Goal: Task Accomplishment & Management: Complete application form

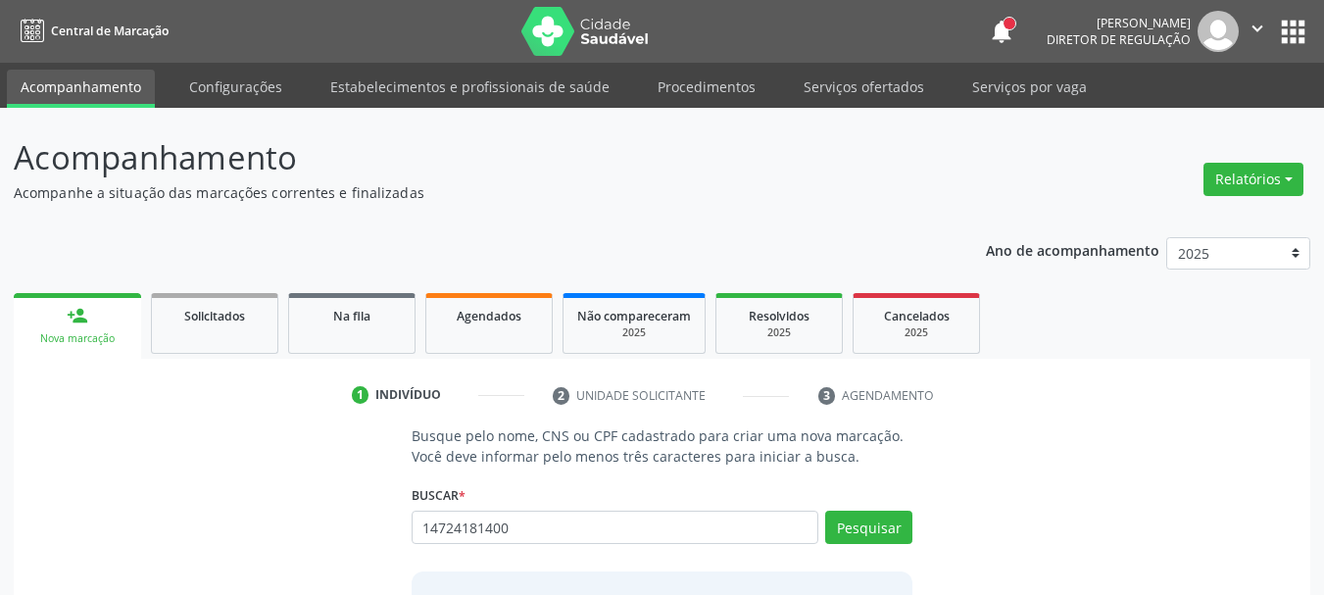
type input "14724181400"
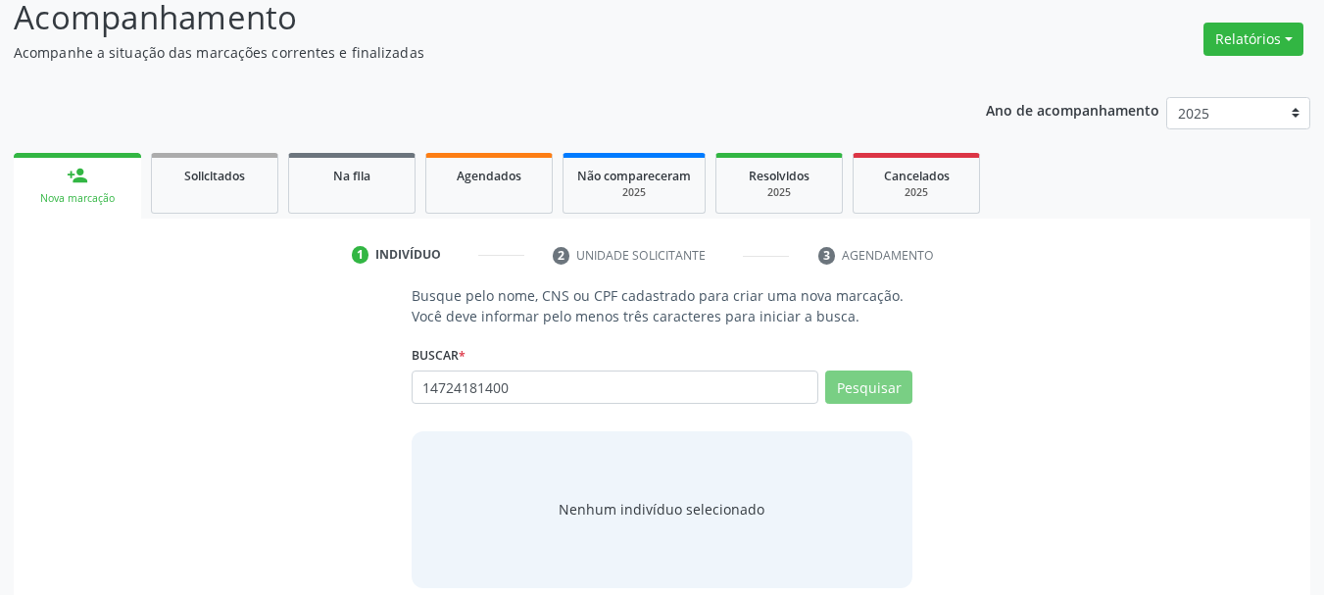
scroll to position [161, 0]
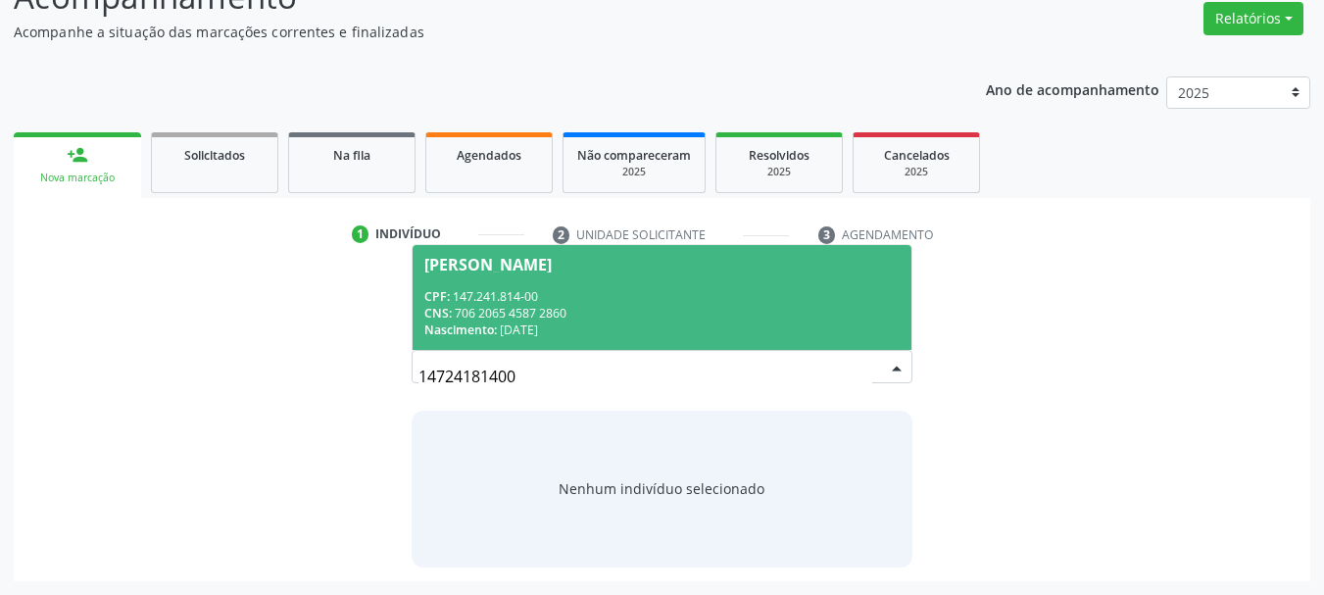
click at [527, 296] on div "CPF: 147.241.814-00" at bounding box center [662, 296] width 476 height 17
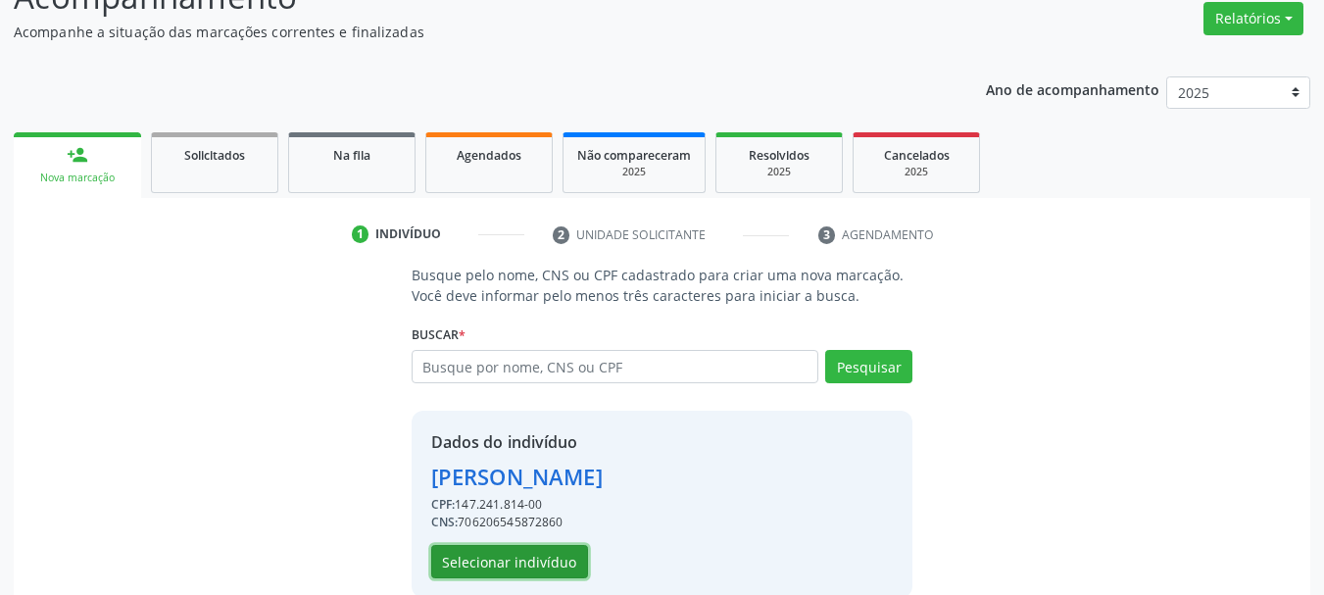
click at [487, 571] on button "Selecionar indivíduo" at bounding box center [509, 561] width 157 height 33
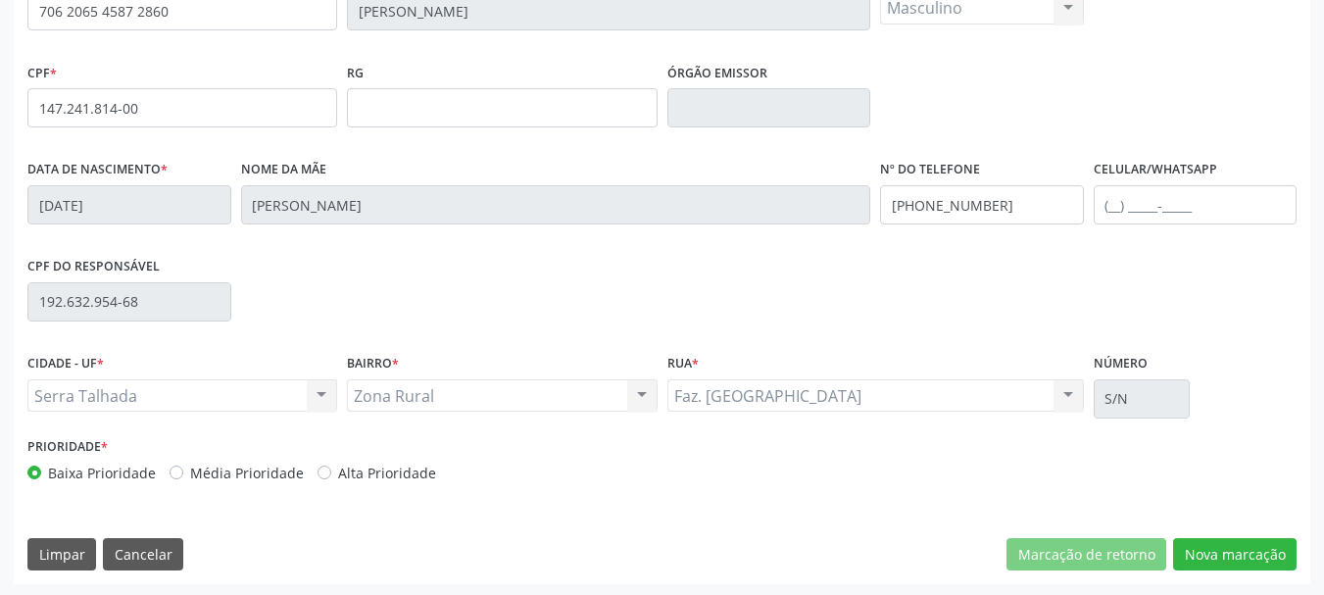
scroll to position [468, 0]
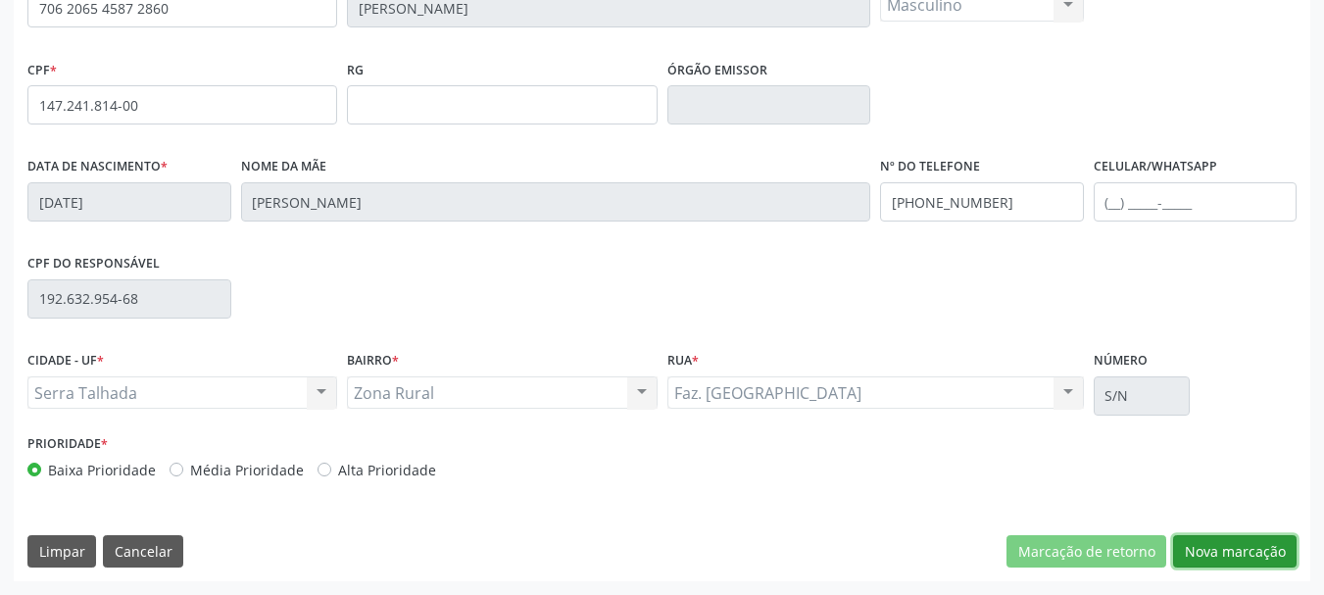
click at [1248, 548] on button "Nova marcação" at bounding box center [1235, 551] width 124 height 33
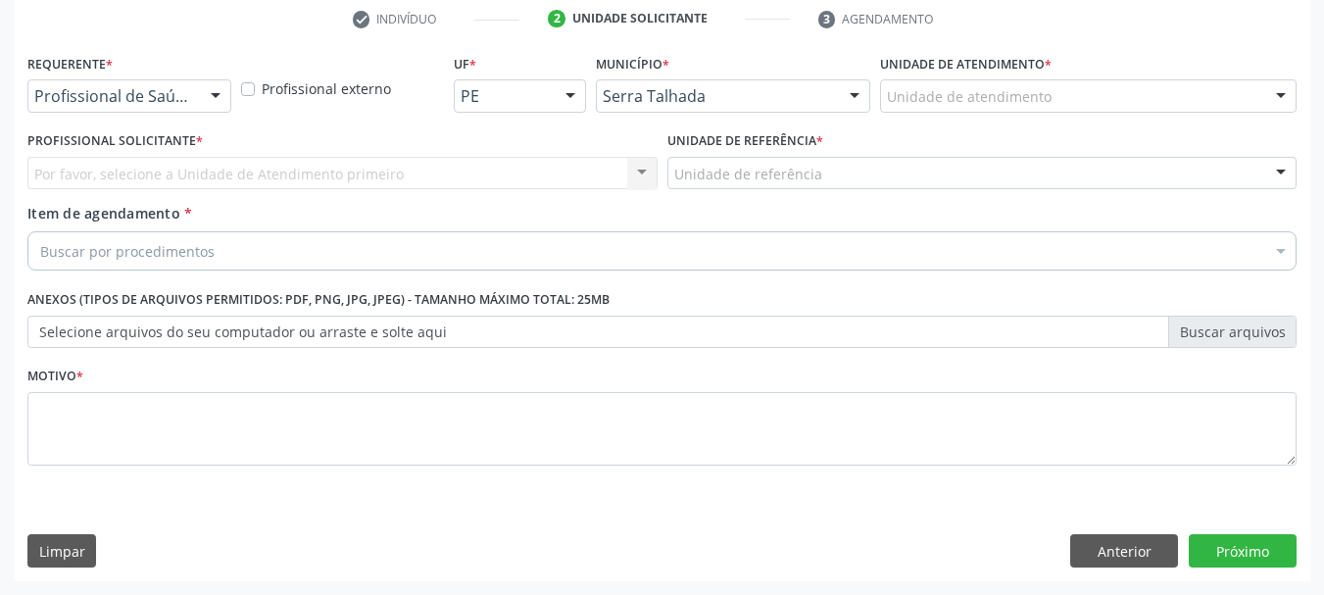
scroll to position [376, 0]
click at [80, 73] on label "Requerente *" at bounding box center [69, 64] width 85 height 30
click at [94, 112] on div "Profissional de Saúde Profissional de Saúde Paciente Nenhum resultado encontrad…" at bounding box center [129, 95] width 204 height 33
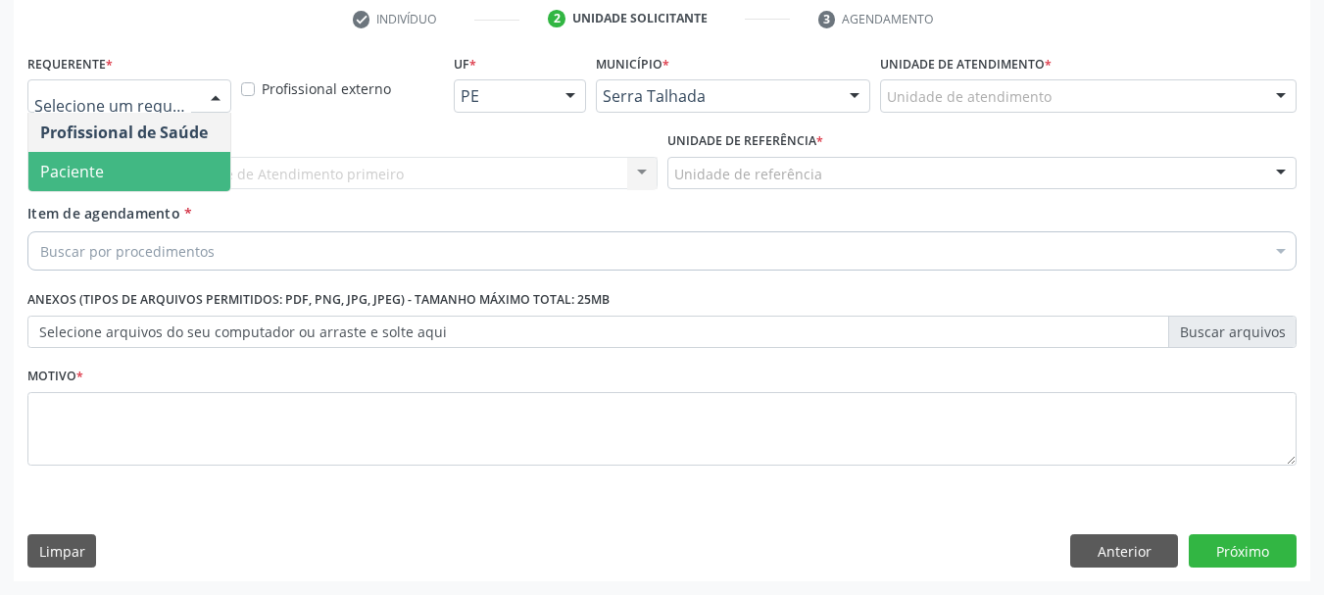
click at [114, 168] on span "Paciente" at bounding box center [129, 171] width 202 height 39
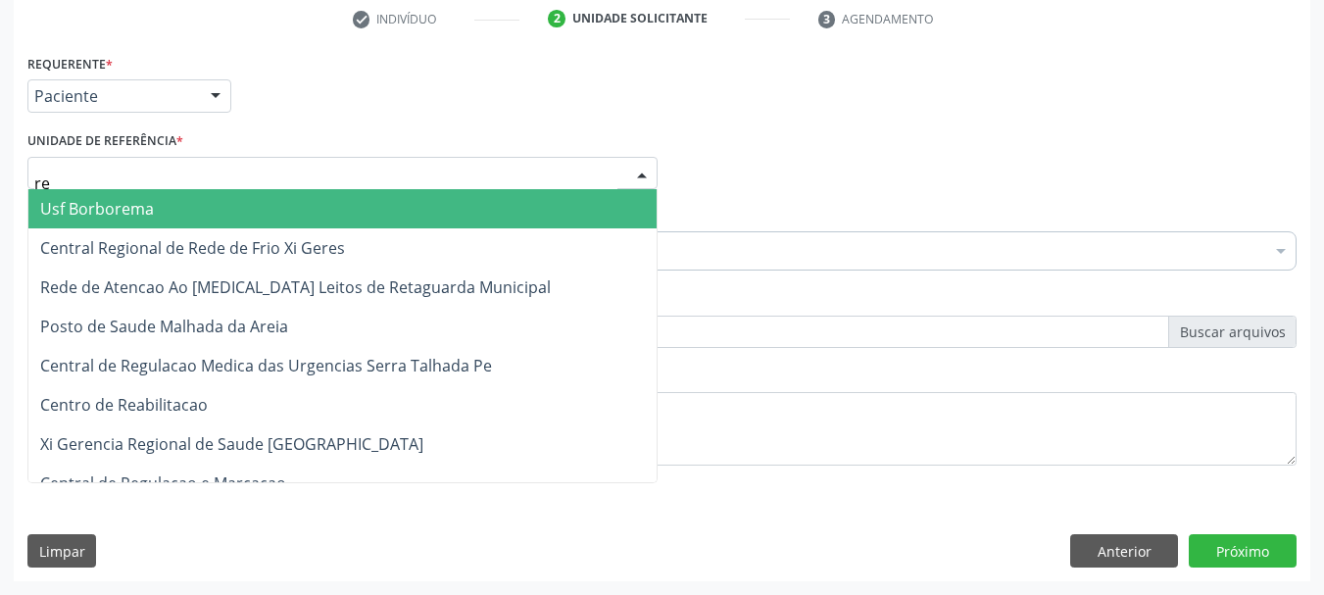
type input "rea"
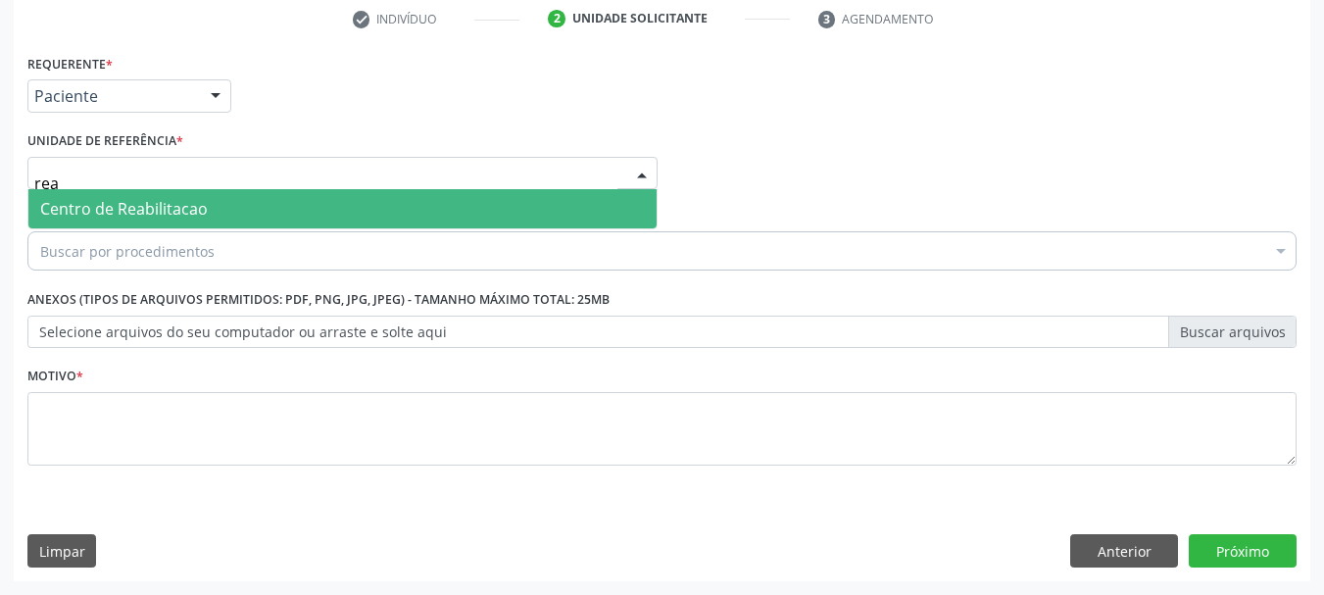
click at [127, 209] on span "Centro de Reabilitacao" at bounding box center [124, 209] width 168 height 22
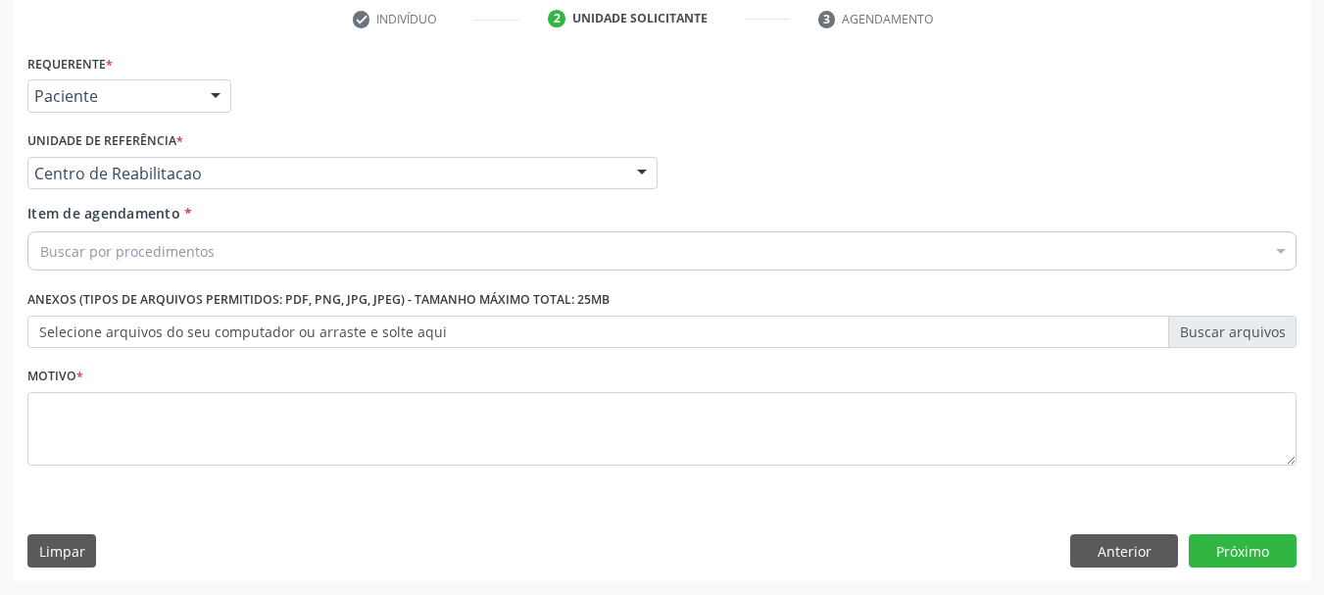
click at [134, 265] on div "Buscar por procedimentos" at bounding box center [661, 250] width 1269 height 39
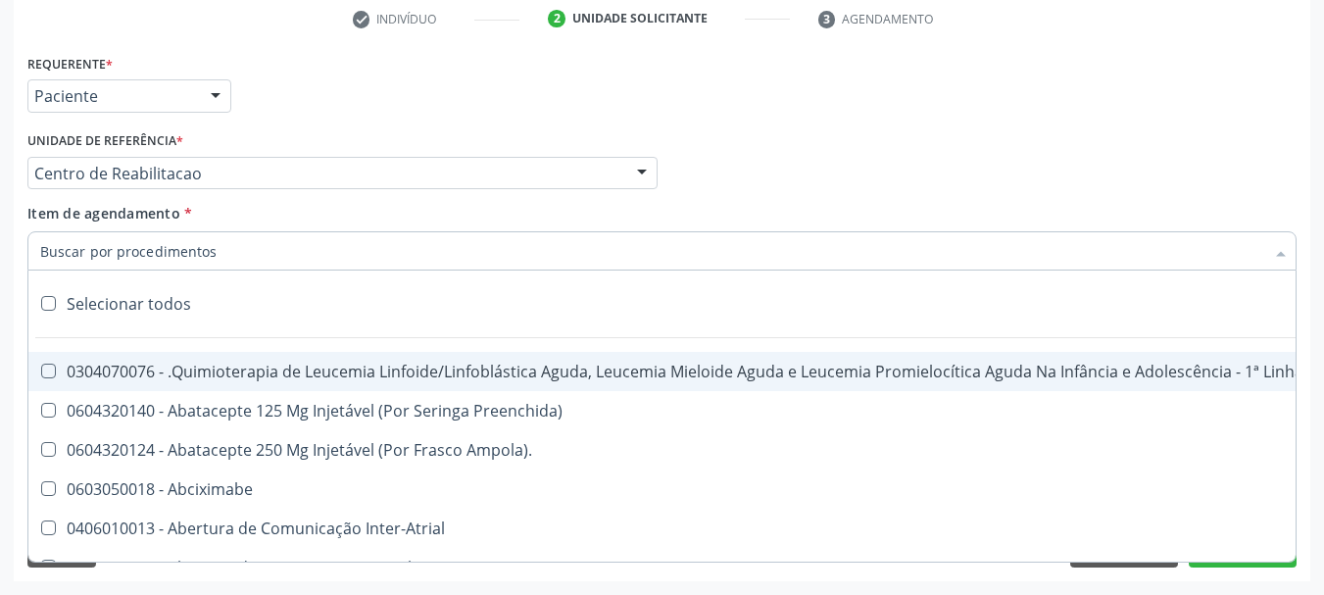
click at [128, 251] on input "Item de agendamento *" at bounding box center [652, 250] width 1224 height 39
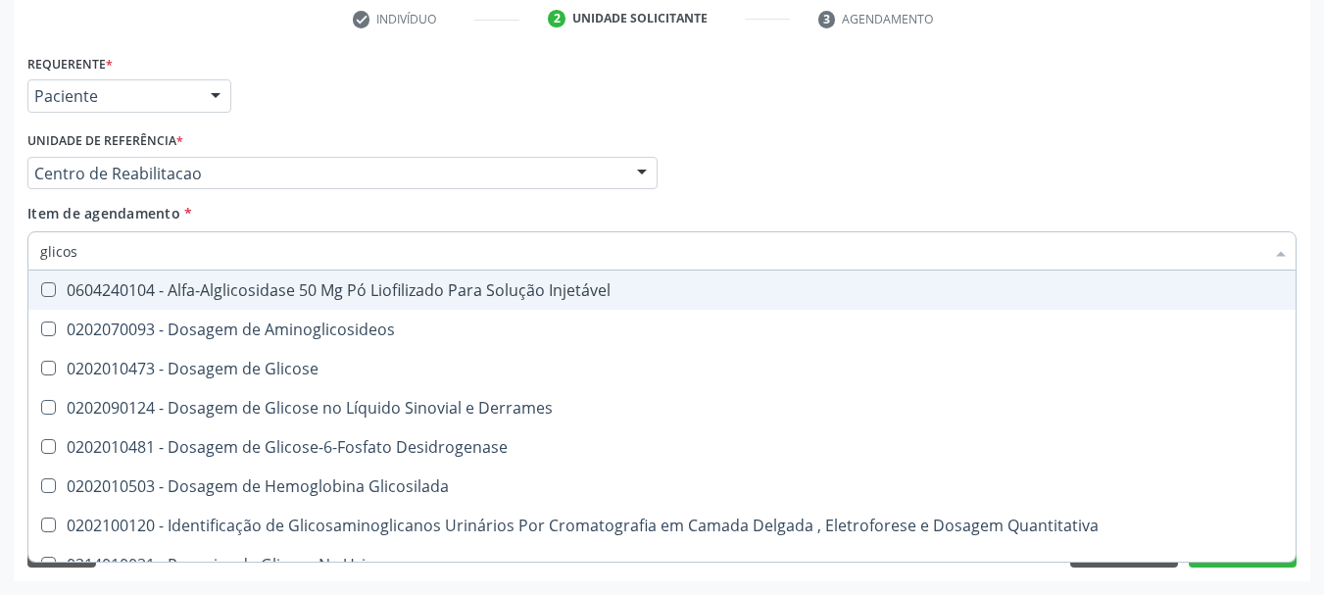
type input "glicose"
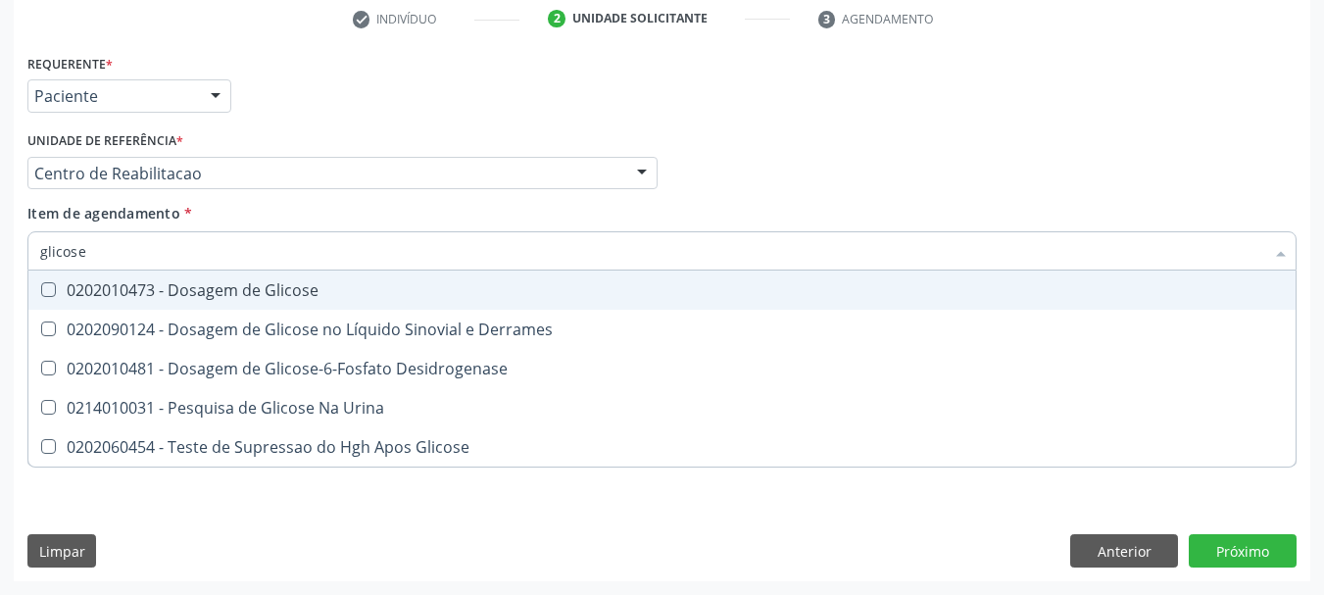
click at [247, 285] on div "0202010473 - Dosagem de Glicose" at bounding box center [662, 290] width 1244 height 16
checkbox Glicose "true"
click at [233, 258] on input "glicose" at bounding box center [652, 250] width 1224 height 39
type input "a"
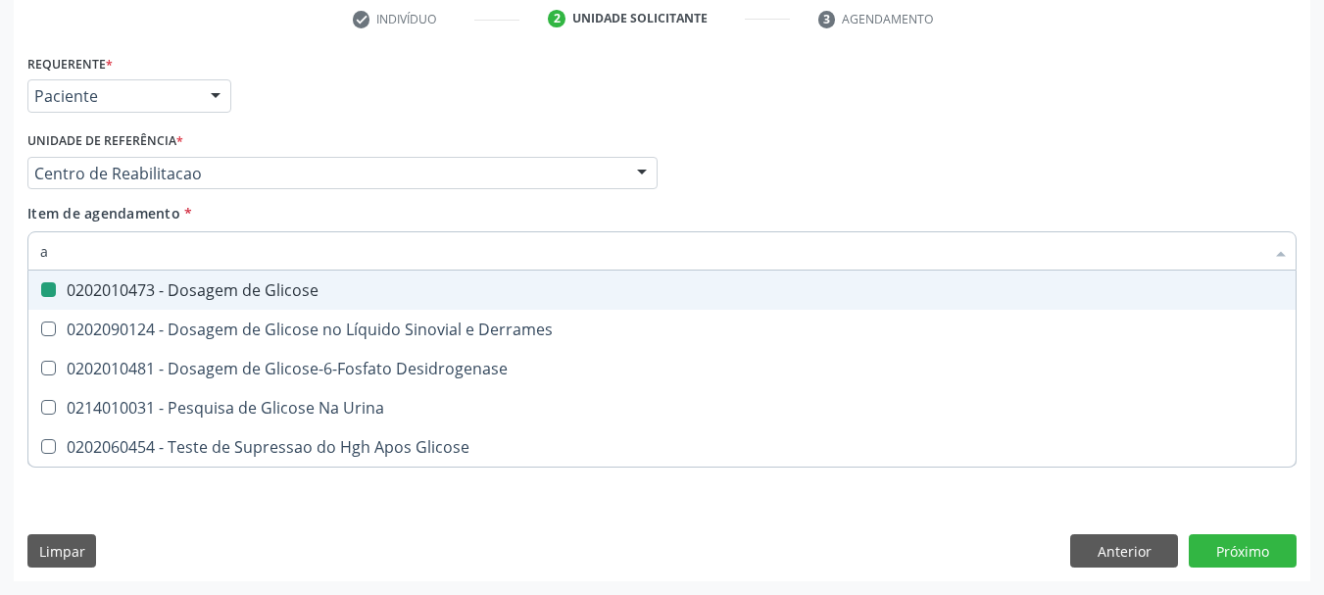
checkbox Glicose "false"
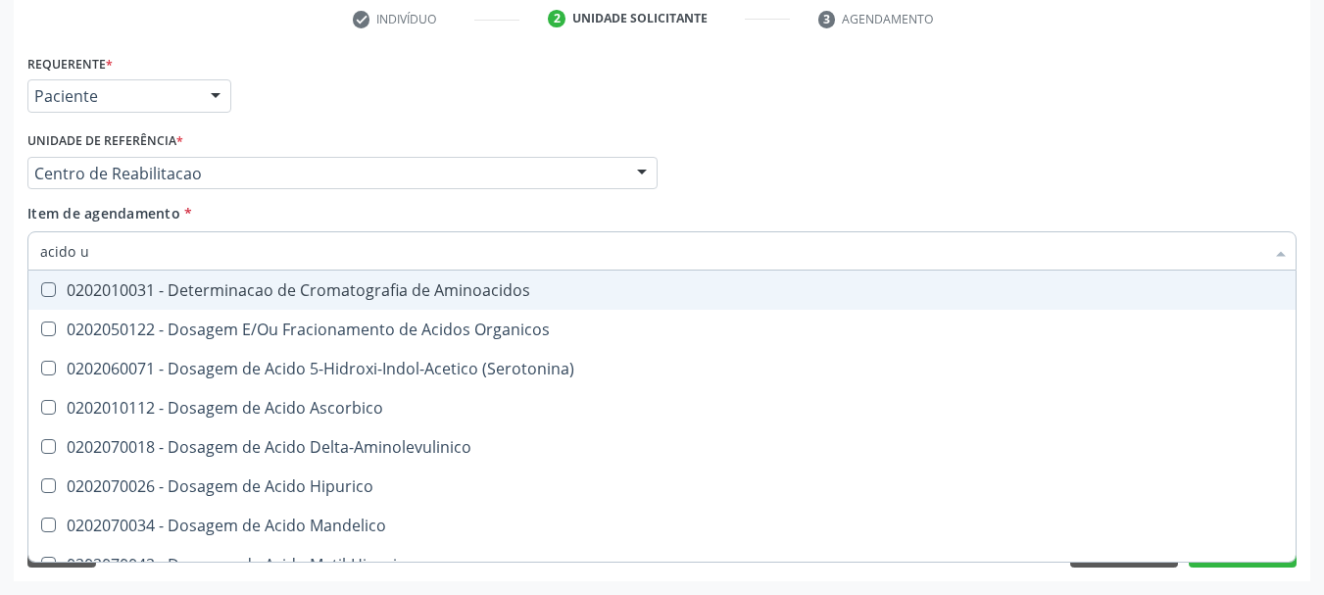
type input "acido ur"
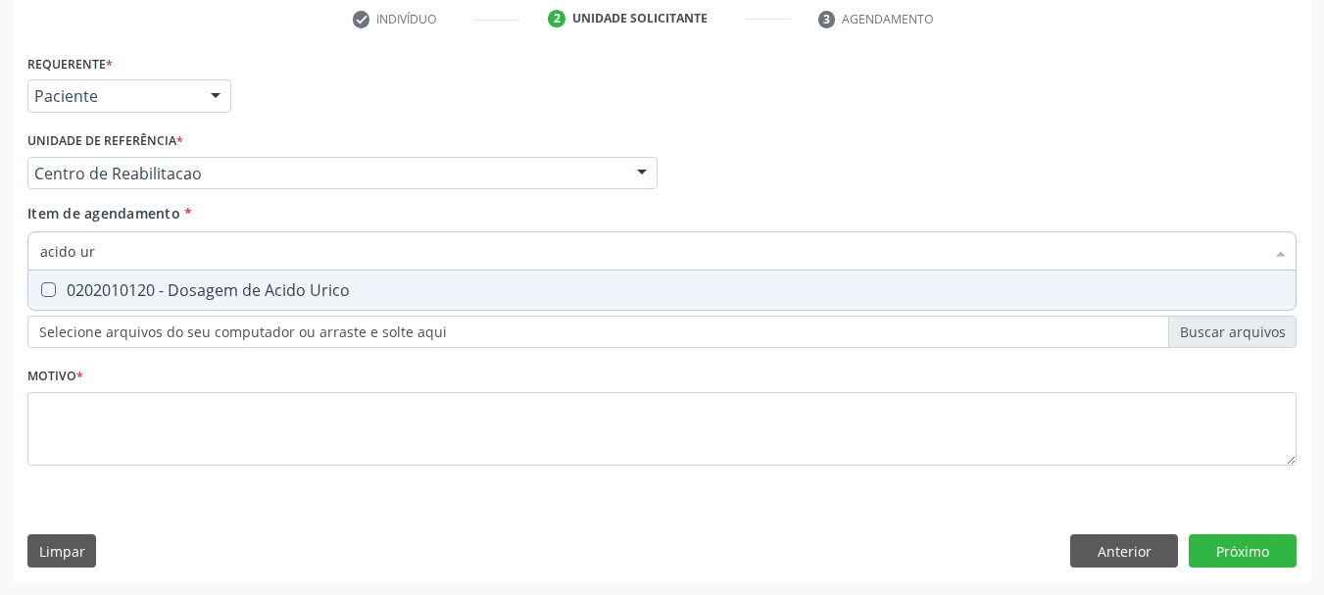
click at [190, 293] on div "0202010120 - Dosagem de Acido Urico" at bounding box center [662, 290] width 1244 height 16
checkbox Urico "true"
click at [184, 253] on input "acido ur" at bounding box center [652, 250] width 1224 height 39
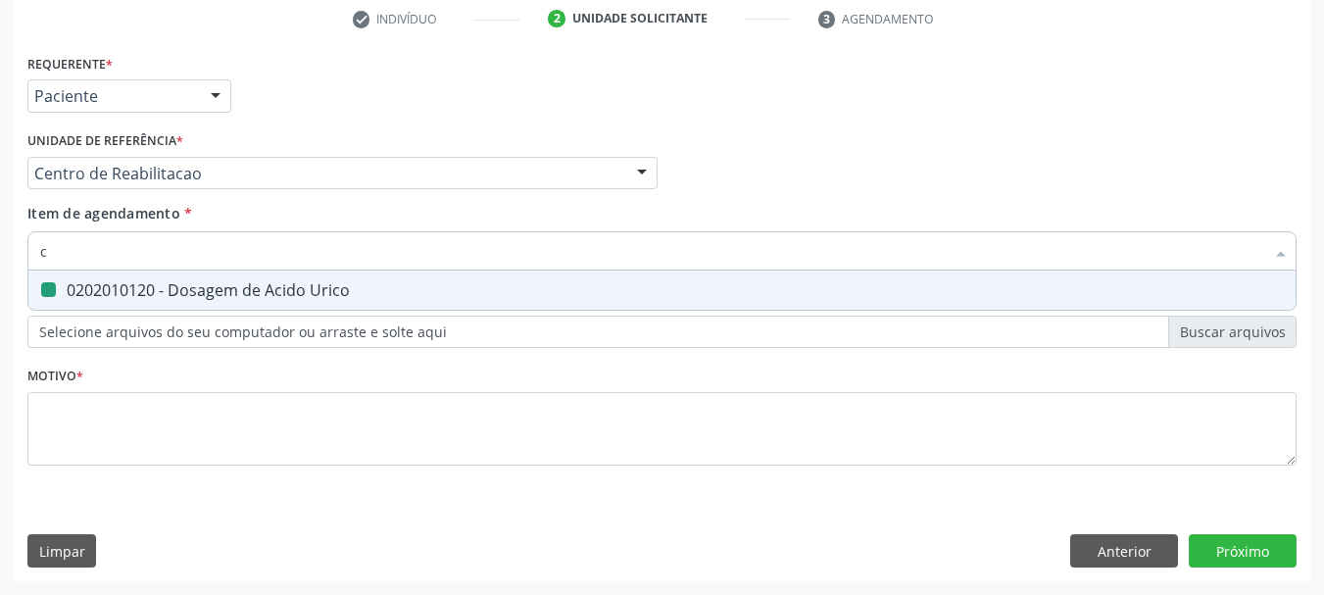
type input "cr"
checkbox Urico "false"
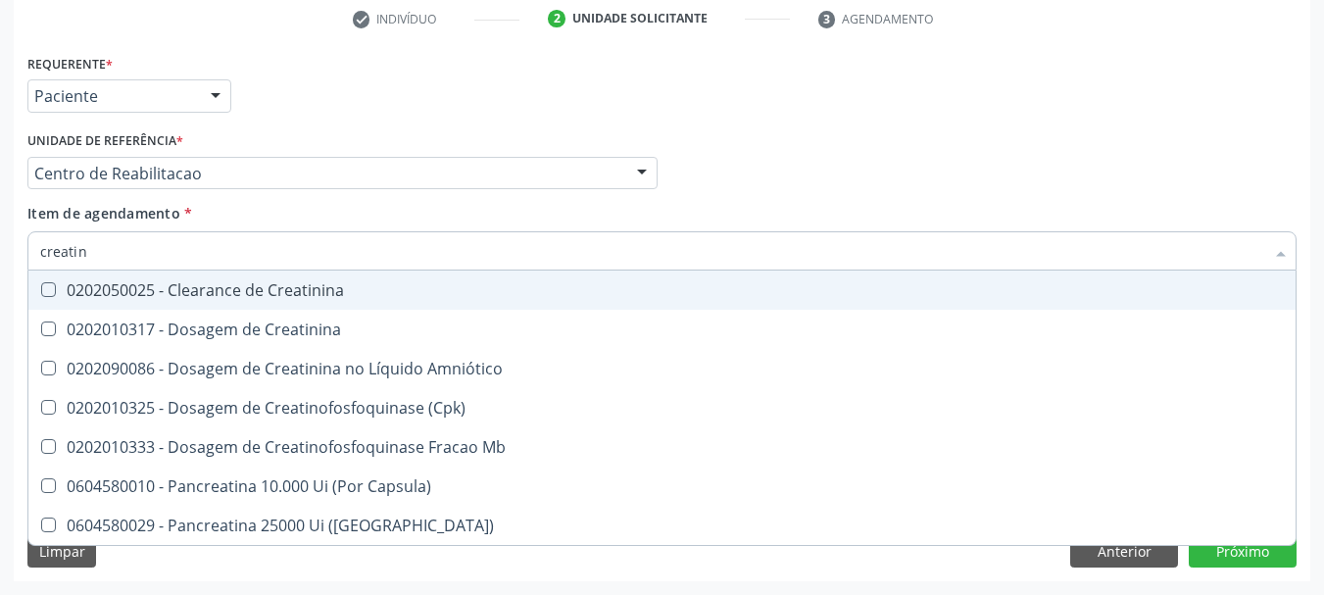
type input "creatini"
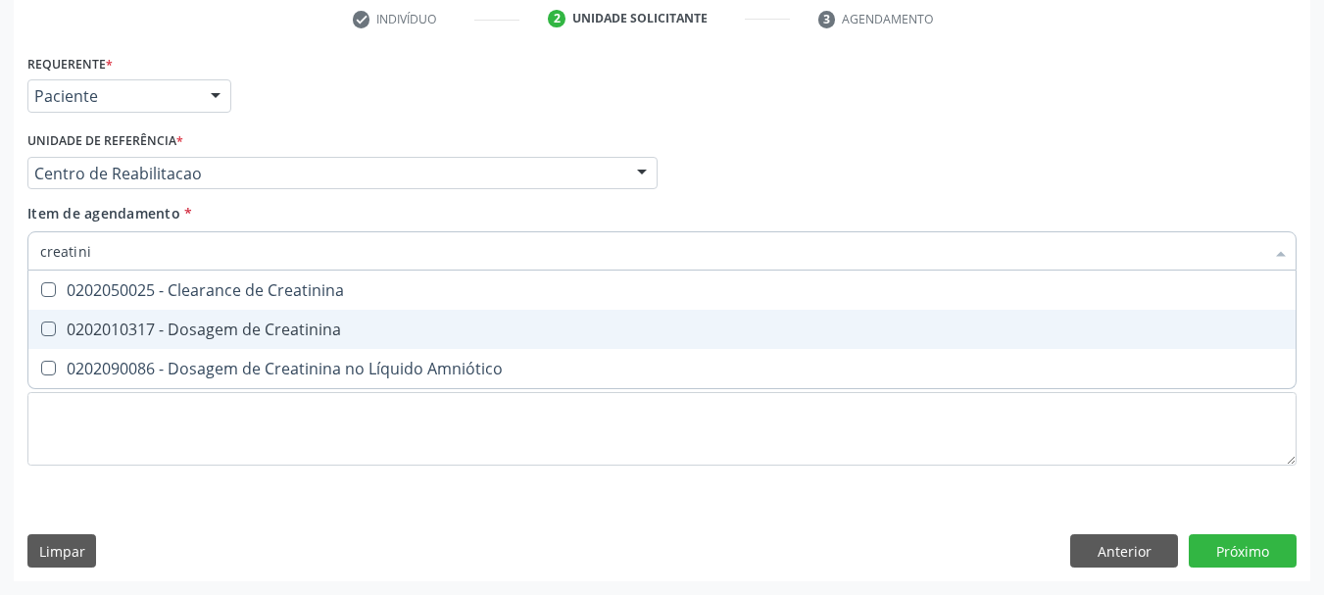
click at [118, 324] on div "0202010317 - Dosagem de Creatinina" at bounding box center [662, 330] width 1244 height 16
checkbox Creatinina "true"
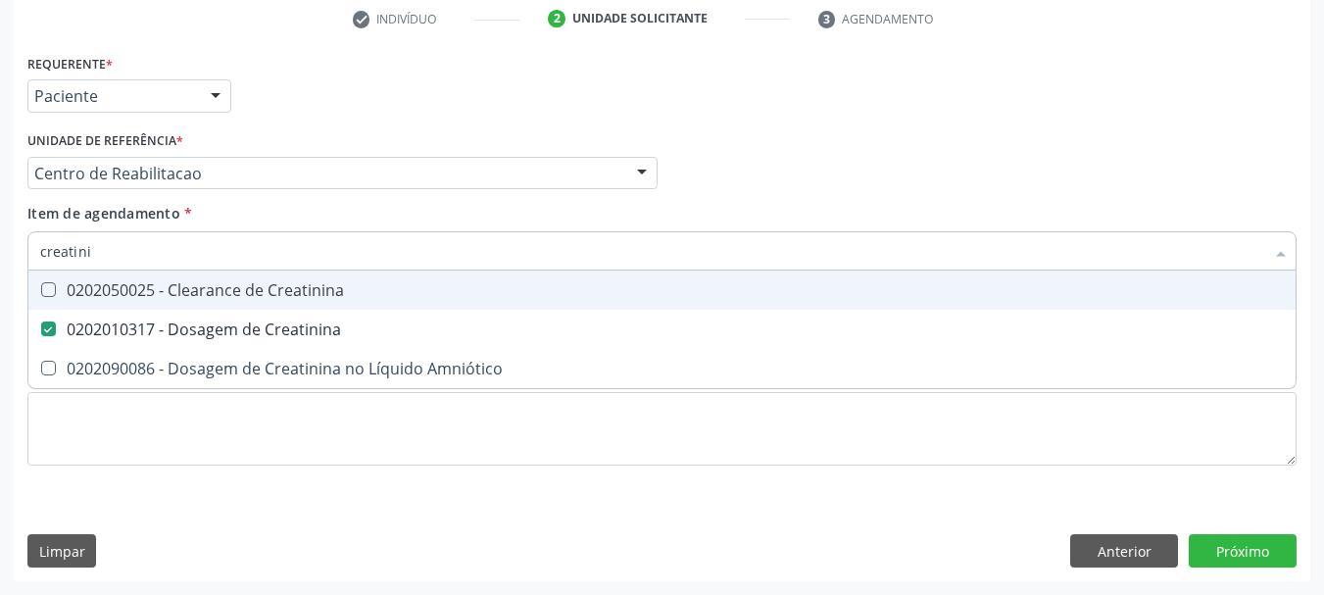
click at [134, 242] on input "creatini" at bounding box center [652, 250] width 1224 height 39
type input "ur"
checkbox Creatinina "false"
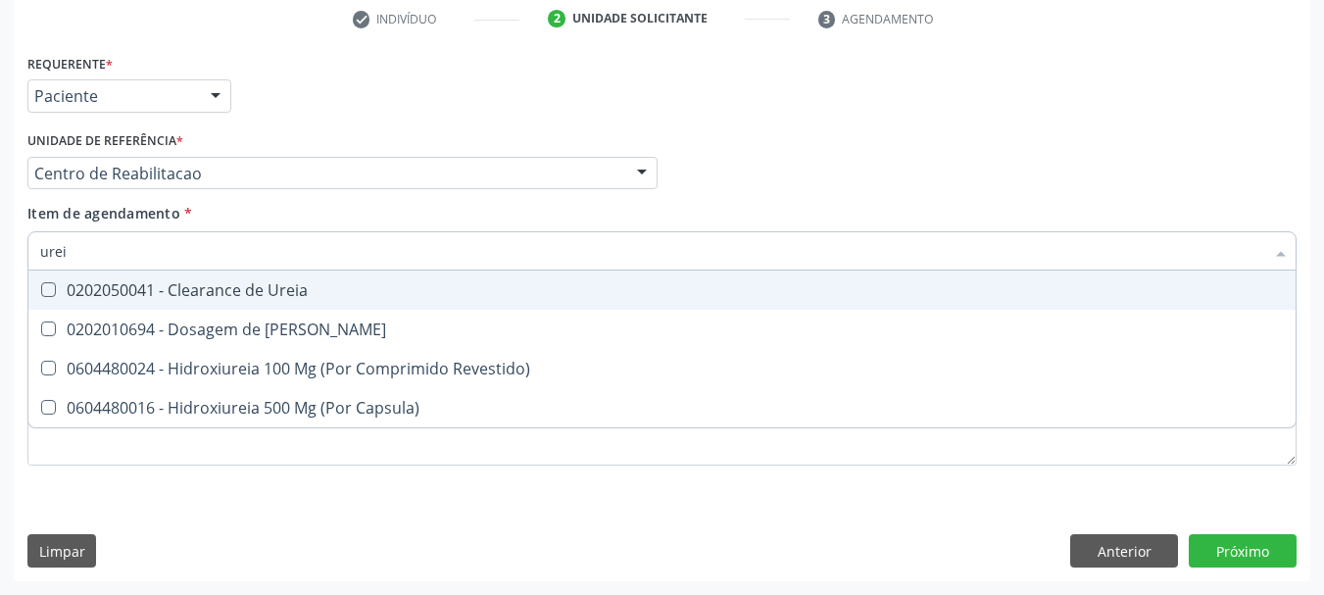
type input "ureia"
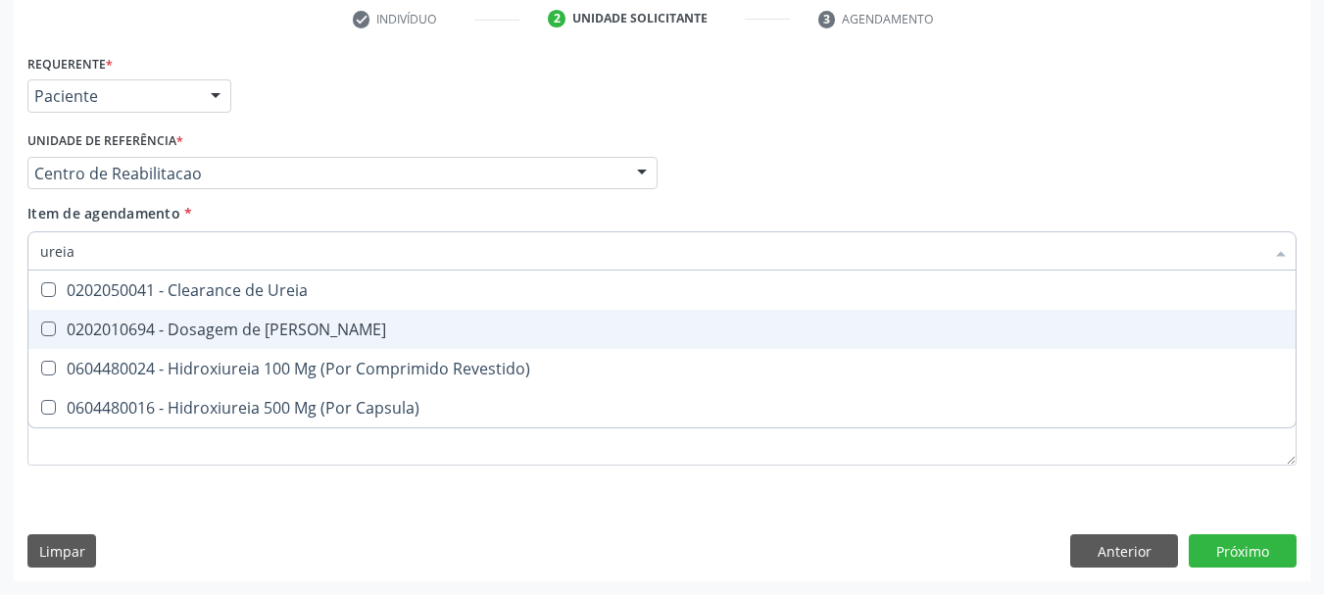
click at [72, 318] on span "0202010694 - Dosagem de [PERSON_NAME]" at bounding box center [661, 329] width 1267 height 39
checkbox Ureia "true"
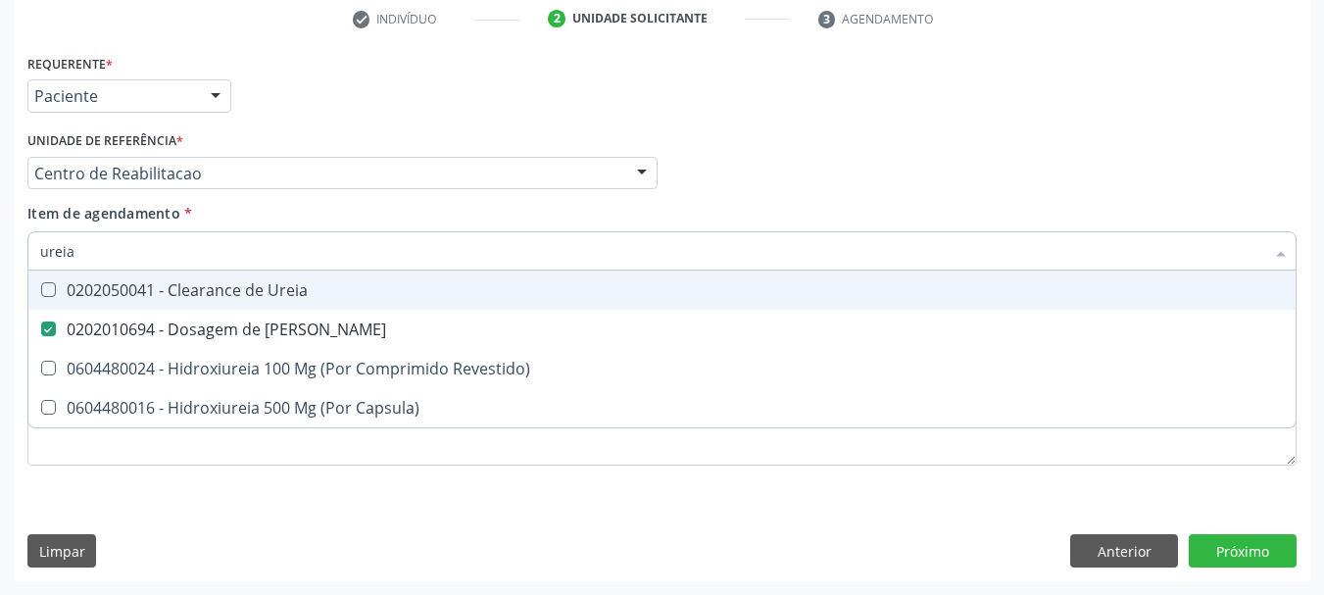
click at [107, 248] on input "ureia" at bounding box center [652, 250] width 1224 height 39
type input "co"
checkbox Ureia "false"
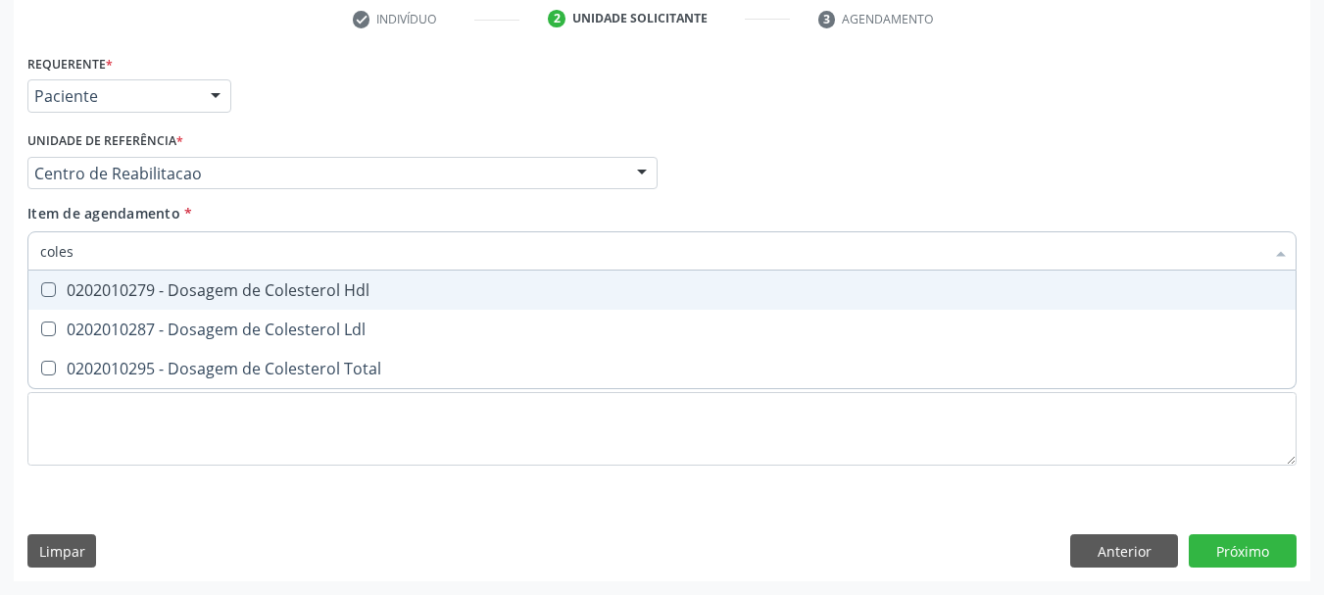
type input "colest"
click at [85, 282] on div "0202010279 - Dosagem de Colesterol Hdl" at bounding box center [662, 290] width 1244 height 16
checkbox Hdl "true"
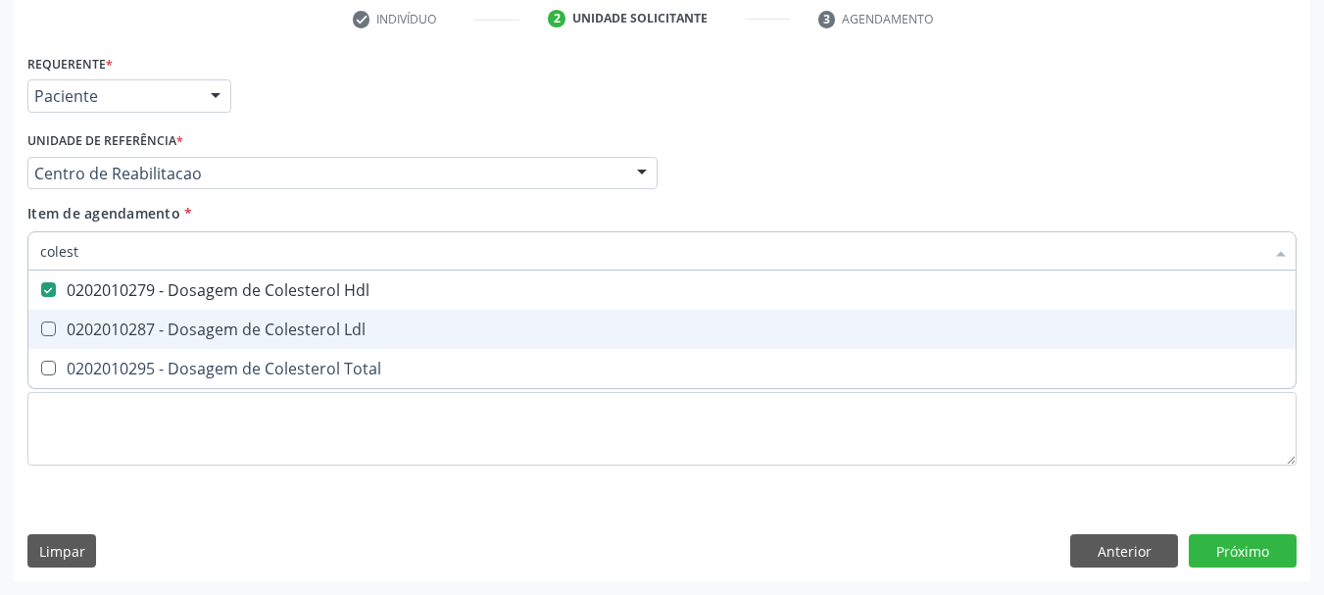
click at [83, 323] on div "0202010287 - Dosagem de Colesterol Ldl" at bounding box center [662, 330] width 1244 height 16
checkbox Ldl "true"
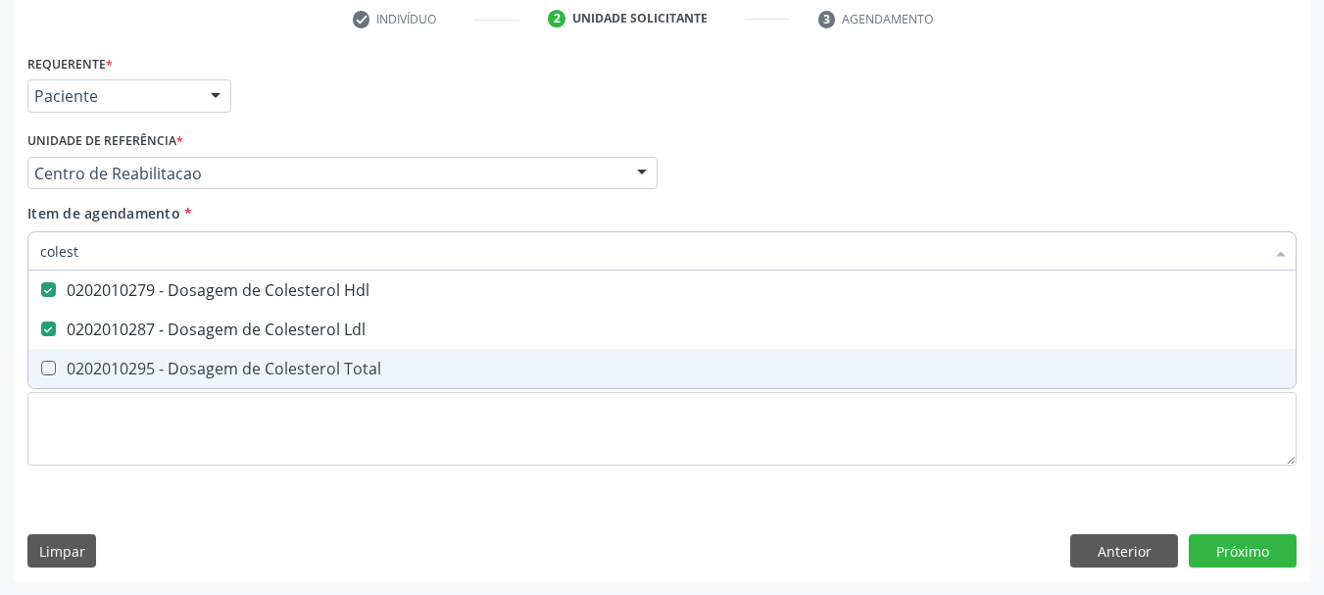
type input "colest"
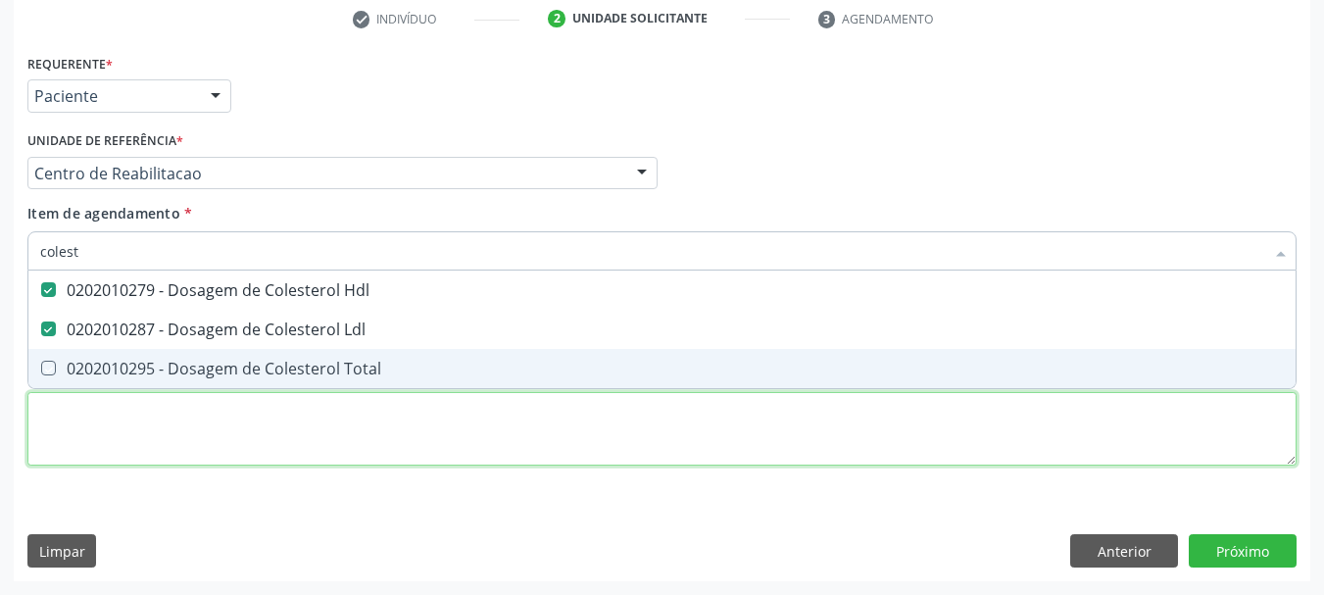
click at [69, 402] on div "Requerente * Paciente Profissional de Saúde Paciente Nenhum resultado encontrad…" at bounding box center [661, 271] width 1269 height 444
click at [84, 310] on li "0202010279 - Dosagem de Colesterol Hdl" at bounding box center [661, 290] width 1267 height 39
checkbox Total "true"
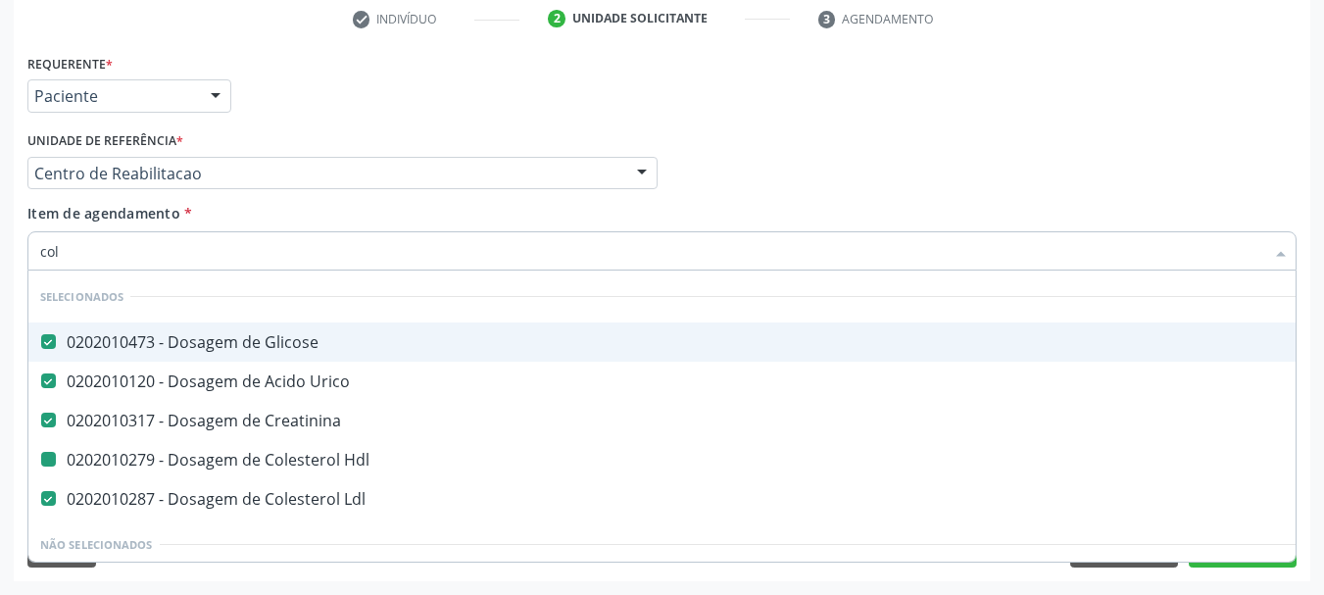
type input "cole"
checkbox Hdl "false"
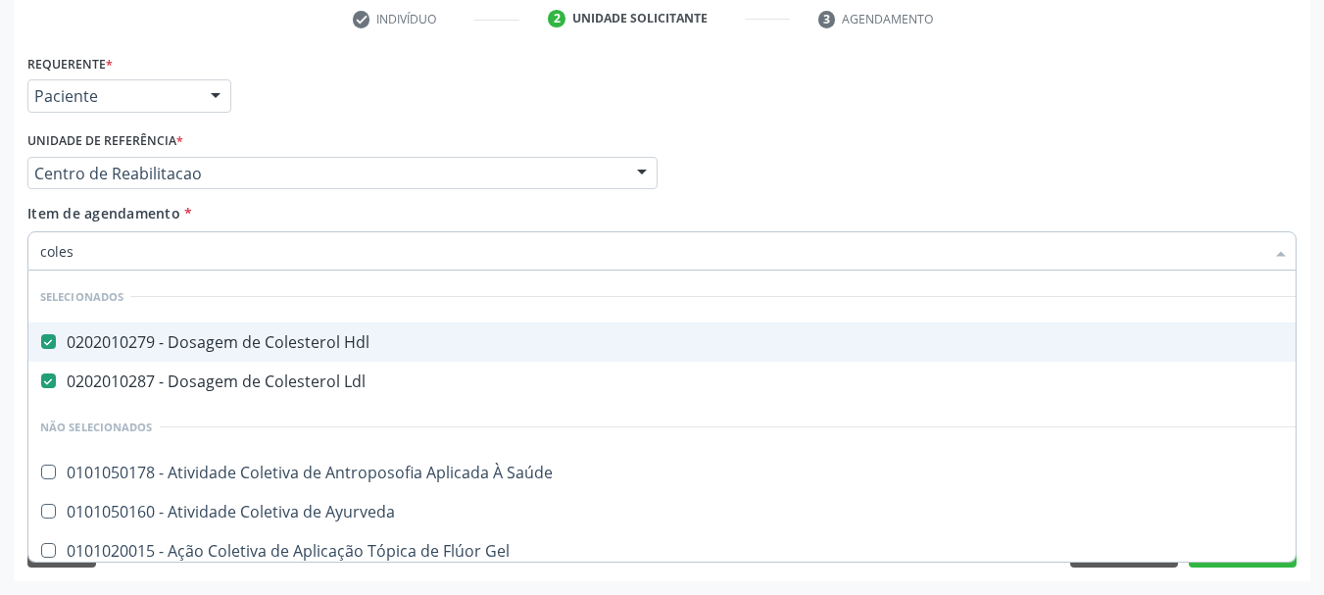
type input "colest"
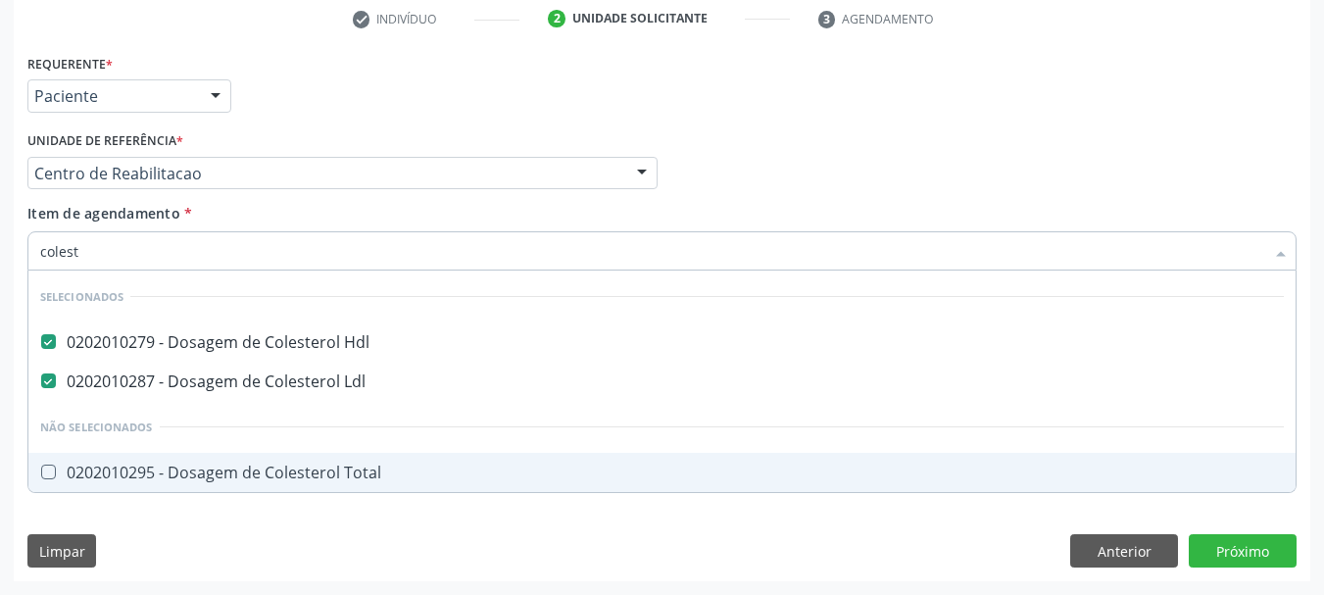
click at [56, 479] on div "0202010295 - Dosagem de Colesterol Total" at bounding box center [662, 473] width 1244 height 16
checkbox Total "true"
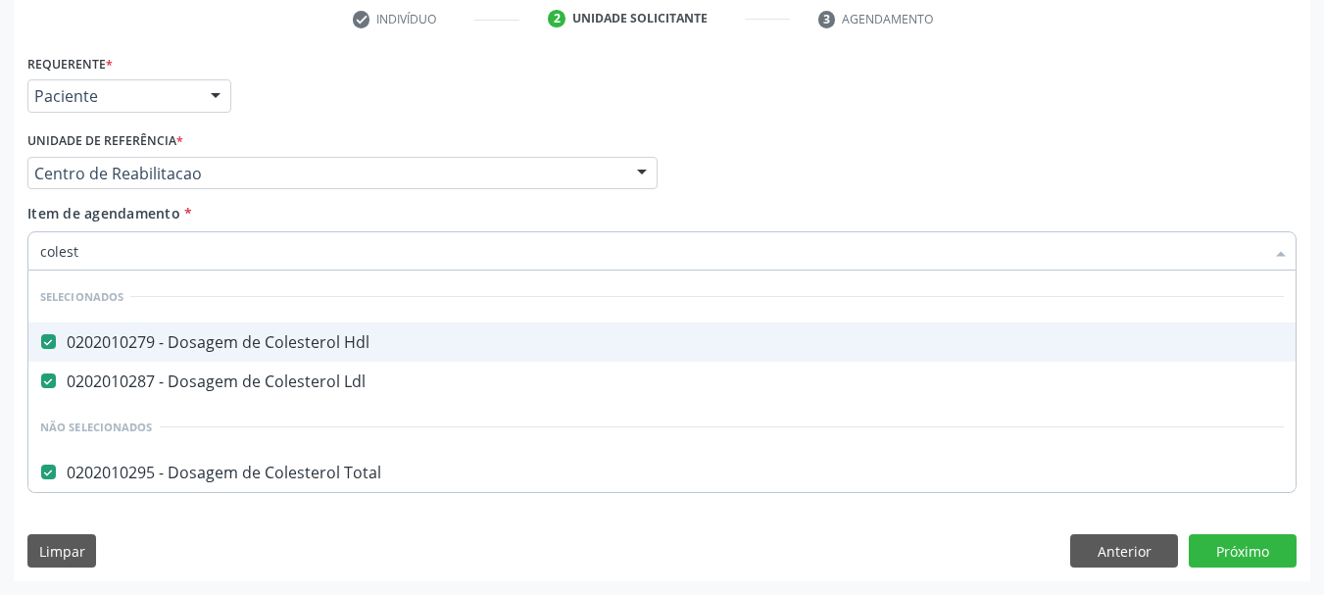
click at [173, 252] on input "colest" at bounding box center [652, 250] width 1224 height 39
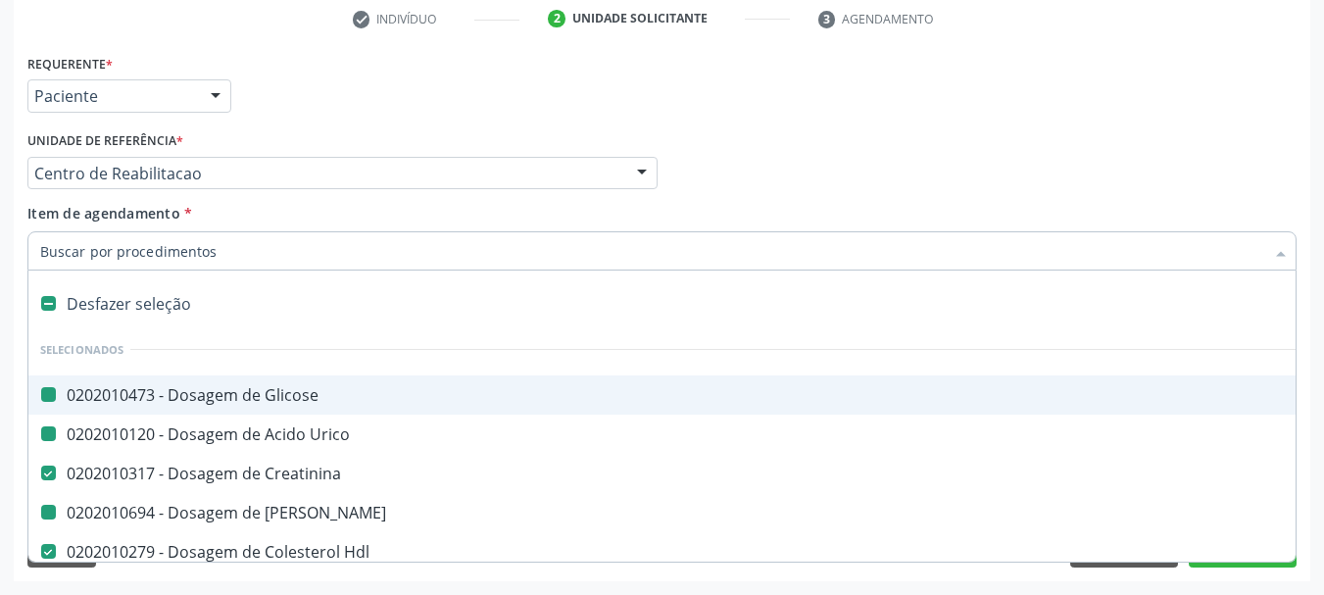
type input "b"
checkbox Glicose "false"
checkbox Urico "false"
checkbox Ureia "false"
checkbox Hdl "false"
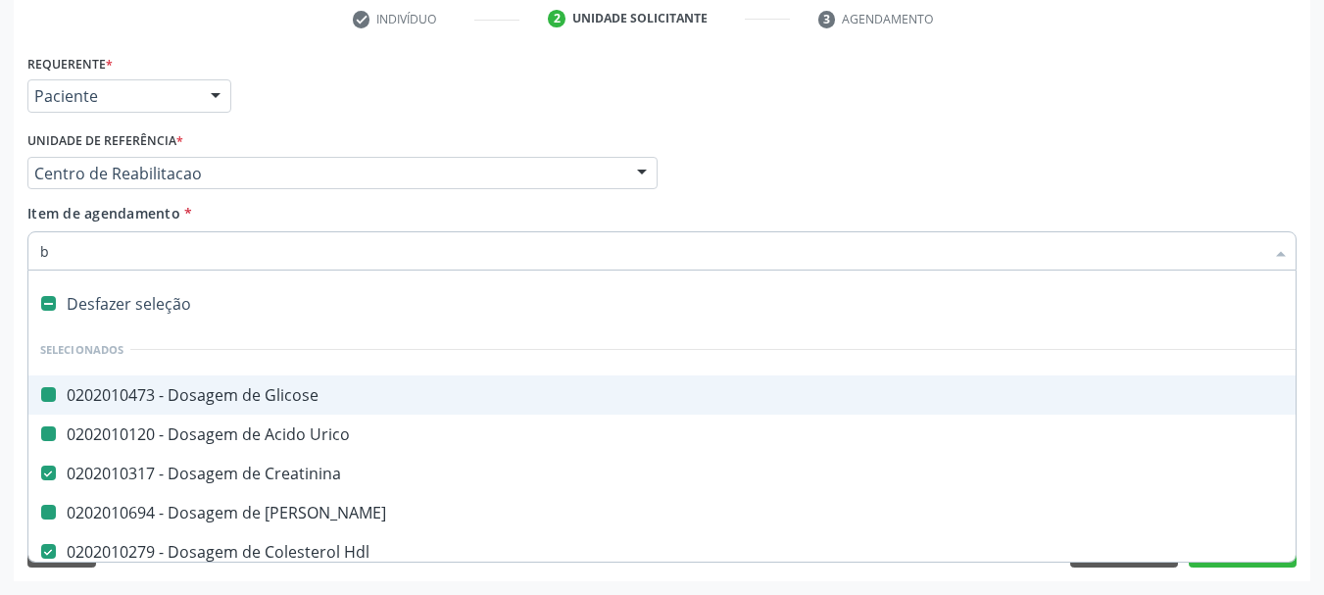
checkbox Ldl "false"
checkbox Creatinina "false"
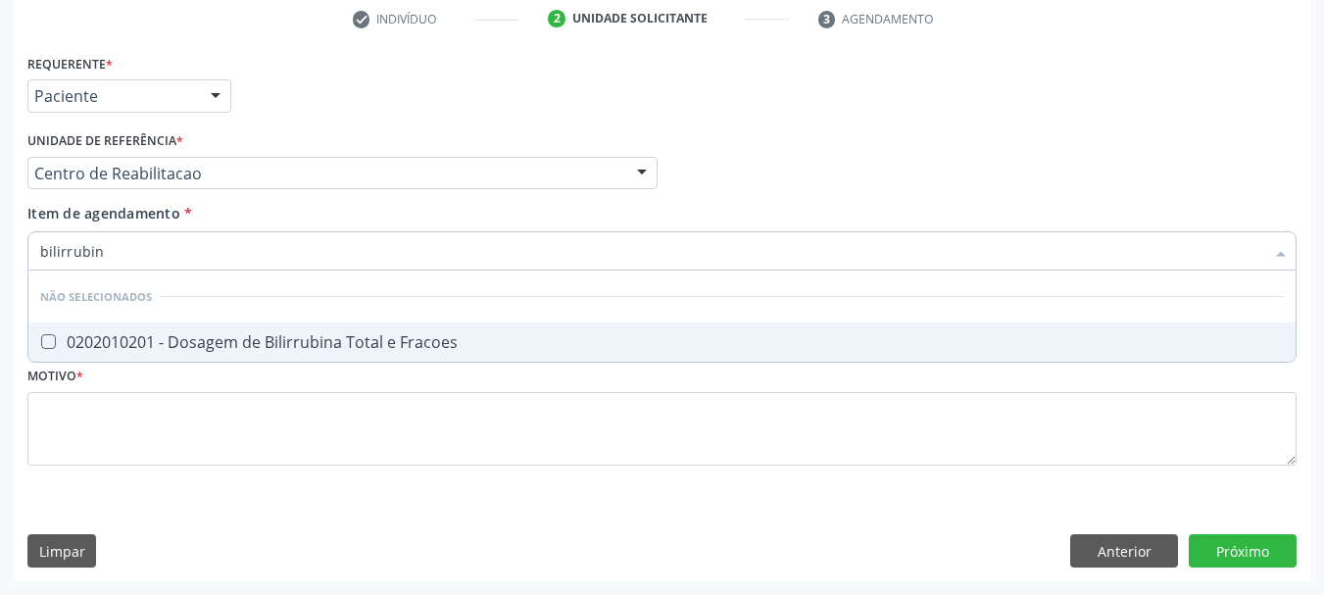
type input "bilirrubina"
click at [149, 350] on div "0202010201 - Dosagem de Bilirrubina Total e Fracoes" at bounding box center [662, 342] width 1244 height 16
checkbox Fracoes "true"
click at [130, 243] on input "bilirrubina" at bounding box center [652, 250] width 1224 height 39
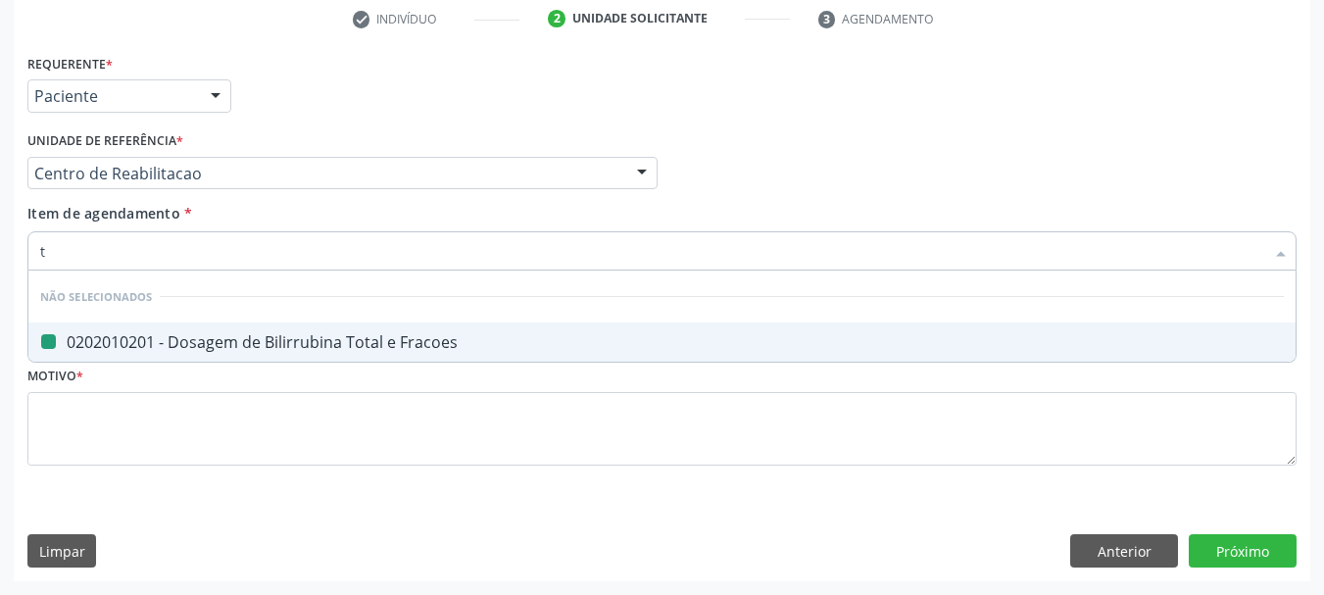
type input "tr"
checkbox Fracoes "false"
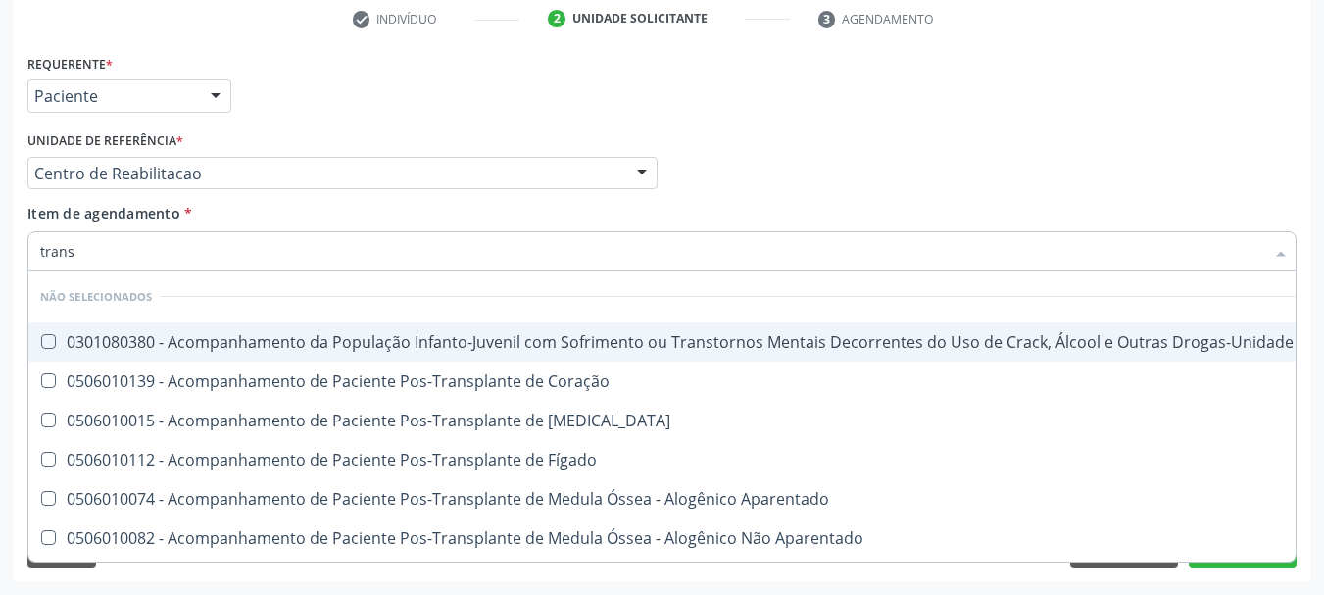
type input "transa"
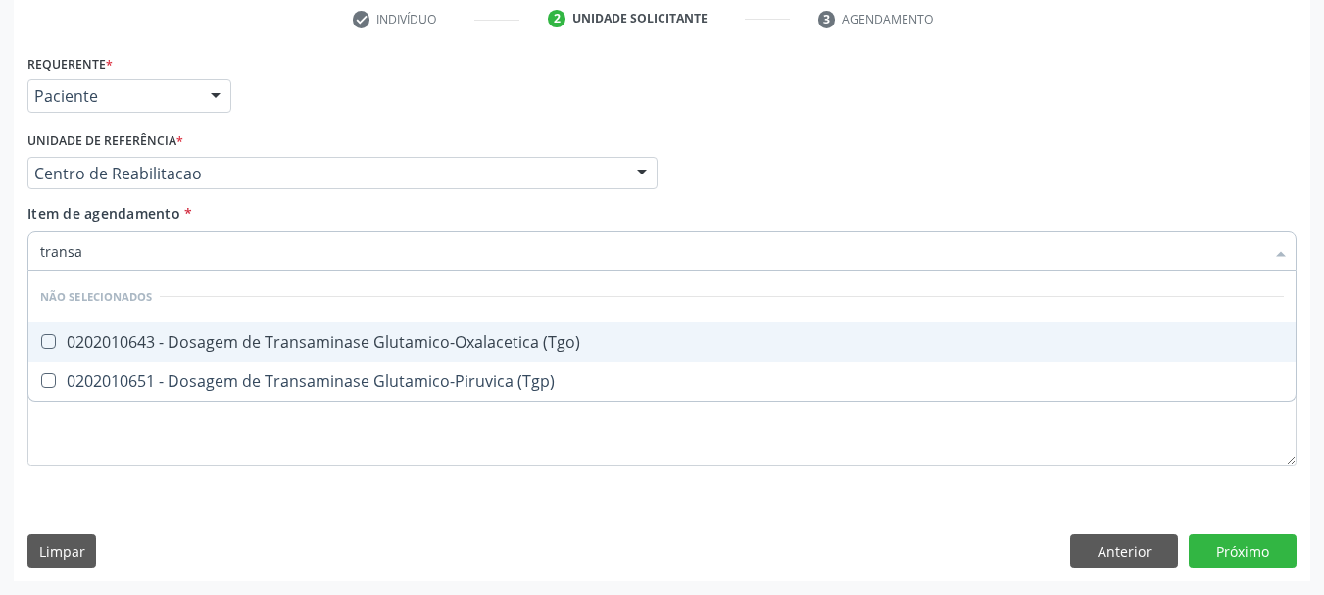
click at [118, 340] on div "0202010643 - Dosagem de Transaminase Glutamico-Oxalacetica (Tgo)" at bounding box center [662, 342] width 1244 height 16
checkbox \(Tgo\) "true"
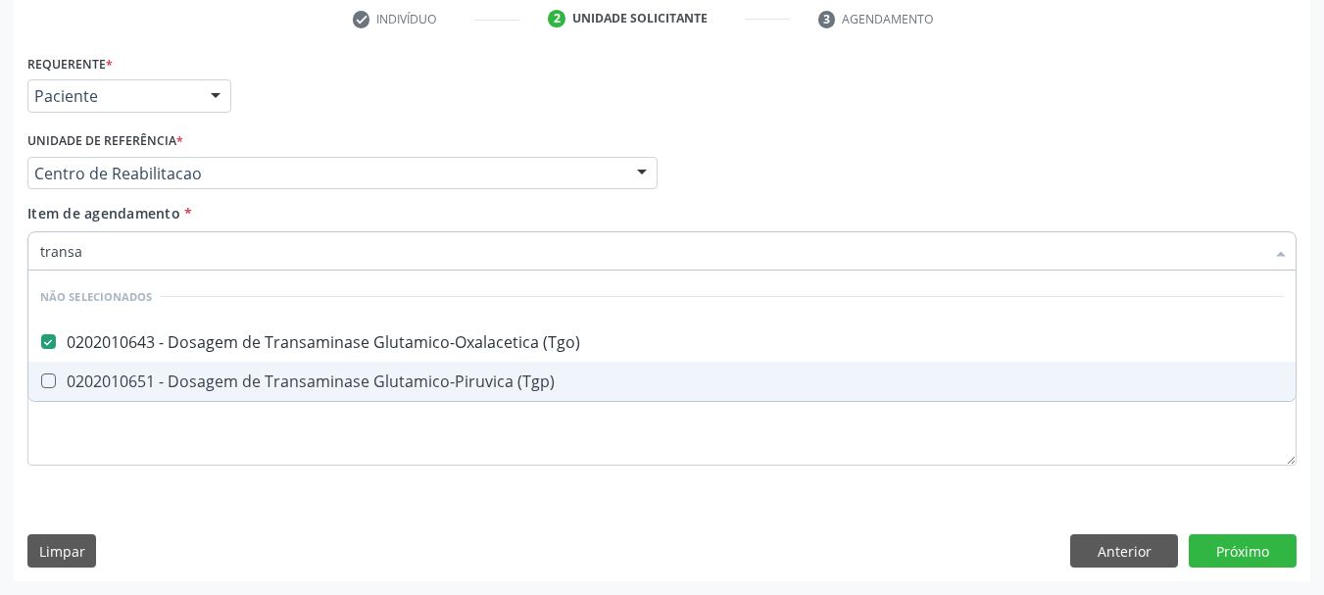
click at [115, 375] on div "0202010651 - Dosagem de Transaminase Glutamico-Piruvica (Tgp)" at bounding box center [662, 381] width 1244 height 16
checkbox \(Tgp\) "true"
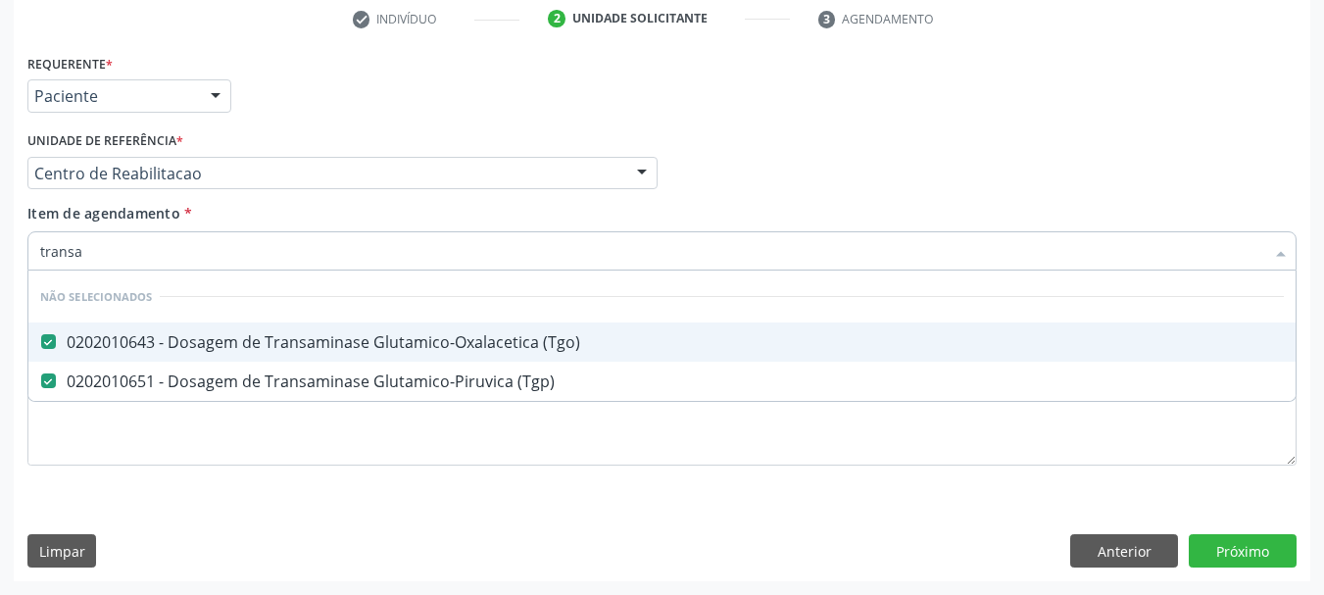
click at [141, 229] on div "Item de agendamento * transa Desfazer seleção Não selecionados 0202010643 - Dos…" at bounding box center [661, 234] width 1269 height 62
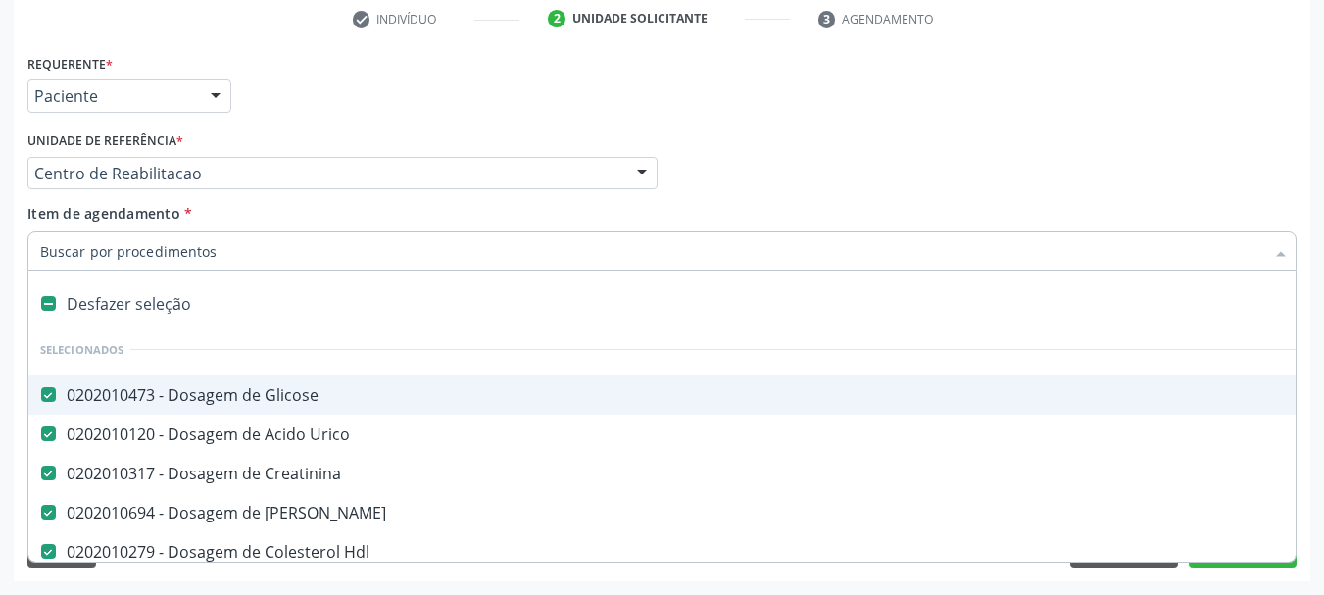
type input "t"
checkbox \(Tgo\) "false"
checkbox \(Tgp\) "false"
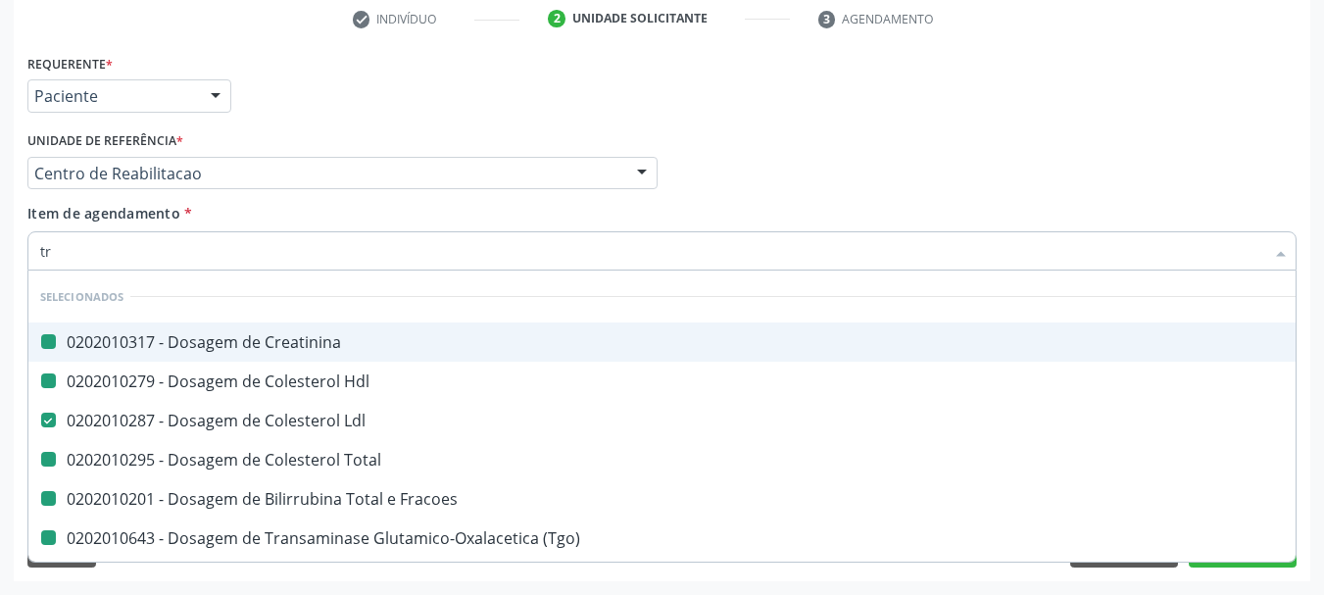
type input "tri"
checkbox Creatinina "false"
checkbox Hdl "false"
checkbox Total "false"
checkbox Fracoes "false"
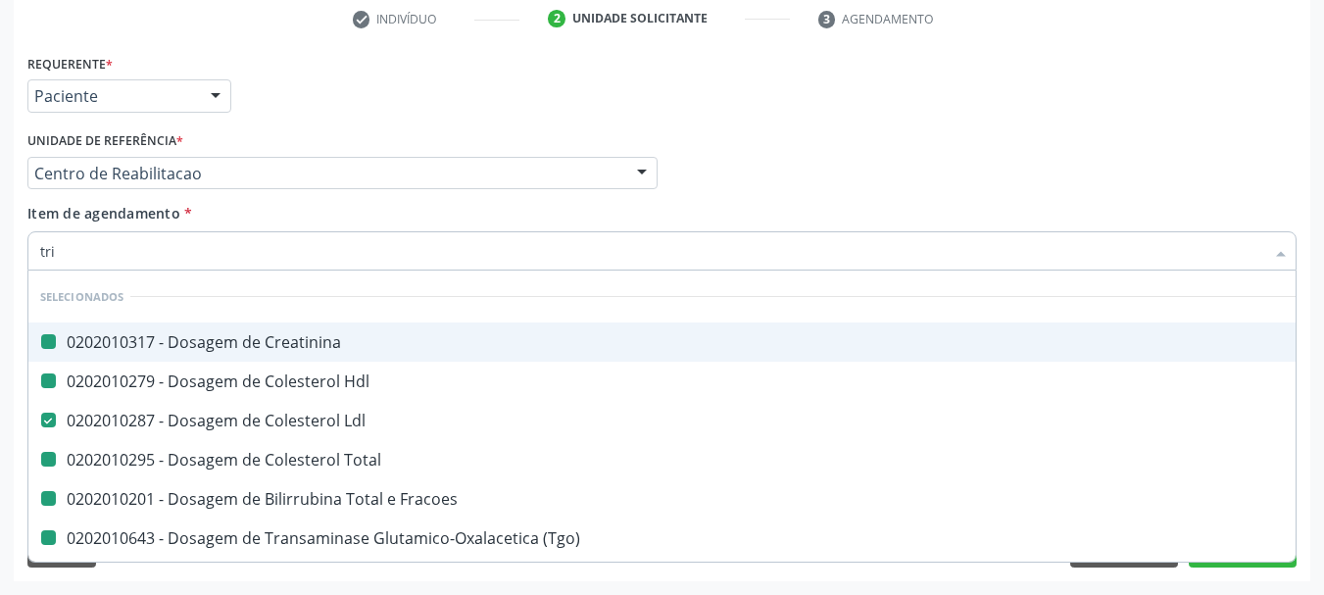
checkbox \(Tgo\) "false"
checkbox \(Tgp\) "false"
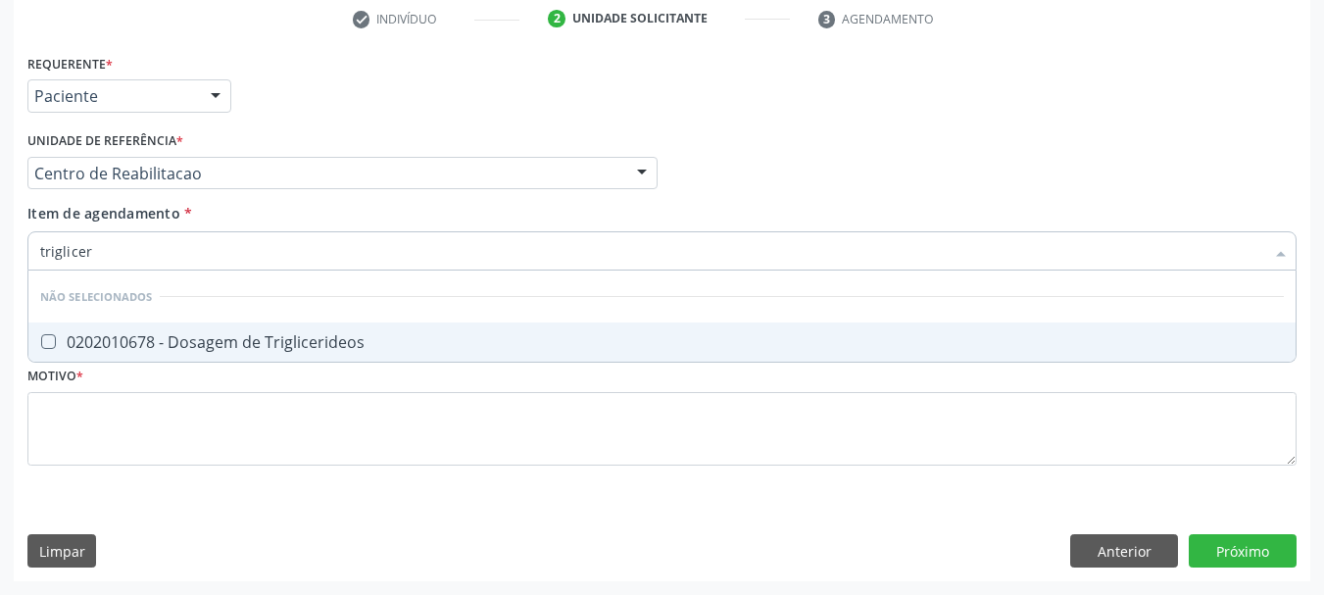
type input "trigliceri"
click at [114, 325] on span "0202010678 - Dosagem de Triglicerideos" at bounding box center [661, 341] width 1267 height 39
checkbox Triglicerideos "true"
click at [138, 248] on input "trigliceri" at bounding box center [652, 250] width 1224 height 39
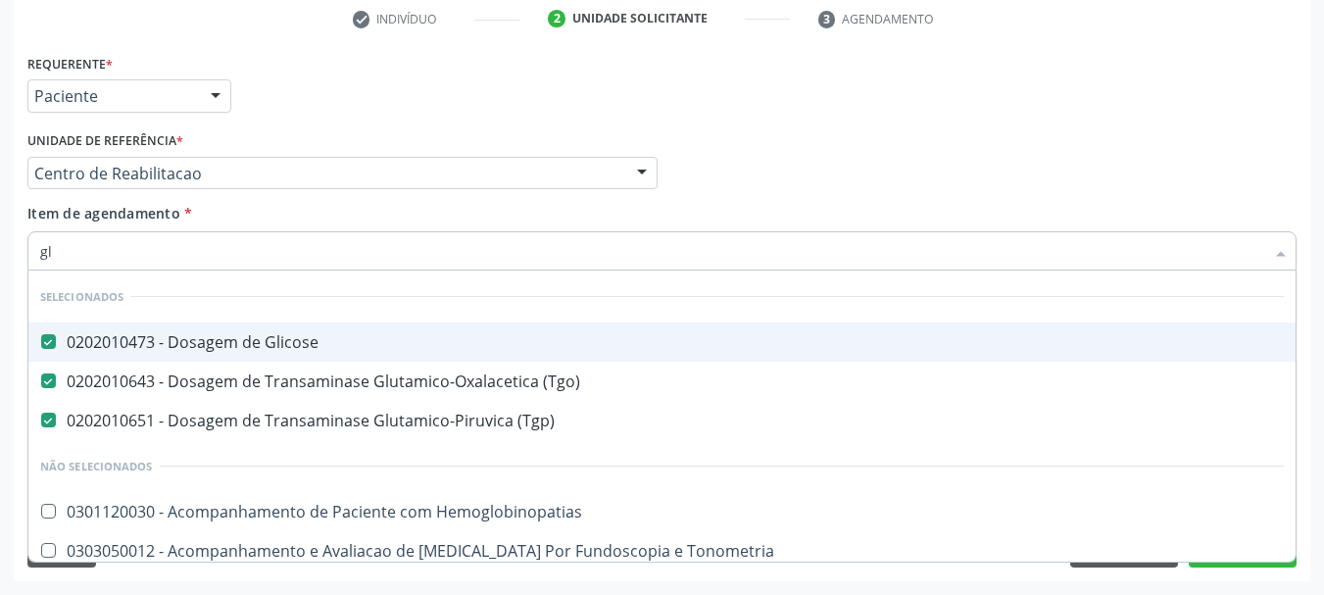
type input "gli"
checkbox \(Tgp\) "false"
checkbox Tardio\) "true"
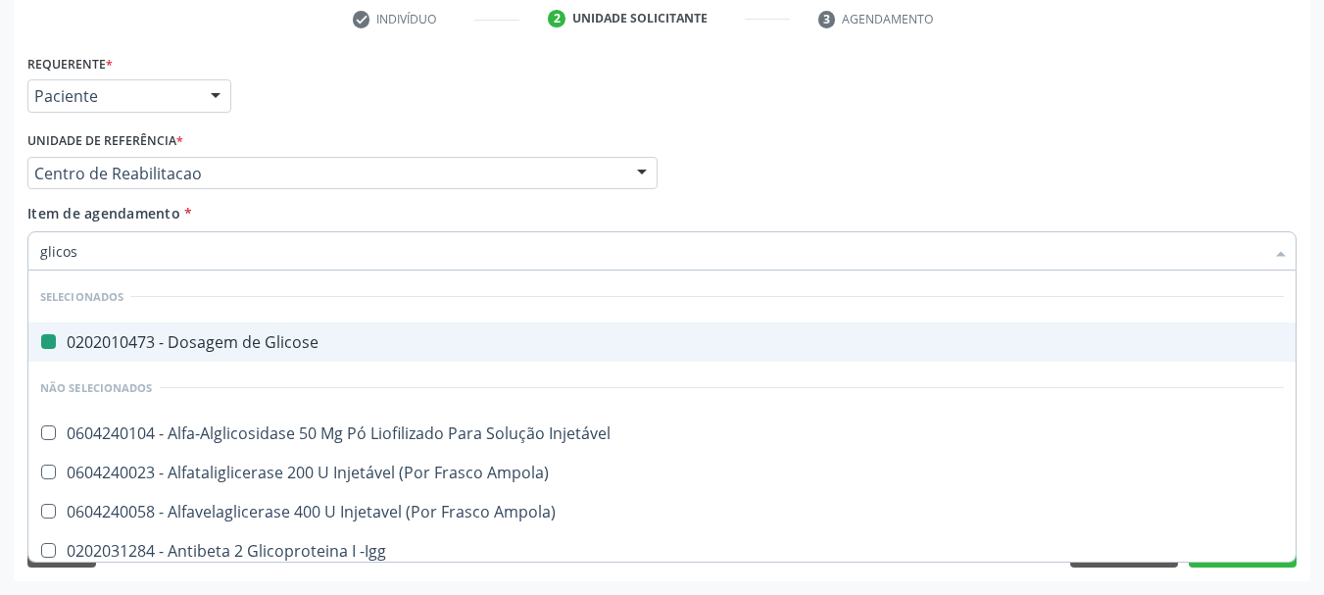
type input "glicosi"
checkbox Glicose "false"
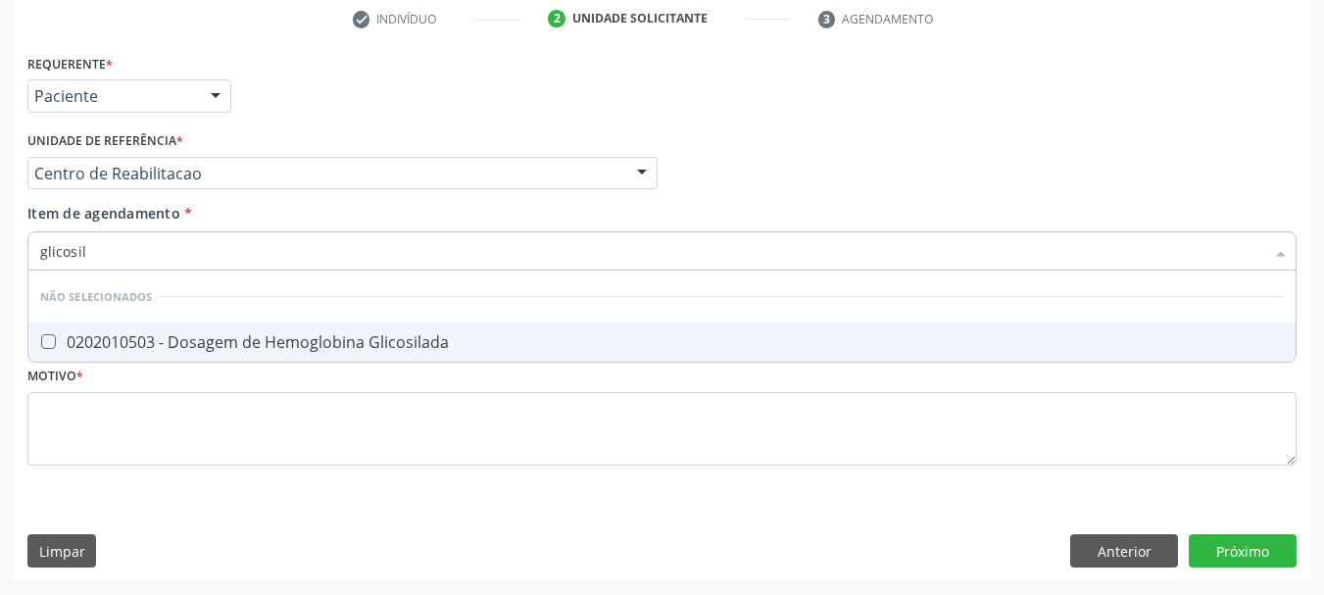
type input "glicosila"
click at [169, 329] on span "0202010503 - Dosagem de Hemoglobina Glicosilada" at bounding box center [661, 341] width 1267 height 39
checkbox Glicosilada "true"
type input "glicosila"
click at [169, 210] on span "Item de agendamento" at bounding box center [103, 213] width 153 height 19
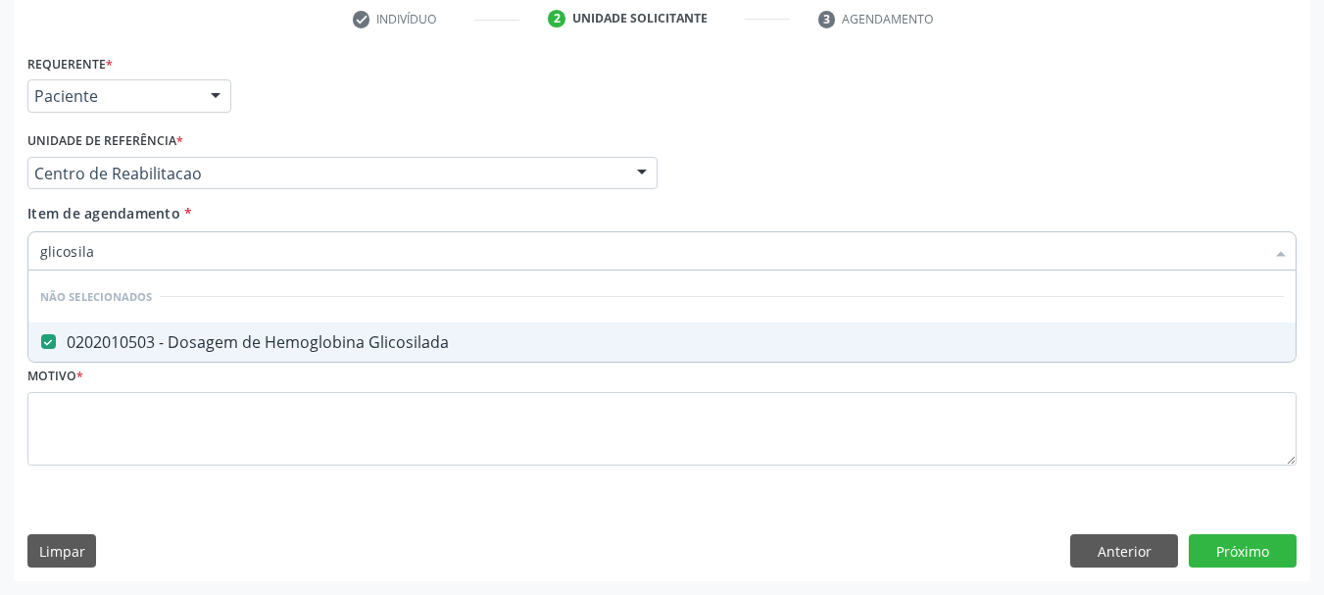
click at [169, 231] on input "glicosila" at bounding box center [652, 250] width 1224 height 39
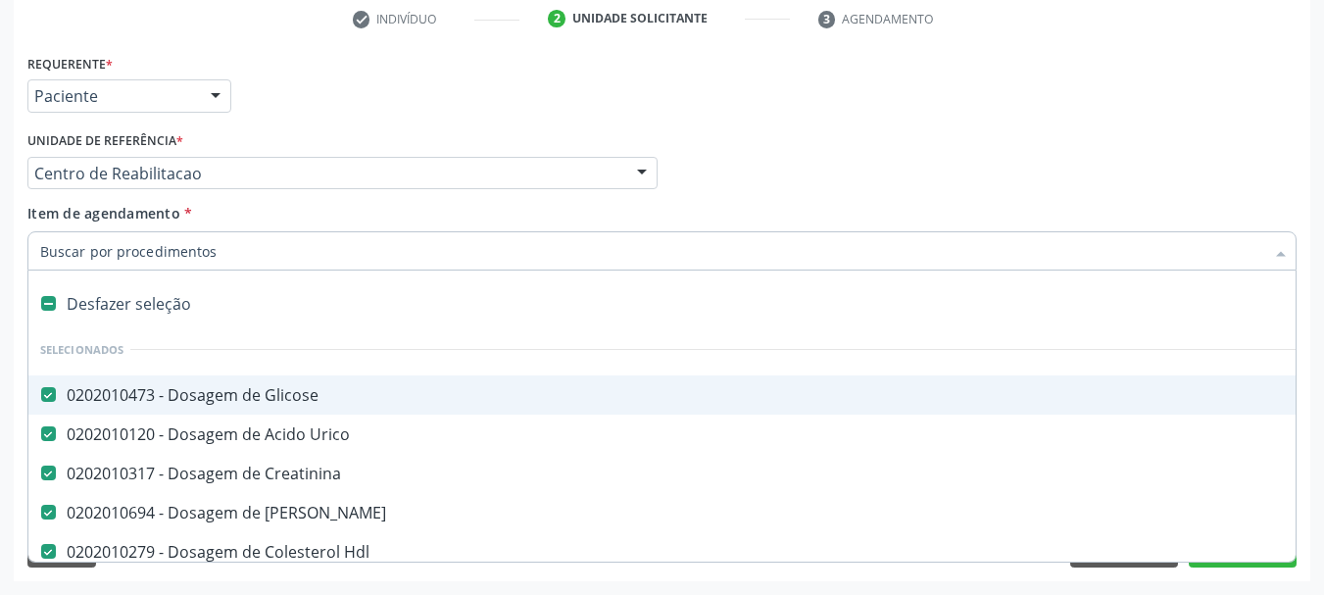
click at [144, 248] on input "Item de agendamento *" at bounding box center [652, 250] width 1224 height 39
type input "ps"
checkbox Glicose "false"
checkbox Creatinina "false"
checkbox Ureia "false"
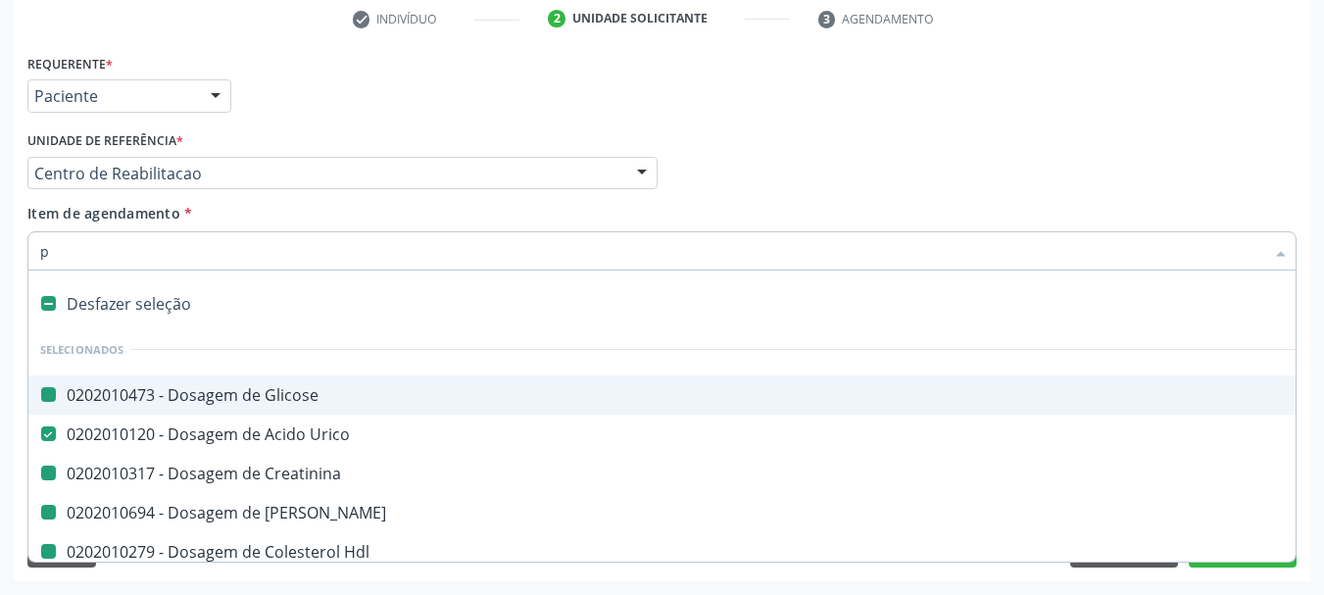
checkbox Hdl "false"
checkbox Ldl "false"
checkbox Total "false"
checkbox Fracoes "false"
checkbox \(Tgo\) "false"
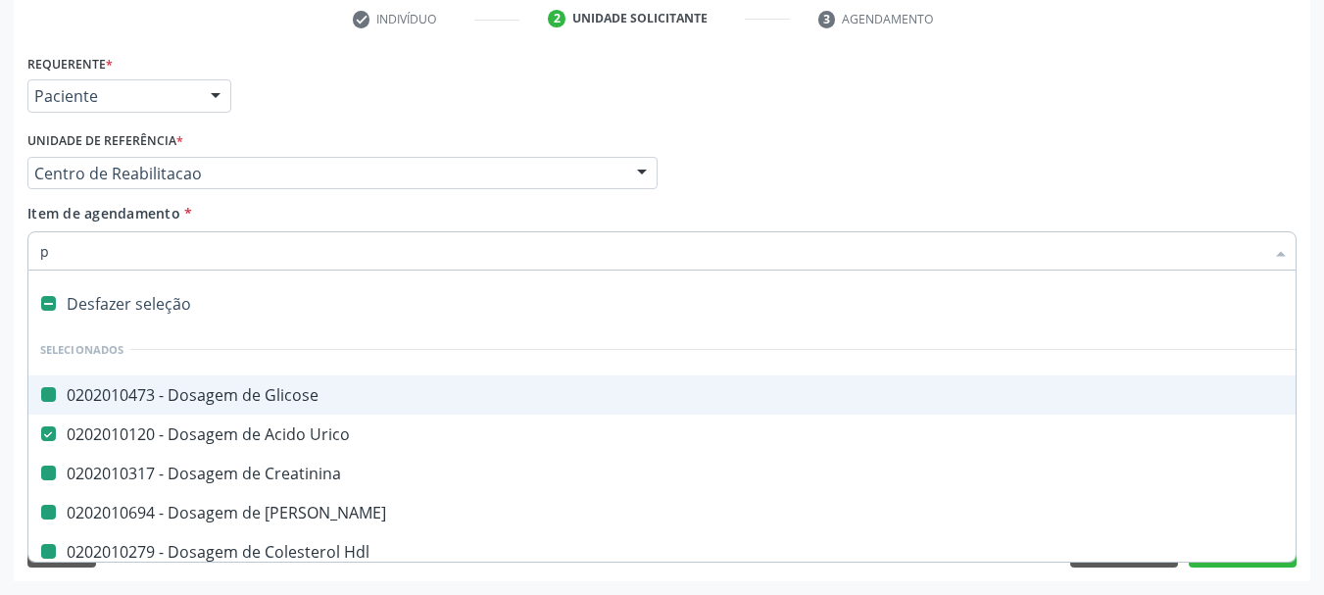
checkbox \(Tgp\) "false"
checkbox Triglicerideos "false"
checkbox Glicosilada "false"
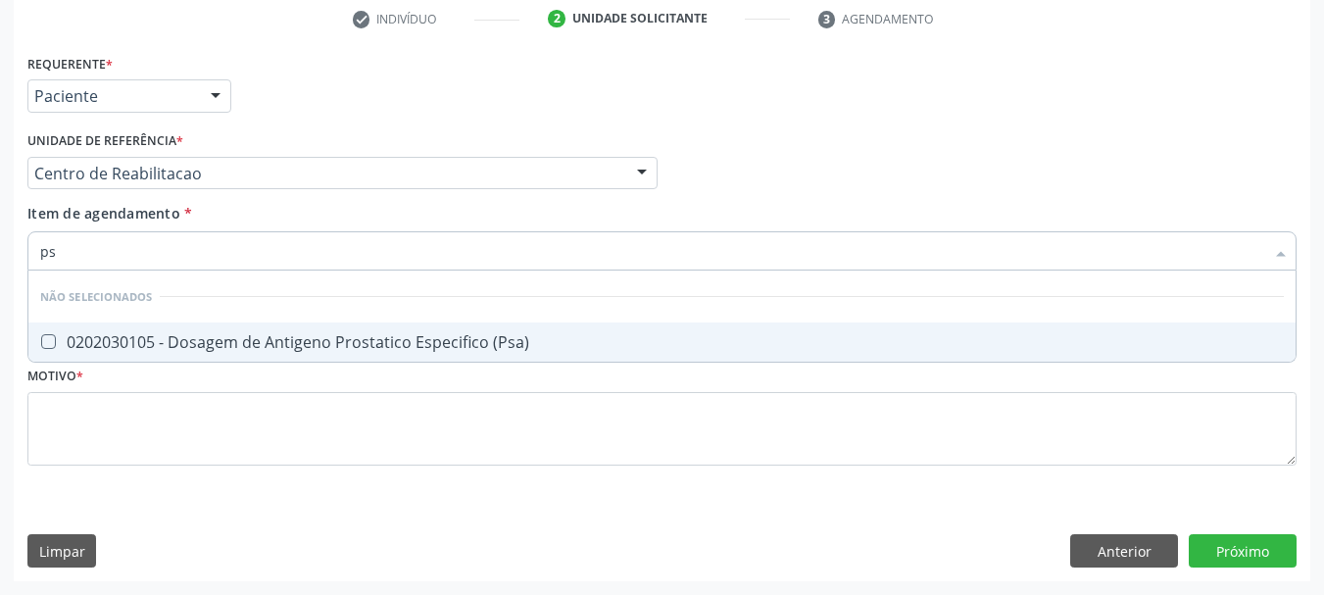
type input "psa"
click at [146, 361] on span "0202030105 - Dosagem de Antigeno Prostatico Especifico (Psa)" at bounding box center [661, 341] width 1267 height 39
checkbox \(Psa\) "true"
click at [157, 229] on div "Item de agendamento * psa Desfazer seleção Não selecionados 0202030105 - Dosage…" at bounding box center [661, 234] width 1269 height 62
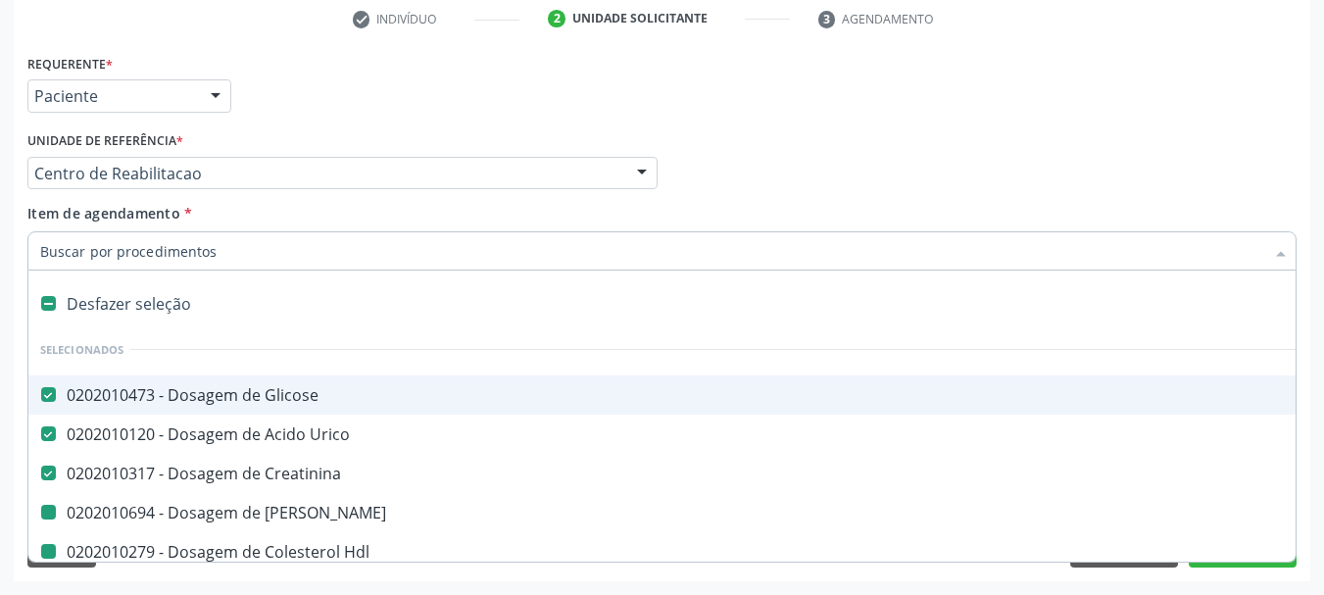
type input "h"
checkbox Ureia "false"
checkbox Hdl "false"
checkbox Ldl "false"
checkbox Total "false"
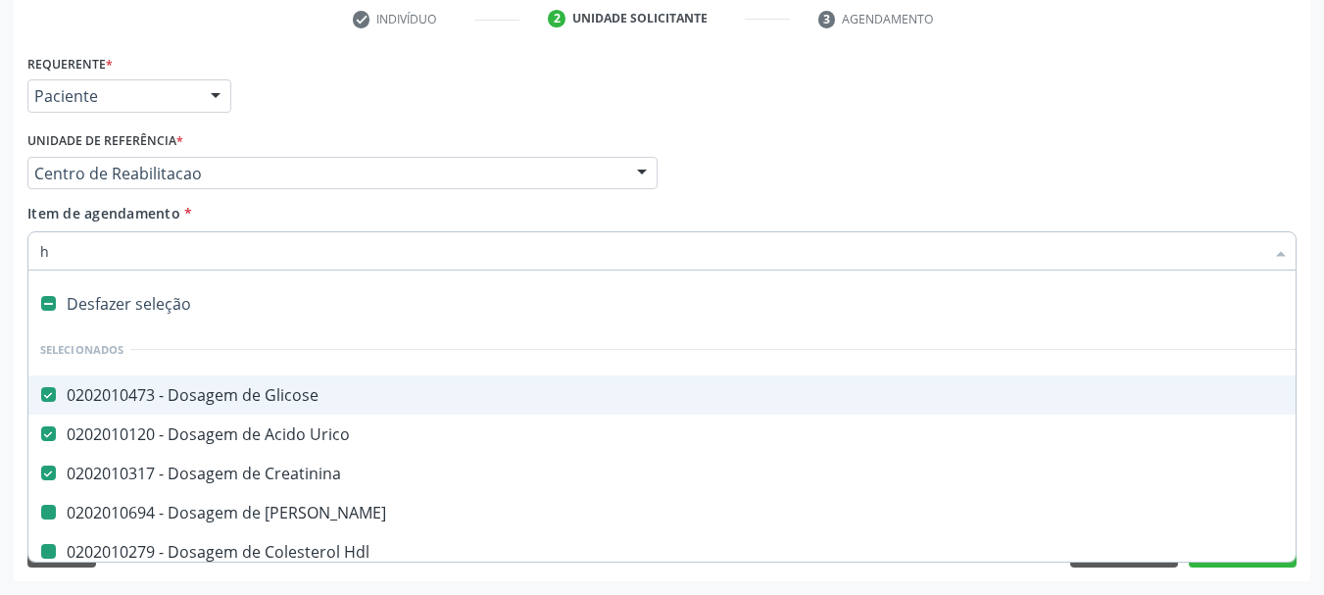
checkbox Fracoes "false"
checkbox \(Tgo\) "false"
checkbox \(Tgp\) "false"
checkbox Triglicerideos "false"
checkbox Glicosilada "false"
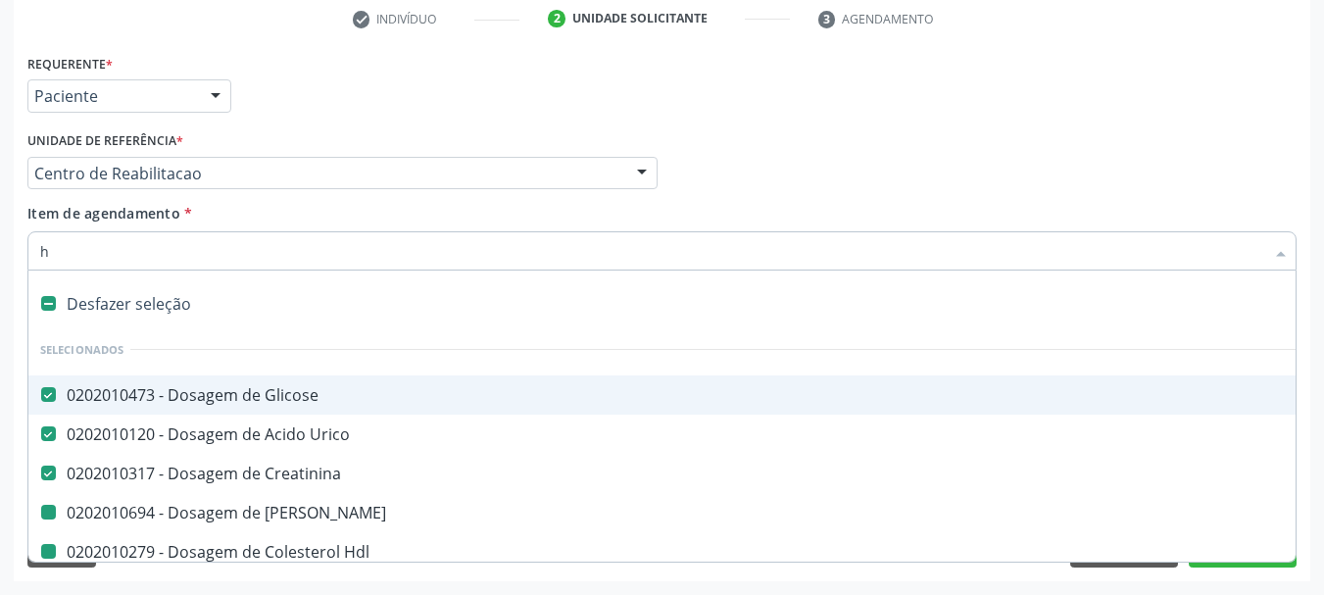
checkbox \(Psa\) "false"
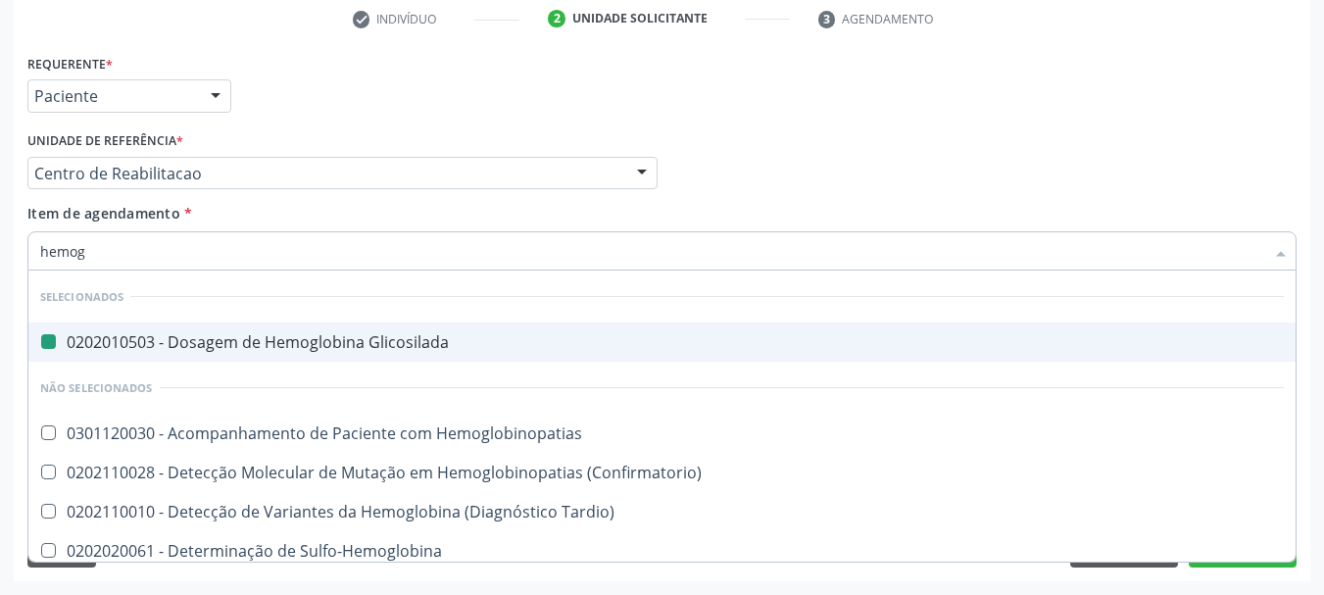
type input "hemogr"
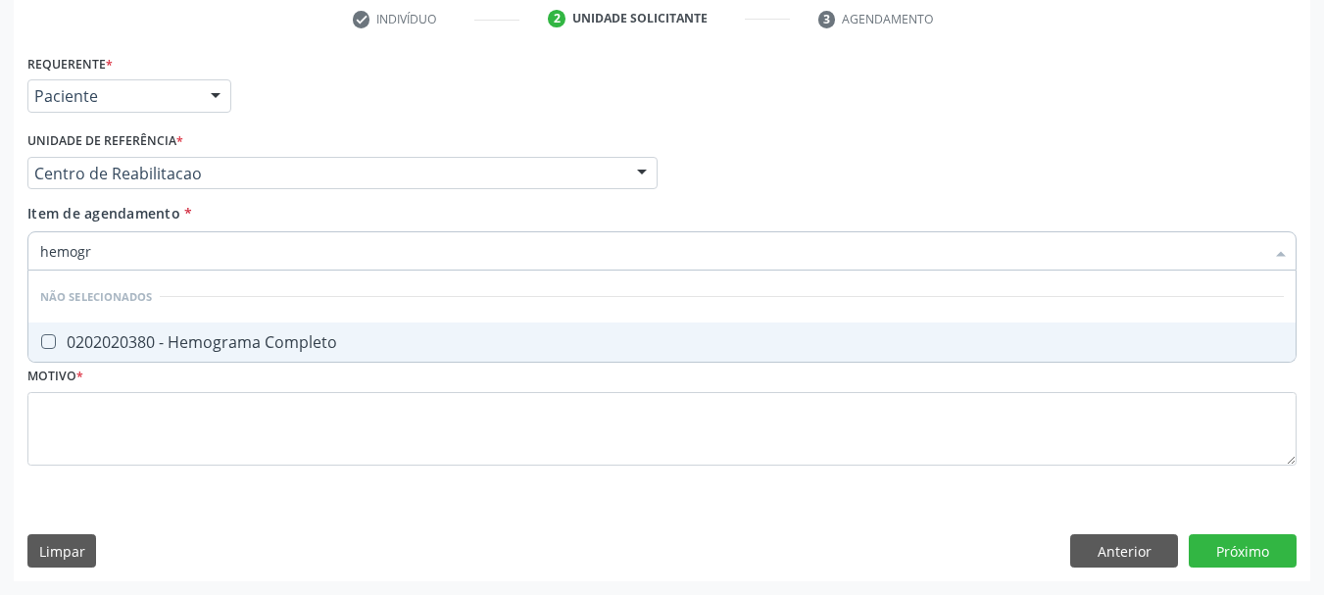
click at [165, 355] on span "0202020380 - Hemograma Completo" at bounding box center [661, 341] width 1267 height 39
checkbox Completo "true"
click at [159, 249] on input "hemogr" at bounding box center [652, 250] width 1224 height 39
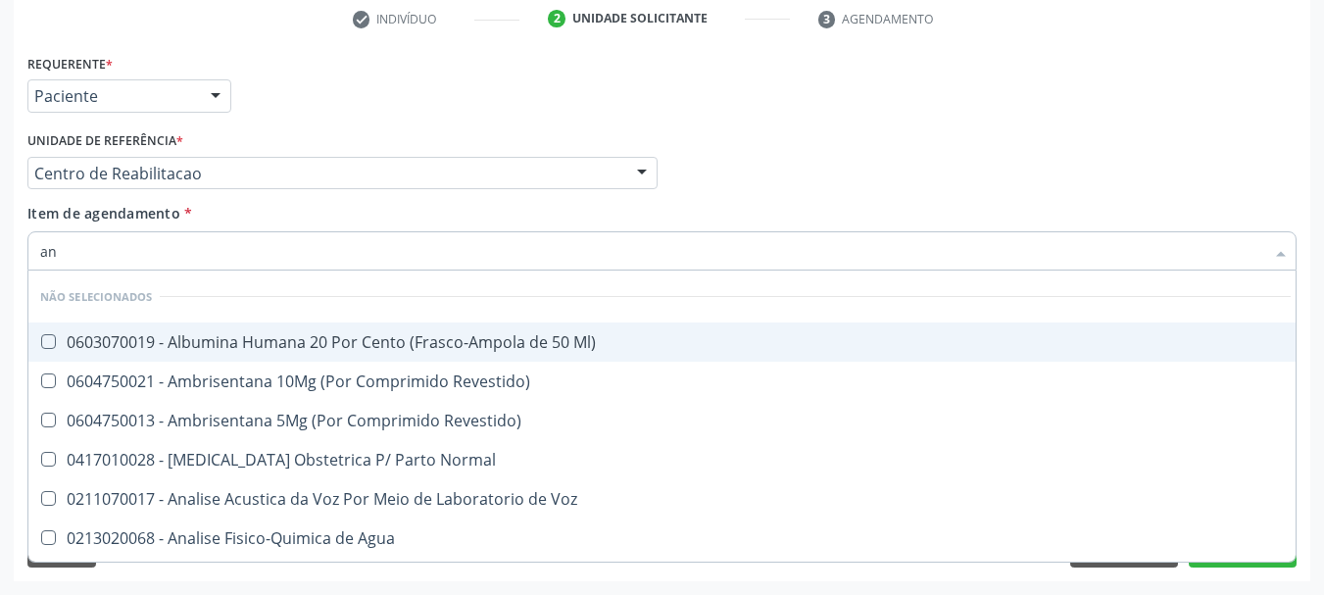
type input "ana"
checkbox Ml\) "false"
checkbox Revestido\) "false"
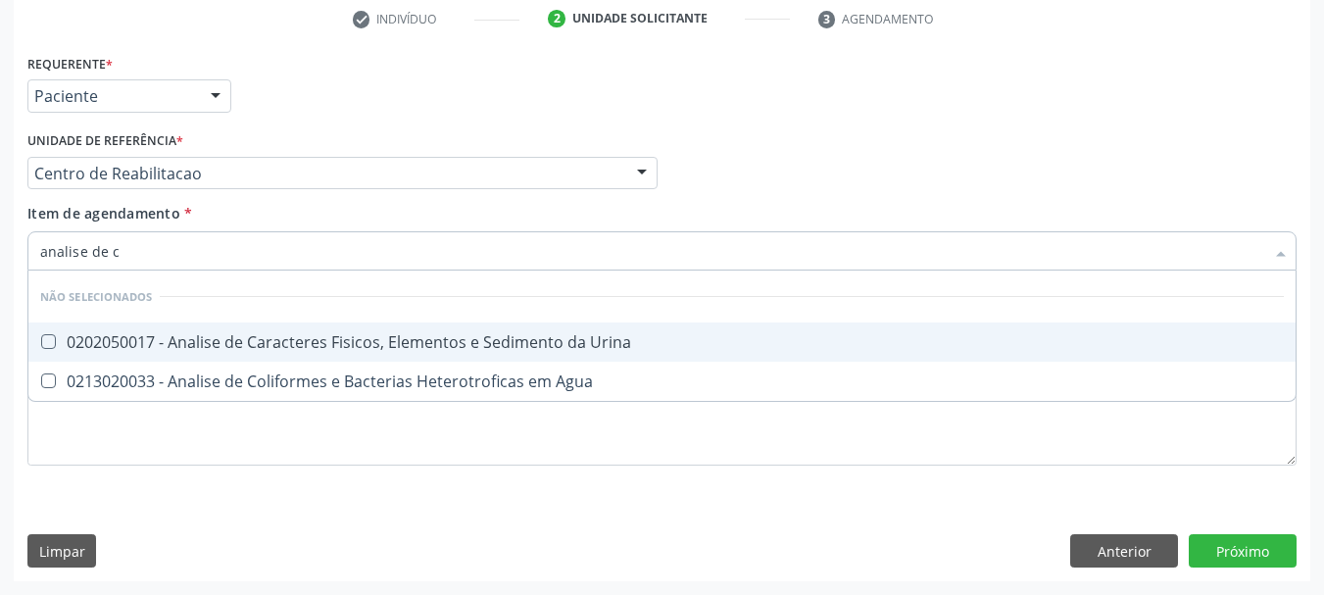
type input "analise de ca"
click at [126, 349] on div "0202050017 - Analise de Caracteres Fisicos, Elementos e Sedimento da Urina" at bounding box center [662, 342] width 1244 height 16
checkbox Urina "true"
click at [165, 252] on input "analise de ca" at bounding box center [652, 250] width 1224 height 39
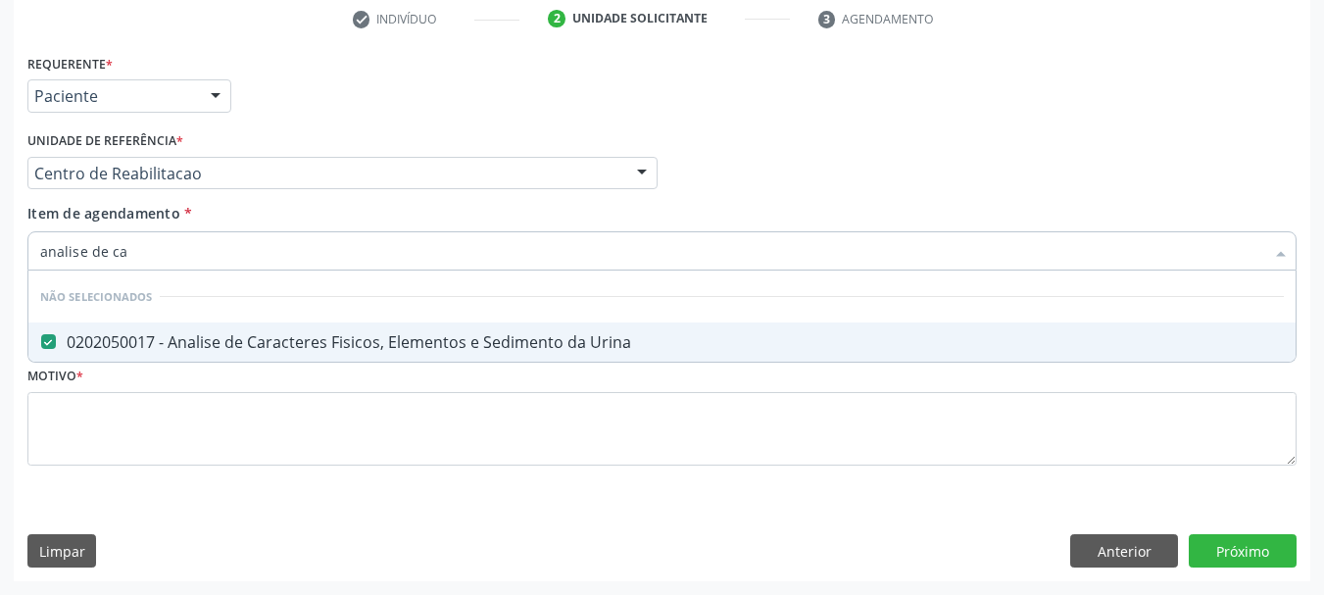
click at [165, 252] on input "analise de ca" at bounding box center [652, 250] width 1224 height 39
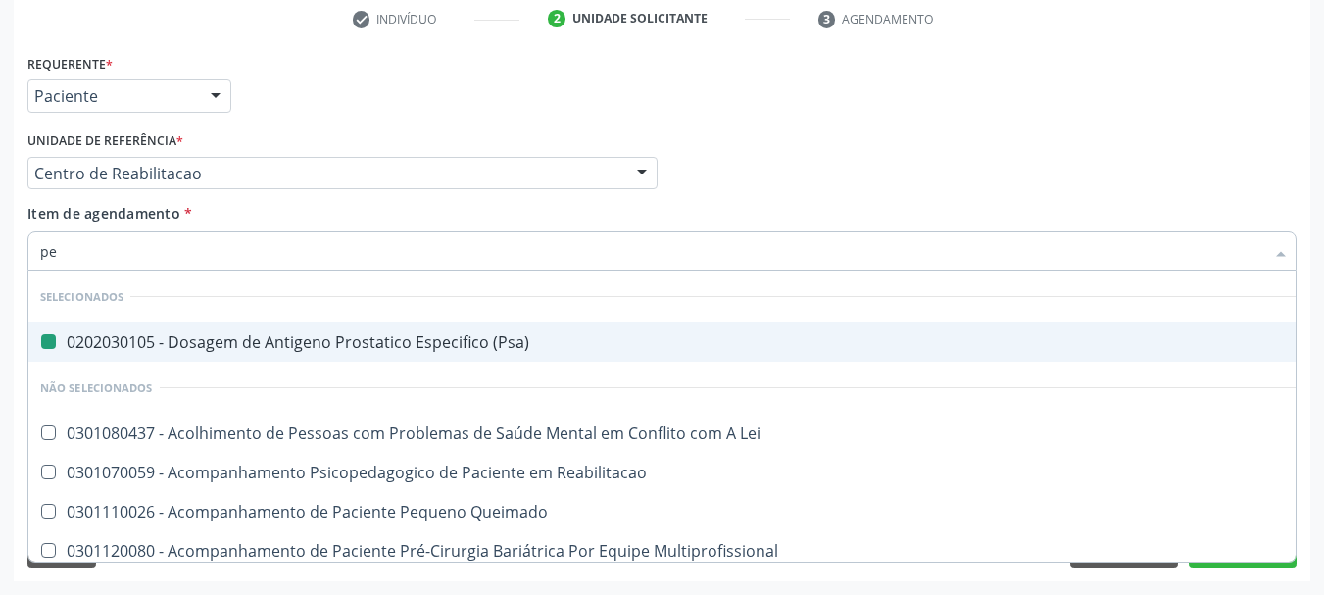
type input "pes"
checkbox \(Psa\) "false"
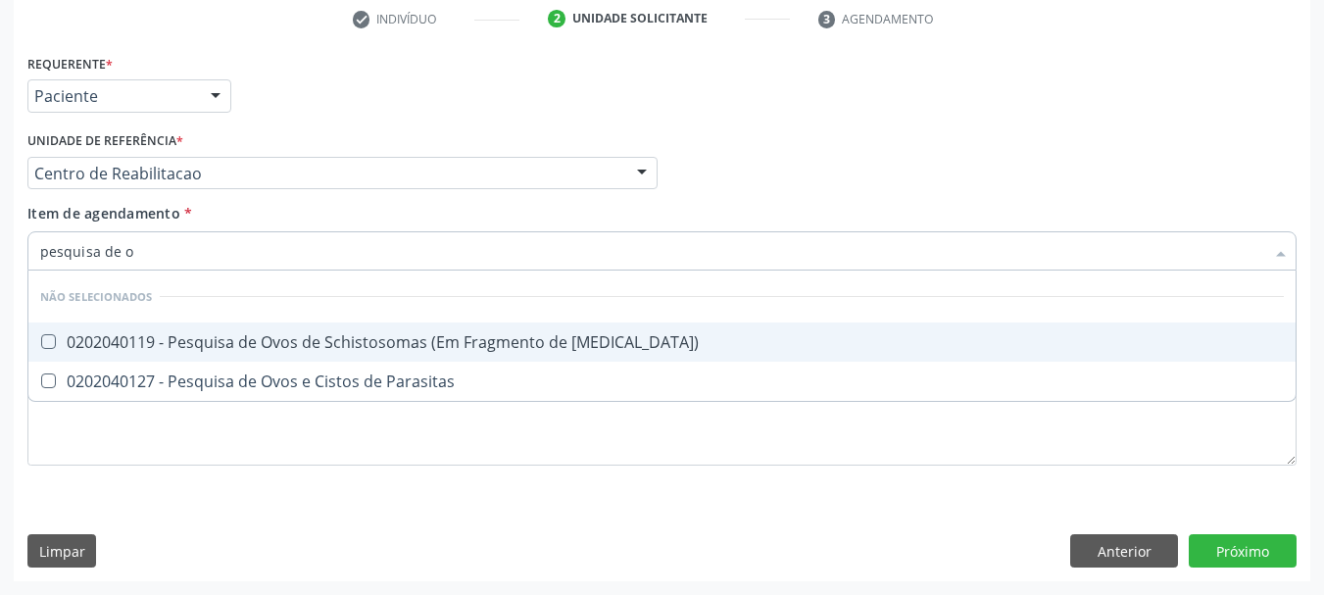
type input "pesquisa de ov"
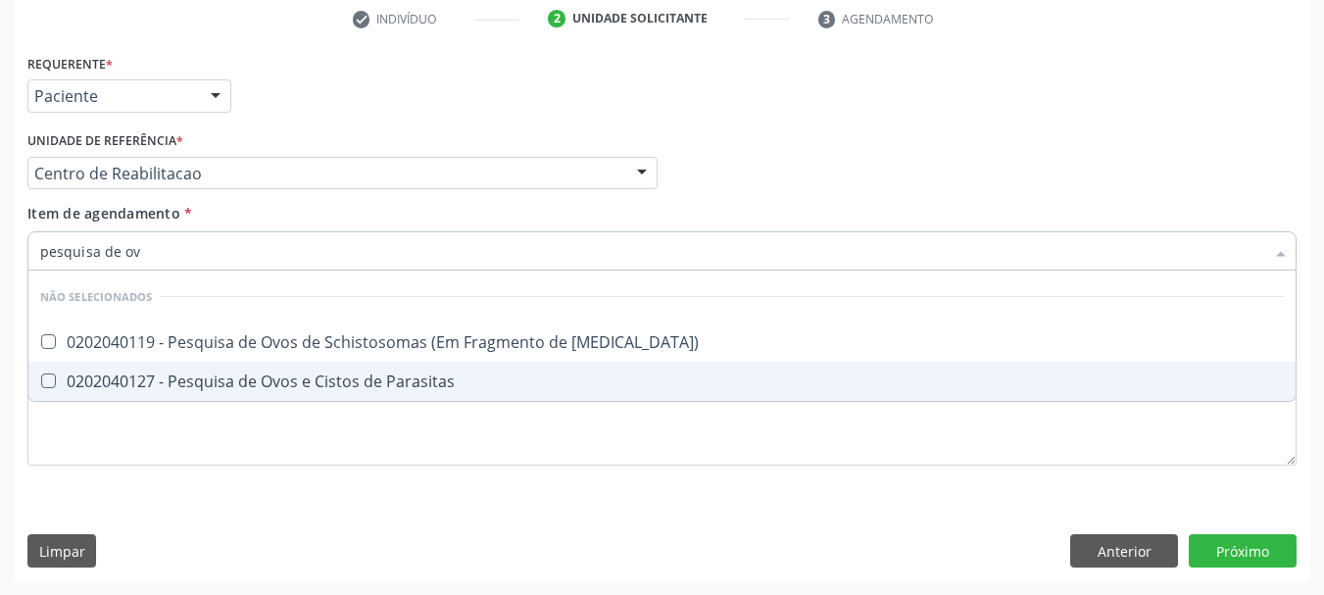
click at [156, 381] on div "0202040127 - Pesquisa de Ovos e Cistos de Parasitas" at bounding box center [662, 381] width 1244 height 16
checkbox Parasitas "true"
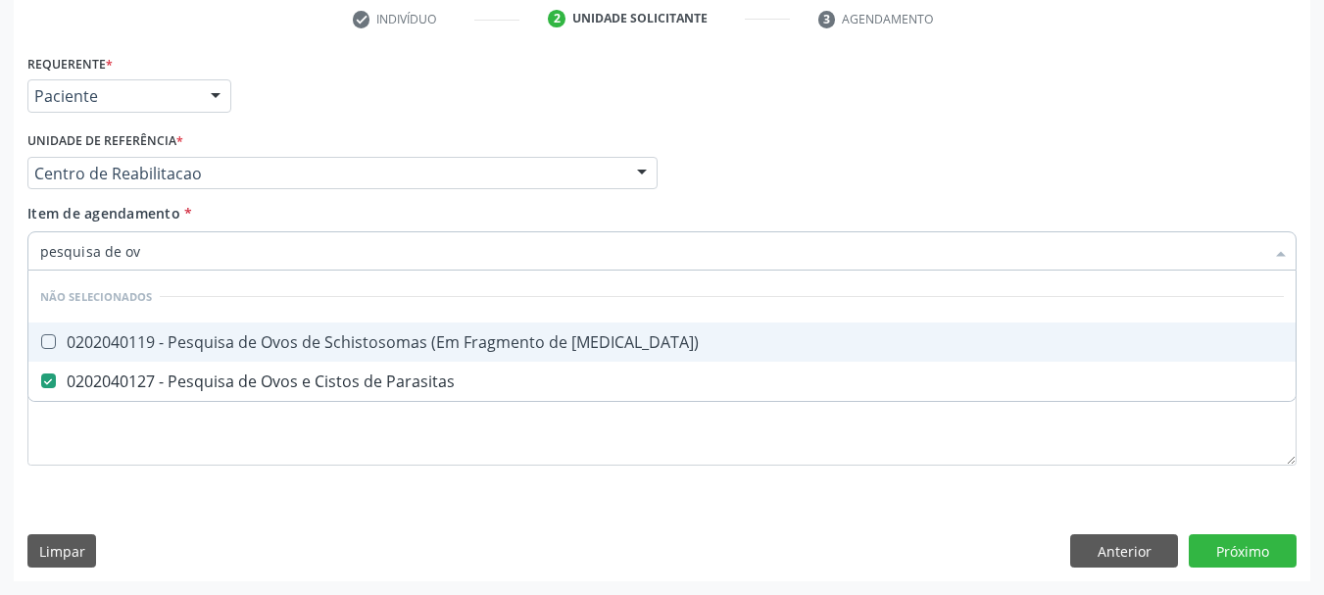
click at [153, 252] on input "pesquisa de ov" at bounding box center [652, 250] width 1224 height 39
type input "t"
checkbox Mucosa\) "true"
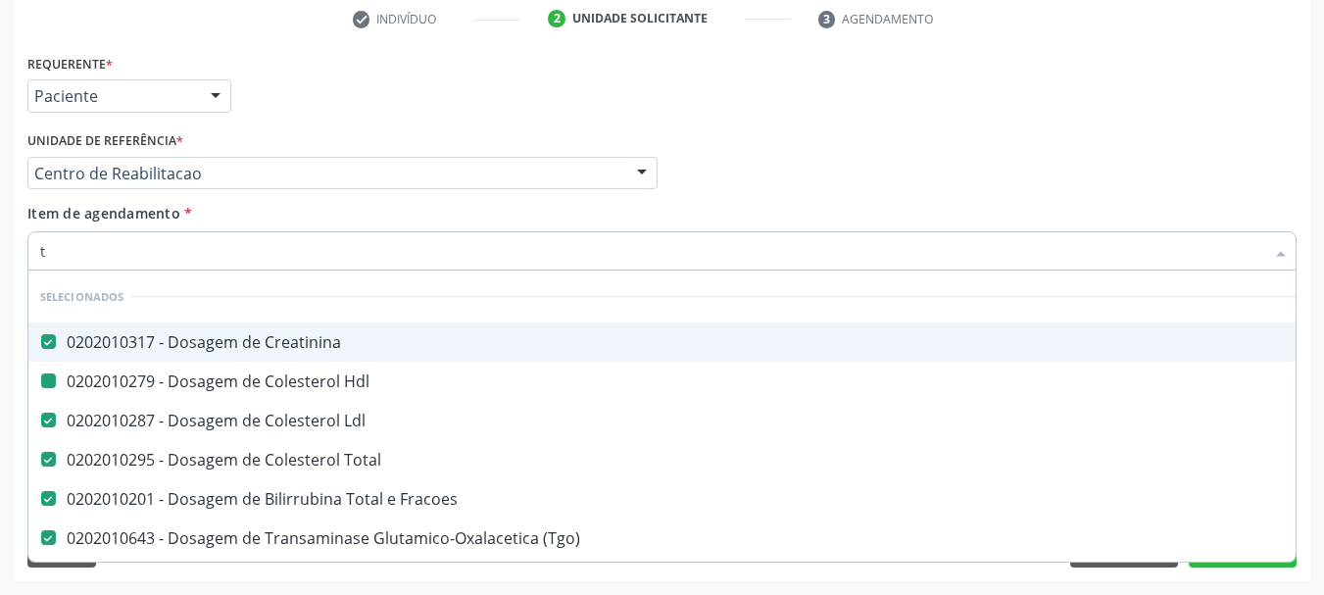
type input "t3"
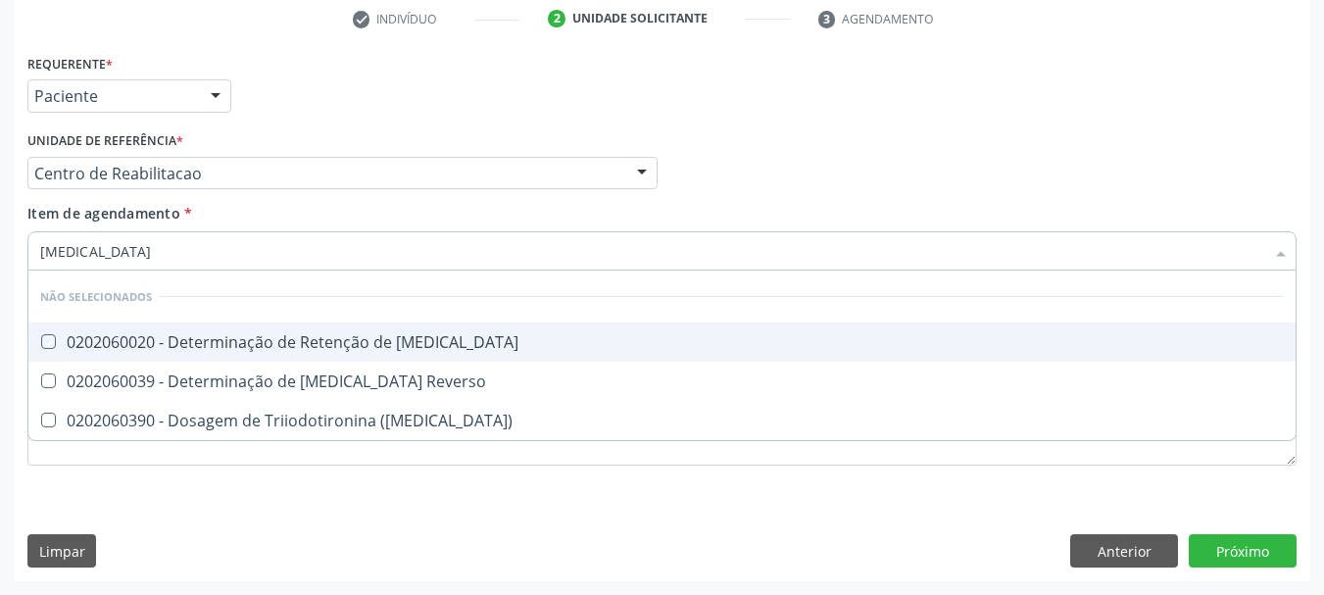
checkbox T3 "false"
checkbox Reverso "false"
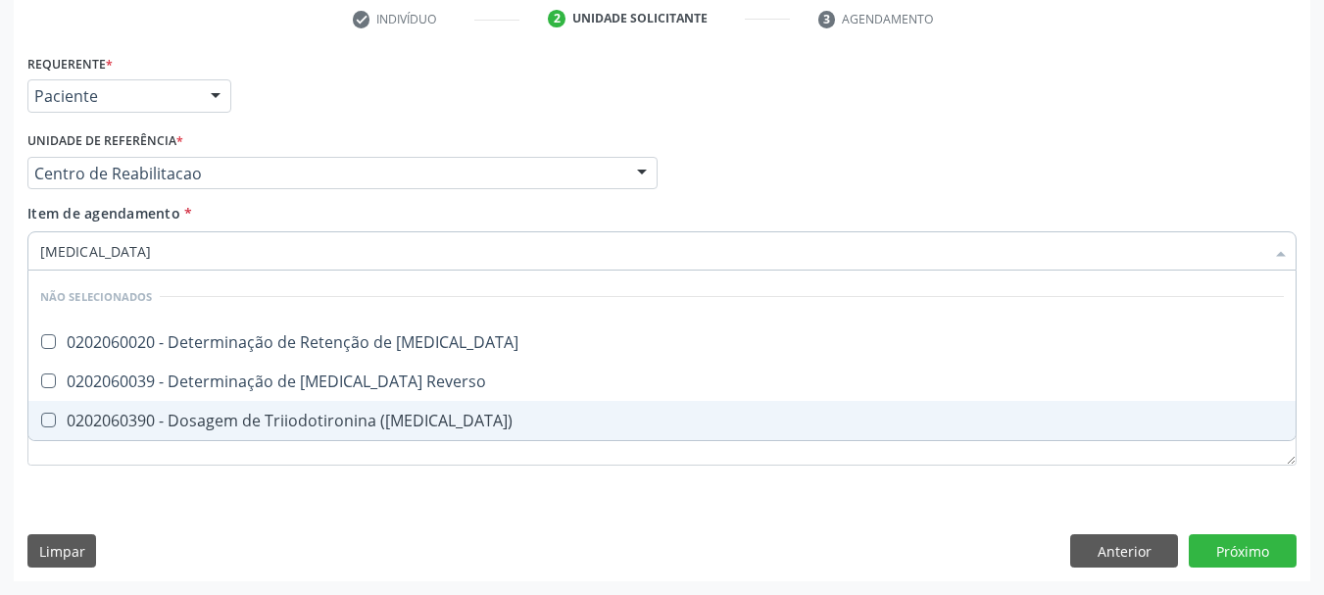
click at [267, 417] on div "0202060390 - Dosagem de Triiodotironina ([MEDICAL_DATA])" at bounding box center [662, 421] width 1244 height 16
checkbox \(T3\) "true"
type input "t"
checkbox T3 "true"
checkbox Reverso "true"
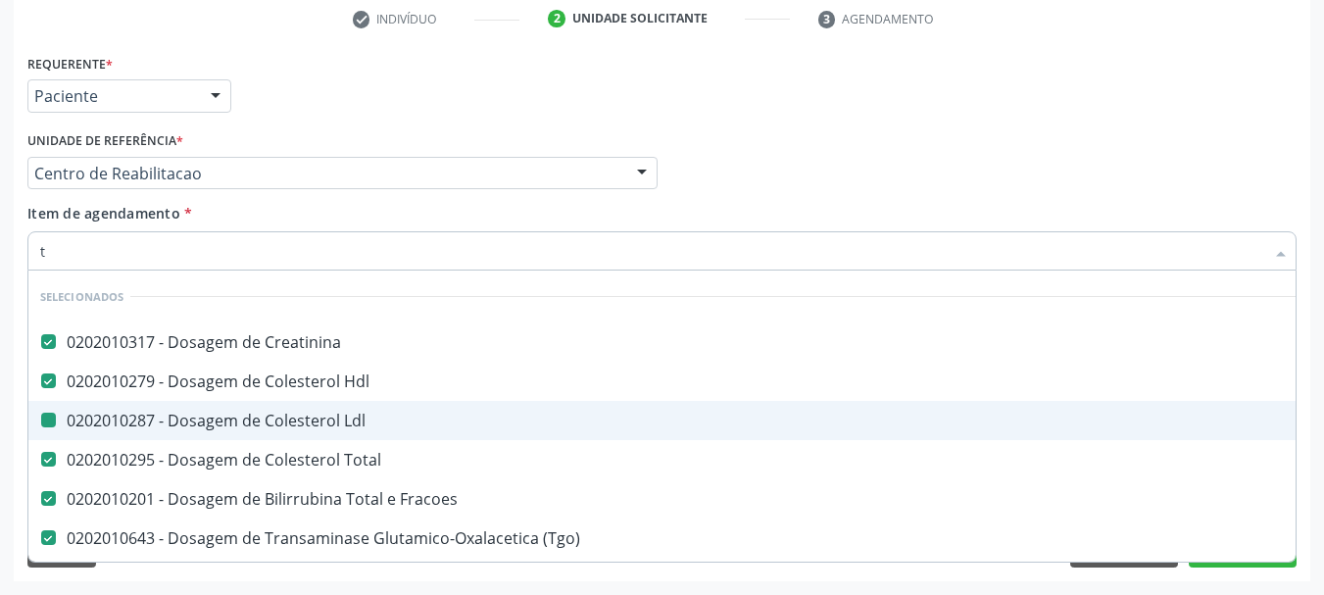
type input "t4"
checkbox Creatinina "false"
checkbox Hdl "false"
checkbox Ldl "false"
checkbox Total "false"
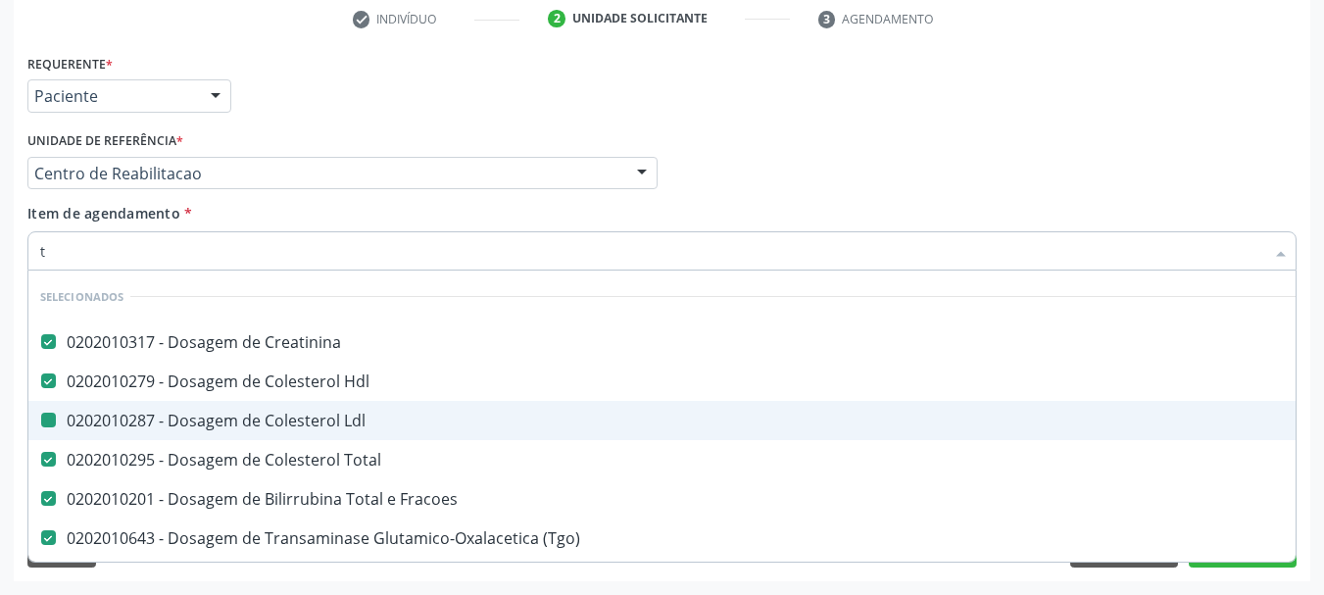
checkbox Fracoes "false"
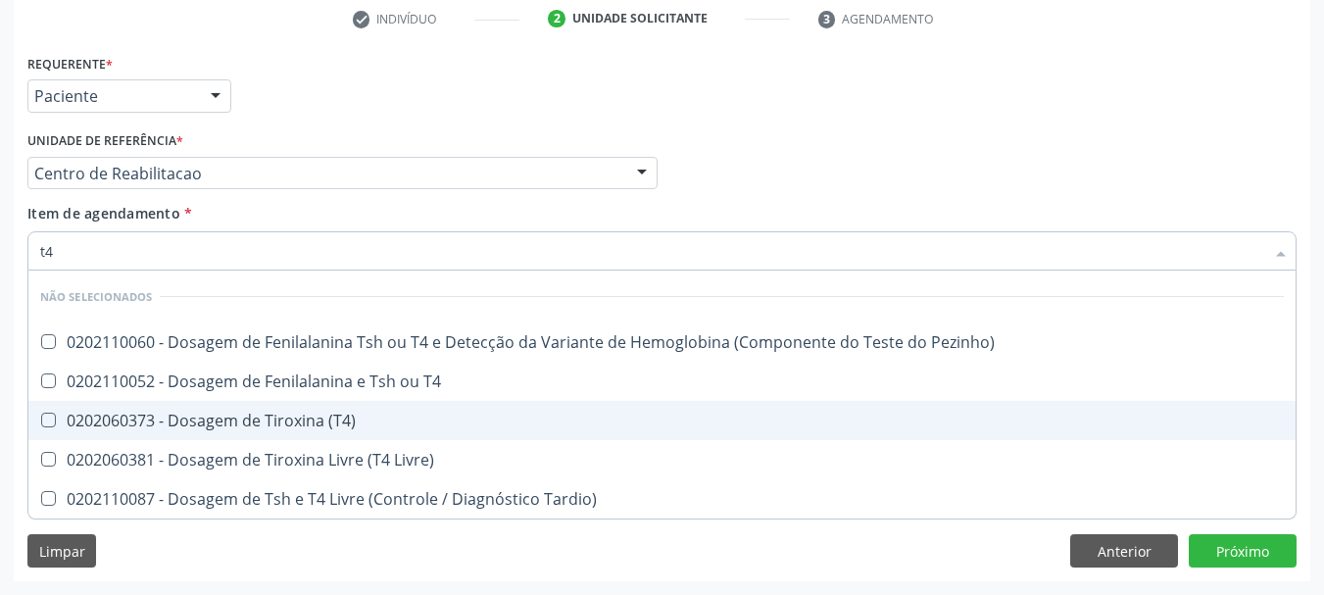
click at [373, 415] on div "0202060373 - Dosagem de Tiroxina (T4)" at bounding box center [662, 421] width 1244 height 16
checkbox \(T4\) "true"
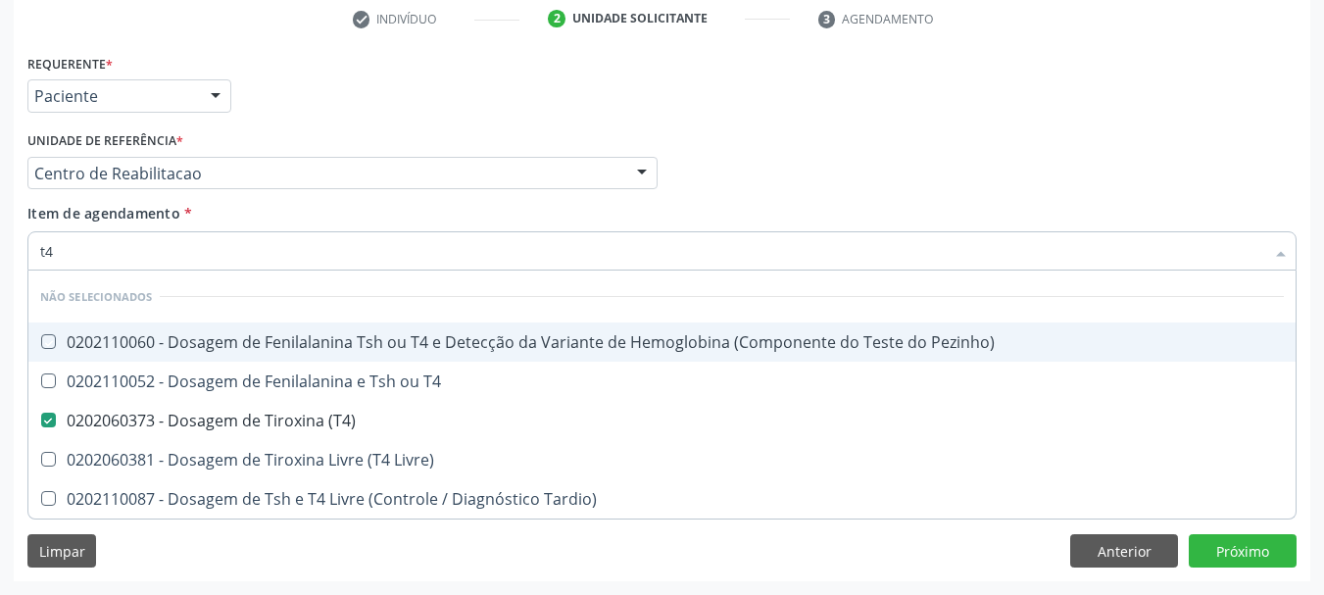
type input "t"
checkbox Pezinho\) "true"
checkbox T4 "true"
checkbox Livre\) "true"
checkbox Tardio\) "true"
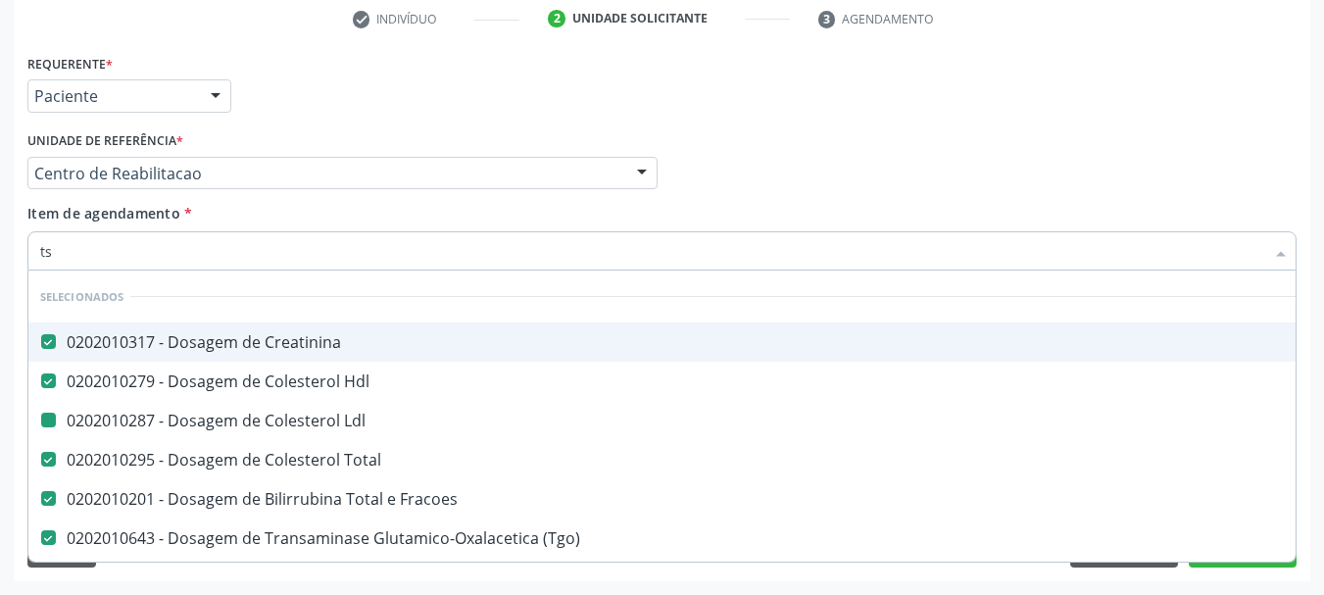
type input "tsh"
checkbox Creatinina "false"
checkbox Hdl "false"
checkbox Ldl "false"
checkbox Total "false"
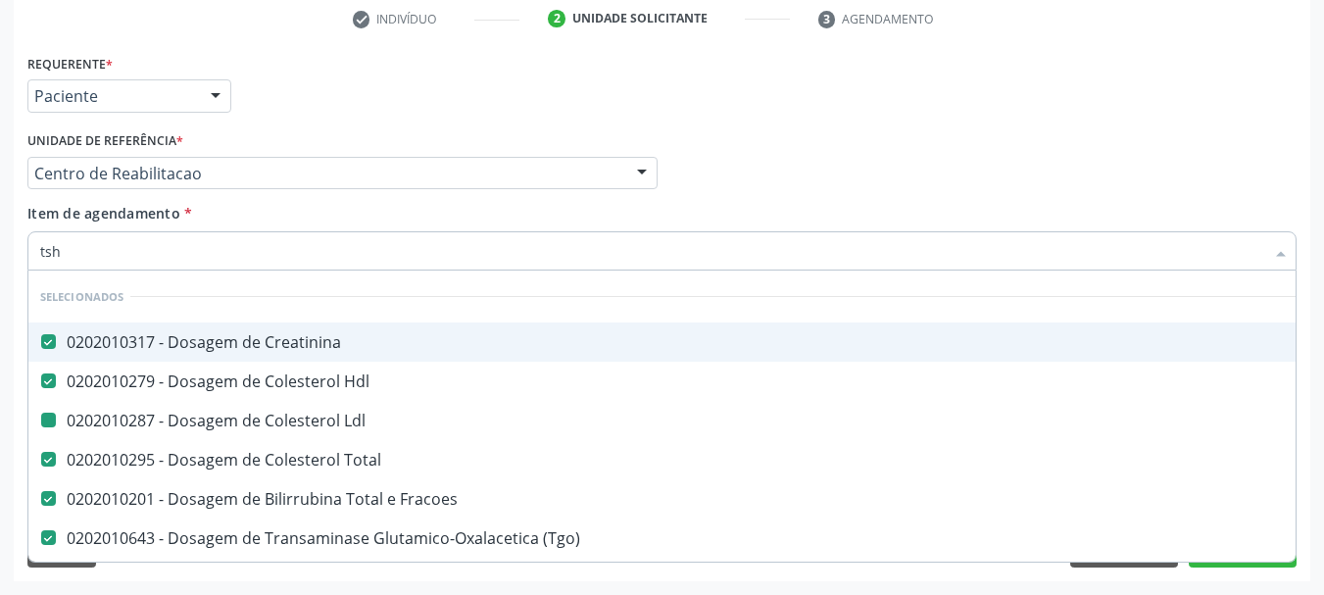
checkbox Fracoes "false"
checkbox \(Tgo\) "false"
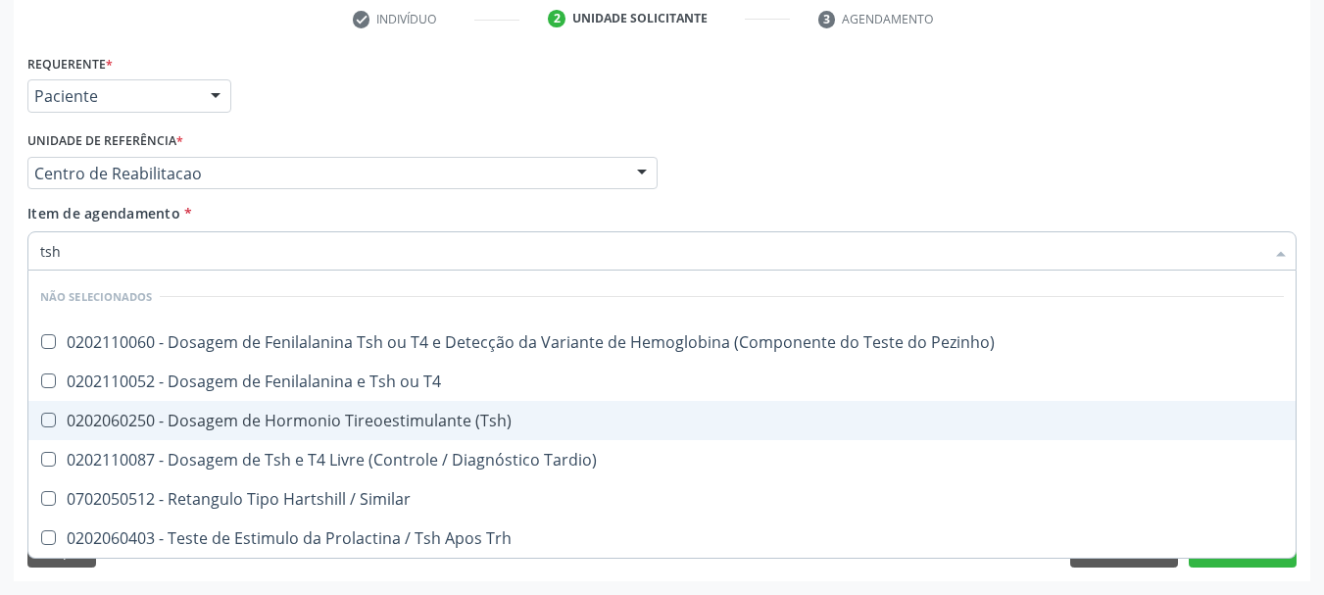
click at [253, 416] on div "0202060250 - Dosagem de Hormonio Tireoestimulante (Tsh)" at bounding box center [662, 421] width 1244 height 16
checkbox \(Tsh\) "true"
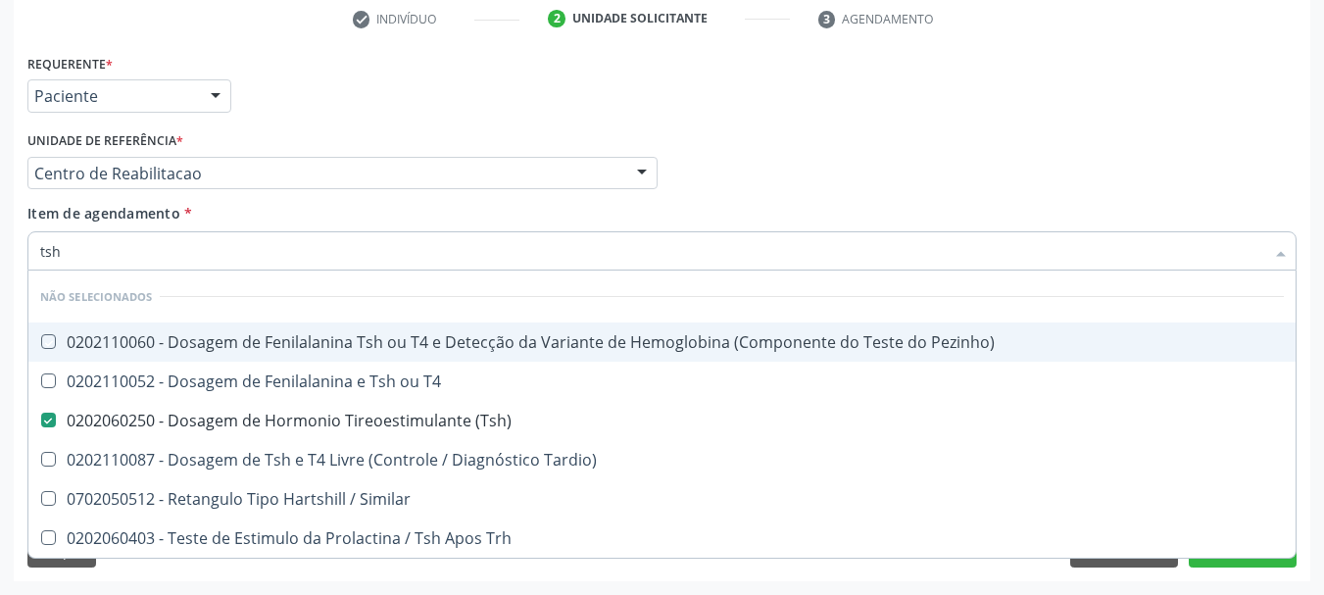
click at [322, 86] on div "Requerente * Paciente Profissional de Saúde Paciente Nenhum resultado encontrad…" at bounding box center [662, 87] width 1279 height 76
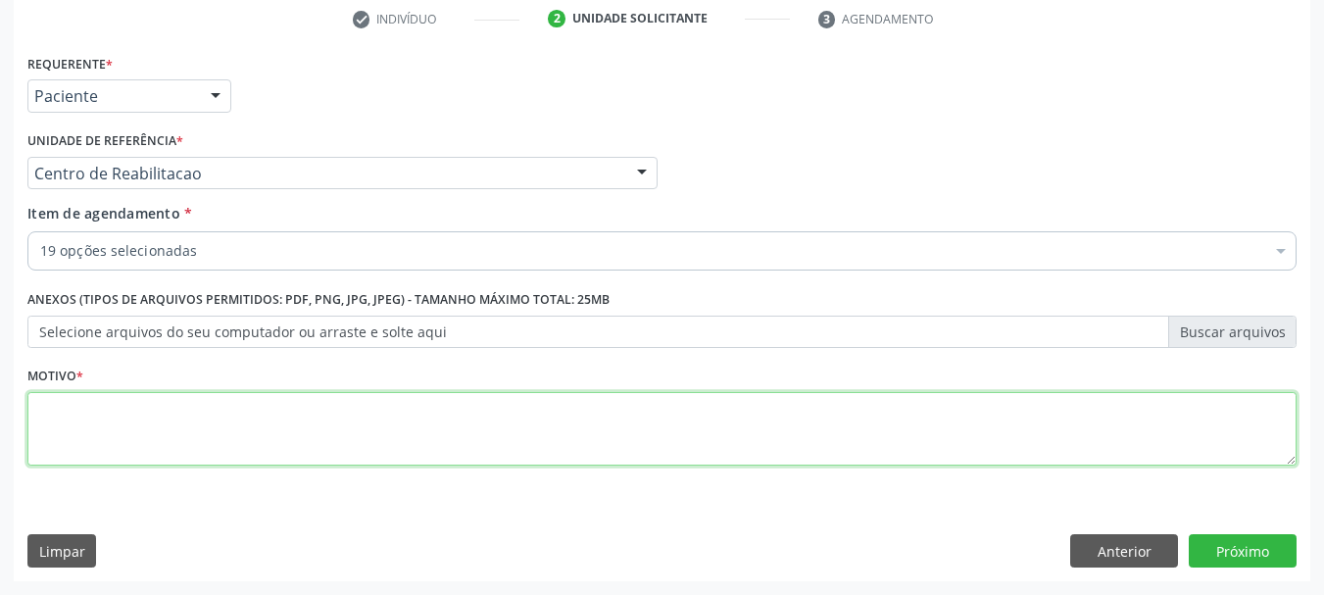
click at [72, 455] on textarea at bounding box center [661, 429] width 1269 height 74
type textarea "s"
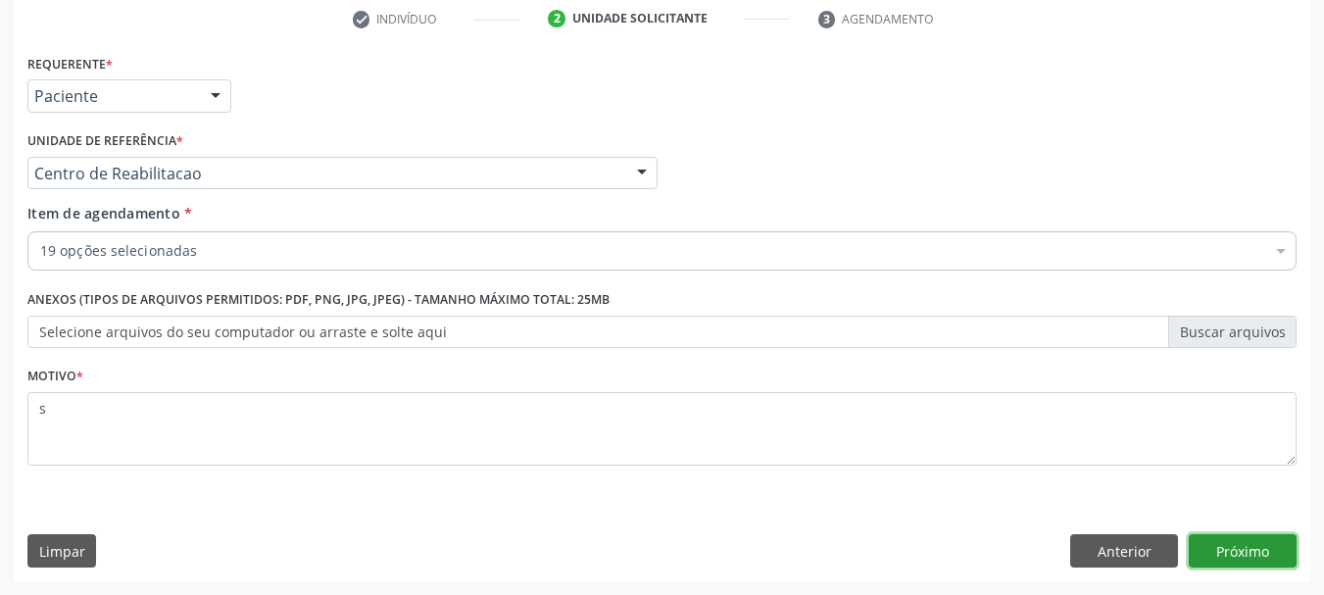
click at [1277, 546] on button "Próximo" at bounding box center [1243, 550] width 108 height 33
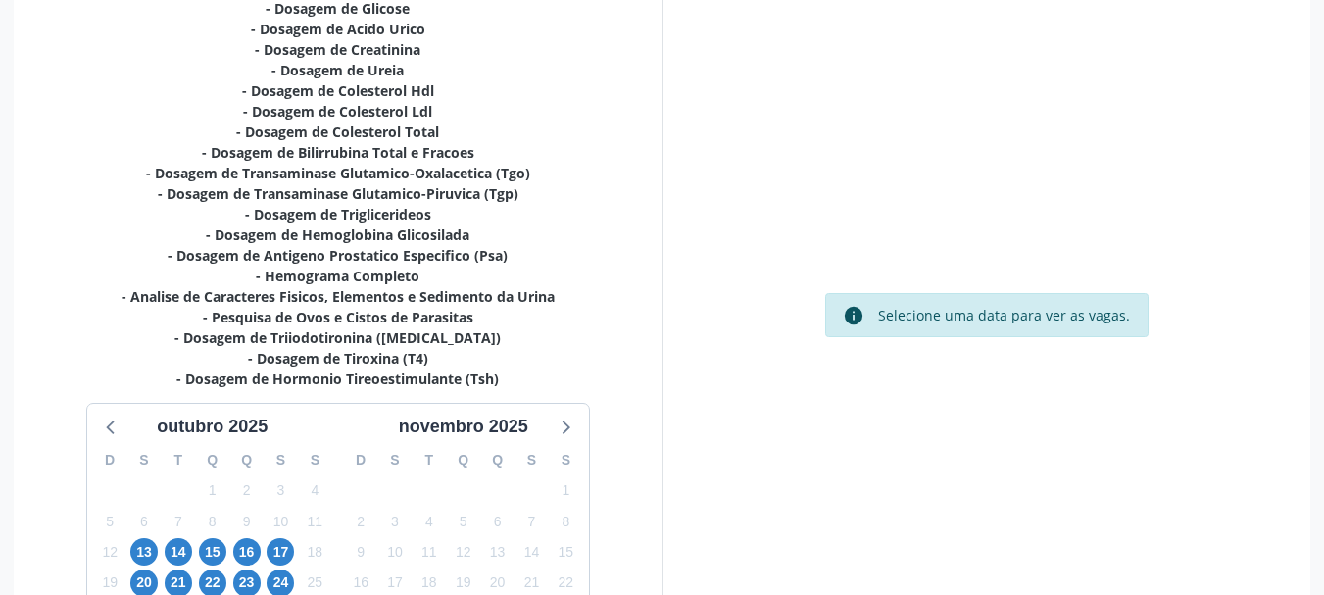
scroll to position [572, 0]
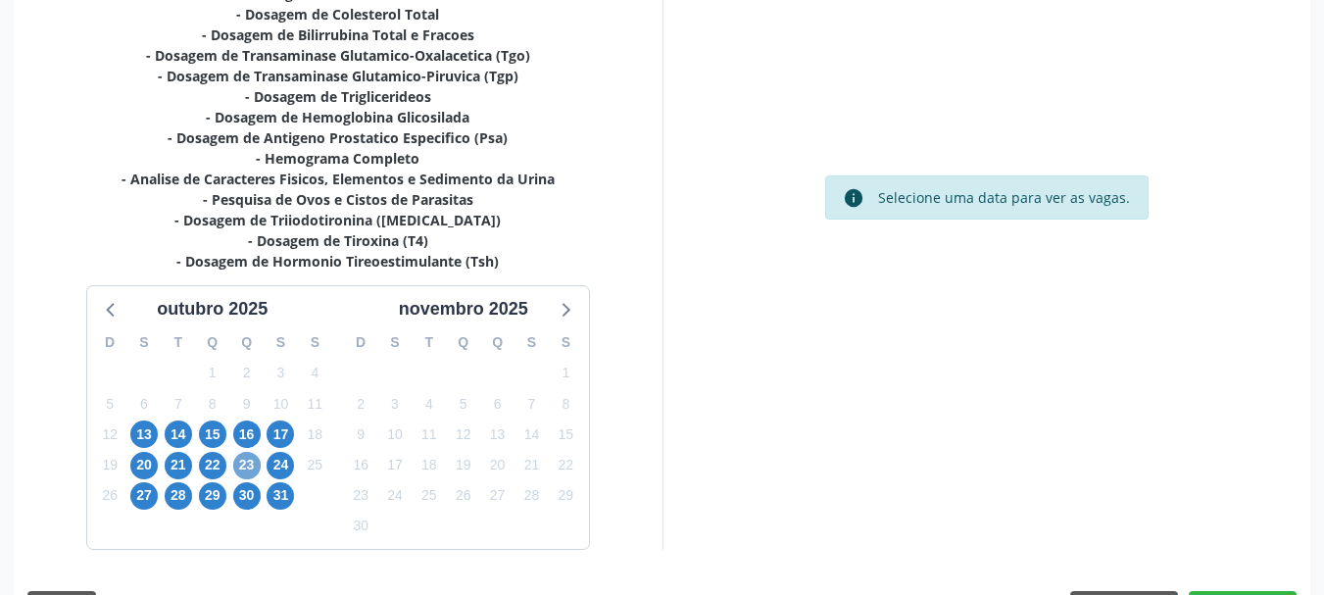
click at [248, 468] on span "23" at bounding box center [246, 465] width 27 height 27
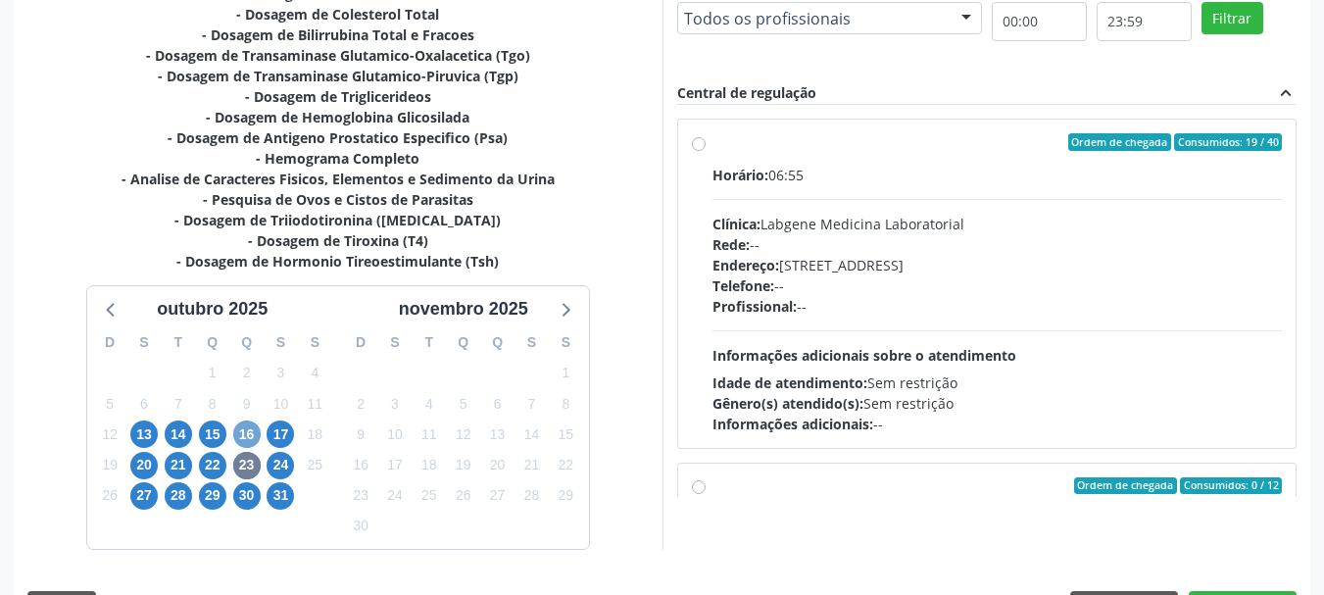
click at [245, 445] on span "16" at bounding box center [246, 434] width 27 height 27
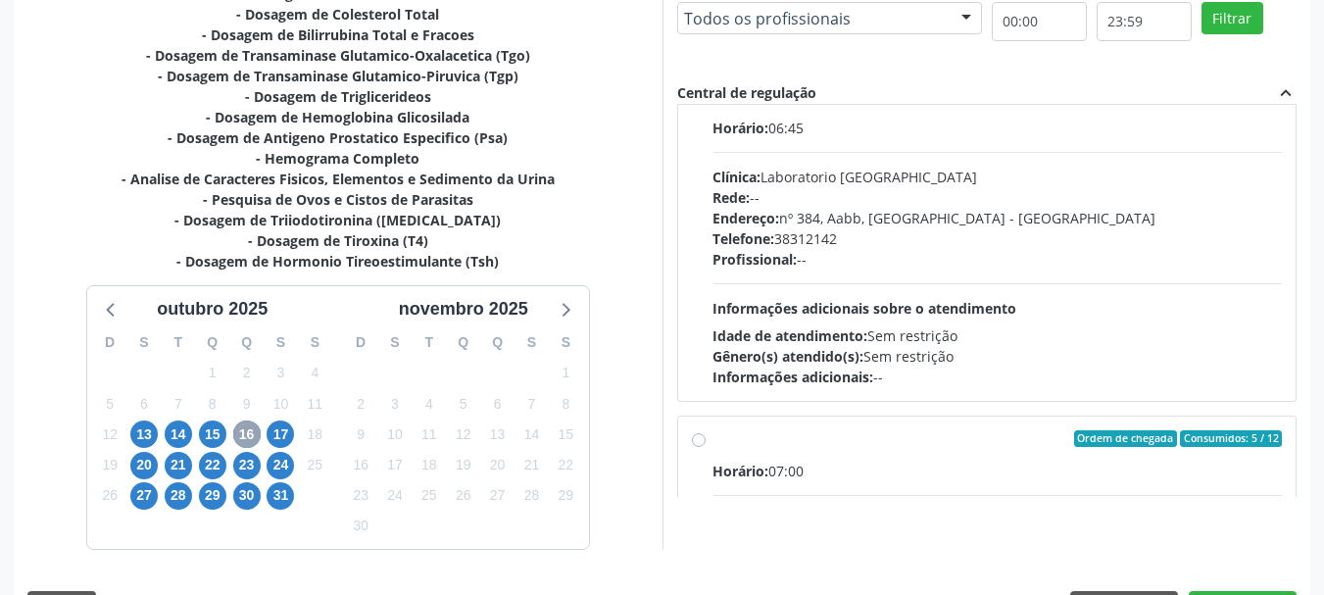
scroll to position [0, 0]
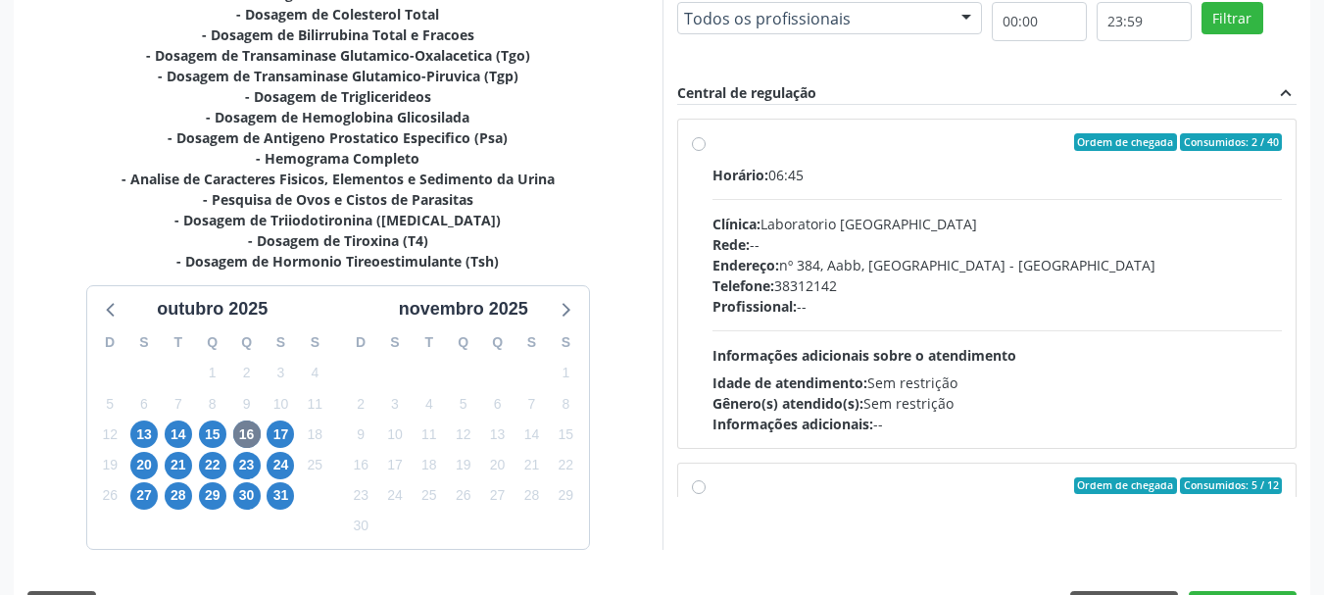
click at [816, 244] on div "Rede: --" at bounding box center [998, 244] width 570 height 21
click at [706, 151] on input "Ordem de chegada Consumidos: 2 / 40 Horário: 06:45 Clínica: Laboratorio Sao Fra…" at bounding box center [699, 142] width 14 height 18
radio input "true"
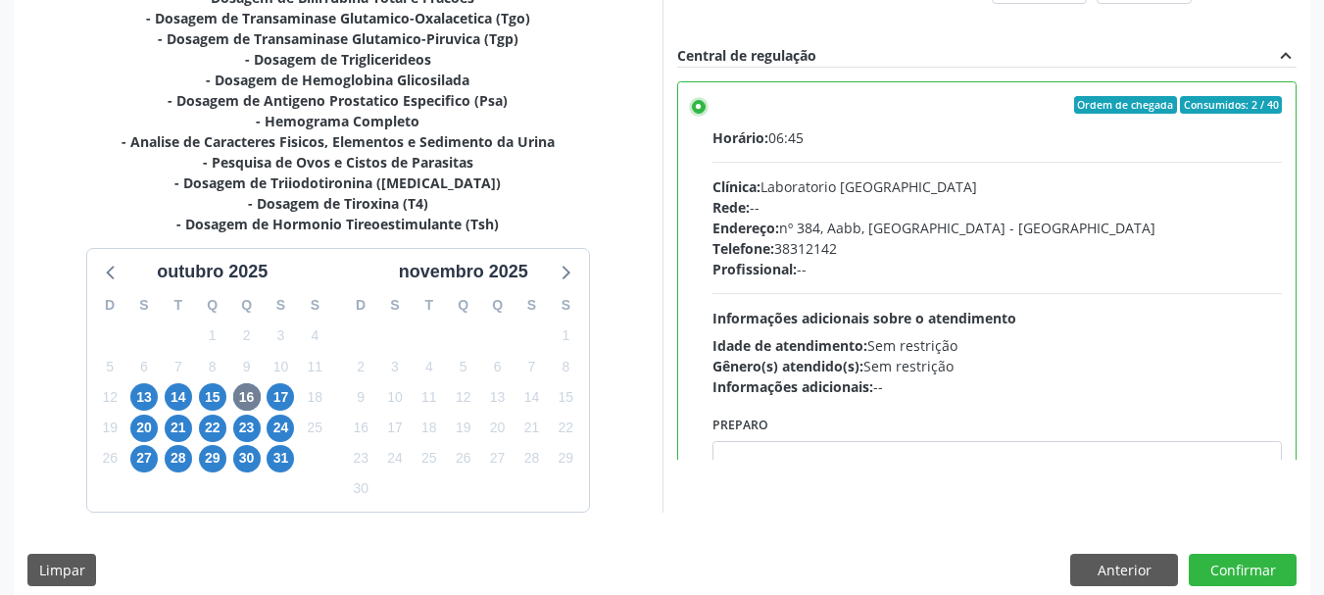
scroll to position [628, 0]
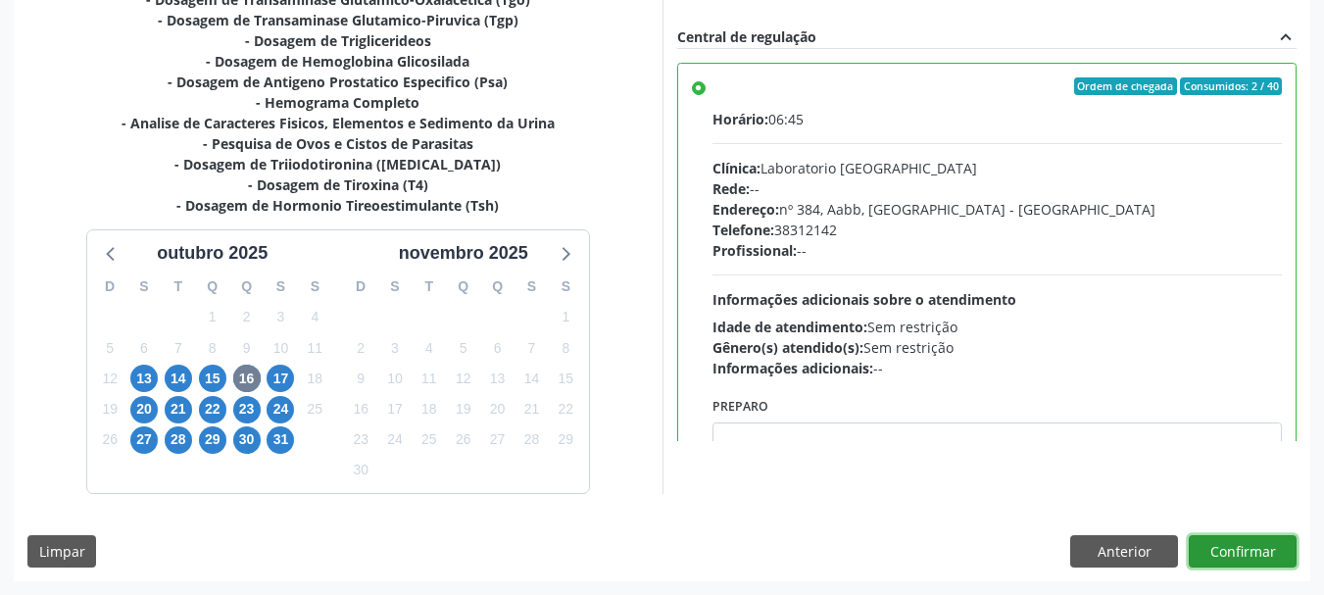
click at [1244, 542] on button "Confirmar" at bounding box center [1243, 551] width 108 height 33
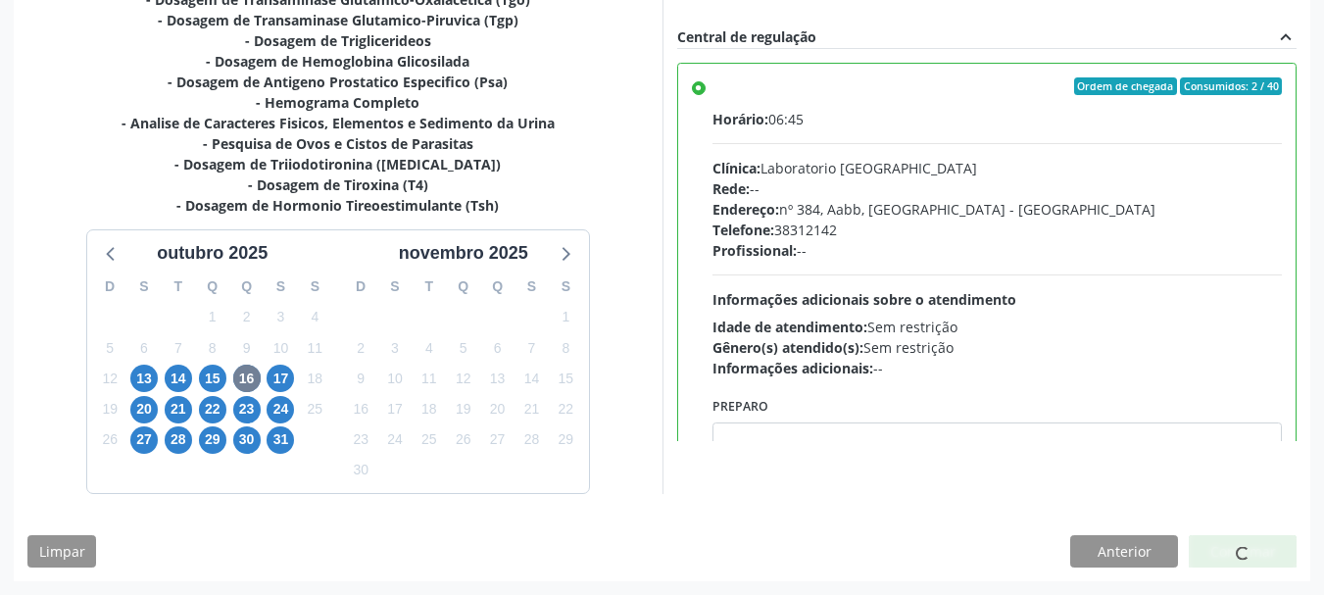
scroll to position [52, 0]
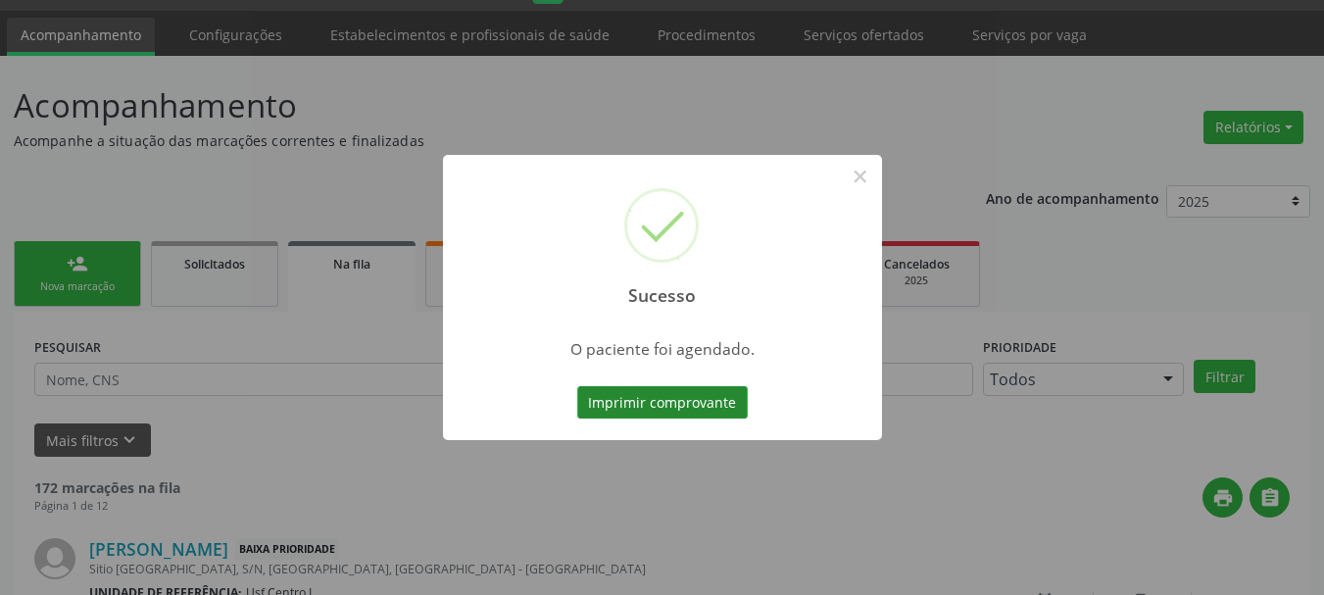
click at [691, 405] on button "Imprimir comprovante" at bounding box center [662, 402] width 171 height 33
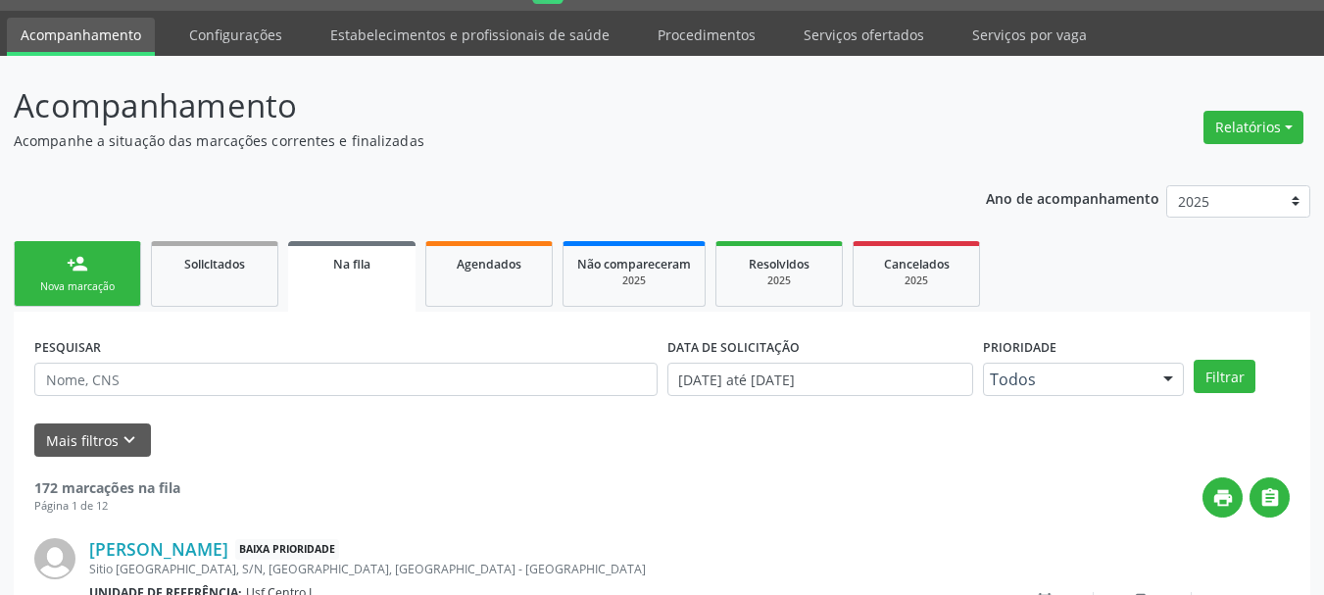
drag, startPoint x: 104, startPoint y: 293, endPoint x: 111, endPoint y: 271, distance: 23.6
click at [103, 294] on div "Nova marcação" at bounding box center [77, 286] width 98 height 15
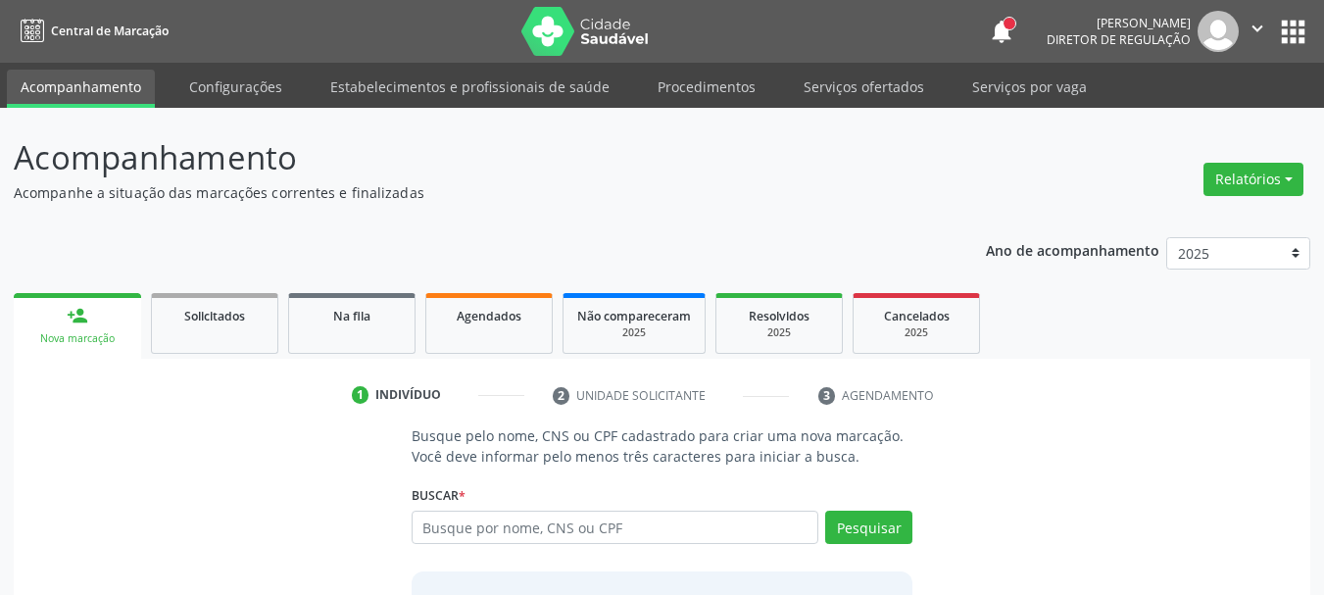
scroll to position [52, 0]
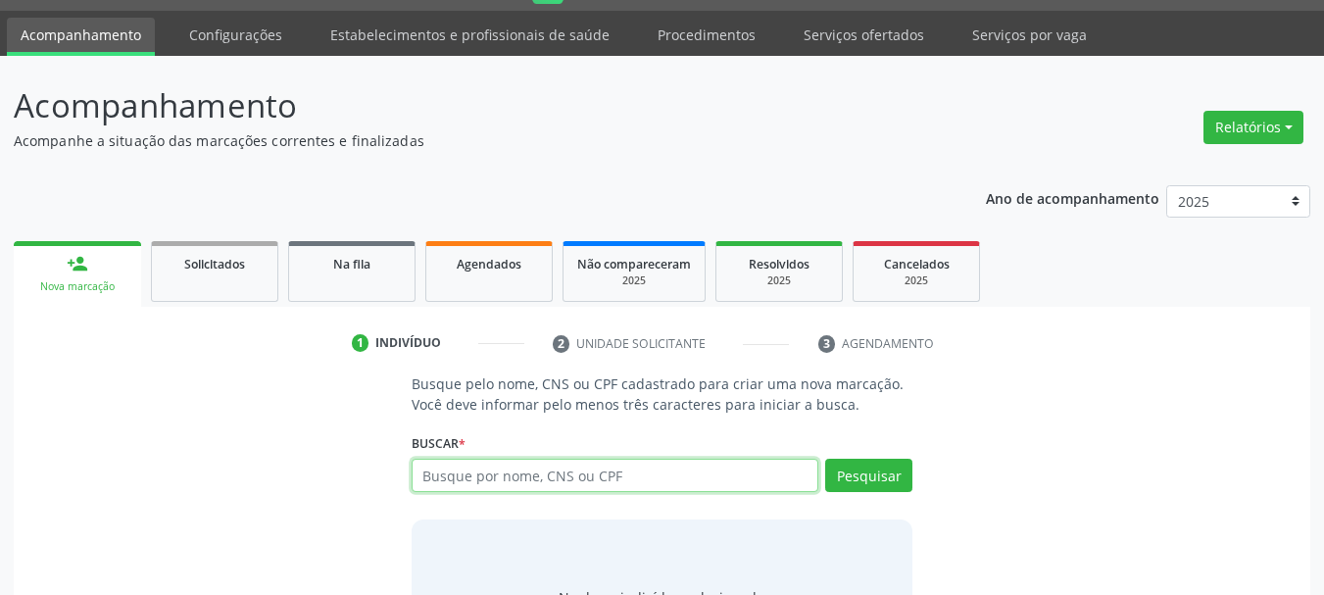
click at [620, 482] on input "text" at bounding box center [616, 475] width 408 height 33
type input "01715157494"
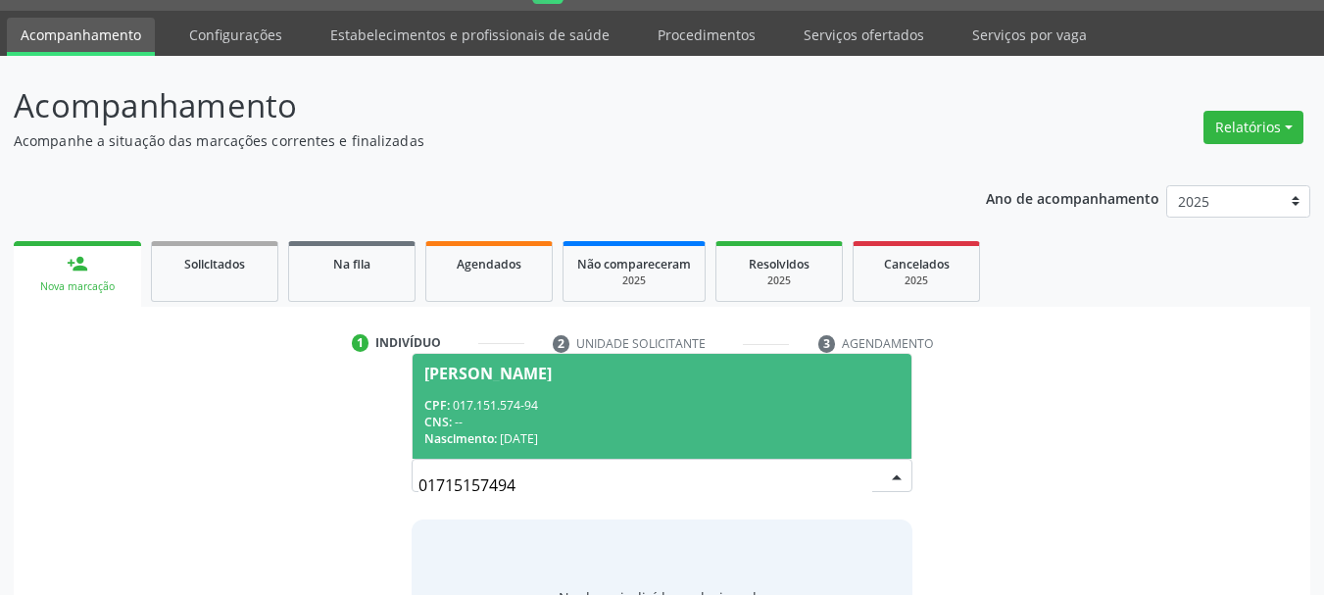
click at [621, 369] on div "Maria Helena da Silva" at bounding box center [662, 374] width 476 height 16
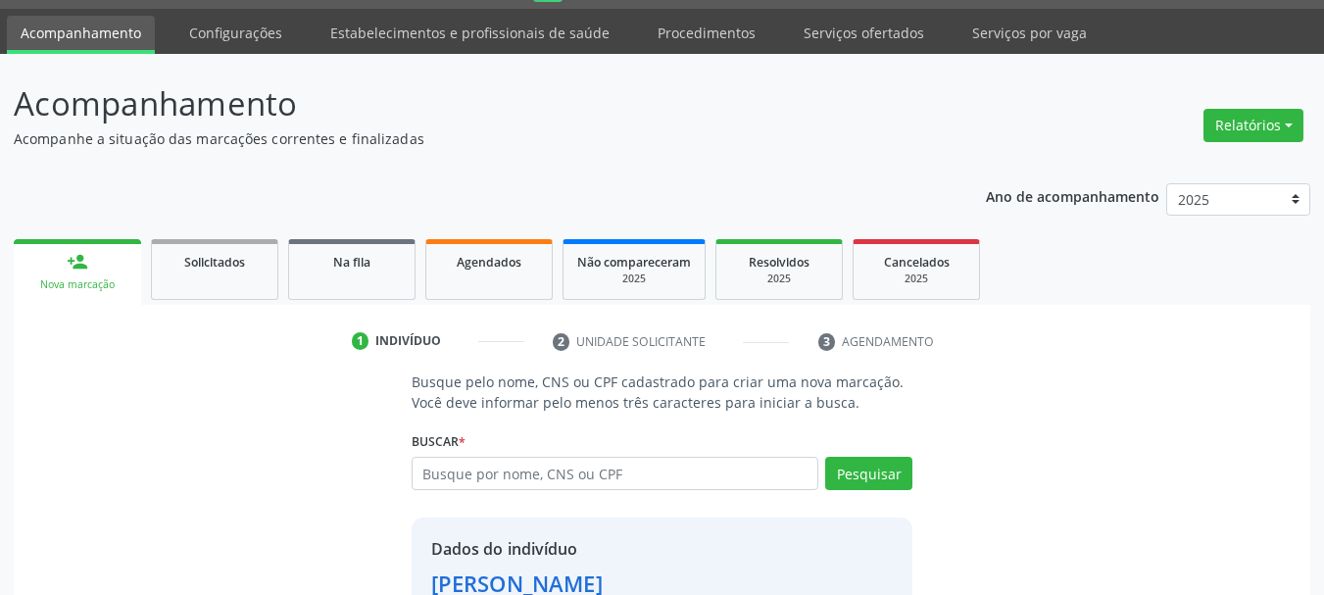
scroll to position [191, 0]
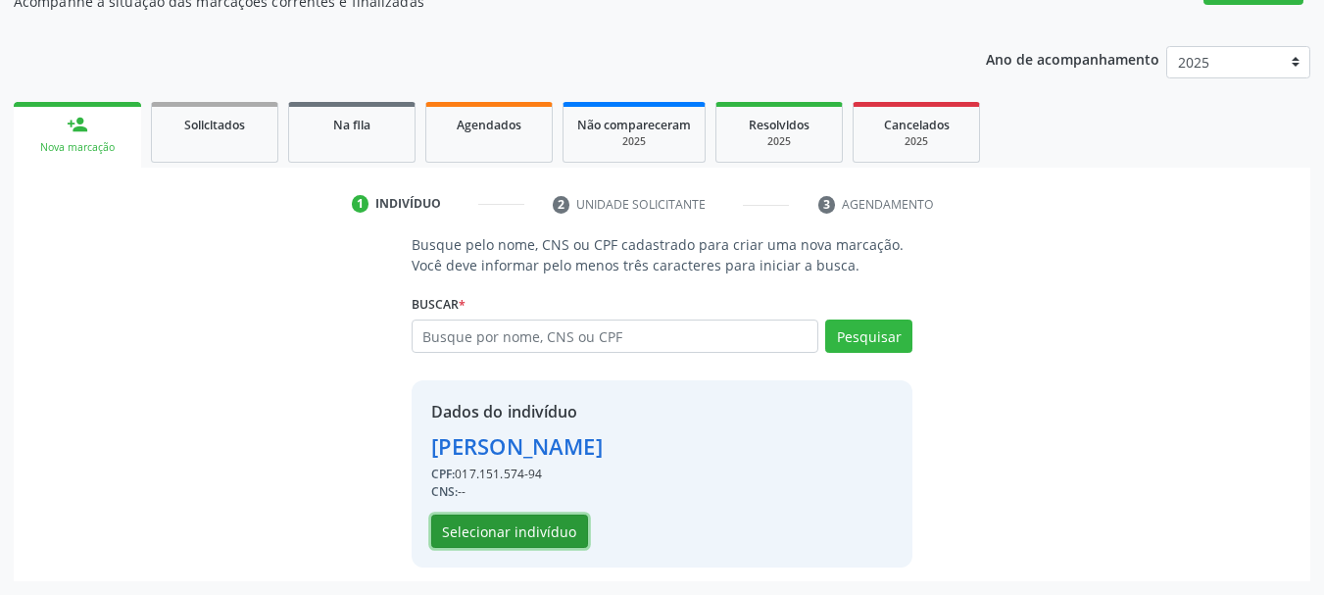
click at [513, 535] on button "Selecionar indivíduo" at bounding box center [509, 531] width 157 height 33
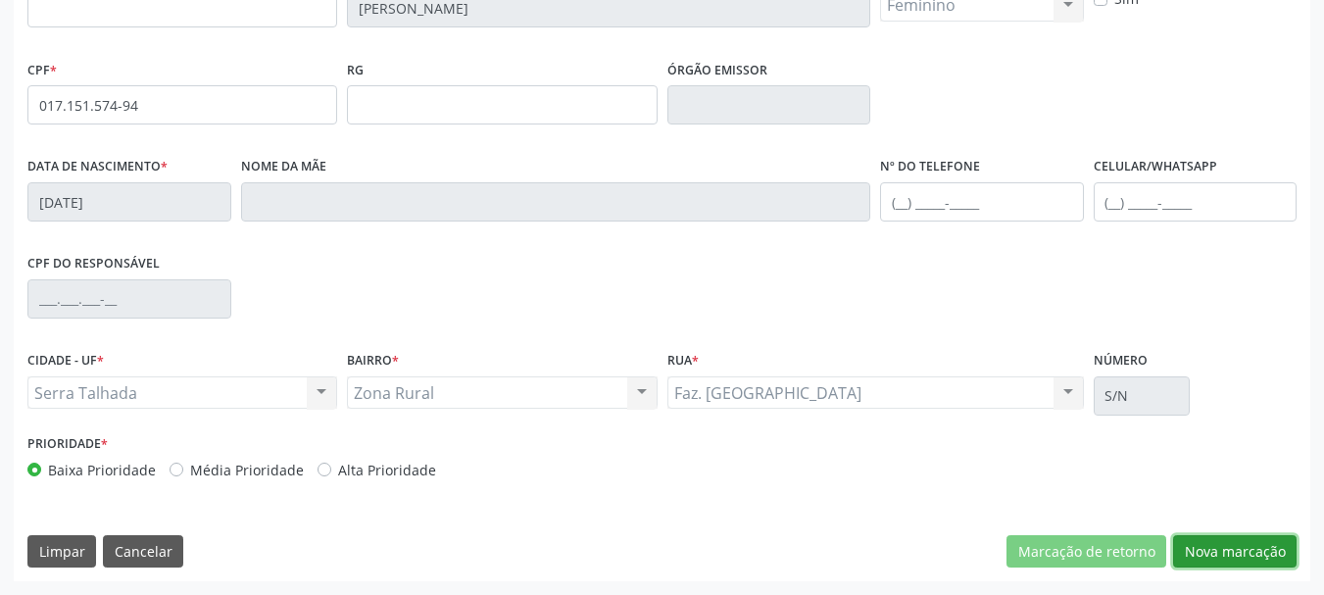
click at [1228, 562] on button "Nova marcação" at bounding box center [1235, 551] width 124 height 33
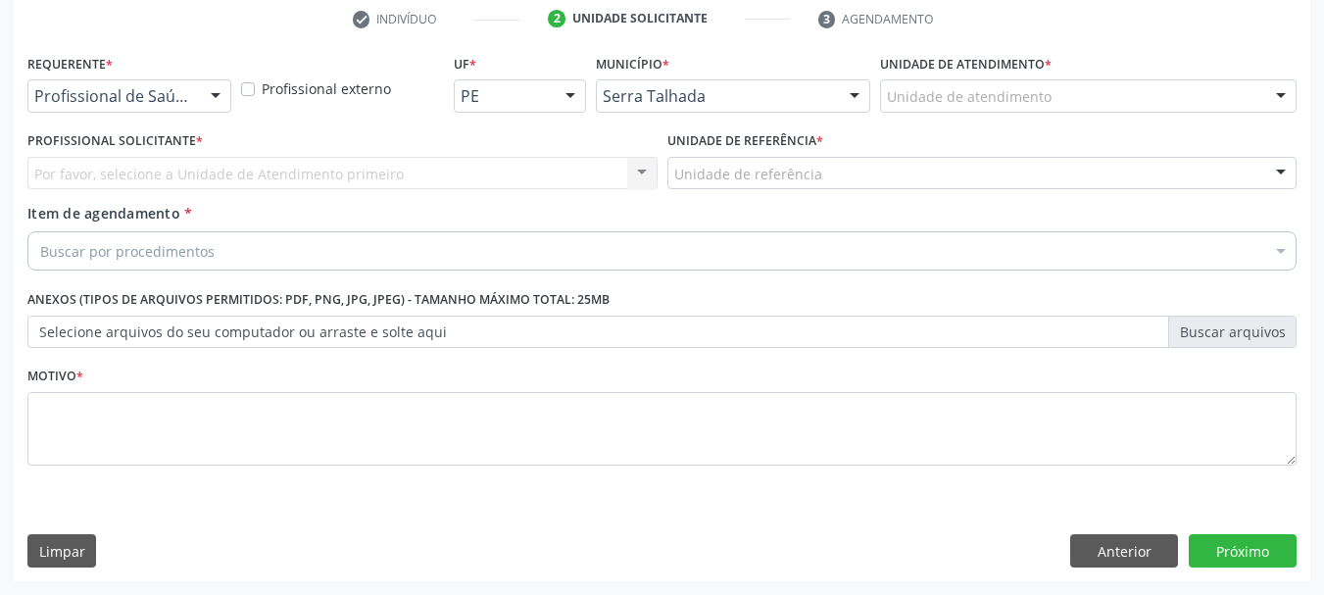
scroll to position [376, 0]
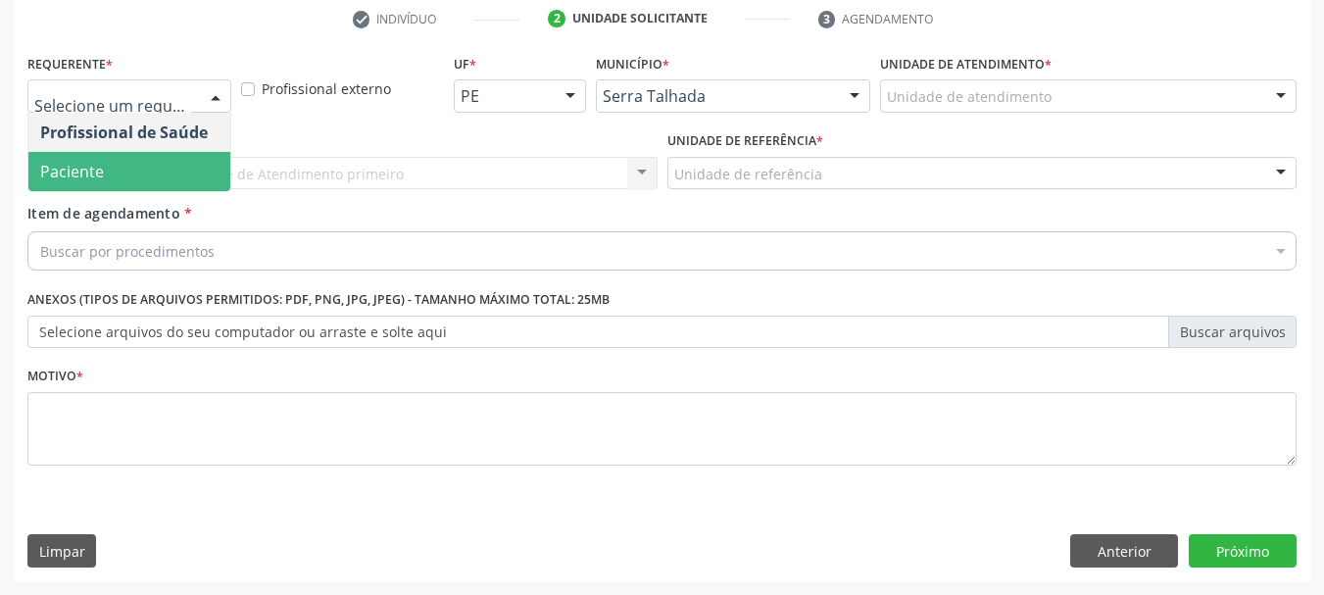
click at [116, 154] on span "Paciente" at bounding box center [129, 171] width 202 height 39
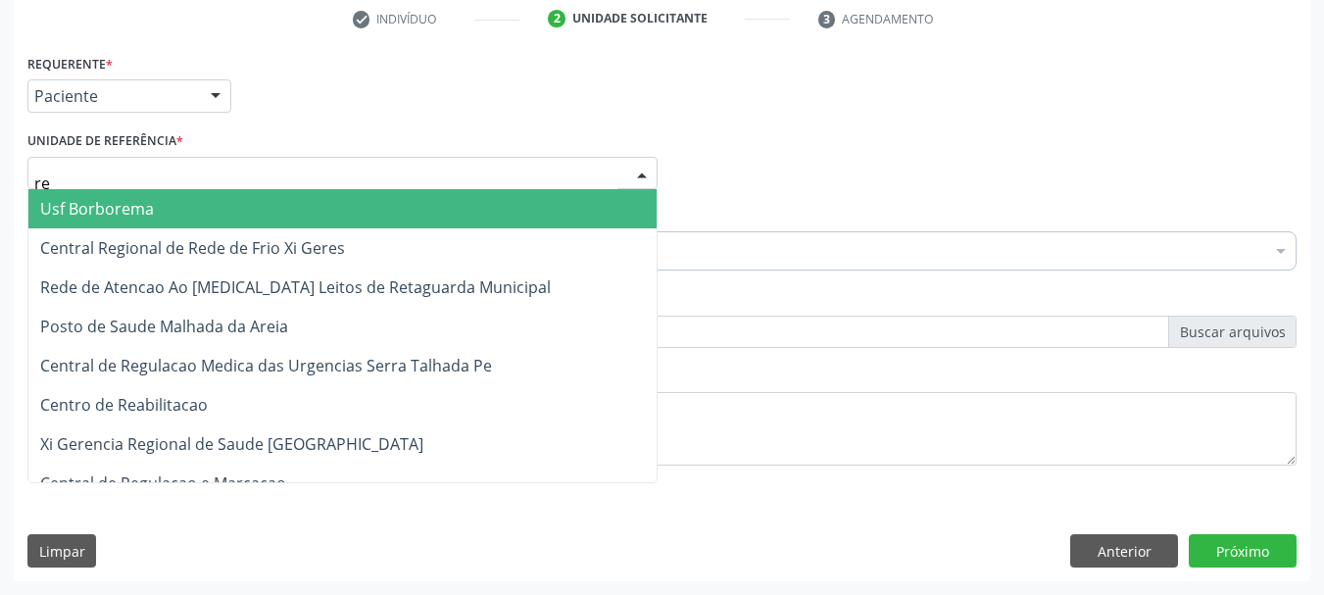
type input "reA"
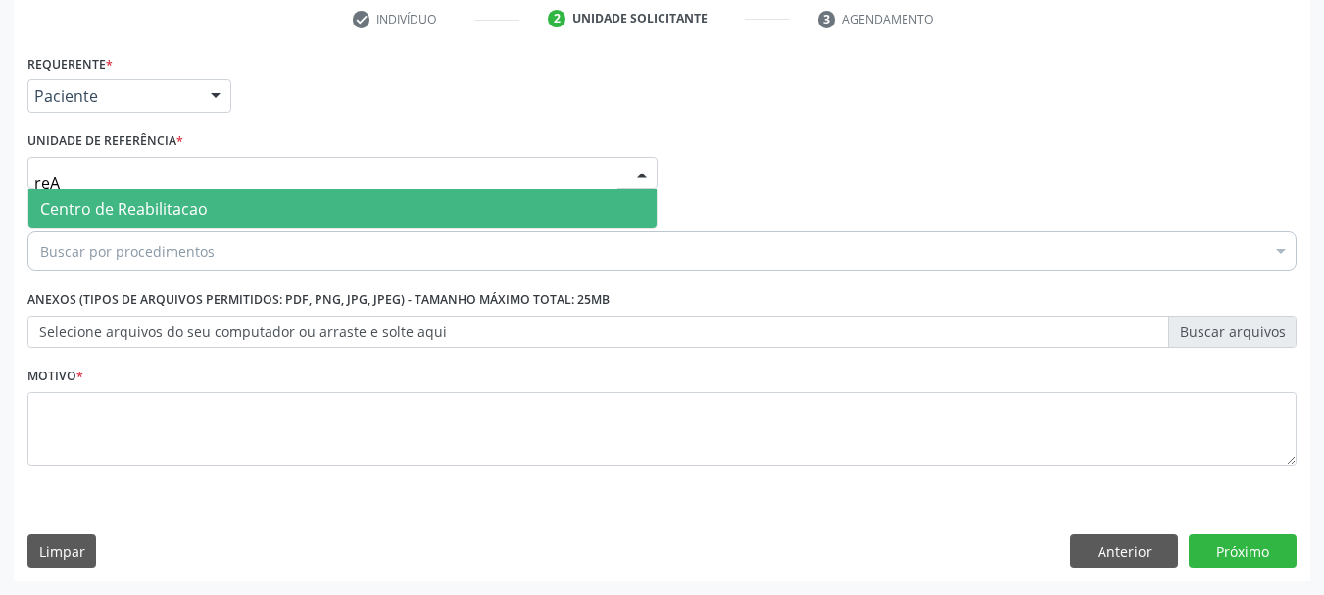
click at [123, 209] on span "Centro de Reabilitacao" at bounding box center [124, 209] width 168 height 22
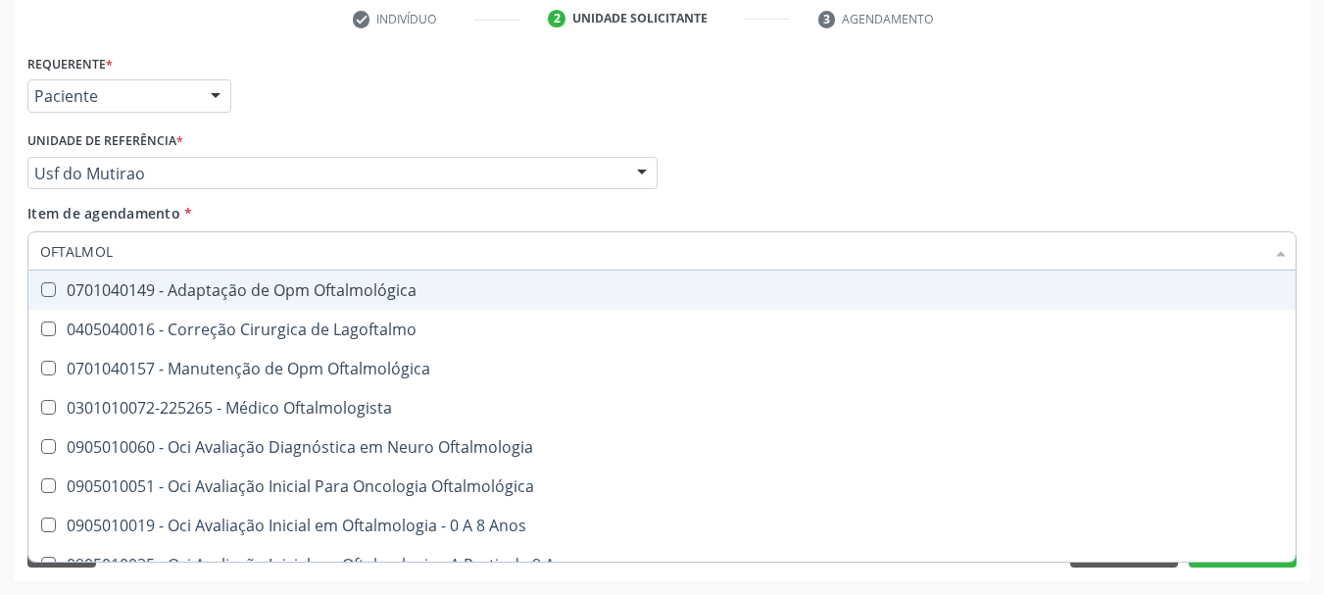
type input "OFTALMOLO"
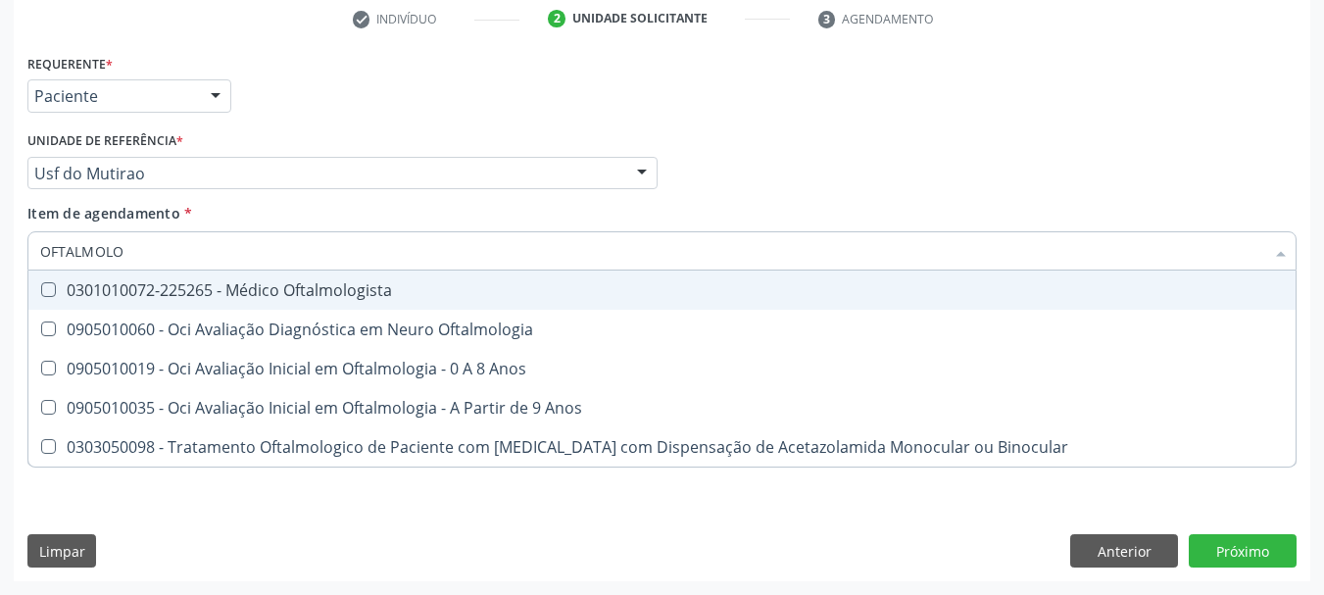
click at [81, 307] on span "0301010072-225265 - Médico Oftalmologista" at bounding box center [661, 290] width 1267 height 39
checkbox Oftalmologista "true"
click at [433, 104] on div "Requerente * Paciente Profissional de Saúde Paciente Nenhum resultado encontrad…" at bounding box center [662, 87] width 1279 height 76
checkbox Oftalmologia "true"
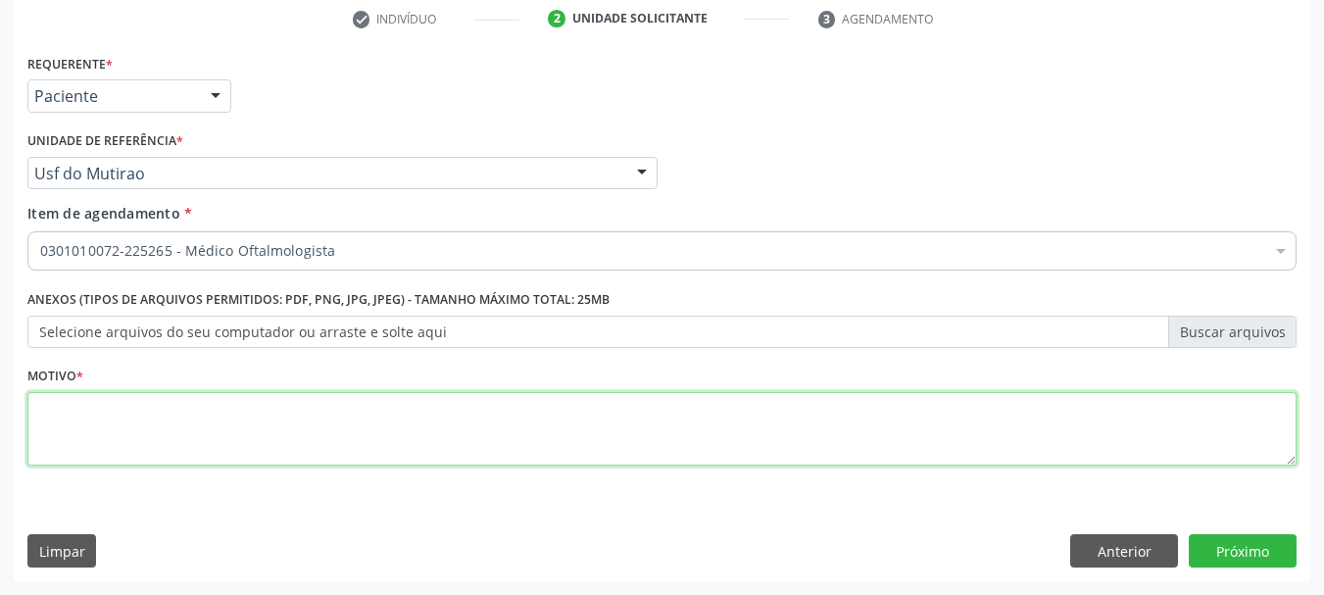
click at [82, 444] on textarea at bounding box center [661, 429] width 1269 height 74
type textarea "J"
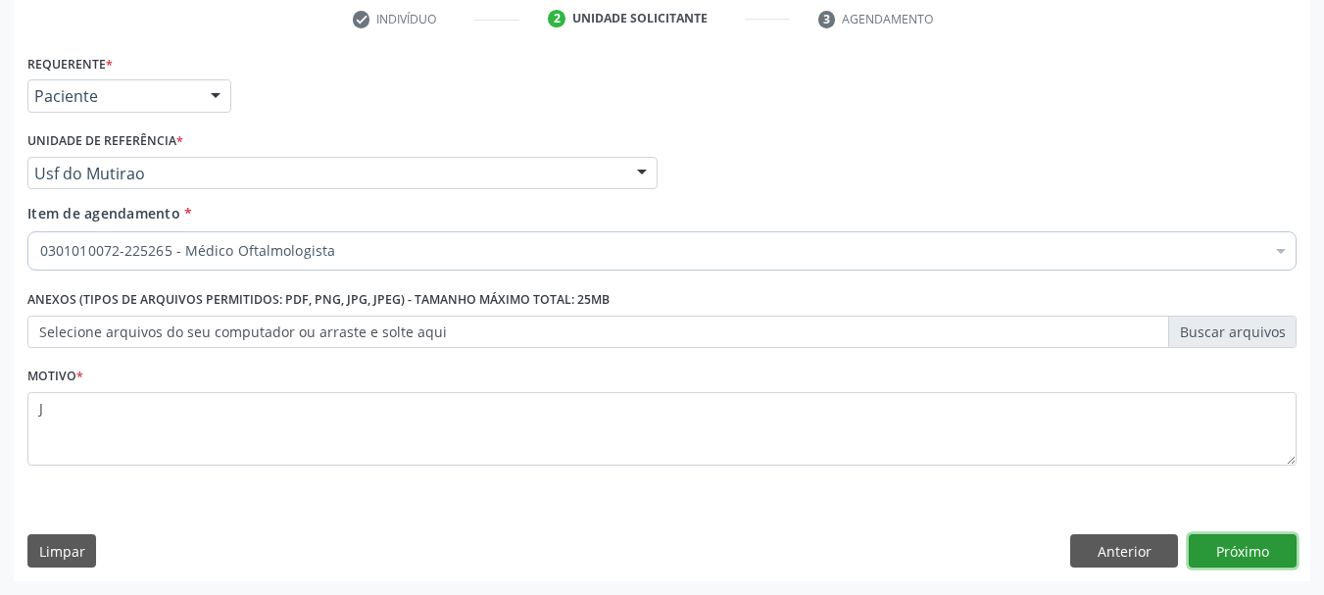
click at [1242, 567] on button "Próximo" at bounding box center [1243, 550] width 108 height 33
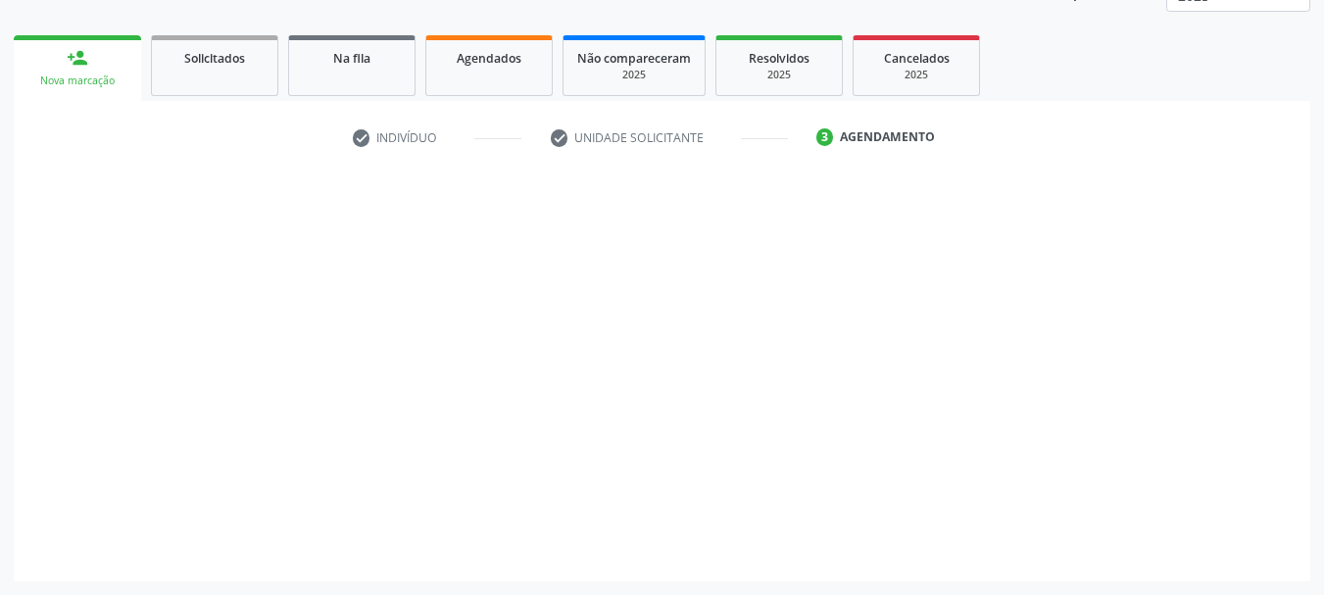
scroll to position [258, 0]
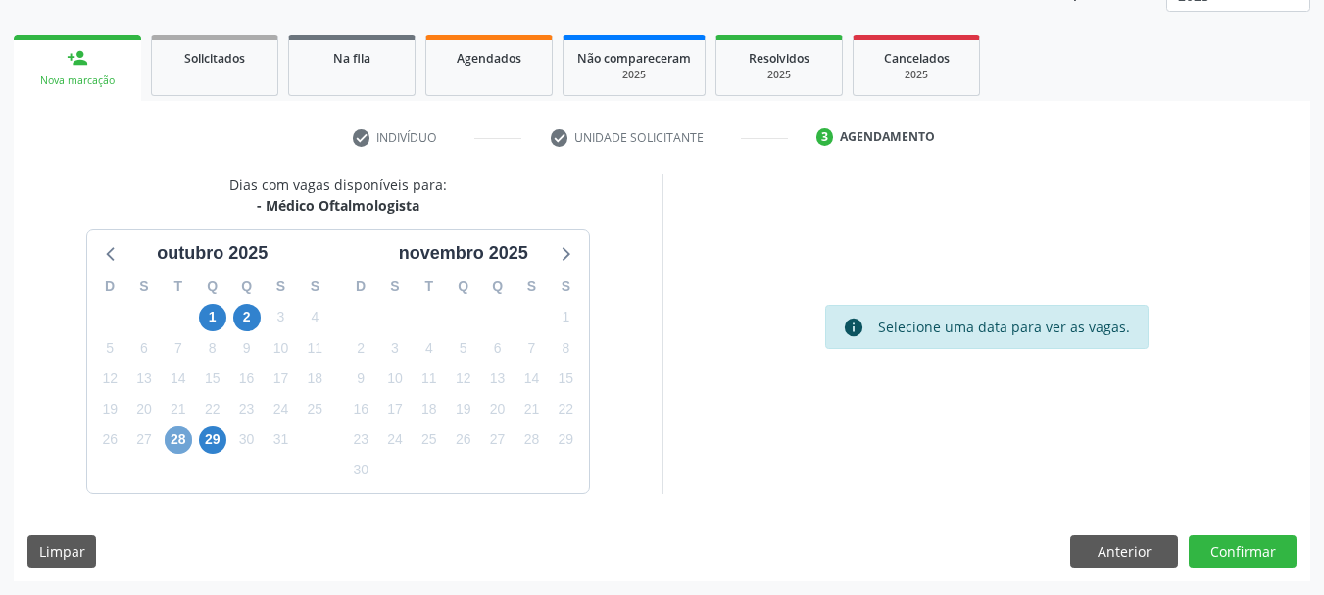
click at [177, 445] on span "28" at bounding box center [178, 439] width 27 height 27
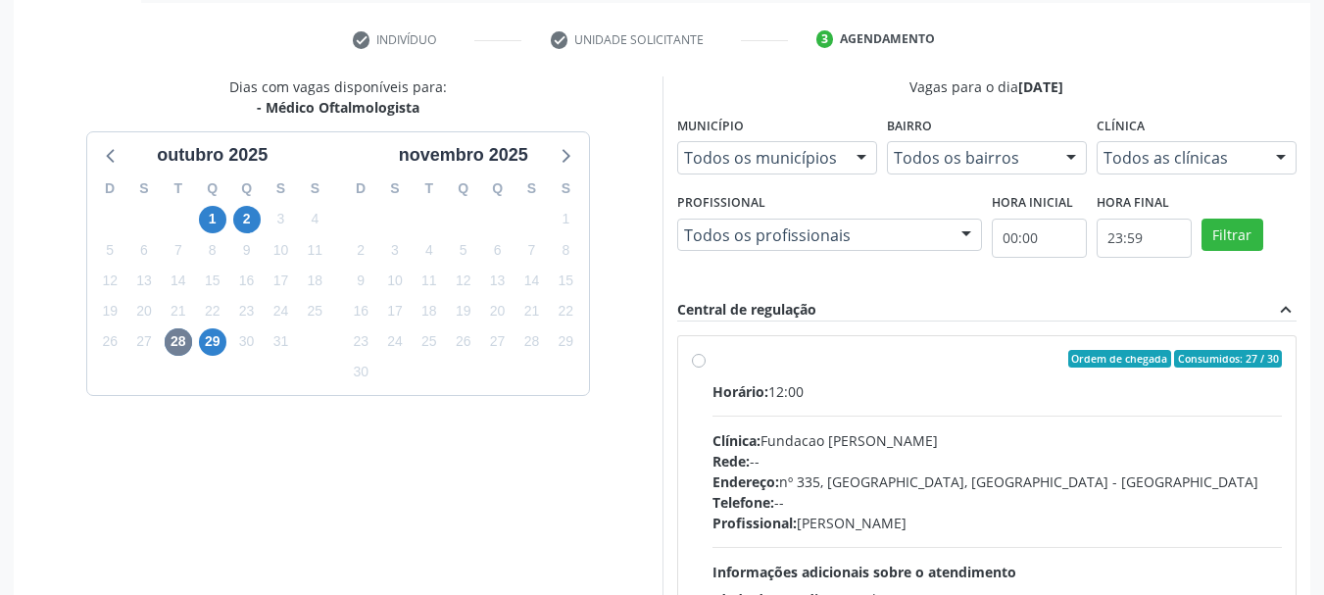
click at [780, 389] on div "Horário: 12:00" at bounding box center [998, 391] width 570 height 21
click at [706, 368] on input "Ordem de chegada Consumidos: 27 / 30 Horário: 12:00 Clínica: Fundacao Altino Ve…" at bounding box center [699, 359] width 14 height 18
radio input "true"
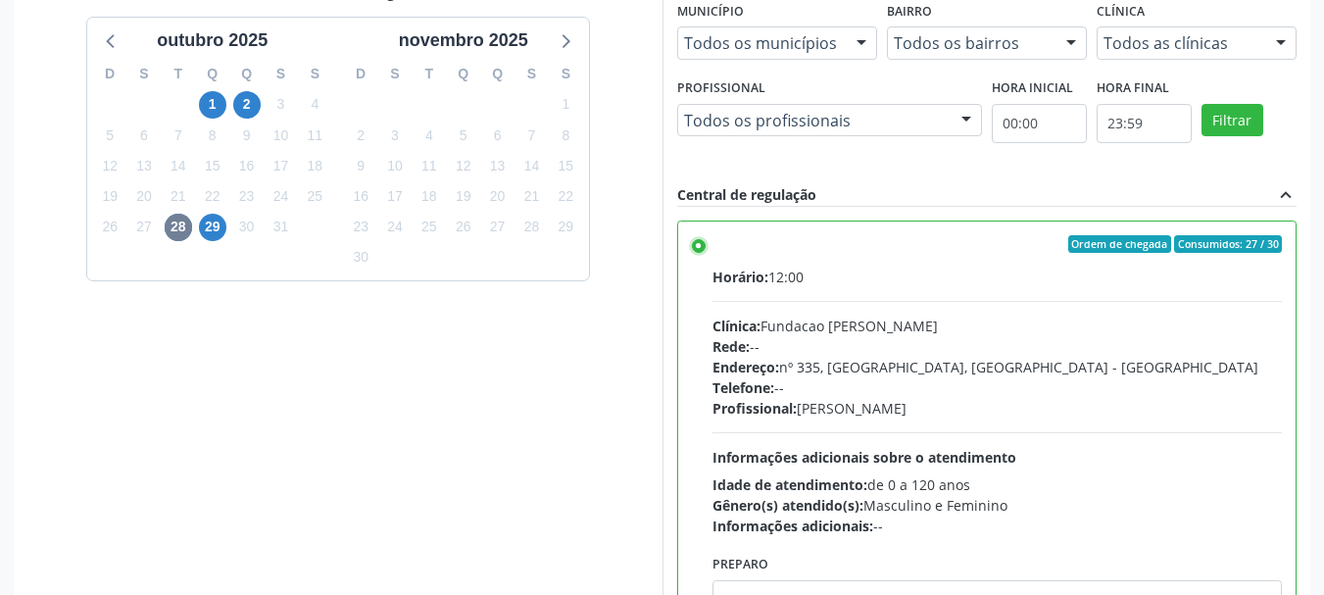
scroll to position [576, 0]
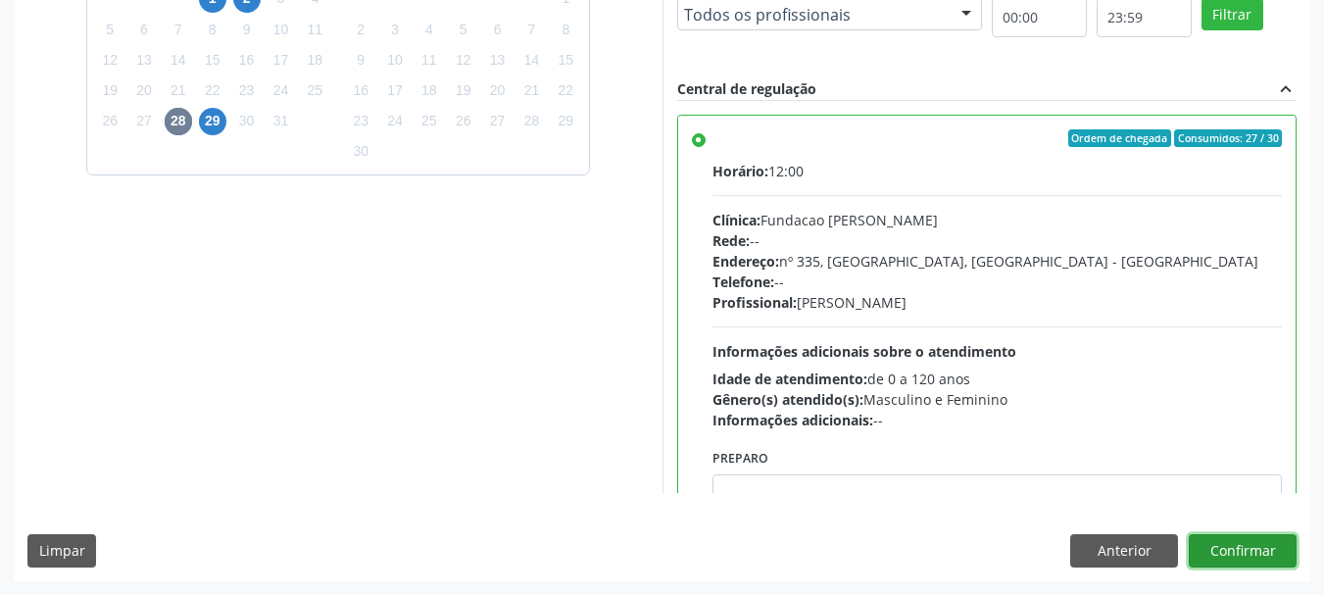
click at [1216, 561] on button "Confirmar" at bounding box center [1243, 550] width 108 height 33
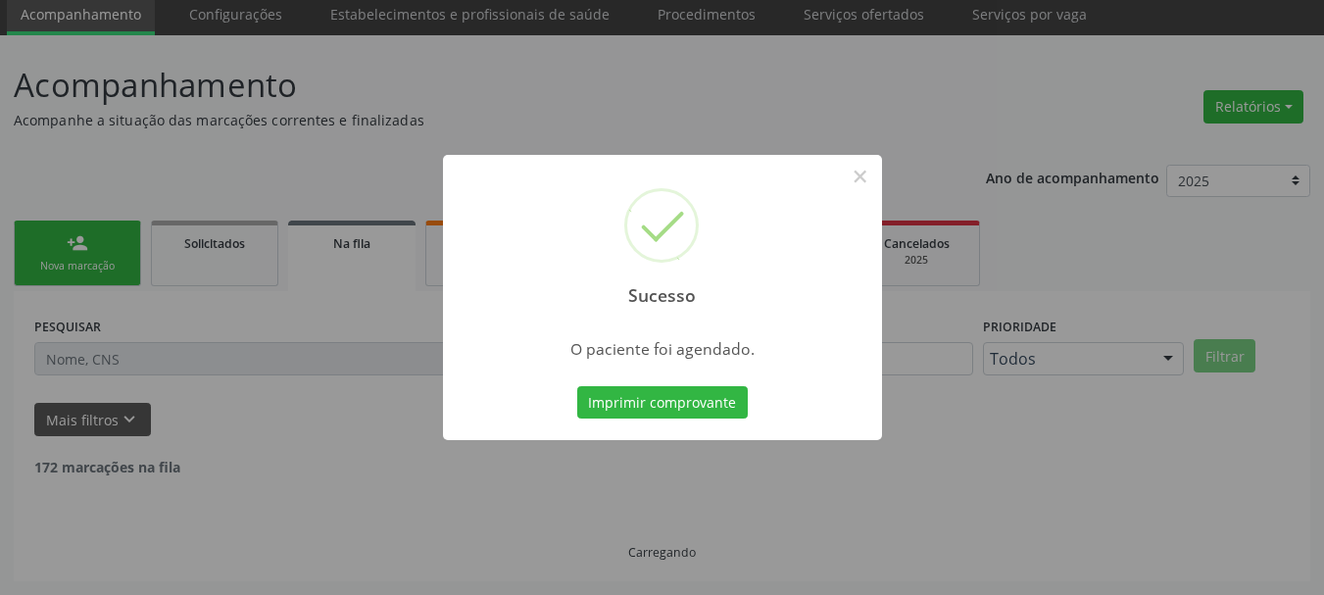
scroll to position [52, 0]
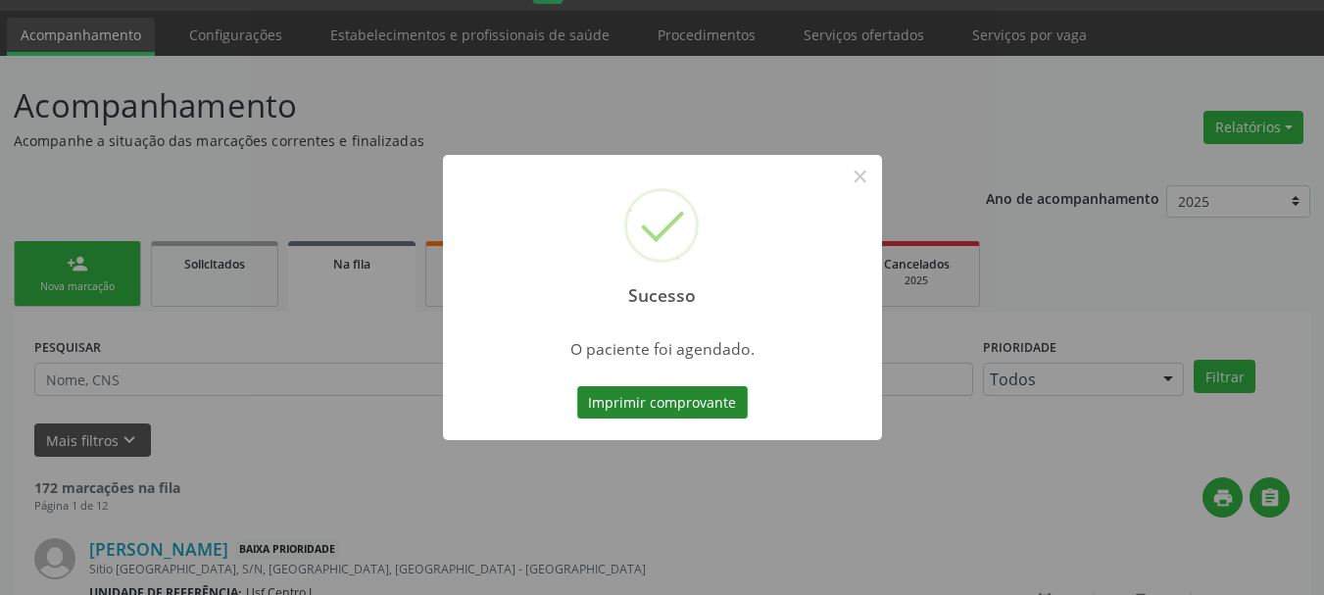
click at [701, 411] on button "Imprimir comprovante" at bounding box center [662, 402] width 171 height 33
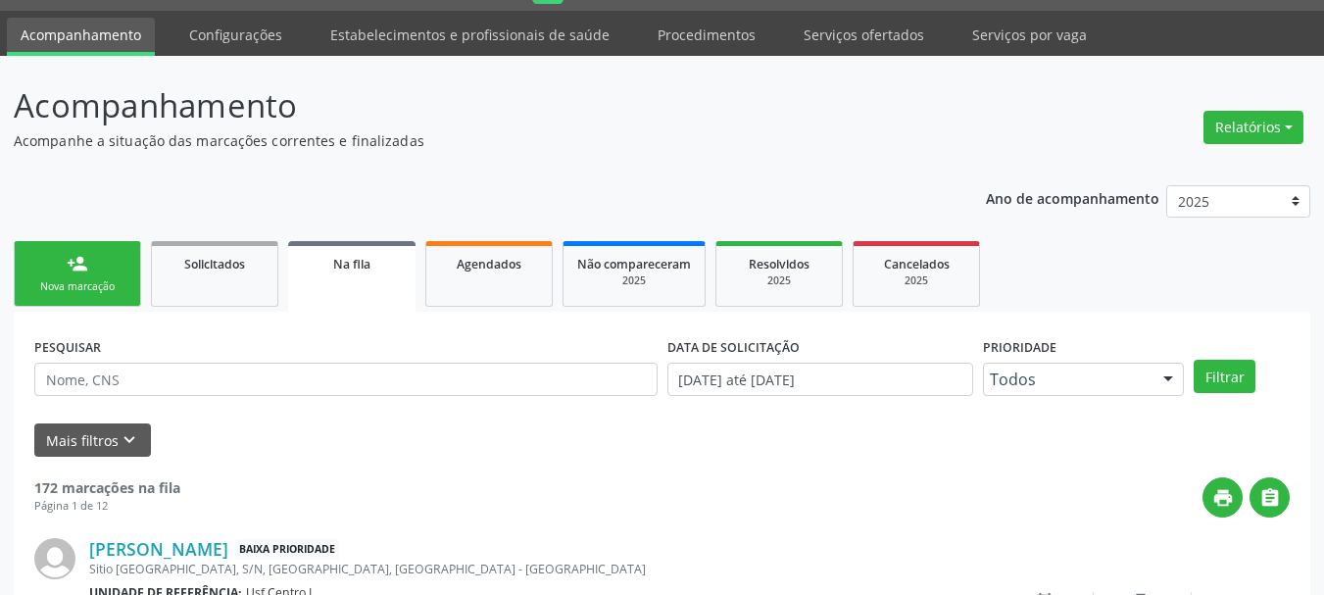
click at [104, 280] on div "Nova marcação" at bounding box center [77, 286] width 98 height 15
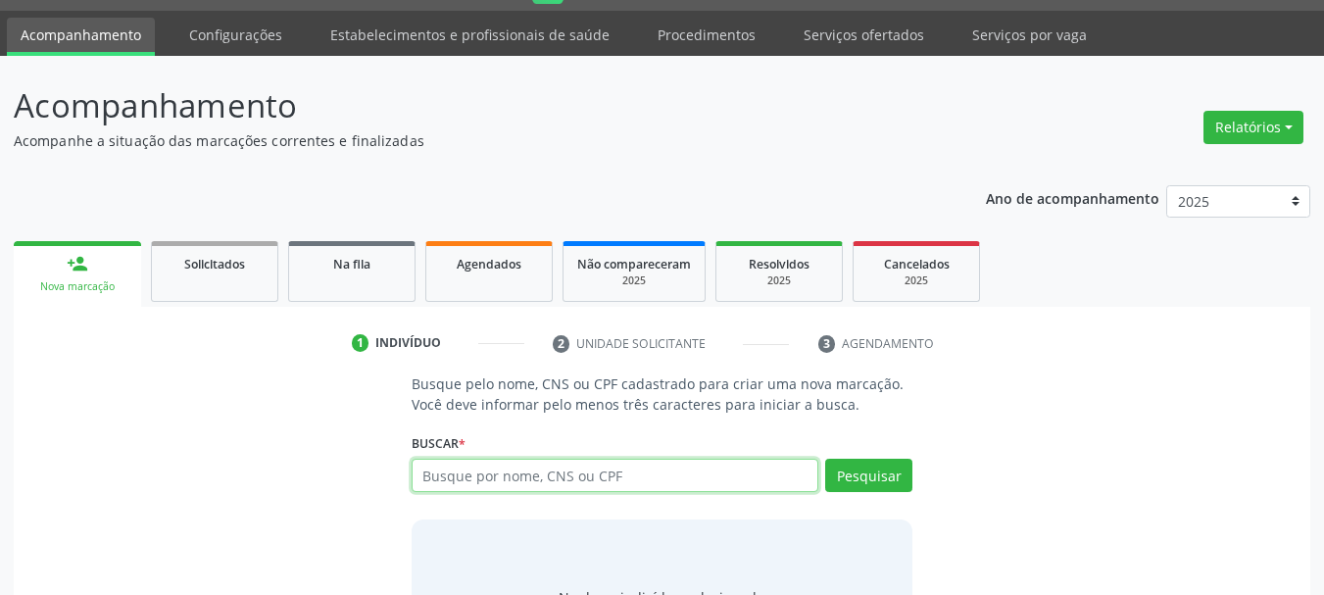
click at [516, 477] on input "text" at bounding box center [616, 475] width 408 height 33
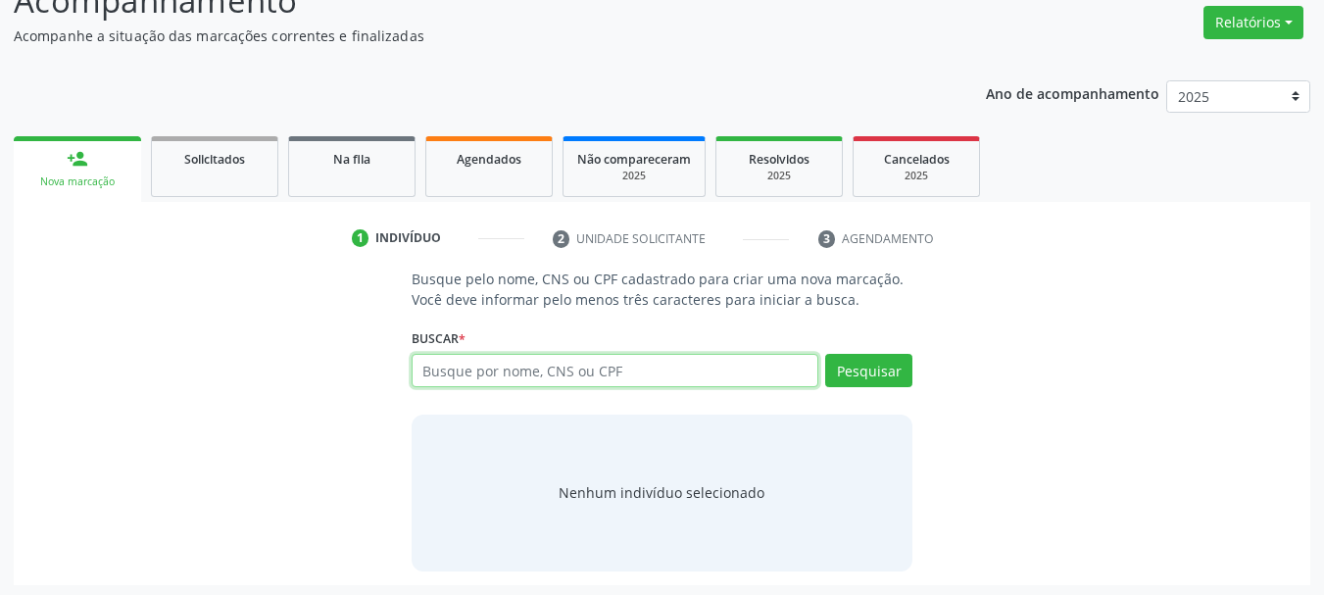
scroll to position [161, 0]
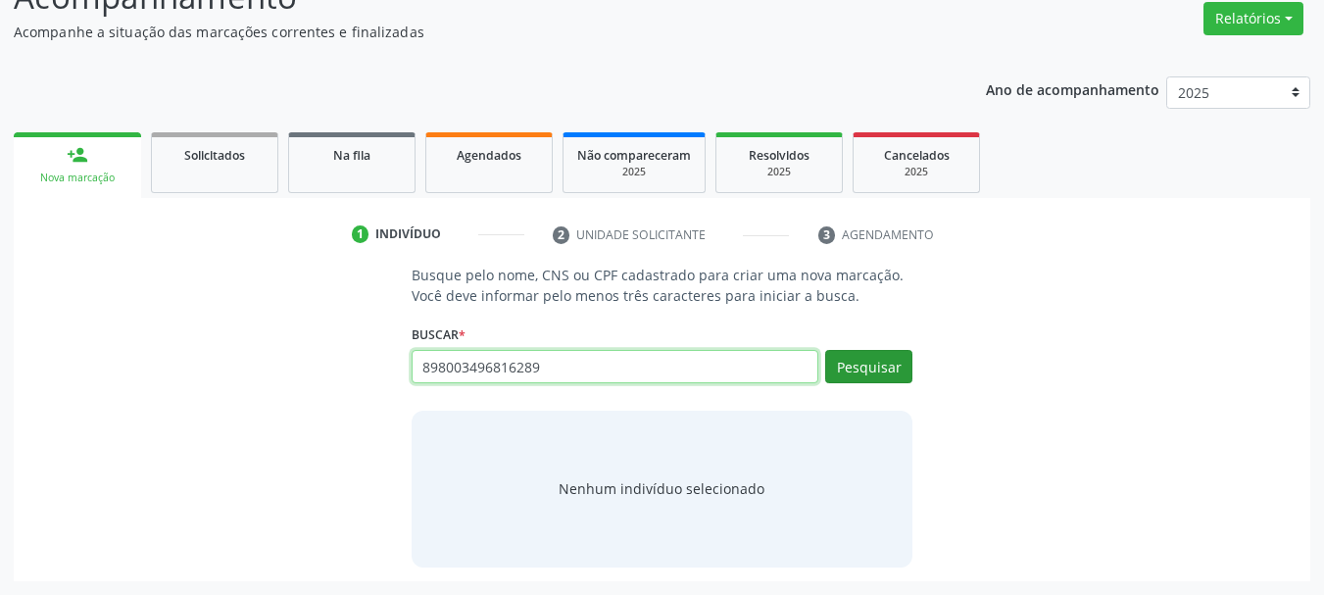
type input "898003496816289"
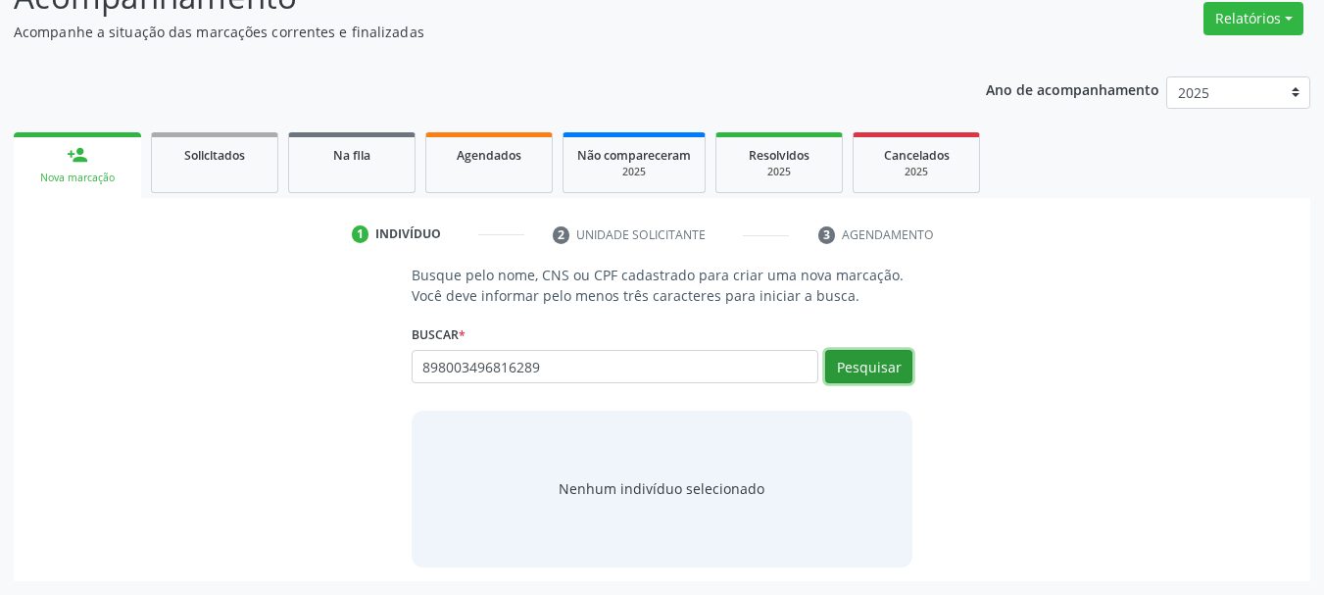
click at [836, 373] on button "Pesquisar" at bounding box center [868, 366] width 87 height 33
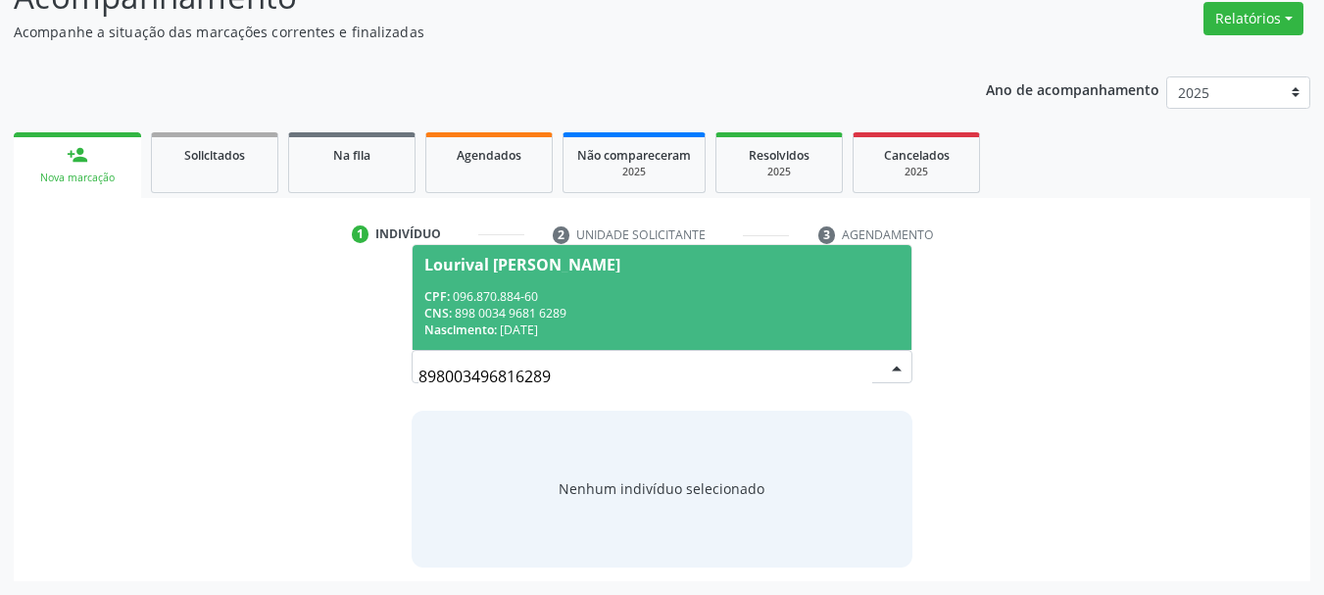
click at [607, 319] on div "CNS: 898 0034 9681 6289" at bounding box center [662, 313] width 476 height 17
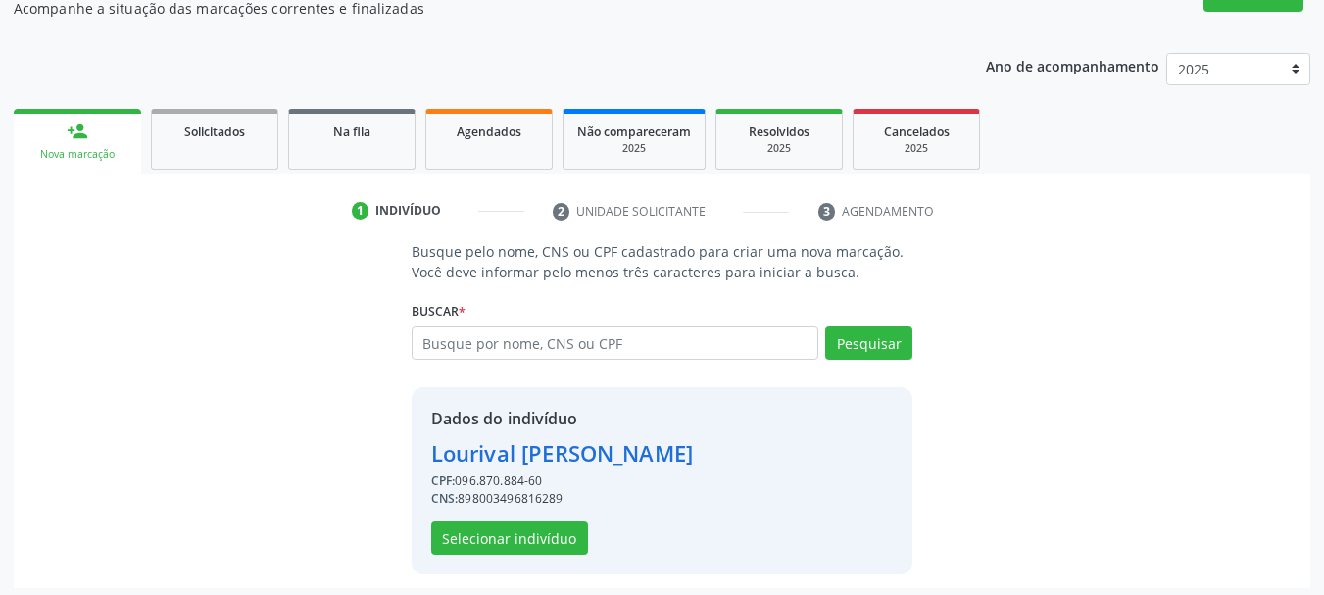
scroll to position [191, 0]
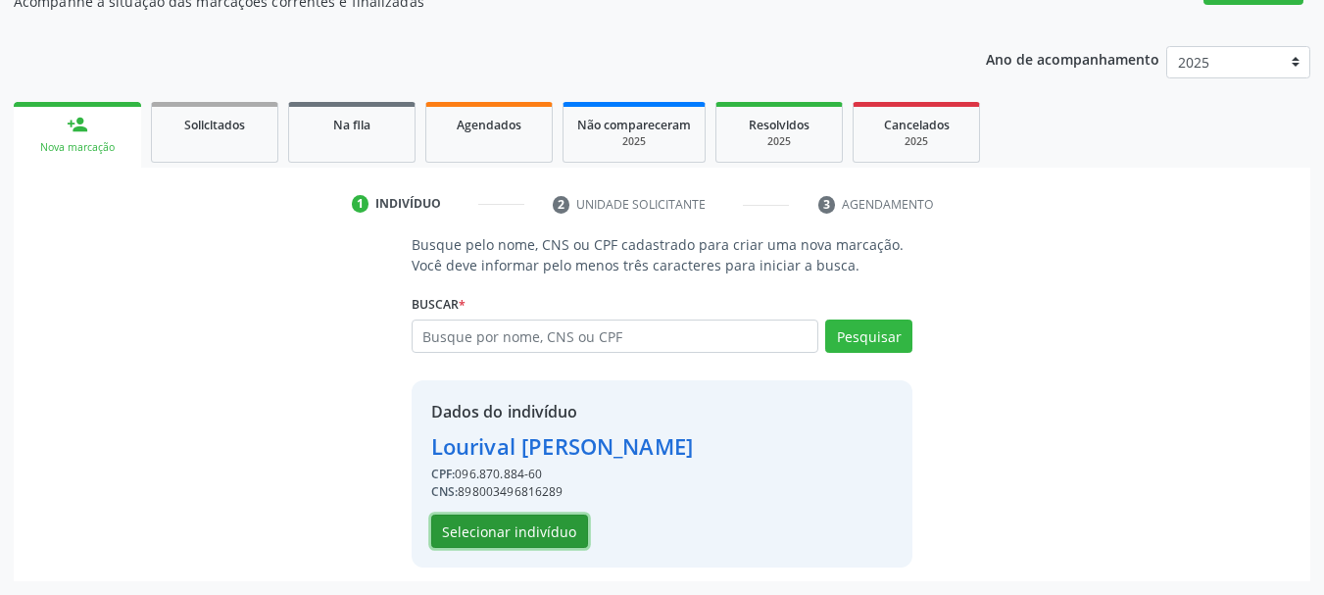
click at [529, 533] on button "Selecionar indivíduo" at bounding box center [509, 531] width 157 height 33
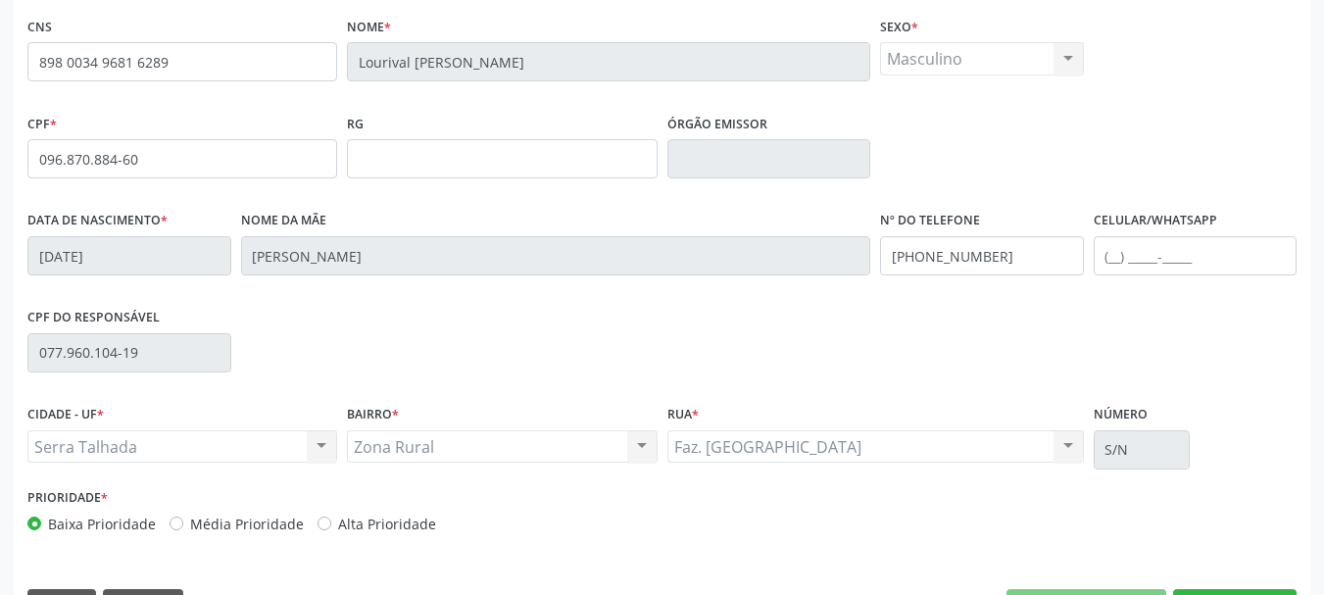
scroll to position [468, 0]
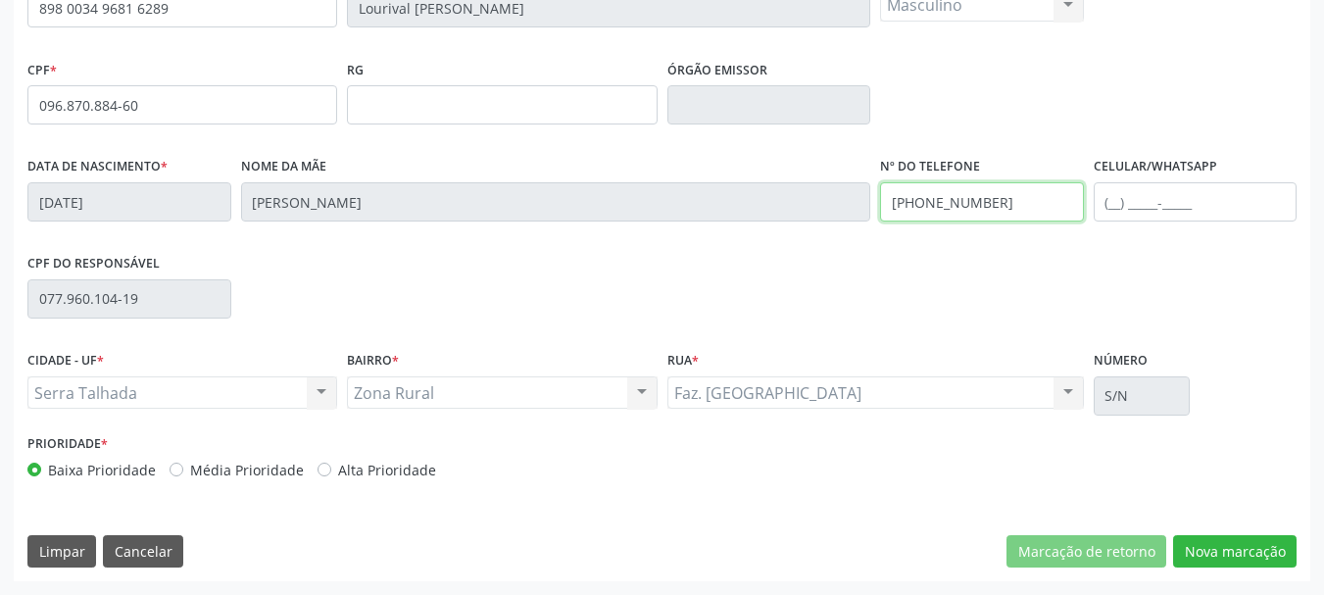
click at [1011, 202] on input "(87) 8161-8399" at bounding box center [982, 201] width 204 height 39
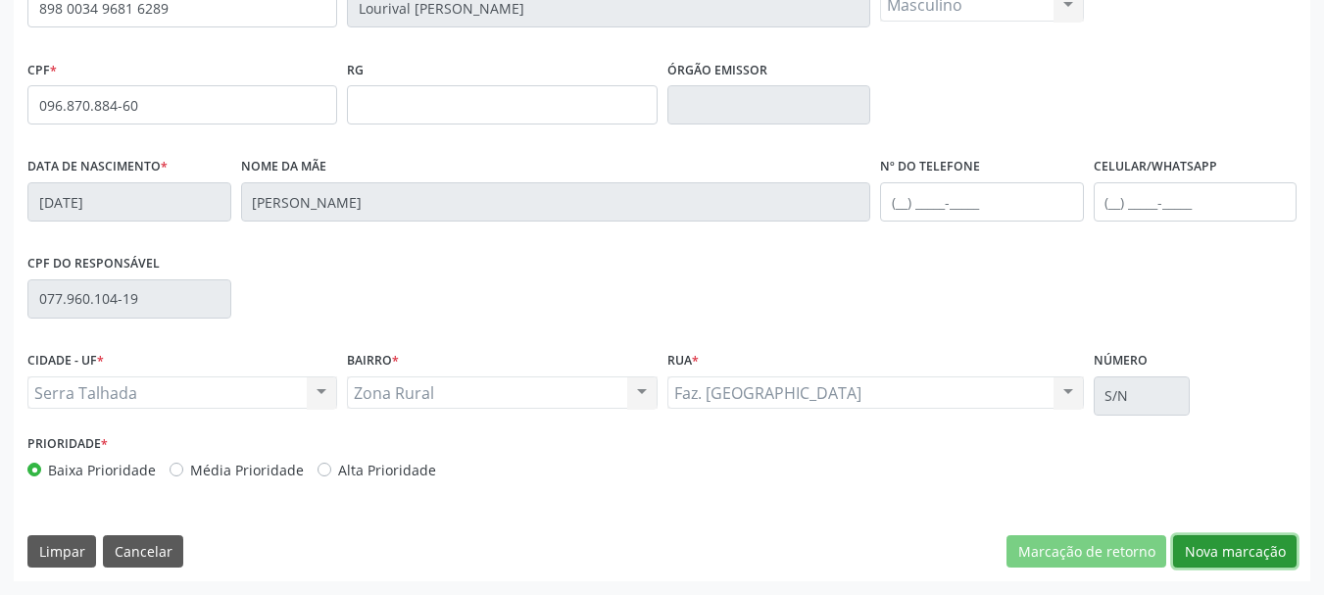
click at [1232, 554] on button "Nova marcação" at bounding box center [1235, 551] width 124 height 33
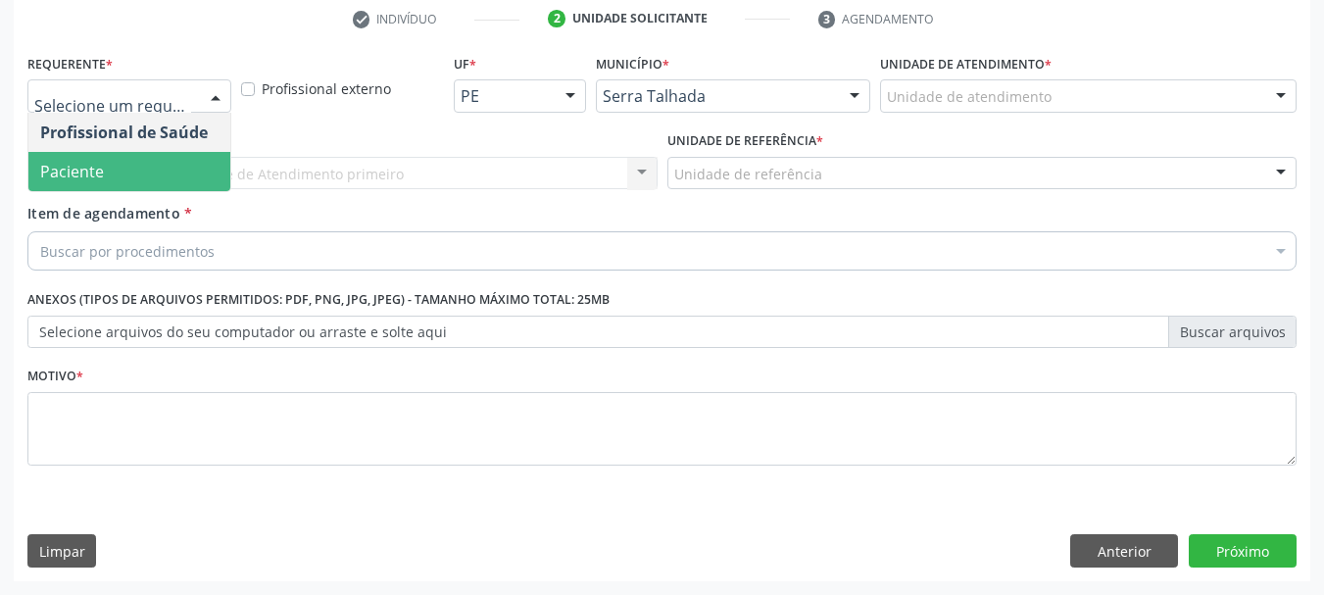
click at [110, 163] on span "Paciente" at bounding box center [129, 171] width 202 height 39
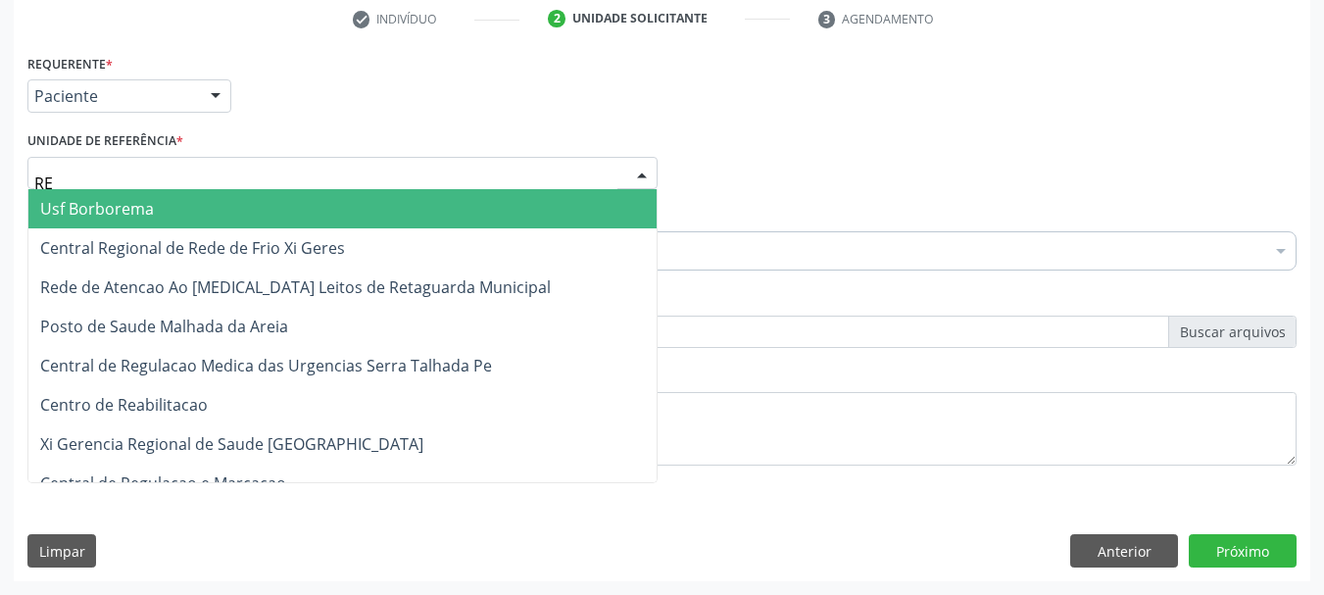
type input "REA"
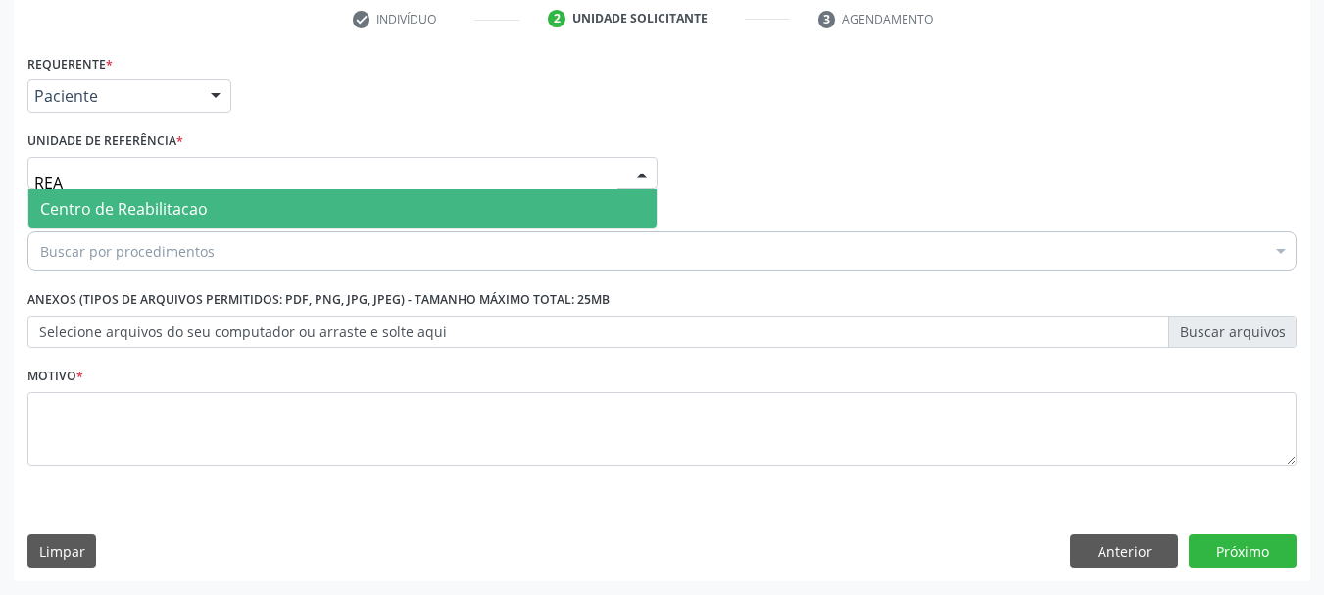
click at [118, 207] on span "Centro de Reabilitacao" at bounding box center [124, 209] width 168 height 22
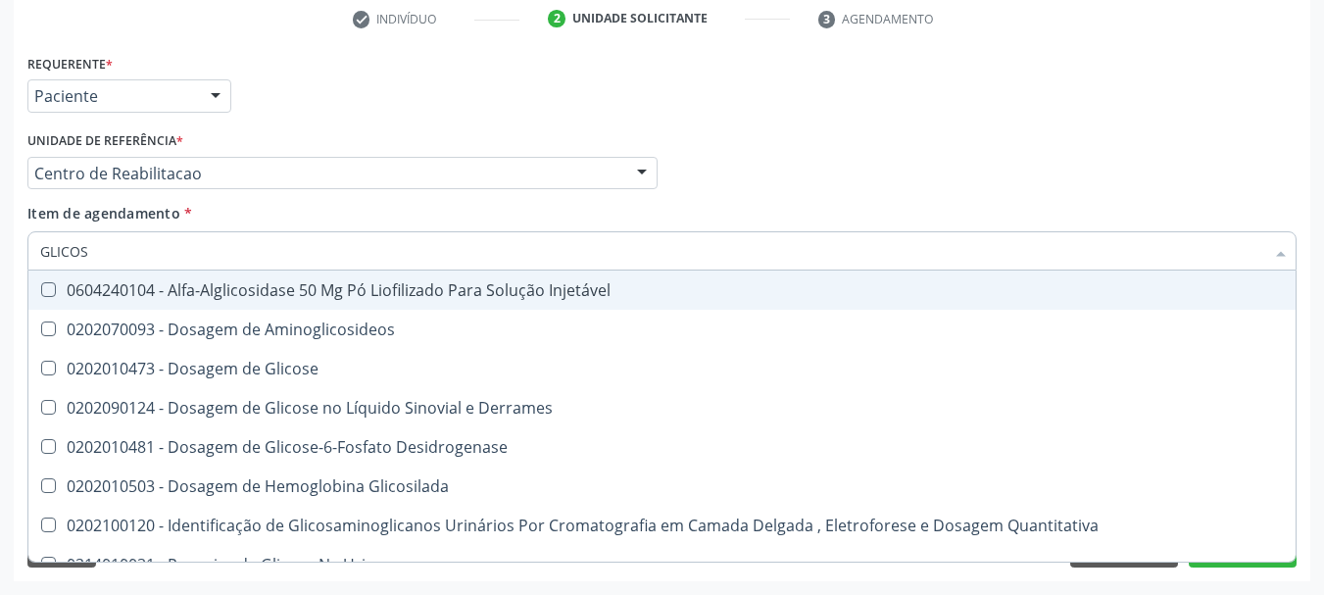
type input "GLICOSE"
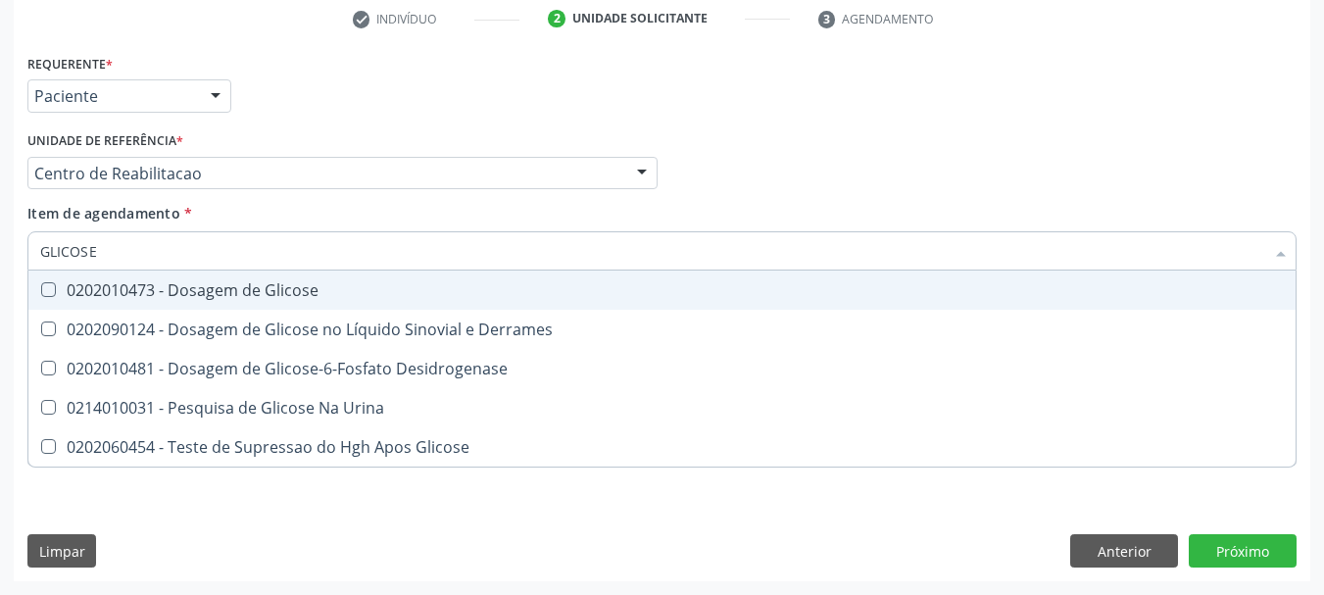
click at [239, 295] on div "0202010473 - Dosagem de Glicose" at bounding box center [662, 290] width 1244 height 16
checkbox Glicose "true"
click at [195, 244] on input "GLICOSE" at bounding box center [652, 250] width 1224 height 39
click at [193, 243] on input "GLICOSE" at bounding box center [652, 250] width 1224 height 39
type input "A"
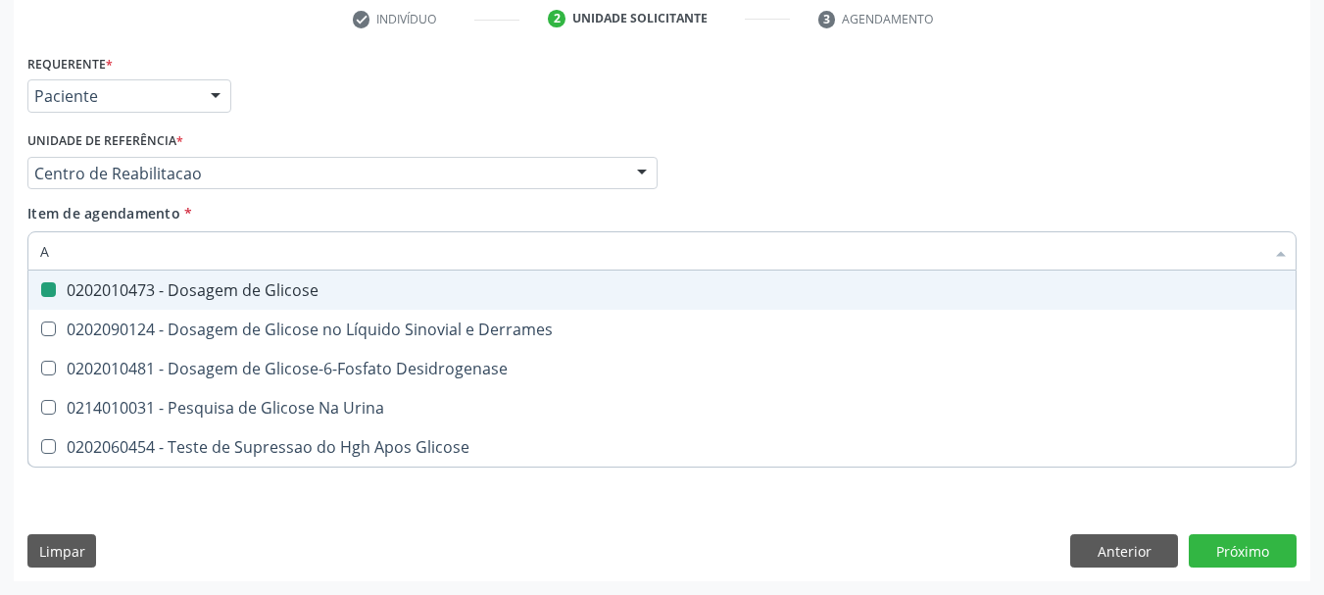
checkbox Glicose "false"
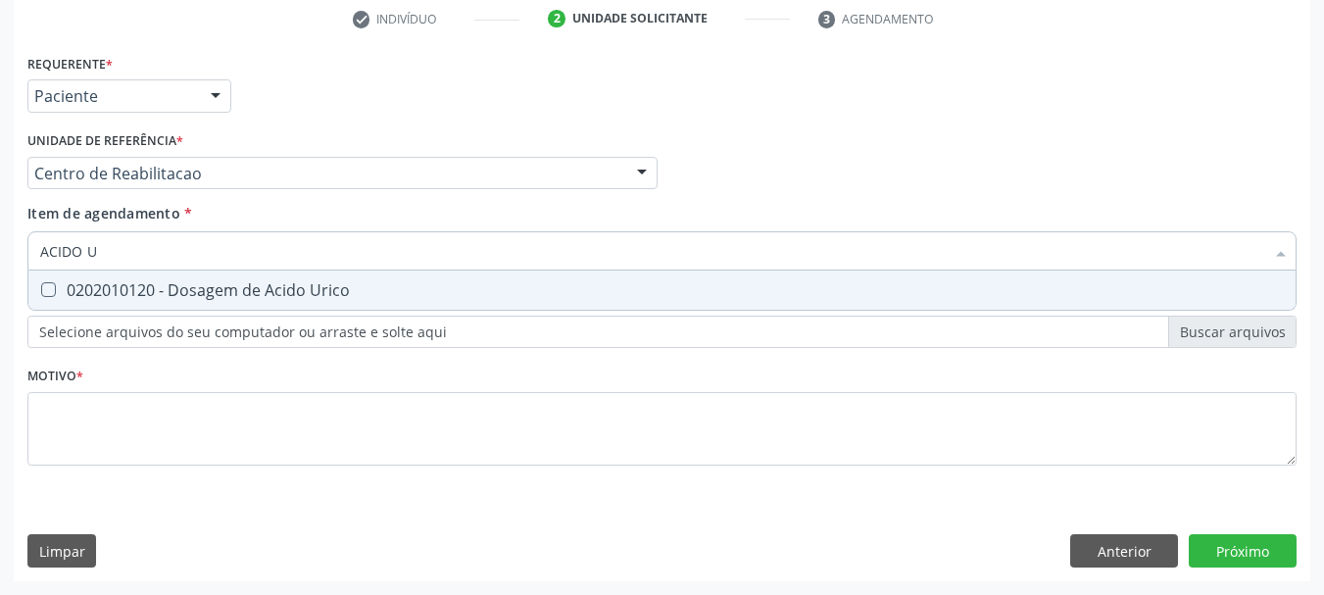
type input "ACIDO UR"
click at [66, 285] on div "0202010120 - Dosagem de Acido Urico" at bounding box center [662, 290] width 1244 height 16
checkbox Urico "true"
click at [124, 250] on input "ACIDO UR" at bounding box center [652, 250] width 1224 height 39
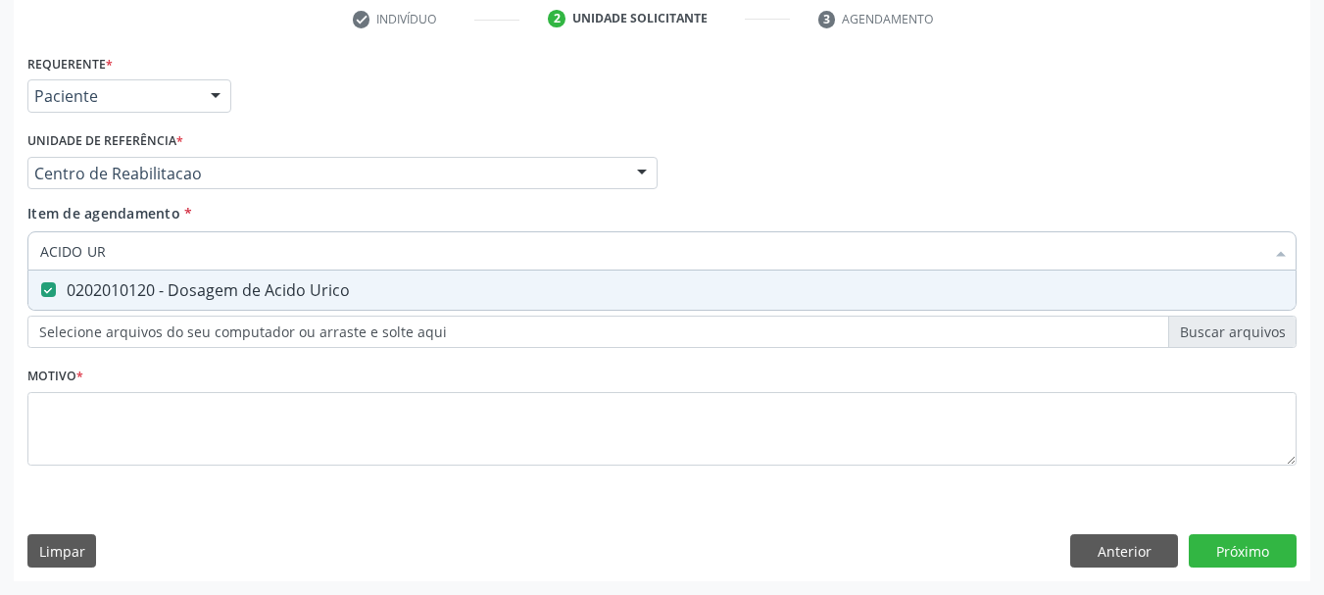
click at [124, 250] on input "ACIDO UR" at bounding box center [652, 250] width 1224 height 39
type input "CR"
checkbox Urico "false"
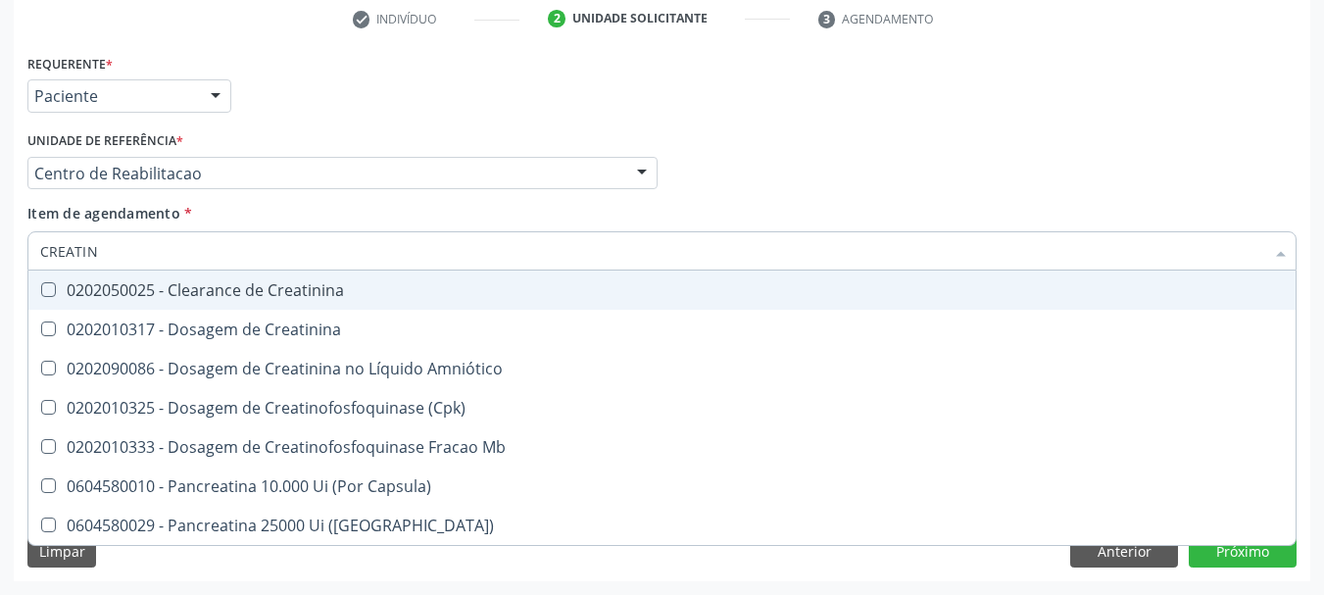
type input "CREATINI"
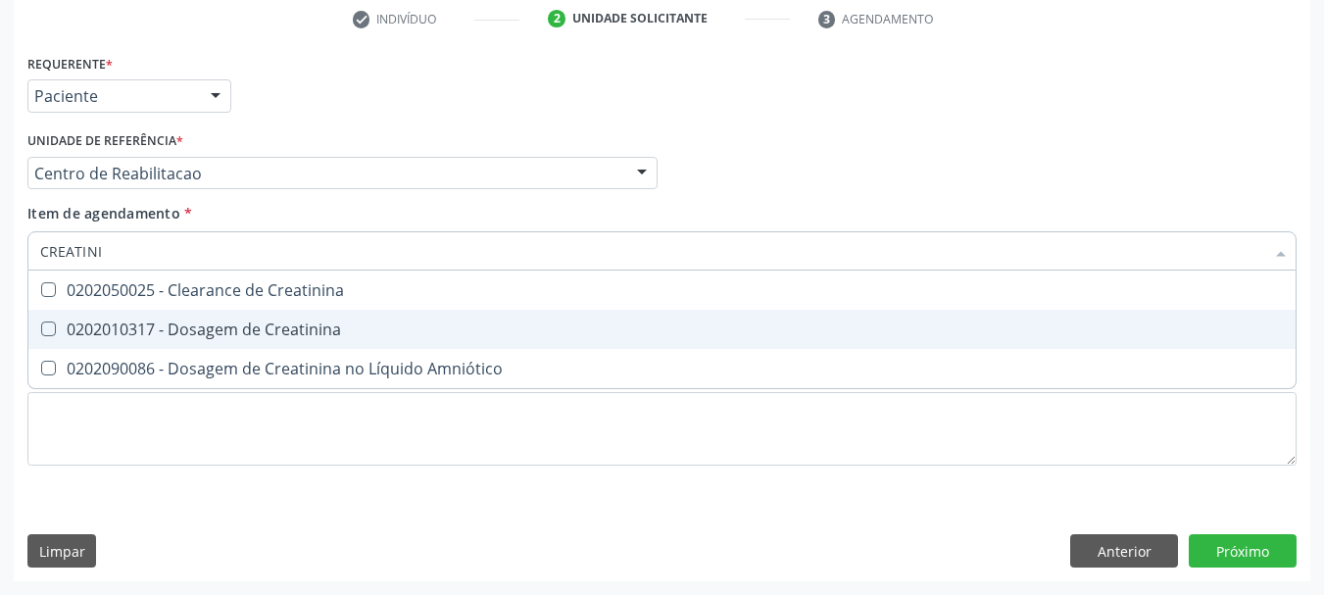
click at [162, 330] on div "0202010317 - Dosagem de Creatinina" at bounding box center [662, 330] width 1244 height 16
checkbox Creatinina "true"
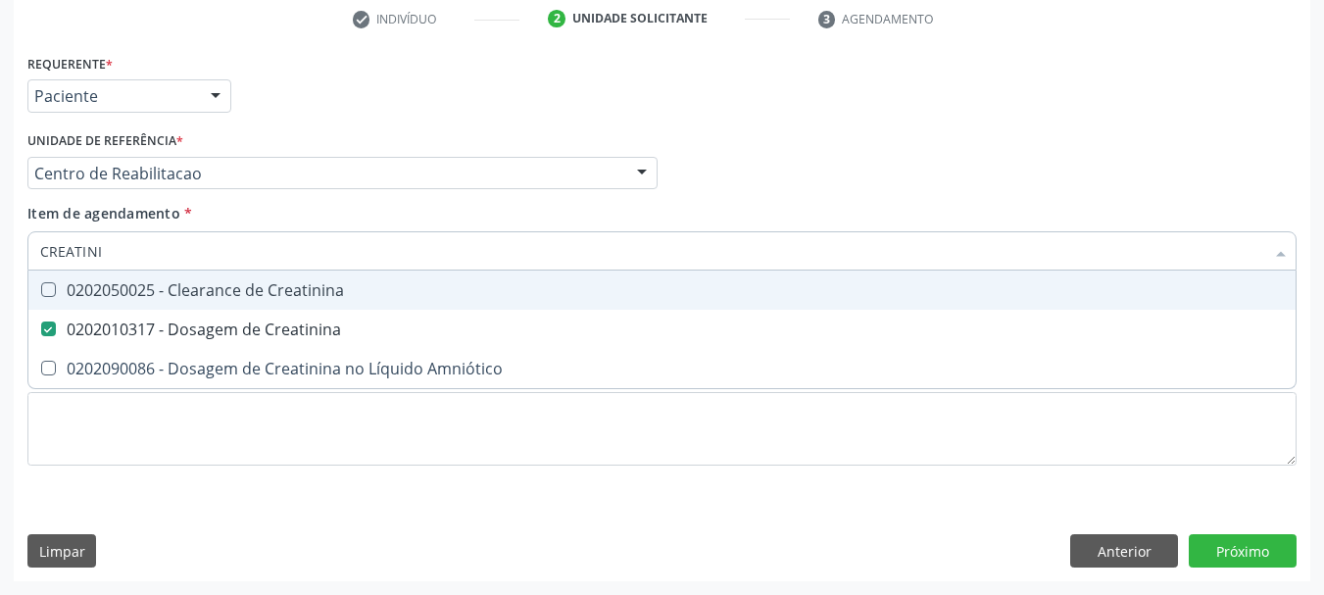
click at [133, 248] on input "CREATINI" at bounding box center [652, 250] width 1224 height 39
type input "U"
checkbox Creatinina "false"
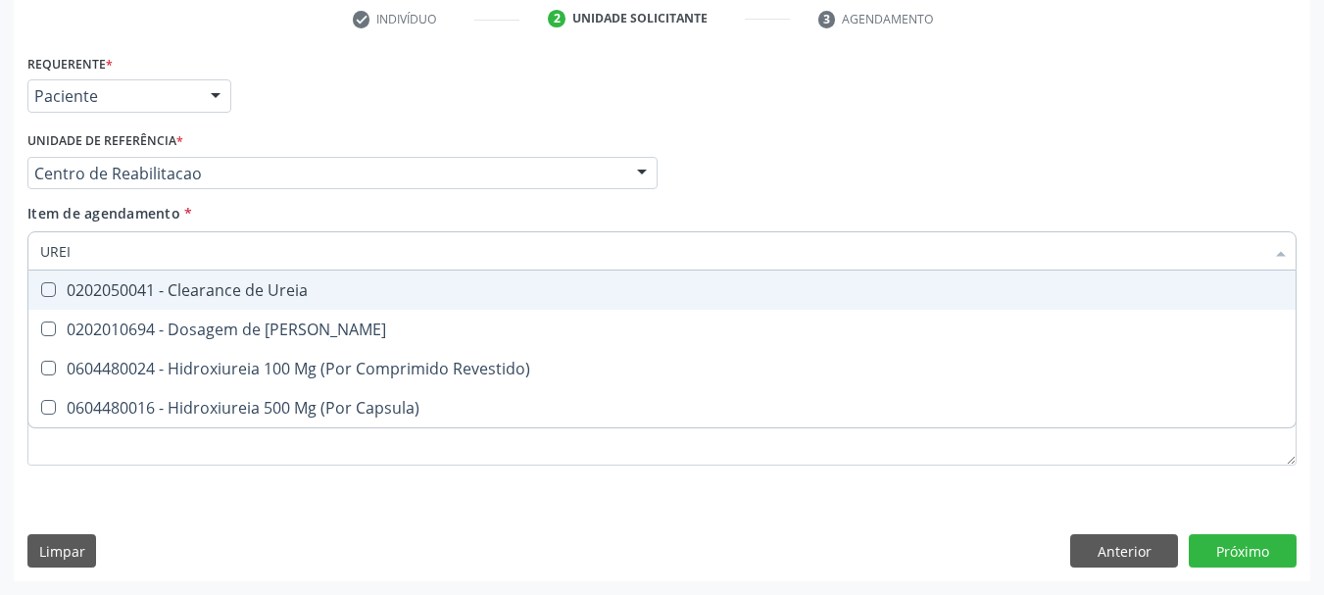
type input "UREIA"
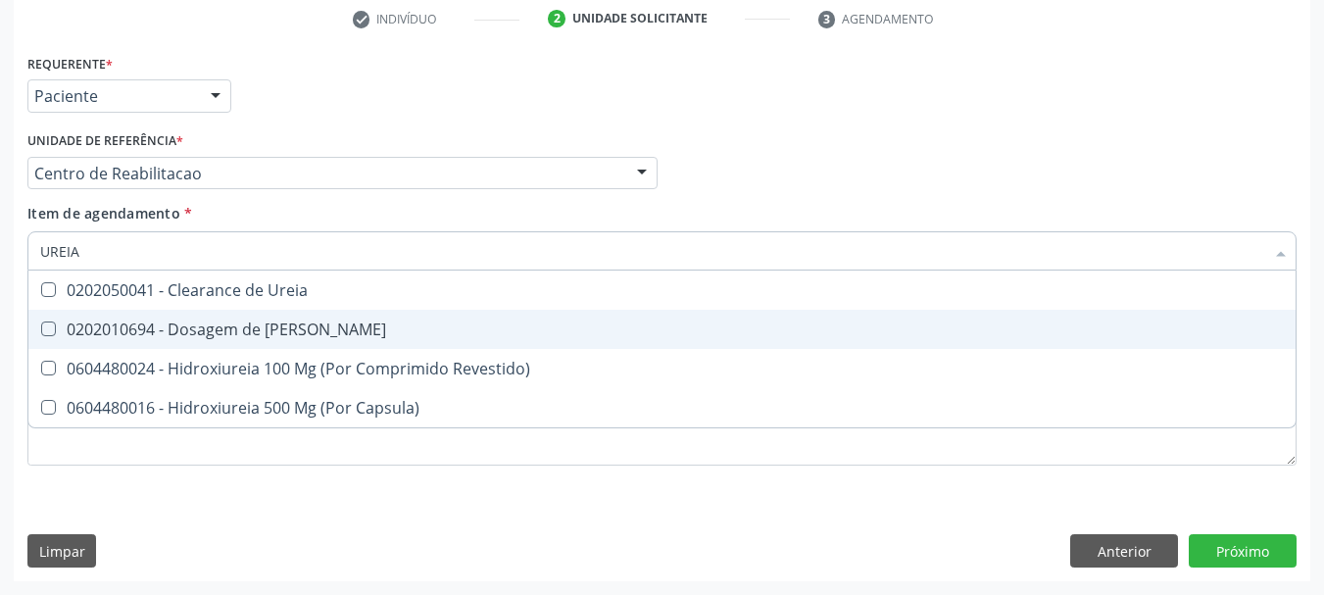
click at [242, 326] on div "0202010694 - Dosagem de [PERSON_NAME]" at bounding box center [662, 330] width 1244 height 16
checkbox Ureia "true"
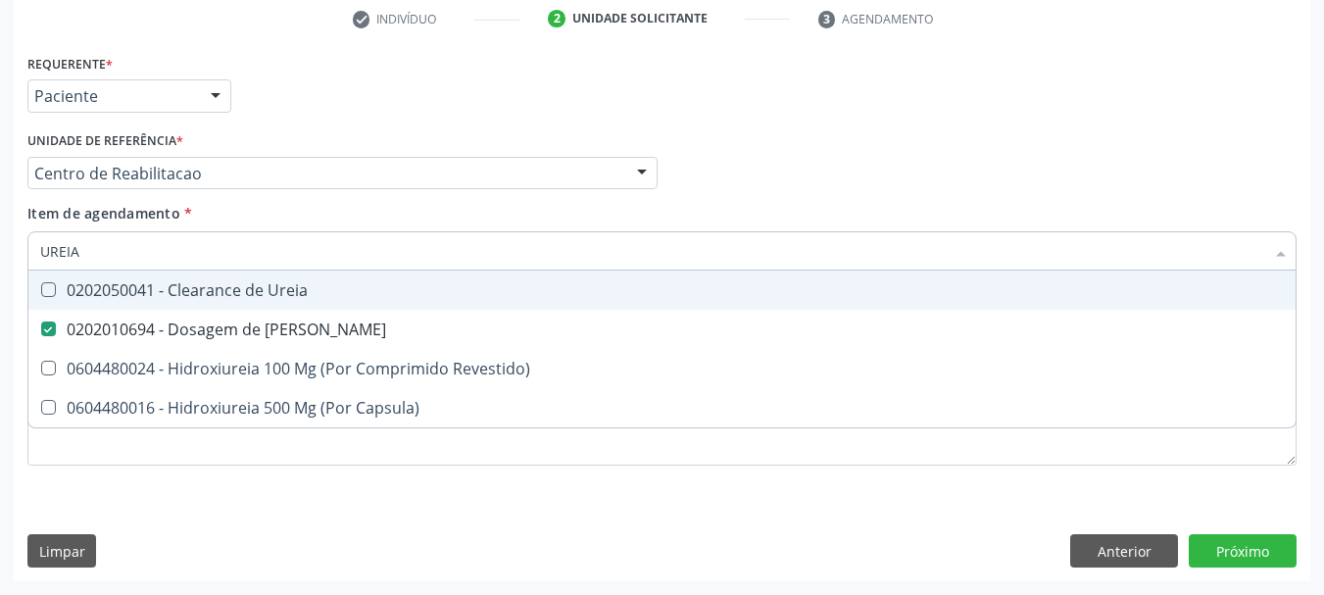
click at [180, 253] on input "UREIA" at bounding box center [652, 250] width 1224 height 39
type input "COLE"
checkbox Ureia "false"
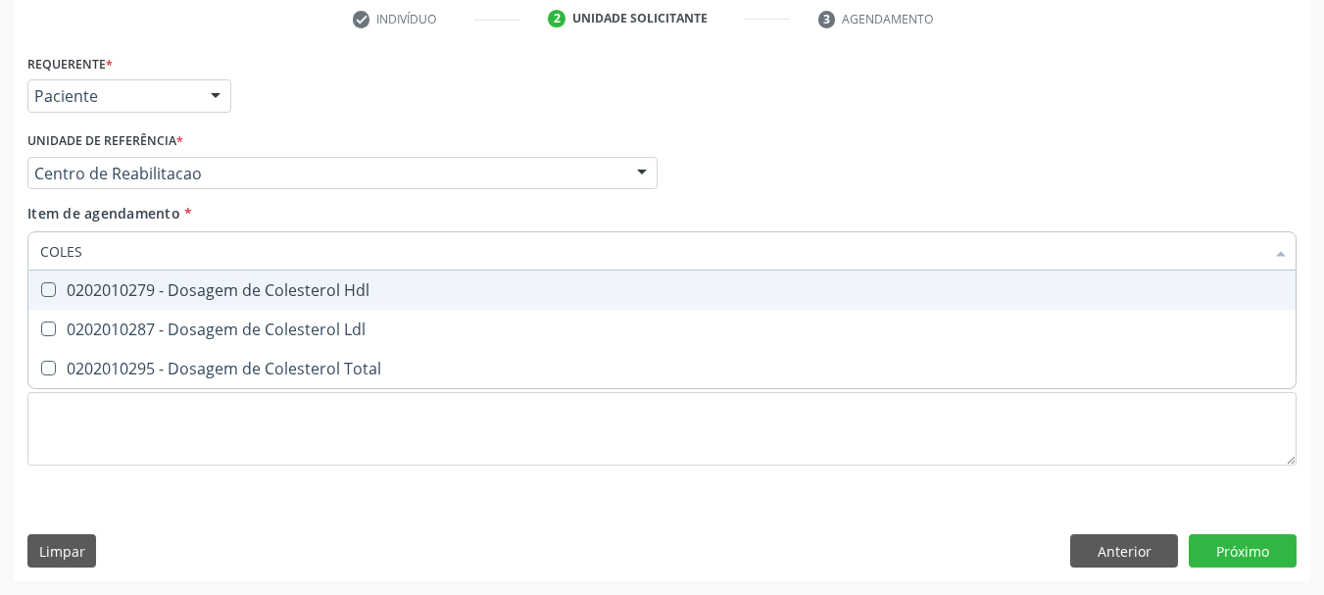
type input "COLEST"
click at [112, 301] on span "0202010279 - Dosagem de Colesterol Hdl" at bounding box center [661, 290] width 1267 height 39
checkbox Hdl "true"
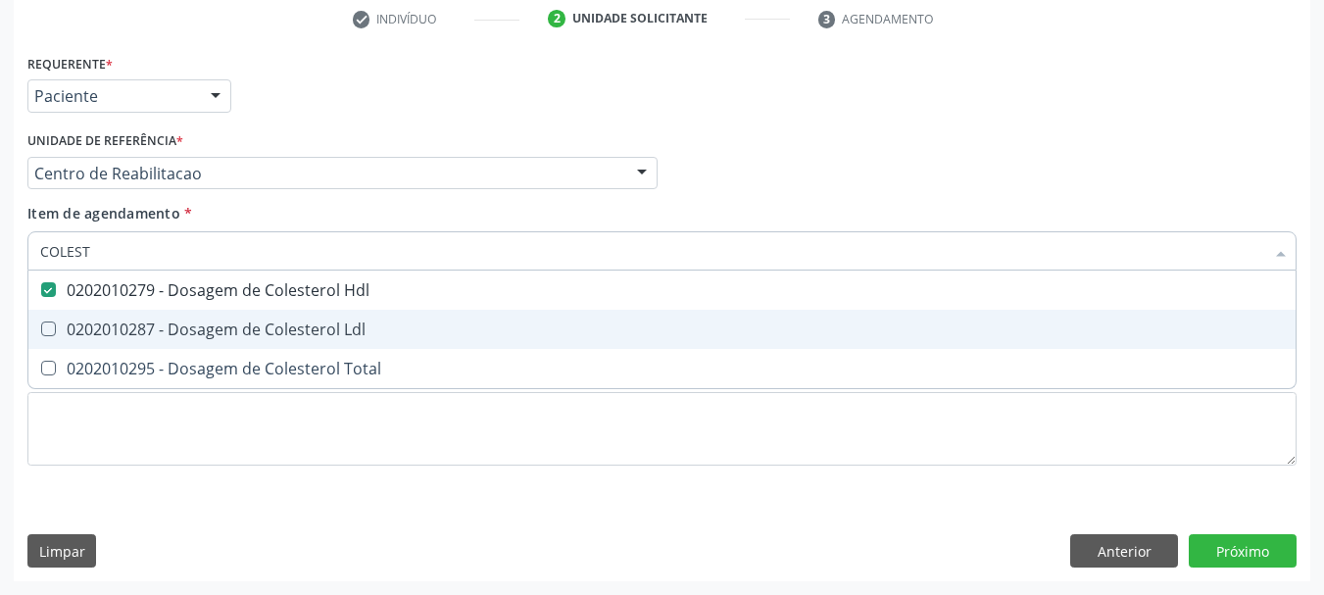
click at [86, 326] on div "0202010287 - Dosagem de Colesterol Ldl" at bounding box center [662, 330] width 1244 height 16
checkbox Ldl "true"
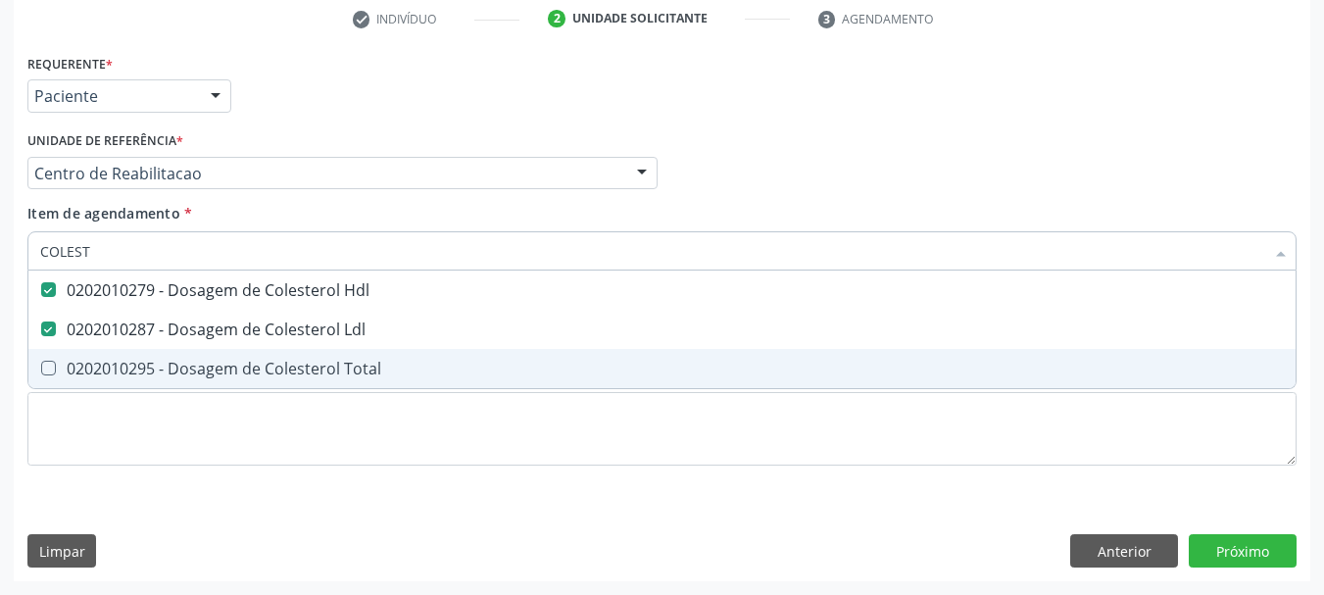
click at [84, 361] on div "0202010295 - Dosagem de Colesterol Total" at bounding box center [662, 369] width 1244 height 16
checkbox Total "true"
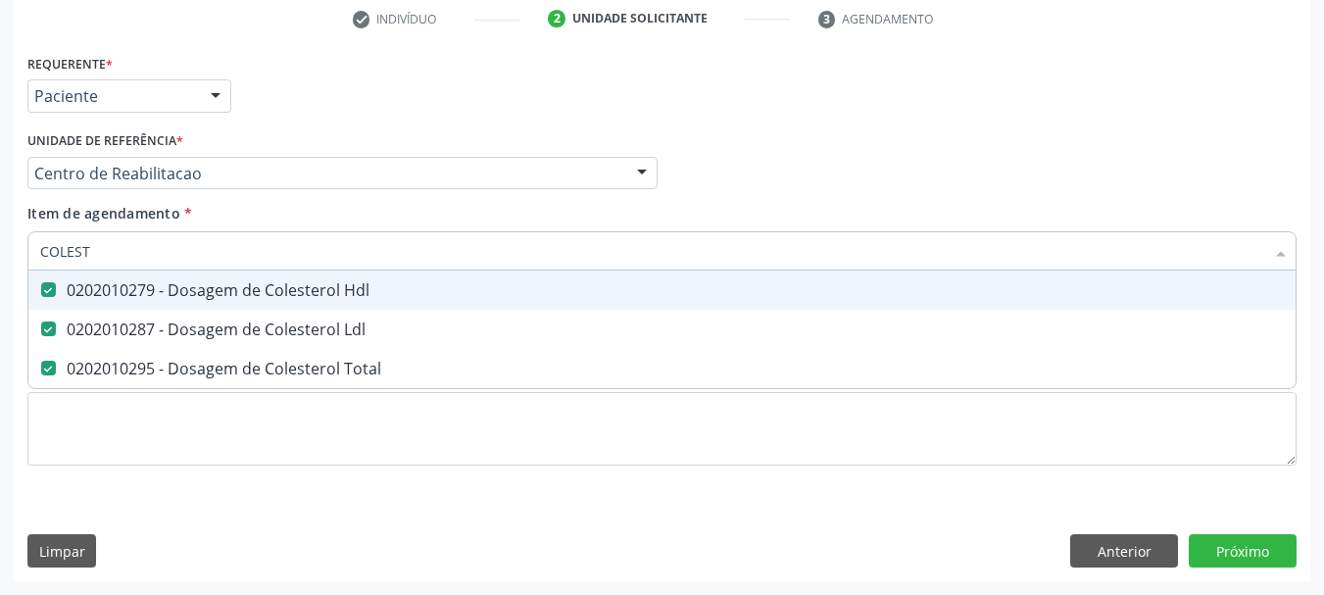
click at [97, 258] on input "COLEST" at bounding box center [652, 250] width 1224 height 39
type input "TRA"
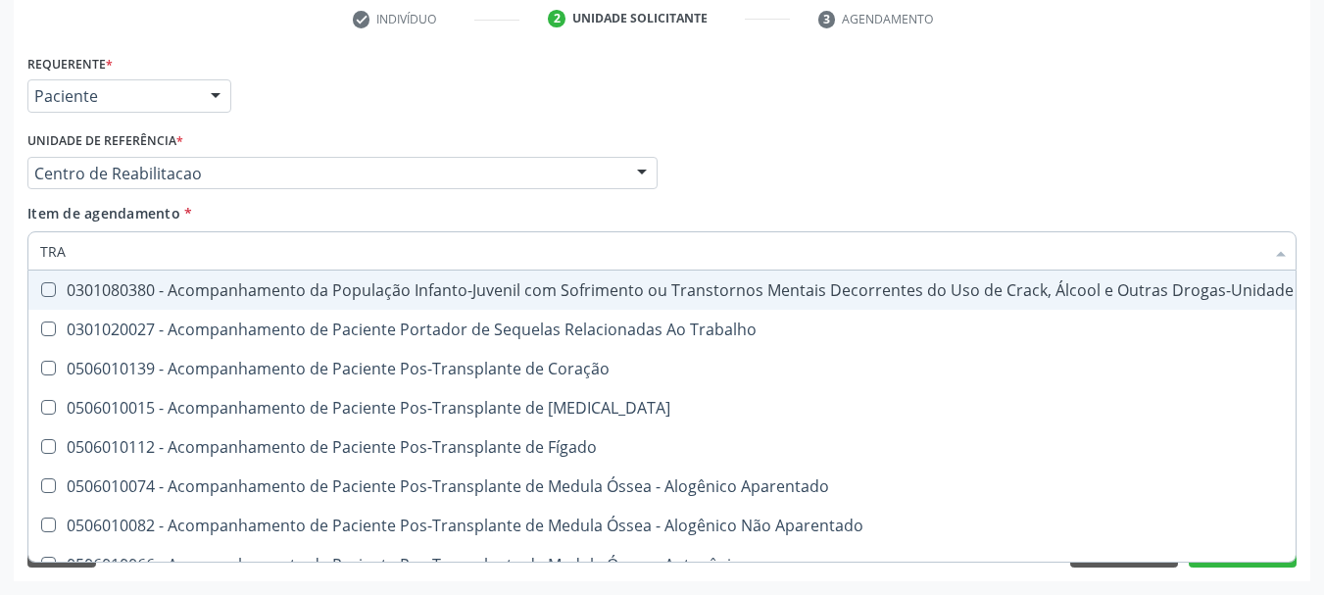
checkbox \(Uai\)\ "false"
checkbox Trabalho "false"
checkbox Coração "false"
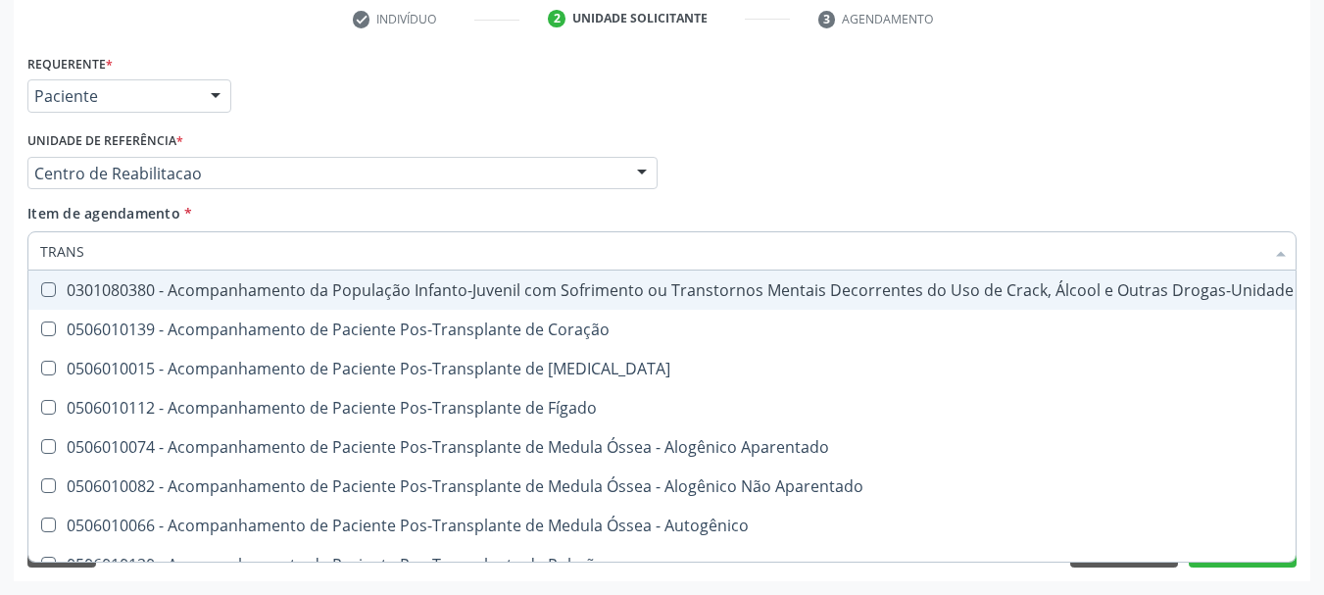
type input "TRANSA"
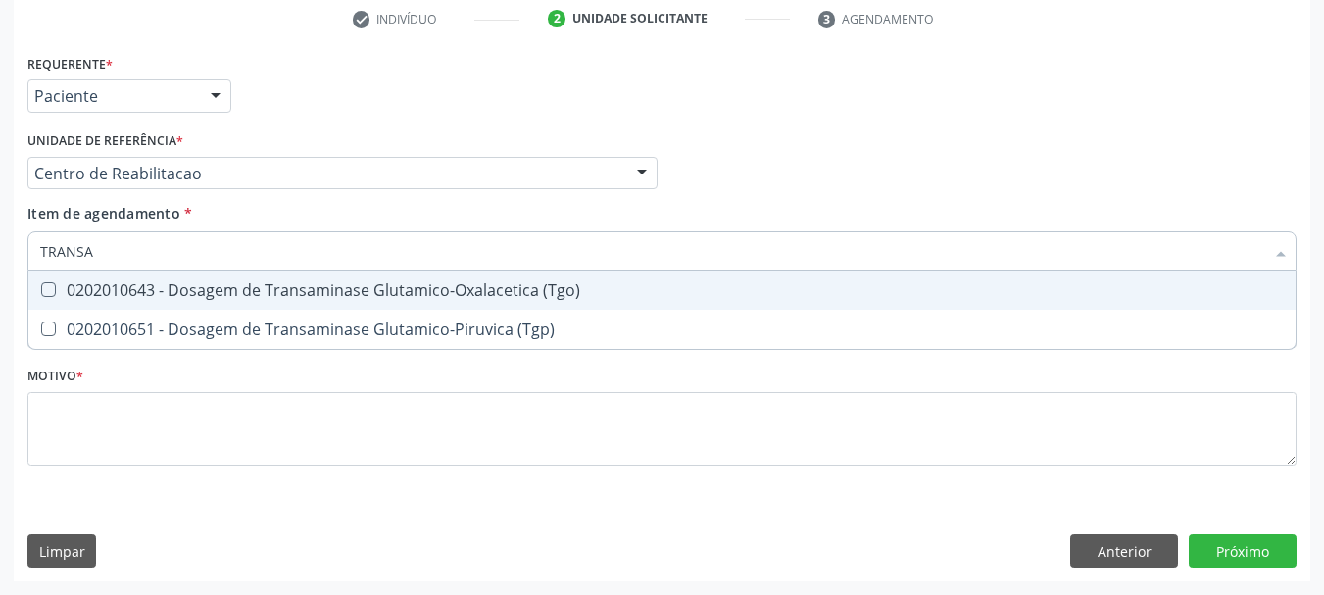
click at [153, 282] on div "0202010643 - Dosagem de Transaminase Glutamico-Oxalacetica (Tgo)" at bounding box center [662, 290] width 1244 height 16
checkbox \(Tgo\) "true"
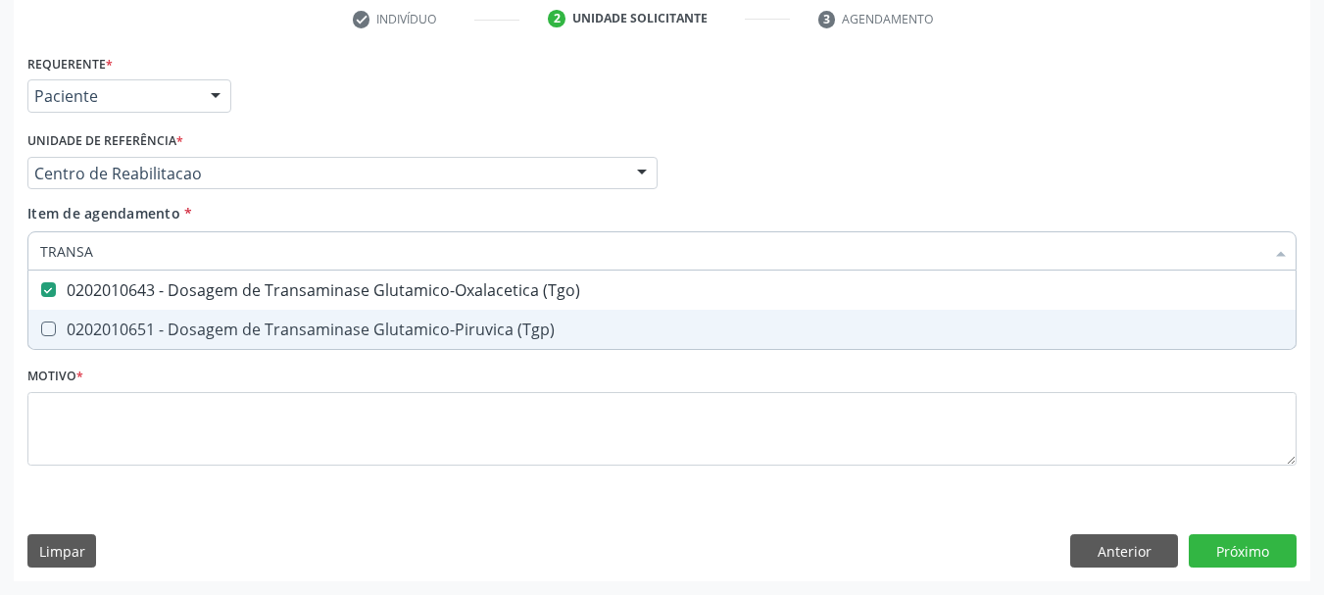
click at [133, 326] on div "0202010651 - Dosagem de Transaminase Glutamico-Piruvica (Tgp)" at bounding box center [662, 330] width 1244 height 16
checkbox \(Tgp\) "true"
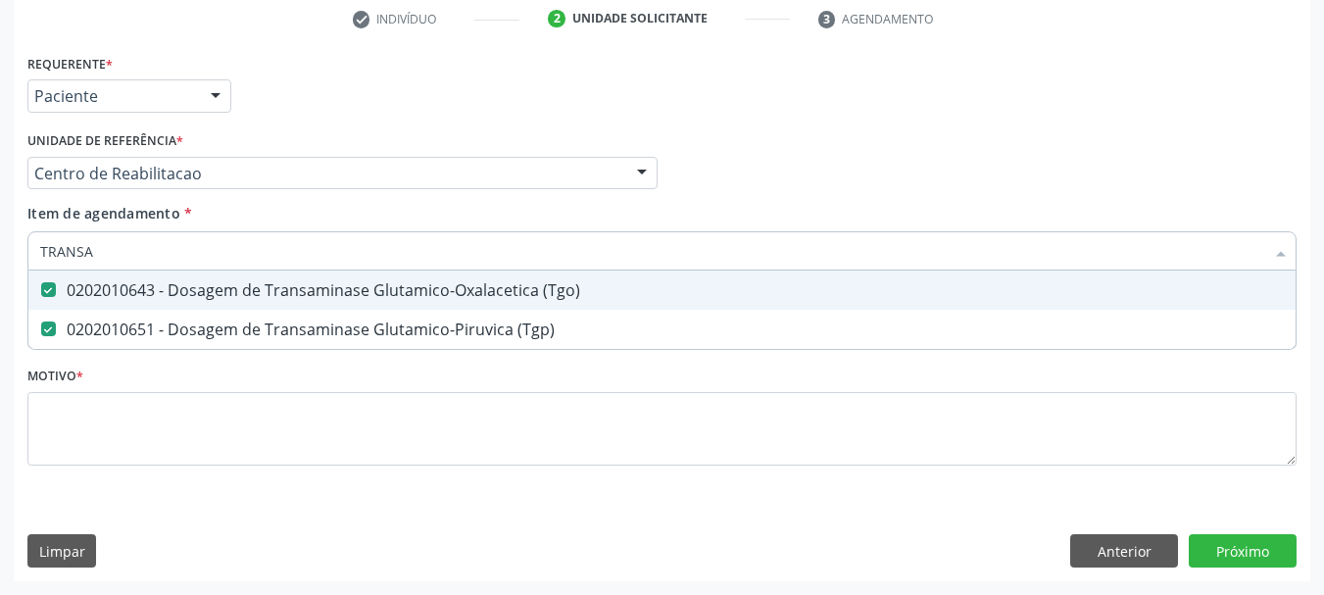
click at [112, 262] on input "TRANSA" at bounding box center [652, 250] width 1224 height 39
type input "TRI"
checkbox \(Tgo\) "false"
checkbox \(Tgp\) "false"
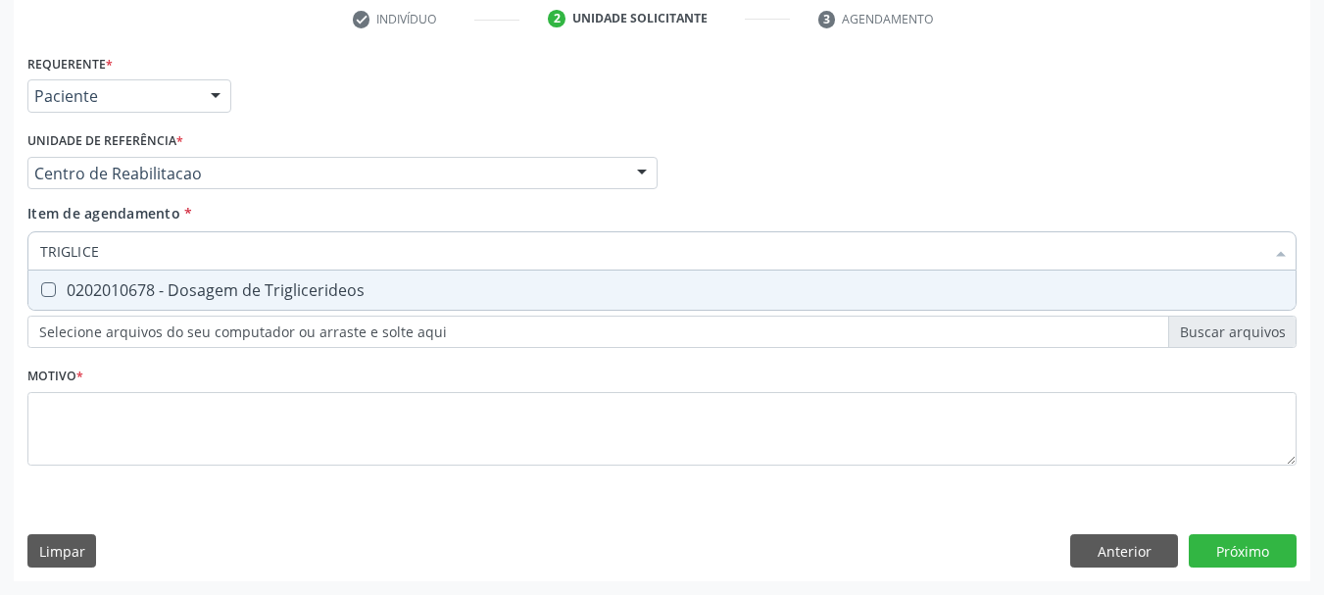
type input "TRIGLICER"
click at [120, 285] on div "0202010678 - Dosagem de Triglicerideos" at bounding box center [662, 290] width 1244 height 16
checkbox Triglicerideos "true"
click at [125, 256] on input "TRIGLICER" at bounding box center [652, 250] width 1224 height 39
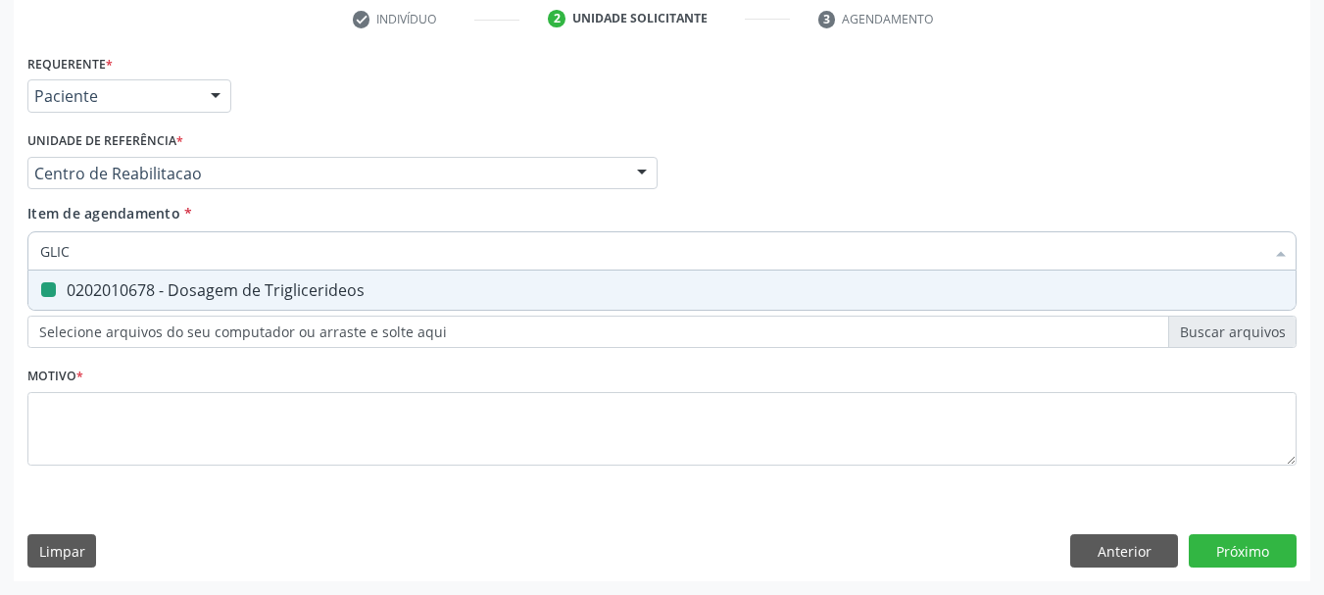
type input "GLICO"
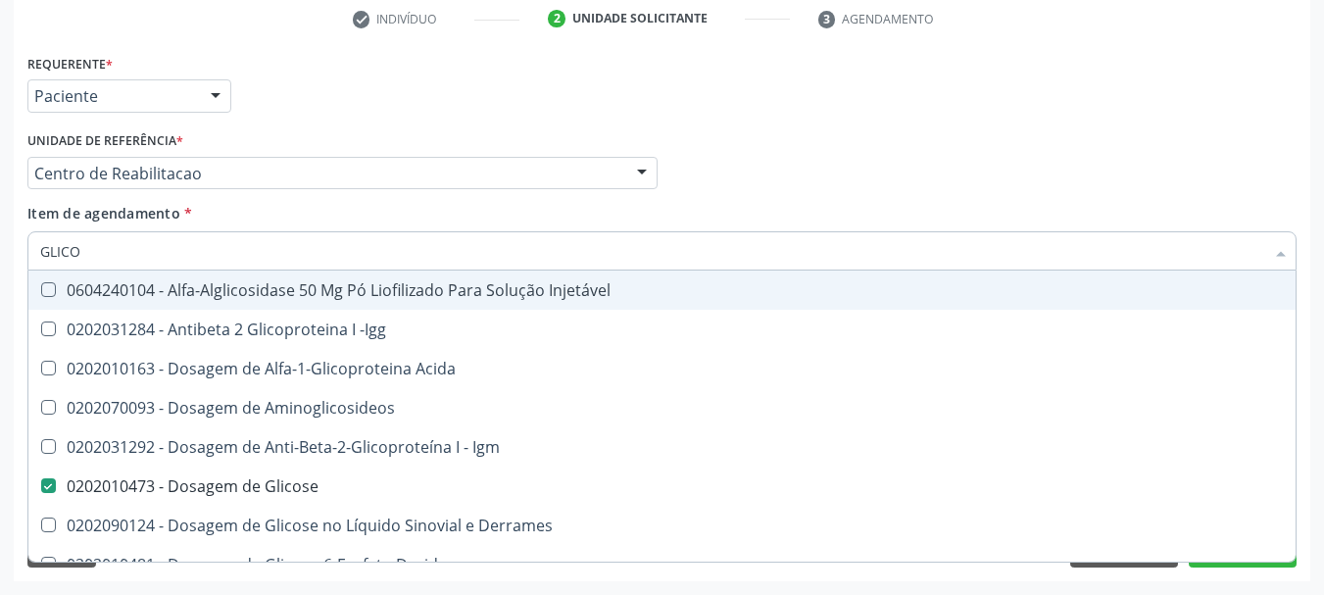
checkbox Injetável "false"
type input "GLICOS"
checkbox Acida "true"
type input "GLICOSI"
checkbox Acida "false"
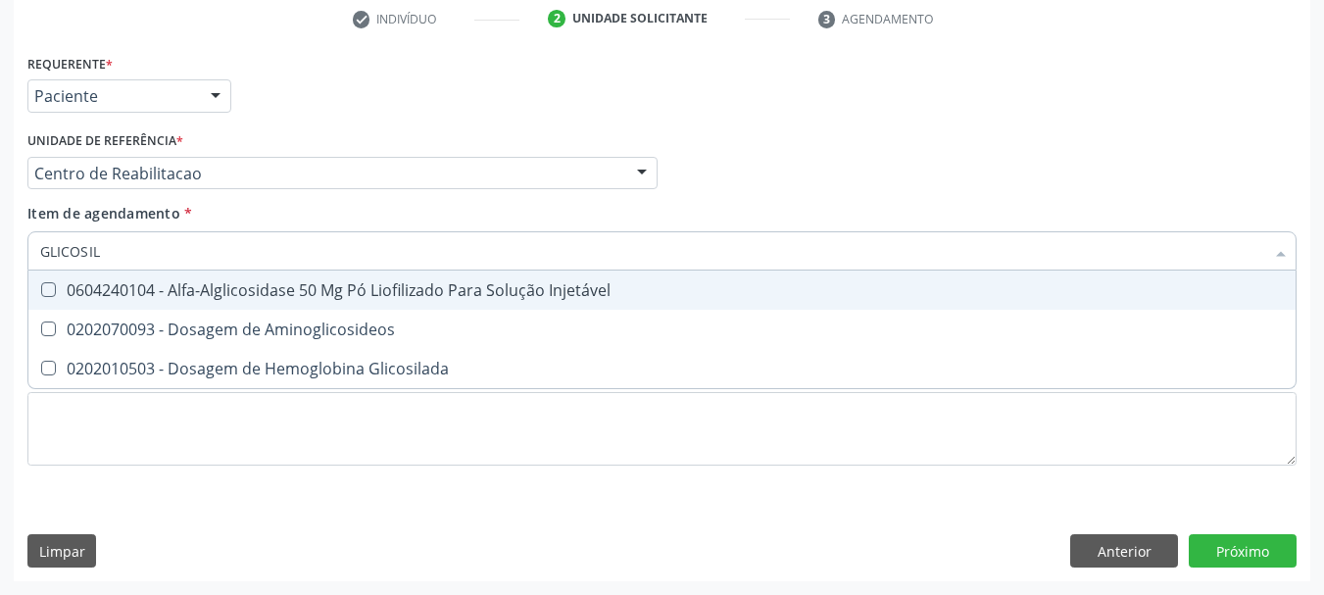
type input "GLICOSILA"
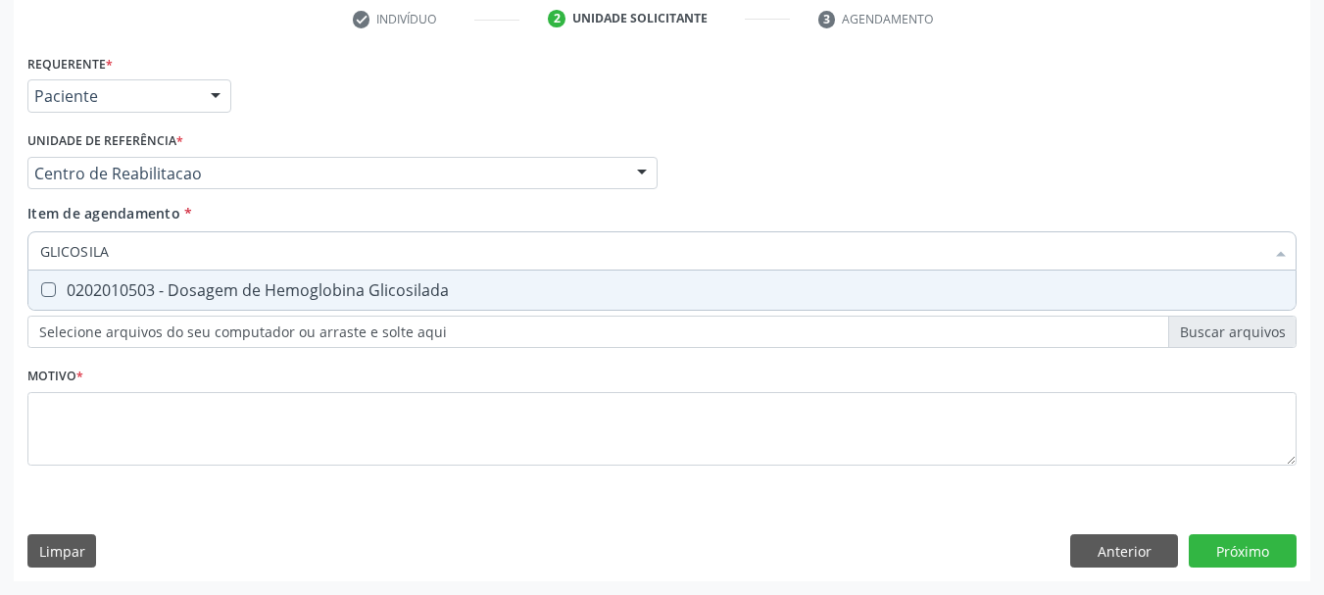
click at [220, 292] on div "0202010503 - Dosagem de Hemoglobina Glicosilada" at bounding box center [662, 290] width 1244 height 16
checkbox Glicosilada "true"
click at [157, 248] on input "GLICOSILA" at bounding box center [652, 250] width 1224 height 39
type input "PS"
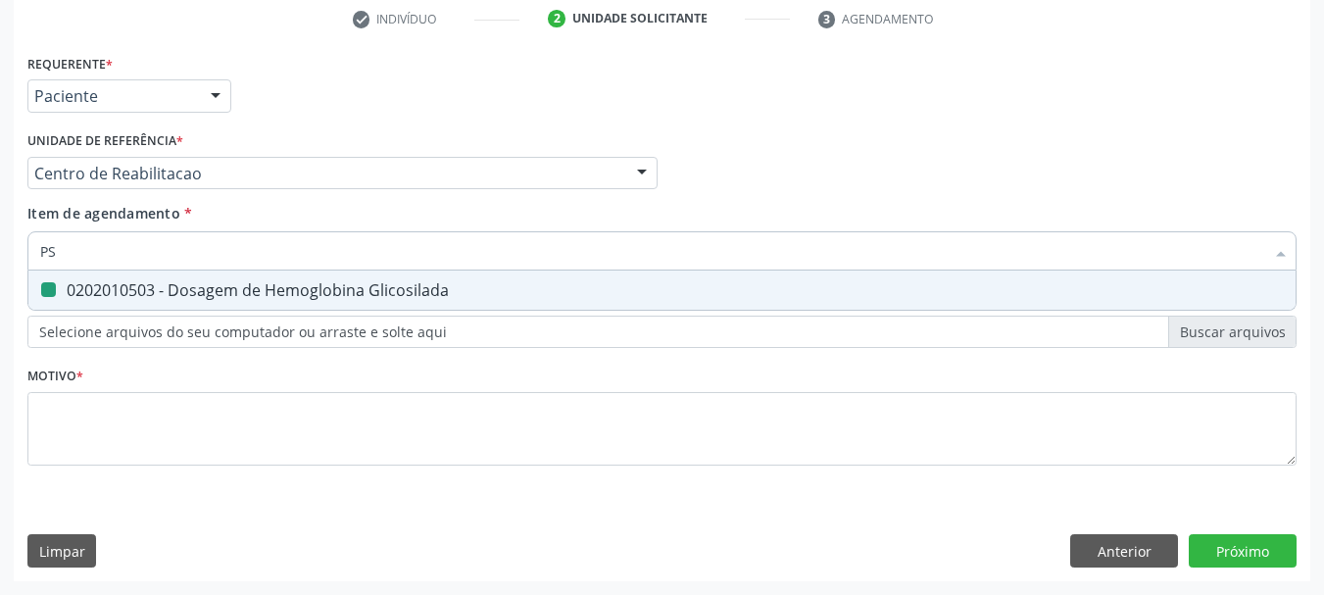
checkbox Glicosilada "false"
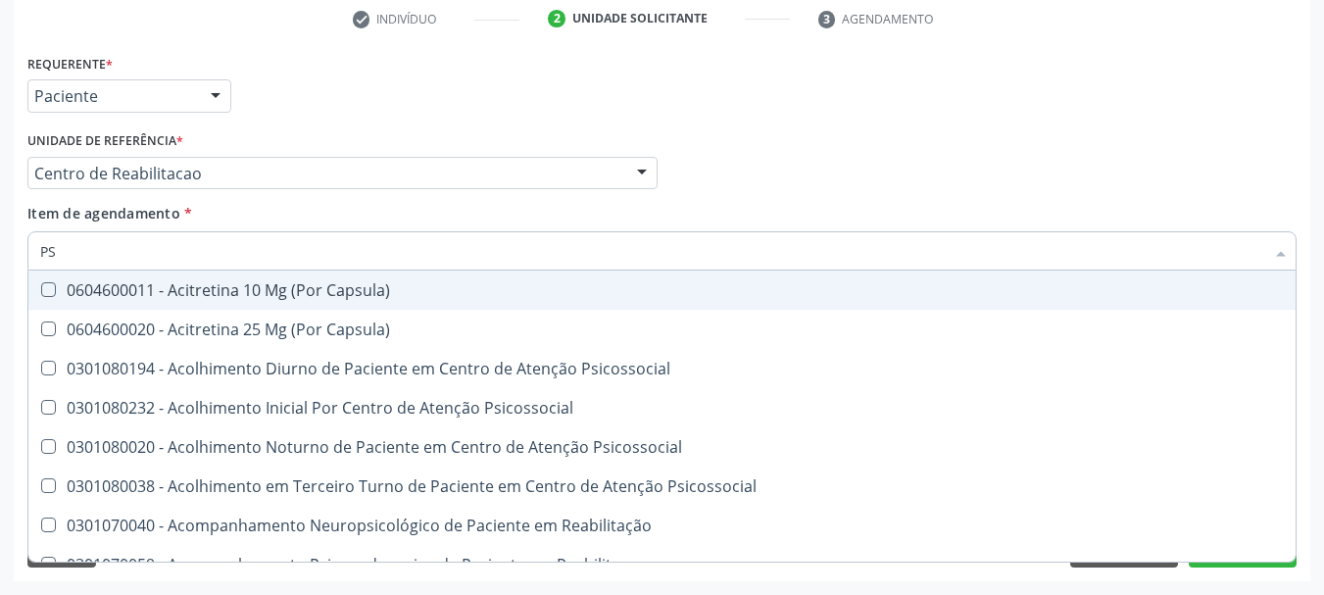
type input "PSA"
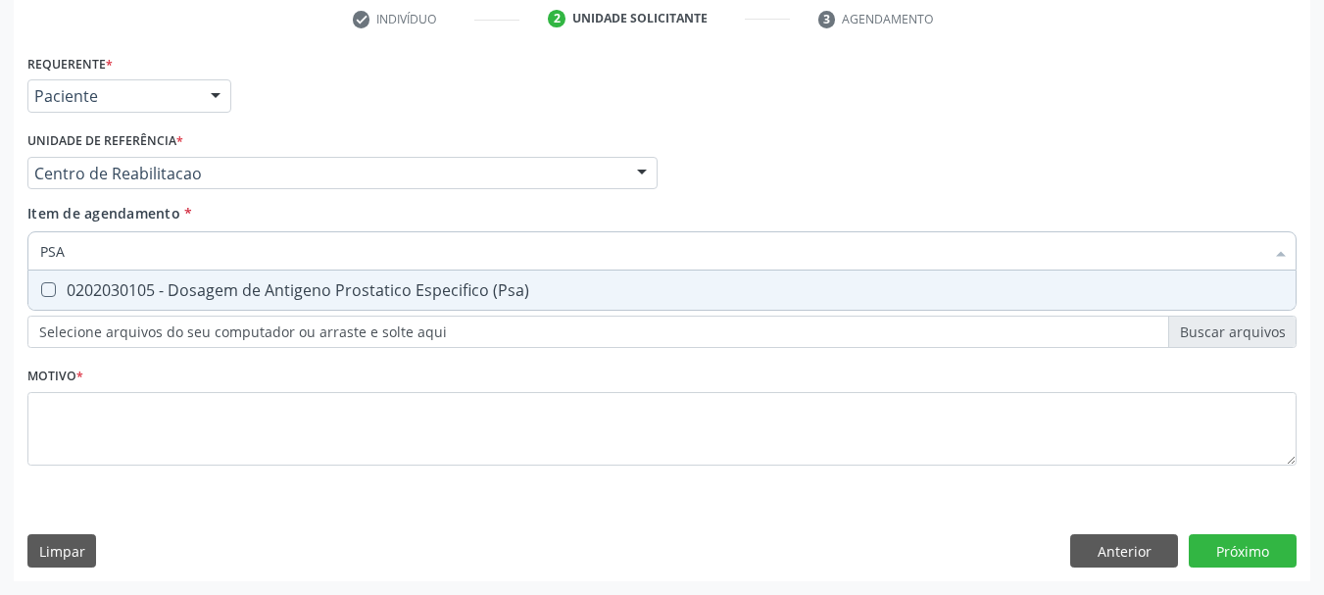
click at [207, 285] on div "0202030105 - Dosagem de Antigeno Prostatico Especifico (Psa)" at bounding box center [662, 290] width 1244 height 16
checkbox \(Psa\) "true"
click at [137, 243] on input "PSA" at bounding box center [652, 250] width 1224 height 39
type input "HE"
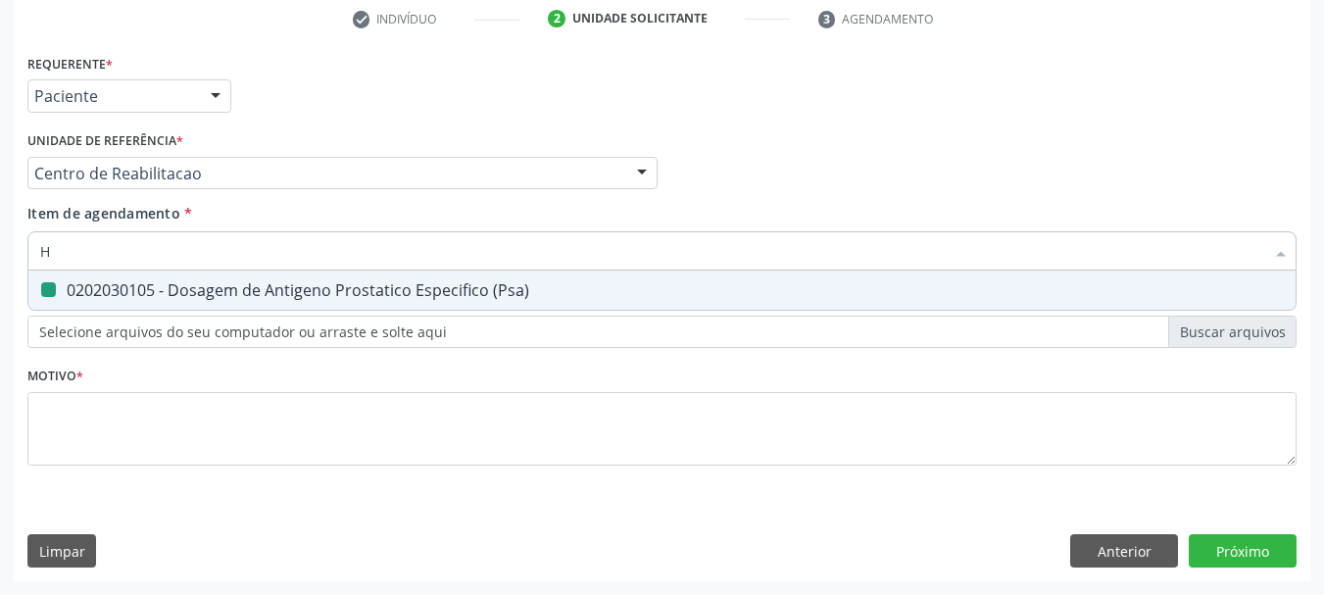
checkbox \(Psa\) "false"
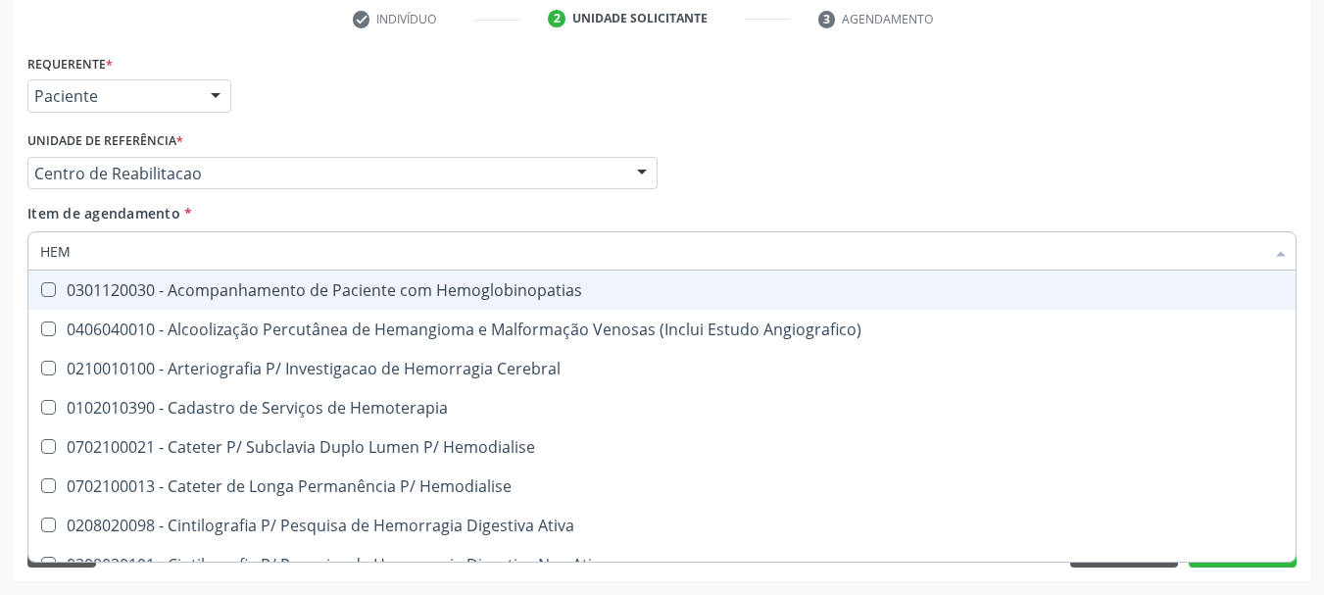
type input "HEMO"
checkbox Hemacias "true"
checkbox Glicosilada "false"
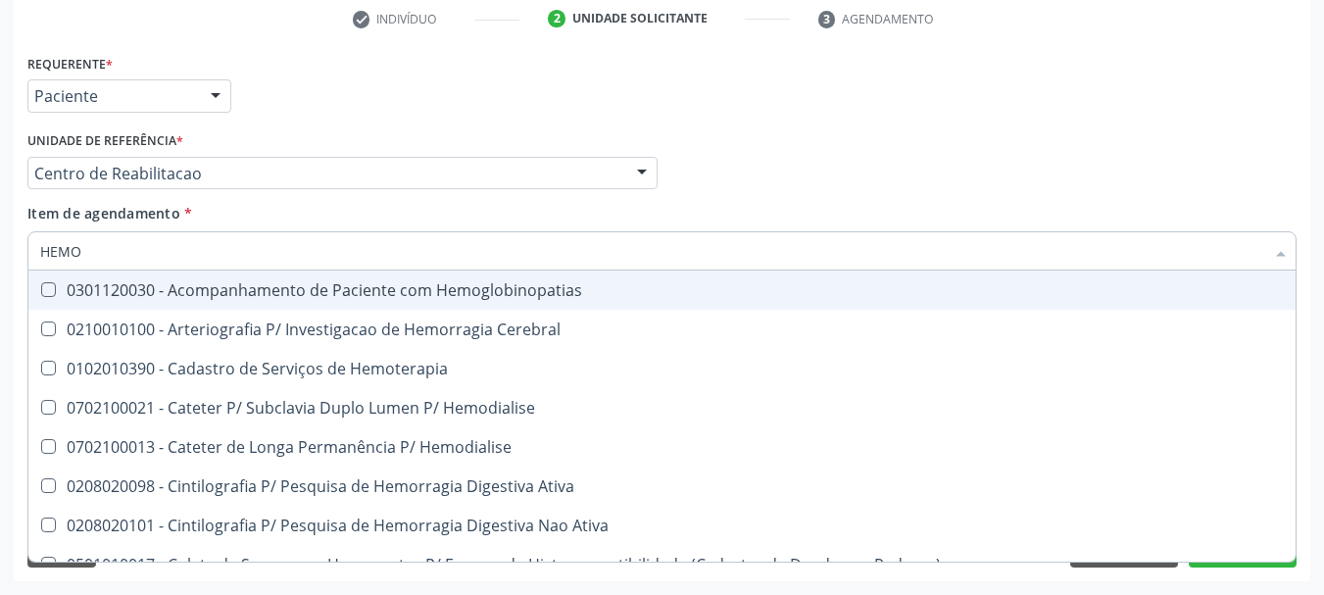
type input "HEMOG"
checkbox Tardio\) "true"
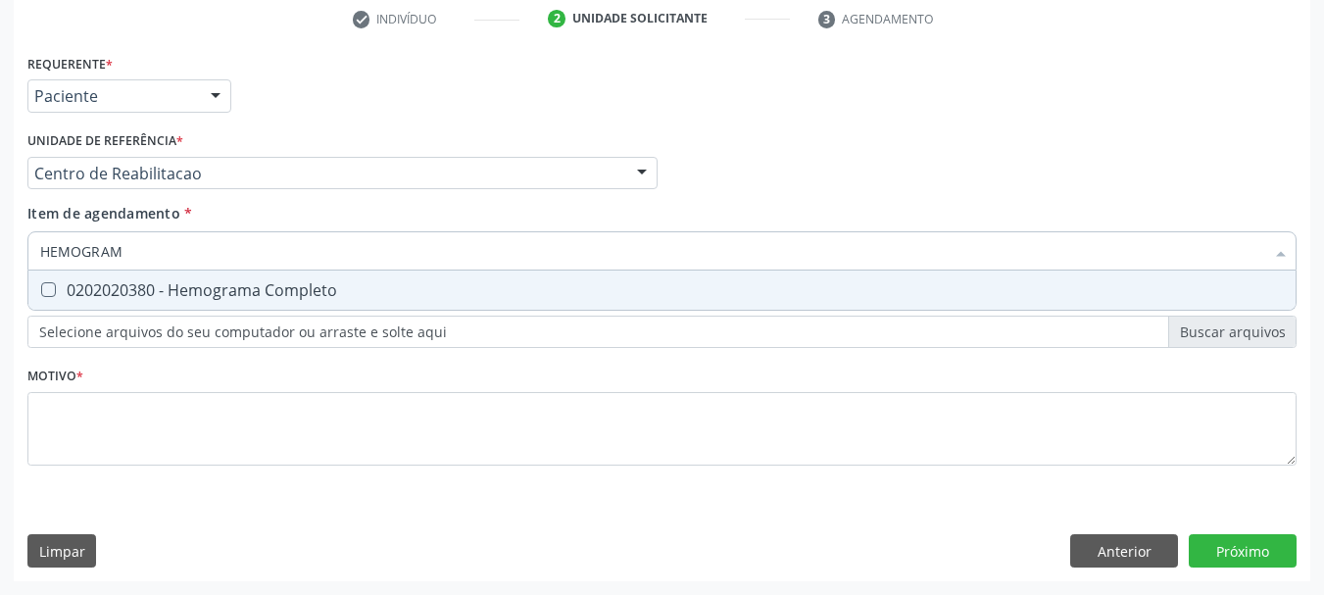
type input "HEMOGRAMA"
click at [190, 290] on div "0202020380 - Hemograma Completo" at bounding box center [662, 290] width 1244 height 16
checkbox Completo "true"
click at [124, 248] on input "HEMOGRAMA" at bounding box center [652, 250] width 1224 height 39
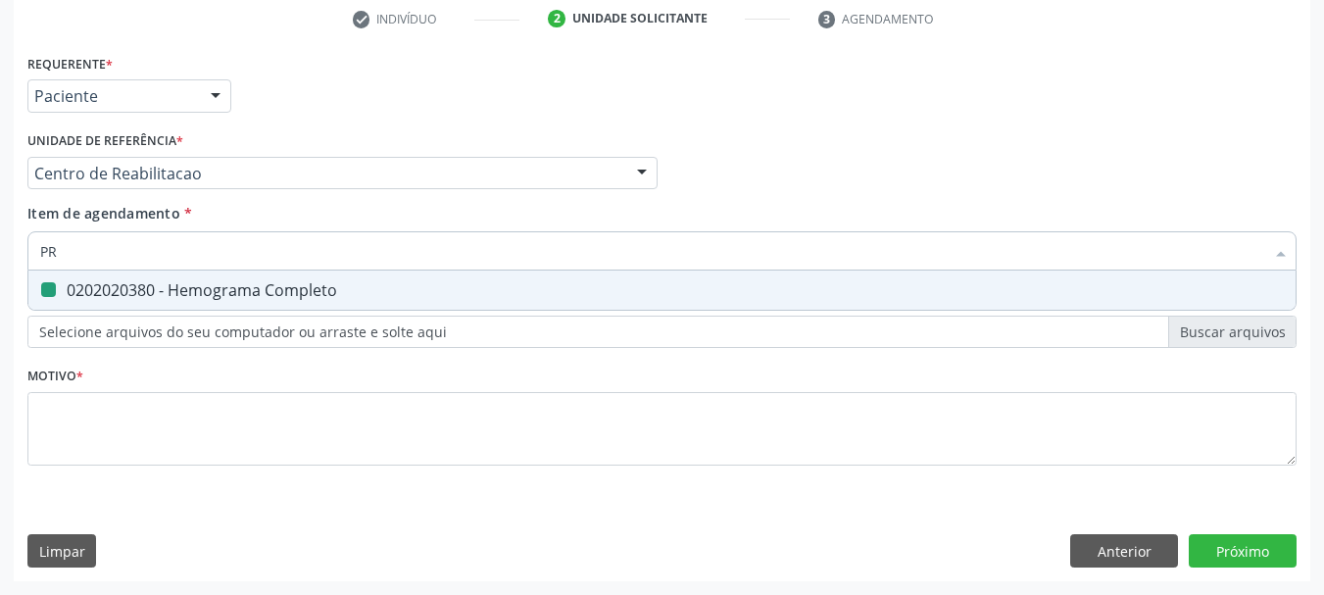
type input "PRO"
checkbox Completo "false"
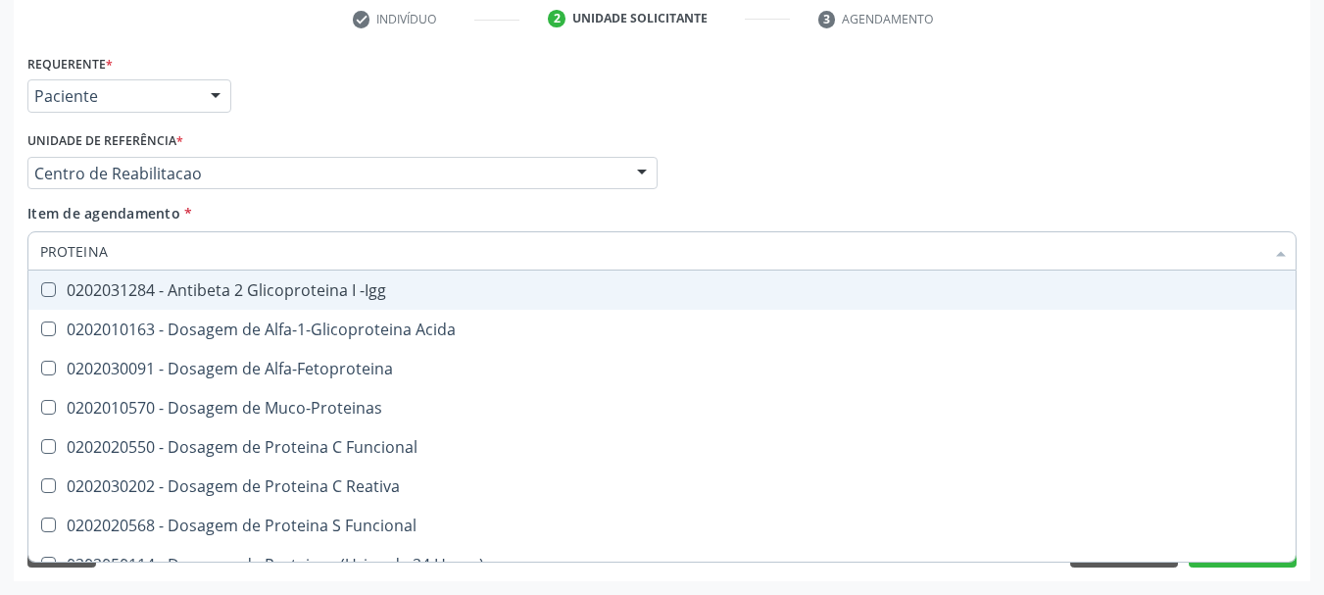
type input "PROTEINA C"
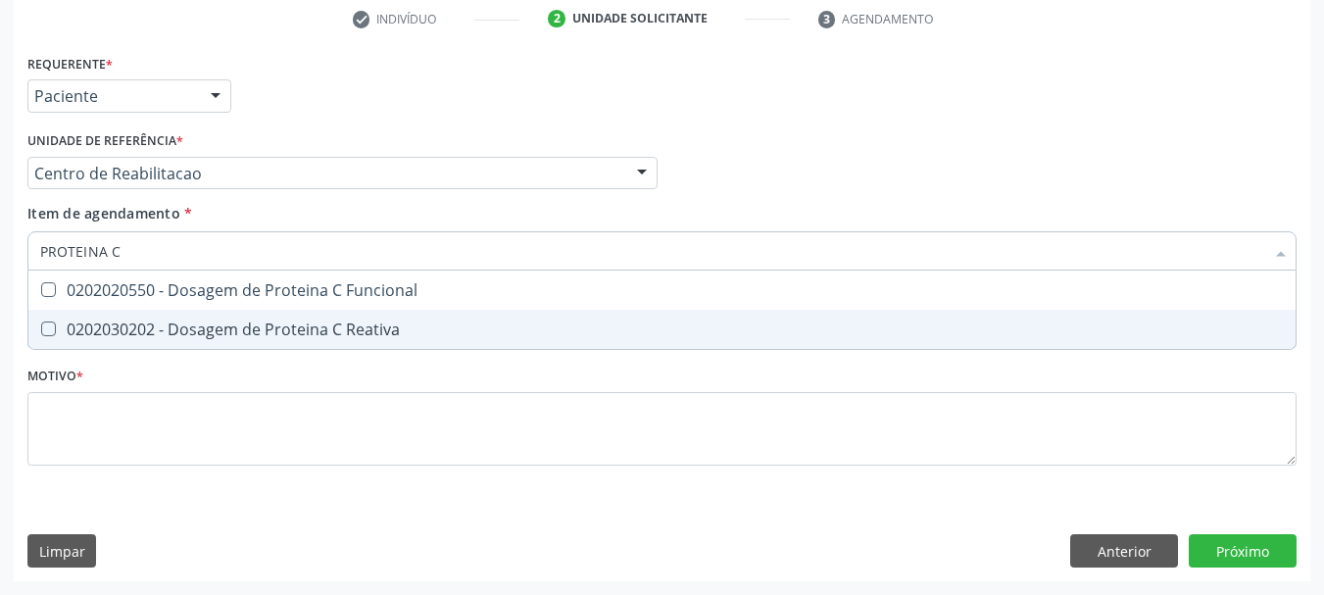
click at [442, 333] on div "0202030202 - Dosagem de Proteina C Reativa" at bounding box center [662, 330] width 1244 height 16
checkbox Reativa "true"
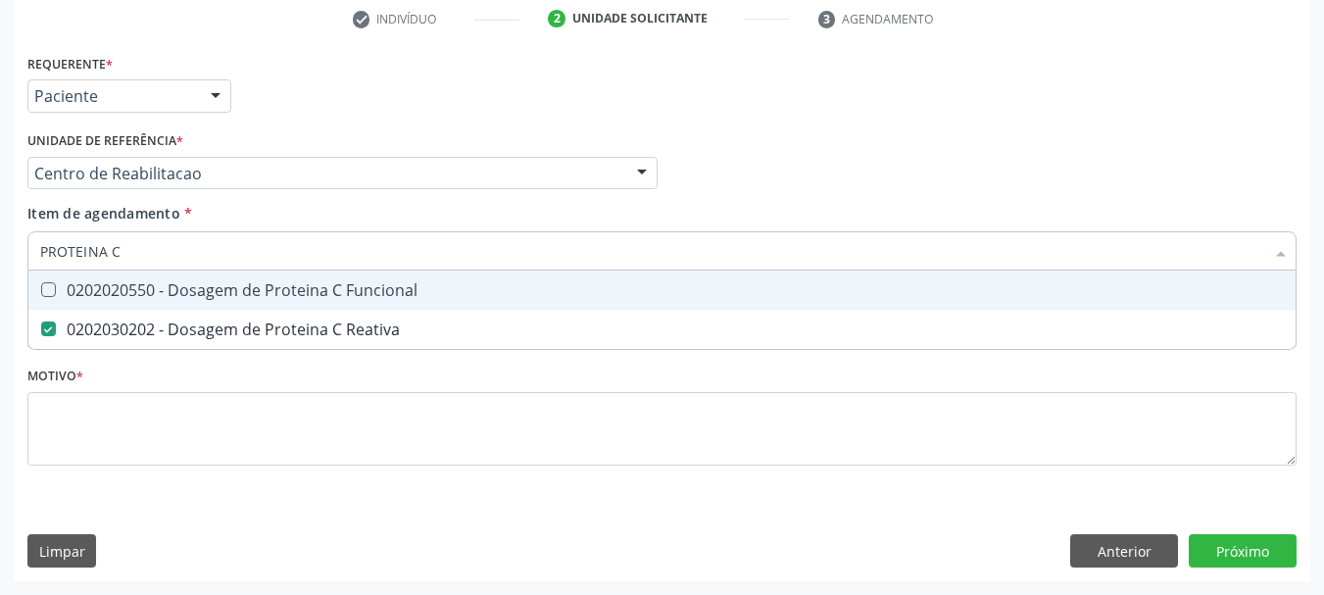
click at [174, 252] on input "PROTEINA C" at bounding box center [652, 250] width 1224 height 39
click at [173, 247] on input "PROTEINA C" at bounding box center [652, 250] width 1224 height 39
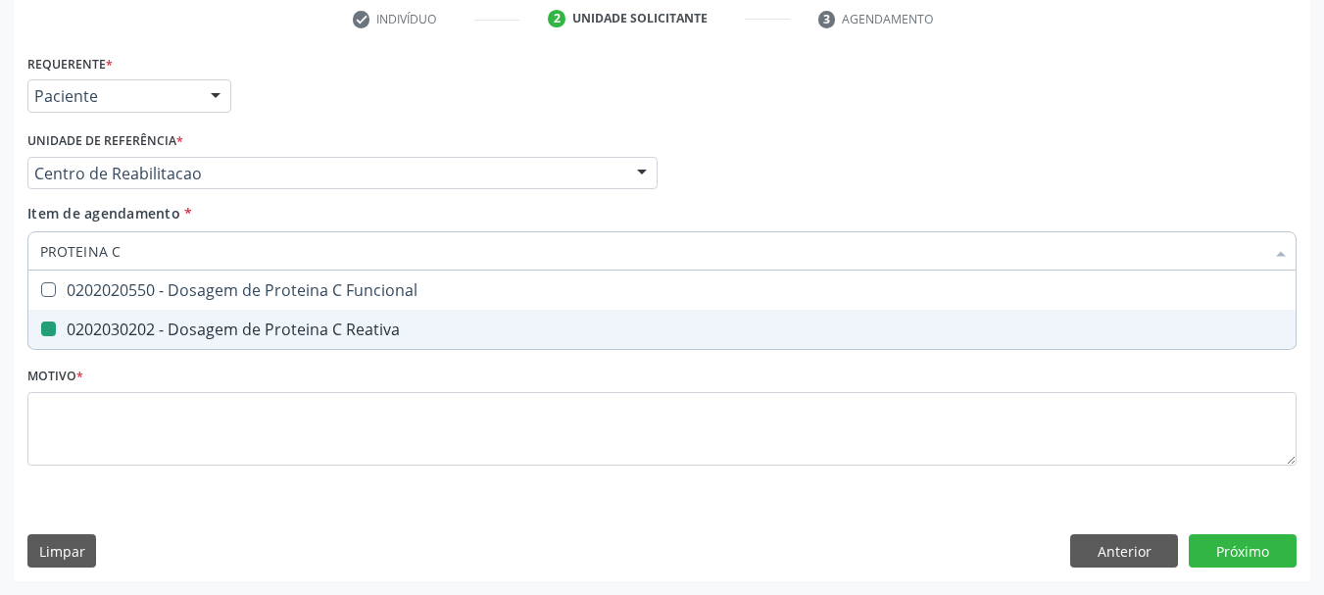
type input "A"
checkbox Reativa "false"
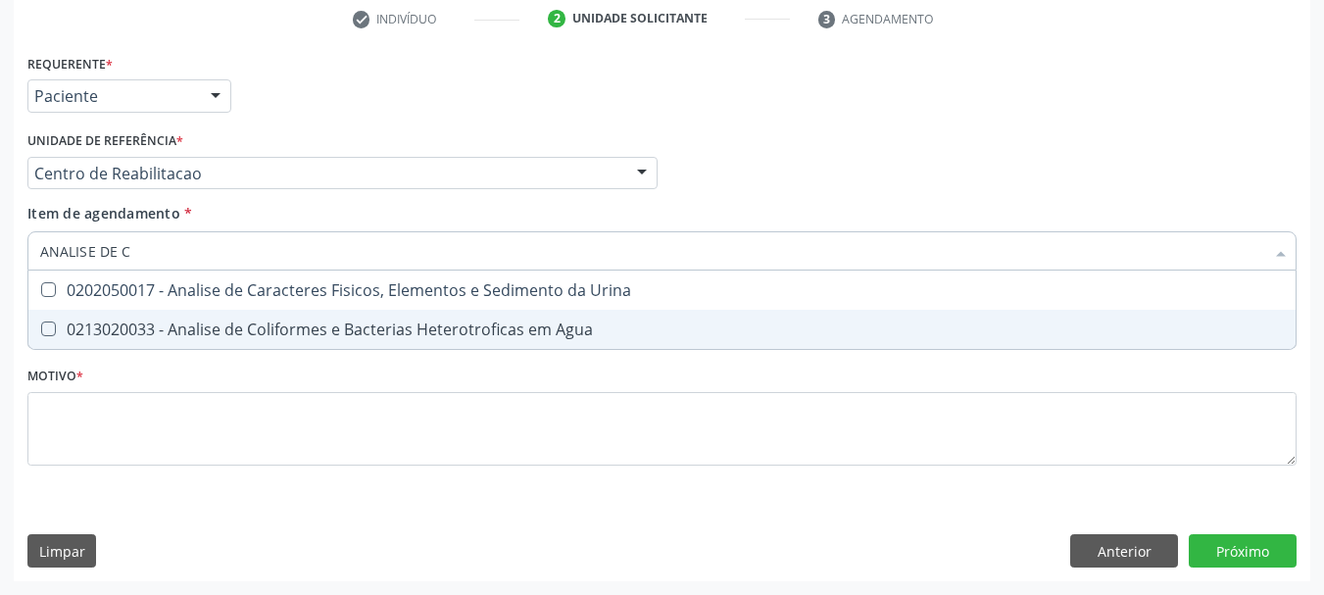
type input "ANALISE DE CA"
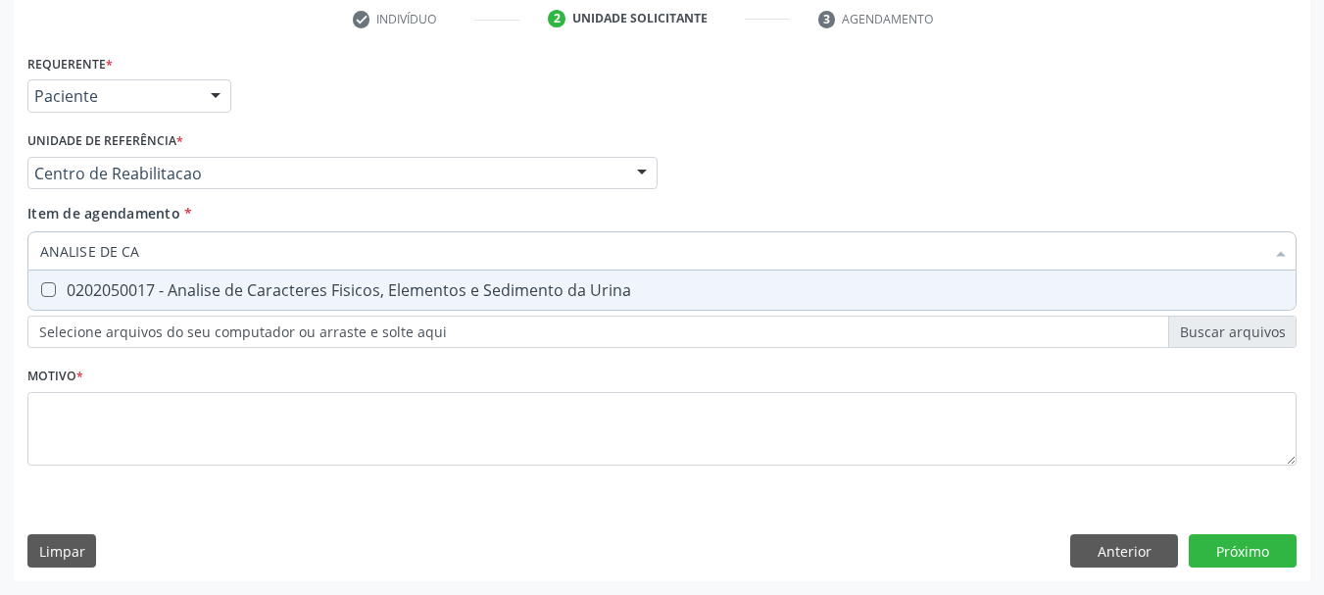
click at [363, 274] on span "0202050017 - Analise de Caracteres Fisicos, Elementos e Sedimento da Urina" at bounding box center [661, 290] width 1267 height 39
checkbox Urina "true"
click at [233, 251] on input "ANALISE DE CA" at bounding box center [652, 250] width 1224 height 39
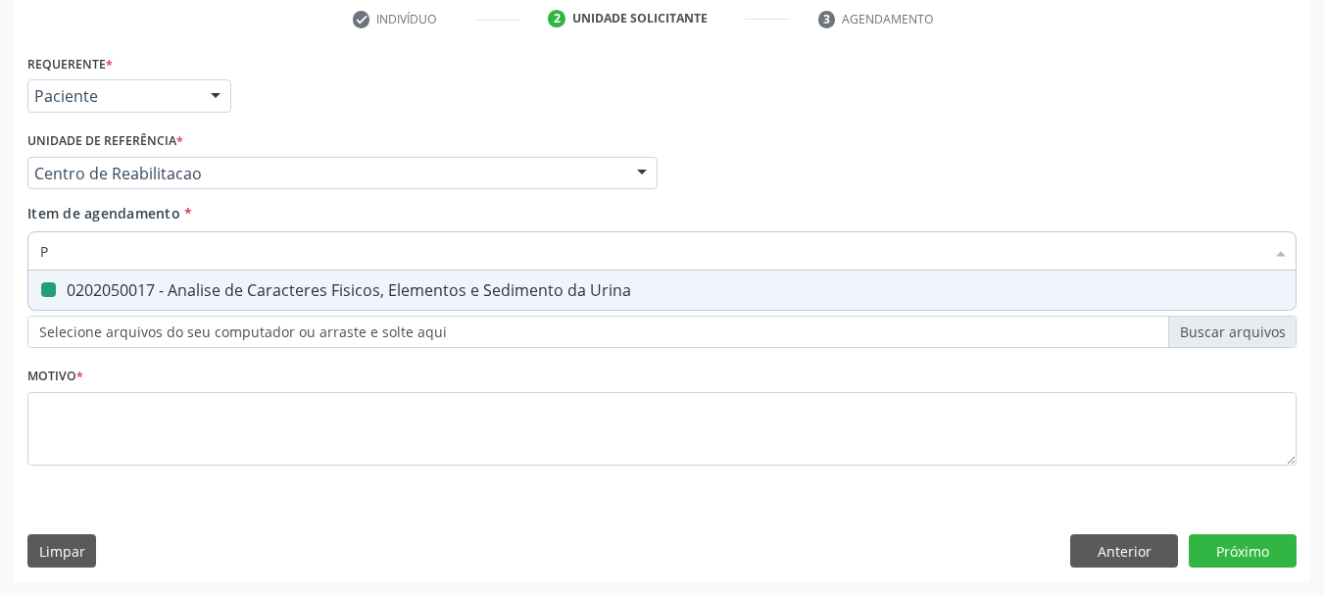
type input "PE"
checkbox Urina "false"
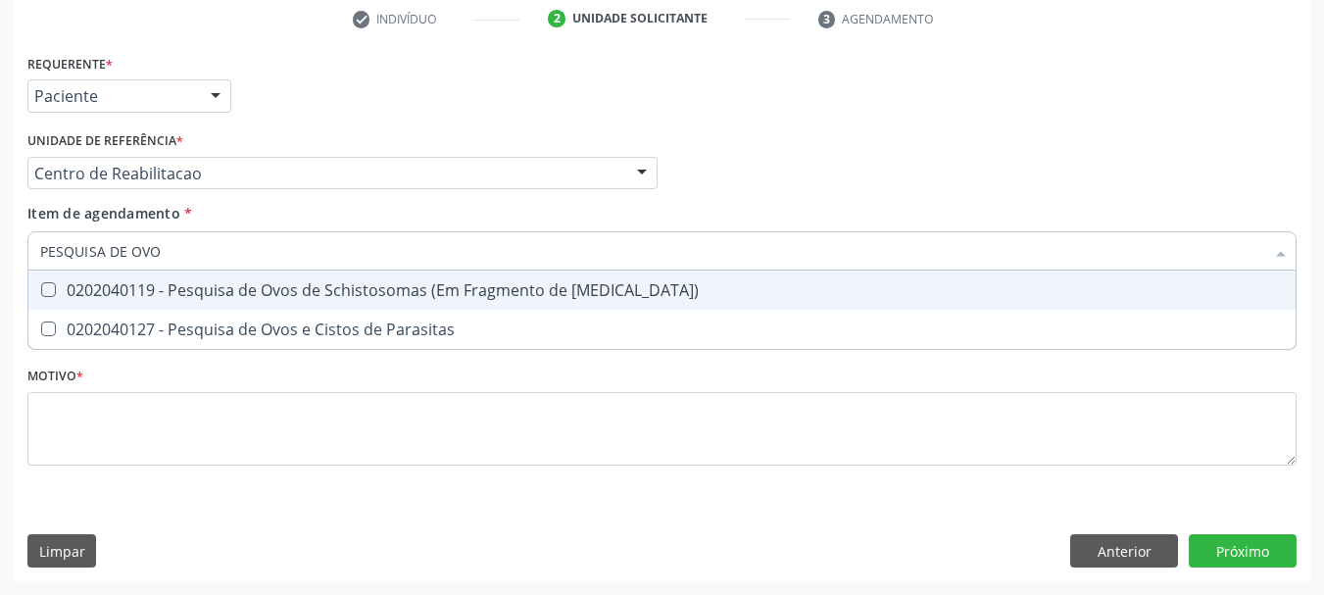
type input "PESQUISA DE OVOS"
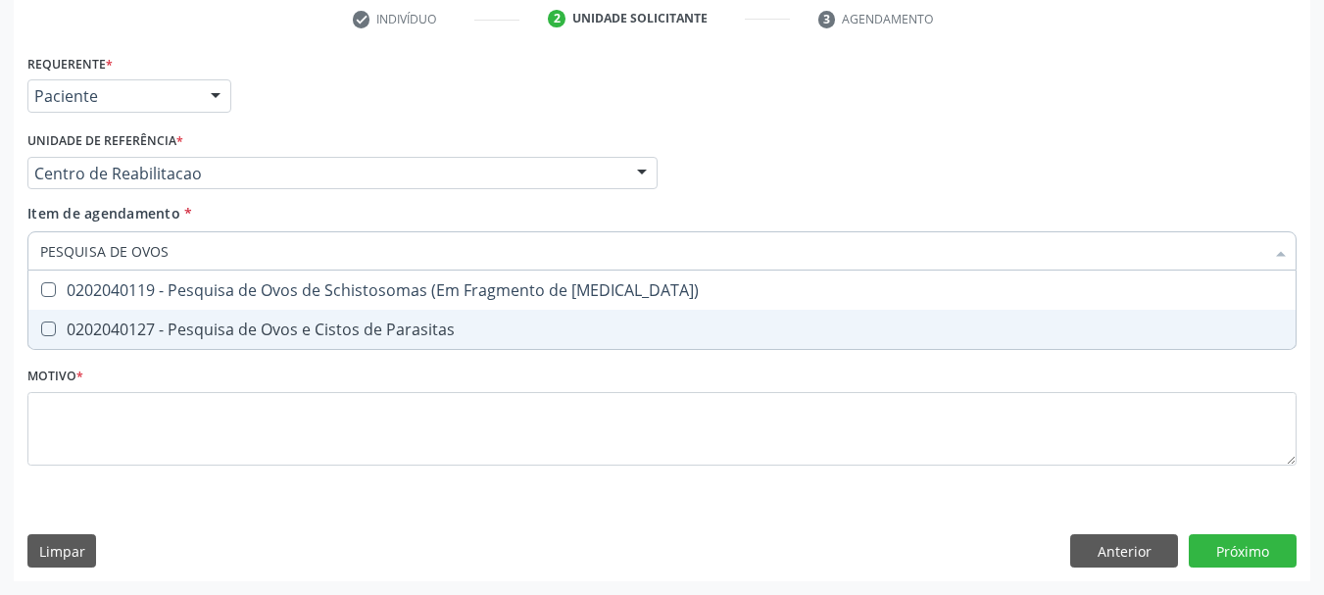
click at [363, 322] on div "0202040127 - Pesquisa de Ovos e Cistos de Parasitas" at bounding box center [662, 330] width 1244 height 16
checkbox Parasitas "true"
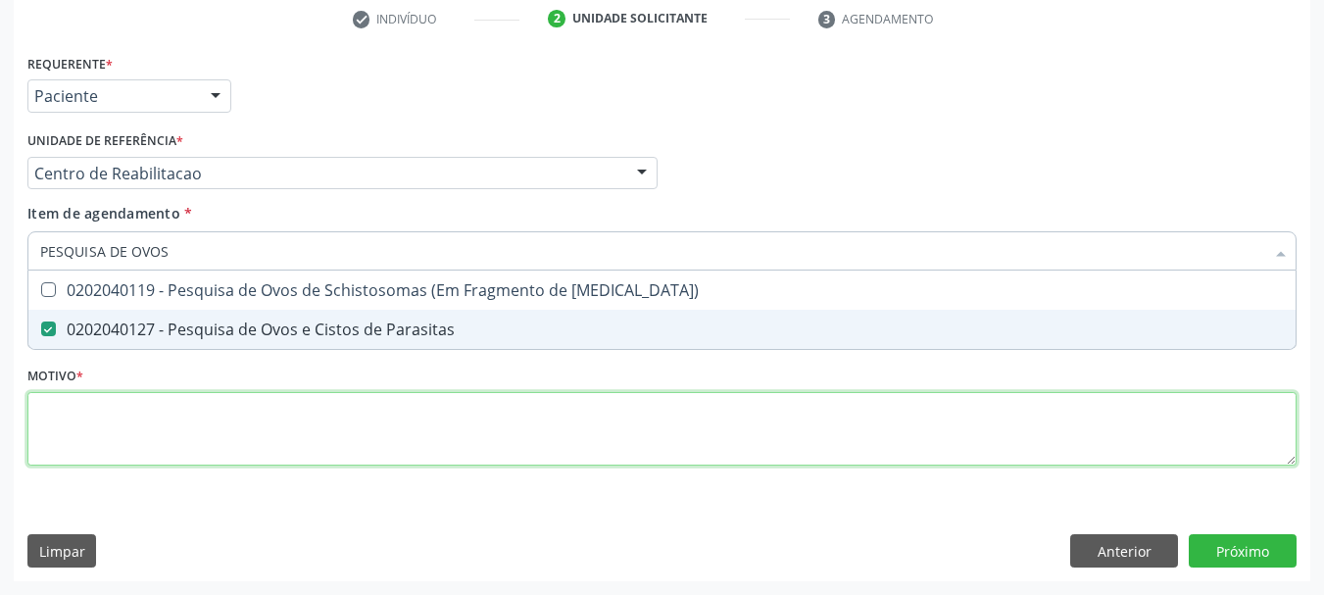
click at [186, 461] on div "Requerente * Paciente Profissional de Saúde Paciente Nenhum resultado encontrad…" at bounding box center [661, 271] width 1269 height 444
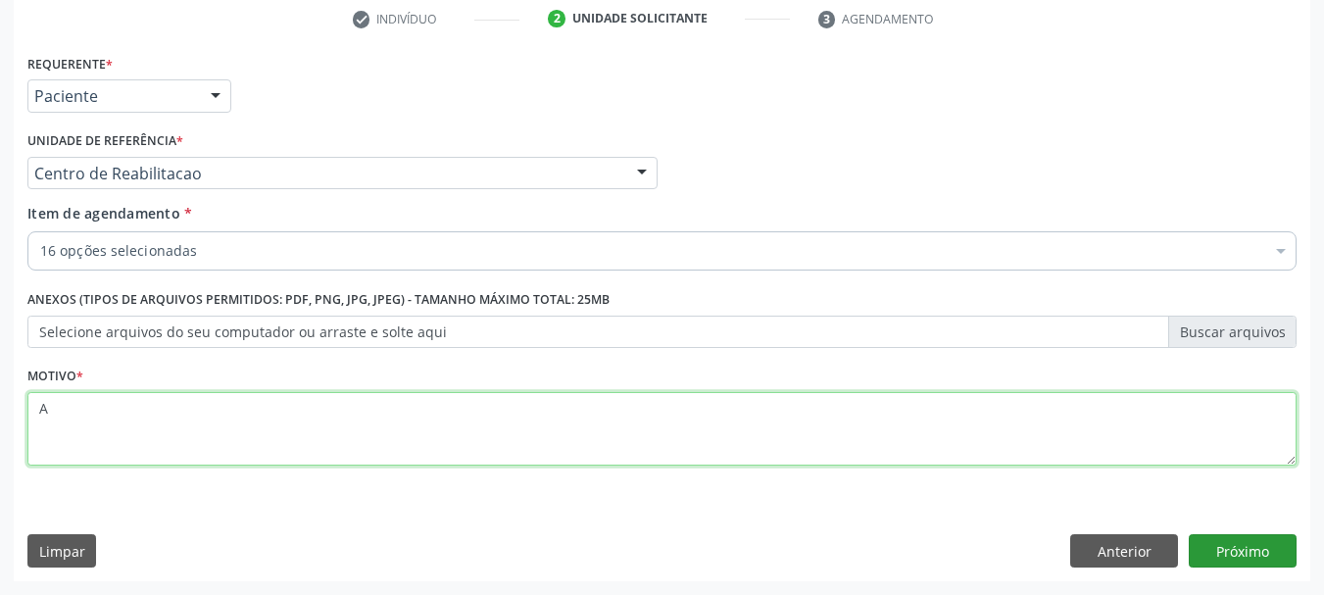
type textarea "A"
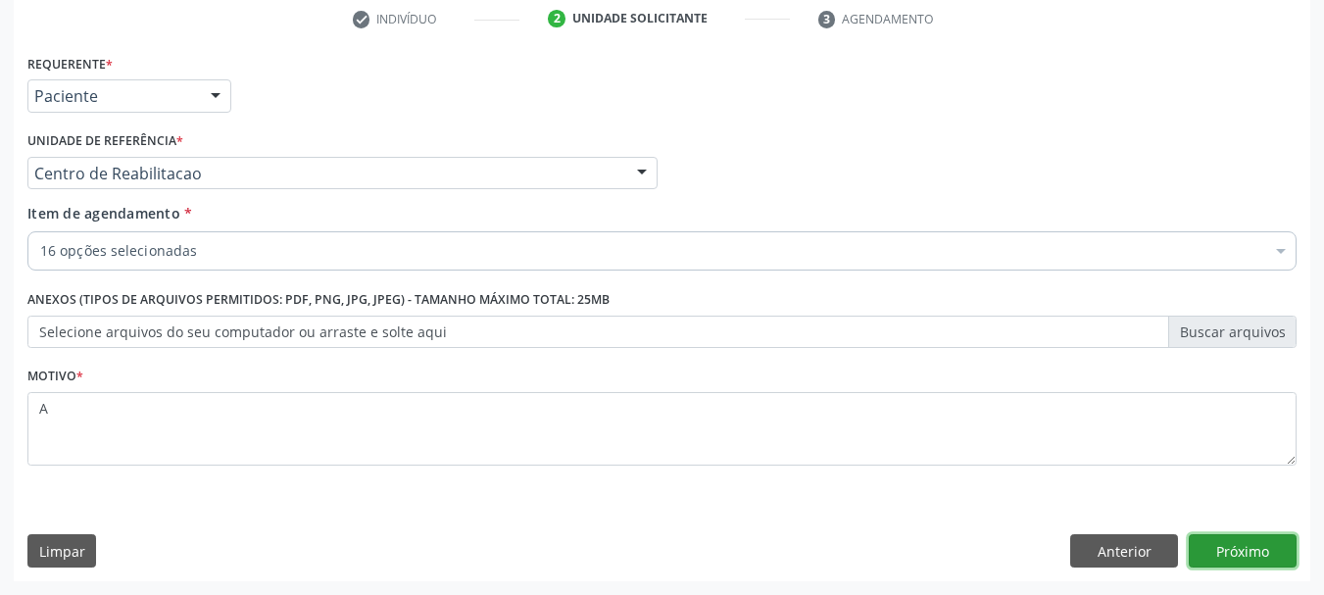
click at [1265, 550] on button "Próximo" at bounding box center [1243, 550] width 108 height 33
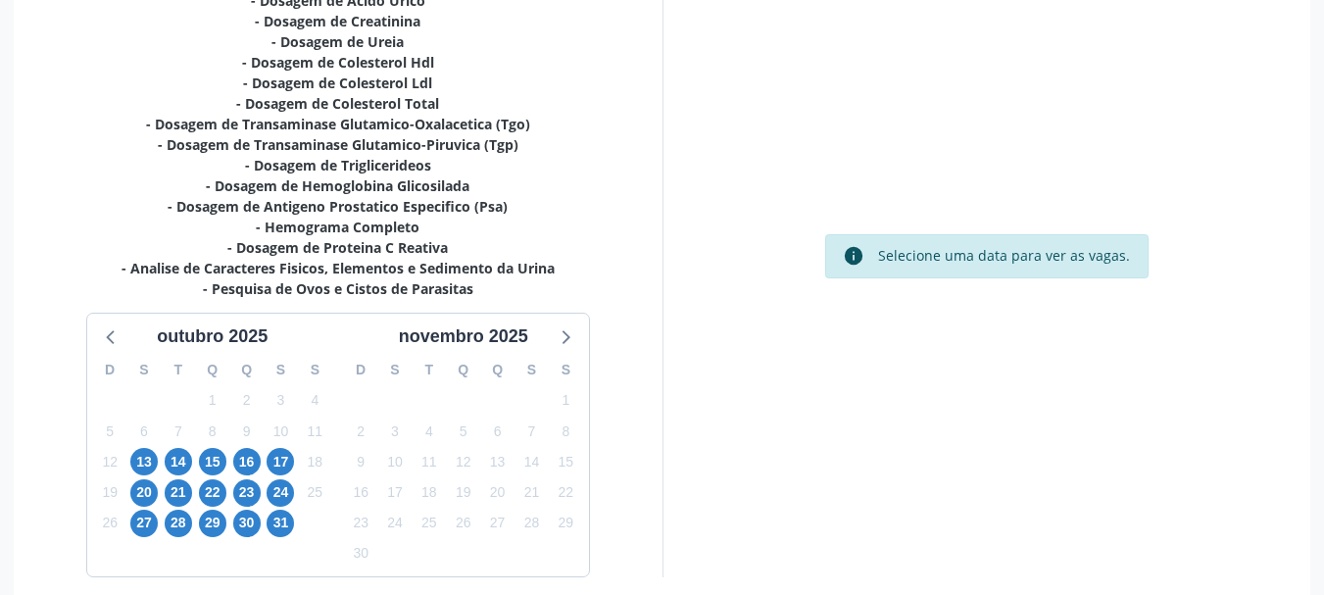
scroll to position [567, 0]
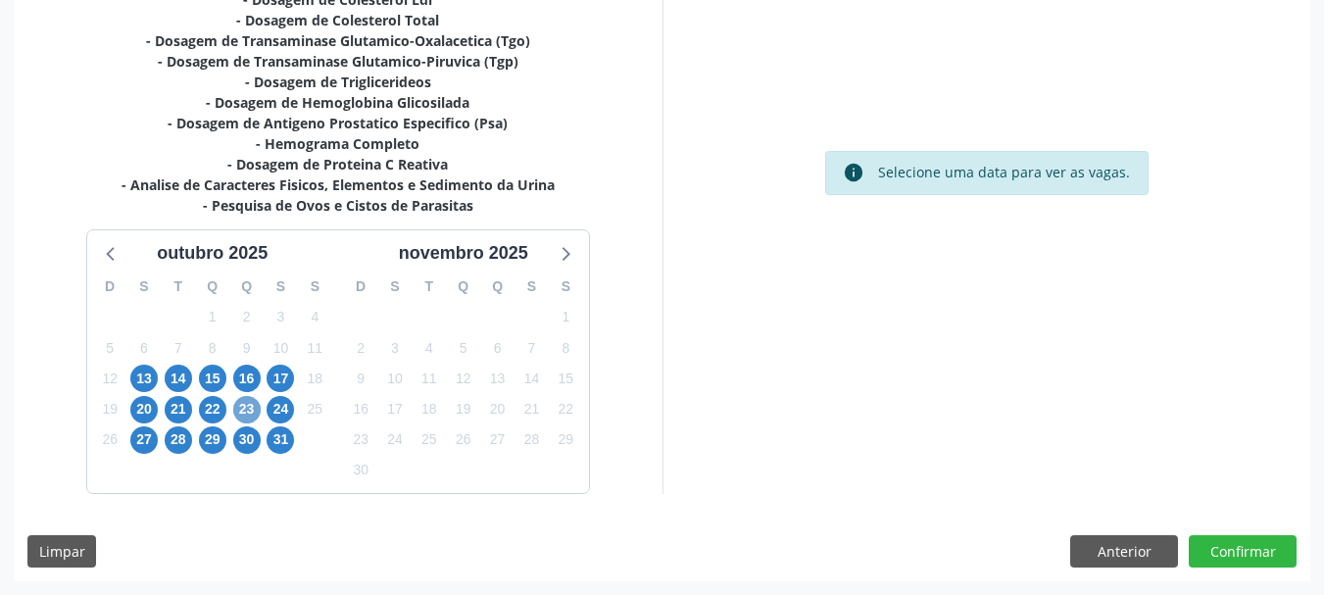
click at [240, 417] on span "23" at bounding box center [246, 409] width 27 height 27
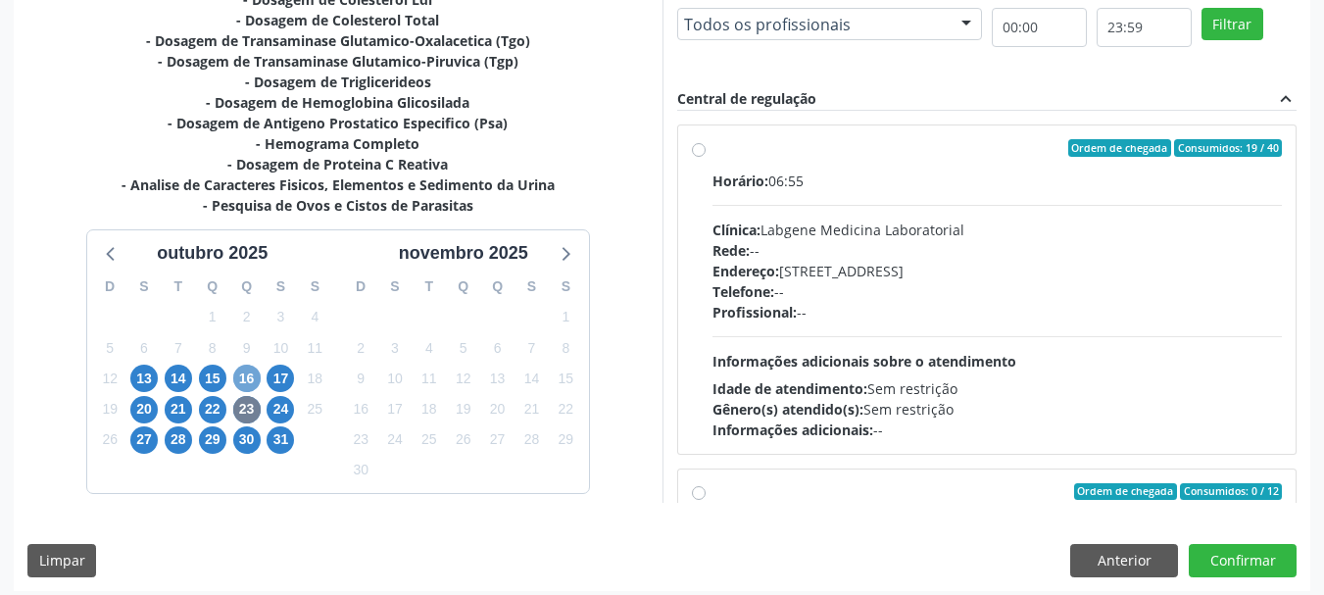
click at [253, 381] on span "16" at bounding box center [246, 378] width 27 height 27
click at [800, 267] on div "Endereço: nº 384, Aabb, Serra Talhada - PE" at bounding box center [998, 271] width 570 height 21
click at [706, 157] on input "Ordem de chegada Consumidos: 3 / 40 Horário: 06:45 Clínica: Laboratorio Sao Fra…" at bounding box center [699, 148] width 14 height 18
radio input "true"
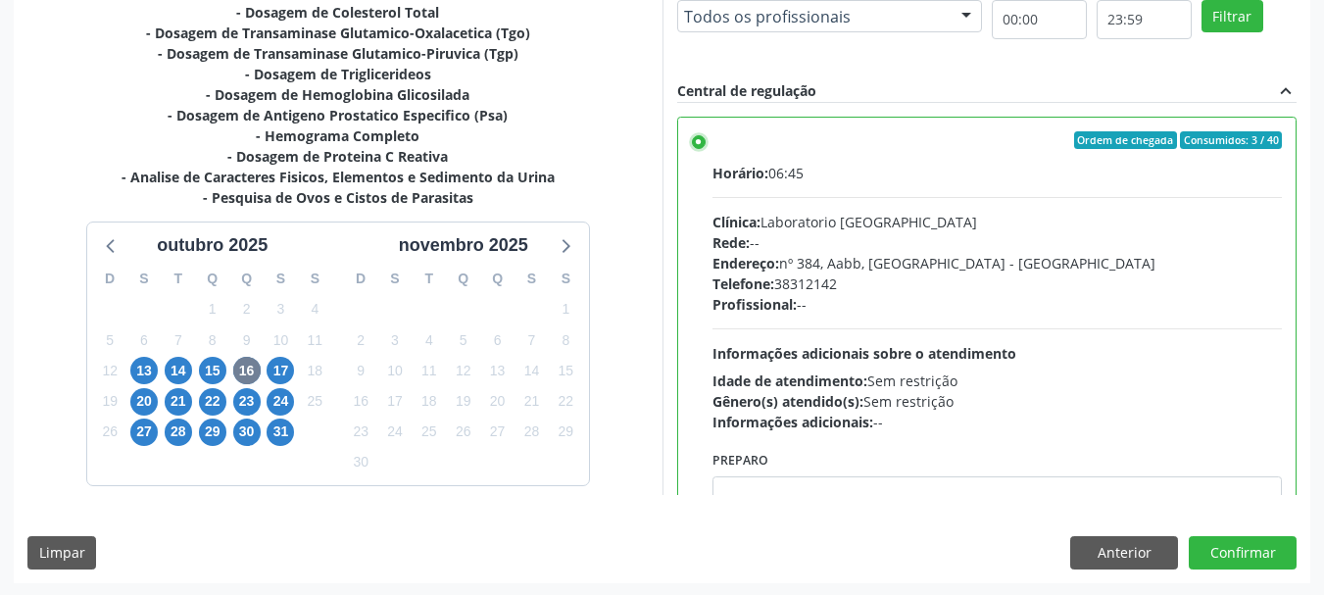
scroll to position [576, 0]
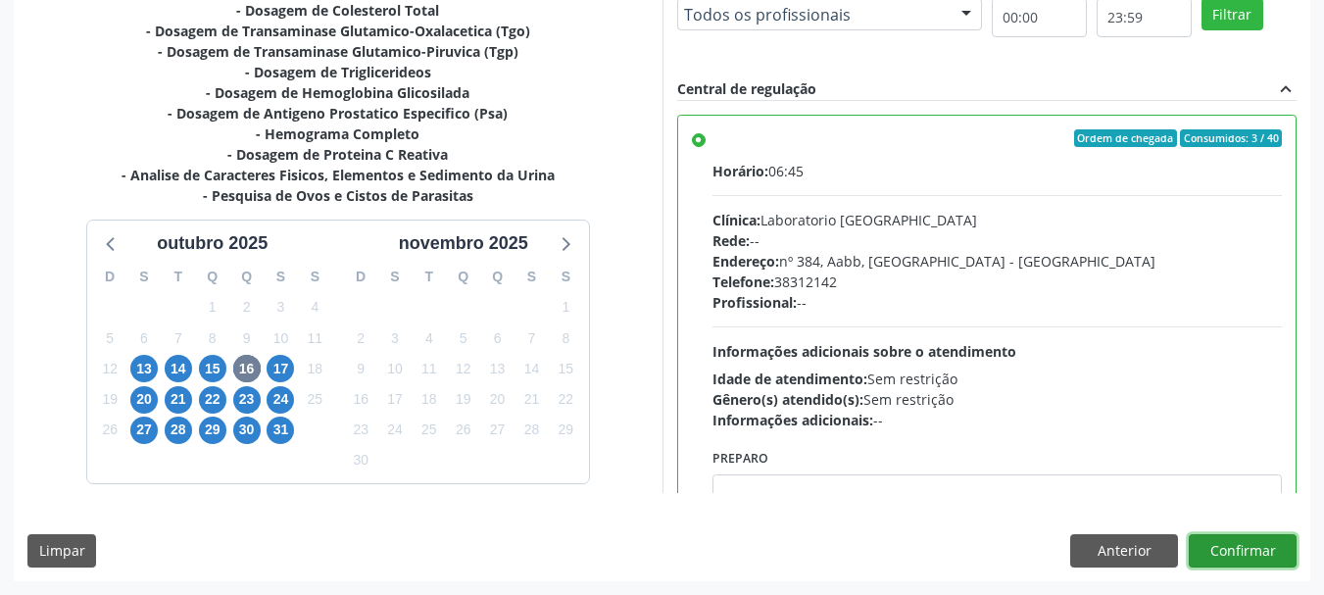
click at [1273, 554] on button "Confirmar" at bounding box center [1243, 550] width 108 height 33
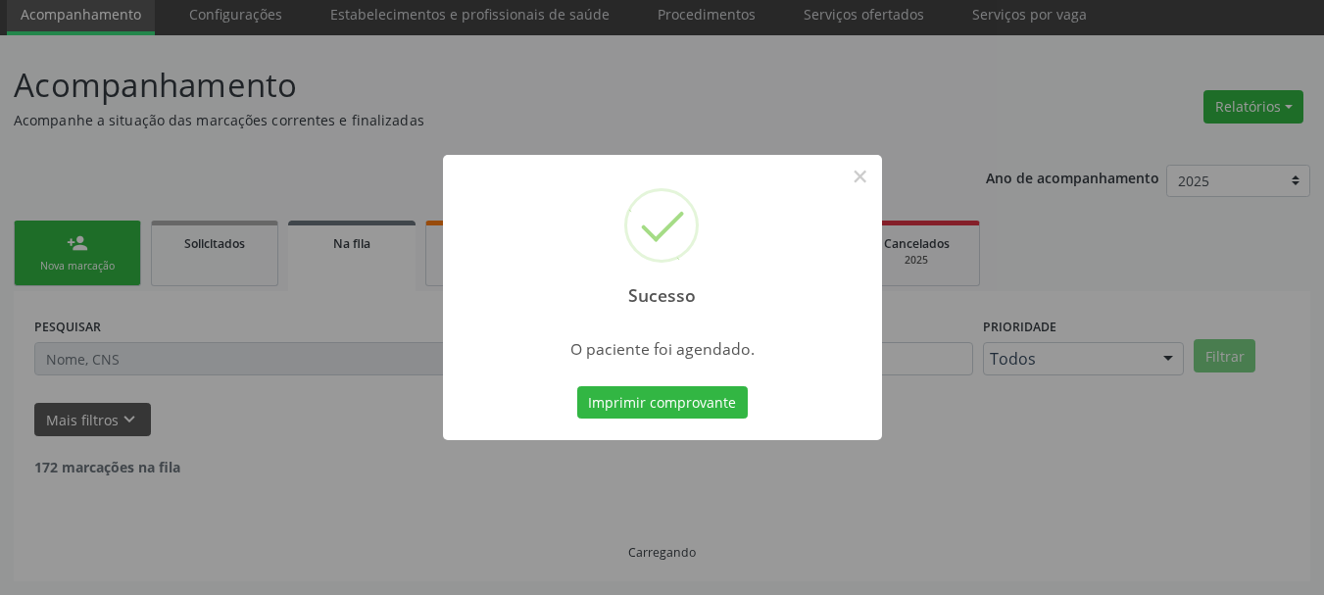
scroll to position [52, 0]
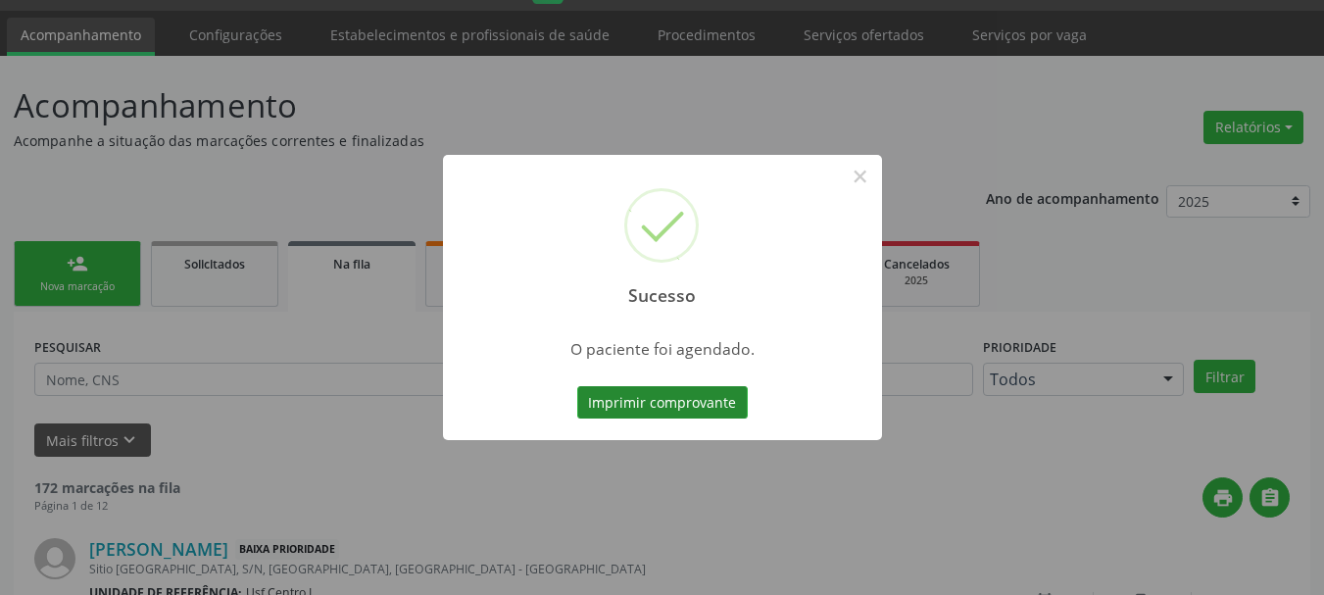
click at [657, 395] on button "Imprimir comprovante" at bounding box center [662, 402] width 171 height 33
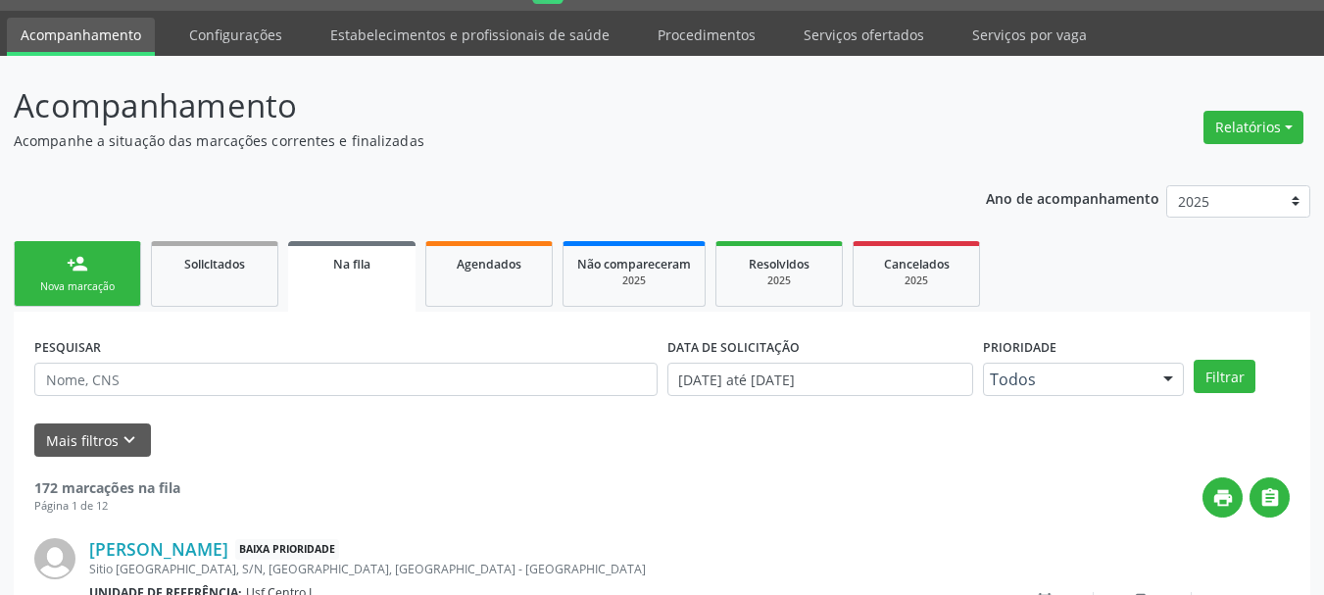
click at [57, 272] on link "person_add Nova marcação" at bounding box center [77, 274] width 127 height 66
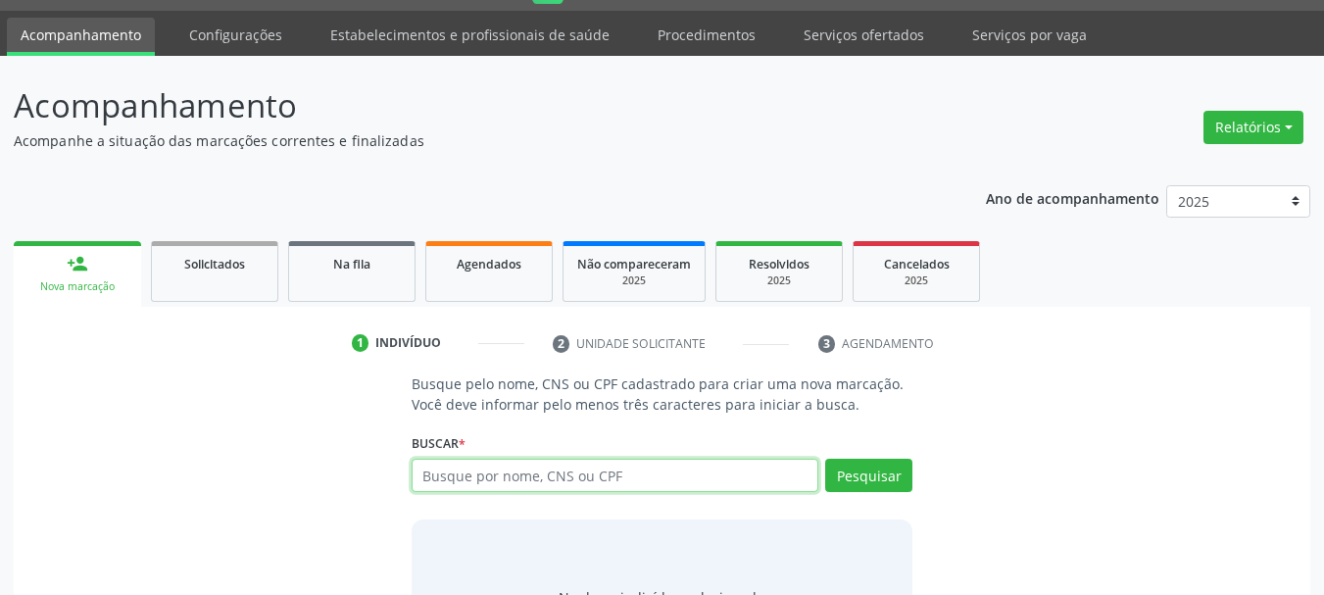
click at [441, 486] on input "text" at bounding box center [616, 475] width 408 height 33
paste input "CNS: 898 0034 9681 6289"
type input "CNS: 898 0034 9681 6289"
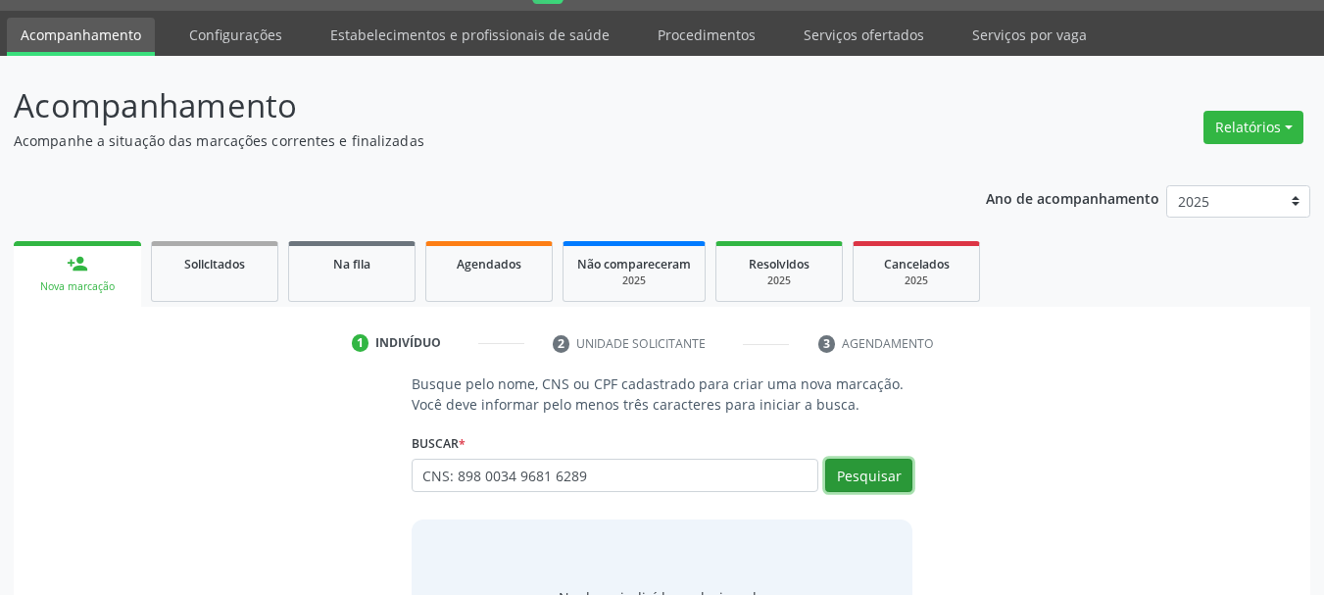
click at [897, 489] on button "Pesquisar" at bounding box center [868, 475] width 87 height 33
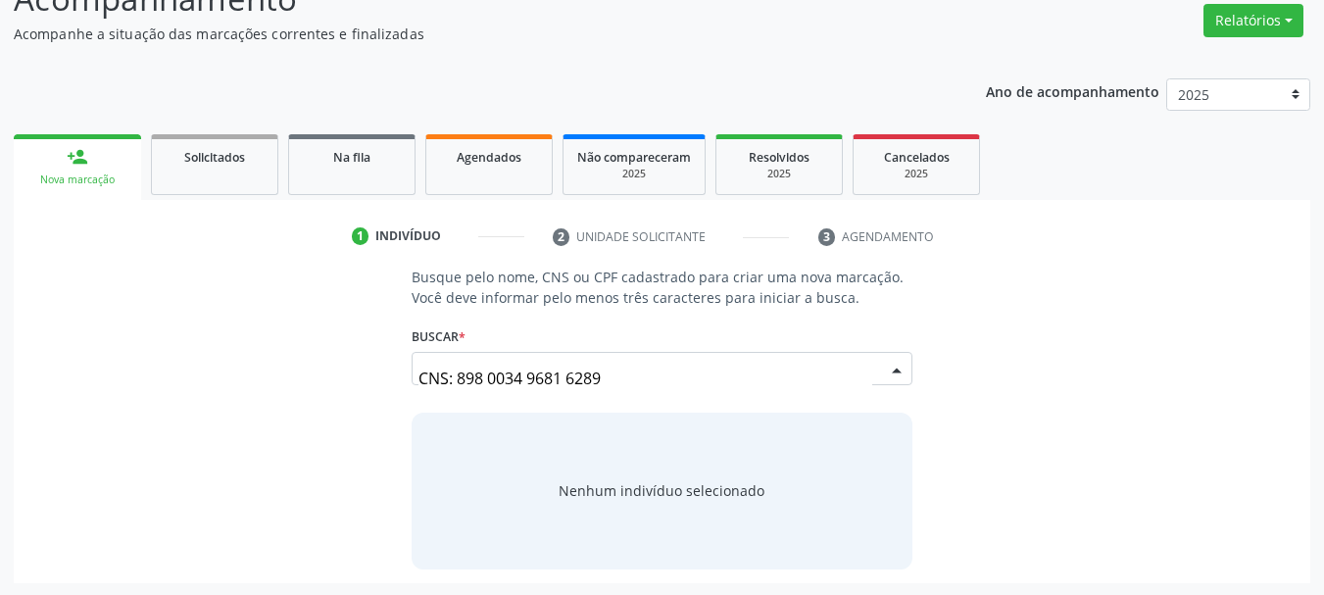
scroll to position [161, 0]
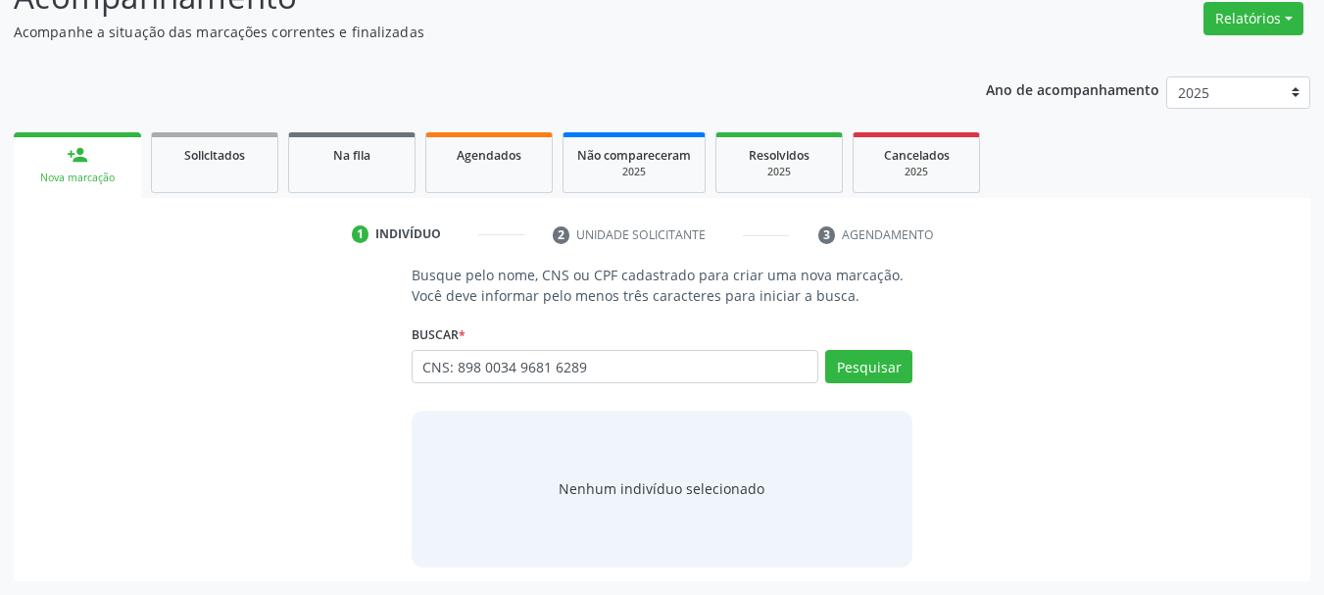
click at [568, 236] on li "2 Unidade solicitante" at bounding box center [671, 235] width 266 height 33
click at [854, 370] on button "Pesquisar" at bounding box center [868, 366] width 87 height 33
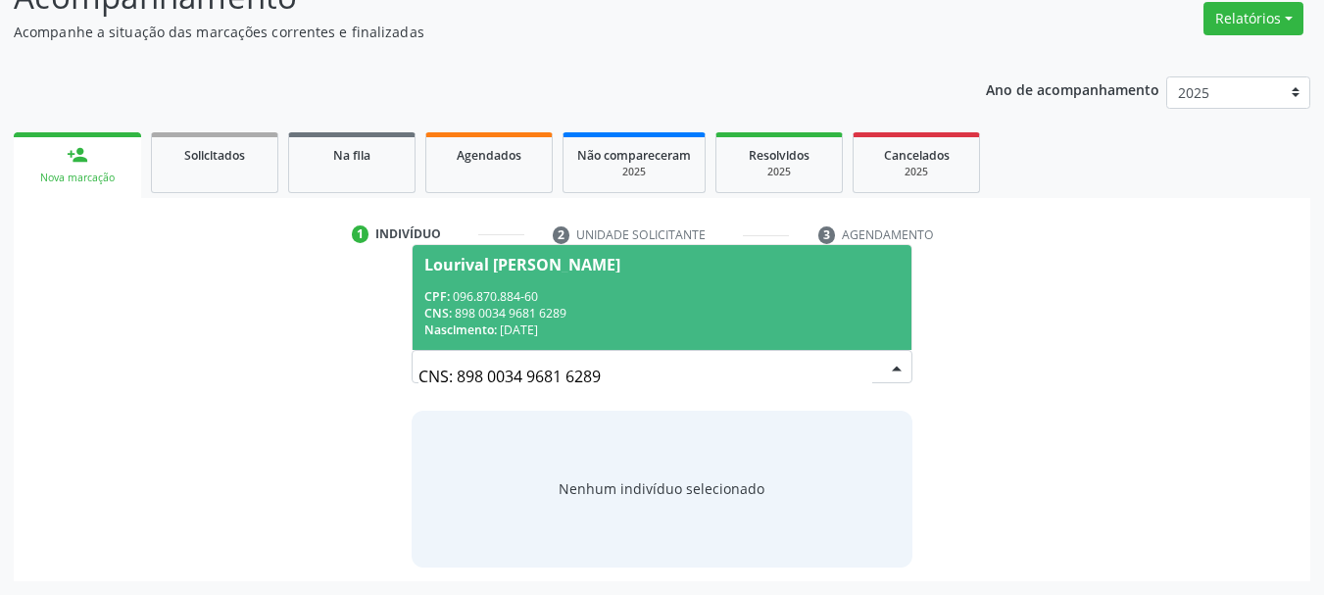
click at [557, 308] on div "CNS: 898 0034 9681 6289" at bounding box center [662, 313] width 476 height 17
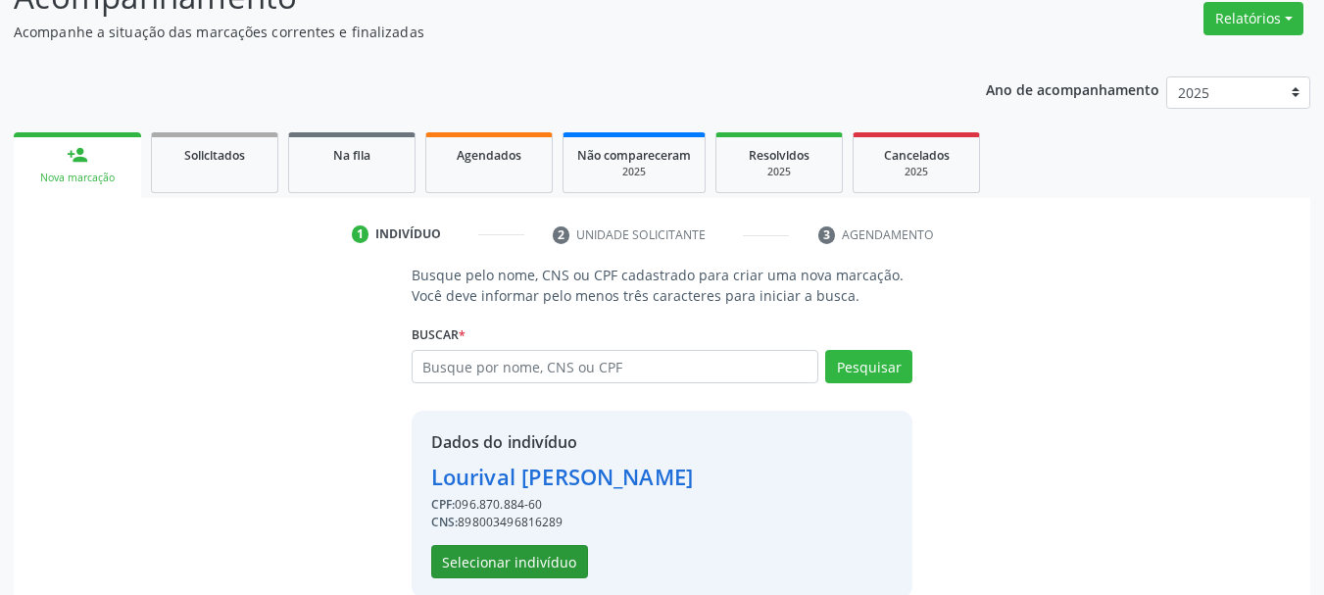
drag, startPoint x: 531, startPoint y: 584, endPoint x: 527, endPoint y: 568, distance: 17.1
click at [529, 580] on div "Dados do indivíduo Lourival Francisco da Silva CPF: 096.870.884-60 CNS: 8980034…" at bounding box center [663, 504] width 502 height 187
click at [527, 568] on button "Selecionar indivíduo" at bounding box center [509, 561] width 157 height 33
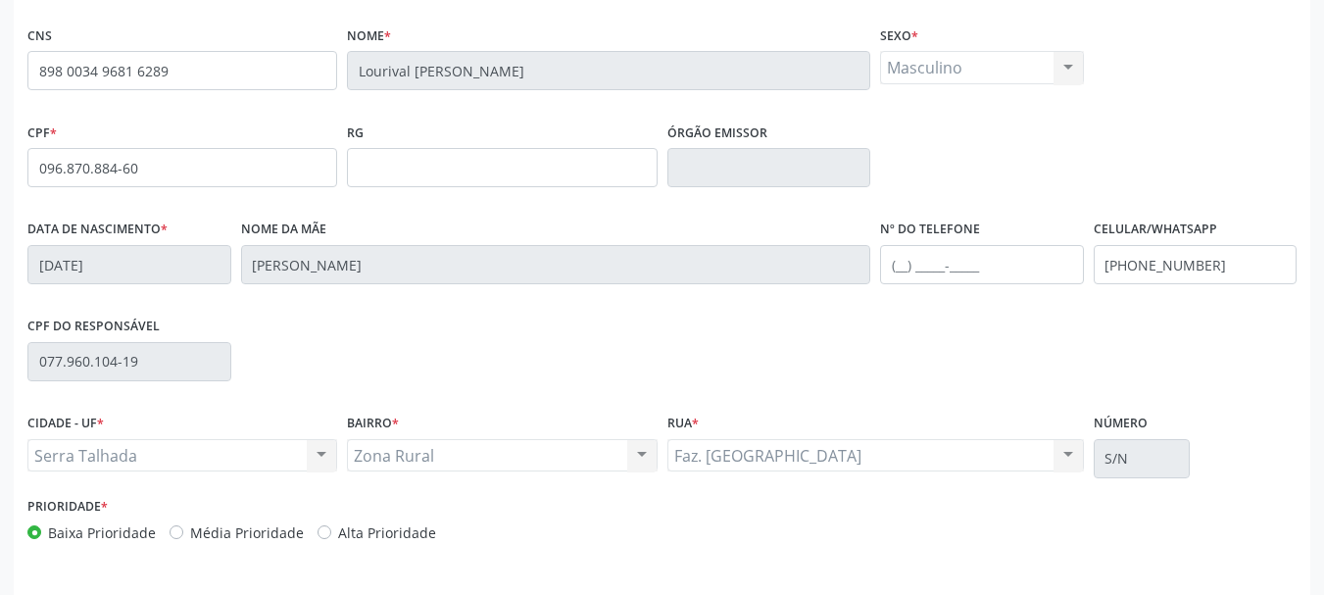
scroll to position [455, 0]
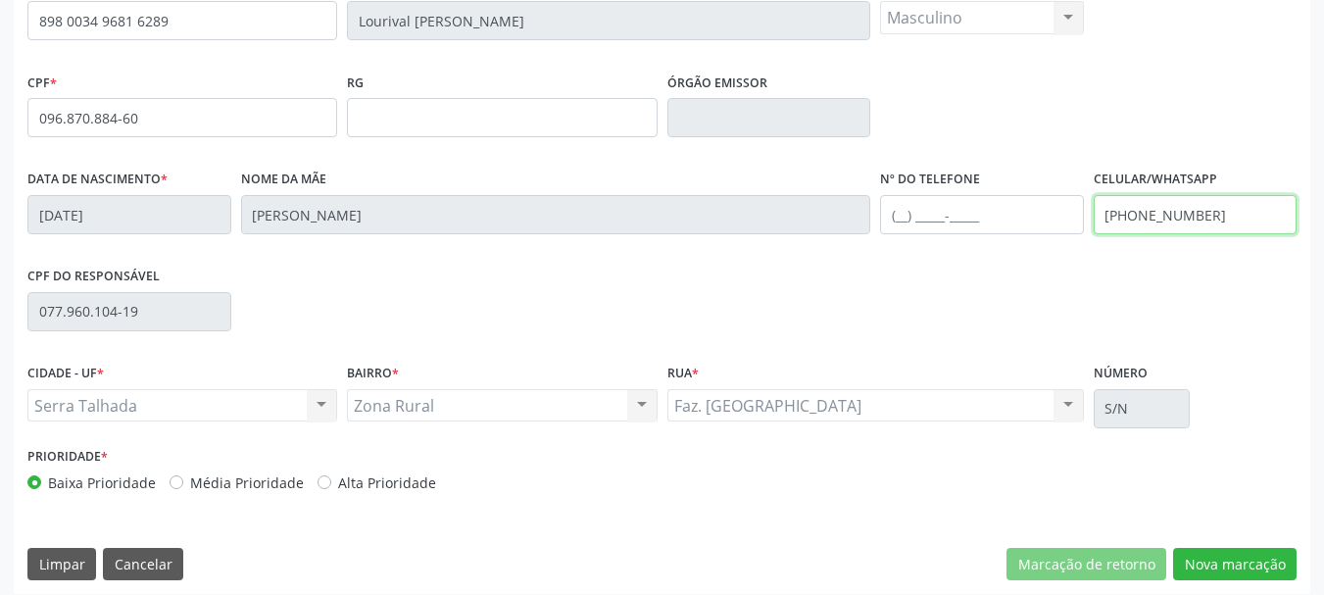
click at [1243, 206] on input "(87) 8161-8399" at bounding box center [1196, 214] width 204 height 39
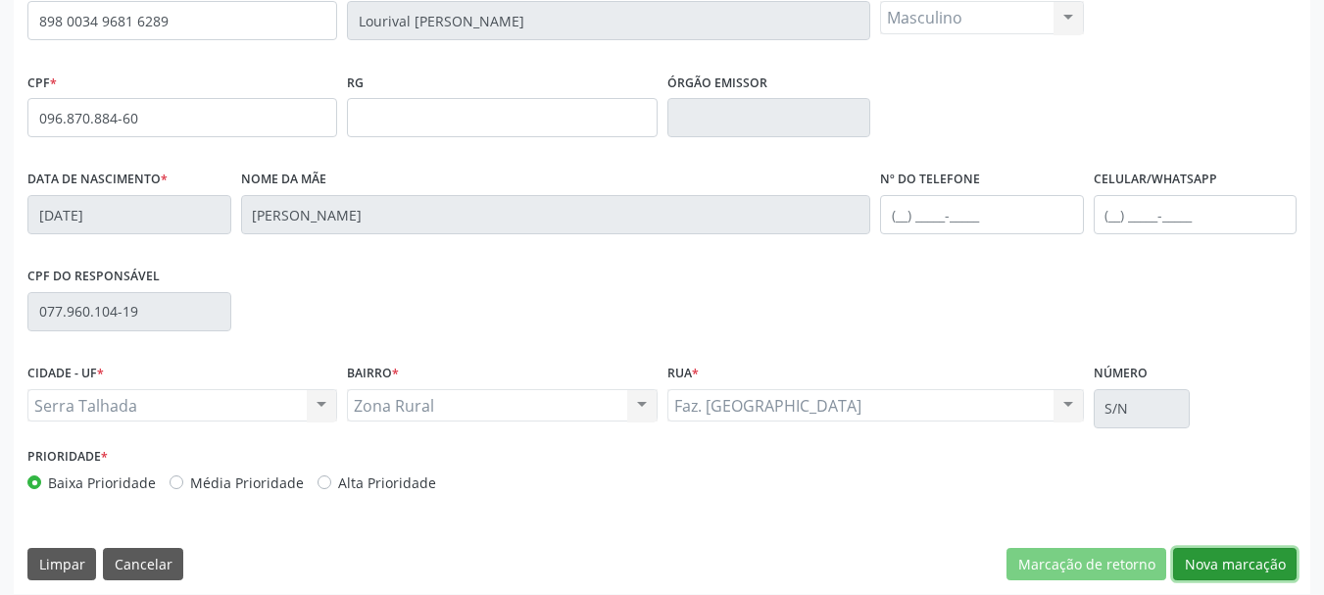
click at [1271, 576] on button "Nova marcação" at bounding box center [1235, 564] width 124 height 33
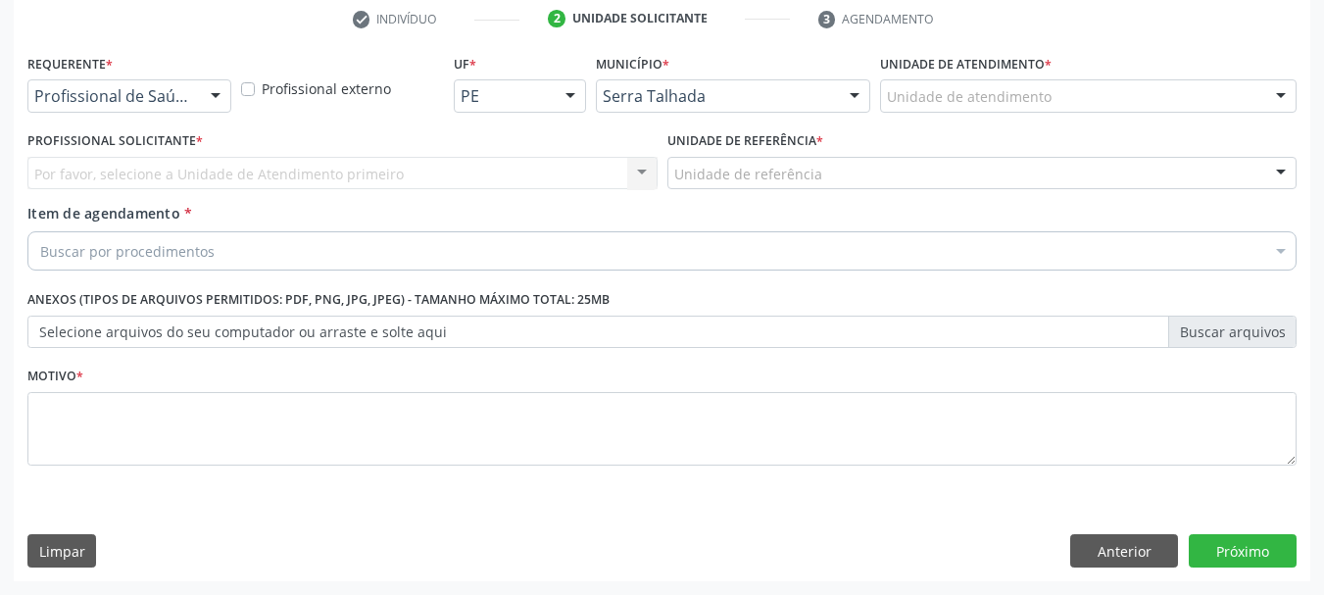
scroll to position [376, 0]
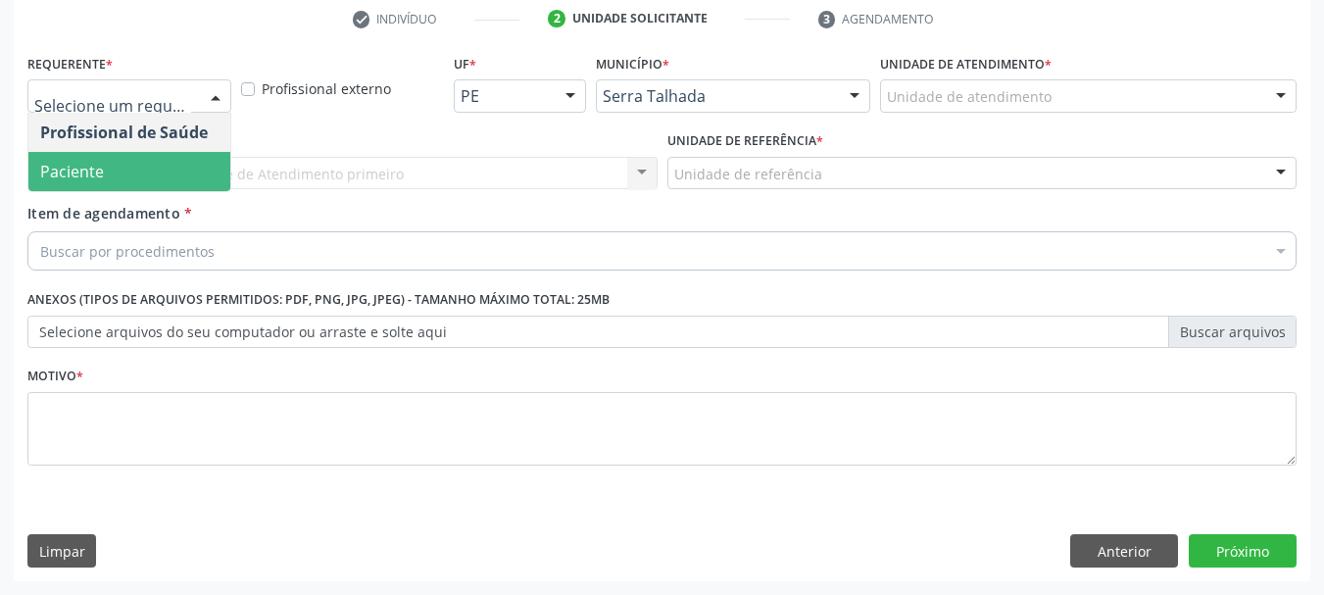
click at [122, 161] on span "Paciente" at bounding box center [129, 171] width 202 height 39
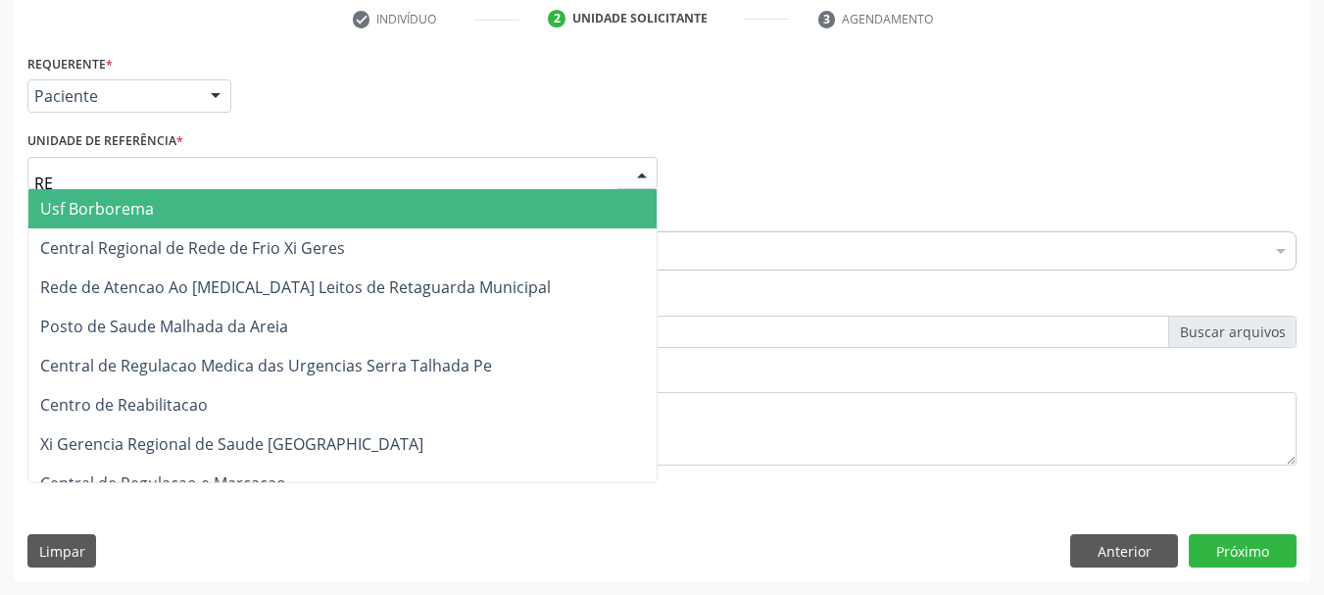
type input "REA"
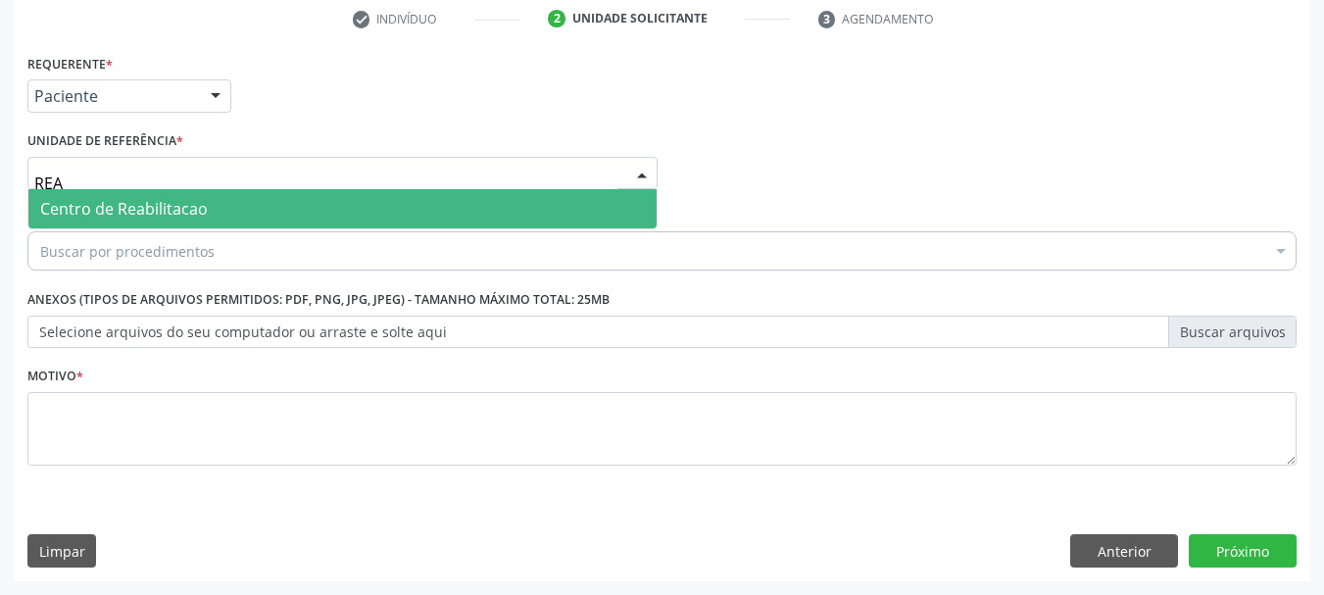
click at [146, 211] on span "Centro de Reabilitacao" at bounding box center [124, 209] width 168 height 22
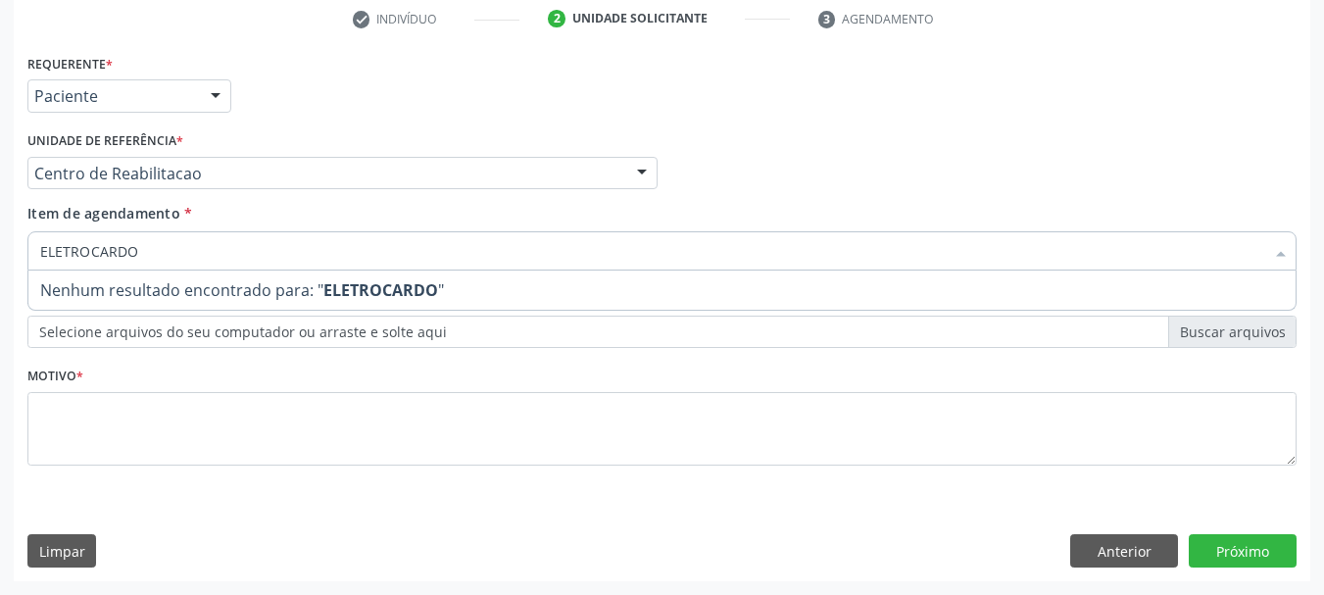
type input "ELETROCARD"
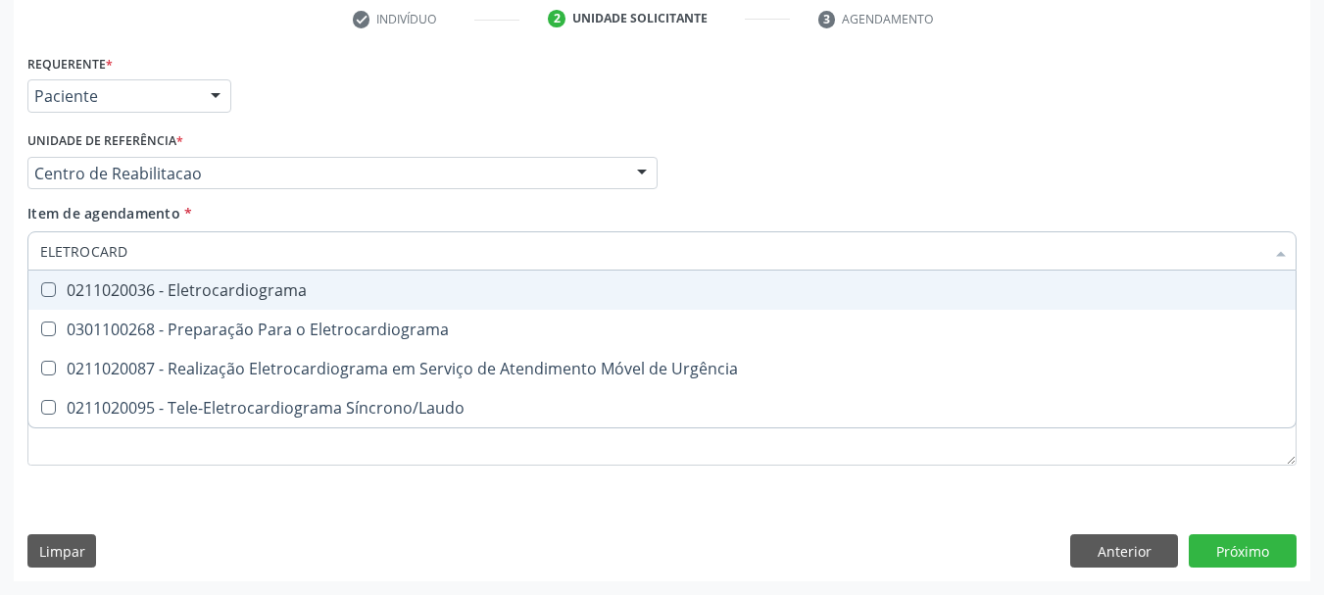
click at [217, 286] on div "0211020036 - Eletrocardiograma" at bounding box center [662, 290] width 1244 height 16
checkbox Eletrocardiograma "true"
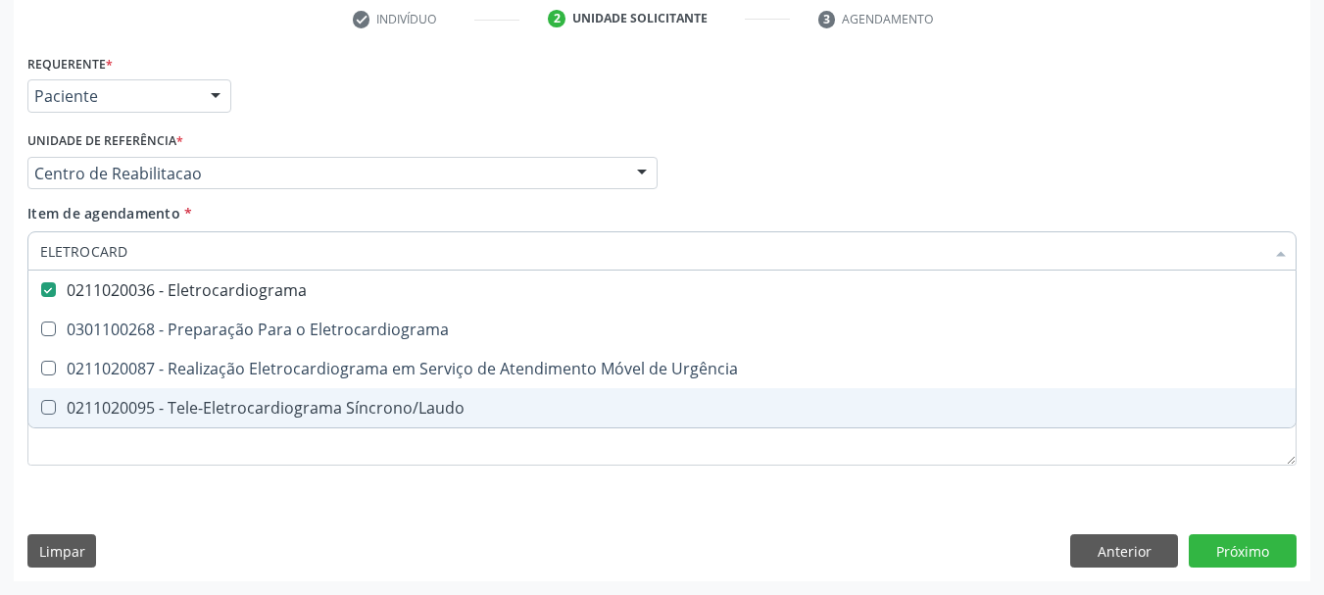
click at [172, 471] on div "Requerente * Paciente Profissional de Saúde Paciente Nenhum resultado encontrad…" at bounding box center [661, 271] width 1269 height 444
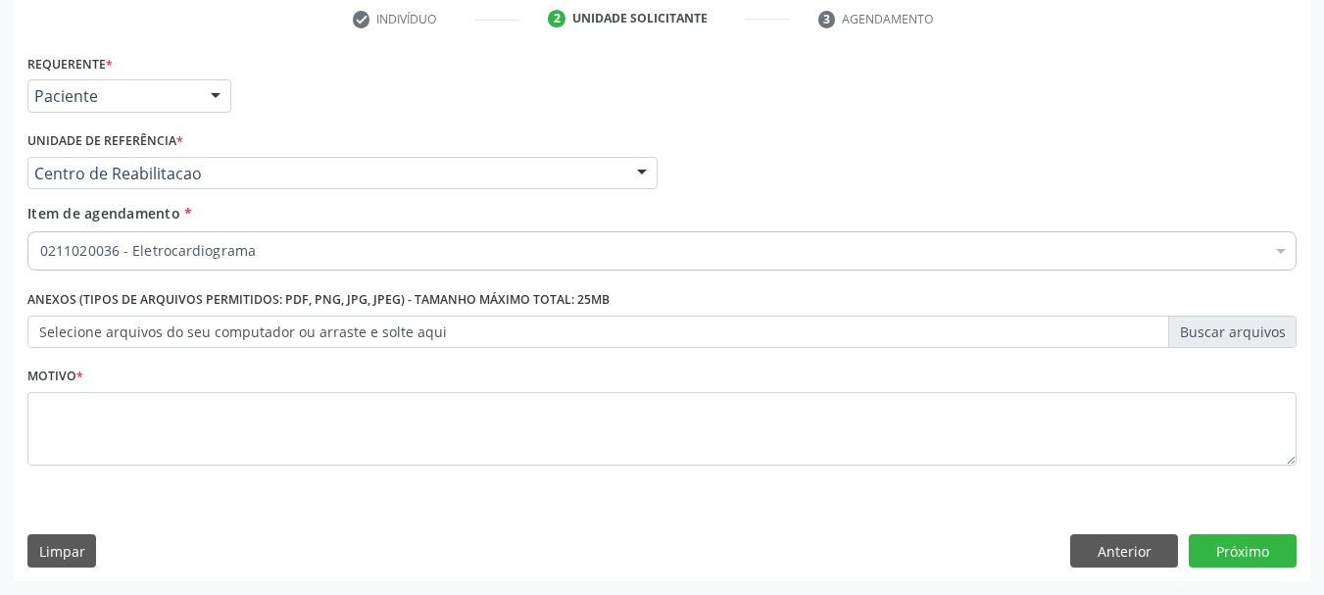
click at [156, 455] on li "Não selecionados" at bounding box center [803, 441] width 1550 height 52
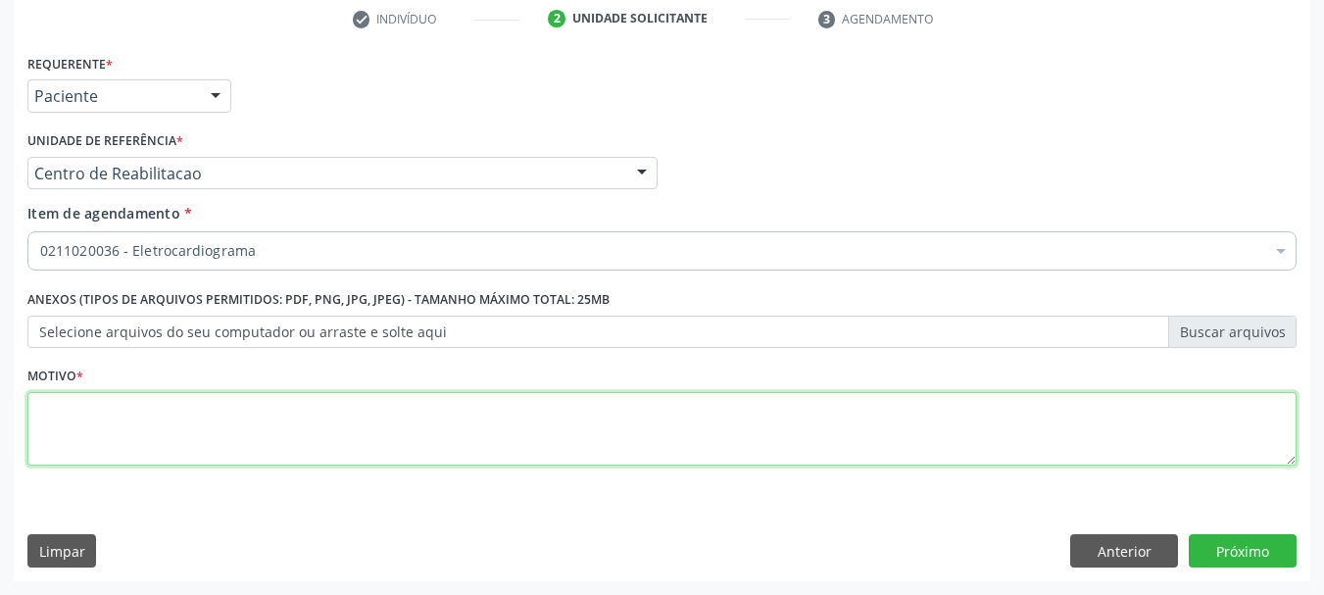
click at [156, 455] on textarea at bounding box center [661, 429] width 1269 height 74
type textarea "S"
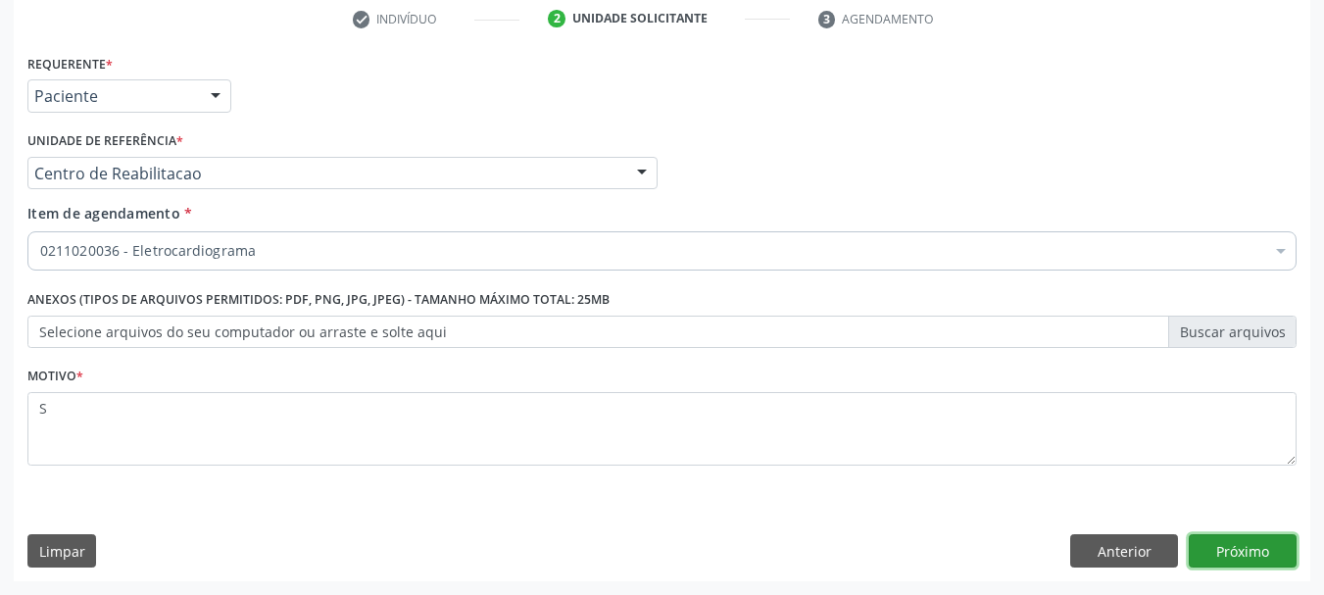
click at [1238, 558] on button "Próximo" at bounding box center [1243, 550] width 108 height 33
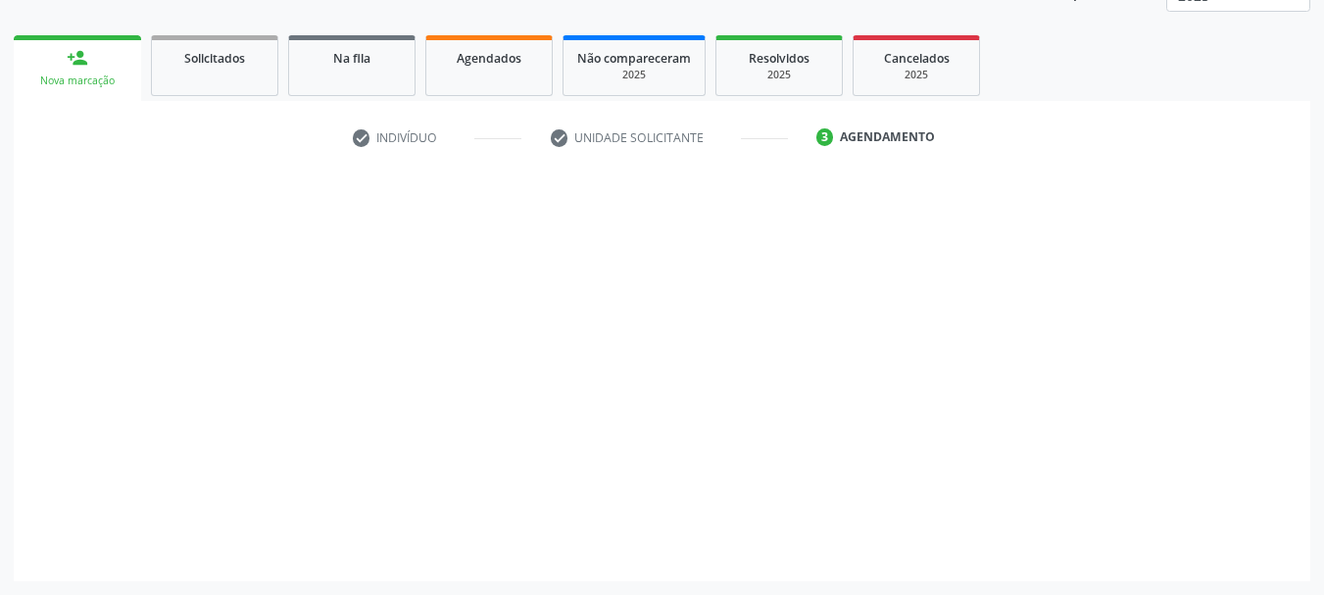
scroll to position [258, 0]
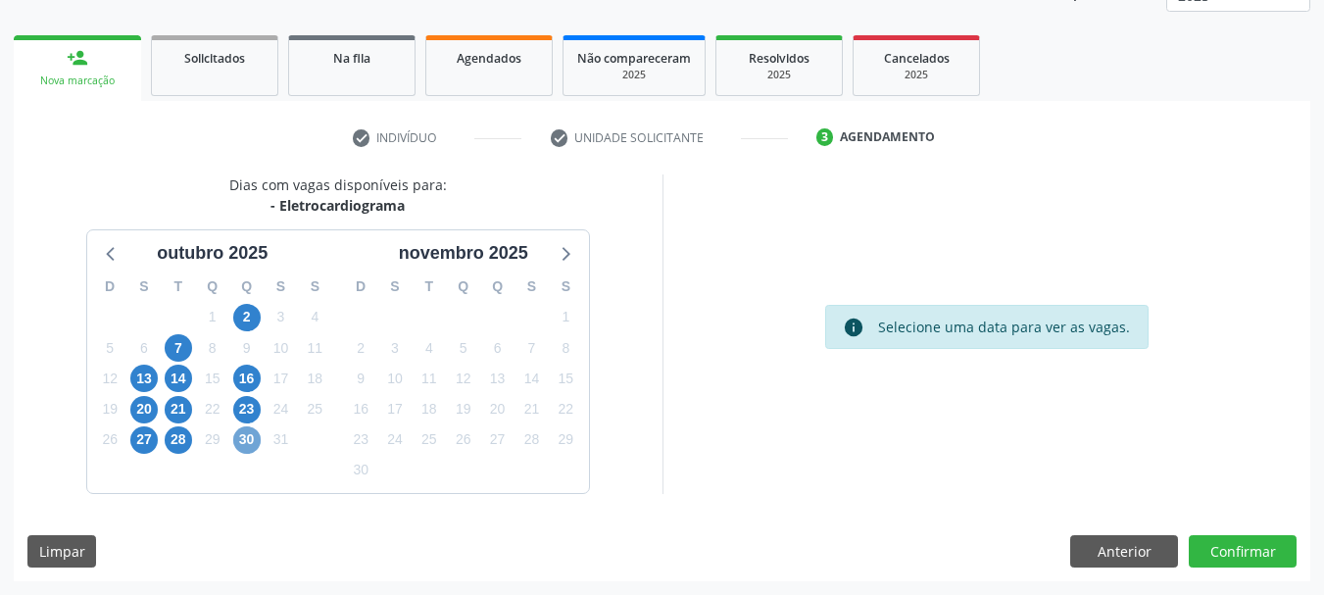
click at [240, 435] on span "30" at bounding box center [246, 439] width 27 height 27
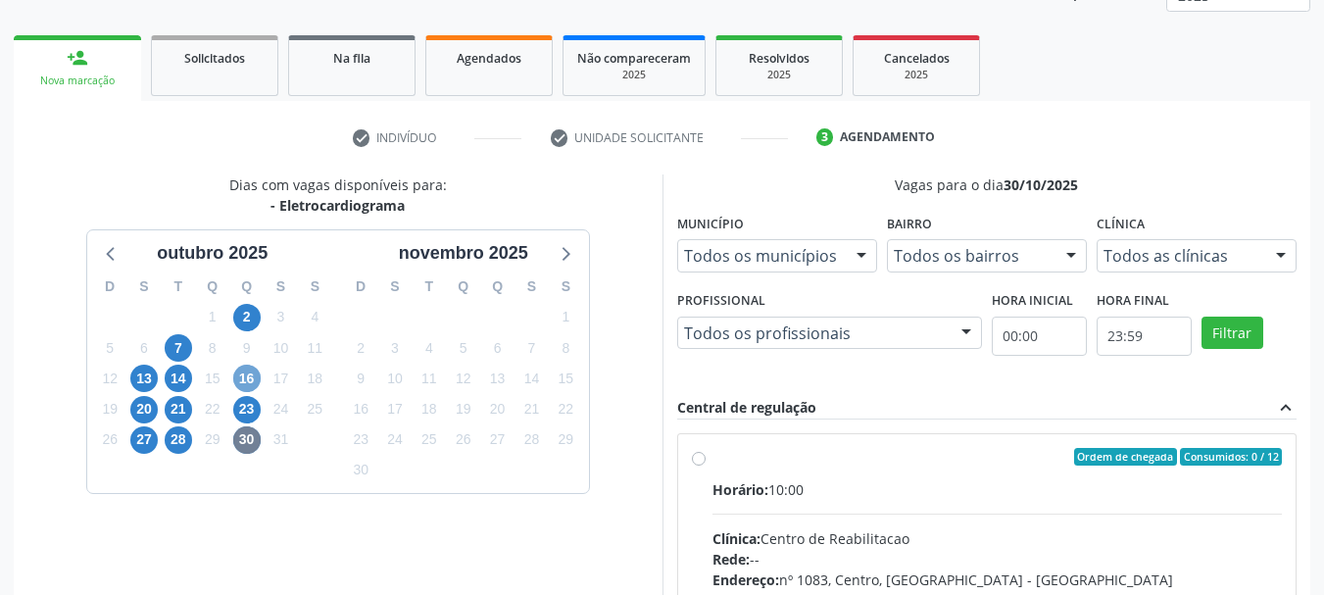
click at [252, 375] on span "16" at bounding box center [246, 378] width 27 height 27
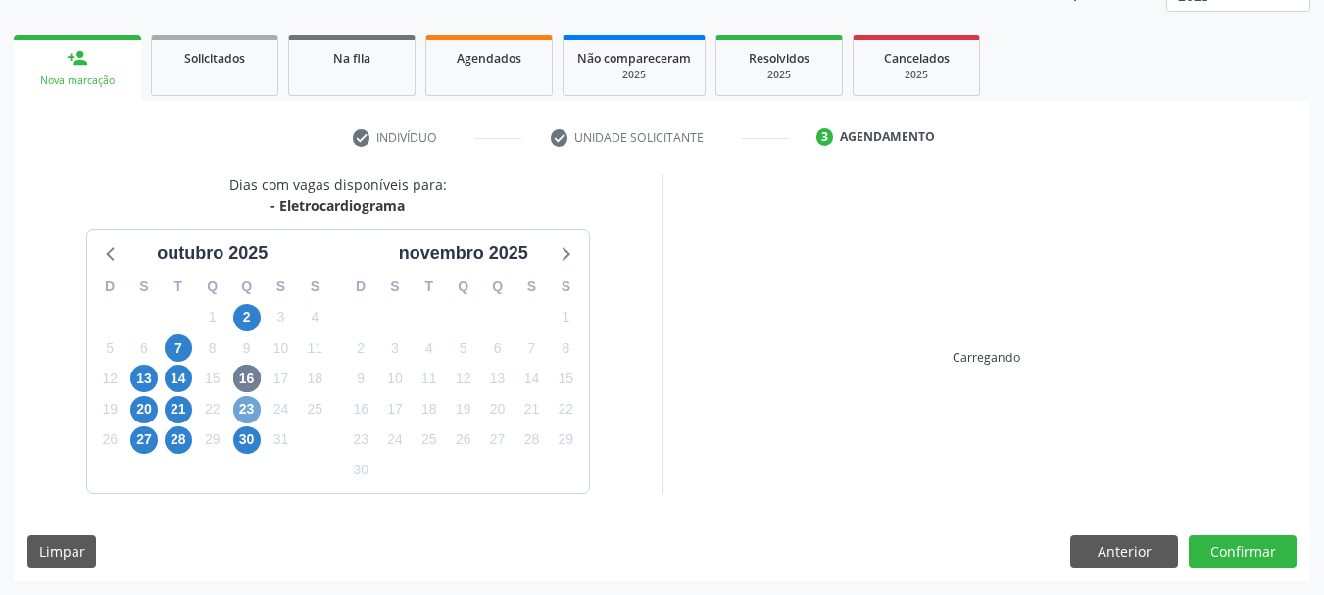
click at [252, 420] on span "23" at bounding box center [246, 409] width 27 height 27
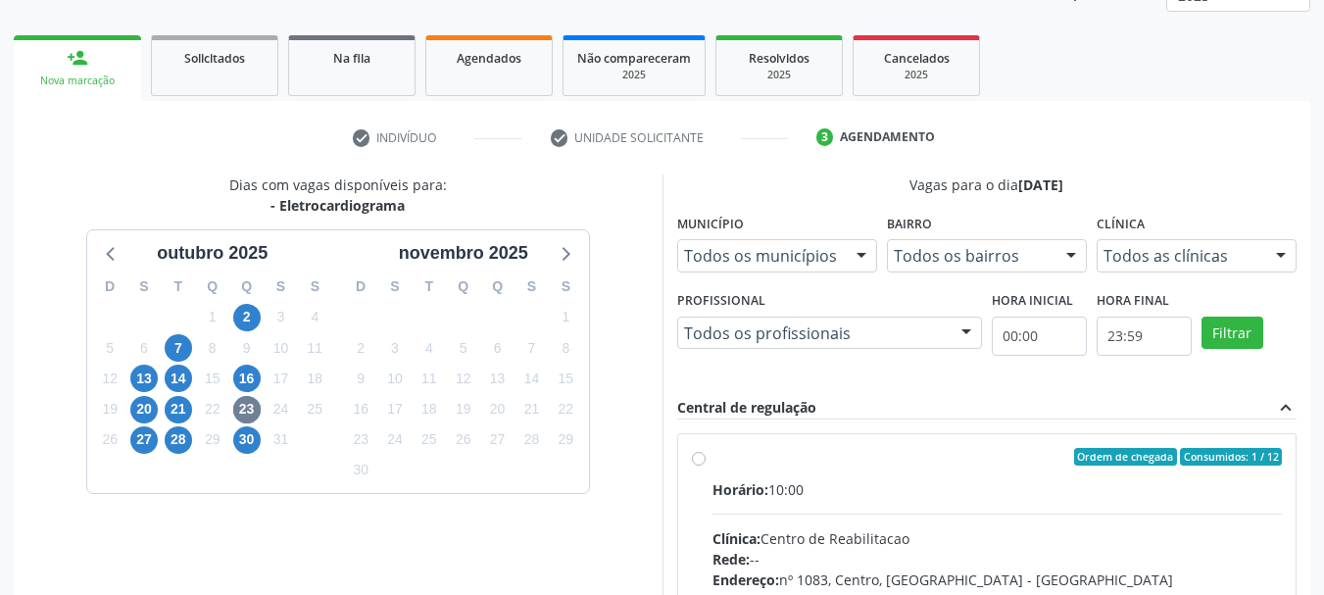
click at [837, 399] on div "Central de regulação expand_less" at bounding box center [987, 408] width 620 height 23
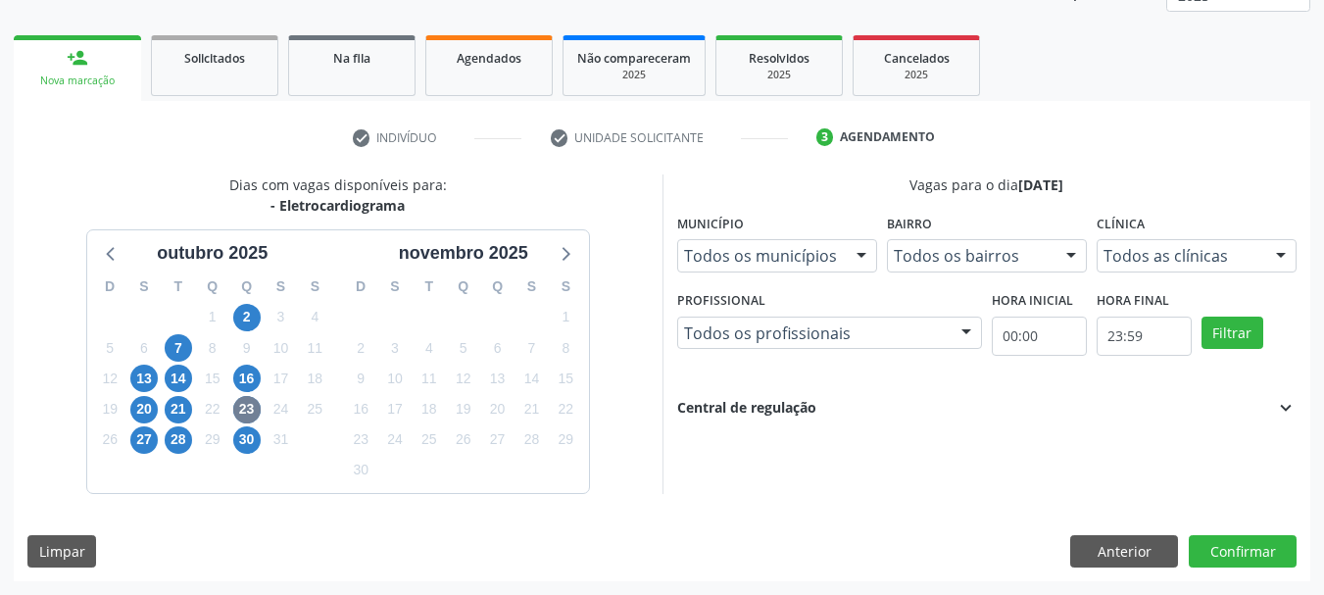
click at [871, 484] on div "Vagas para o dia 23/10/2025 Município Todos os municípios Todos os municípios S…" at bounding box center [987, 333] width 649 height 319
click at [836, 407] on div "Central de regulação expand_more" at bounding box center [987, 408] width 620 height 22
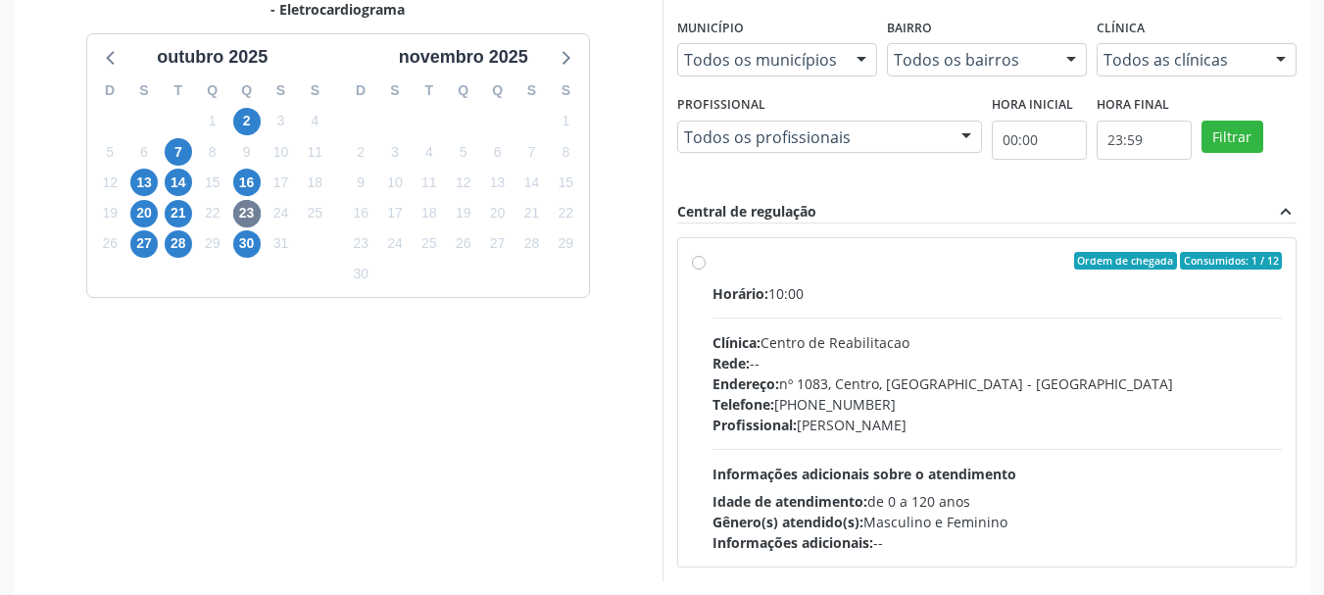
click at [836, 407] on div "Telefone: (81) 38313112" at bounding box center [998, 404] width 570 height 21
click at [706, 270] on input "Ordem de chegada Consumidos: 1 / 12 Horário: 10:00 Clínica: Centro de Reabilita…" at bounding box center [699, 261] width 14 height 18
radio input "true"
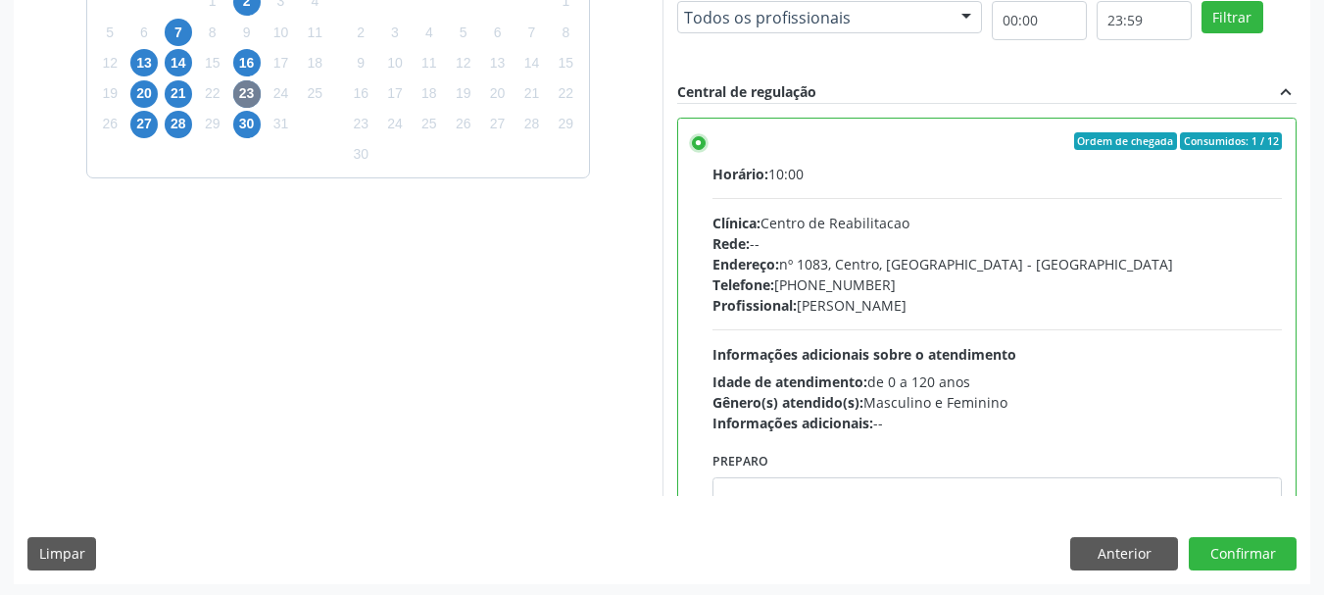
scroll to position [576, 0]
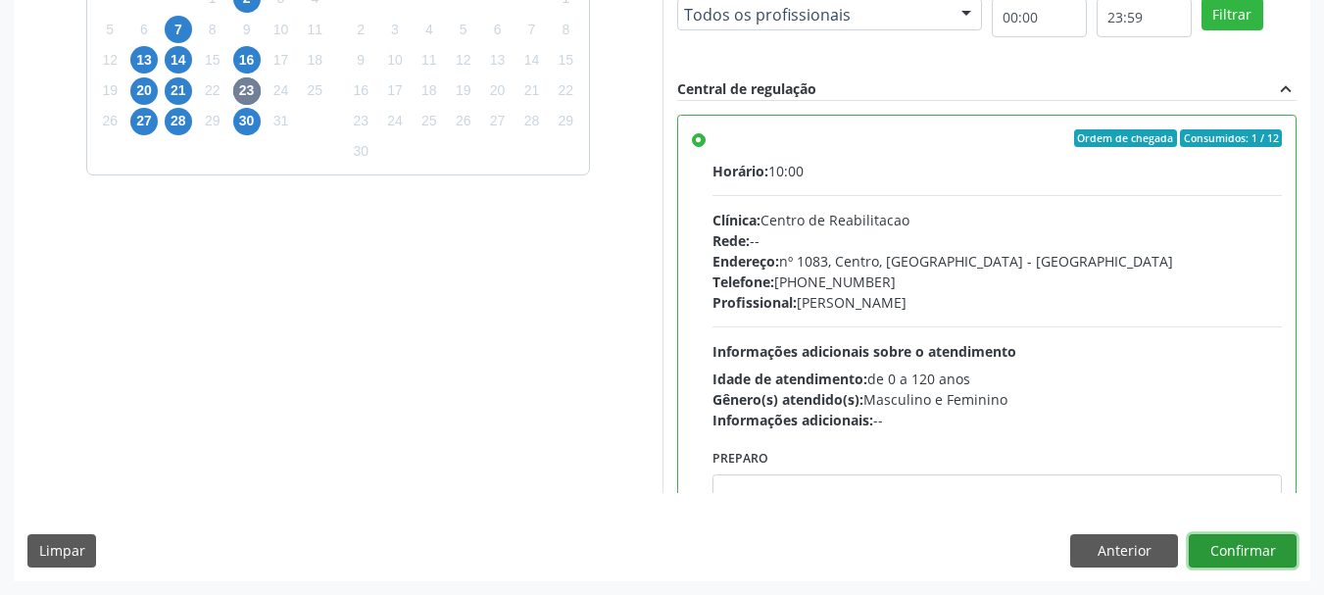
click at [1278, 566] on button "Confirmar" at bounding box center [1243, 550] width 108 height 33
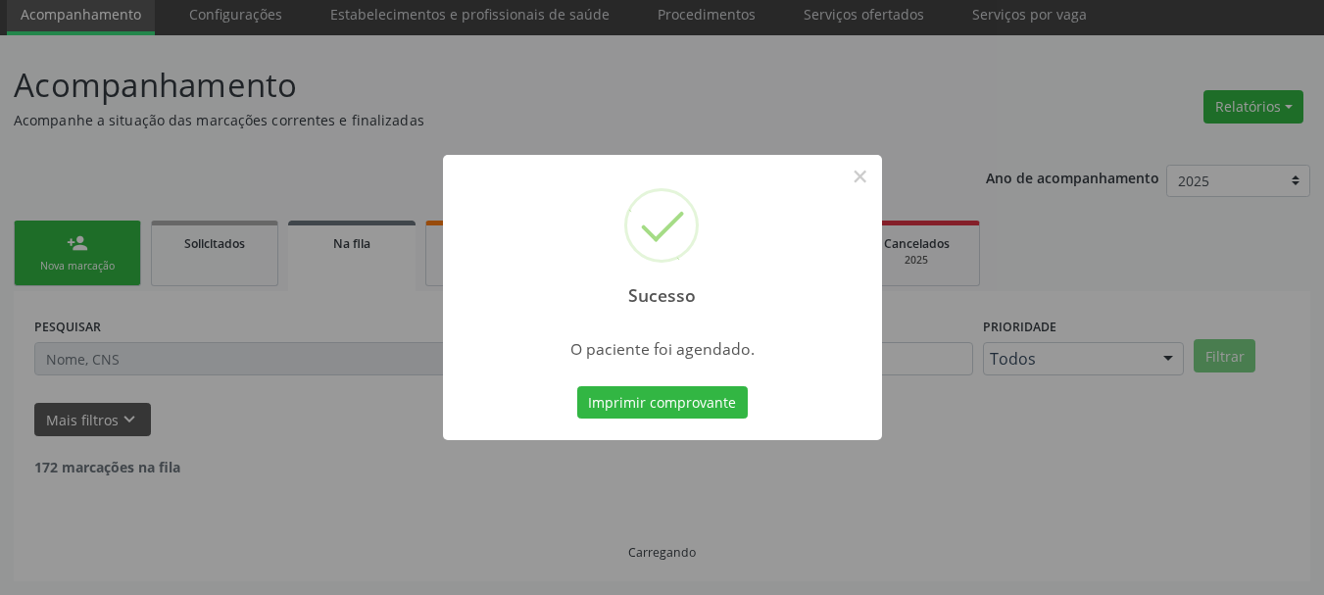
scroll to position [52, 0]
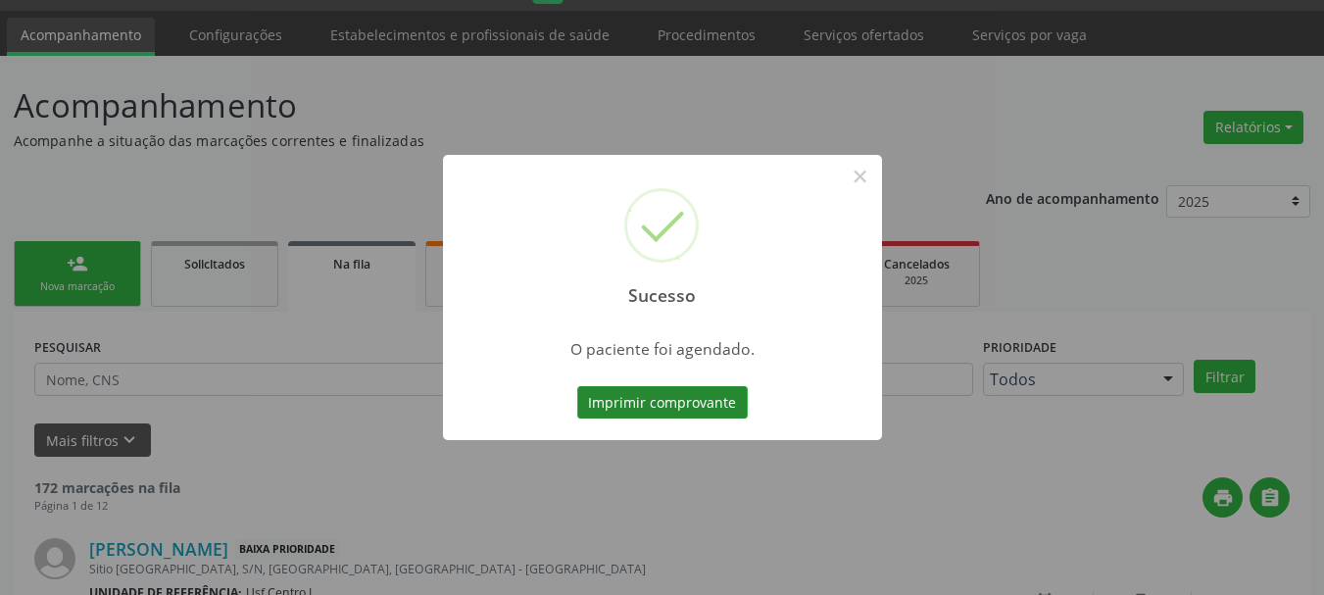
click at [675, 418] on button "Imprimir comprovante" at bounding box center [662, 402] width 171 height 33
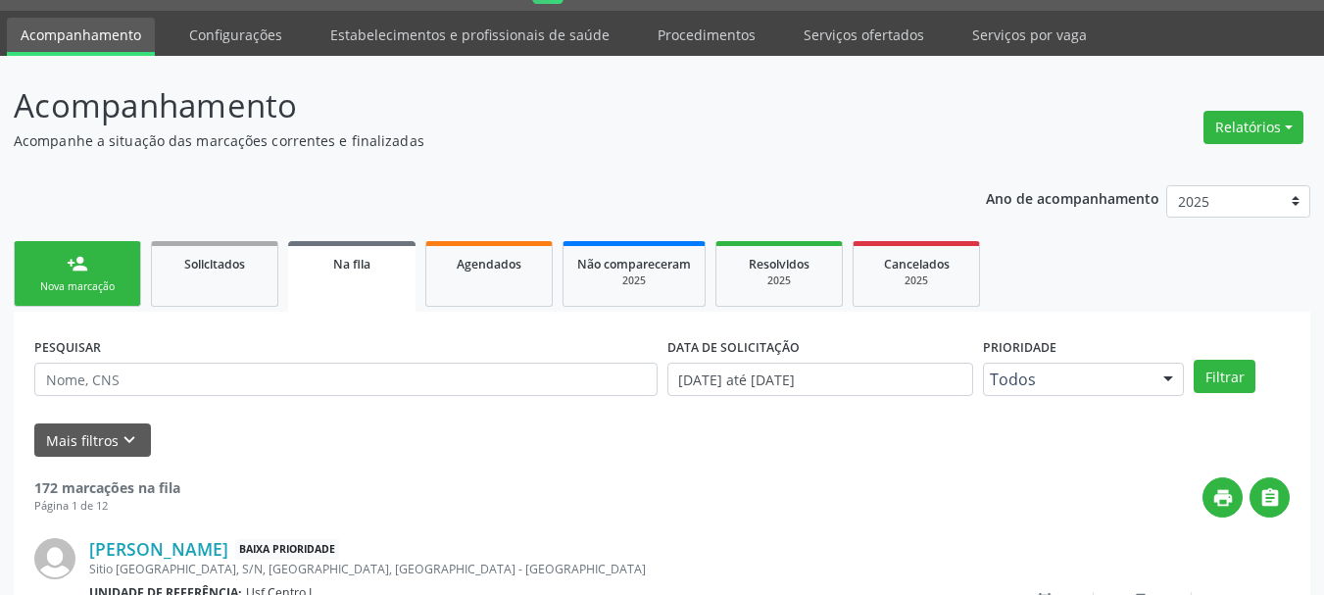
click at [45, 302] on link "person_add Nova marcação" at bounding box center [77, 274] width 127 height 66
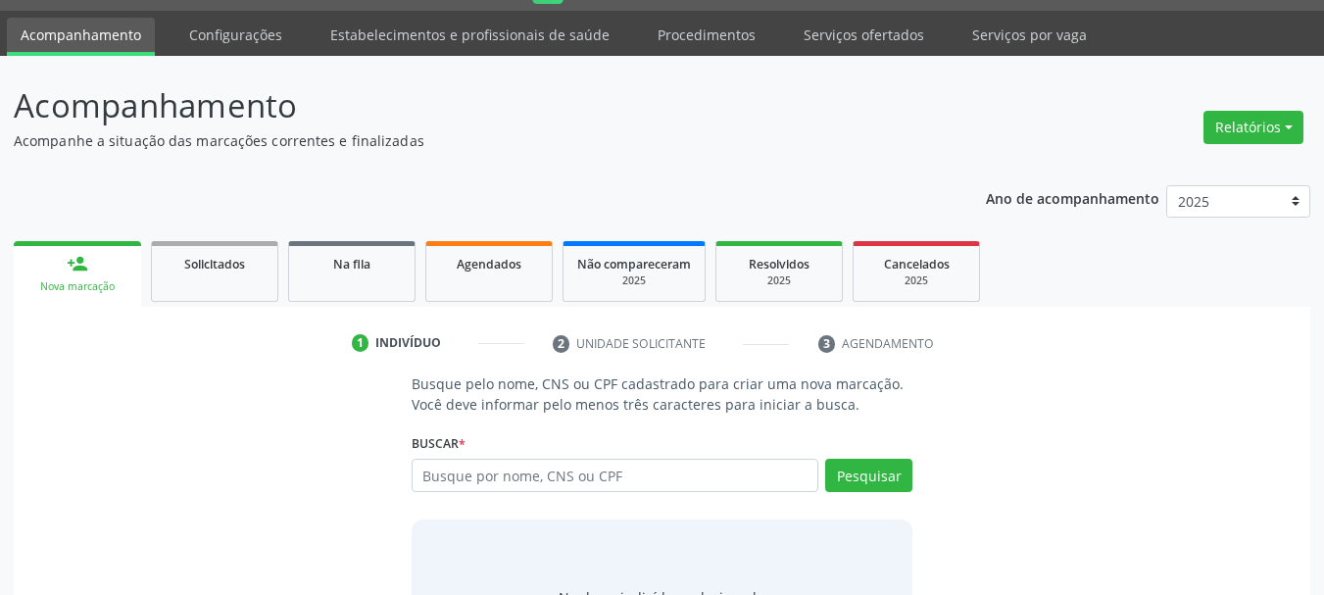
scroll to position [161, 0]
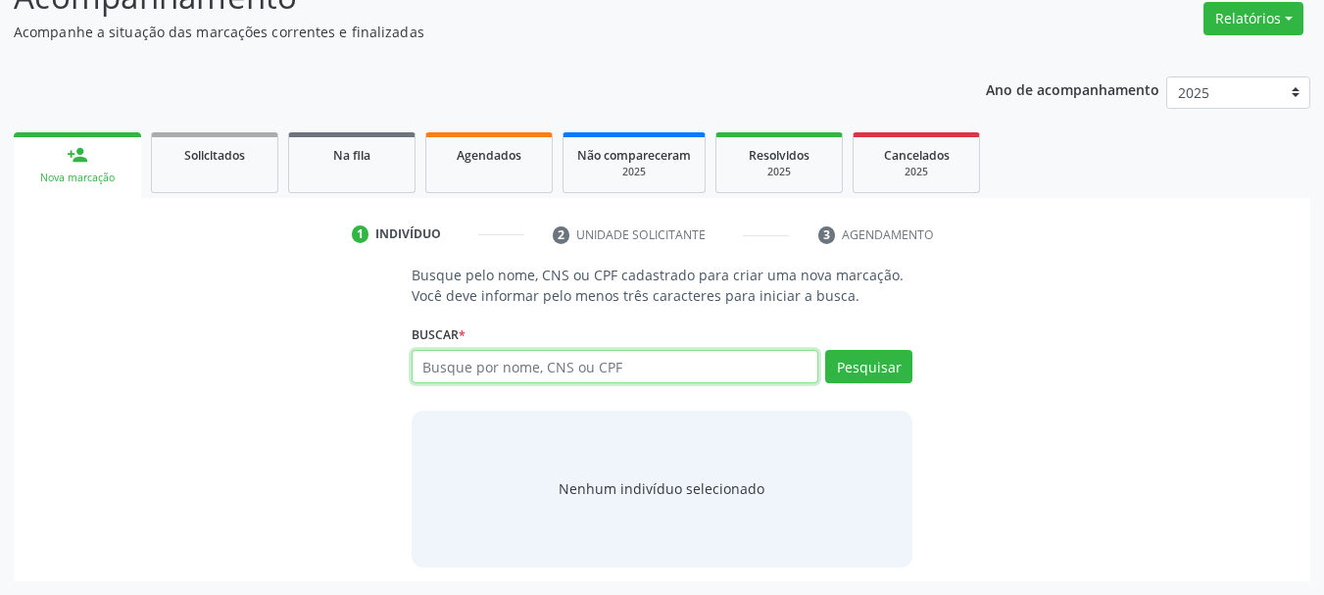
click at [460, 372] on input "text" at bounding box center [616, 366] width 408 height 33
type input "898003716080138"
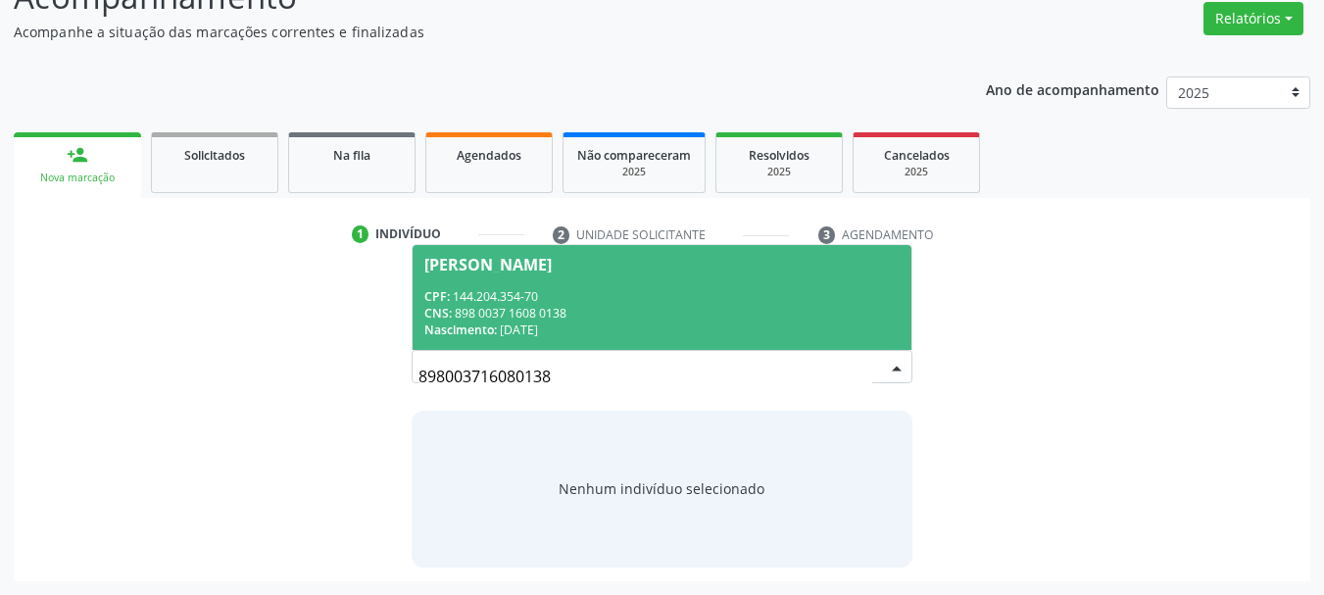
click at [685, 290] on div "CPF: 144.204.354-70" at bounding box center [662, 296] width 476 height 17
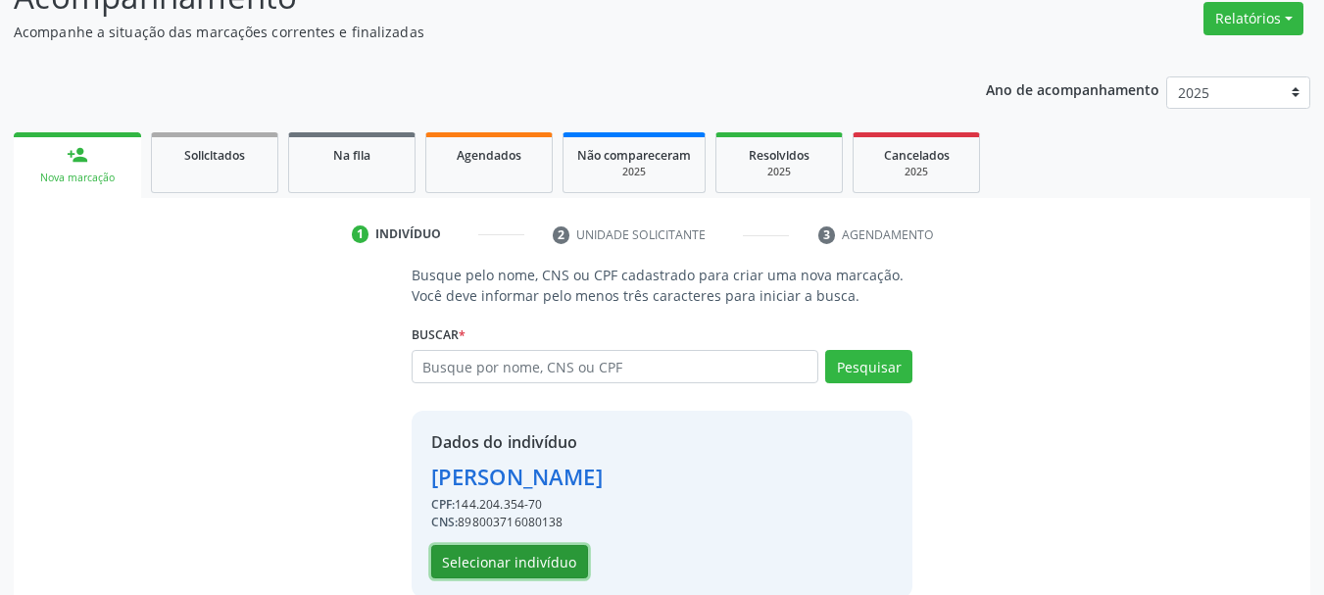
click at [484, 575] on button "Selecionar indivíduo" at bounding box center [509, 561] width 157 height 33
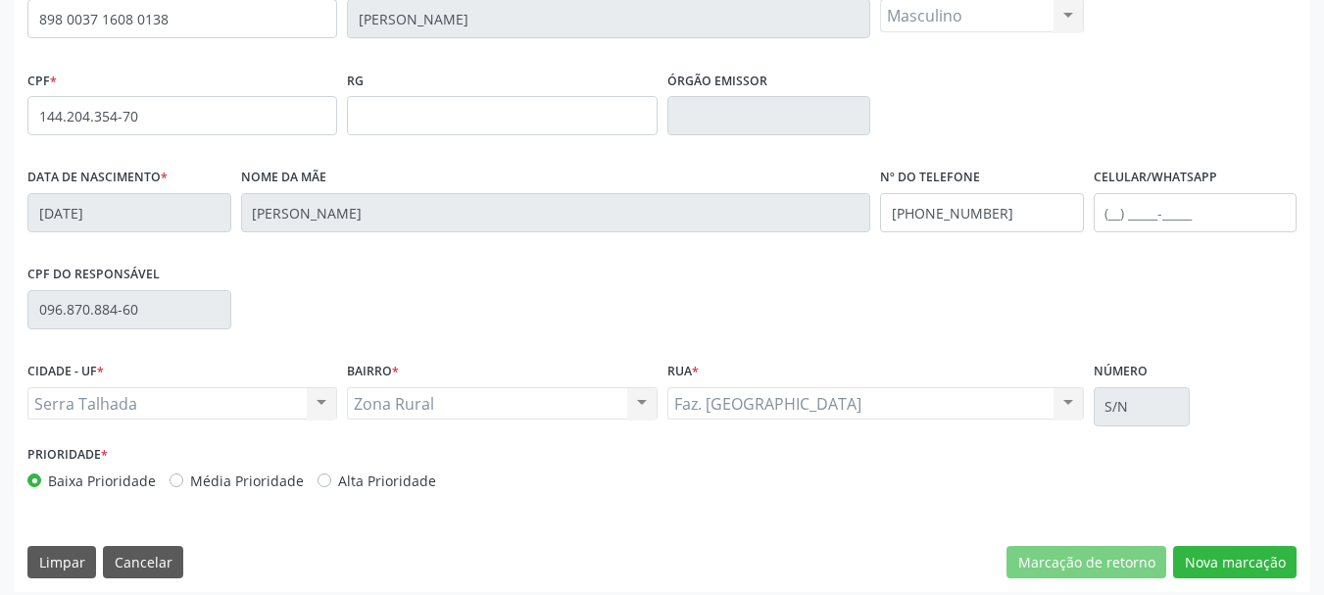
scroll to position [468, 0]
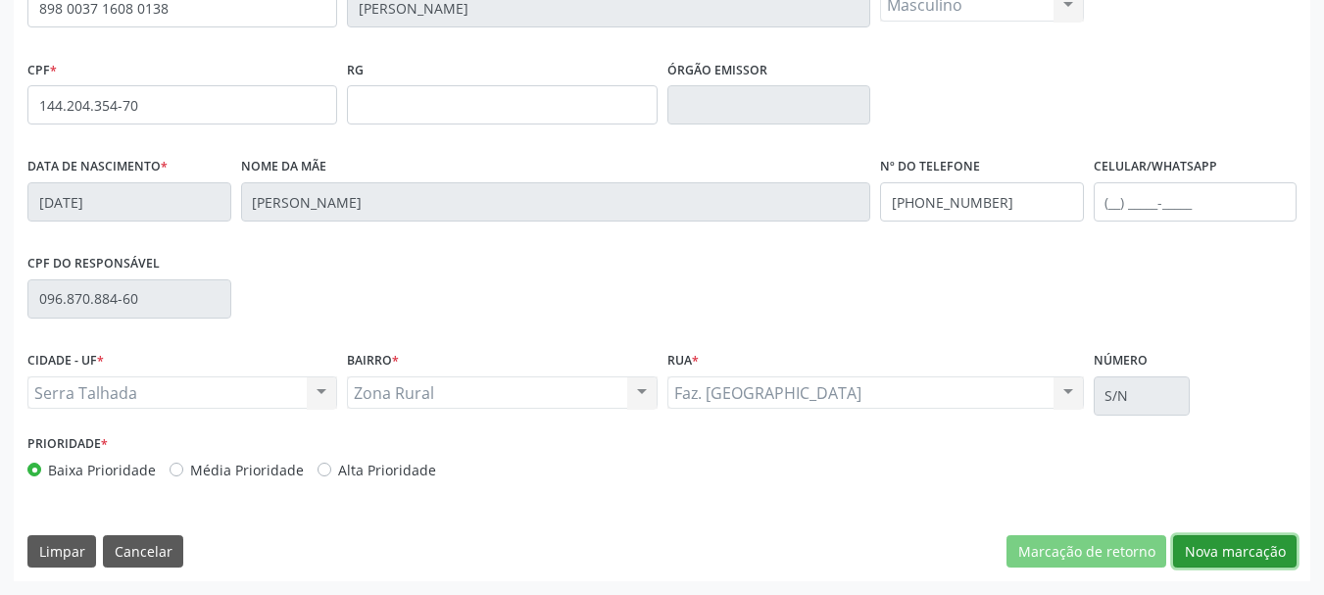
click at [1228, 544] on button "Nova marcação" at bounding box center [1235, 551] width 124 height 33
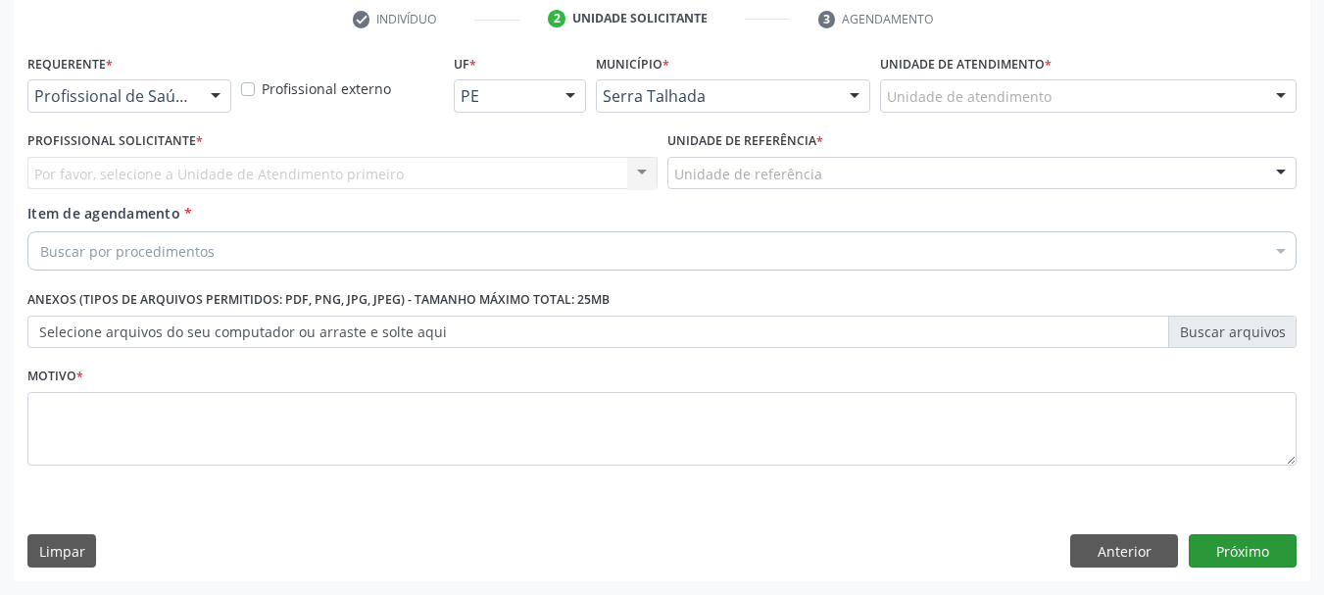
scroll to position [376, 0]
click at [135, 77] on div "Requerente * Profissional de Saúde Profissional de Saúde Paciente Nenhum result…" at bounding box center [129, 80] width 204 height 63
click at [138, 114] on div "Requerente * Profissional de Saúde Profissional de Saúde Paciente Nenhum result…" at bounding box center [130, 87] width 214 height 76
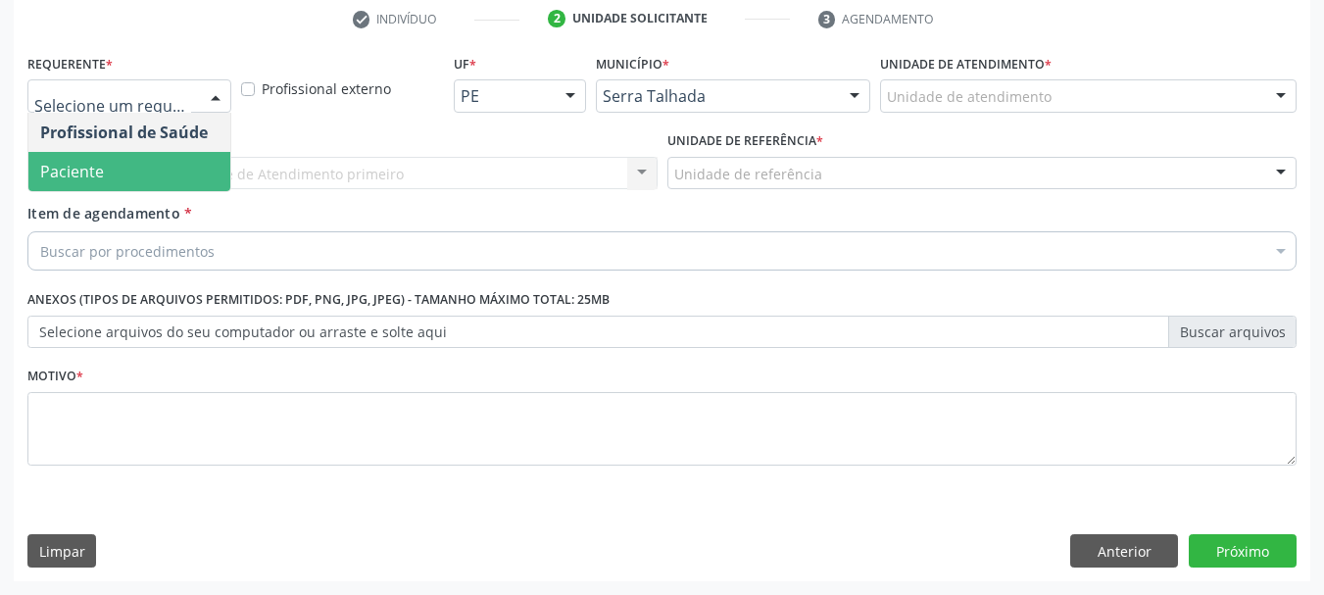
click at [106, 159] on span "Paciente" at bounding box center [129, 171] width 202 height 39
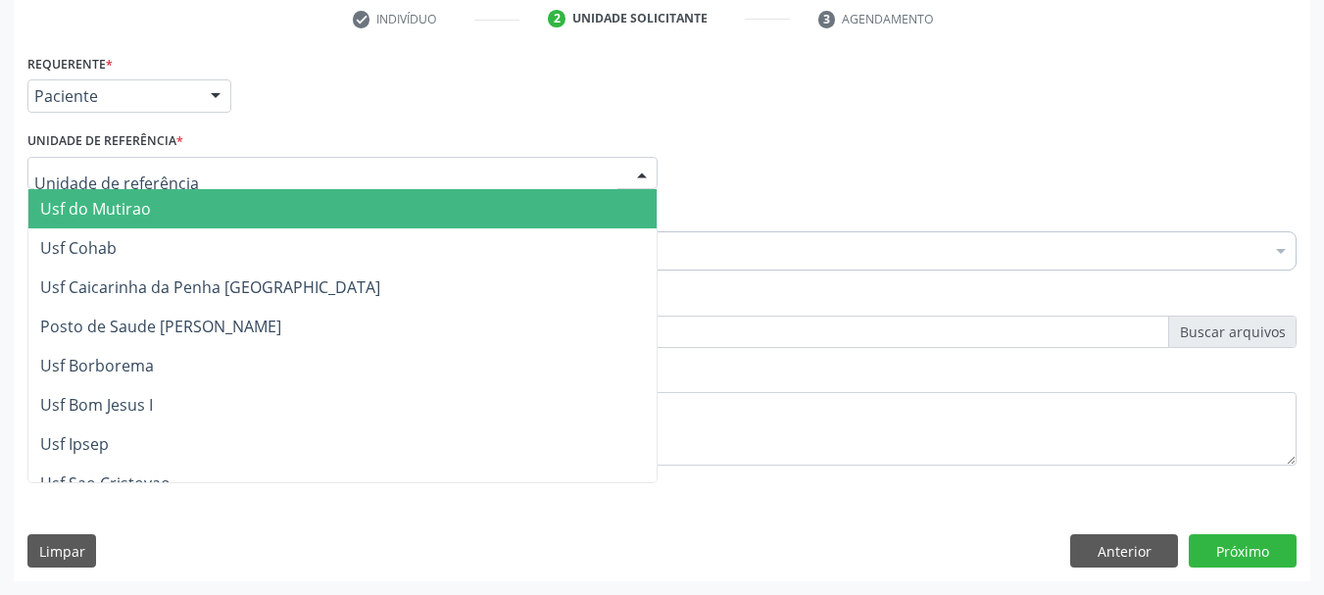
click at [106, 159] on div at bounding box center [342, 173] width 630 height 33
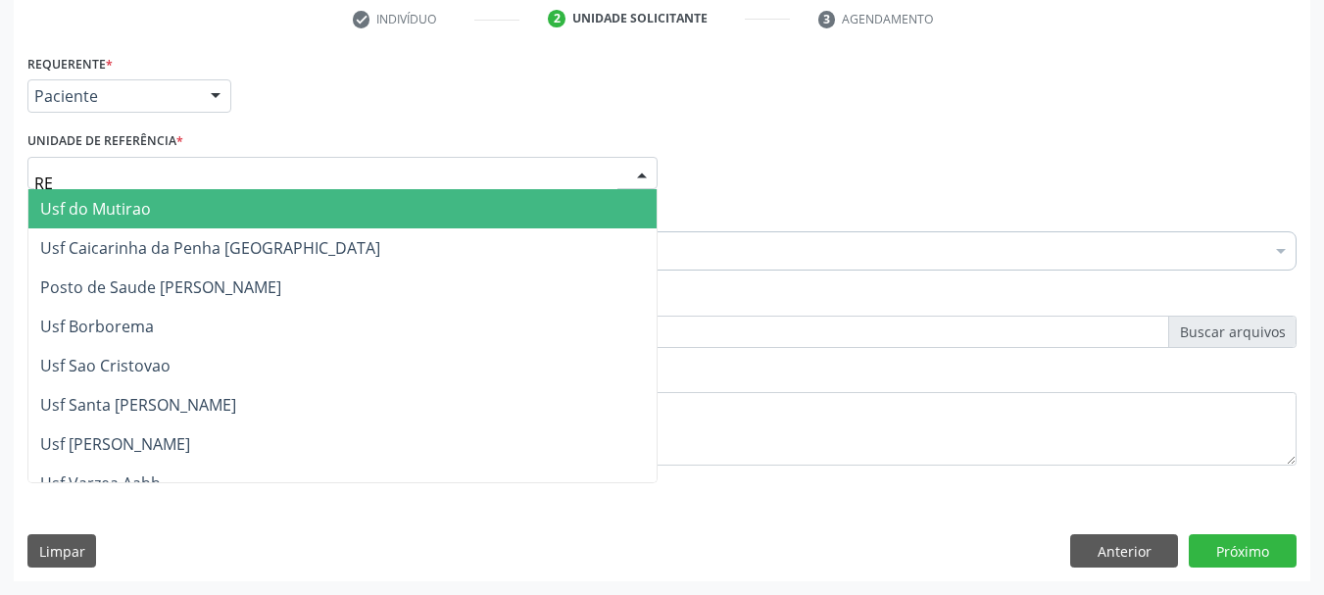
type input "REA"
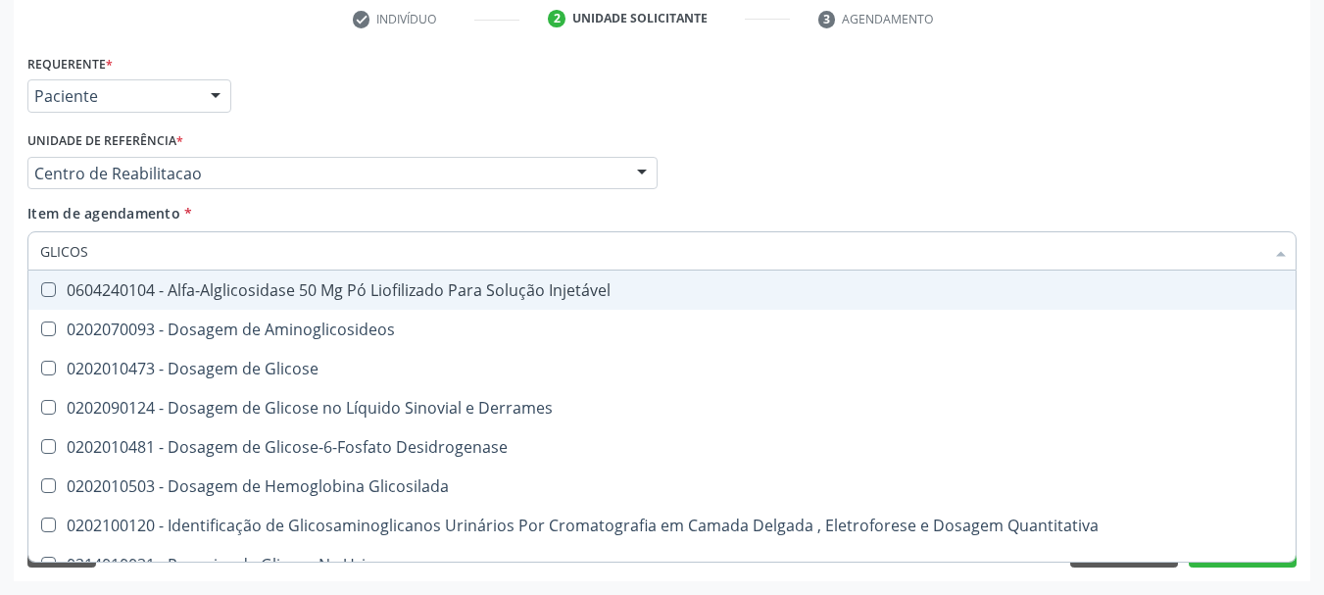
type input "GLICOSE"
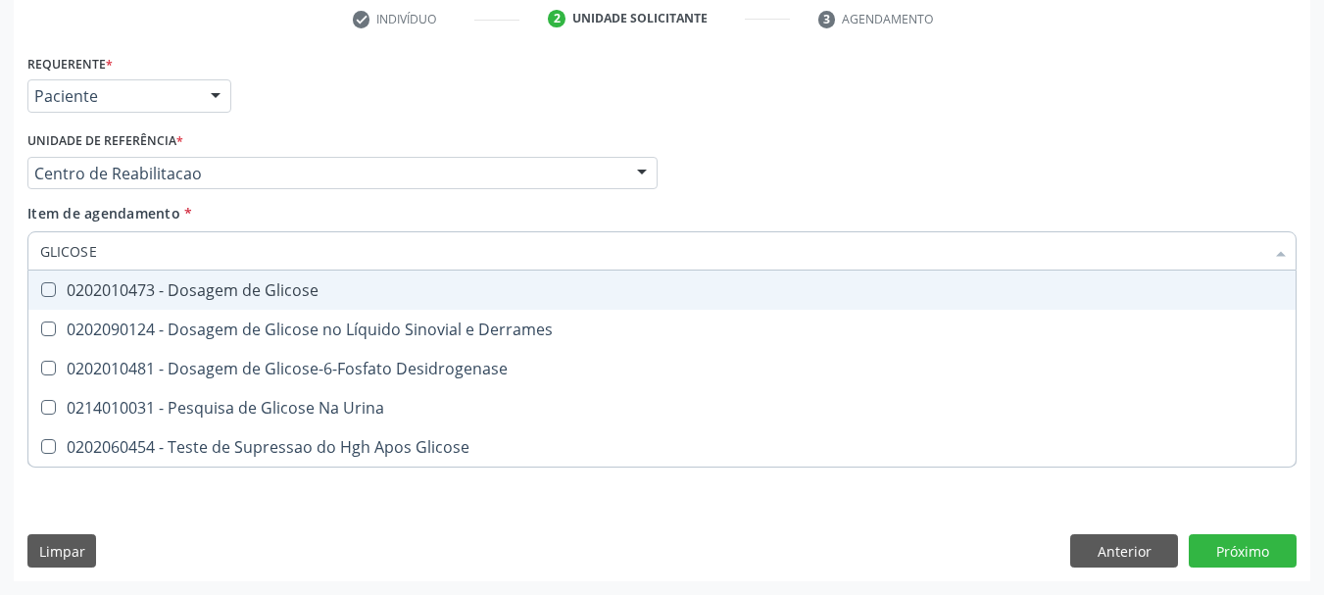
click at [150, 274] on span "0202010473 - Dosagem de Glicose" at bounding box center [661, 290] width 1267 height 39
checkbox Glicose "true"
click at [137, 240] on input "GLICOSE" at bounding box center [652, 250] width 1224 height 39
type input "ACIDO"
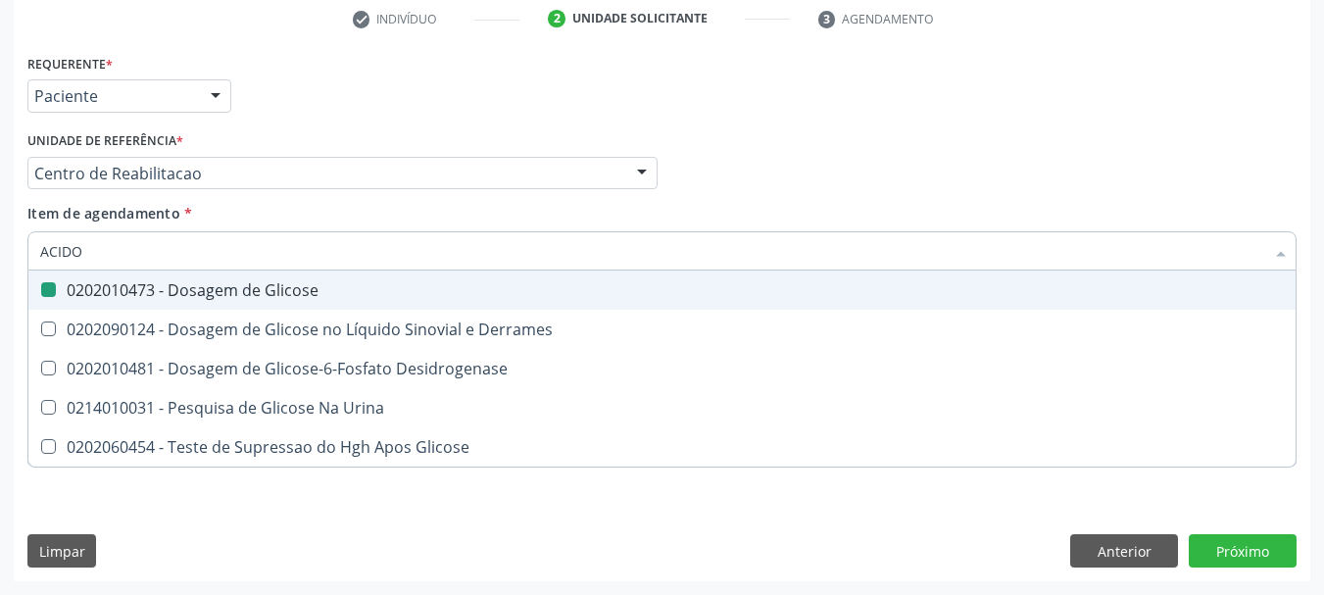
checkbox Glicose "false"
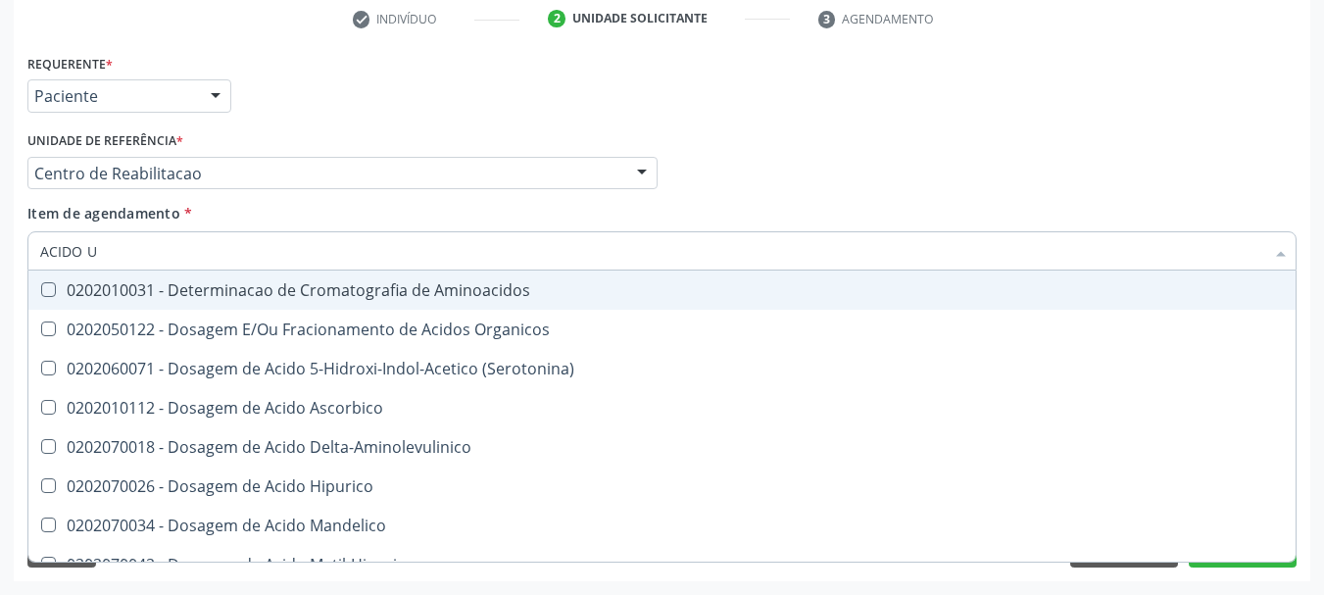
type input "ACIDO UR"
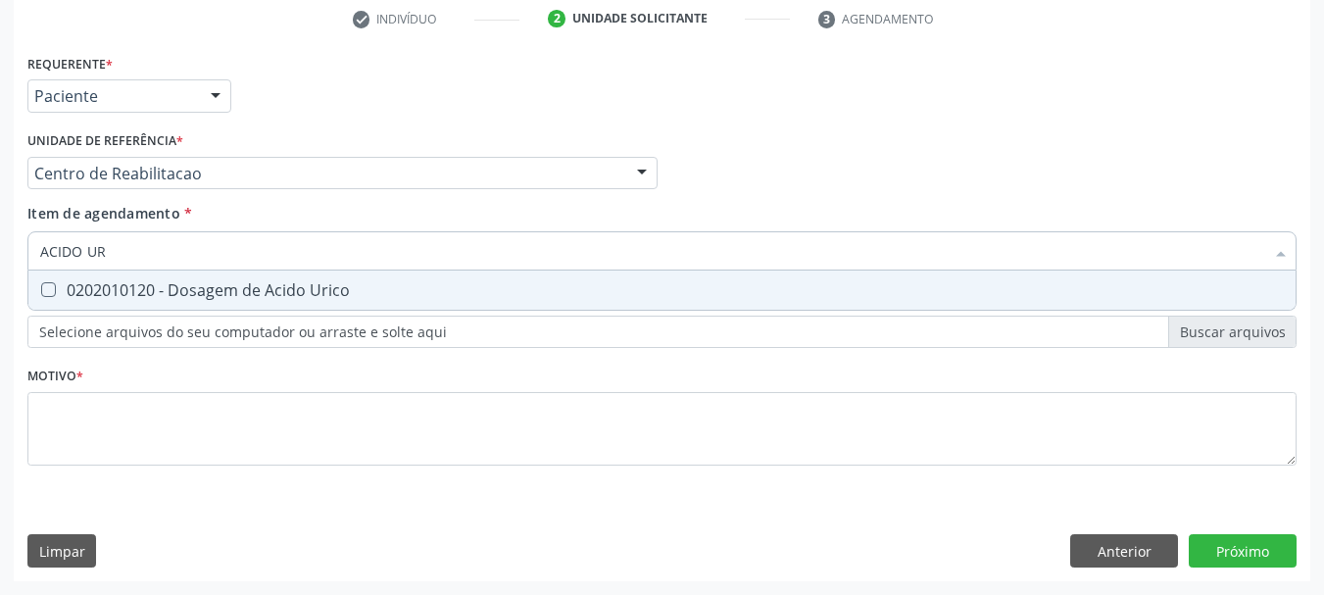
click at [143, 282] on div "0202010120 - Dosagem de Acido Urico" at bounding box center [662, 290] width 1244 height 16
checkbox Urico "true"
click at [133, 261] on input "ACIDO UR" at bounding box center [652, 250] width 1224 height 39
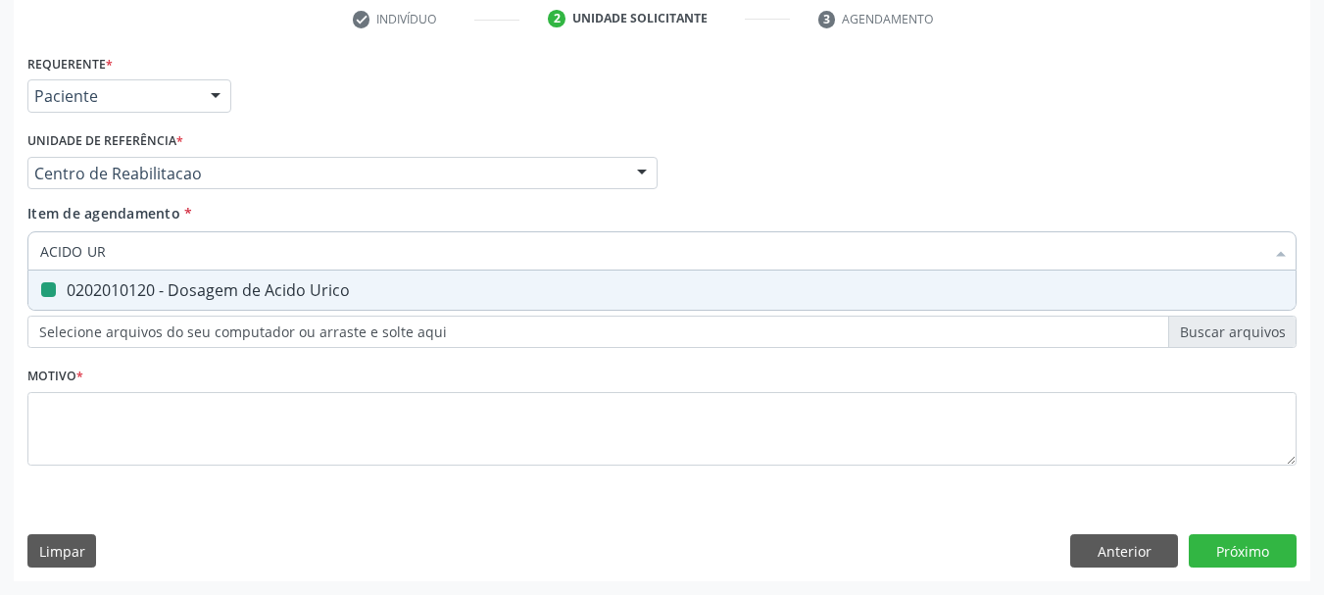
type input "C"
checkbox Urico "false"
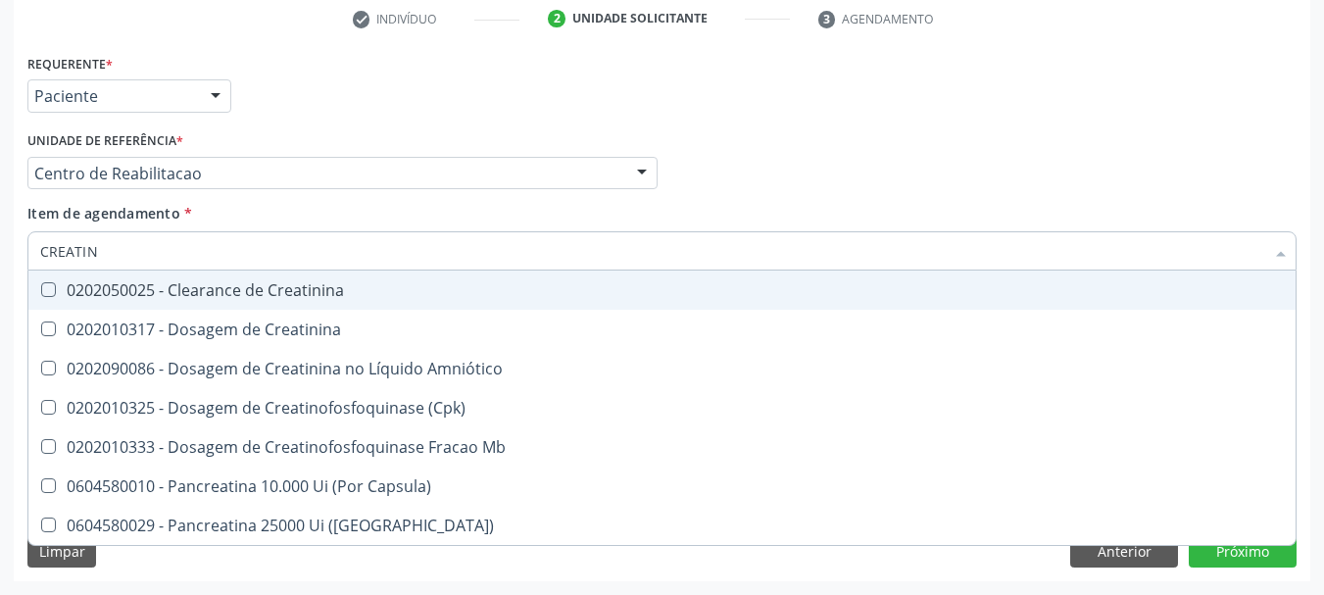
type input "CREATINI"
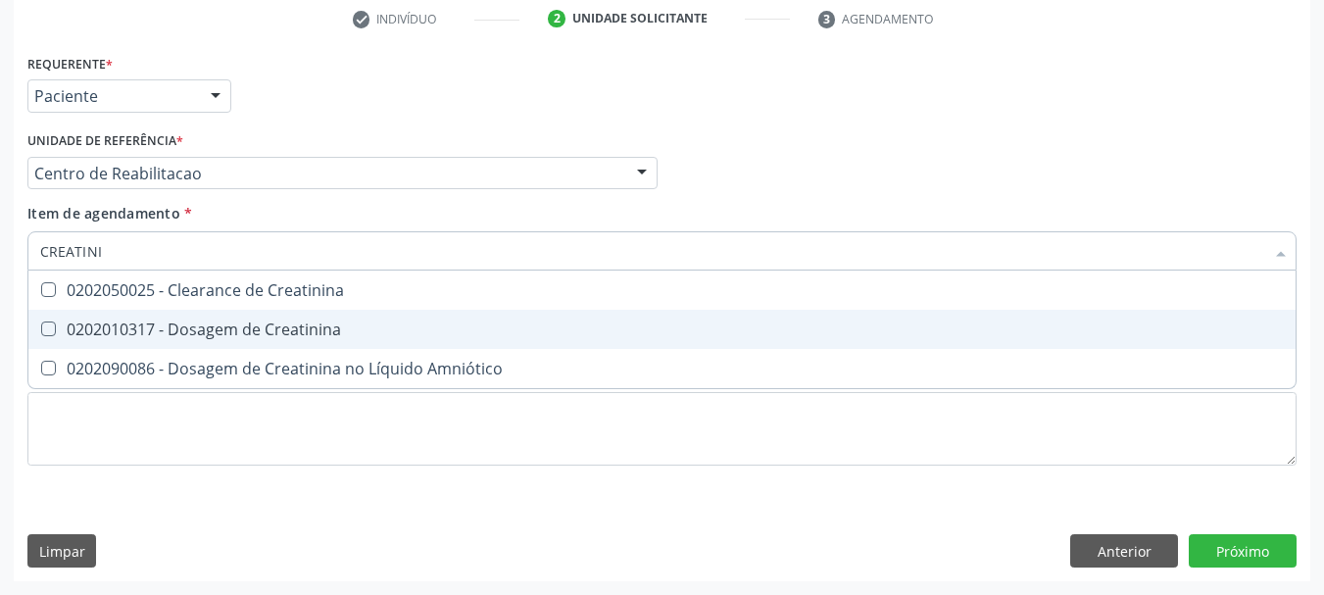
click at [243, 330] on div "0202010317 - Dosagem de Creatinina" at bounding box center [662, 330] width 1244 height 16
checkbox Creatinina "true"
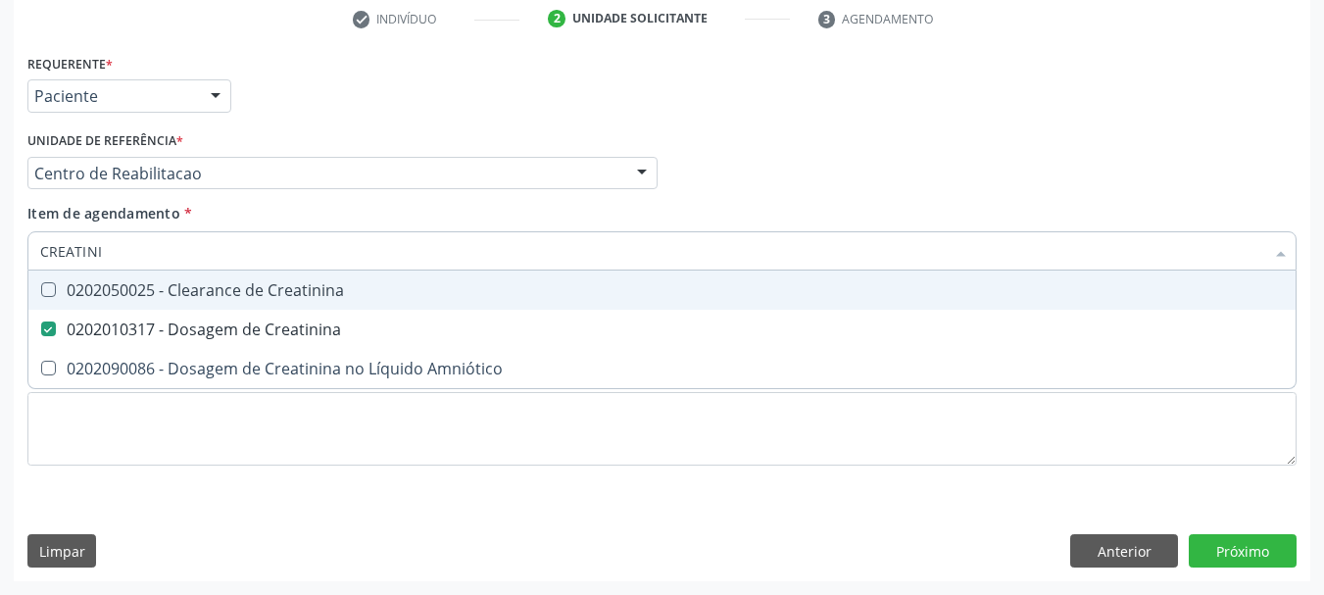
click at [201, 253] on input "CREATINI" at bounding box center [652, 250] width 1224 height 39
drag, startPoint x: 201, startPoint y: 253, endPoint x: 162, endPoint y: 262, distance: 40.2
click at [200, 253] on input "CREATINI" at bounding box center [652, 250] width 1224 height 39
type input "UR"
checkbox Creatinina "false"
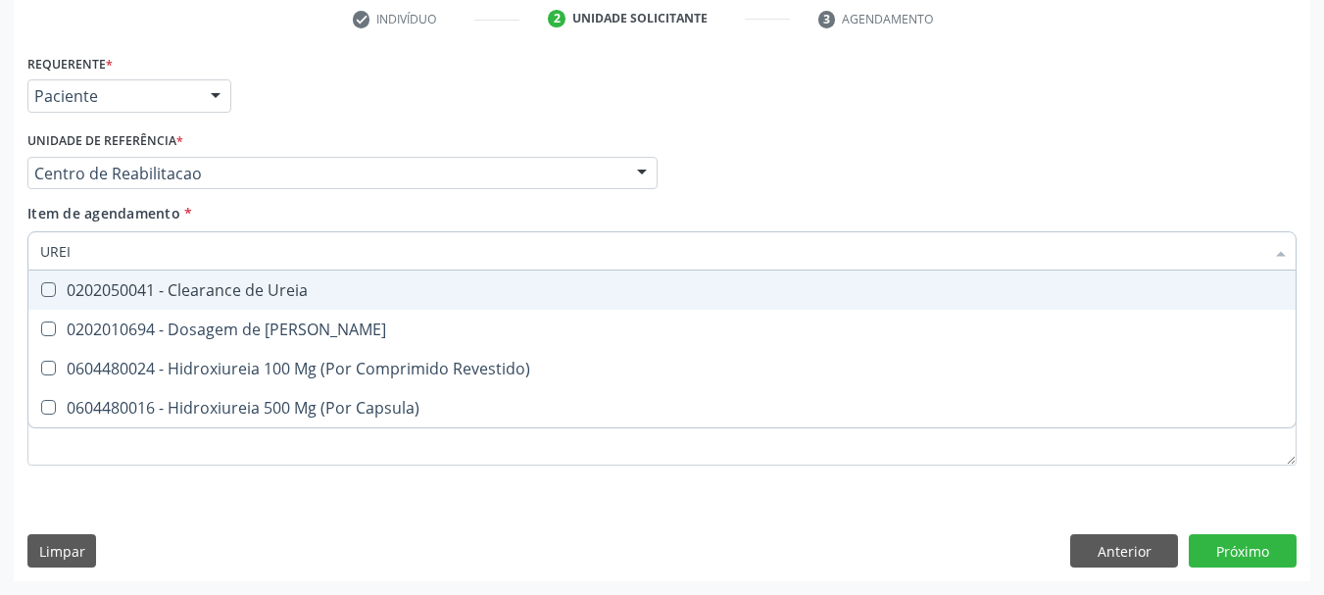
type input "UREIA"
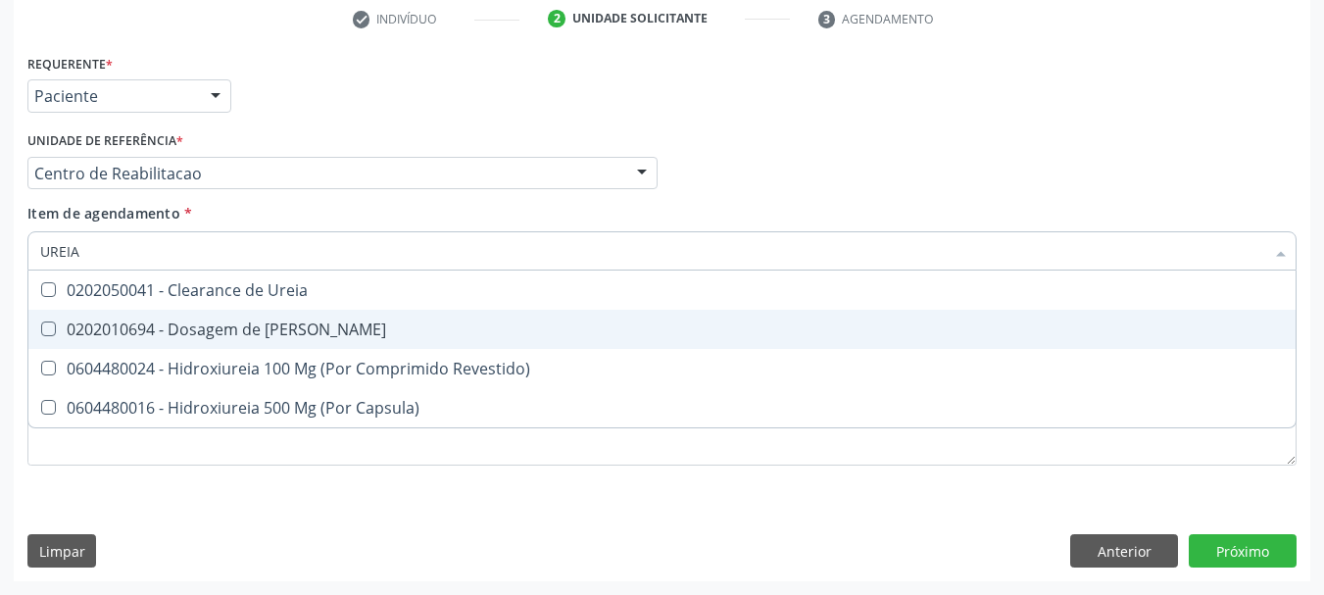
drag, startPoint x: 126, startPoint y: 327, endPoint x: 123, endPoint y: 310, distance: 18.1
click at [126, 322] on div "0202010694 - Dosagem de [PERSON_NAME]" at bounding box center [662, 330] width 1244 height 16
checkbox Ureia "true"
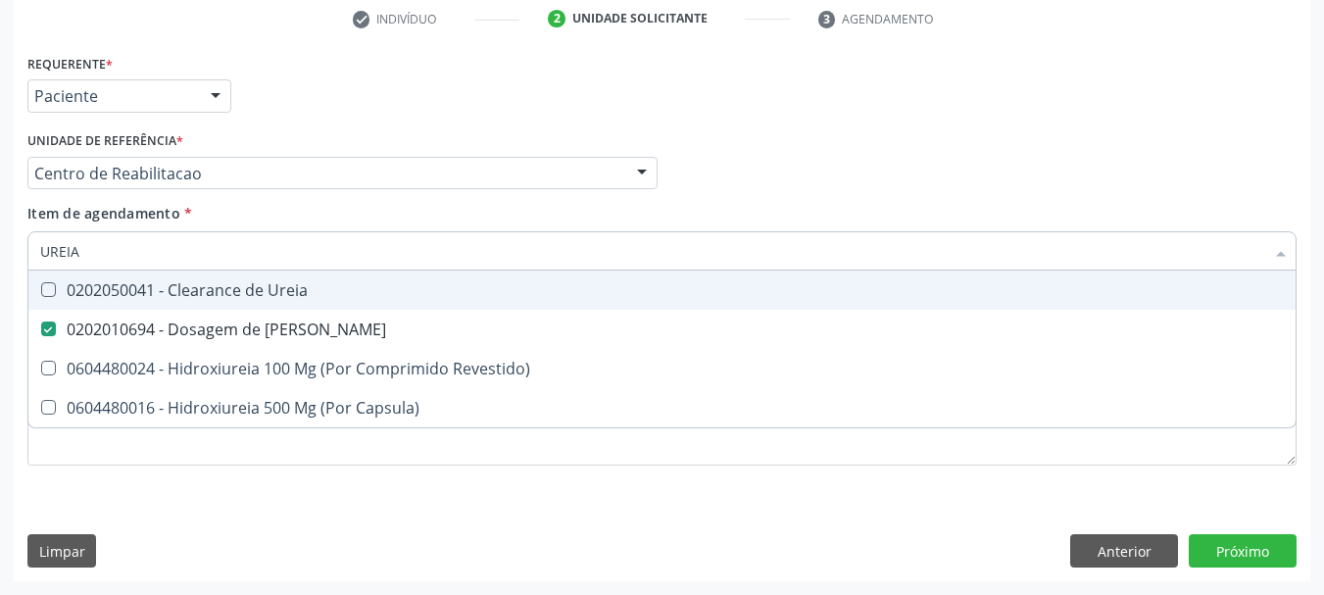
click at [104, 248] on input "UREIA" at bounding box center [652, 250] width 1224 height 39
type input "COLE"
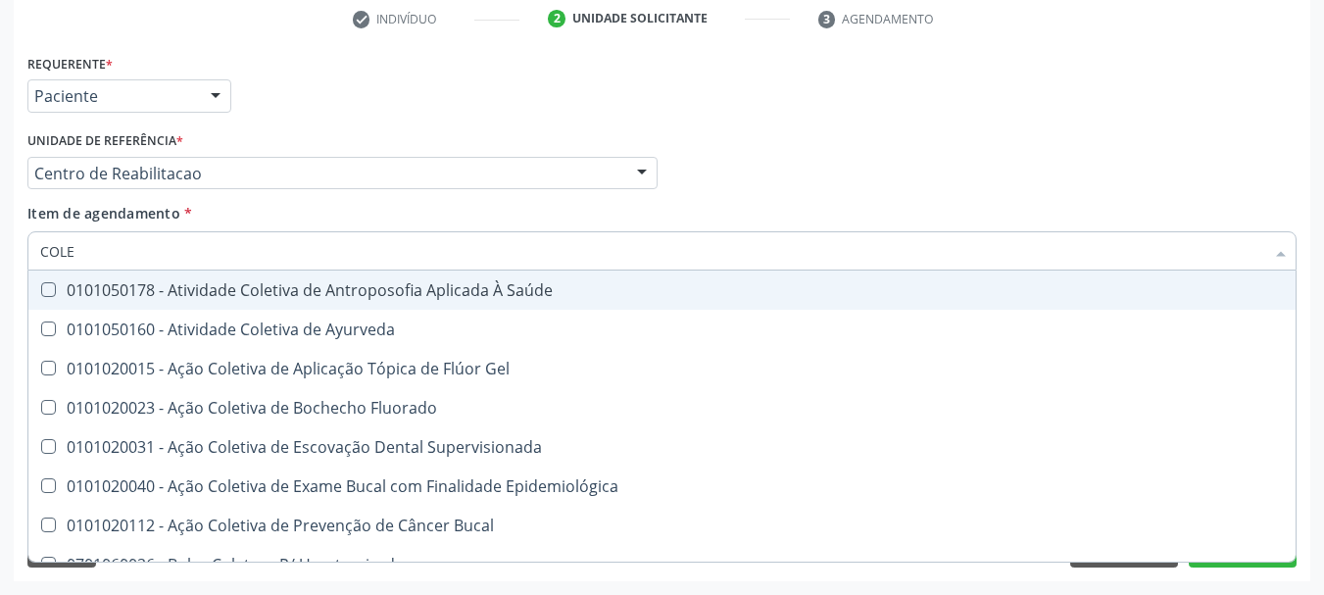
checkbox Ayurveda "false"
type input "COLEST"
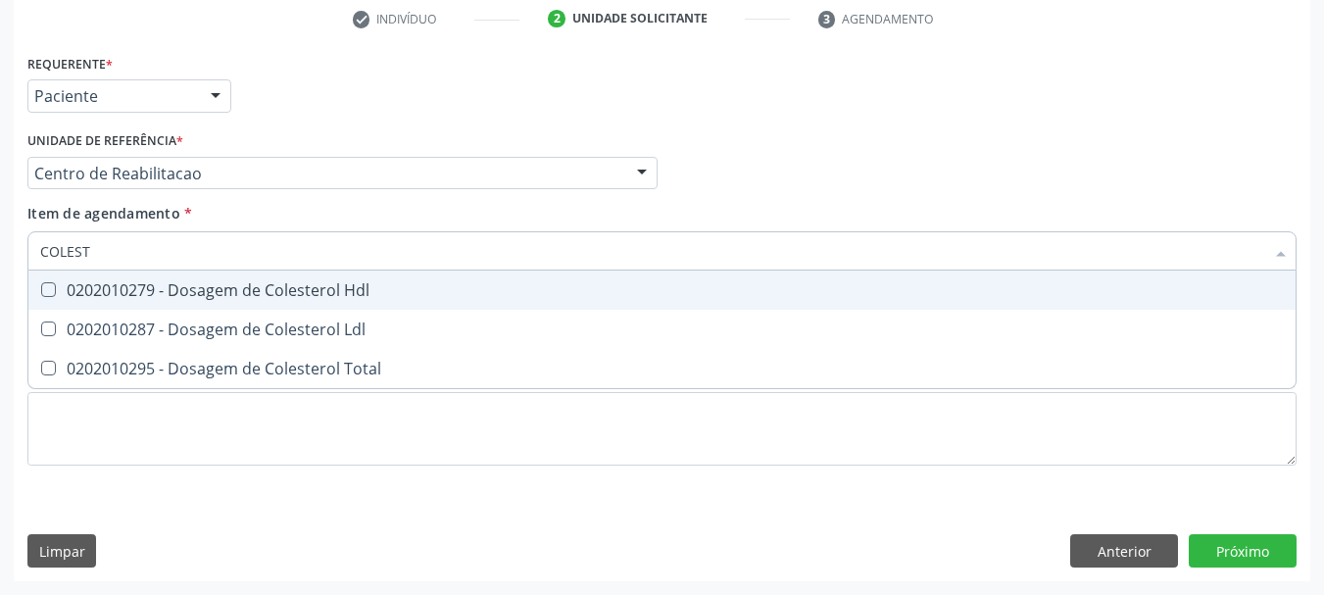
click at [43, 283] on Hdl at bounding box center [48, 289] width 15 height 15
click at [41, 283] on Hdl "checkbox" at bounding box center [34, 289] width 13 height 13
checkbox Hdl "true"
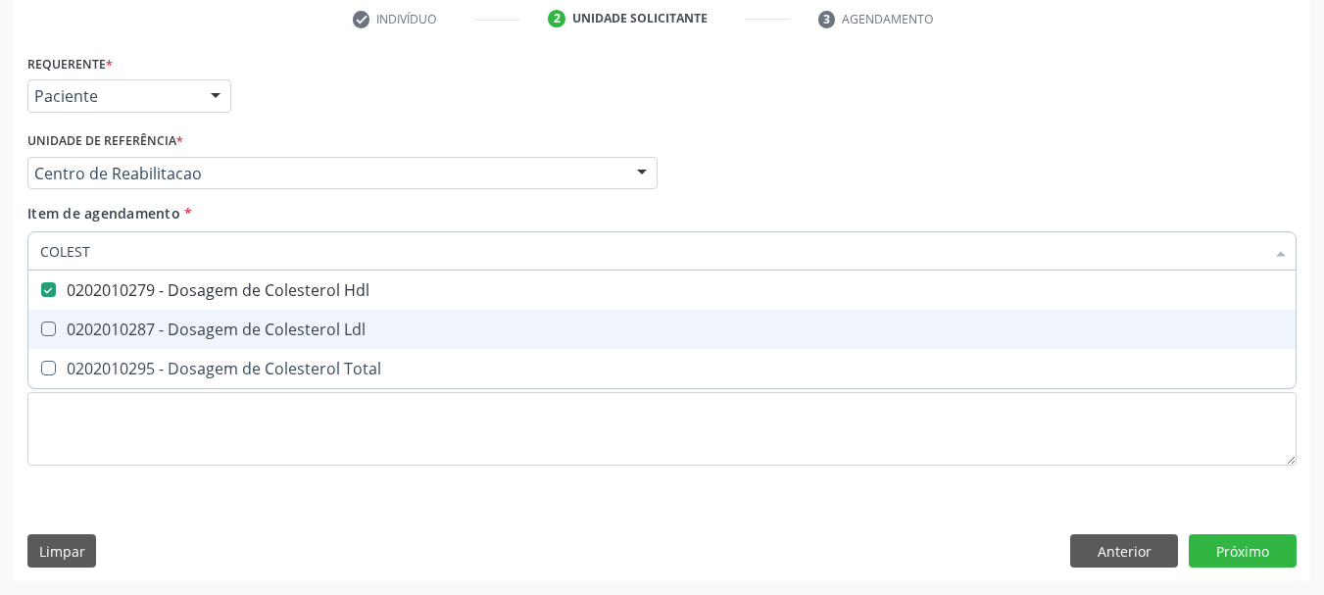
click at [43, 313] on span "0202010287 - Dosagem de Colesterol Ldl" at bounding box center [661, 329] width 1267 height 39
checkbox Ldl "true"
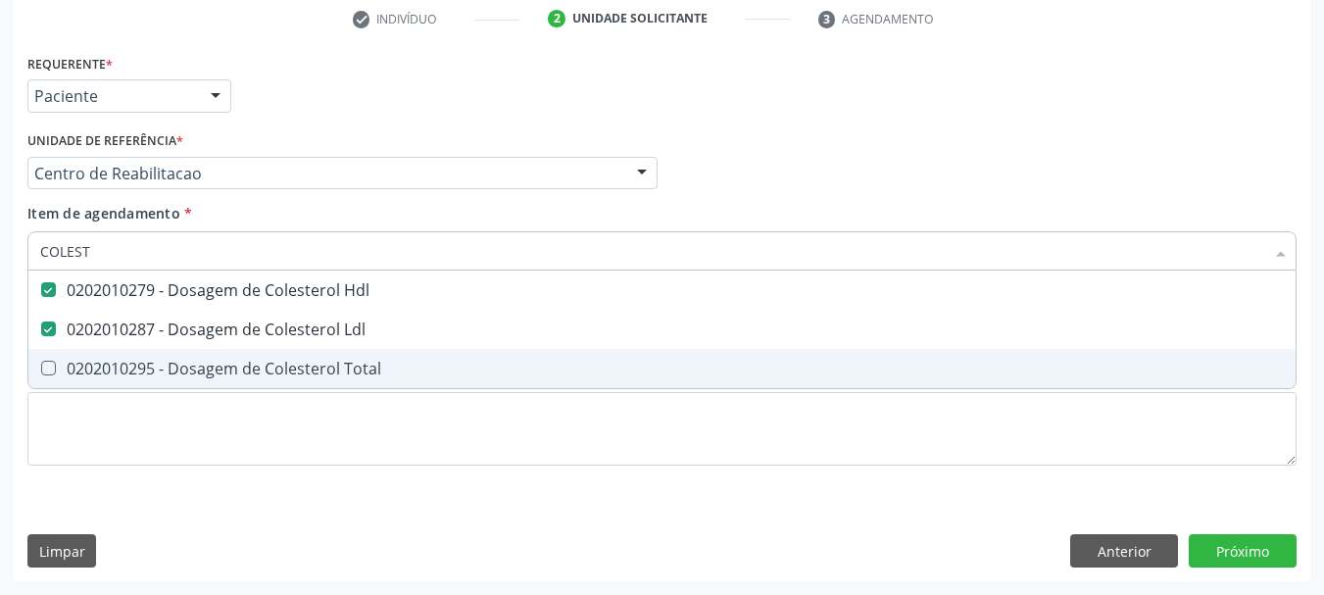
click at [40, 356] on span "0202010295 - Dosagem de Colesterol Total" at bounding box center [661, 368] width 1267 height 39
checkbox Total "true"
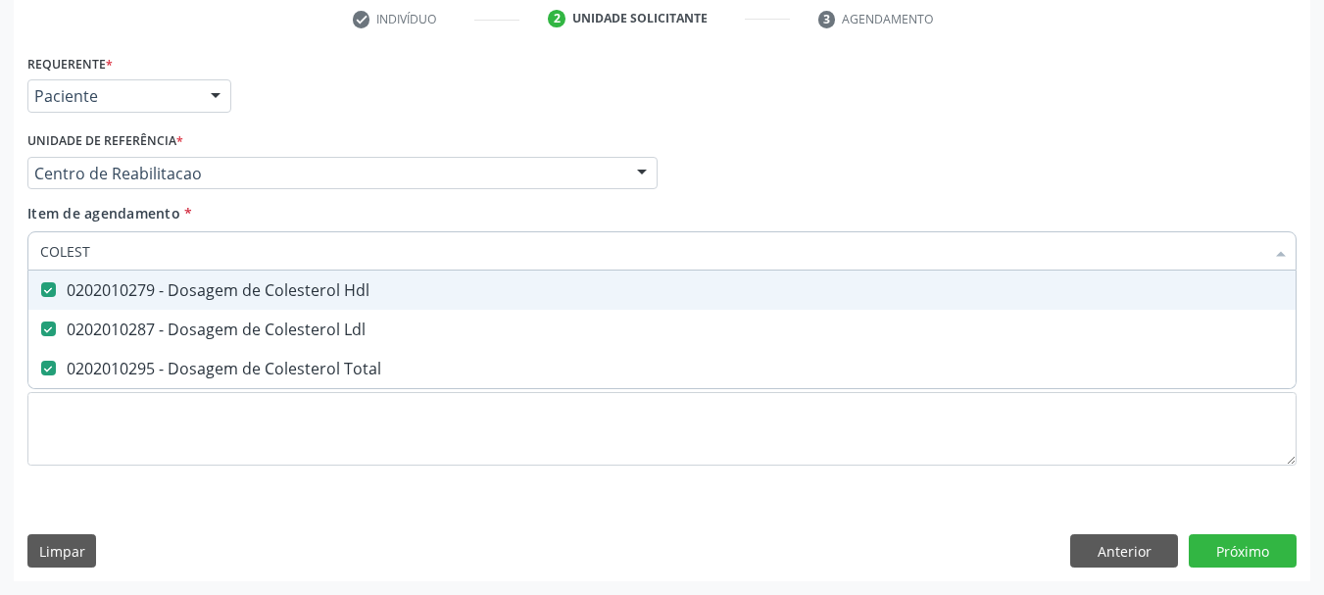
click at [92, 259] on input "COLEST" at bounding box center [652, 250] width 1224 height 39
type input "TR"
checkbox Hdl "false"
checkbox Ldl "false"
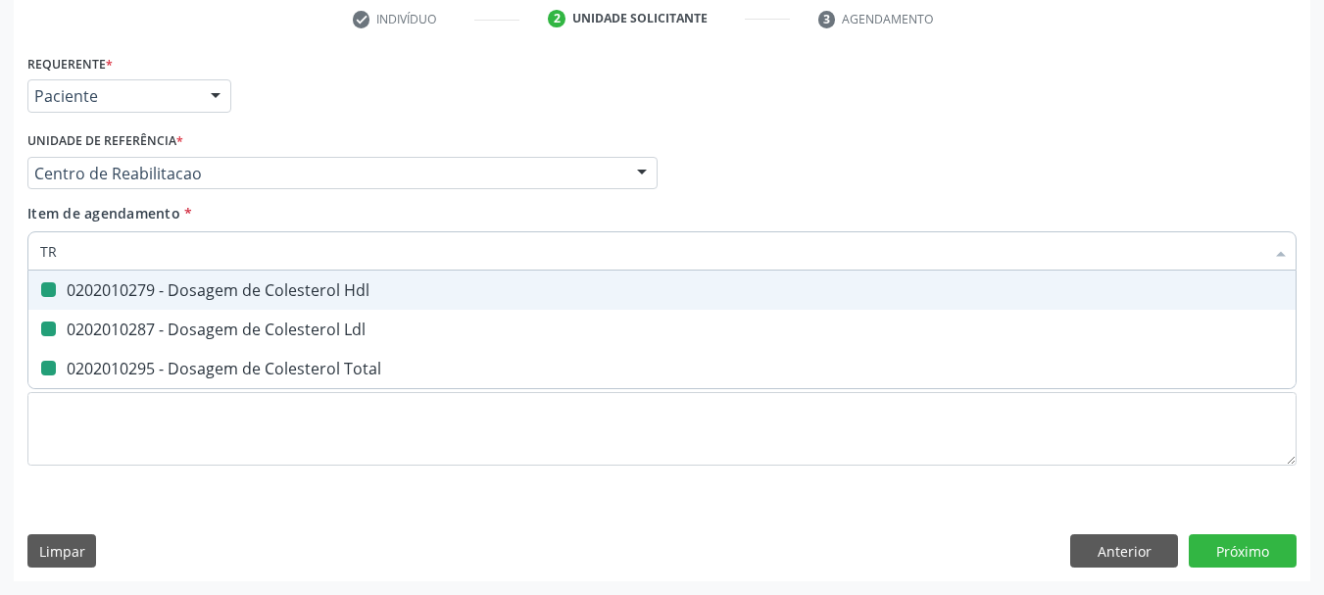
checkbox Total "false"
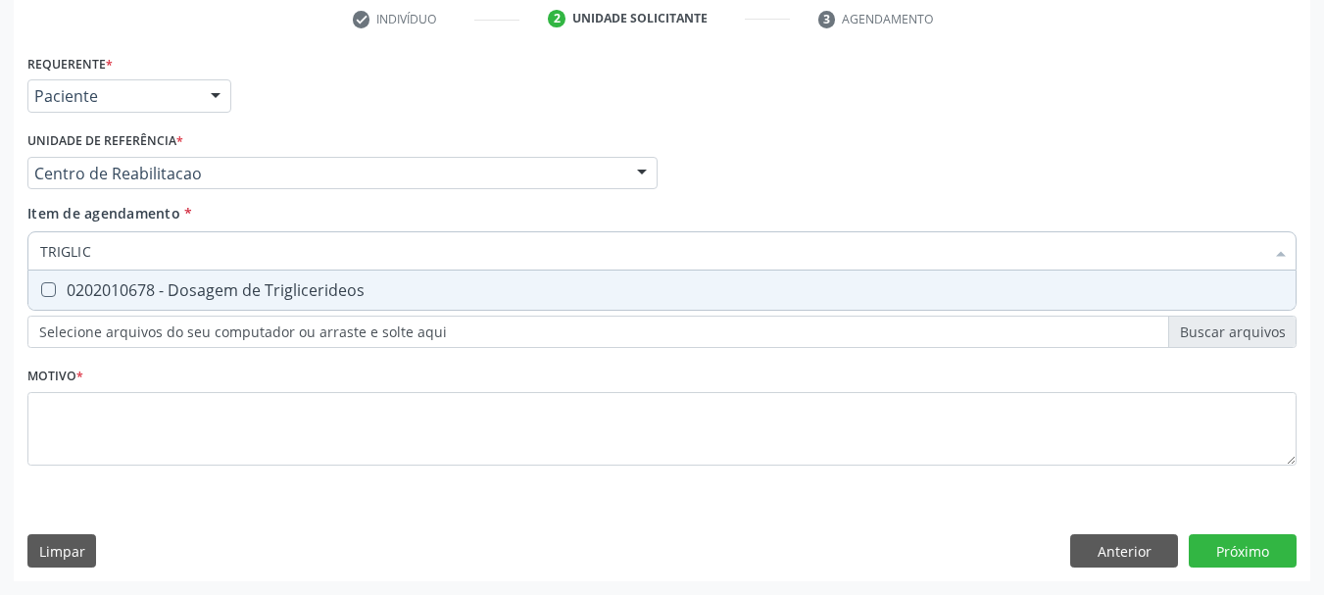
type input "TRIGLICE"
click at [238, 290] on div "0202010678 - Dosagem de Triglicerideos" at bounding box center [662, 290] width 1244 height 16
checkbox Triglicerideos "true"
click at [198, 259] on input "TRIGLICE" at bounding box center [652, 250] width 1224 height 39
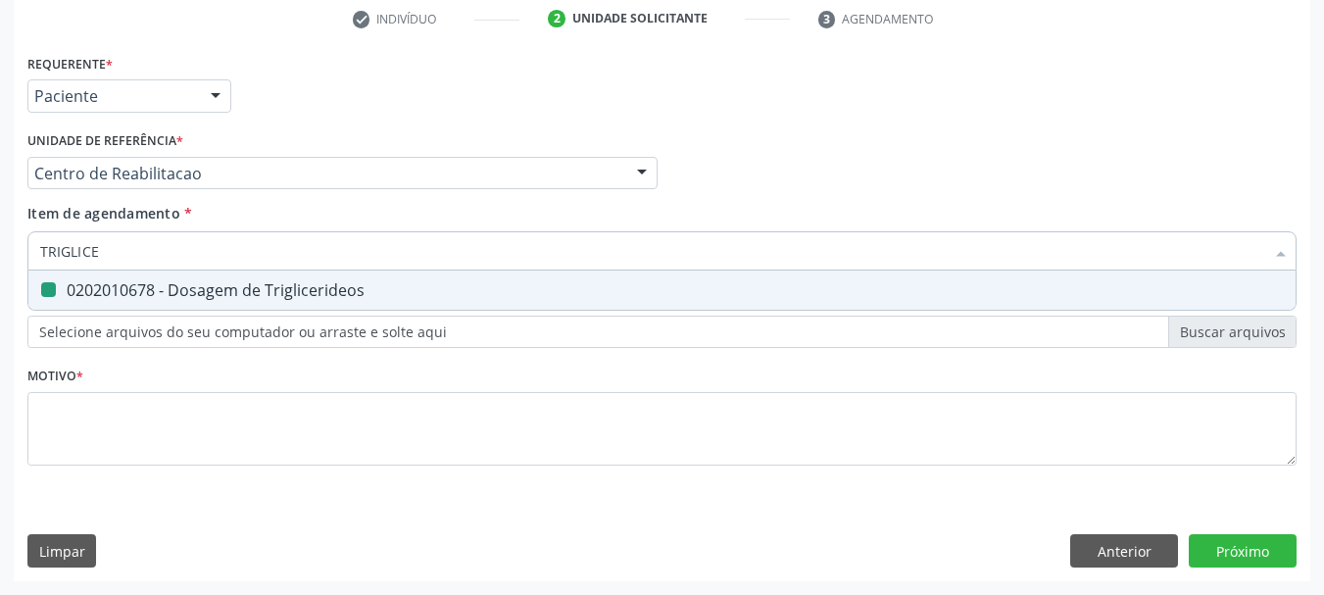
type input "G"
checkbox Triglicerideos "false"
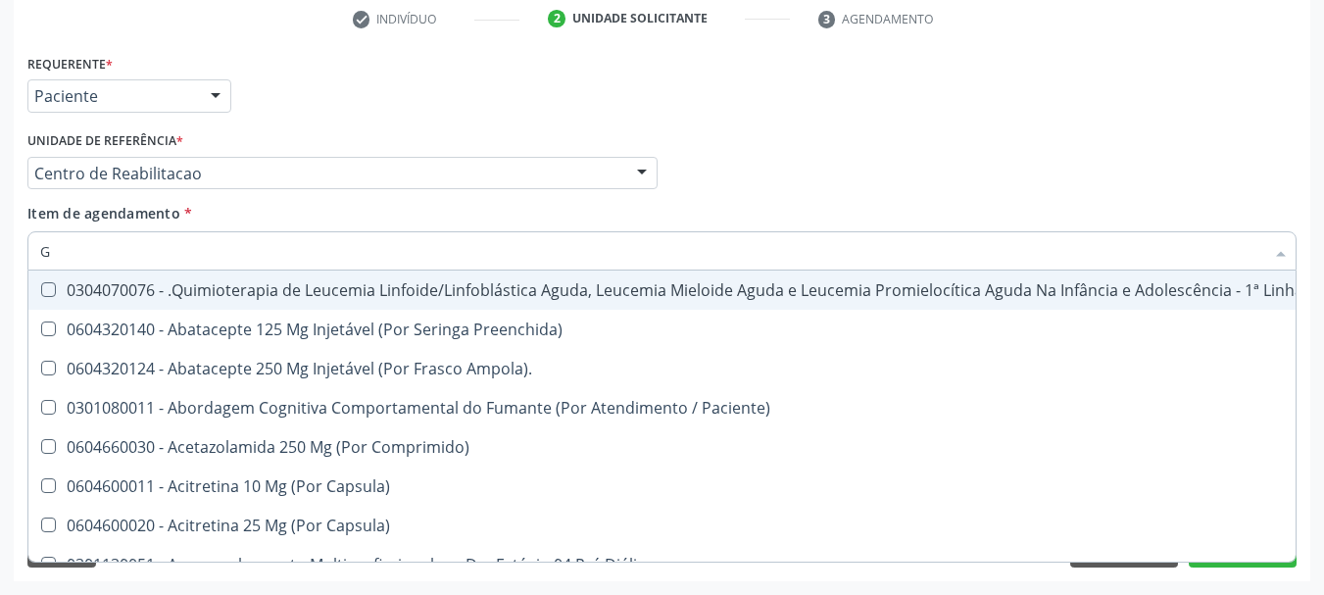
type input "GL"
checkbox Oftalmológica "true"
checkbox Pé "true"
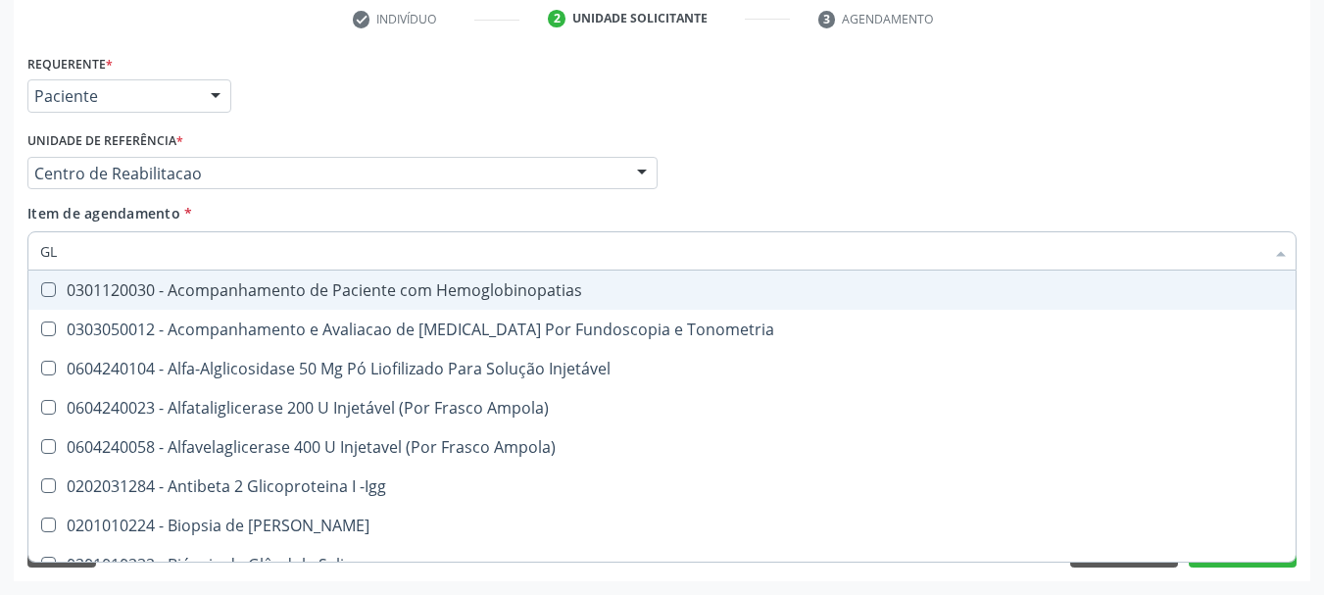
type input "GLI"
checkbox \(Confirmatorio\) "true"
checkbox Glomerular "true"
type input "GLIC"
checkbox Campimetria\) "true"
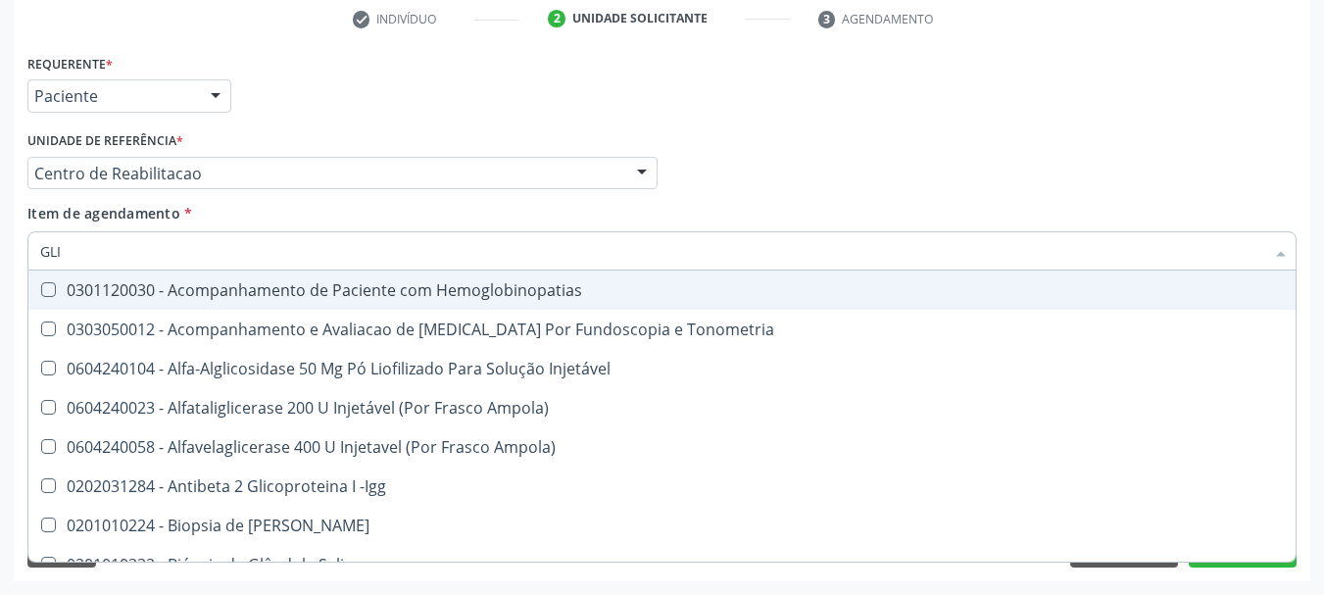
checkbox \(Confirmatorio\) "false"
checkbox Tardio\) "true"
checkbox Glomerular "false"
type input "GLICO"
checkbox -Igg "true"
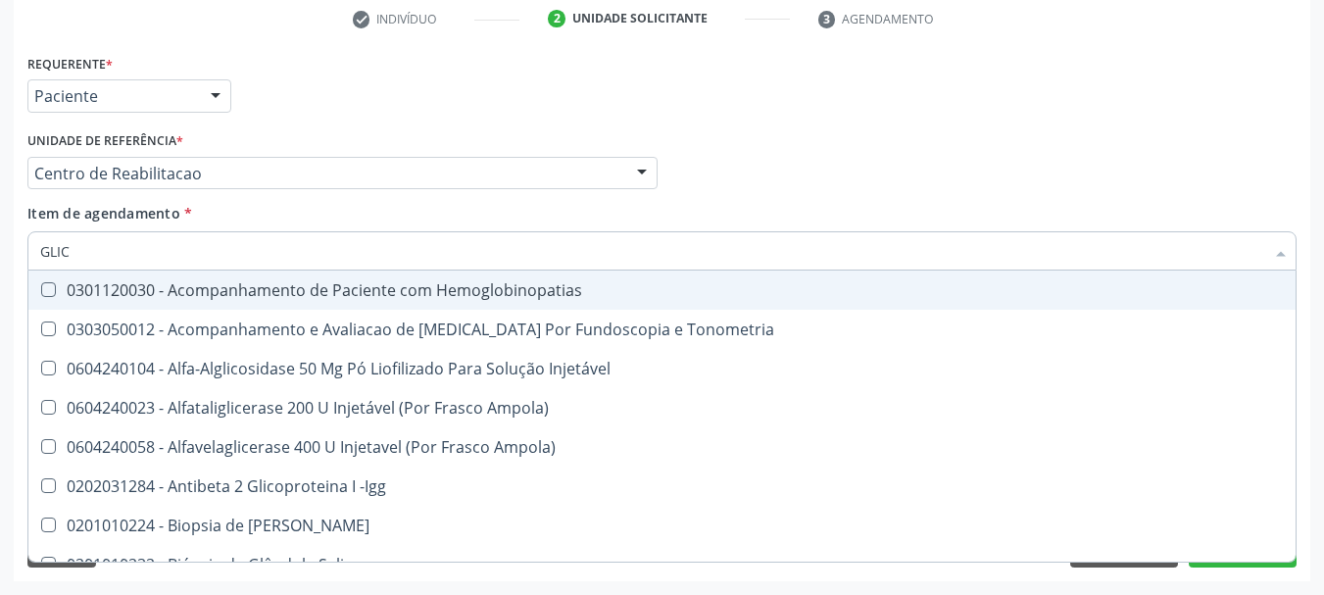
checkbox Campimetria\) "false"
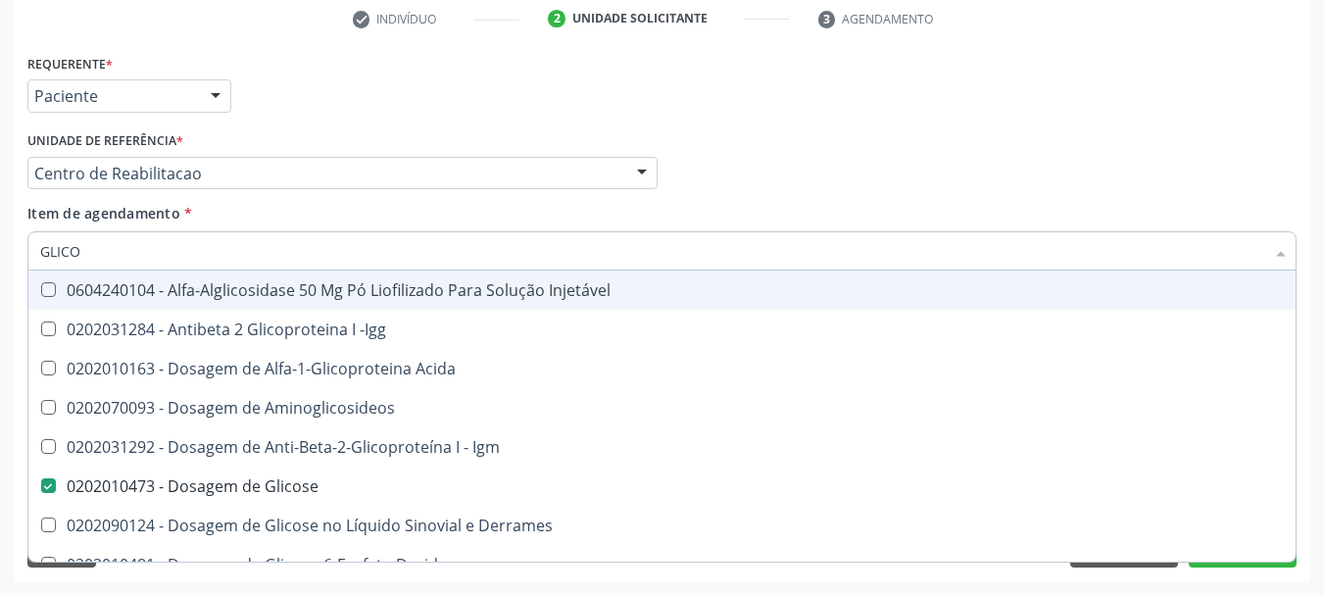
type input "GLICOS"
checkbox Acida "true"
checkbox Glicose "false"
type input "GLICOSI"
checkbox Acida "false"
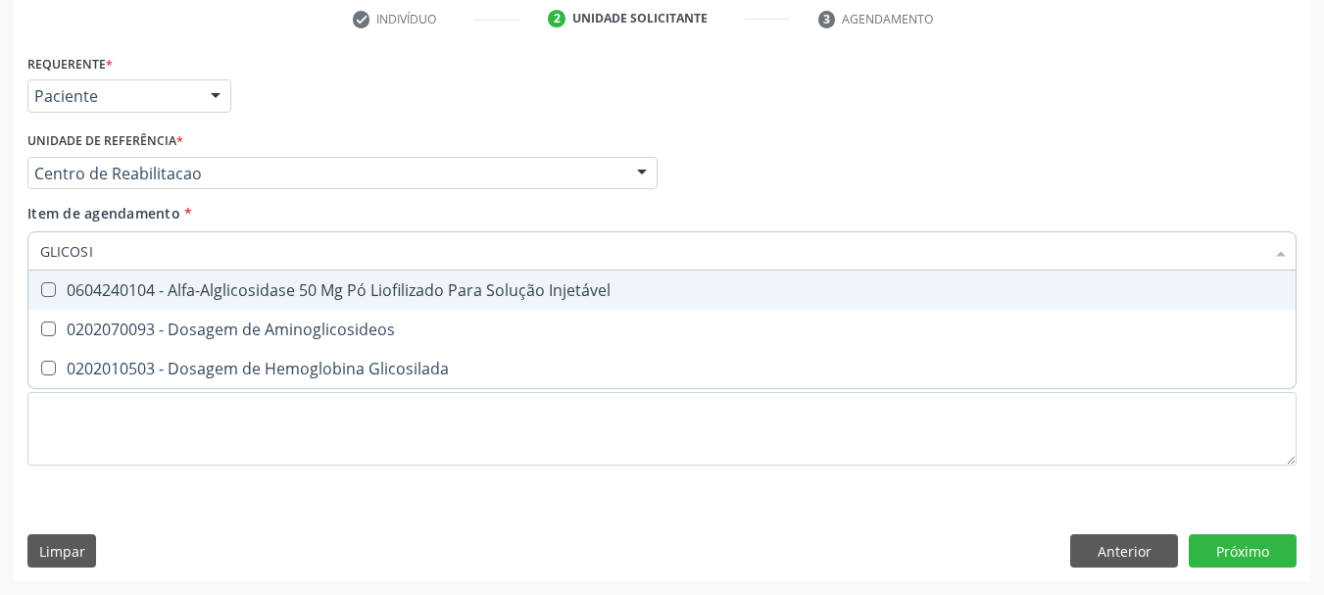
type input "GLICOSIL"
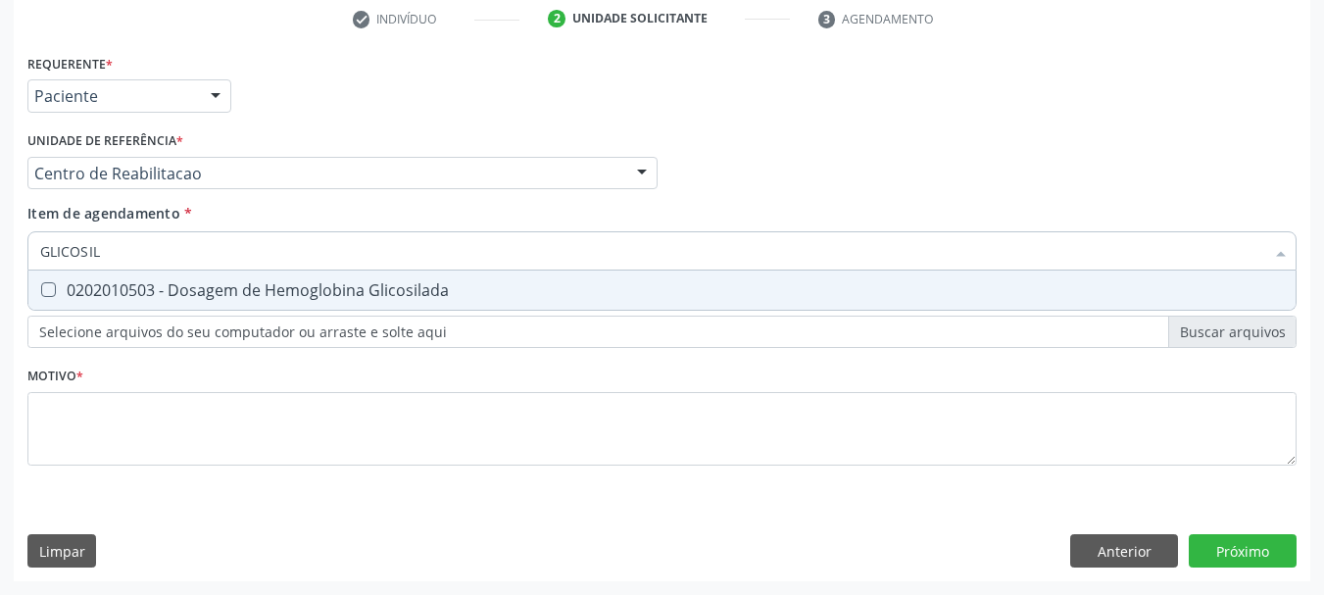
drag, startPoint x: 78, startPoint y: 280, endPoint x: 92, endPoint y: 267, distance: 19.4
click at [79, 282] on div "0202010503 - Dosagem de Hemoglobina Glicosilada" at bounding box center [662, 290] width 1244 height 16
checkbox Glicosilada "true"
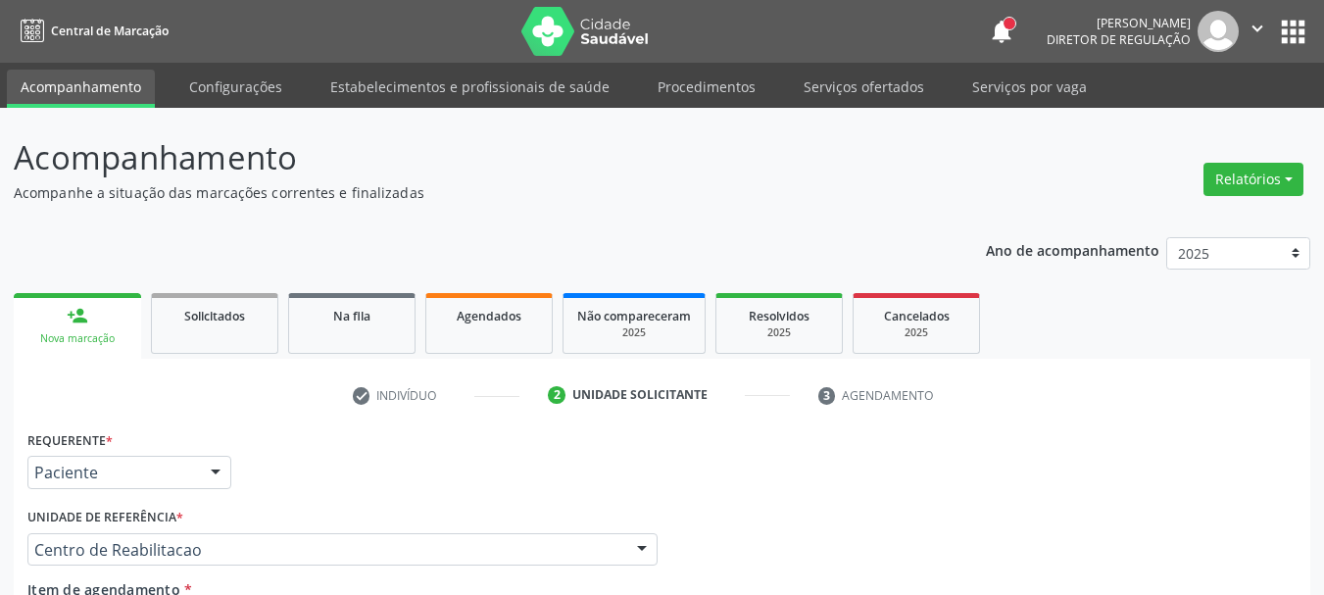
scroll to position [376, 0]
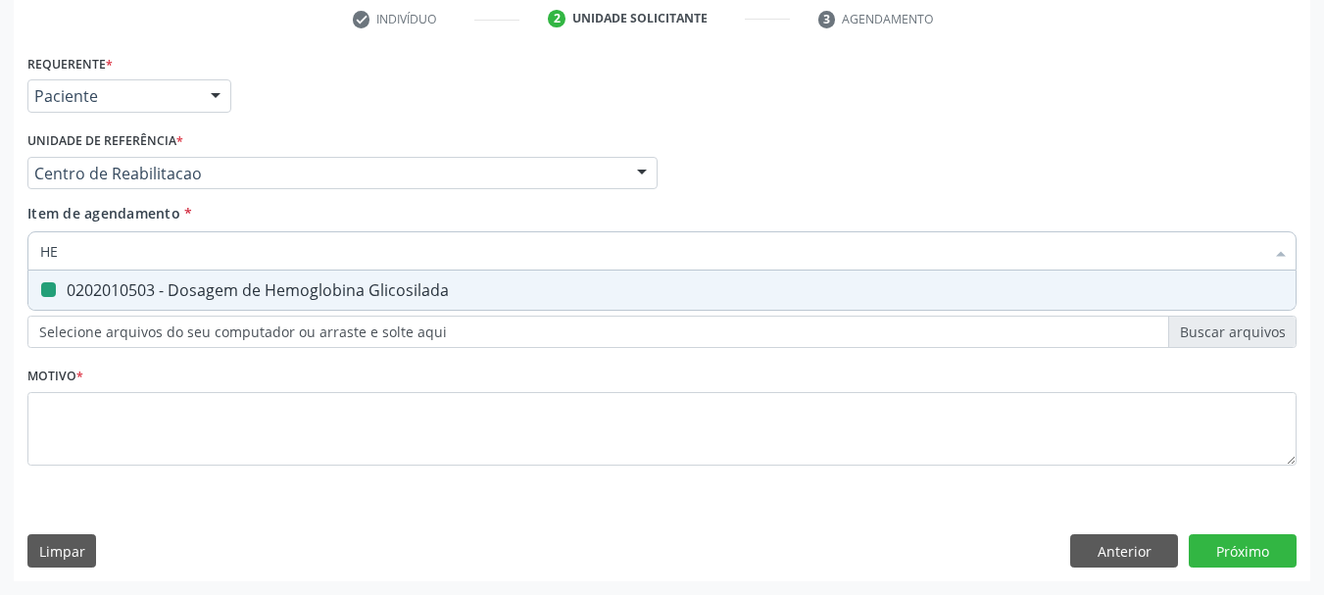
type input "HEM"
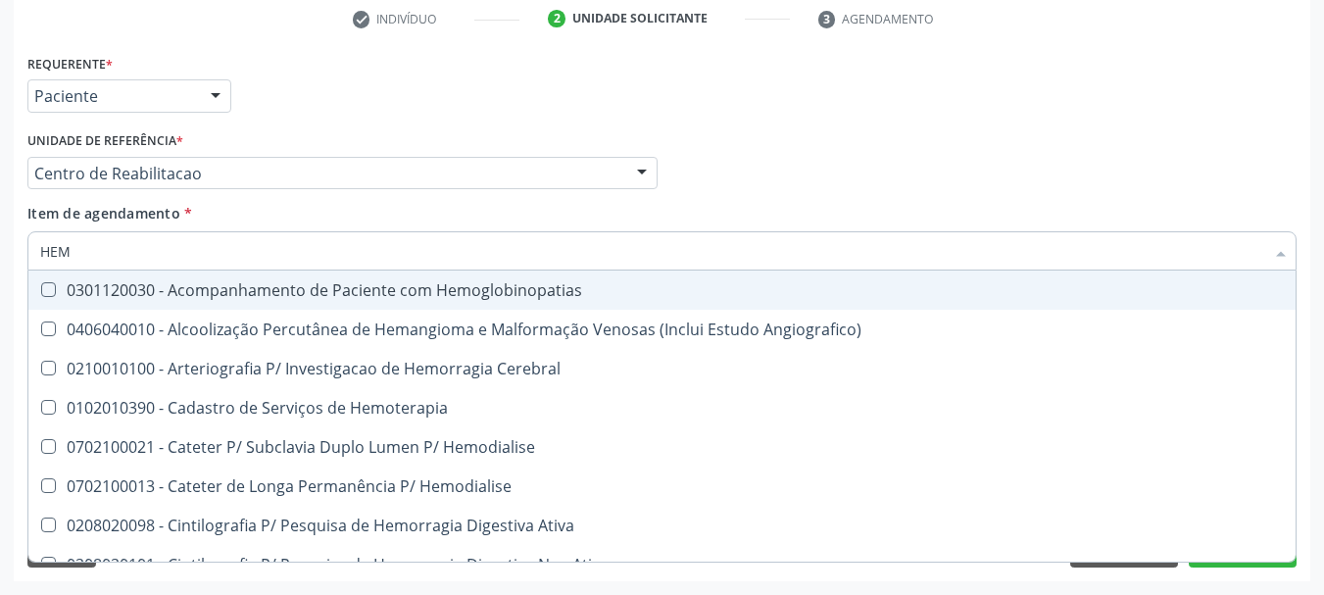
checkbox Hemoglobinopatias "false"
type input "HEMO"
checkbox Hemacias "true"
checkbox Glicosilada "false"
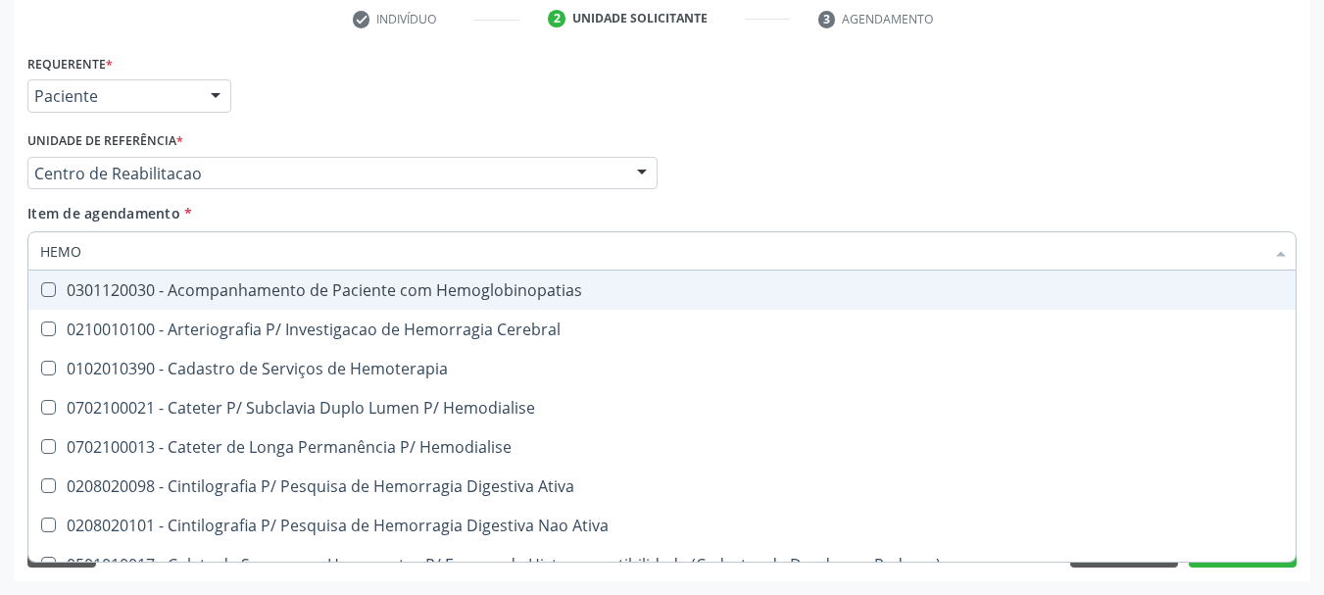
type input "HEMOG"
checkbox Tardio\) "true"
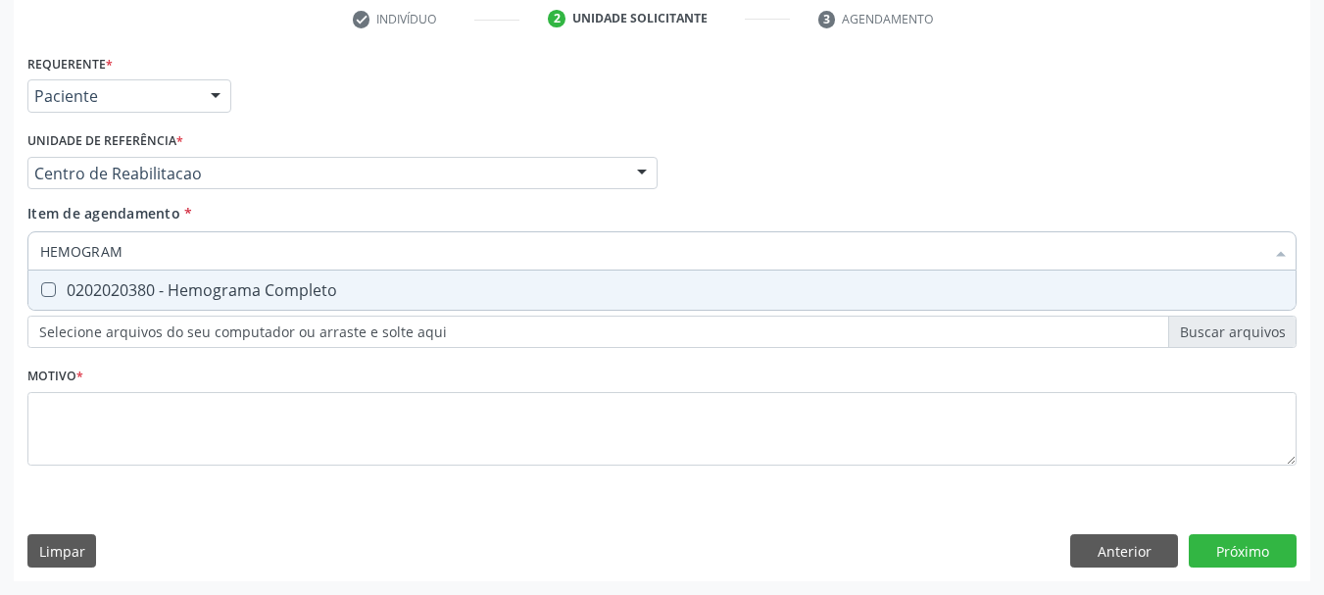
type input "HEMOGRAMA"
click at [78, 291] on div "0202020380 - Hemograma Completo" at bounding box center [662, 290] width 1244 height 16
checkbox Completo "true"
click at [118, 255] on input "HEMOGRAMA" at bounding box center [652, 250] width 1224 height 39
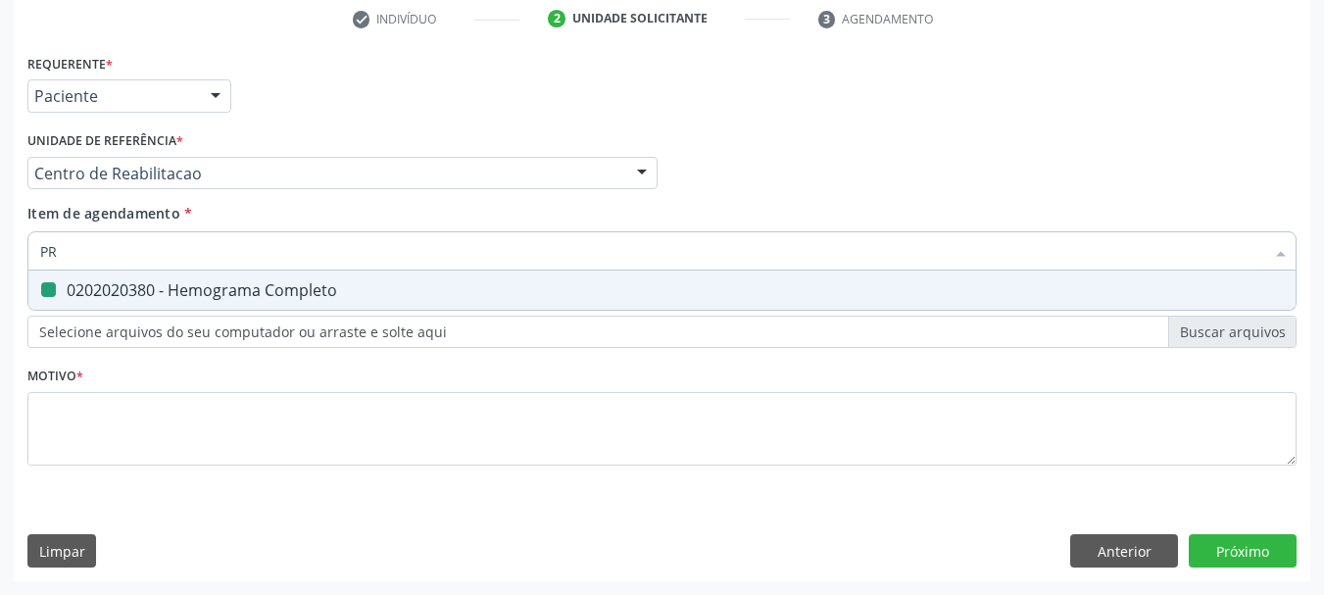
type input "PRO"
checkbox Completo "false"
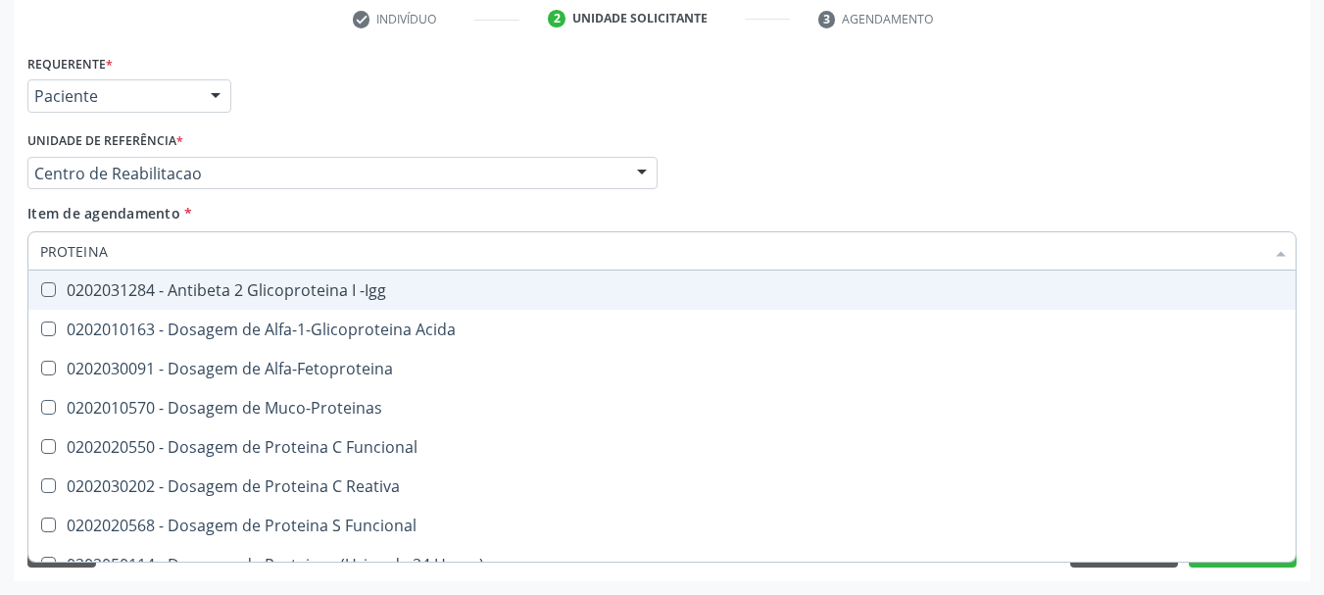
type input "PROTEINA C"
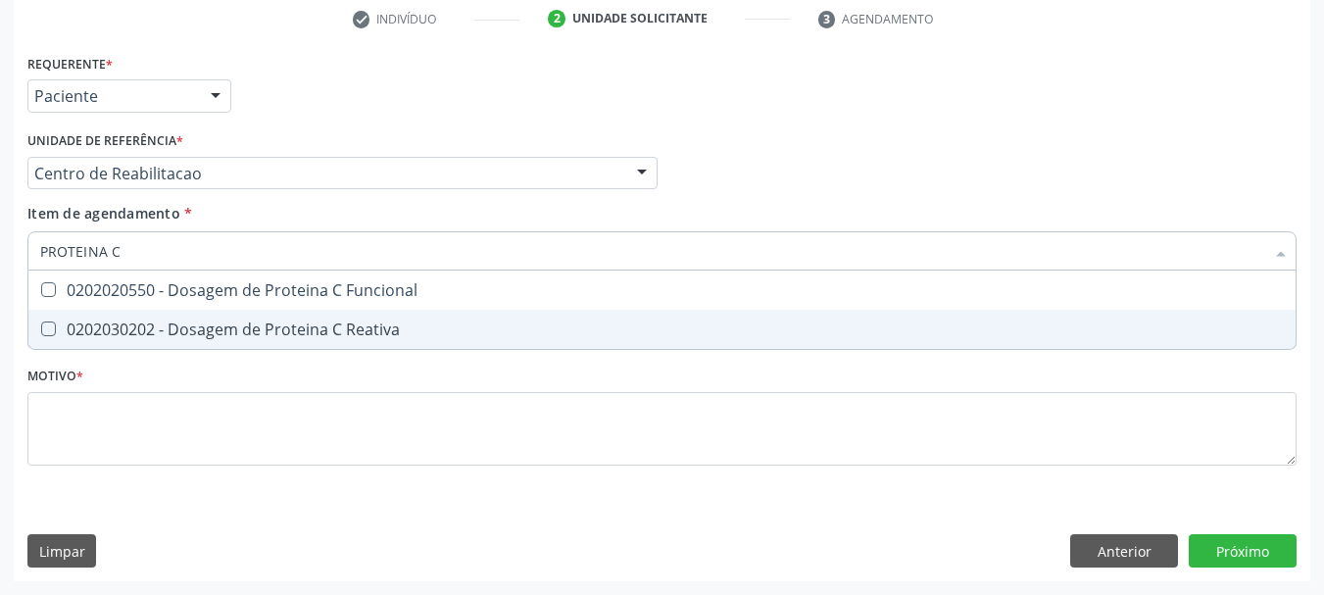
click at [328, 343] on span "0202030202 - Dosagem de Proteina C Reativa" at bounding box center [661, 329] width 1267 height 39
checkbox Reativa "true"
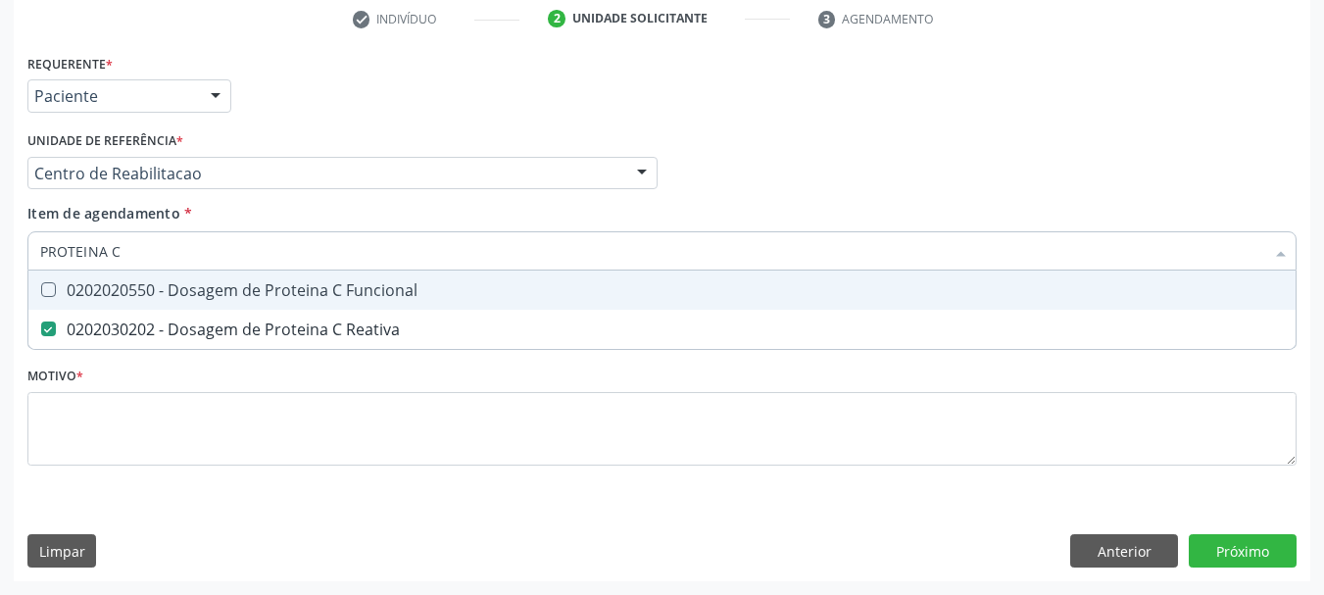
click at [170, 242] on input "PROTEINA C" at bounding box center [652, 250] width 1224 height 39
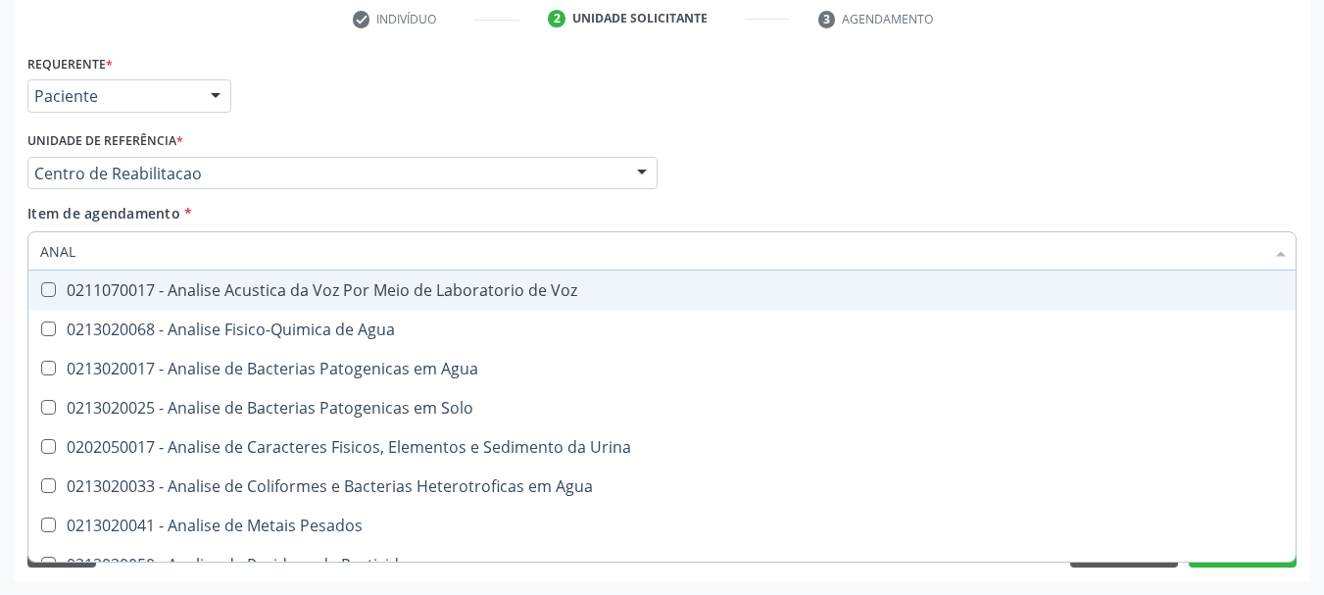
type input "ANALI"
checkbox Agua "false"
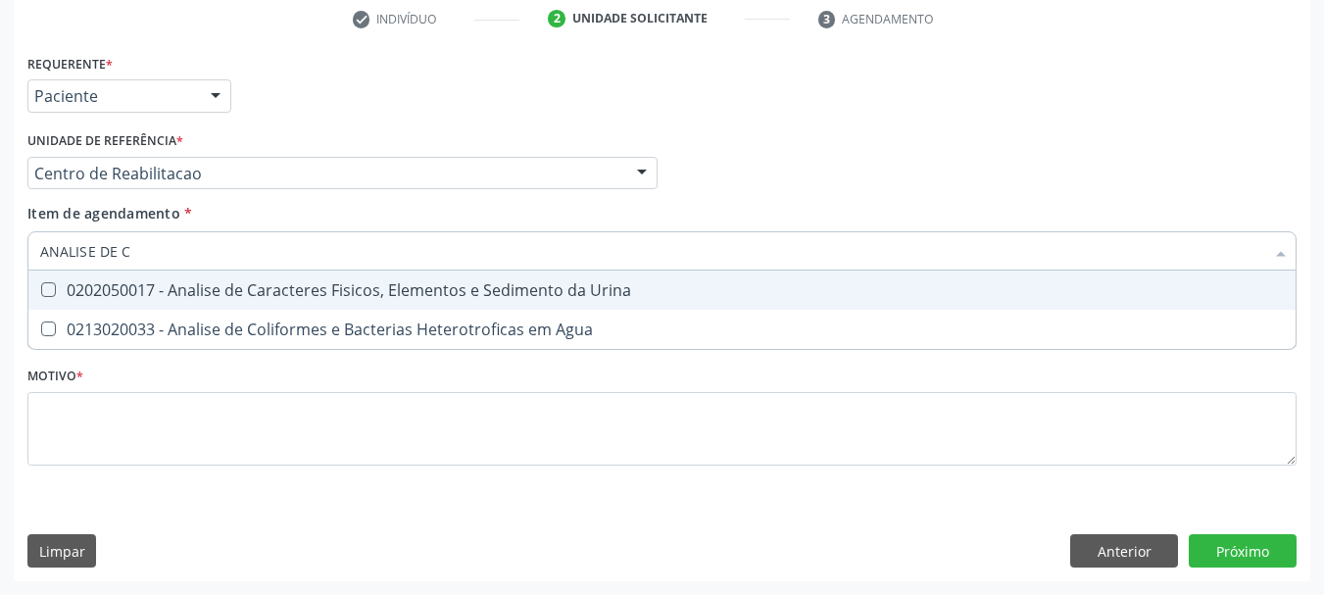
type input "ANALISE DE CA"
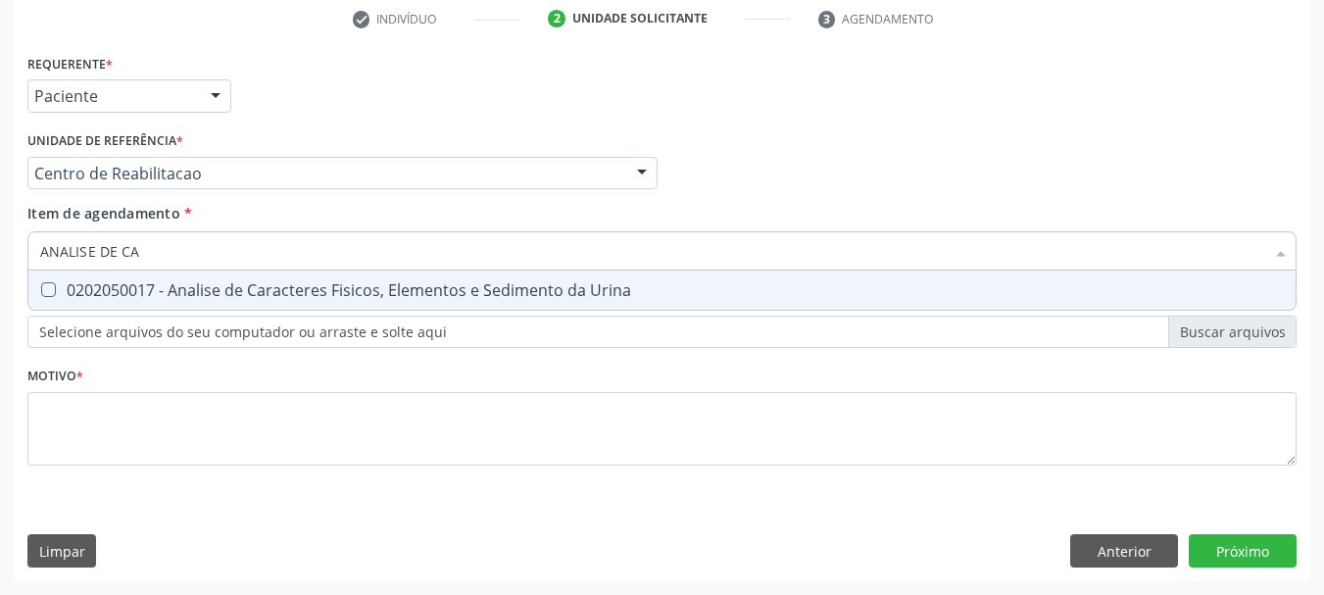
click at [223, 296] on div "0202050017 - Analise de Caracteres Fisicos, Elementos e Sedimento da Urina" at bounding box center [662, 290] width 1244 height 16
checkbox Urina "true"
click at [185, 253] on input "ANALISE DE CA" at bounding box center [652, 250] width 1224 height 39
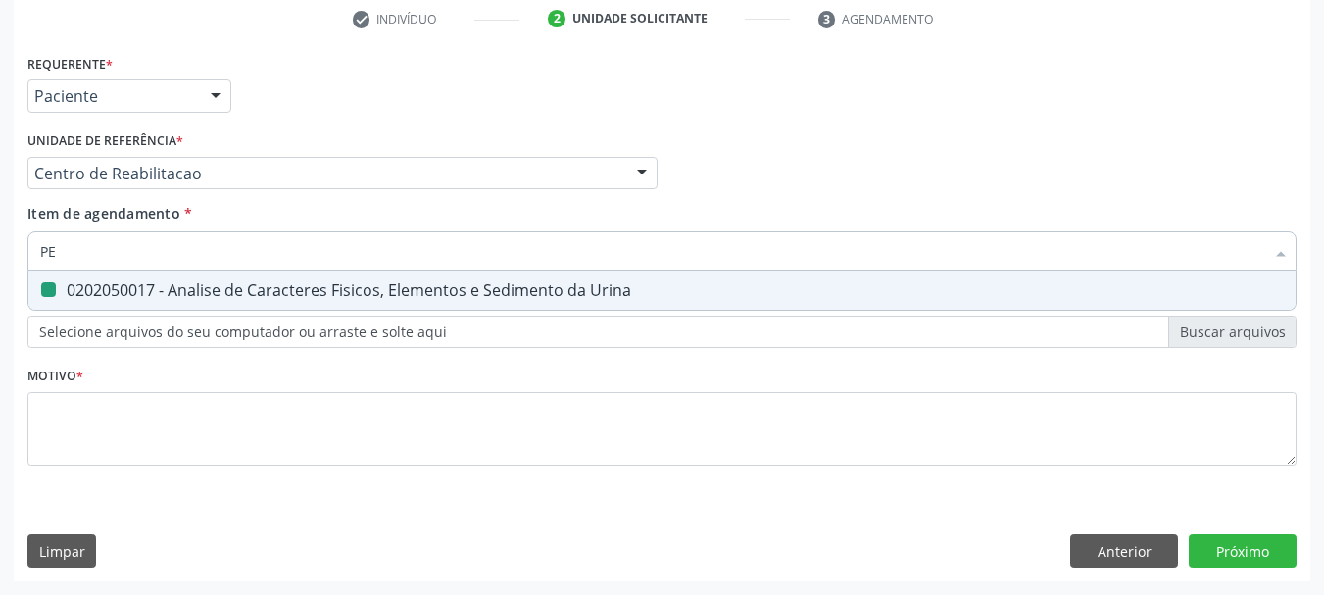
type input "PES"
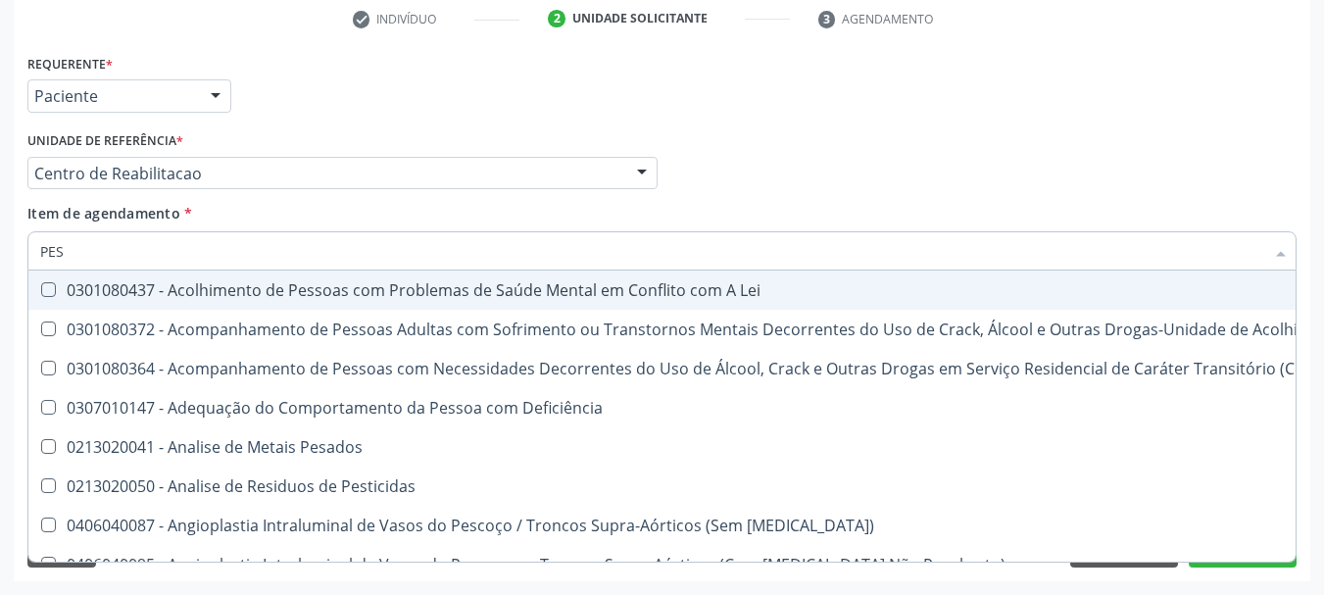
checkbox Lei "false"
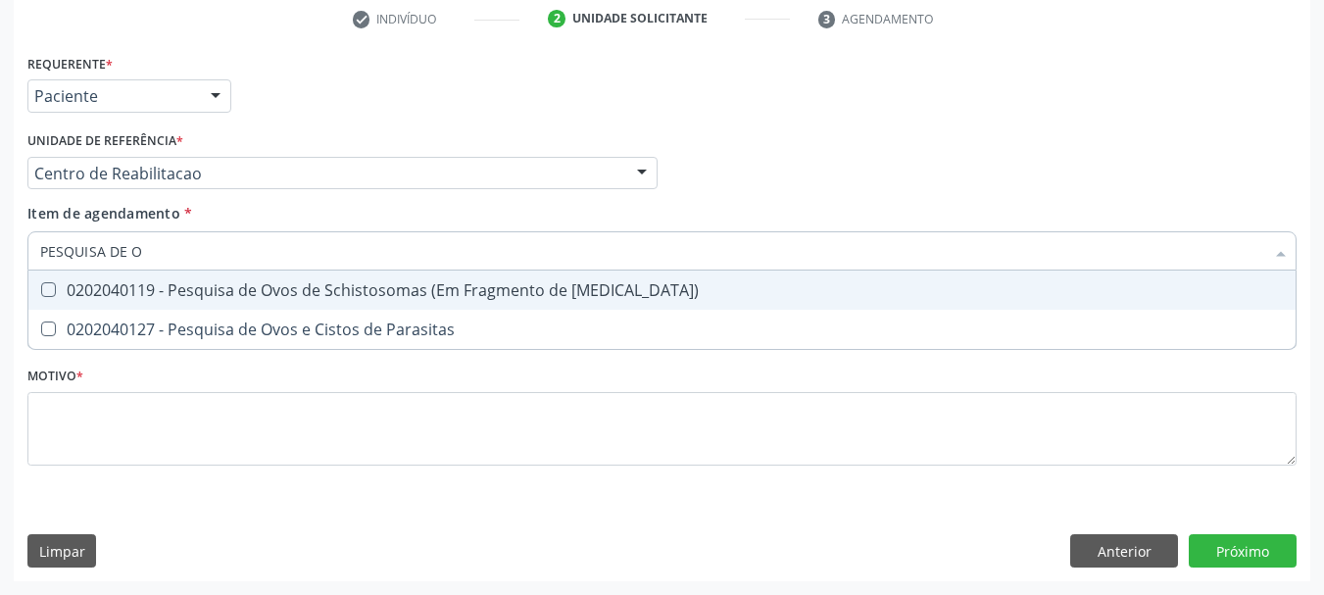
type input "PESQUISA DE OV"
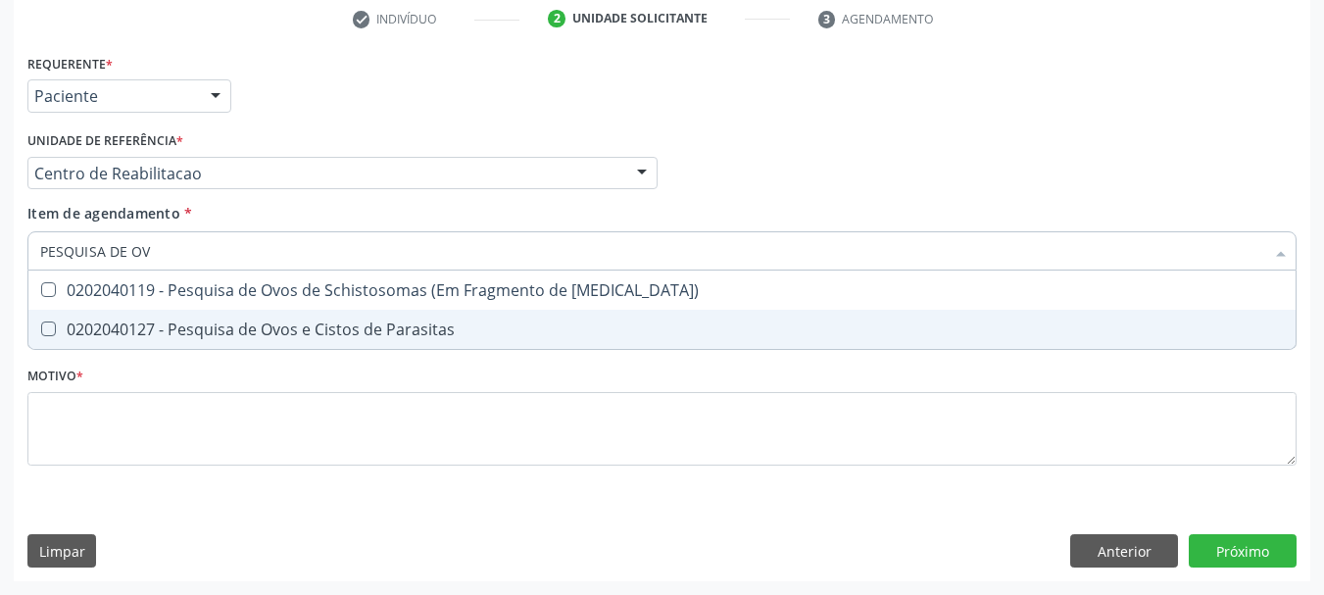
click at [328, 322] on div "0202040127 - Pesquisa de Ovos e Cistos de Parasitas" at bounding box center [662, 330] width 1244 height 16
checkbox Parasitas "true"
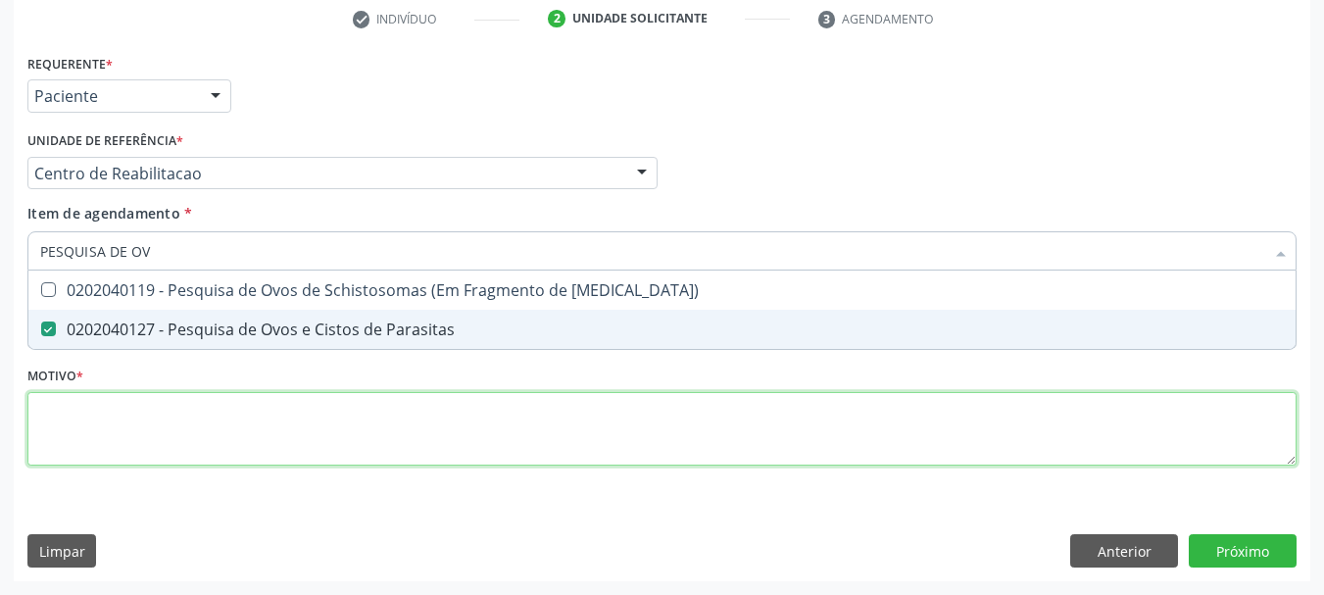
click at [285, 422] on div "Requerente * Paciente Profissional de Saúde Paciente Nenhum resultado encontrad…" at bounding box center [661, 271] width 1269 height 444
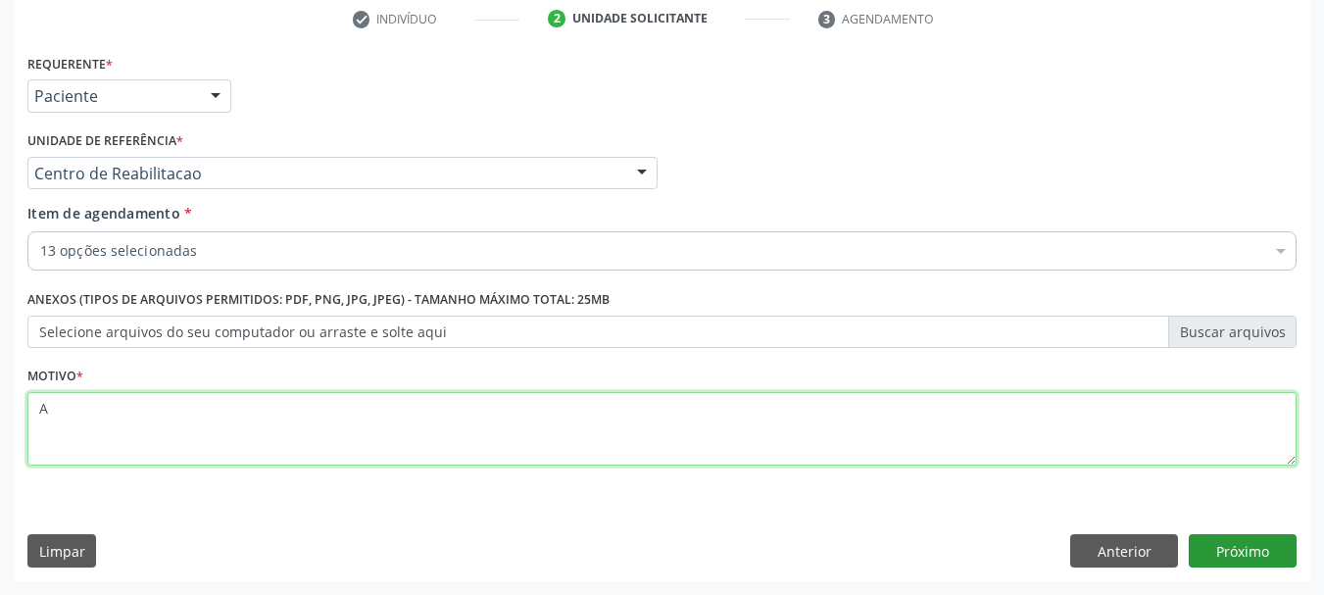
type textarea "A"
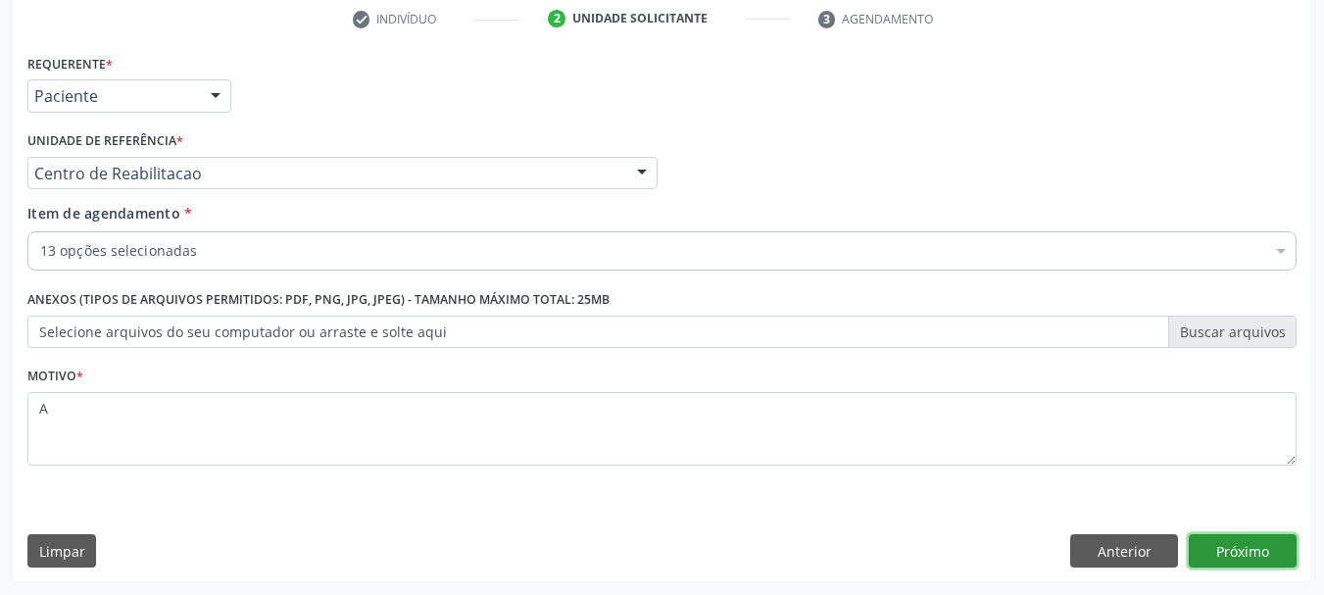
click at [1260, 542] on button "Próximo" at bounding box center [1243, 550] width 108 height 33
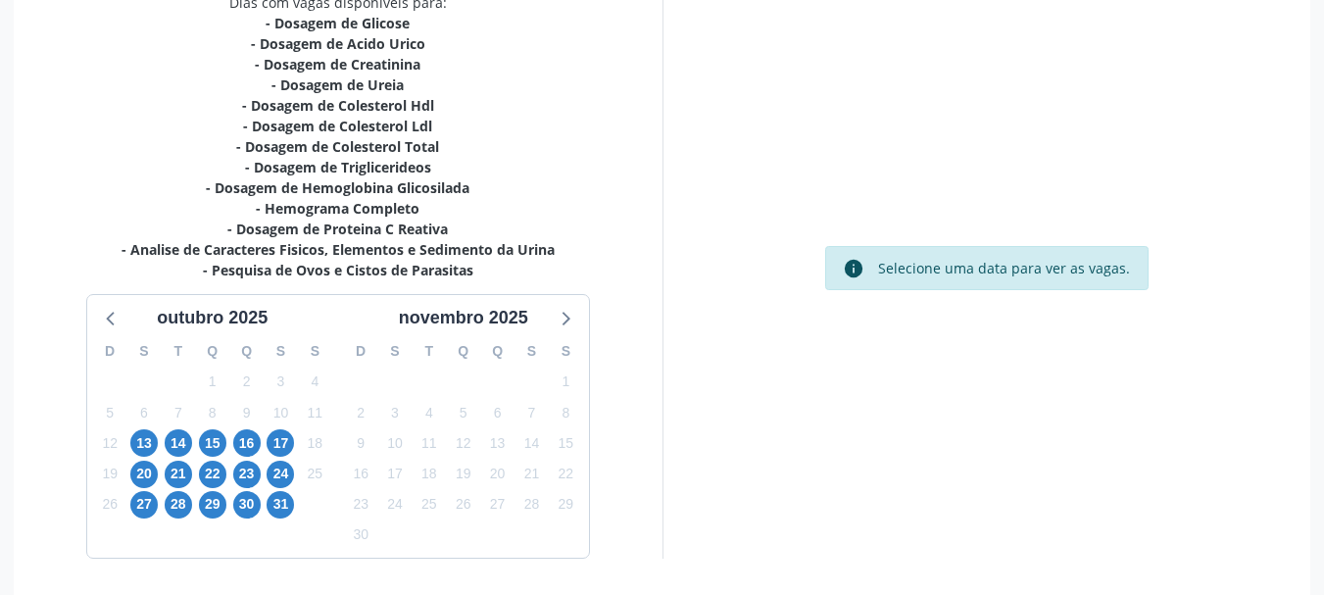
scroll to position [474, 0]
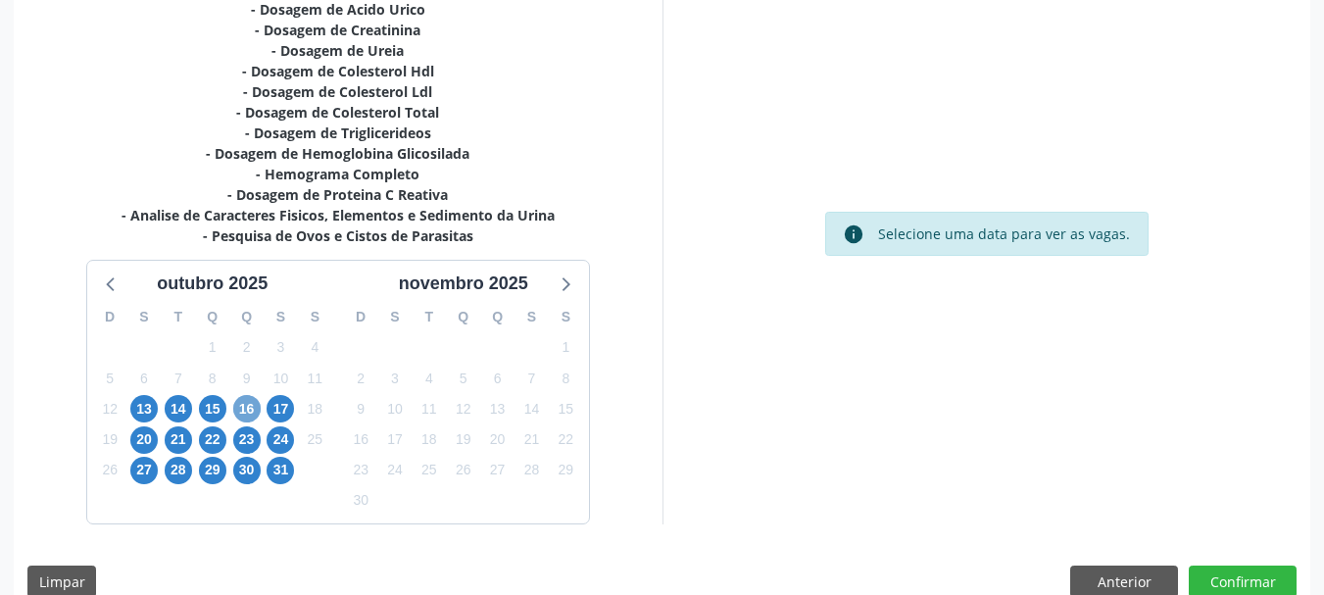
click at [253, 402] on span "16" at bounding box center [246, 408] width 27 height 27
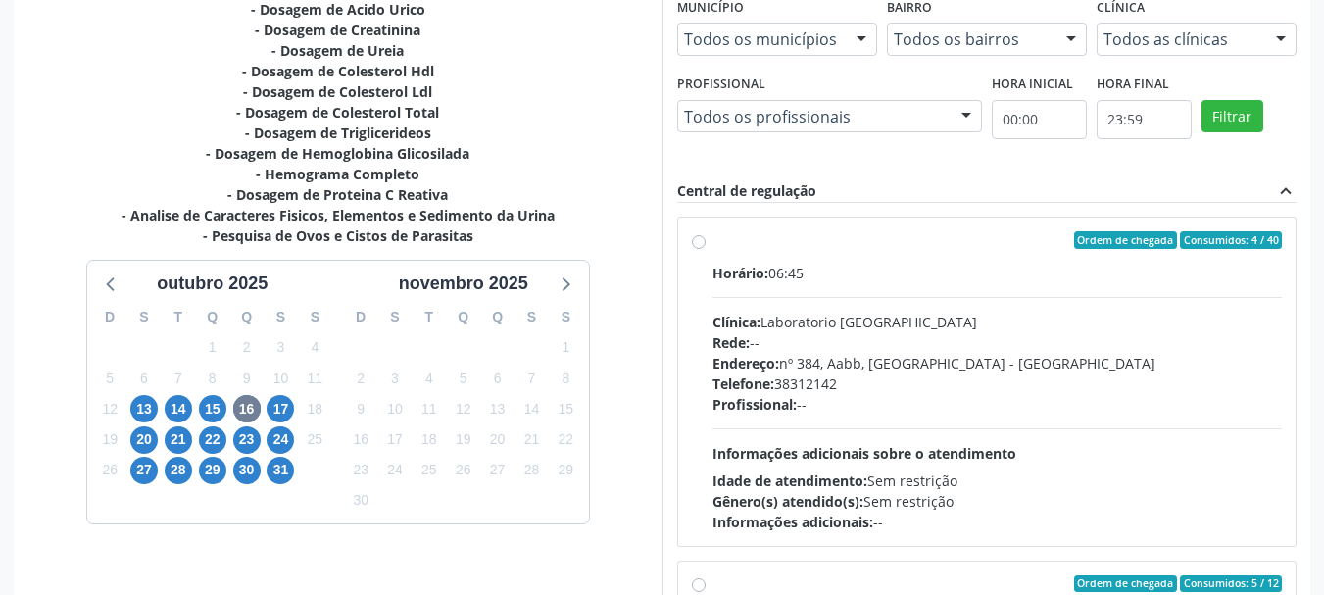
click at [938, 351] on div "Rede: --" at bounding box center [998, 342] width 570 height 21
click at [706, 249] on input "Ordem de chegada Consumidos: 4 / 40 Horário: 06:45 Clínica: Laboratorio [GEOGRA…" at bounding box center [699, 240] width 14 height 18
radio input "true"
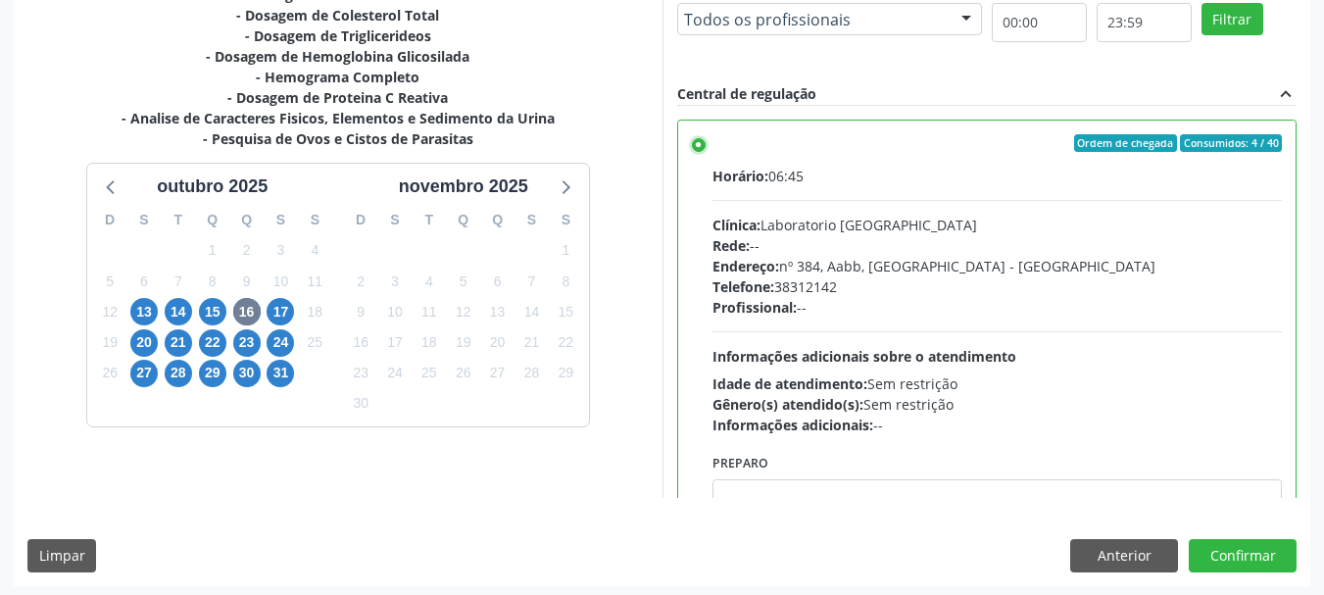
scroll to position [576, 0]
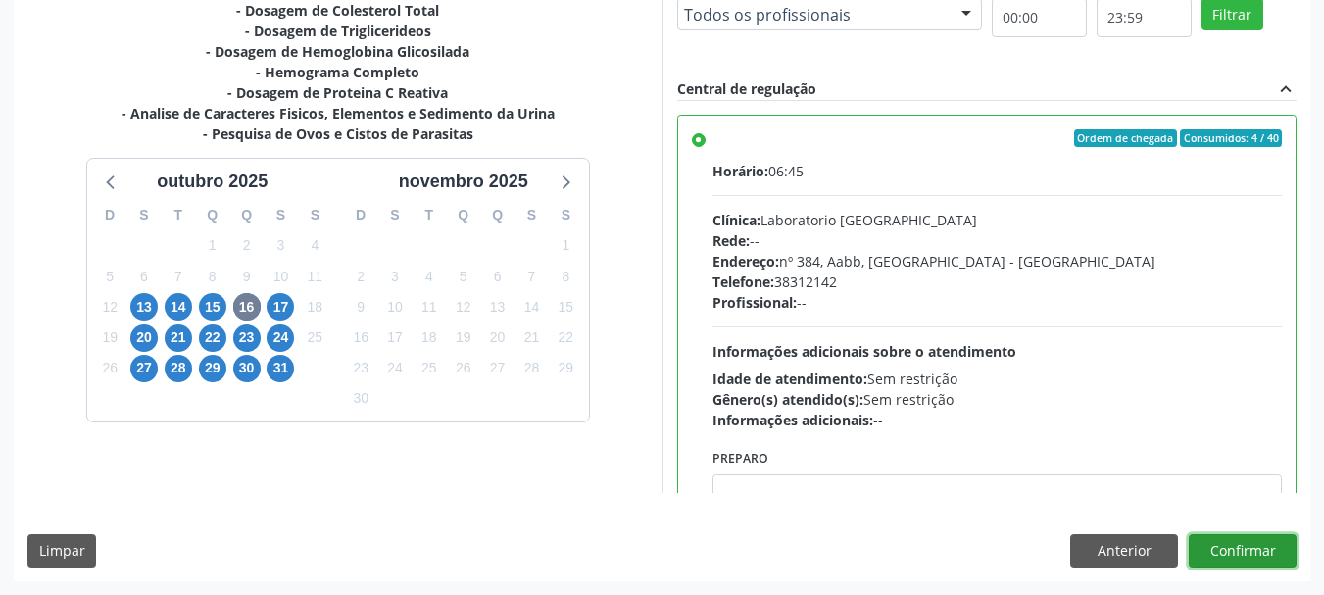
click at [1295, 554] on button "Confirmar" at bounding box center [1243, 550] width 108 height 33
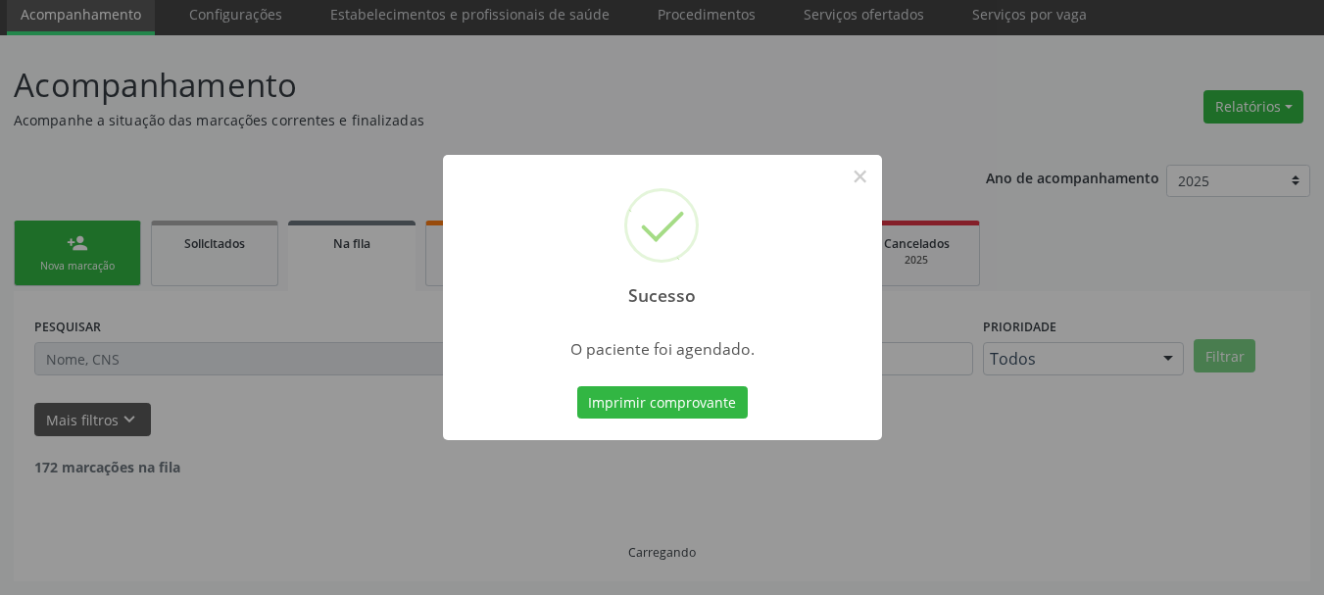
scroll to position [52, 0]
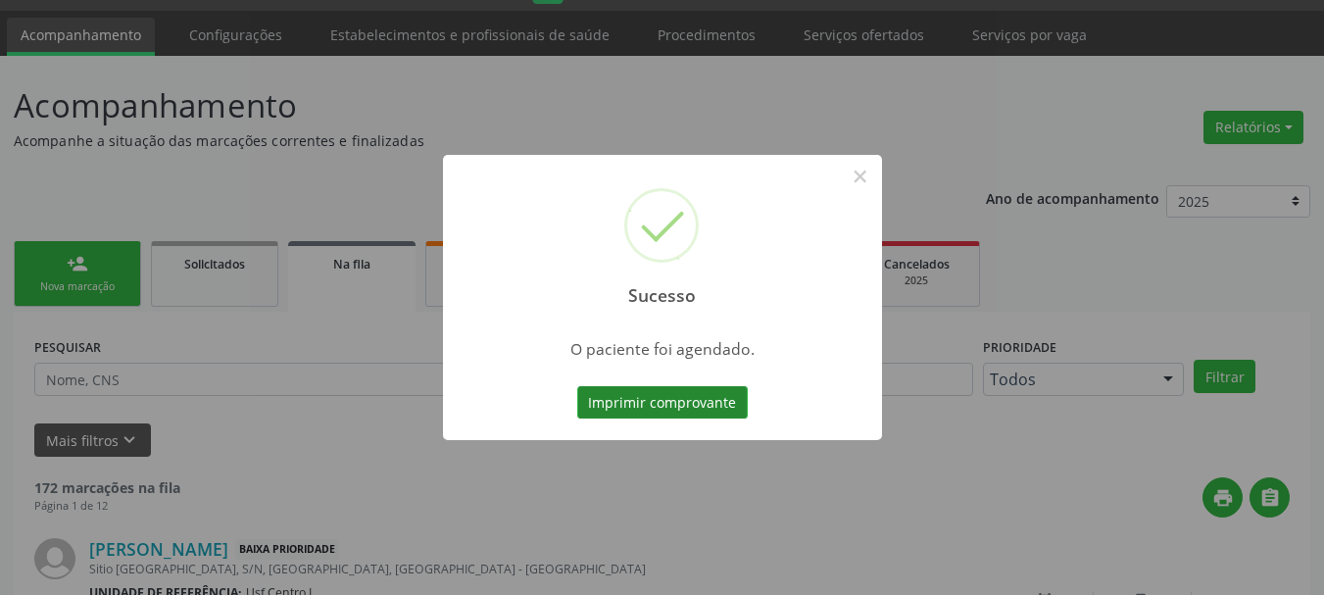
click at [688, 390] on button "Imprimir comprovante" at bounding box center [662, 402] width 171 height 33
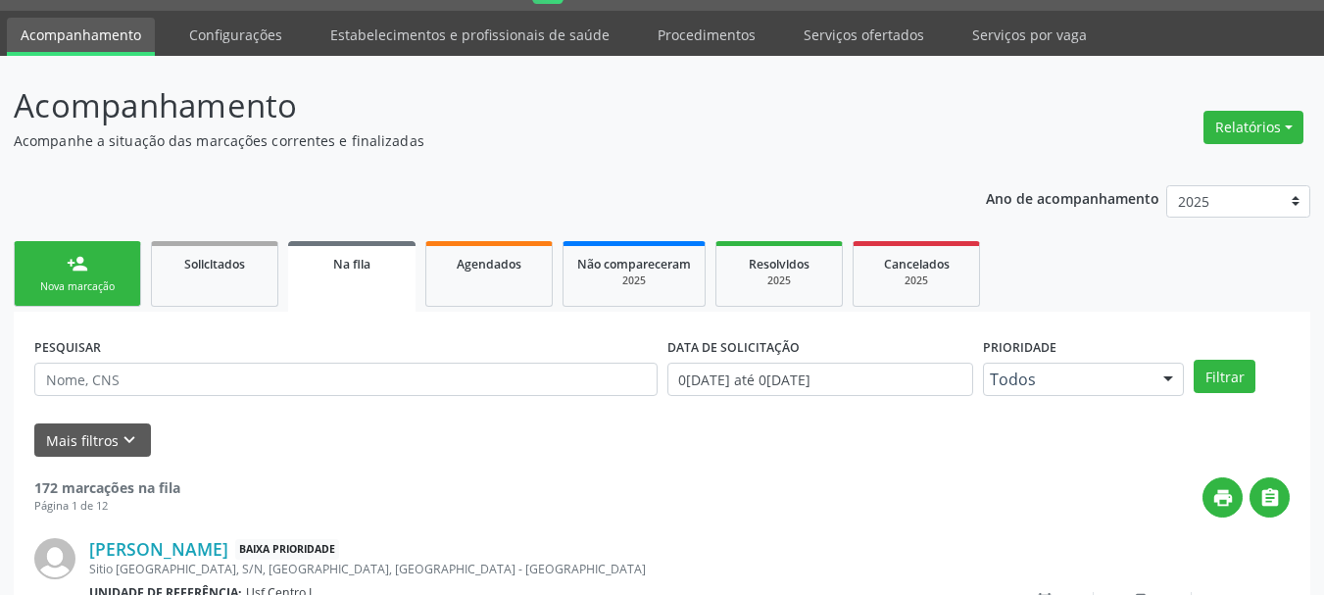
click at [60, 288] on div "Nova marcação" at bounding box center [77, 286] width 98 height 15
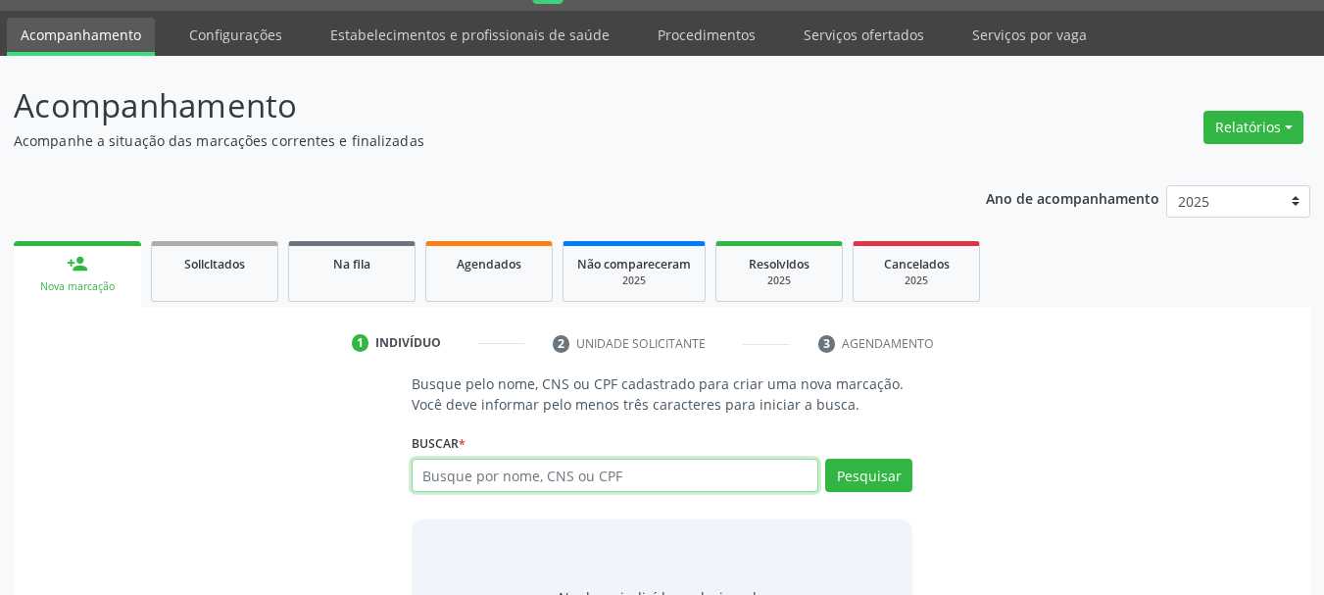
click at [629, 487] on input "text" at bounding box center [616, 475] width 408 height 33
type input "706204012406363"
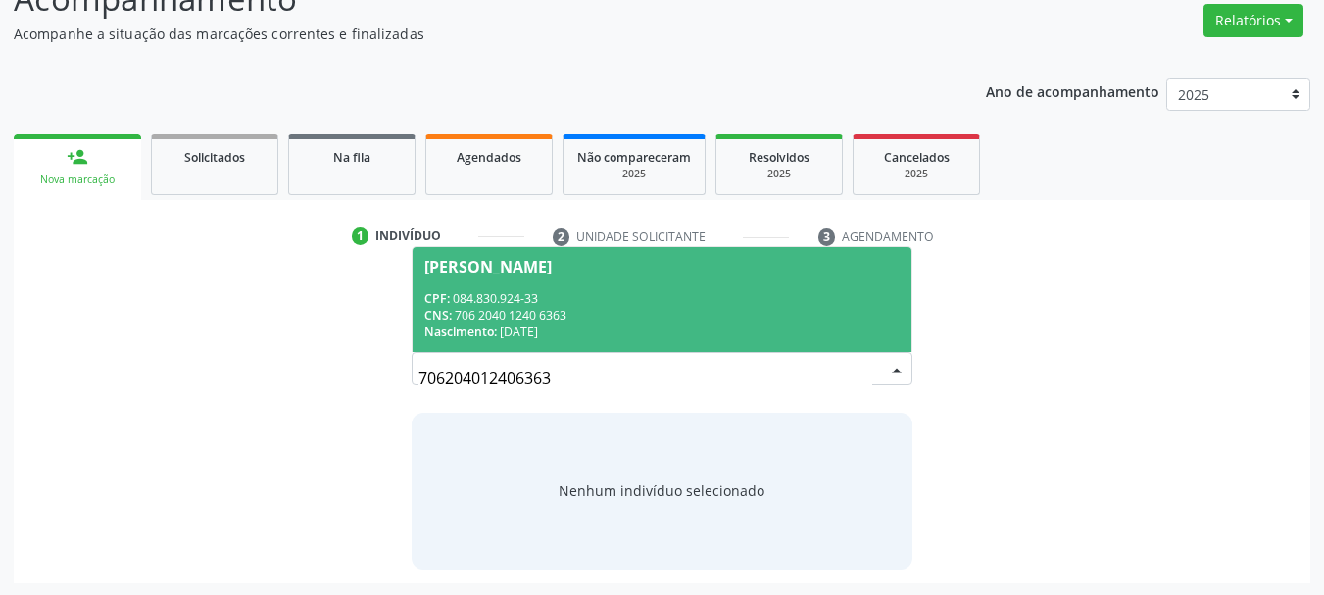
scroll to position [161, 0]
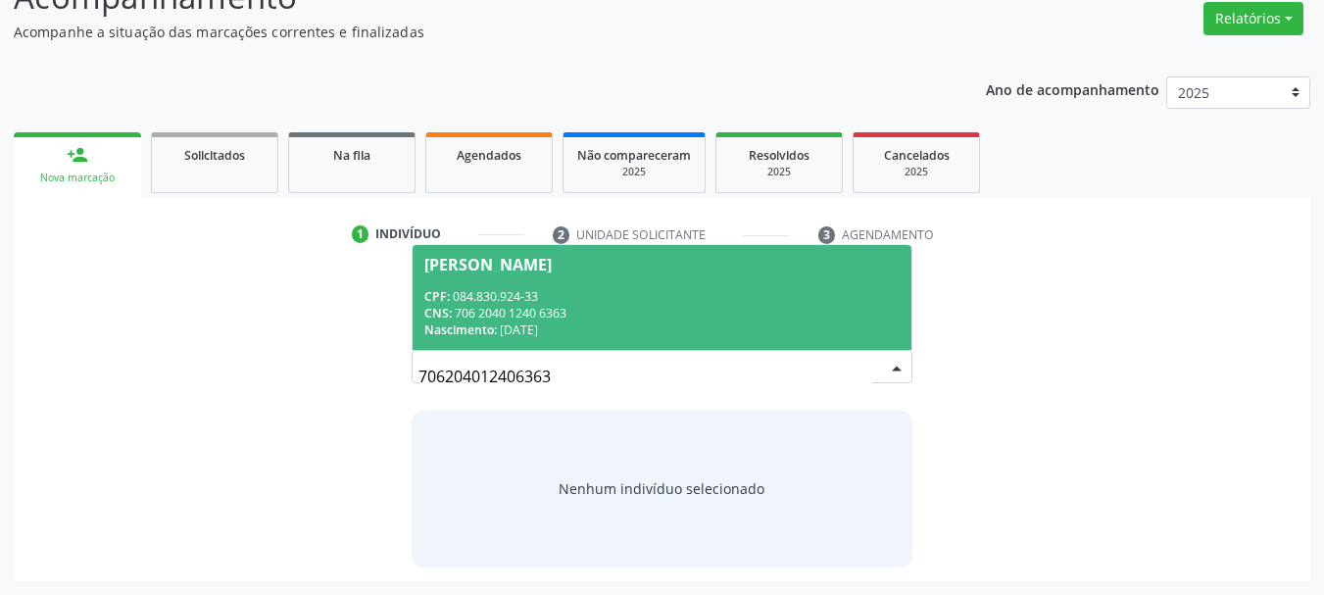
click at [642, 300] on div "CPF: 084.830.924-33" at bounding box center [662, 296] width 476 height 17
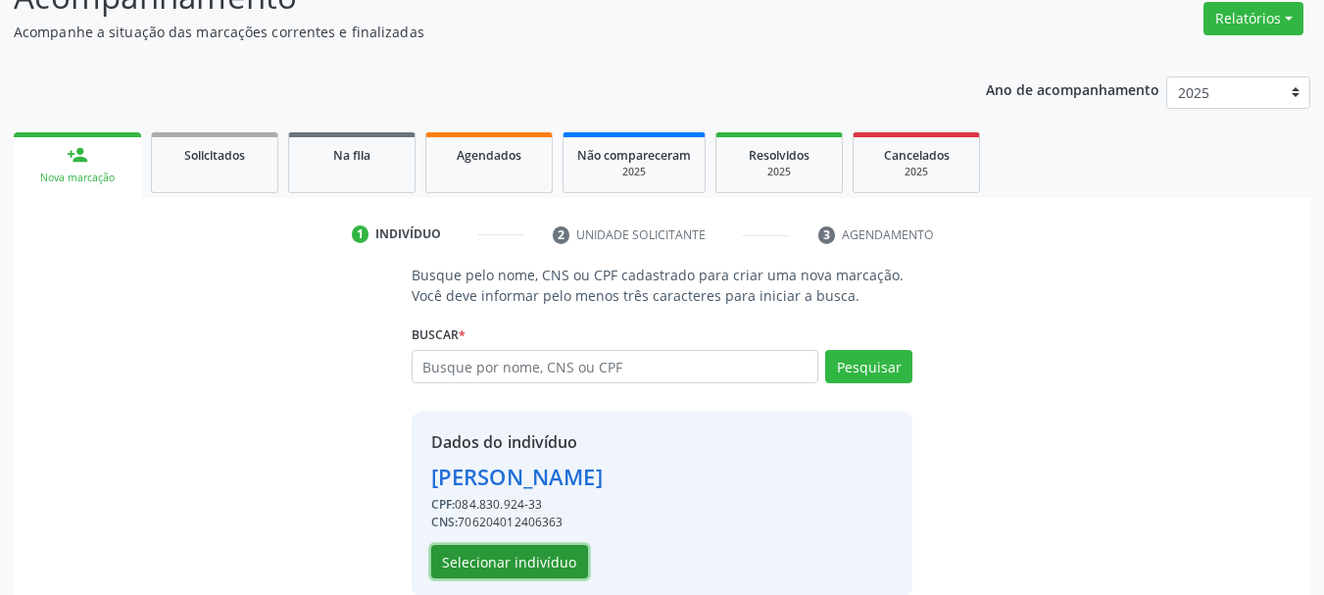
click at [505, 576] on button "Selecionar indivíduo" at bounding box center [509, 561] width 157 height 33
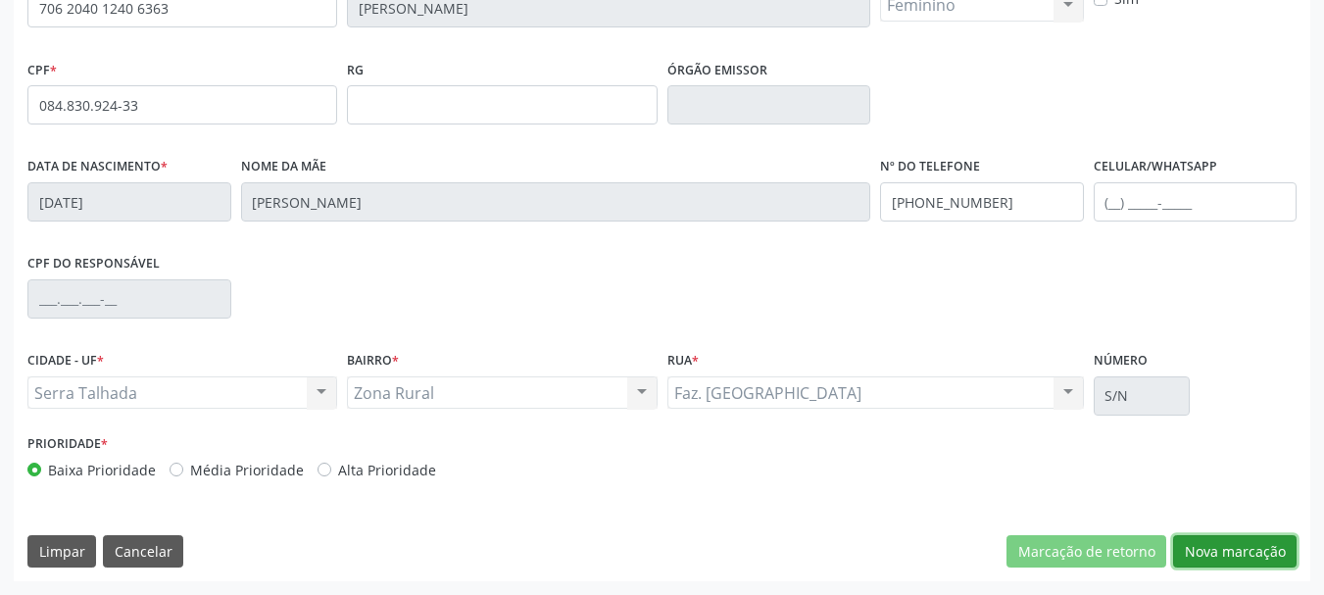
click at [1272, 557] on button "Nova marcação" at bounding box center [1235, 551] width 124 height 33
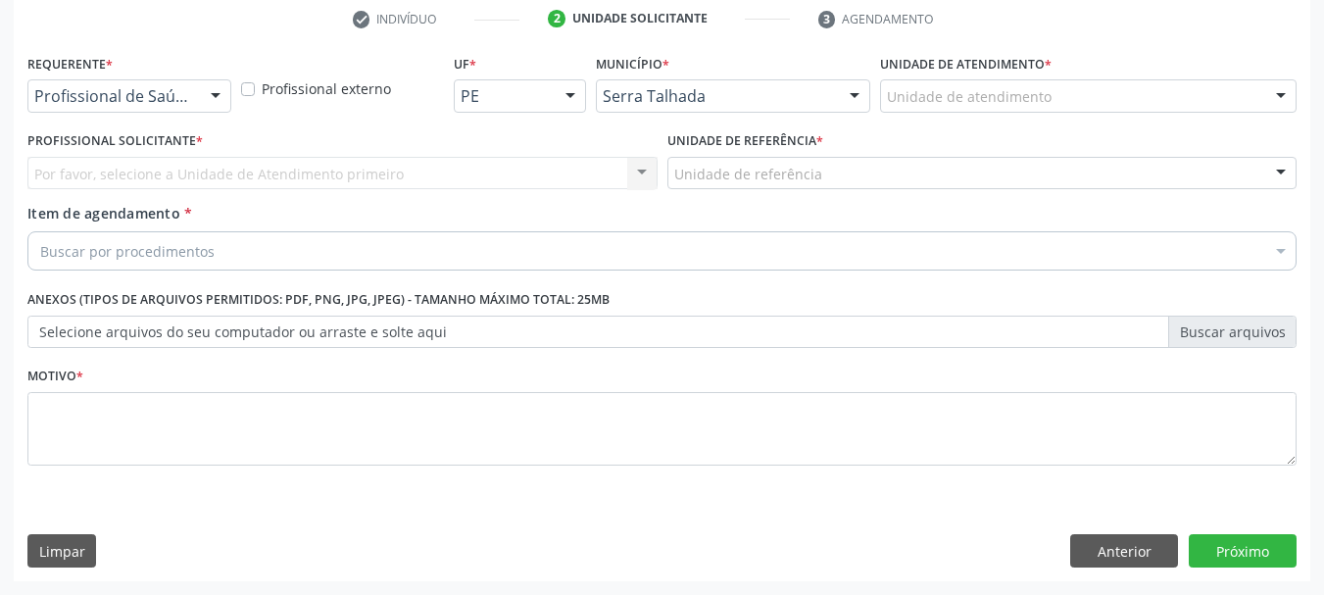
scroll to position [376, 0]
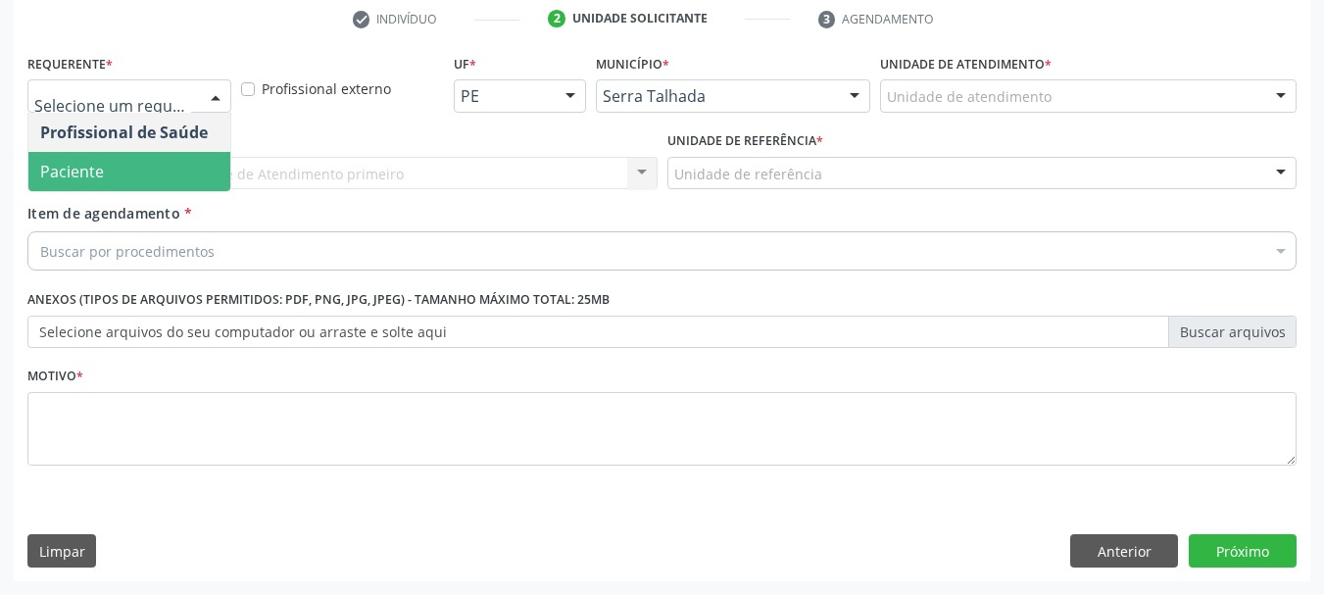
click at [131, 166] on span "Paciente" at bounding box center [129, 171] width 202 height 39
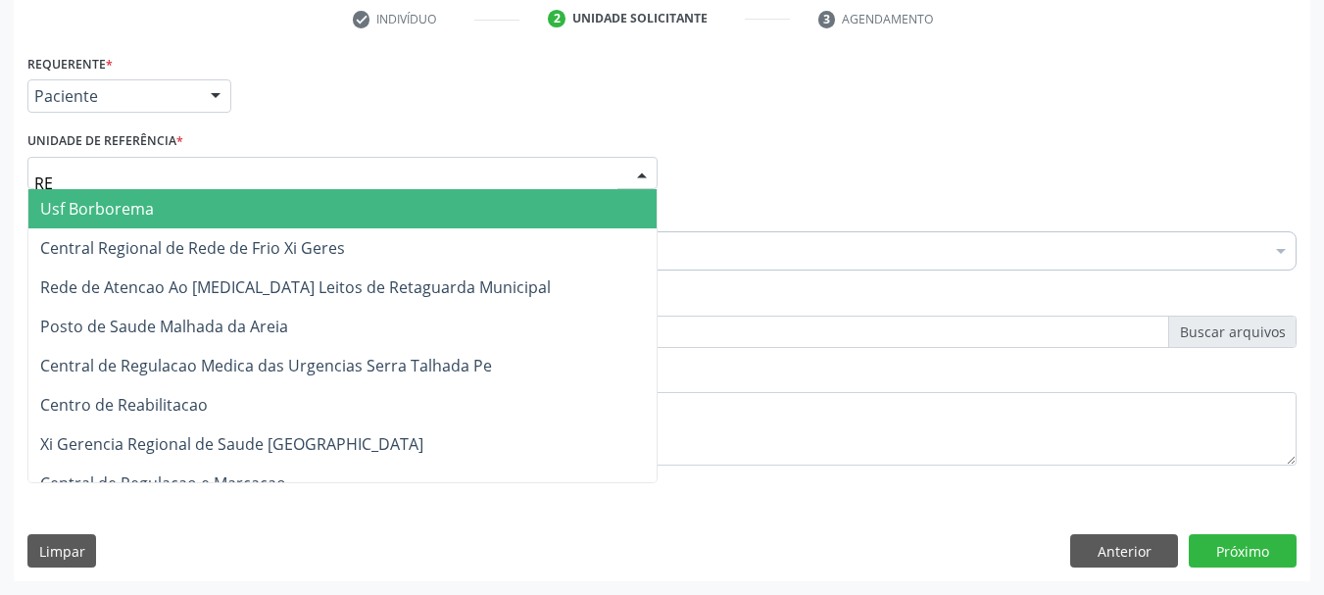
type input "REA"
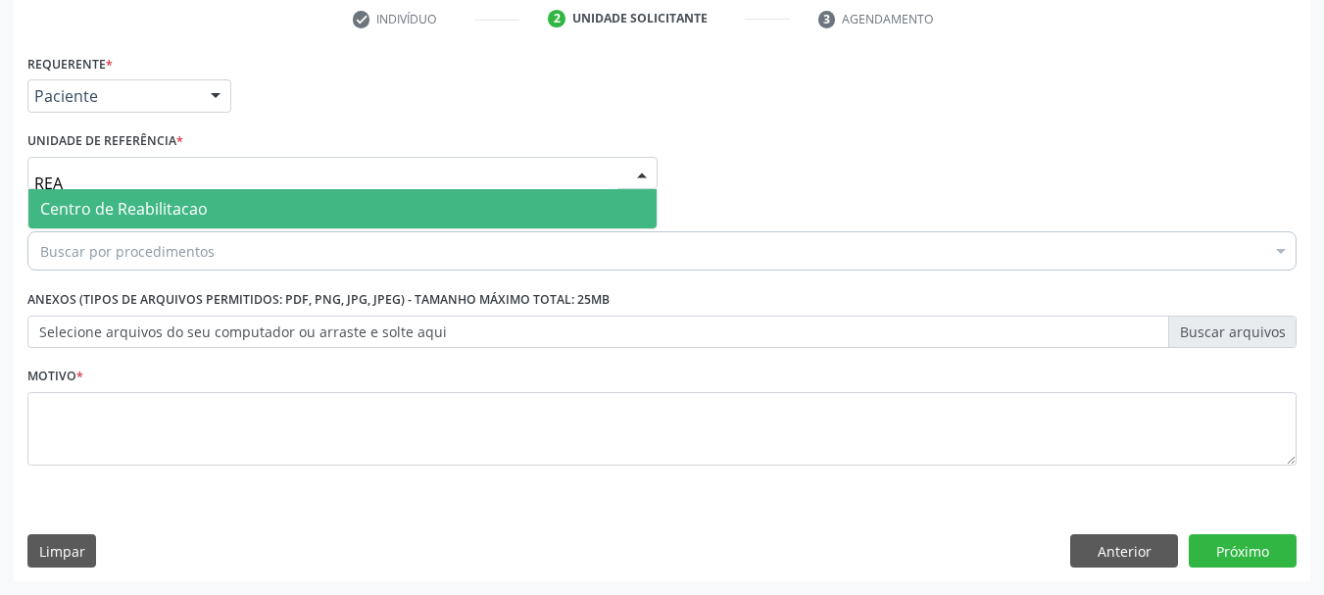
click at [123, 197] on span "Centro de Reabilitacao" at bounding box center [342, 208] width 628 height 39
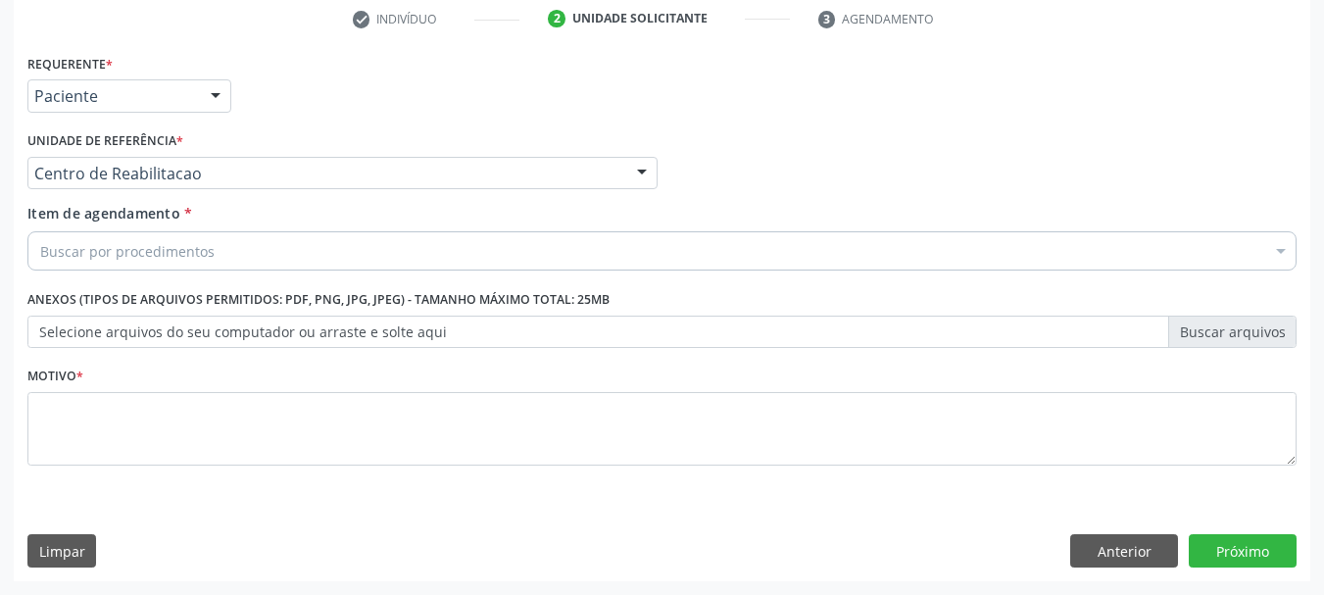
click at [122, 238] on div "Buscar por procedimentos" at bounding box center [661, 250] width 1269 height 39
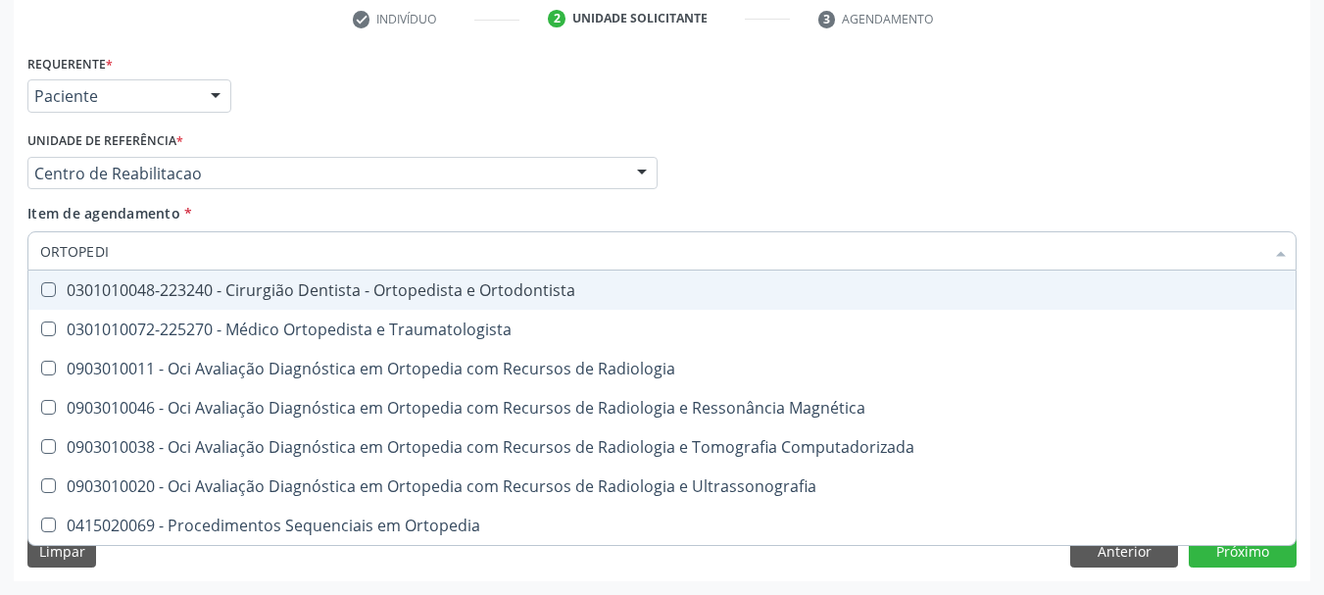
type input "ORTOPEDIS"
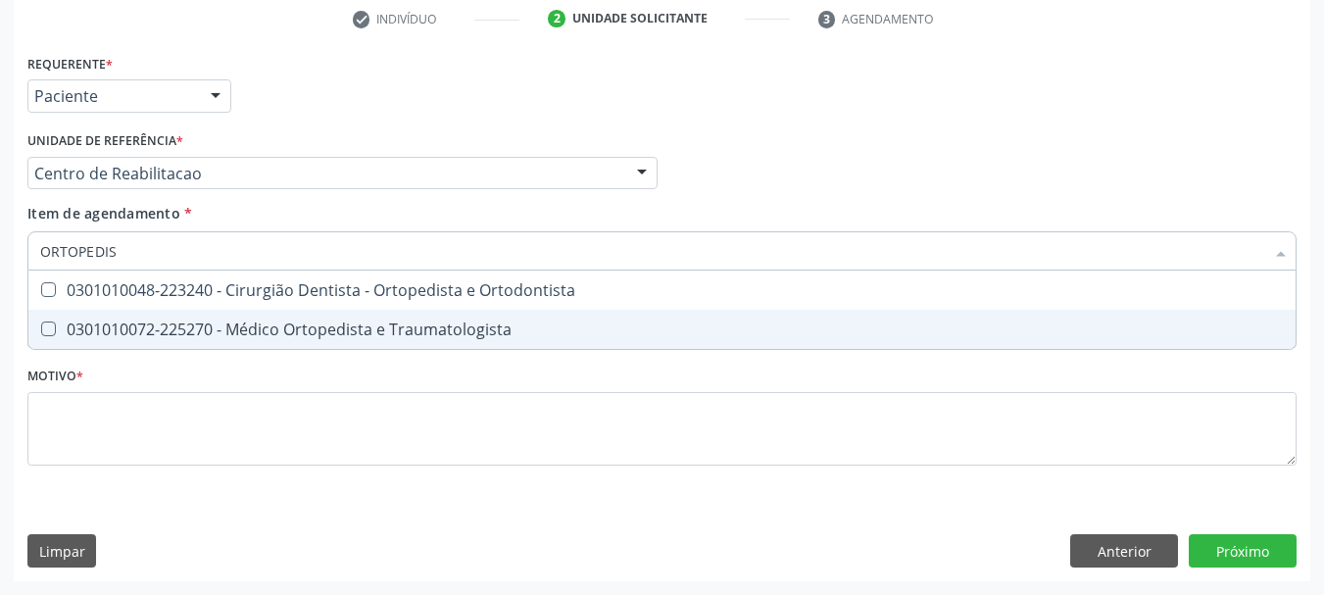
click at [416, 323] on div "0301010072-225270 - Médico Ortopedista e Traumatologista" at bounding box center [662, 330] width 1244 height 16
checkbox Traumatologista "true"
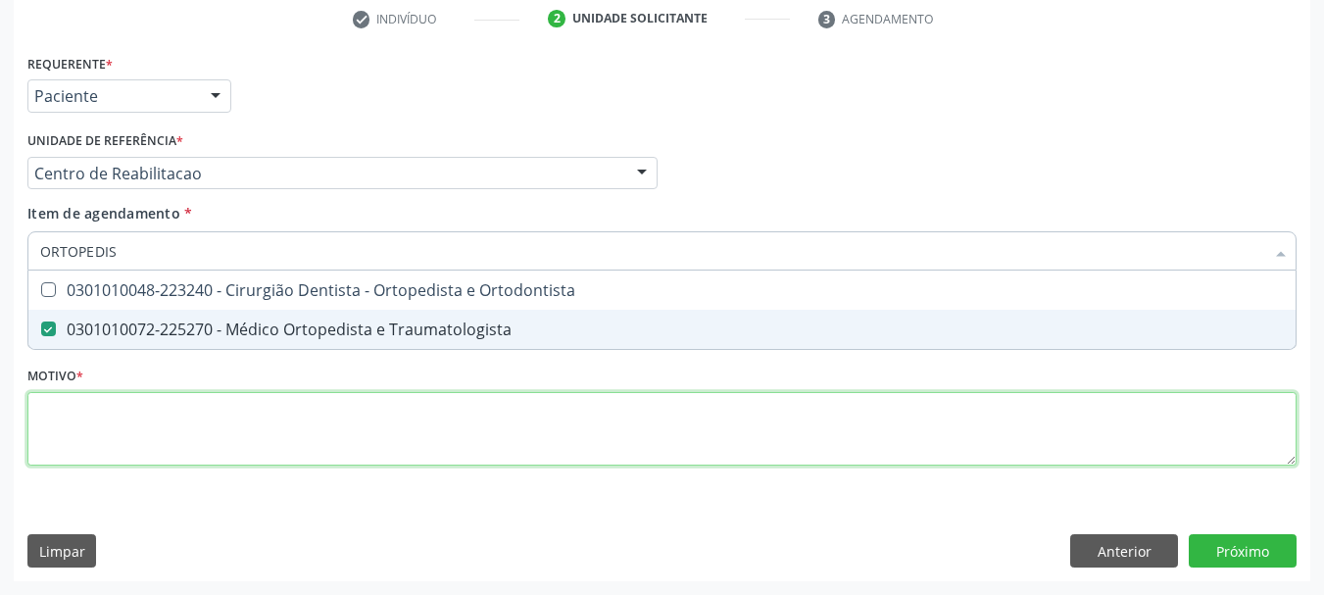
click at [207, 410] on div "Requerente * Paciente Profissional de Saúde Paciente Nenhum resultado encontrad…" at bounding box center [661, 271] width 1269 height 444
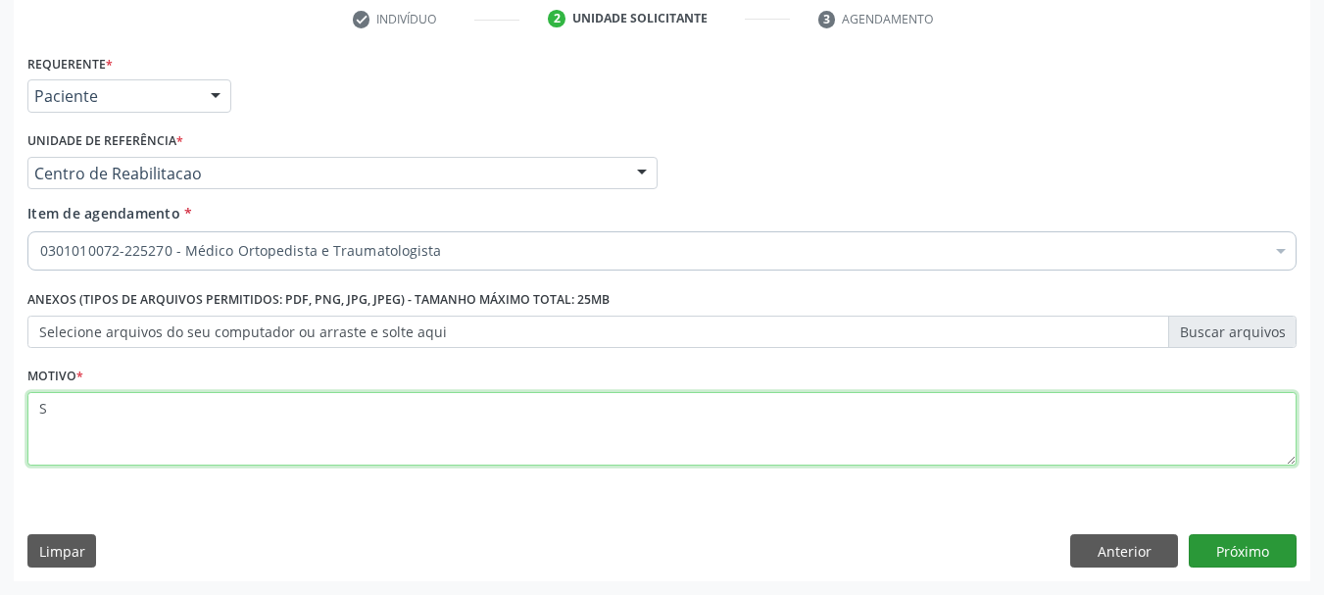
type textarea "S"
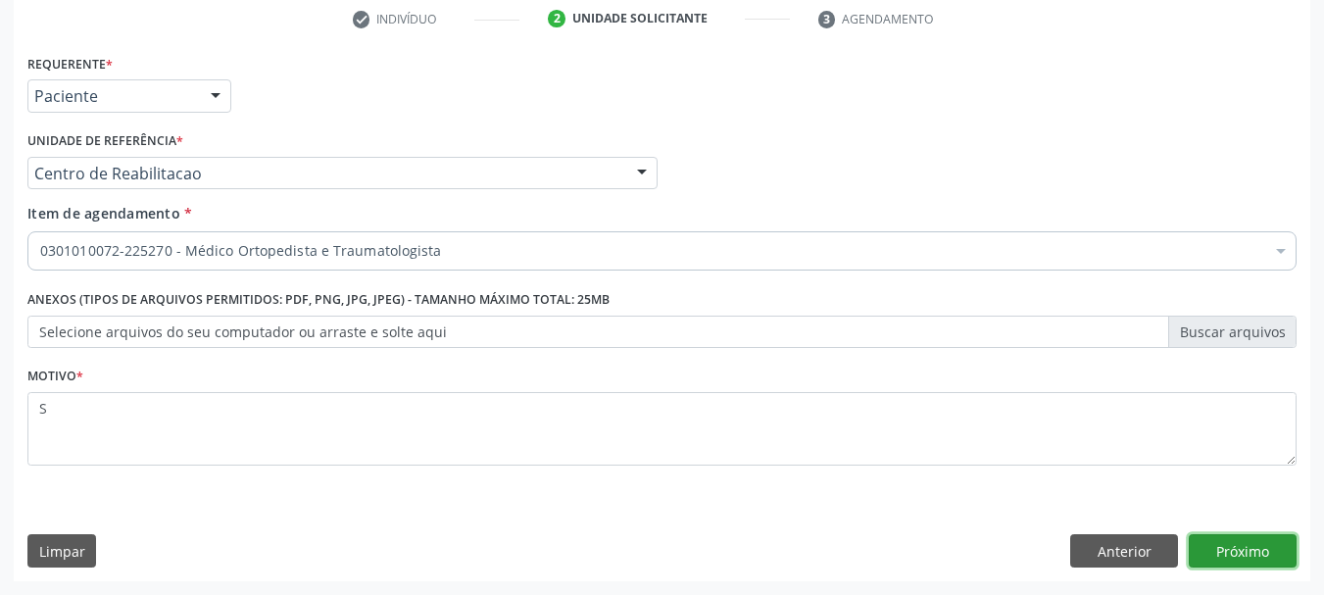
click at [1280, 560] on button "Próximo" at bounding box center [1243, 550] width 108 height 33
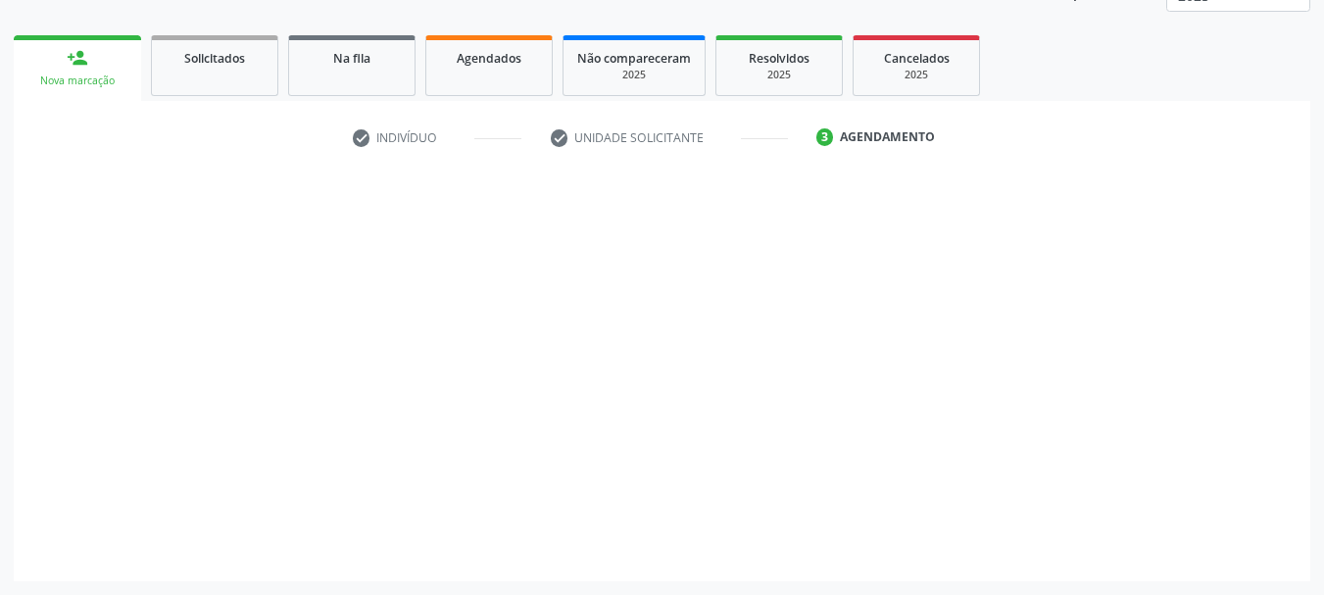
scroll to position [258, 0]
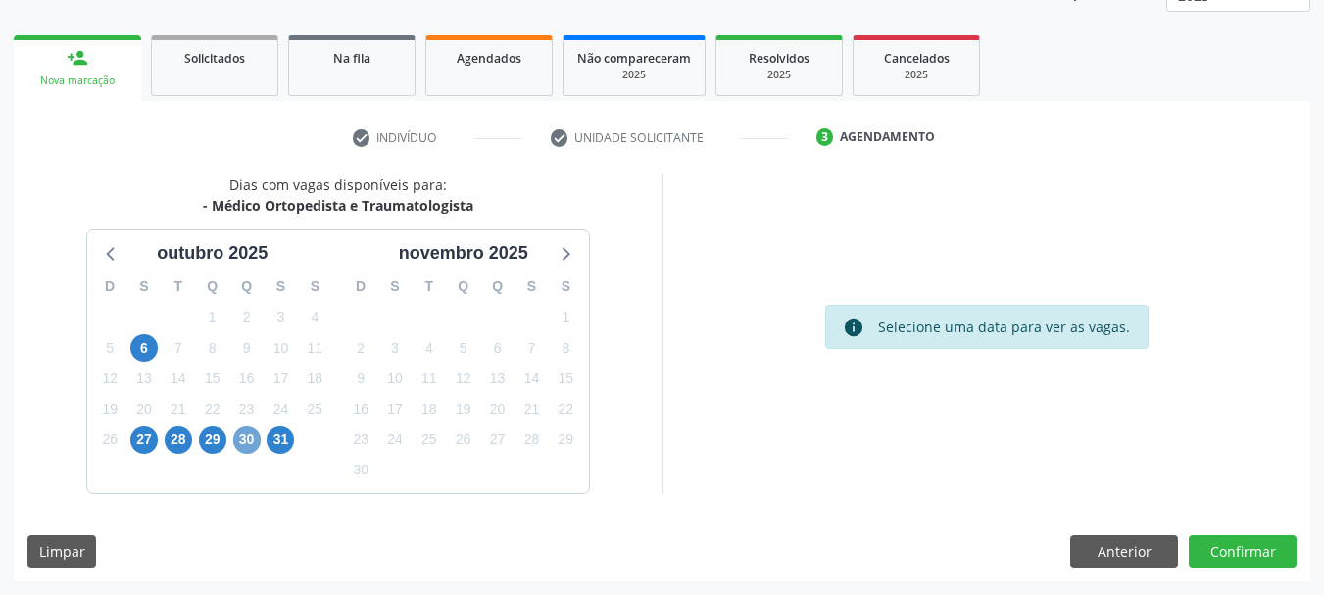
click at [239, 442] on span "30" at bounding box center [246, 439] width 27 height 27
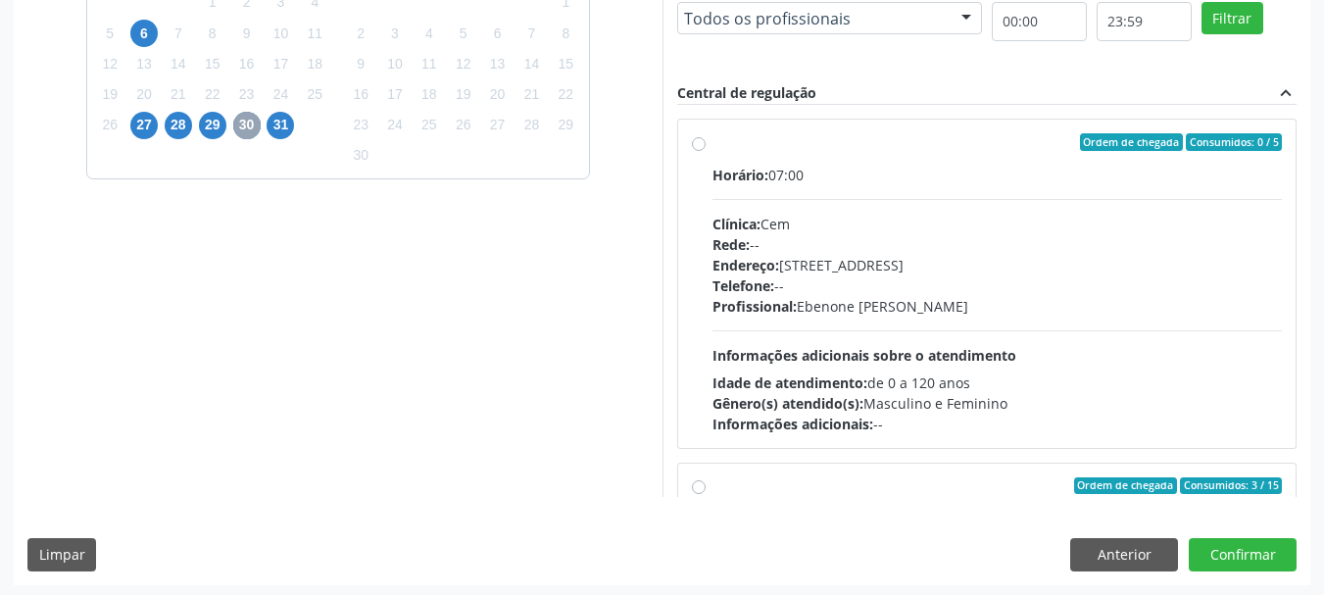
scroll to position [576, 0]
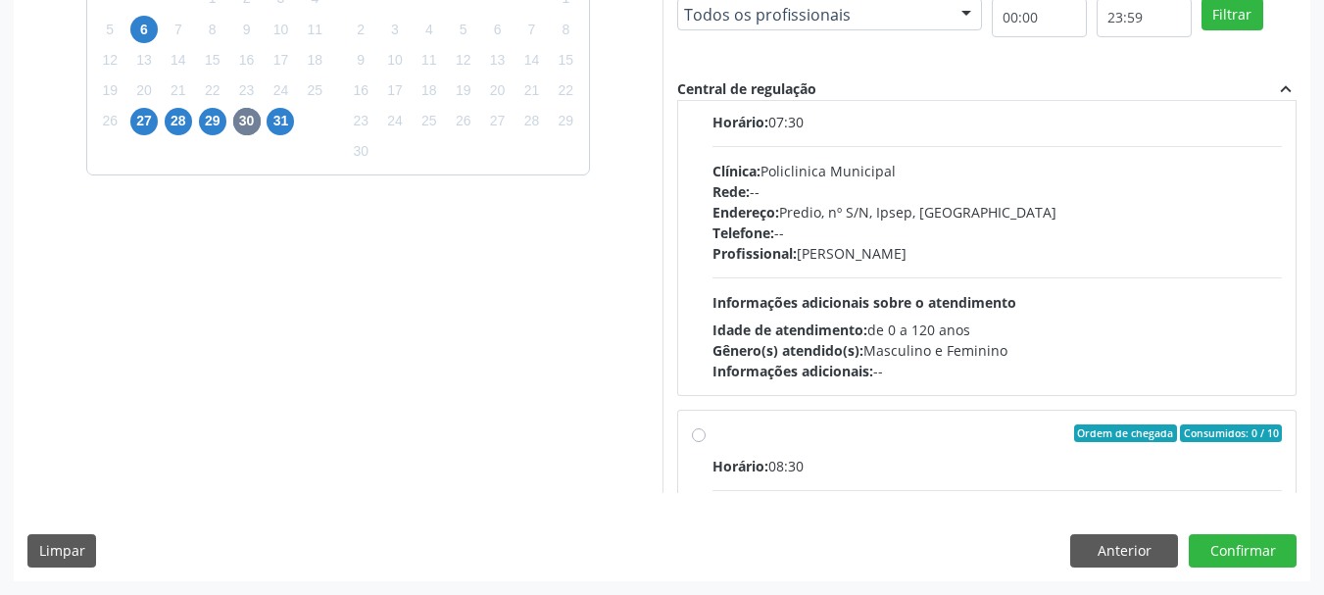
click at [848, 166] on div "Clínica: Policlinica Municipal" at bounding box center [998, 171] width 570 height 21
click at [706, 99] on input "Ordem de chegada Consumidos: 3 / 15 Horário: 07:30 Clínica: Policlinica Municip…" at bounding box center [699, 90] width 14 height 18
radio input "true"
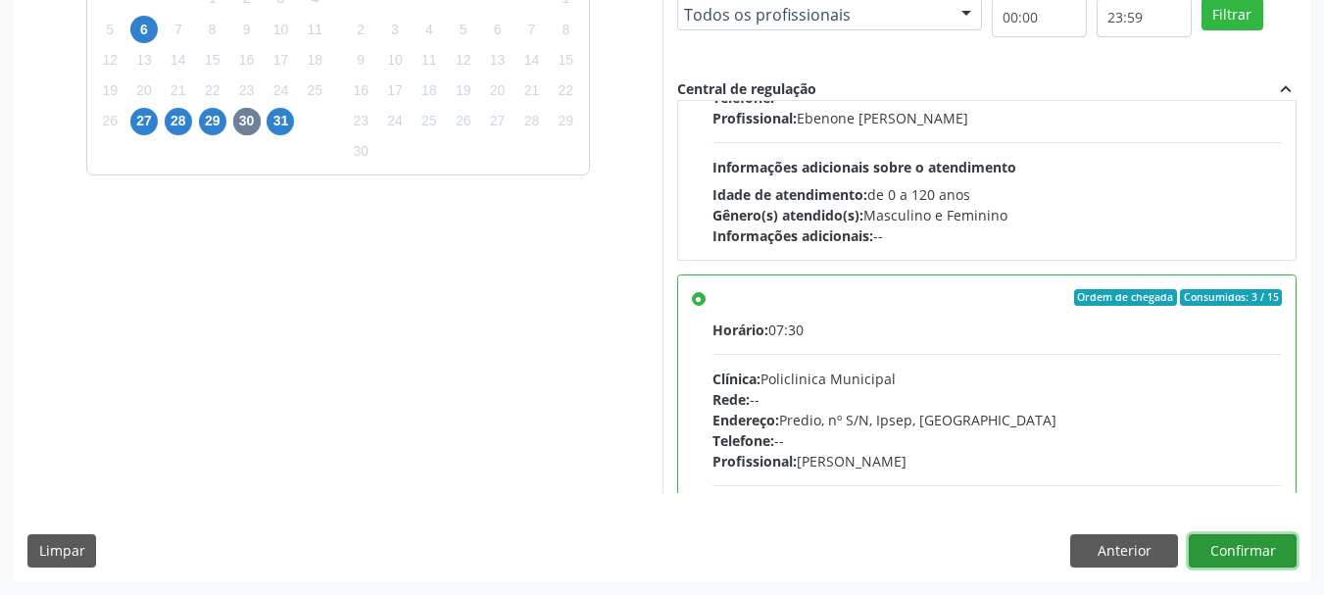
click at [1243, 547] on button "Confirmar" at bounding box center [1243, 550] width 108 height 33
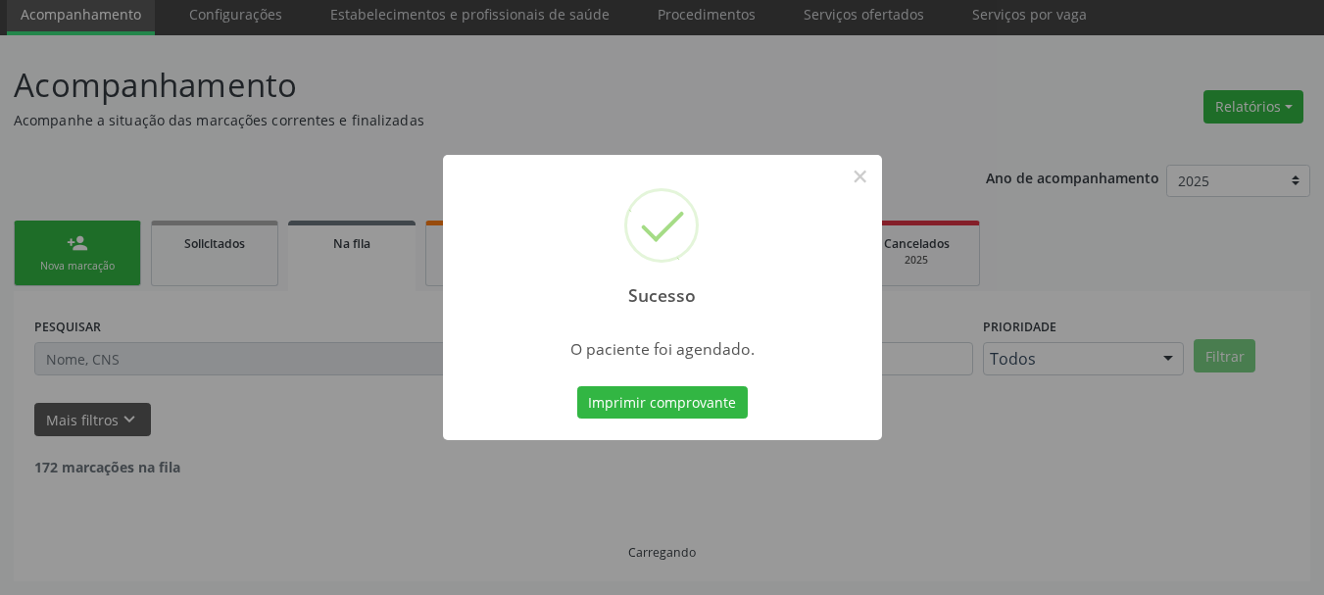
scroll to position [52, 0]
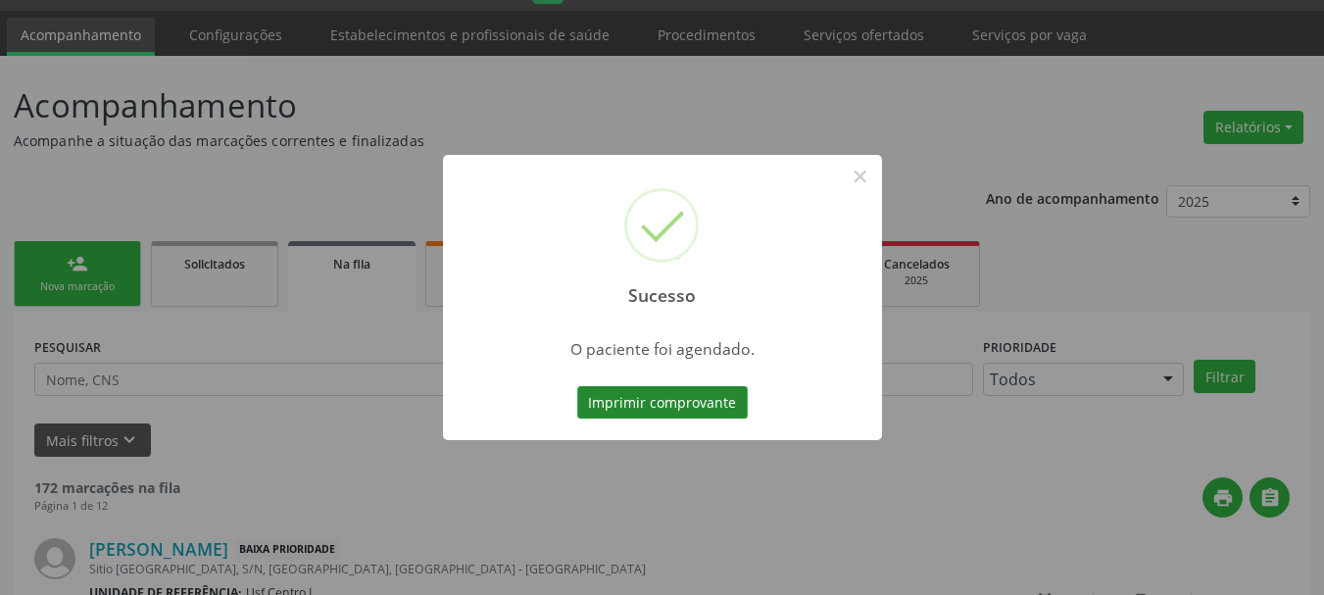
click at [607, 401] on button "Imprimir comprovante" at bounding box center [662, 402] width 171 height 33
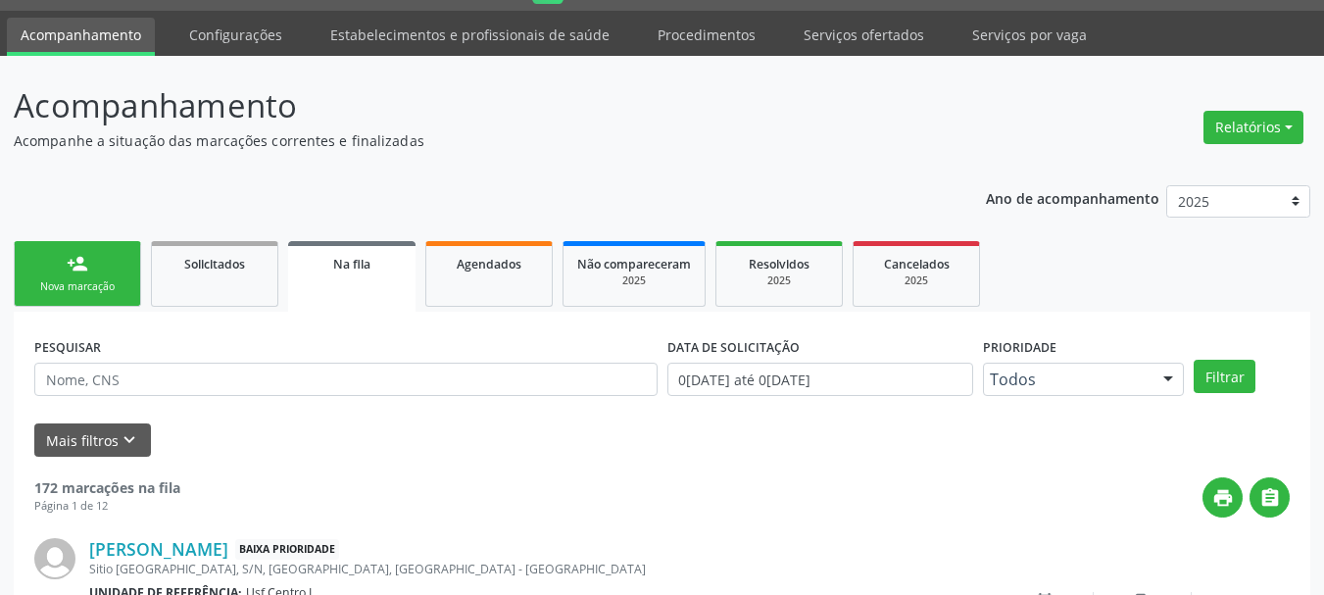
click at [58, 288] on div "Nova marcação" at bounding box center [77, 286] width 98 height 15
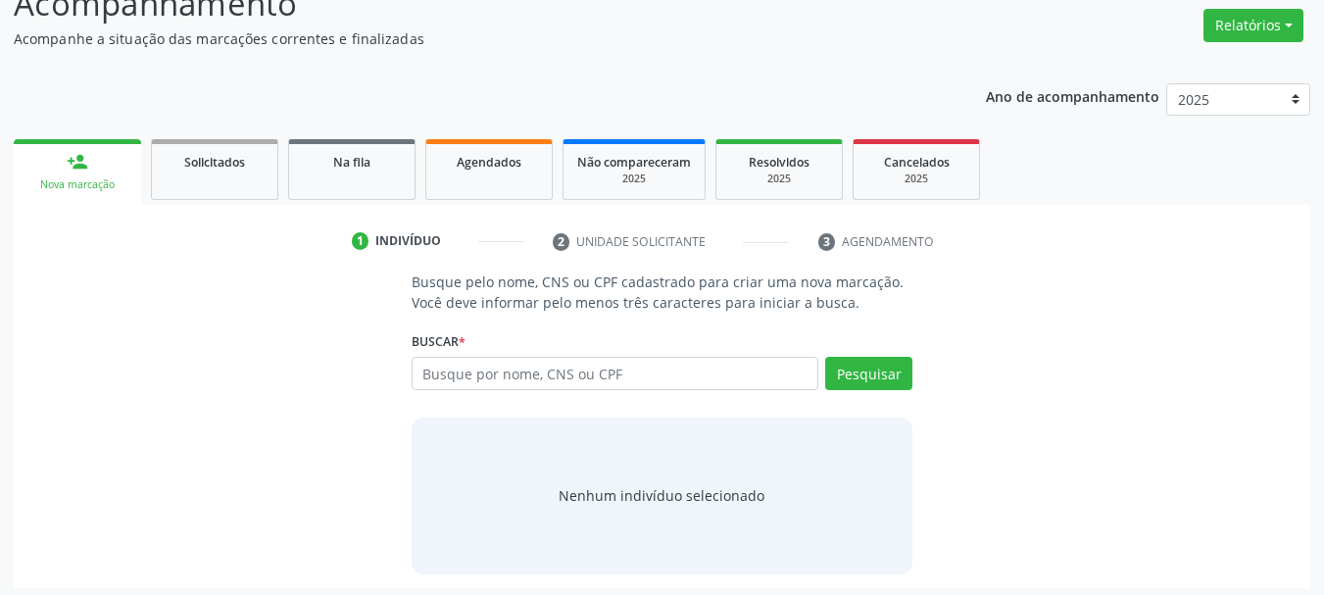
scroll to position [161, 0]
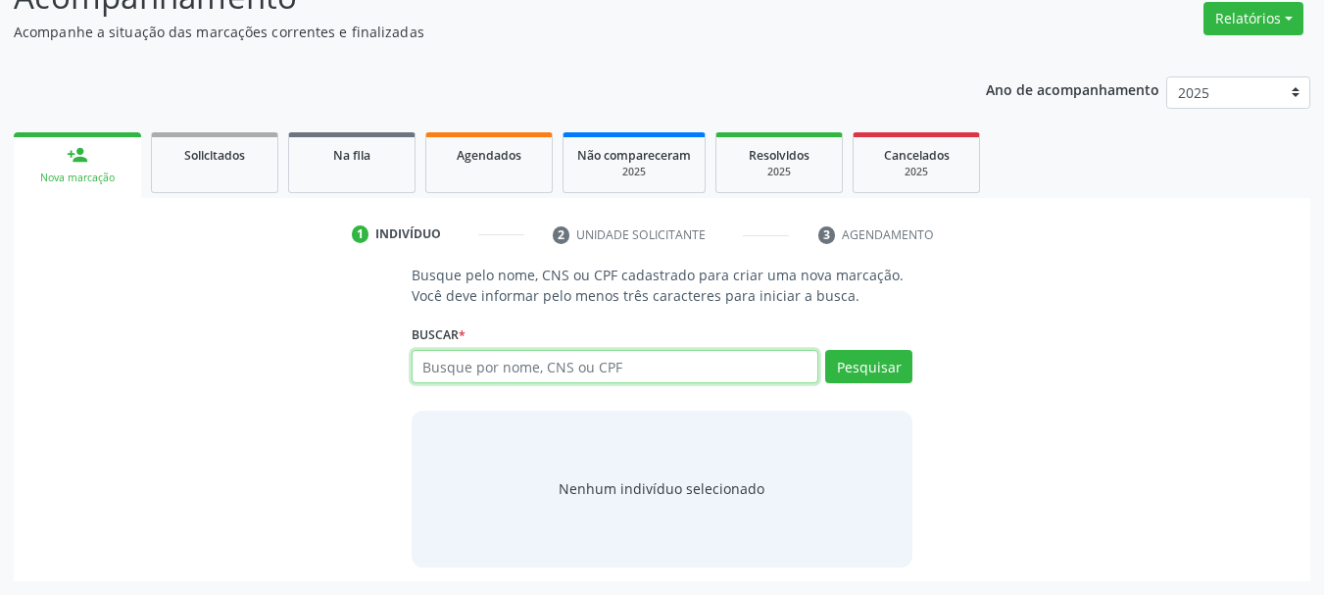
click at [501, 374] on input "text" at bounding box center [616, 366] width 408 height 33
type input "89800371395162"
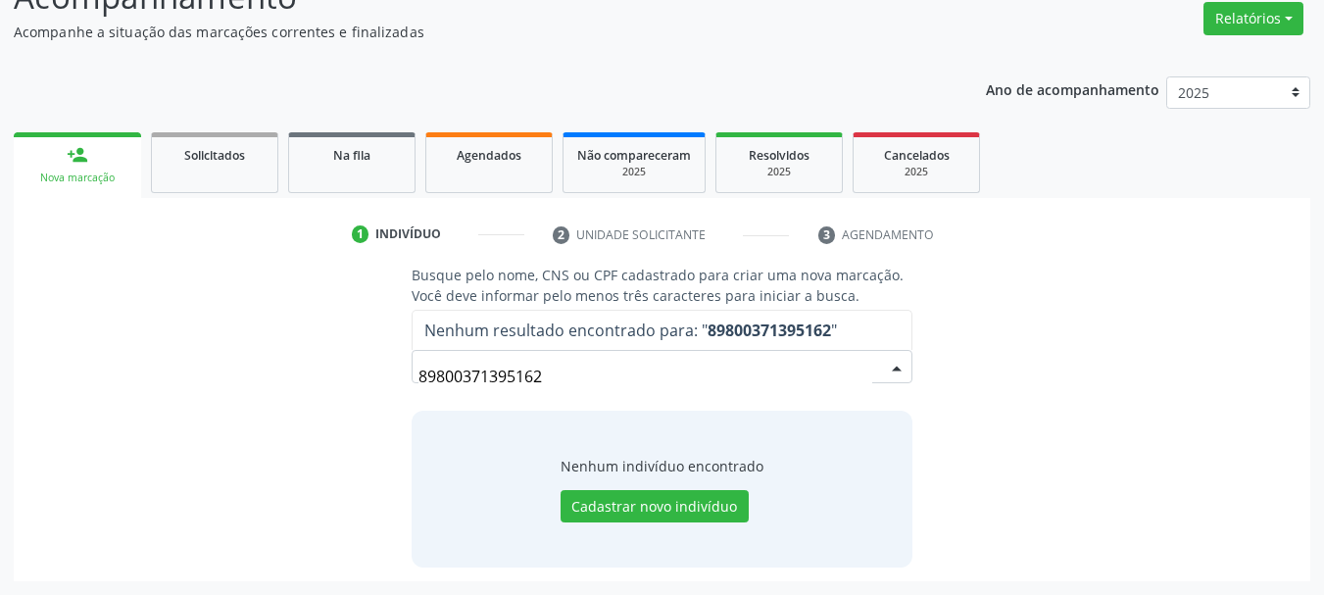
click at [519, 384] on input "89800371395162" at bounding box center [646, 376] width 455 height 39
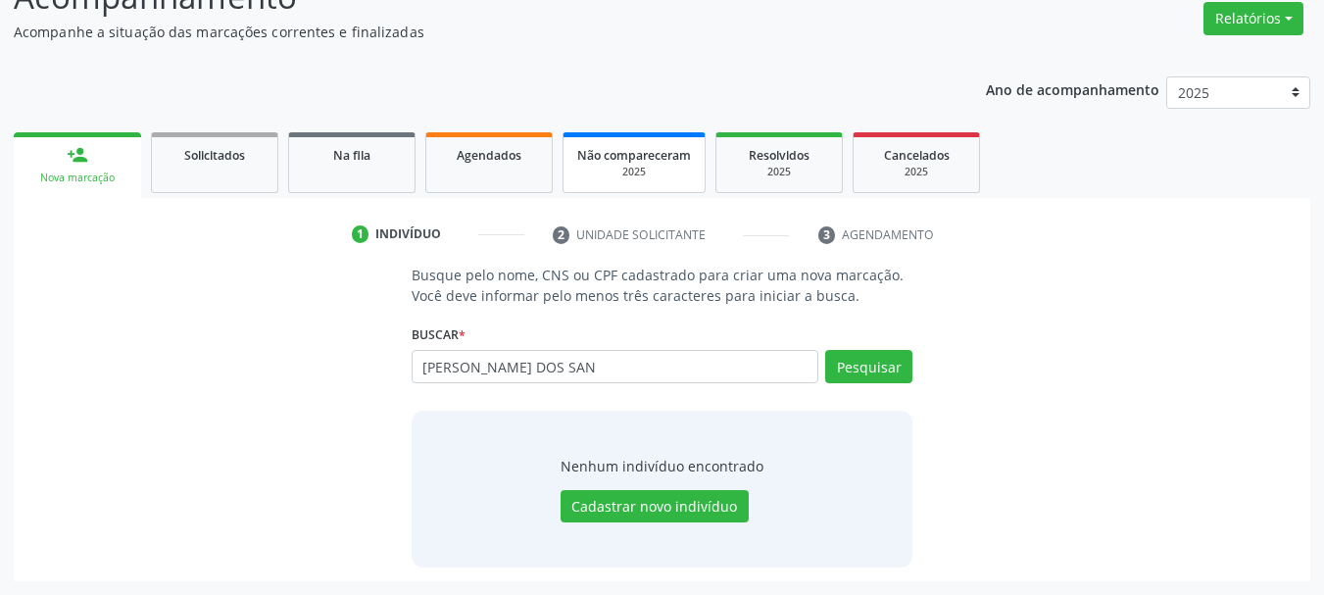
type input "ELIANE MARIA DOS SAN"
click at [859, 360] on button "Pesquisar" at bounding box center [868, 366] width 87 height 33
click at [718, 516] on button "Cadastrar novo indivíduo" at bounding box center [655, 506] width 188 height 33
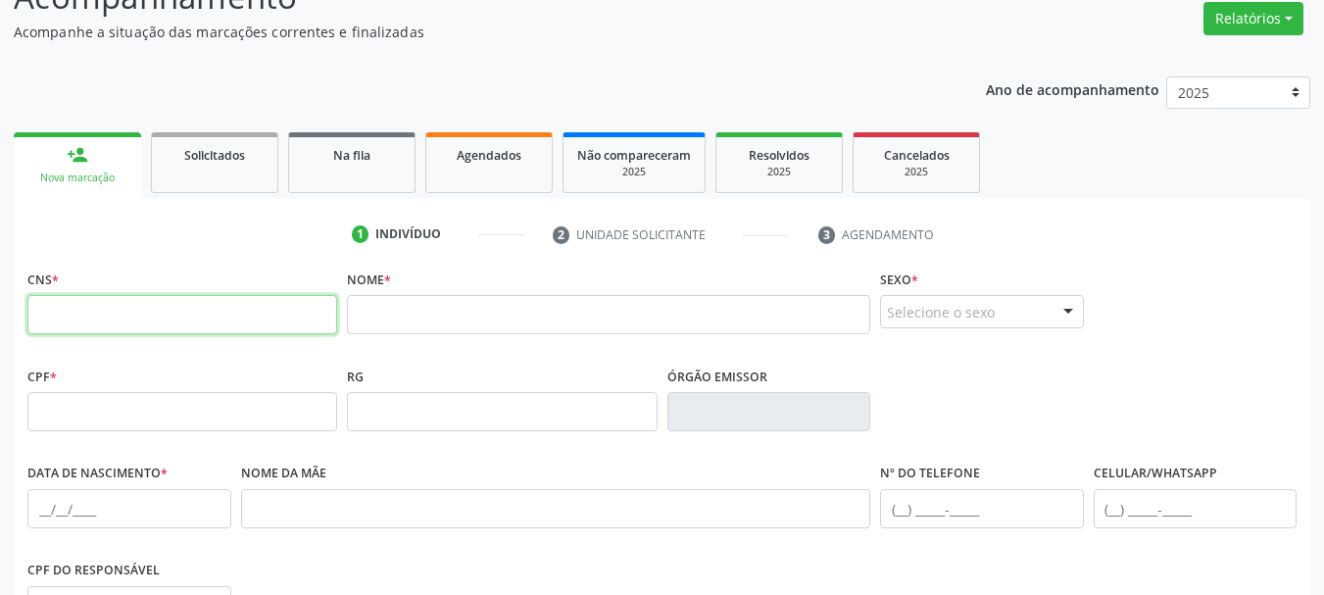
click at [77, 316] on input "text" at bounding box center [182, 314] width 310 height 39
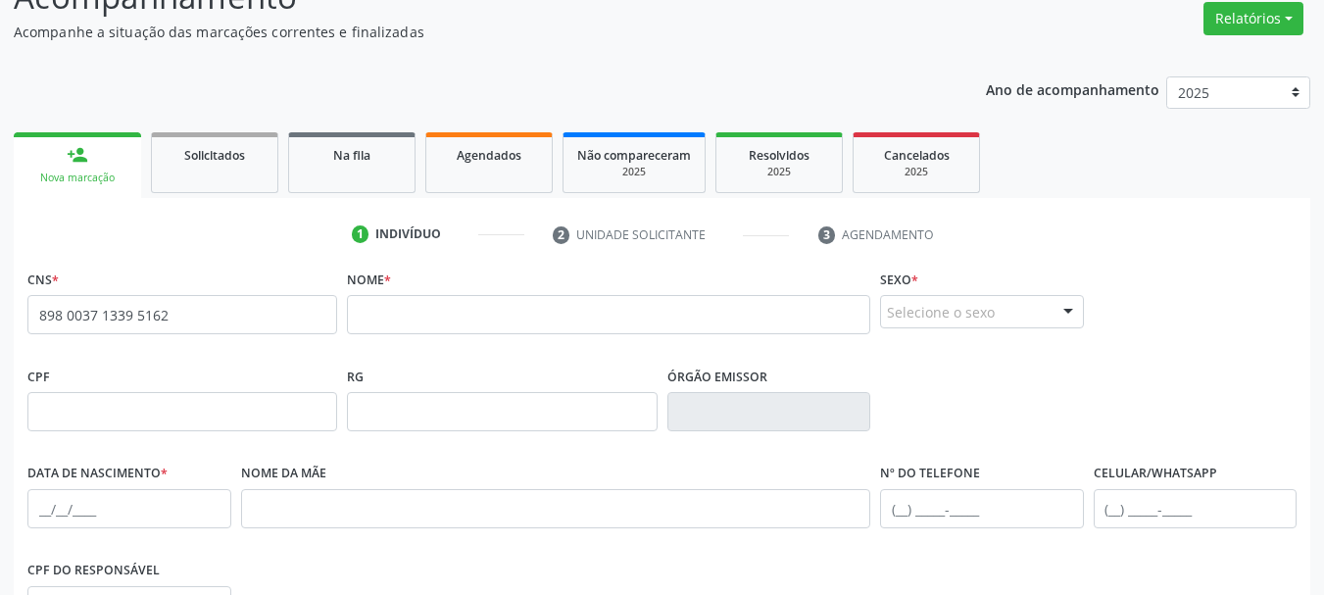
type input "898 0037 1339 5162"
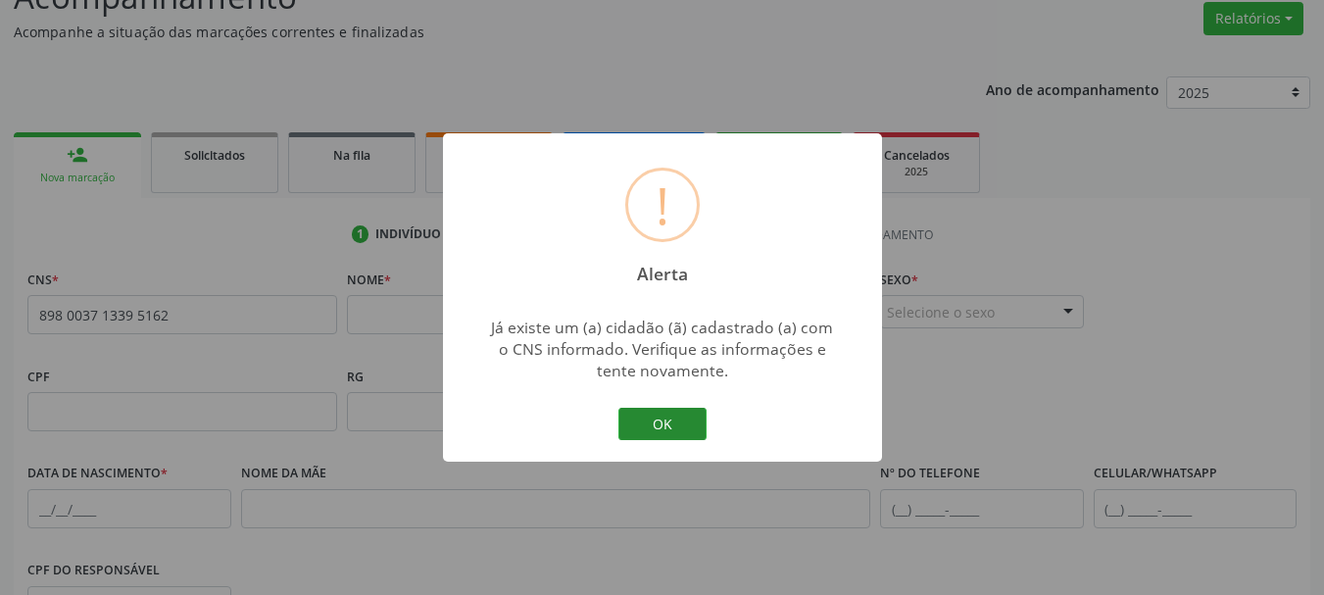
click at [685, 428] on button "OK" at bounding box center [663, 424] width 88 height 33
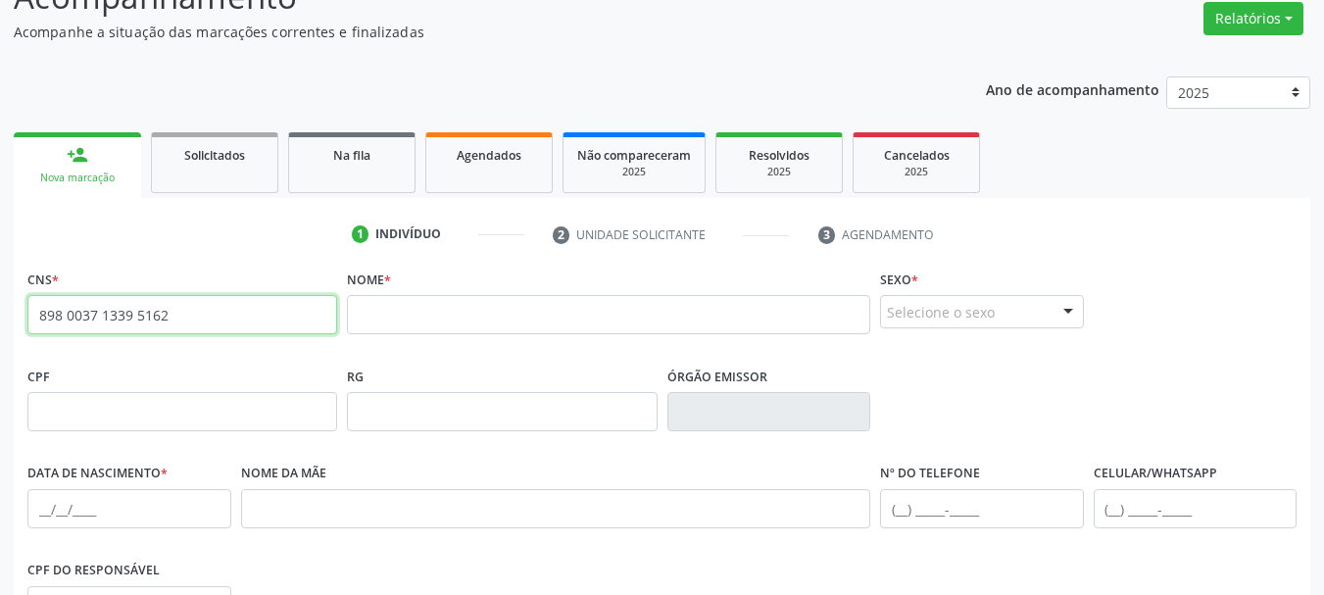
click at [106, 316] on input "898 0037 1339 5162" at bounding box center [182, 314] width 310 height 39
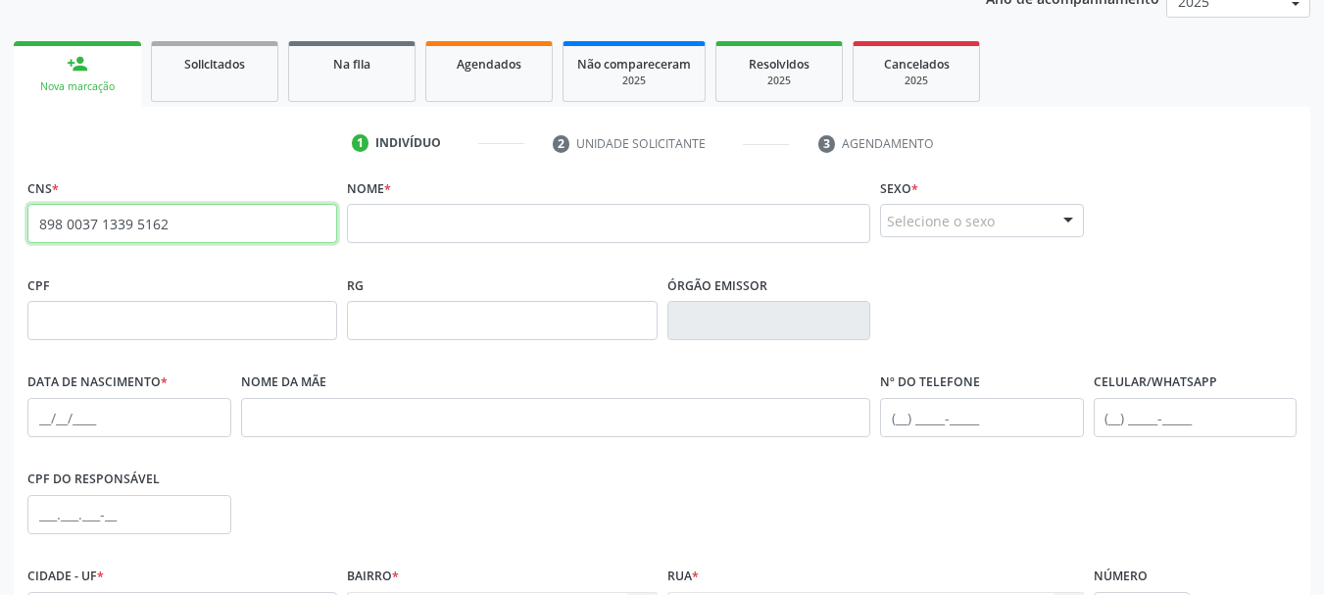
scroll to position [468, 0]
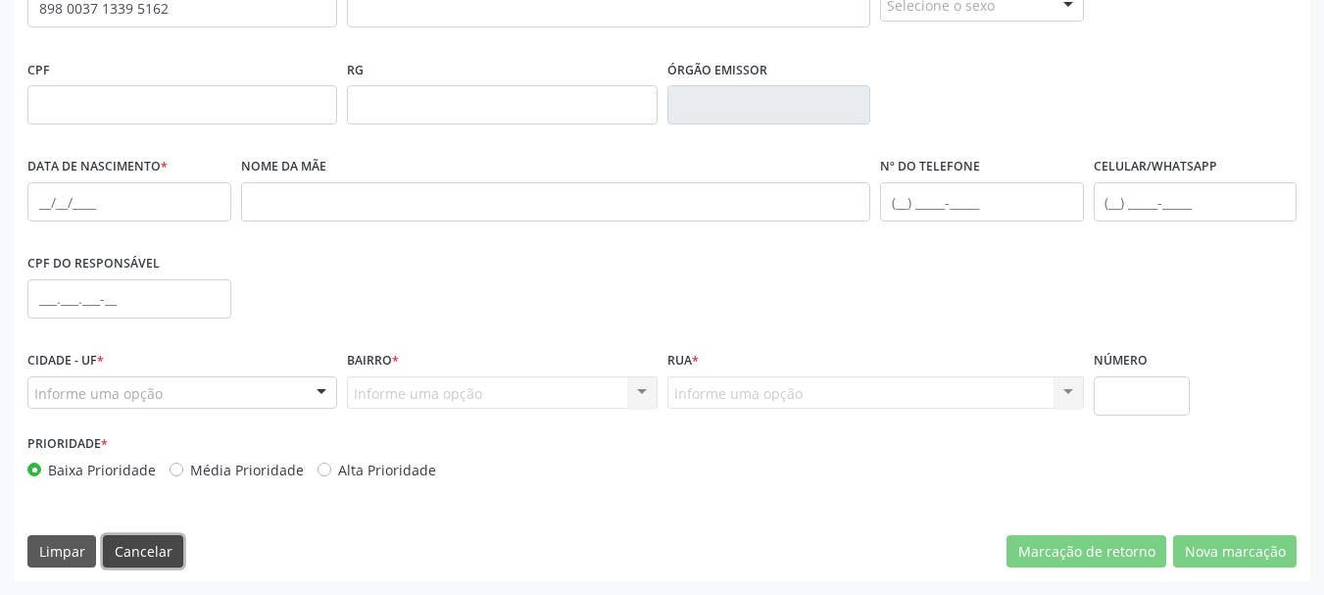
click at [150, 567] on button "Cancelar" at bounding box center [143, 551] width 80 height 33
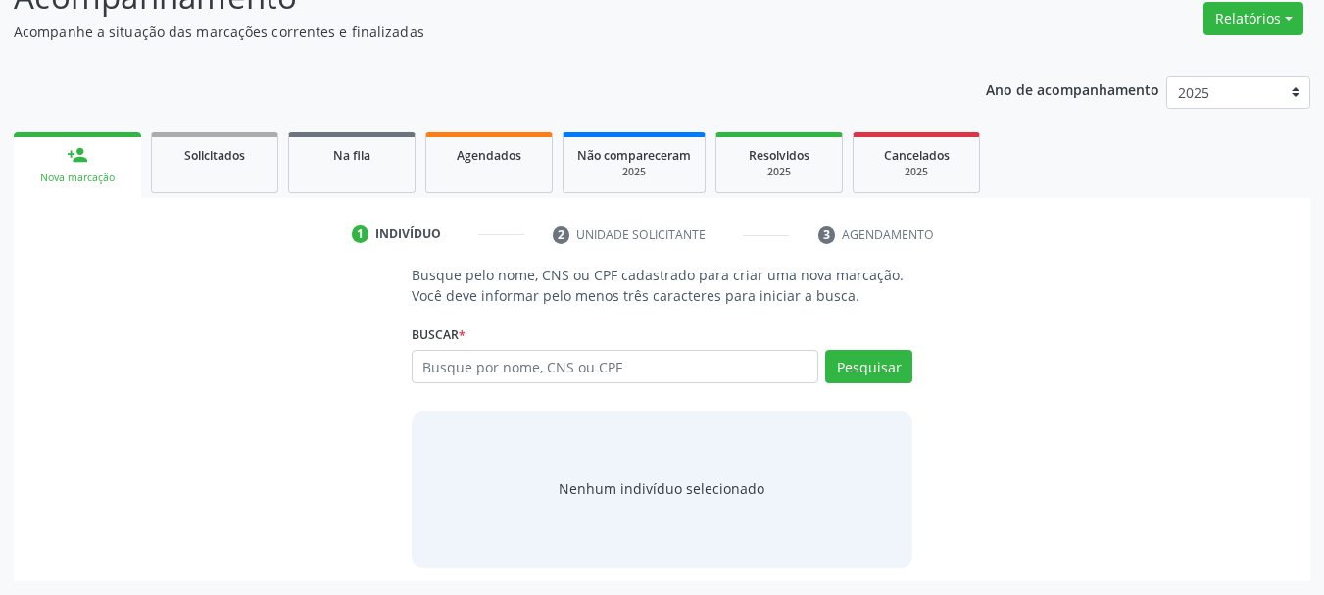
scroll to position [161, 0]
click at [475, 386] on div "Busque por nome, CNS ou CPF Nenhum resultado encontrado para: " " Digite nome, …" at bounding box center [663, 373] width 502 height 47
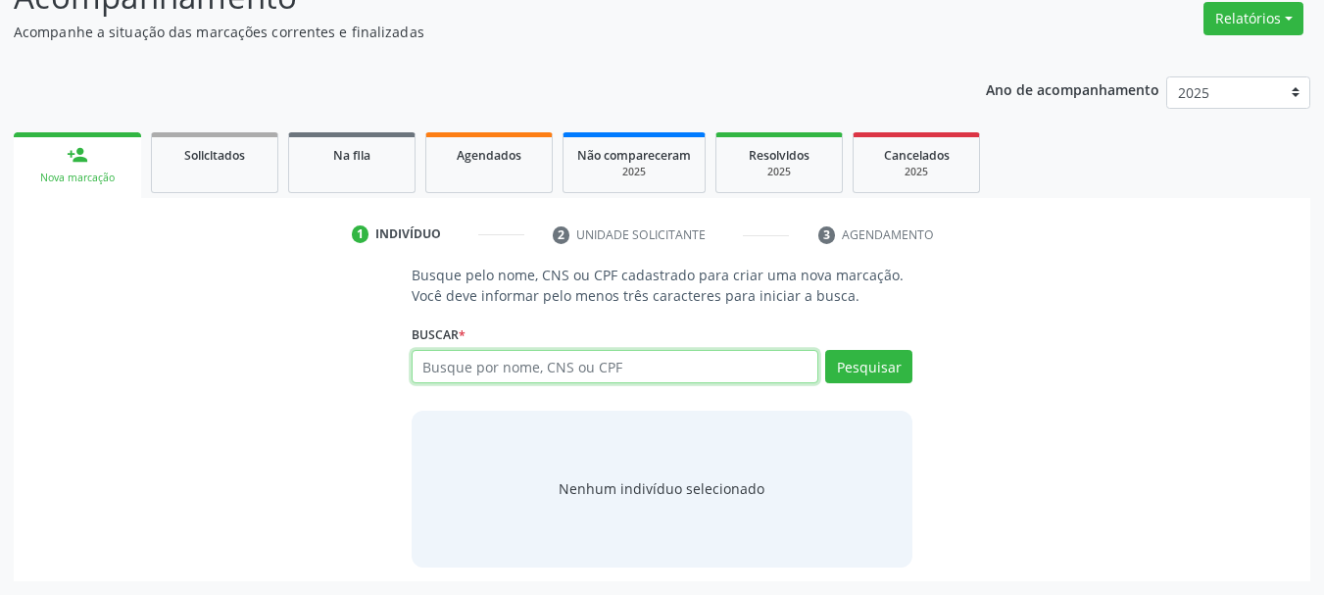
click at [476, 378] on input "text" at bounding box center [616, 366] width 408 height 33
paste input "898 0037 1339 5162"
type input "898 0037 1339 5162"
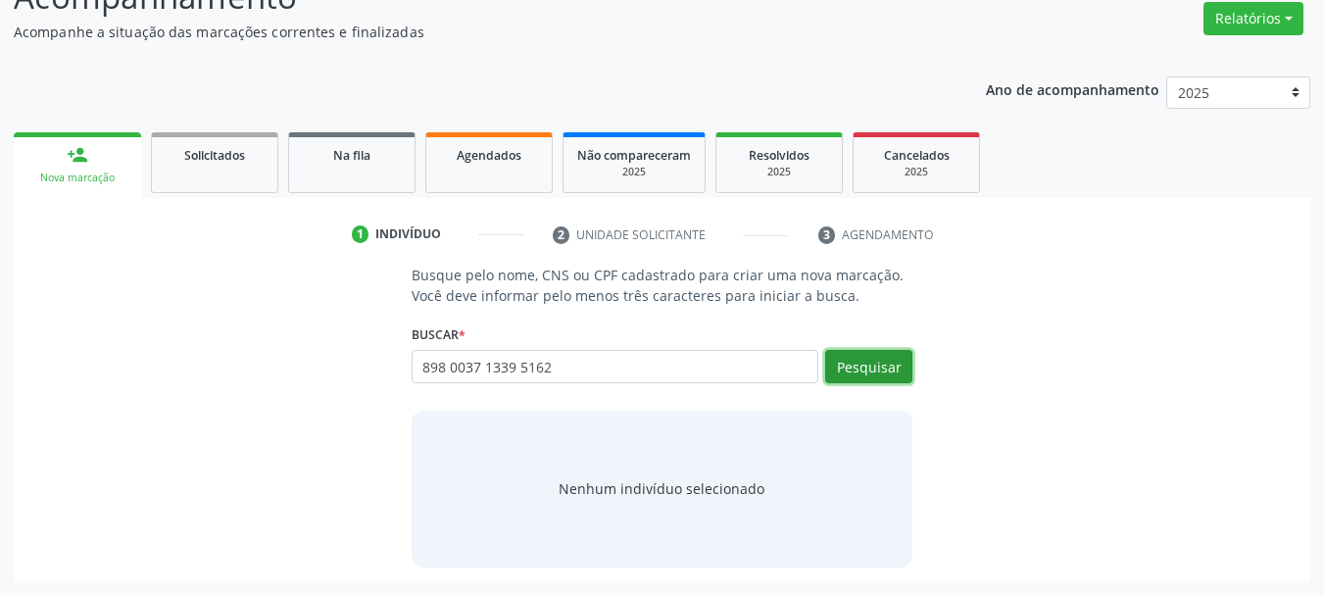
click at [867, 370] on button "Pesquisar" at bounding box center [868, 366] width 87 height 33
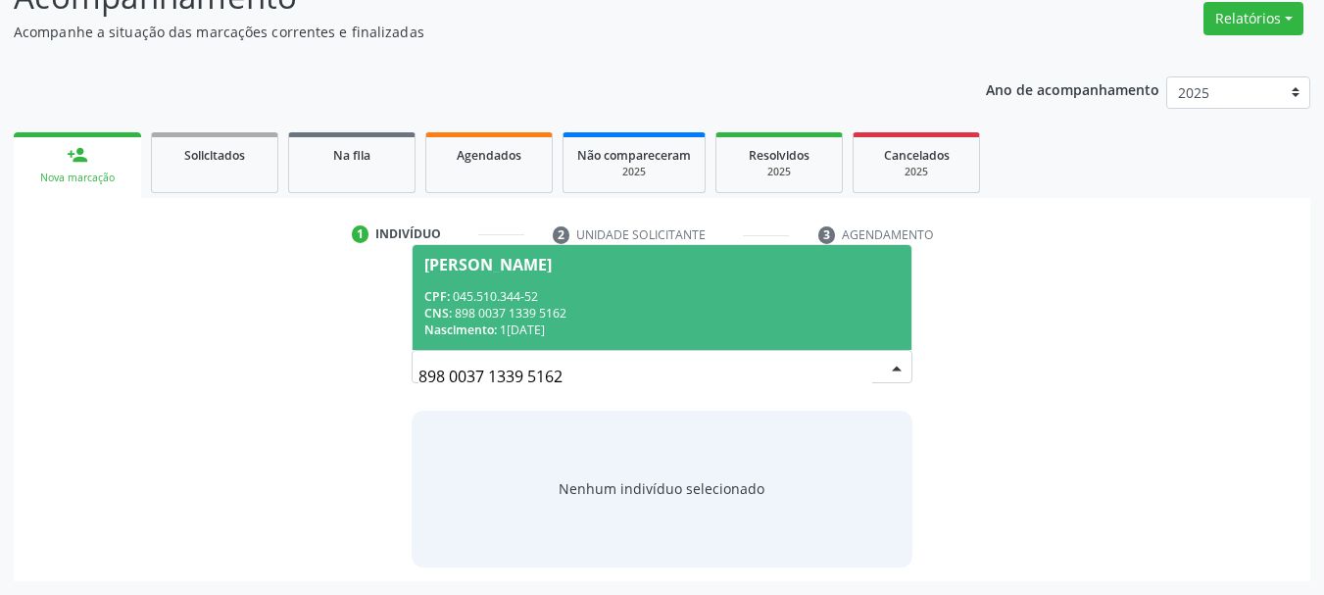
click at [669, 297] on div "CPF: 045.510.344-52" at bounding box center [662, 296] width 476 height 17
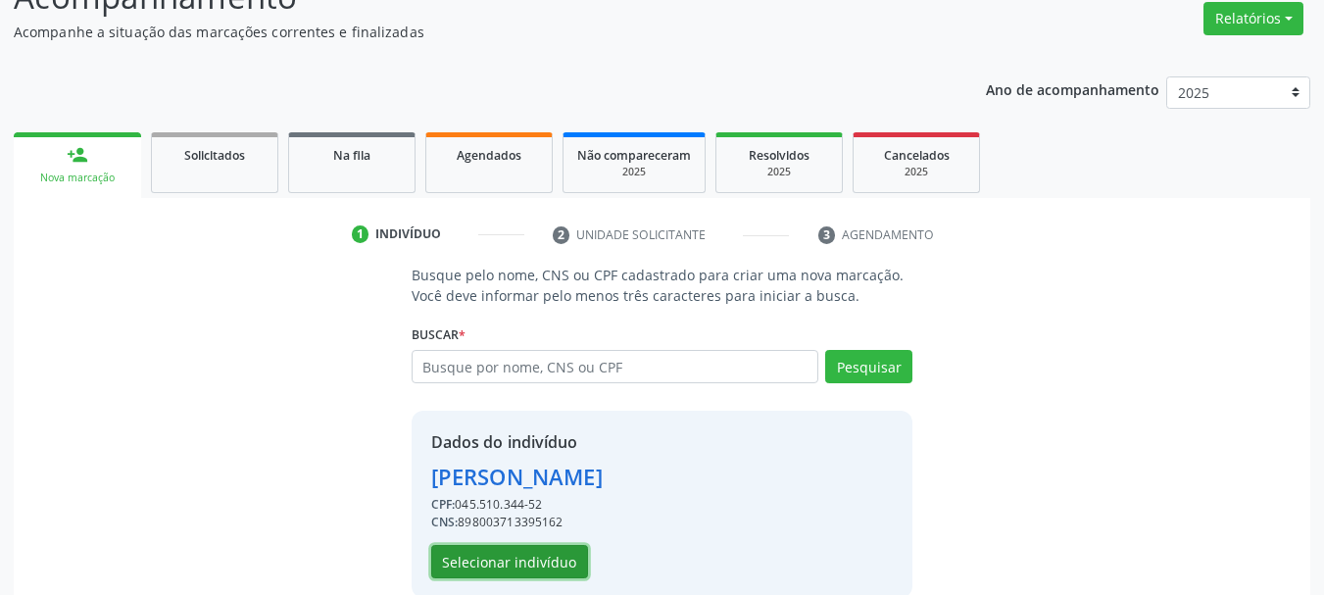
click at [525, 557] on button "Selecionar indivíduo" at bounding box center [509, 561] width 157 height 33
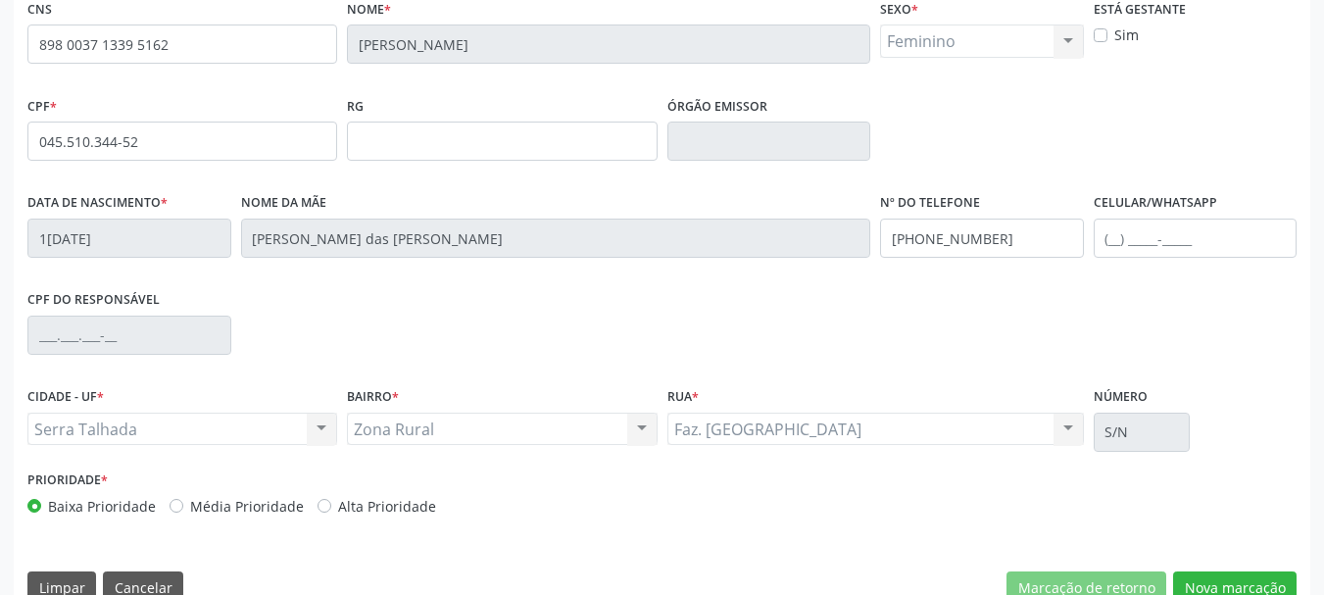
scroll to position [468, 0]
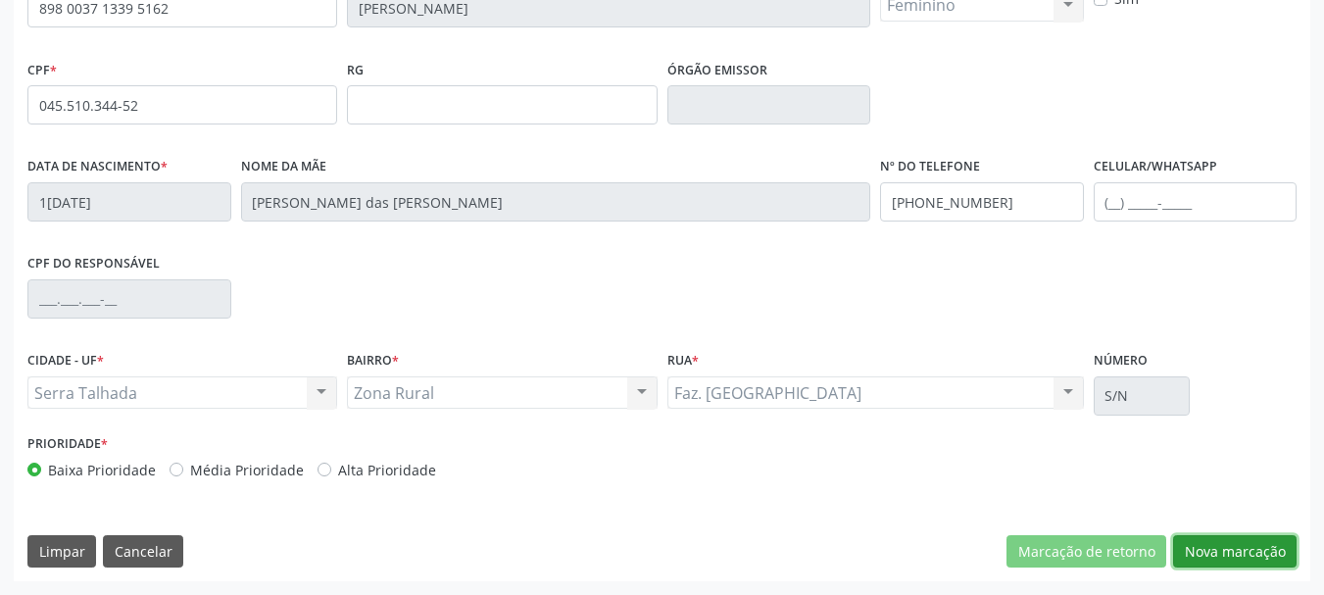
click at [1242, 558] on button "Nova marcação" at bounding box center [1235, 551] width 124 height 33
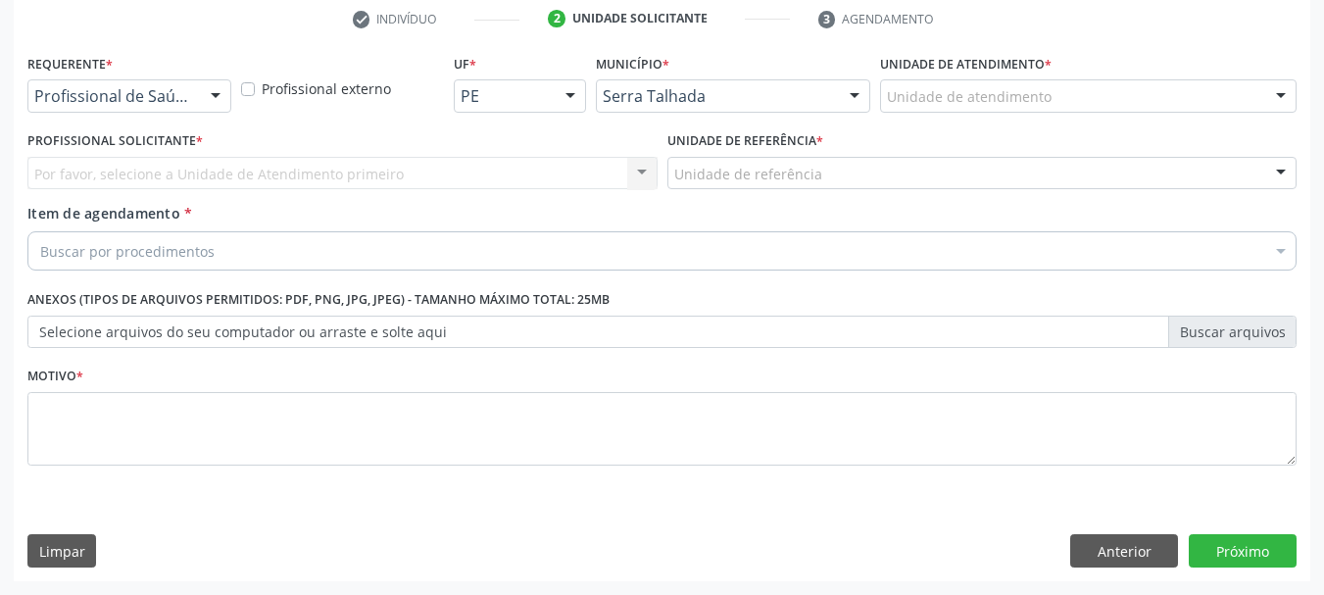
scroll to position [376, 0]
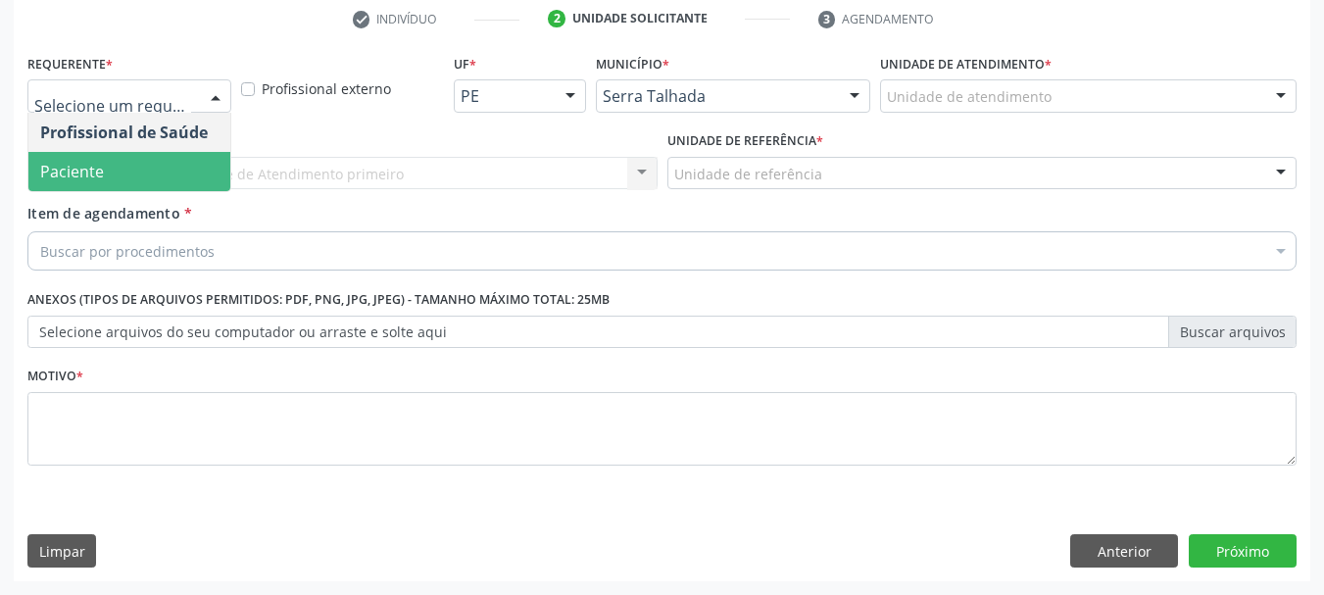
click at [70, 163] on span "Paciente" at bounding box center [72, 172] width 64 height 22
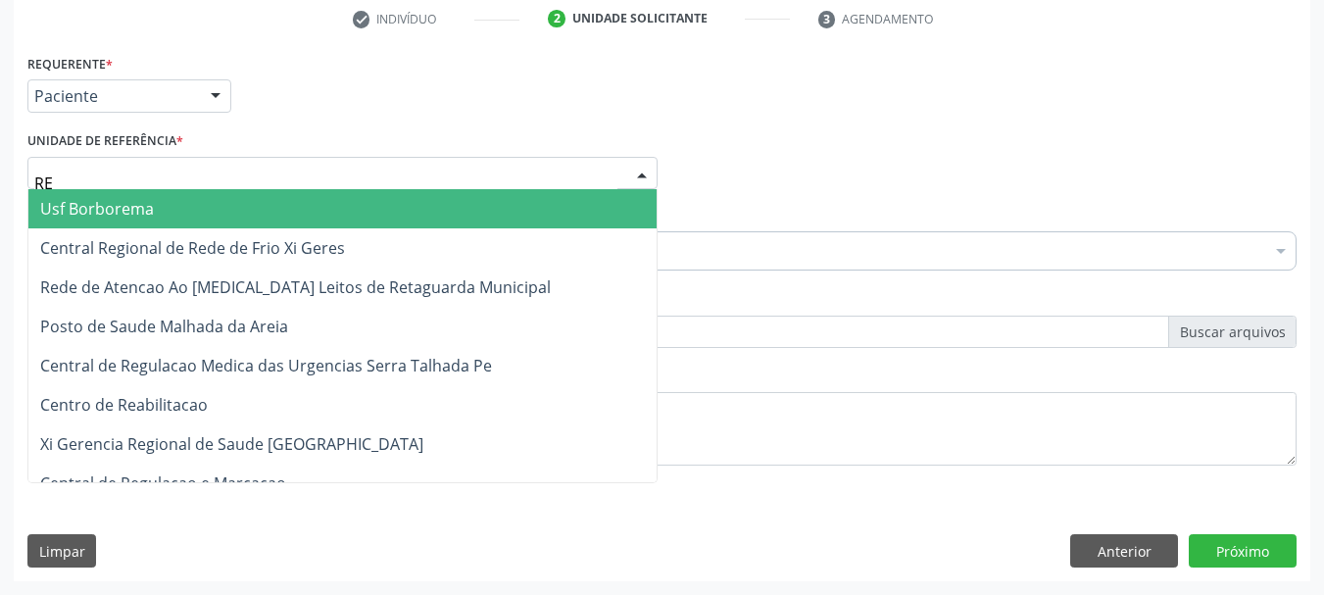
type input "REA"
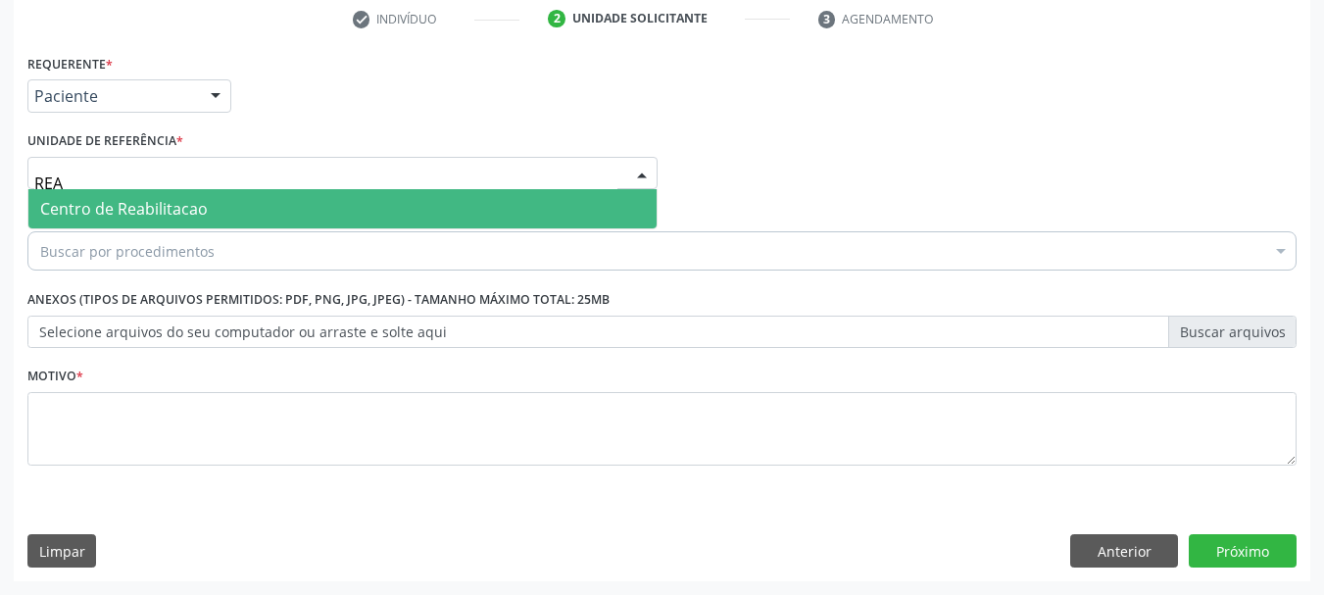
click at [85, 190] on span "Centro de Reabilitacao" at bounding box center [342, 208] width 628 height 39
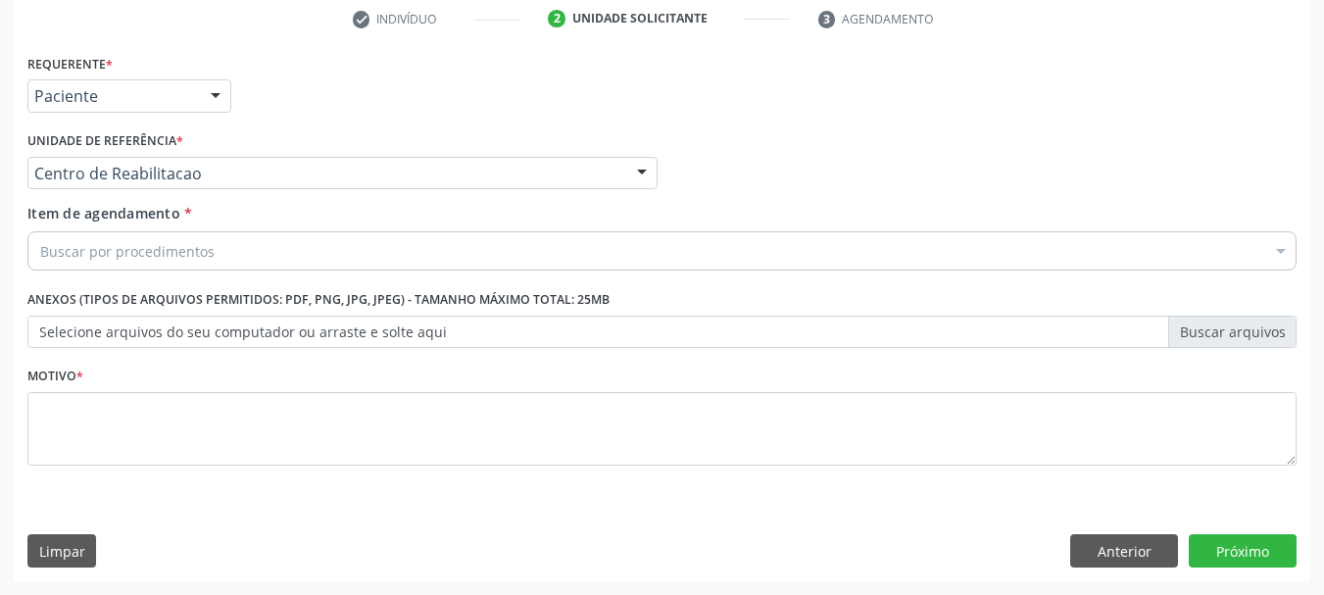
click at [107, 266] on div "Buscar por procedimentos" at bounding box center [661, 250] width 1269 height 39
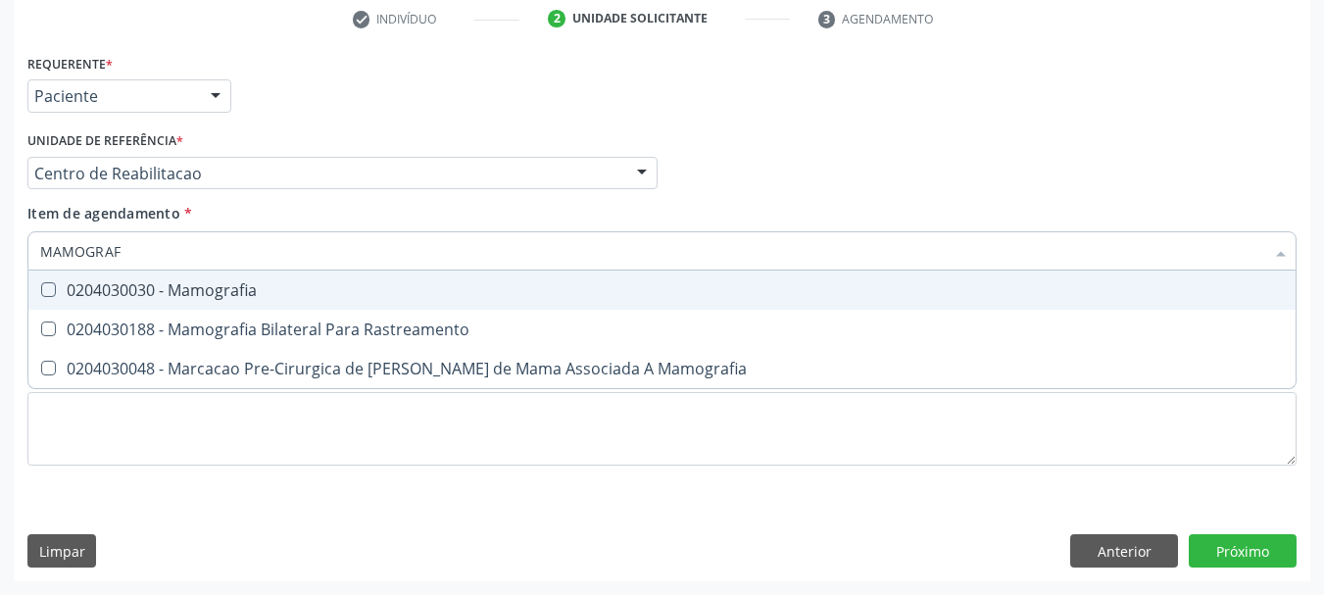
type input "MAMOGRAFI"
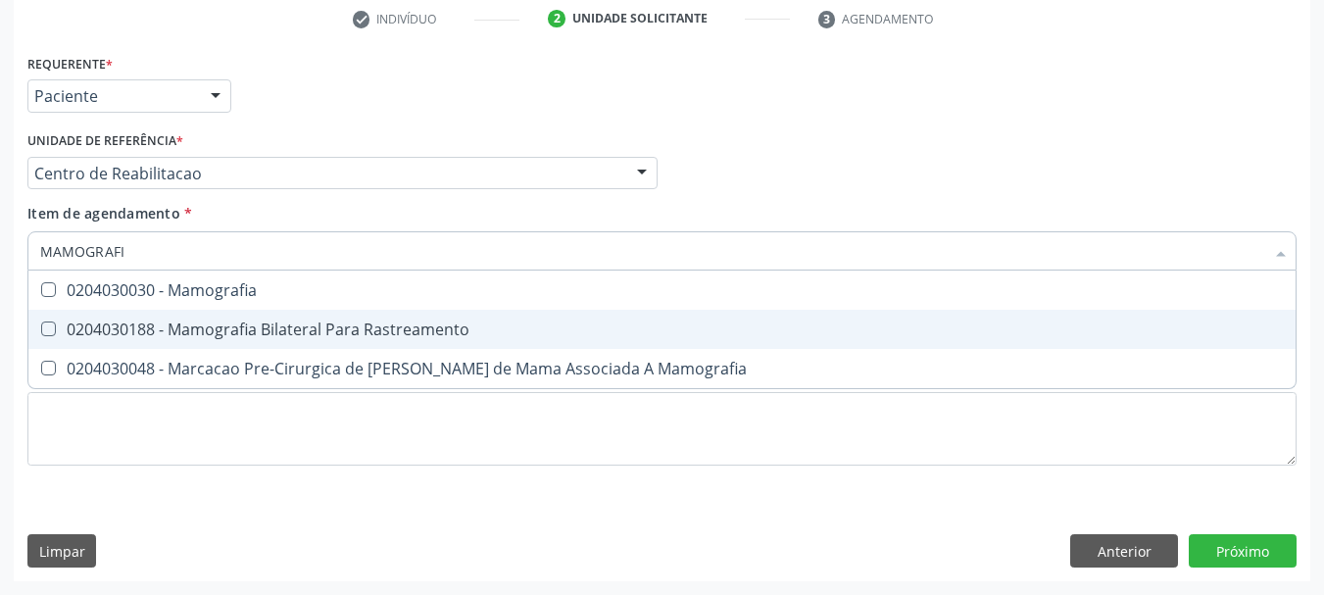
click at [283, 337] on div "0204030188 - Mamografia Bilateral Para Rastreamento" at bounding box center [662, 330] width 1244 height 16
checkbox Rastreamento "true"
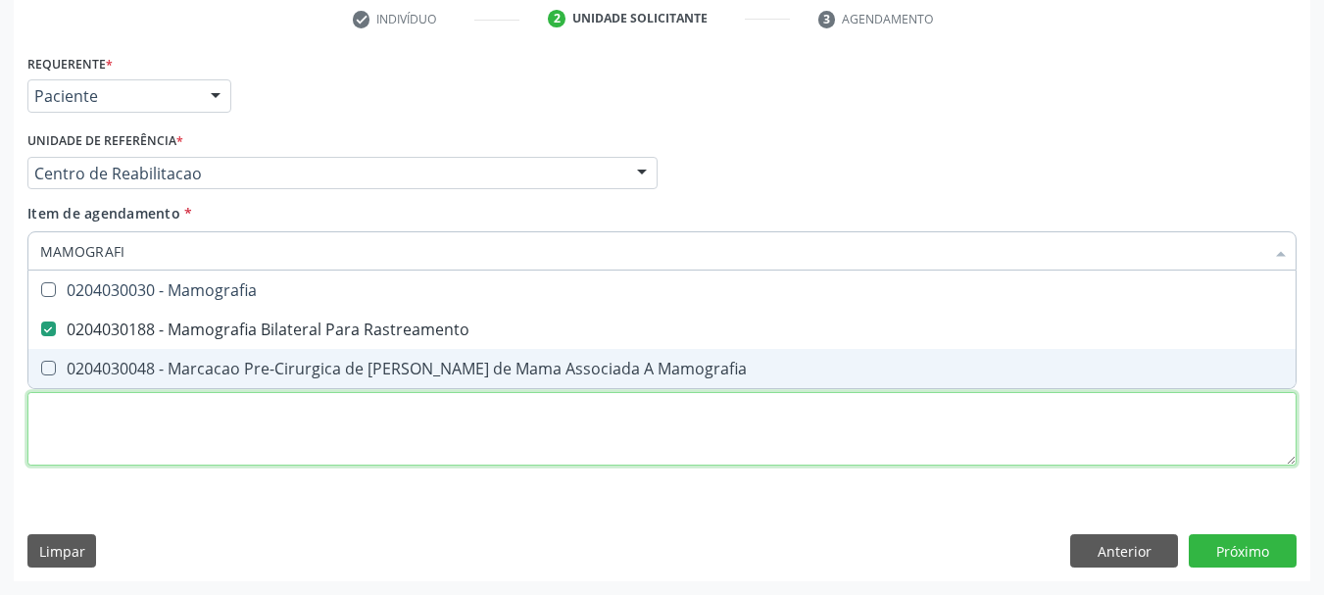
click at [179, 433] on div "Requerente * Paciente Profissional de Saúde Paciente Nenhum resultado encontrad…" at bounding box center [661, 271] width 1269 height 444
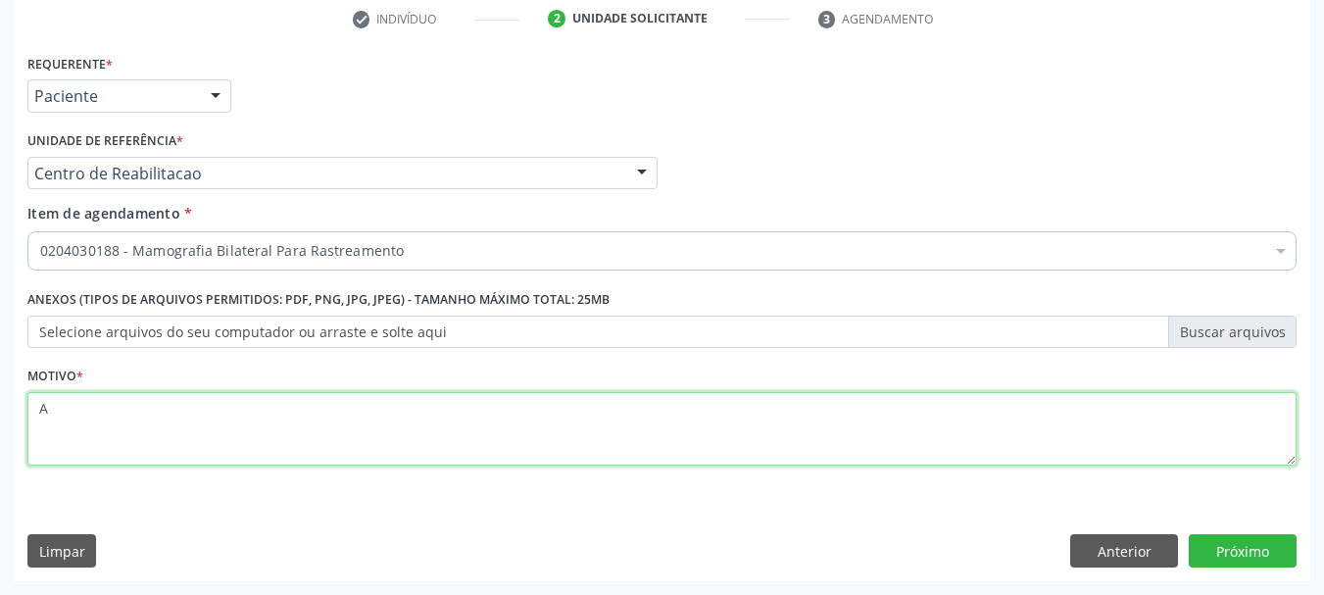
type textarea "A"
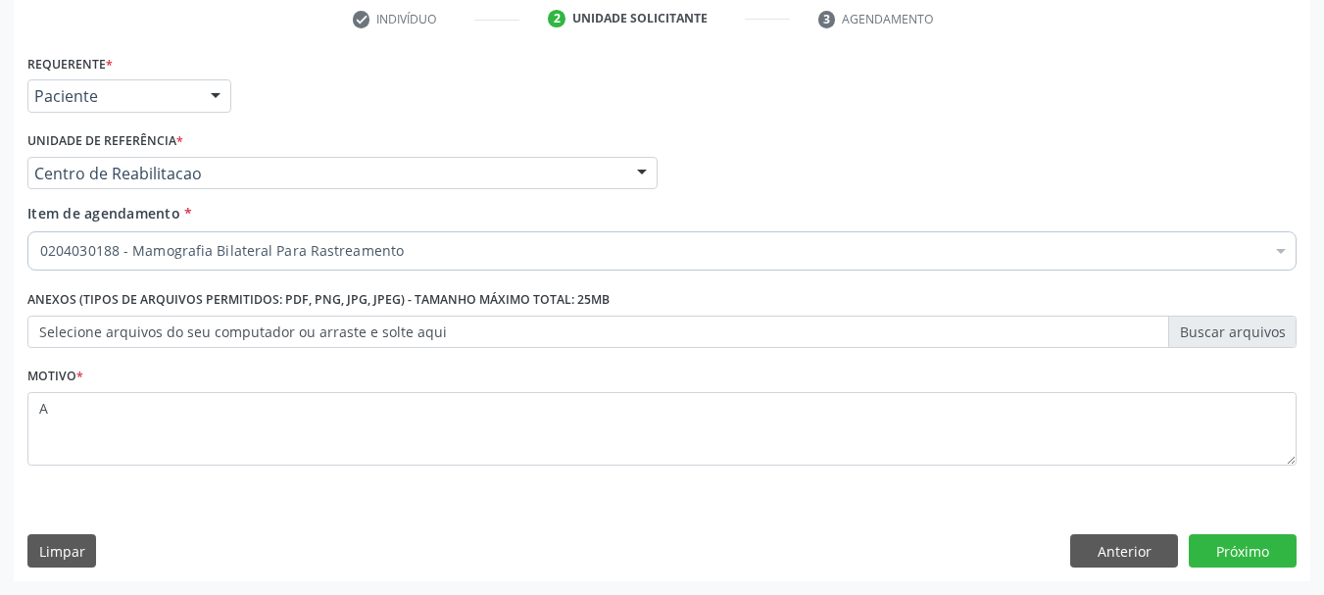
click at [1266, 576] on div "Requerente * Paciente Profissional de Saúde Paciente Nenhum resultado encontrad…" at bounding box center [662, 315] width 1297 height 532
click at [1264, 569] on div "Requerente * Paciente Profissional de Saúde Paciente Nenhum resultado encontrad…" at bounding box center [662, 315] width 1297 height 532
click at [1262, 556] on button "Próximo" at bounding box center [1243, 550] width 108 height 33
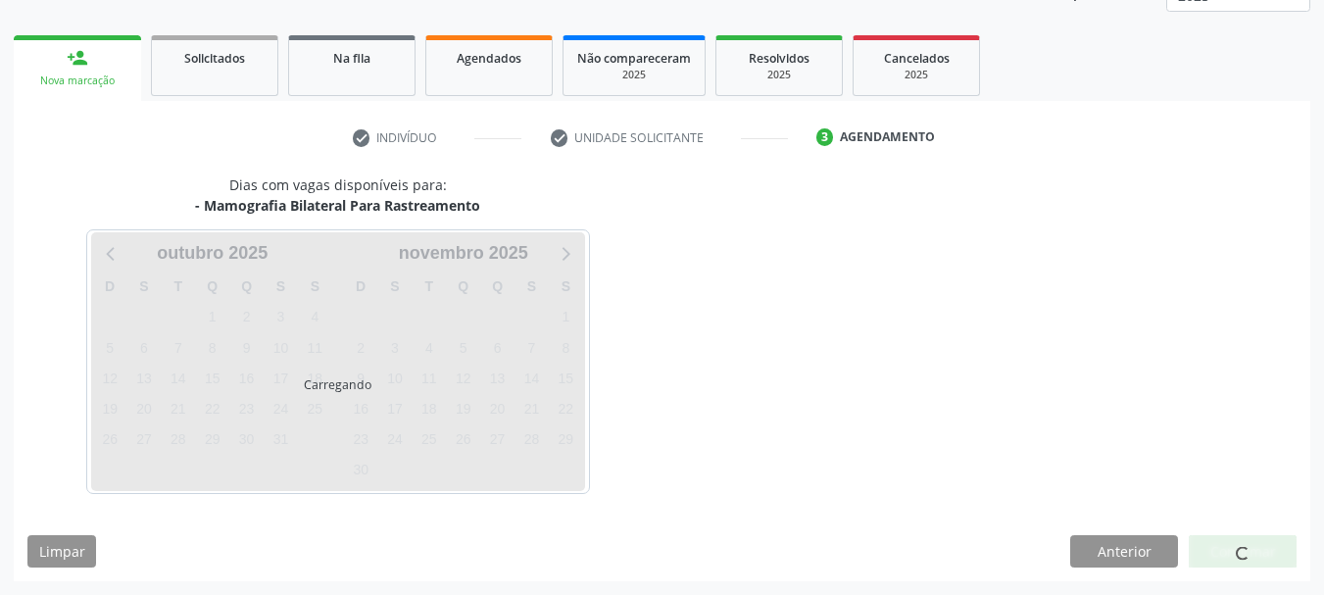
scroll to position [258, 0]
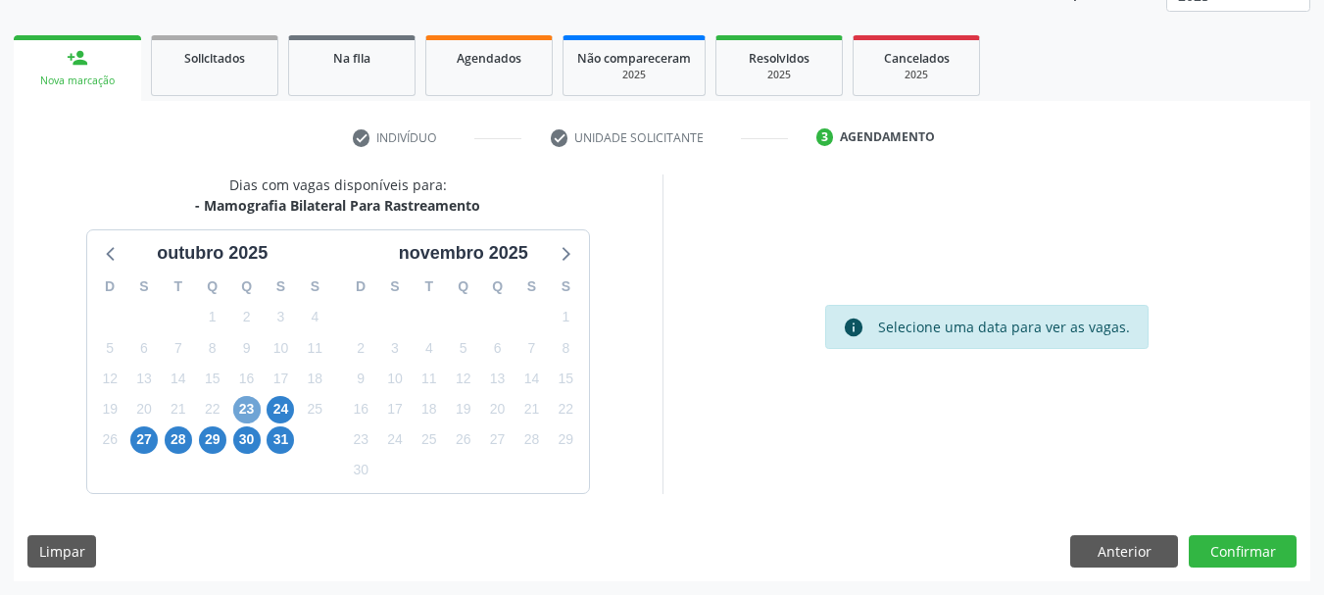
click at [248, 417] on span "23" at bounding box center [246, 409] width 27 height 27
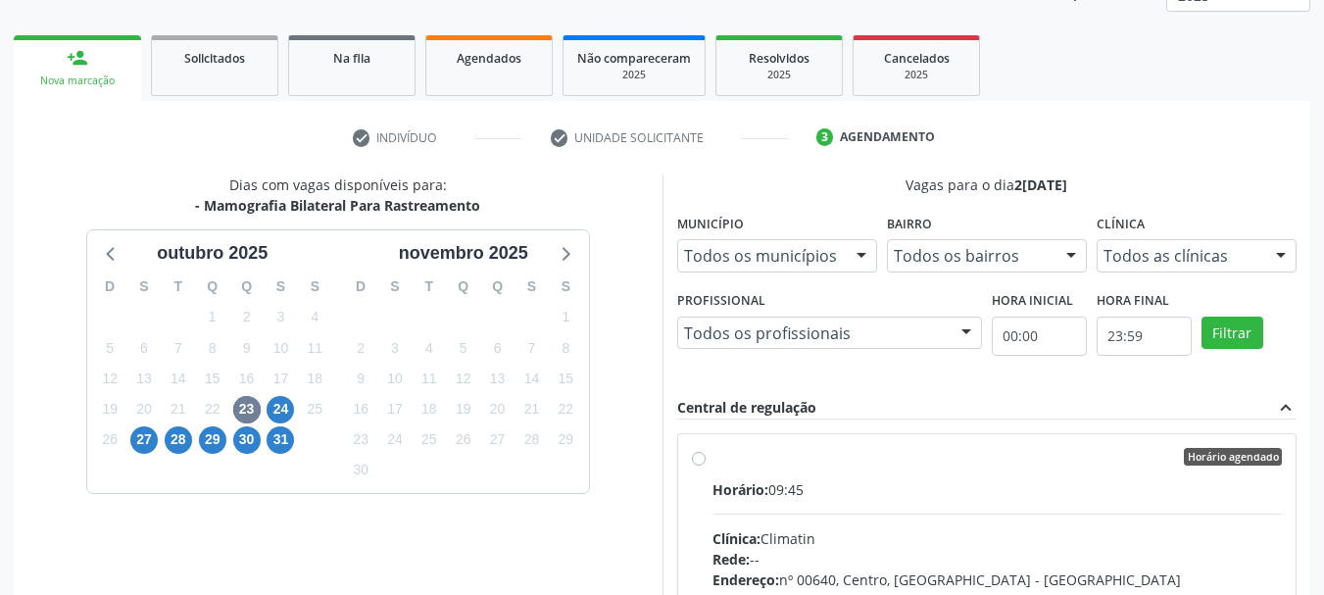
click at [997, 494] on div "Horário: 09:45" at bounding box center [998, 489] width 570 height 21
click at [706, 466] on input "Horário agendado Horário: 09:45 Clínica: Climatin Rede: -- Endereço: nº 00640, …" at bounding box center [699, 457] width 14 height 18
radio input "true"
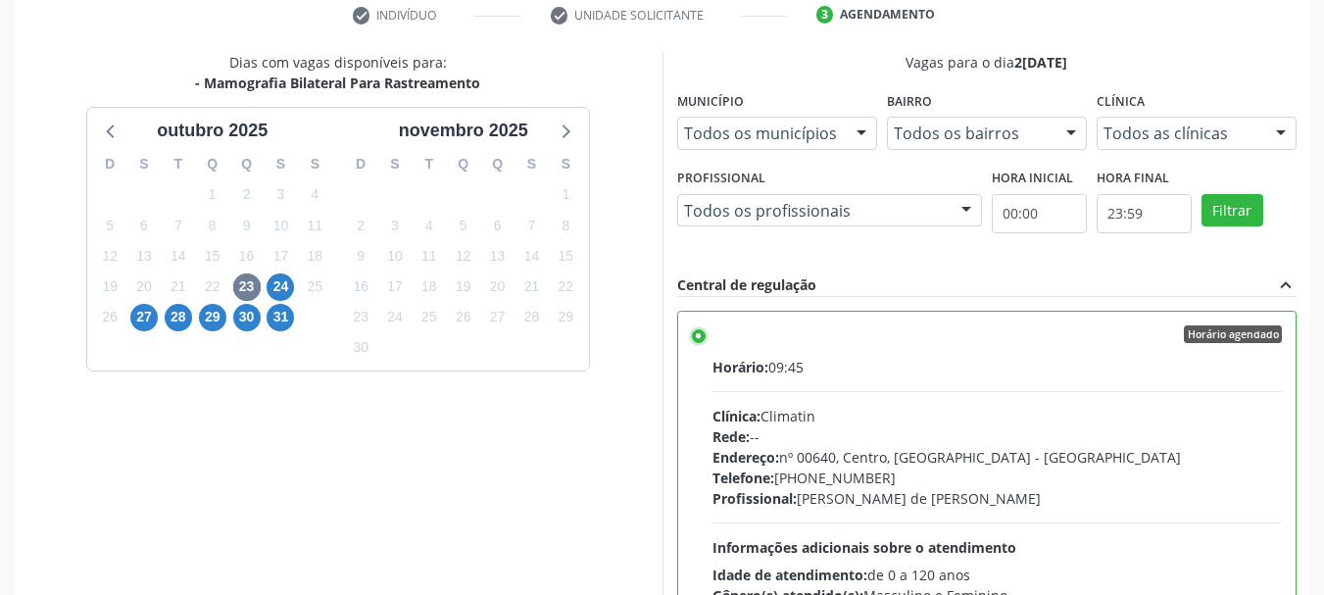
scroll to position [576, 0]
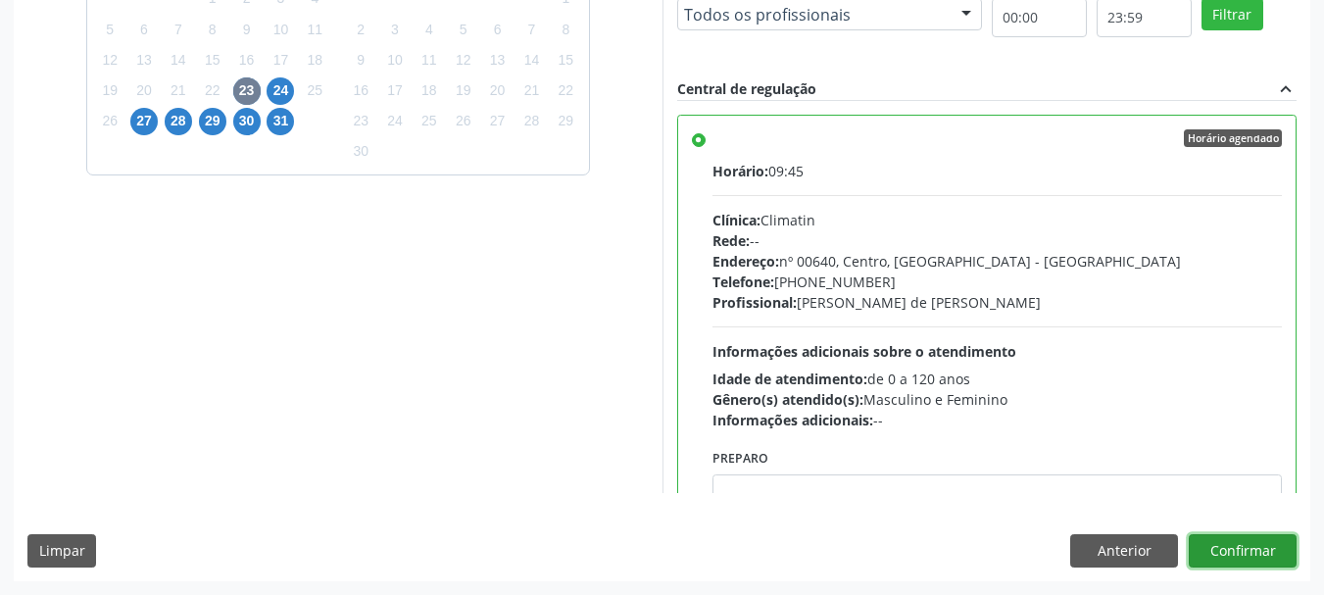
click at [1279, 551] on button "Confirmar" at bounding box center [1243, 550] width 108 height 33
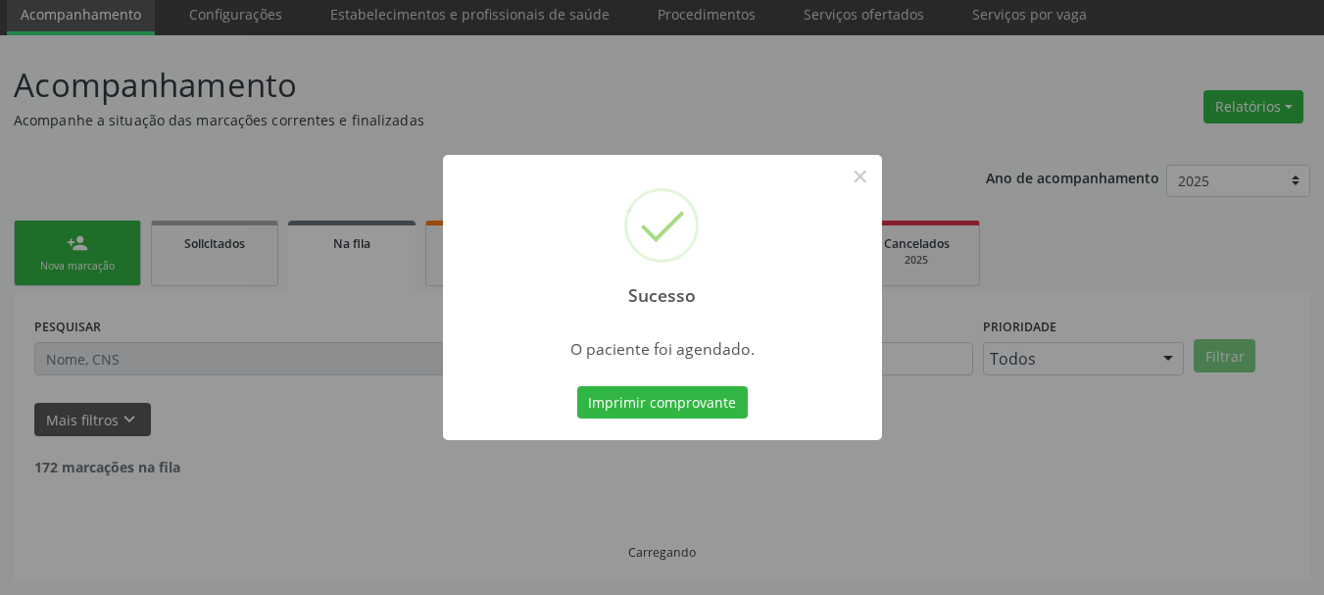
scroll to position [52, 0]
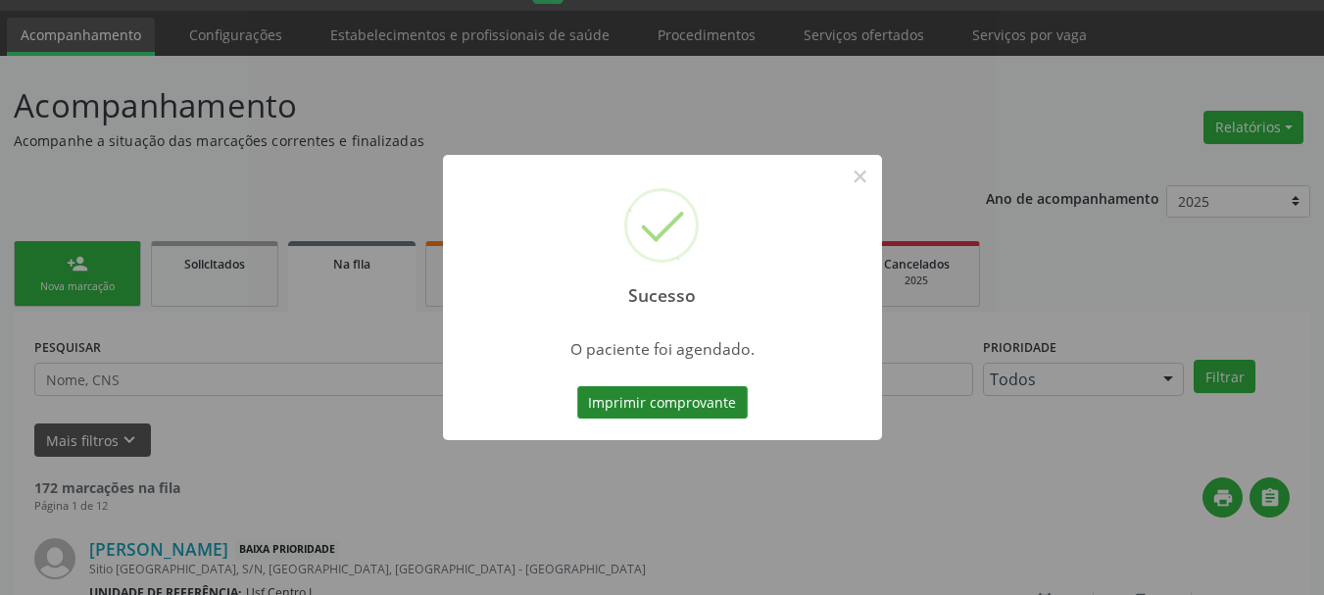
click at [604, 393] on button "Imprimir comprovante" at bounding box center [662, 402] width 171 height 33
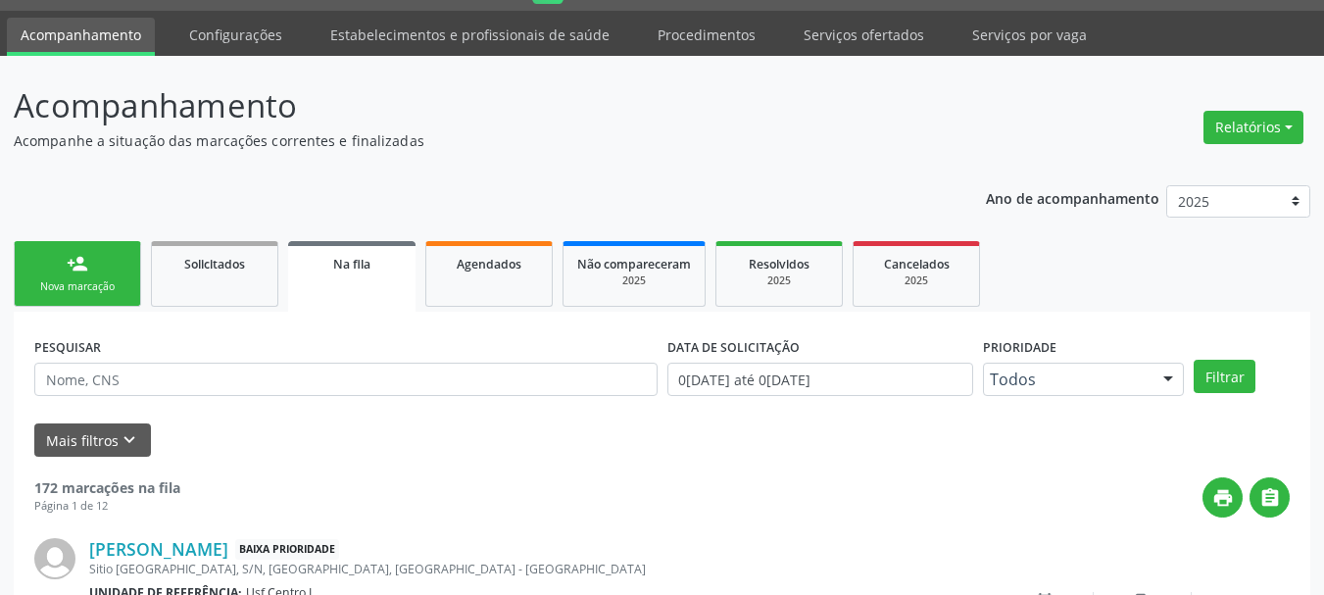
click at [68, 275] on link "person_add Nova marcação" at bounding box center [77, 274] width 127 height 66
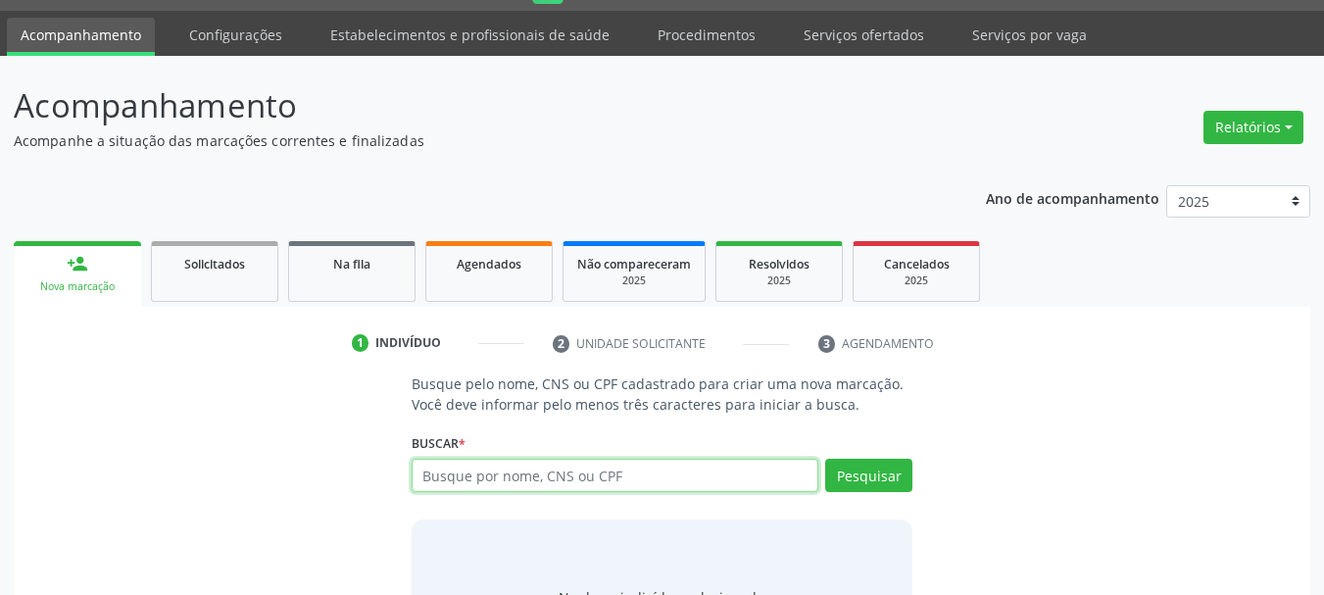
click at [520, 480] on input "text" at bounding box center [616, 475] width 408 height 33
type input "700606979582062"
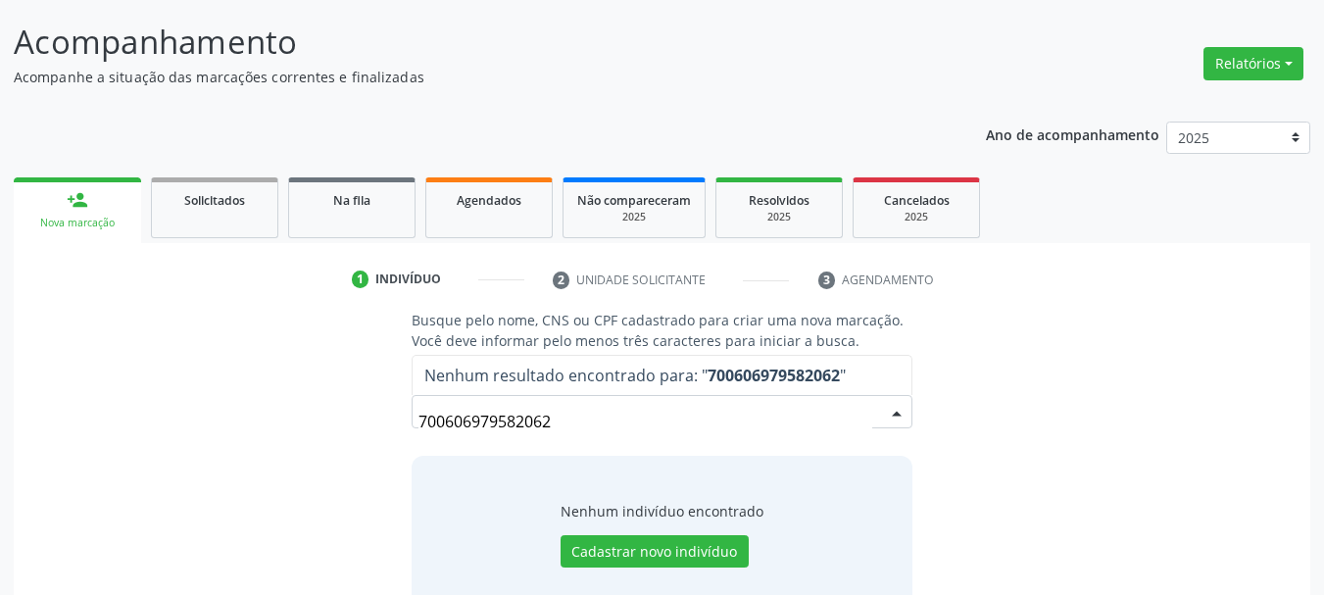
scroll to position [161, 0]
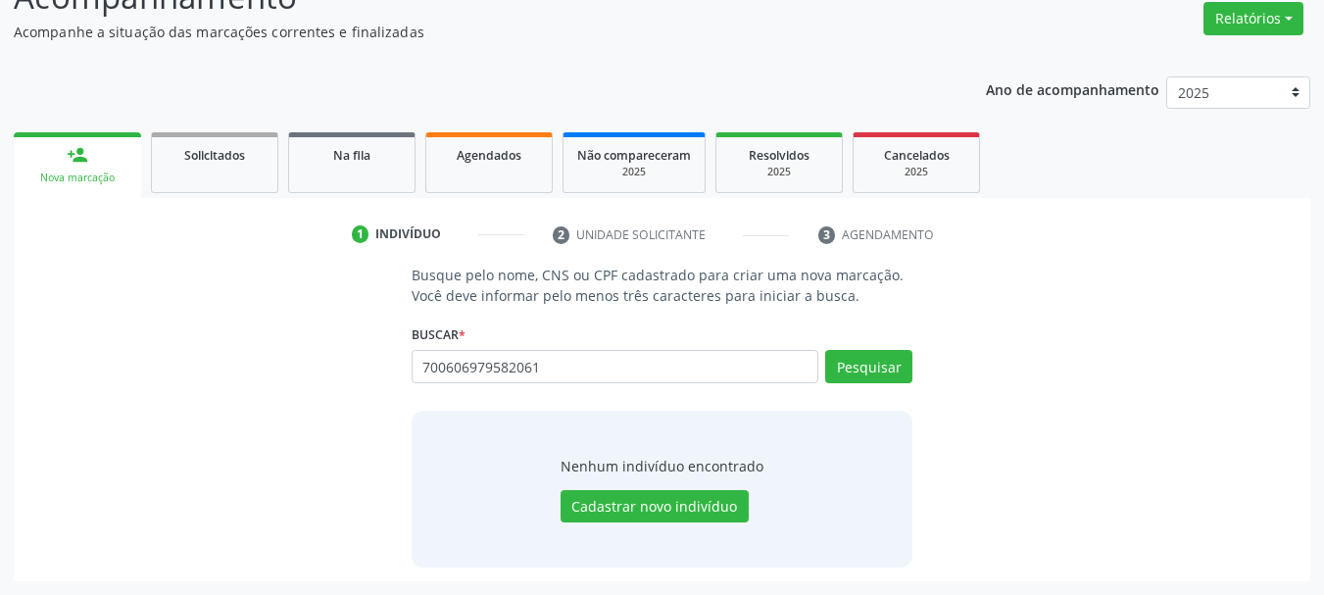
type input "700606979582061"
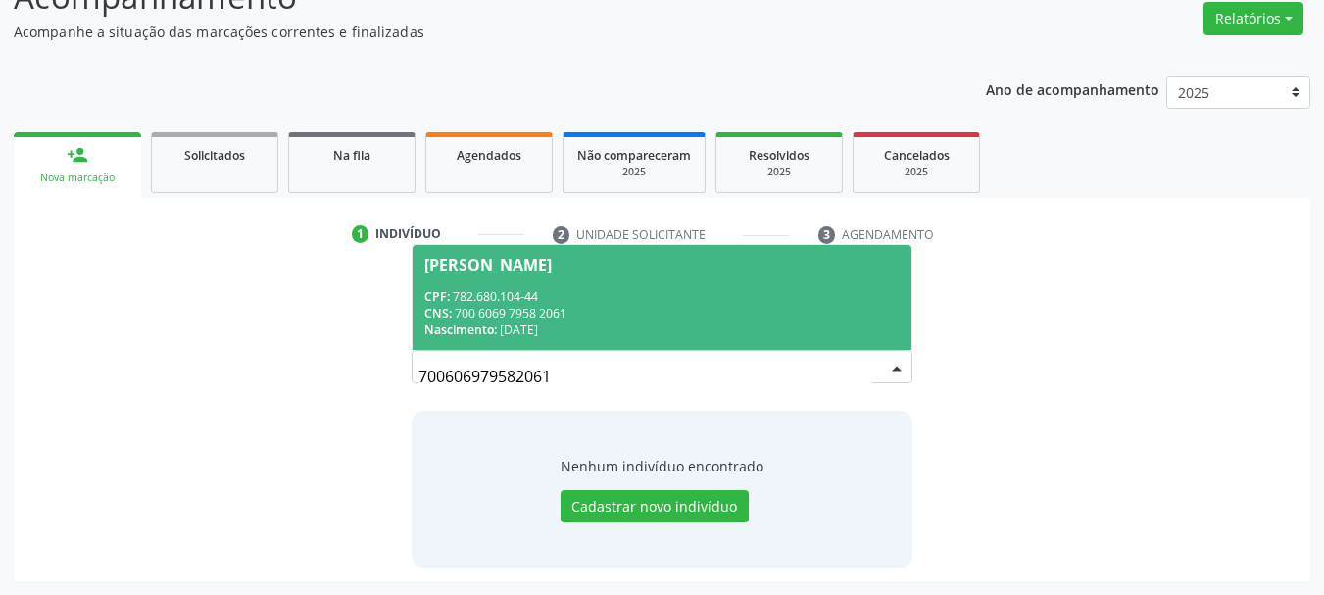
click at [606, 286] on span "Marcos Joca Cardoso CPF: 782.680.104-44 CNS: 700 6069 7958 2061 Nascimento: 31/…" at bounding box center [663, 297] width 500 height 105
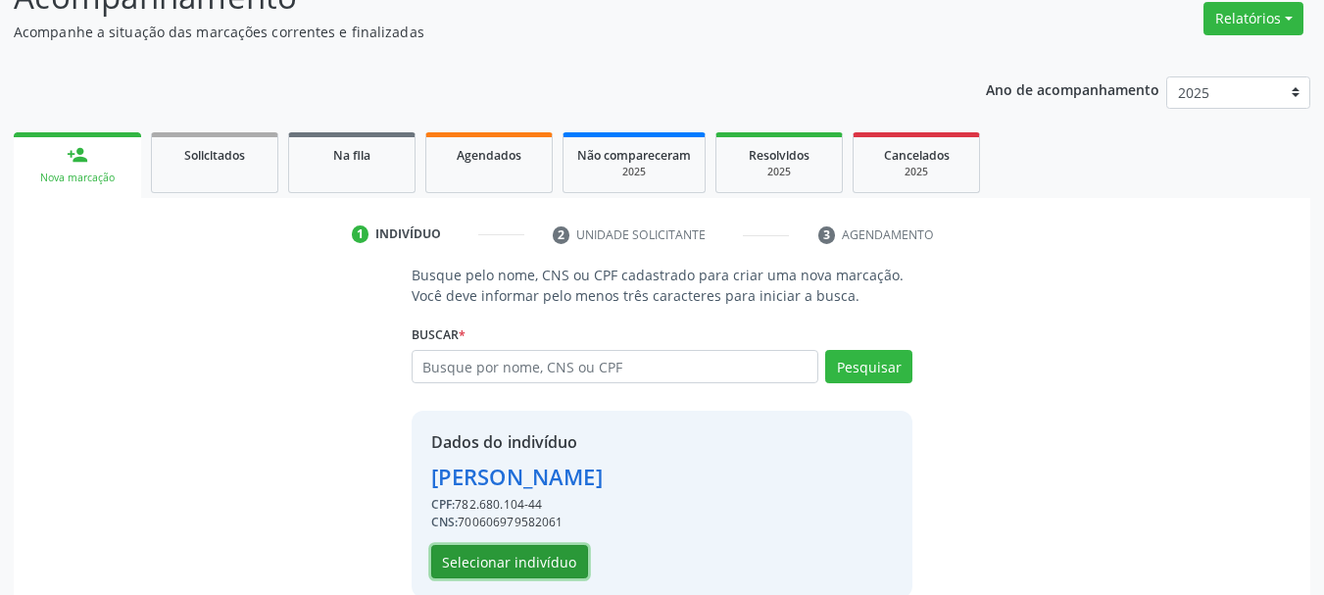
click at [503, 556] on button "Selecionar indivíduo" at bounding box center [509, 561] width 157 height 33
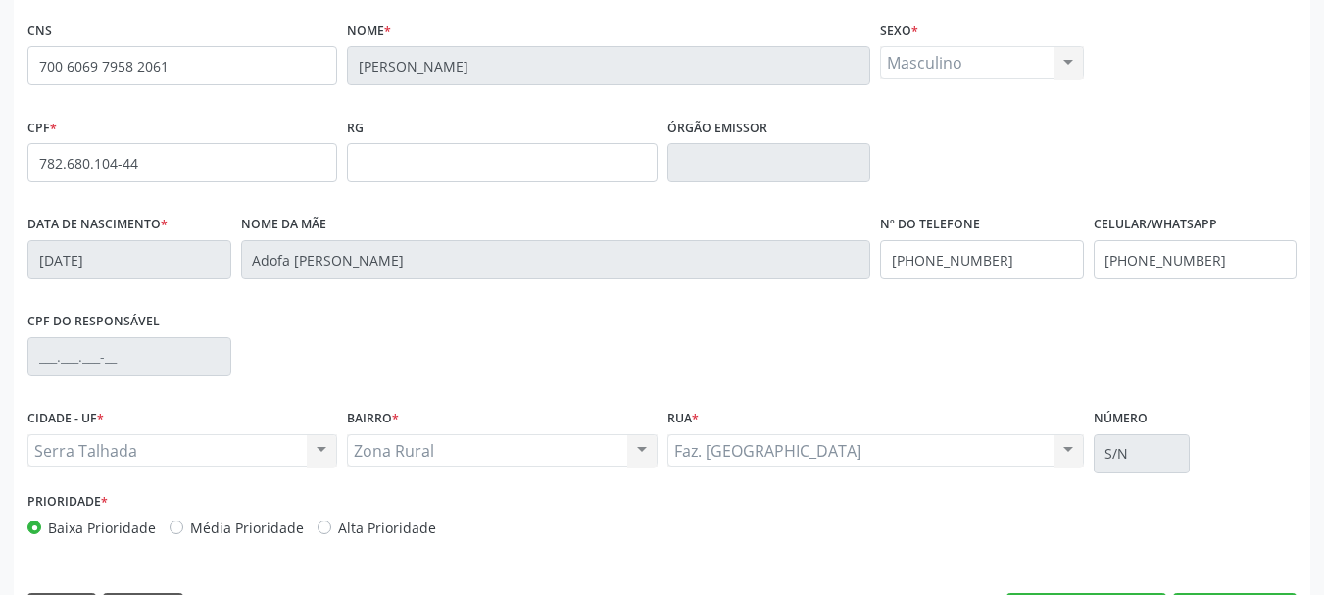
scroll to position [468, 0]
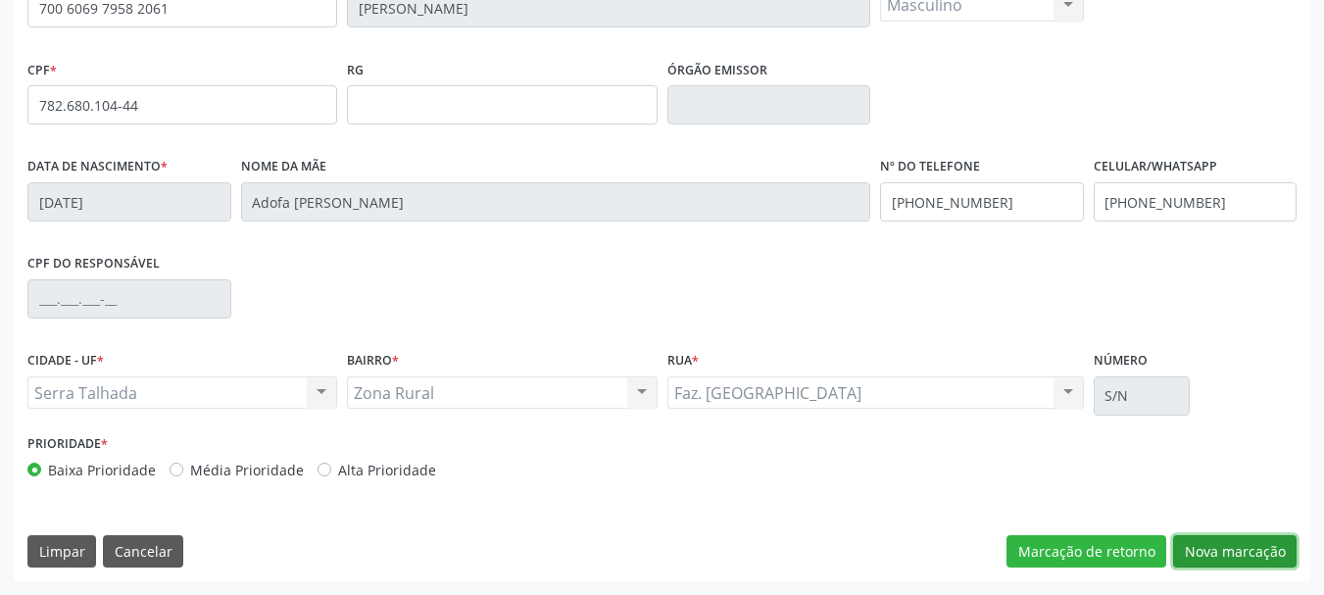
click at [1213, 554] on button "Nova marcação" at bounding box center [1235, 551] width 124 height 33
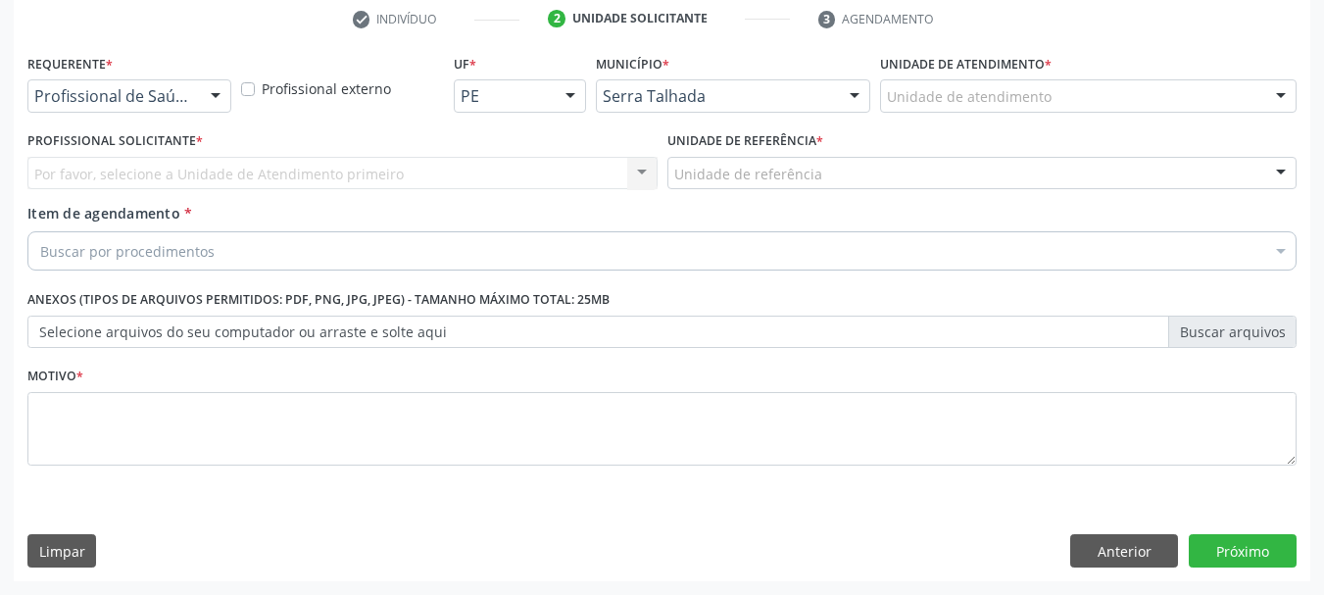
scroll to position [376, 0]
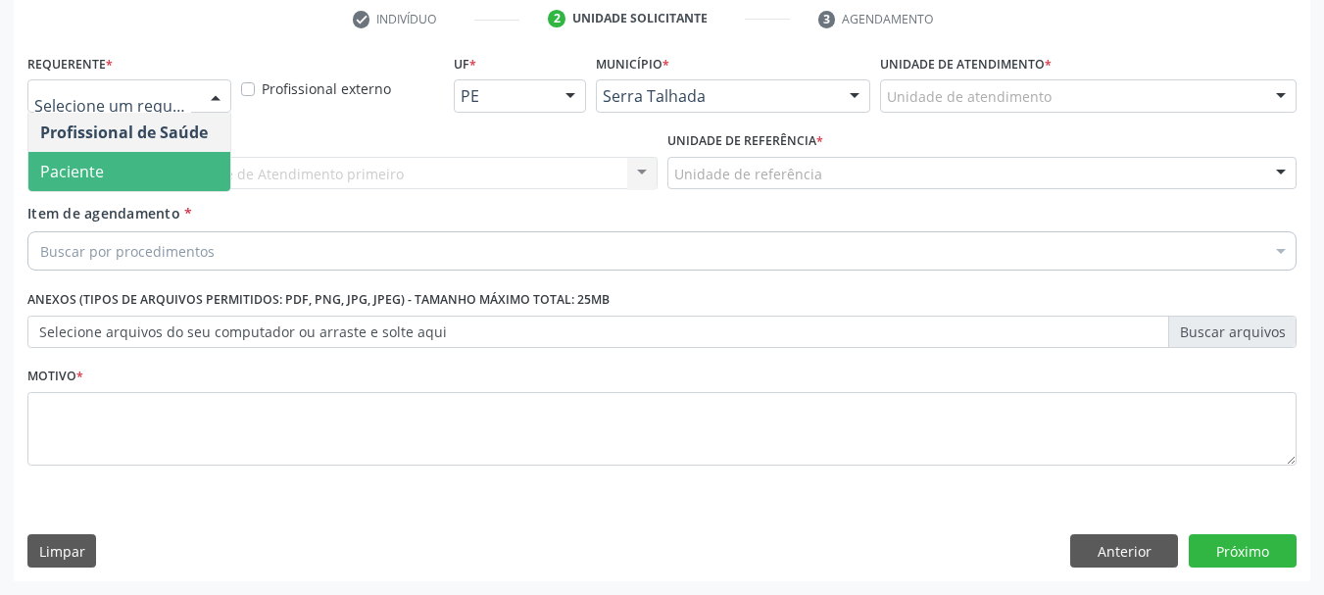
click at [137, 155] on span "Paciente" at bounding box center [129, 171] width 202 height 39
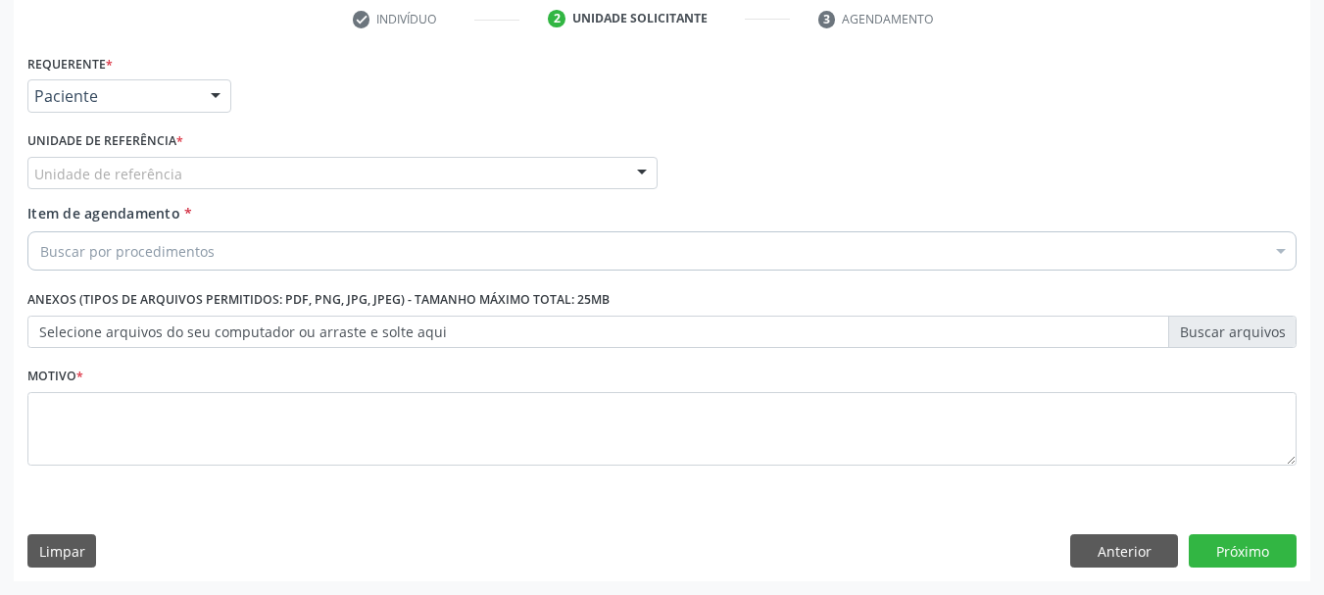
click at [137, 155] on label "Unidade de referência *" at bounding box center [105, 141] width 156 height 30
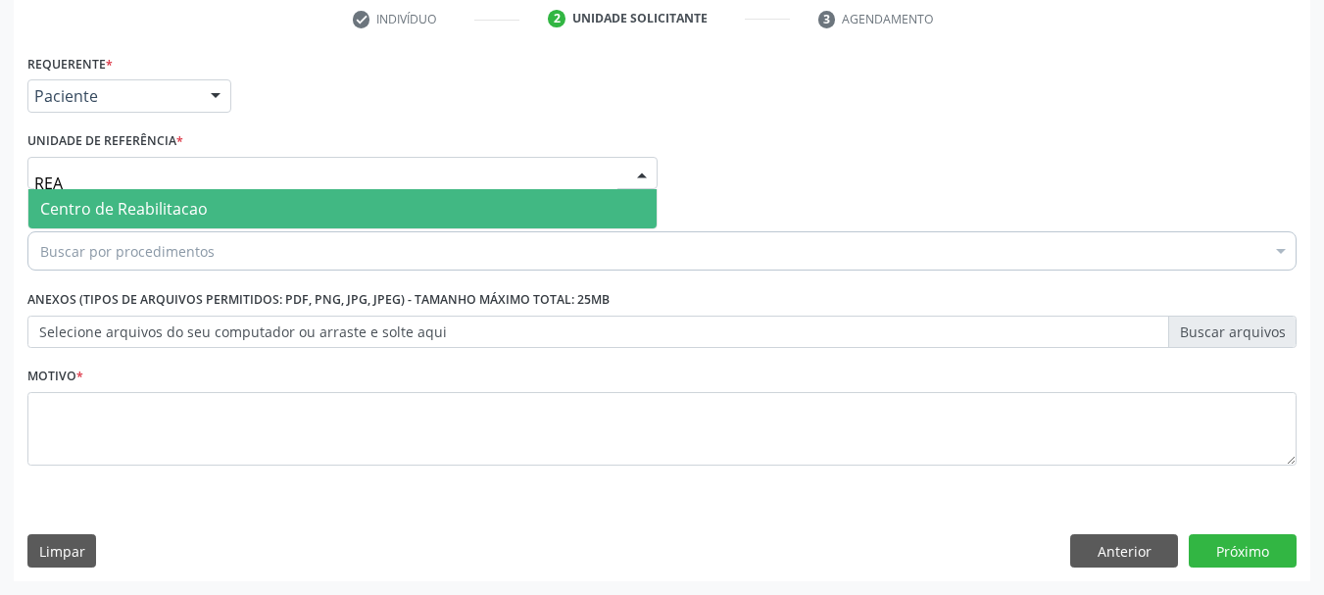
type input "REAB"
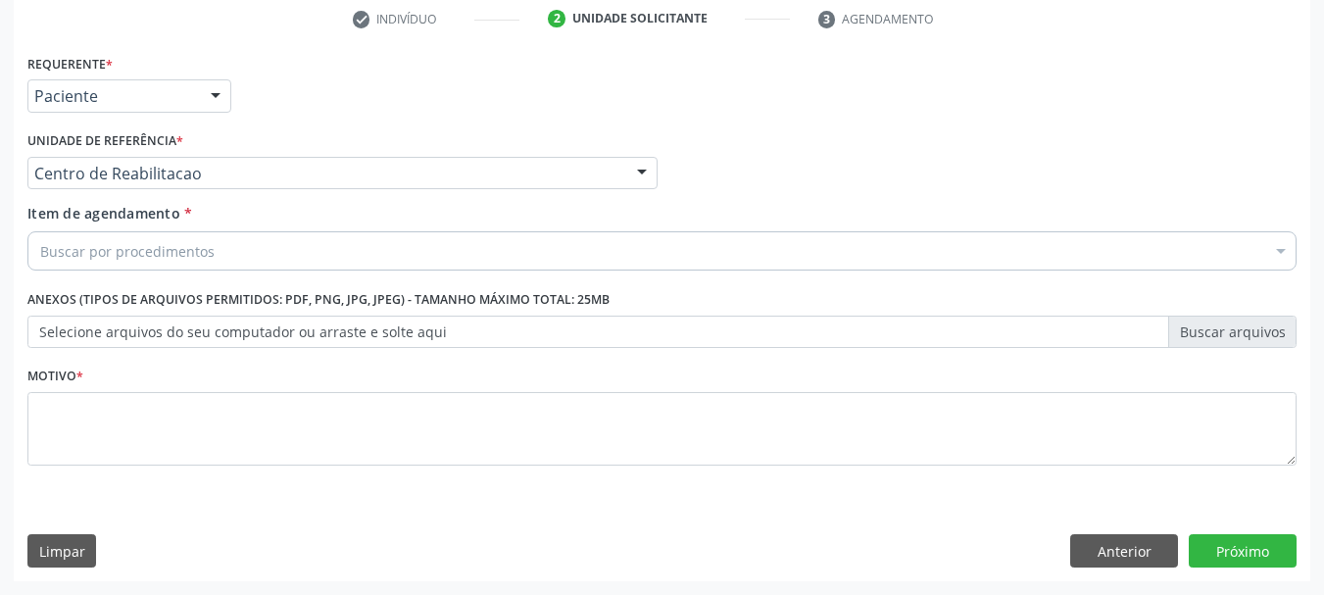
click at [152, 239] on div "Buscar por procedimentos" at bounding box center [661, 250] width 1269 height 39
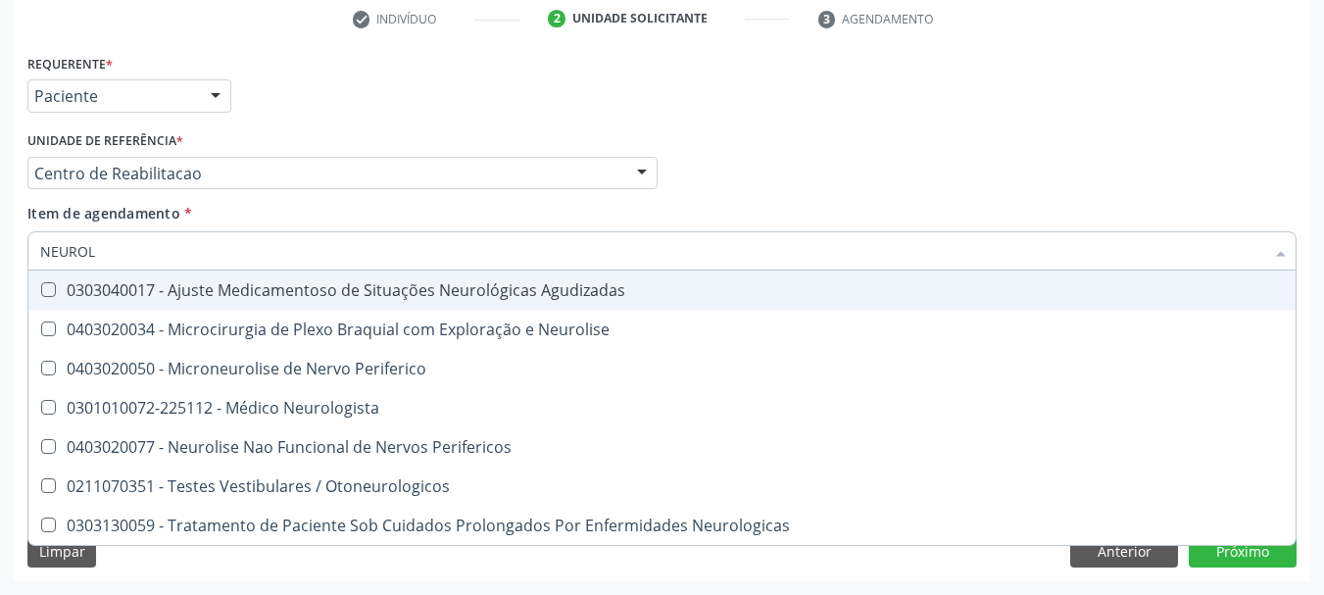
type input "NEUROLO"
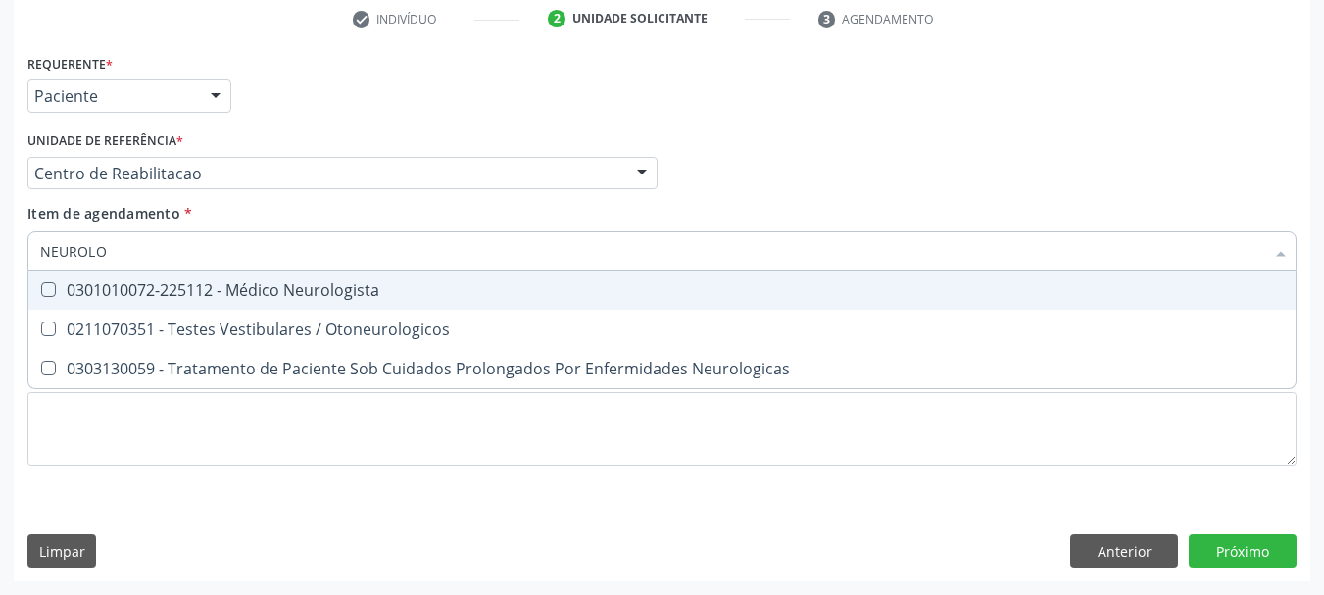
click at [207, 283] on div "0301010072-225112 - Médico Neurologista" at bounding box center [662, 290] width 1244 height 16
checkbox Neurologista "true"
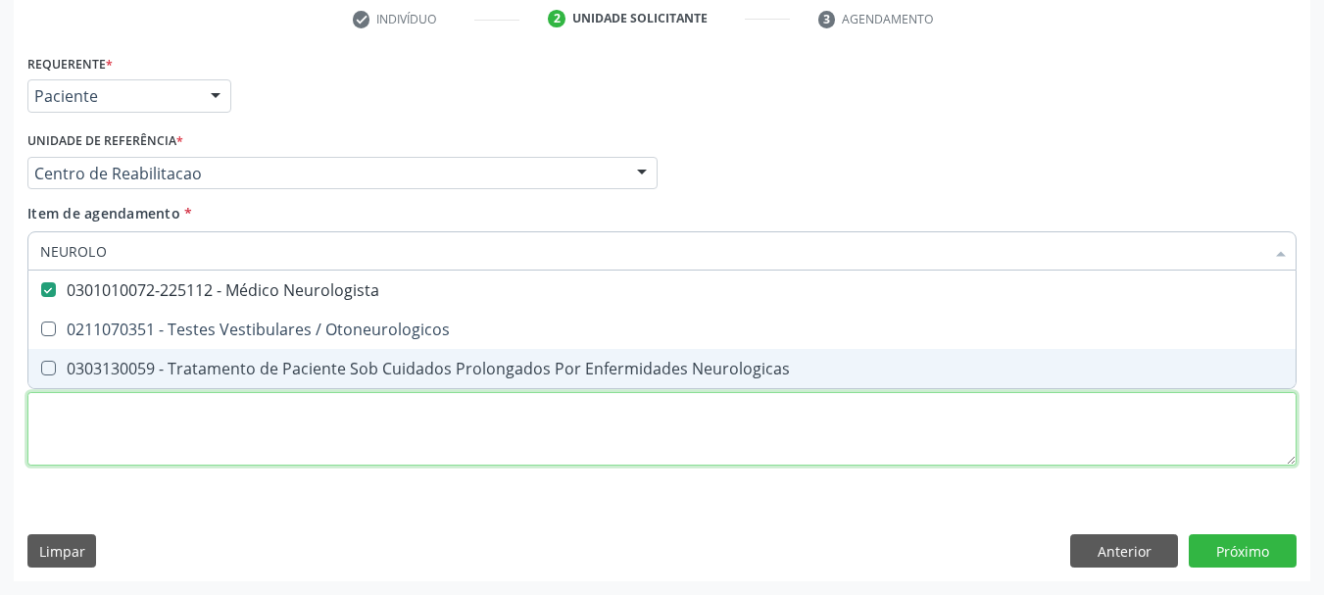
drag, startPoint x: 54, startPoint y: 457, endPoint x: 59, endPoint y: 423, distance: 33.7
click at [58, 457] on div "Requerente * Paciente Profissional de Saúde Paciente Nenhum resultado encontrad…" at bounding box center [661, 271] width 1269 height 444
checkbox Otoneurologicos "true"
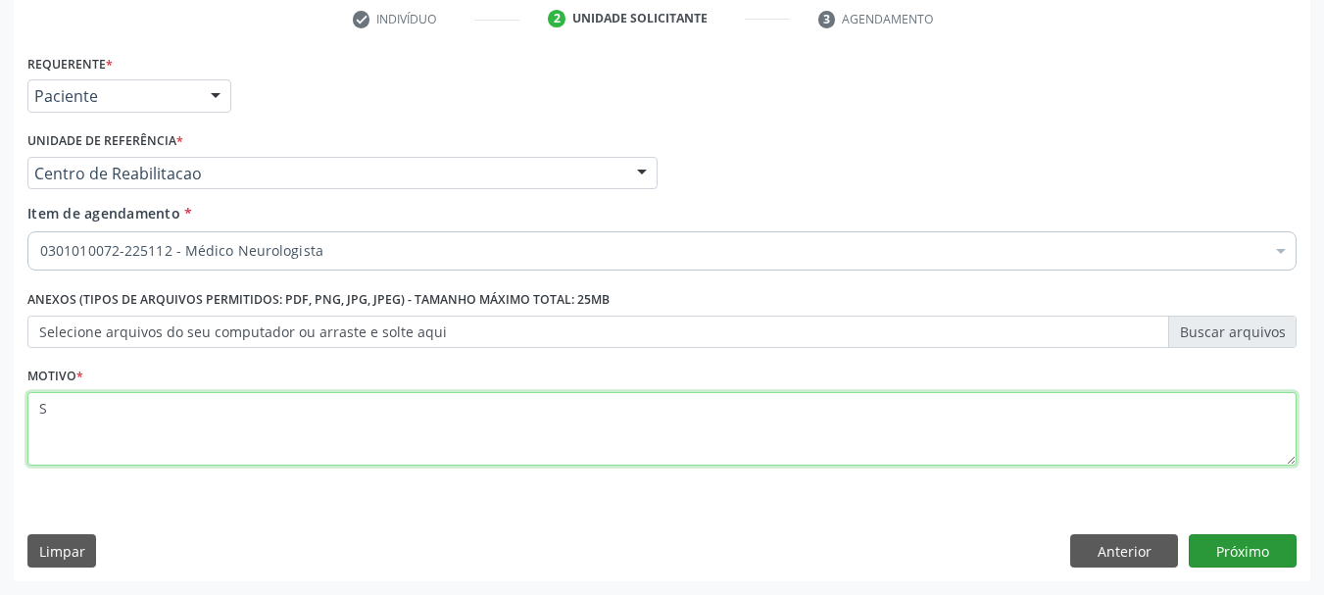
type textarea "S"
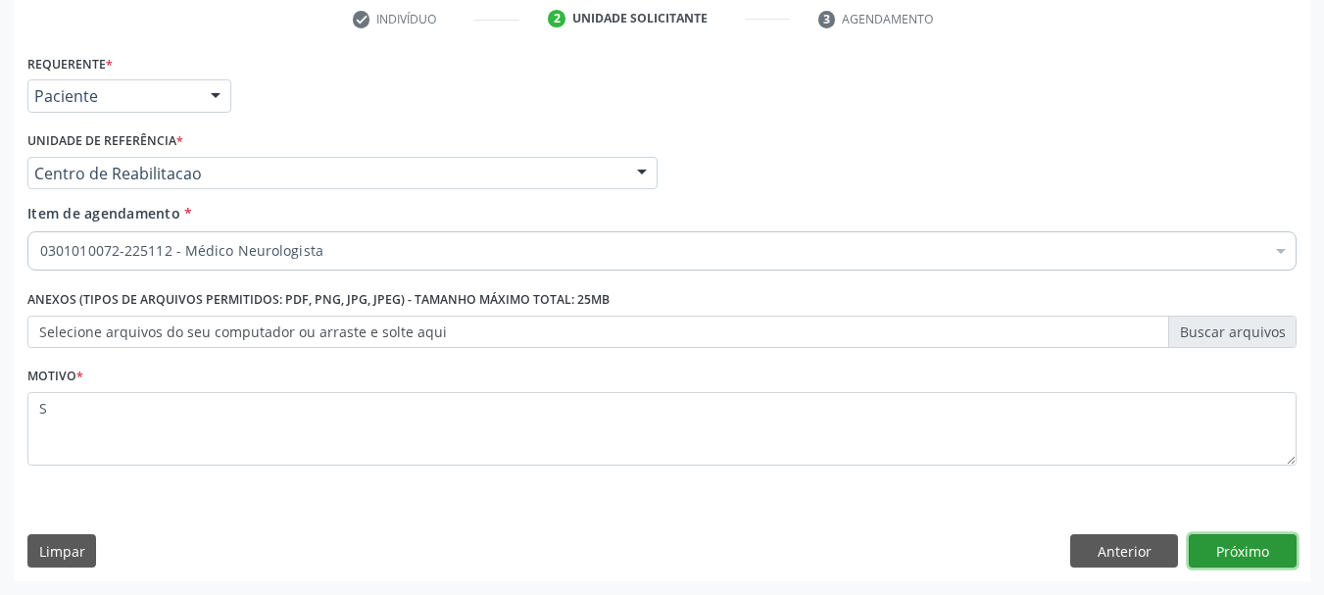
click at [1271, 546] on button "Próximo" at bounding box center [1243, 550] width 108 height 33
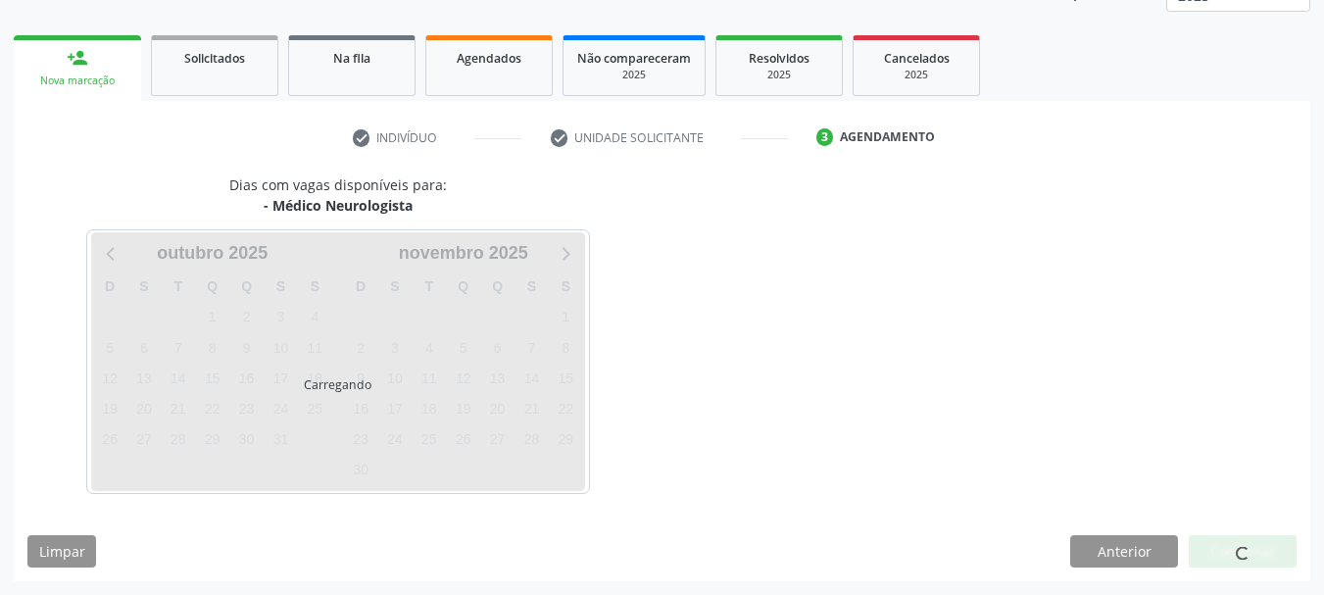
scroll to position [258, 0]
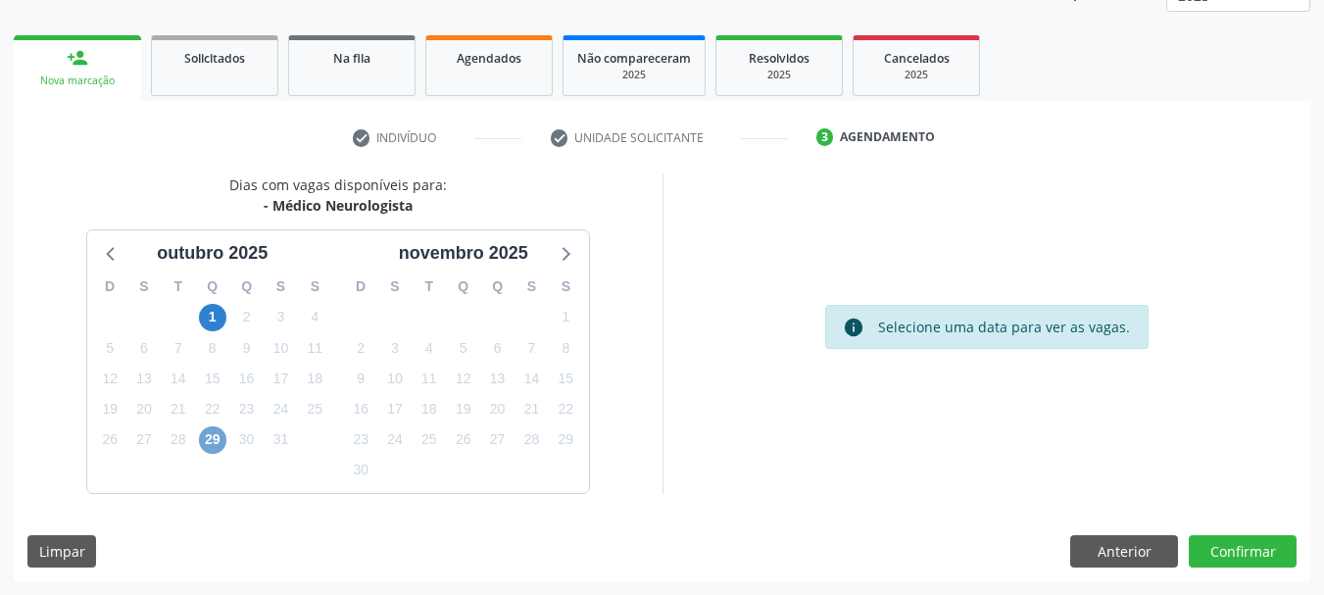
click at [216, 436] on span "29" at bounding box center [212, 439] width 27 height 27
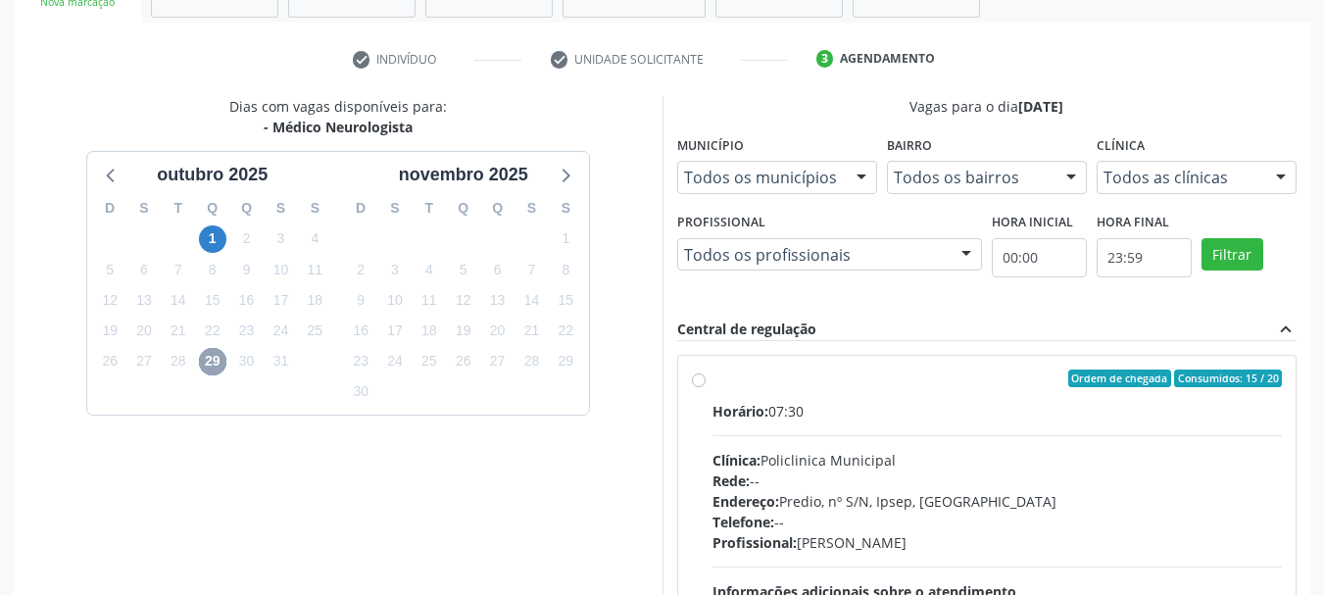
scroll to position [454, 0]
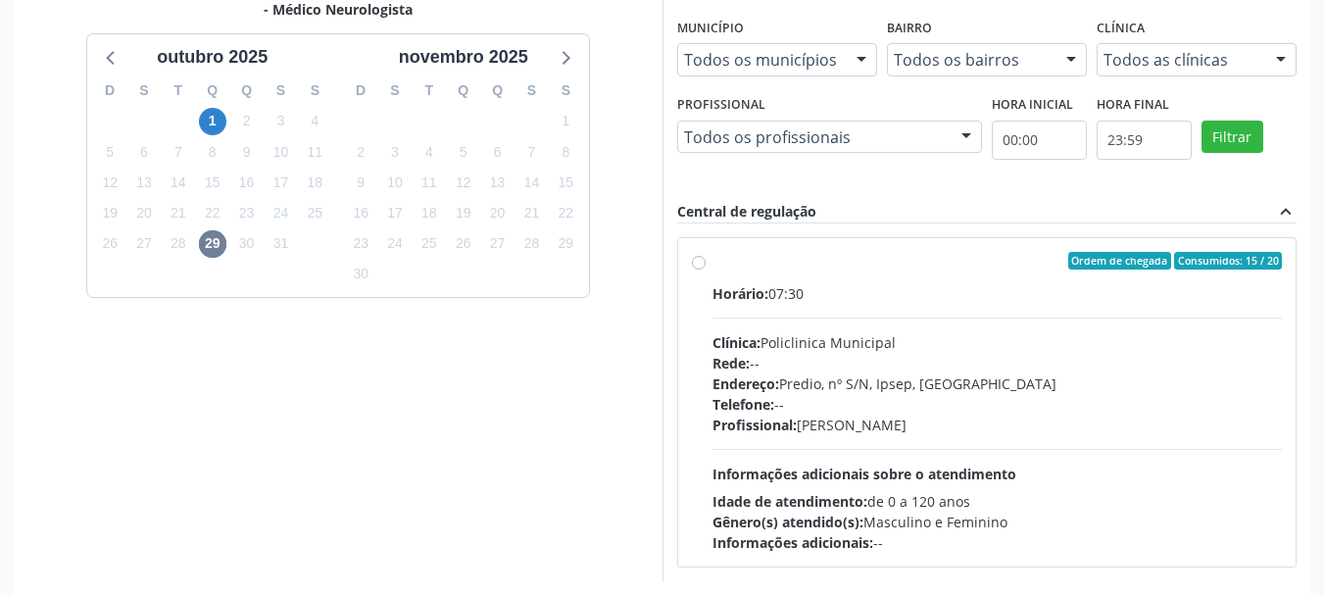
click at [860, 396] on div "Telefone: --" at bounding box center [998, 404] width 570 height 21
click at [706, 270] on input "Ordem de chegada Consumidos: 15 / 20 Horário: 07:30 Clínica: Policlinica Munici…" at bounding box center [699, 261] width 14 height 18
radio input "true"
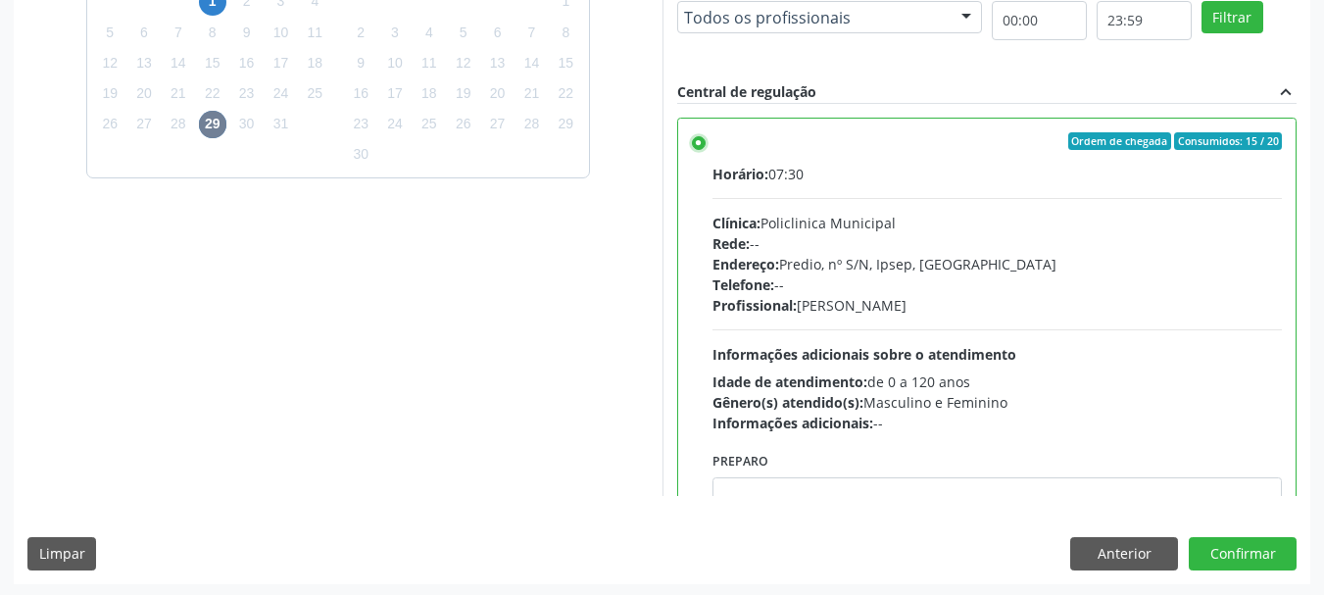
scroll to position [576, 0]
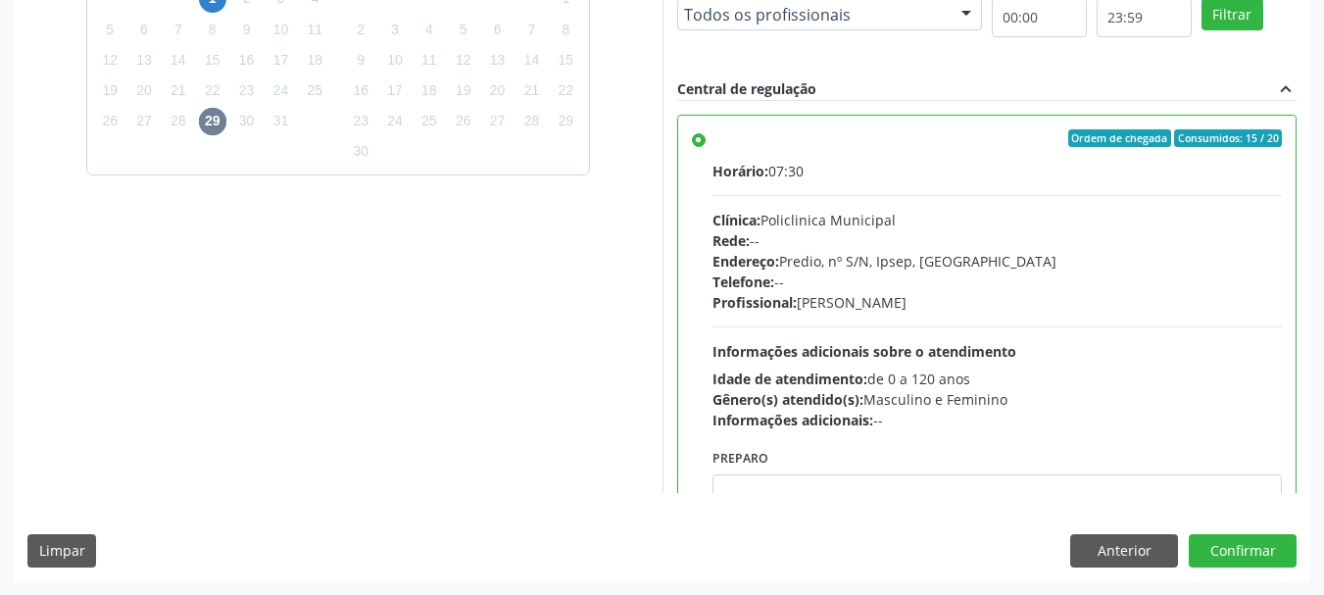
click at [1227, 532] on div "Dias com vagas disponíveis para: - Médico Neurologista outubro 2025 D S T Q Q S…" at bounding box center [662, 218] width 1297 height 724
click at [1225, 541] on button "Confirmar" at bounding box center [1243, 550] width 108 height 33
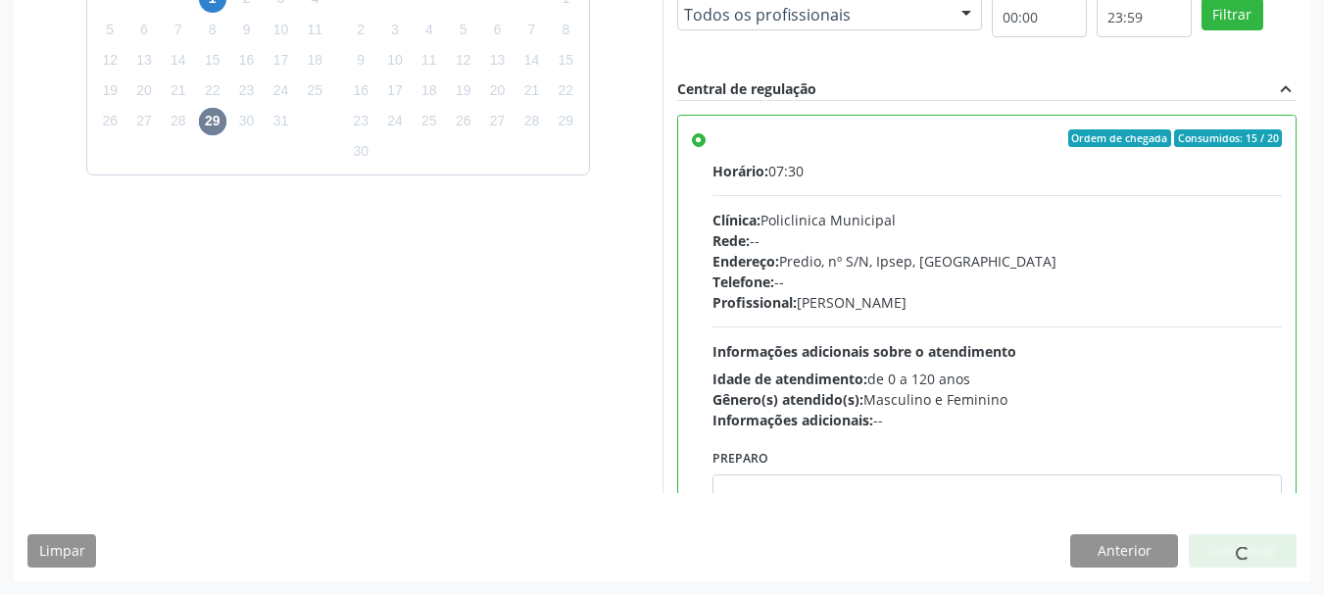
scroll to position [52, 0]
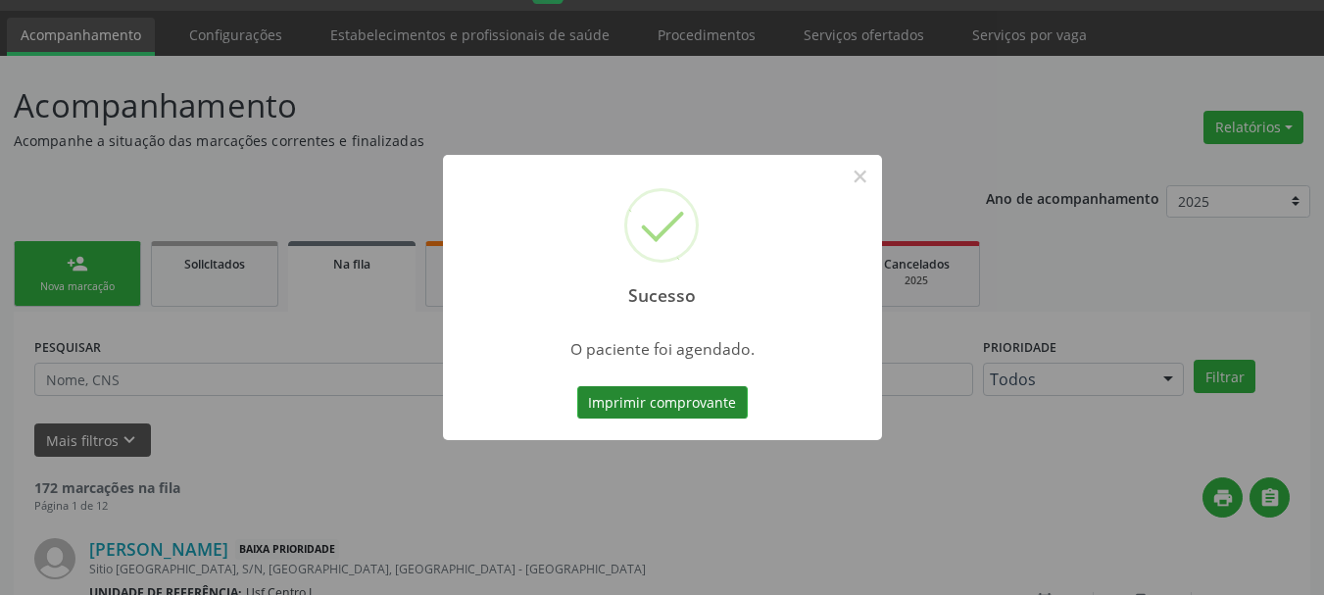
click at [612, 408] on button "Imprimir comprovante" at bounding box center [662, 402] width 171 height 33
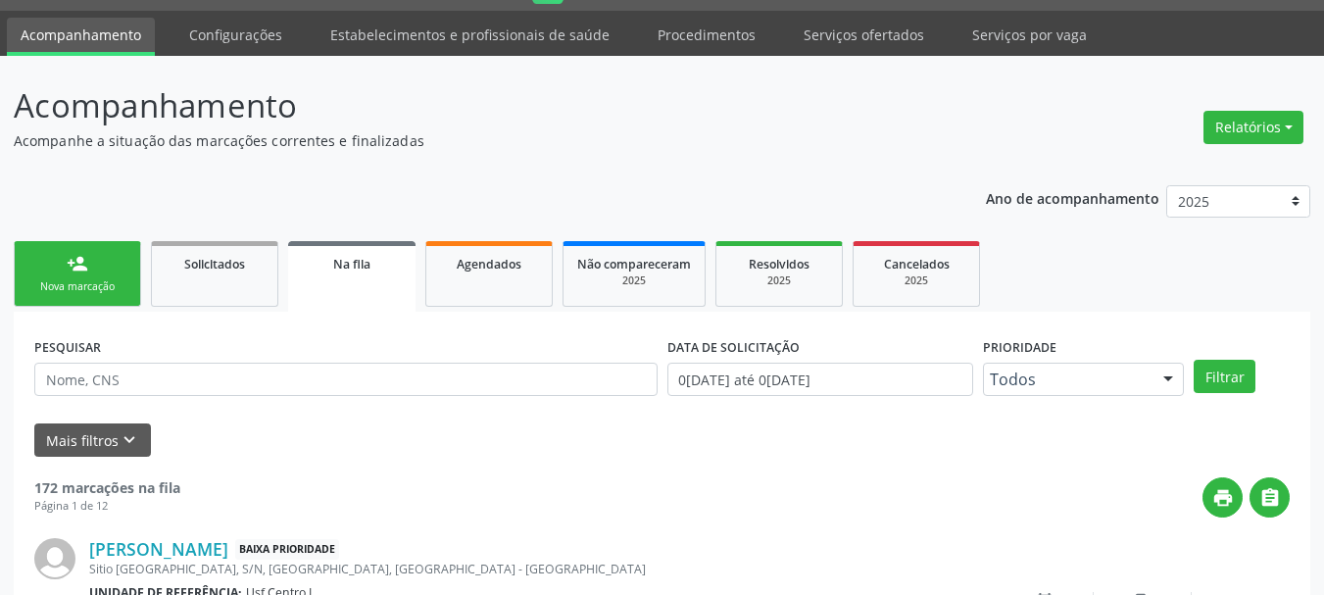
click at [92, 257] on link "person_add Nova marcação" at bounding box center [77, 274] width 127 height 66
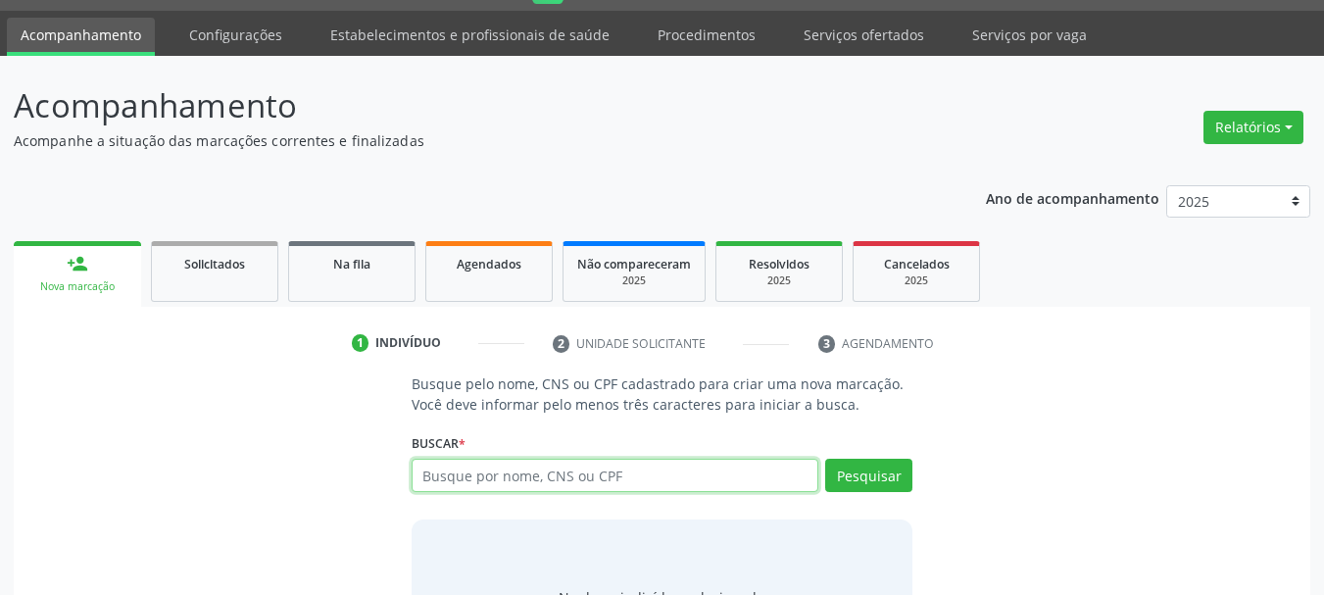
click at [439, 465] on input "text" at bounding box center [616, 475] width 408 height 33
type input "708008826280428"
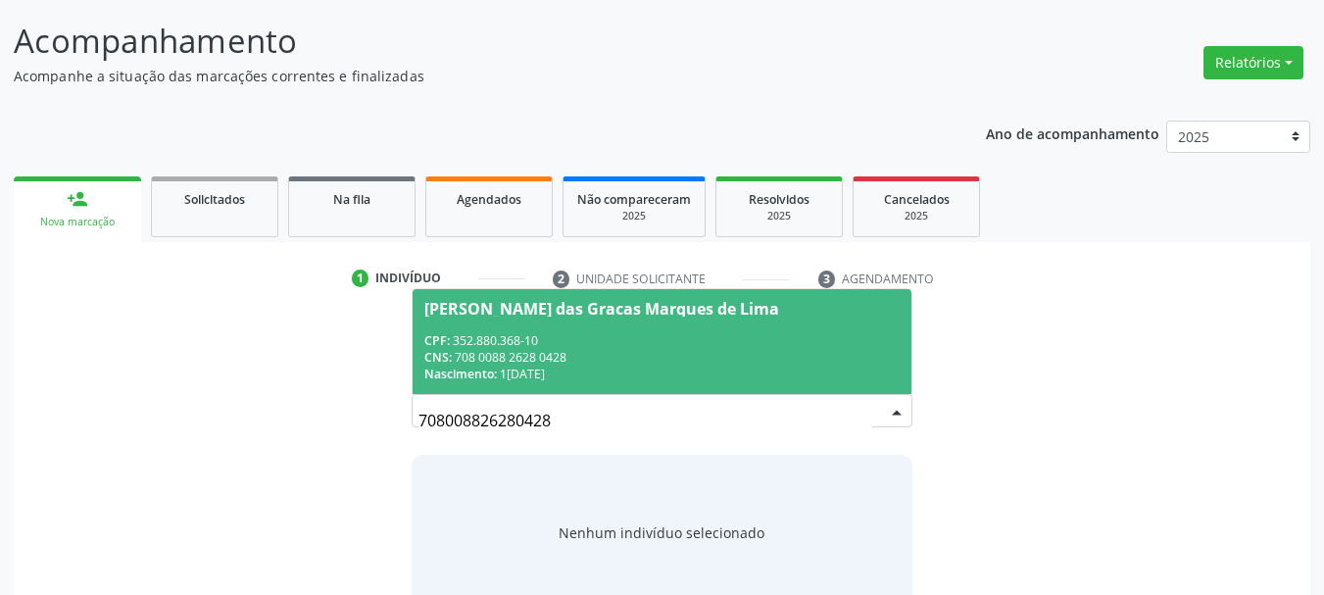
scroll to position [150, 0]
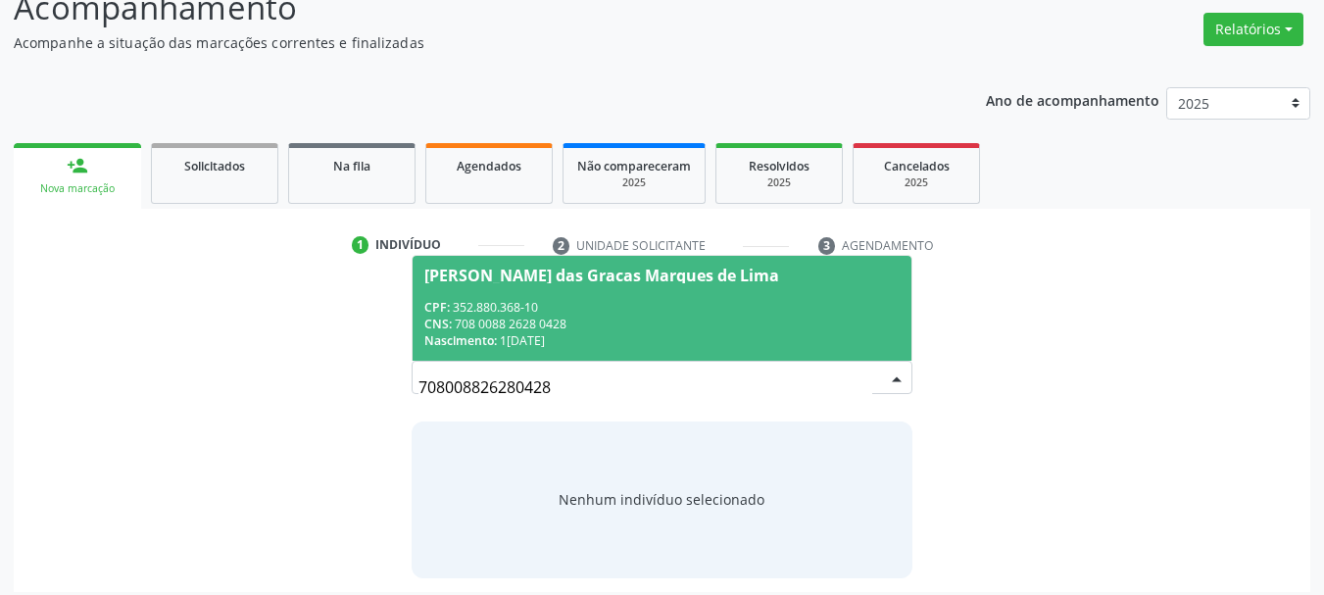
click at [579, 310] on div "CPF: 352.880.368-10" at bounding box center [662, 307] width 476 height 17
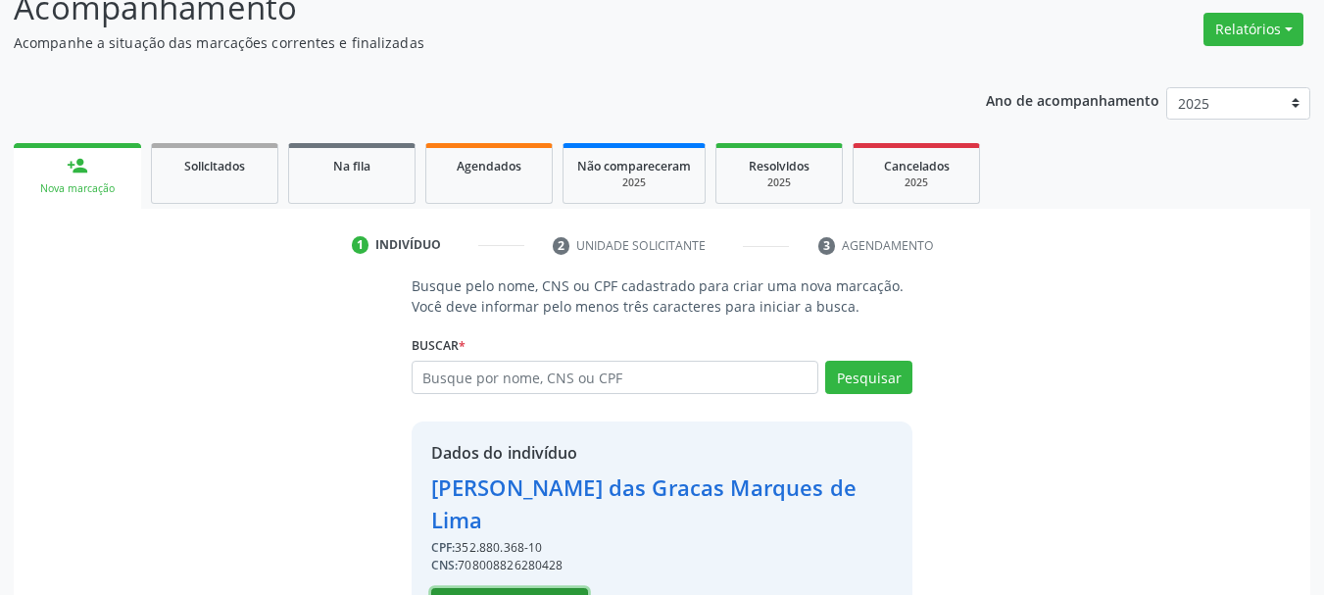
click at [539, 588] on button "Selecionar indivíduo" at bounding box center [509, 604] width 157 height 33
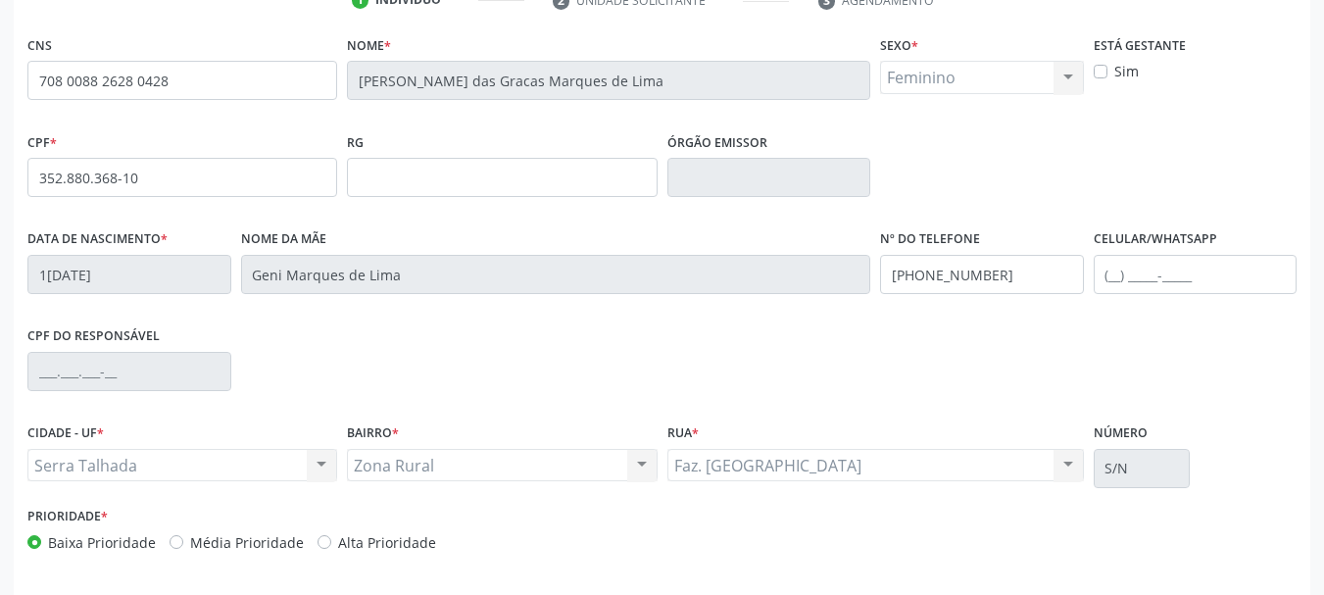
scroll to position [444, 0]
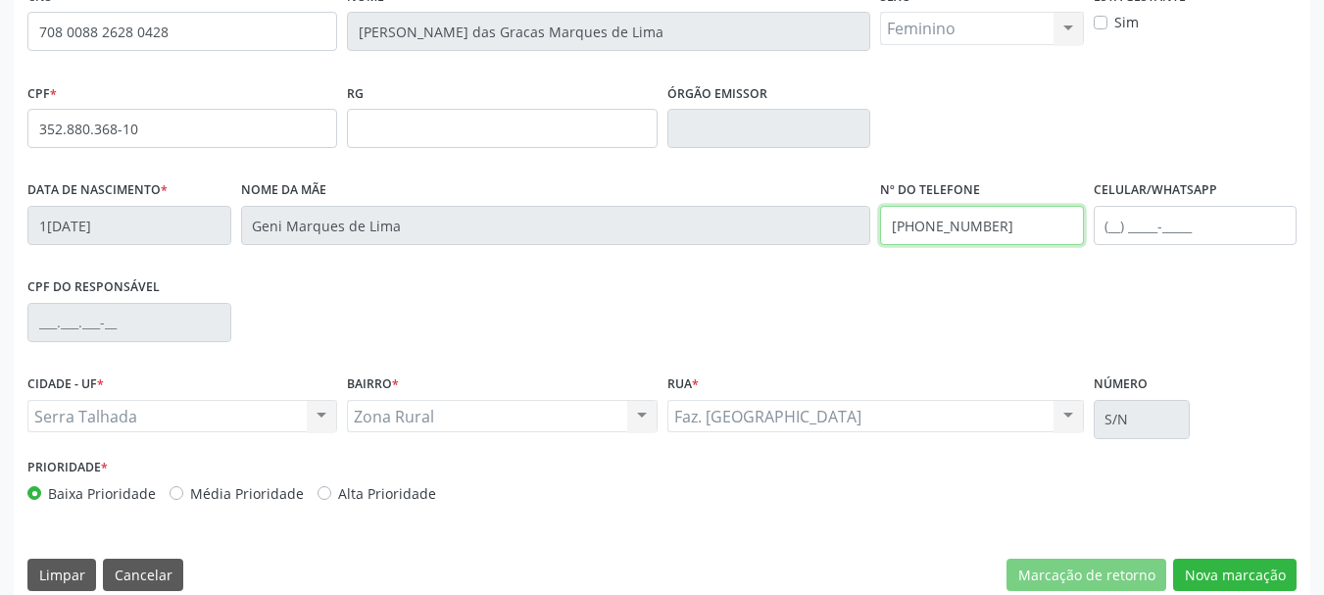
click at [962, 214] on input "(87) 98807-1763" at bounding box center [982, 225] width 204 height 39
click at [963, 215] on input "(87) 98807-1763" at bounding box center [982, 225] width 204 height 39
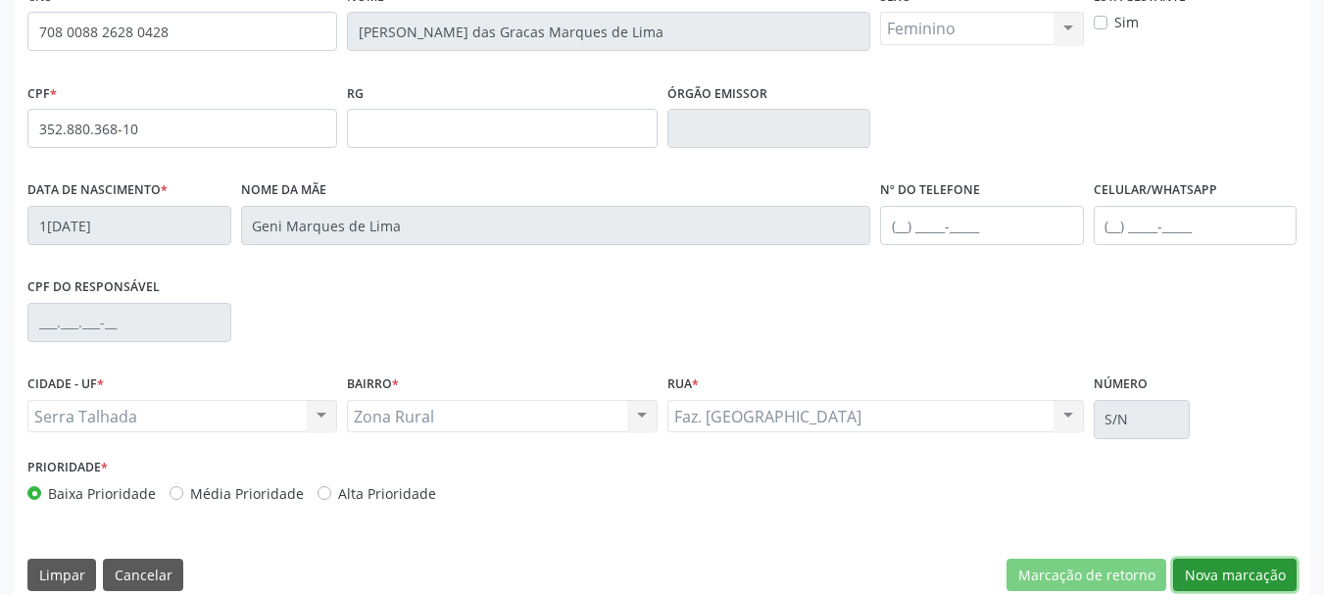
click at [1266, 573] on button "Nova marcação" at bounding box center [1235, 575] width 124 height 33
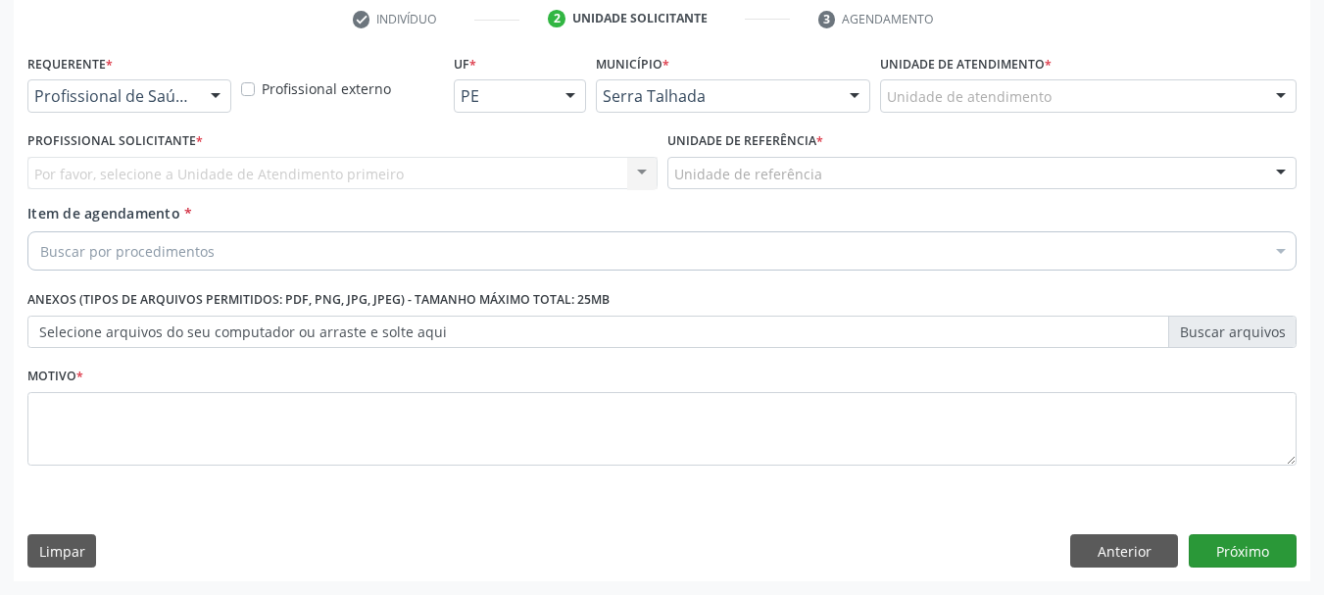
scroll to position [376, 0]
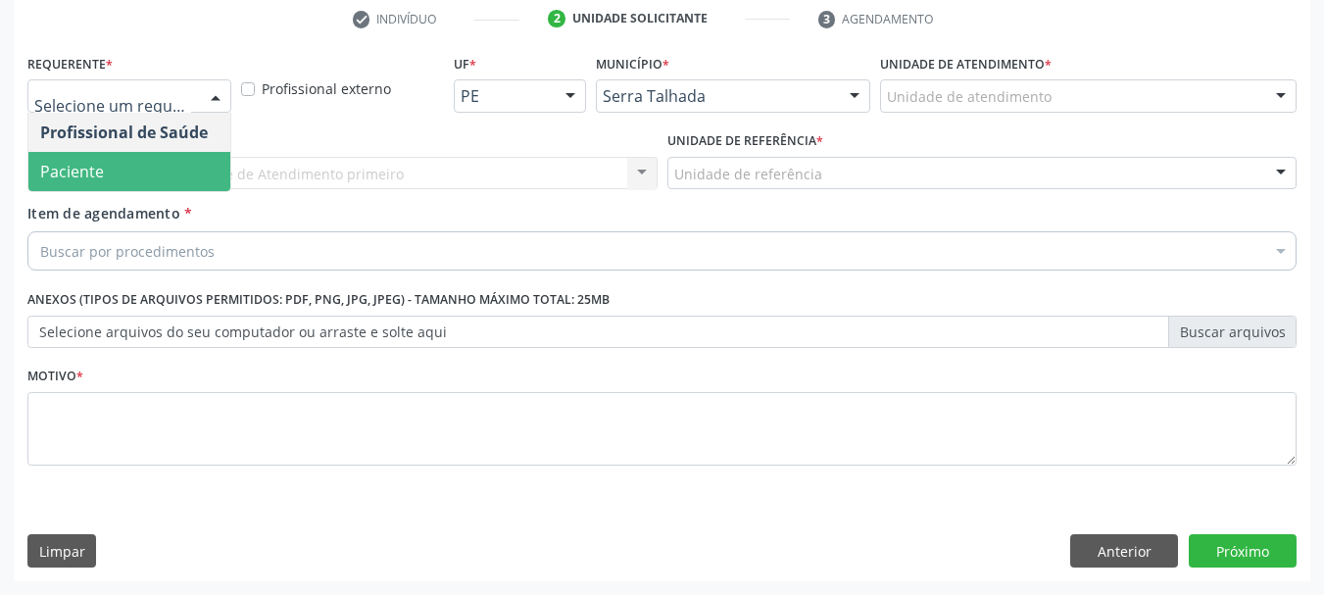
click at [66, 161] on span "Paciente" at bounding box center [72, 172] width 64 height 22
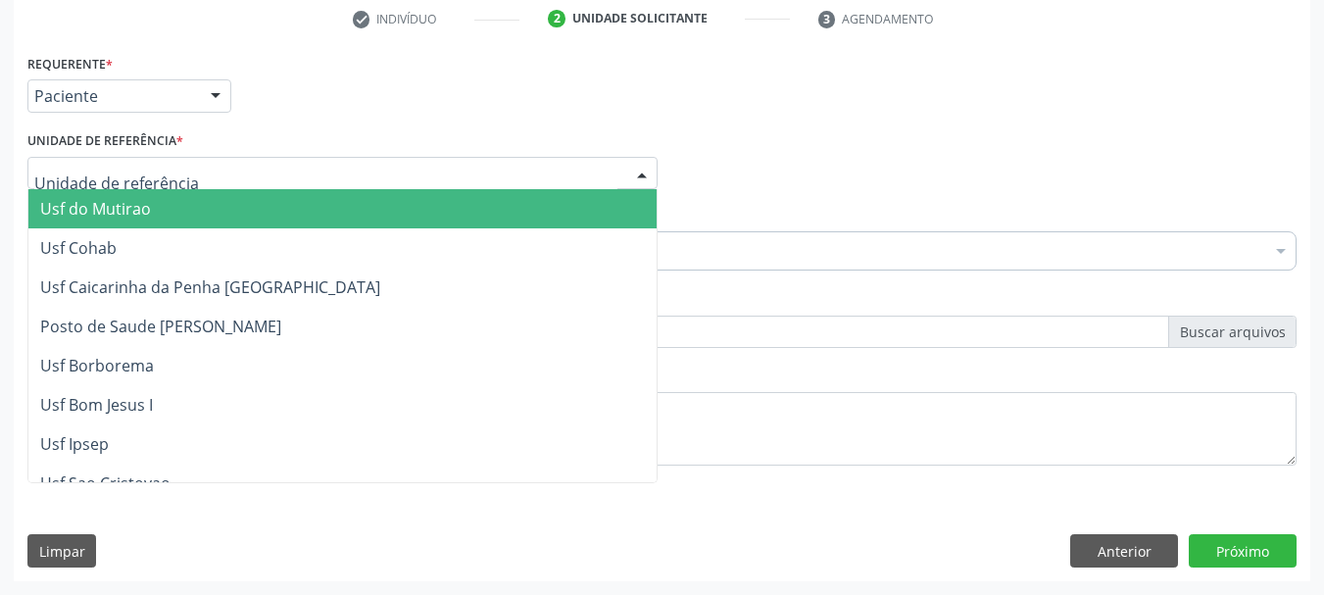
click at [66, 161] on div at bounding box center [342, 173] width 630 height 33
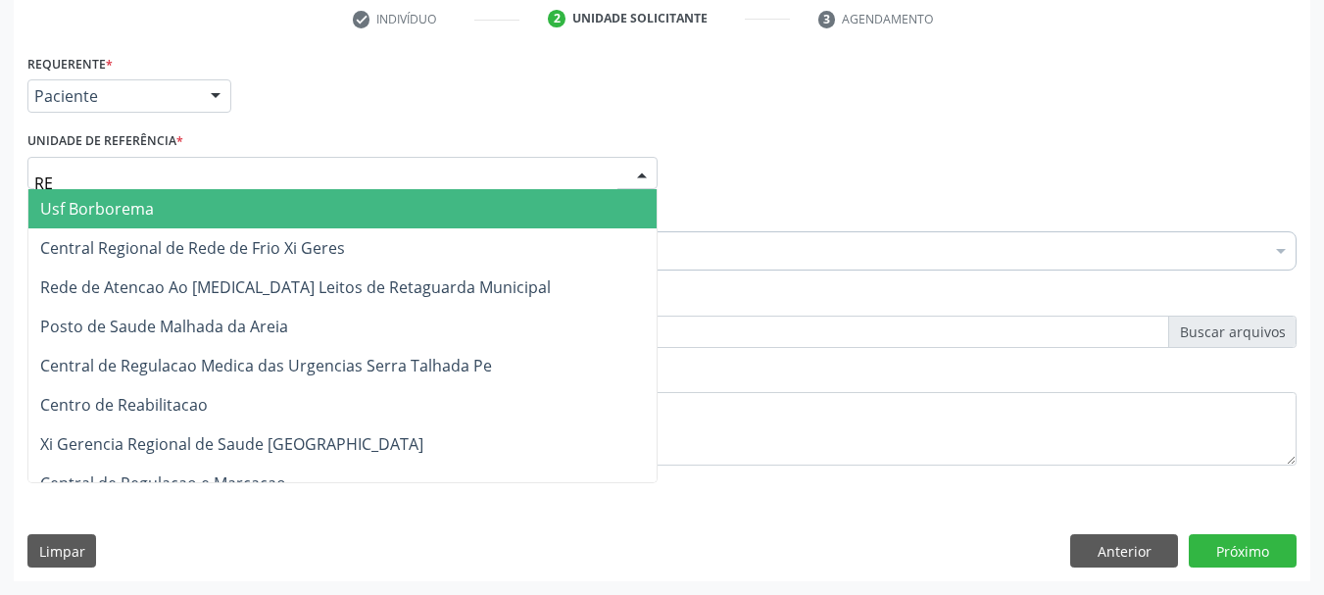
type input "REA"
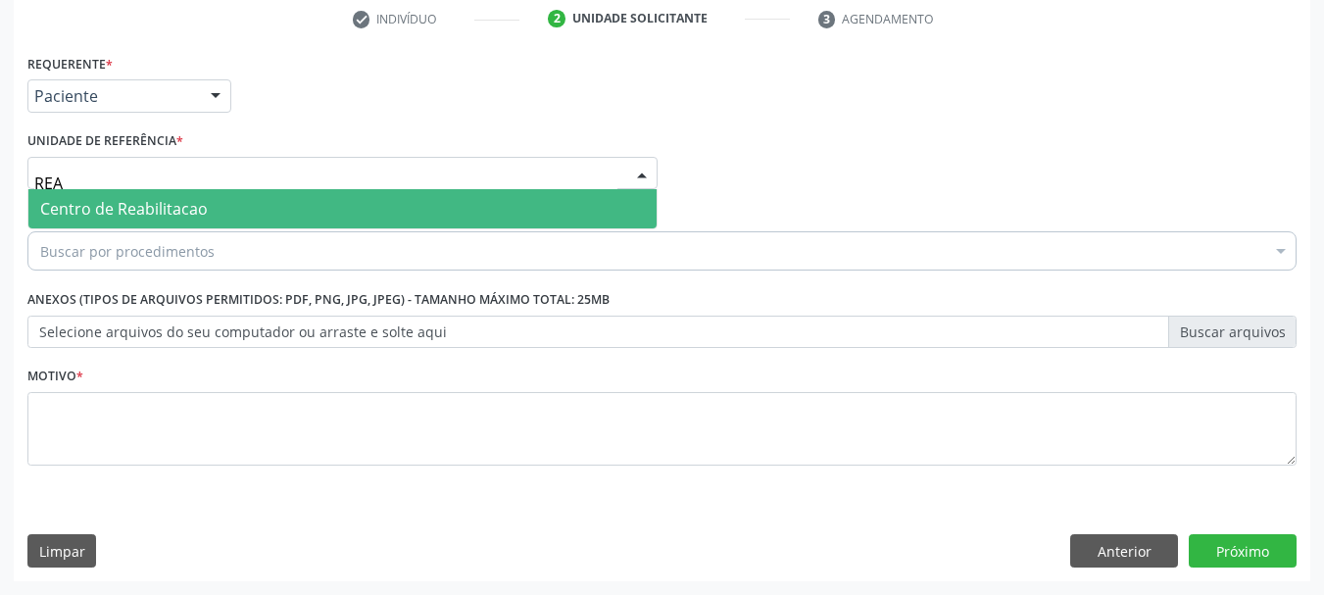
click at [78, 207] on span "Centro de Reabilitacao" at bounding box center [124, 209] width 168 height 22
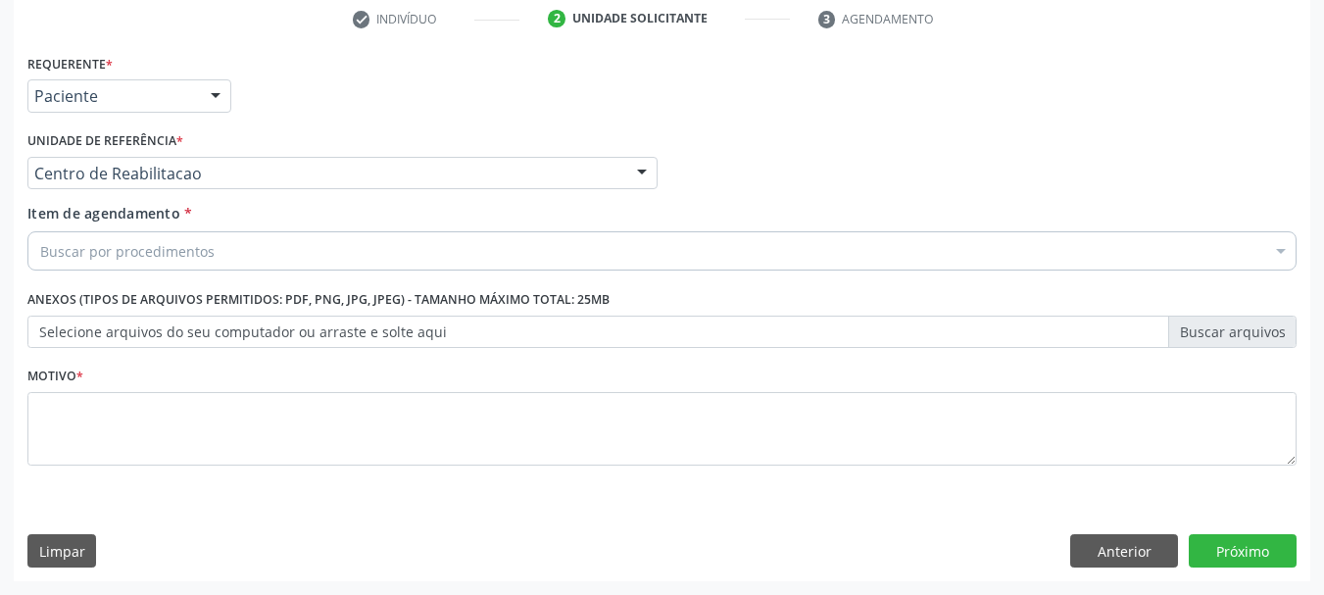
click at [94, 238] on div "Buscar por procedimentos" at bounding box center [661, 250] width 1269 height 39
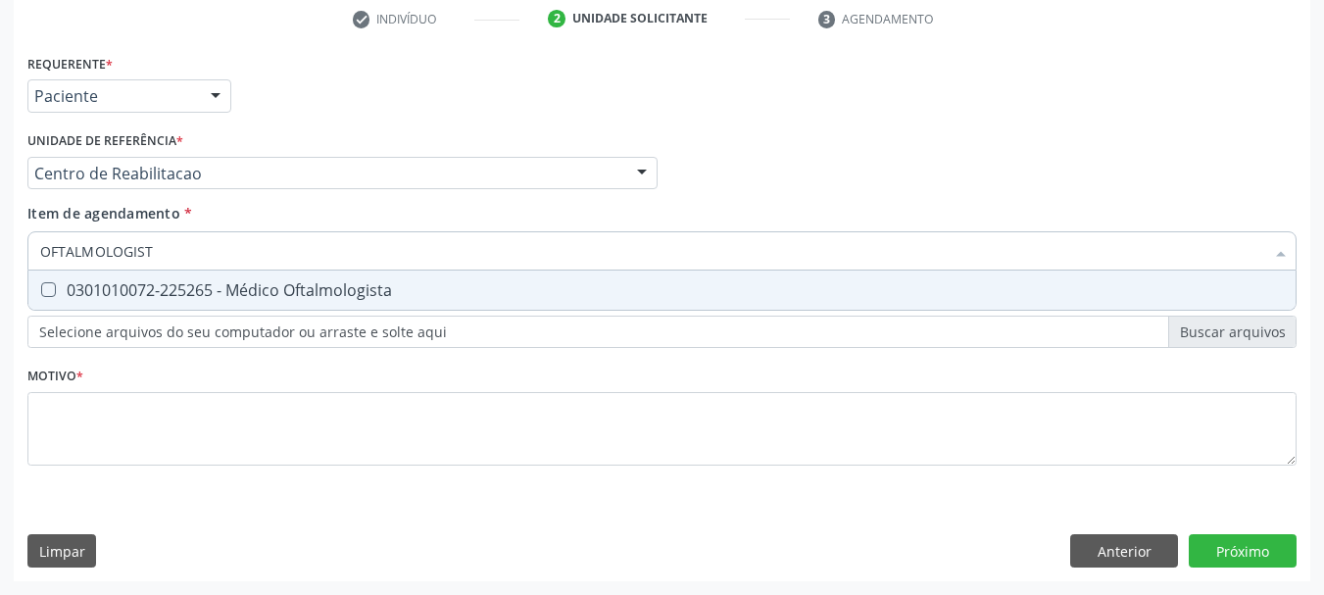
type input "OFTALMOLOGISTA"
click at [123, 282] on div "0301010072-225265 - Médico Oftalmologista" at bounding box center [662, 290] width 1244 height 16
checkbox Oftalmologista "true"
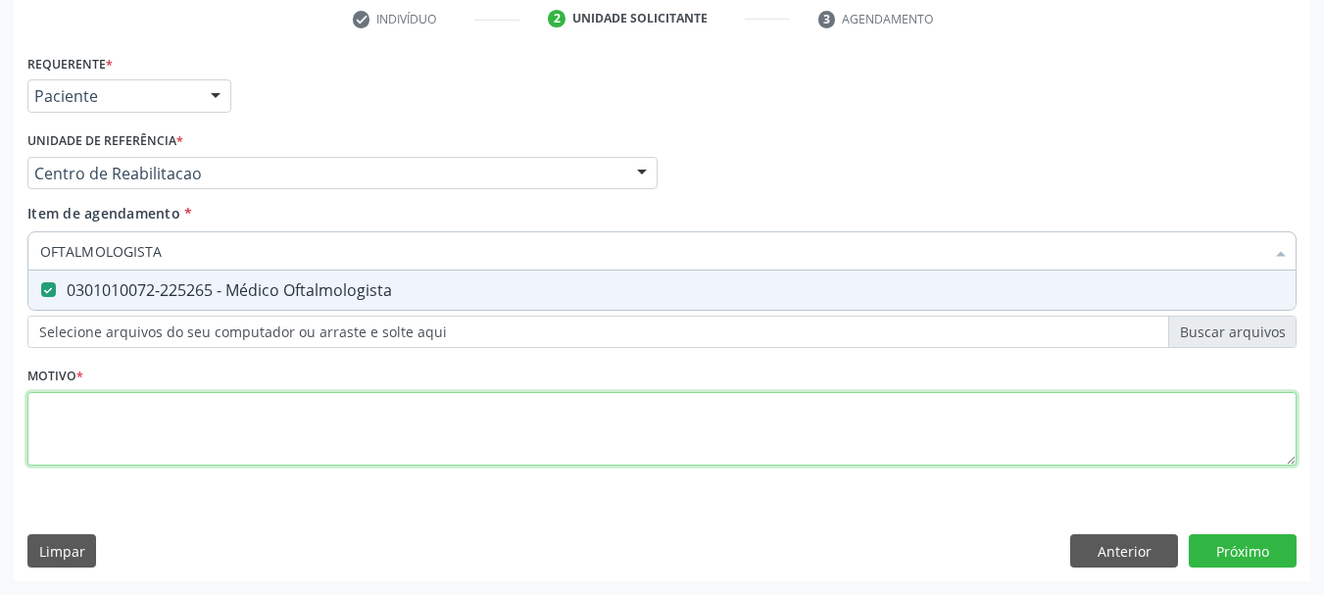
click at [78, 425] on div "Requerente * Paciente Profissional de Saúde Paciente Nenhum resultado encontrad…" at bounding box center [661, 271] width 1269 height 444
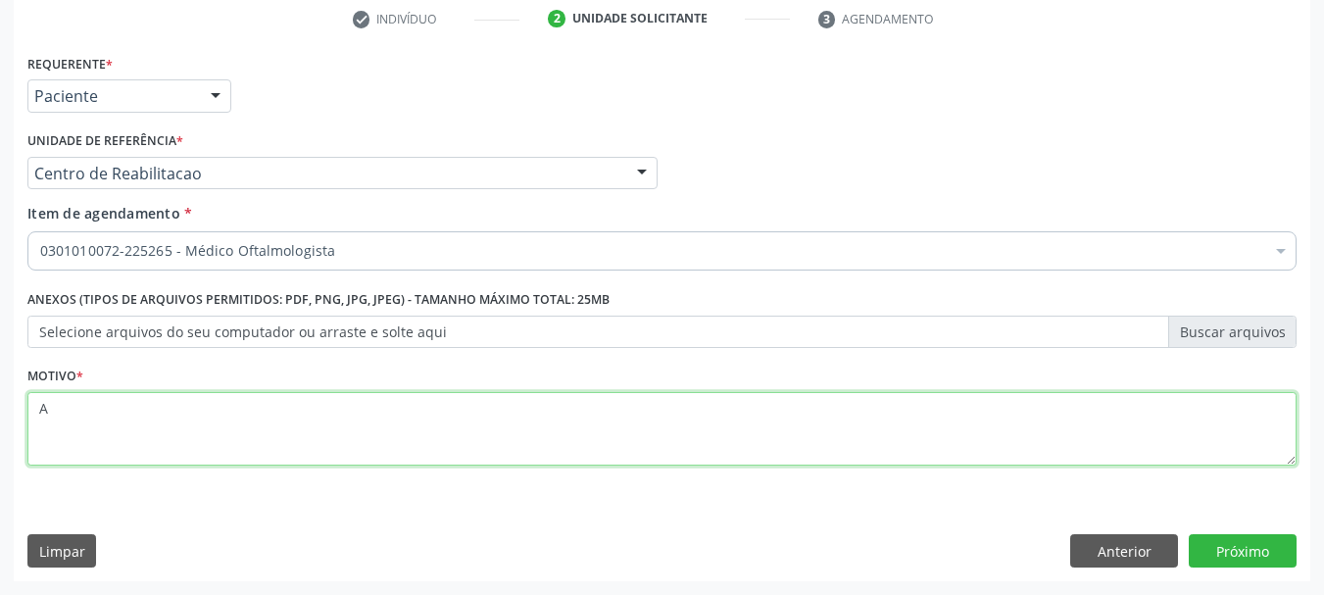
type textarea "A"
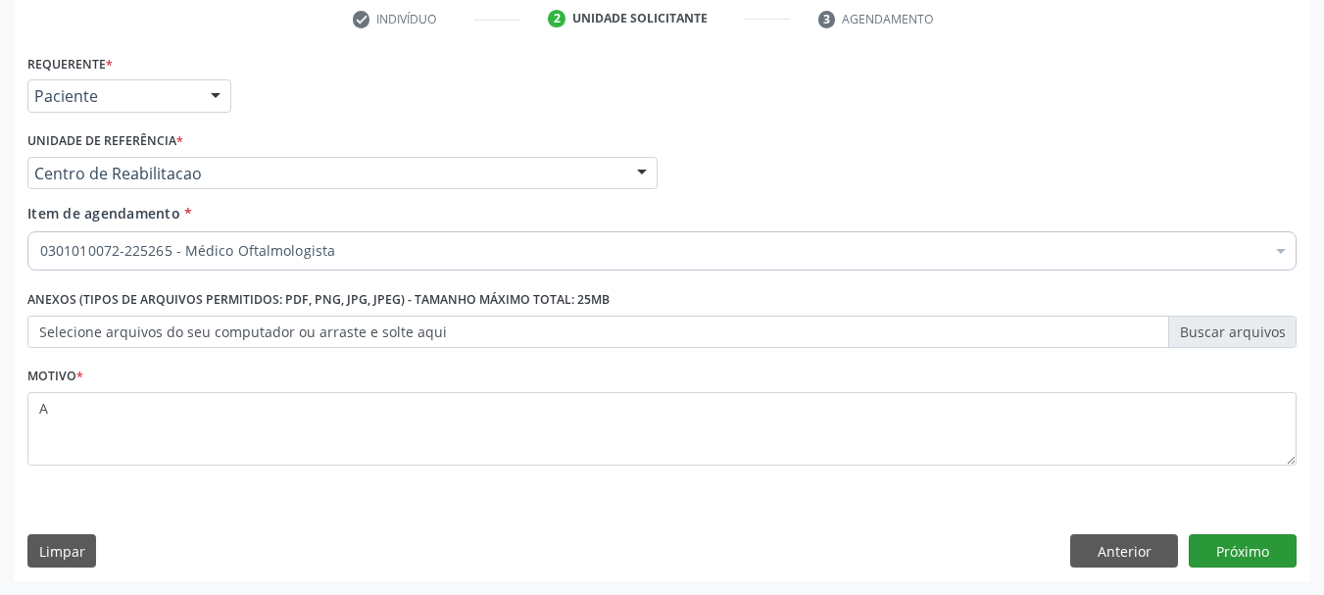
drag, startPoint x: 1236, startPoint y: 516, endPoint x: 1259, endPoint y: 550, distance: 41.1
click at [1248, 535] on div "Requerente * Paciente Profissional de Saúde Paciente Nenhum resultado encontrad…" at bounding box center [662, 315] width 1297 height 532
click at [1264, 560] on button "Próximo" at bounding box center [1243, 550] width 108 height 33
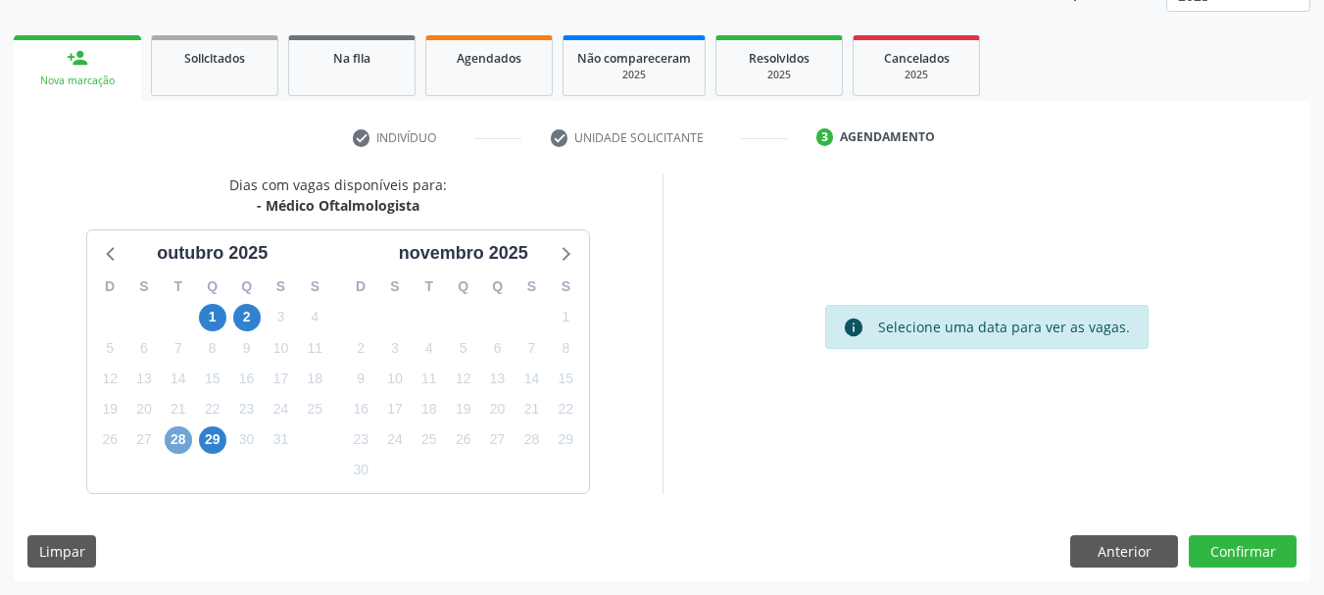
click at [171, 444] on span "28" at bounding box center [178, 439] width 27 height 27
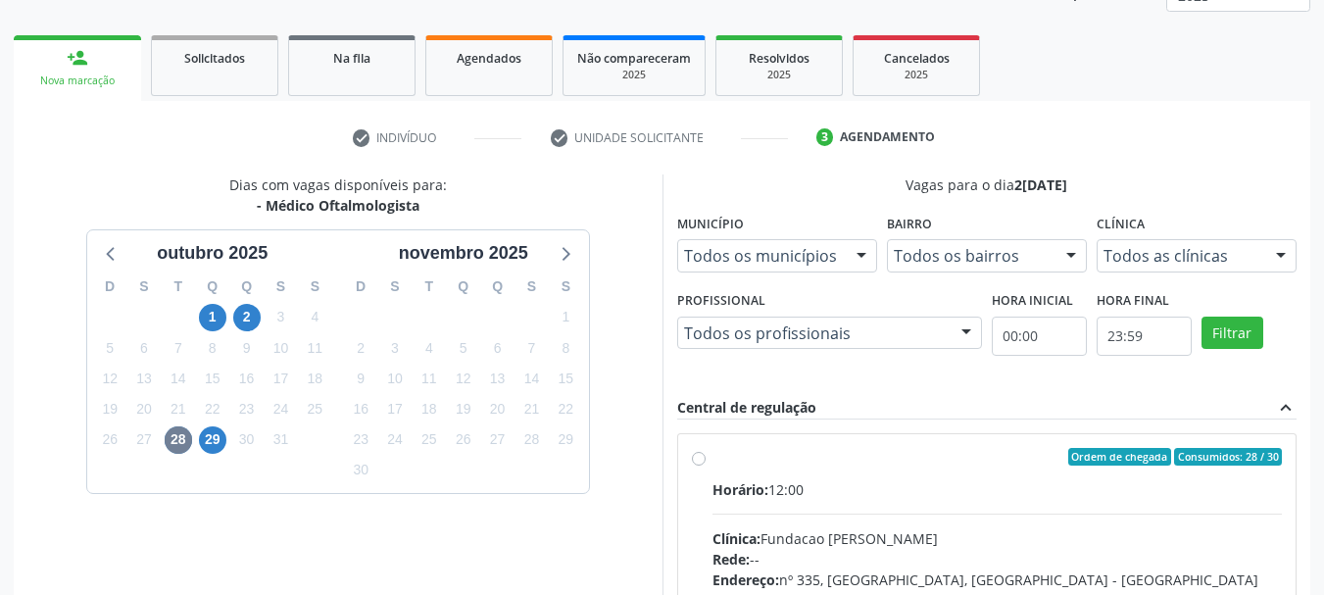
click at [902, 440] on div "Ordem de chegada Consumidos: 28 / 30 Horário: 12:00 Clínica: Fundacao Altino Ve…" at bounding box center [987, 598] width 619 height 328
radio input "true"
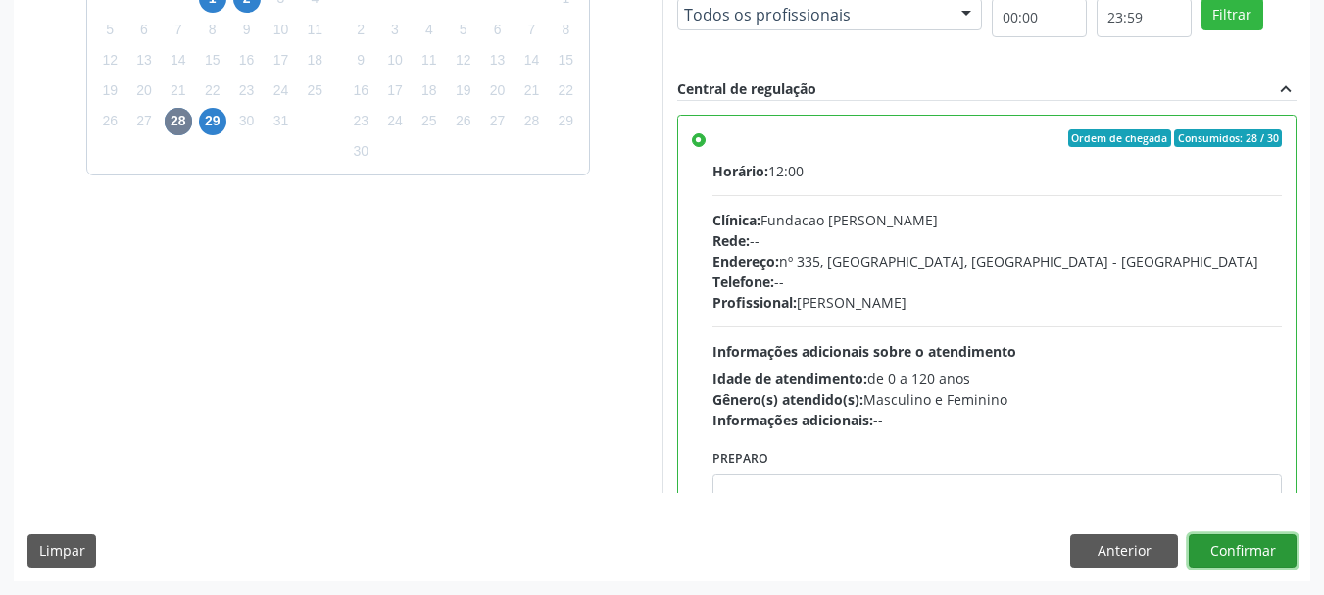
click at [1213, 562] on button "Confirmar" at bounding box center [1243, 550] width 108 height 33
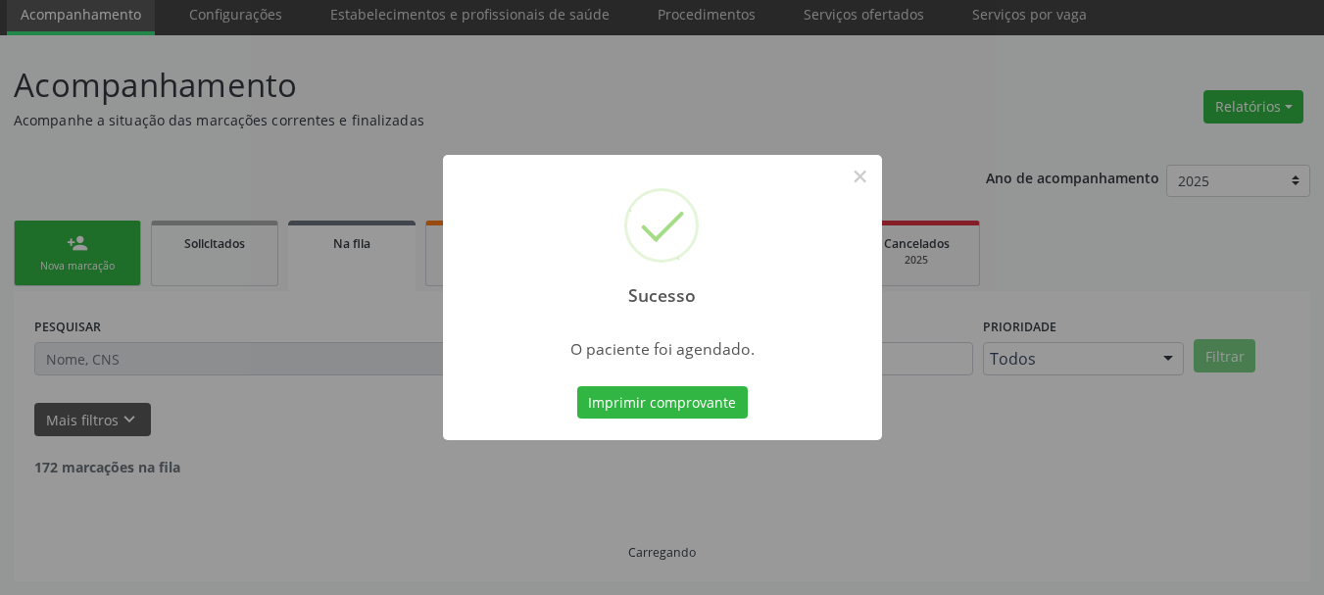
scroll to position [52, 0]
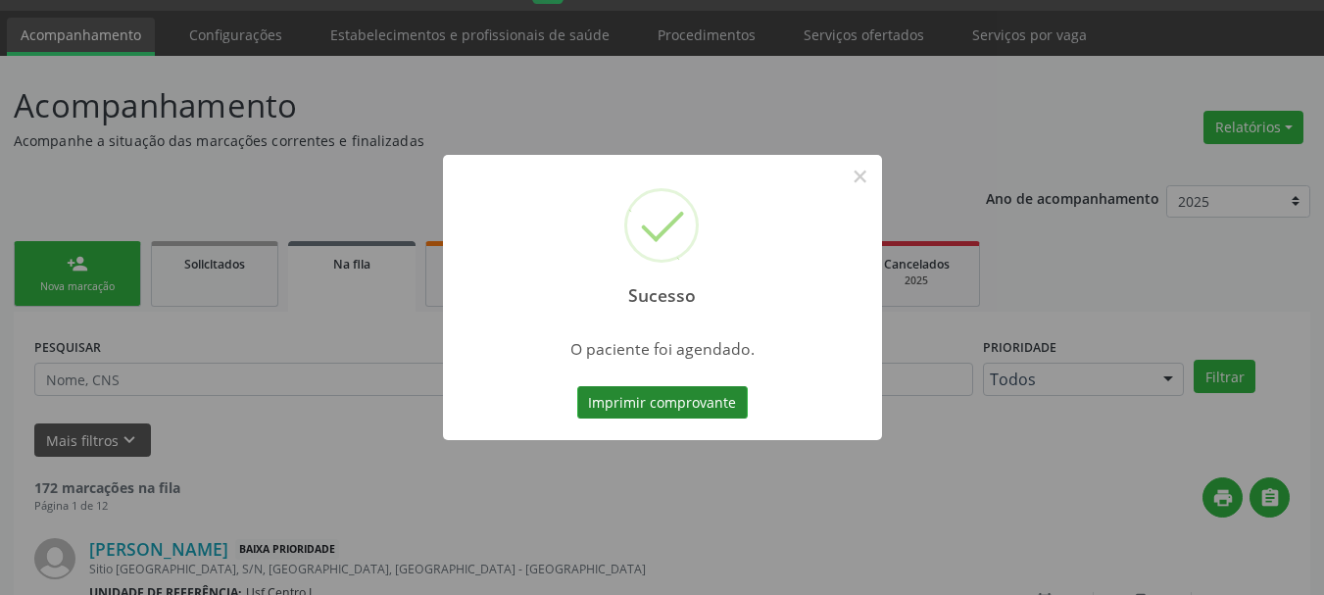
click at [668, 402] on button "Imprimir comprovante" at bounding box center [662, 402] width 171 height 33
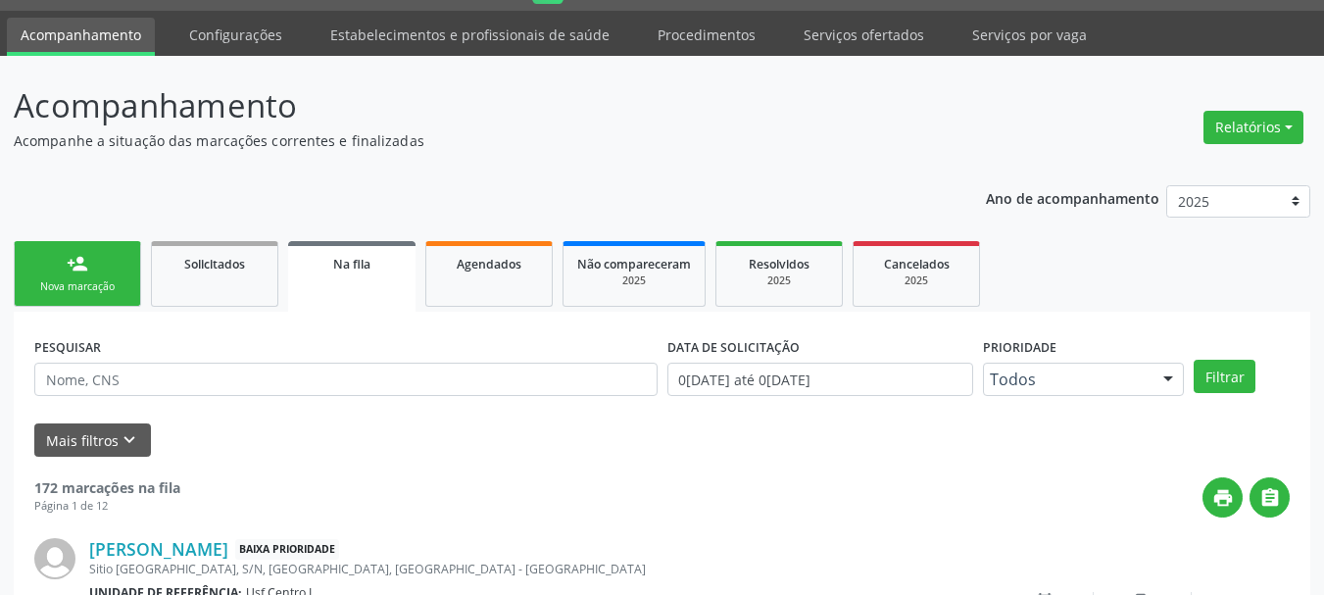
scroll to position [52, 0]
click at [116, 301] on link "person_add Nova marcação" at bounding box center [77, 274] width 127 height 66
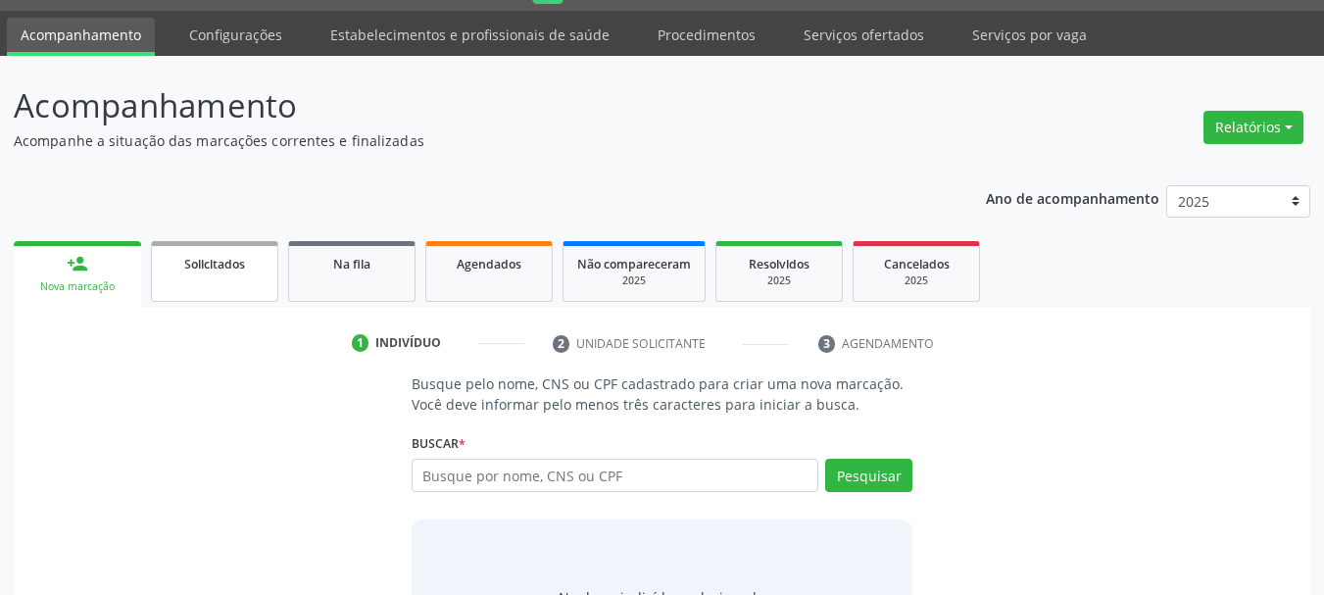
scroll to position [150, 0]
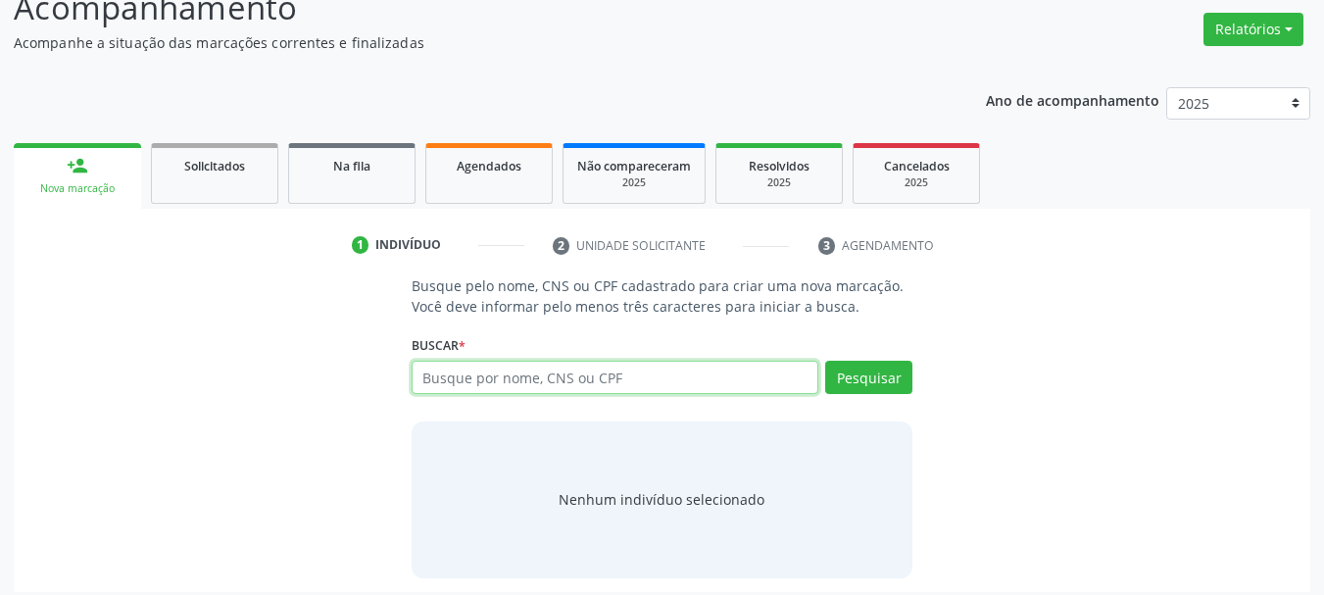
click at [487, 372] on input "text" at bounding box center [616, 377] width 408 height 33
type input "700500952199858"
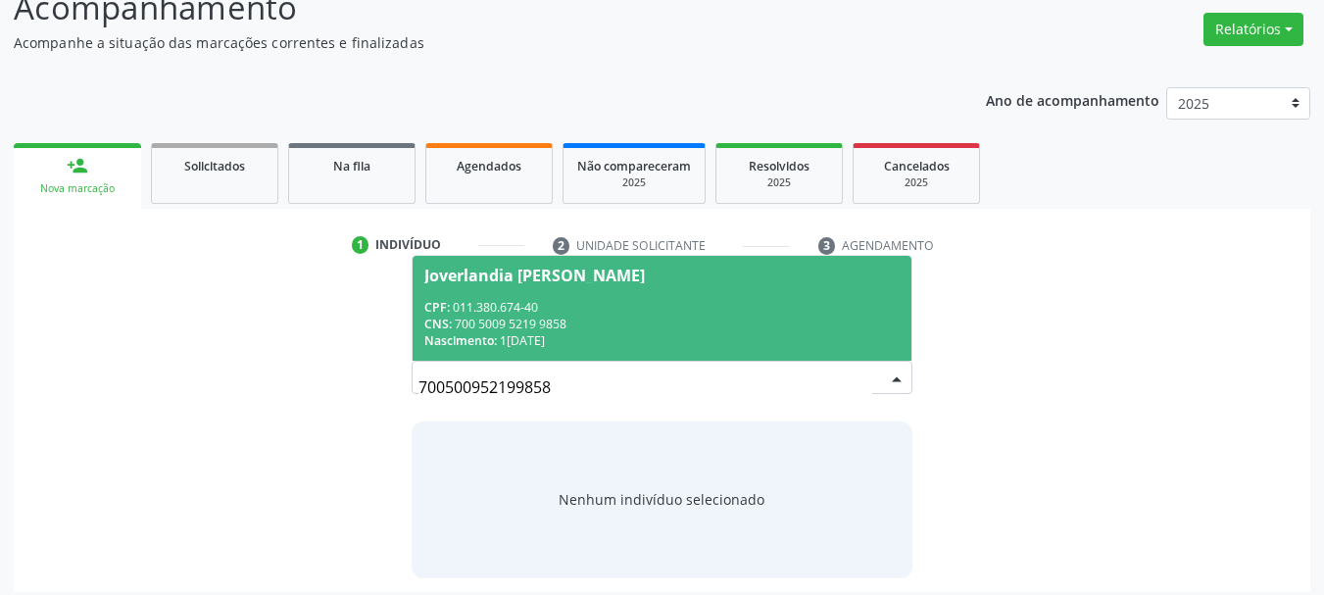
click at [493, 337] on span "Nascimento:" at bounding box center [460, 340] width 73 height 17
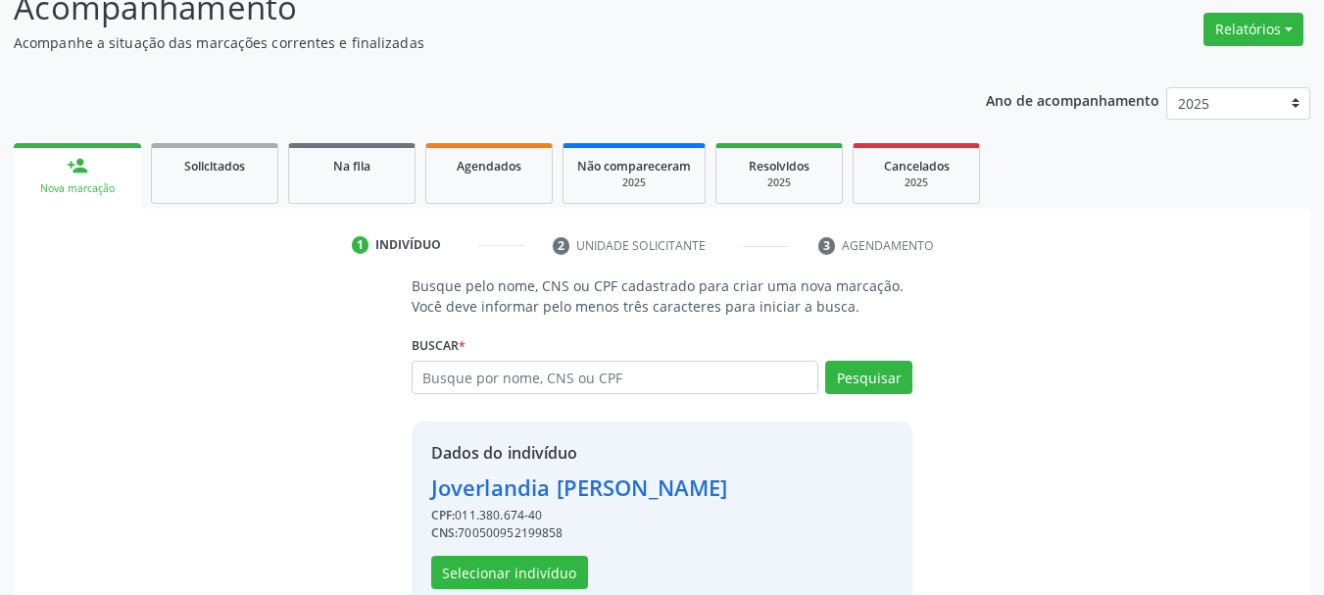
scroll to position [191, 0]
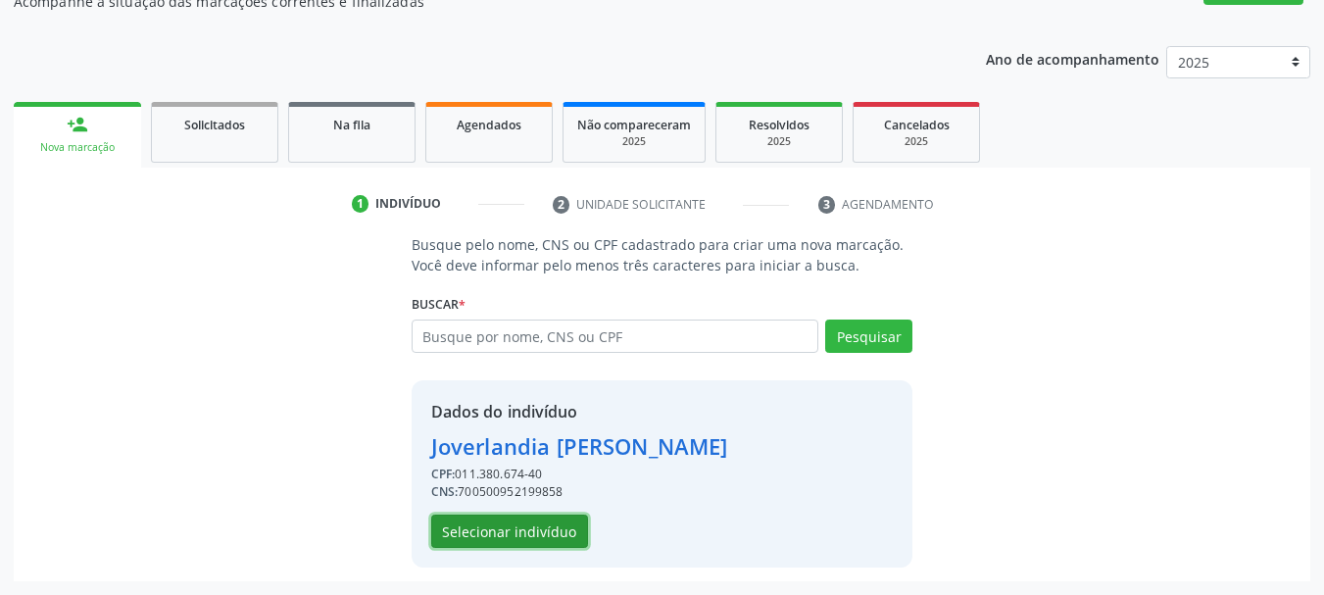
click at [485, 536] on button "Selecionar indivíduo" at bounding box center [509, 531] width 157 height 33
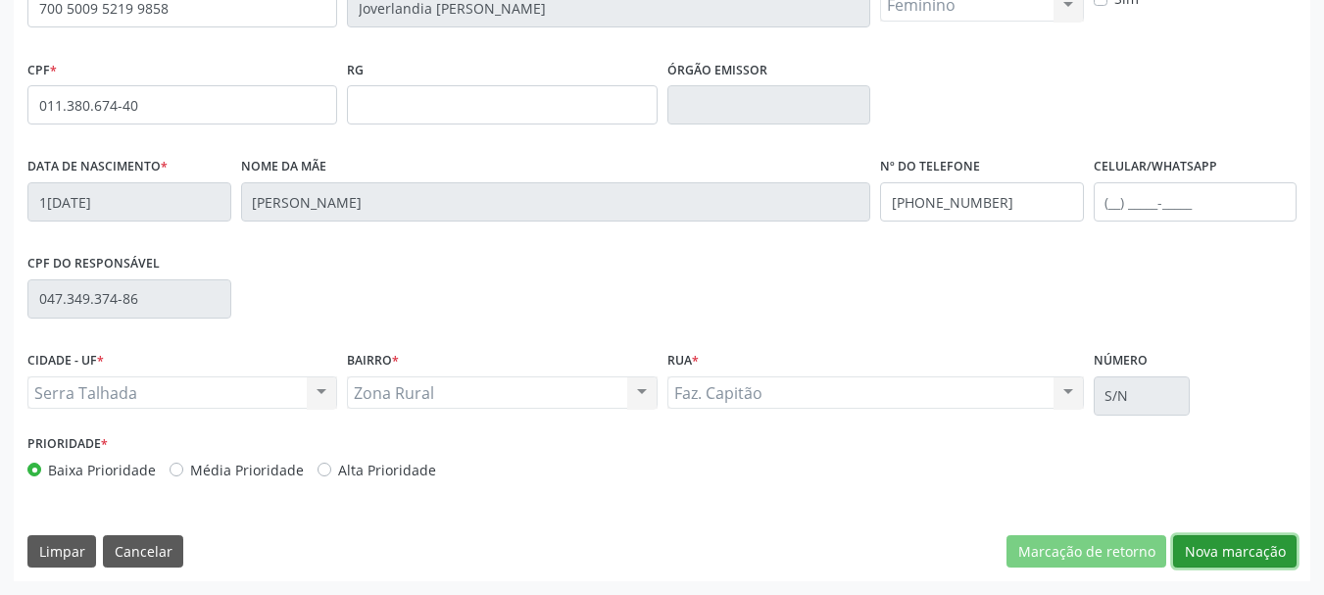
click at [1229, 551] on button "Nova marcação" at bounding box center [1235, 551] width 124 height 33
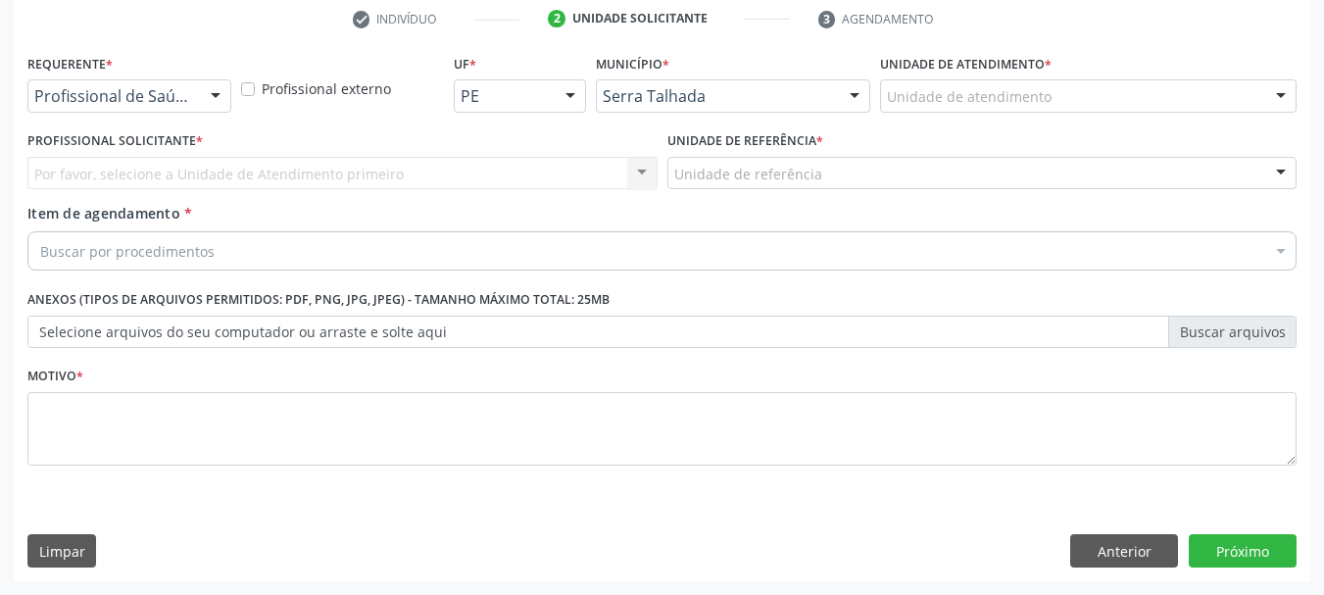
scroll to position [376, 0]
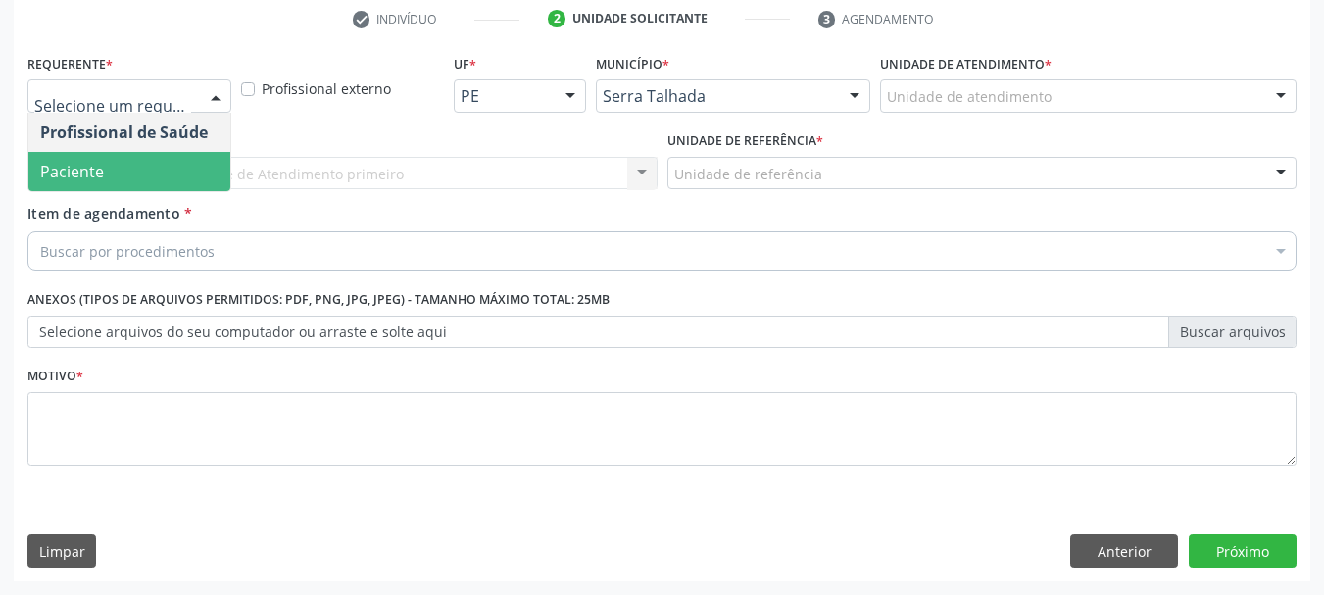
click at [71, 163] on span "Paciente" at bounding box center [72, 172] width 64 height 22
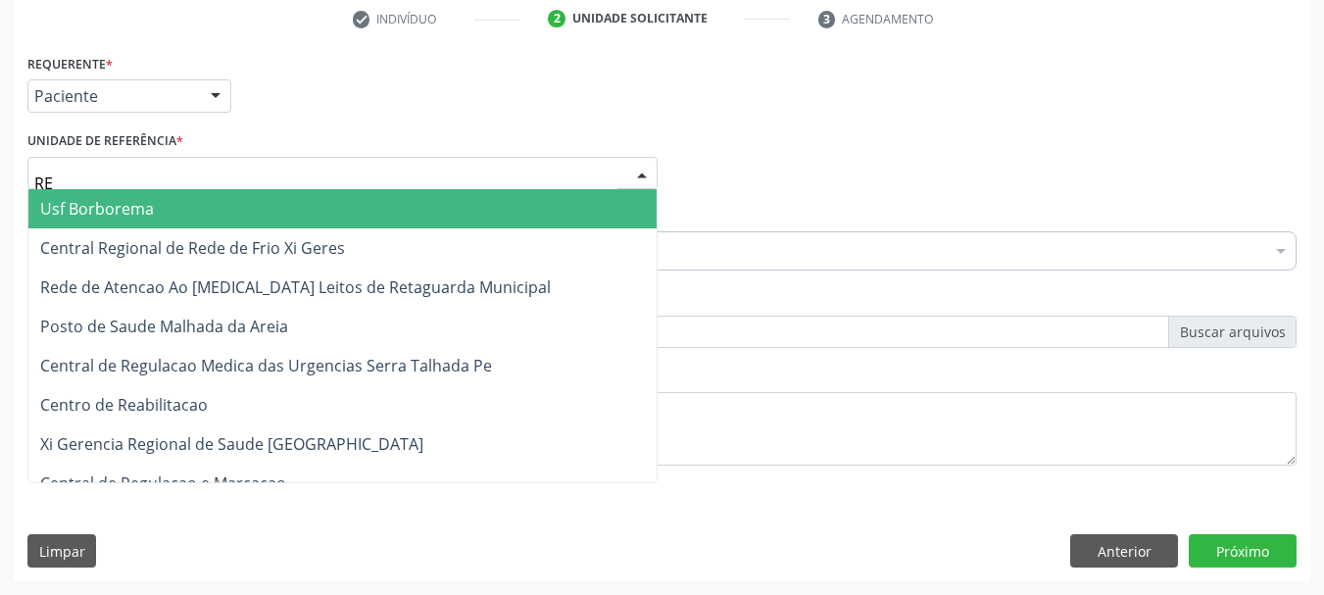
type input "REA"
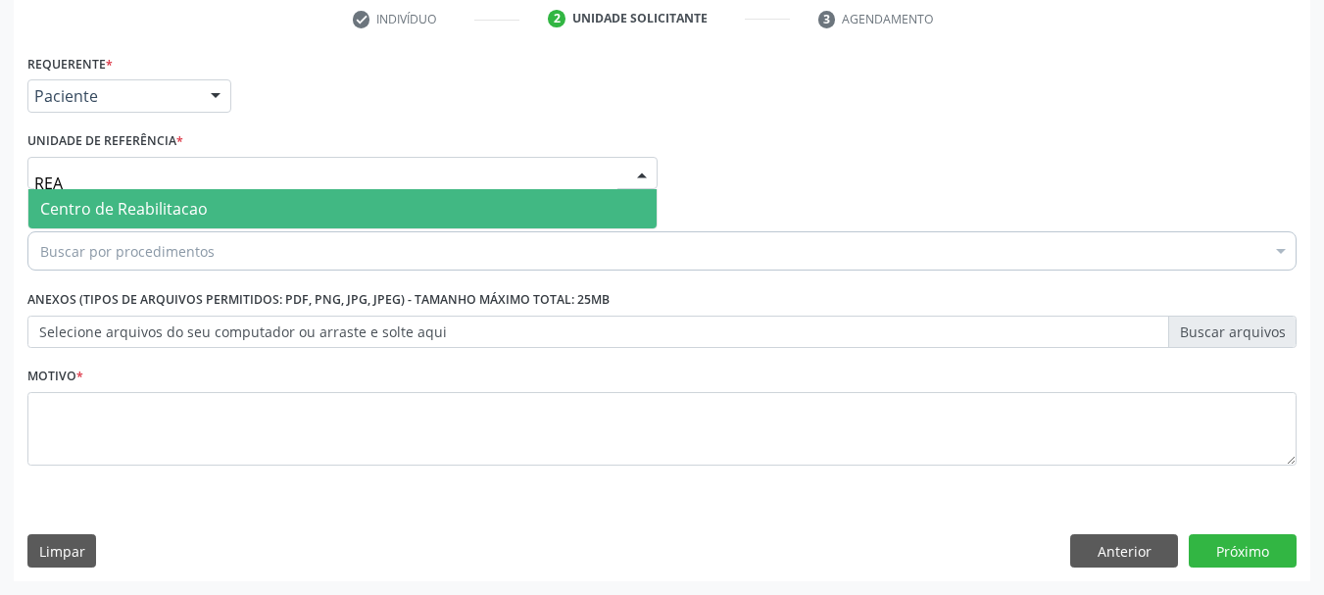
click at [92, 222] on span "Centro de Reabilitacao" at bounding box center [342, 208] width 628 height 39
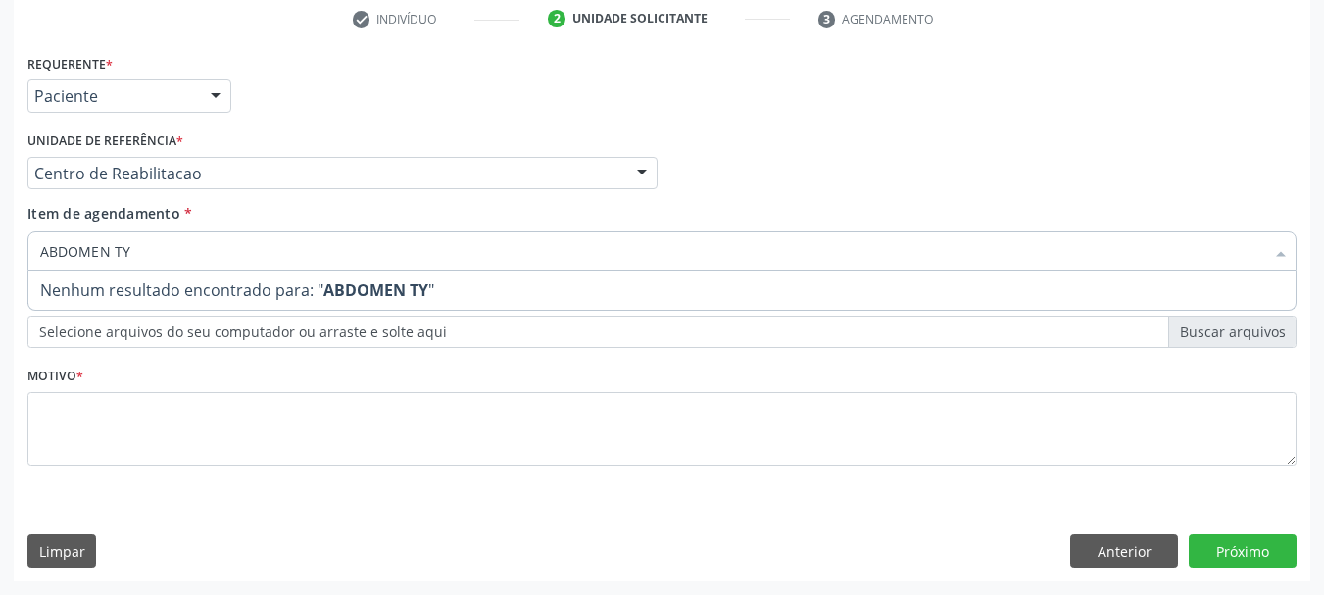
type input "ABDOMEN T"
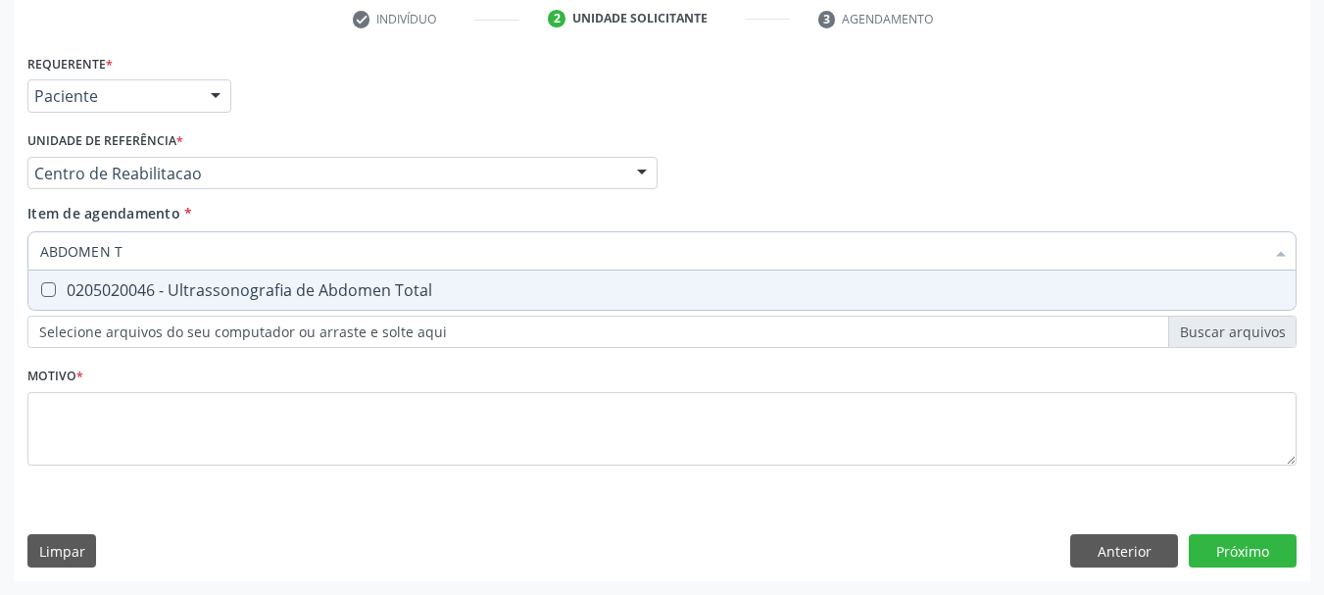
click at [118, 283] on div "0205020046 - Ultrassonografia de Abdomen Total" at bounding box center [662, 290] width 1244 height 16
checkbox Total "true"
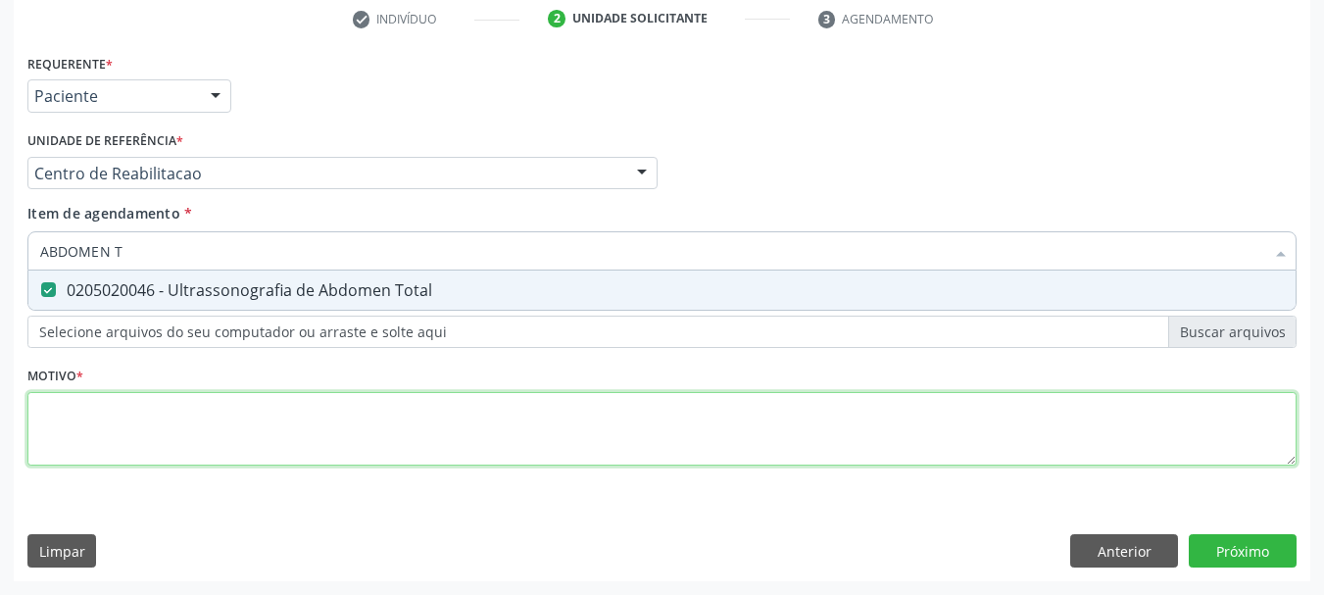
click at [79, 424] on div "Requerente * Paciente Profissional de Saúde Paciente Nenhum resultado encontrad…" at bounding box center [661, 271] width 1269 height 444
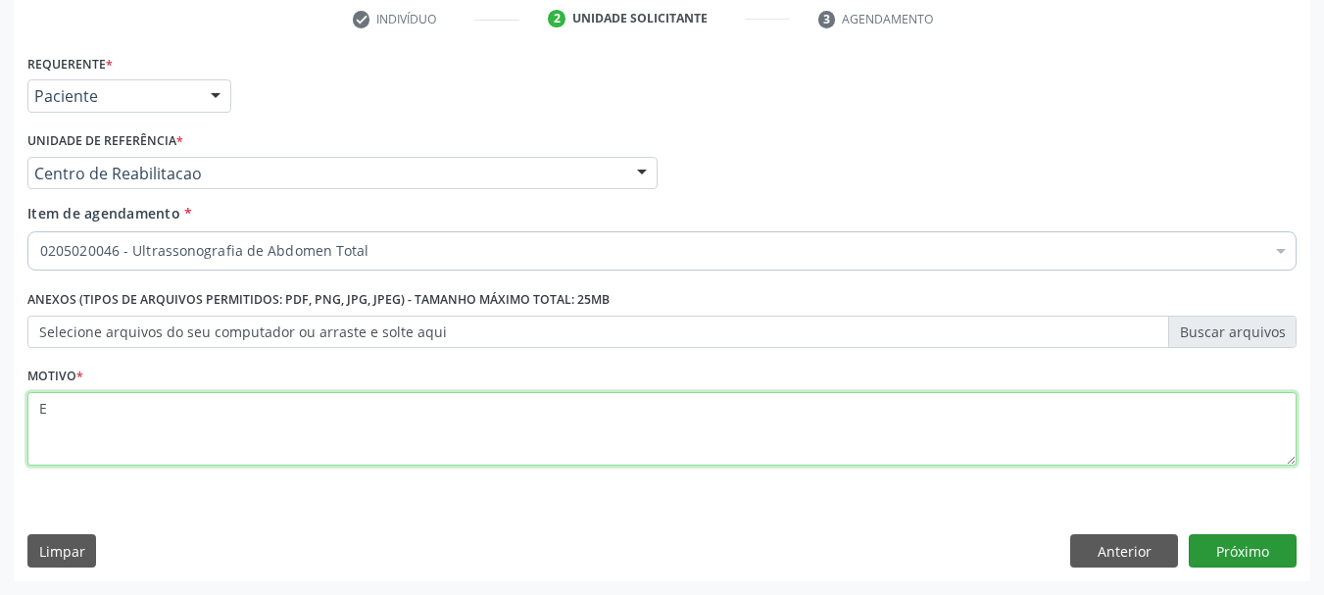
type textarea "E"
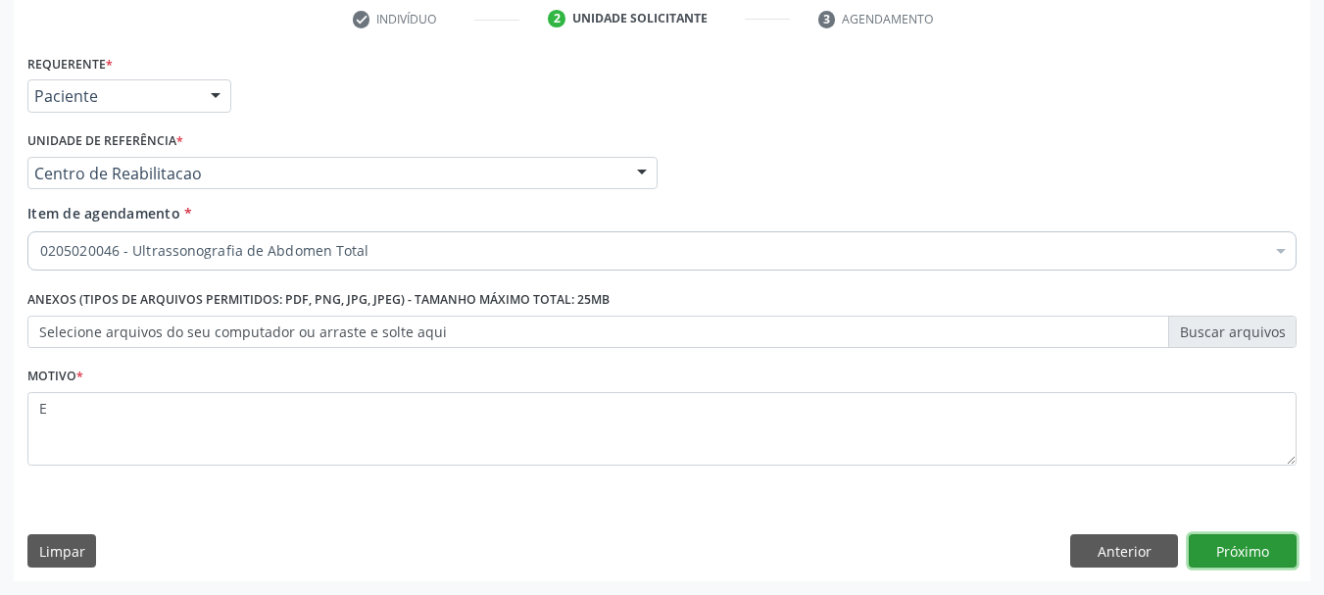
click at [1224, 565] on button "Próximo" at bounding box center [1243, 550] width 108 height 33
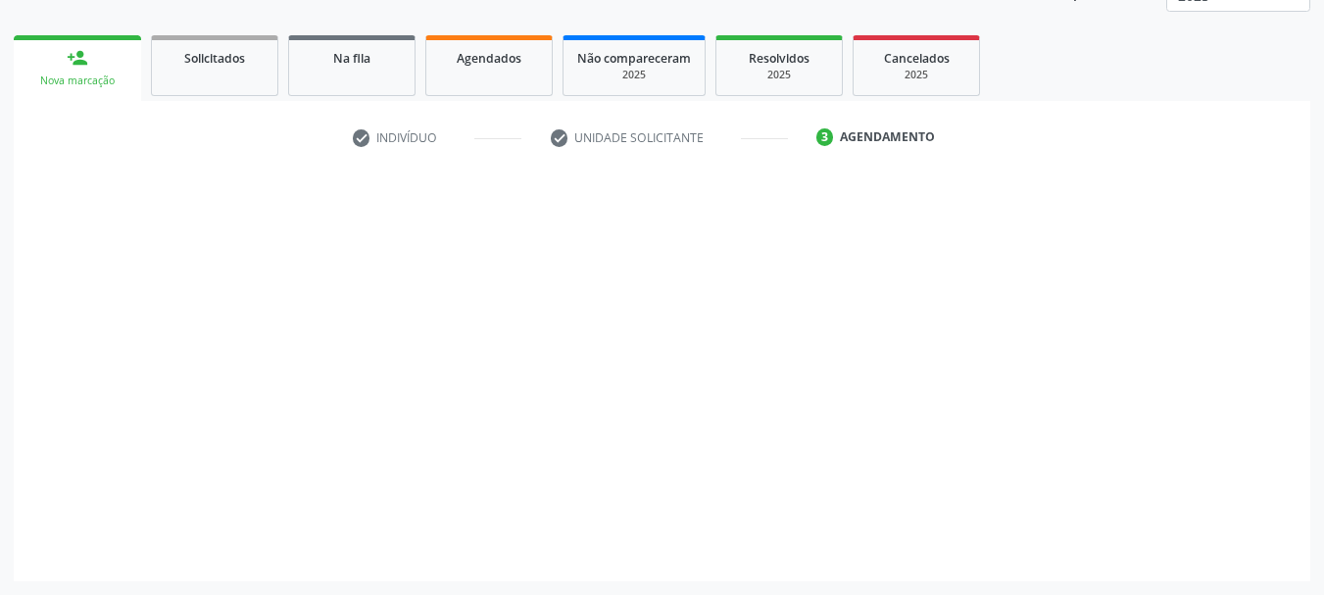
scroll to position [258, 0]
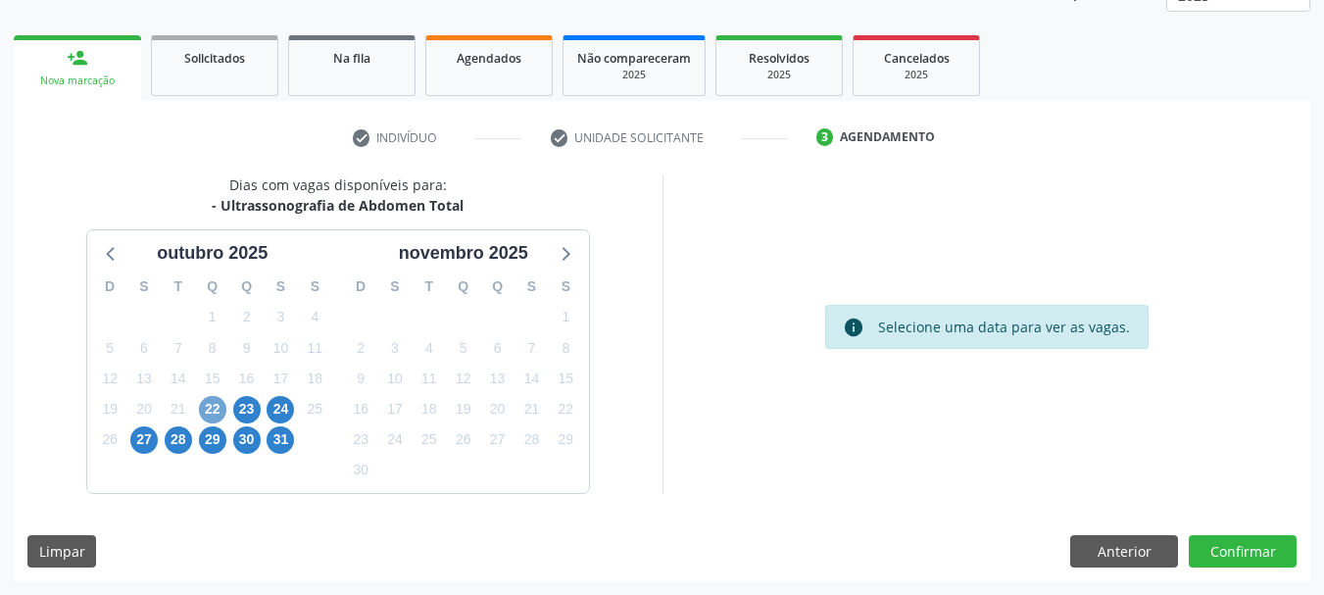
click at [217, 414] on span "22" at bounding box center [212, 409] width 27 height 27
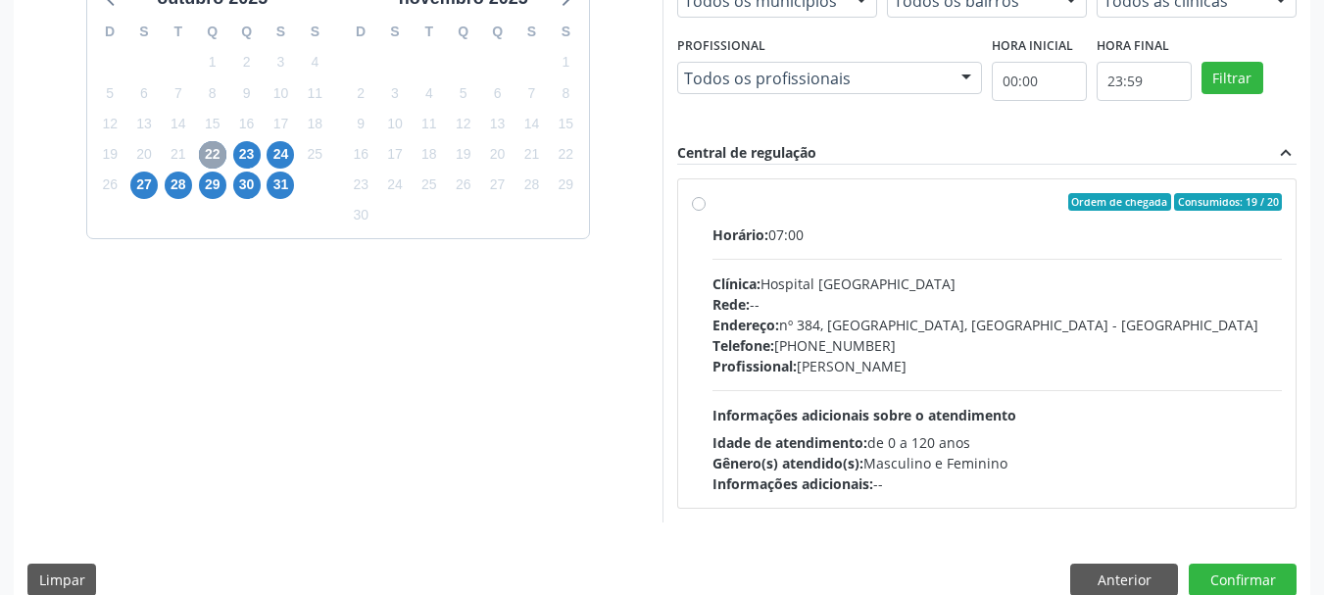
scroll to position [541, 0]
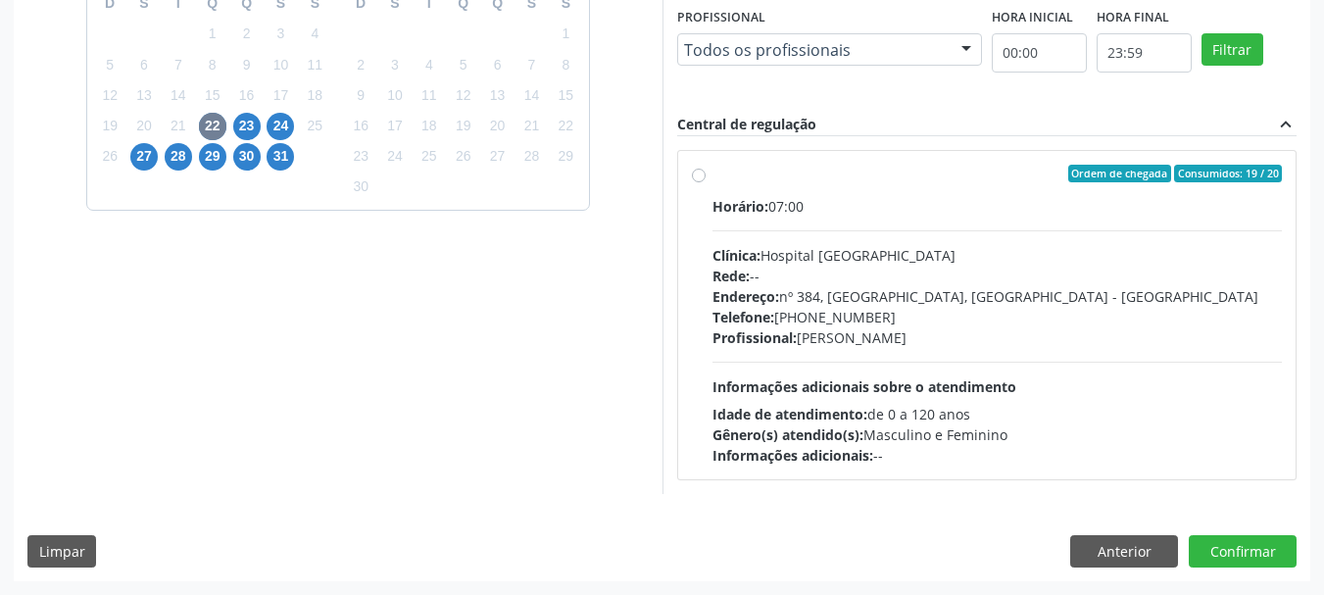
click at [816, 245] on div "Clínica: Hospital Sao Francisco" at bounding box center [998, 255] width 570 height 21
click at [706, 182] on input "Ordem de chegada Consumidos: 19 / 20 Horário: 07:00 Clínica: Hospital Sao Franc…" at bounding box center [699, 174] width 14 height 18
radio input "true"
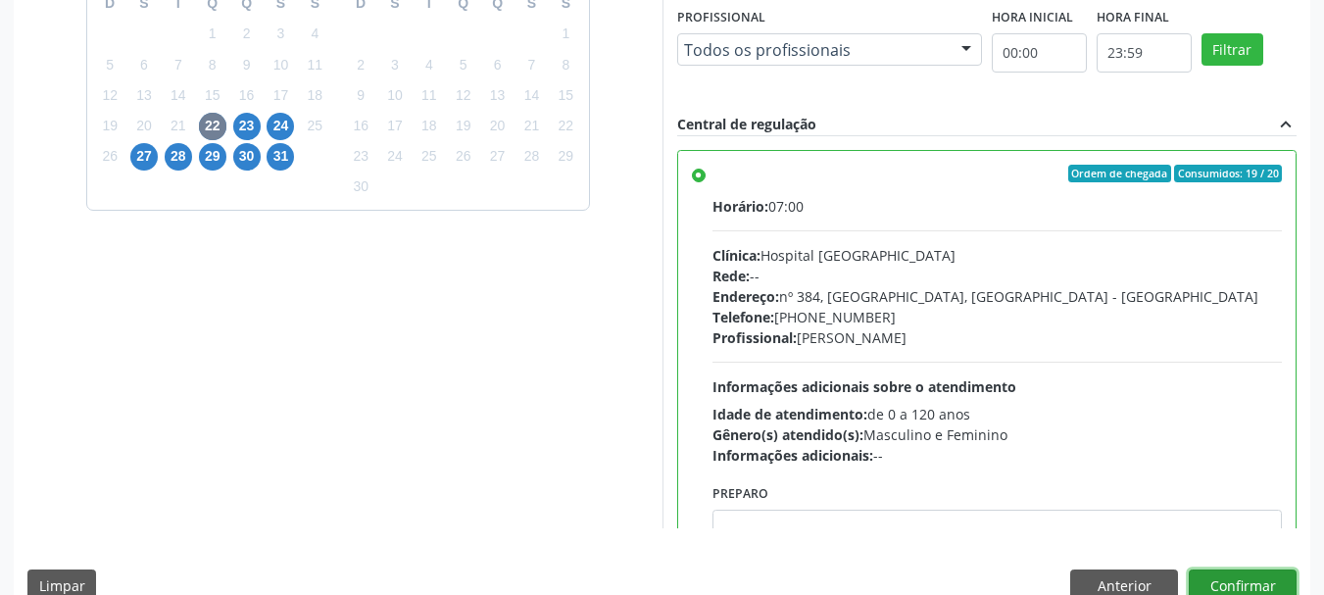
click at [1277, 587] on button "Confirmar" at bounding box center [1243, 585] width 108 height 33
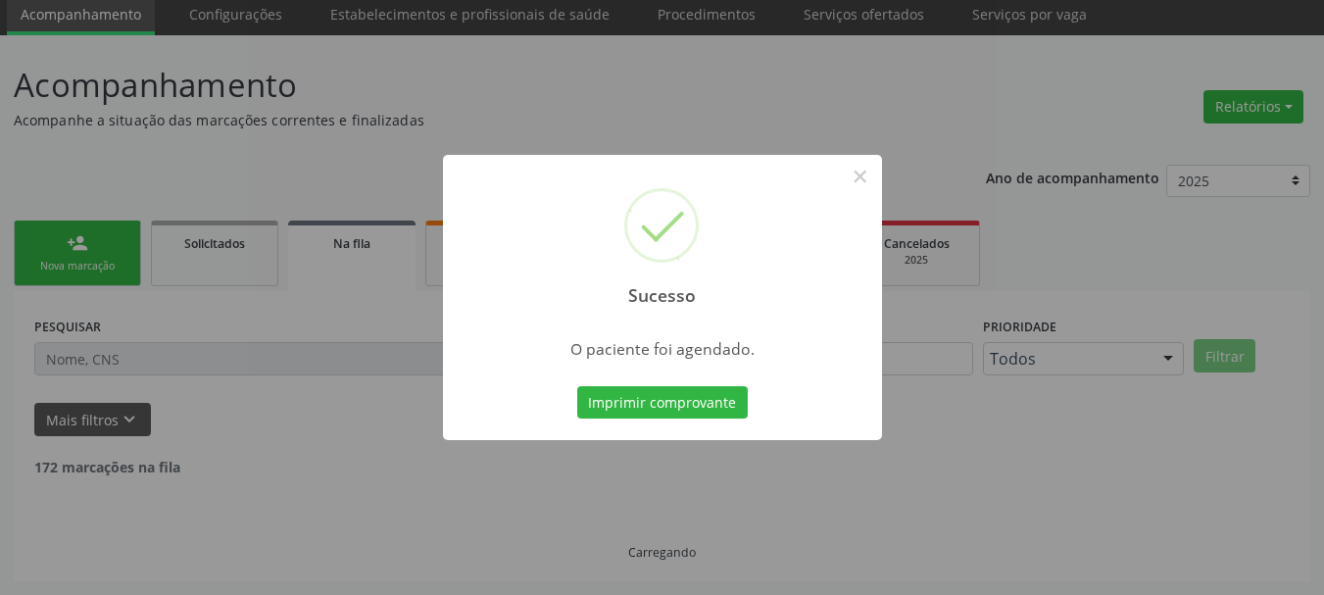
scroll to position [52, 0]
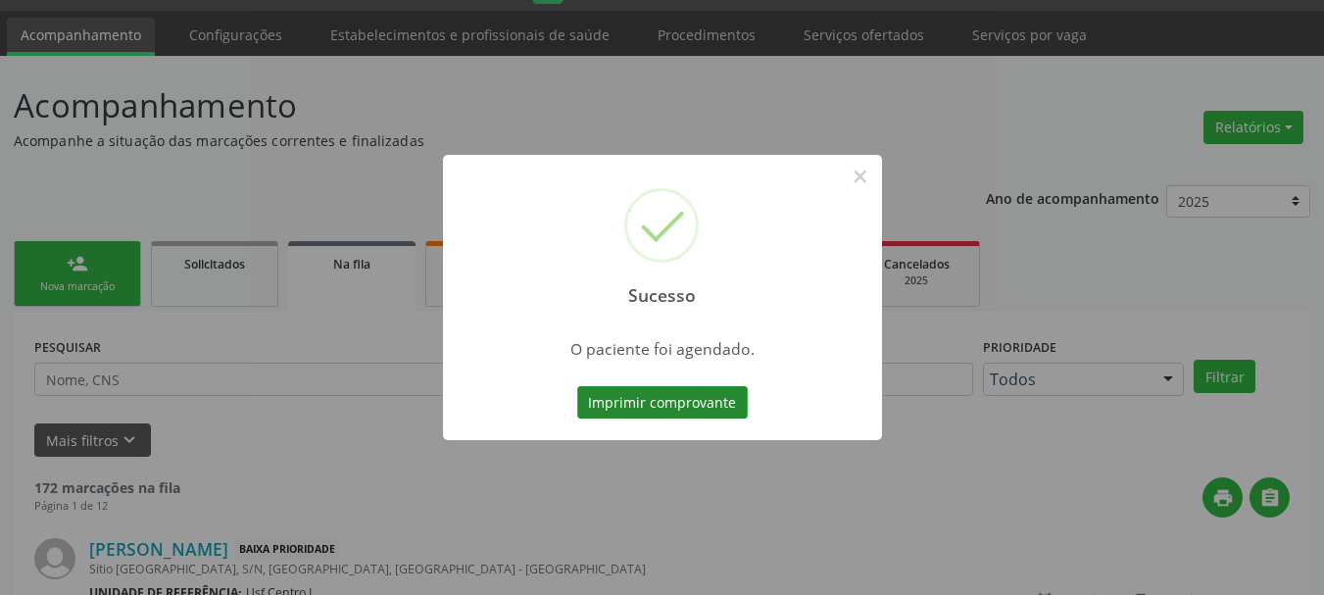
click at [675, 409] on button "Imprimir comprovante" at bounding box center [662, 402] width 171 height 33
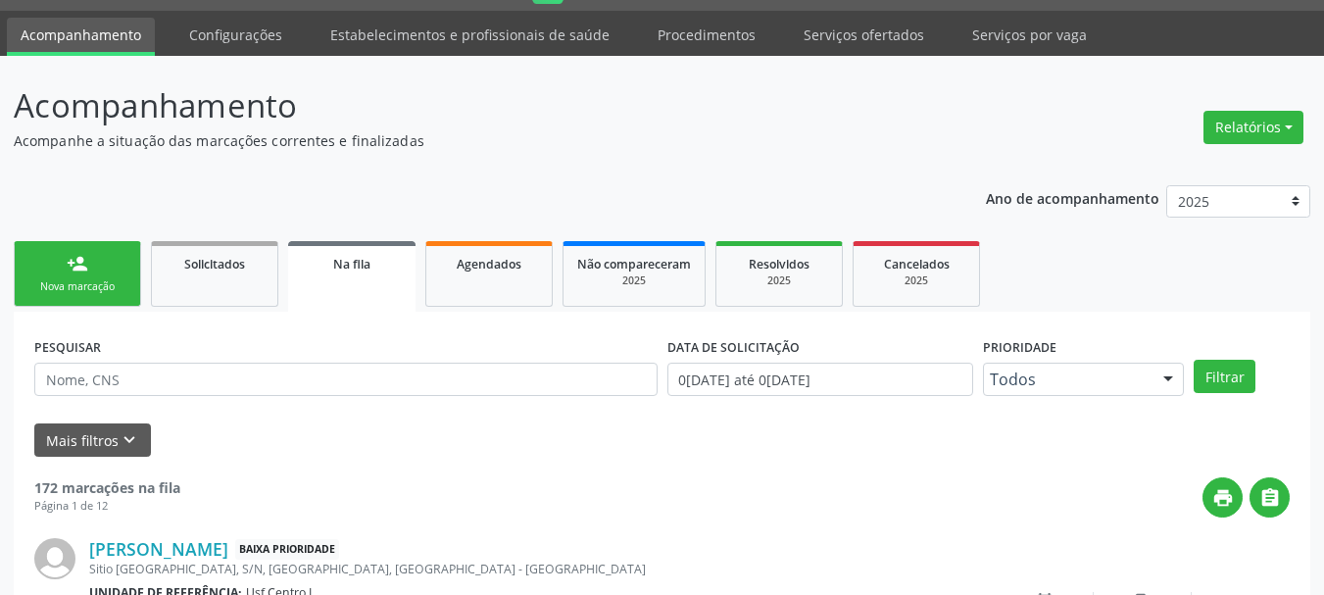
click at [92, 301] on link "person_add Nova marcação" at bounding box center [77, 274] width 127 height 66
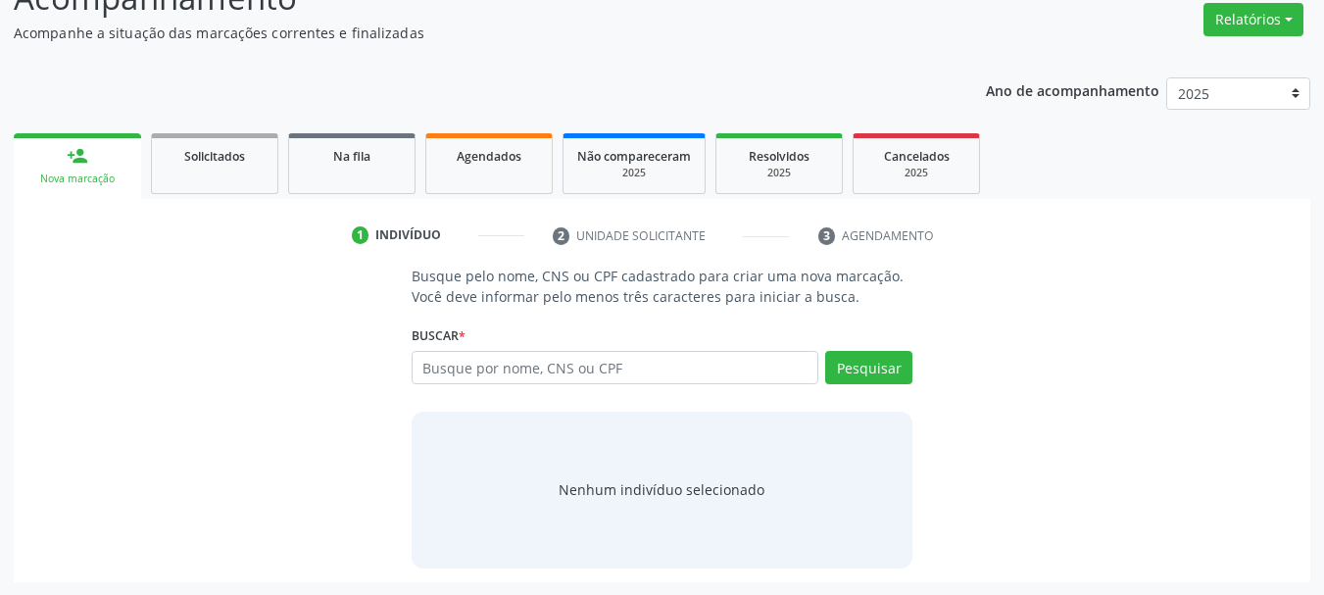
scroll to position [161, 0]
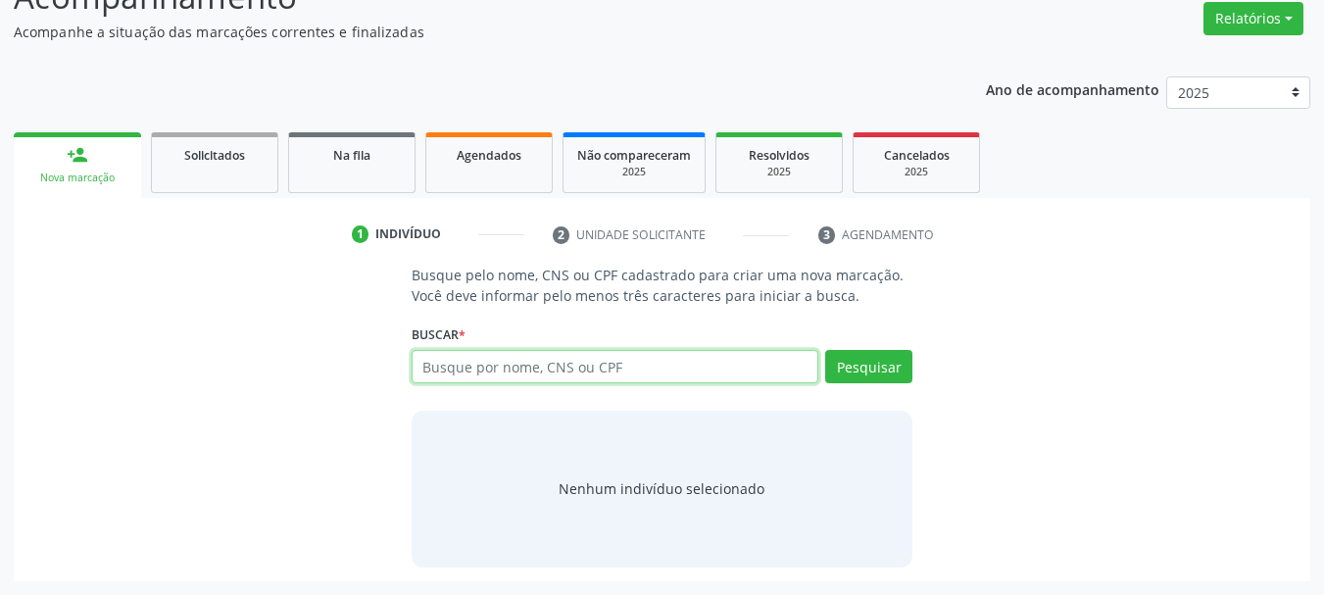
click at [522, 376] on input "text" at bounding box center [616, 366] width 408 height 33
type input "898003403648356"
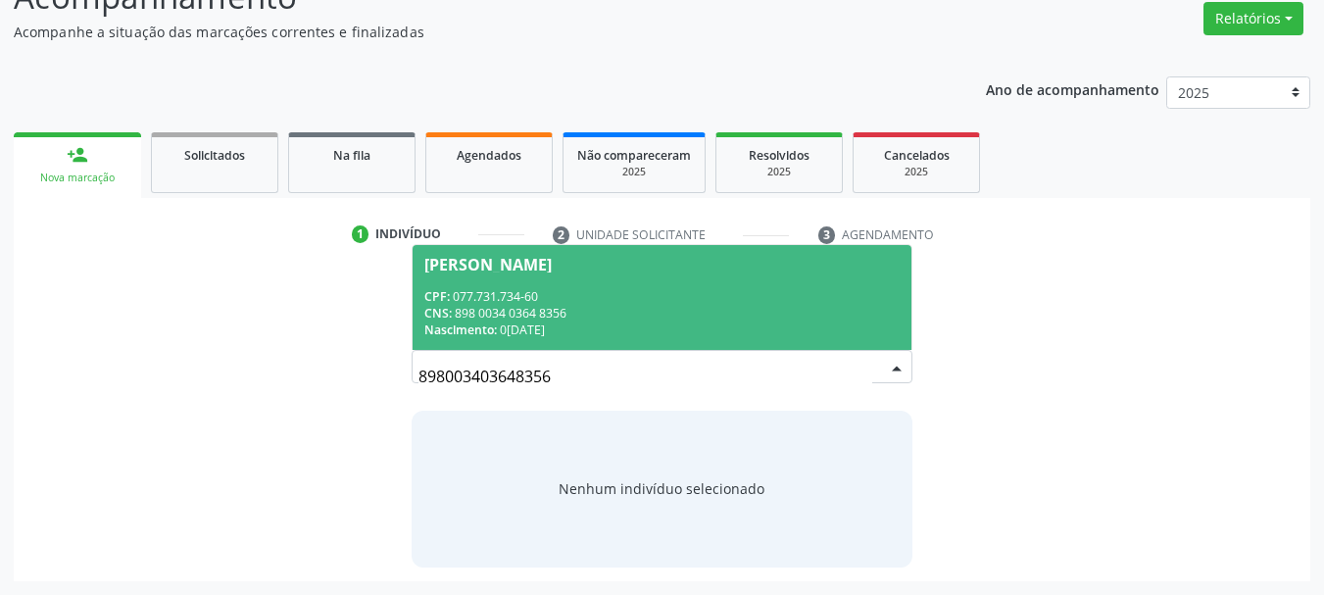
click at [498, 313] on div "CNS: 898 0034 0364 8356" at bounding box center [662, 313] width 476 height 17
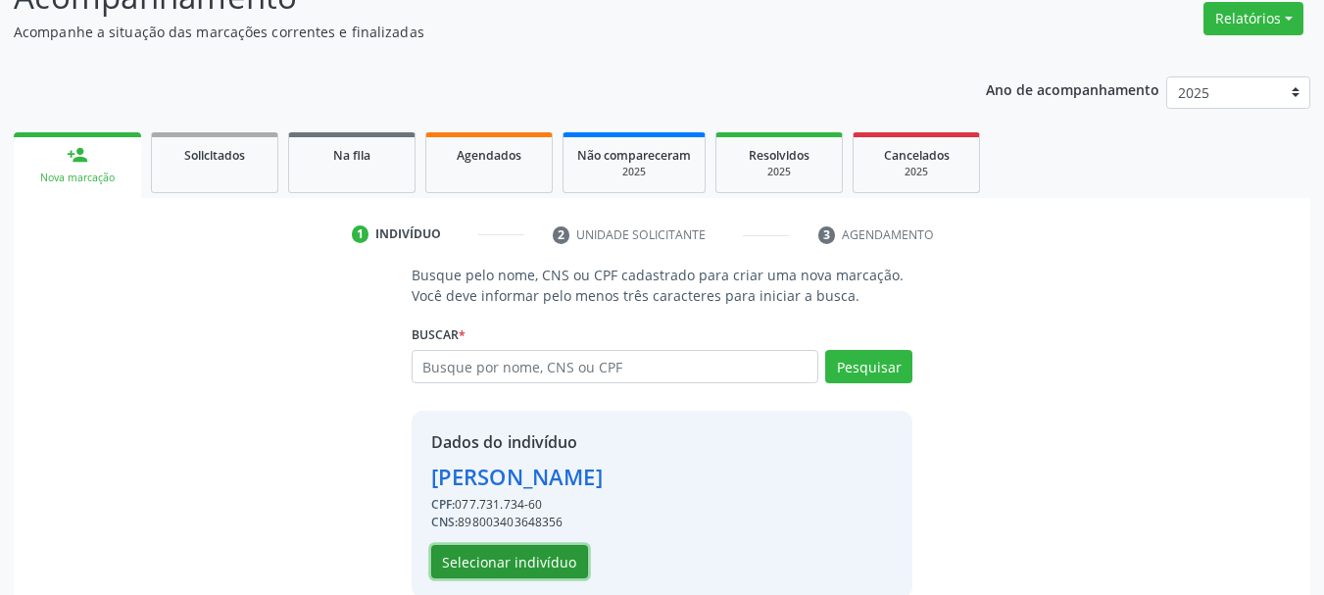
click at [533, 564] on button "Selecionar indivíduo" at bounding box center [509, 561] width 157 height 33
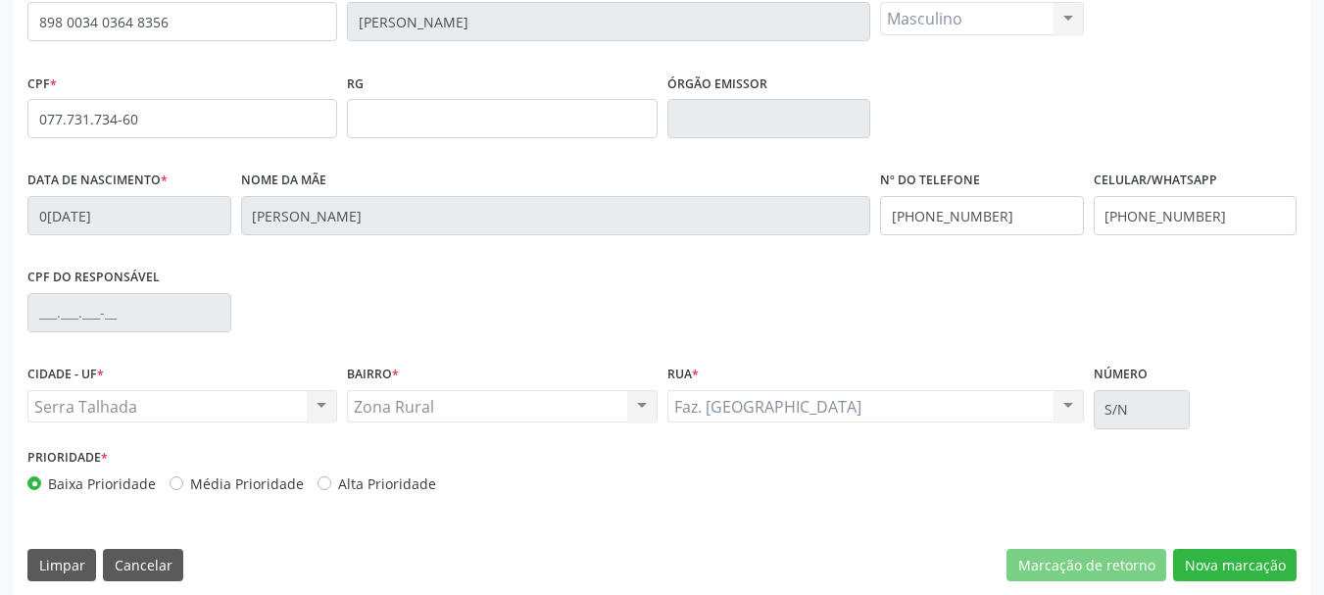
scroll to position [455, 0]
click at [1261, 573] on button "Nova marcação" at bounding box center [1235, 564] width 124 height 33
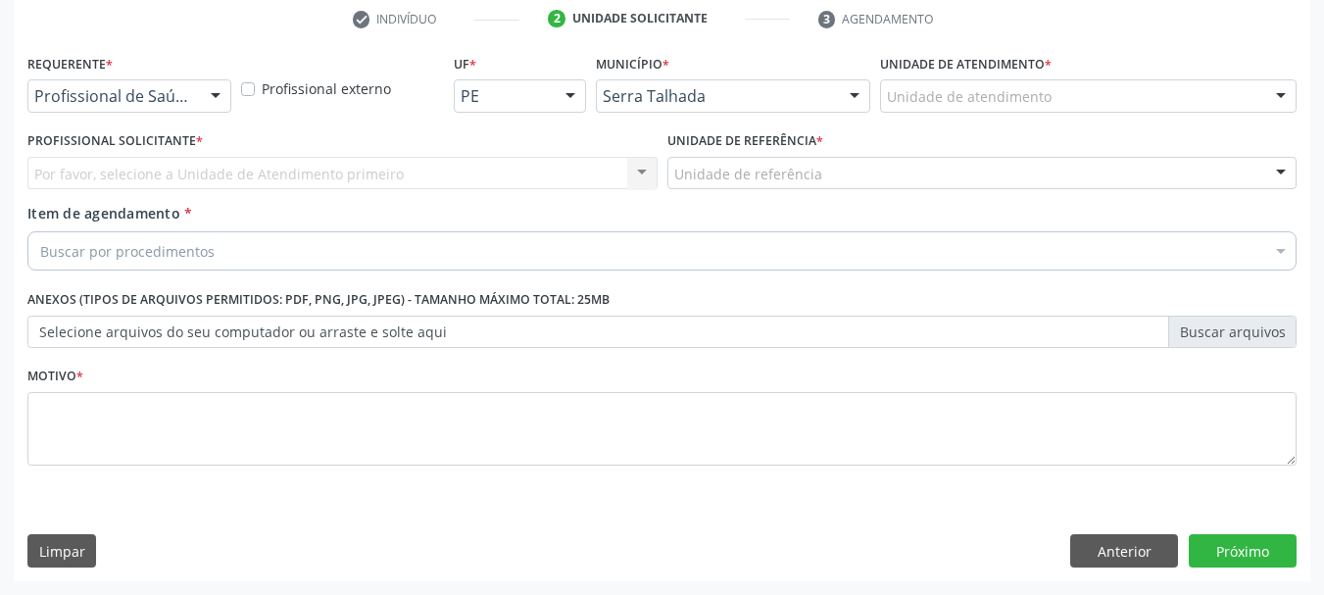
scroll to position [376, 0]
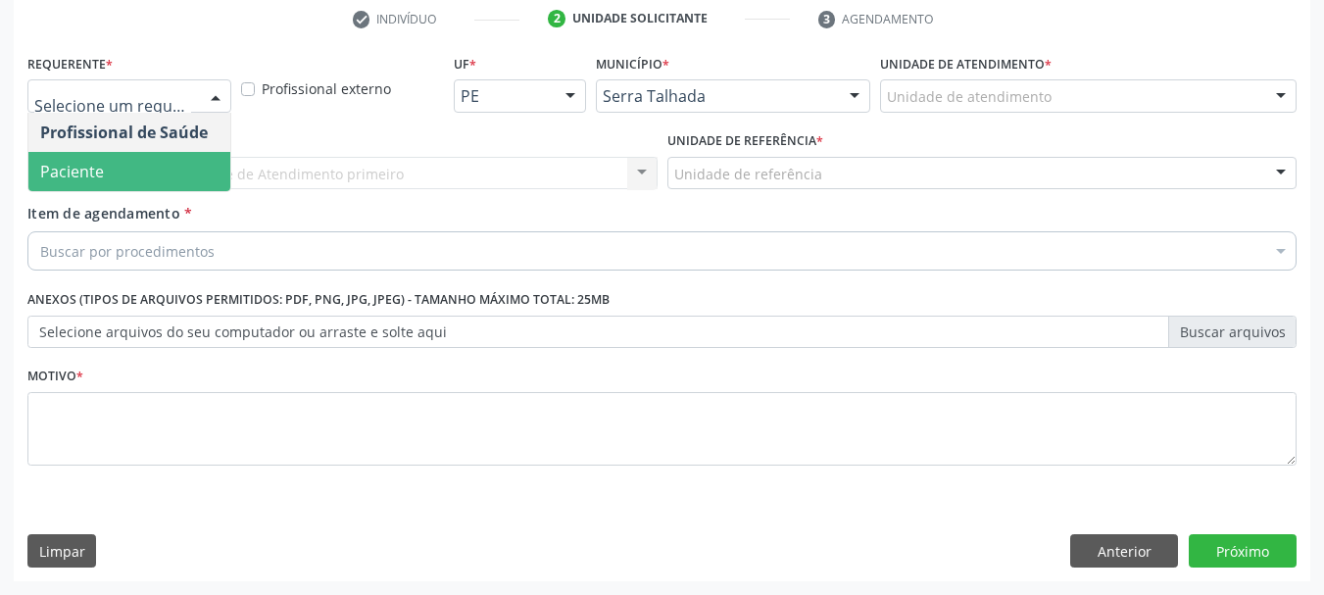
click at [146, 169] on span "Paciente" at bounding box center [129, 171] width 202 height 39
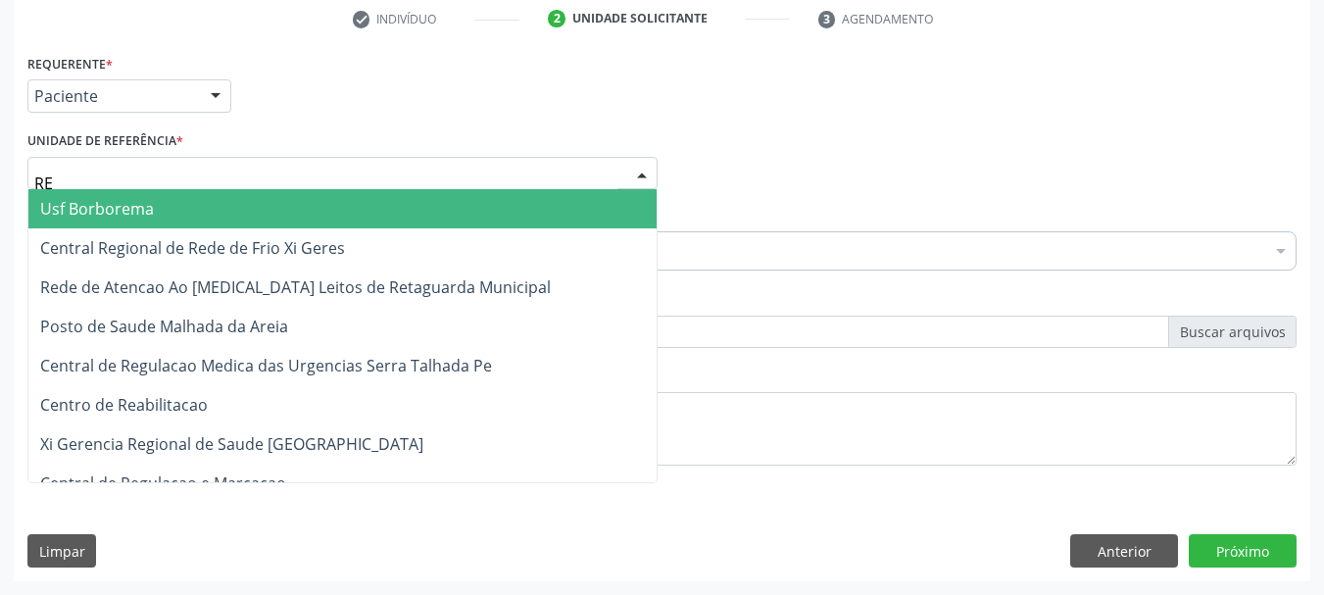
type input "REA"
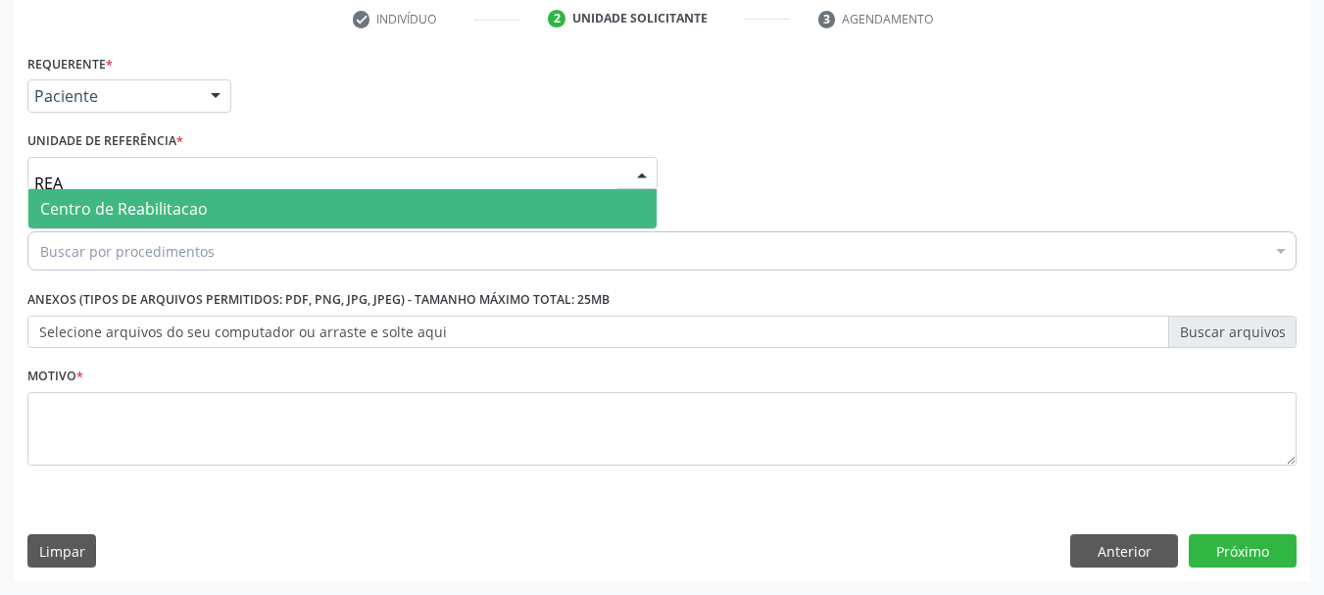
click at [164, 206] on span "Centro de Reabilitacao" at bounding box center [124, 209] width 168 height 22
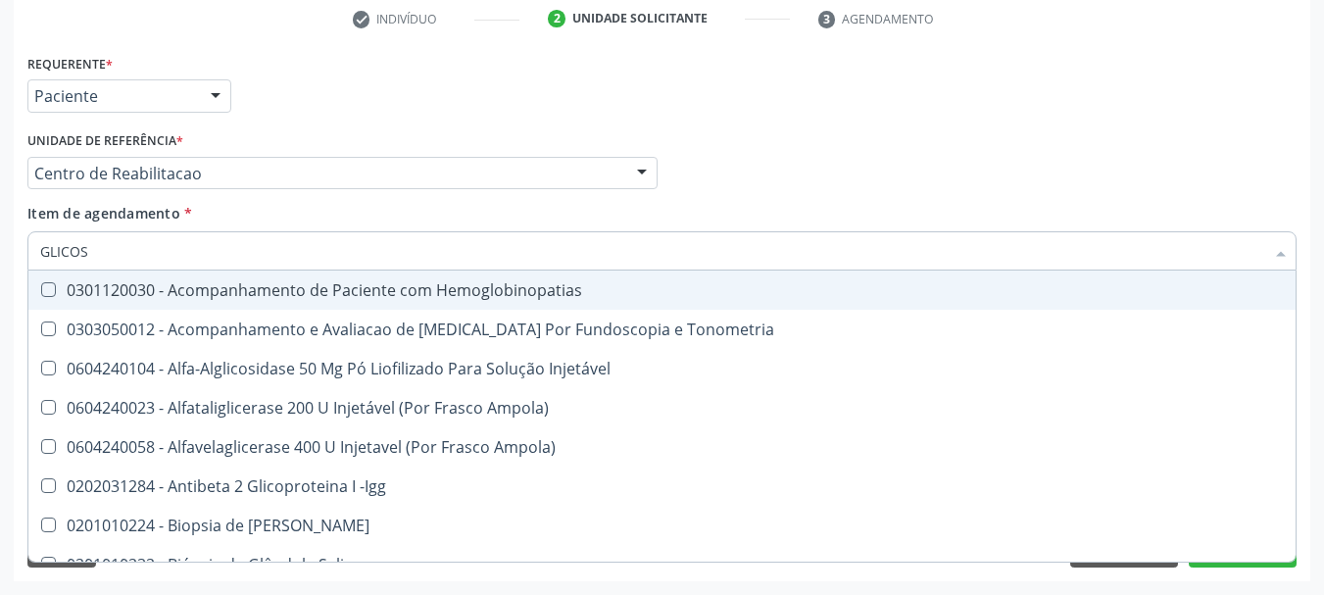
type input "GLICOSE"
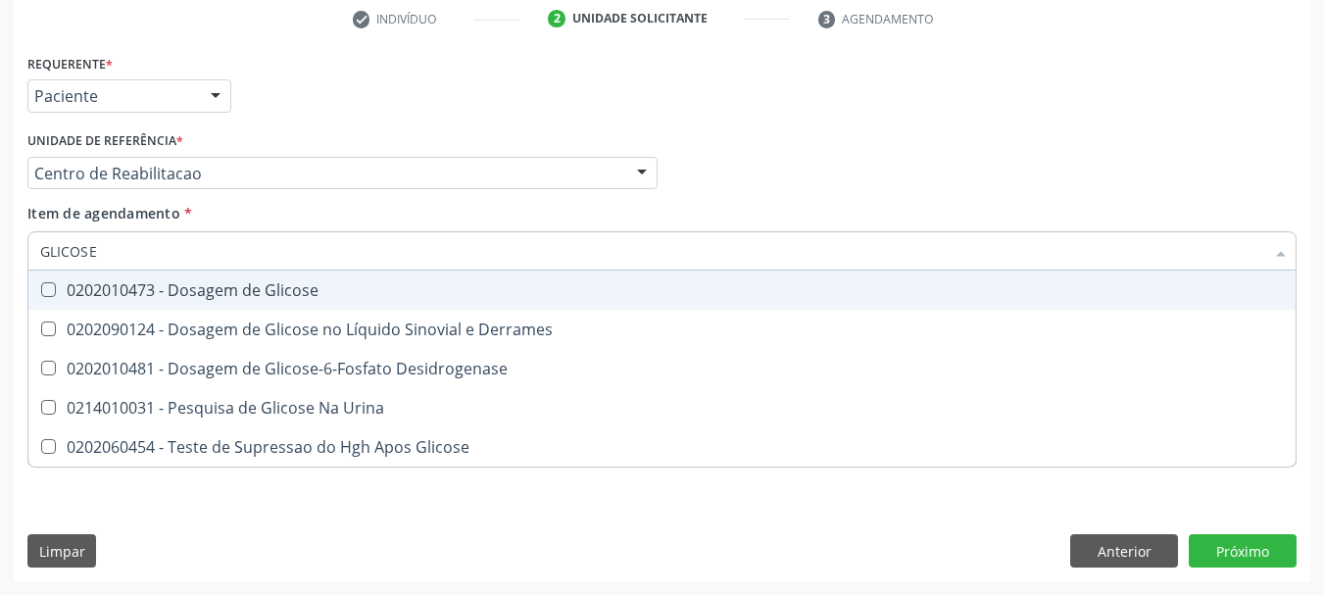
click at [81, 275] on span "0202010473 - Dosagem de Glicose" at bounding box center [661, 290] width 1267 height 39
checkbox Glicose "true"
click at [93, 241] on input "GLICOSE" at bounding box center [652, 250] width 1224 height 39
type input "A"
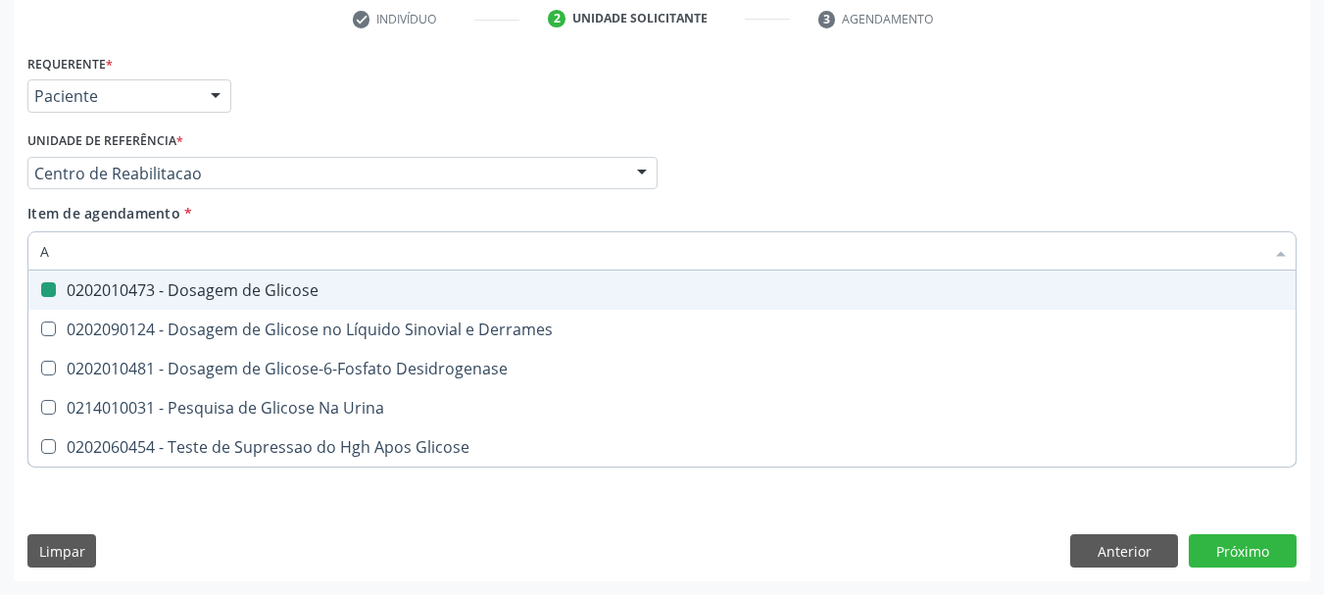
checkbox Glicose "false"
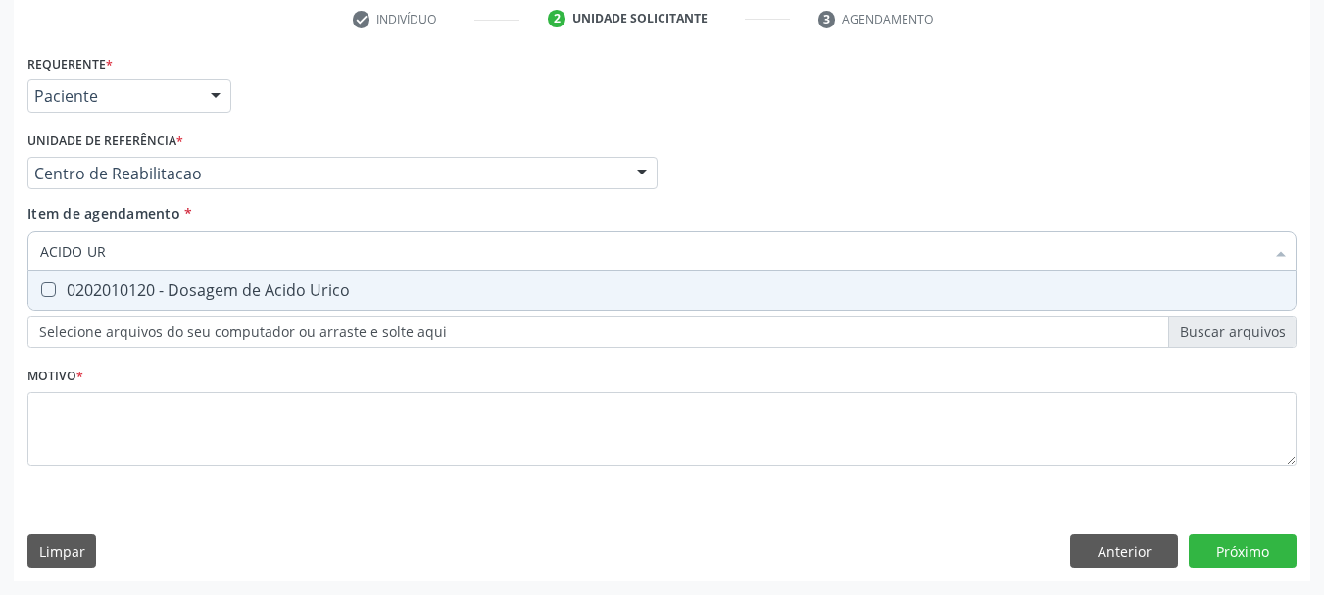
type input "ACIDO URI"
click at [77, 293] on div "0202010120 - Dosagem de Acido Urico" at bounding box center [662, 290] width 1244 height 16
click at [203, 272] on span "0202010120 - Dosagem de Acido Urico" at bounding box center [661, 290] width 1267 height 39
checkbox Urico "true"
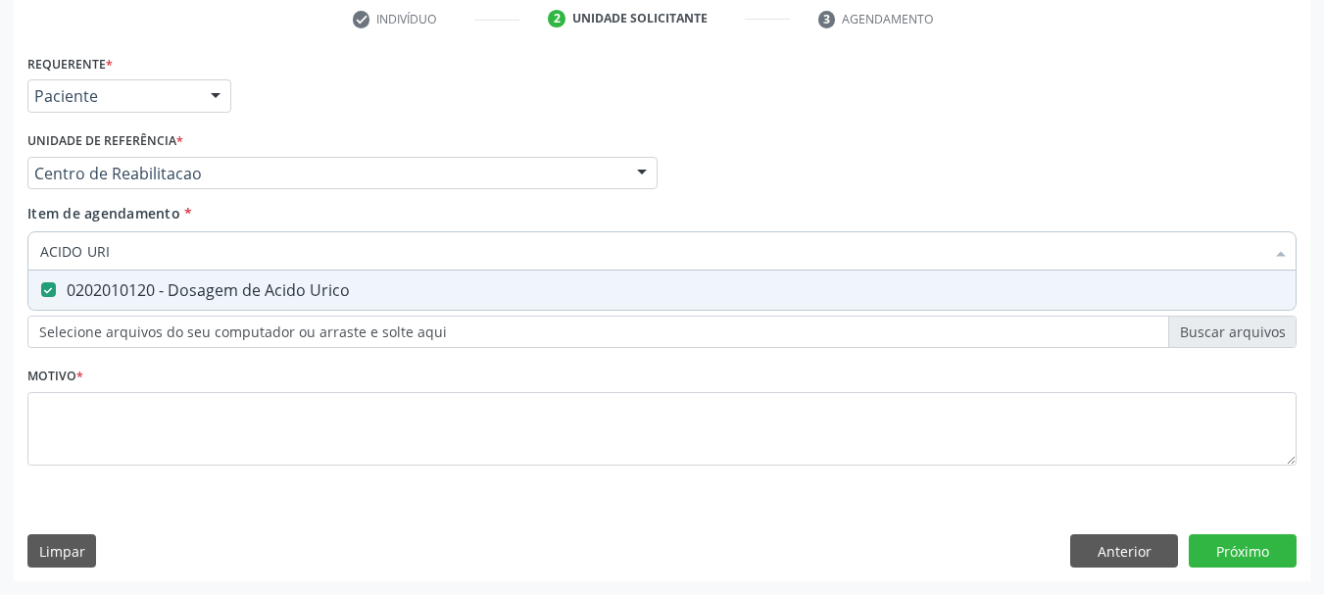
click at [192, 252] on input "ACIDO URI" at bounding box center [652, 250] width 1224 height 39
type input "C"
checkbox Urico "false"
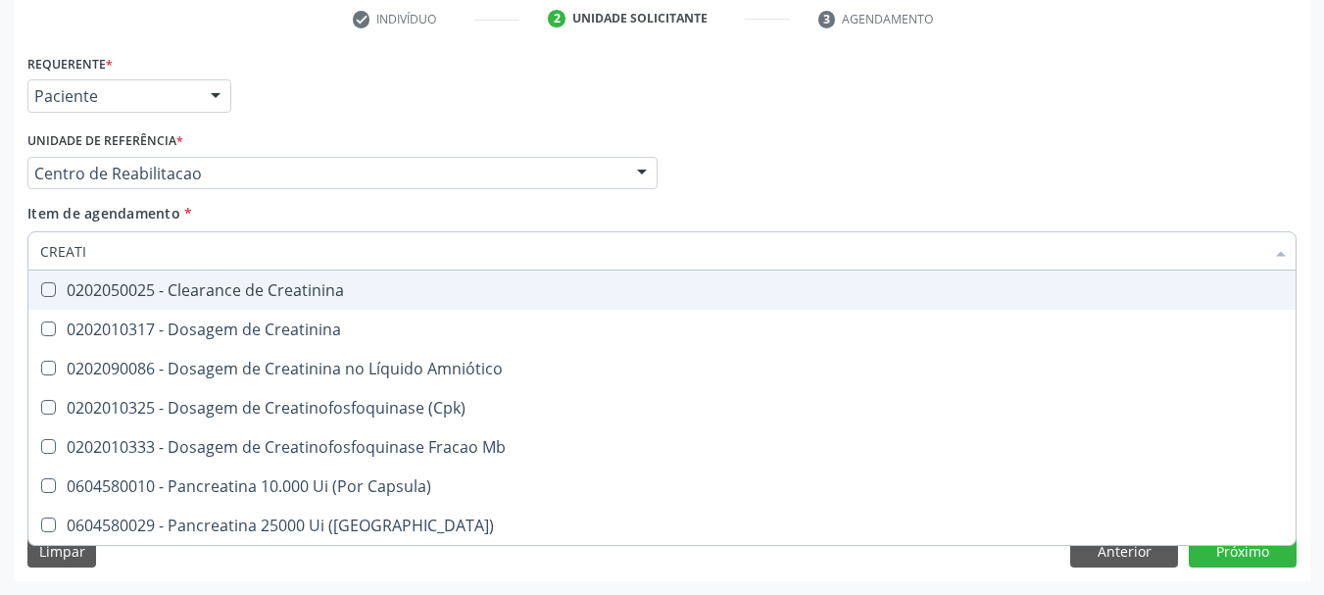
type input "CREATIN"
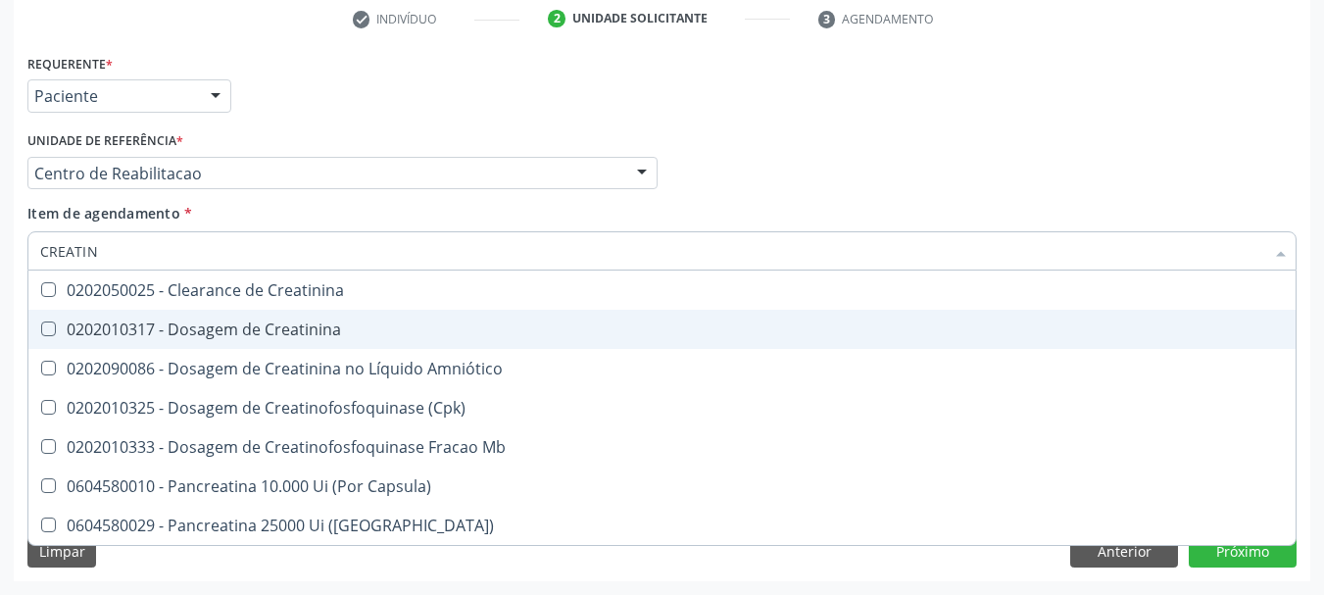
drag, startPoint x: 125, startPoint y: 327, endPoint x: 110, endPoint y: 271, distance: 59.0
click at [123, 322] on div "0202010317 - Dosagem de Creatinina" at bounding box center [662, 330] width 1244 height 16
checkbox Creatinina "true"
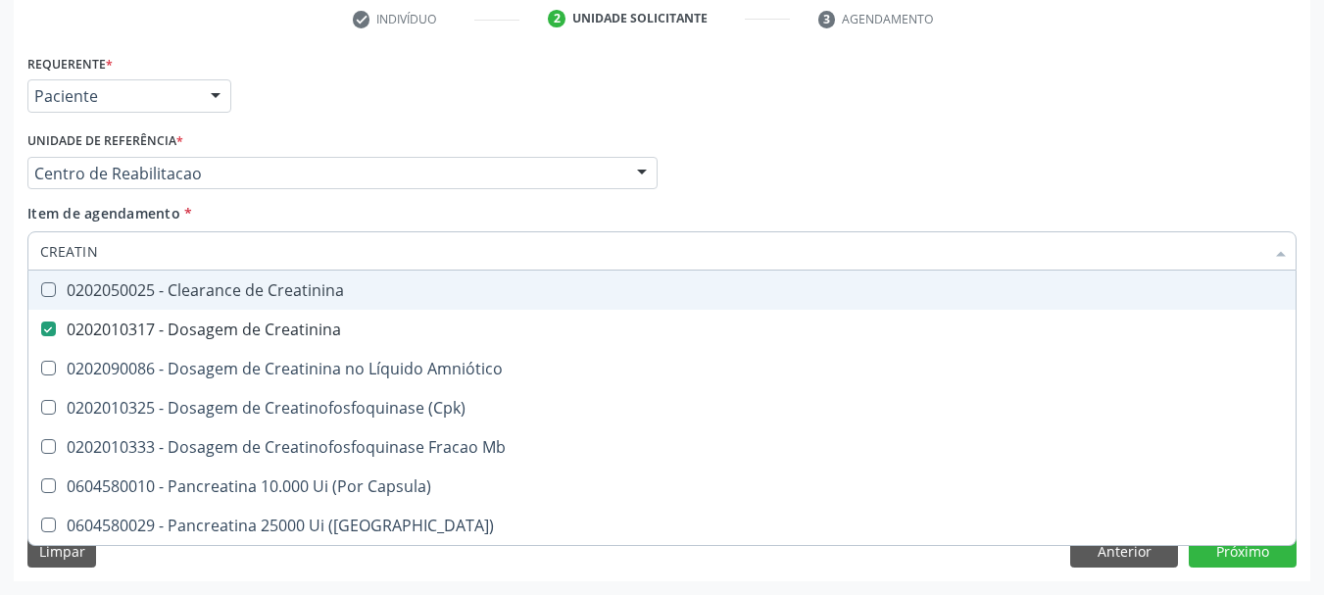
click at [114, 242] on input "CREATIN" at bounding box center [652, 250] width 1224 height 39
click at [114, 240] on input "CREATIN" at bounding box center [652, 250] width 1224 height 39
type input "UR"
checkbox Creatinina "false"
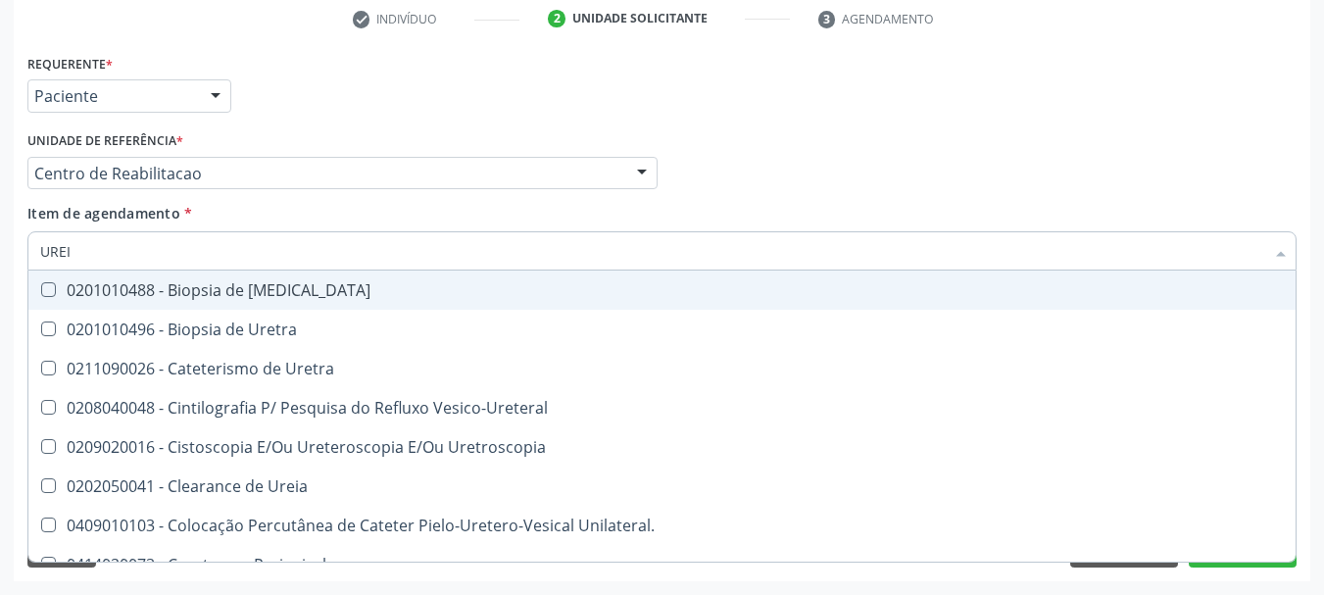
type input "UREIA"
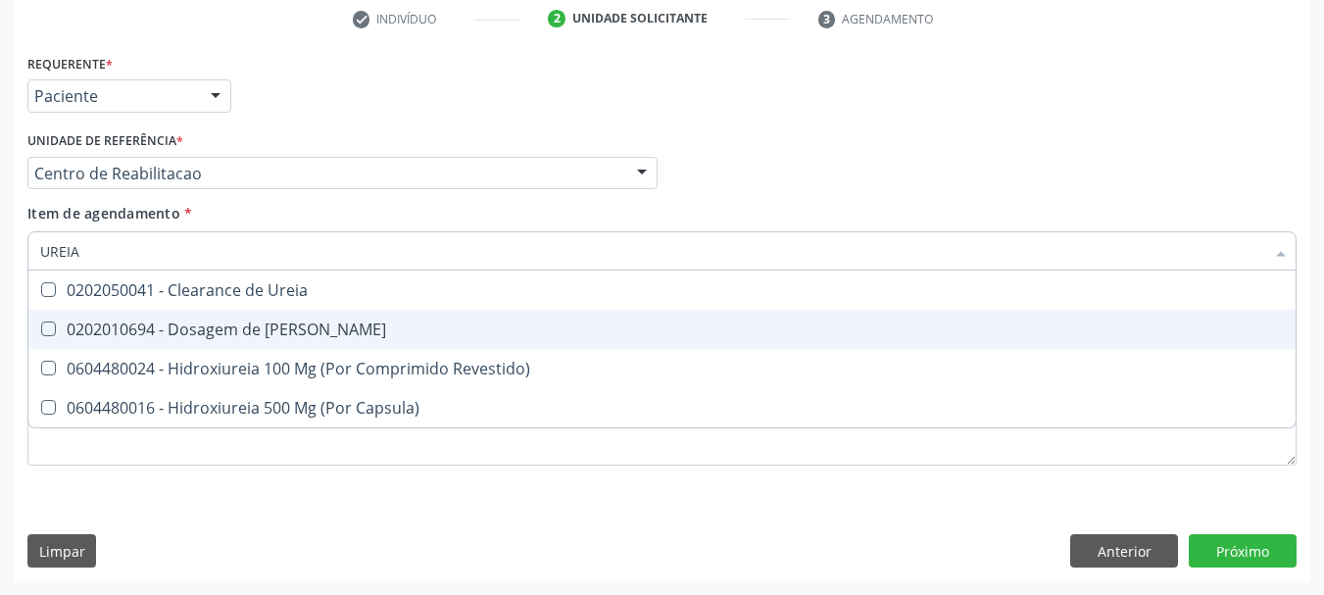
click at [114, 322] on div "0202010694 - Dosagem de [PERSON_NAME]" at bounding box center [662, 330] width 1244 height 16
checkbox Ureia "true"
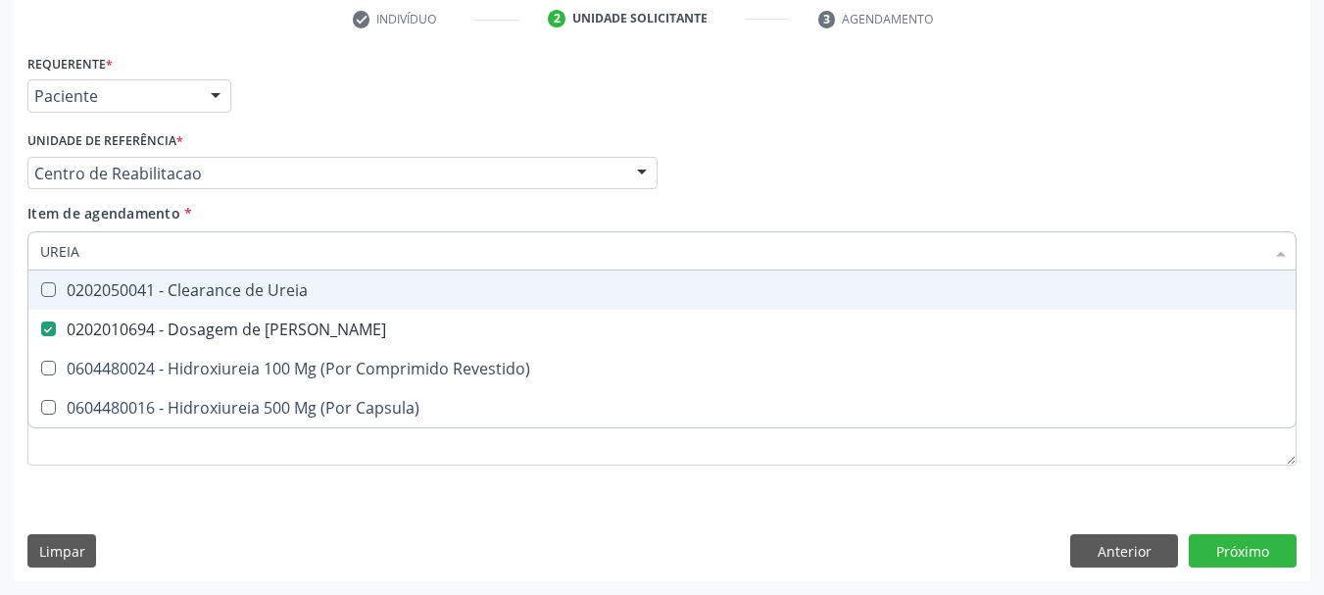
click at [80, 247] on input "UREIA" at bounding box center [652, 250] width 1224 height 39
type input "COLE"
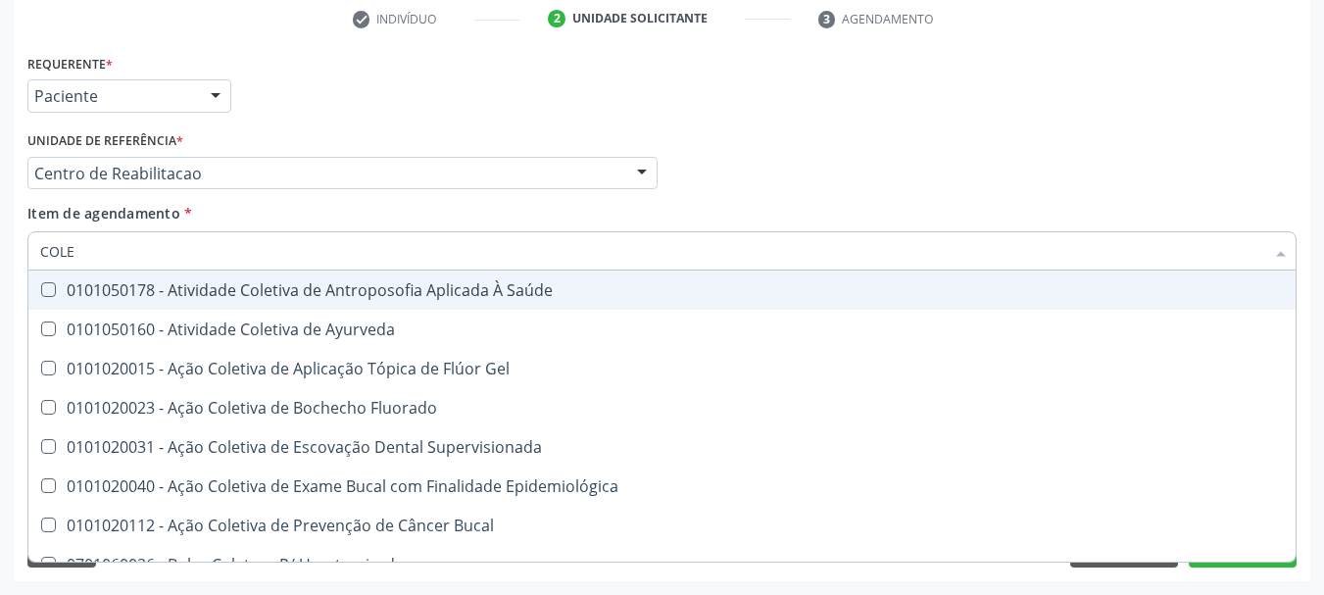
checkbox Ayurveda "false"
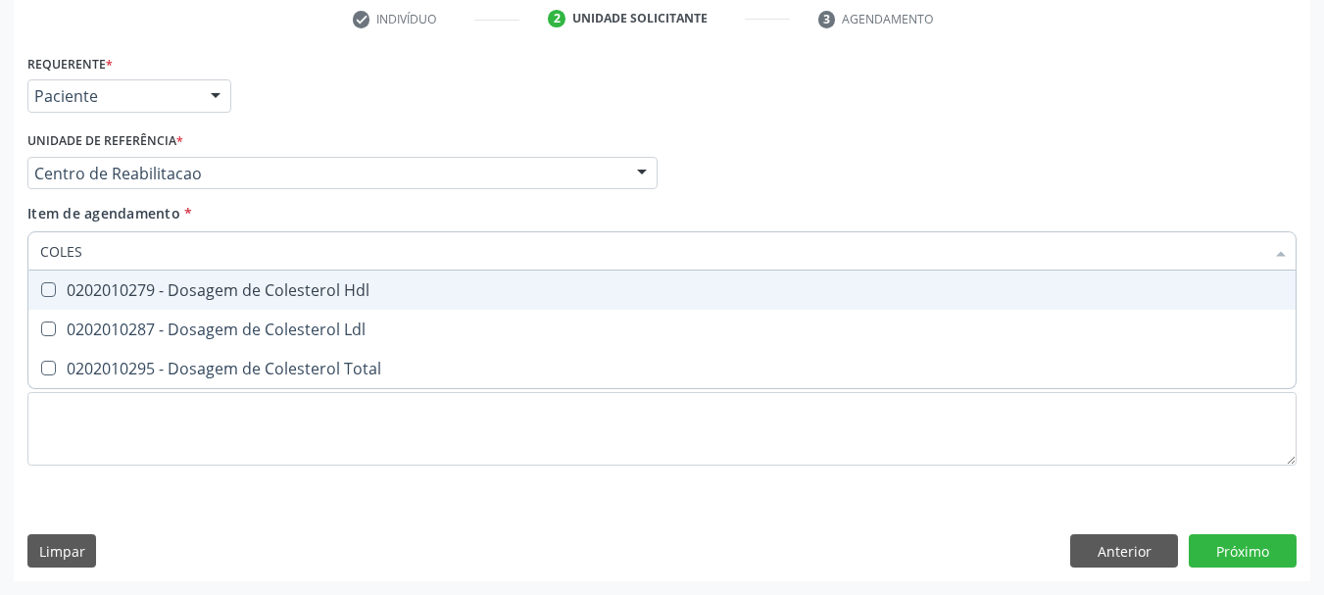
type input "COLEST"
click at [79, 286] on div "0202010279 - Dosagem de Colesterol Hdl" at bounding box center [662, 290] width 1244 height 16
checkbox Hdl "true"
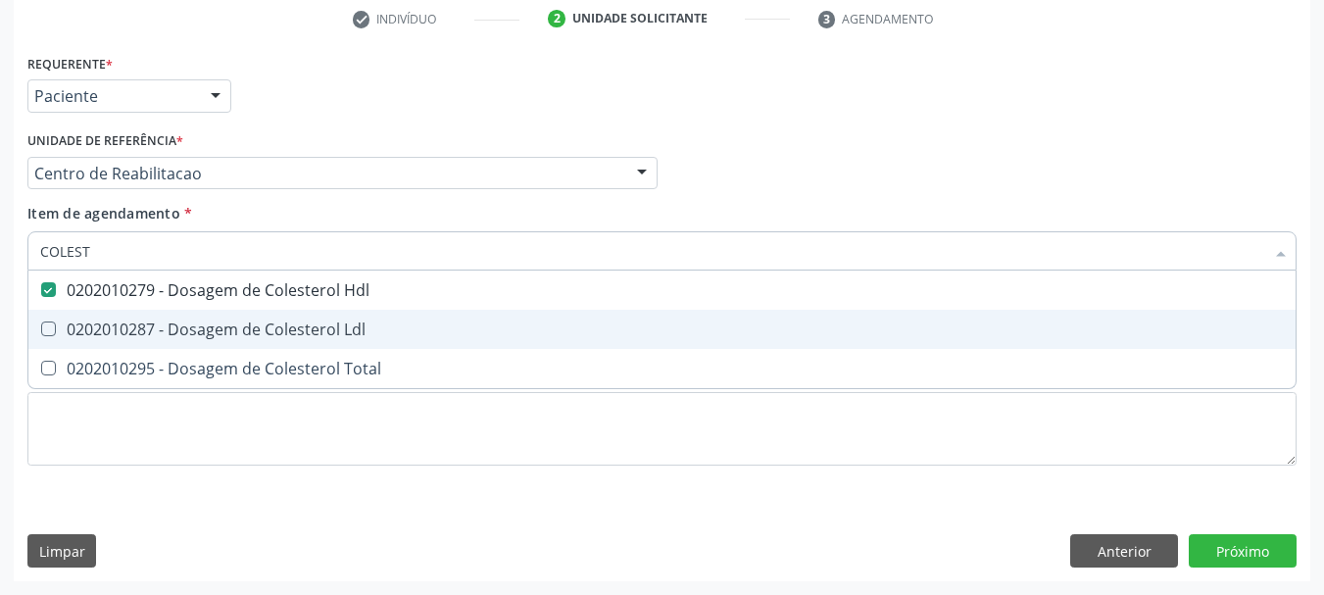
click at [75, 334] on div "0202010287 - Dosagem de Colesterol Ldl" at bounding box center [662, 330] width 1244 height 16
checkbox Ldl "true"
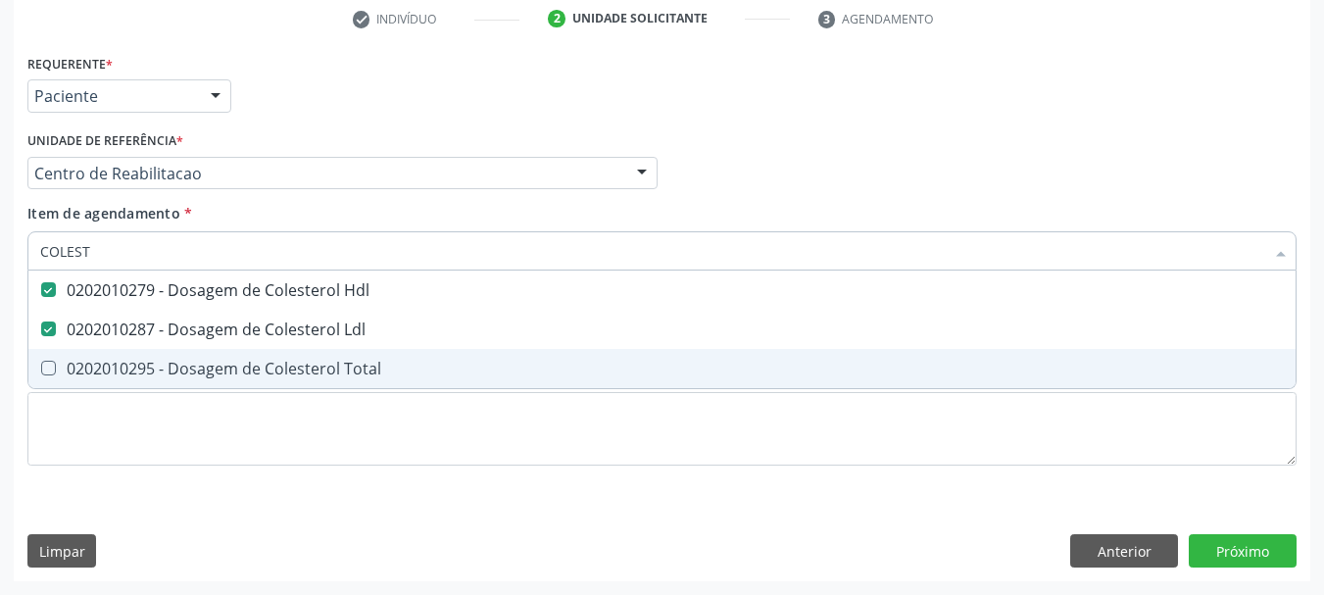
drag, startPoint x: 68, startPoint y: 366, endPoint x: 103, endPoint y: 281, distance: 91.4
click at [64, 365] on div "0202010295 - Dosagem de Colesterol Total" at bounding box center [662, 369] width 1244 height 16
checkbox Total "true"
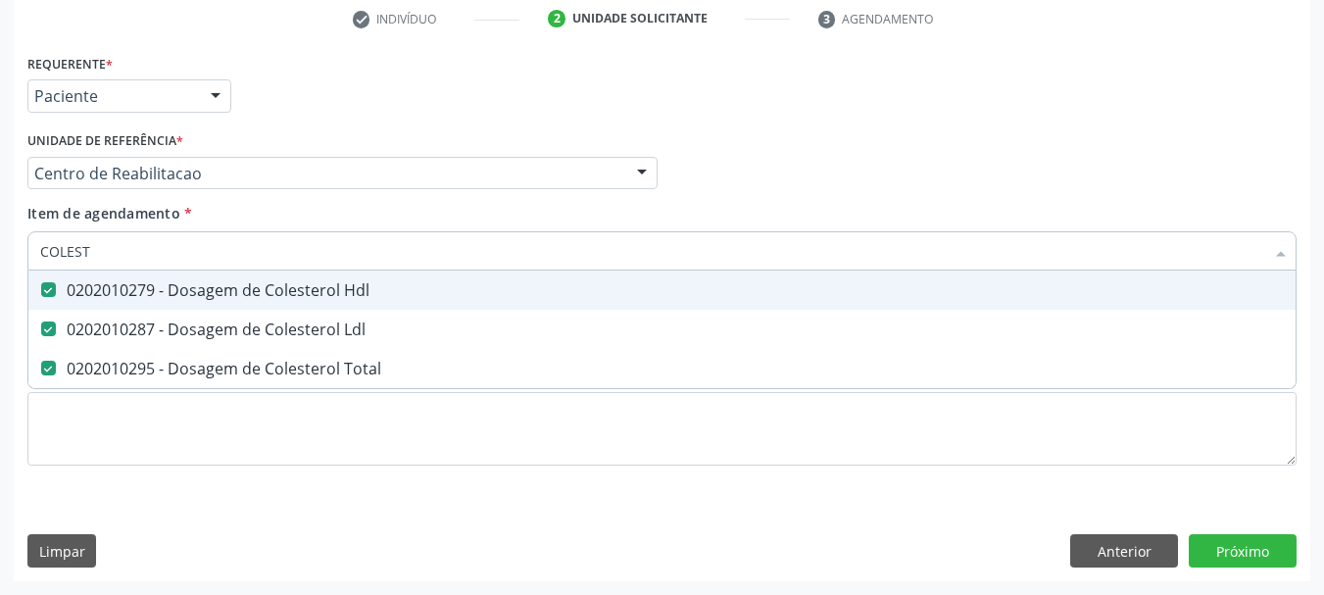
click at [129, 237] on input "COLEST" at bounding box center [652, 250] width 1224 height 39
type input "TRA"
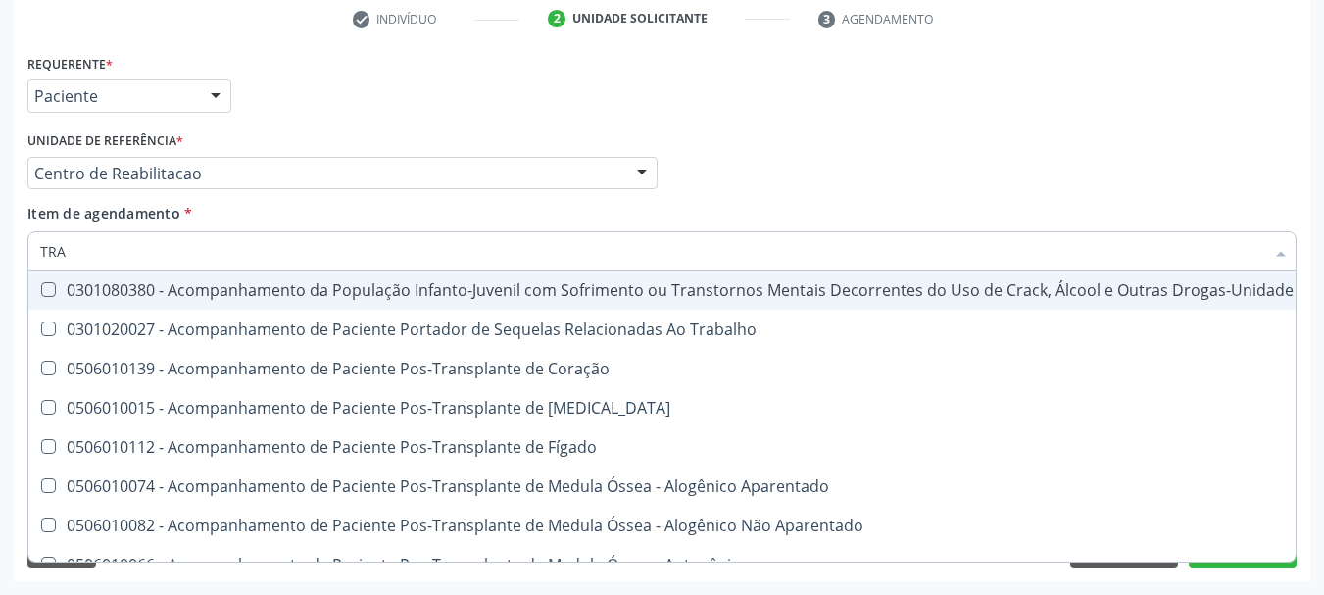
checkbox \(Uai\)\ "false"
checkbox Trabalho "false"
checkbox Coração "false"
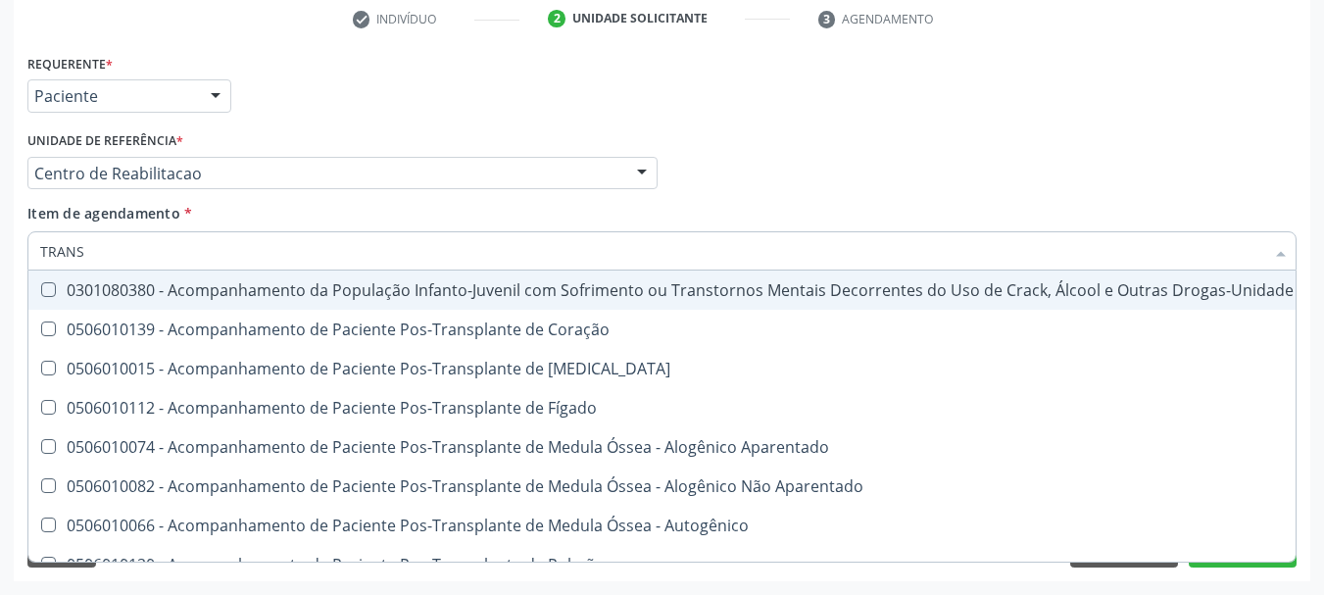
type input "TRANSA"
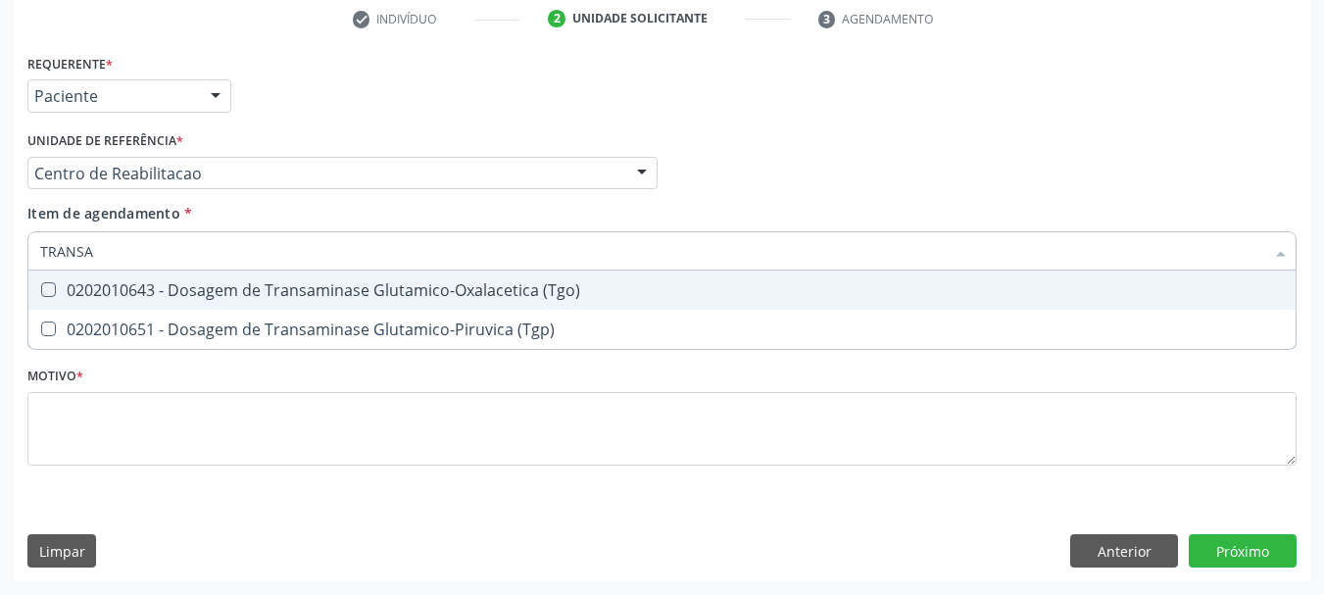
click at [322, 284] on div "0202010643 - Dosagem de Transaminase Glutamico-Oxalacetica (Tgo)" at bounding box center [662, 290] width 1244 height 16
checkbox \(Tgo\) "true"
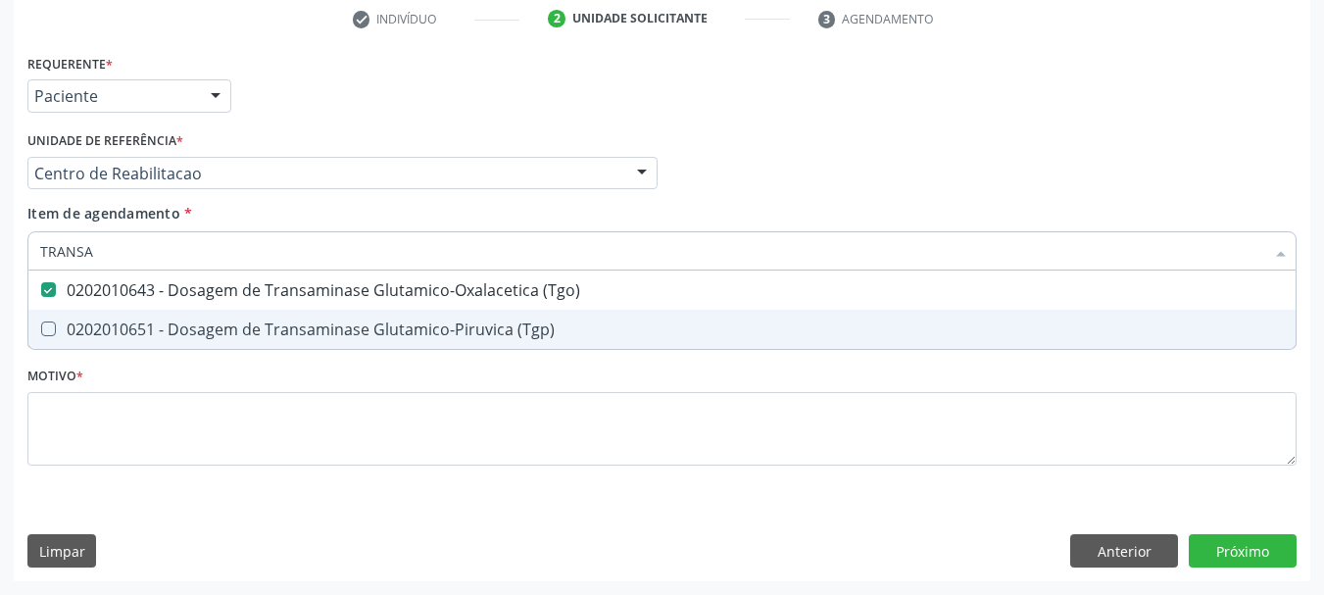
click at [295, 330] on div "0202010651 - Dosagem de Transaminase Glutamico-Piruvica (Tgp)" at bounding box center [662, 330] width 1244 height 16
checkbox \(Tgp\) "true"
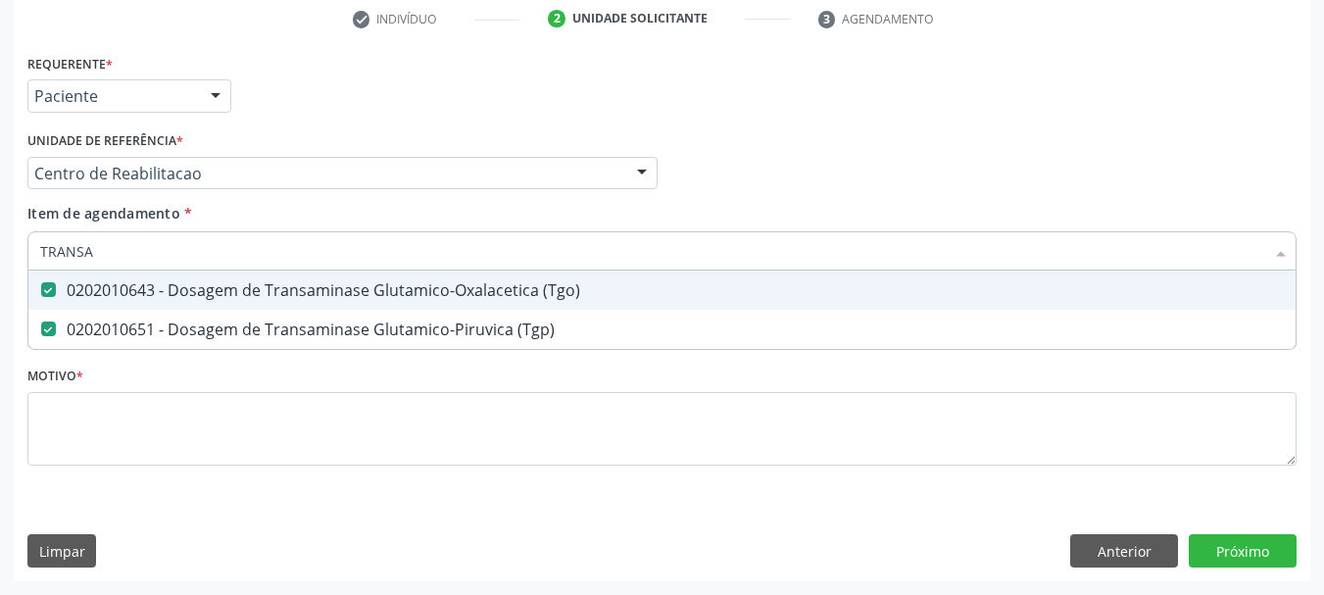
click at [151, 238] on input "TRANSA" at bounding box center [652, 250] width 1224 height 39
type input "BI"
checkbox \(Tgo\) "false"
checkbox \(Tgp\) "false"
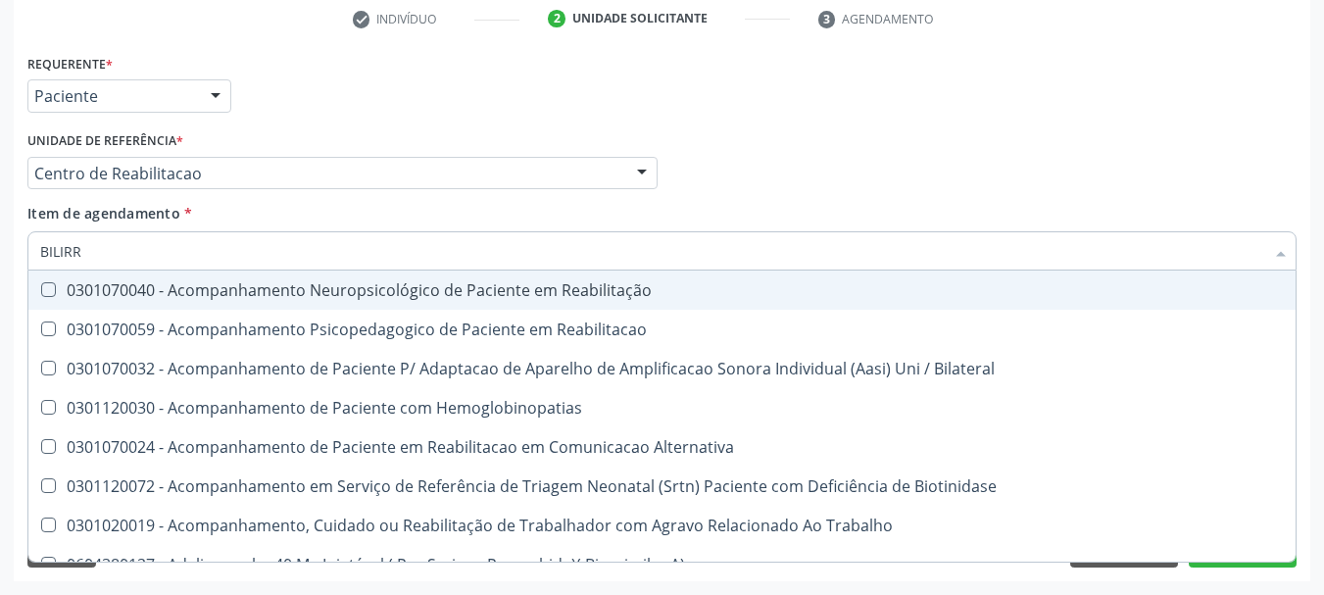
type input "BILIRRU"
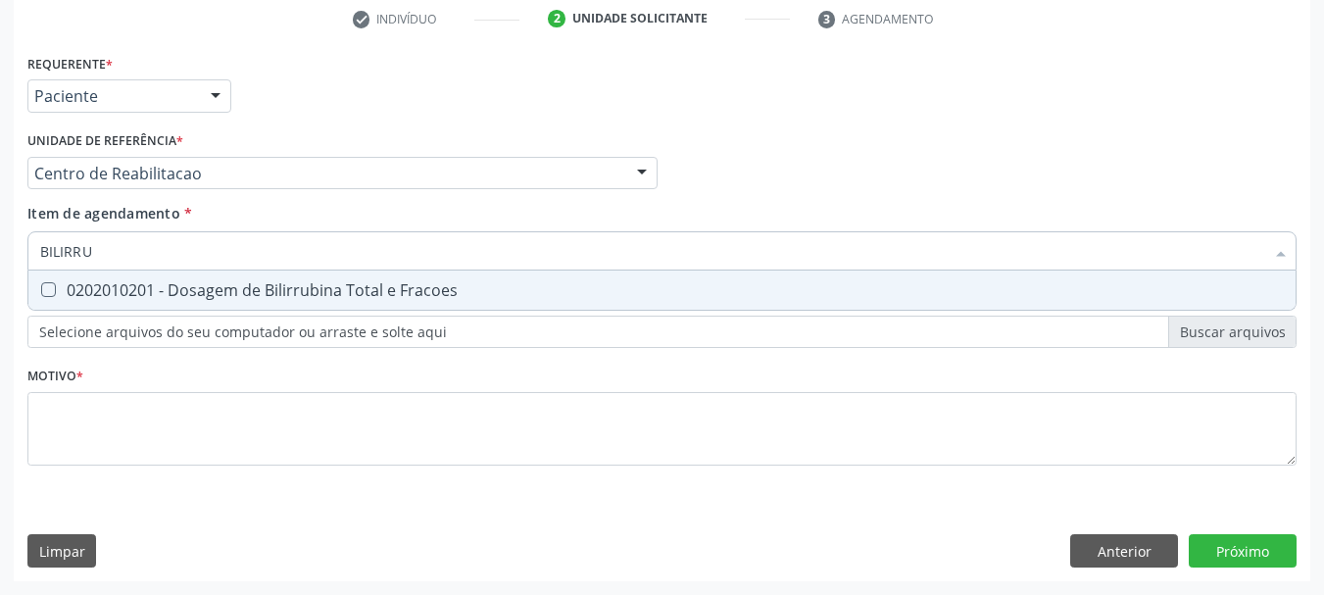
click at [111, 298] on div "0202010201 - Dosagem de Bilirrubina Total e Fracoes" at bounding box center [662, 290] width 1244 height 16
checkbox Fracoes "true"
click at [112, 245] on input "BILIRRU" at bounding box center [652, 250] width 1224 height 39
type input "TR"
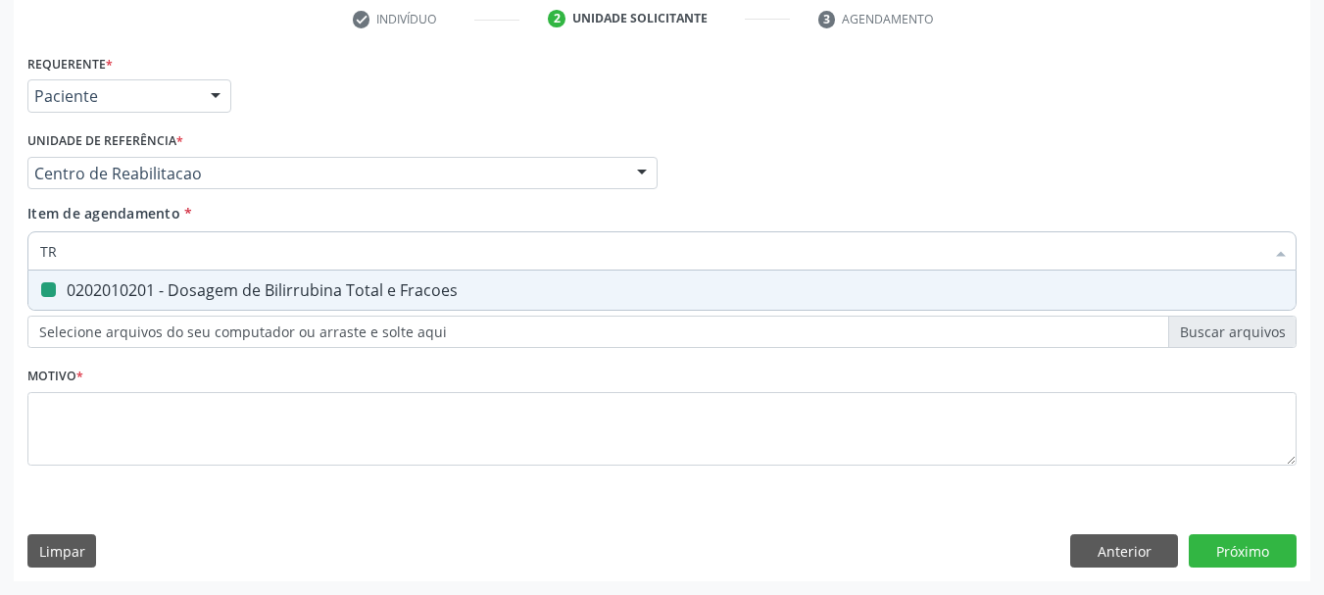
checkbox Fracoes "false"
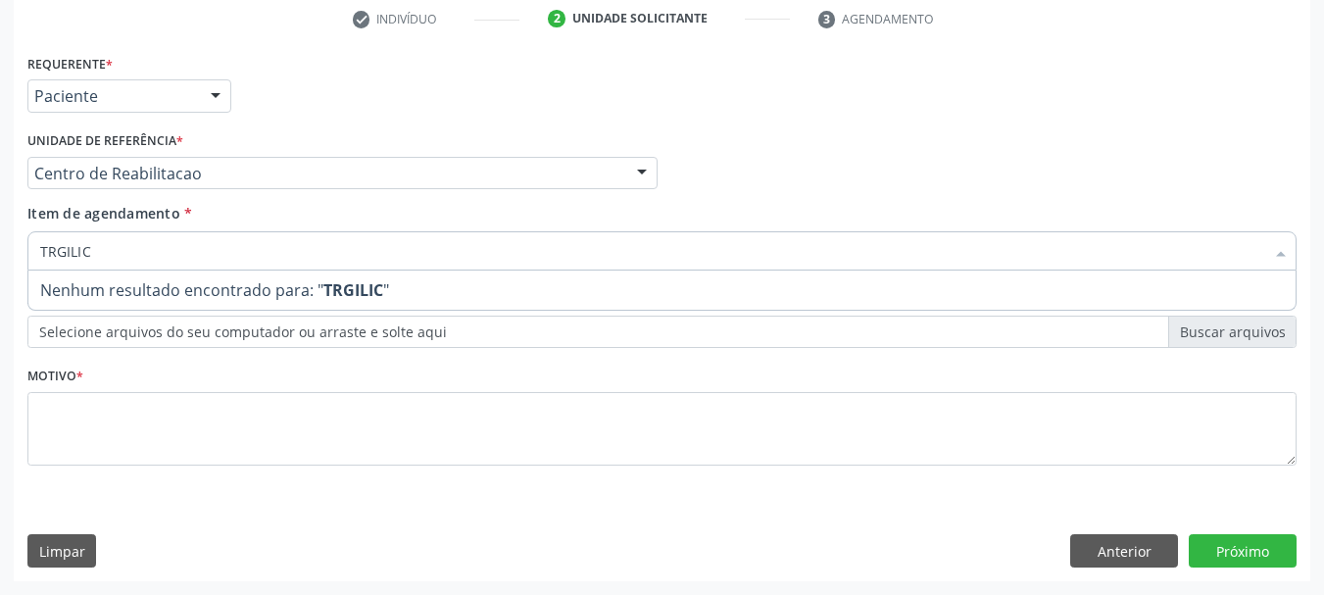
click at [111, 244] on input "TRGILIC" at bounding box center [652, 250] width 1224 height 39
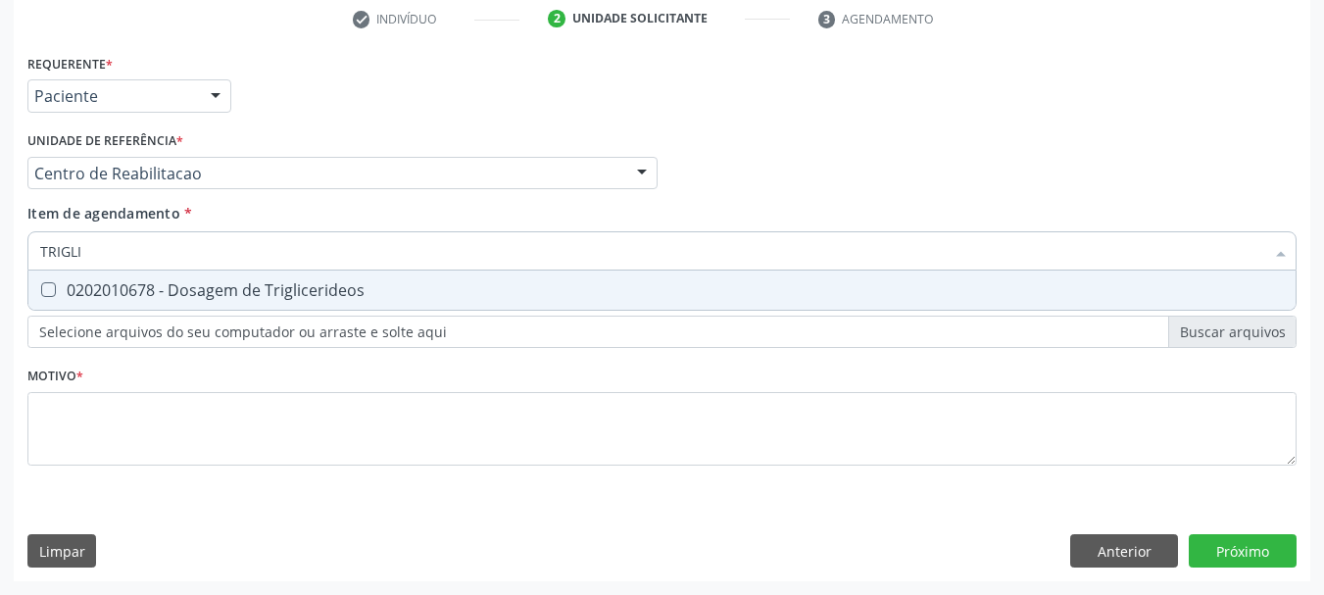
type input "TRIGLIC"
click at [161, 304] on span "0202010678 - Dosagem de Triglicerideos" at bounding box center [661, 290] width 1267 height 39
checkbox Triglicerideos "true"
click at [127, 250] on input "TRIGLIC" at bounding box center [652, 250] width 1224 height 39
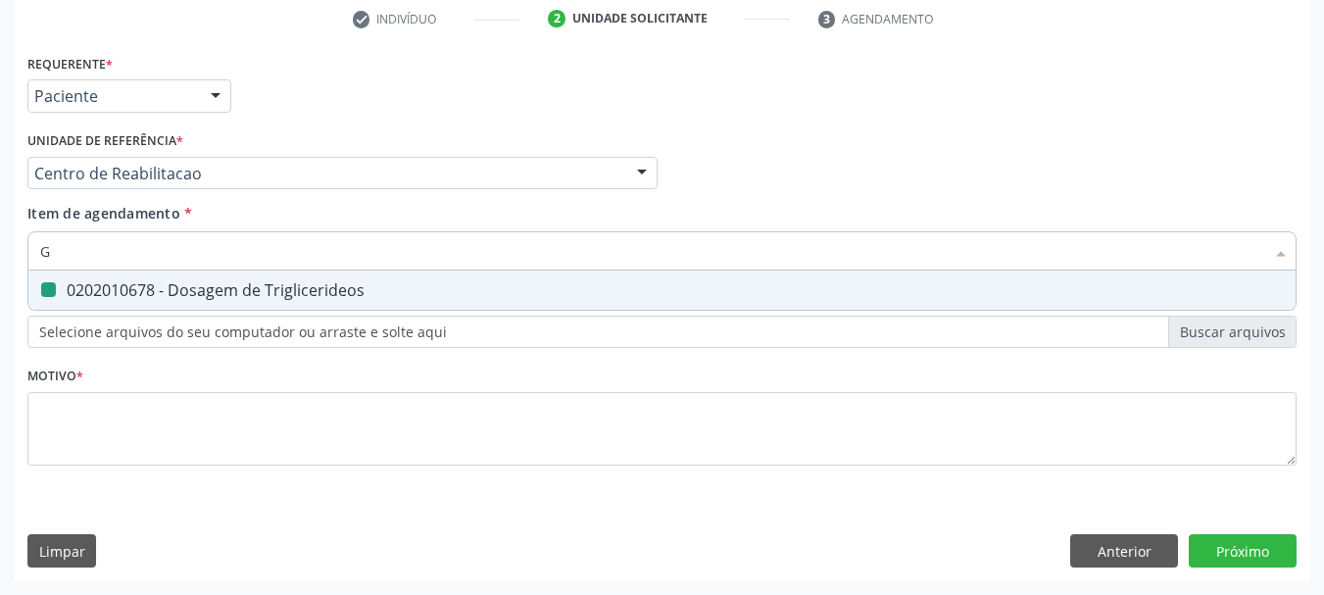
type input "GL"
checkbox Triglicerideos "false"
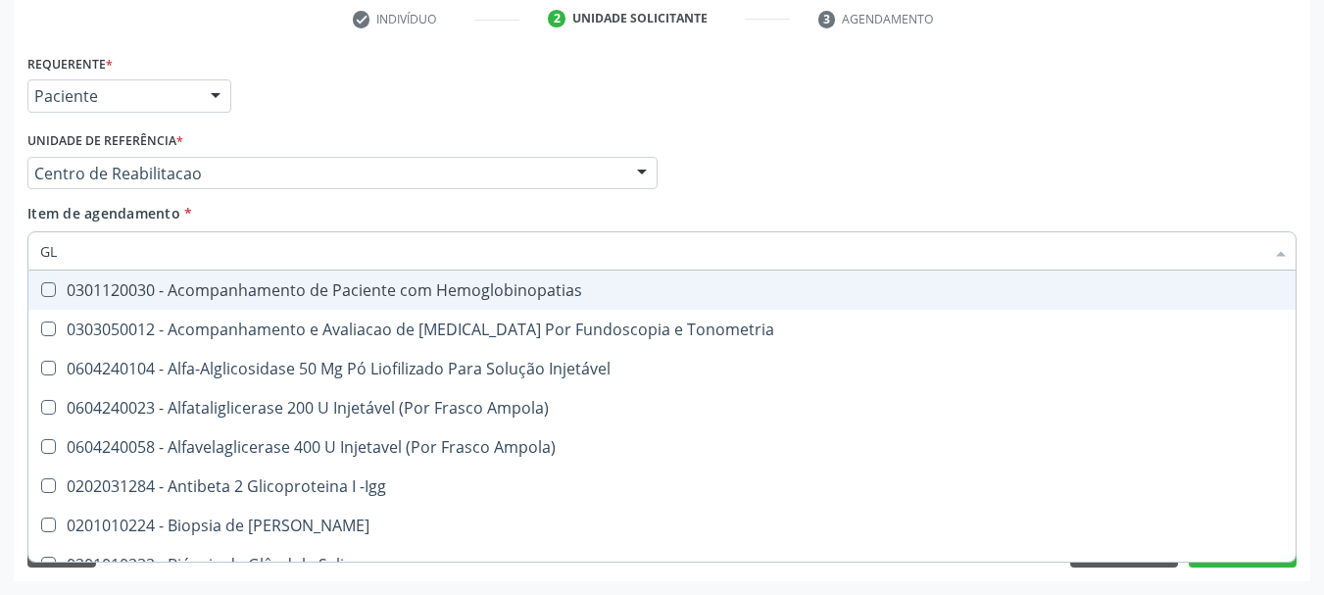
type input "GLI"
checkbox \(Confirmatorio\) "true"
checkbox Glomerular "true"
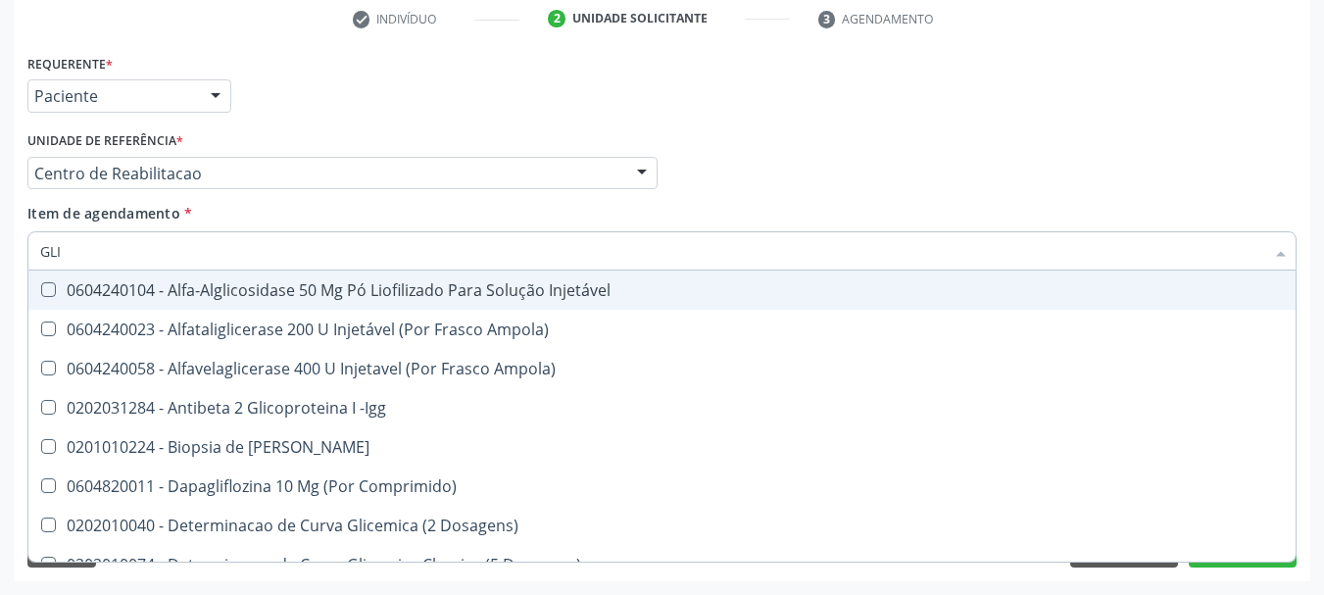
type input "GLIC"
checkbox Aminoglicosideos "true"
checkbox Glicose "false"
checkbox Derrames "true"
checkbox Triglicerideos "false"
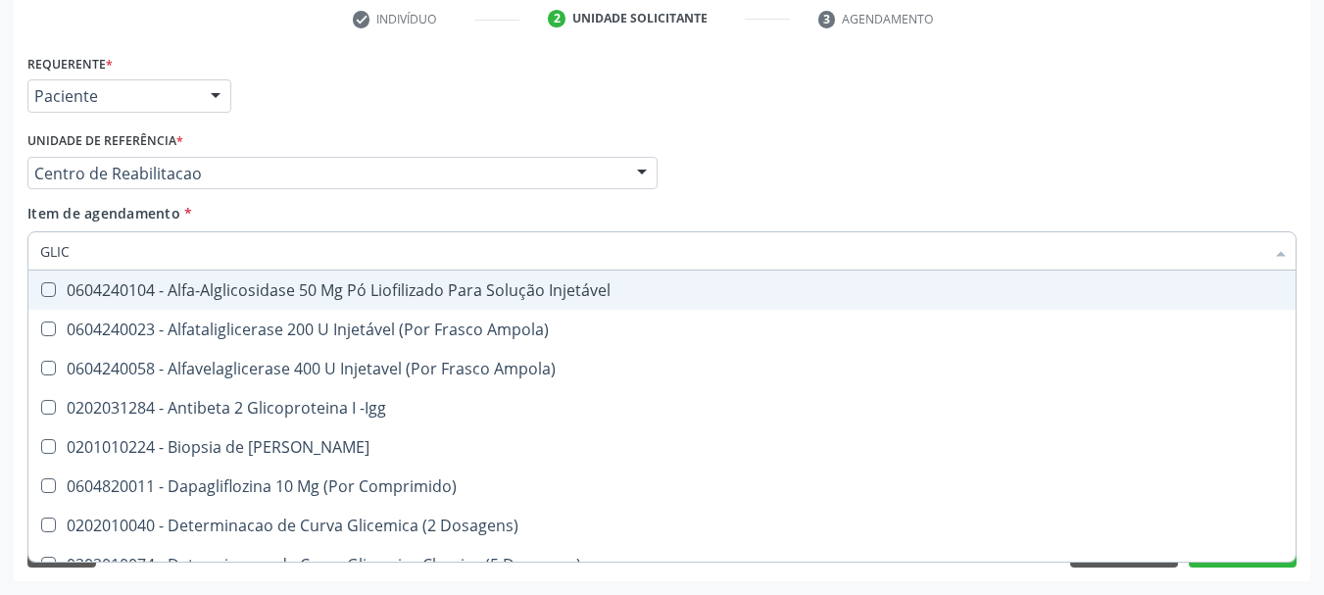
type input "GLICO"
checkbox Comprimido\) "true"
checkbox Aminoglicosideos "false"
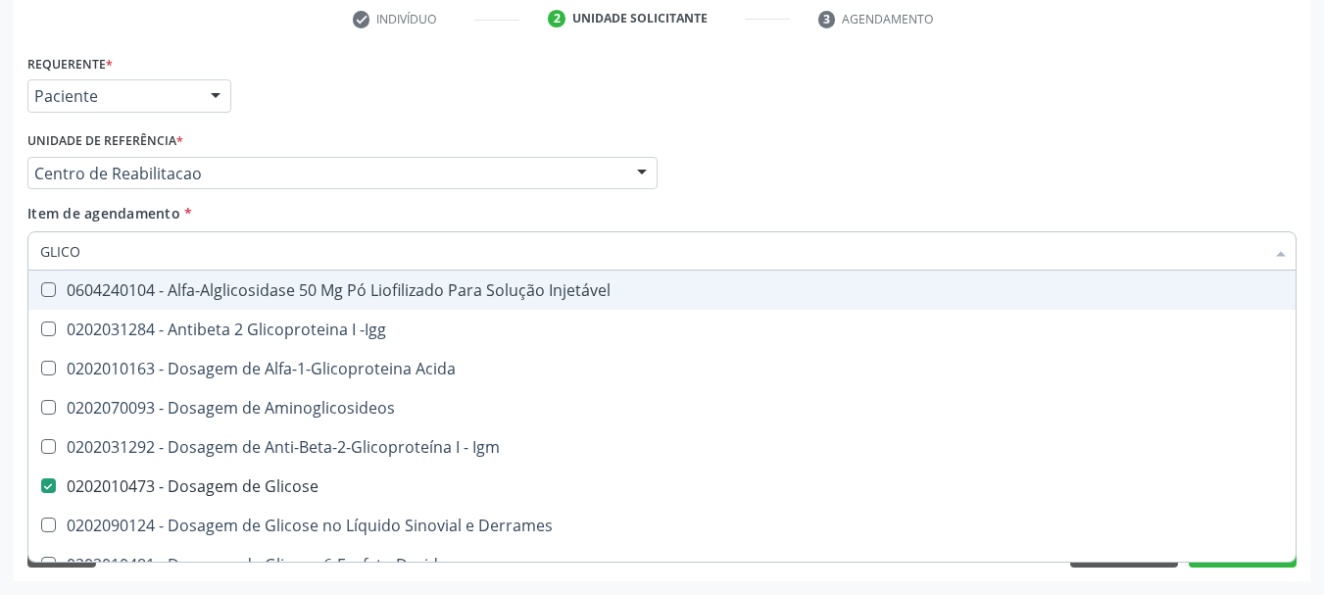
type input "GLICOS"
checkbox Acida "true"
type input "GLICOSI"
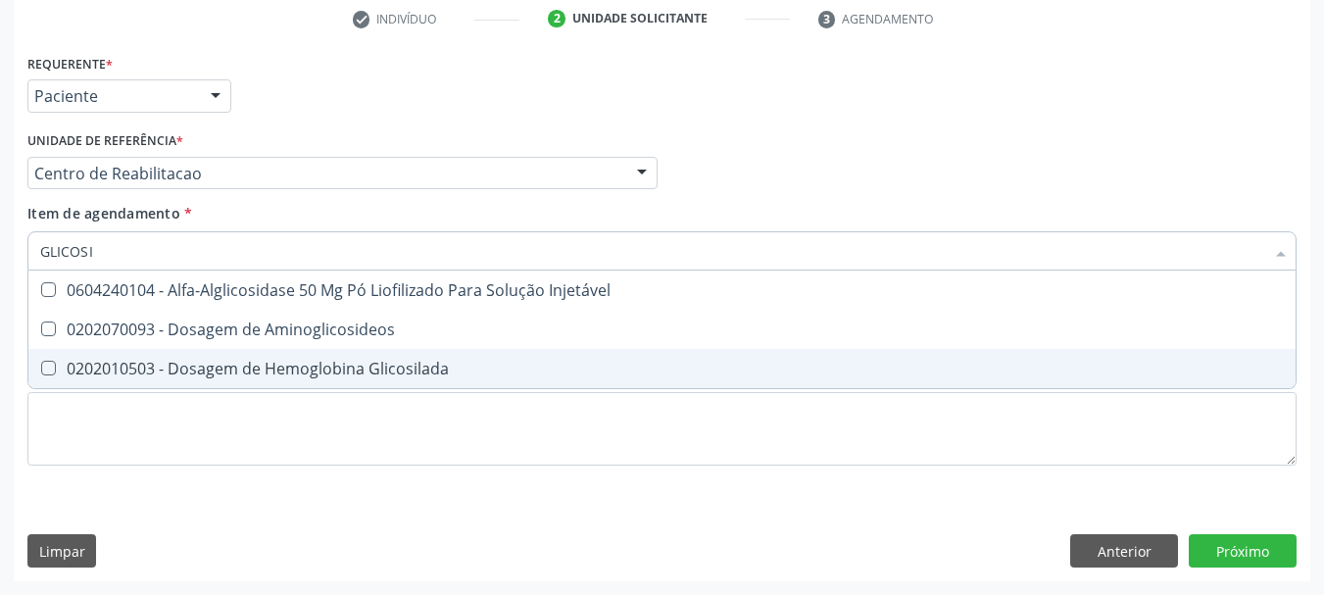
drag, startPoint x: 143, startPoint y: 381, endPoint x: 128, endPoint y: 337, distance: 46.5
click at [140, 375] on span "0202010503 - Dosagem de Hemoglobina Glicosilada" at bounding box center [661, 368] width 1267 height 39
checkbox Glicosilada "true"
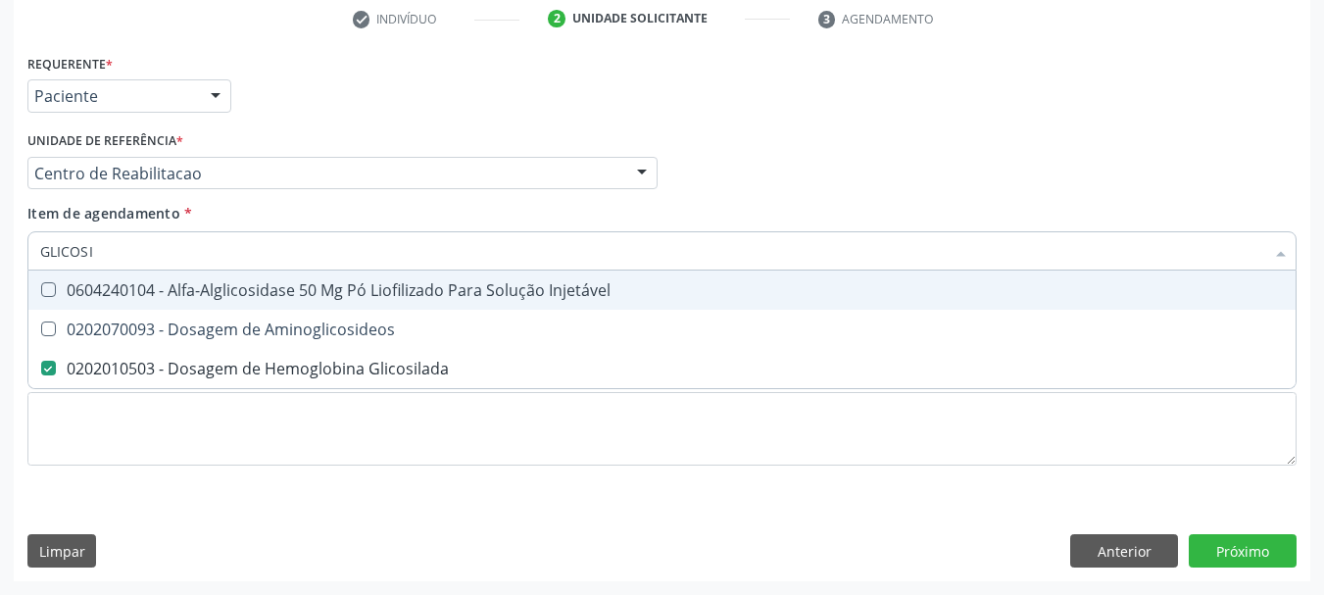
click at [101, 249] on input "GLICOSI" at bounding box center [652, 250] width 1224 height 39
type input "PS"
checkbox Glicosilada "false"
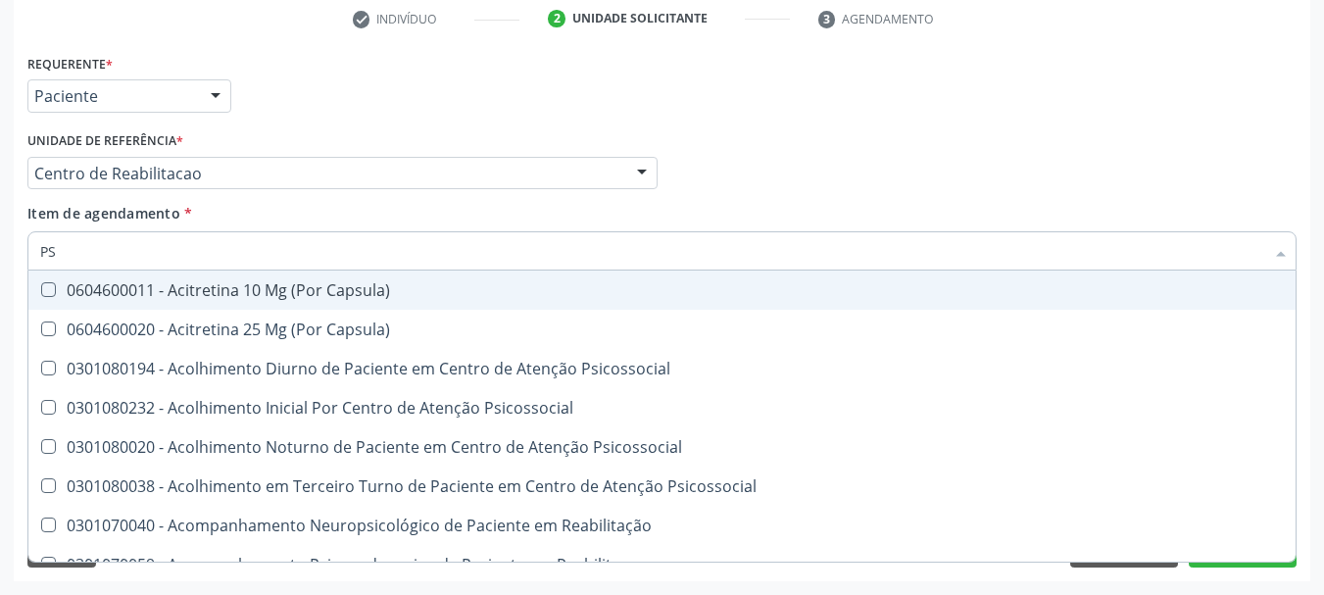
type input "PSA"
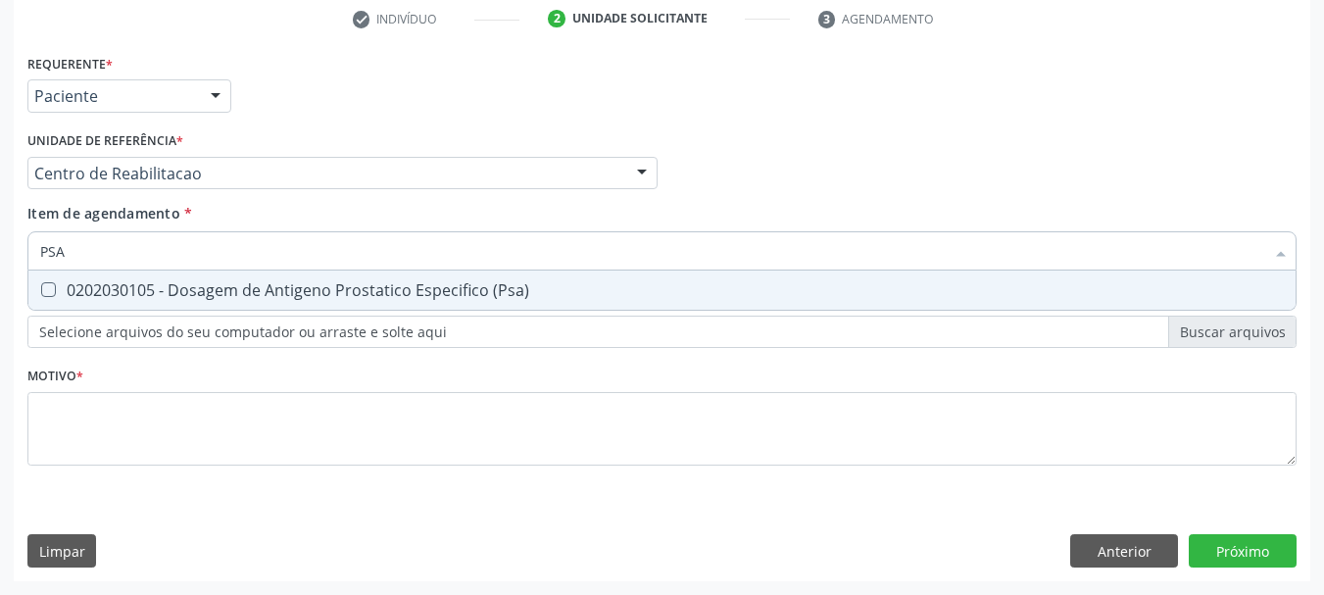
click at [211, 284] on div "0202030105 - Dosagem de Antigeno Prostatico Especifico (Psa)" at bounding box center [662, 290] width 1244 height 16
checkbox \(Psa\) "true"
click at [157, 254] on input "PSA" at bounding box center [652, 250] width 1224 height 39
type input "HEM"
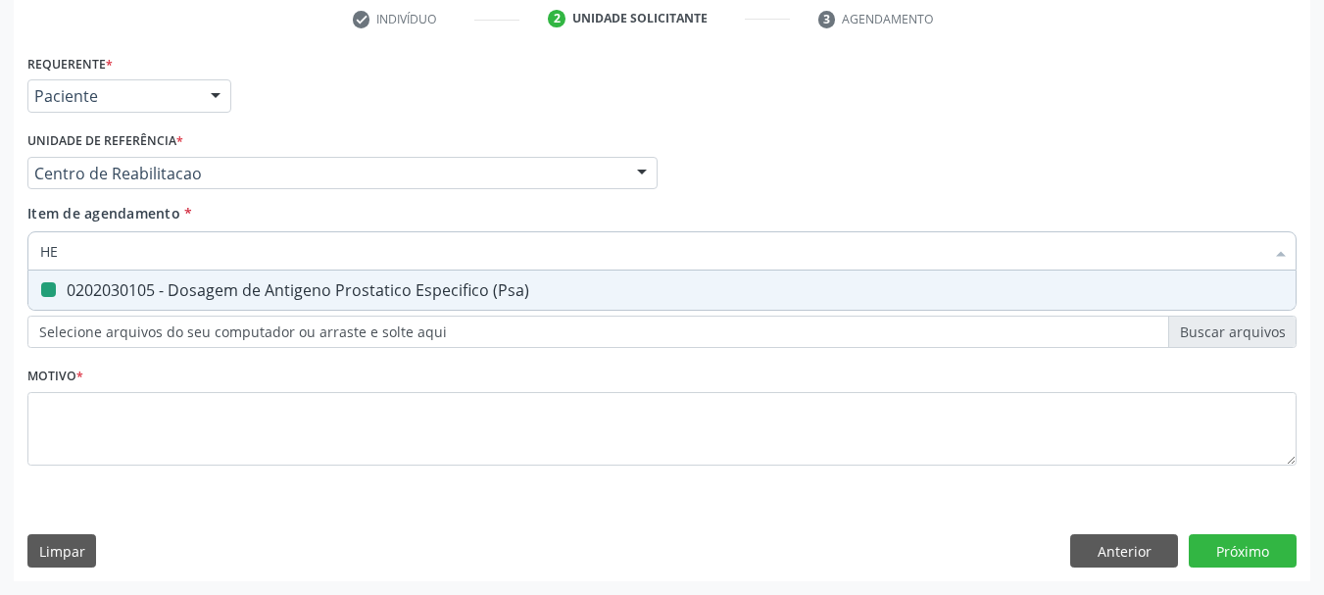
checkbox \(Psa\) "false"
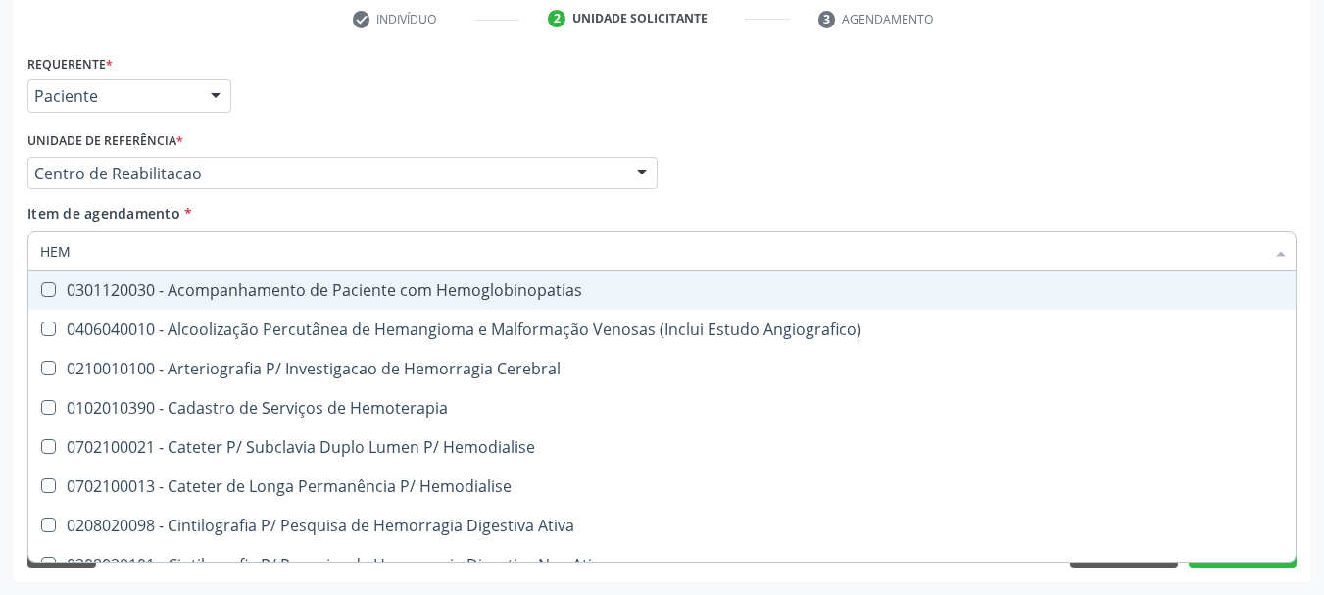
type input "HEMO"
checkbox Hemacias "true"
checkbox Glicosilada "false"
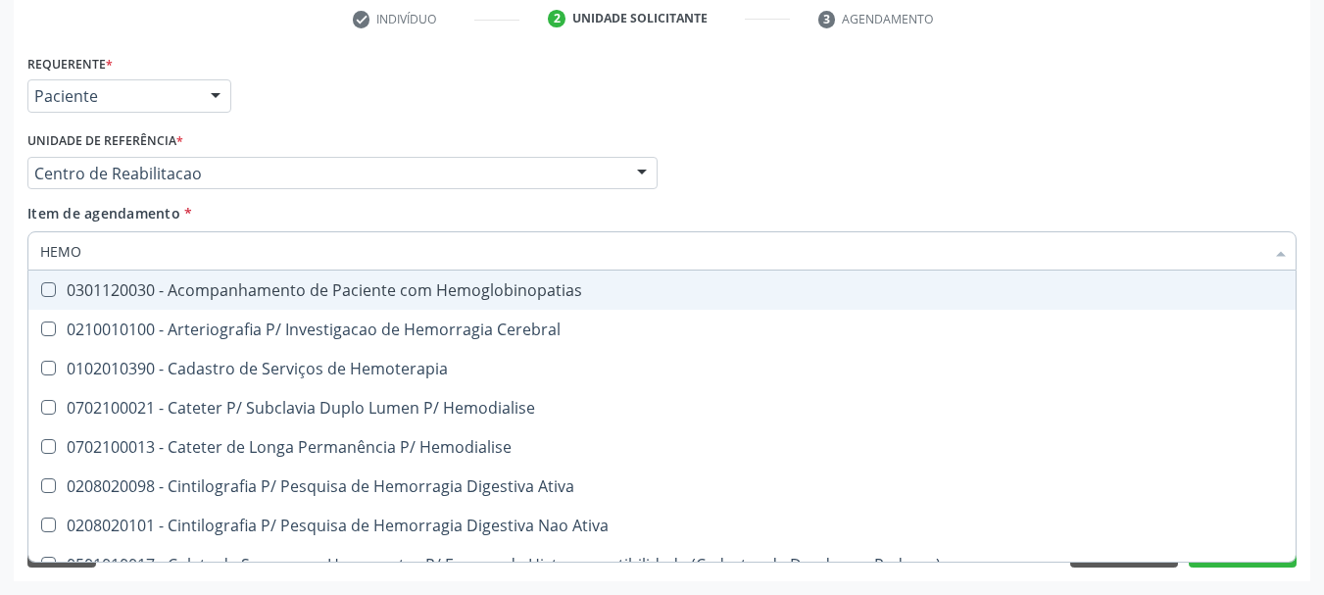
type input "HEMOG"
checkbox Tardio\) "true"
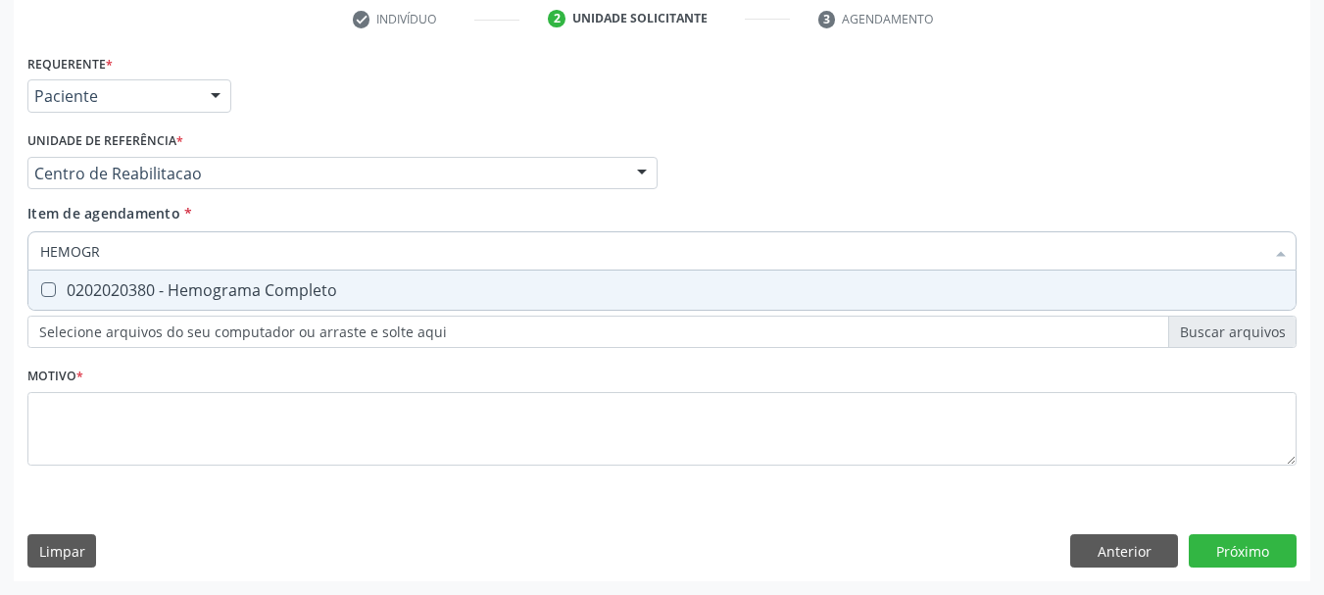
type input "HEMOGRA"
click at [166, 282] on div "0202020380 - Hemograma Completo" at bounding box center [662, 290] width 1244 height 16
checkbox Completo "true"
click at [157, 259] on input "HEMOGRA" at bounding box center [652, 250] width 1224 height 39
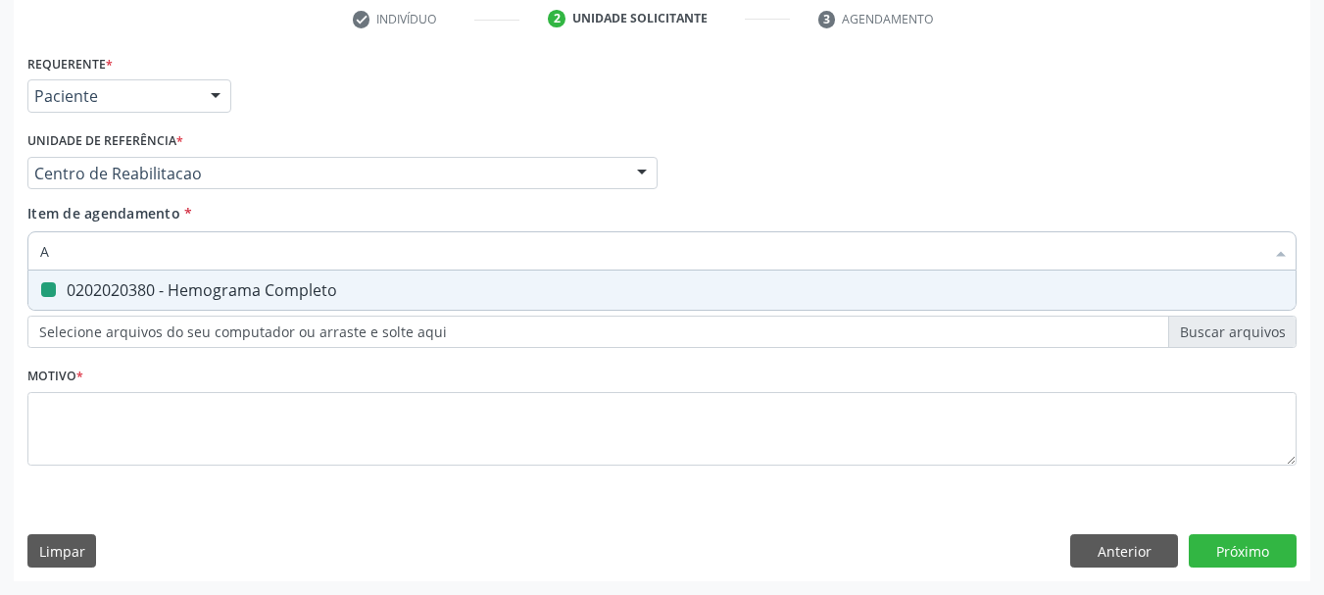
type input "AN"
checkbox Completo "false"
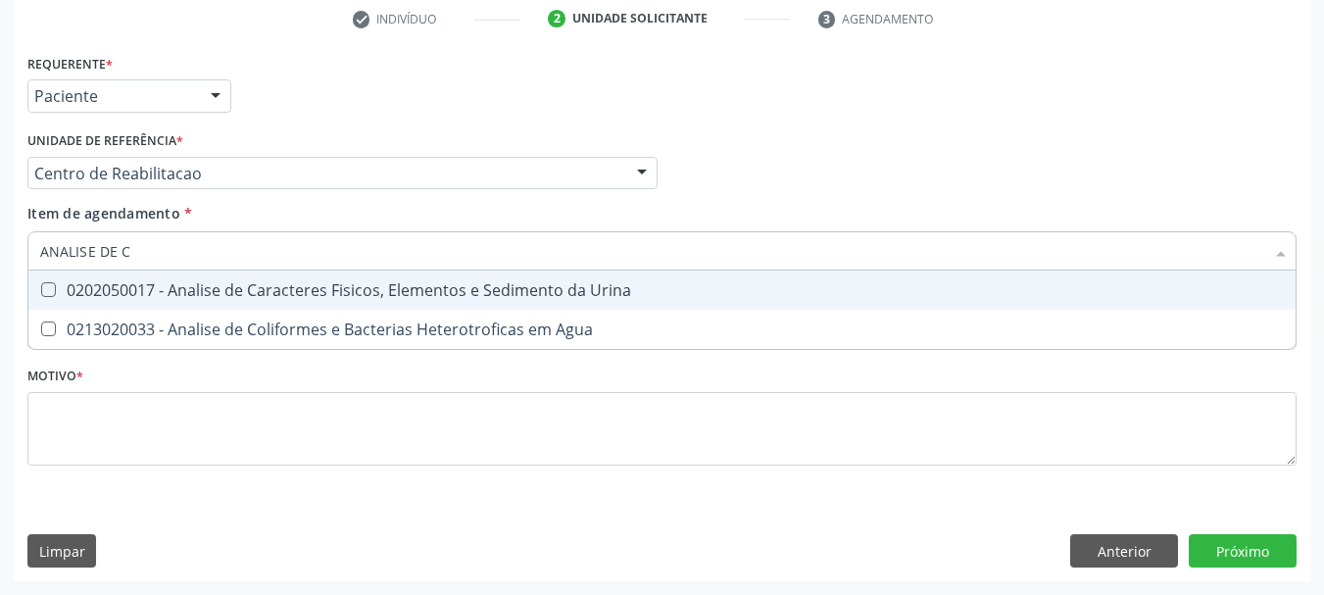
type input "ANALISE DE CA"
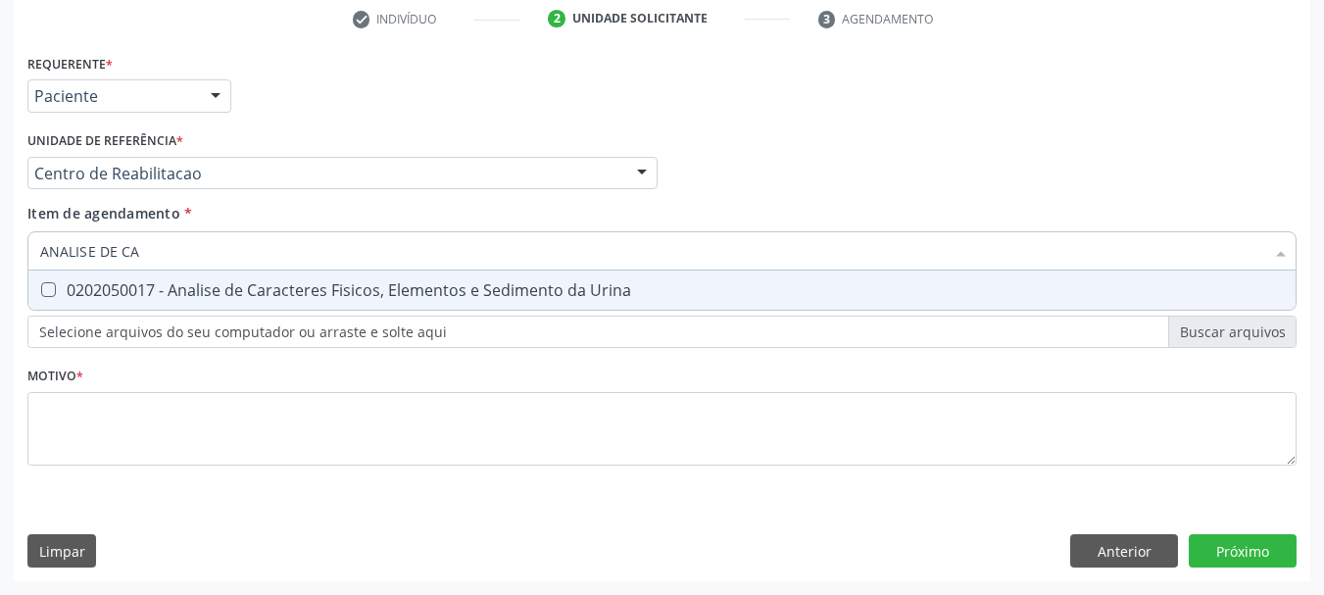
click at [67, 284] on div "0202050017 - Analise de Caracteres Fisicos, Elementos e Sedimento da Urina" at bounding box center [662, 290] width 1244 height 16
checkbox Urina "true"
click at [144, 252] on input "ANALISE DE CA" at bounding box center [652, 250] width 1224 height 39
type input "ANALISE DE"
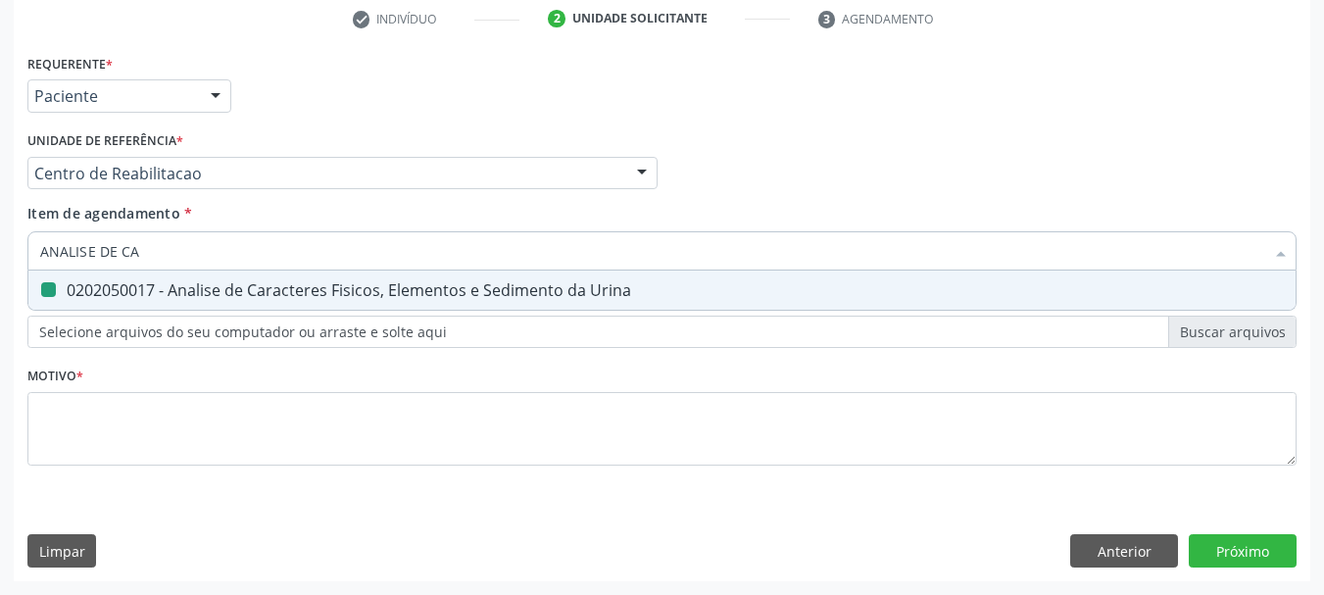
checkbox Urina "false"
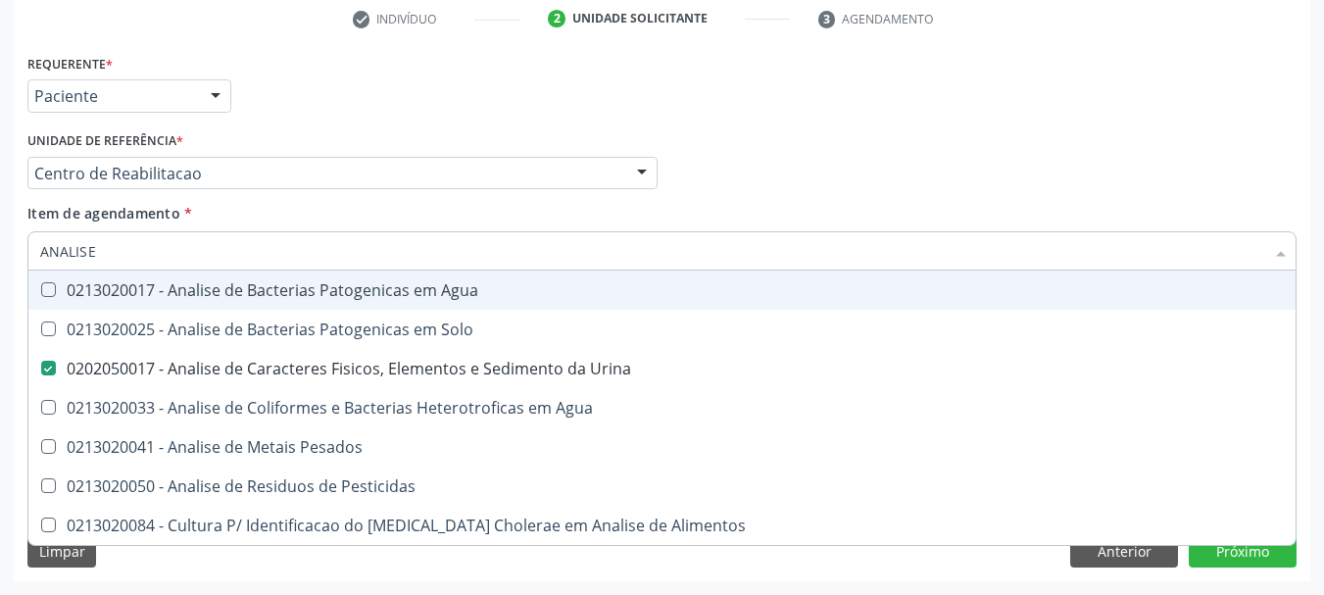
type input "ANALISE"
checkbox Urina "false"
checkbox Pesados "true"
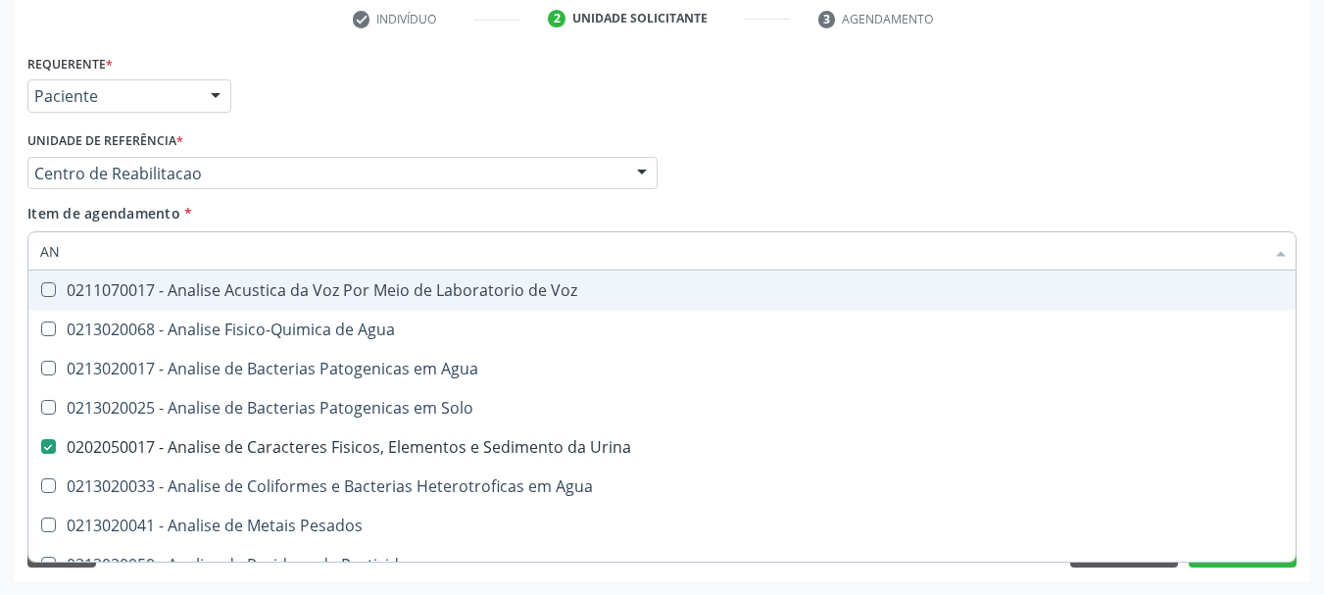
type input "A"
checkbox Urina "false"
checkbox Agua "false"
checkbox Alimentos "false"
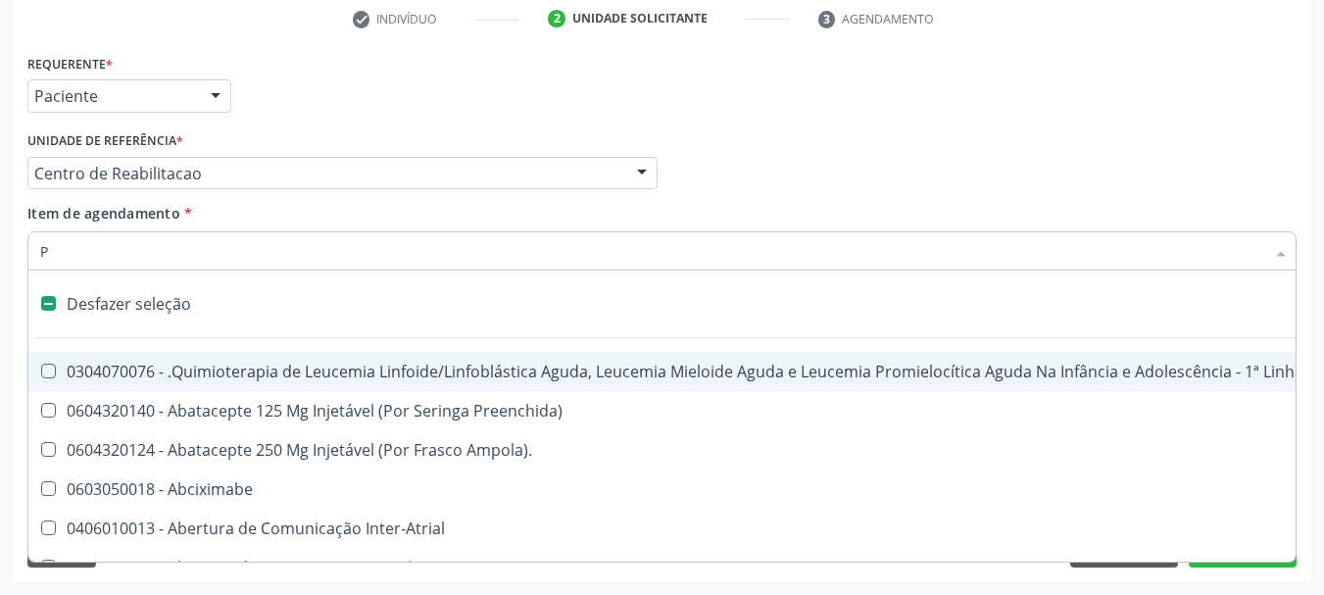
type input "PE"
checkbox Urina "false"
checkbox Supra-Aorticos "true"
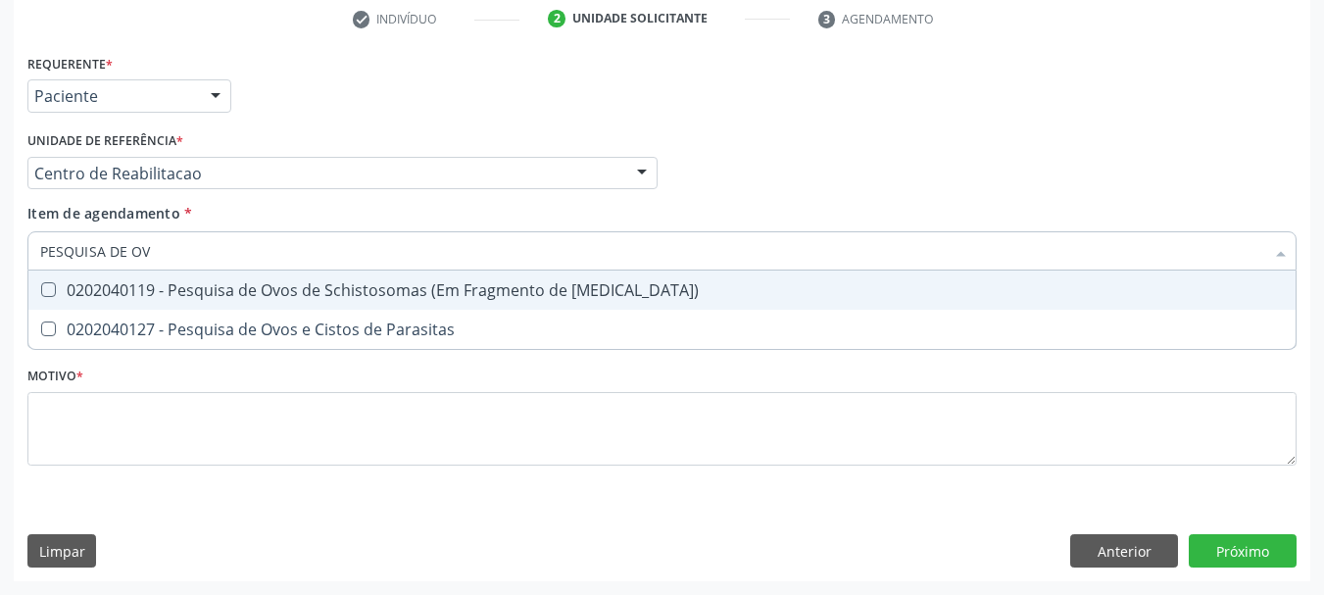
type input "PESQUISA DE OVO"
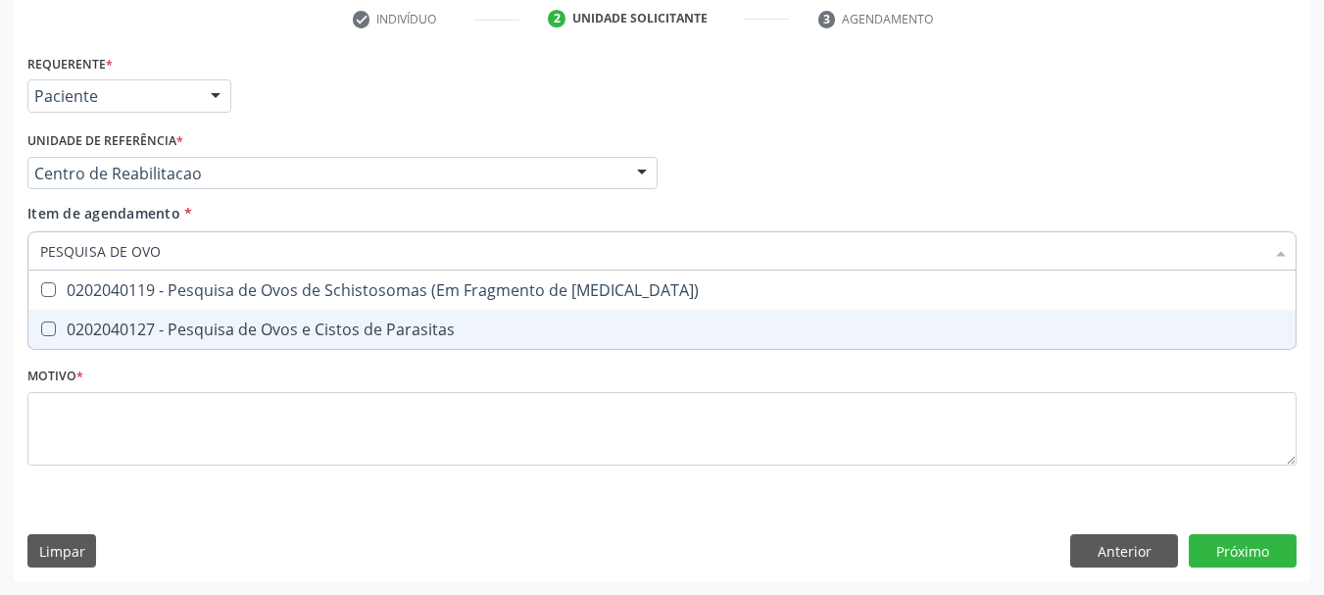
click at [87, 334] on div "0202040127 - Pesquisa de Ovos e Cistos de Parasitas" at bounding box center [662, 330] width 1244 height 16
checkbox Parasitas "true"
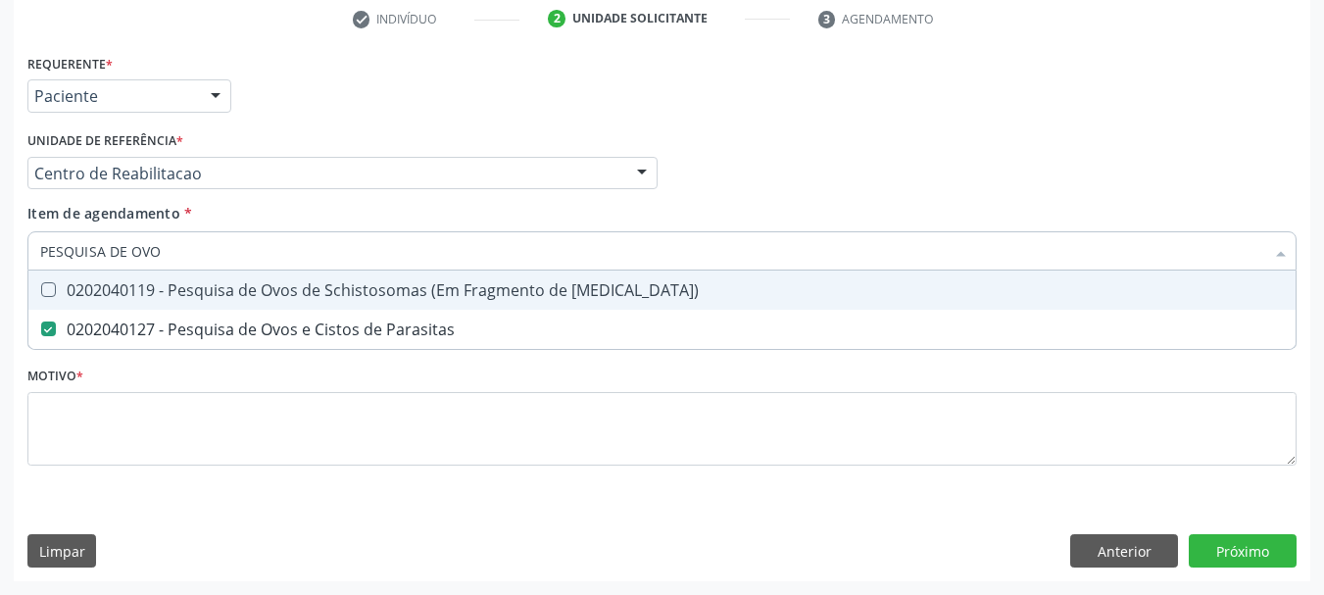
click at [138, 261] on input "PESQUISA DE OVO" at bounding box center [652, 250] width 1224 height 39
checkbox Parasitas "false"
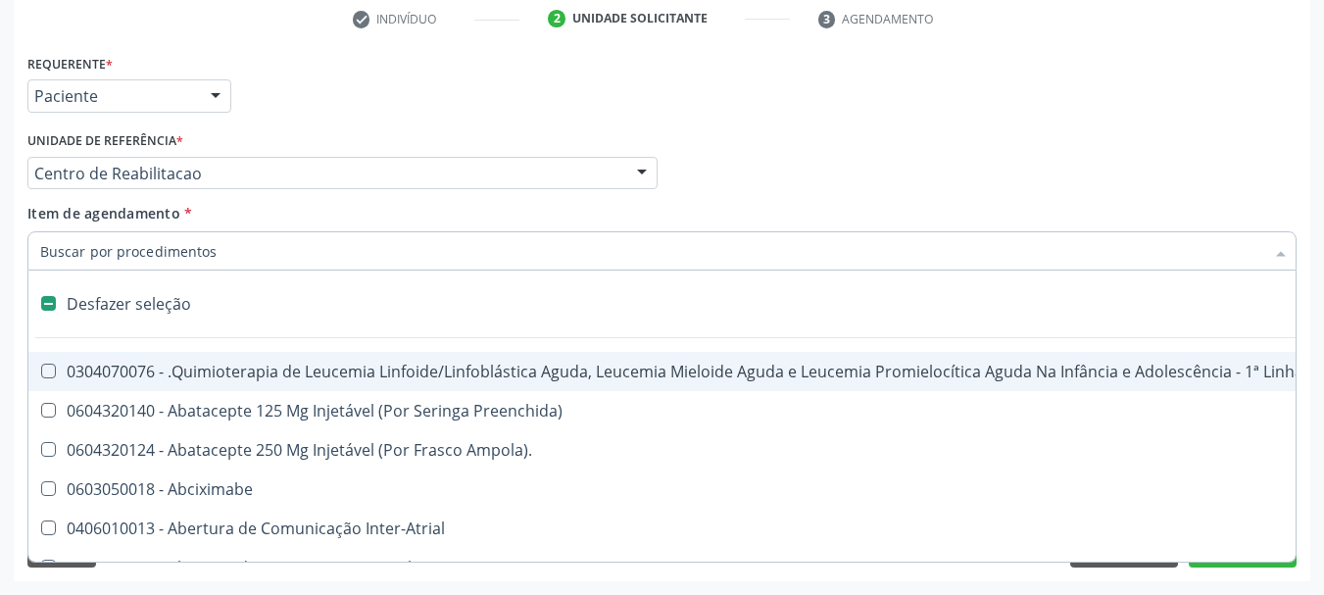
type input "T"
checkbox Reto "true"
checkbox Urina "false"
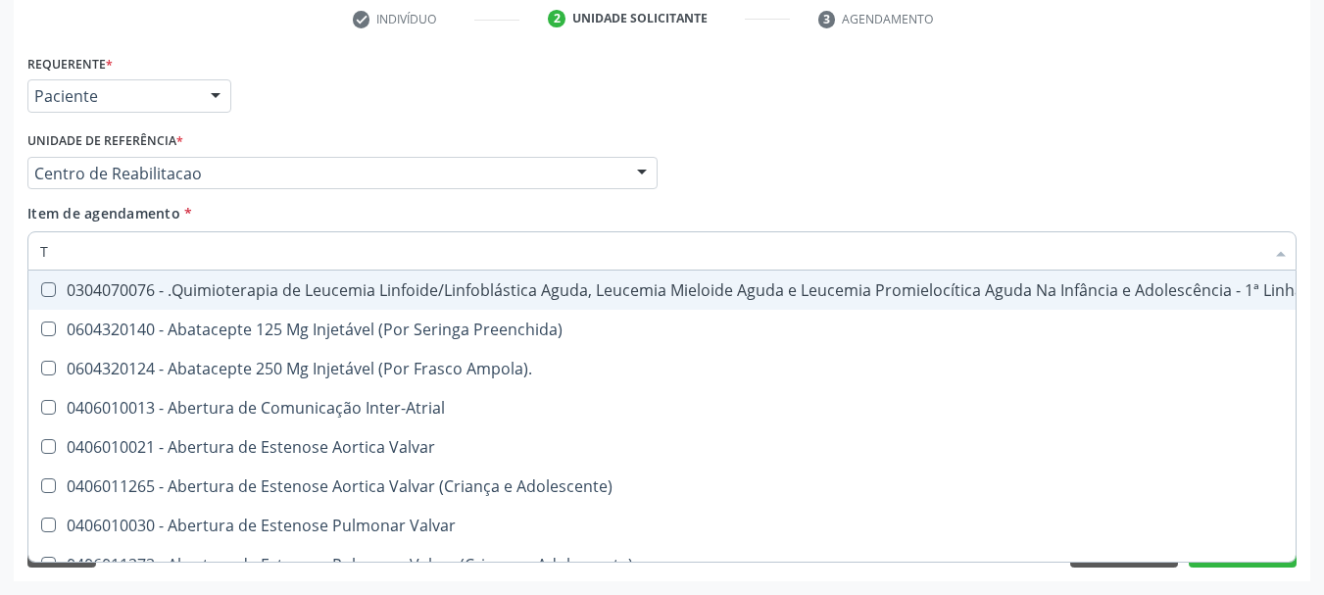
type input "T3"
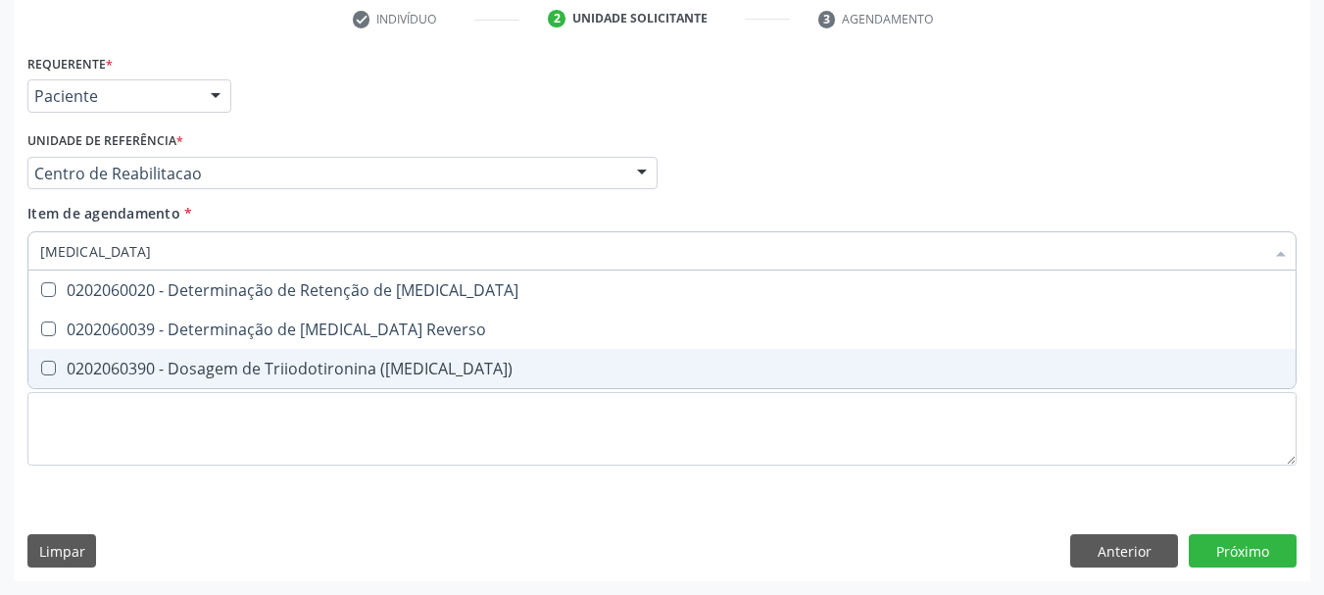
click at [220, 365] on div "0202060390 - Dosagem de Triiodotironina (T3)" at bounding box center [662, 369] width 1244 height 16
checkbox \(T3\) "true"
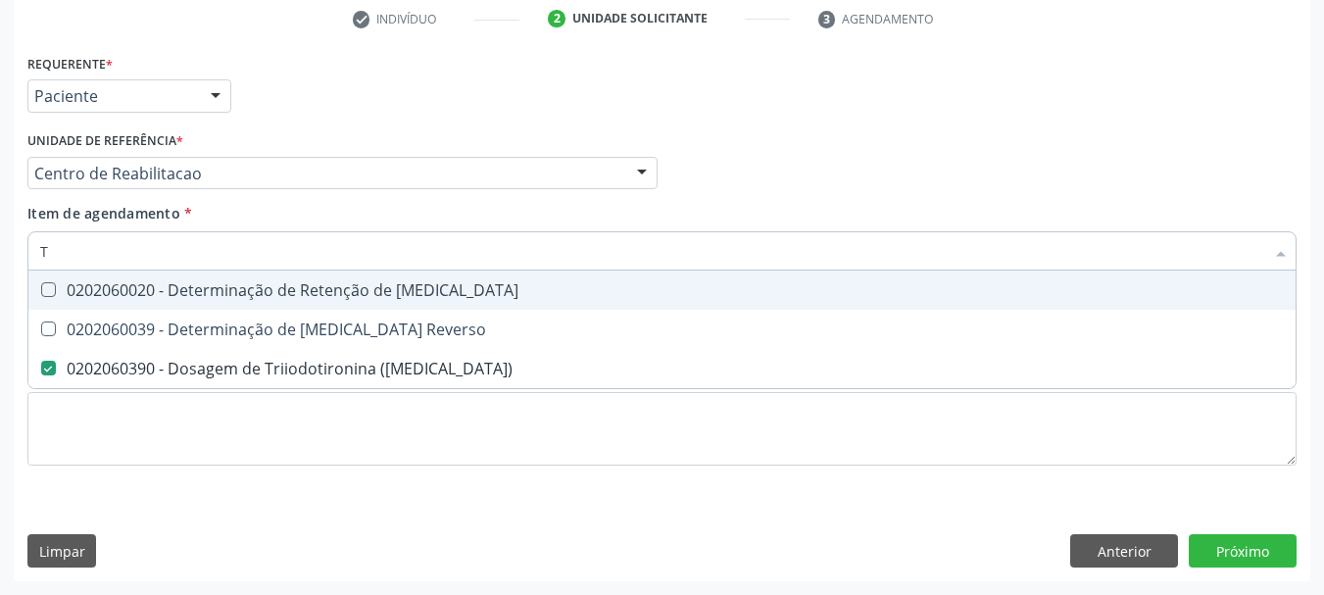
type input "T4"
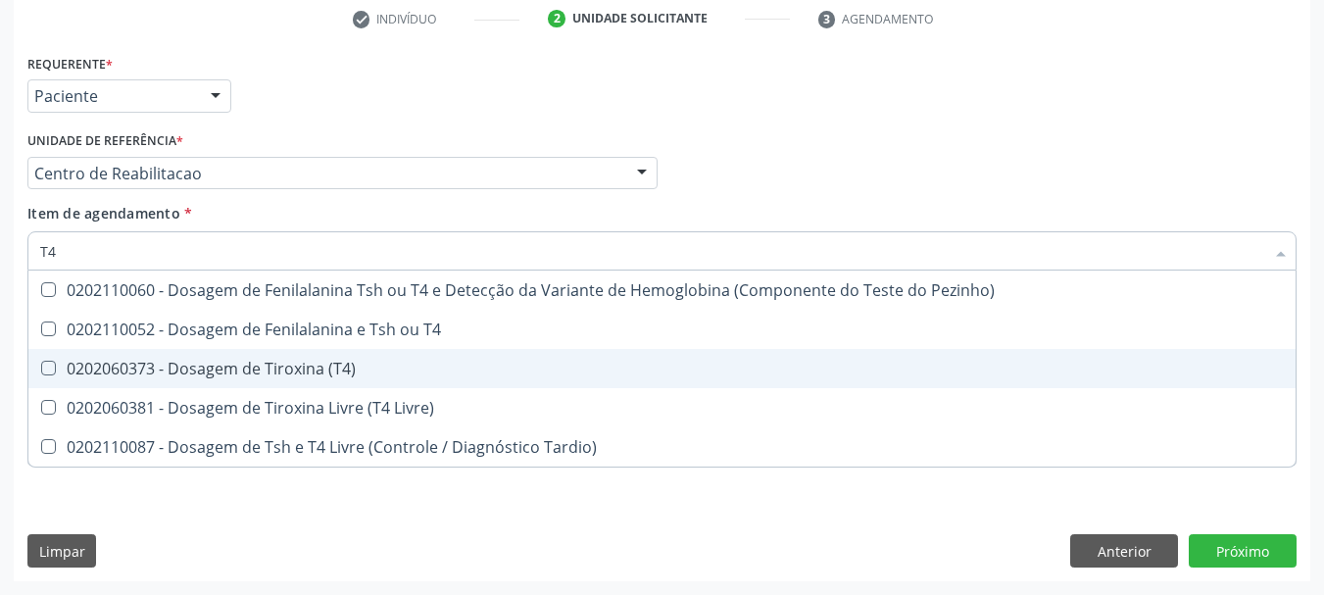
click at [167, 361] on div "0202060373 - Dosagem de Tiroxina (T4)" at bounding box center [662, 369] width 1244 height 16
checkbox \(T4\) "true"
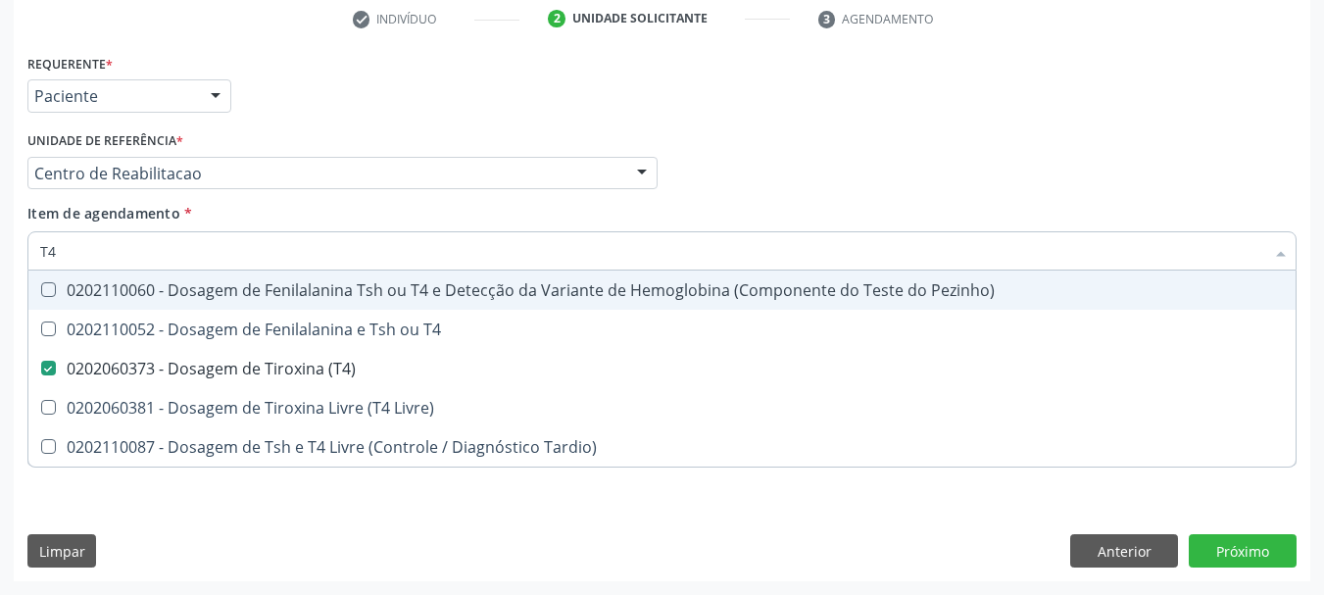
type input "T"
checkbox \(T4\) "false"
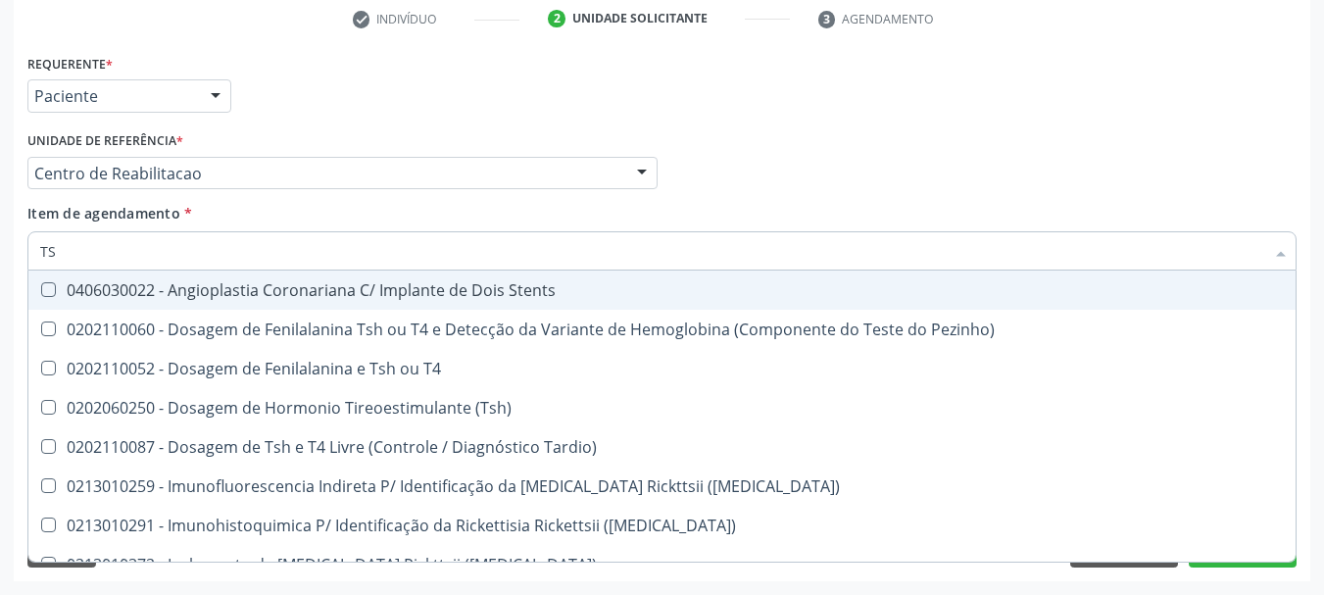
type input "TSH"
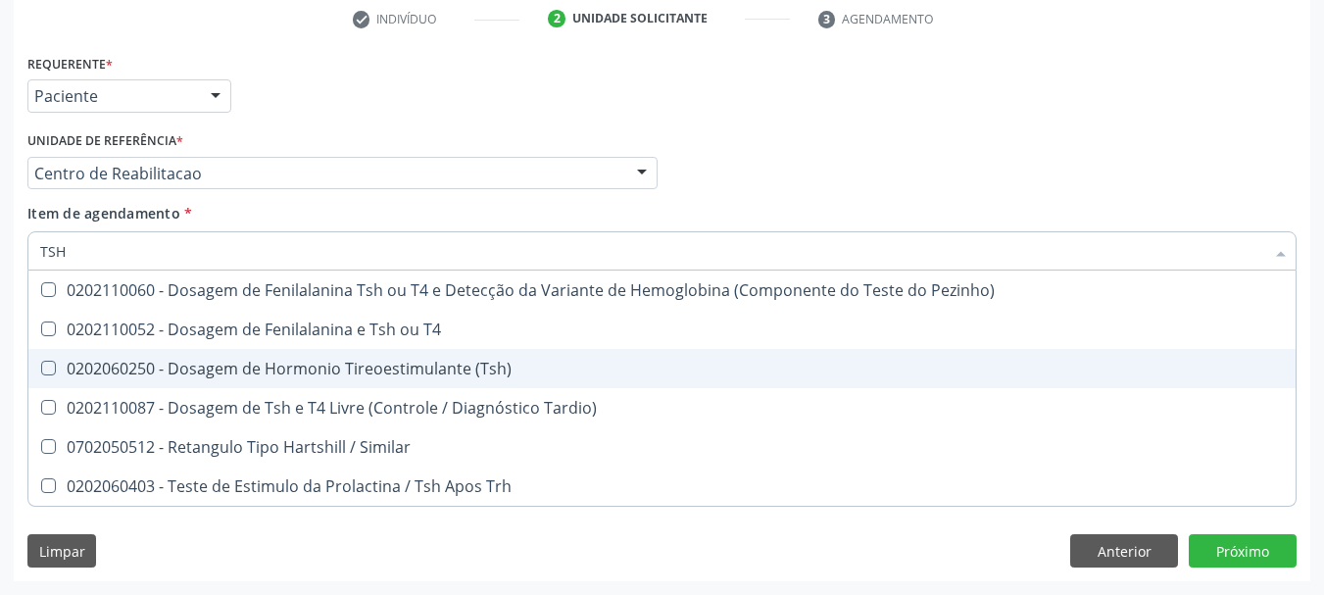
click at [164, 366] on div "0202060250 - Dosagem de Hormonio Tireoestimulante (Tsh)" at bounding box center [662, 369] width 1244 height 16
checkbox \(Tsh\) "true"
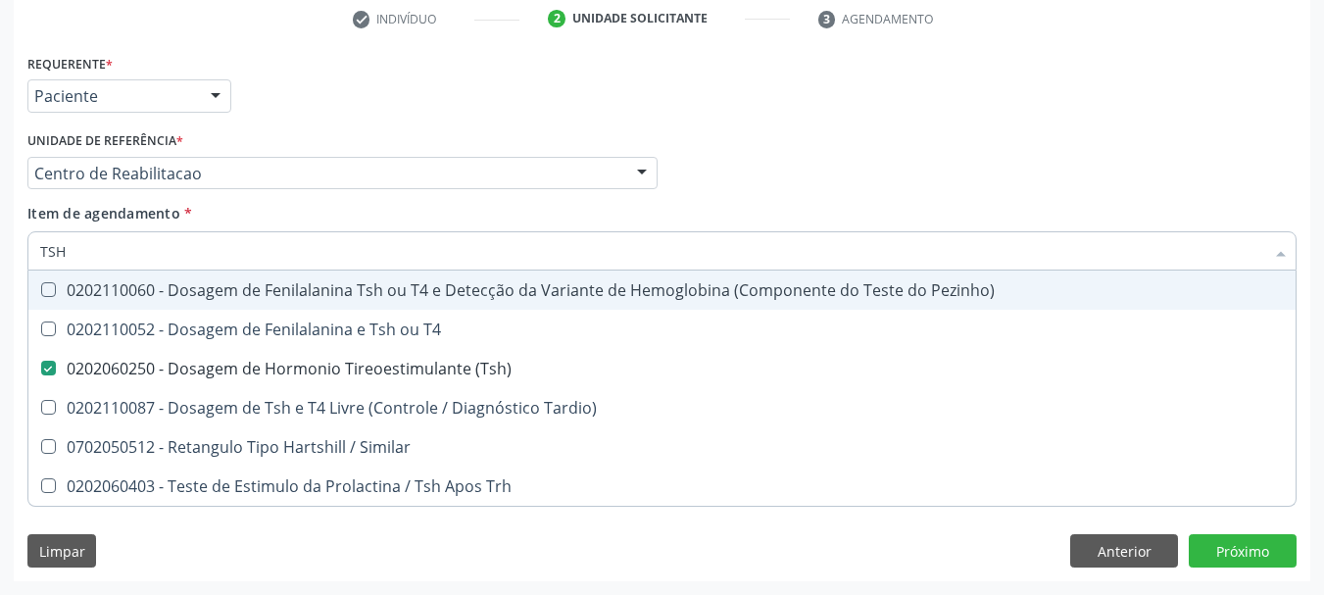
click at [312, 113] on div "Requerente * Paciente Profissional de Saúde Paciente Nenhum resultado encontrad…" at bounding box center [662, 87] width 1279 height 76
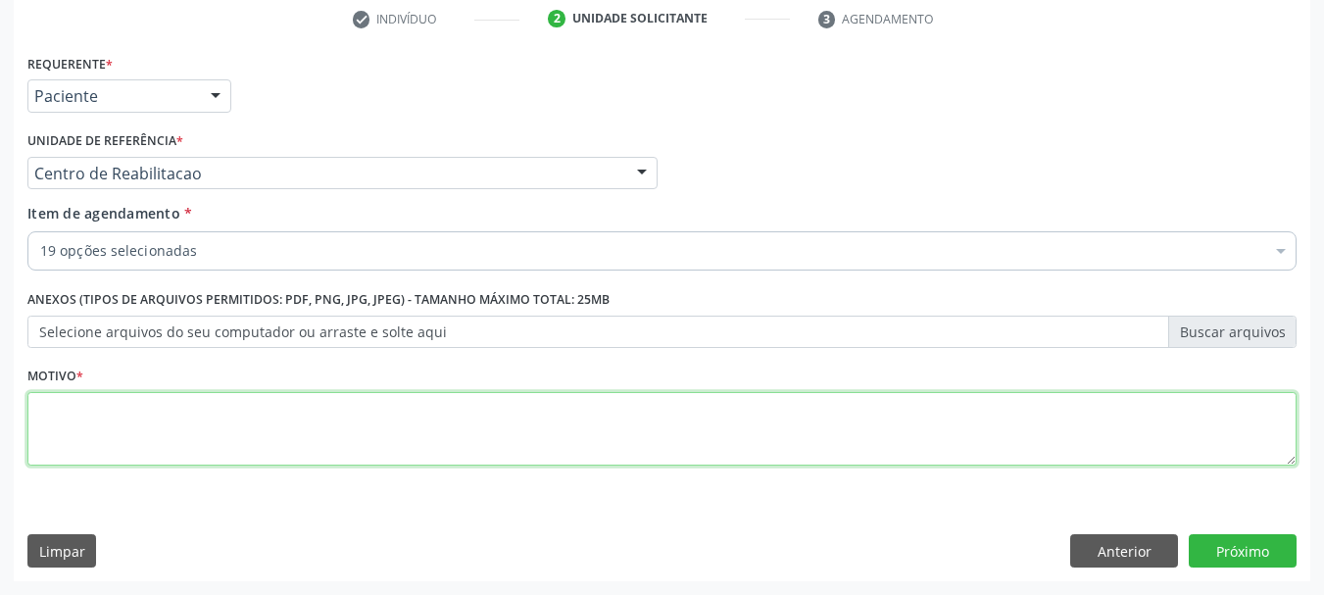
click at [95, 439] on textarea at bounding box center [661, 429] width 1269 height 74
type textarea "S"
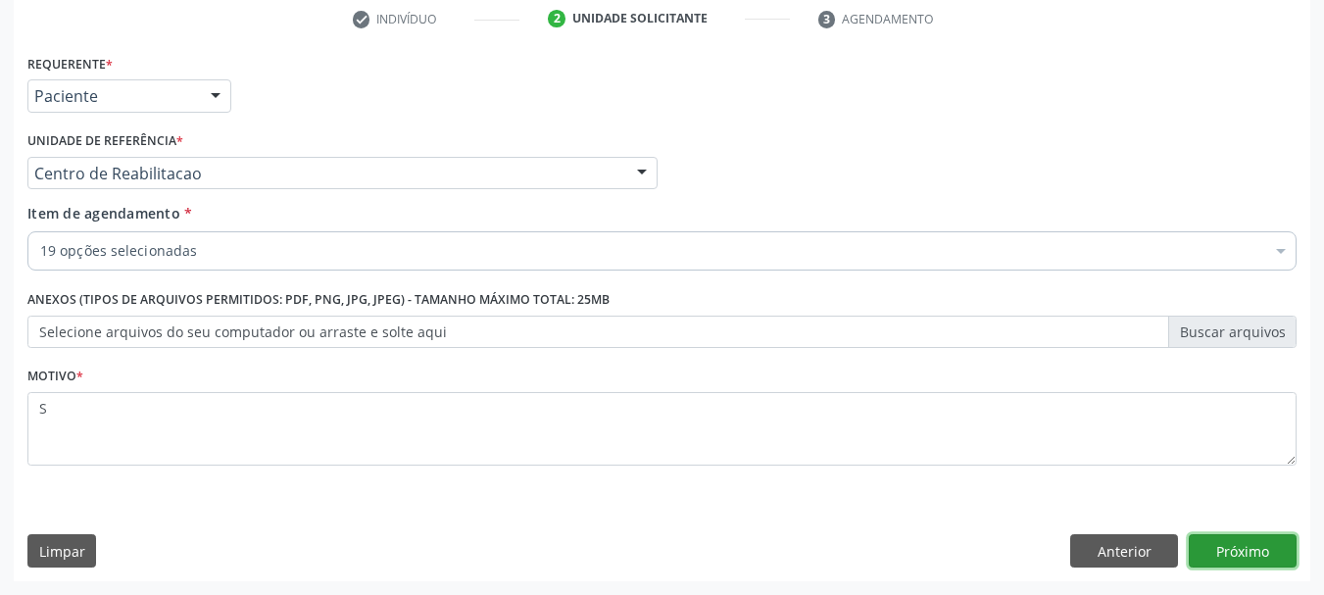
click at [1253, 559] on button "Próximo" at bounding box center [1243, 550] width 108 height 33
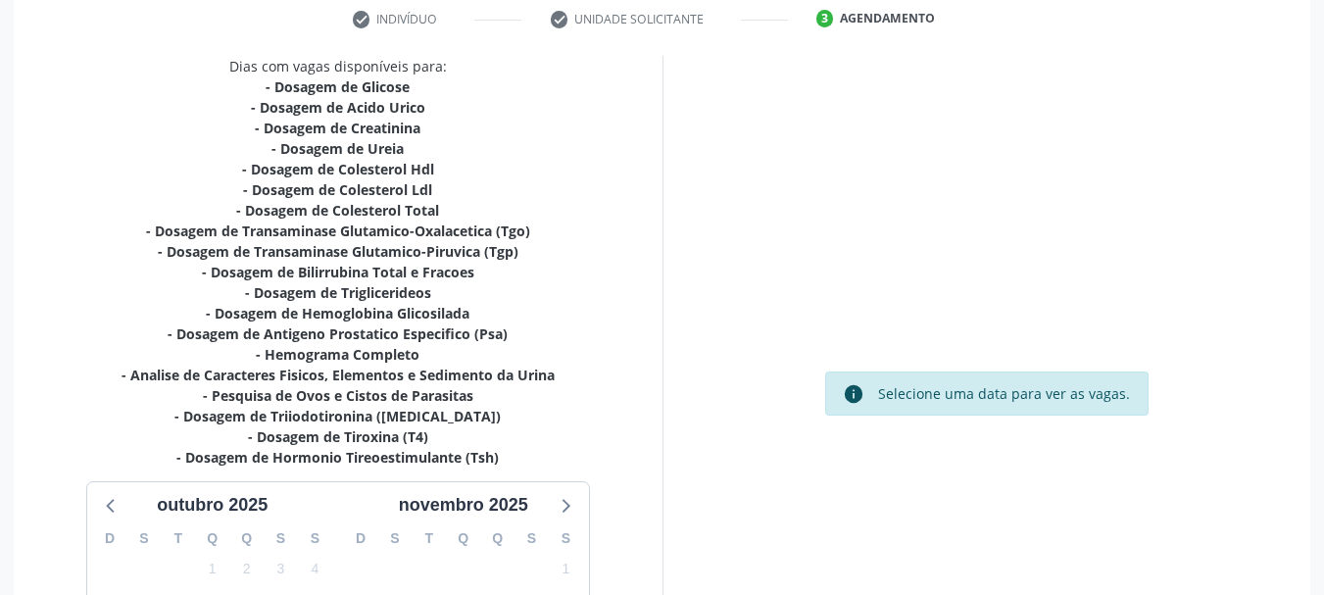
scroll to position [628, 0]
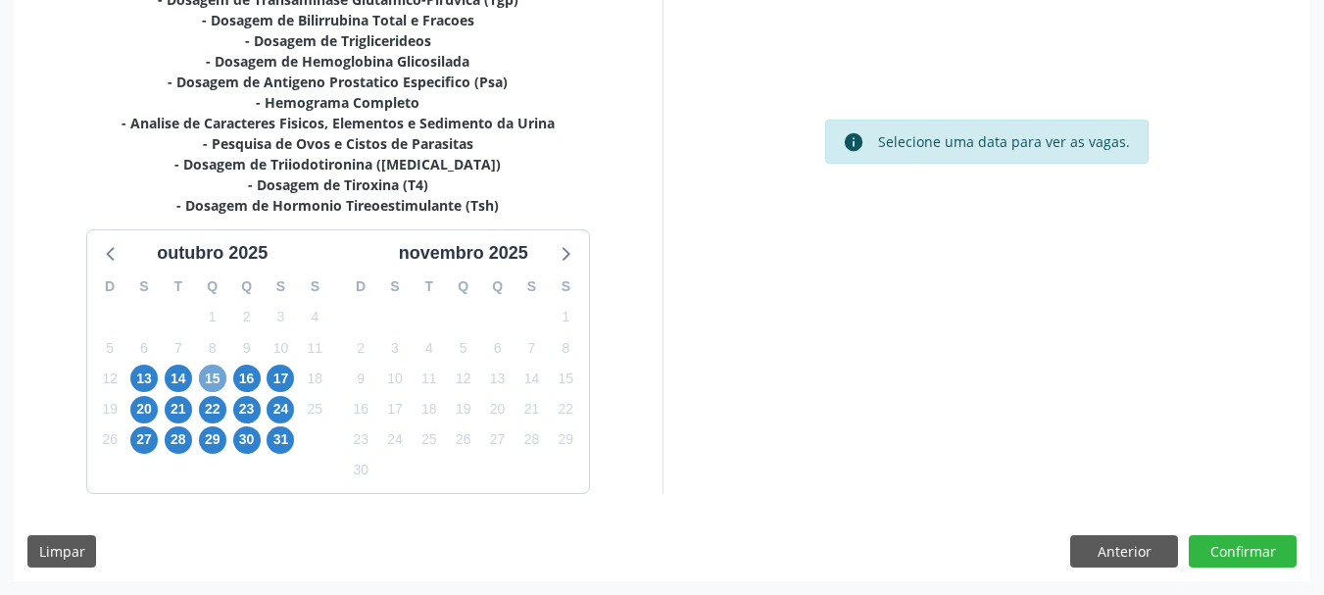
click at [209, 379] on span "15" at bounding box center [212, 378] width 27 height 27
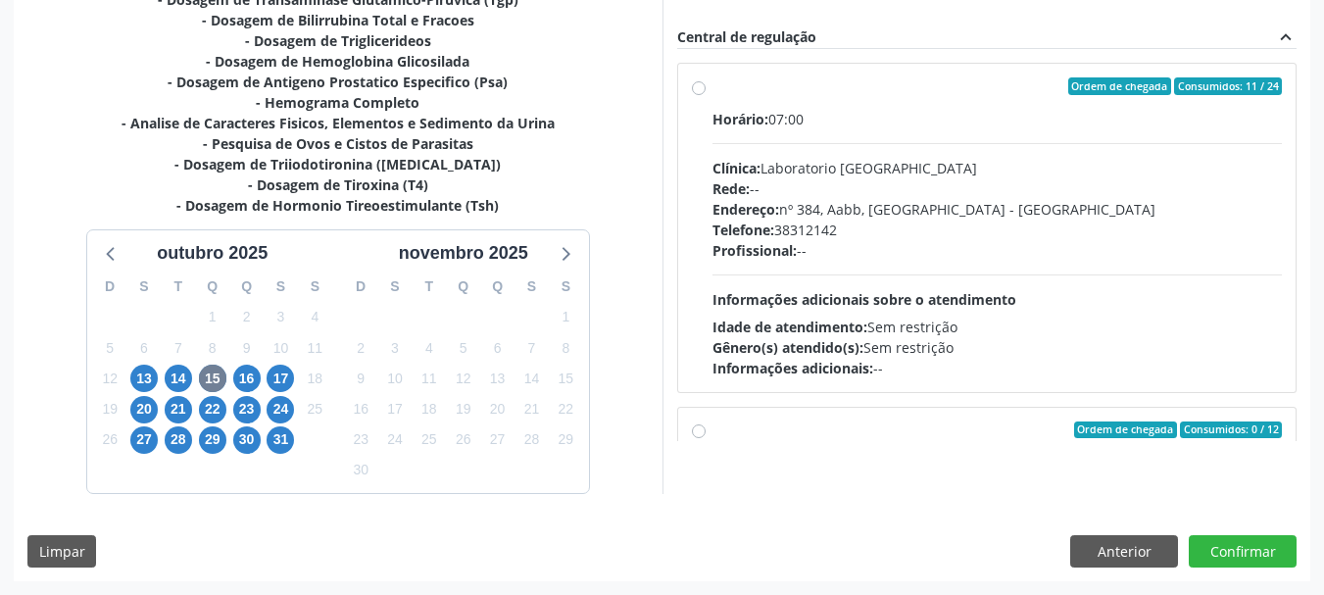
click at [845, 298] on span "Informações adicionais sobre o atendimento" at bounding box center [865, 299] width 304 height 19
click at [706, 95] on input "Ordem de chegada Consumidos: 11 / 24 Horário: 07:00 Clínica: Laboratorio Sao Fr…" at bounding box center [699, 86] width 14 height 18
radio input "true"
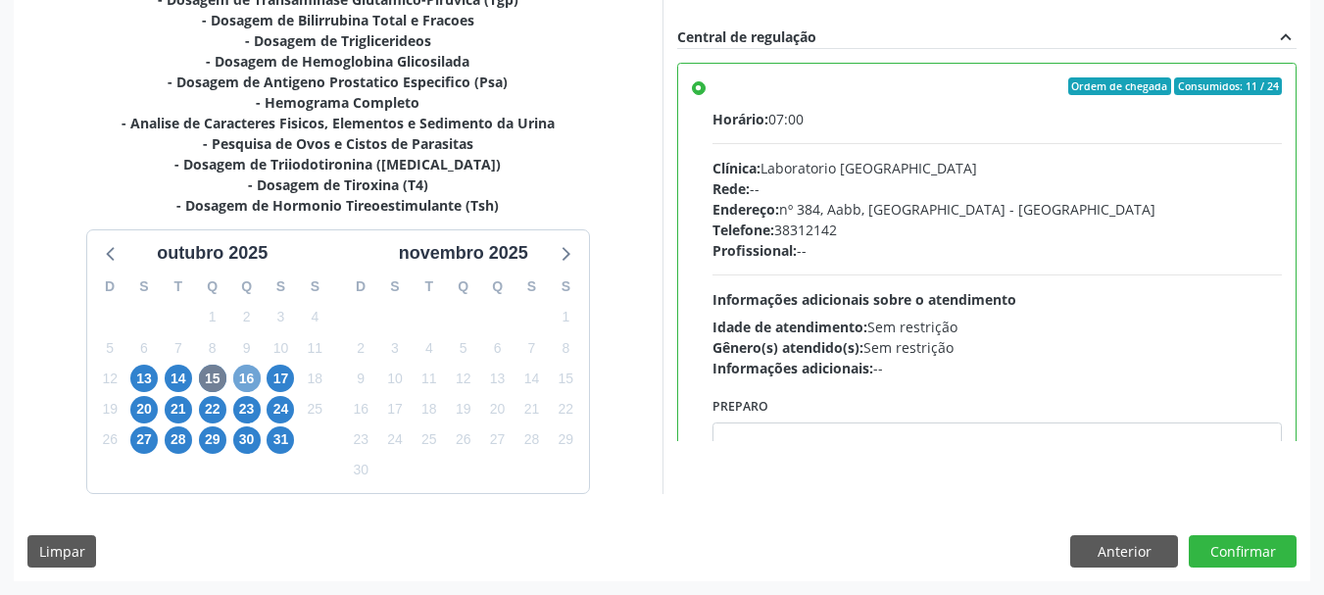
click at [234, 380] on span "16" at bounding box center [246, 378] width 27 height 27
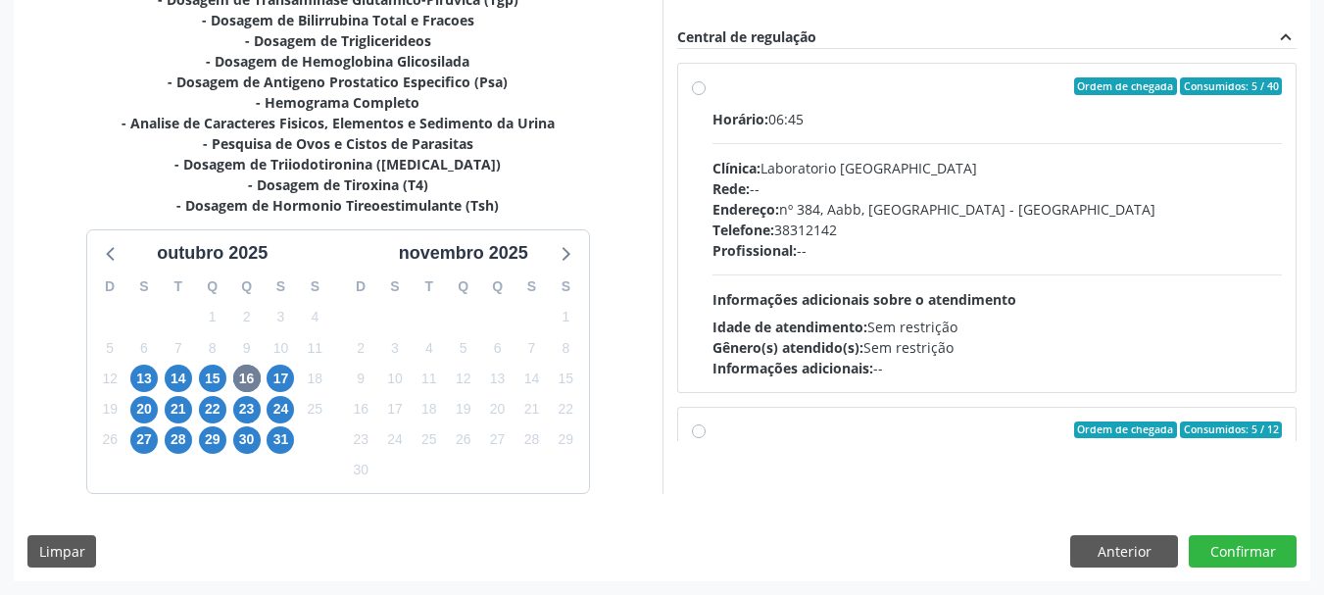
click at [821, 247] on div "Profissional: --" at bounding box center [998, 250] width 570 height 21
click at [706, 95] on input "Ordem de chegada Consumidos: 5 / 40 Horário: 06:45 Clínica: Laboratorio Sao Fra…" at bounding box center [699, 86] width 14 height 18
radio input "true"
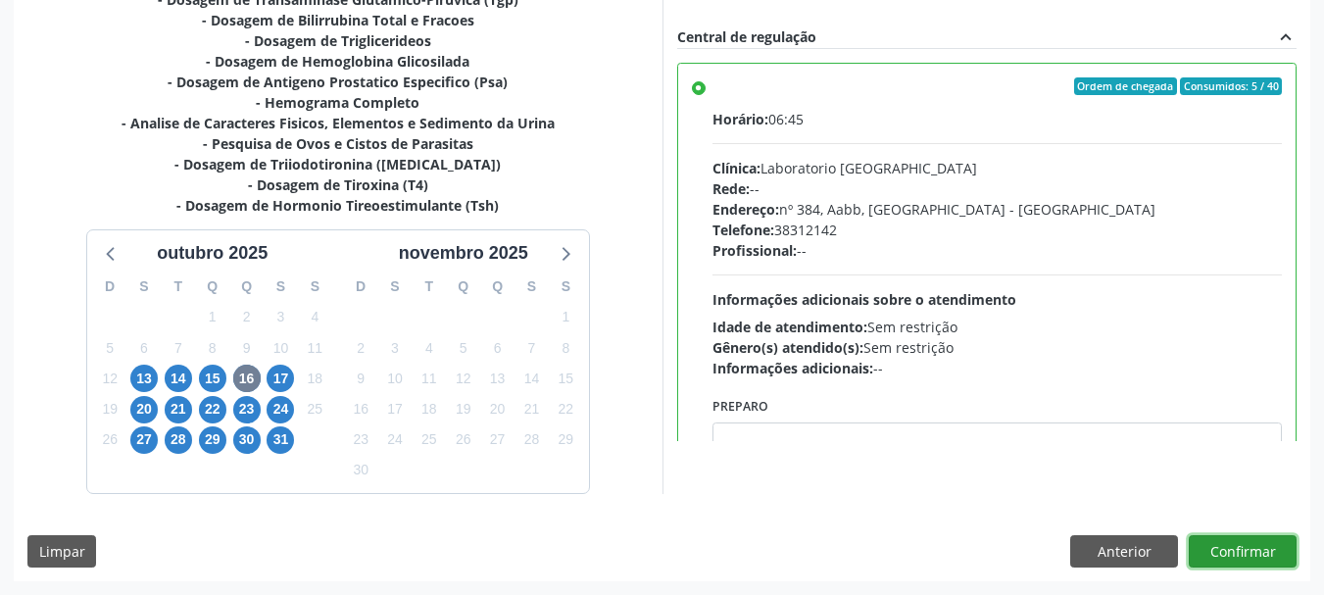
click at [1243, 554] on button "Confirmar" at bounding box center [1243, 551] width 108 height 33
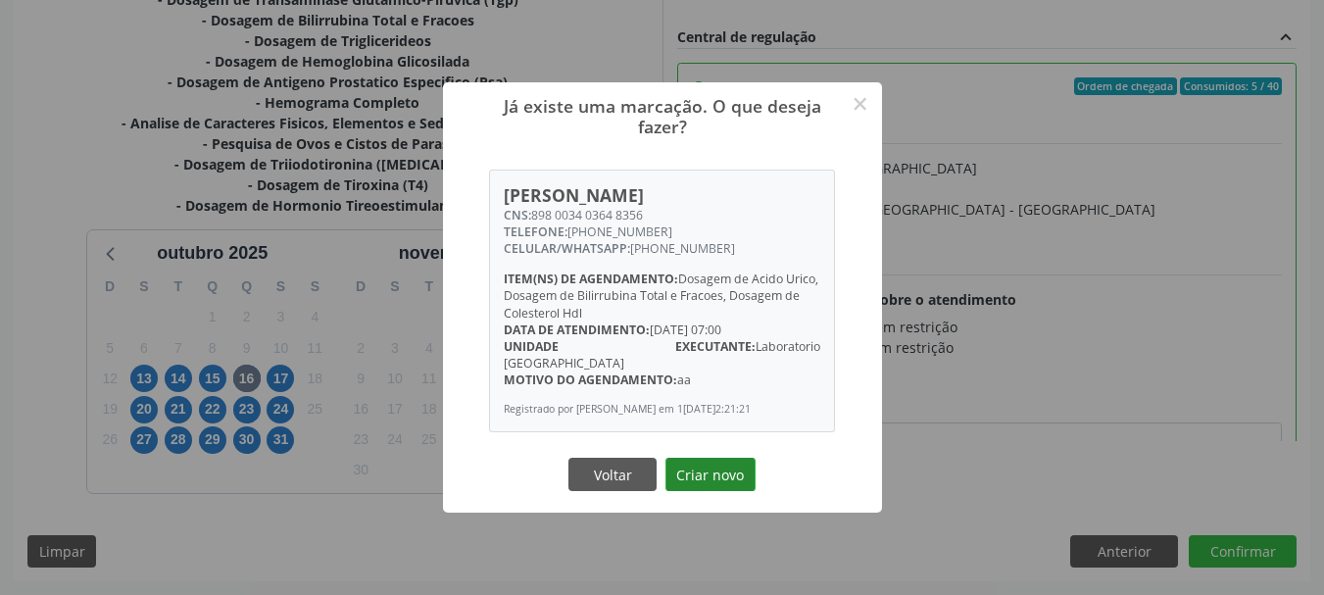
click at [723, 465] on button "Criar novo" at bounding box center [711, 474] width 90 height 33
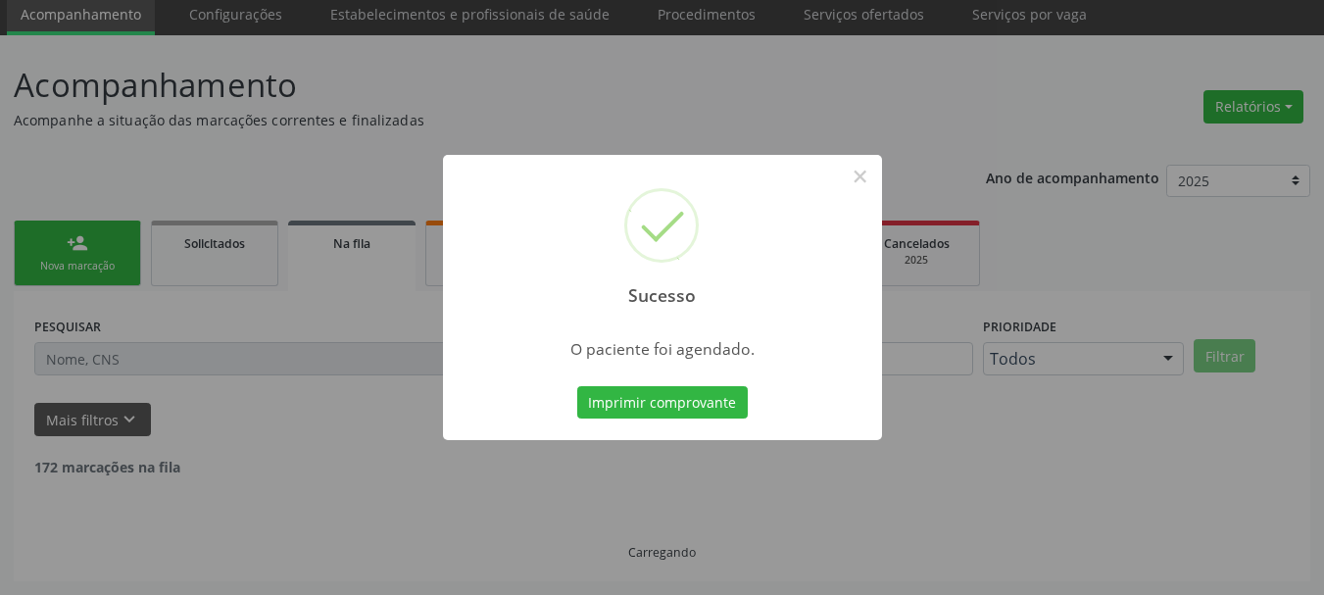
scroll to position [52, 0]
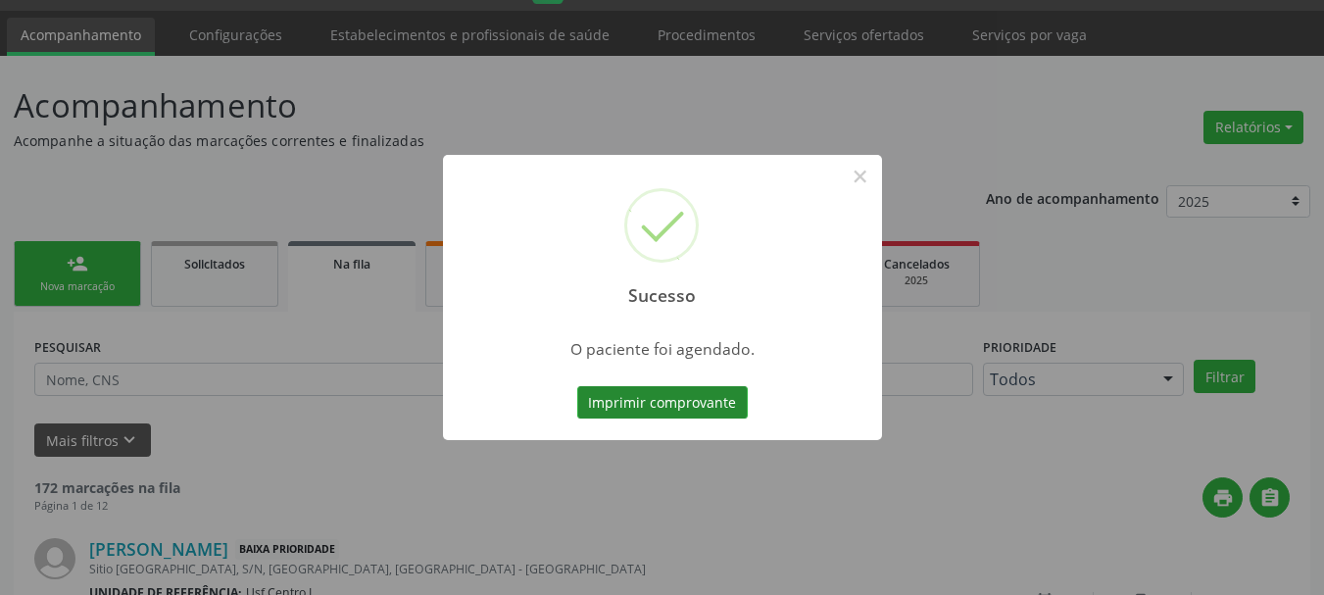
click at [688, 409] on button "Imprimir comprovante" at bounding box center [662, 402] width 171 height 33
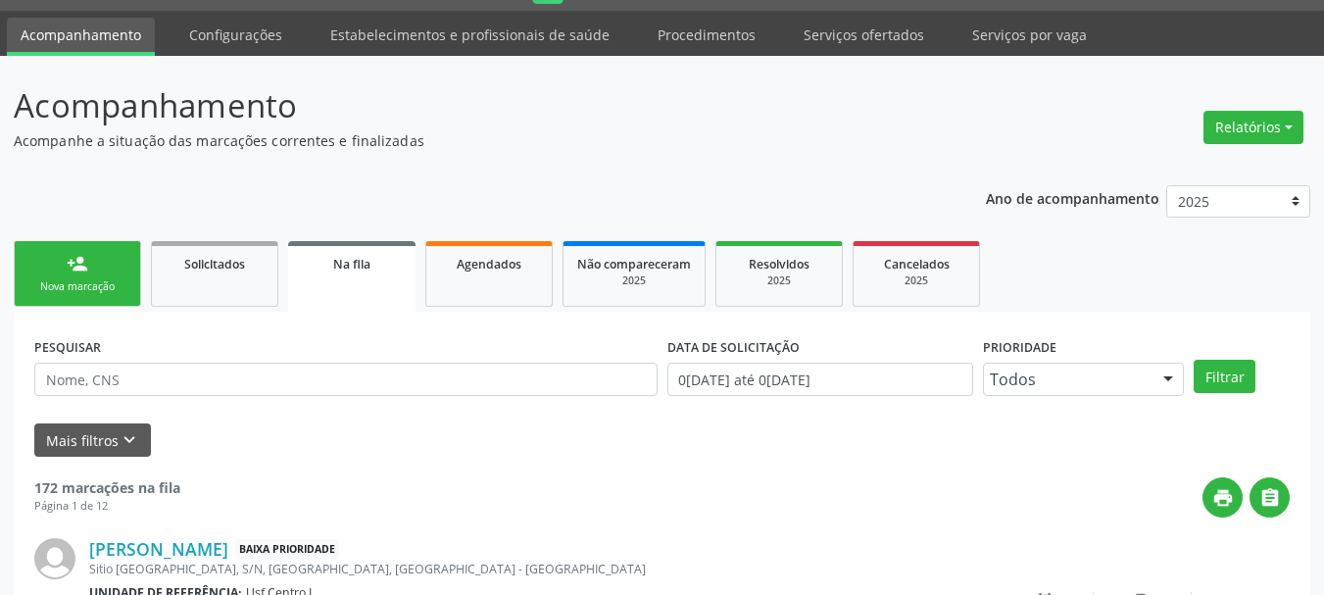
click at [103, 300] on div "Sucesso × O paciente foi agendado. Imprimir comprovante Cancel" at bounding box center [662, 297] width 1324 height 595
click at [214, 373] on input "text" at bounding box center [345, 379] width 623 height 33
click at [87, 279] on div "Nova marcação" at bounding box center [77, 286] width 98 height 15
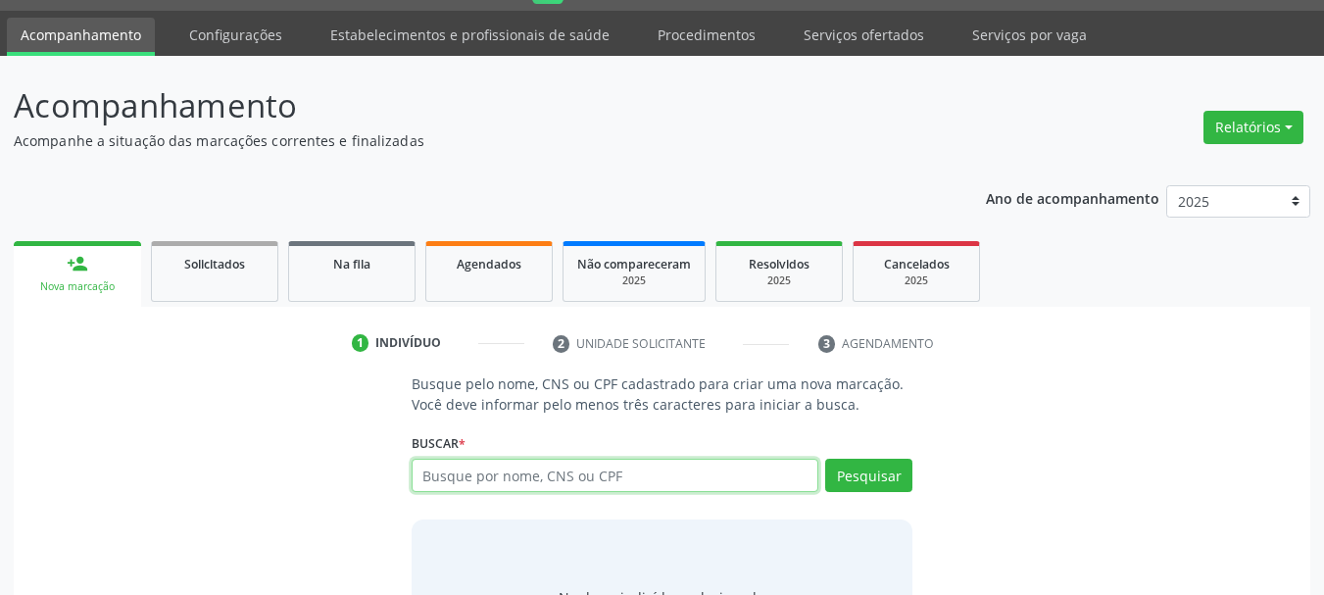
click at [461, 482] on input "text" at bounding box center [616, 475] width 408 height 33
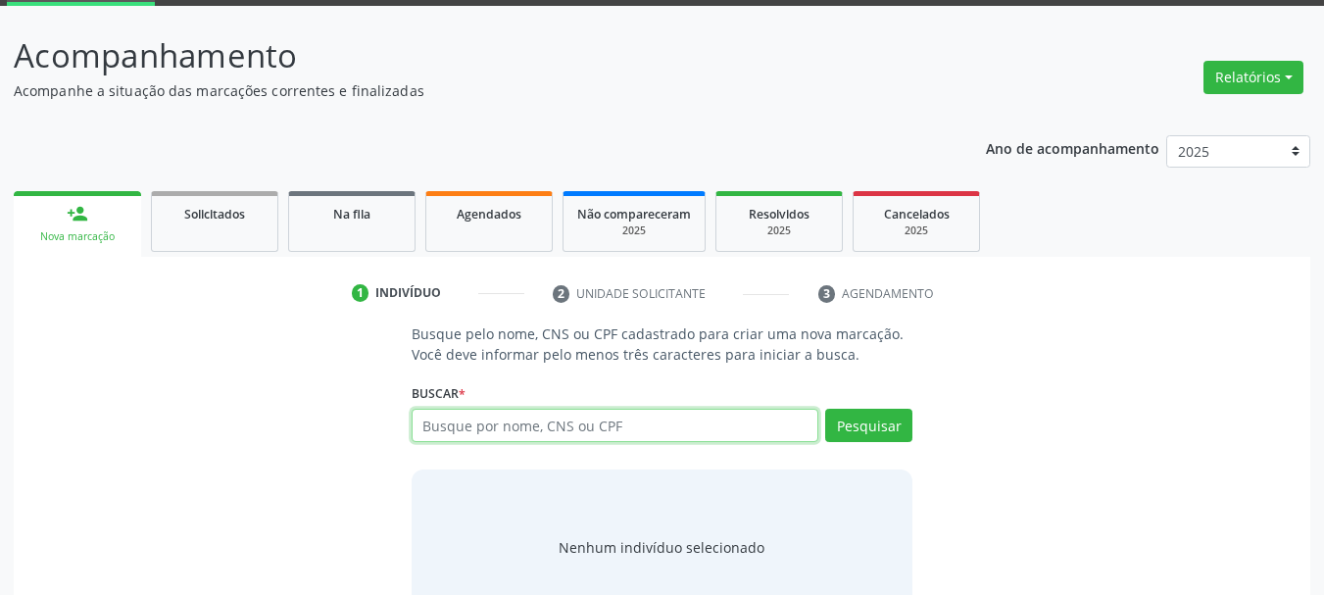
scroll to position [150, 0]
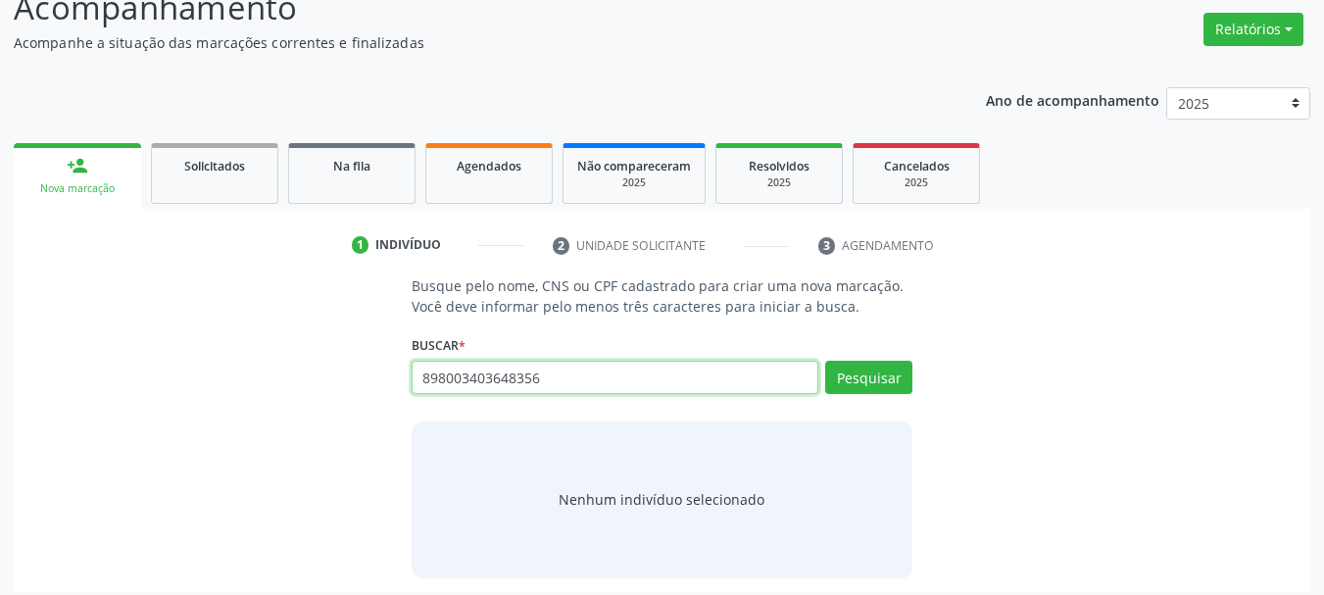
type input "898003403648356"
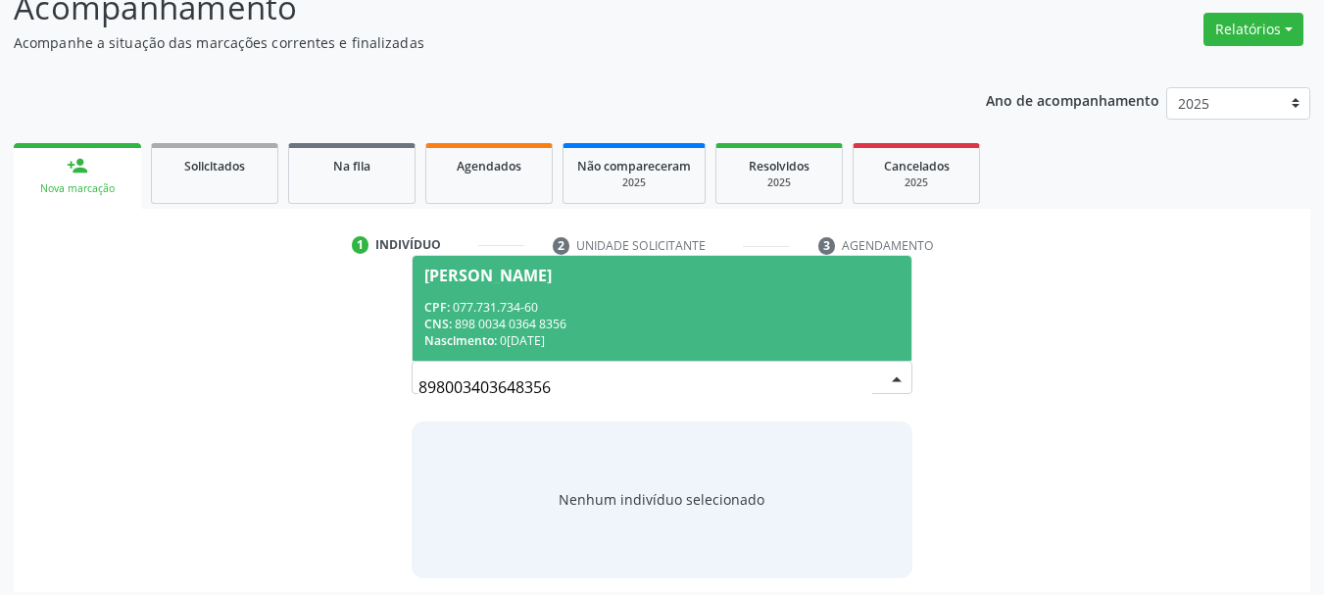
click at [490, 299] on div "CPF: 077.731.734-60" at bounding box center [662, 307] width 476 height 17
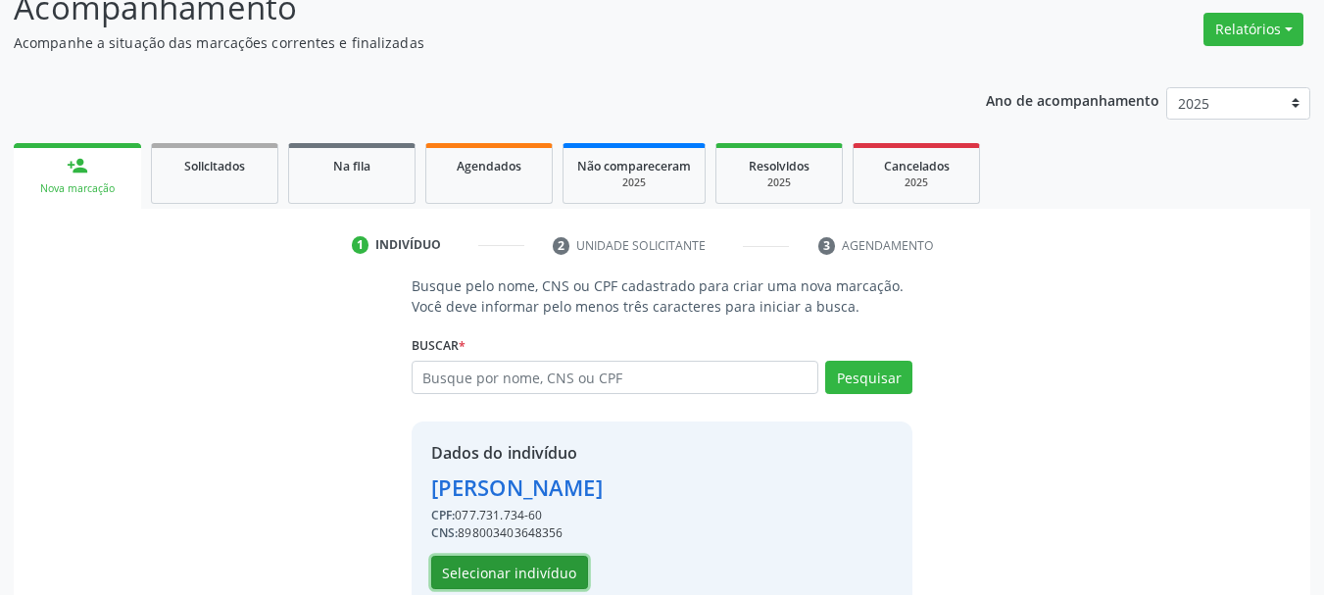
click at [513, 563] on button "Selecionar indivíduo" at bounding box center [509, 572] width 157 height 33
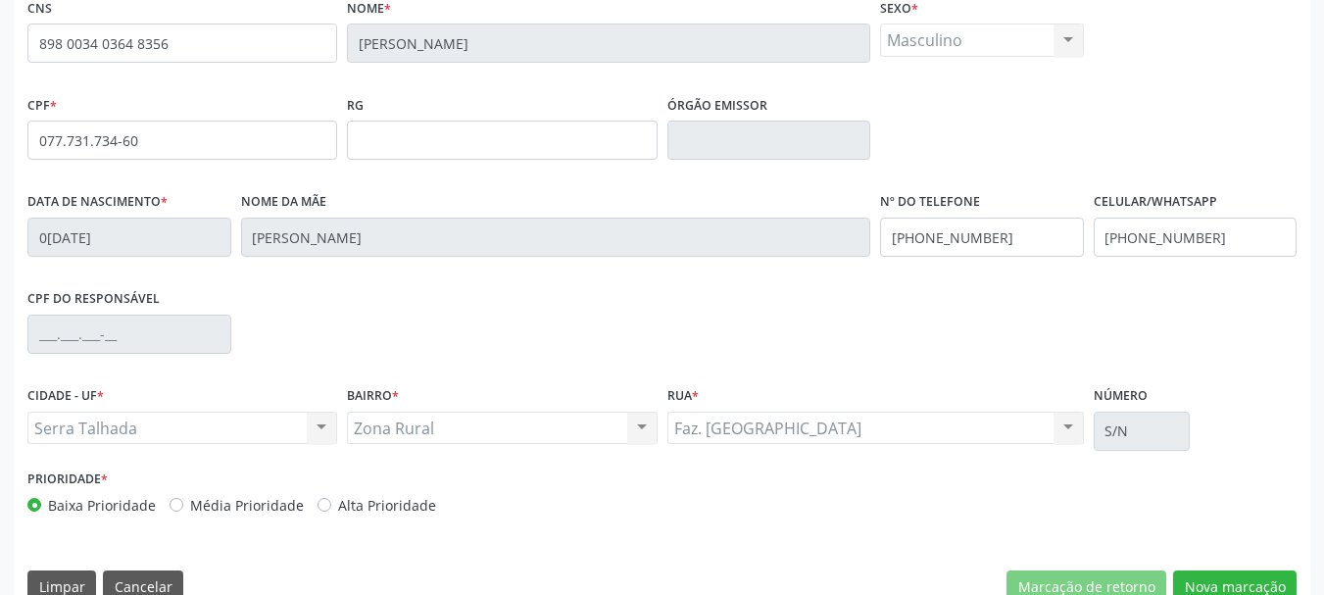
scroll to position [468, 0]
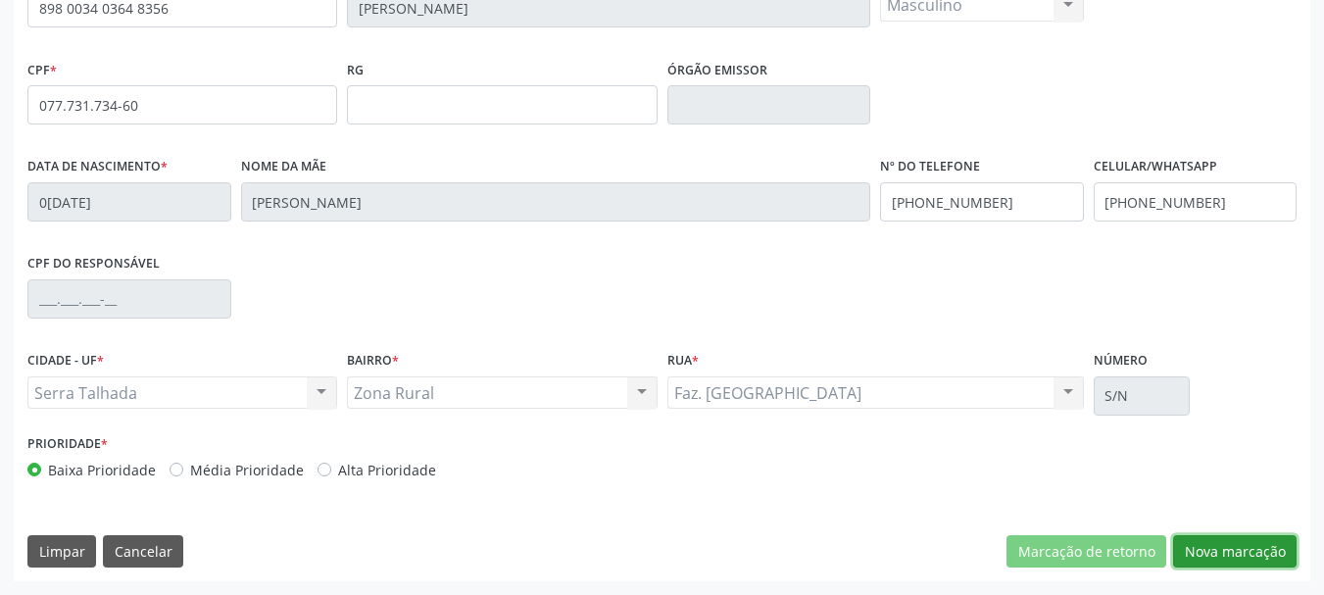
click at [1206, 563] on button "Nova marcação" at bounding box center [1235, 551] width 124 height 33
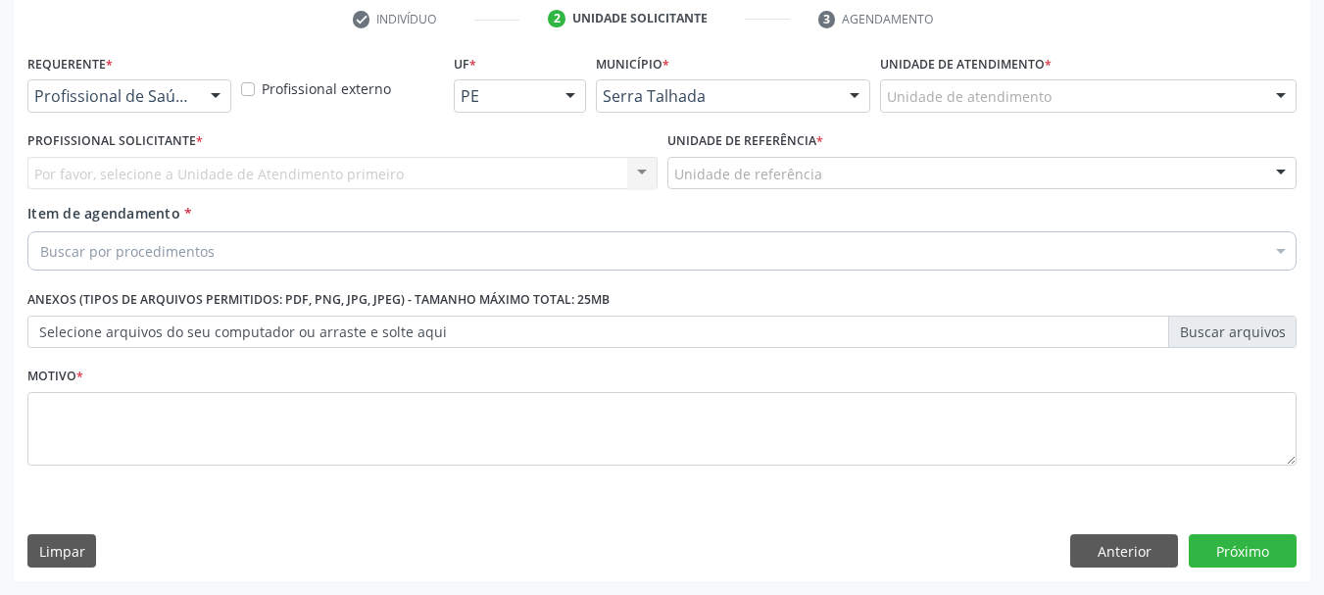
scroll to position [376, 0]
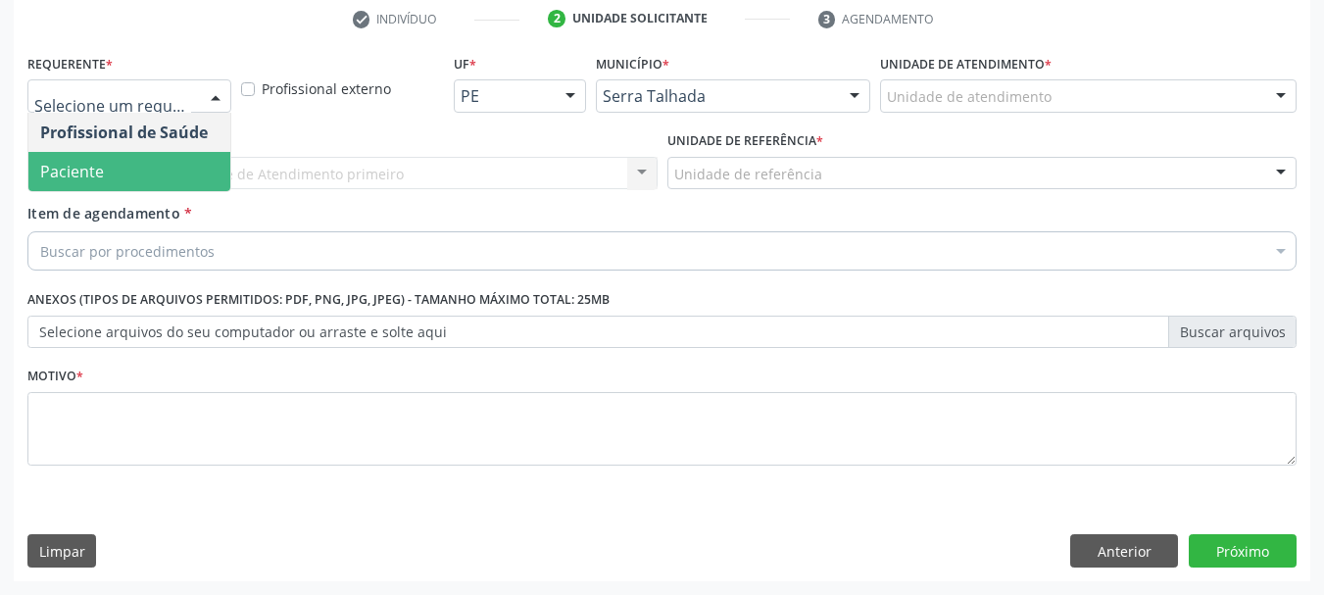
click at [107, 169] on span "Paciente" at bounding box center [129, 171] width 202 height 39
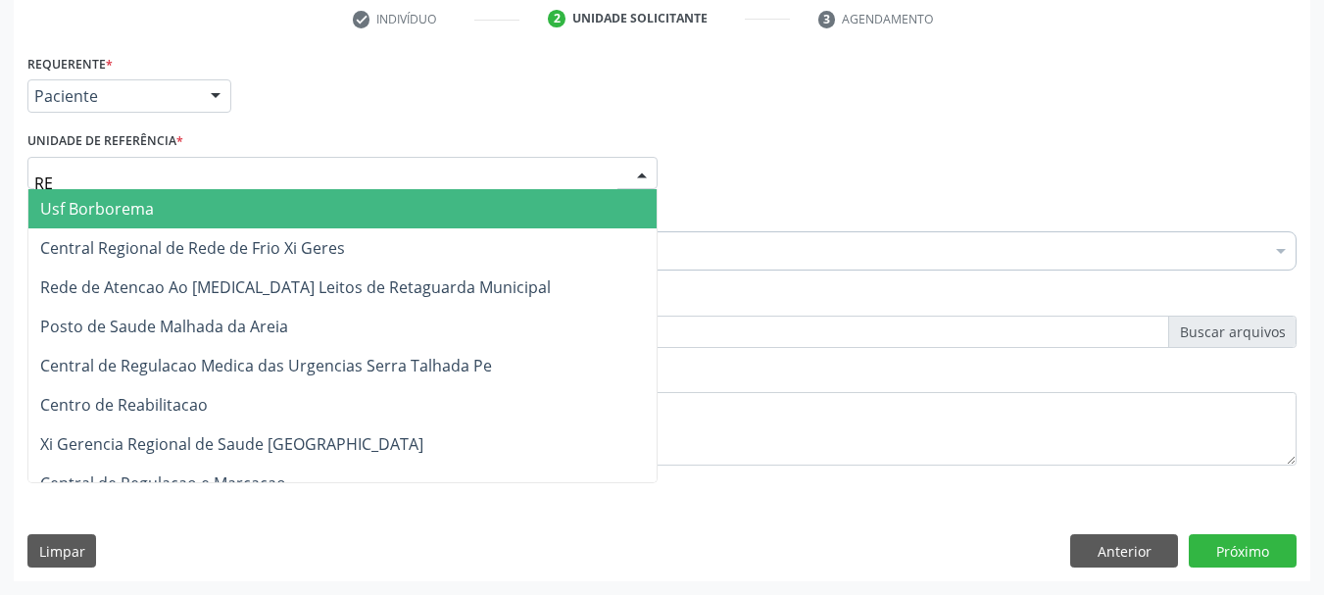
type input "REA"
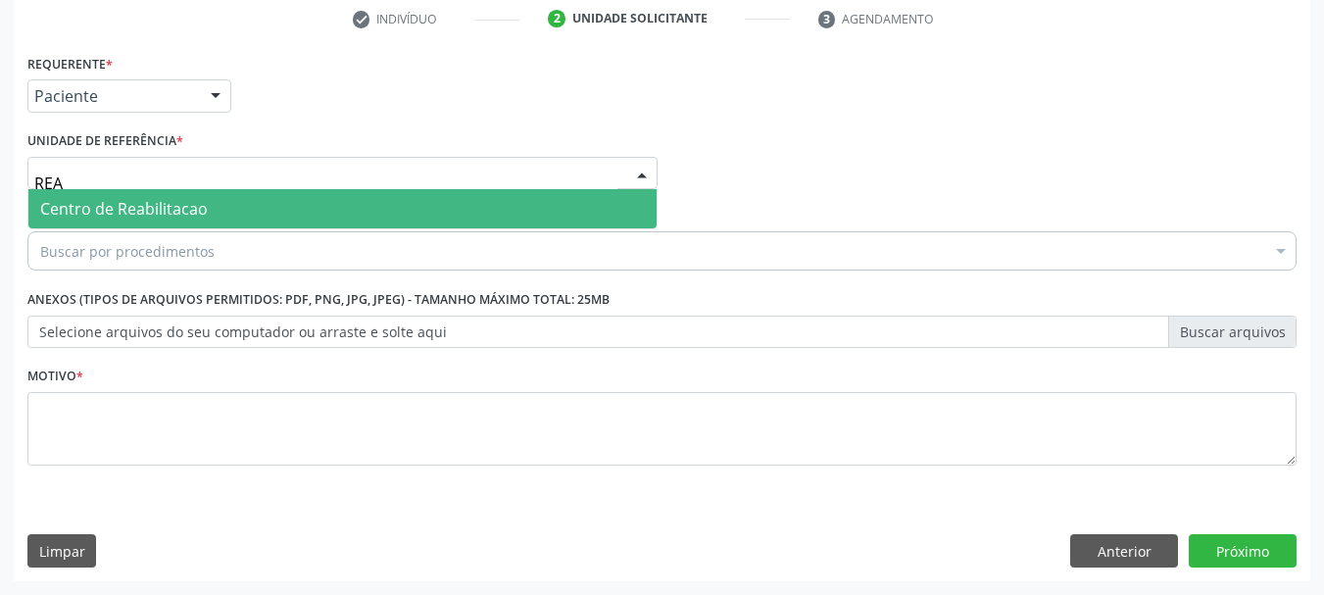
click at [130, 218] on span "Centro de Reabilitacao" at bounding box center [124, 209] width 168 height 22
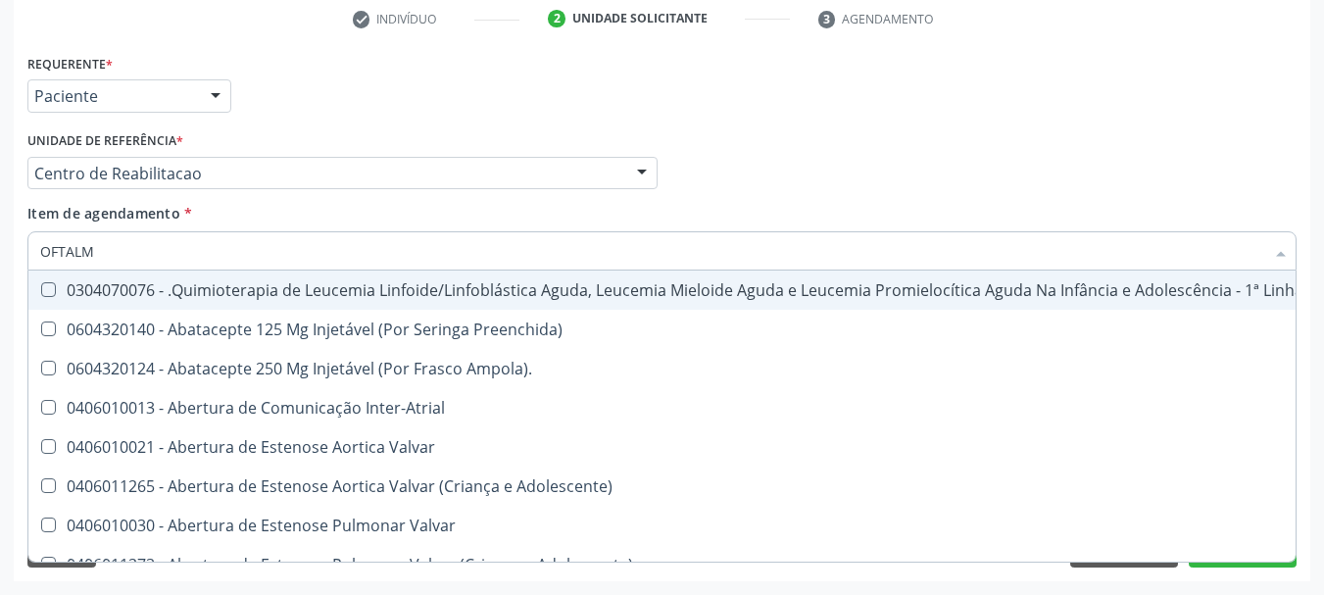
type input "OFTALMO"
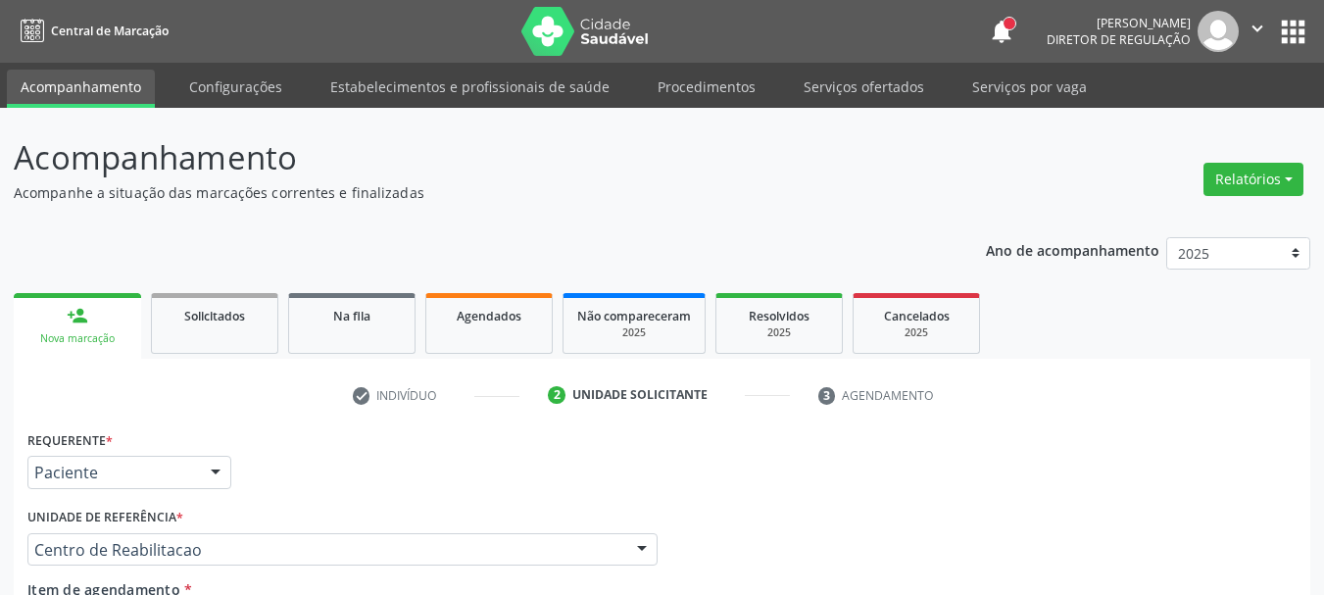
scroll to position [376, 0]
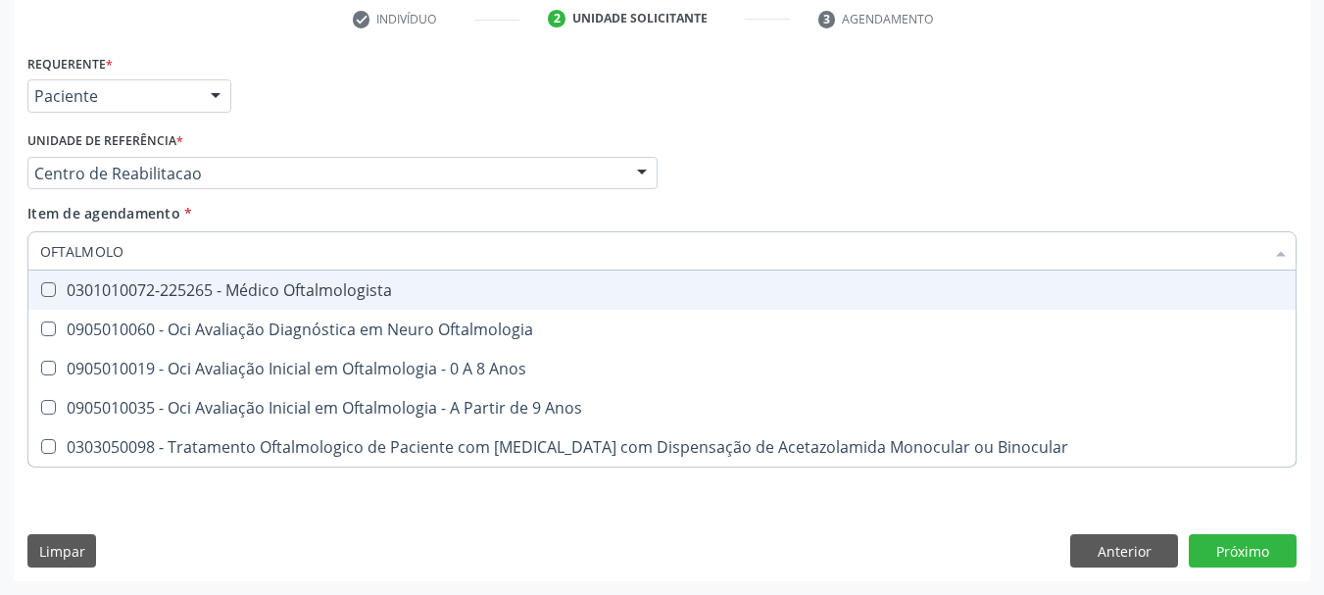
type input "OFTALMOLOG"
click at [304, 297] on div "0301010072-225265 - Médico Oftalmologista" at bounding box center [662, 290] width 1244 height 16
checkbox Oftalmologista "true"
click at [480, 106] on div "Requerente * Paciente Profissional de Saúde Paciente Nenhum resultado encontrad…" at bounding box center [662, 87] width 1279 height 76
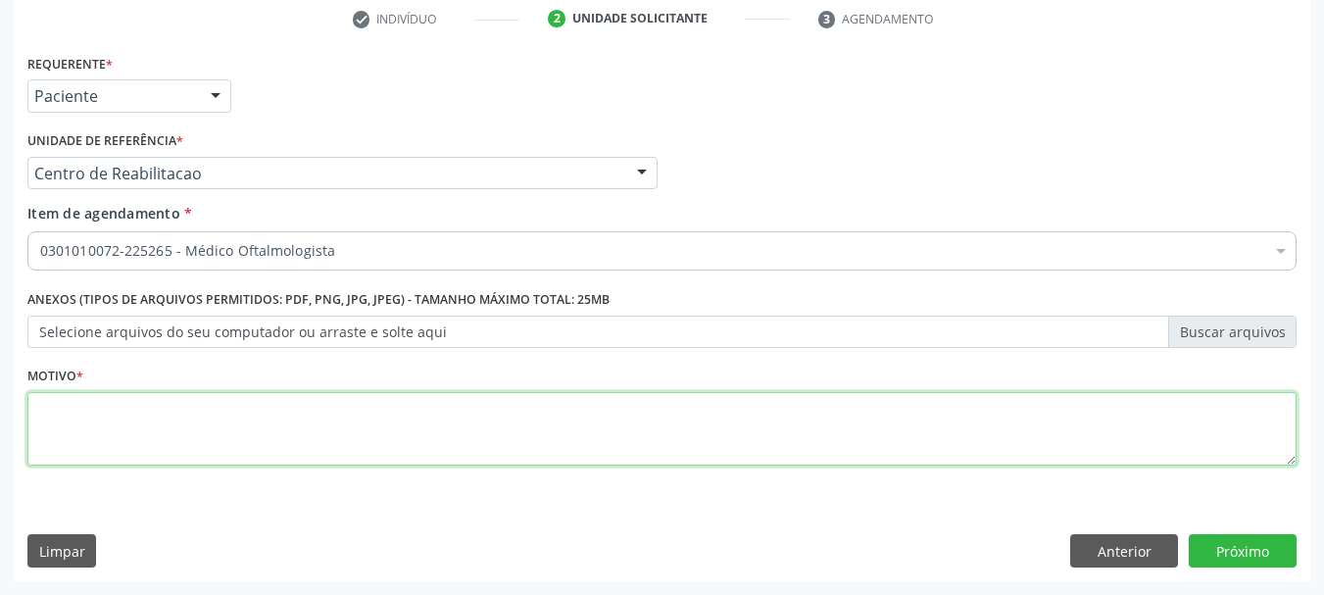
click at [101, 415] on textarea at bounding box center [661, 429] width 1269 height 74
type textarea "G"
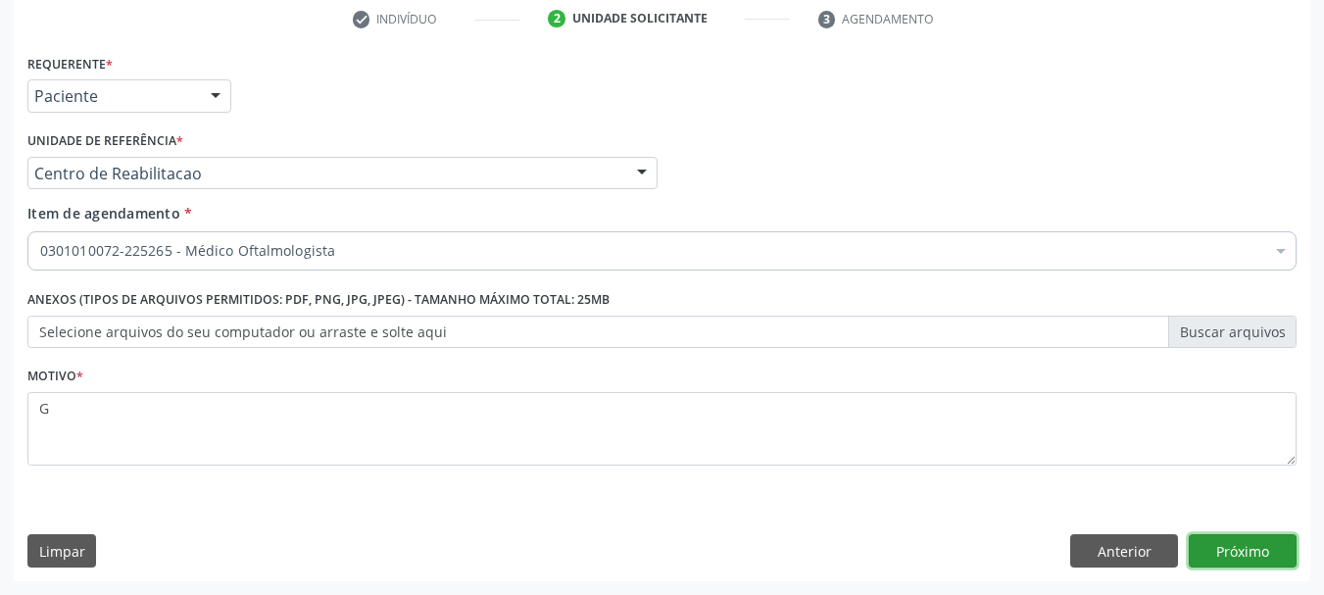
click at [1228, 557] on button "Próximo" at bounding box center [1243, 550] width 108 height 33
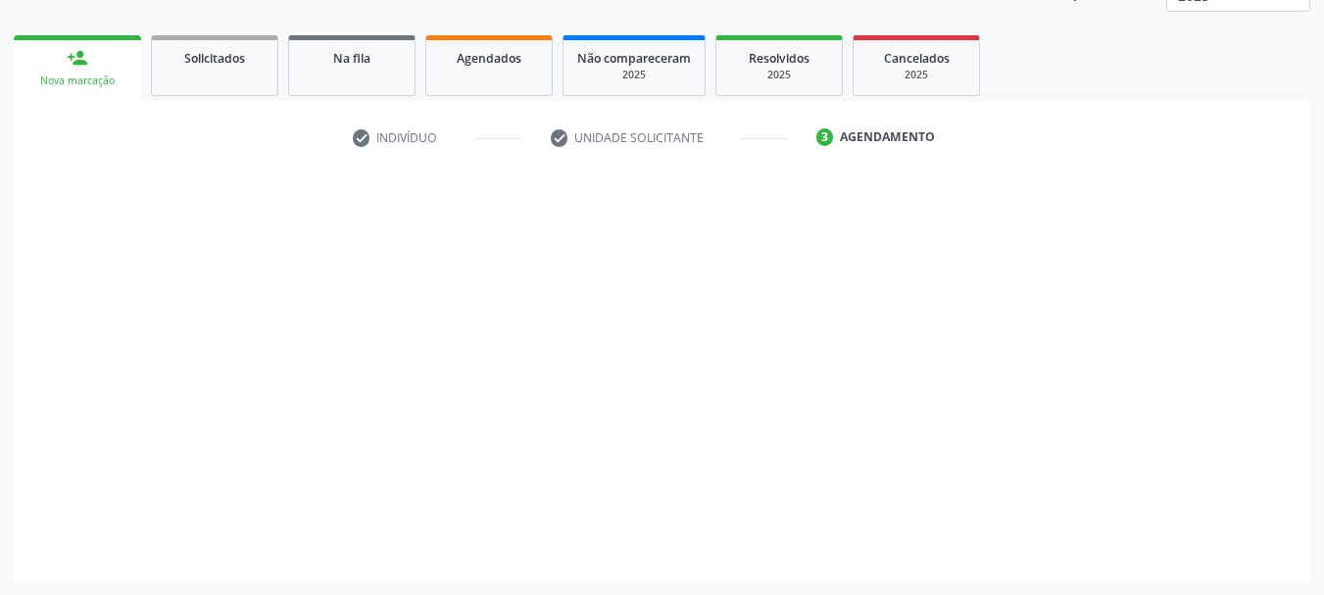
scroll to position [258, 0]
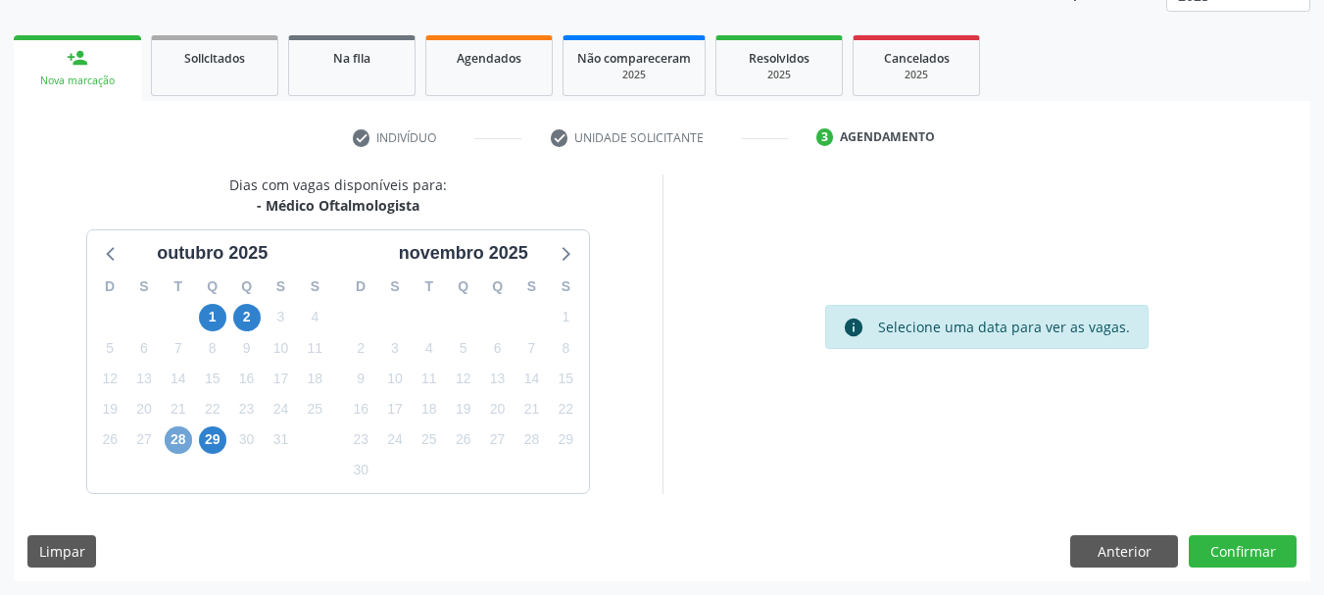
click at [173, 439] on span "28" at bounding box center [178, 439] width 27 height 27
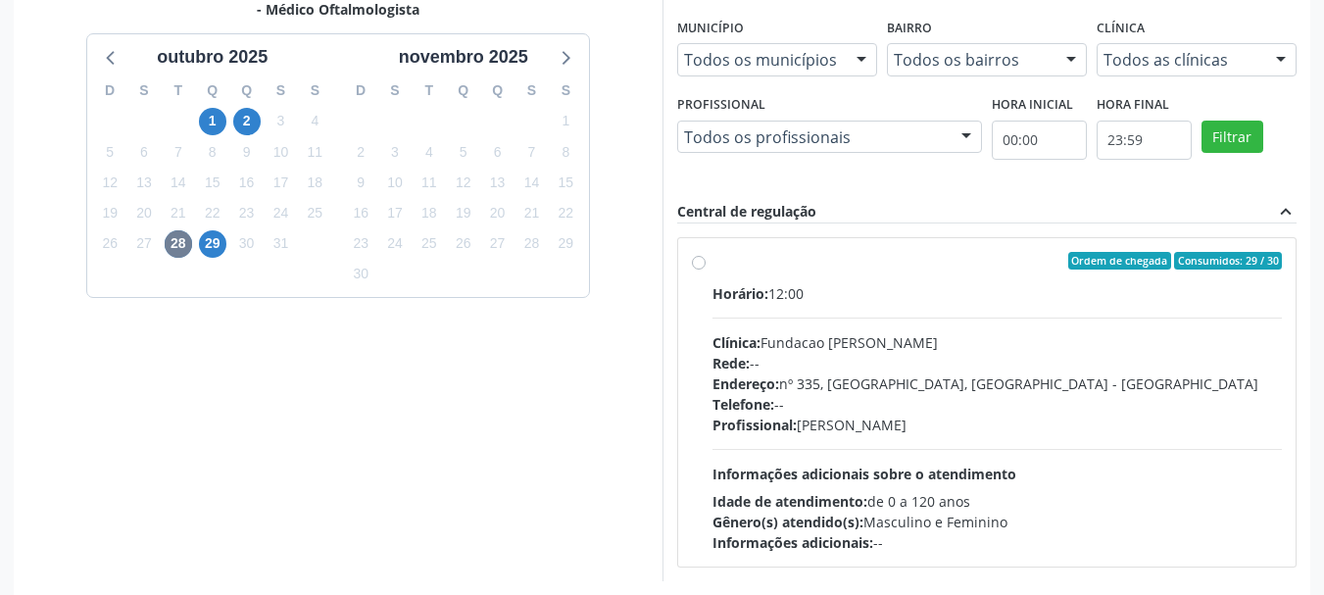
click at [840, 336] on div "Clínica: Fundacao [PERSON_NAME]" at bounding box center [998, 342] width 570 height 21
click at [706, 270] on input "Ordem de chegada Consumidos: 29 / 30 Horário: 12:00 Clínica: Fundacao [PERSON_N…" at bounding box center [699, 261] width 14 height 18
radio input "true"
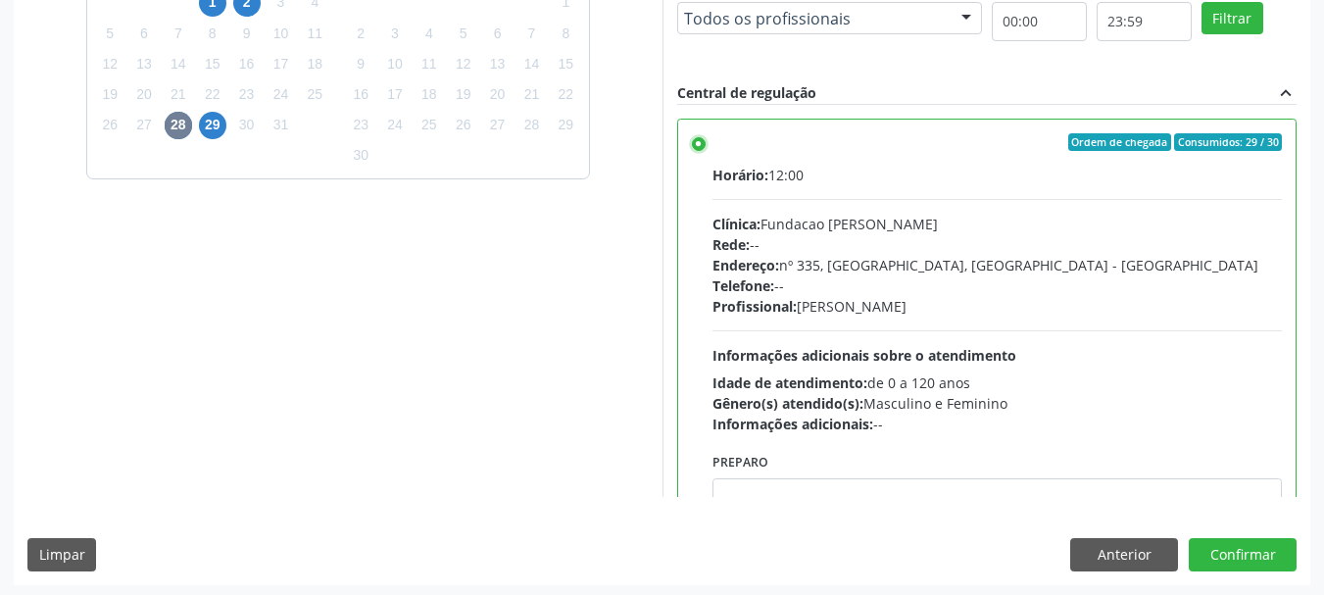
scroll to position [576, 0]
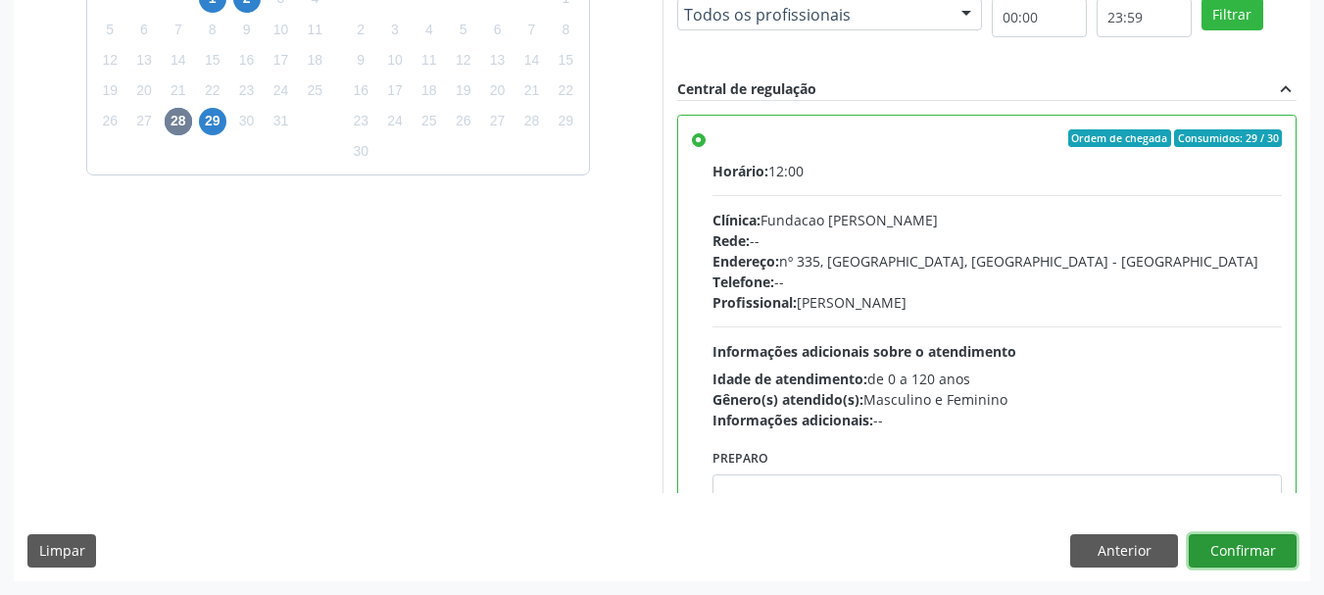
click at [1268, 547] on button "Confirmar" at bounding box center [1243, 550] width 108 height 33
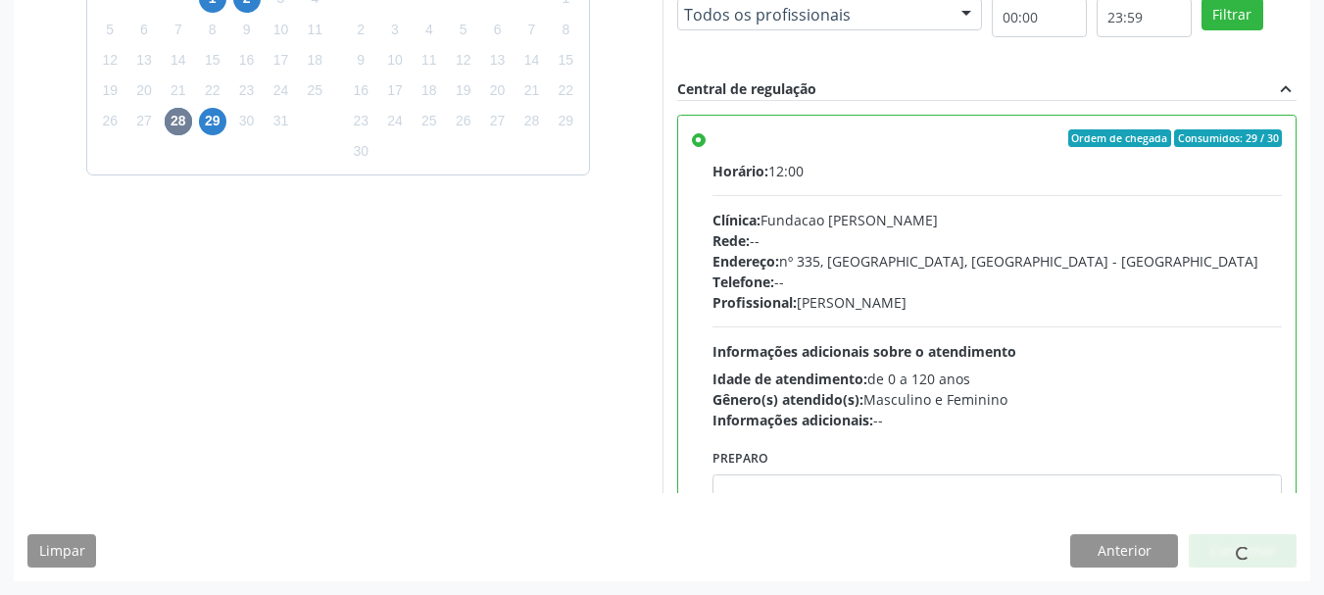
scroll to position [52, 0]
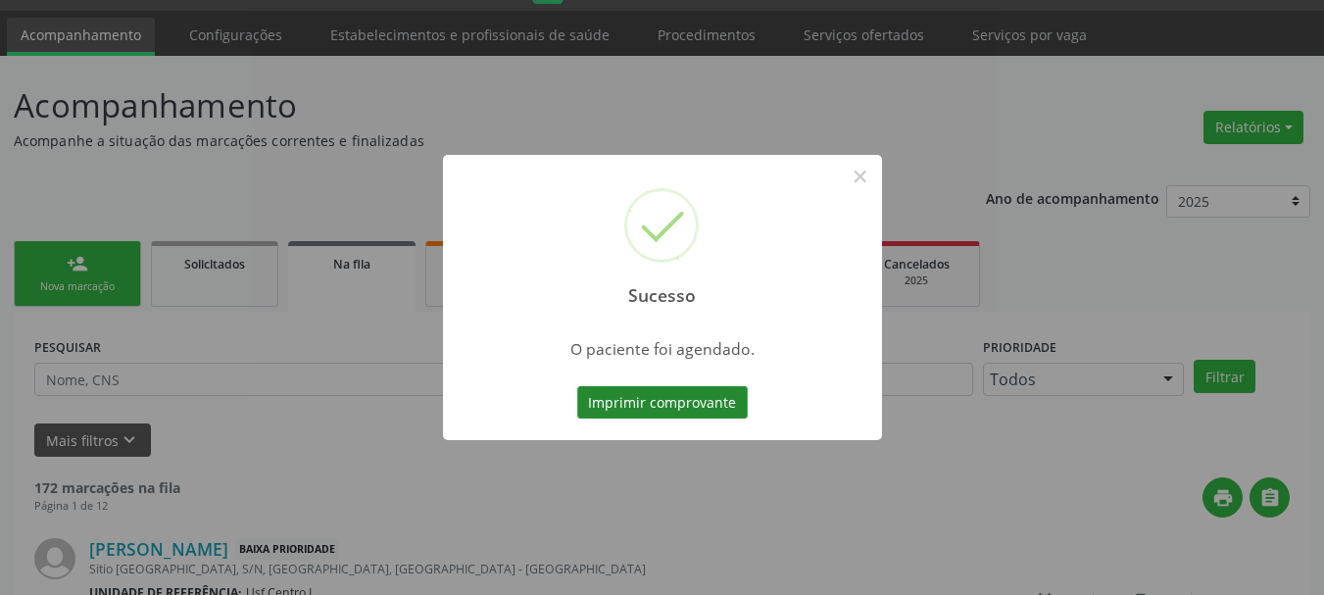
click at [615, 399] on button "Imprimir comprovante" at bounding box center [662, 402] width 171 height 33
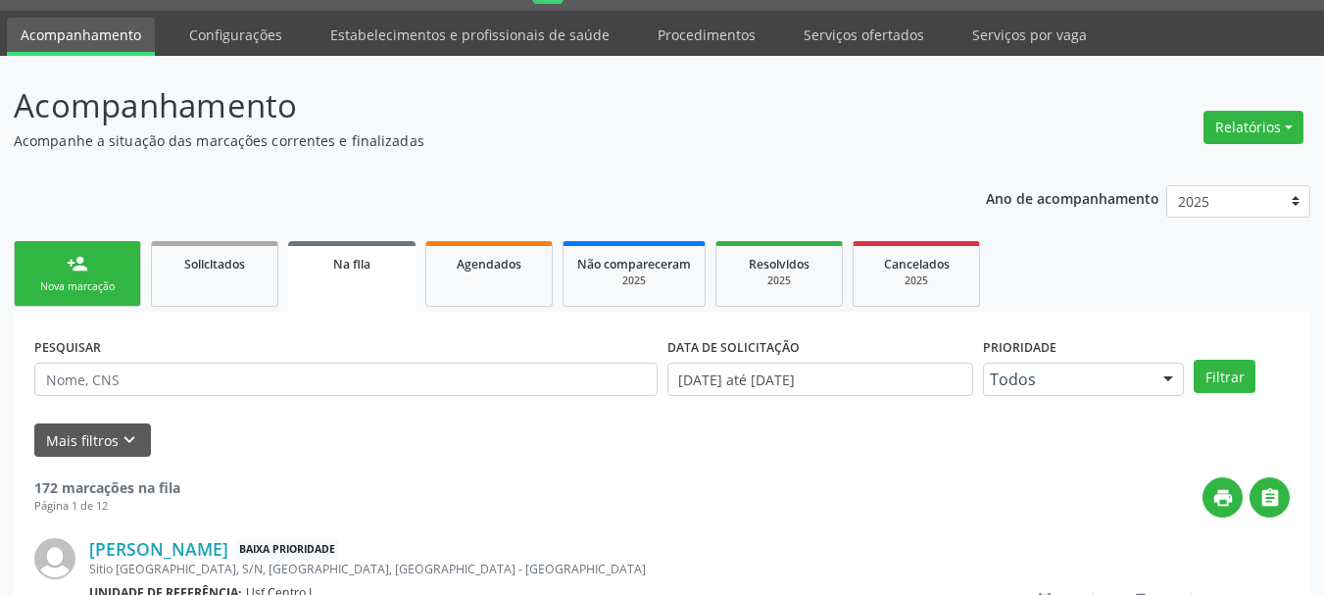
click at [95, 292] on div "Nova marcação" at bounding box center [77, 286] width 98 height 15
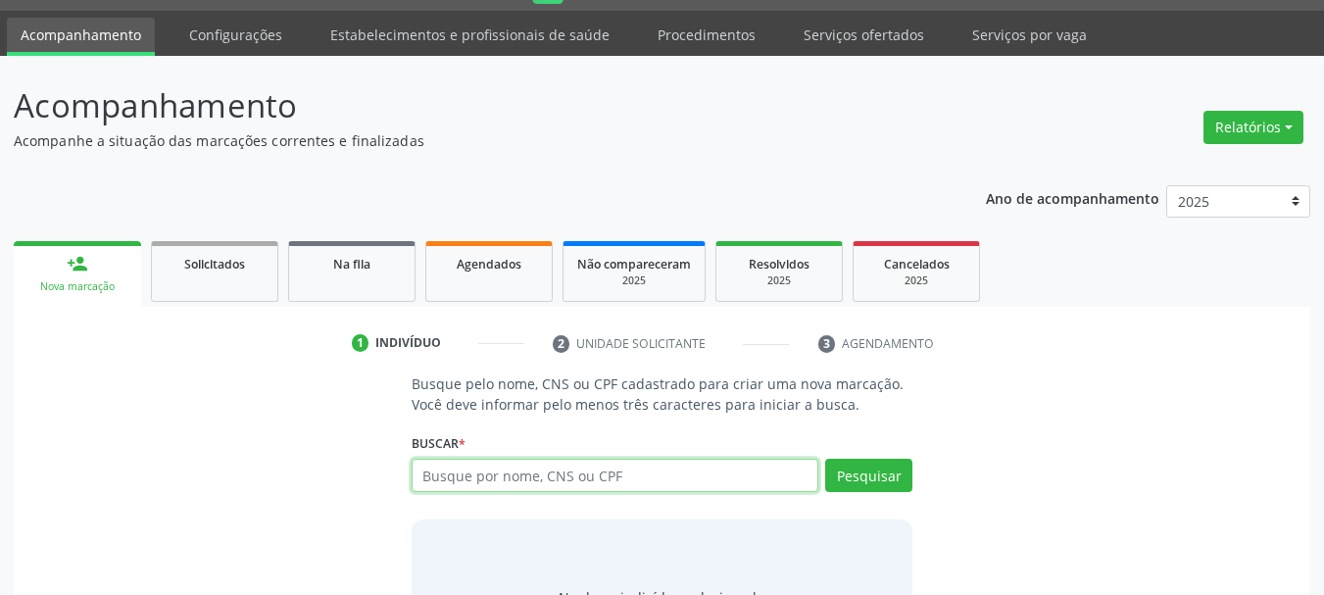
click at [537, 470] on input "text" at bounding box center [616, 475] width 408 height 33
type input "703003837264571"
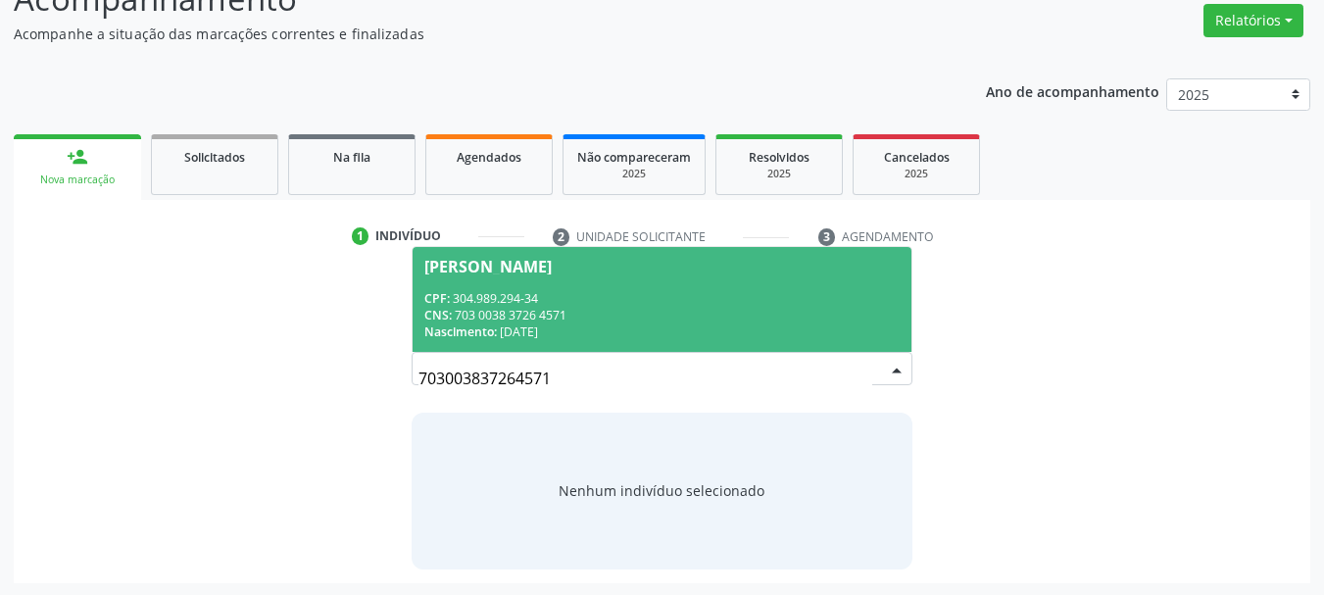
scroll to position [161, 0]
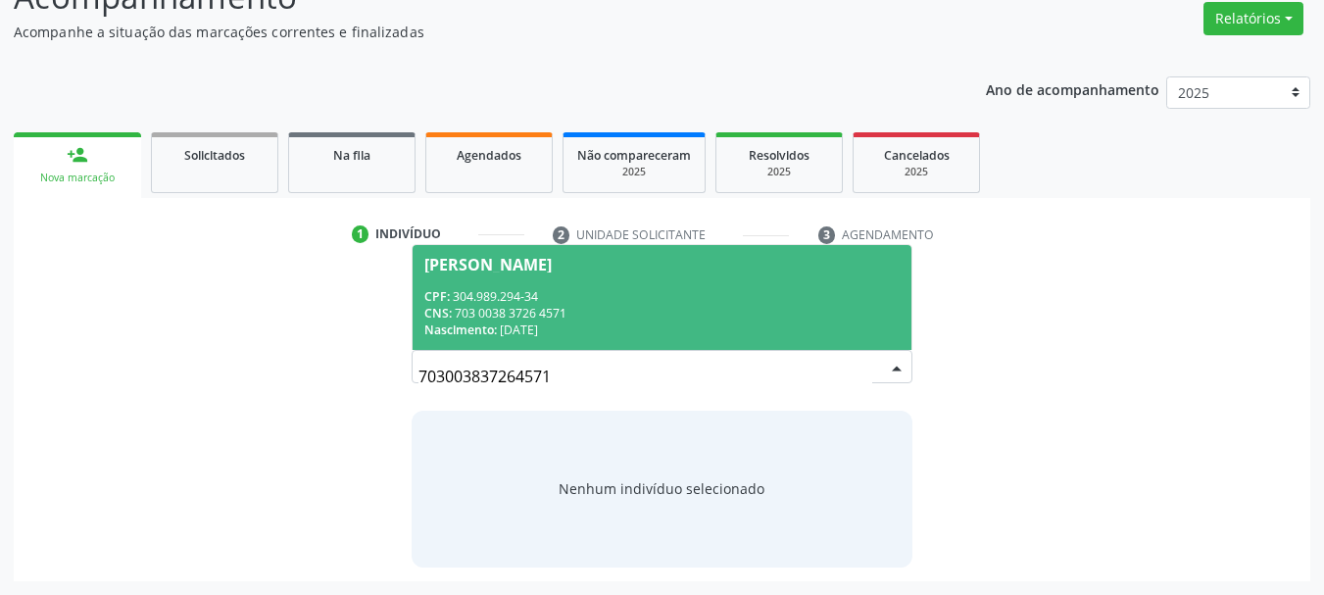
click at [604, 260] on div "Antonio Estevao Neto" at bounding box center [662, 265] width 476 height 16
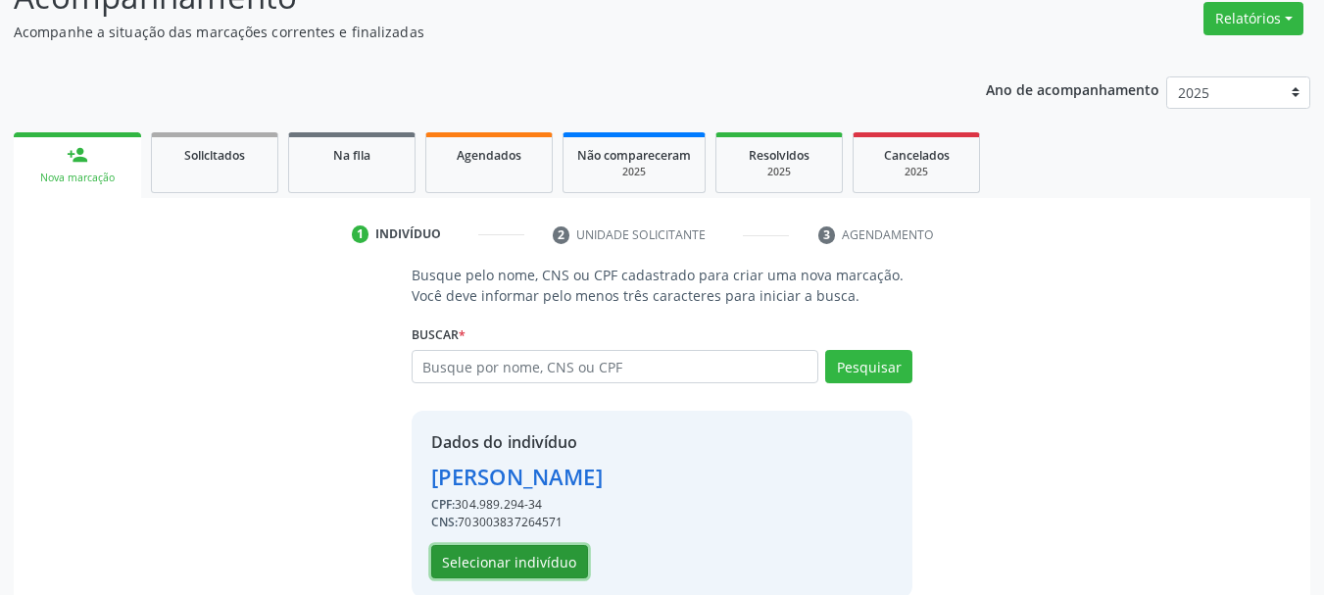
click at [549, 565] on button "Selecionar indivíduo" at bounding box center [509, 561] width 157 height 33
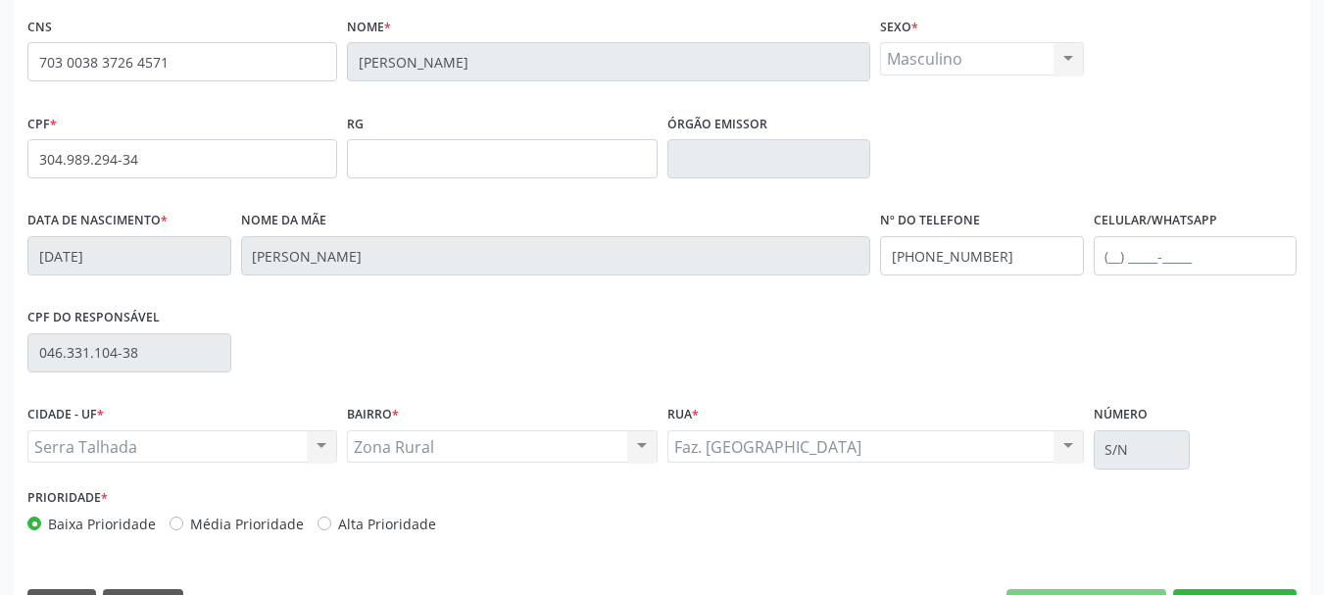
scroll to position [468, 0]
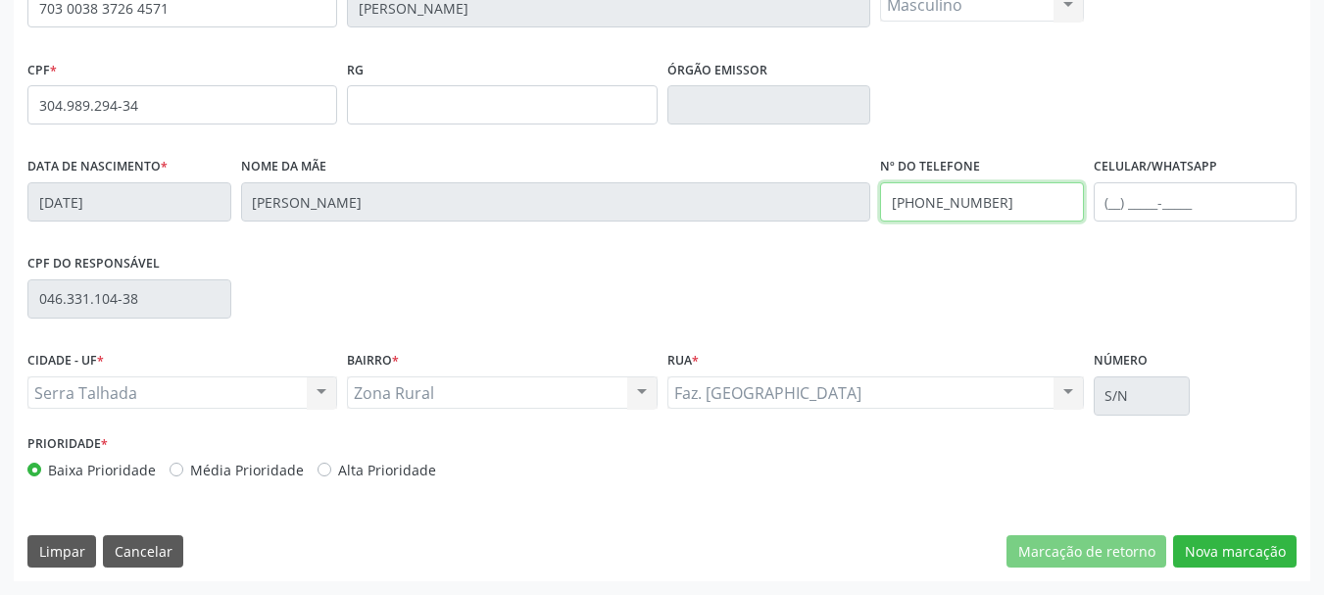
click at [1004, 211] on input "(87) 99939-3057" at bounding box center [982, 201] width 204 height 39
click at [1266, 569] on div "CNS 703 0038 3726 4571 Nome * Antonio Estevao Neto Sexo * Masculino Masculino F…" at bounding box center [662, 269] width 1297 height 623
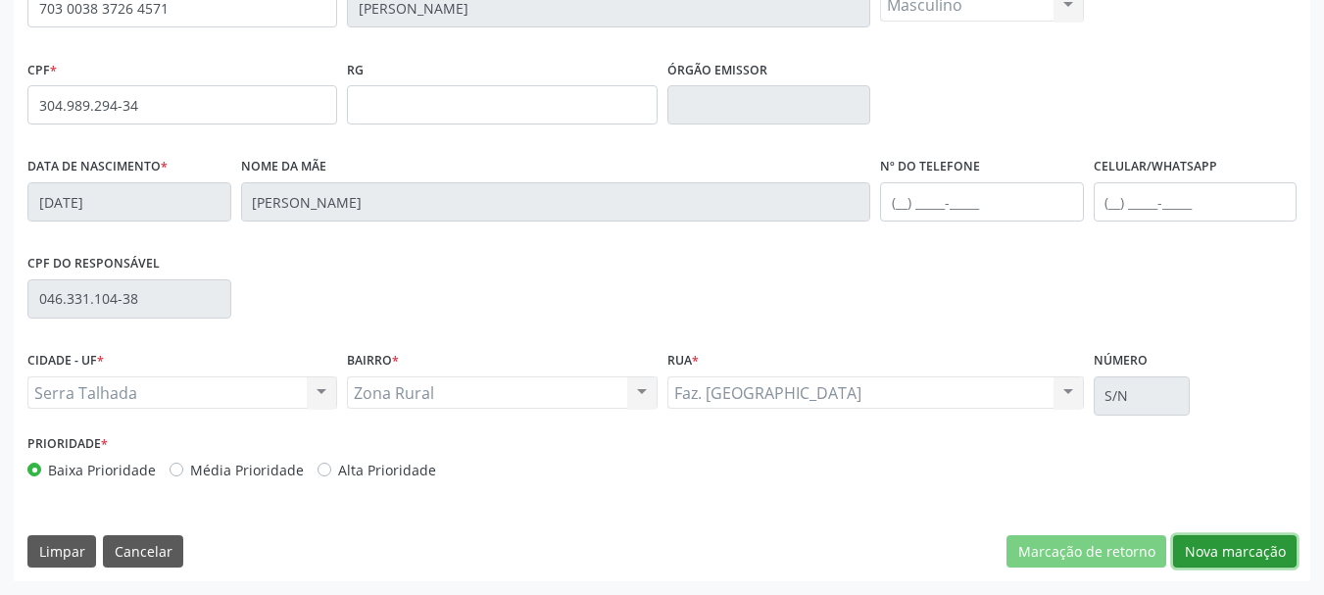
click at [1256, 551] on button "Nova marcação" at bounding box center [1235, 551] width 124 height 33
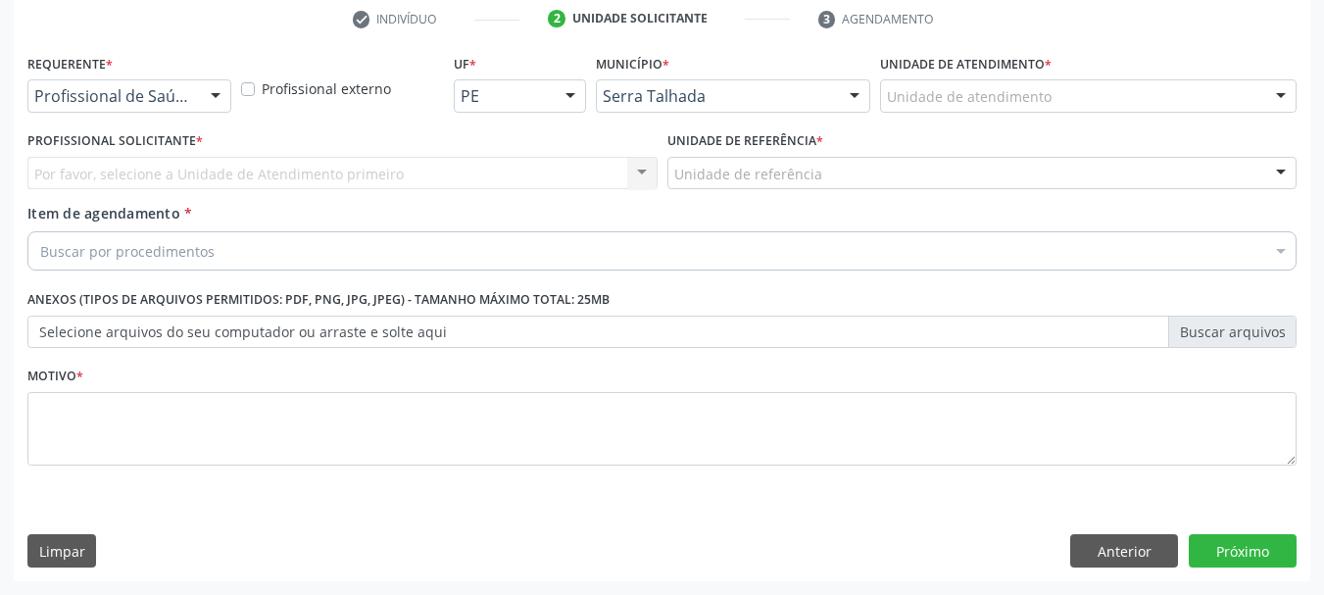
scroll to position [376, 0]
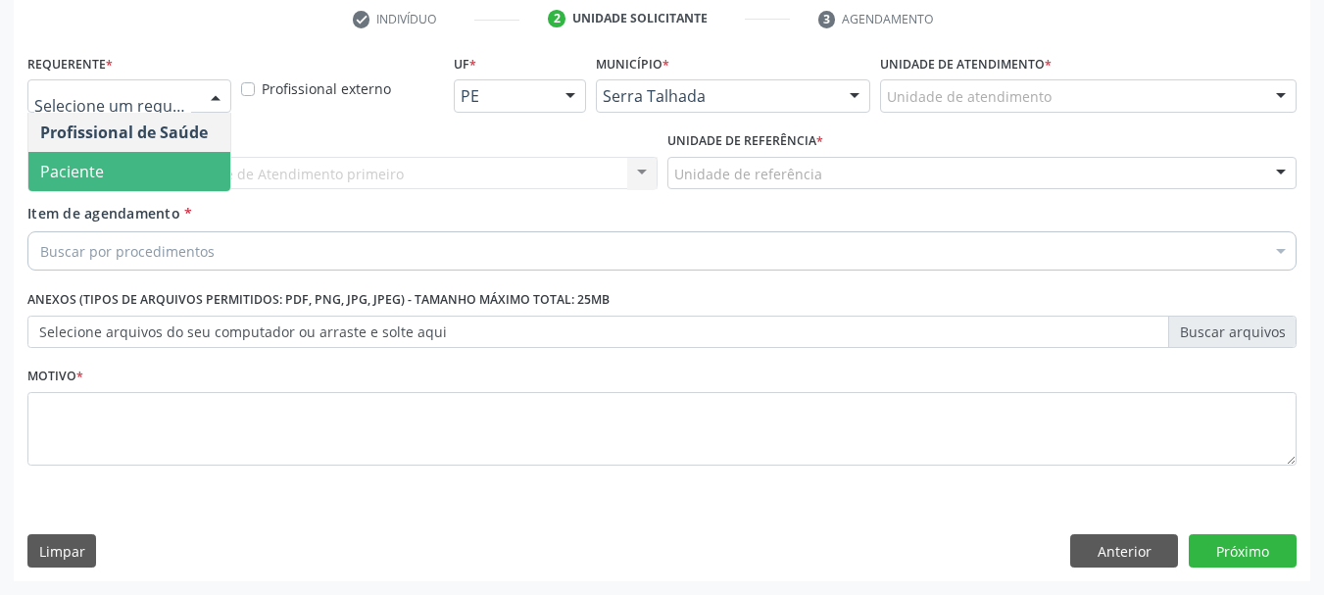
click at [114, 169] on span "Paciente" at bounding box center [129, 171] width 202 height 39
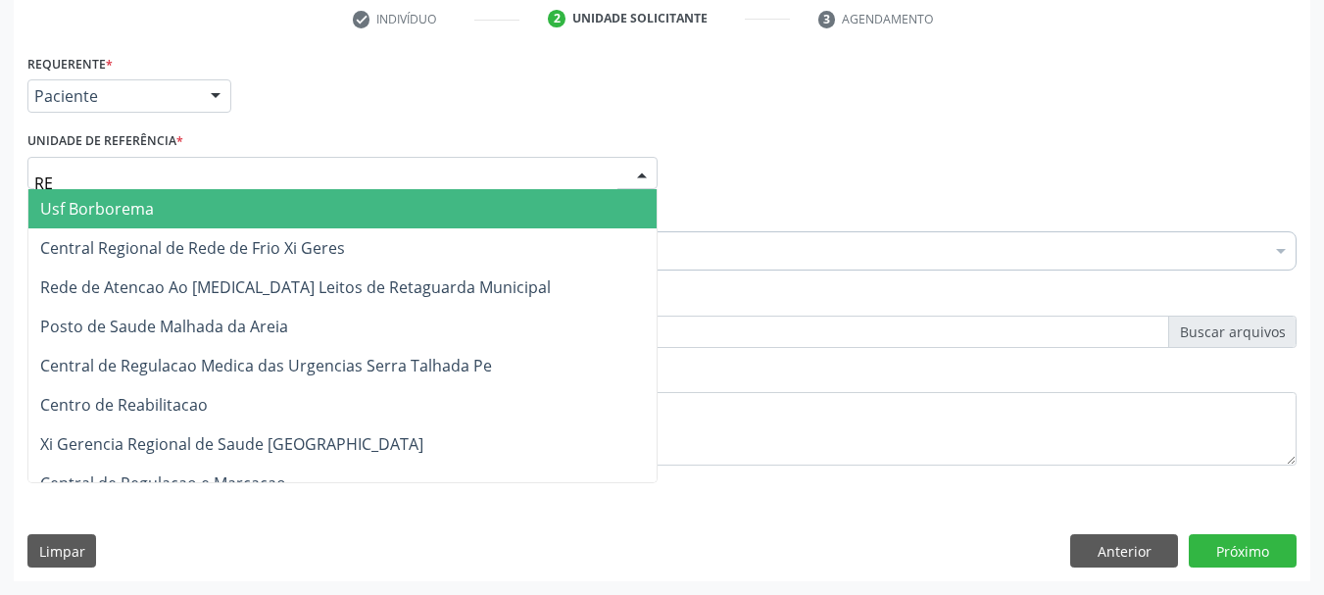
type input "REA"
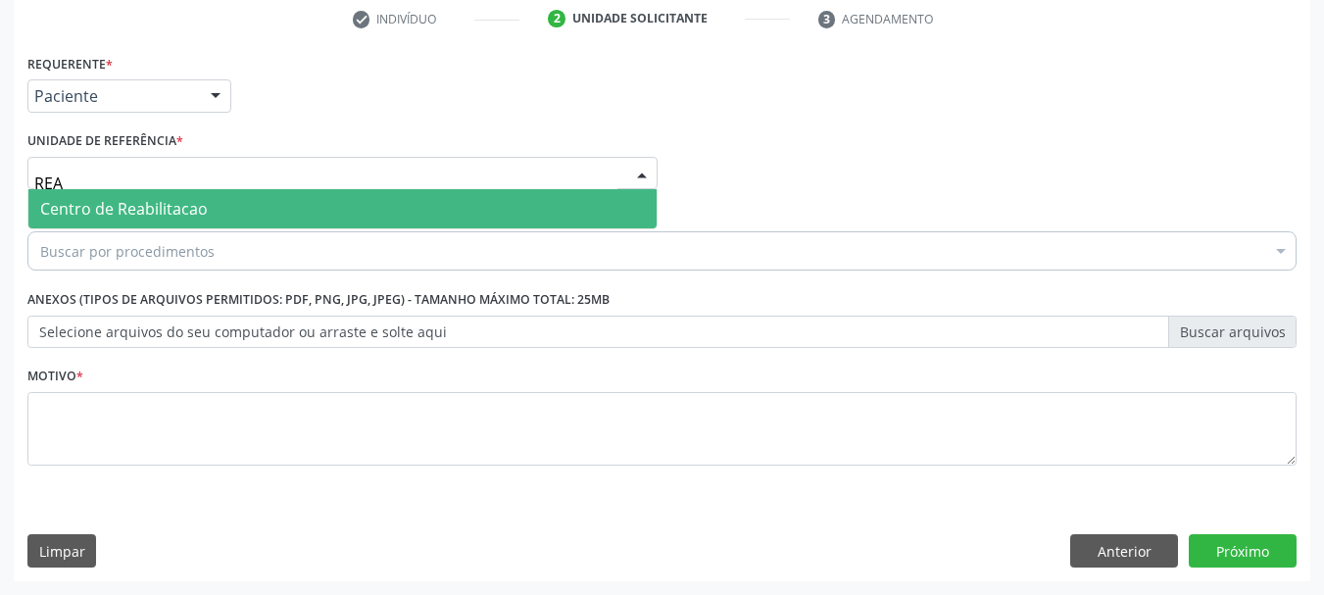
click at [150, 215] on span "Centro de Reabilitacao" at bounding box center [124, 209] width 168 height 22
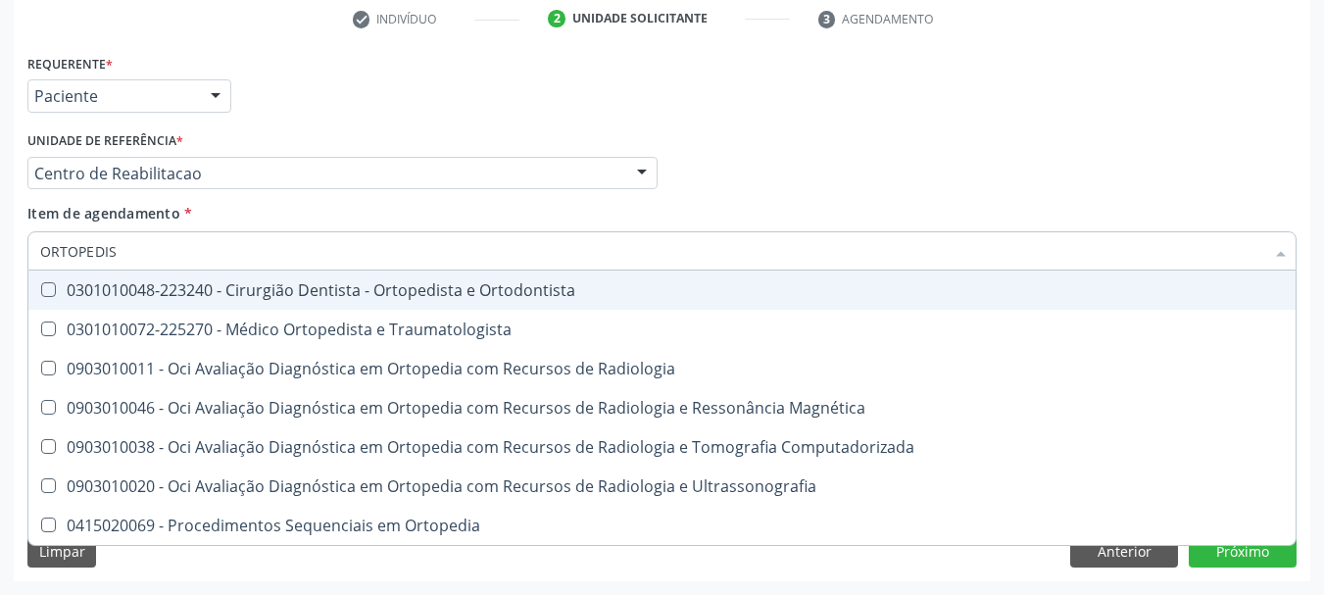
type input "ORTOPEDIST"
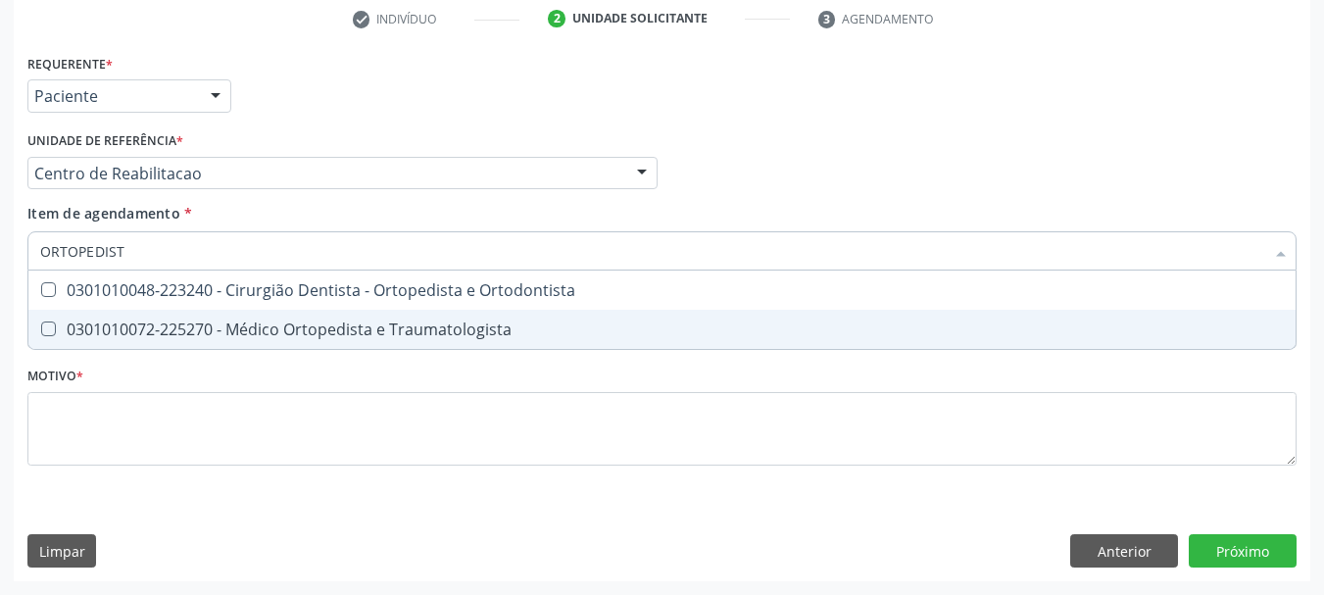
click at [371, 341] on span "0301010072-225270 - Médico Ortopedista e Traumatologista" at bounding box center [661, 329] width 1267 height 39
checkbox Traumatologista "true"
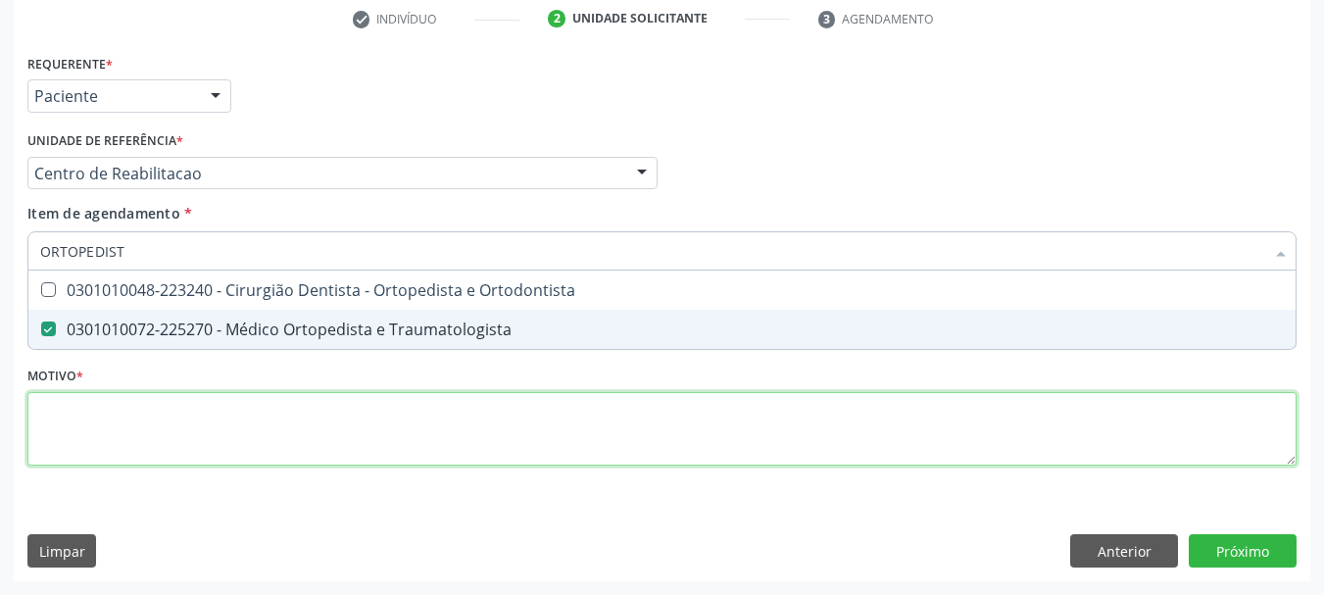
click at [286, 417] on div "Requerente * Paciente Profissional de Saúde Paciente Nenhum resultado encontrad…" at bounding box center [661, 271] width 1269 height 444
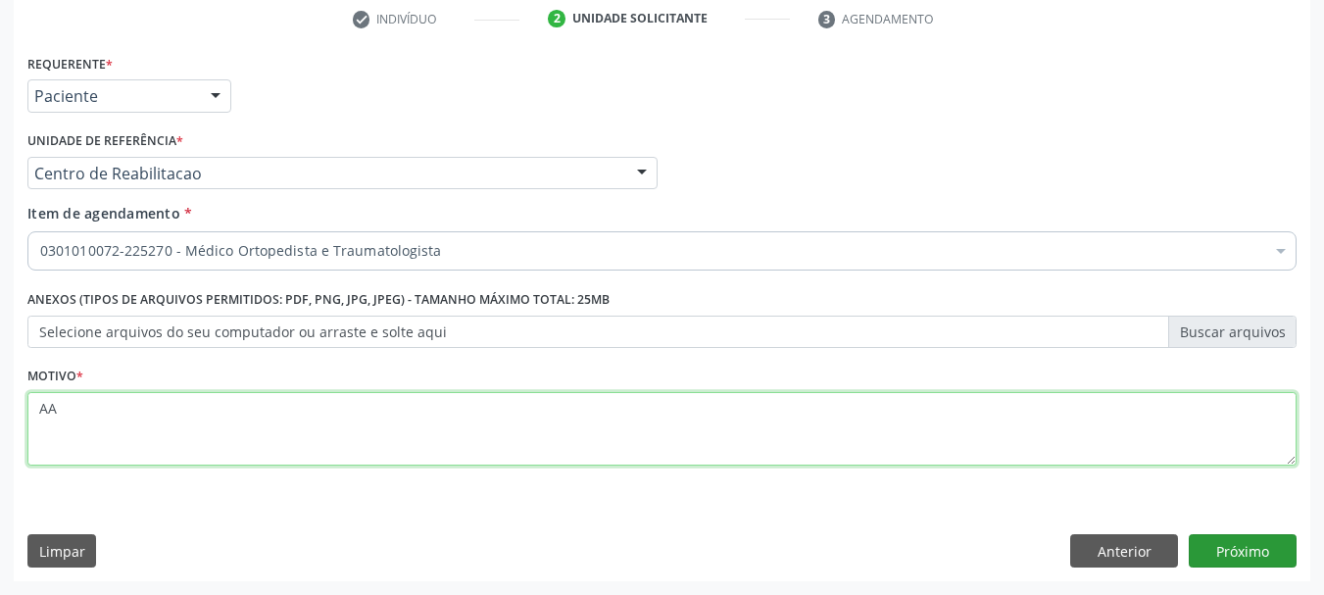
type textarea "AA"
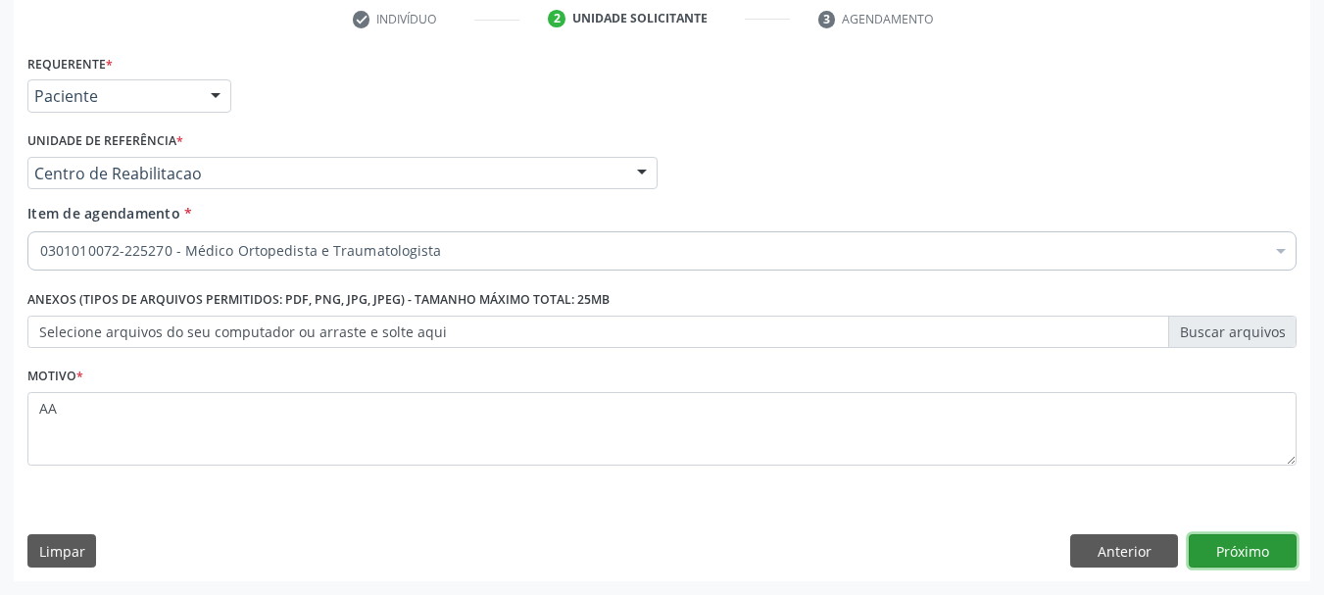
click at [1271, 561] on button "Próximo" at bounding box center [1243, 550] width 108 height 33
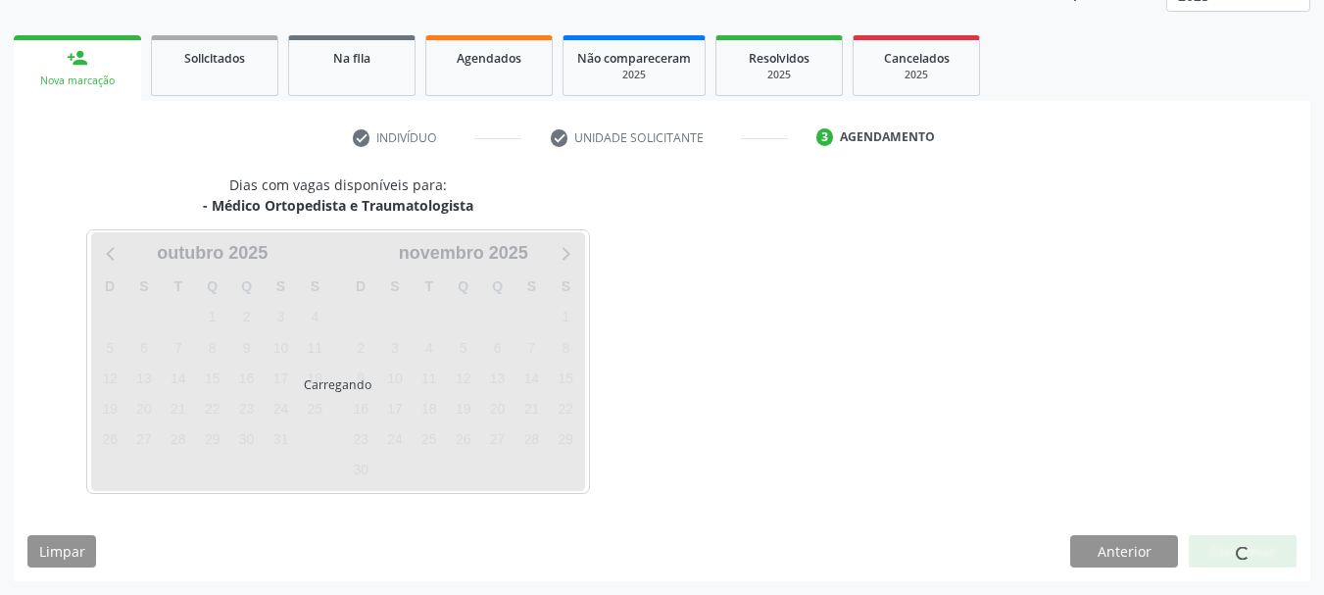
scroll to position [258, 0]
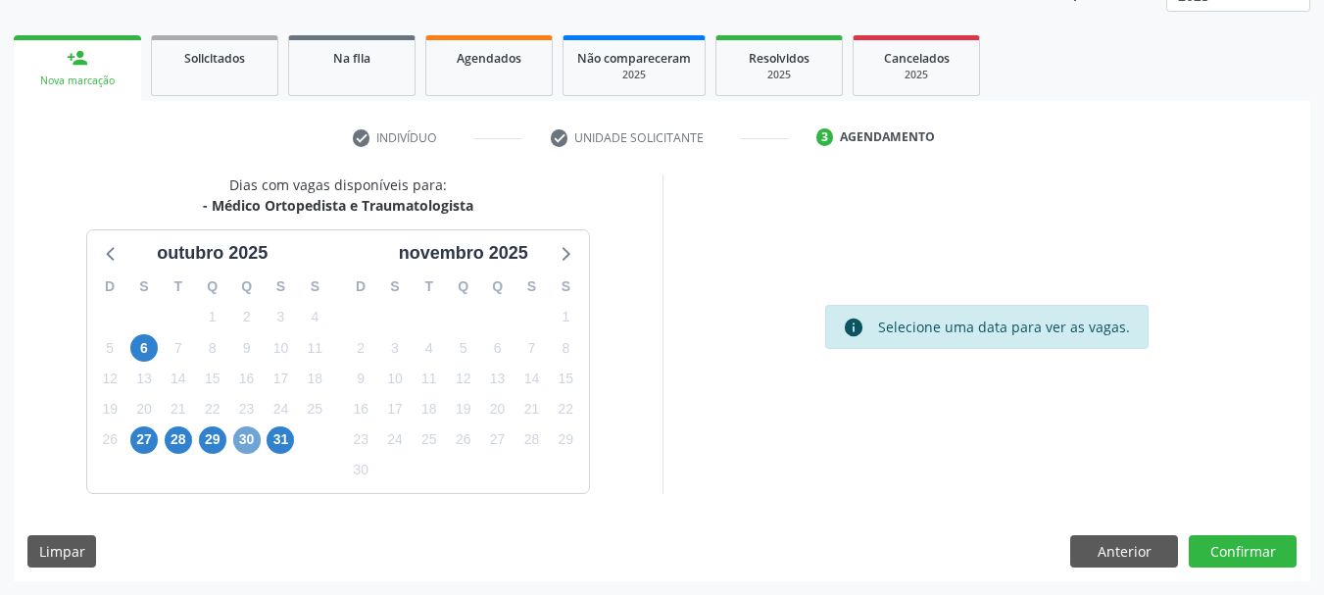
click at [257, 437] on span "30" at bounding box center [246, 439] width 27 height 27
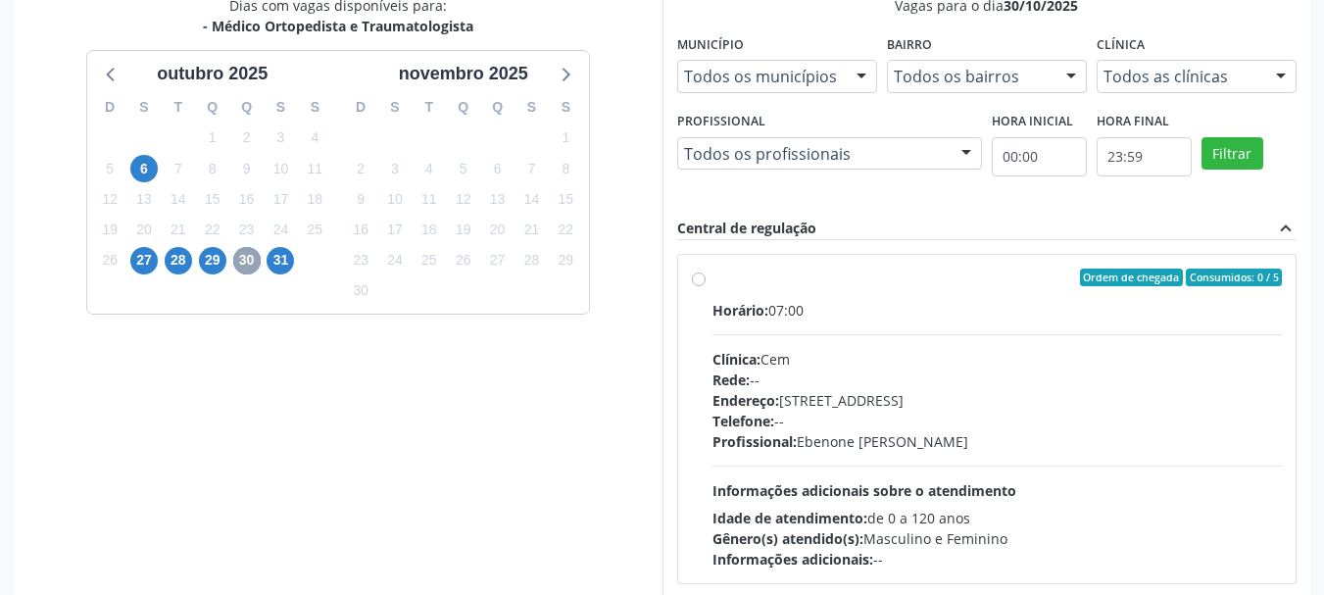
scroll to position [454, 0]
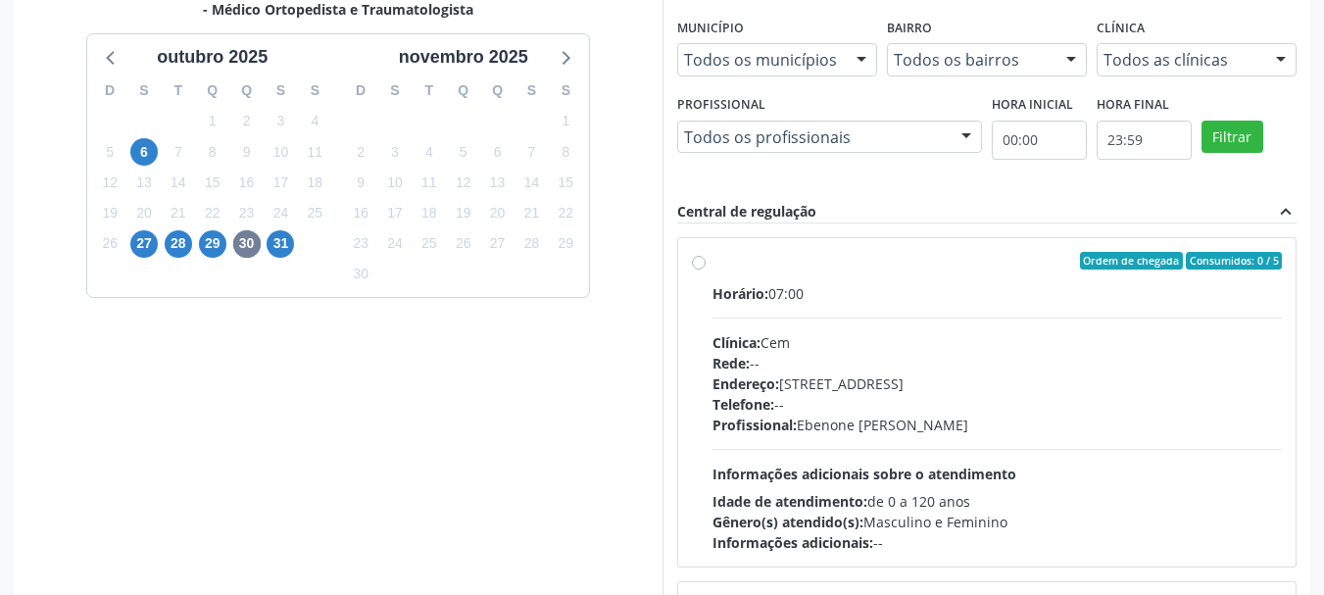
click at [845, 368] on div "Rede: --" at bounding box center [998, 363] width 570 height 21
click at [706, 270] on input "Ordem de chegada Consumidos: 0 / 5 Horário: 07:00 Clínica: Cem Rede: -- Endereç…" at bounding box center [699, 261] width 14 height 18
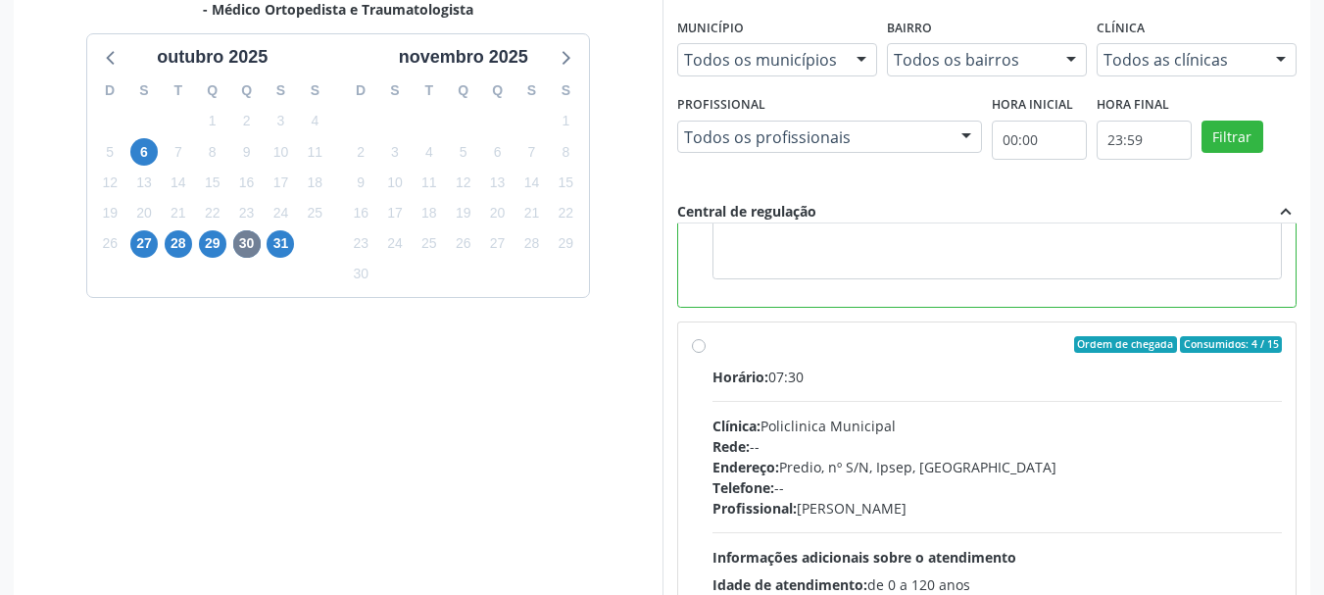
click at [871, 469] on div "Endereço: Predio, nº S/N, Ipsep, Serra Talhada - PE" at bounding box center [998, 467] width 570 height 21
click at [706, 354] on input "Ordem de chegada Consumidos: 4 / 15 Horário: 07:30 Clínica: Policlinica Municip…" at bounding box center [699, 345] width 14 height 18
radio input "false"
radio input "true"
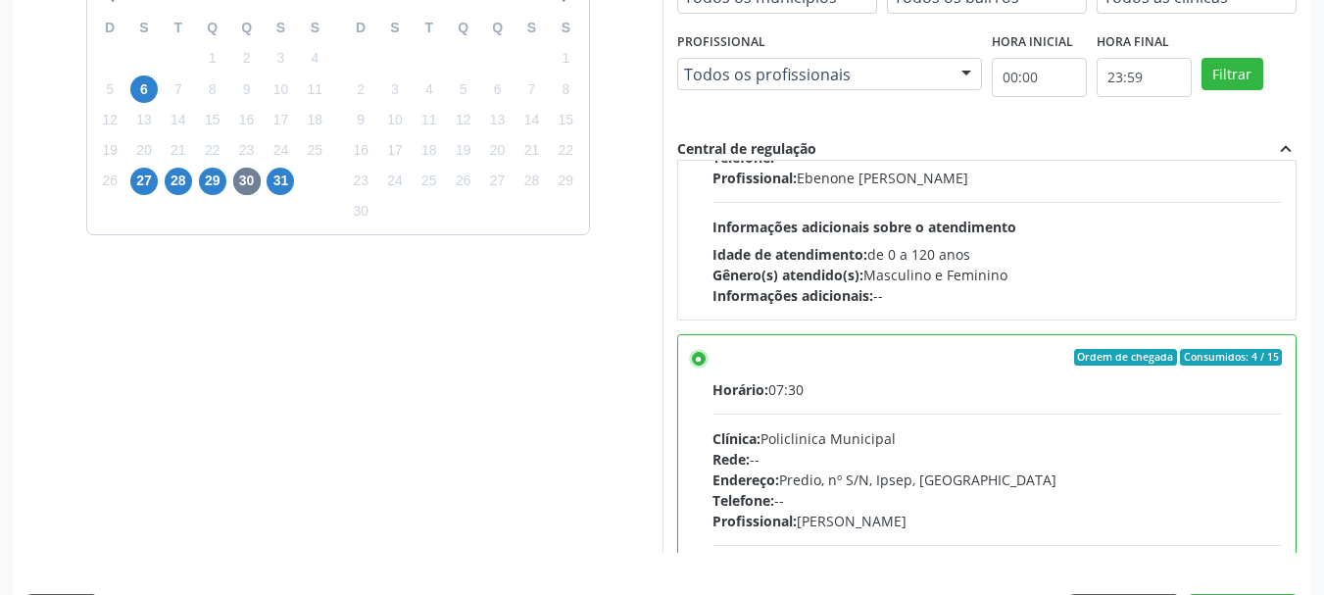
scroll to position [576, 0]
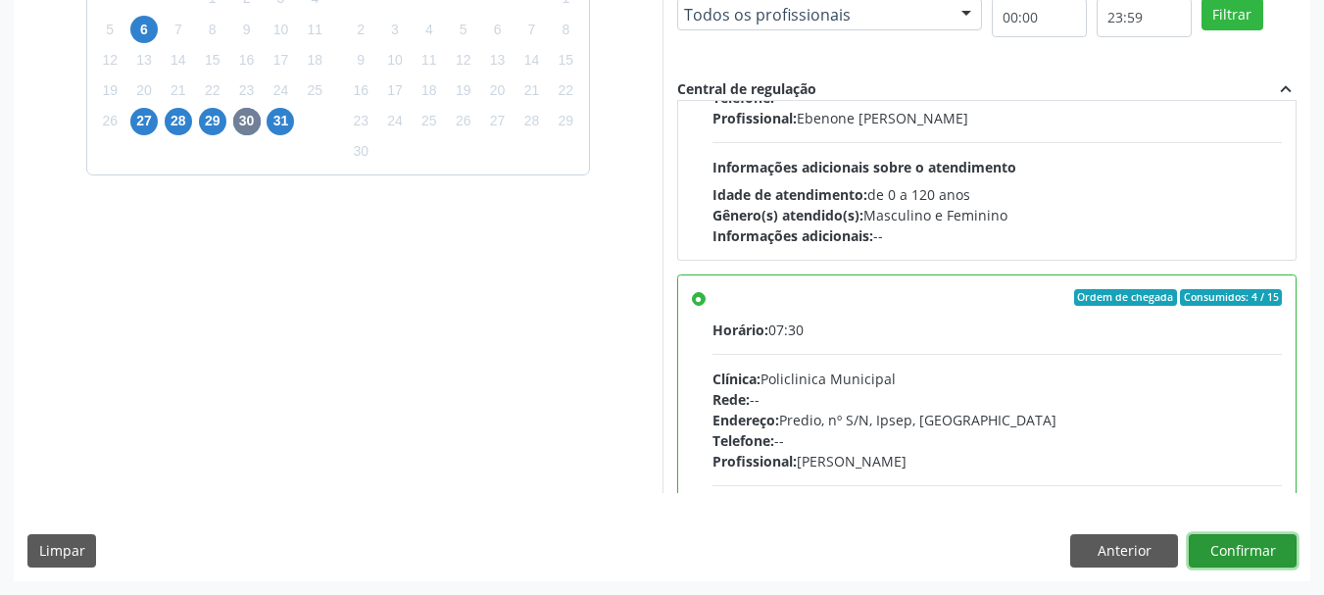
click at [1260, 550] on button "Confirmar" at bounding box center [1243, 550] width 108 height 33
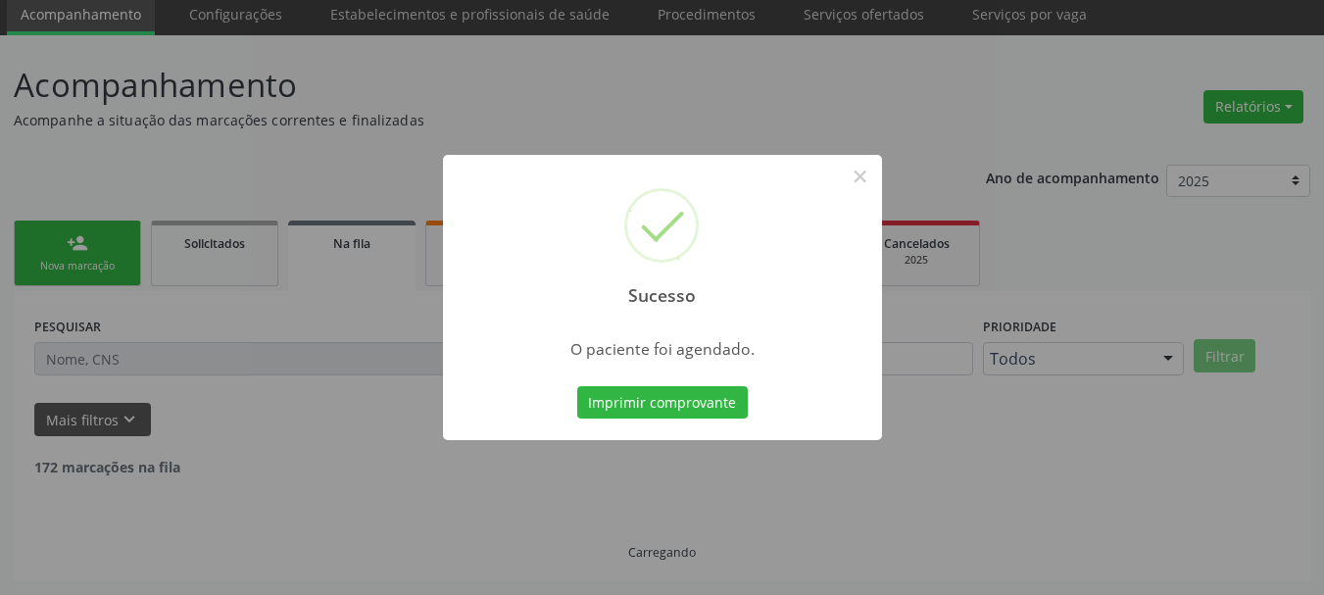
scroll to position [52, 0]
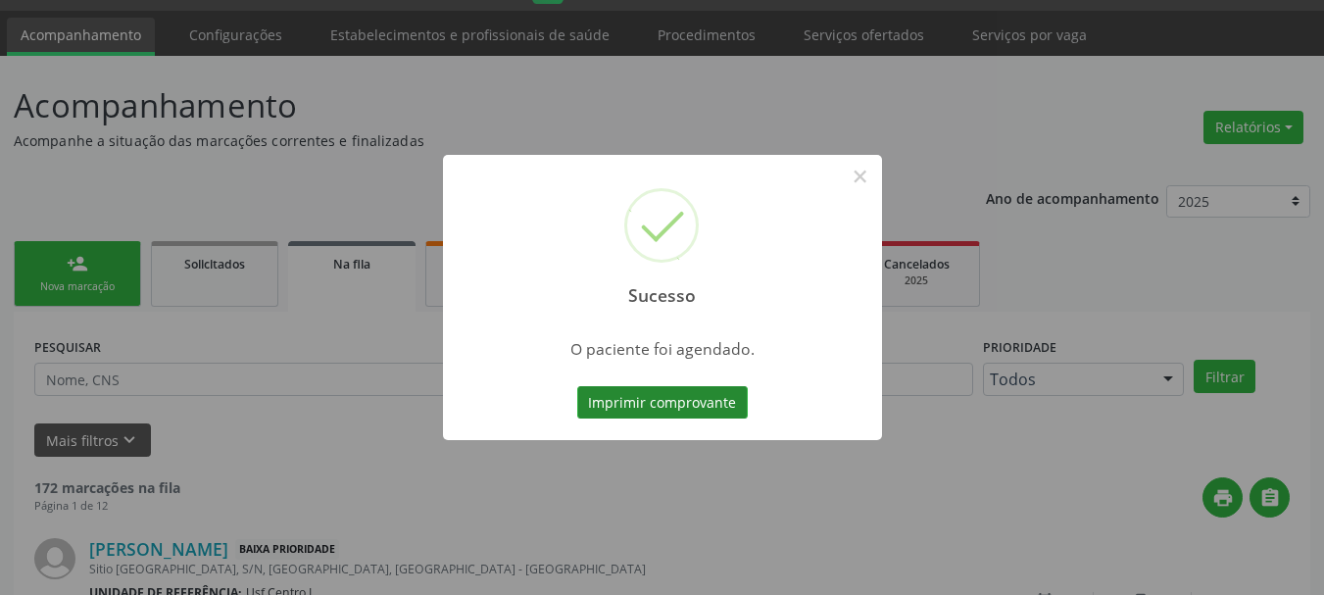
click at [673, 403] on button "Imprimir comprovante" at bounding box center [662, 402] width 171 height 33
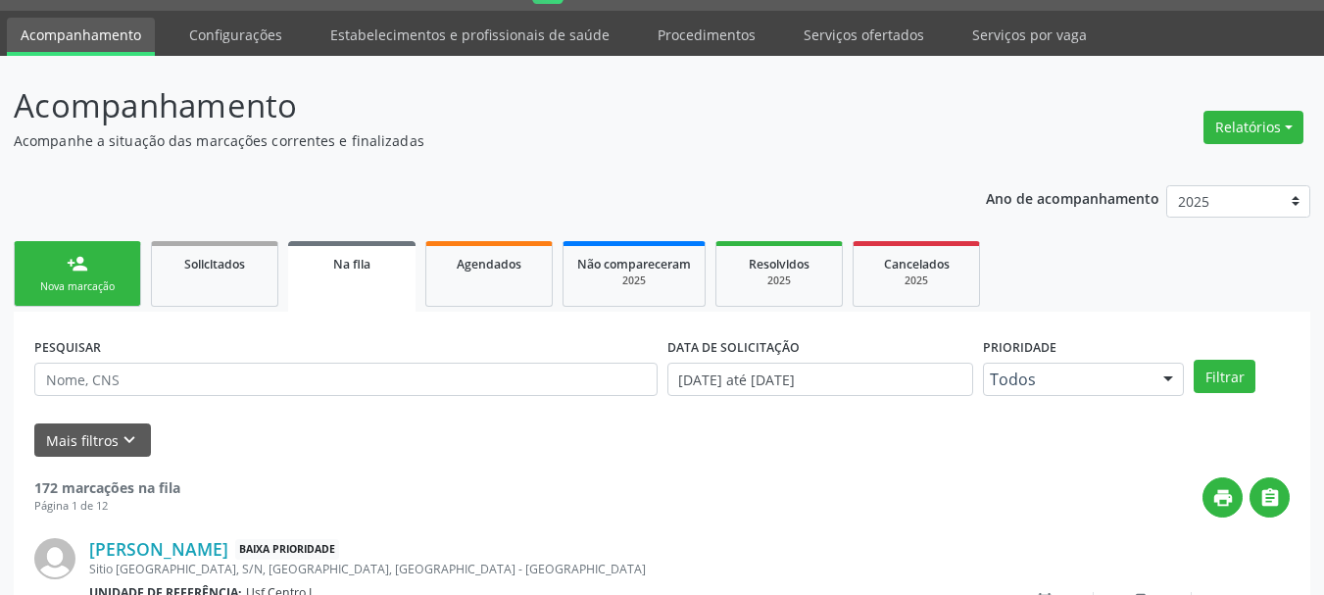
click at [60, 280] on div "Nova marcação" at bounding box center [77, 286] width 98 height 15
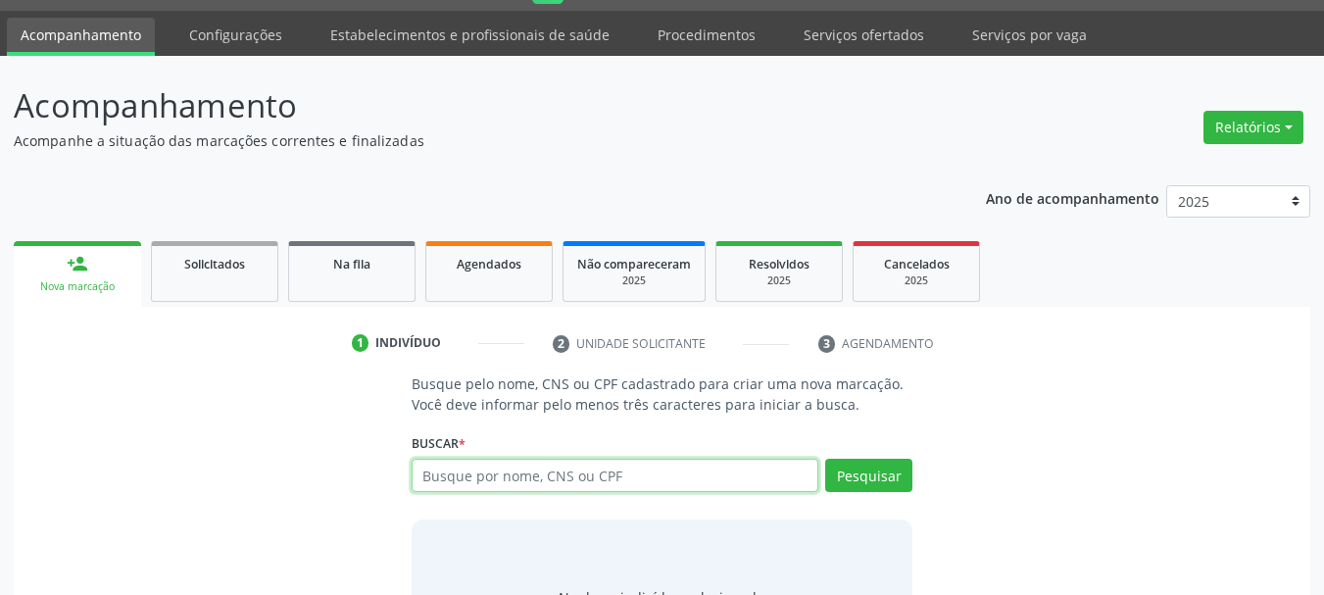
click at [482, 479] on input "text" at bounding box center [616, 475] width 408 height 33
type input "700006403964903"
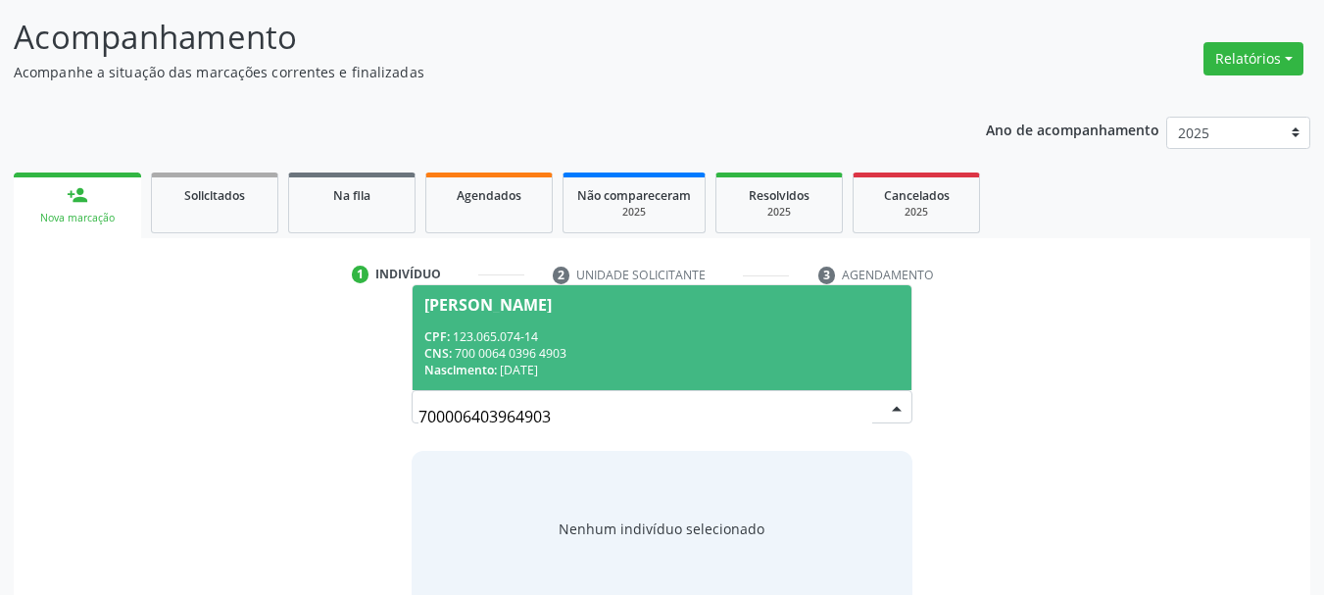
scroll to position [161, 0]
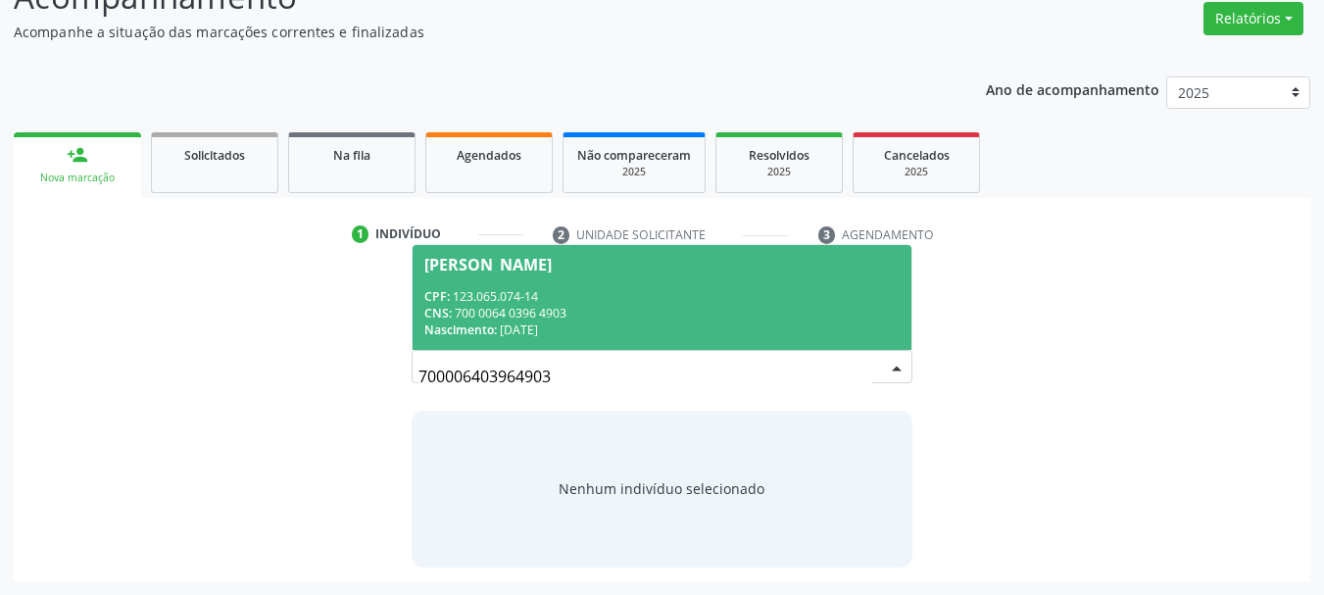
click at [557, 323] on div "Nascimento: 18/10/1999" at bounding box center [662, 330] width 476 height 17
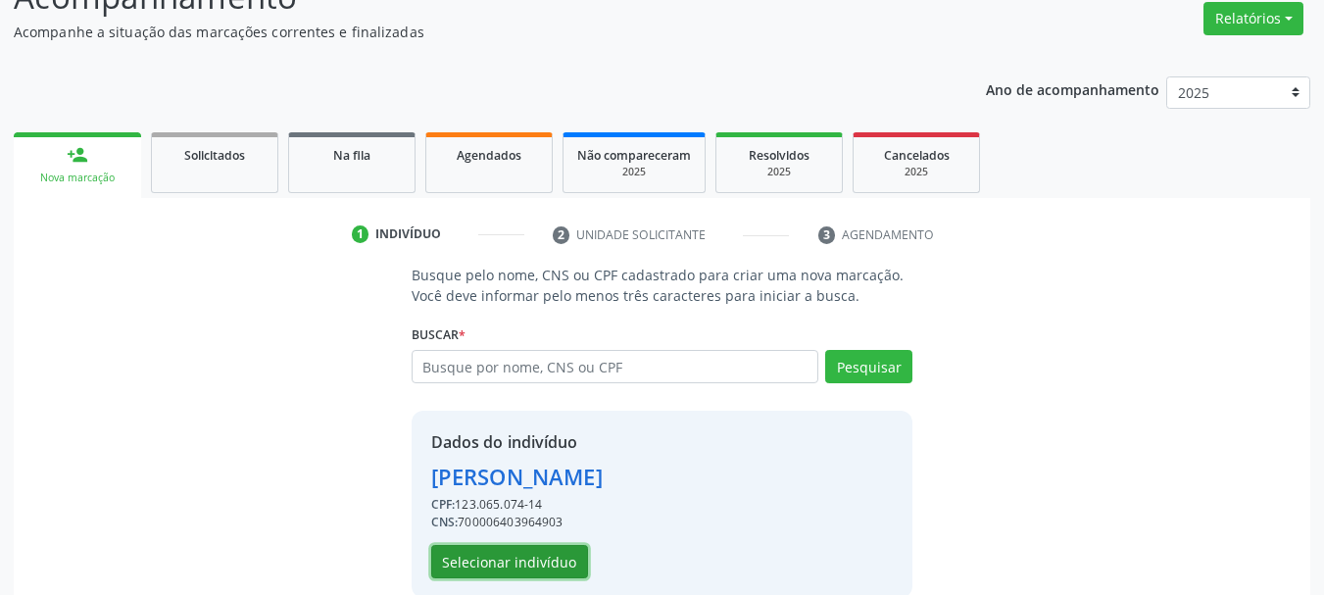
click at [546, 564] on button "Selecionar indivíduo" at bounding box center [509, 561] width 157 height 33
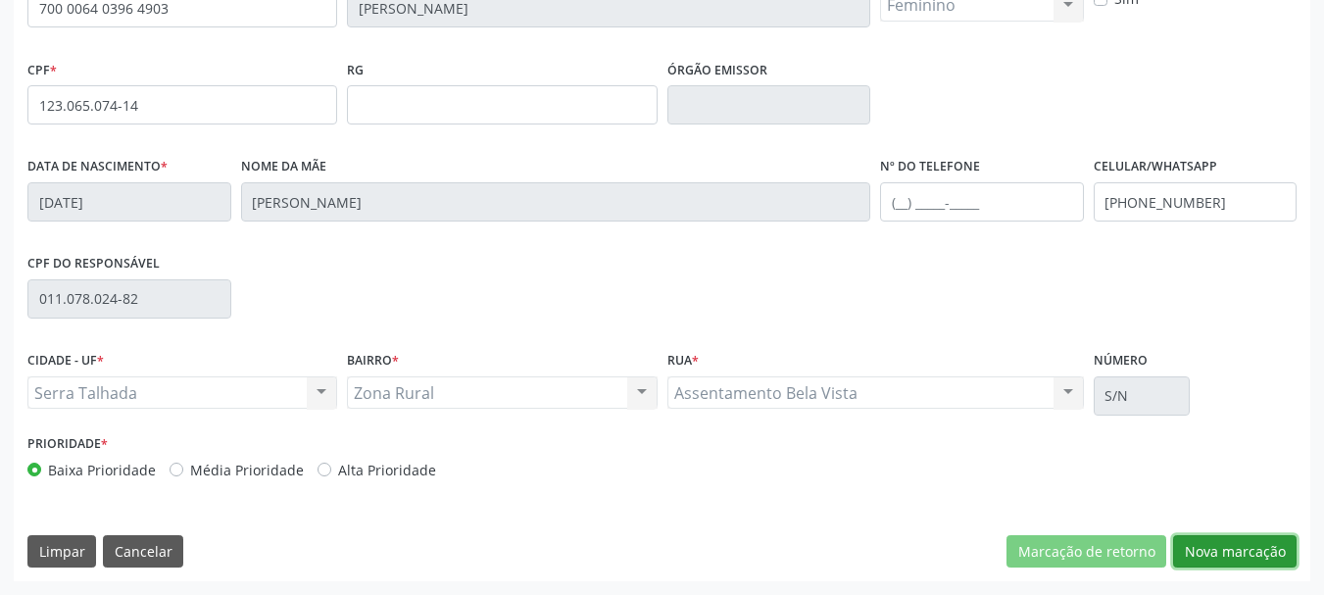
click at [1207, 551] on button "Nova marcação" at bounding box center [1235, 551] width 124 height 33
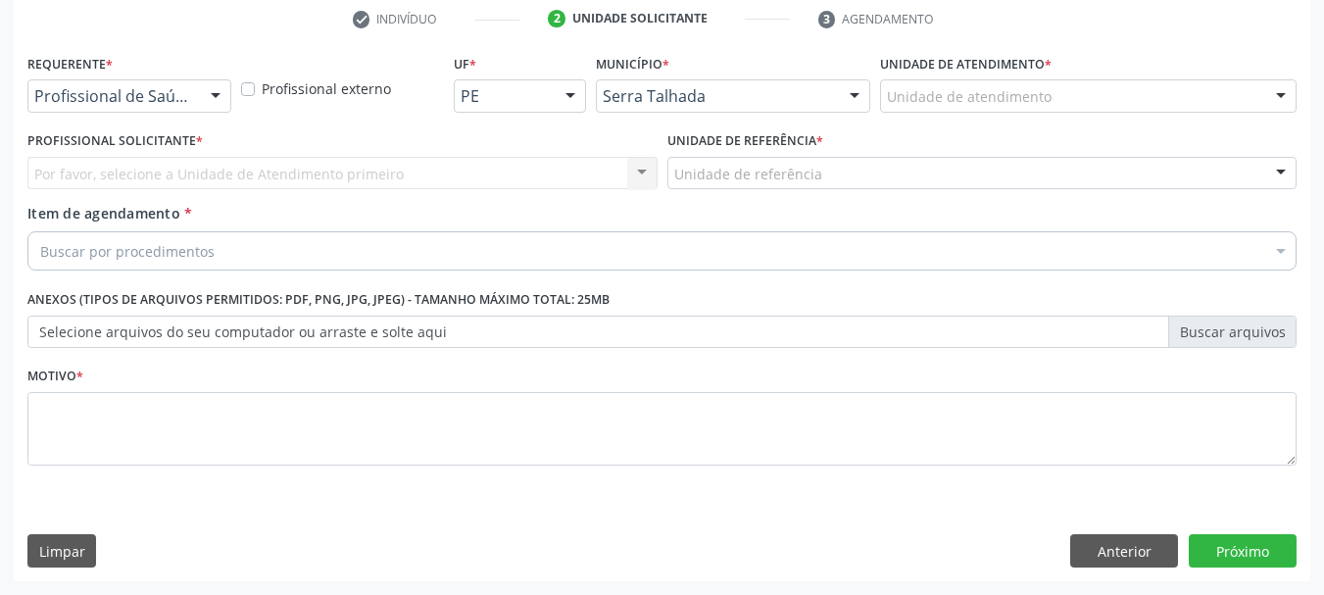
scroll to position [376, 0]
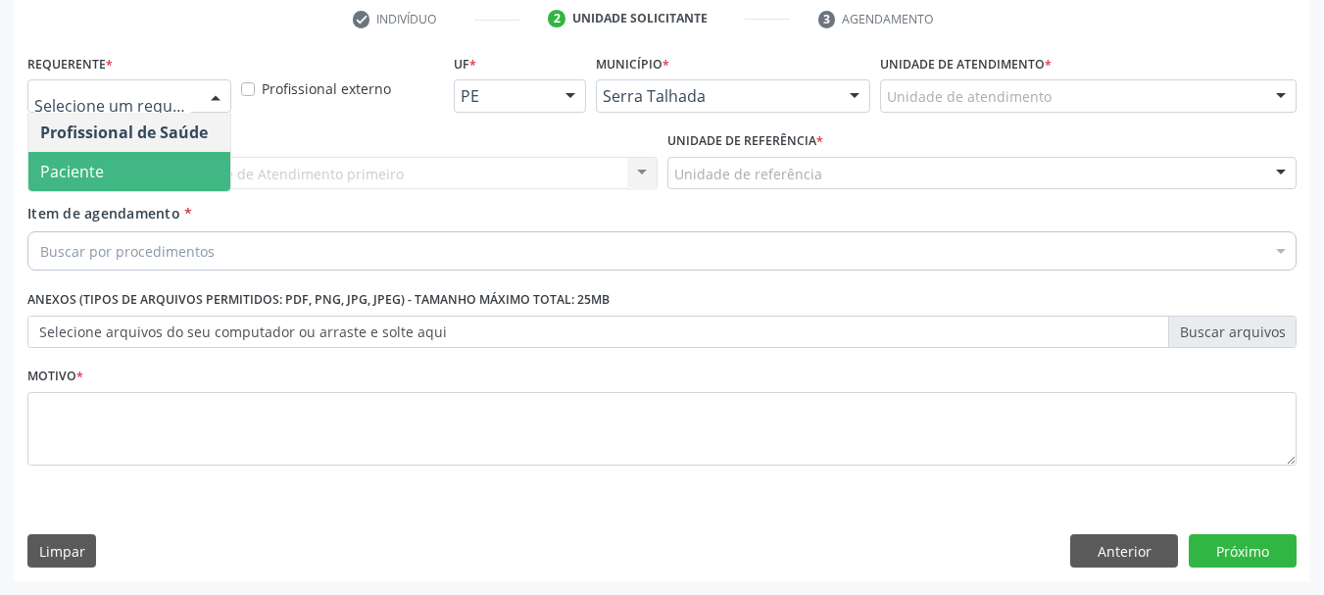
click at [155, 158] on span "Paciente" at bounding box center [129, 171] width 202 height 39
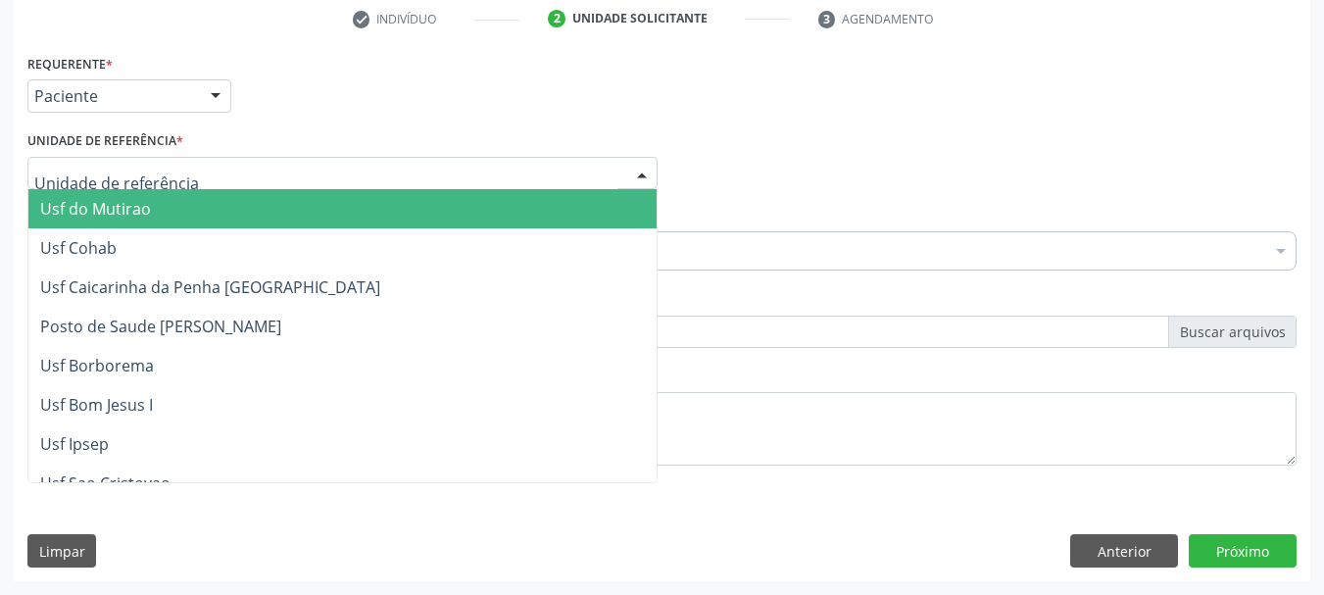
click at [155, 158] on div at bounding box center [342, 173] width 630 height 33
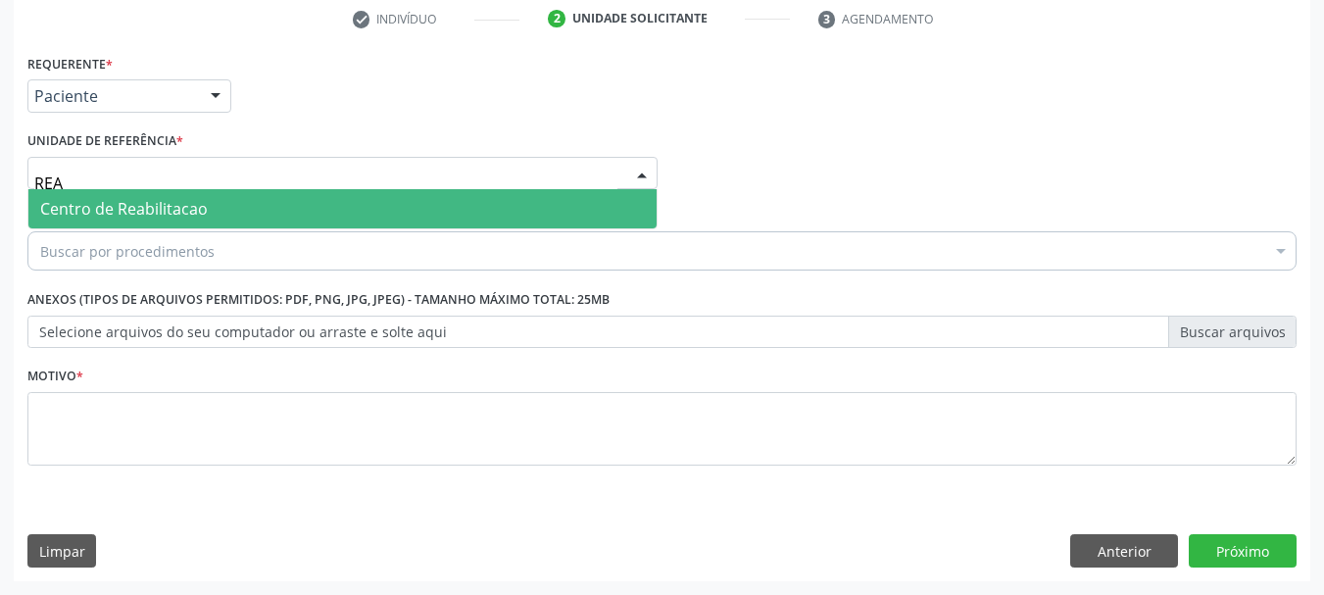
type input "REAB"
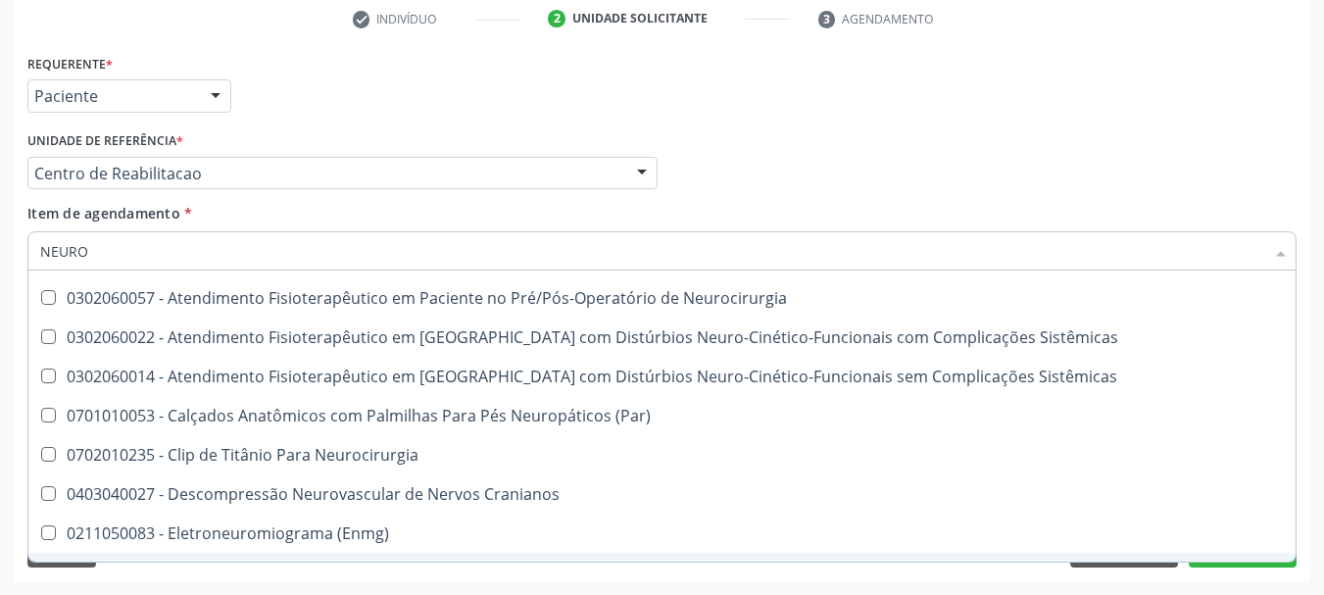
scroll to position [0, 0]
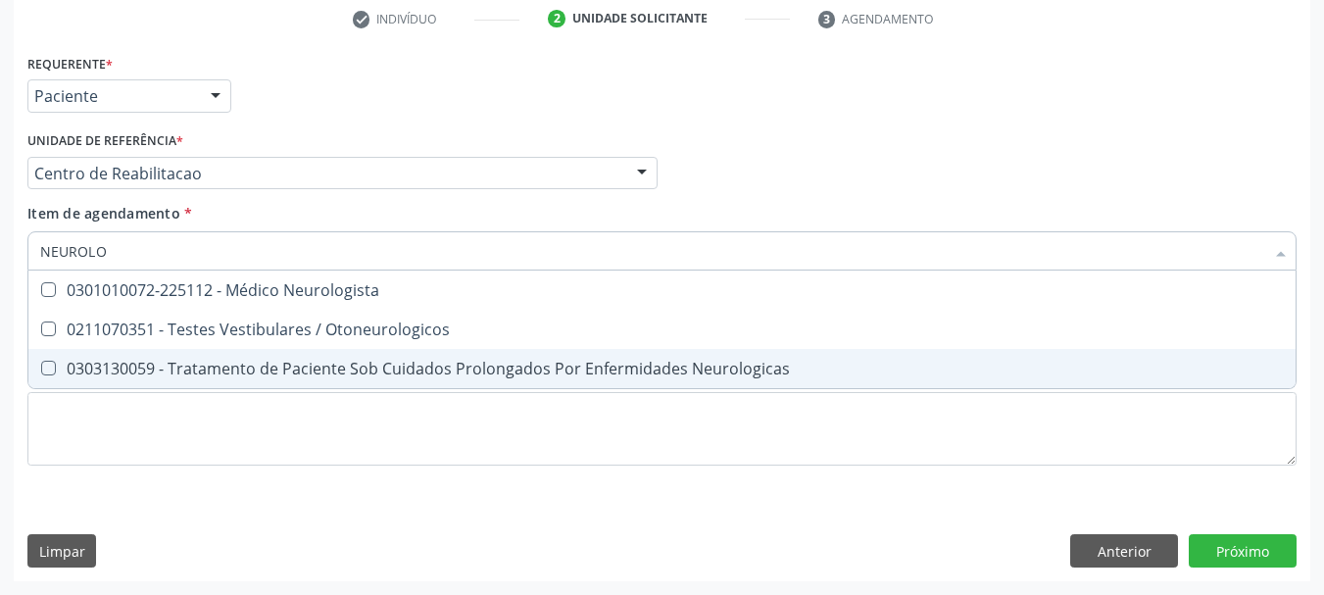
type input "NEUROLOG"
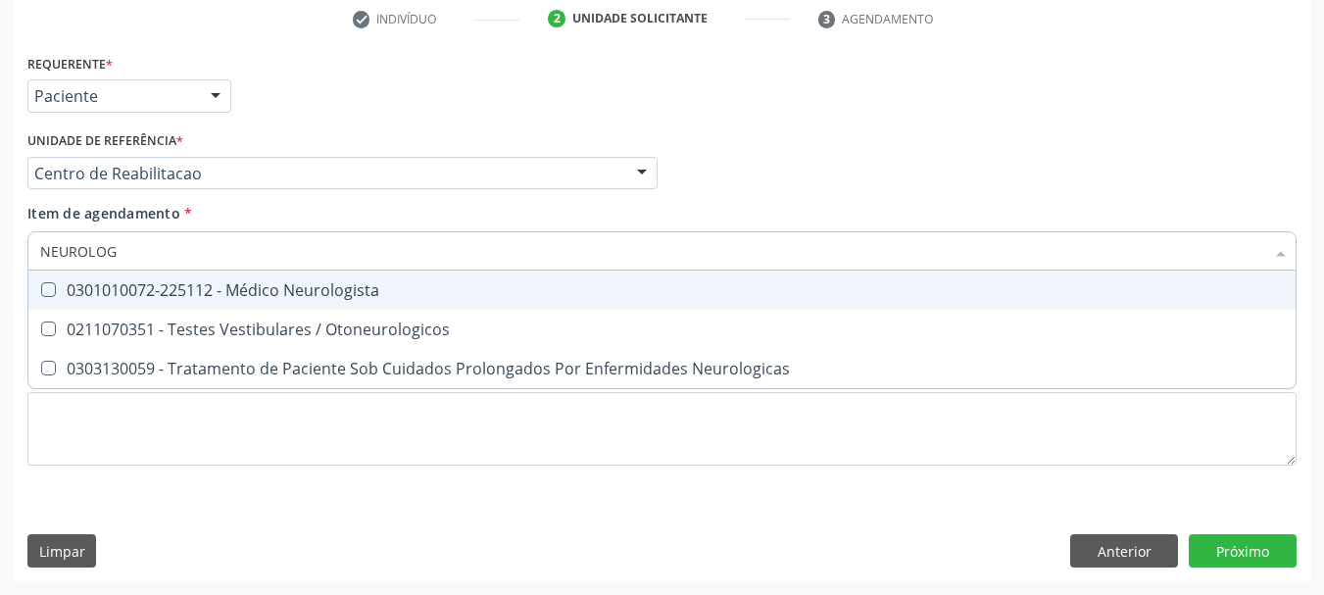
click at [257, 270] on input "NEUROLOG" at bounding box center [652, 250] width 1224 height 39
click at [258, 277] on span "0301010072-225112 - Médico Neurologista" at bounding box center [661, 290] width 1267 height 39
checkbox Neurologista "true"
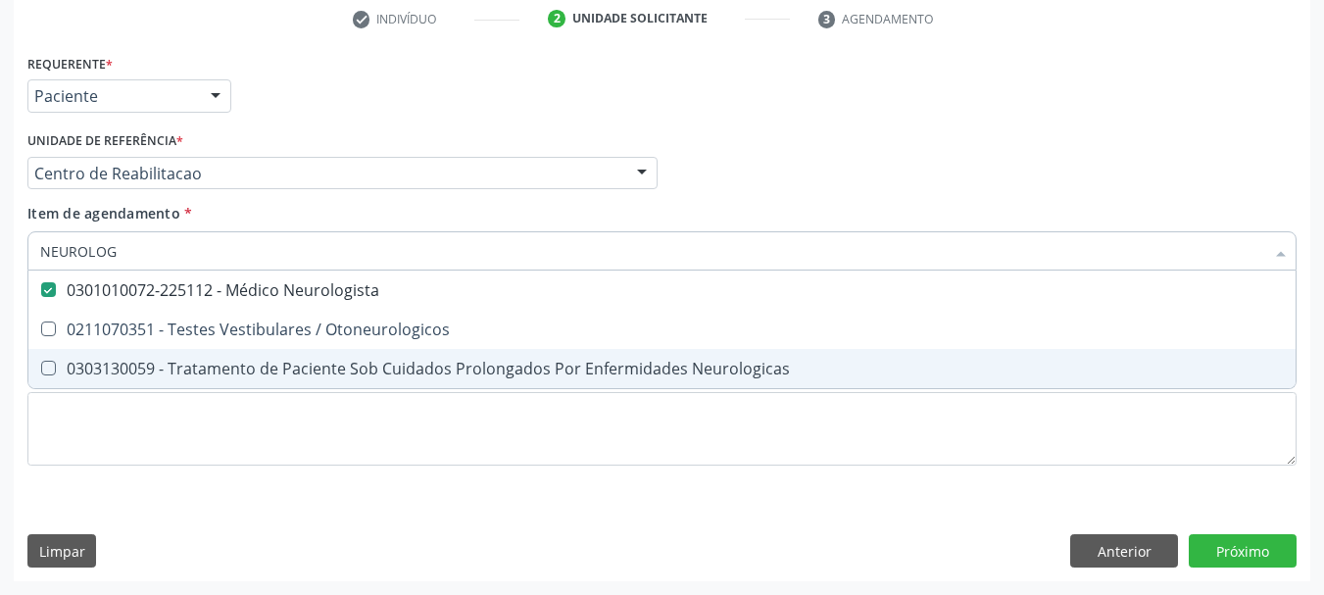
click at [235, 383] on span "0303130059 - Tratamento de Paciente Sob Cuidados Prolongados Por Enfermidades N…" at bounding box center [661, 368] width 1267 height 39
click at [224, 382] on span "0303130059 - Tratamento de Paciente Sob Cuidados Prolongados Por Enfermidades N…" at bounding box center [661, 368] width 1267 height 39
checkbox Neurologicas "false"
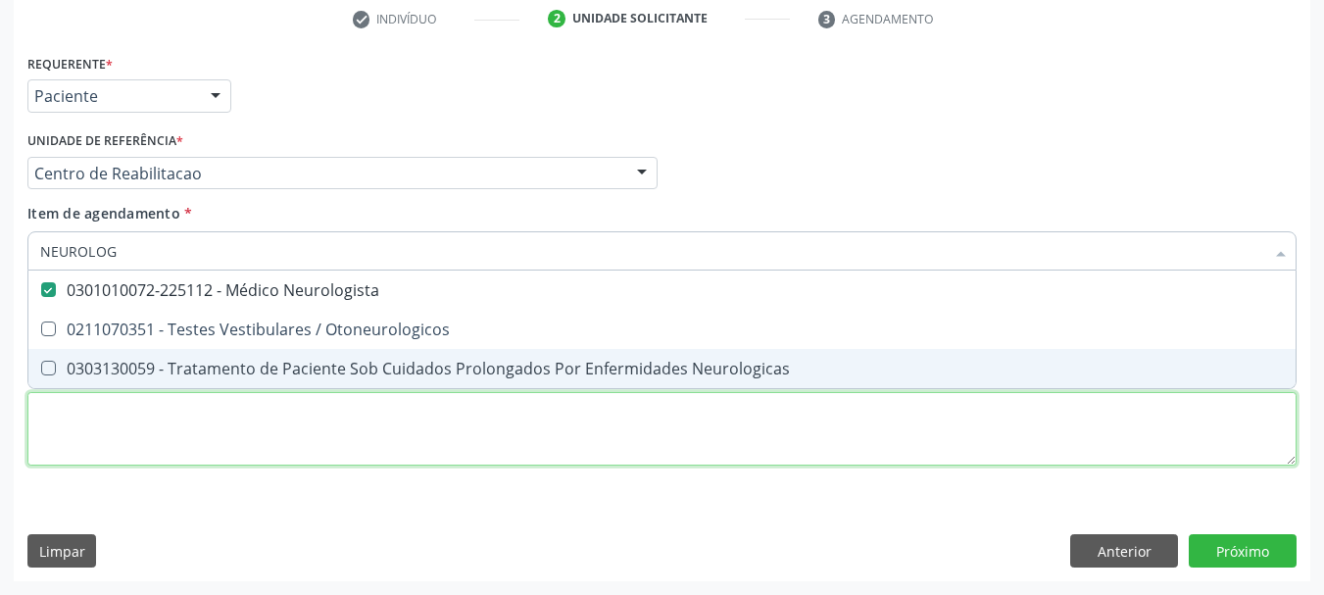
click at [223, 420] on div "Requerente * Paciente Profissional de Saúde Paciente Nenhum resultado encontrad…" at bounding box center [661, 271] width 1269 height 444
type textarea "S"
checkbox Otoneurologicos "true"
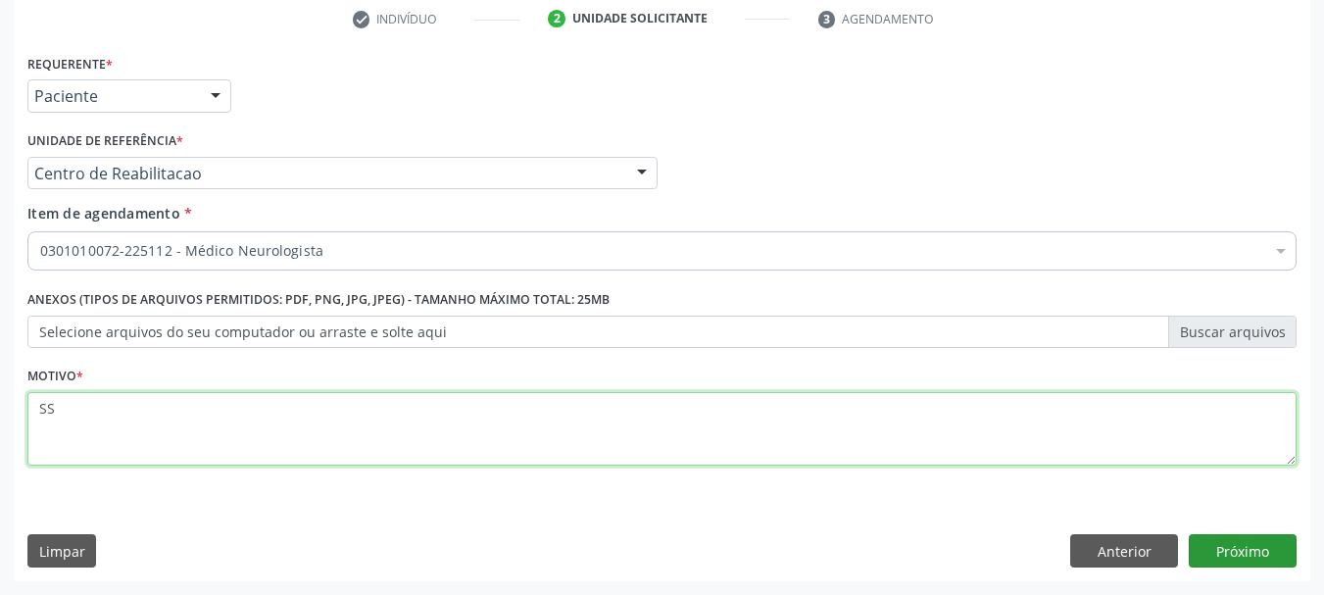
type textarea "SS"
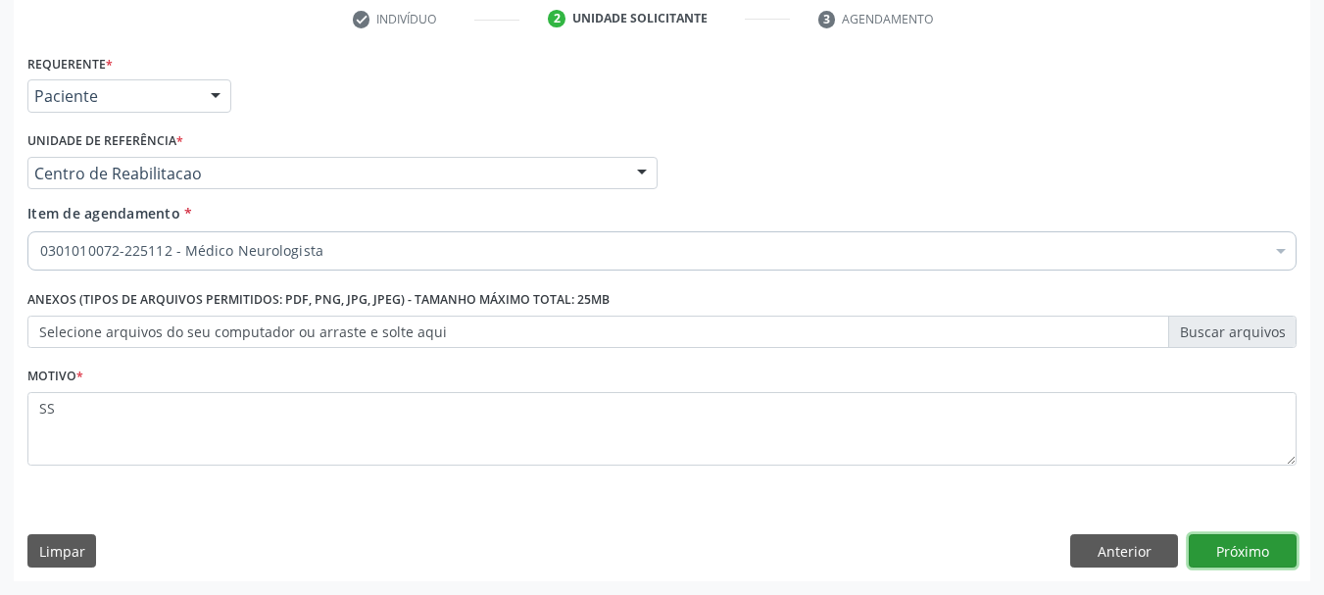
click at [1294, 557] on button "Próximo" at bounding box center [1243, 550] width 108 height 33
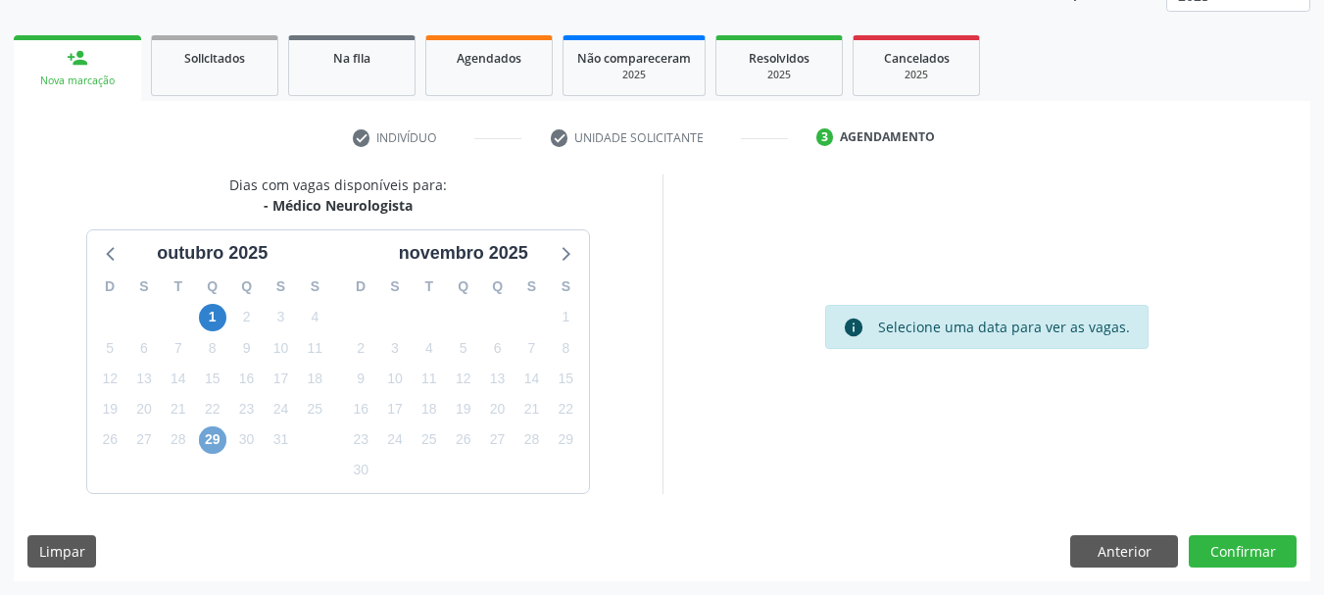
click at [213, 434] on span "29" at bounding box center [212, 439] width 27 height 27
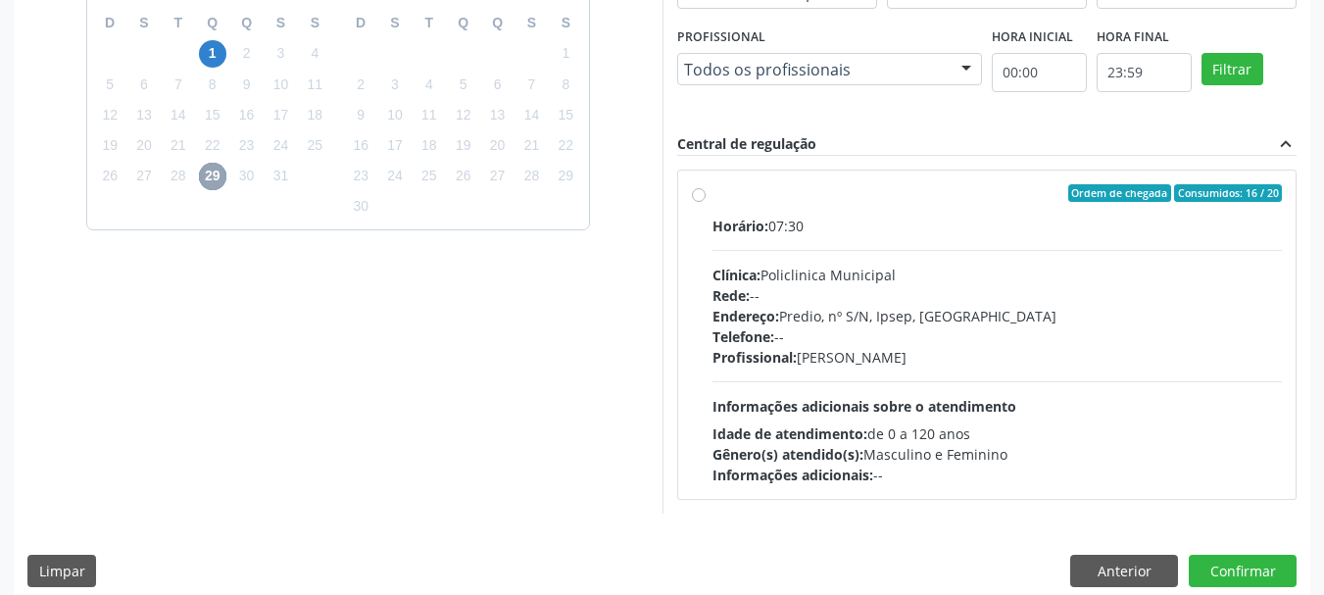
scroll to position [541, 0]
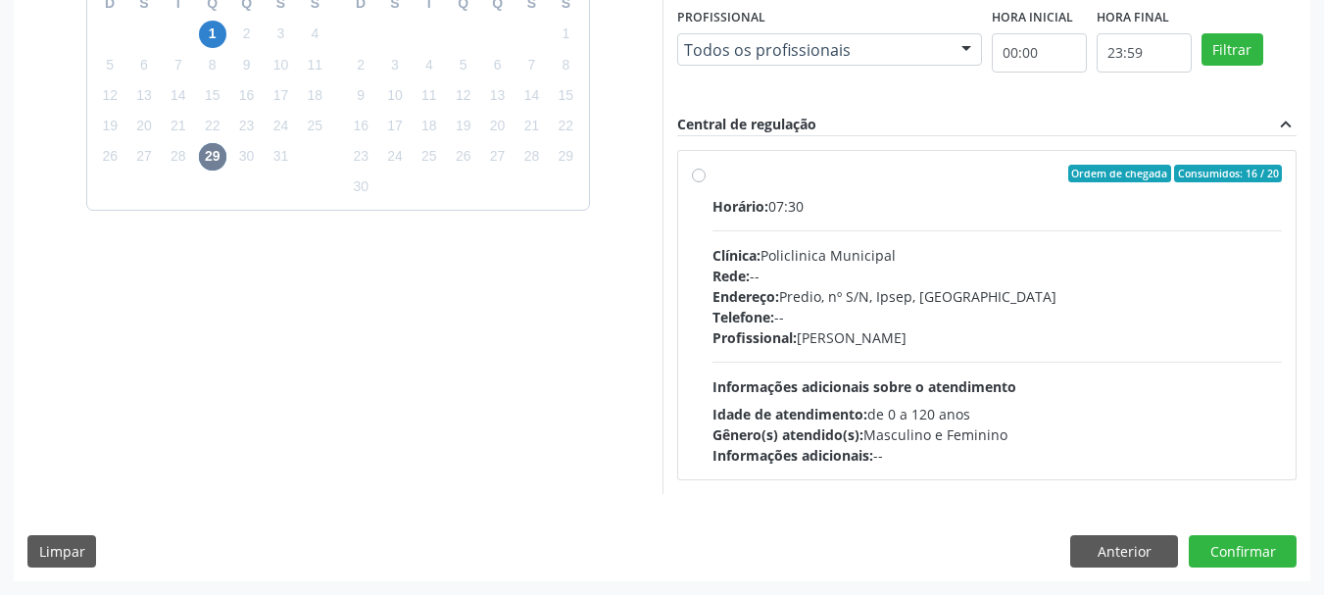
click at [901, 369] on div "Horário: 07:30 Clínica: Policlinica Municipal Rede: -- Endereço: Predio, nº S/N…" at bounding box center [998, 331] width 570 height 270
click at [706, 182] on input "Ordem de chegada Consumidos: 16 / 20 Horário: 07:30 Clínica: Policlinica Munici…" at bounding box center [699, 174] width 14 height 18
radio input "true"
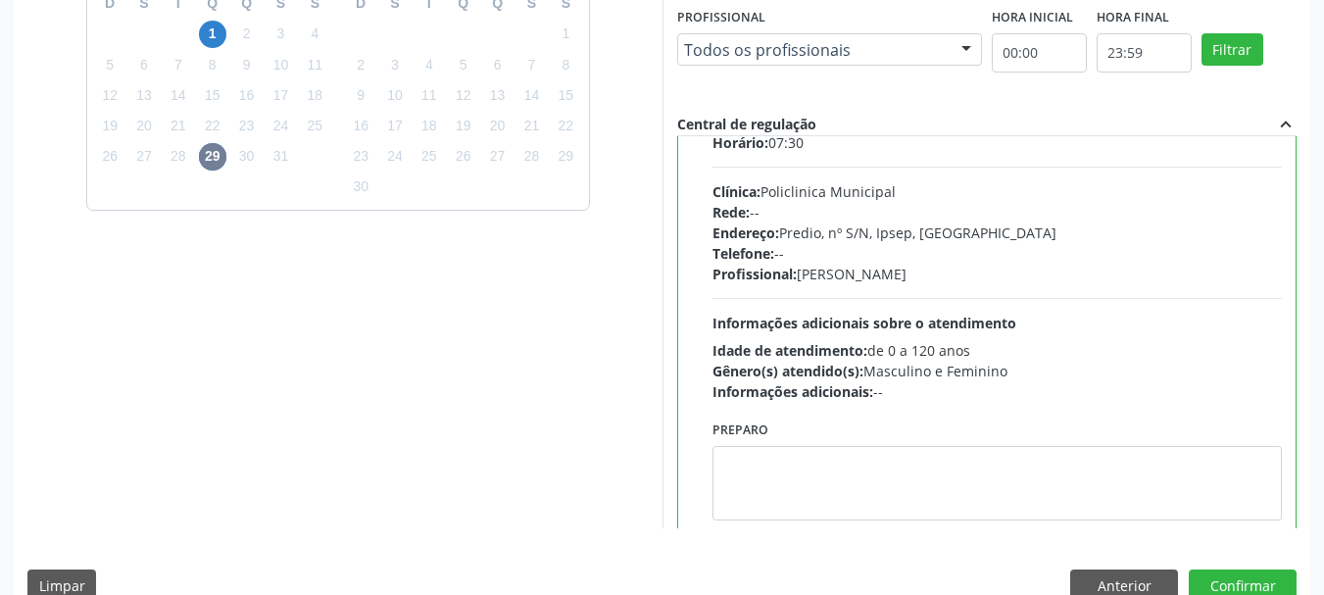
scroll to position [97, 0]
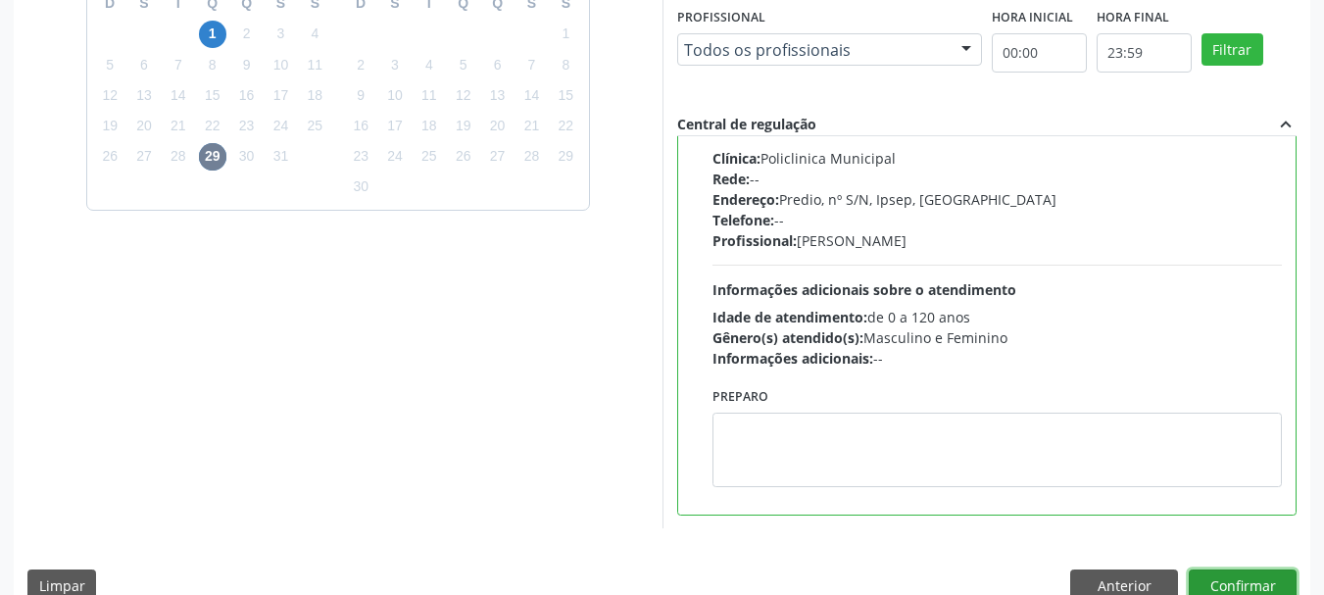
click at [1268, 585] on button "Confirmar" at bounding box center [1243, 585] width 108 height 33
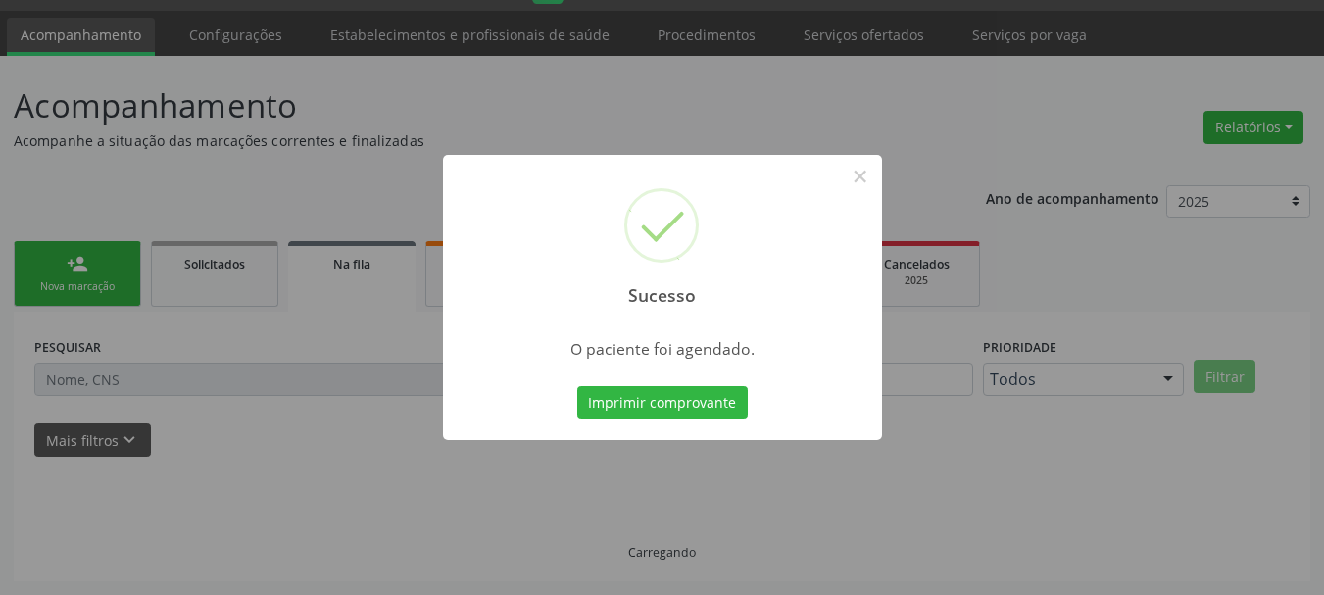
scroll to position [52, 0]
click at [733, 402] on button "Imprimir comprovante" at bounding box center [662, 402] width 171 height 33
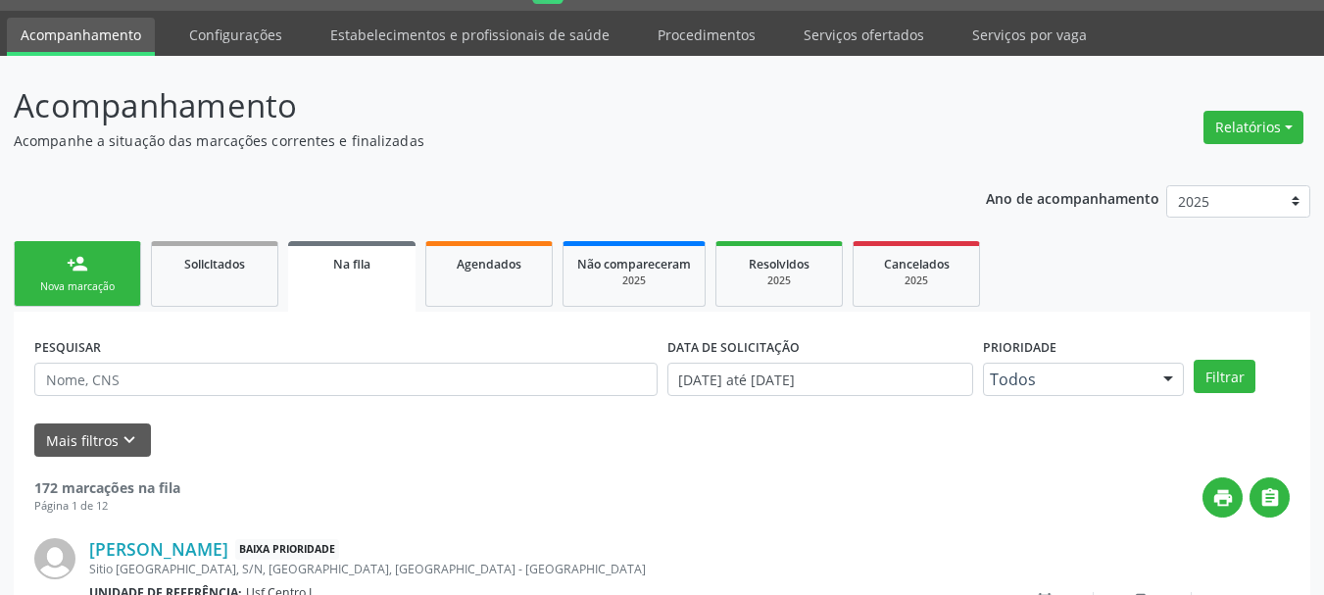
click at [117, 287] on div "Nova marcação" at bounding box center [77, 286] width 98 height 15
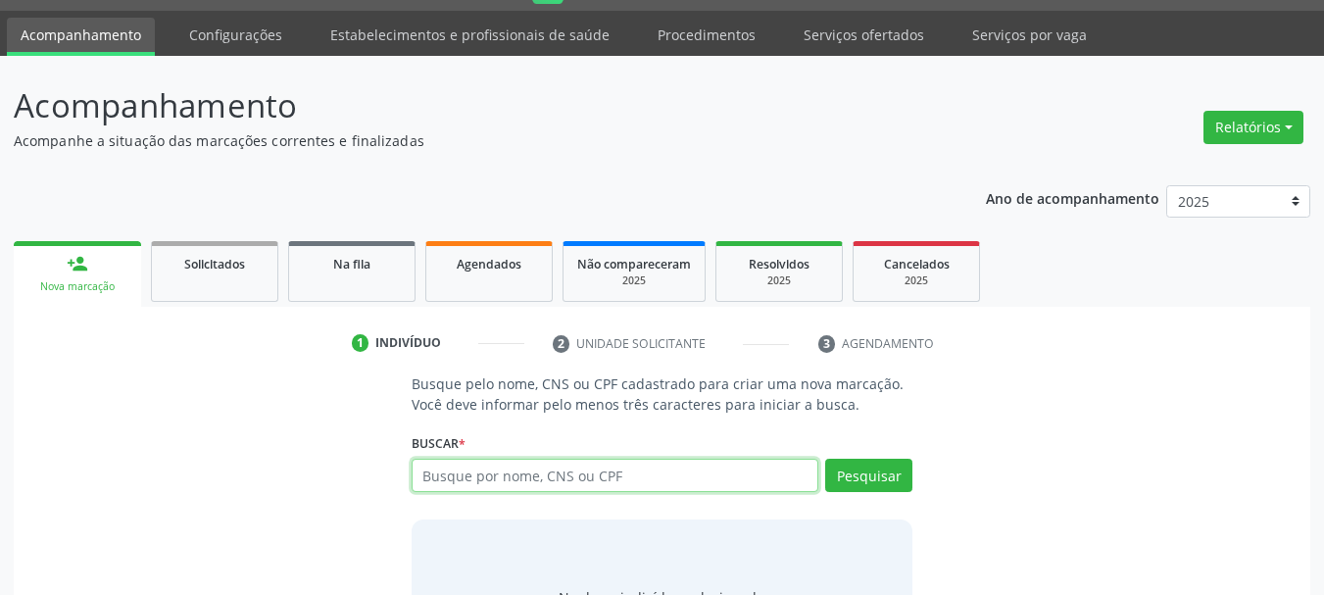
click at [490, 474] on input "text" at bounding box center [616, 475] width 408 height 33
type input "898004989015608"
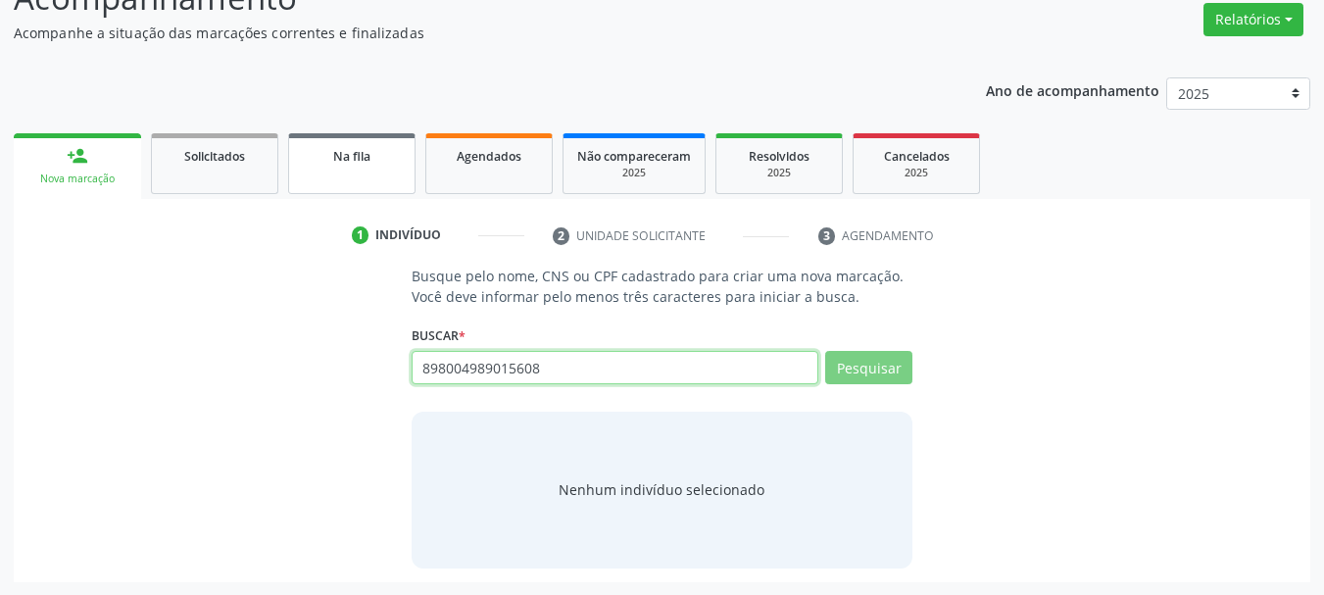
scroll to position [161, 0]
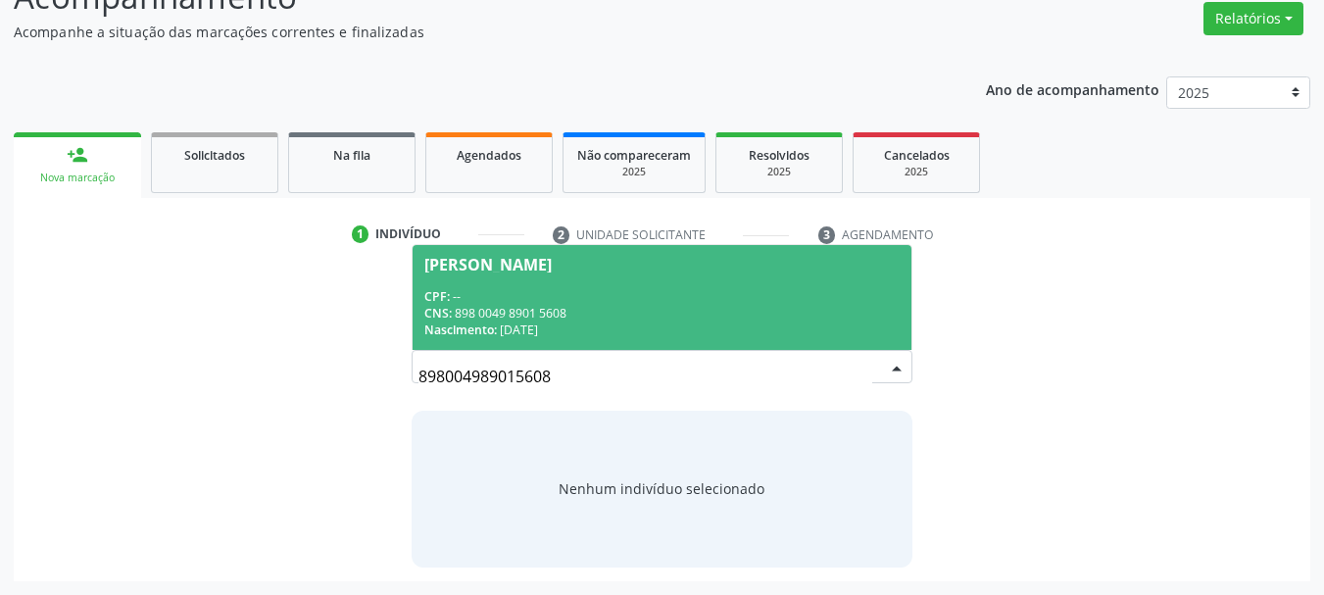
click at [610, 301] on div "CPF: --" at bounding box center [662, 296] width 476 height 17
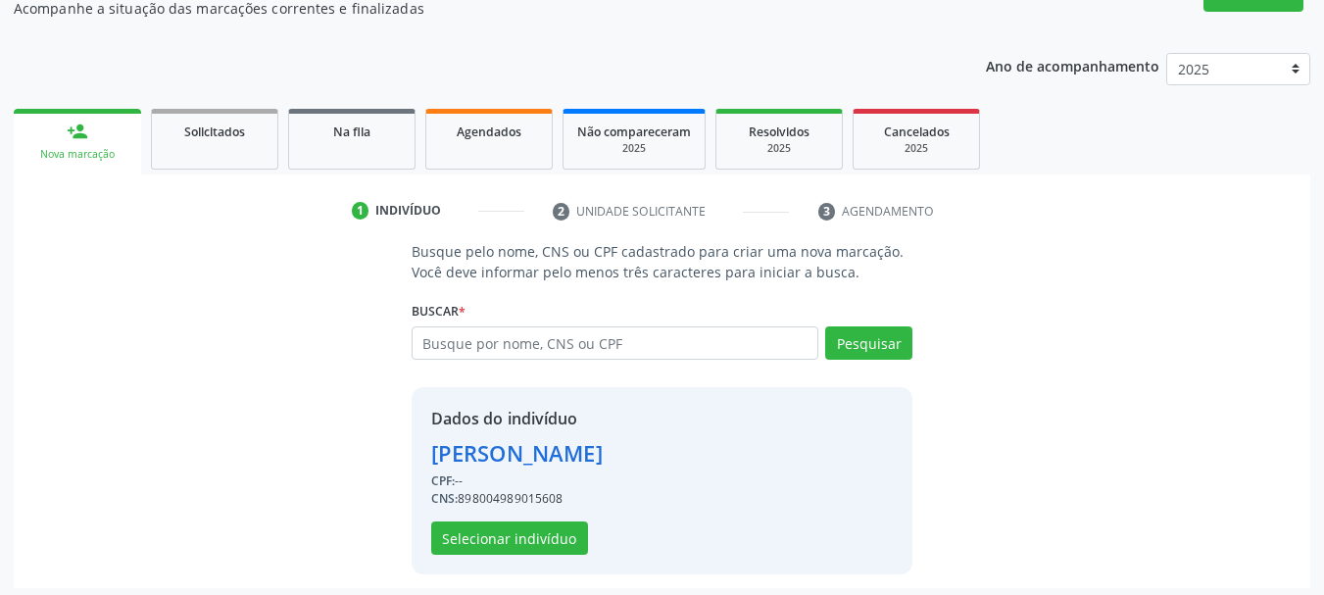
scroll to position [191, 0]
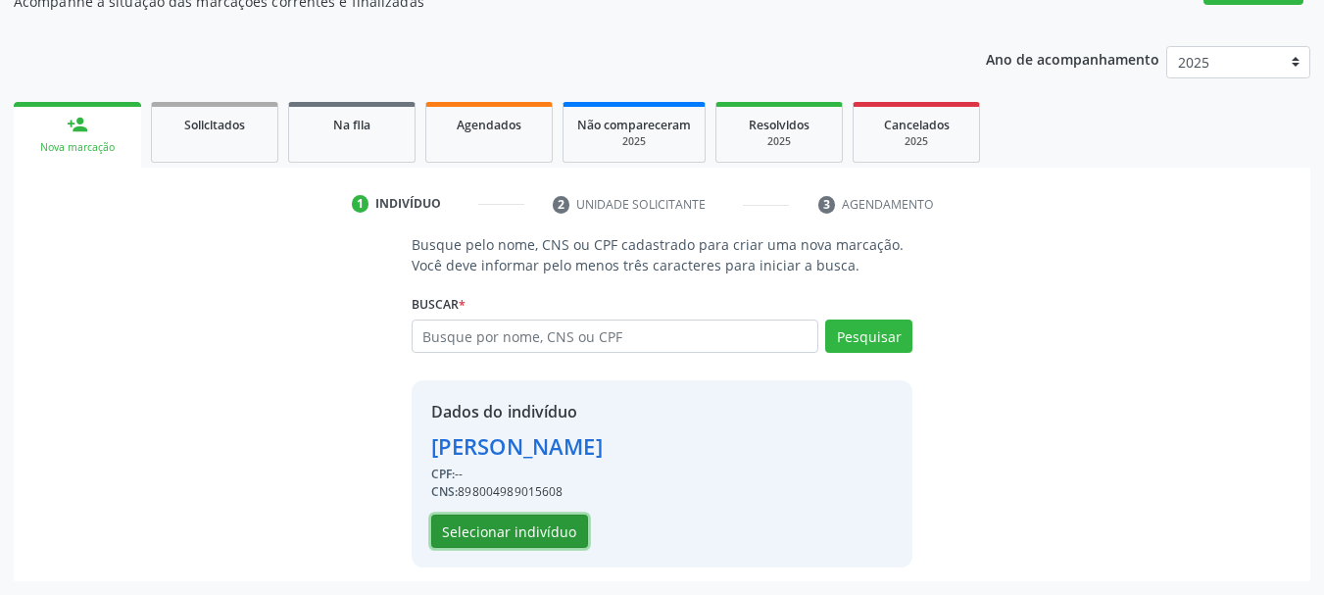
click at [553, 531] on button "Selecionar indivíduo" at bounding box center [509, 531] width 157 height 33
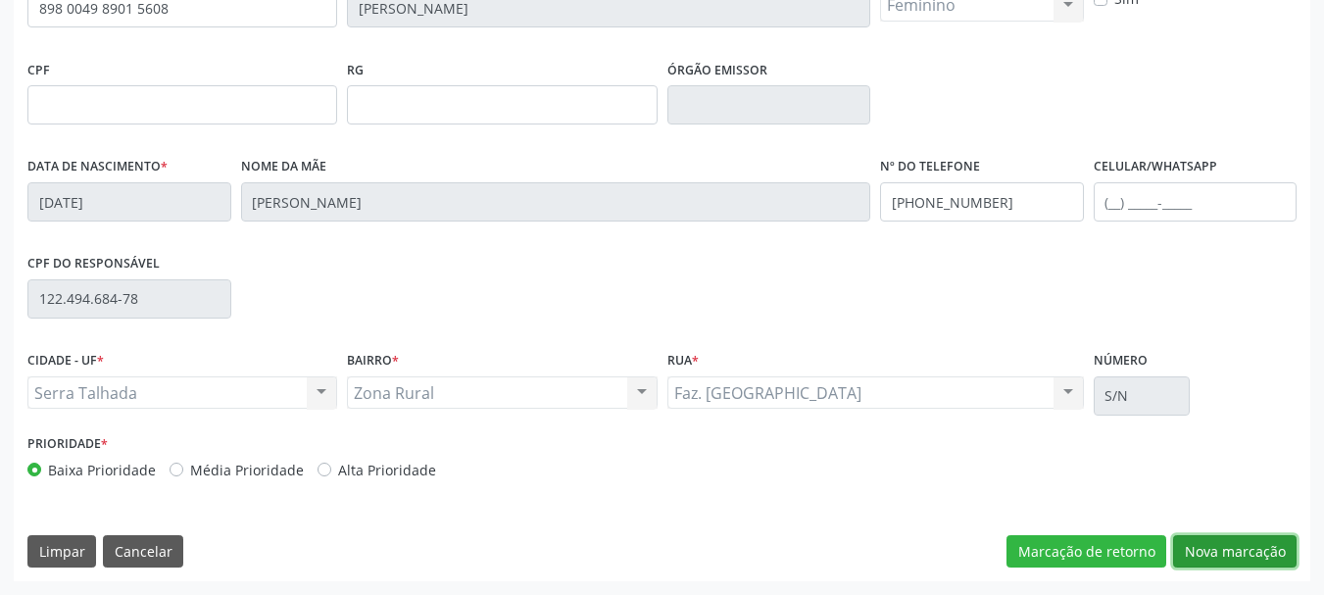
click at [1208, 561] on button "Nova marcação" at bounding box center [1235, 551] width 124 height 33
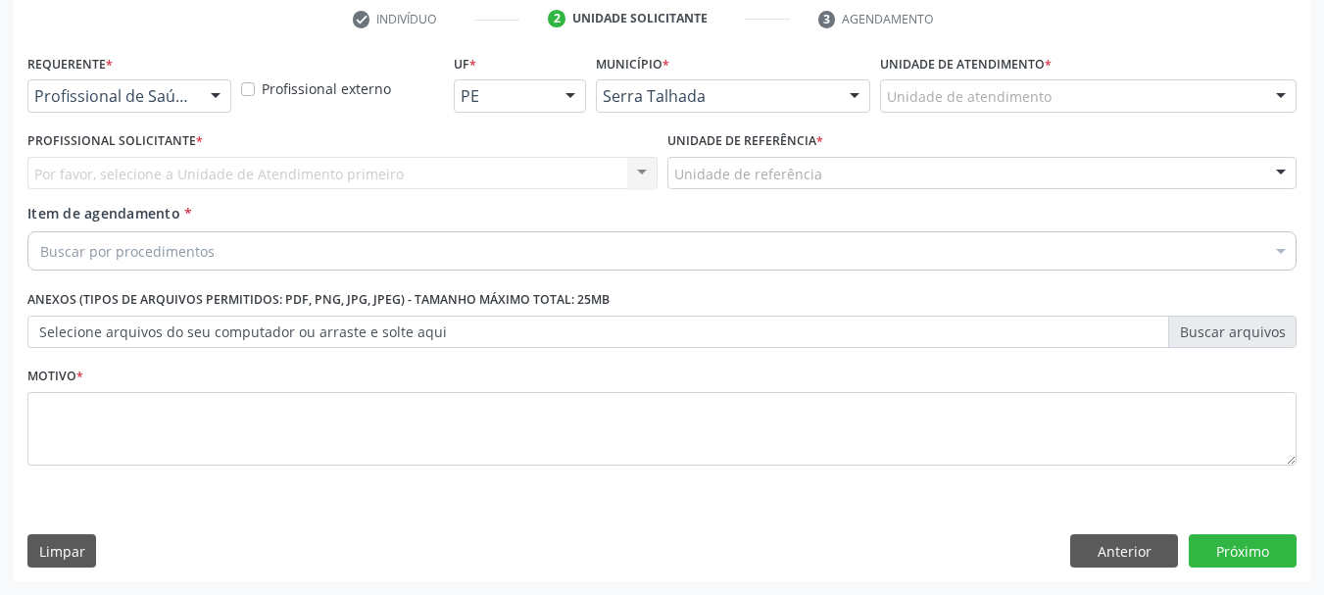
scroll to position [376, 0]
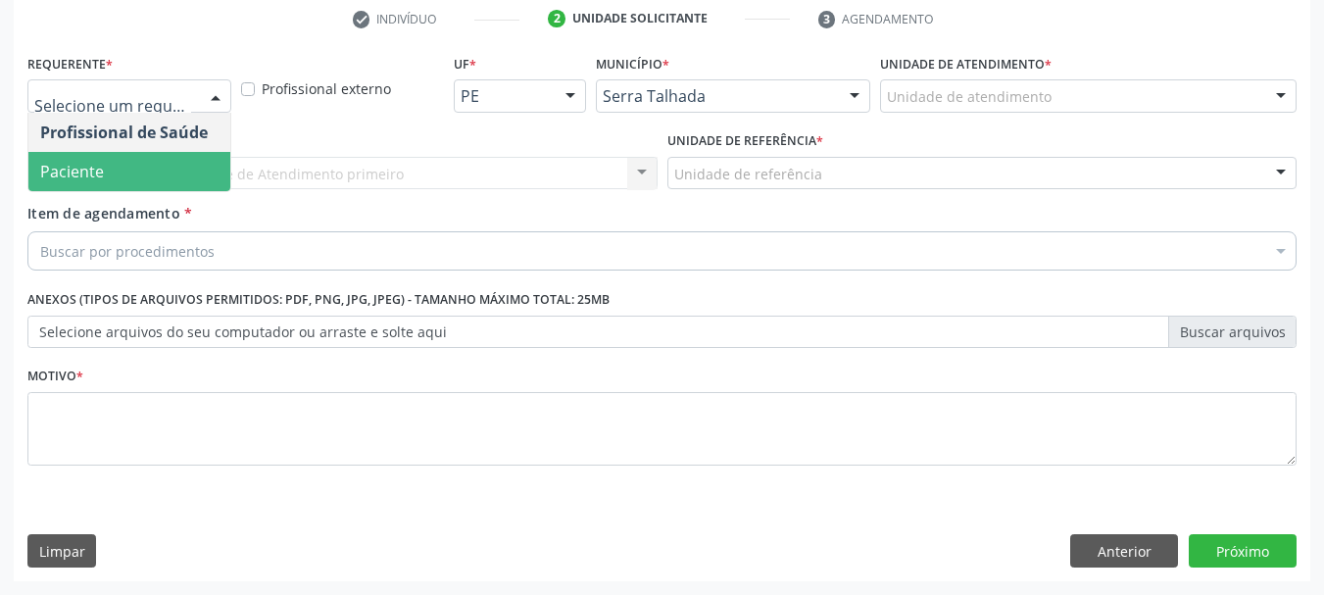
click at [129, 165] on span "Paciente" at bounding box center [129, 171] width 202 height 39
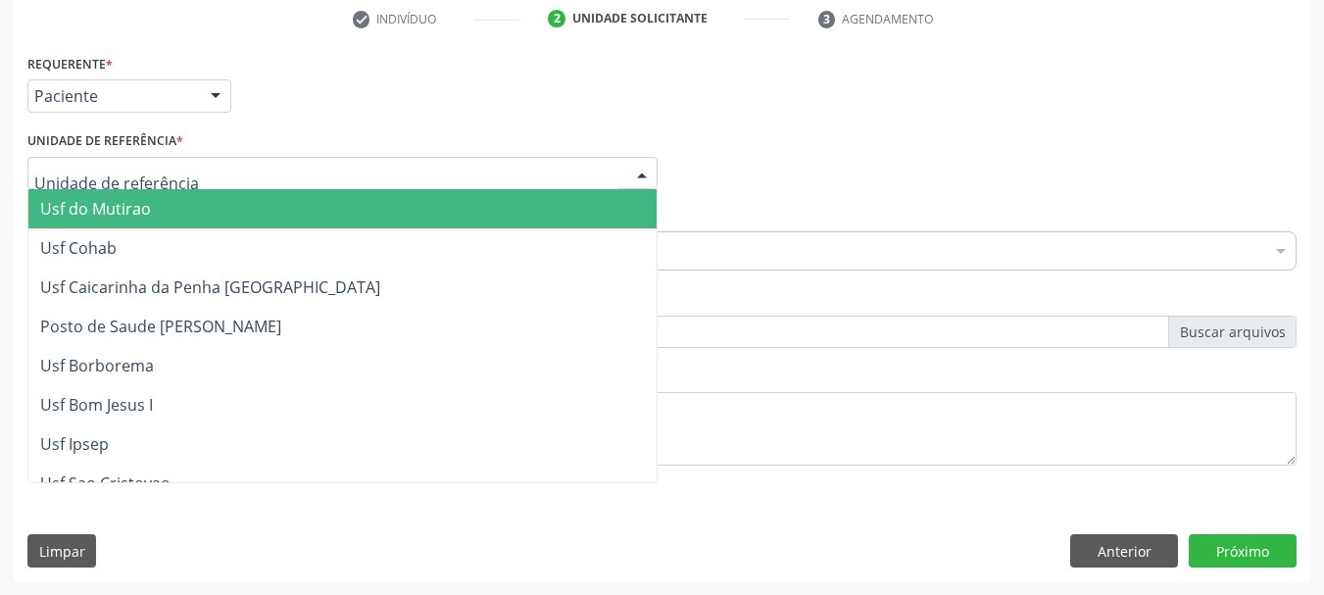
click at [129, 185] on div at bounding box center [342, 173] width 630 height 33
click at [124, 178] on input "text" at bounding box center [325, 183] width 583 height 39
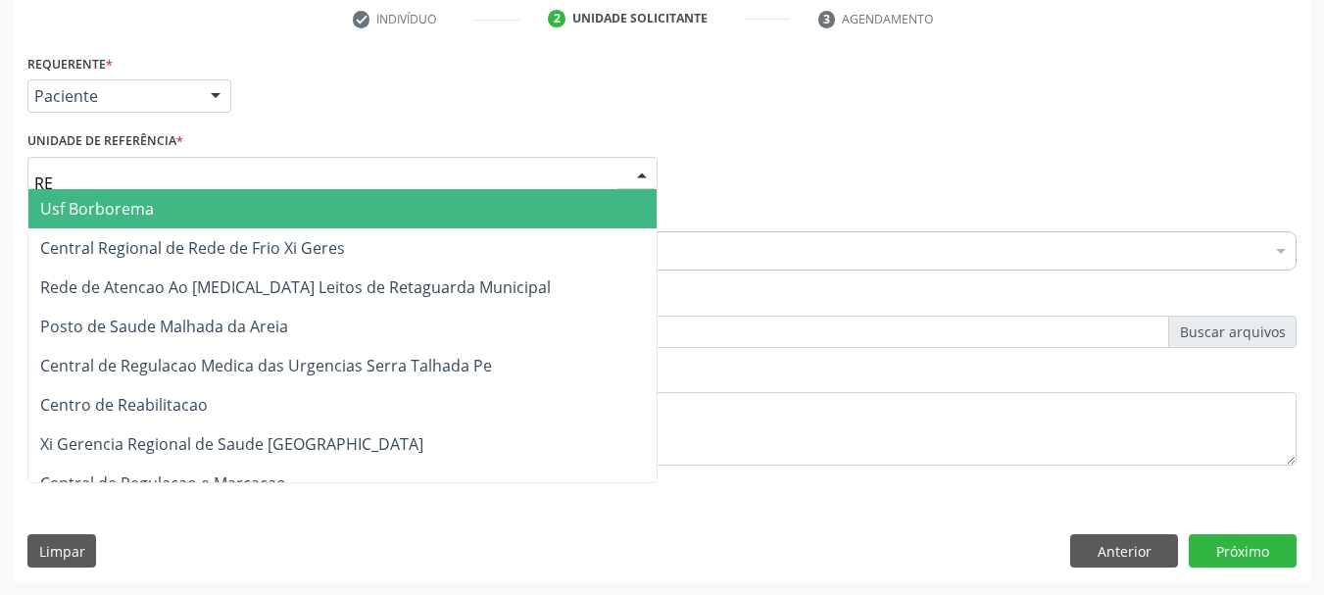
type input "REA"
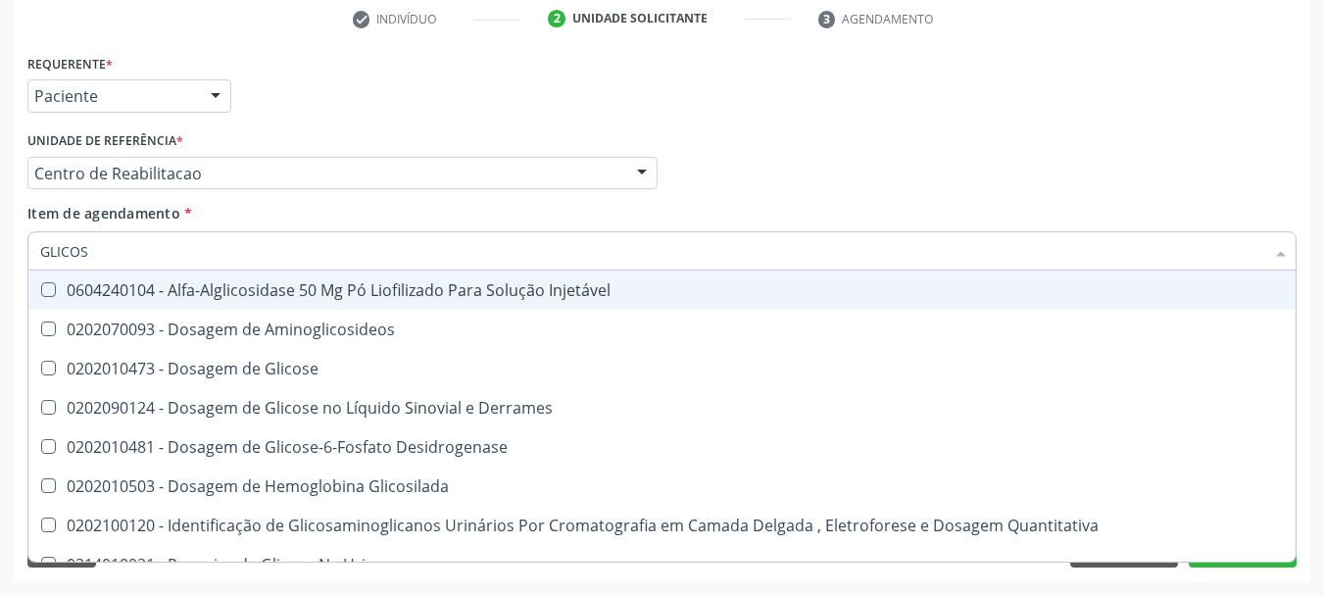
type input "GLICOSE"
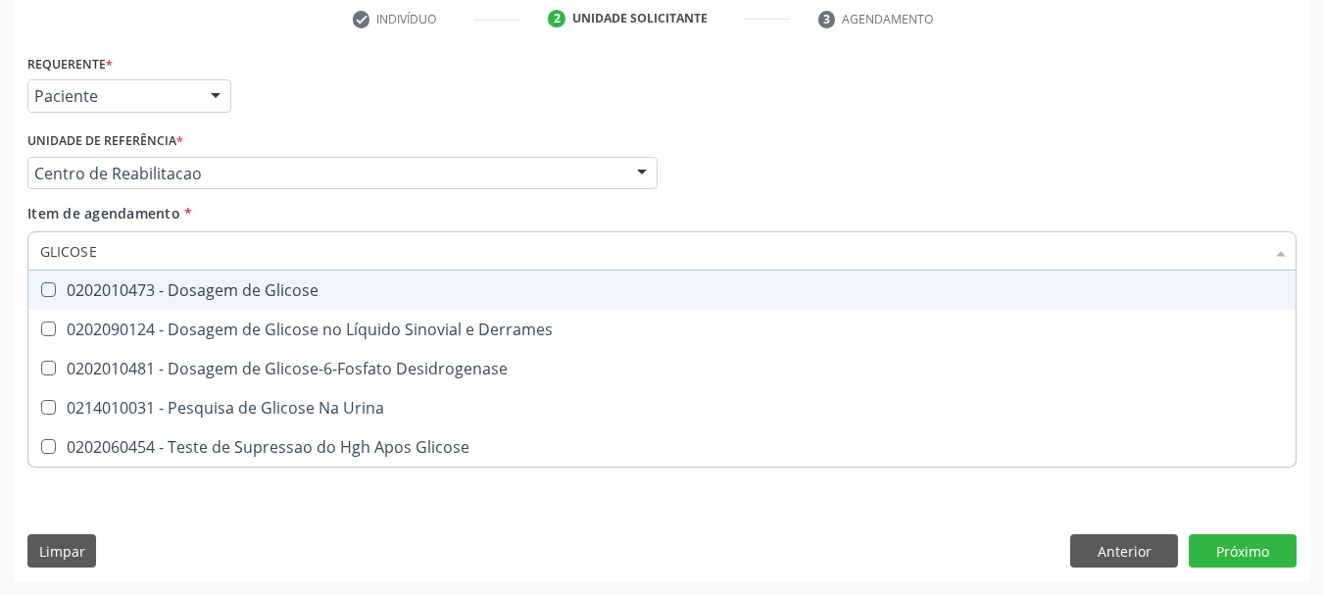
click at [135, 292] on div "0202010473 - Dosagem de Glicose" at bounding box center [662, 290] width 1244 height 16
checkbox Glicose "true"
click at [143, 253] on input "GLICOSE" at bounding box center [652, 250] width 1224 height 39
type input "A"
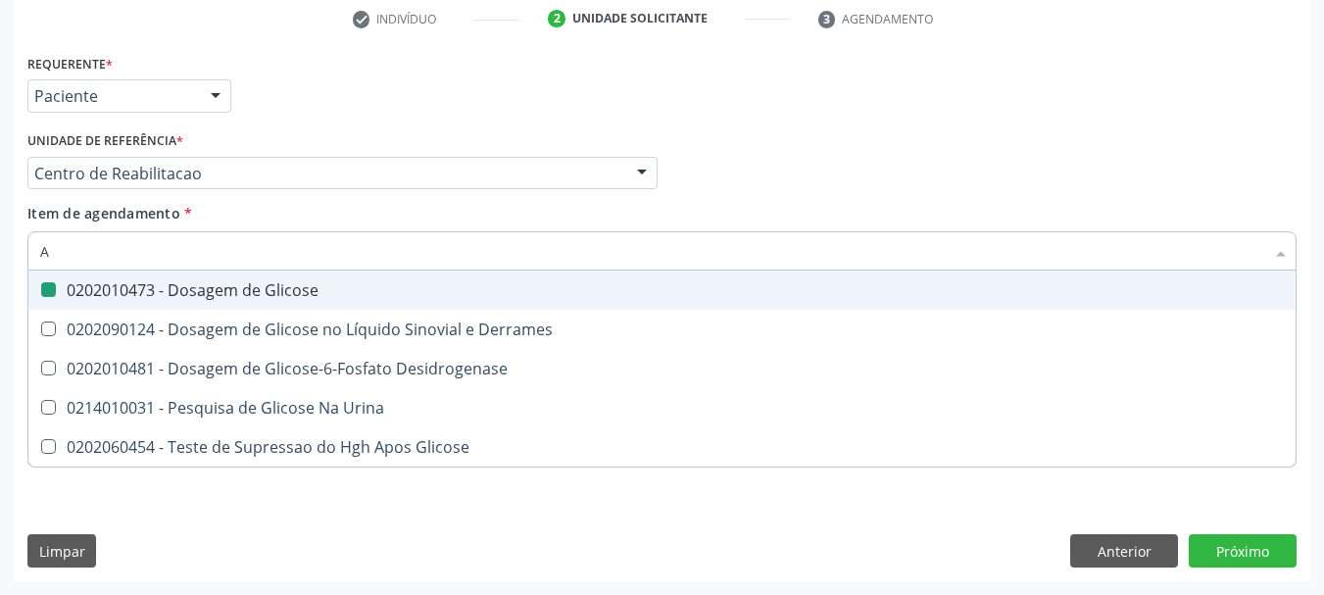
checkbox Glicose "false"
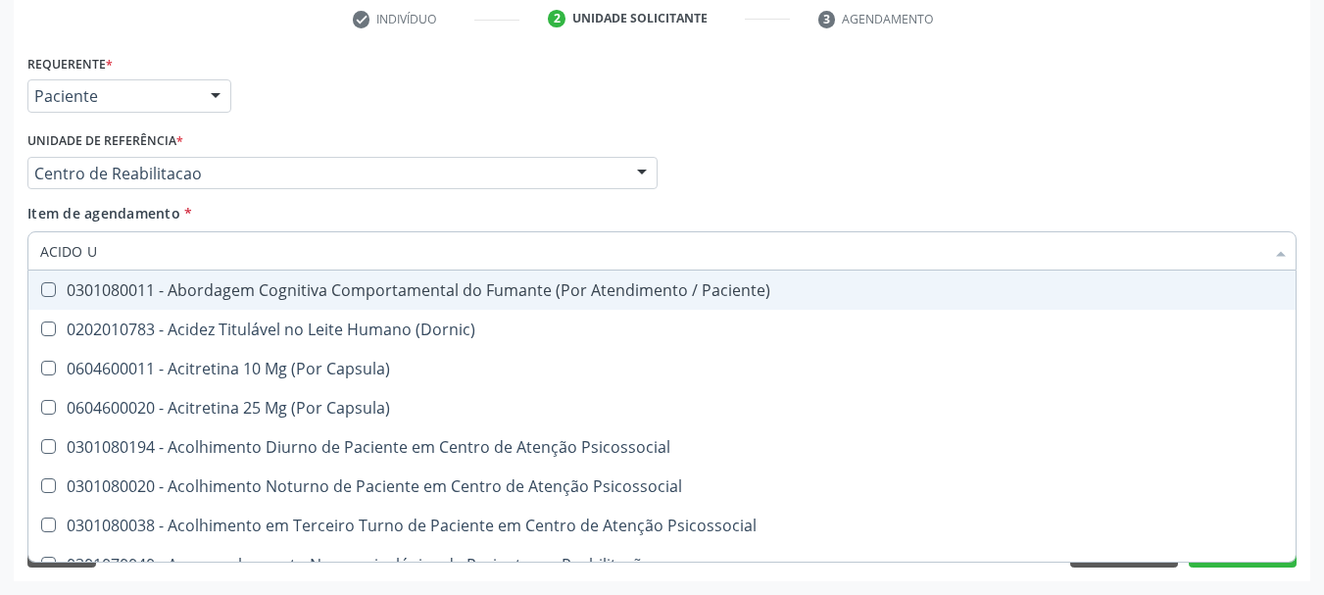
type input "ACIDO UR"
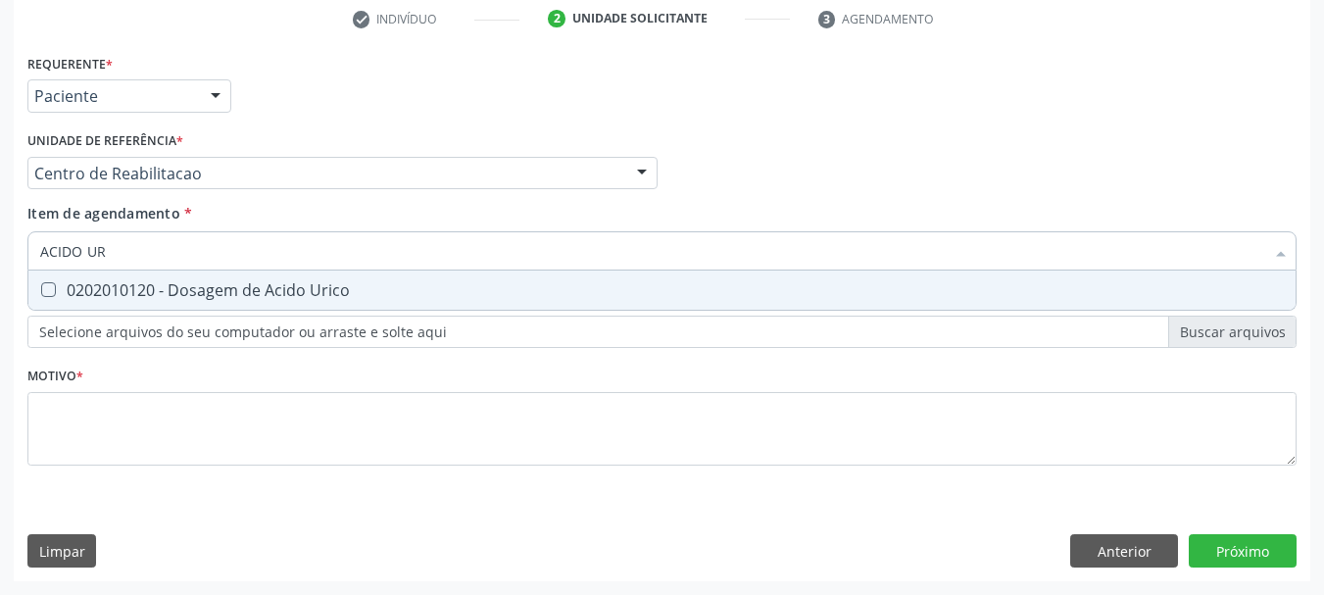
click at [112, 289] on div "0202010120 - Dosagem de Acido Urico" at bounding box center [662, 290] width 1244 height 16
checkbox Urico "true"
click at [129, 243] on input "ACIDO UR" at bounding box center [652, 250] width 1224 height 39
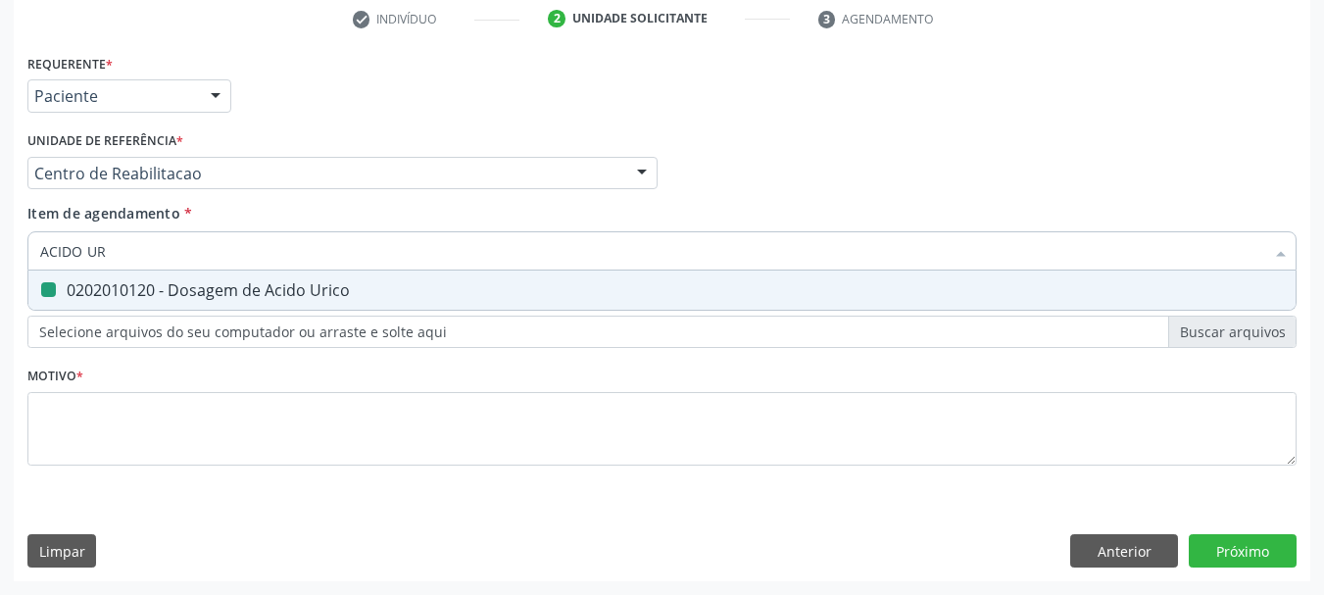
type input "C"
checkbox Urico "false"
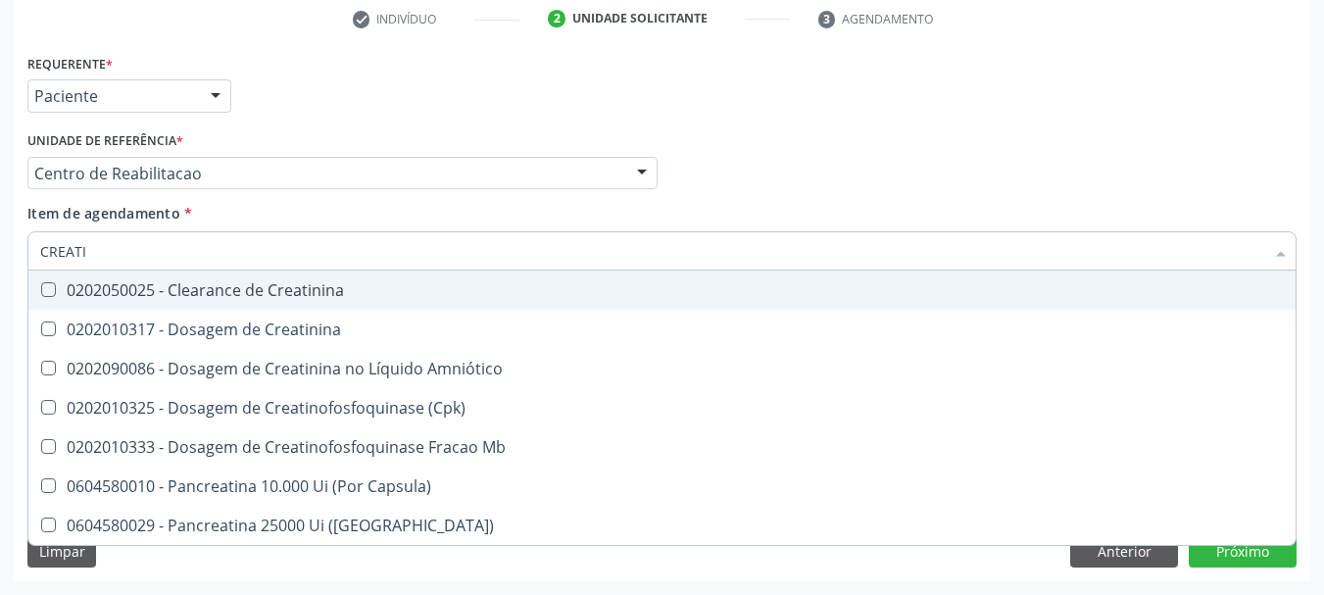
type input "CREATIN"
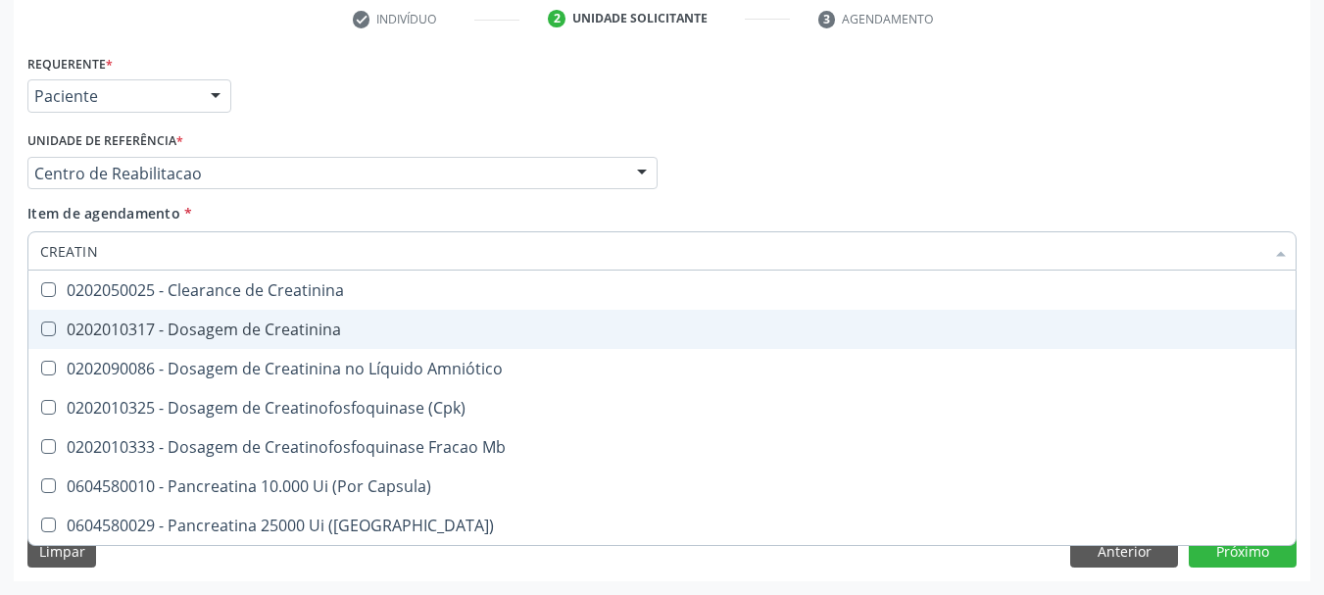
click at [114, 322] on div "0202010317 - Dosagem de Creatinina" at bounding box center [662, 330] width 1244 height 16
checkbox Creatinina "true"
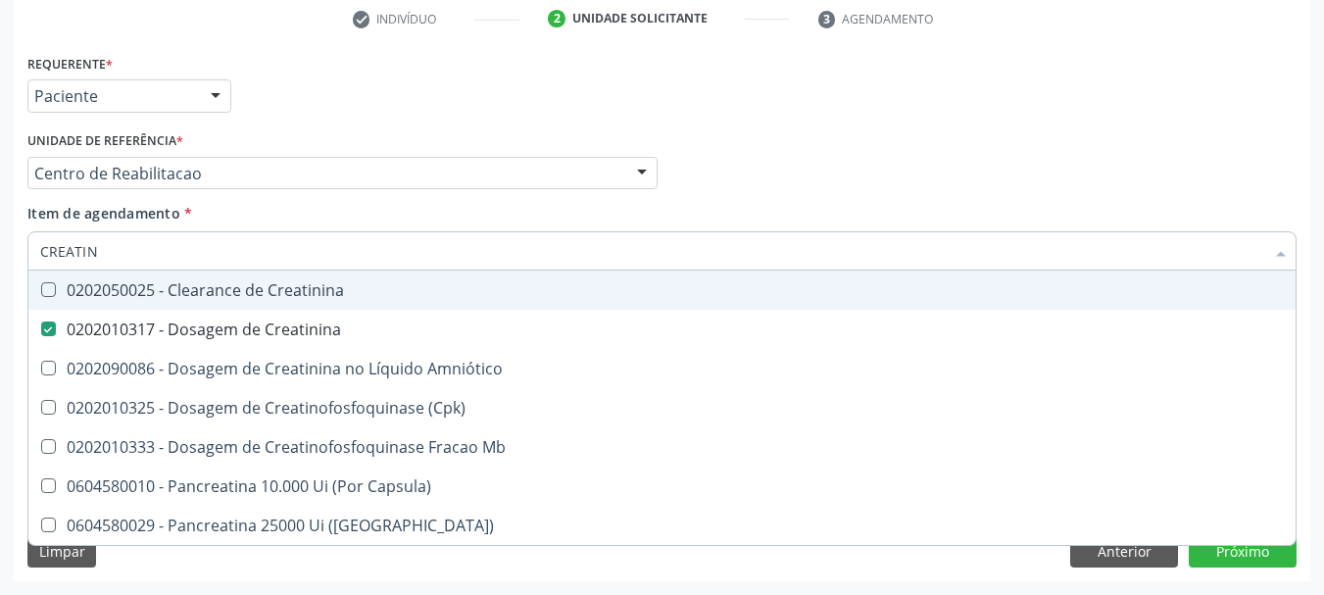
click at [119, 244] on input "CREATIN" at bounding box center [652, 250] width 1224 height 39
click at [119, 243] on input "CREATIN" at bounding box center [652, 250] width 1224 height 39
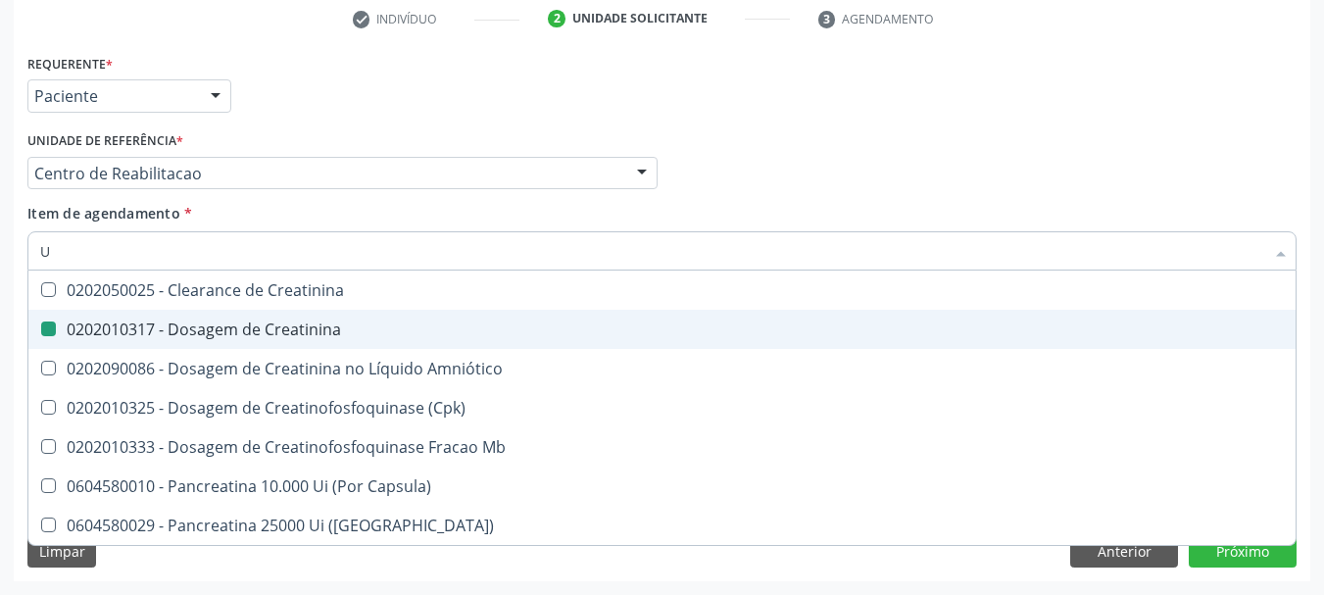
type input "UR"
checkbox Creatinina "false"
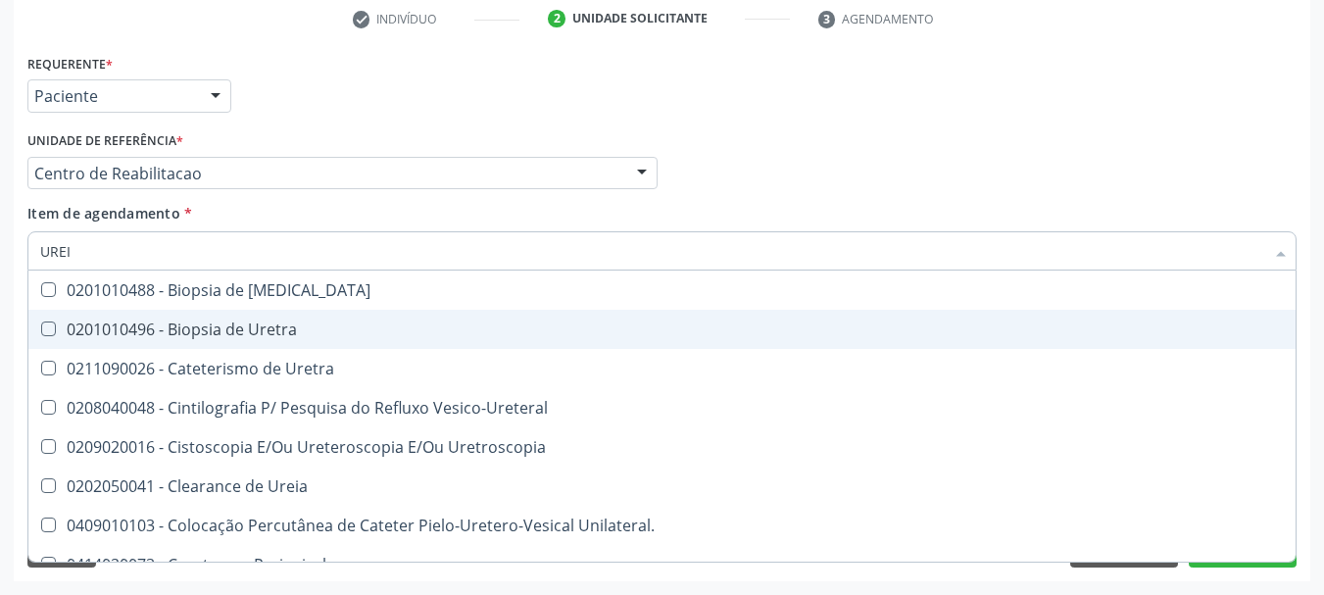
type input "UREIA"
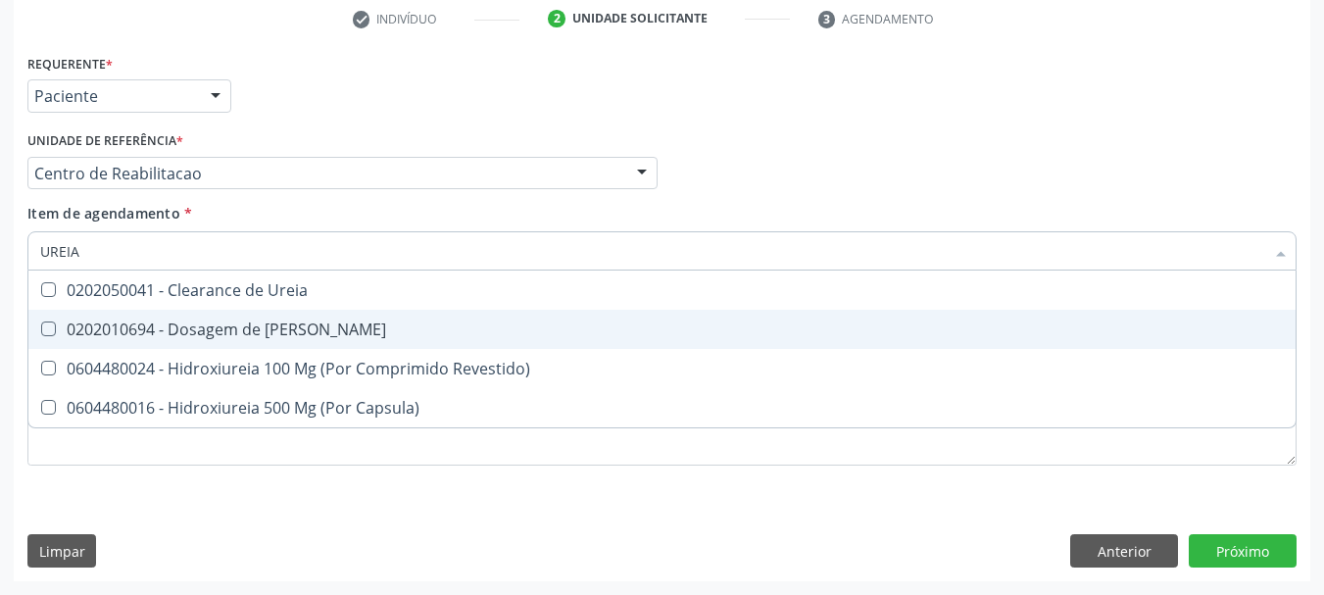
click at [61, 323] on div "0202010694 - Dosagem de [PERSON_NAME]" at bounding box center [662, 330] width 1244 height 16
checkbox Ureia "true"
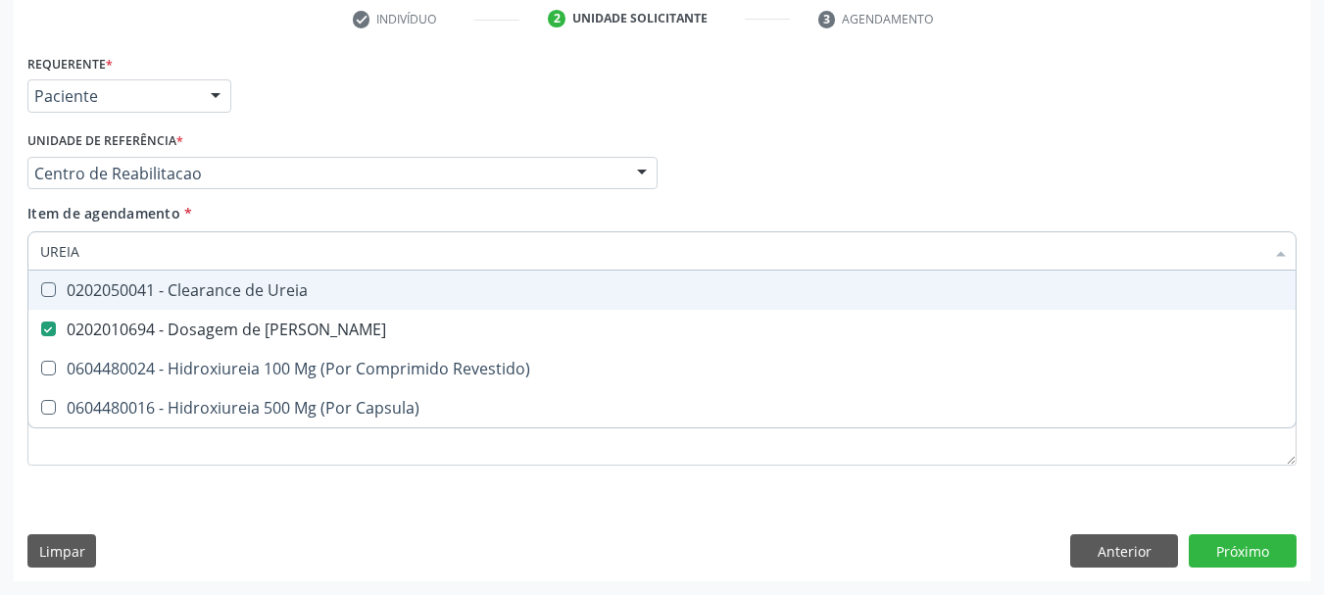
click at [82, 257] on input "UREIA" at bounding box center [652, 250] width 1224 height 39
type input "COLE"
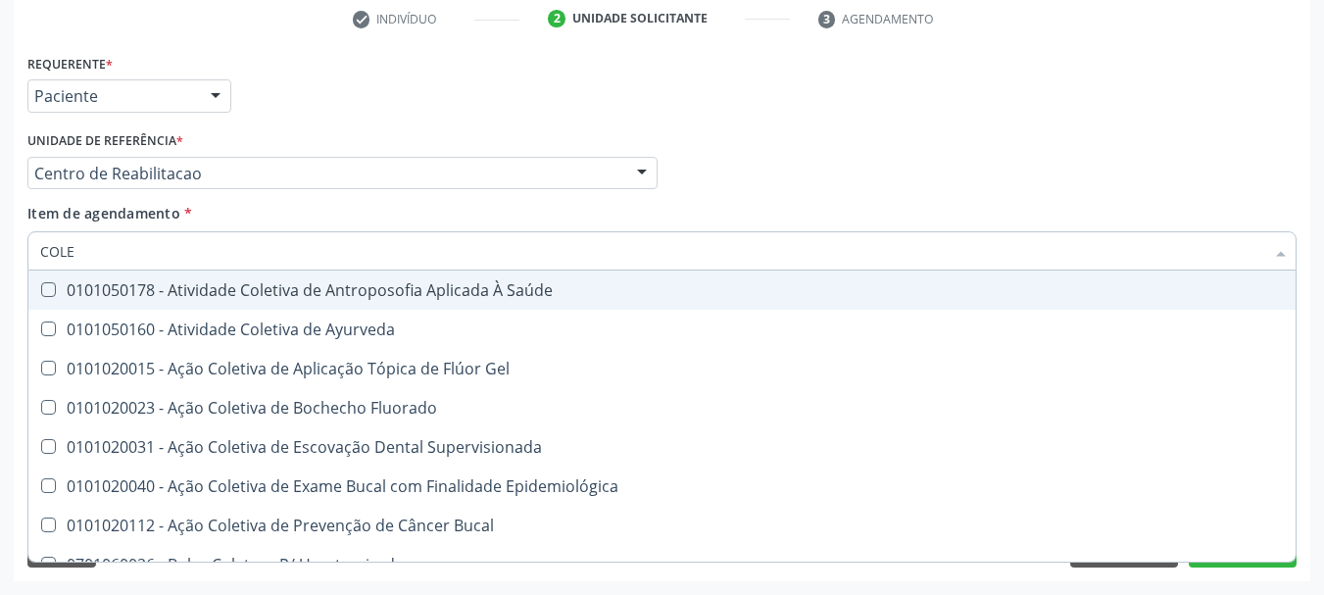
checkbox Ayurveda "false"
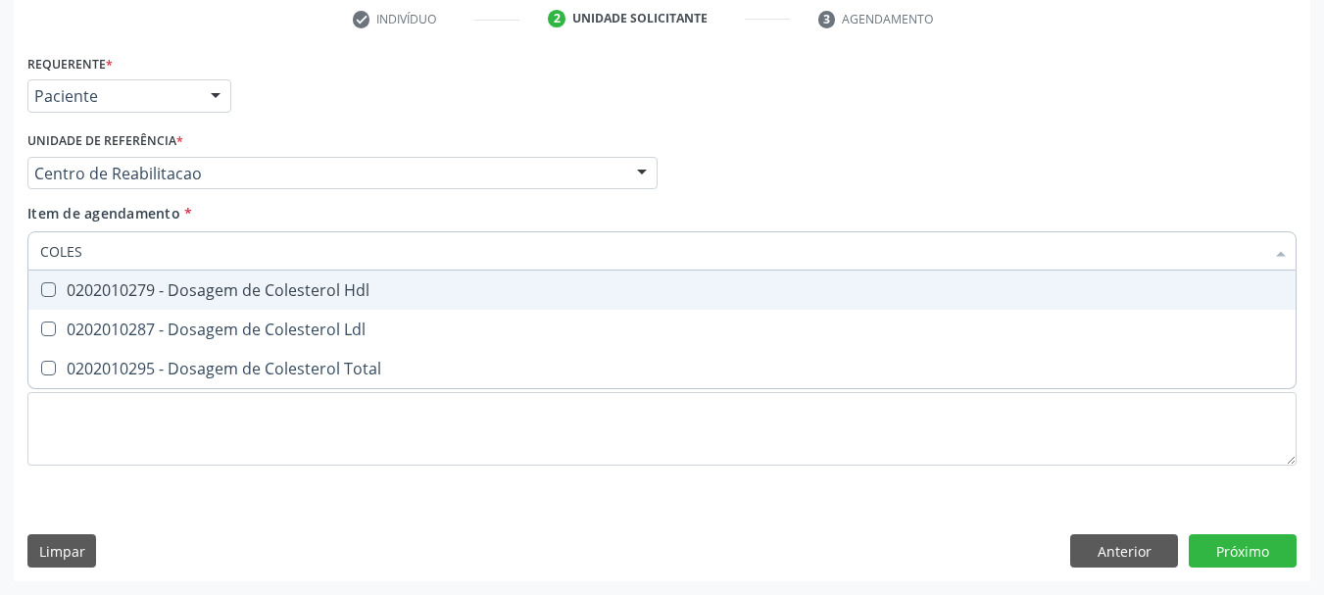
type input "COLEST"
click at [110, 289] on div "0202010279 - Dosagem de Colesterol Hdl" at bounding box center [662, 290] width 1244 height 16
checkbox Hdl "true"
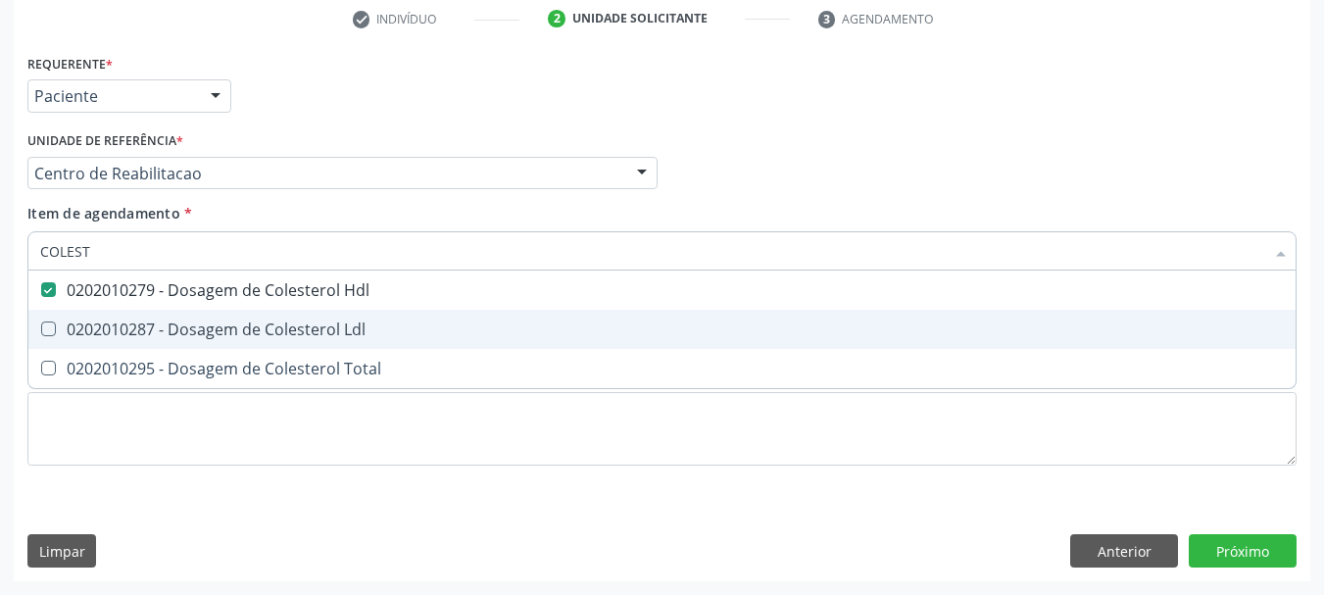
click at [111, 322] on div "0202010287 - Dosagem de Colesterol Ldl" at bounding box center [662, 330] width 1244 height 16
checkbox Ldl "true"
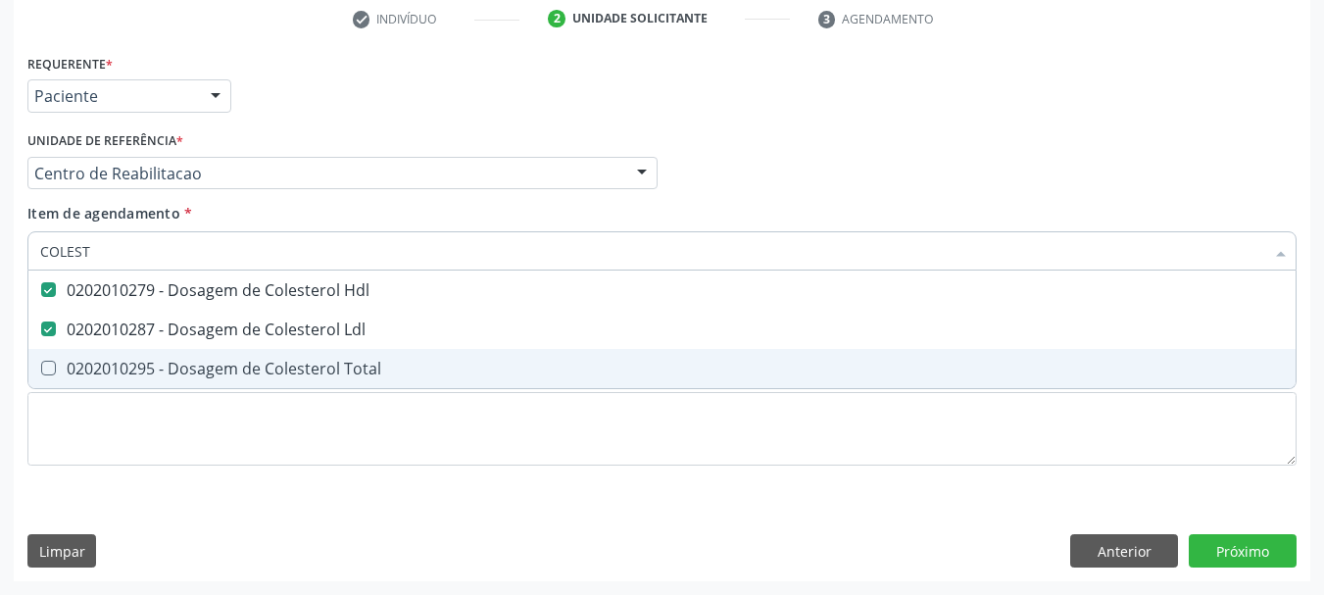
click at [109, 364] on div "0202010295 - Dosagem de Colesterol Total" at bounding box center [662, 369] width 1244 height 16
checkbox Total "true"
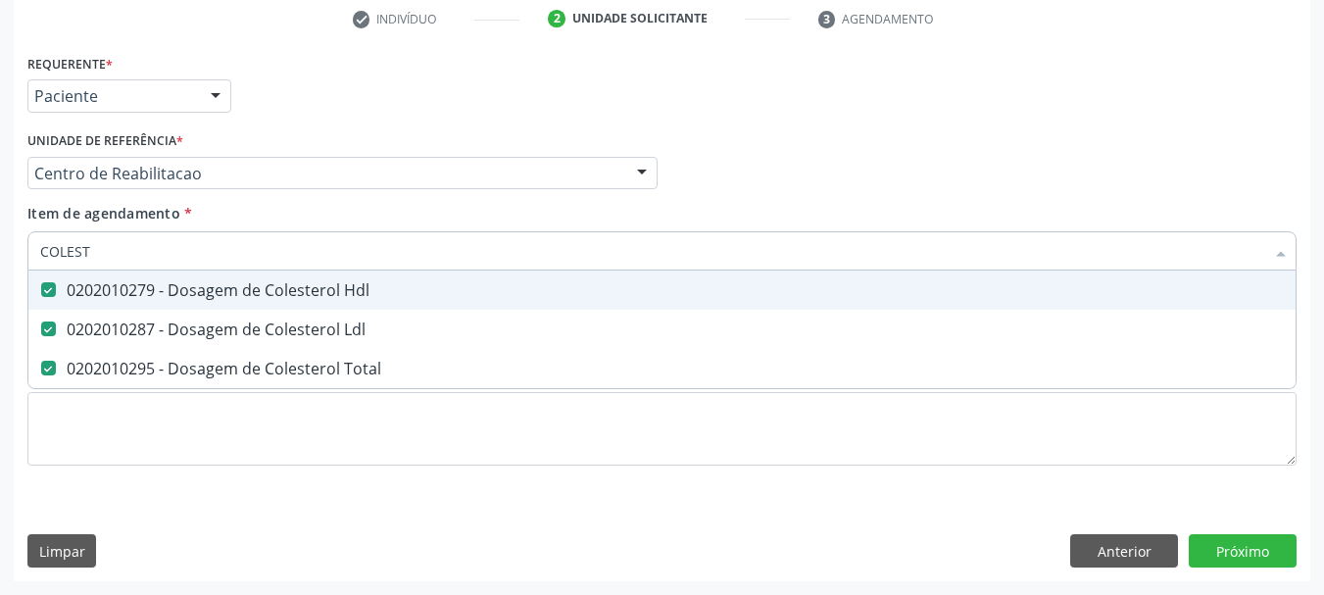
click at [119, 245] on input "COLEST" at bounding box center [652, 250] width 1224 height 39
type input "B"
checkbox Hdl "false"
checkbox Ldl "false"
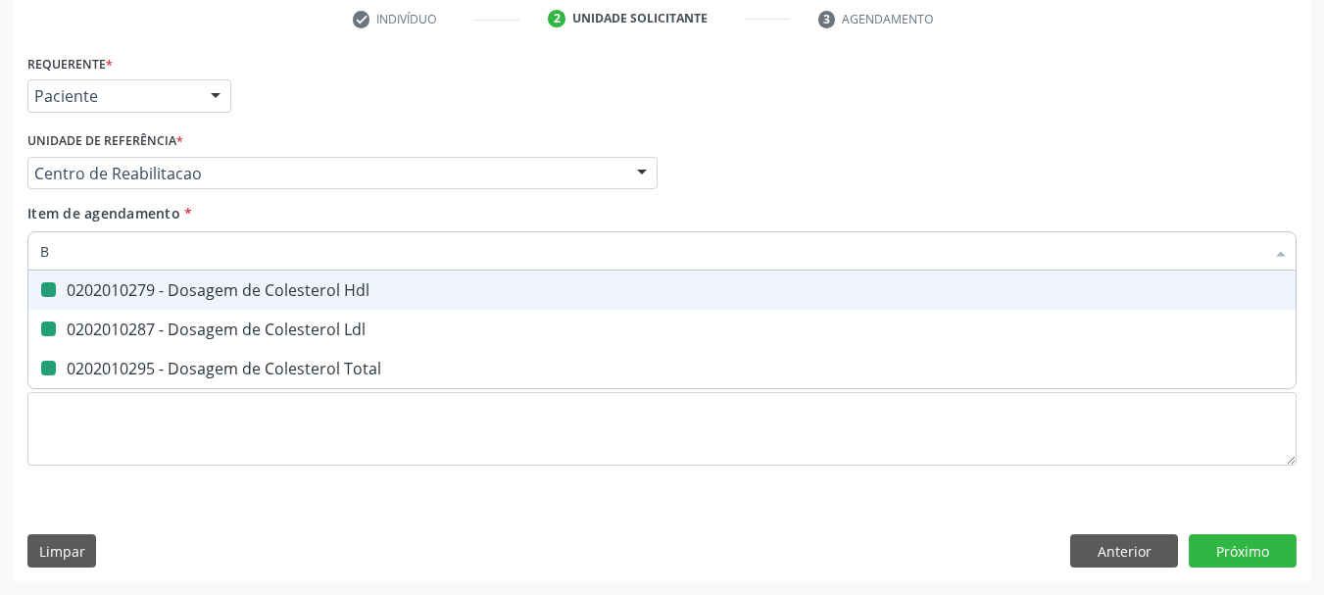
checkbox Total "false"
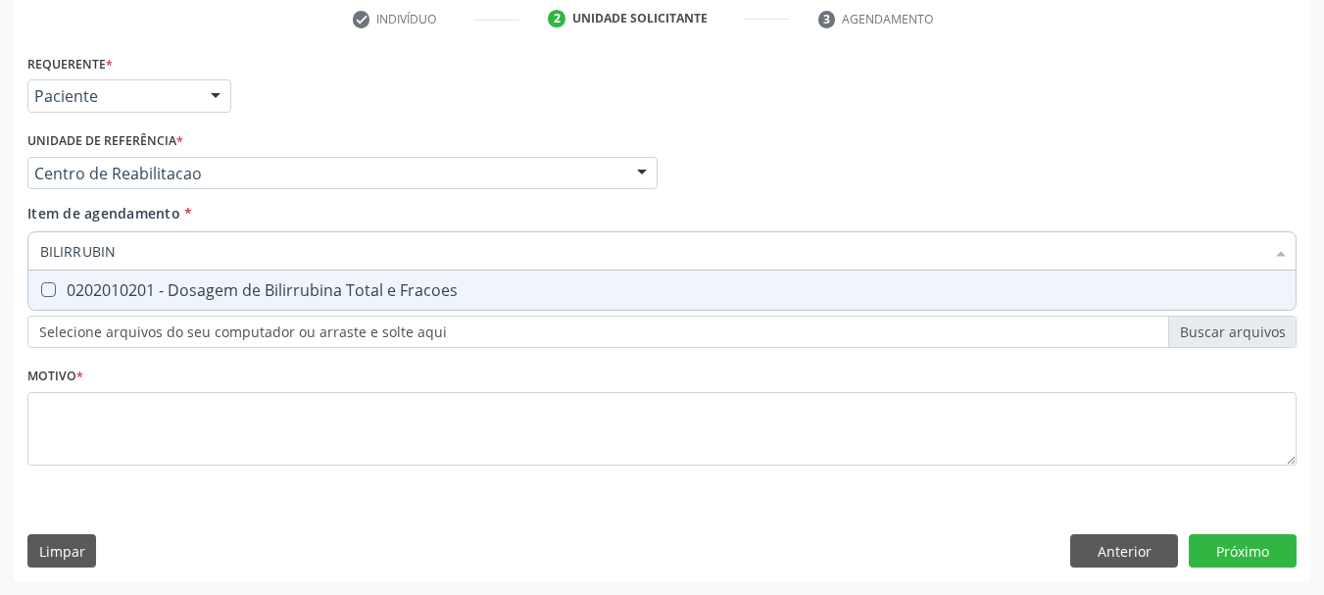
type input "BILIRRUBINA"
click at [60, 278] on span "0202010201 - Dosagem de Bilirrubina Total e Fracoes" at bounding box center [661, 290] width 1267 height 39
checkbox Fracoes "true"
click at [131, 257] on input "BILIRRUBINA" at bounding box center [652, 250] width 1224 height 39
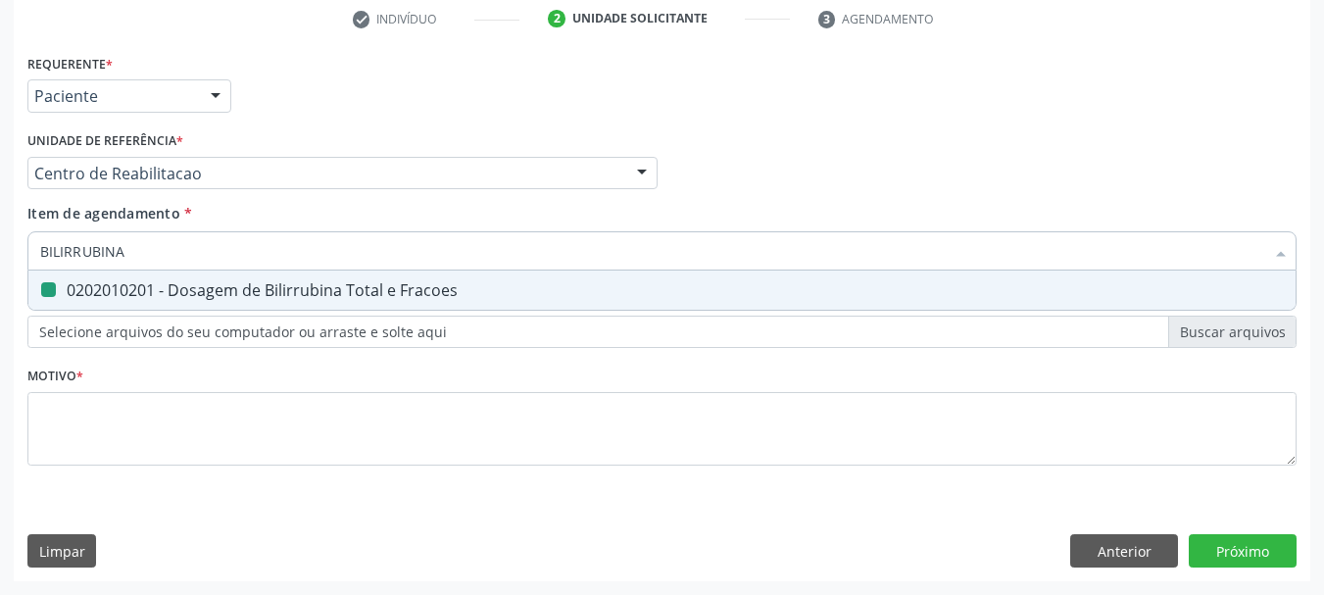
type input "T"
checkbox Fracoes "false"
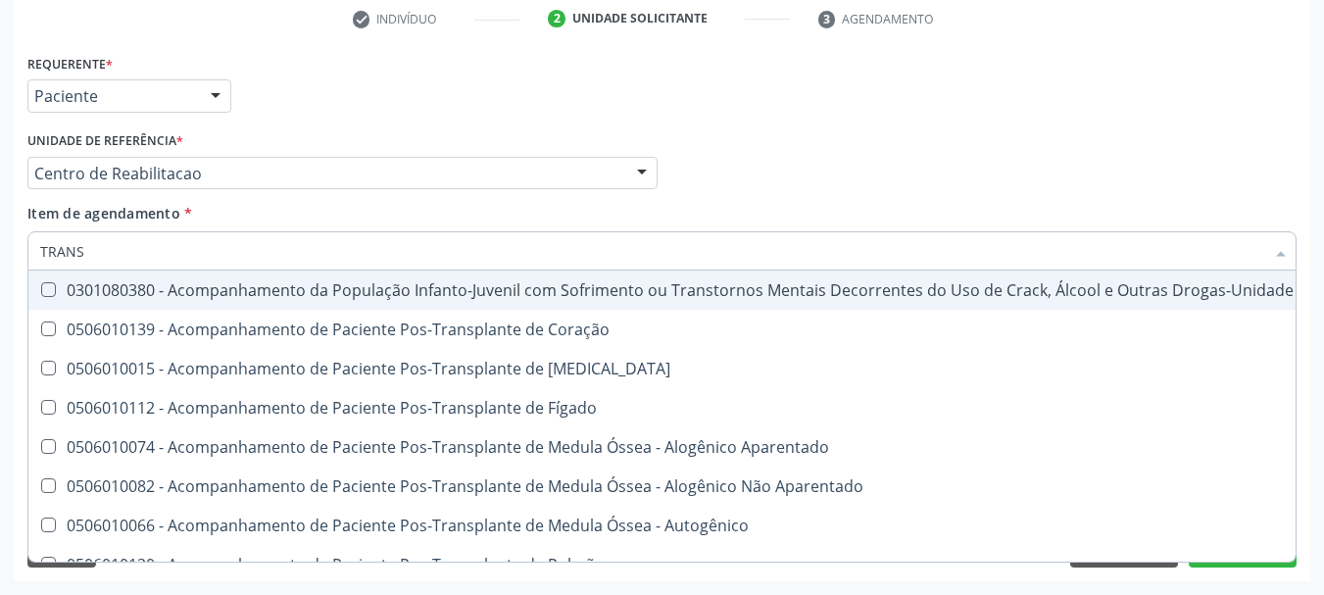
type input "TRANSA"
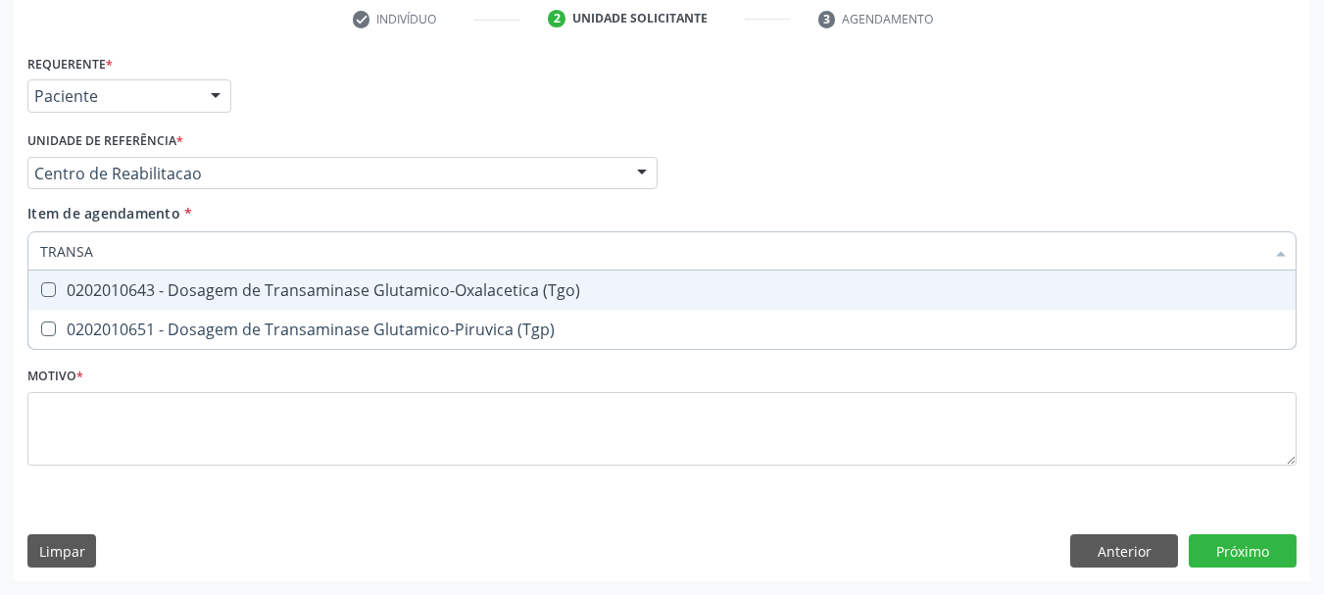
click at [96, 282] on div "0202010643 - Dosagem de Transaminase Glutamico-Oxalacetica (Tgo)" at bounding box center [662, 290] width 1244 height 16
checkbox \(Tgo\) "true"
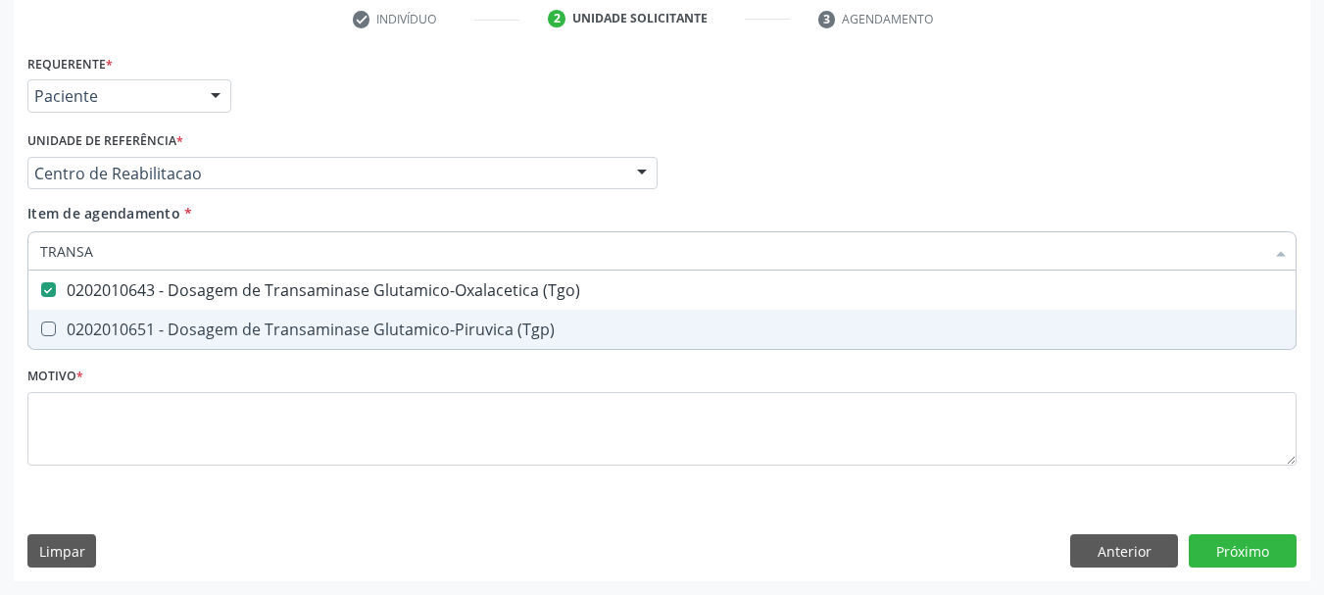
click at [83, 313] on span "0202010651 - Dosagem de Transaminase Glutamico-Piruvica (Tgp)" at bounding box center [661, 329] width 1267 height 39
checkbox \(Tgp\) "true"
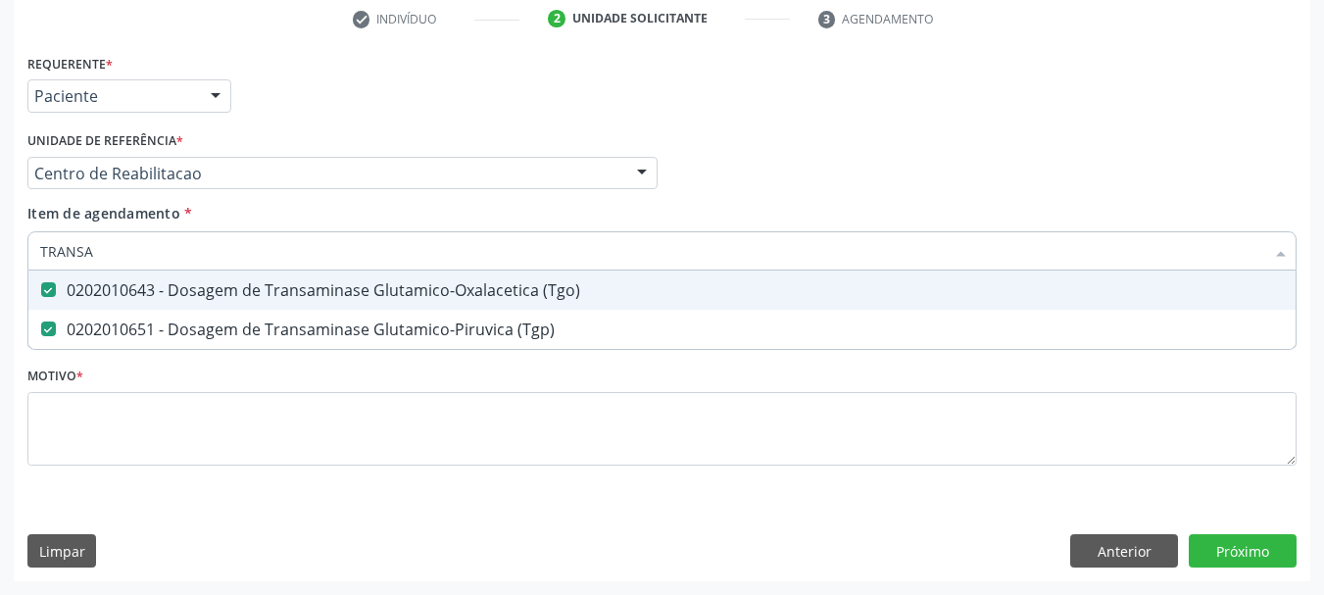
click at [101, 266] on input "TRANSA" at bounding box center [652, 250] width 1224 height 39
type input "TRI"
checkbox \(Tgo\) "false"
checkbox \(Tgp\) "false"
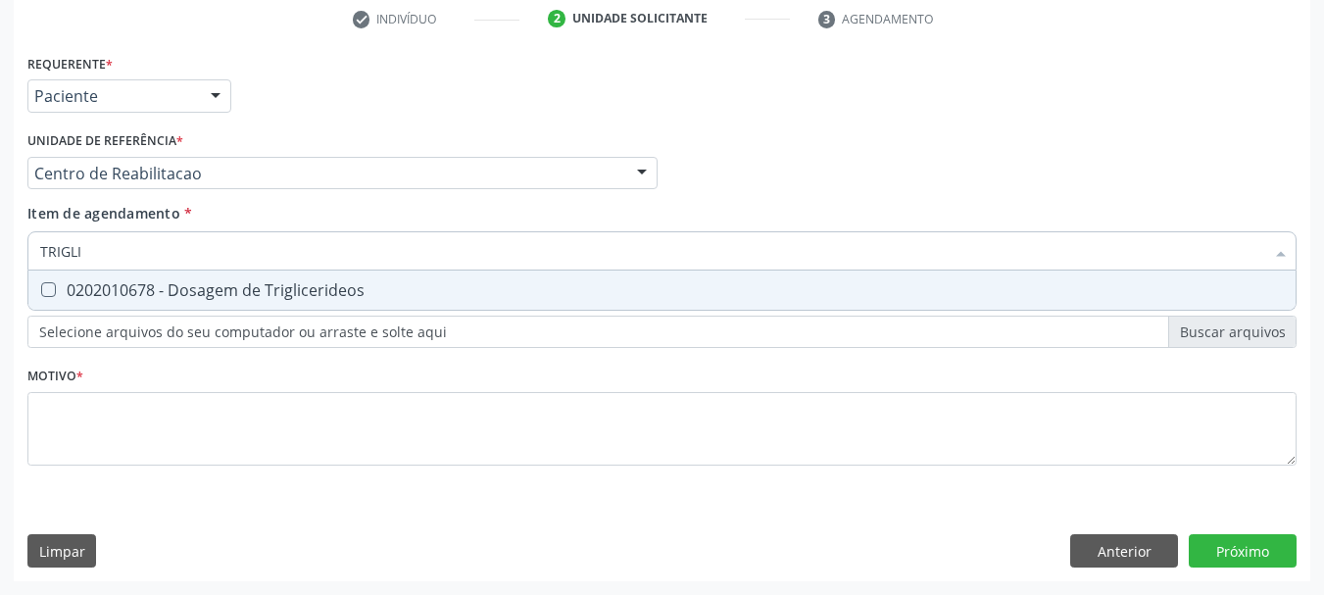
type input "TRIGLIC"
click at [129, 294] on div "0202010678 - Dosagem de Triglicerideos" at bounding box center [662, 290] width 1244 height 16
checkbox Triglicerideos "true"
click at [111, 247] on input "TRIGLIC" at bounding box center [652, 250] width 1224 height 39
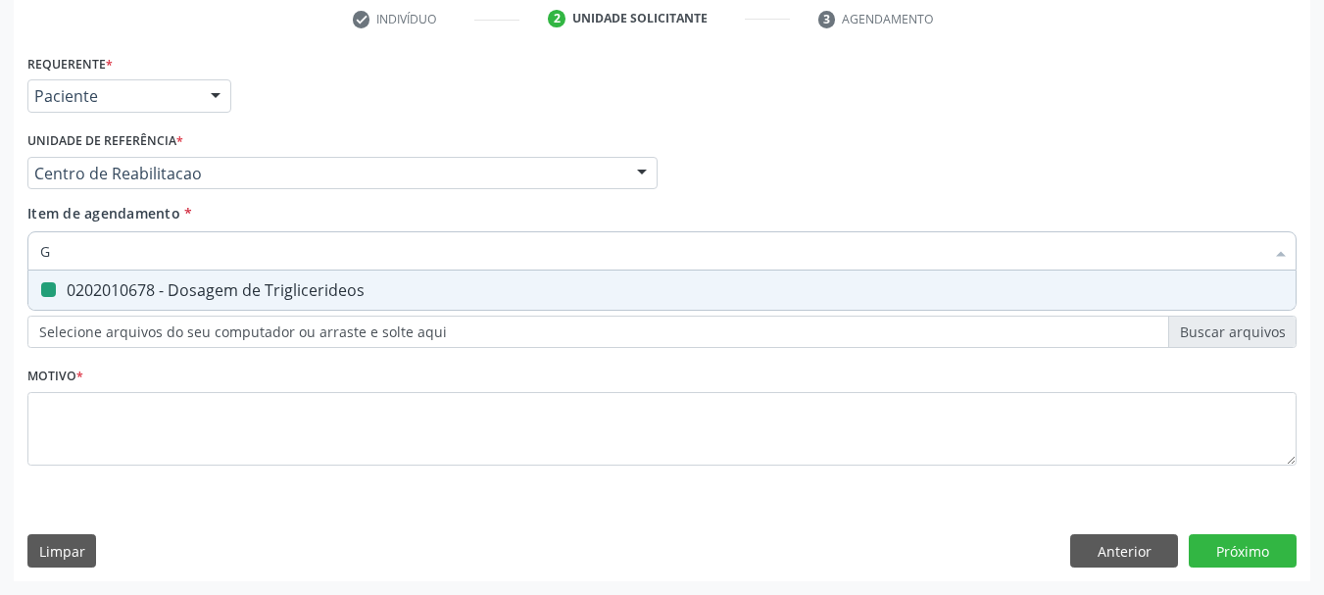
type input "GL"
checkbox Triglicerideos "false"
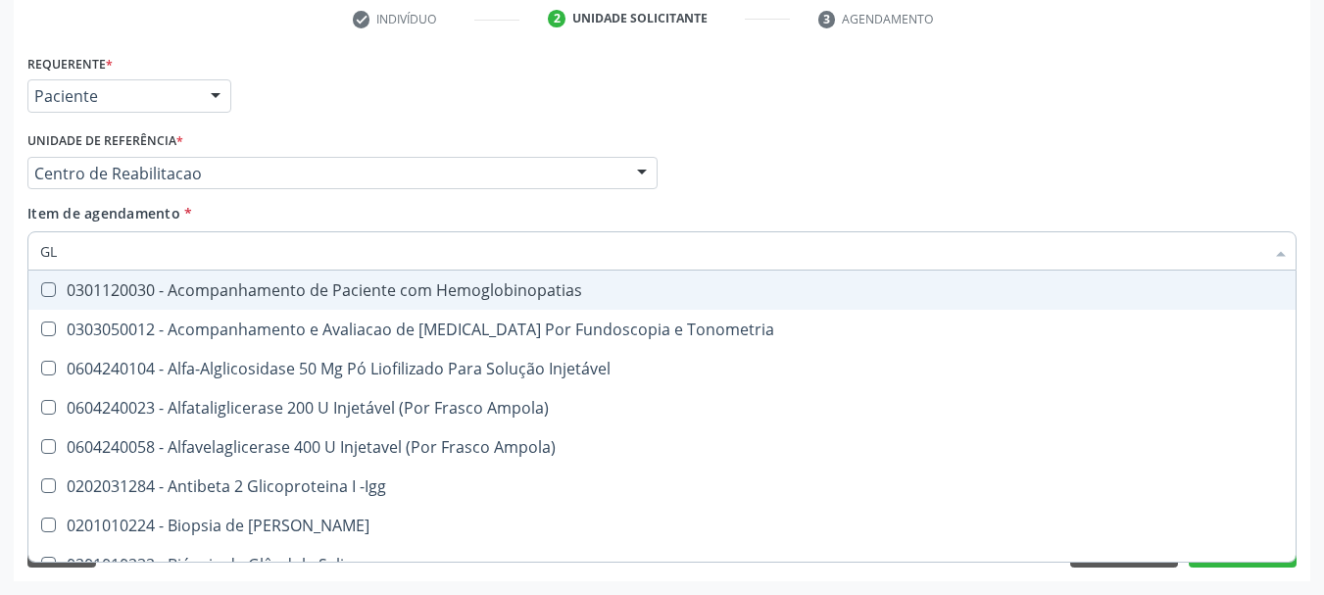
type input "GLI"
checkbox \(Confirmatorio\) "true"
checkbox Glomerular "true"
type input "GLIC"
checkbox Campimetria\) "true"
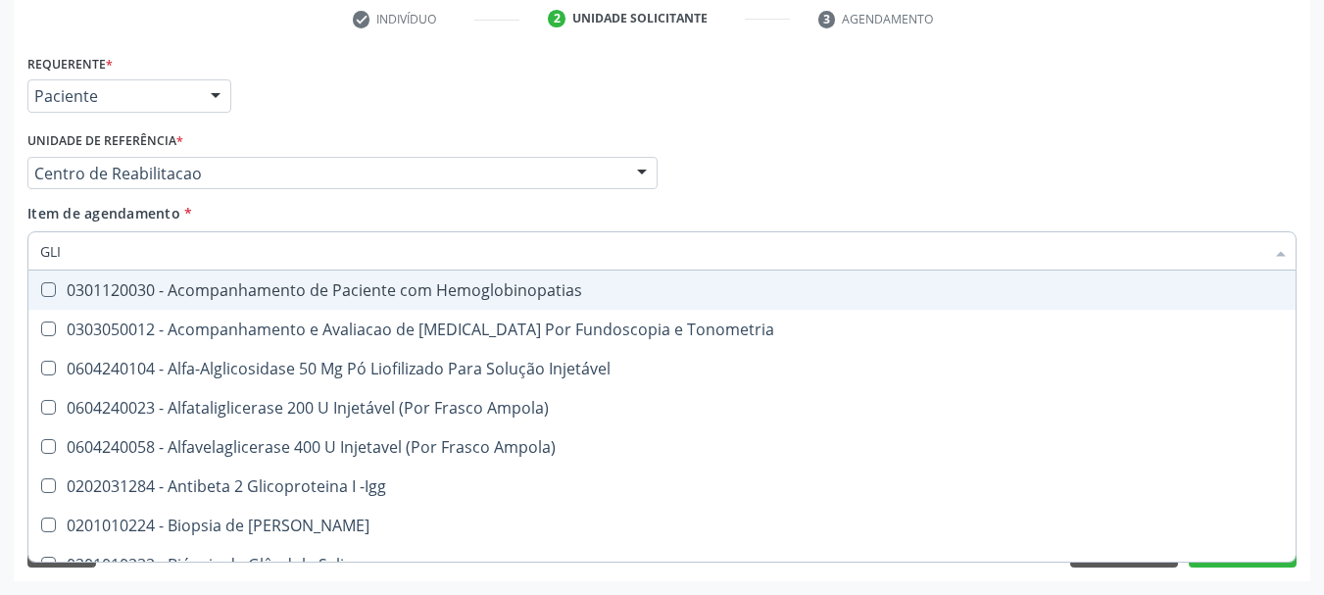
checkbox \(Confirmatorio\) "false"
checkbox Tardio\) "true"
checkbox Glomerular "false"
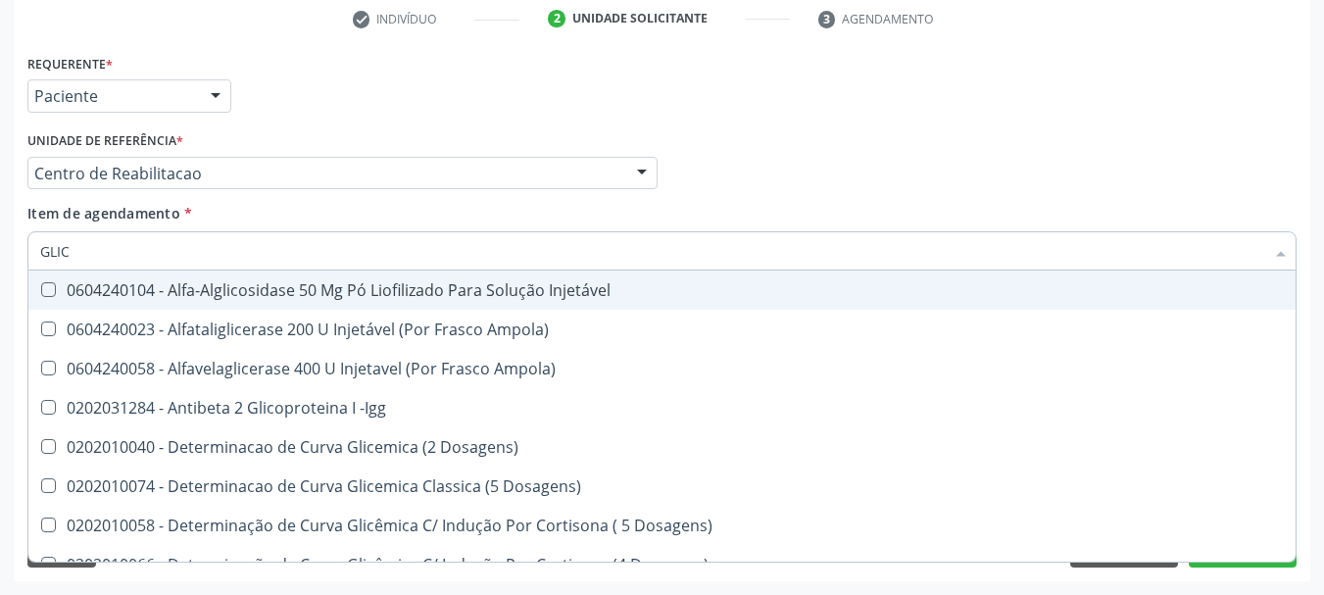
type input "GLI"
checkbox Glicose "false"
checkbox Glicosilada "true"
checkbox Triglicerideos "false"
checkbox Delgada\) "true"
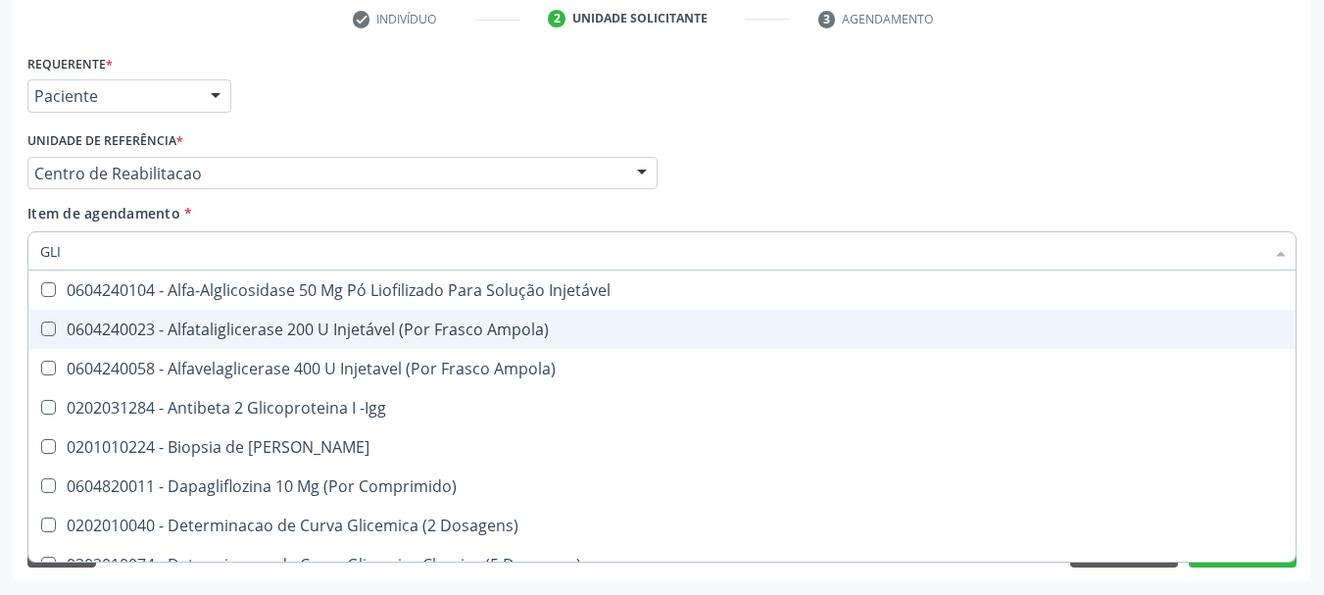
type input "GLIC"
checkbox Aminoglicosideos "true"
checkbox Glicose "false"
checkbox Derrames "true"
checkbox Triglicerideos "false"
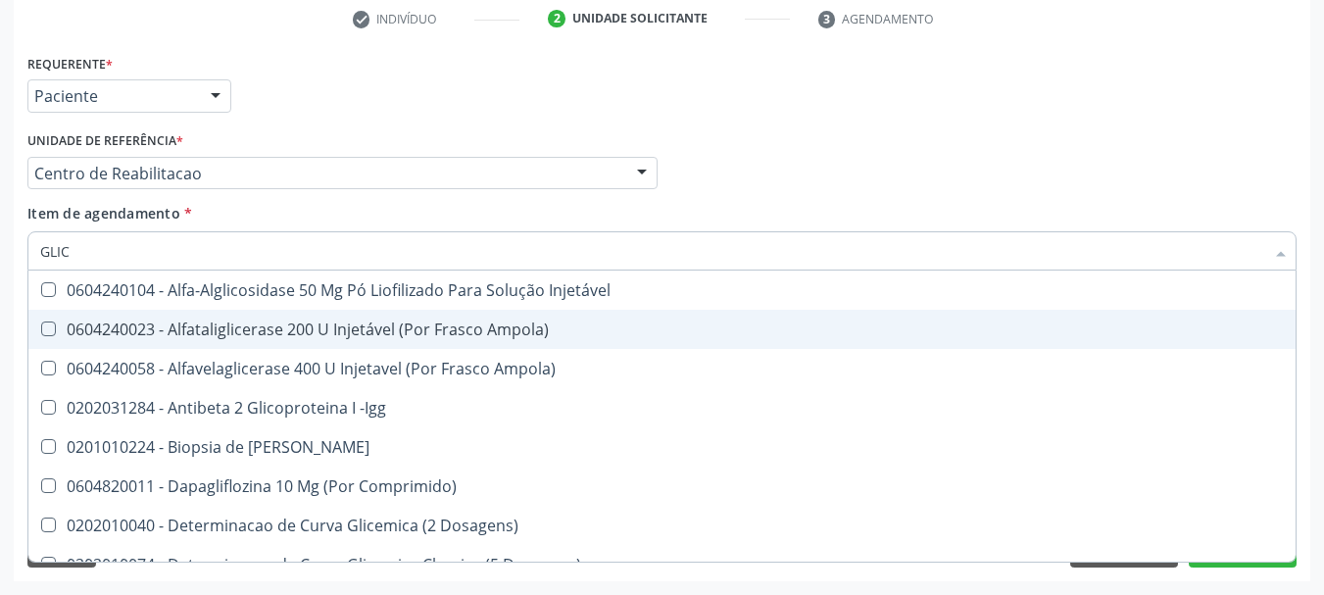
type input "GLICO"
checkbox Comprimido\) "true"
checkbox Aminoglicosideos "false"
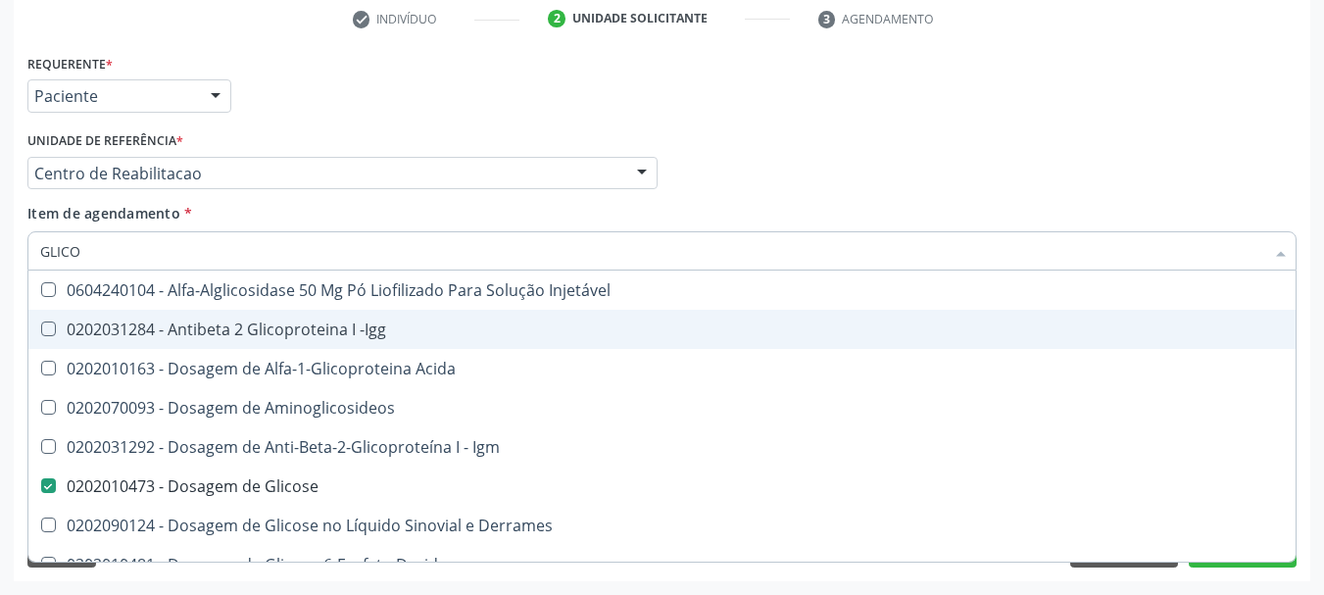
type input "GLICOS"
checkbox Acida "true"
checkbox Glicose "false"
type input "GLICOSI"
checkbox Acida "false"
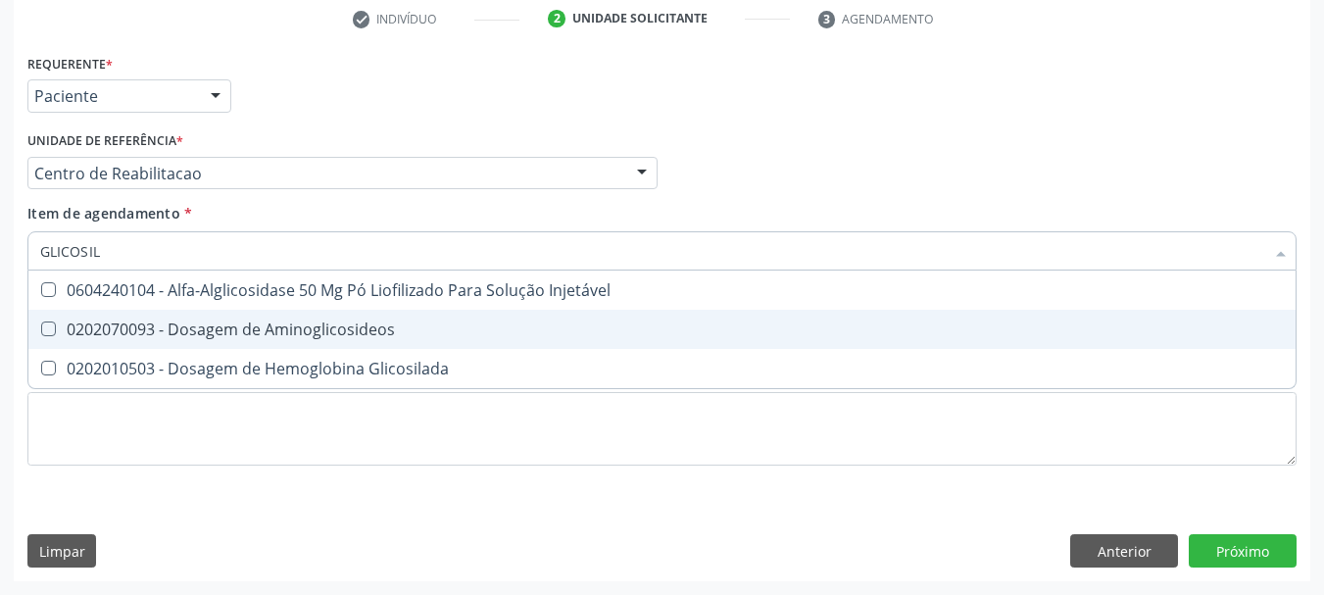
type input "GLICOSILA"
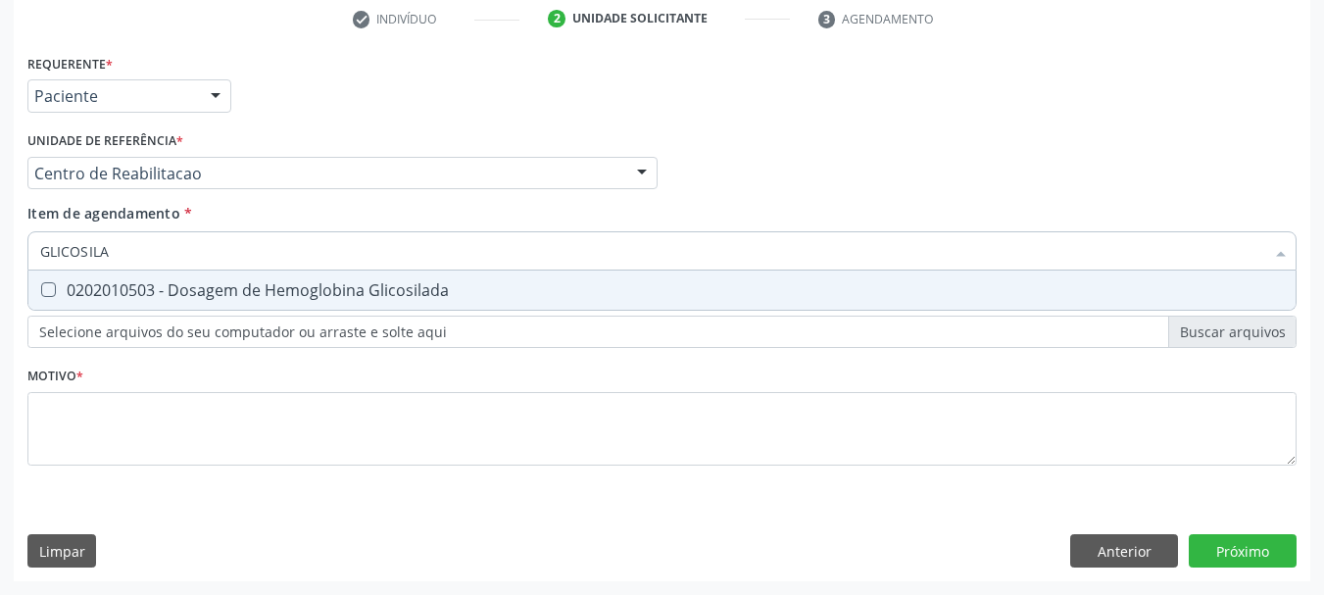
click at [263, 295] on div "0202010503 - Dosagem de Hemoglobina Glicosilada" at bounding box center [662, 290] width 1244 height 16
checkbox Glicosilada "true"
click at [197, 240] on input "GLICOSILA" at bounding box center [652, 250] width 1224 height 39
type input "HEM"
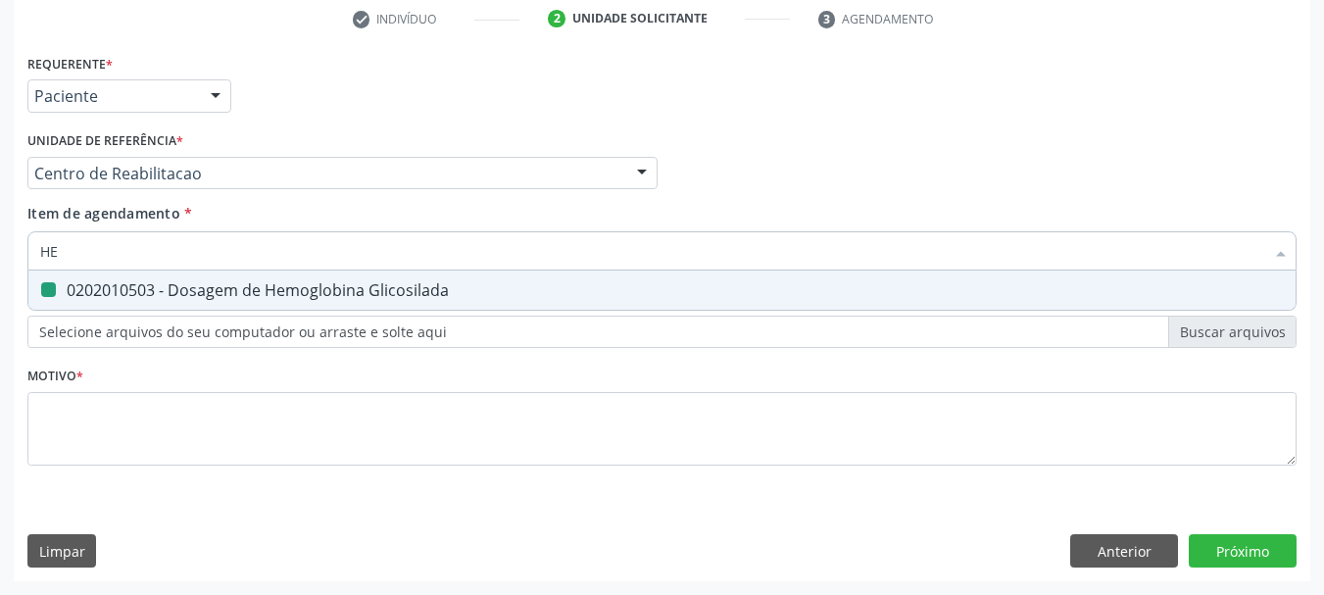
checkbox Glicosilada "false"
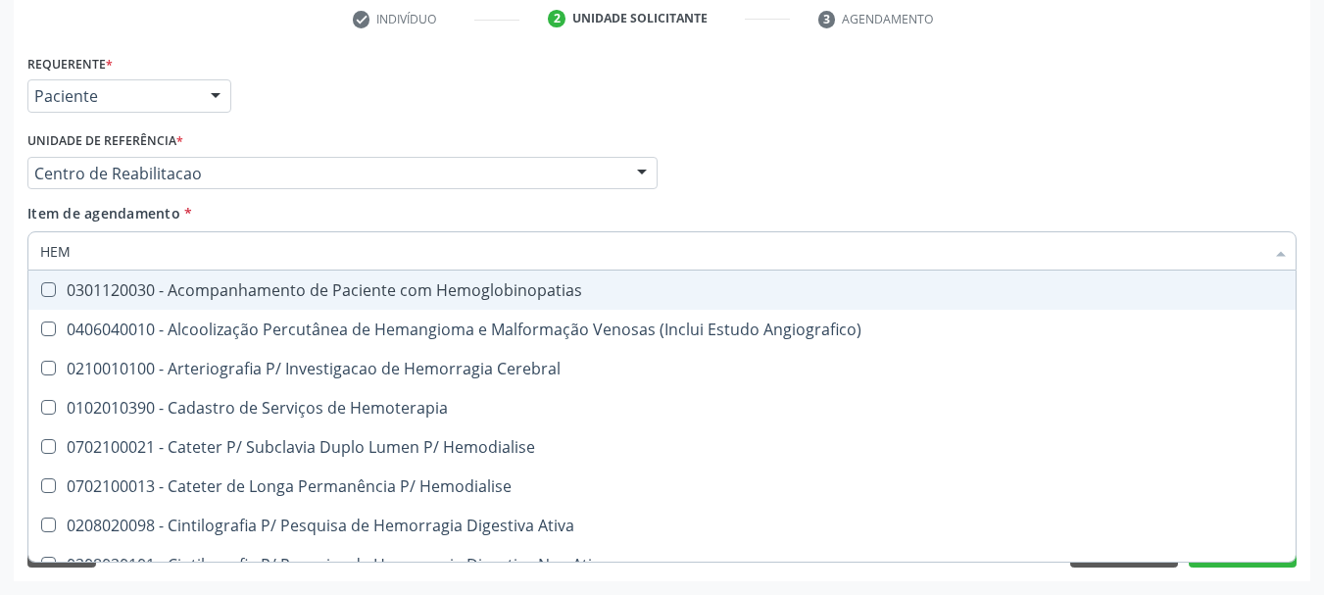
type input "HEMO"
checkbox Hemacias "true"
checkbox Glicosilada "false"
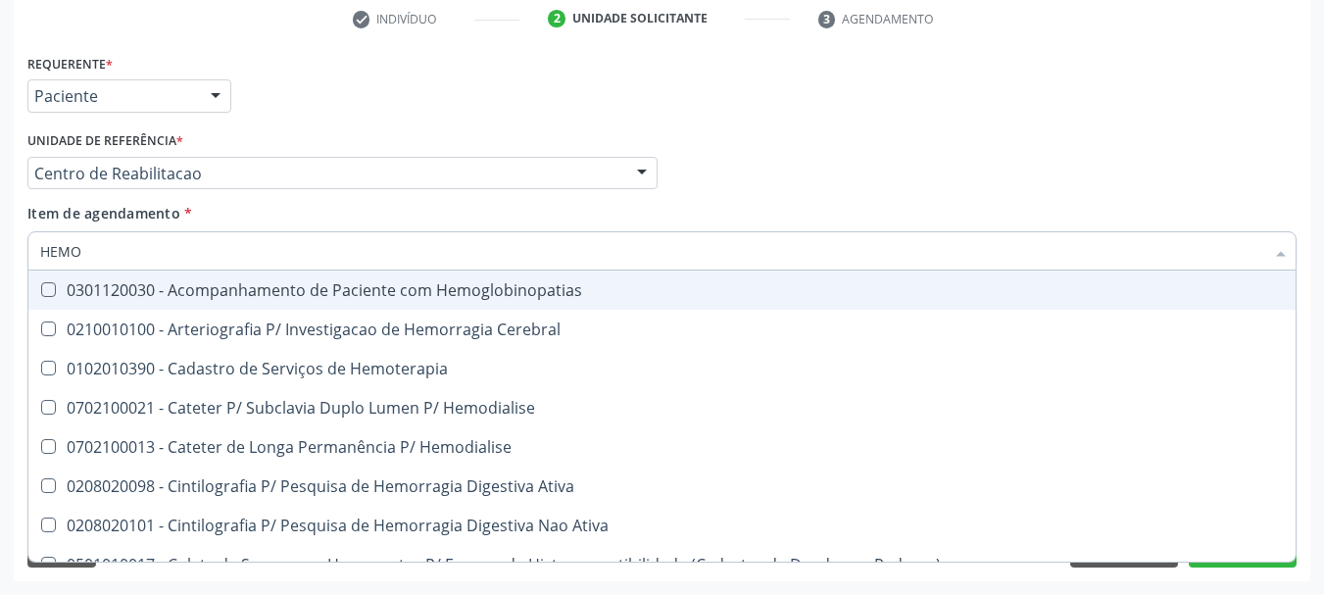
type input "HEMOG"
checkbox Tardio\) "true"
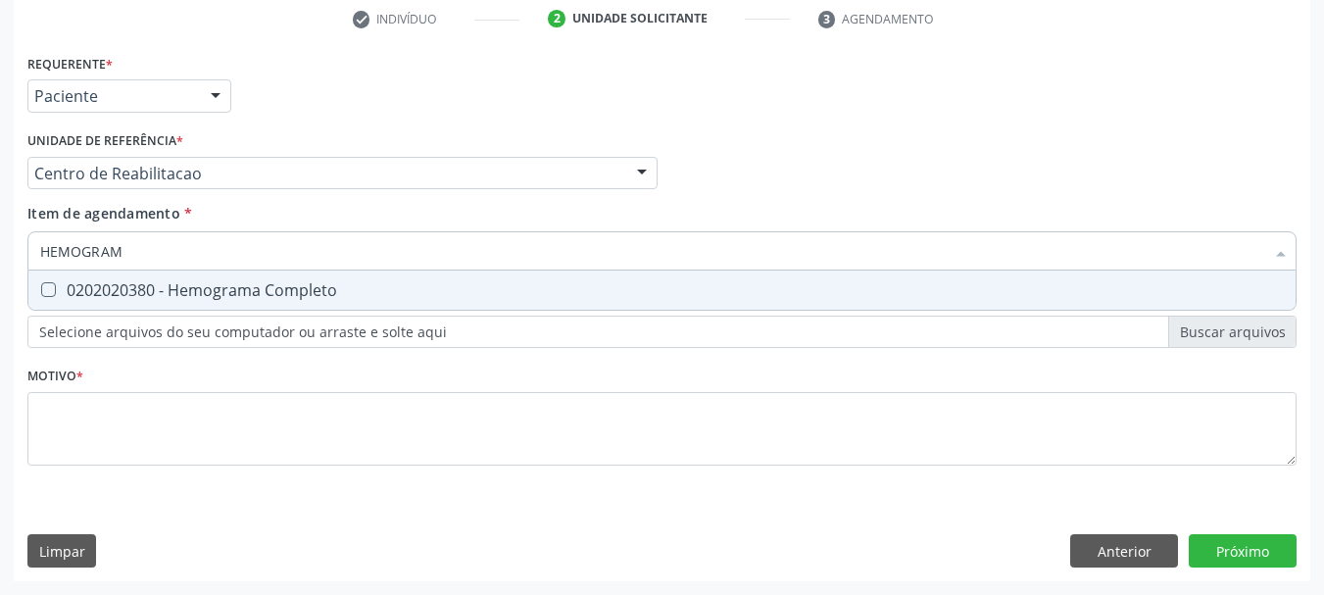
type input "HEMOGRAMA"
click at [103, 271] on span "0202020380 - Hemograma Completo" at bounding box center [661, 290] width 1267 height 39
checkbox Completo "true"
click at [141, 255] on input "HEMOGRAMA" at bounding box center [652, 250] width 1224 height 39
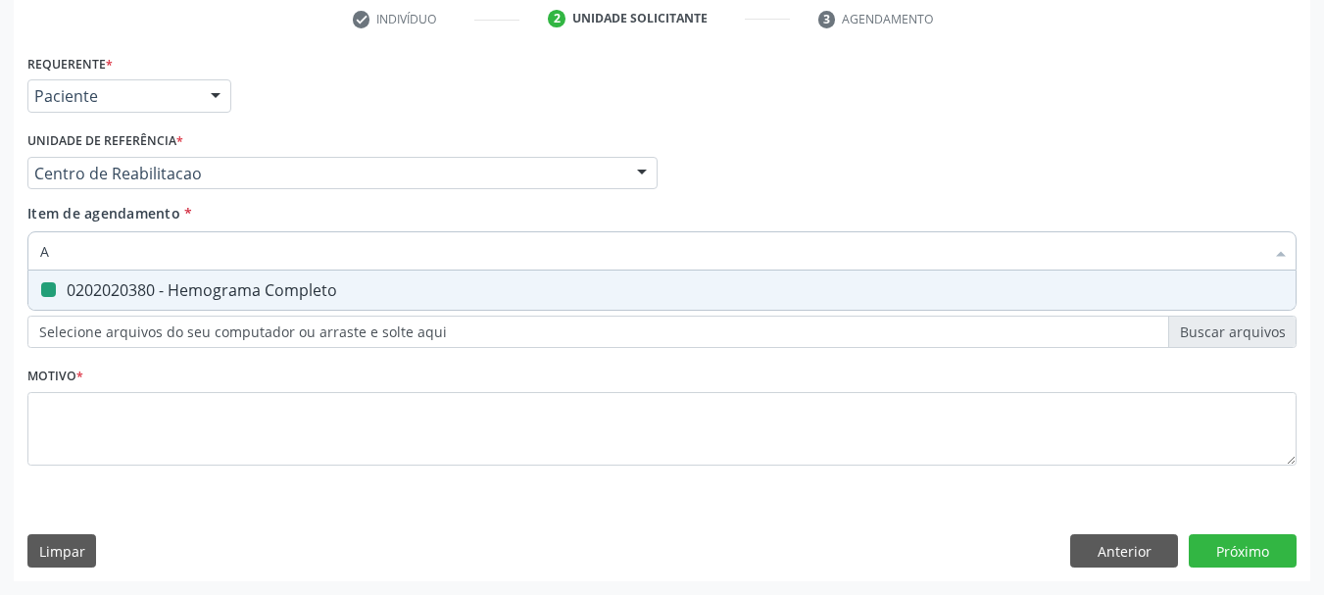
type input "AN"
checkbox Completo "false"
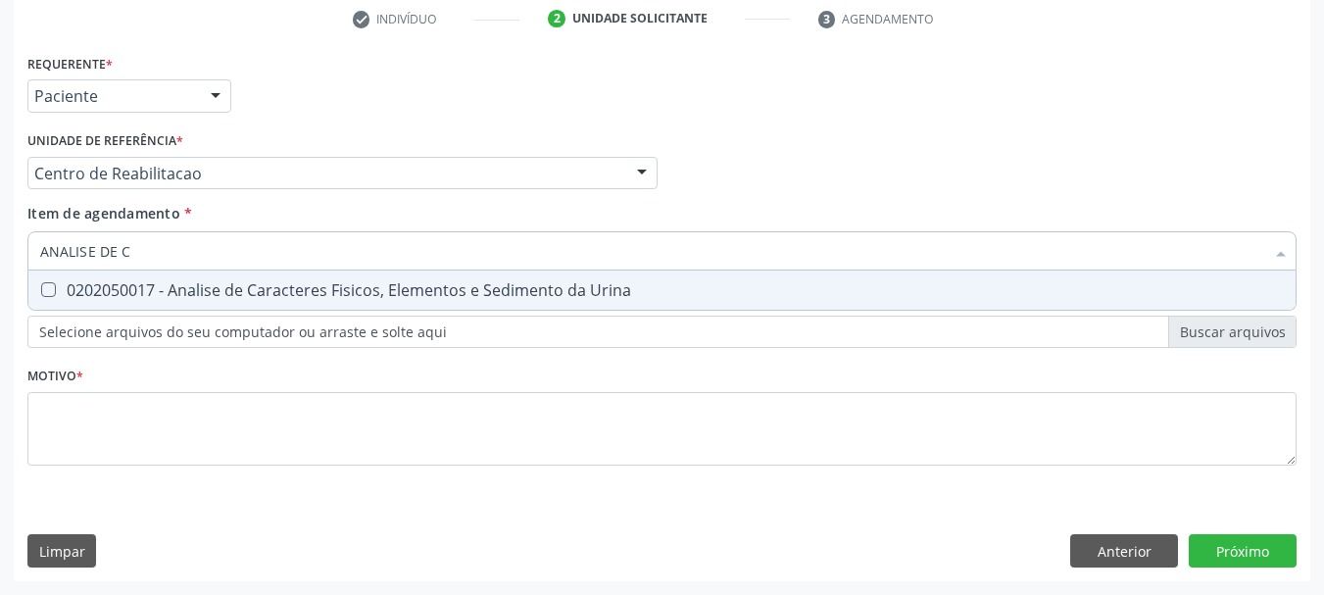
type input "ANALISE DE CA"
drag, startPoint x: 83, startPoint y: 275, endPoint x: 90, endPoint y: 265, distance: 12.8
click at [82, 275] on span "0202050017 - Analise de Caracteres Fisicos, Elementos e Sedimento da Urina" at bounding box center [661, 290] width 1267 height 39
checkbox Urina "true"
click at [147, 245] on input "ANALISE DE CA" at bounding box center [652, 250] width 1224 height 39
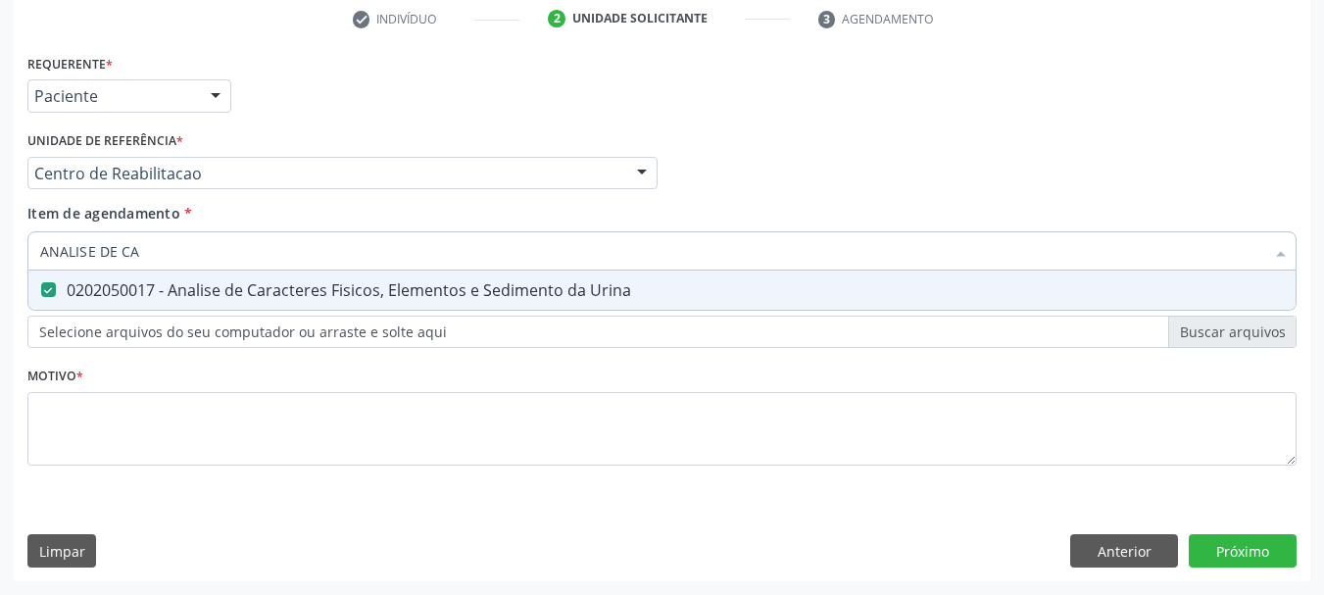
click at [147, 245] on input "ANALISE DE CA" at bounding box center [652, 250] width 1224 height 39
click at [150, 245] on input "ANALISE DE CA" at bounding box center [652, 250] width 1224 height 39
type input "PE"
checkbox Urina "false"
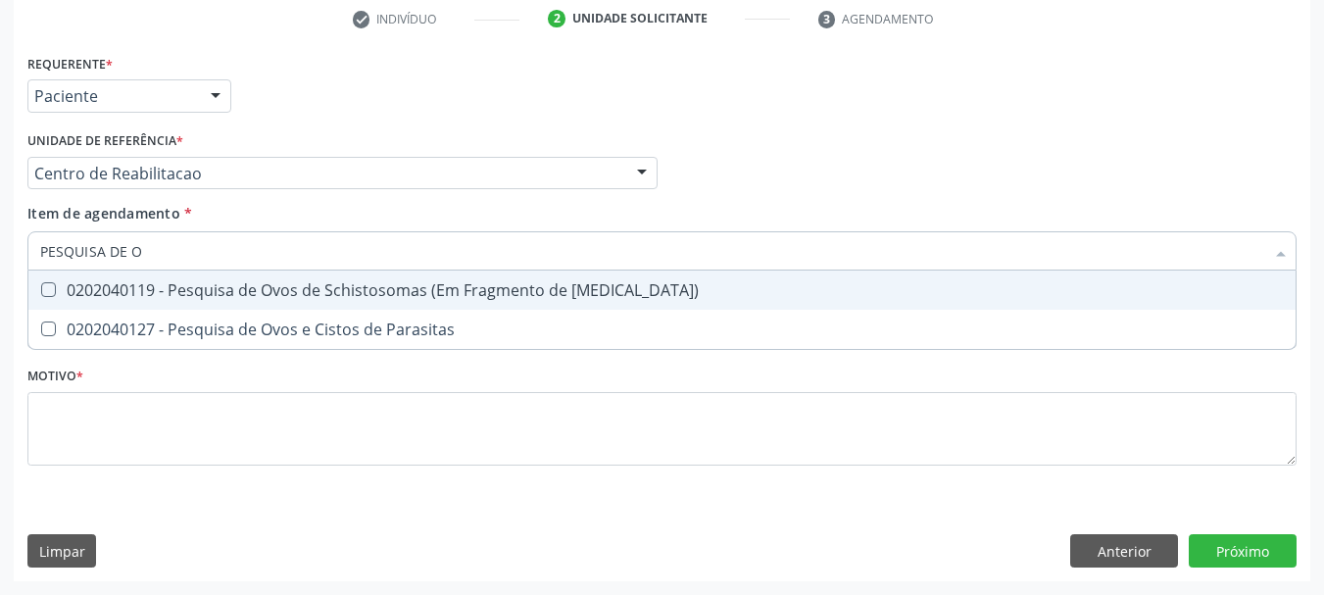
type input "PESQUISA DE OV"
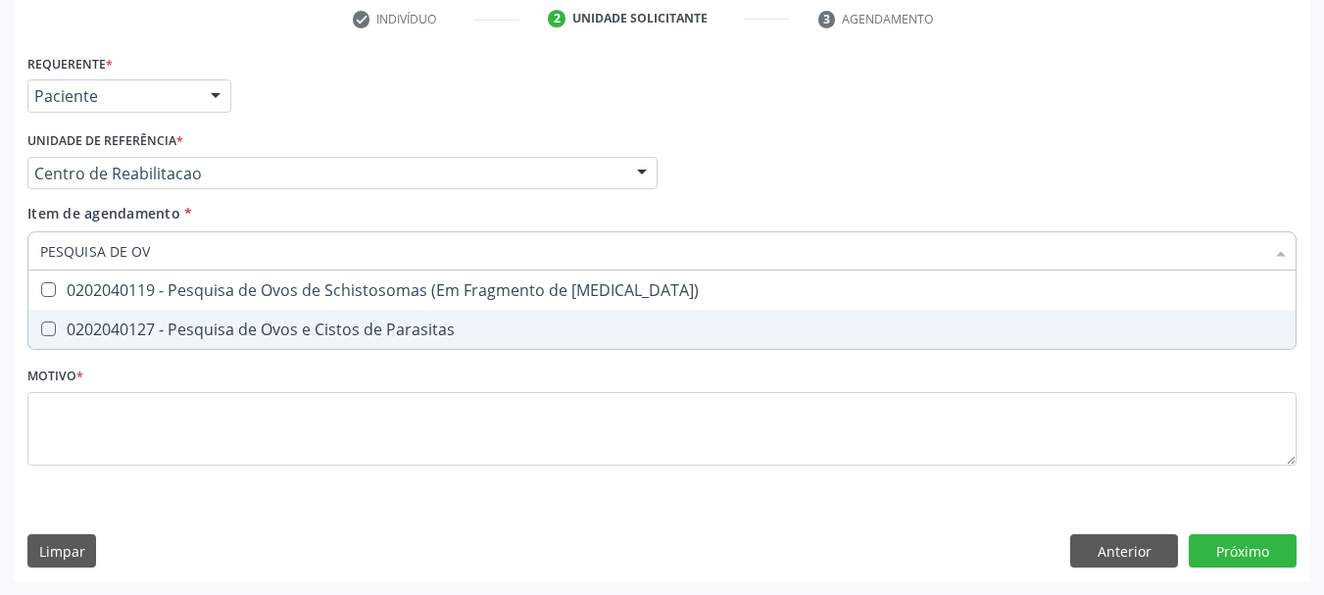
click at [160, 313] on span "0202040127 - Pesquisa de Ovos e Cistos de Parasitas" at bounding box center [661, 329] width 1267 height 39
checkbox Parasitas "true"
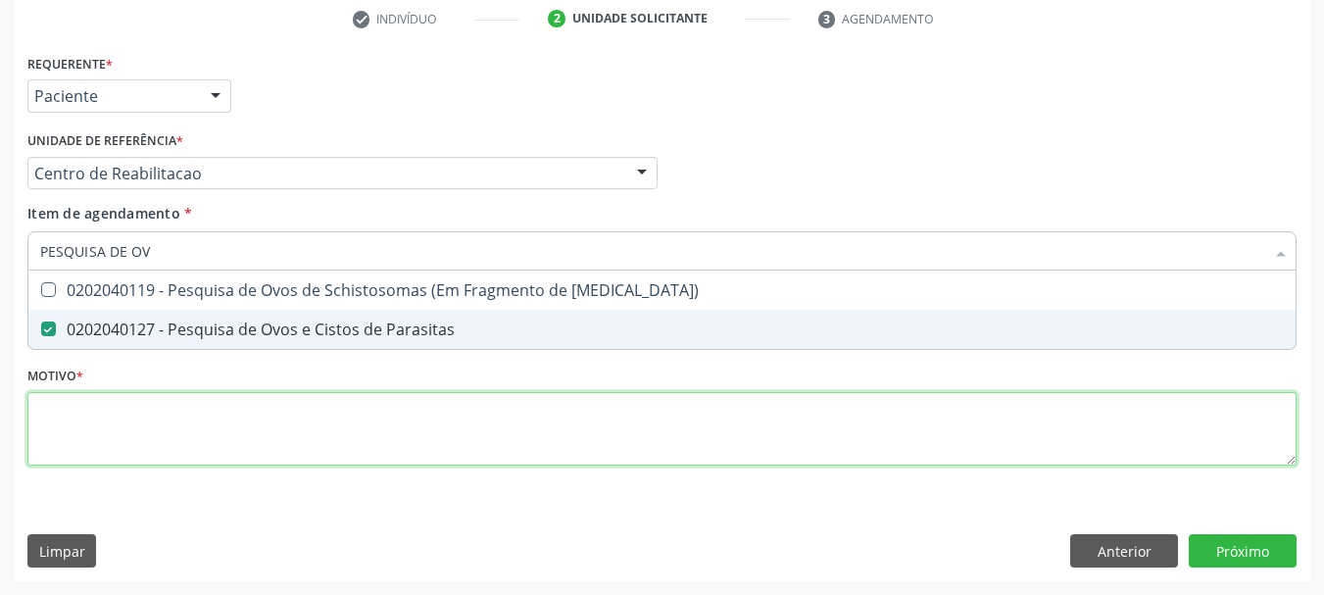
click at [132, 430] on div "Requerente * Paciente Profissional de Saúde Paciente Nenhum resultado encontrad…" at bounding box center [661, 271] width 1269 height 444
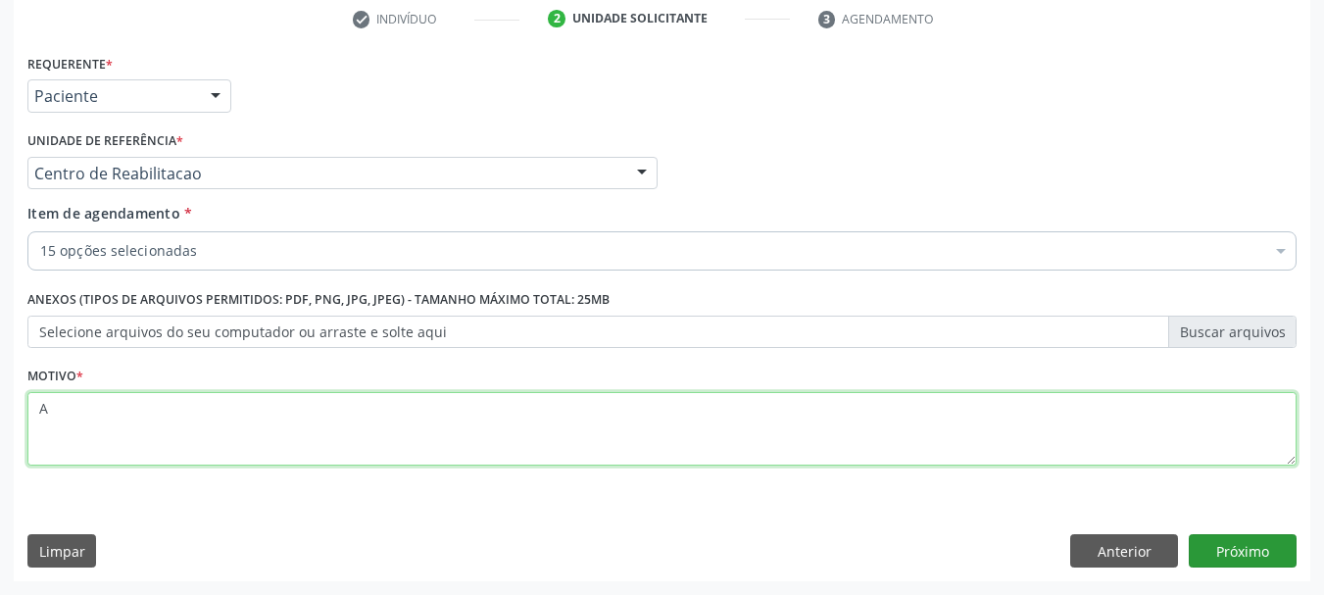
type textarea "A"
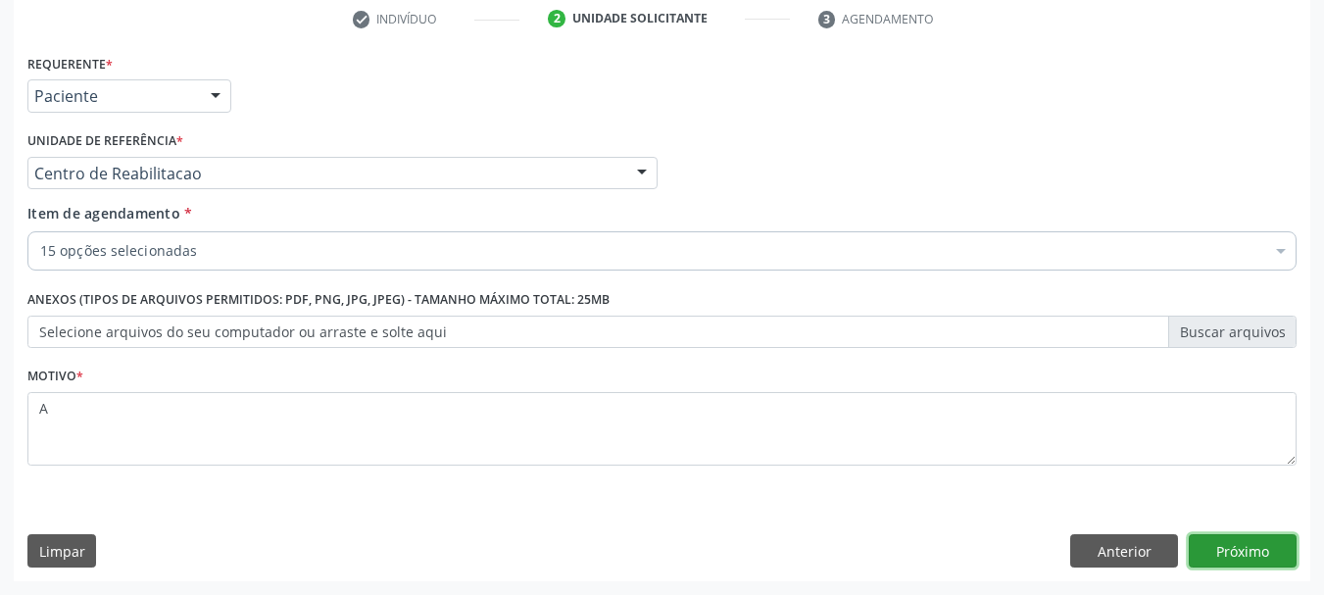
click at [1213, 540] on button "Próximo" at bounding box center [1243, 550] width 108 height 33
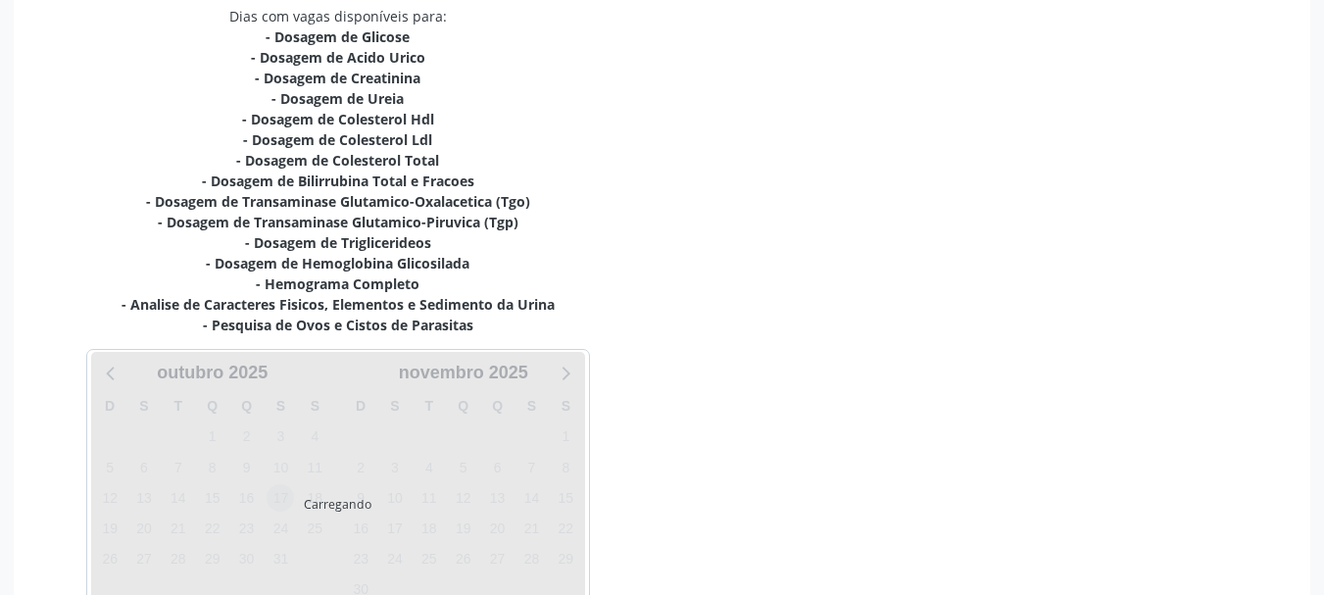
scroll to position [474, 0]
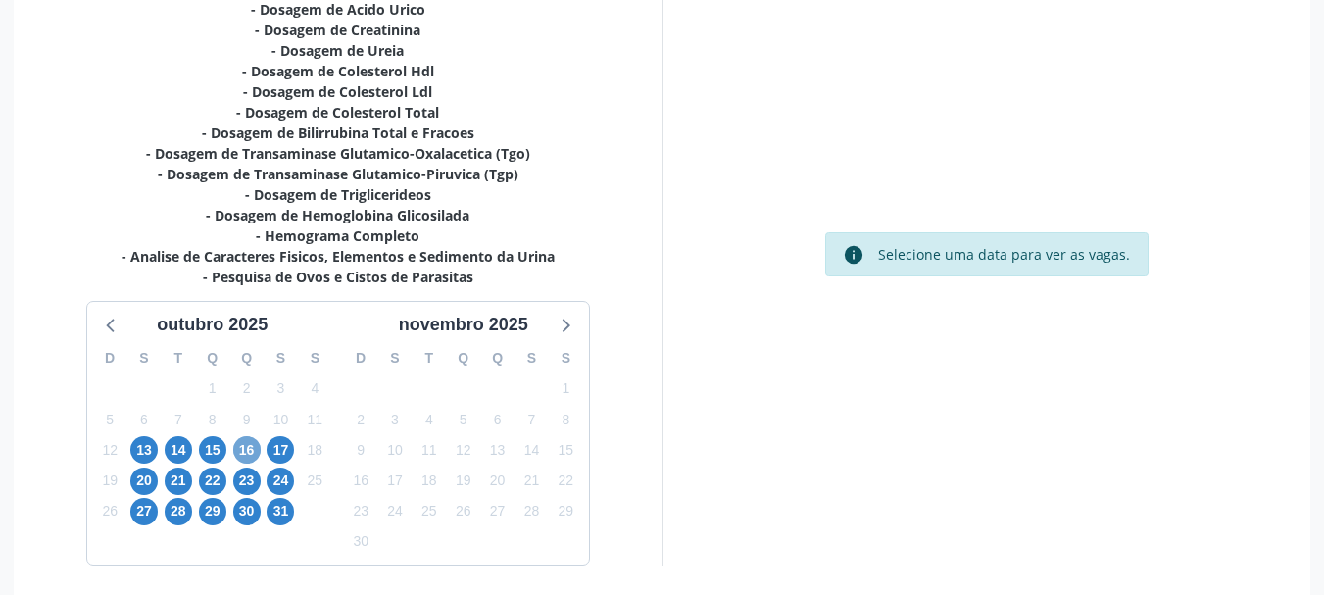
click at [244, 442] on span "16" at bounding box center [246, 449] width 27 height 27
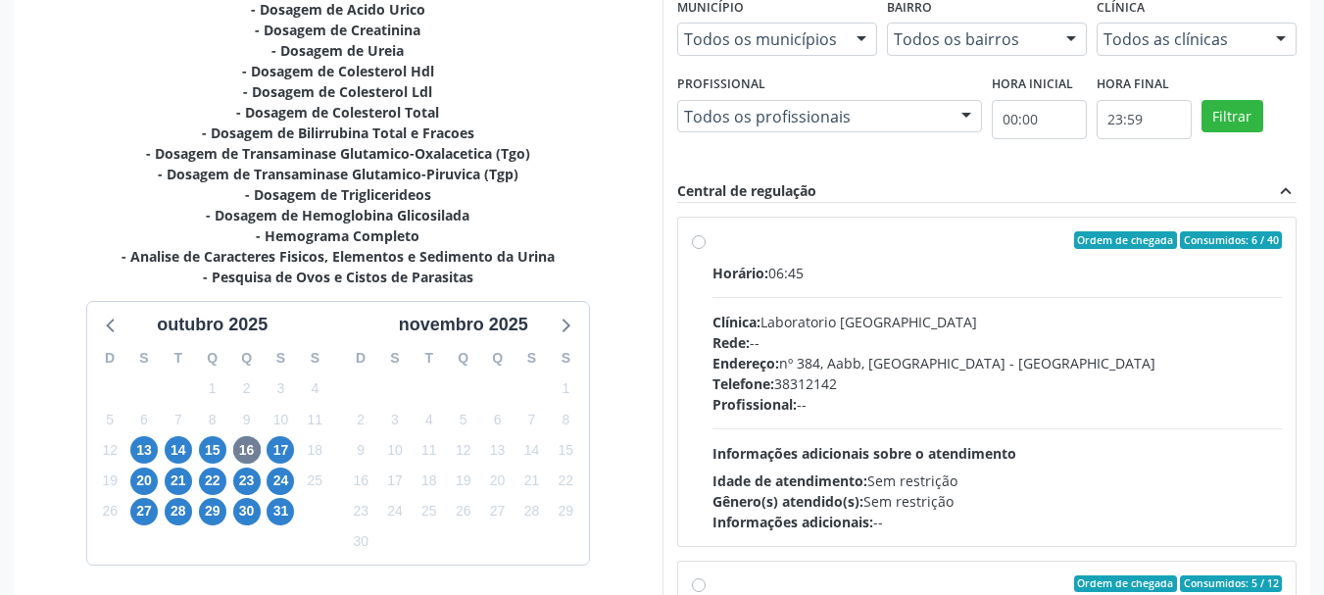
click at [795, 349] on div "Rede: --" at bounding box center [998, 342] width 570 height 21
click at [706, 249] on input "Ordem de chegada Consumidos: 6 / 40 Horário: 06:45 Clínica: Laboratorio Sao Fra…" at bounding box center [699, 240] width 14 height 18
radio input "true"
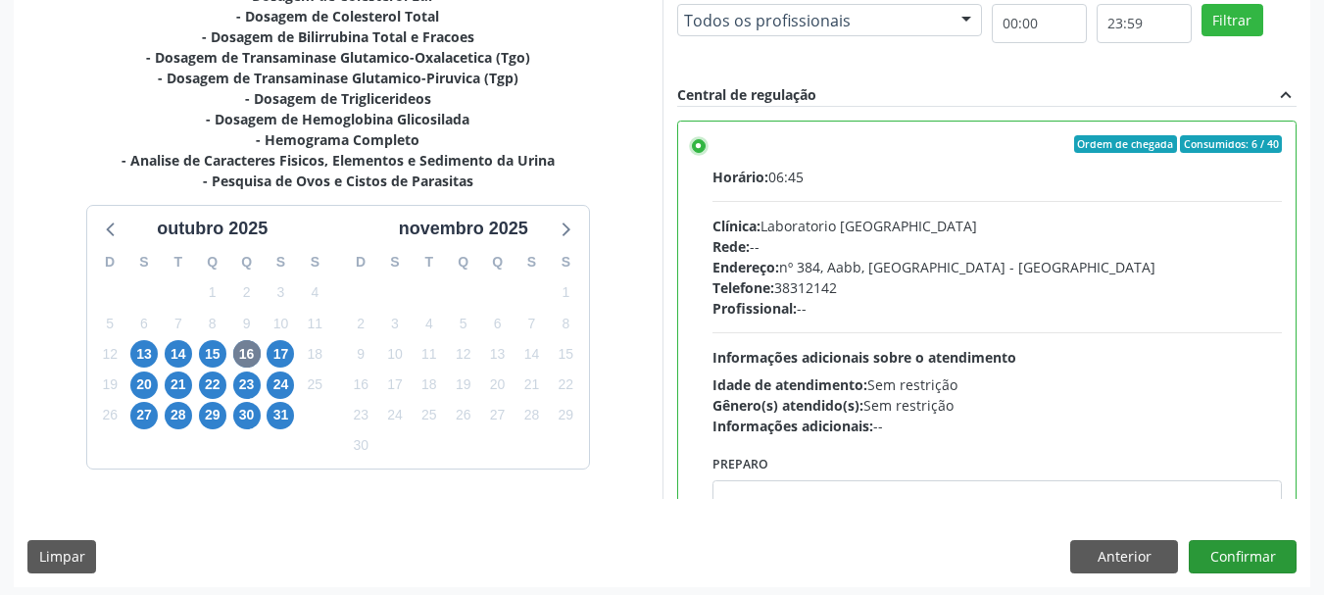
scroll to position [576, 0]
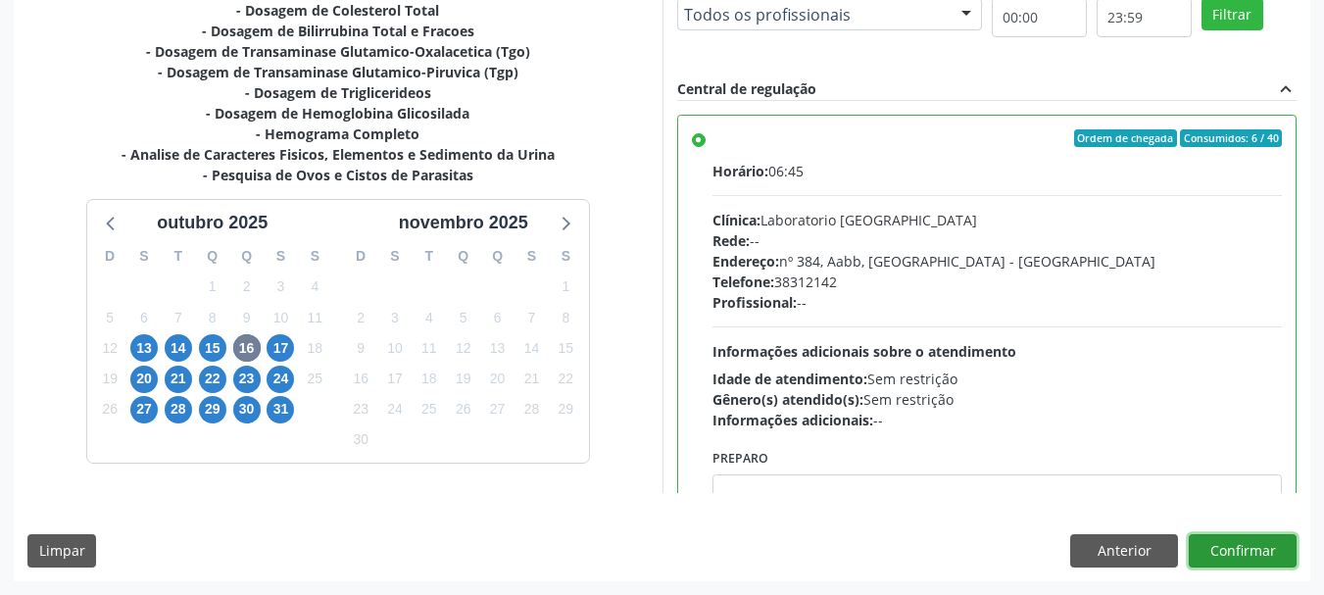
click at [1272, 536] on button "Confirmar" at bounding box center [1243, 550] width 108 height 33
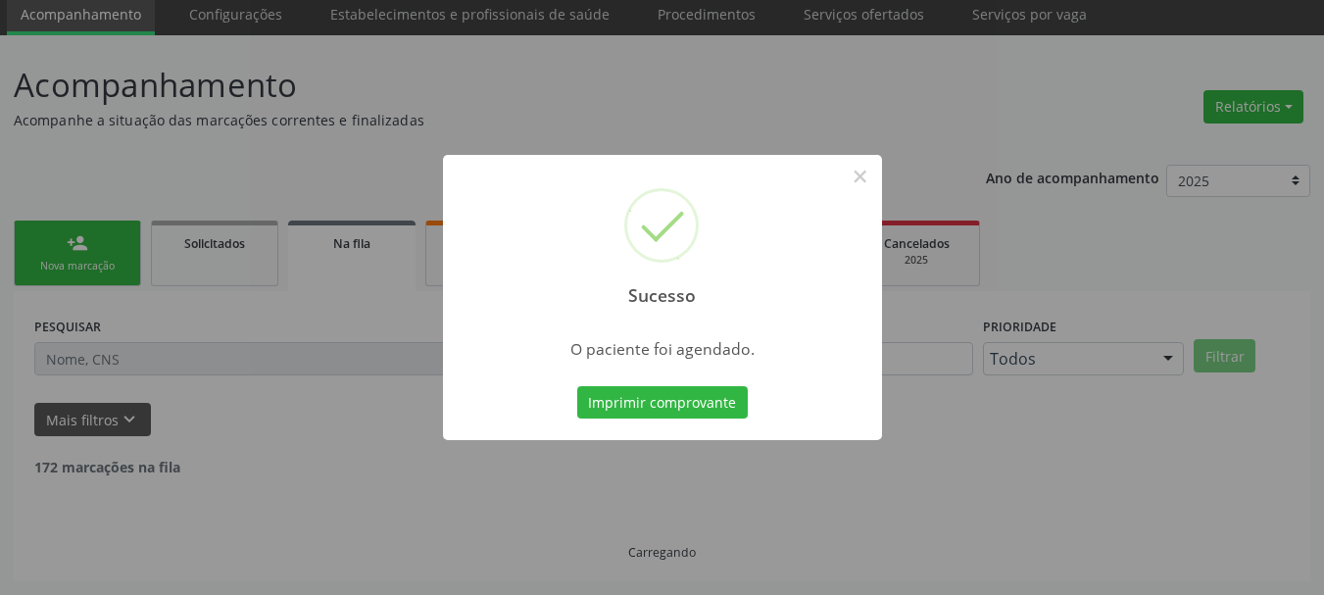
scroll to position [52, 0]
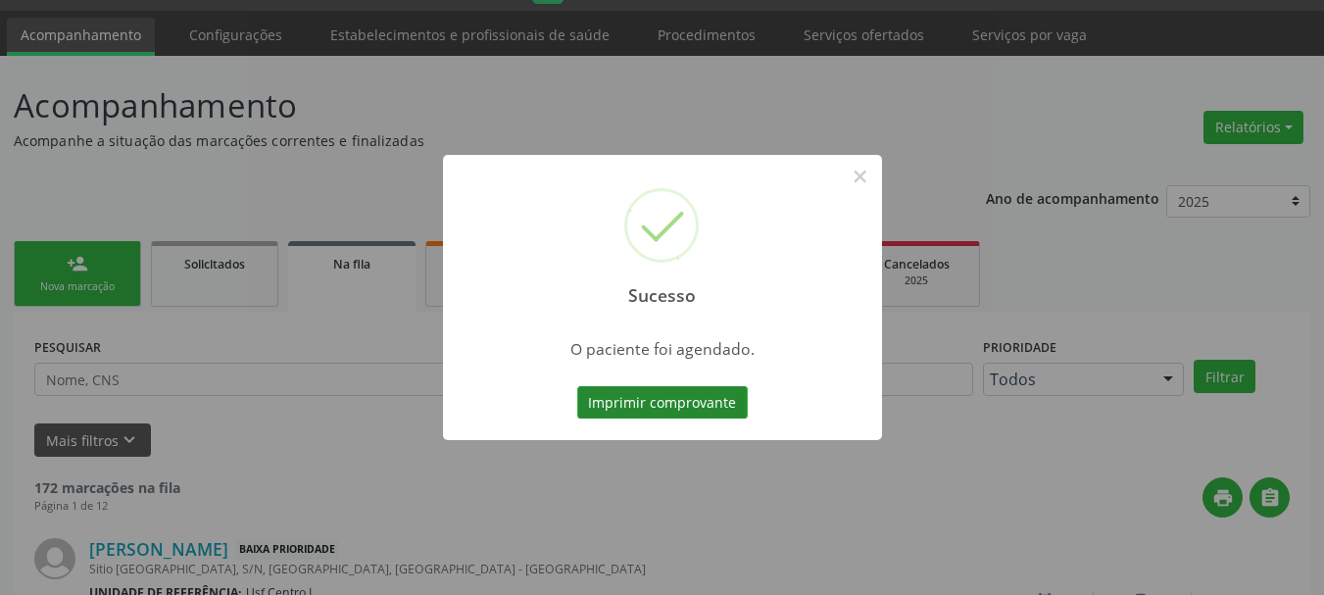
click at [619, 409] on button "Imprimir comprovante" at bounding box center [662, 402] width 171 height 33
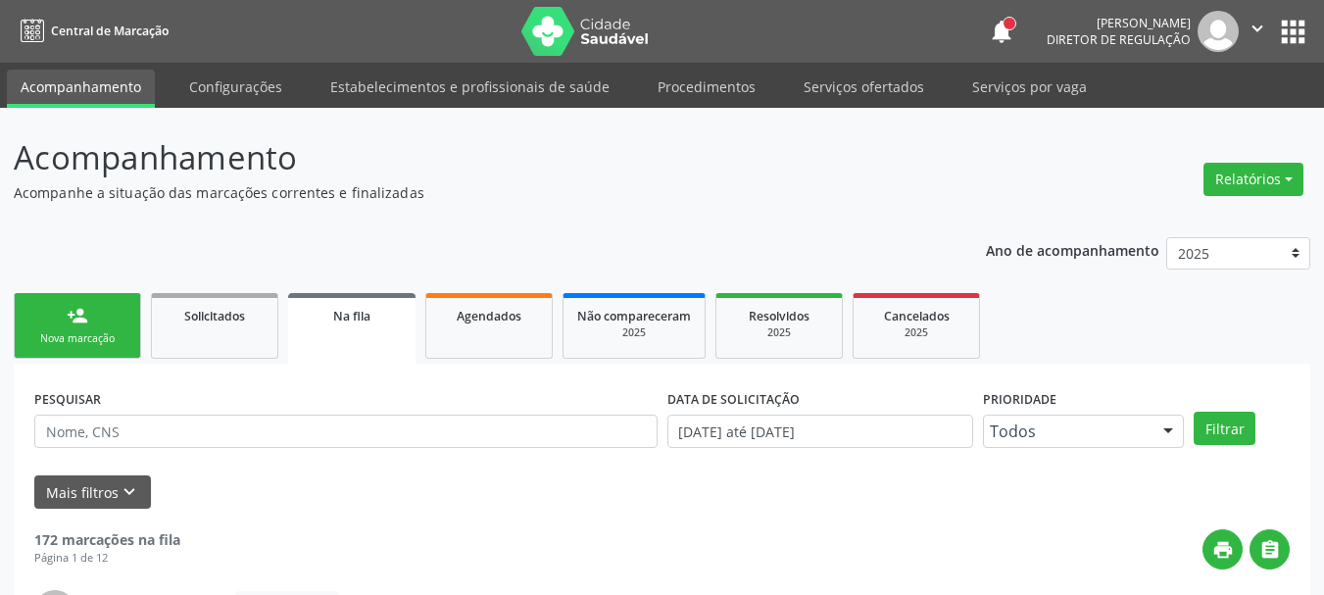
click at [254, 174] on div "Sucesso × O paciente foi agendado. Imprimir comprovante Cancel" at bounding box center [662, 297] width 1324 height 595
click at [120, 252] on div "Sucesso × O paciente foi agendado. Imprimir comprovante Cancel" at bounding box center [662, 297] width 1324 height 595
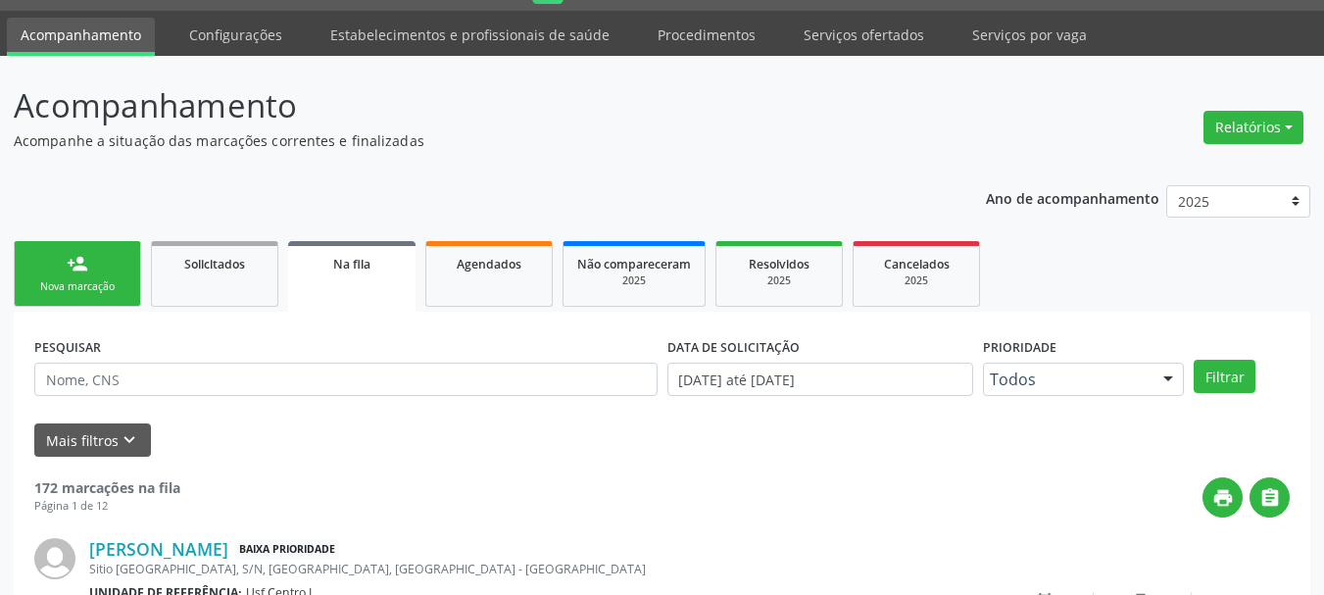
scroll to position [52, 0]
click at [128, 284] on link "person_add Nova marcação" at bounding box center [77, 274] width 127 height 66
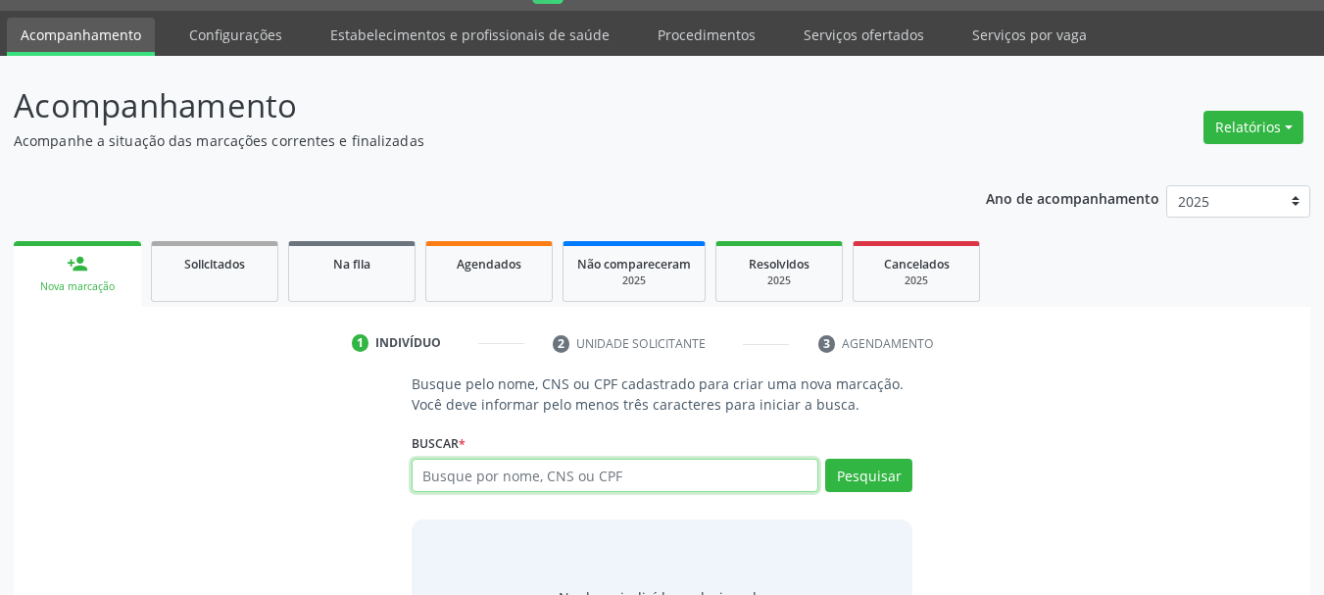
click at [471, 466] on input "text" at bounding box center [616, 475] width 408 height 33
type input "898005918541731"
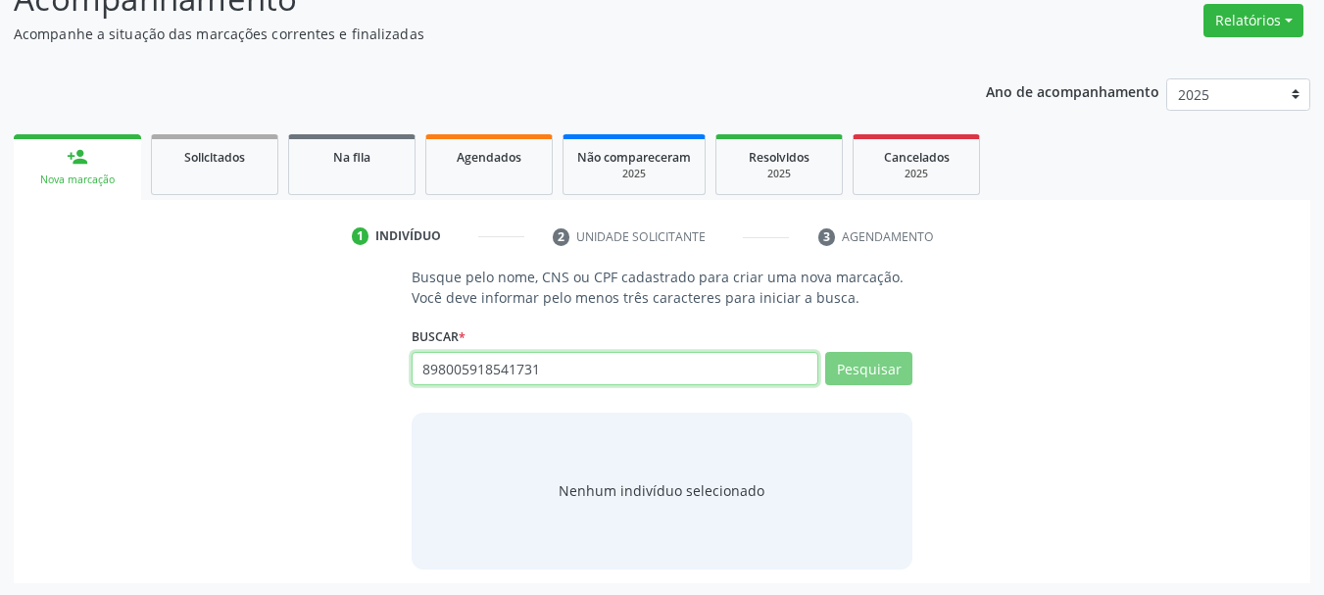
scroll to position [161, 0]
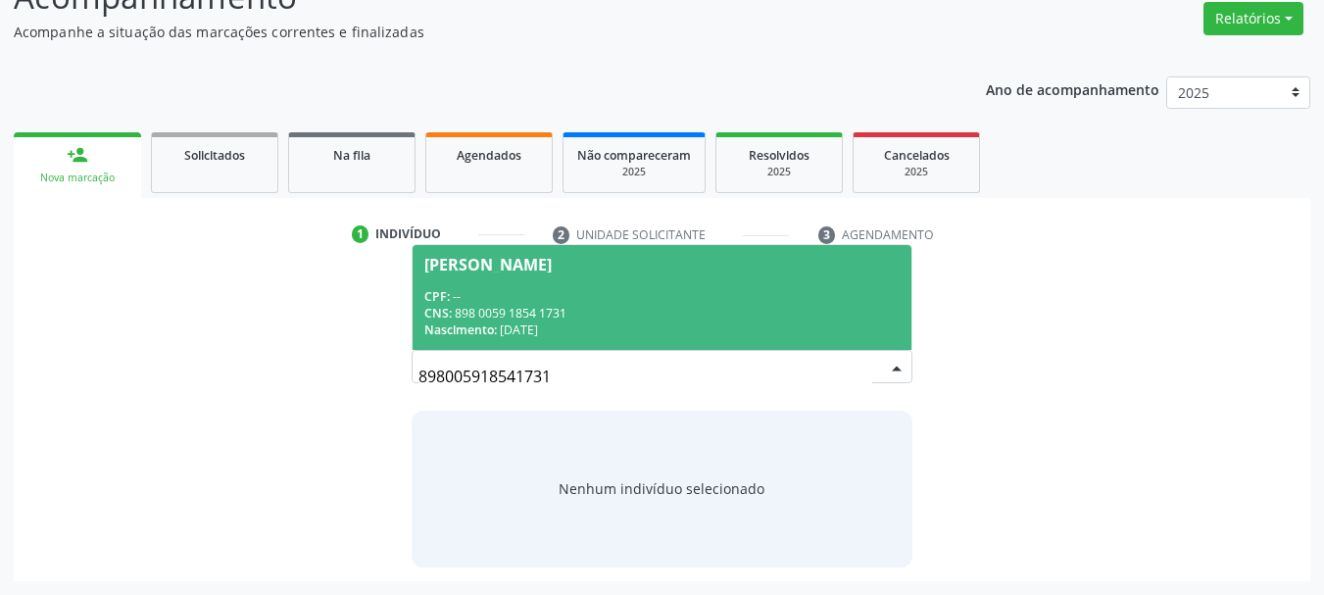
click at [557, 297] on div "CPF: --" at bounding box center [662, 296] width 476 height 17
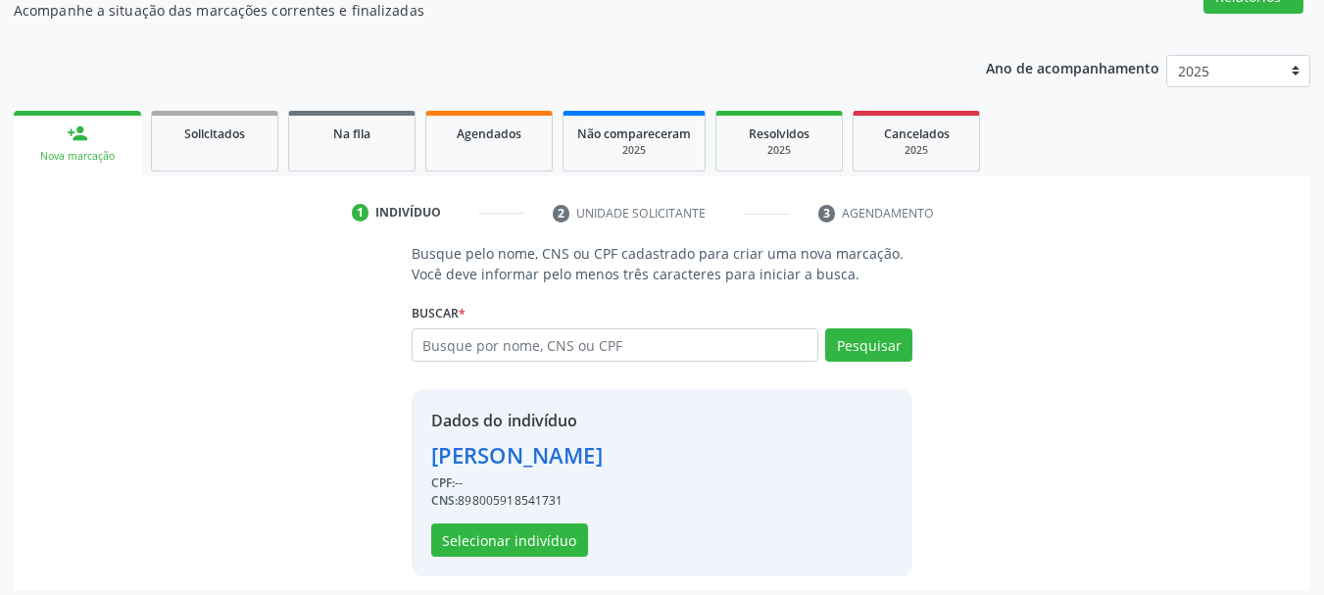
scroll to position [191, 0]
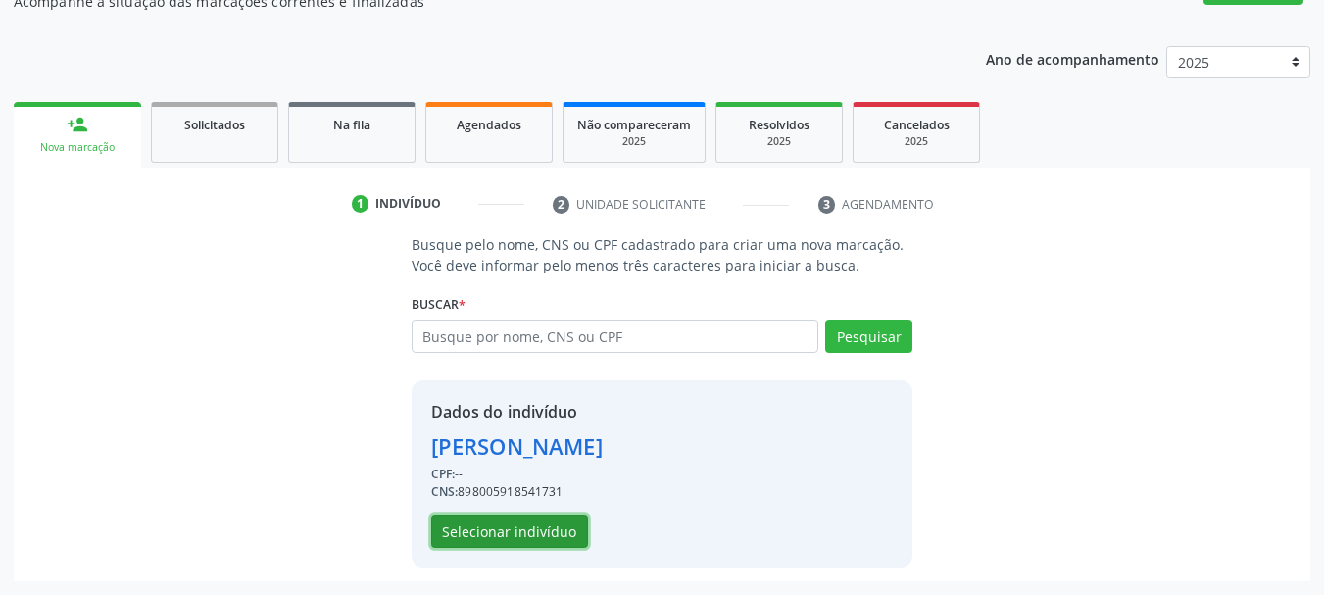
click at [536, 531] on button "Selecionar indivíduo" at bounding box center [509, 531] width 157 height 33
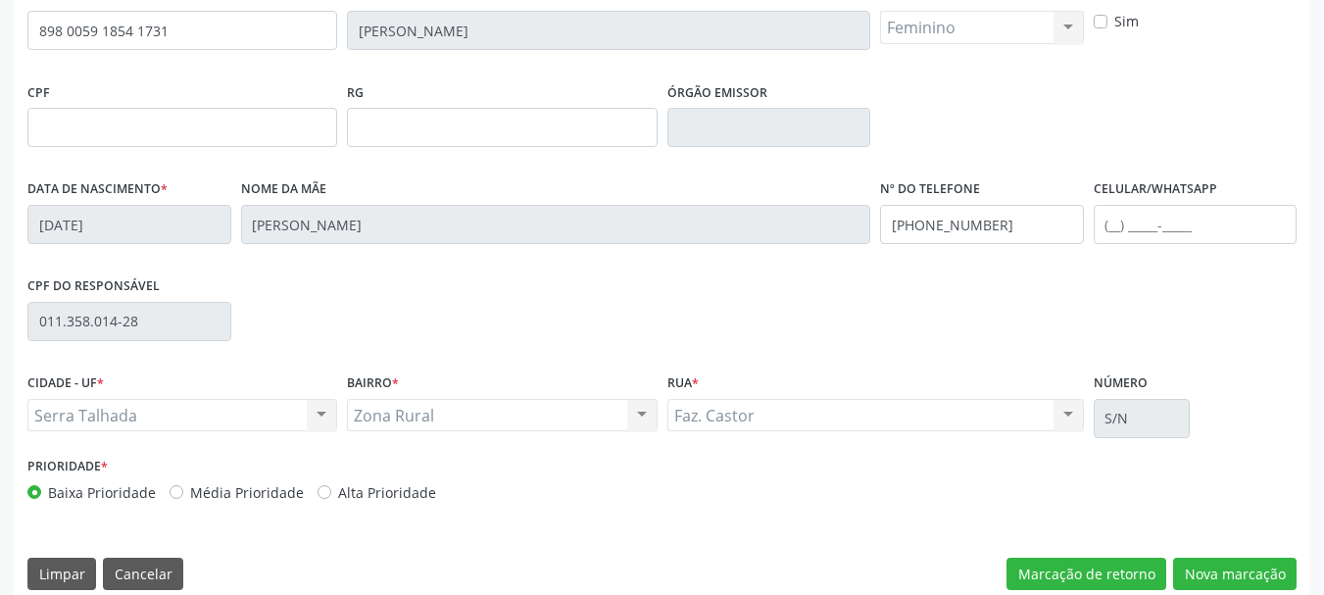
scroll to position [468, 0]
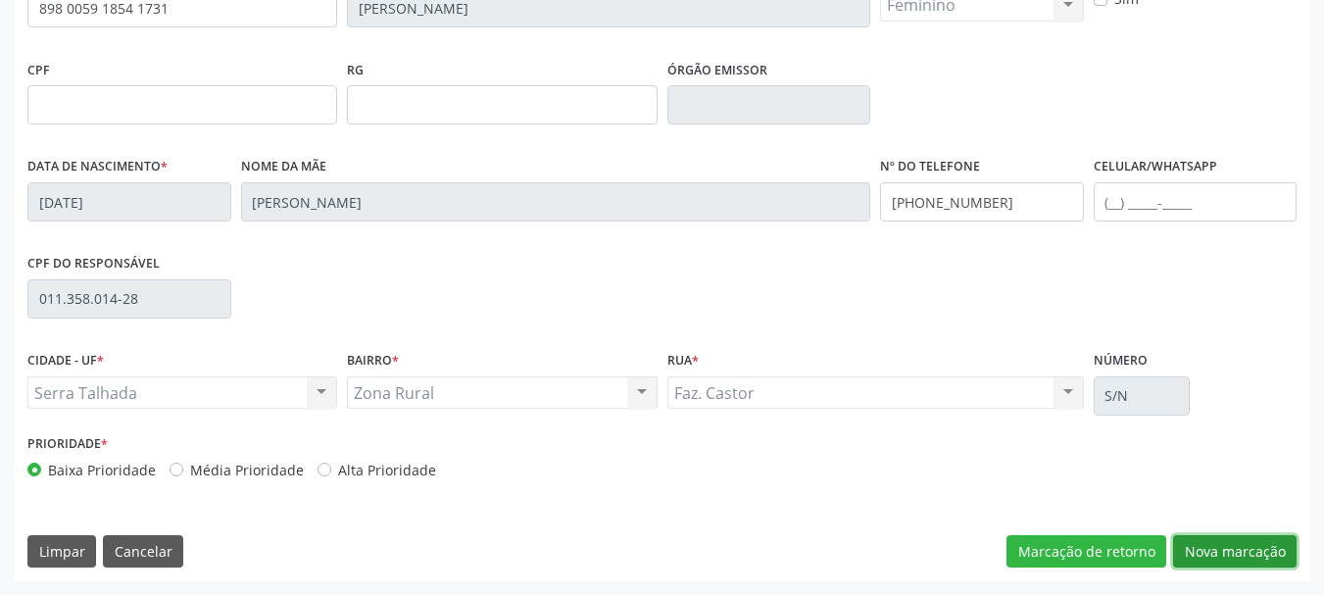
click at [1202, 553] on button "Nova marcação" at bounding box center [1235, 551] width 124 height 33
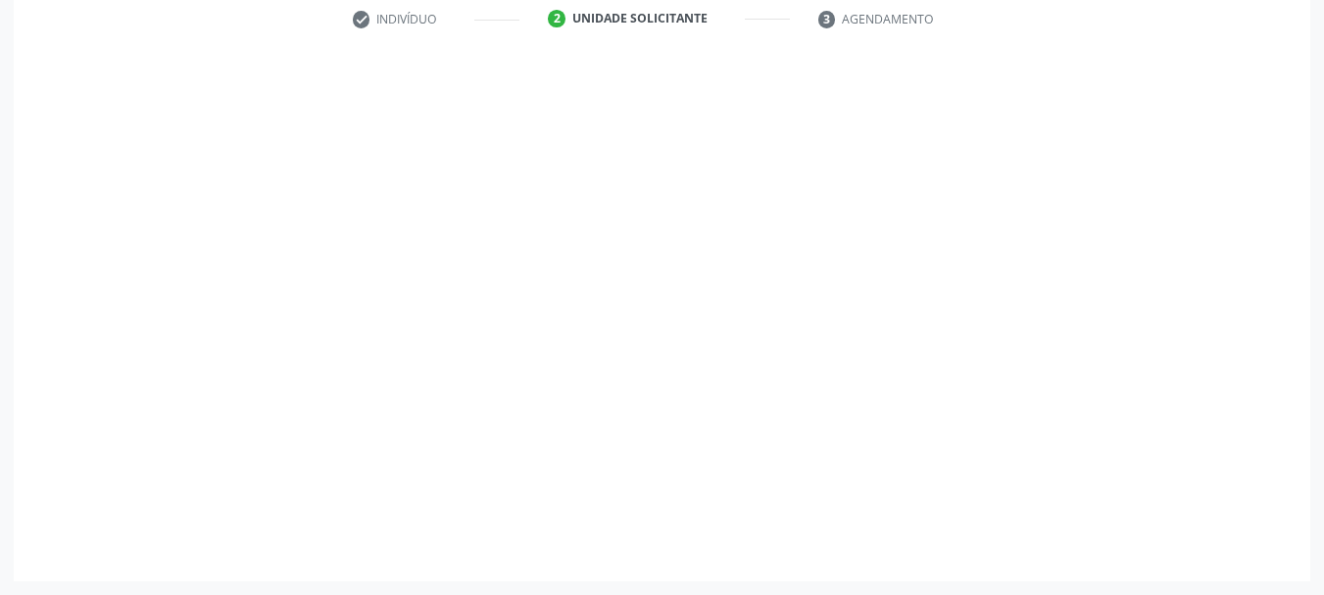
scroll to position [376, 0]
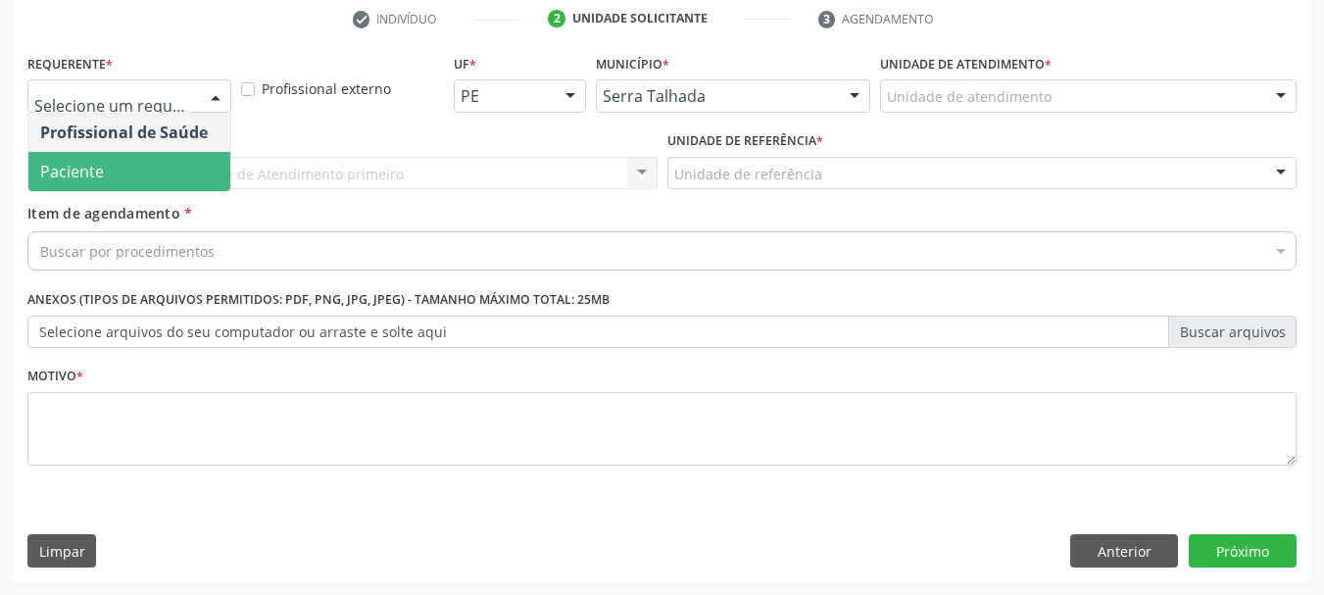
click at [100, 178] on span "Paciente" at bounding box center [72, 172] width 64 height 22
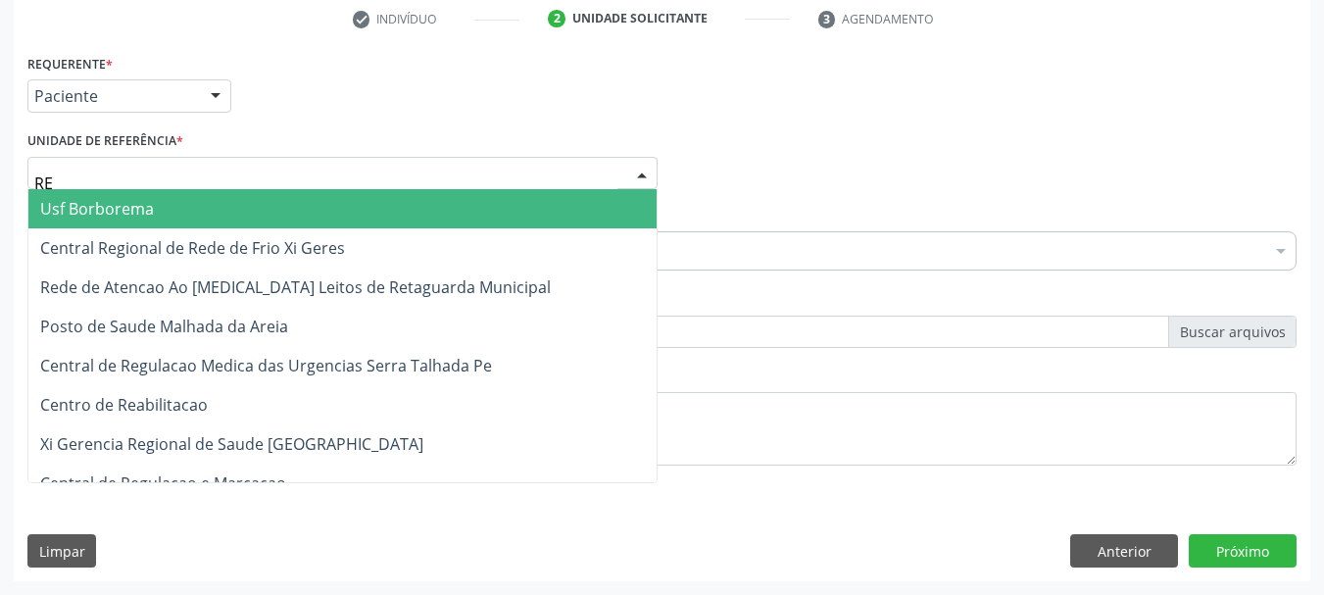
type input "REA"
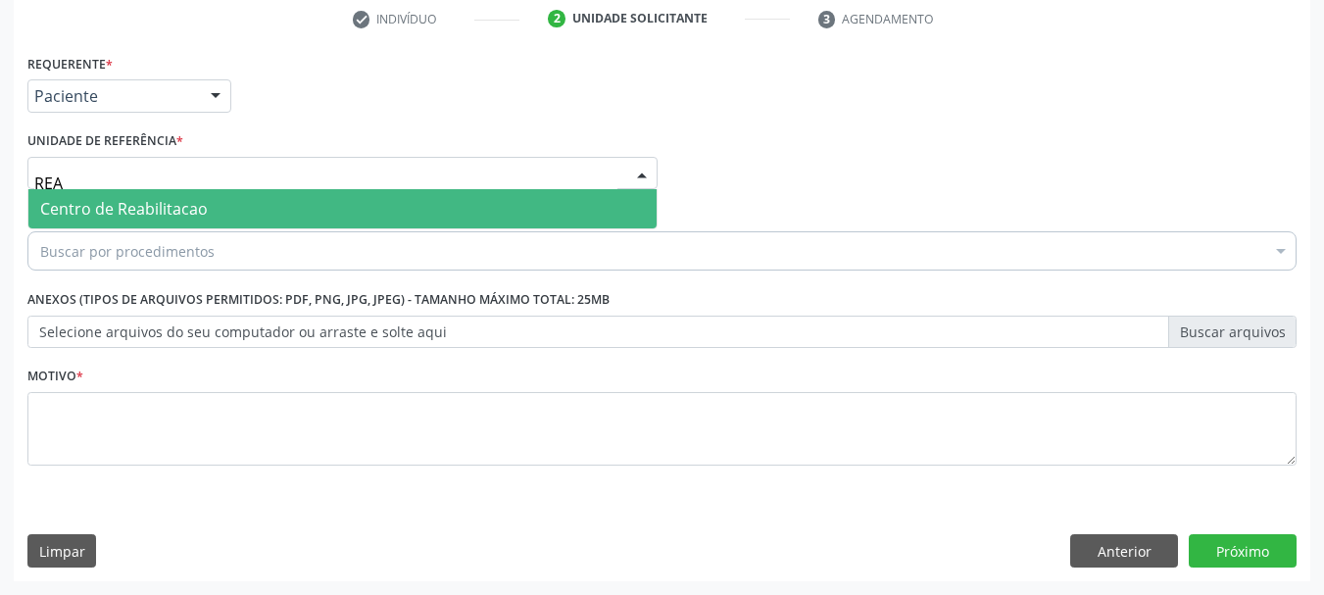
click at [120, 220] on span "Centro de Reabilitacao" at bounding box center [124, 209] width 168 height 22
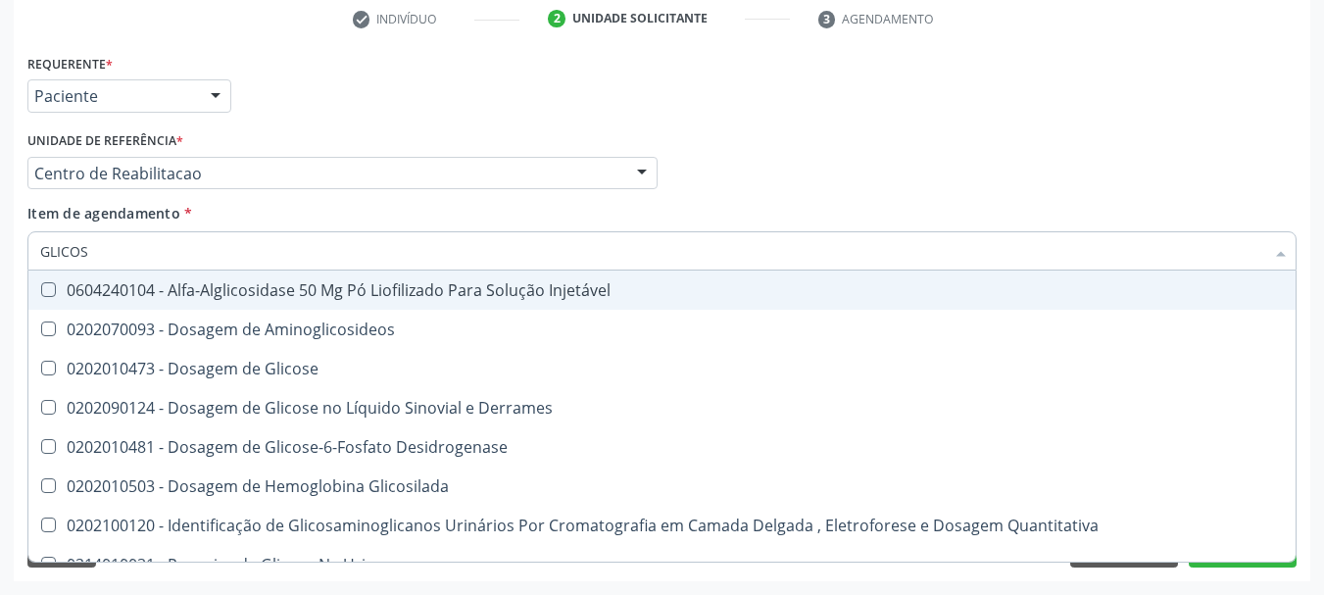
type input "GLICOSE"
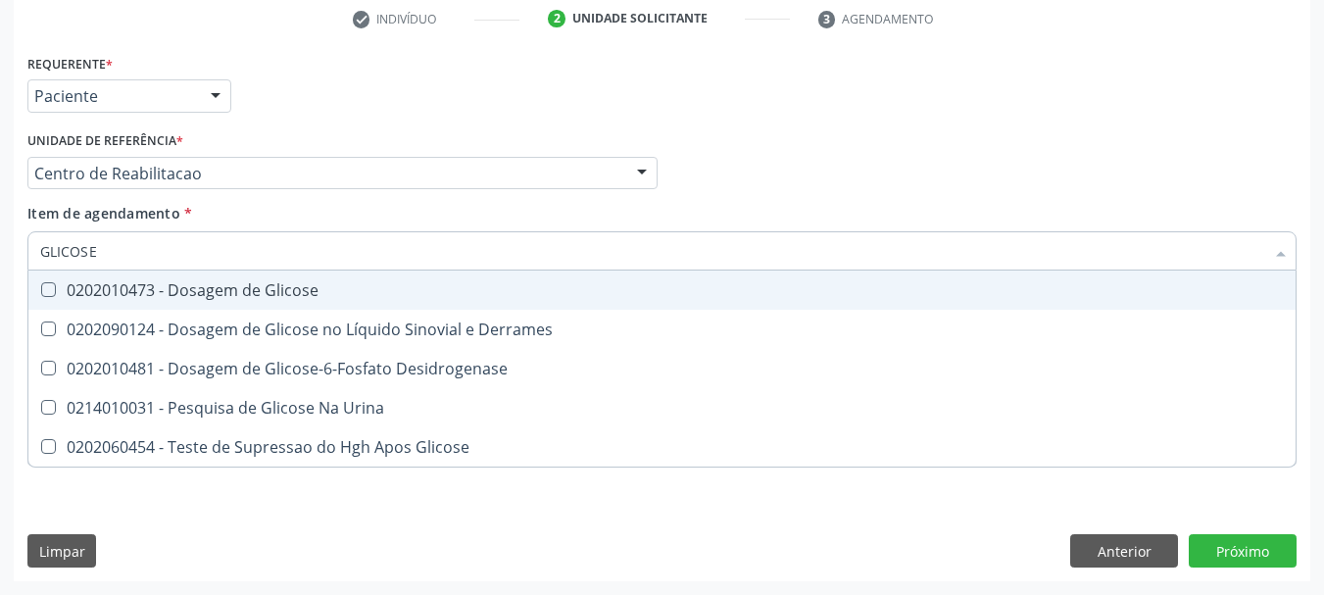
click at [116, 297] on div "0202010473 - Dosagem de Glicose" at bounding box center [662, 290] width 1244 height 16
checkbox Glicose "true"
click at [116, 252] on input "GLICOSE" at bounding box center [652, 250] width 1224 height 39
type input "A"
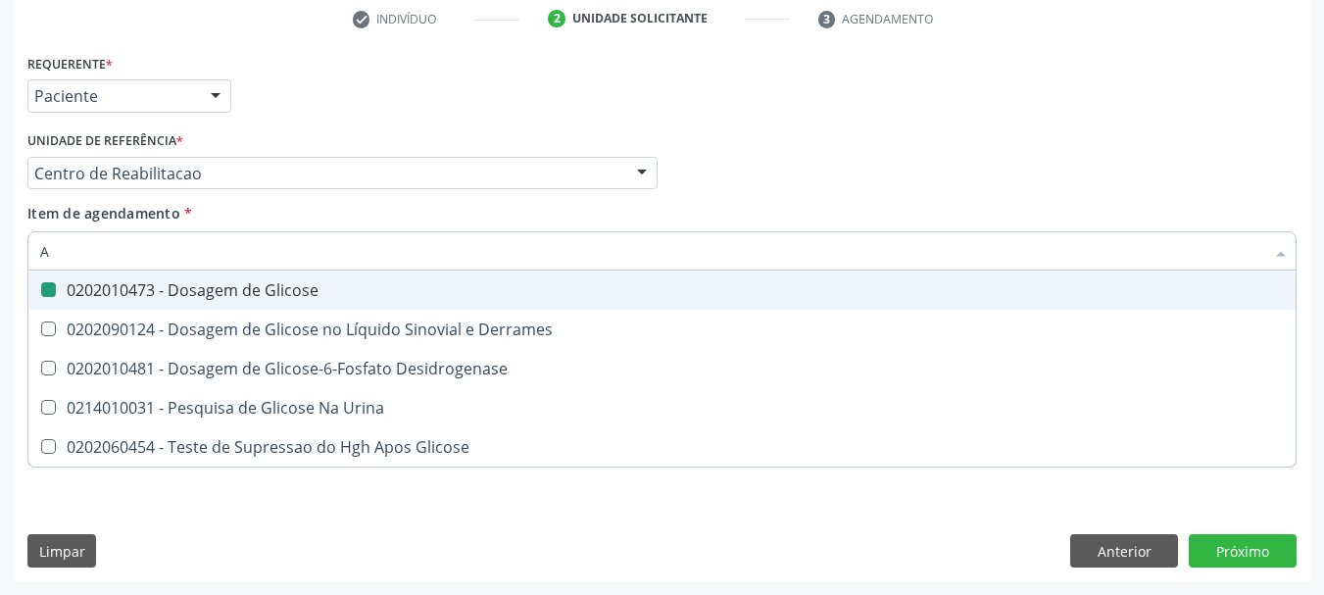
checkbox Glicose "false"
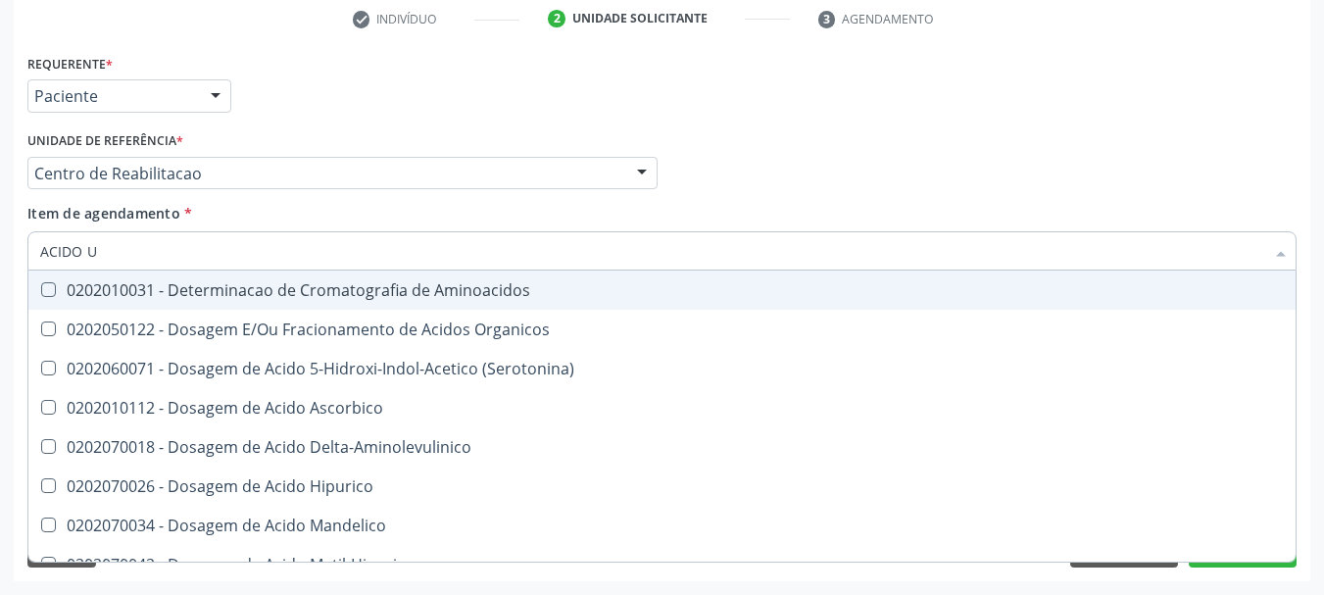
type input "ACIDO UR"
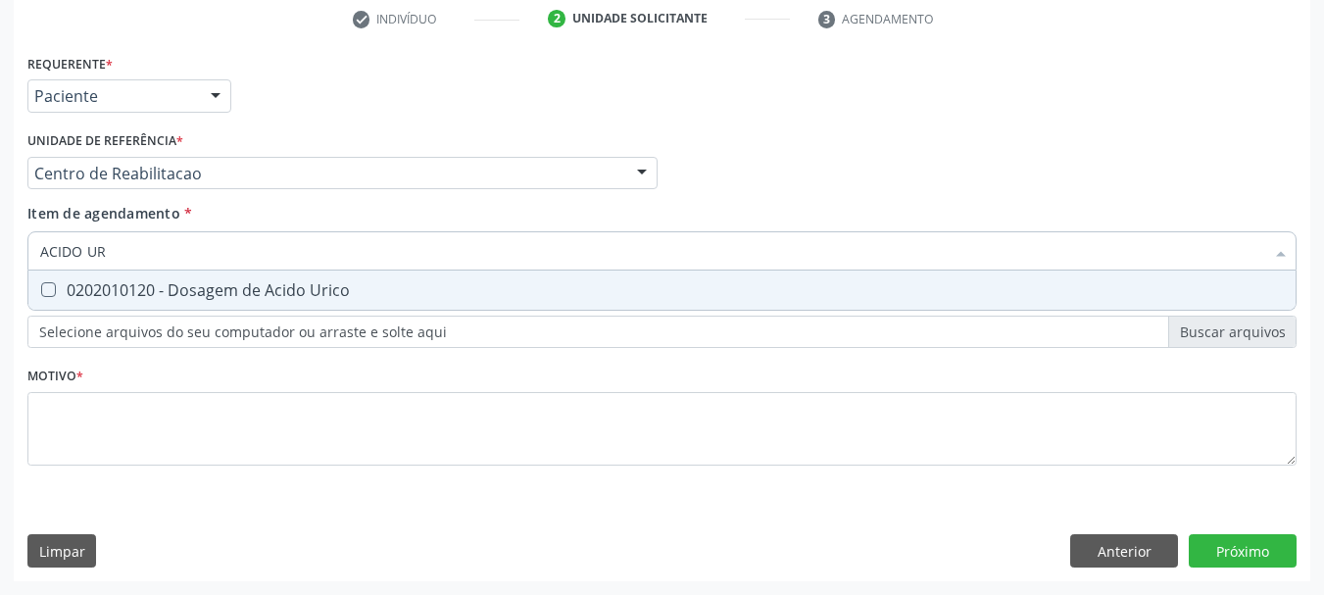
click at [135, 285] on div "0202010120 - Dosagem de Acido Urico" at bounding box center [662, 290] width 1244 height 16
checkbox Urico "true"
click at [124, 251] on input "ACIDO UR" at bounding box center [652, 250] width 1224 height 39
type input "ACIDO"
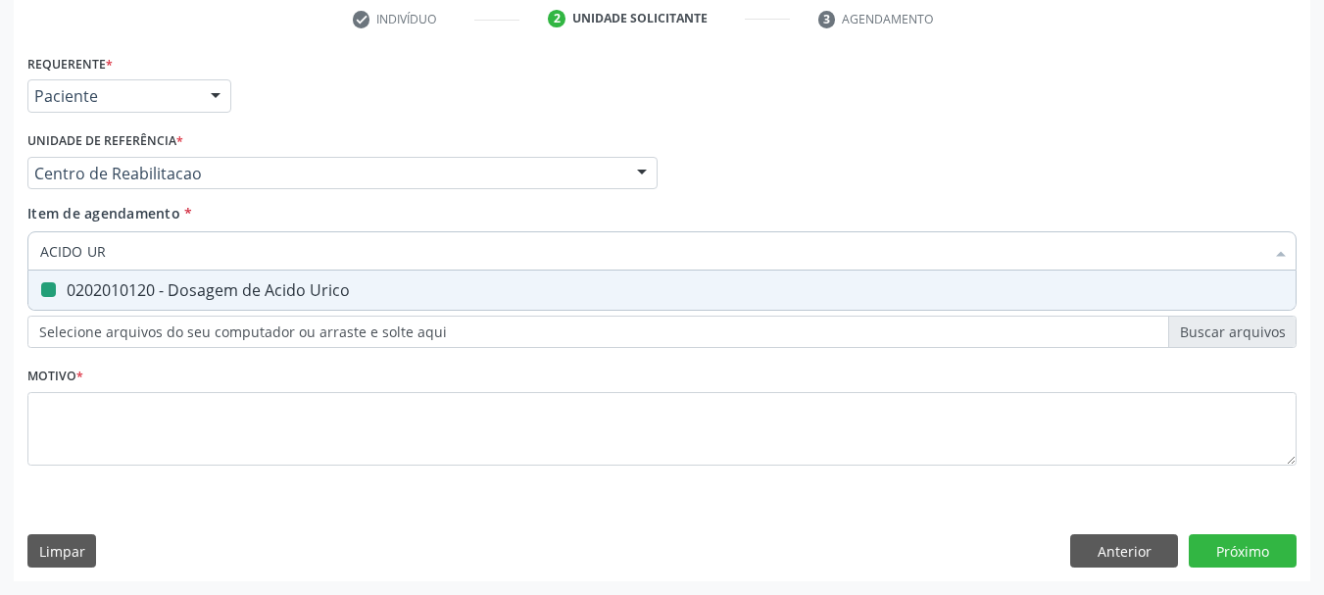
checkbox Urico "false"
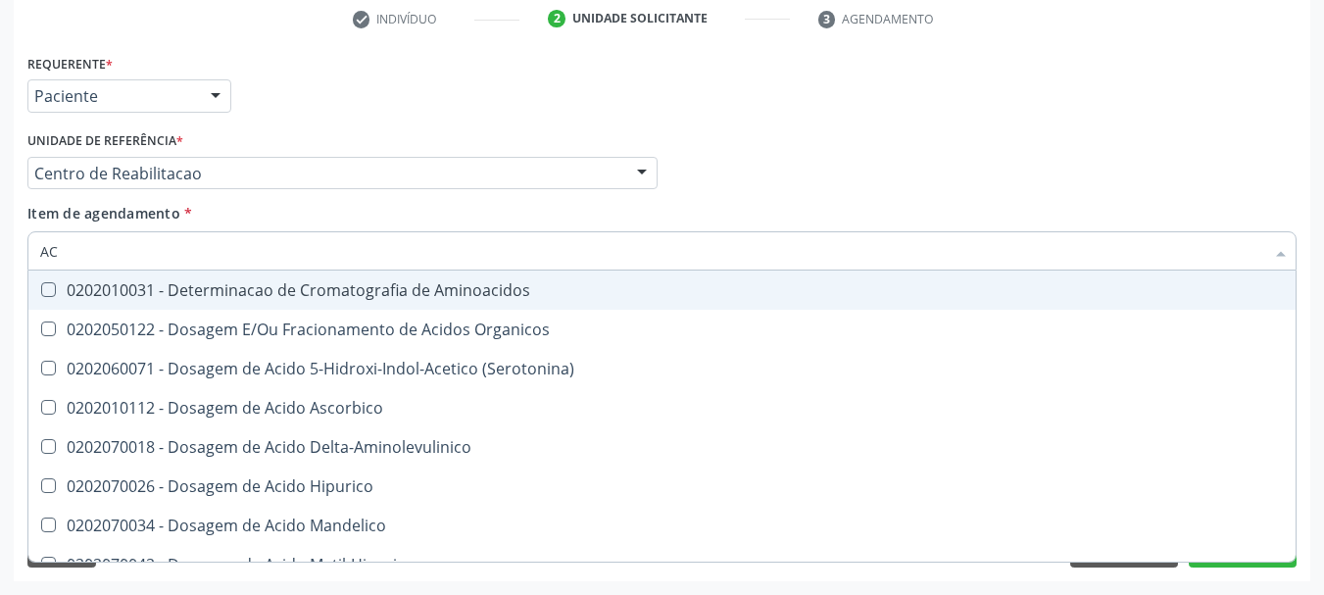
type input "A"
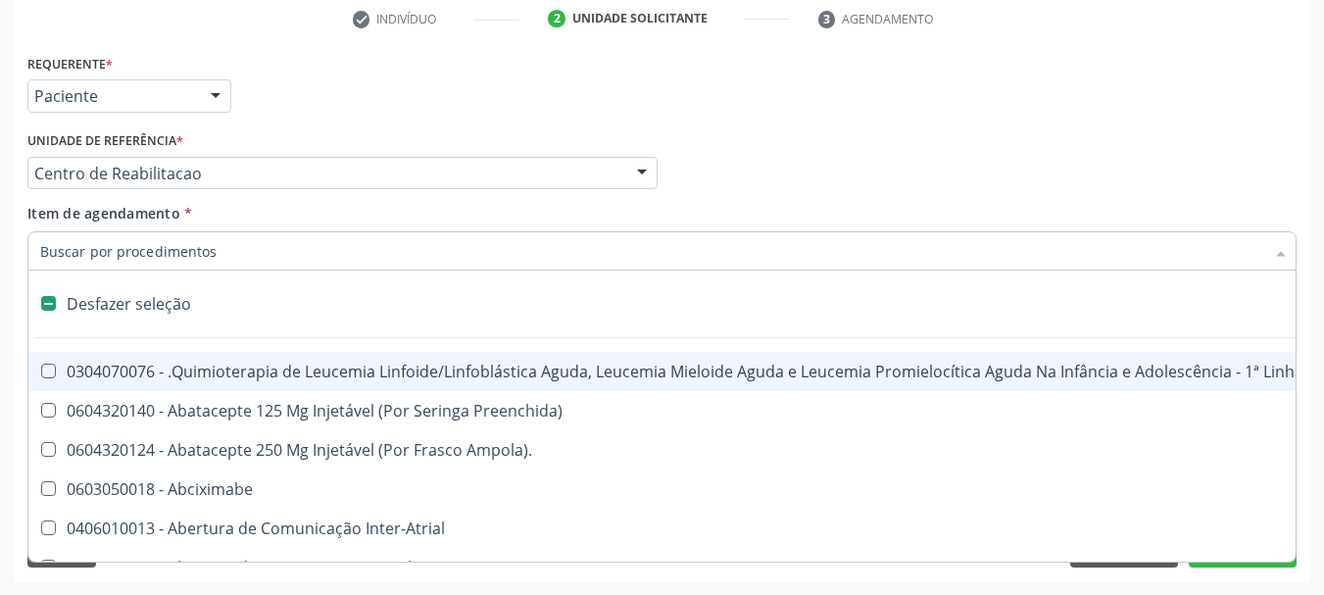
checkbox Adolescente\) "false"
checkbox Comprimido\) "false"
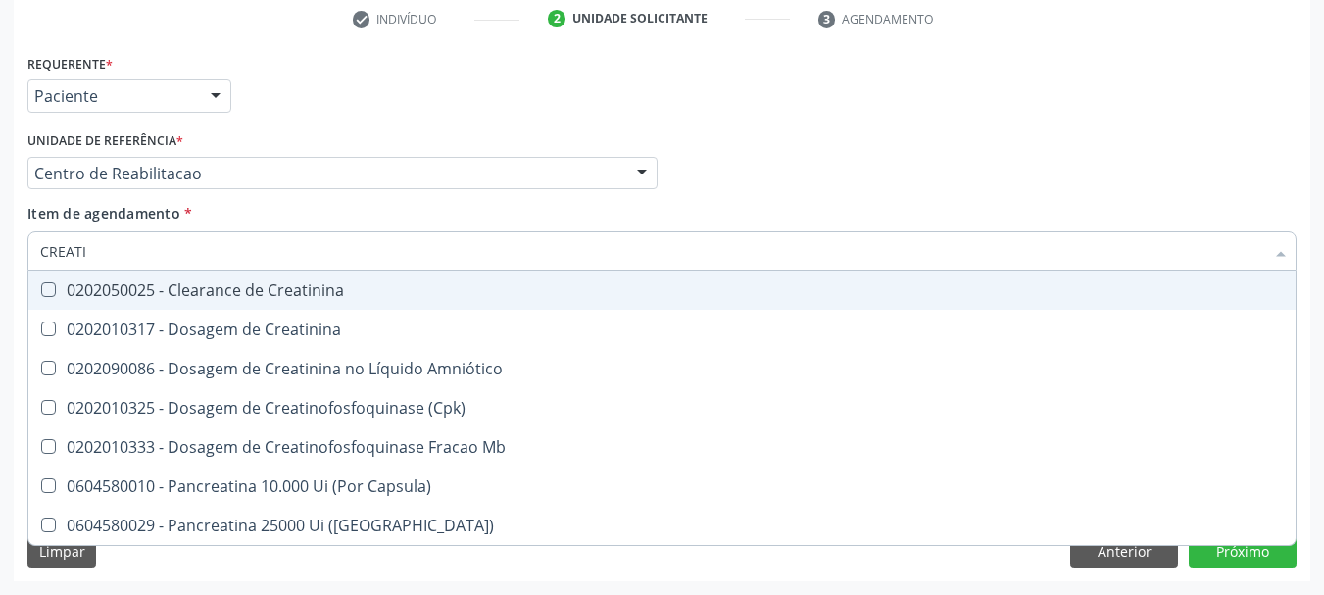
type input "CREATIN"
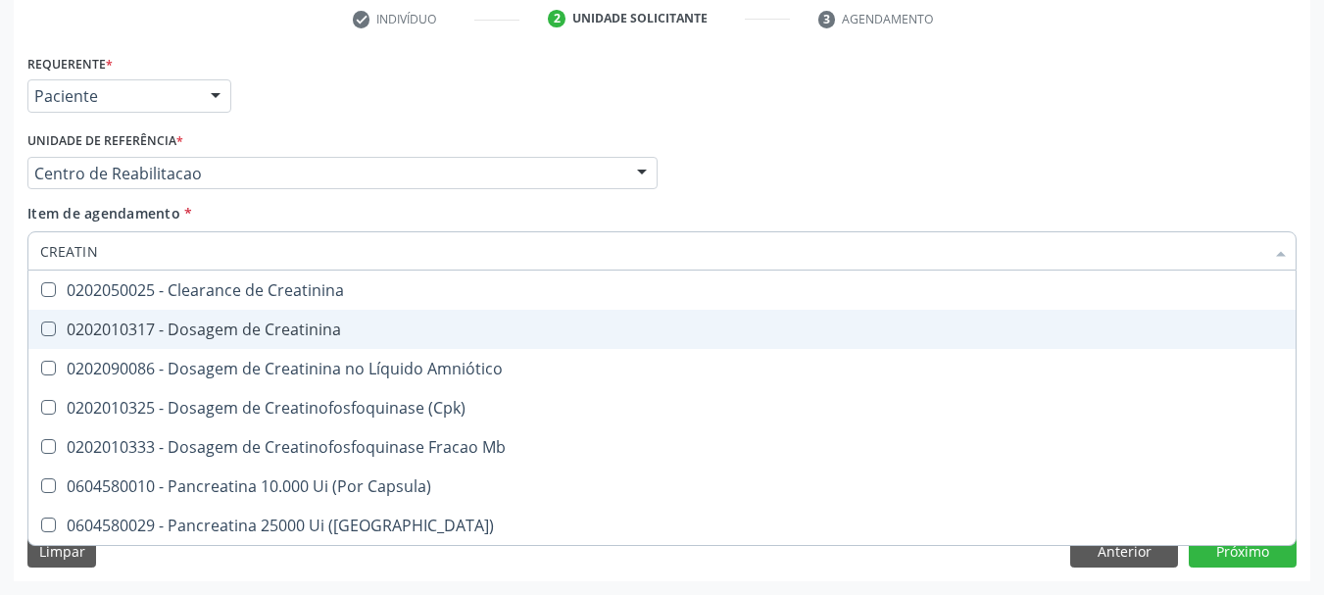
click at [151, 329] on div "0202010317 - Dosagem de Creatinina" at bounding box center [662, 330] width 1244 height 16
checkbox Creatinina "true"
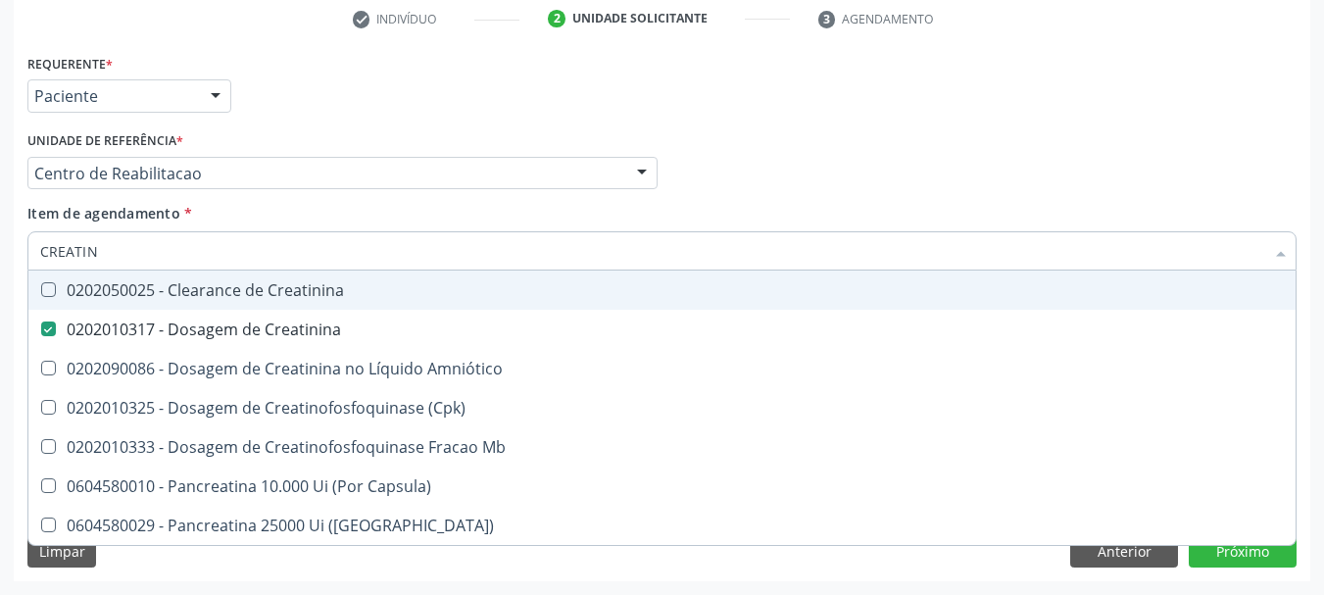
click at [131, 265] on input "CREATIN" at bounding box center [652, 250] width 1224 height 39
type input "UREIA"
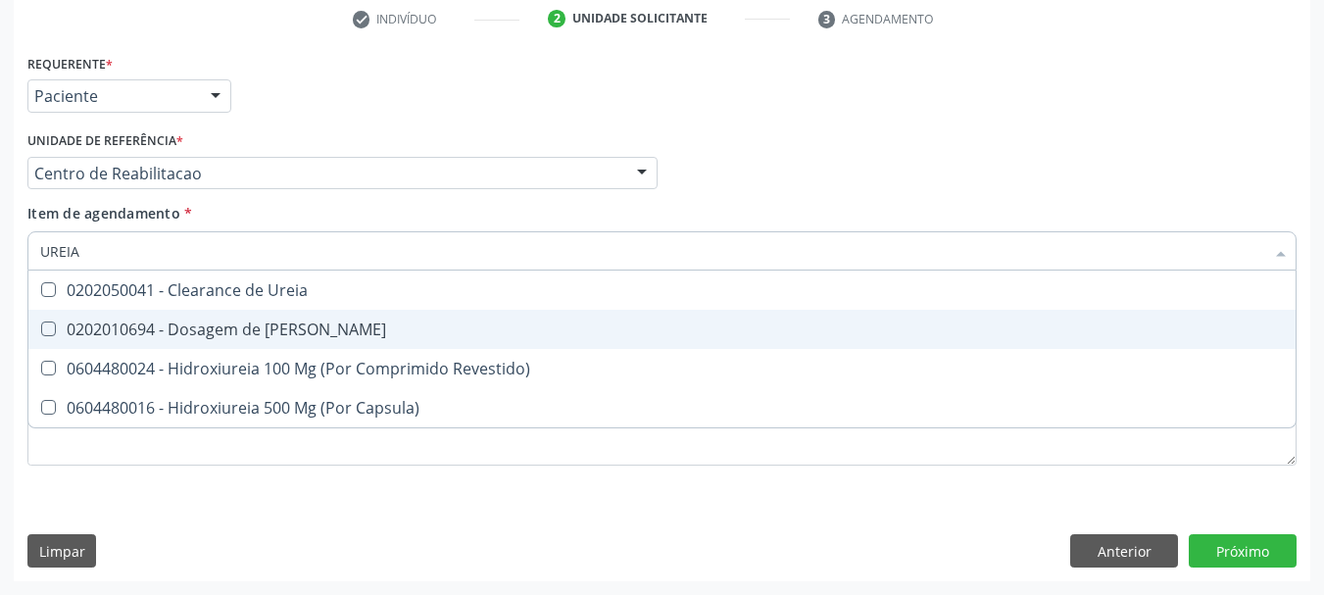
click at [195, 322] on div "0202010694 - Dosagem de [PERSON_NAME]" at bounding box center [662, 330] width 1244 height 16
checkbox Ureia "true"
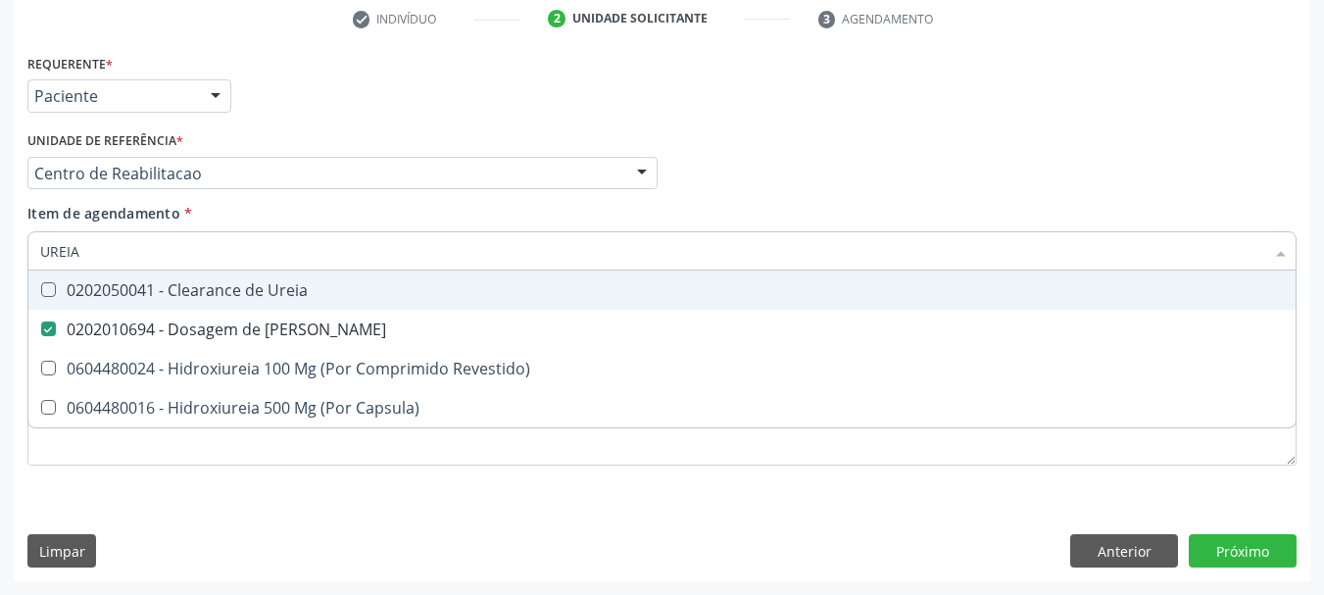
click at [144, 255] on input "UREIA" at bounding box center [652, 250] width 1224 height 39
type input "COLE"
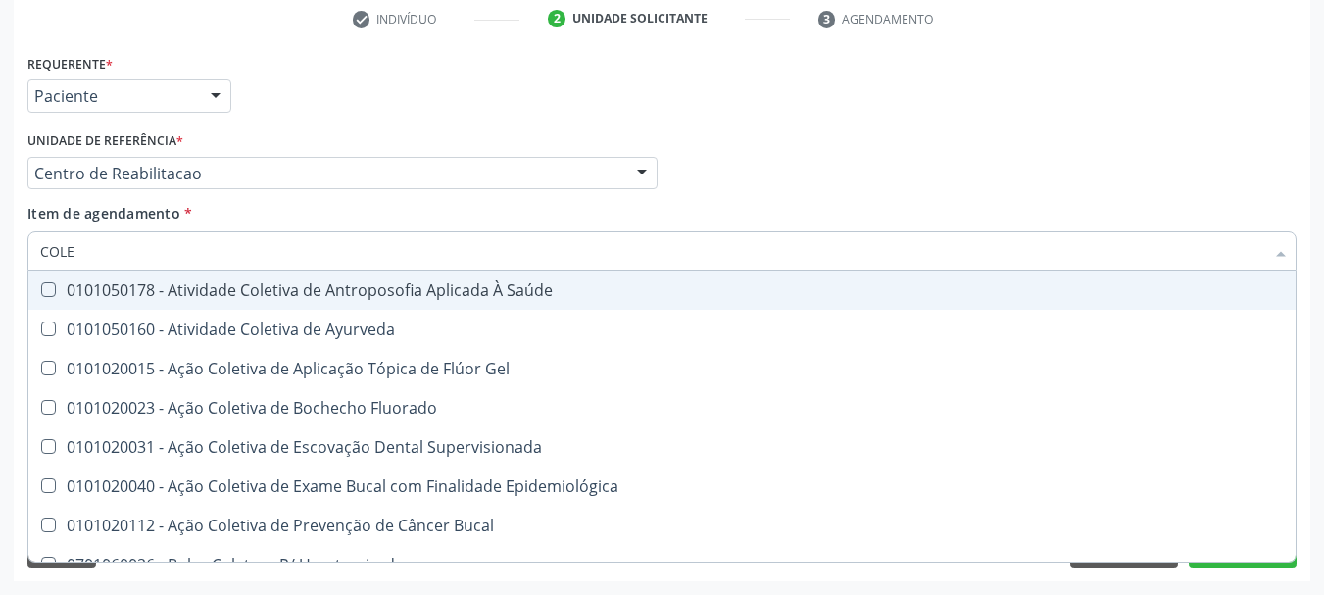
checkbox Ayurveda "false"
type input "COLEST"
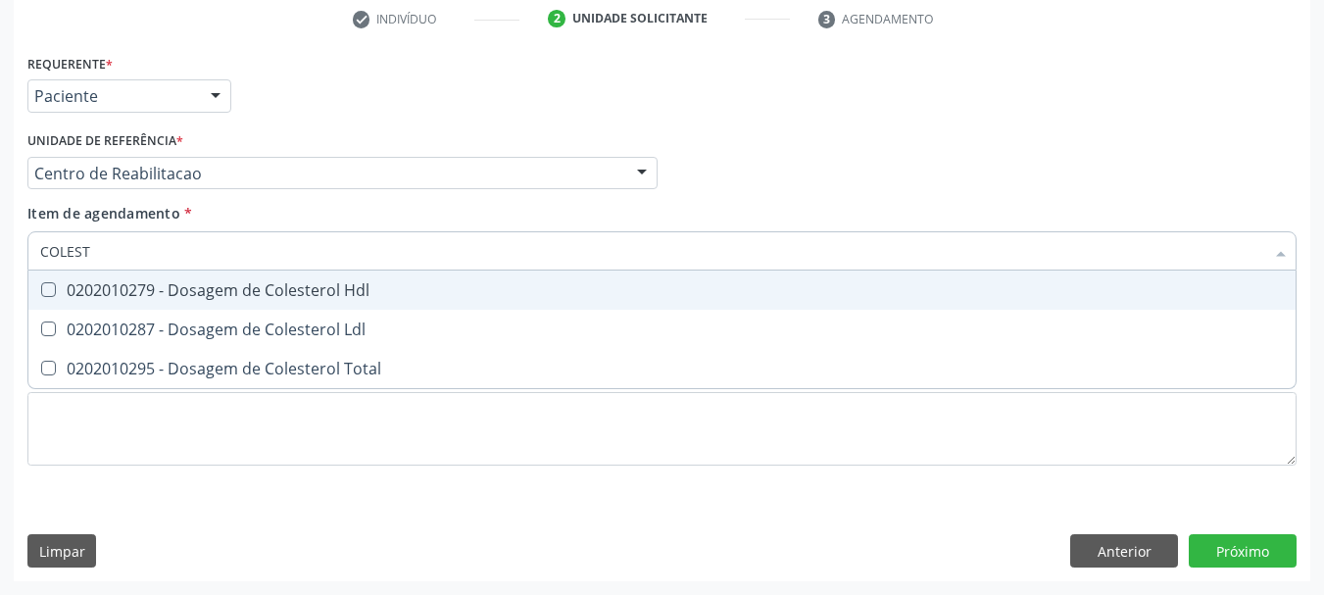
click at [91, 290] on div "0202010279 - Dosagem de Colesterol Hdl" at bounding box center [662, 290] width 1244 height 16
checkbox Hdl "true"
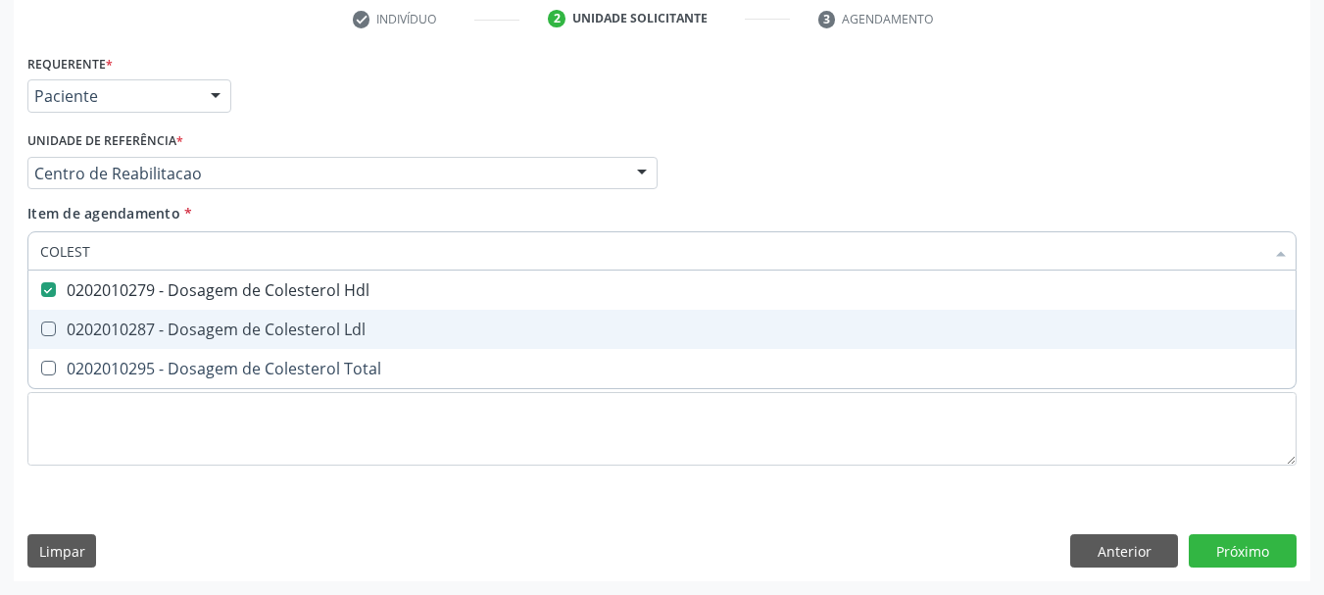
click at [78, 324] on div "0202010287 - Dosagem de Colesterol Ldl" at bounding box center [662, 330] width 1244 height 16
checkbox Ldl "true"
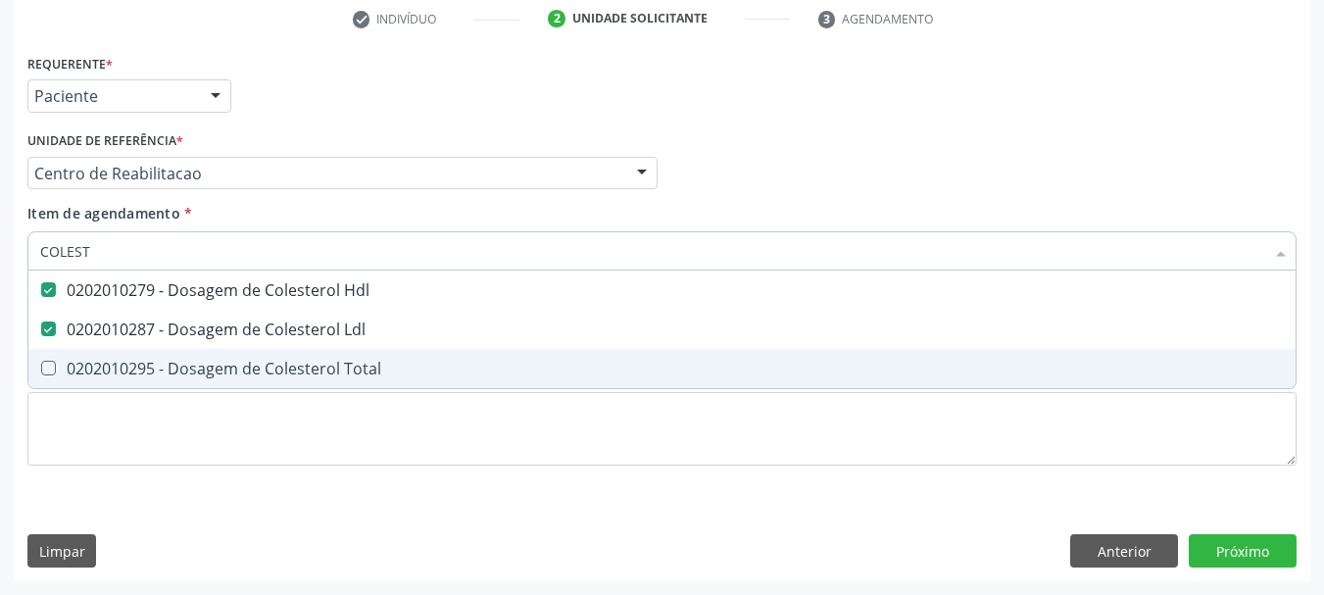
click at [78, 361] on div "0202010295 - Dosagem de Colesterol Total" at bounding box center [662, 369] width 1244 height 16
checkbox Total "true"
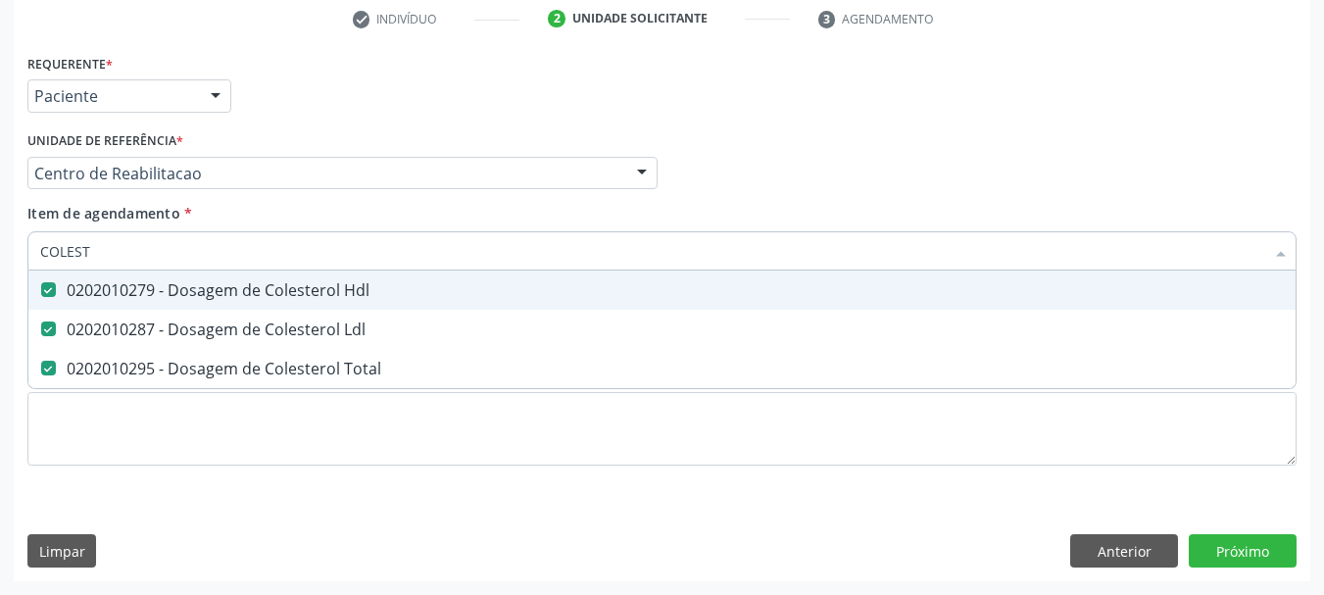
click at [64, 263] on input "COLEST" at bounding box center [652, 250] width 1224 height 39
type input "BI"
checkbox Hdl "false"
checkbox Ldl "false"
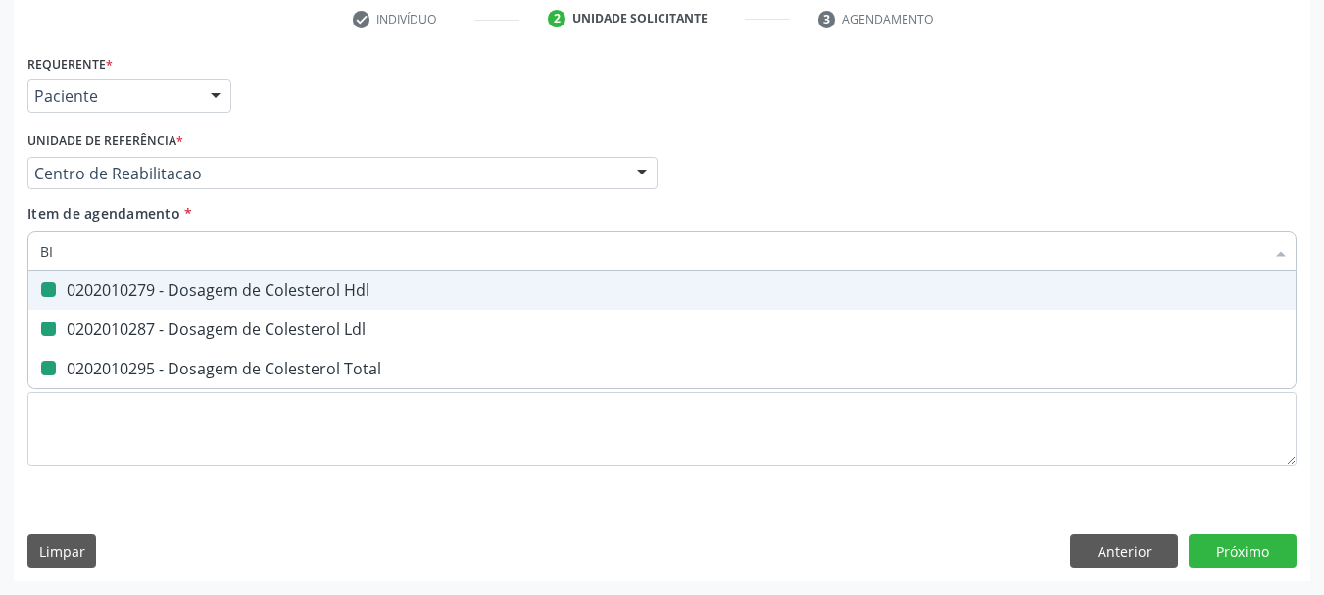
checkbox Total "false"
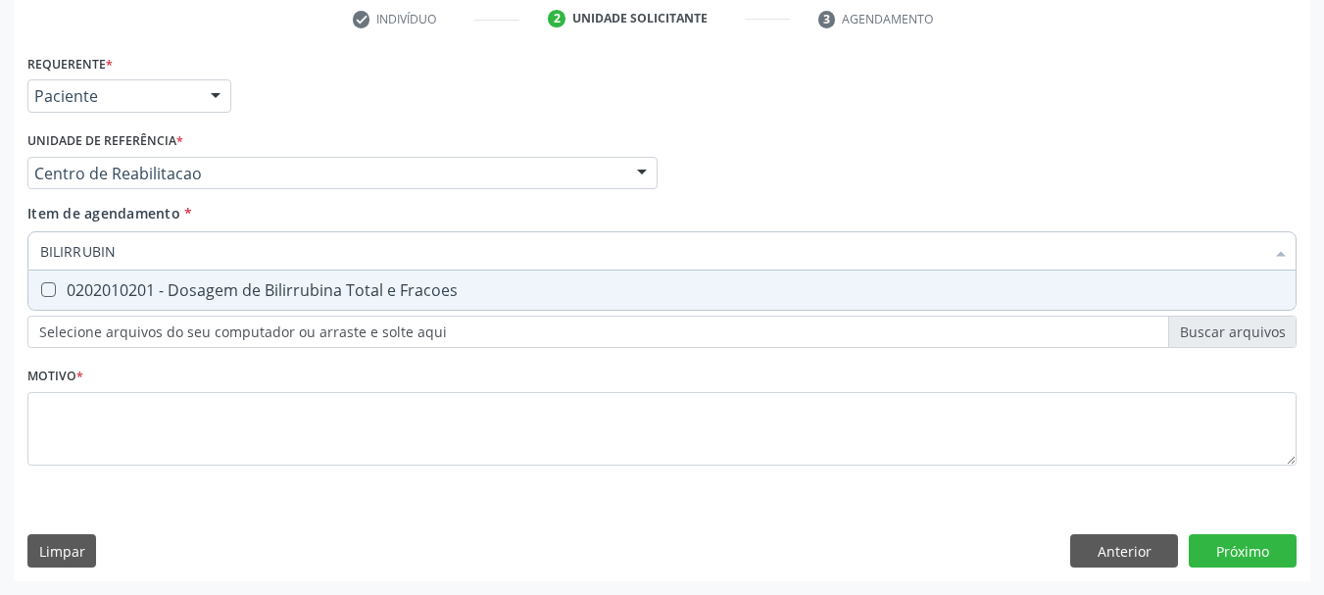
type input "BILIRRUBINA"
click at [220, 282] on div "0202010201 - Dosagem de Bilirrubina Total e Fracoes" at bounding box center [662, 290] width 1244 height 16
checkbox Fracoes "true"
click at [142, 247] on input "BILIRRUBINA" at bounding box center [652, 250] width 1224 height 39
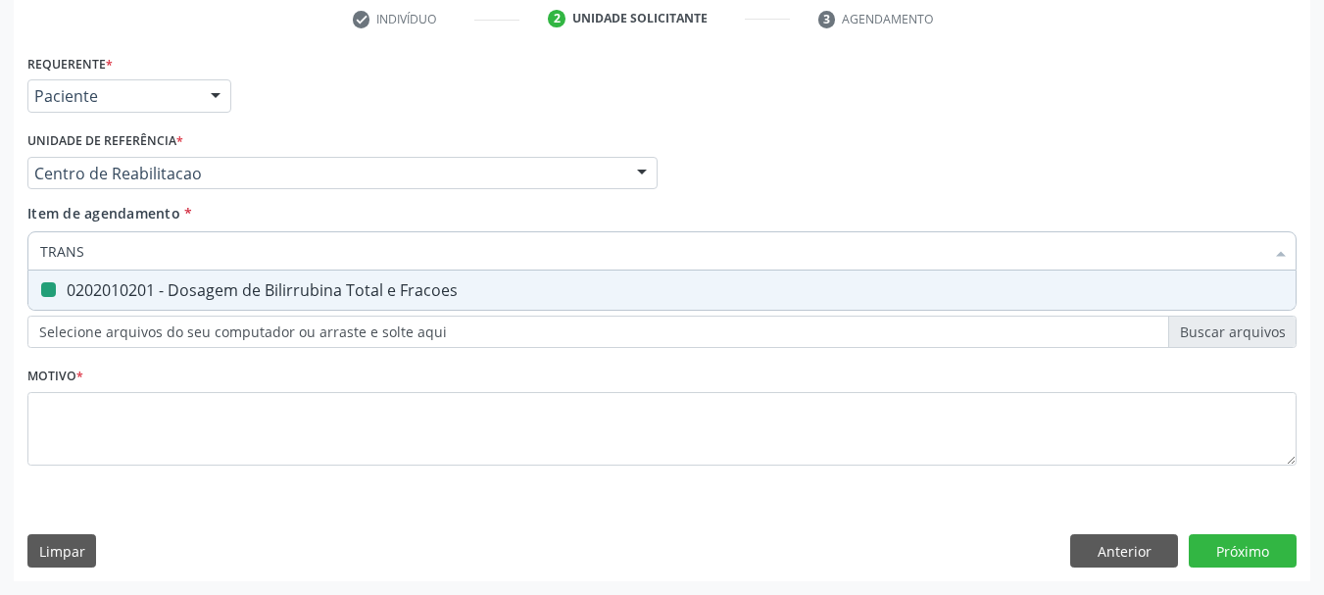
type input "TRANSA"
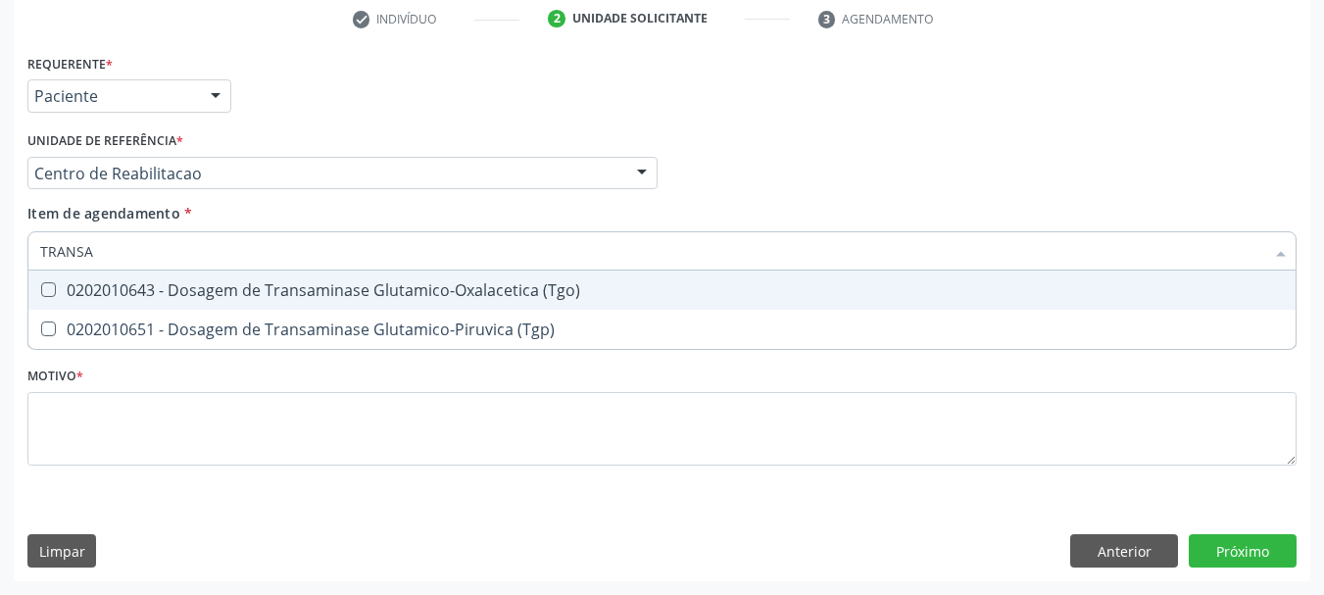
click at [122, 288] on div "0202010643 - Dosagem de Transaminase Glutamico-Oxalacetica (Tgo)" at bounding box center [662, 290] width 1244 height 16
checkbox \(Tgo\) "true"
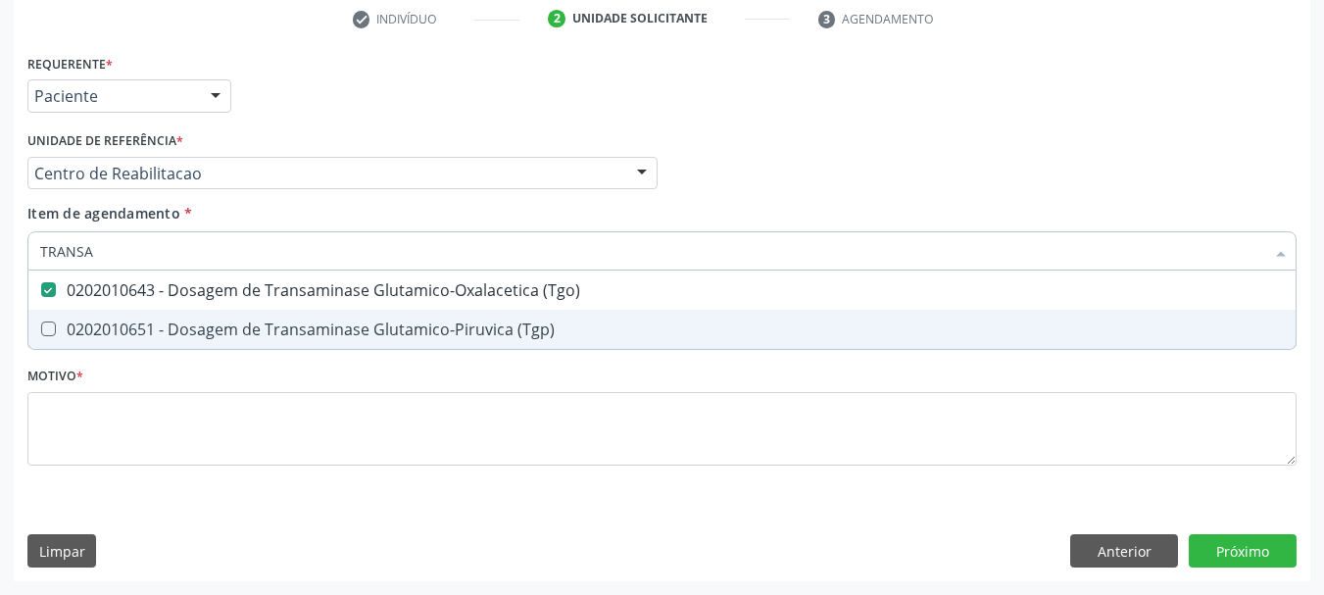
click at [114, 310] on span "0202010651 - Dosagem de Transaminase Glutamico-Piruvica (Tgp)" at bounding box center [661, 329] width 1267 height 39
checkbox \(Tgp\) "true"
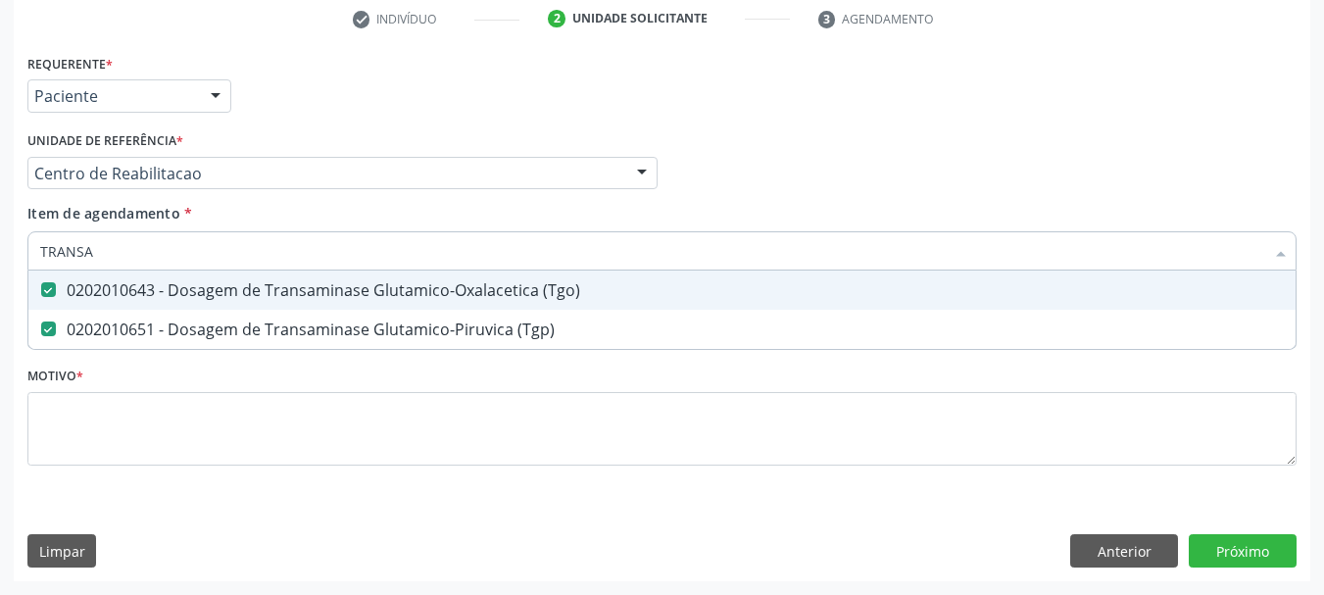
click at [74, 260] on input "TRANSA" at bounding box center [652, 250] width 1224 height 39
type input "TRI"
checkbox \(Tgo\) "false"
checkbox \(Tgp\) "false"
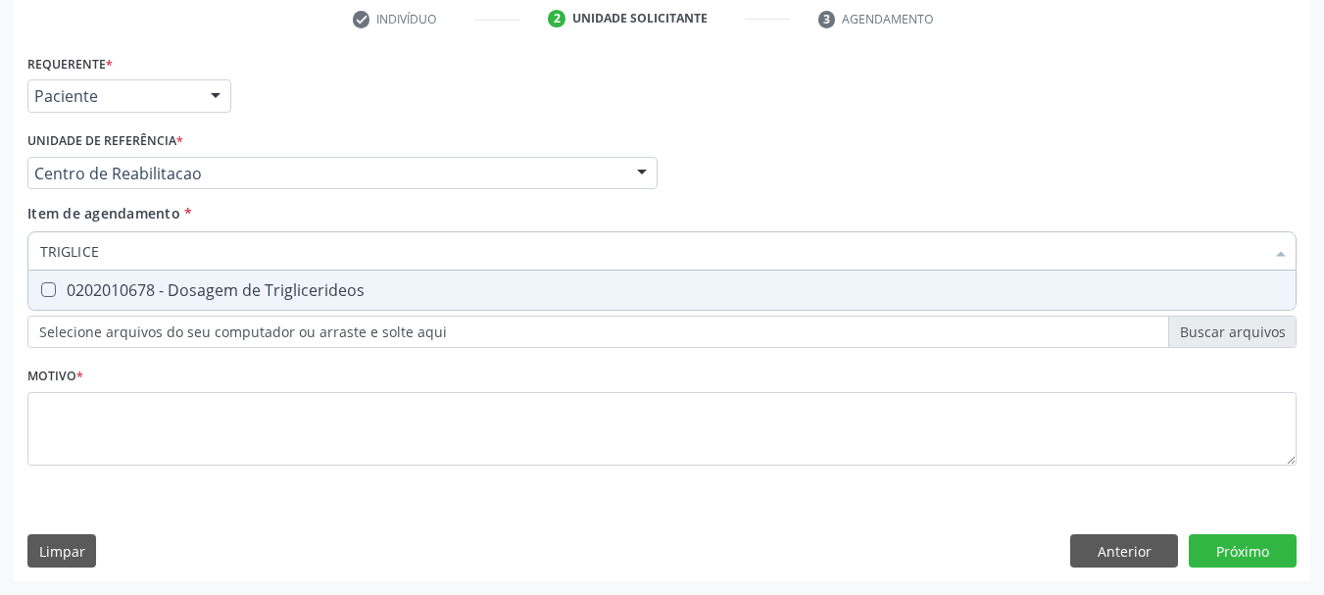
type input "TRIGLICER"
click at [213, 273] on span "0202010678 - Dosagem de Triglicerideos" at bounding box center [661, 290] width 1267 height 39
checkbox Triglicerideos "true"
click at [111, 232] on input "TRIGLICER" at bounding box center [652, 250] width 1224 height 39
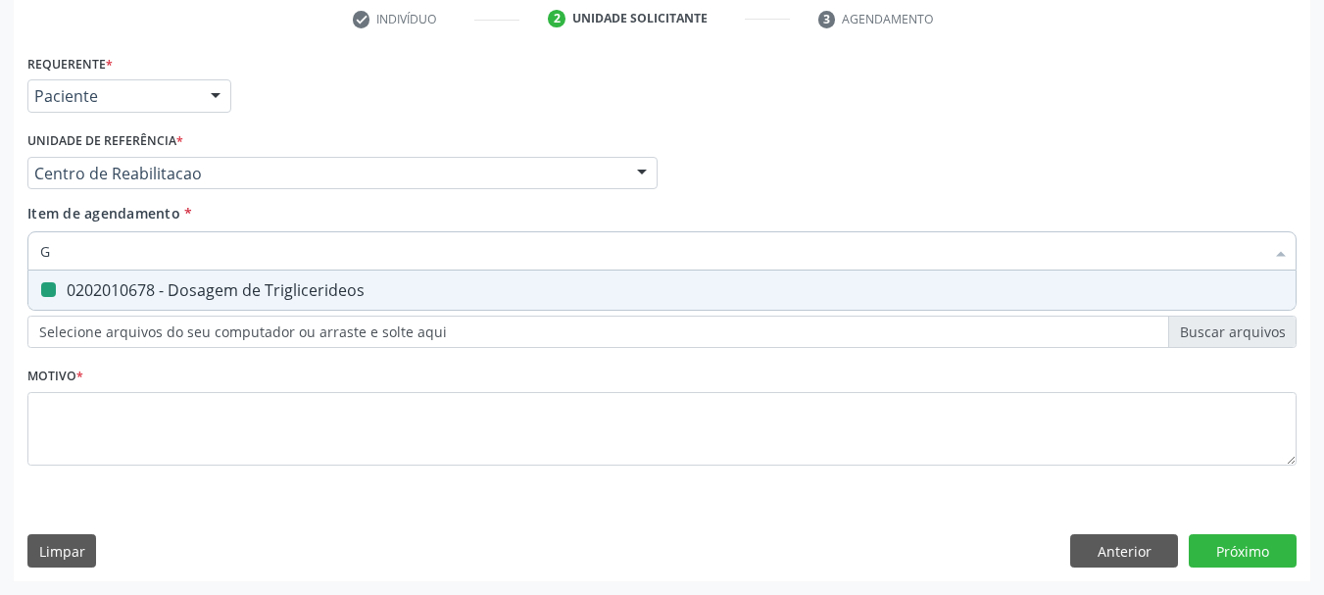
type input "GL"
checkbox Triglicerideos "false"
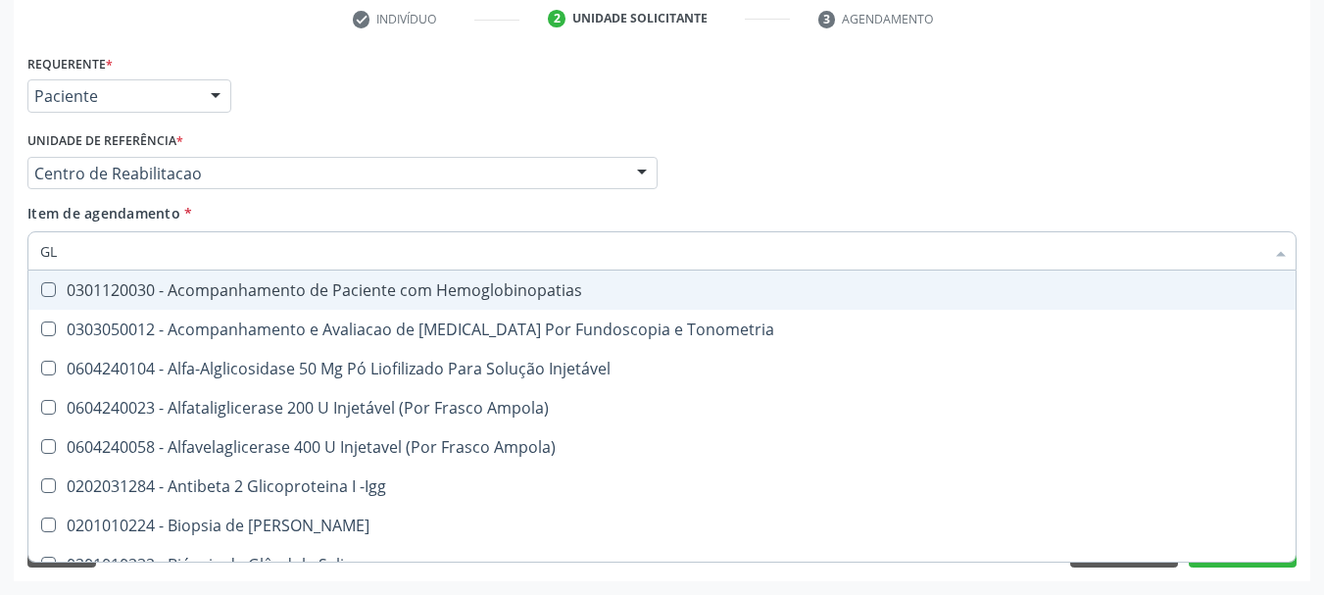
type input "GLI"
checkbox \(Confirmatorio\) "true"
checkbox Glomerular "true"
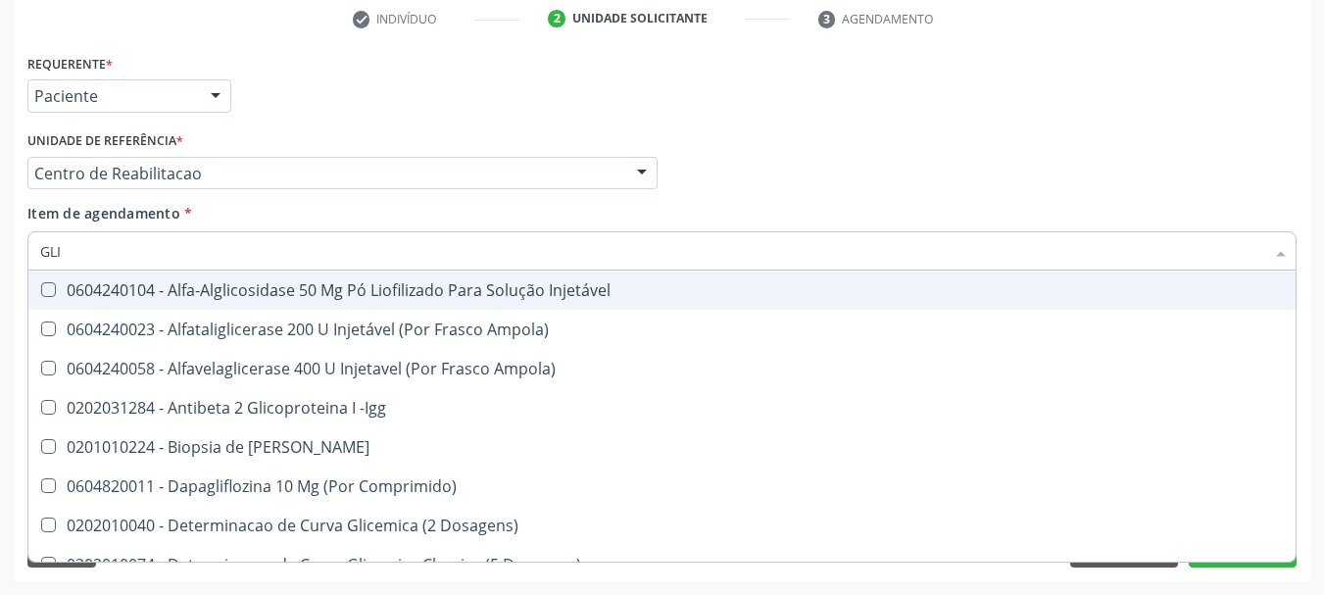
type input "GLIC"
checkbox Aminoglicosideos "true"
checkbox Glicose "false"
checkbox Derrames "true"
checkbox Triglicerideos "false"
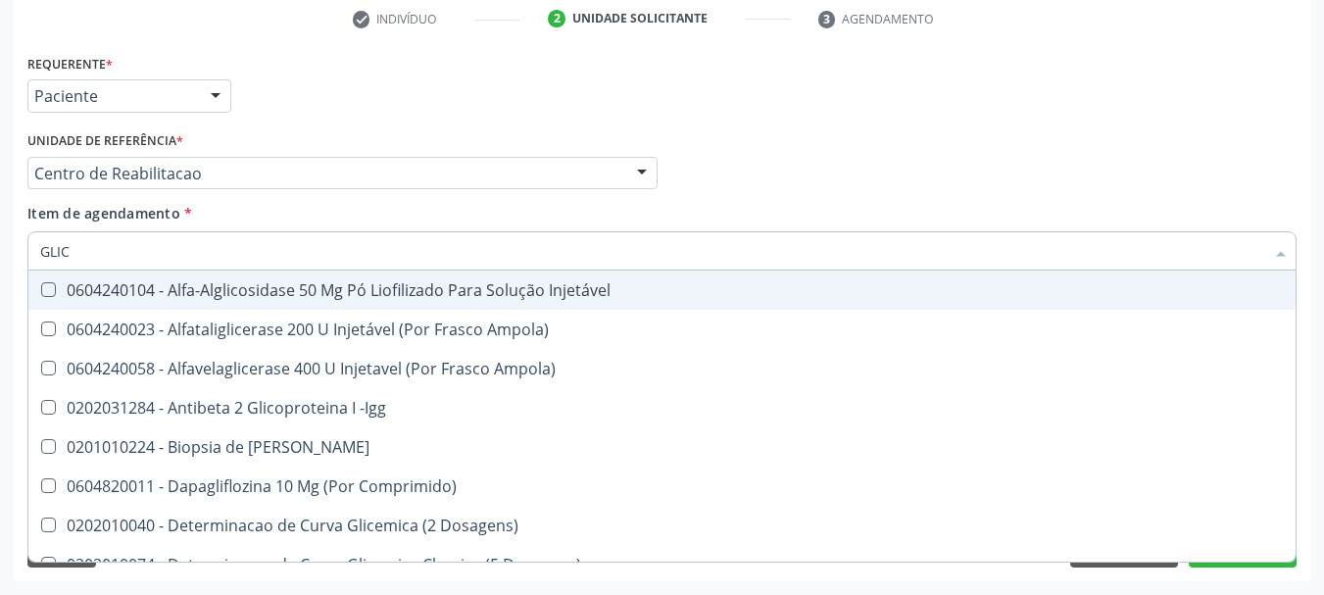
type input "GLICO"
checkbox Comprimido\) "true"
checkbox Aminoglicosideos "false"
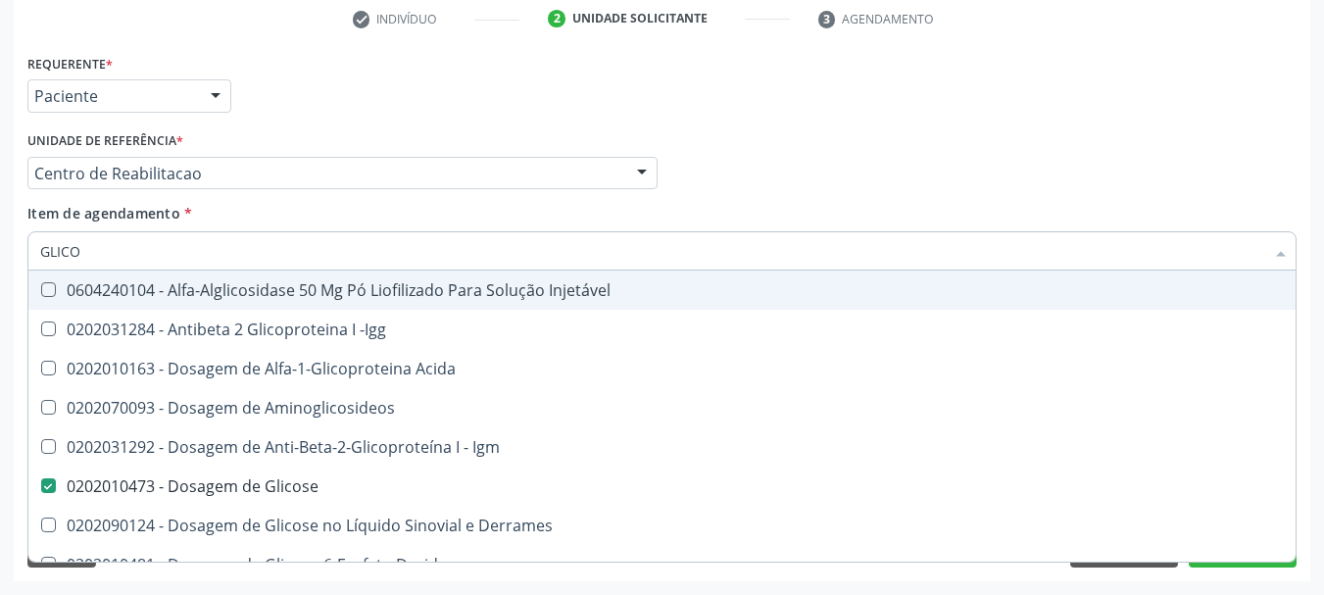
type input "GLICOS"
checkbox Acida "true"
type input "GLICOSI"
checkbox Acida "false"
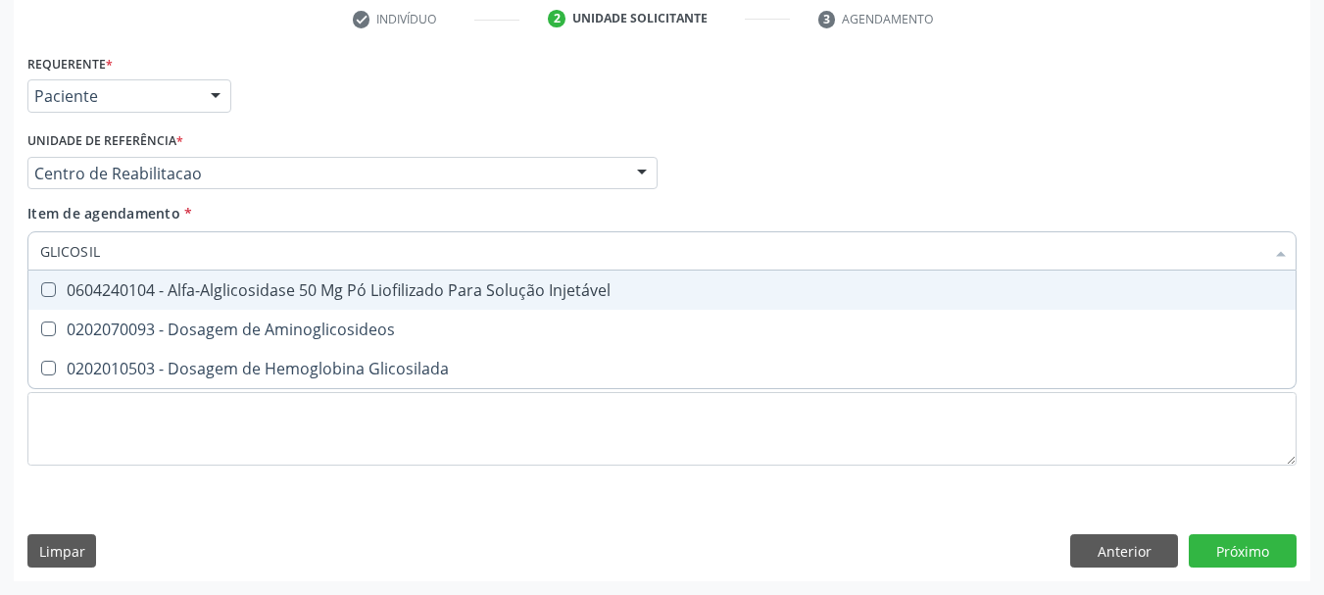
type input "GLICOSILA"
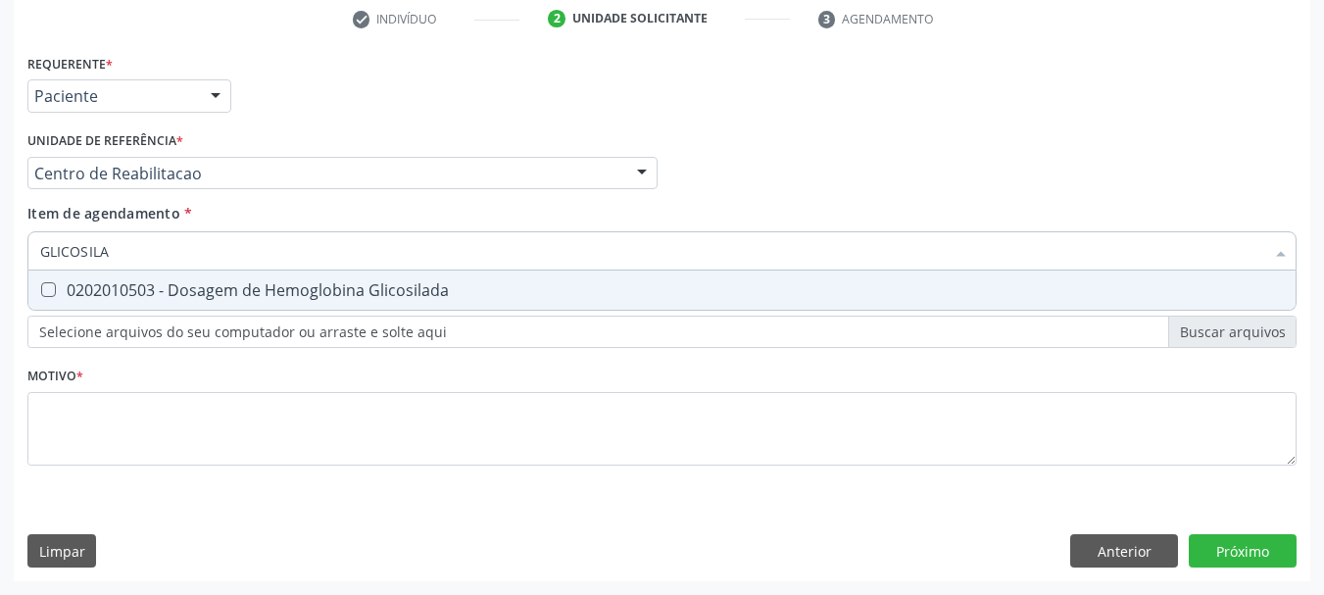
click at [162, 292] on div "0202010503 - Dosagem de Hemoglobina Glicosilada" at bounding box center [662, 290] width 1244 height 16
checkbox Glicosilada "true"
click at [150, 264] on input "GLICOSILA" at bounding box center [652, 250] width 1224 height 39
type input "HEM"
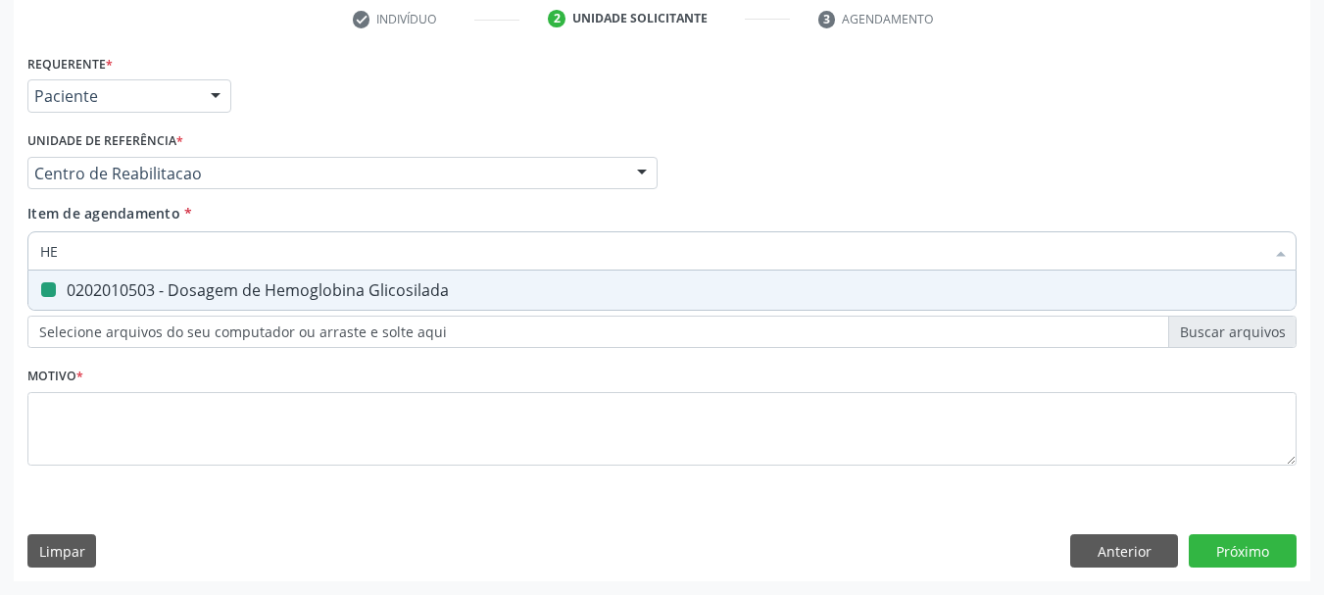
checkbox Glicosilada "false"
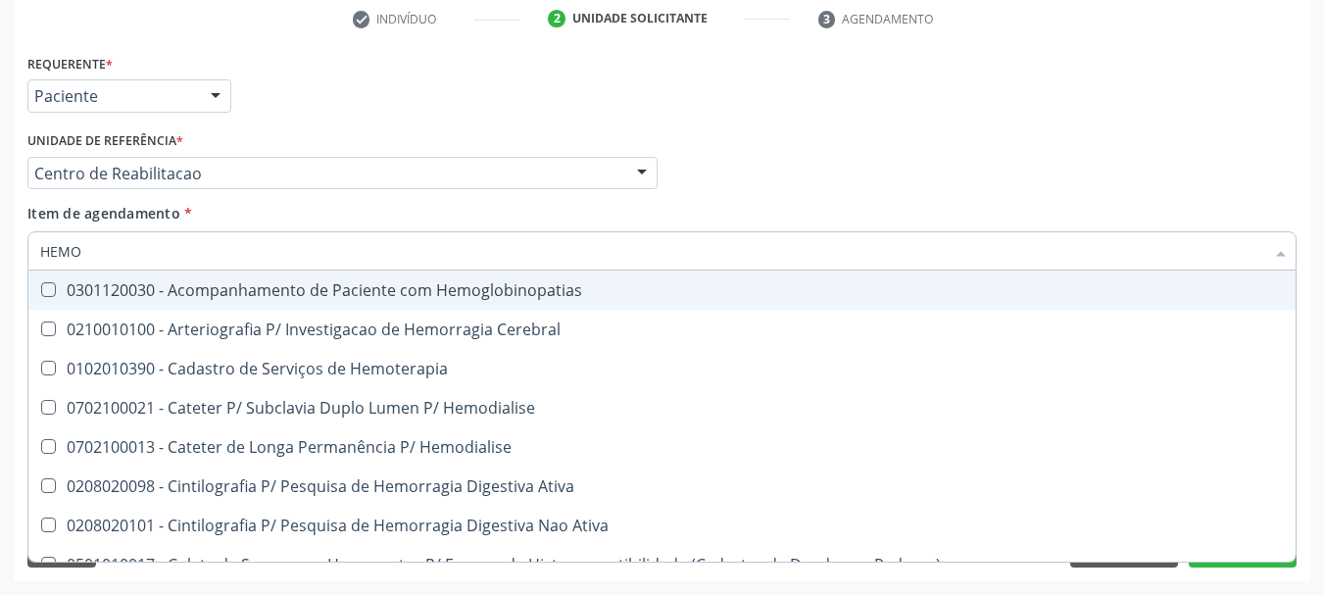
type input "HEMOG"
checkbox Tardio\) "true"
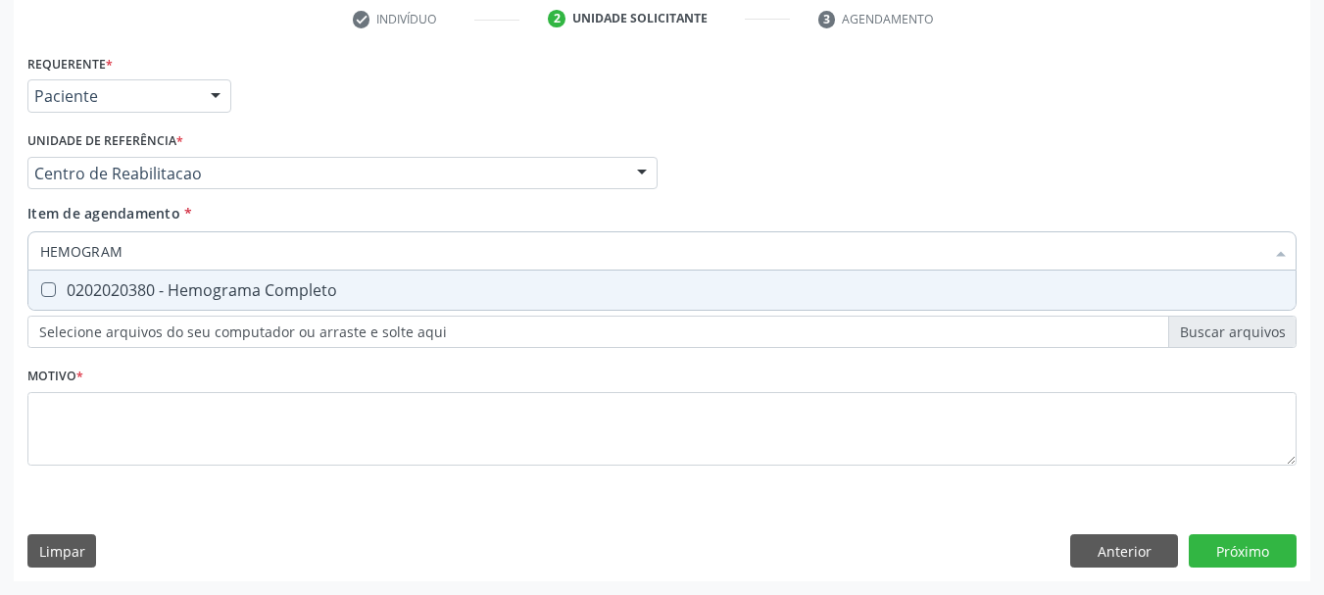
type input "HEMOGRAMA"
click at [140, 298] on div "0202020380 - Hemograma Completo" at bounding box center [662, 290] width 1244 height 16
checkbox Completo "true"
click at [127, 340] on div "Requerente * Paciente Profissional de Saúde Paciente Nenhum resultado encontrad…" at bounding box center [661, 271] width 1269 height 444
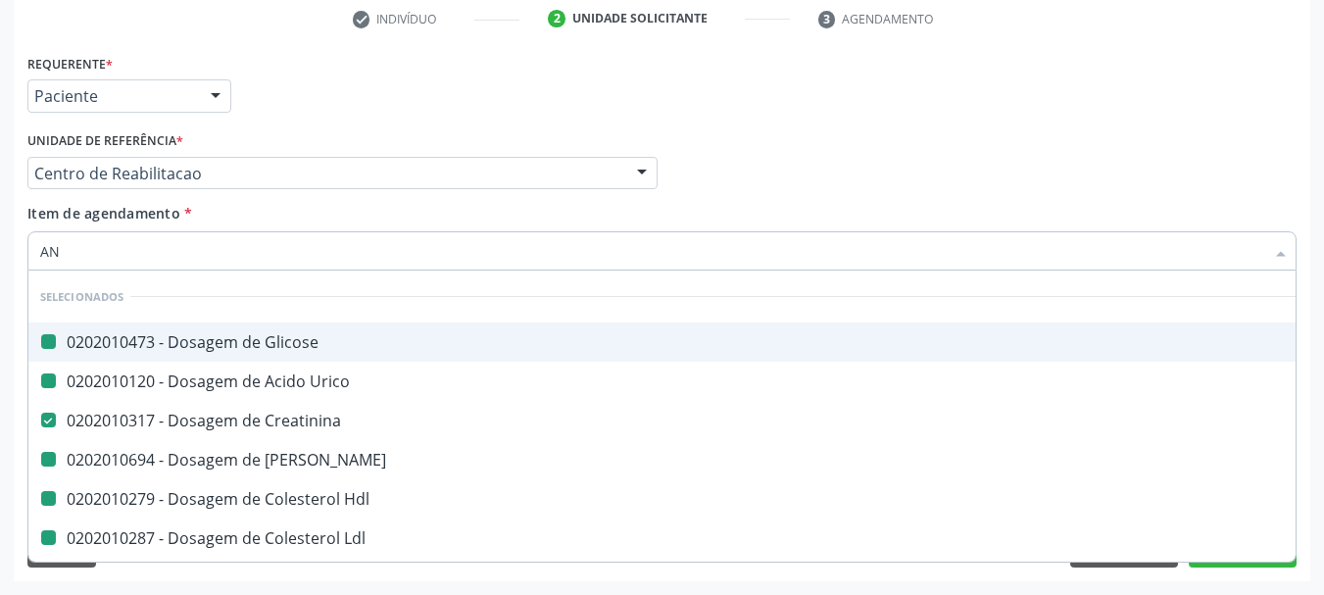
type input "ANA"
checkbox Glicose "false"
checkbox Urico "false"
checkbox Ureia "false"
checkbox Hdl "false"
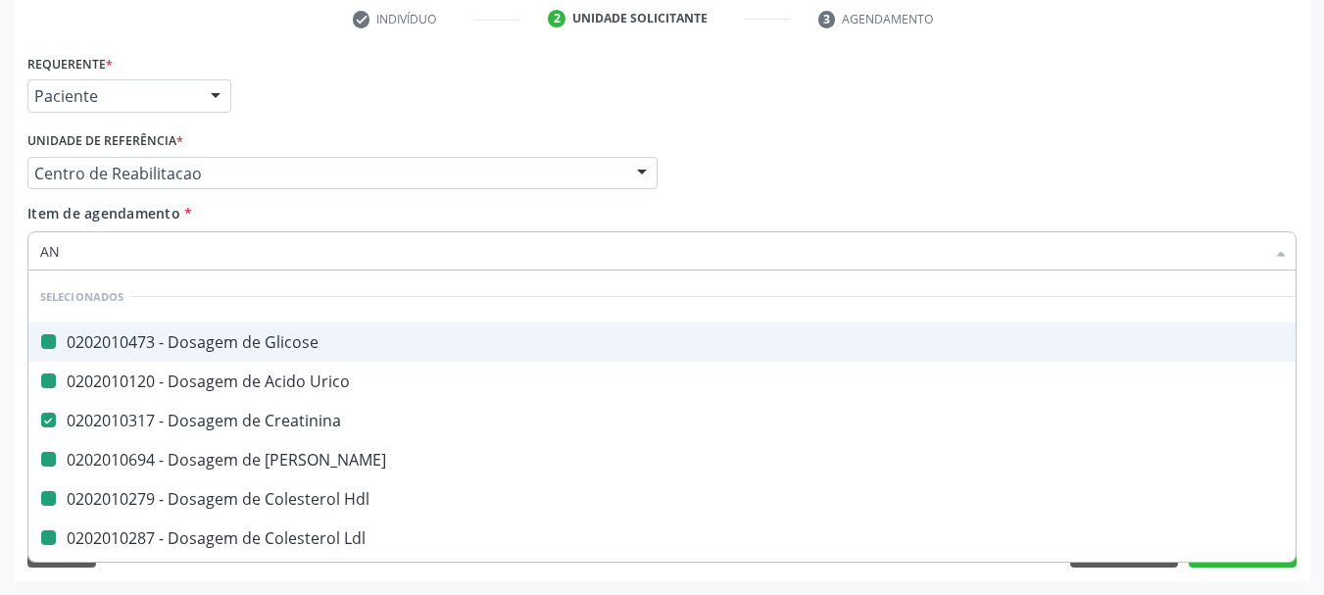
checkbox Ldl "false"
checkbox Total "false"
checkbox Fracoes "false"
checkbox \(Tgo\) "false"
checkbox \(Tgp\) "false"
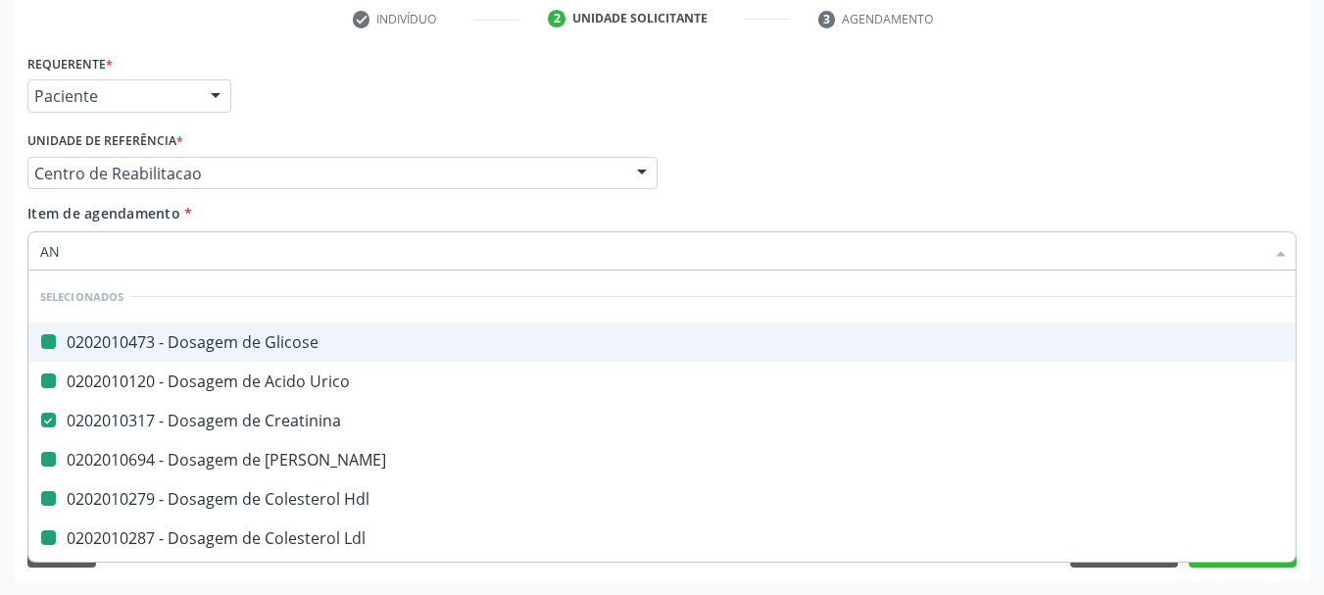
checkbox Triglicerideos "false"
checkbox Glicosilada "false"
checkbox Completo "false"
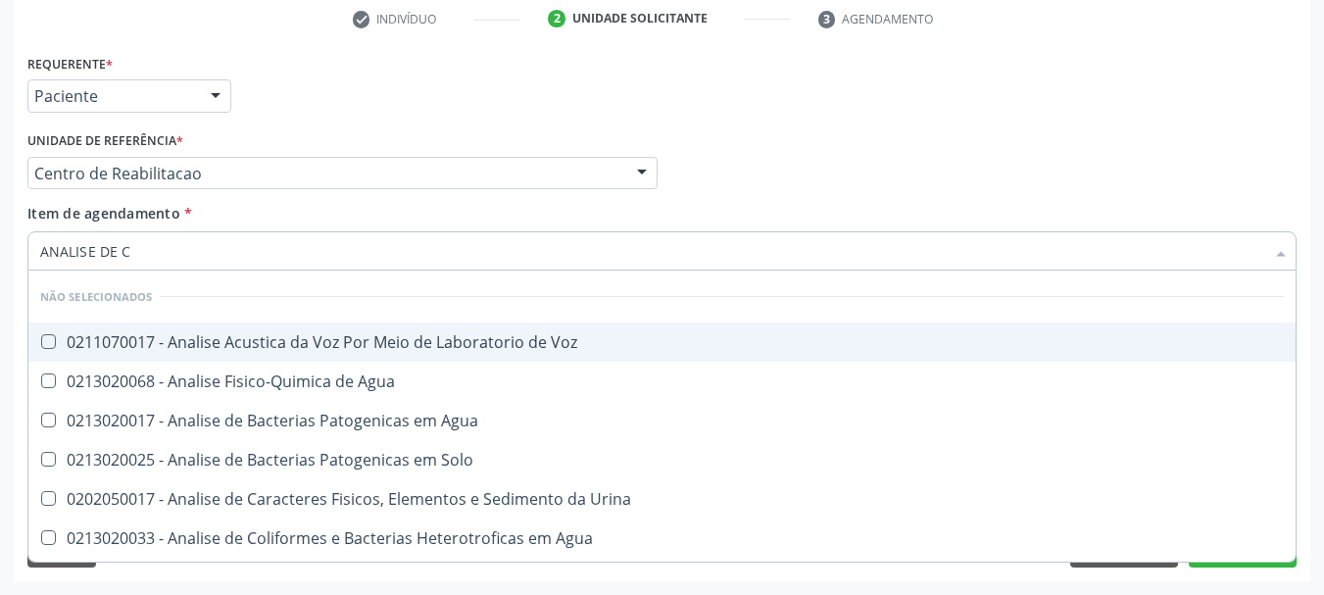
type input "ANALISE DE CA"
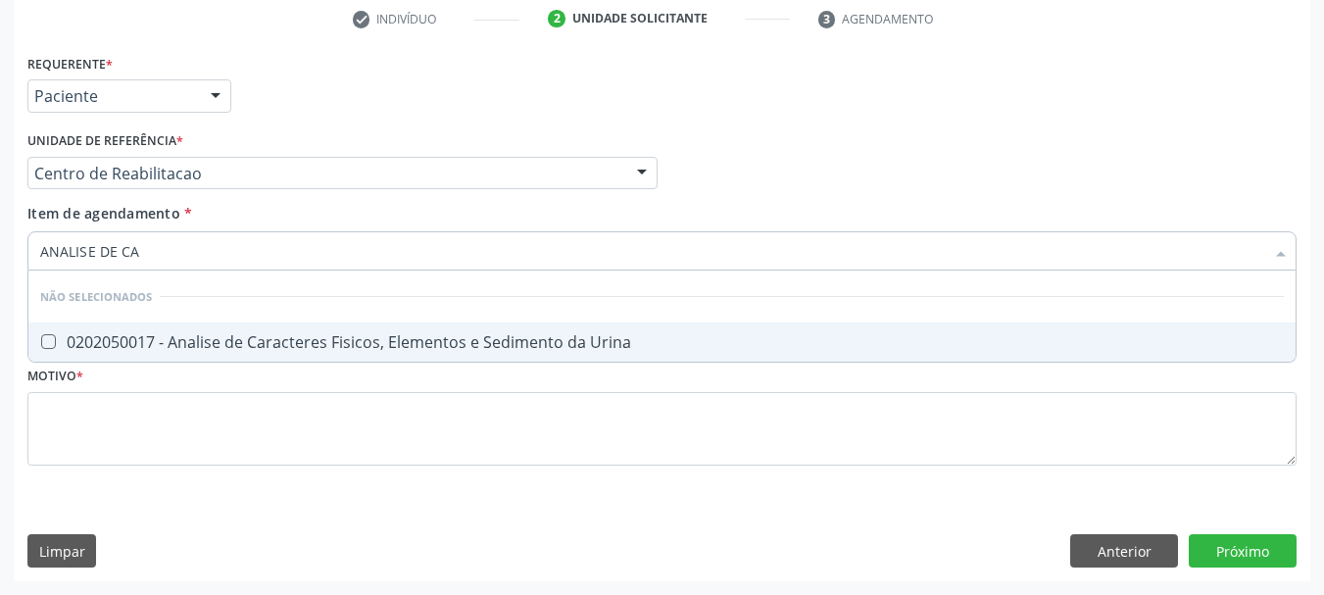
click at [147, 323] on span "0202050017 - Analise de Caracteres Fisicos, Elementos e Sedimento da Urina" at bounding box center [661, 341] width 1267 height 39
checkbox Urina "true"
click at [149, 265] on input "ANALISE DE CA" at bounding box center [652, 250] width 1224 height 39
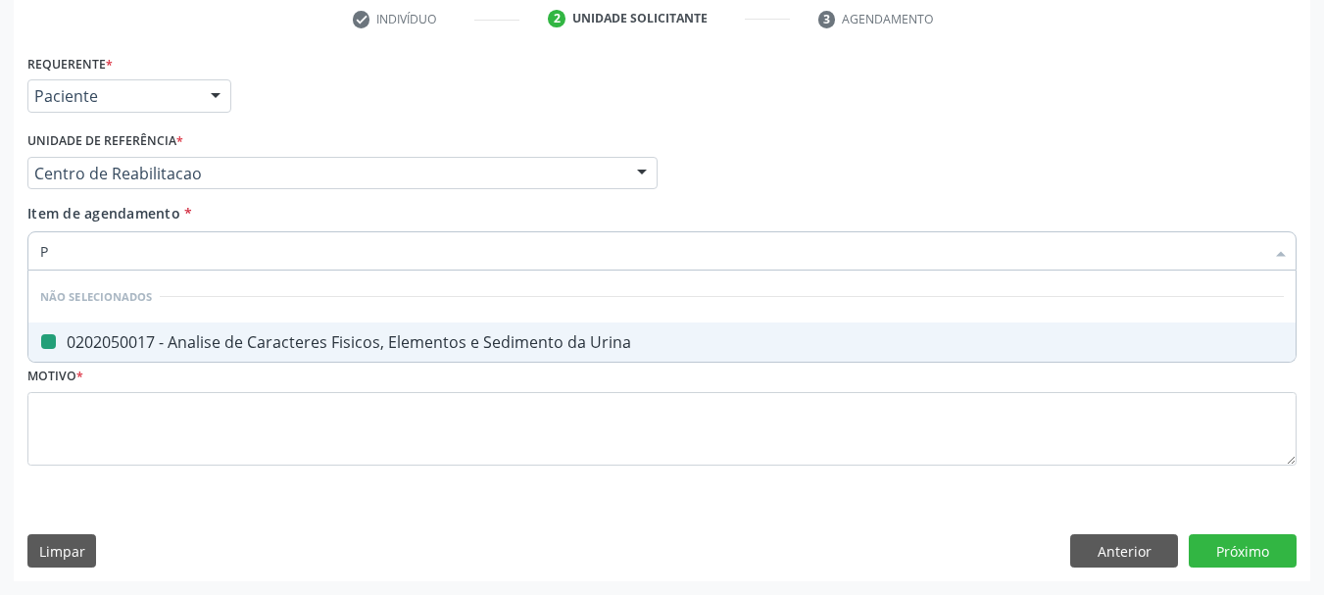
type input "PE"
checkbox Urina "false"
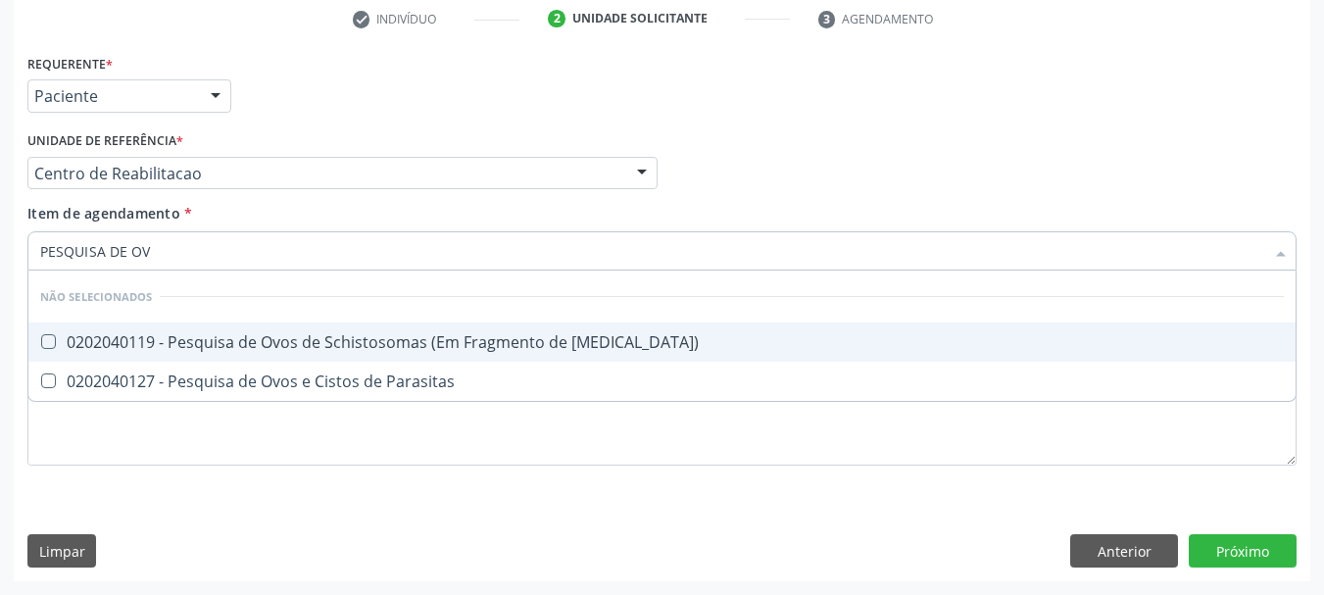
type input "PESQUISA DE OVO"
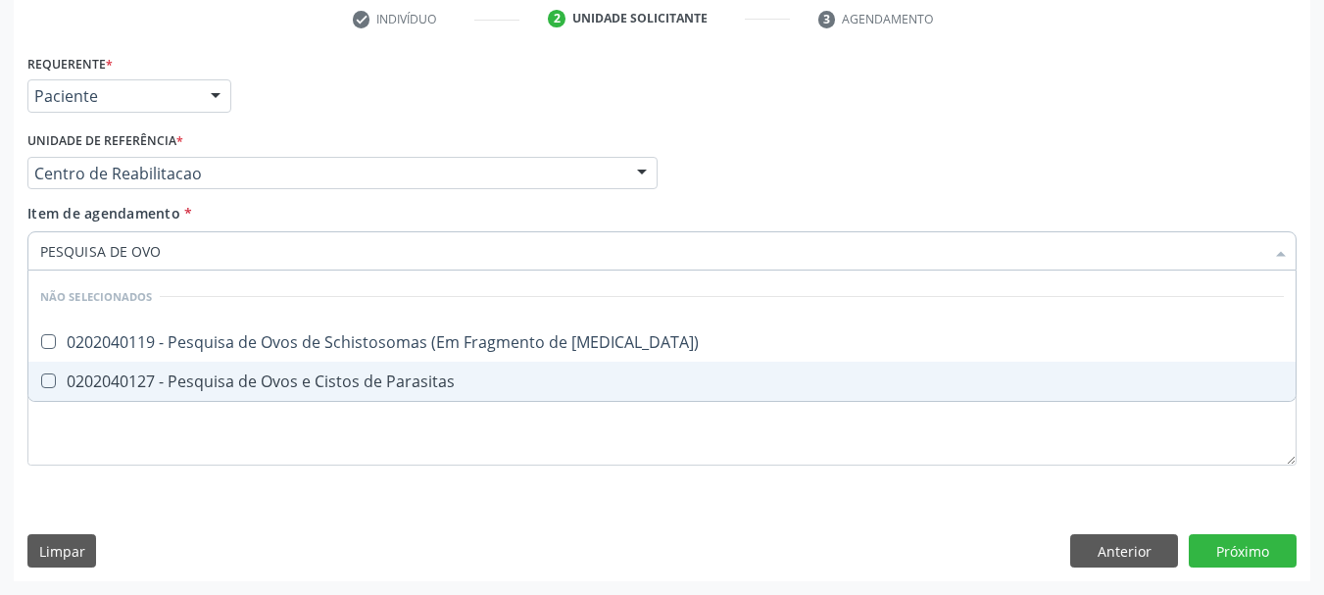
click at [202, 384] on div "0202040127 - Pesquisa de Ovos e Cistos de Parasitas" at bounding box center [662, 381] width 1244 height 16
checkbox Parasitas "true"
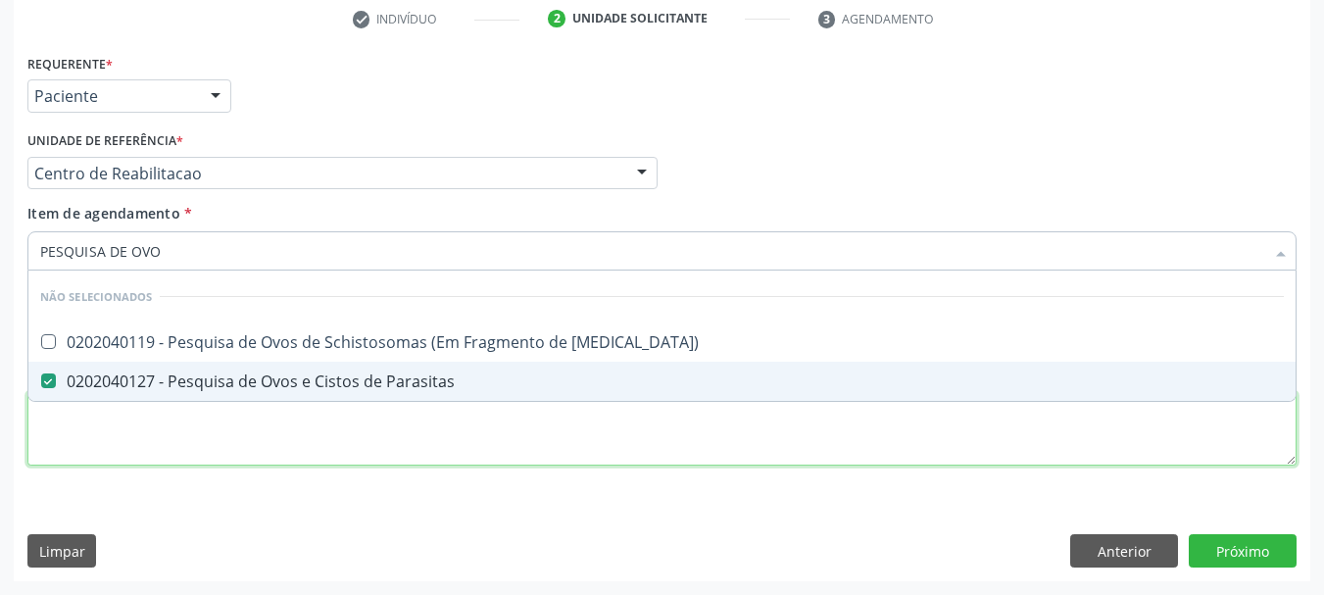
click at [168, 419] on div "Requerente * Paciente Profissional de Saúde Paciente Nenhum resultado encontrad…" at bounding box center [661, 271] width 1269 height 444
checkbox Mucosa\) "true"
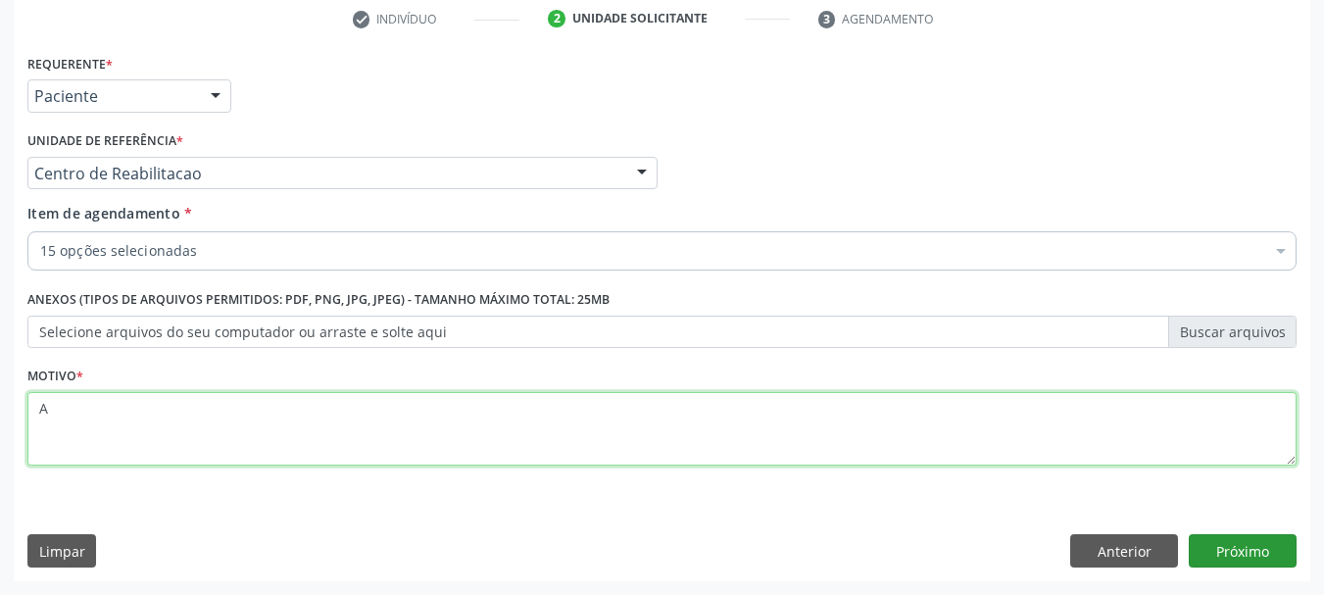
type textarea "A"
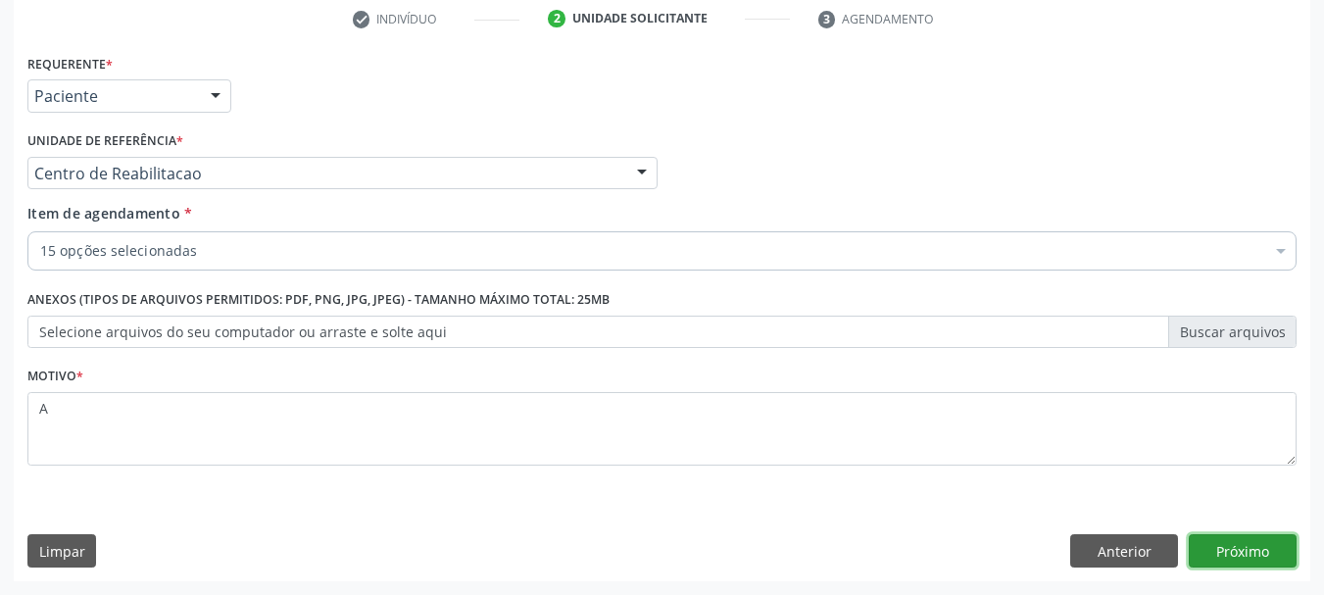
click at [1224, 565] on button "Próximo" at bounding box center [1243, 550] width 108 height 33
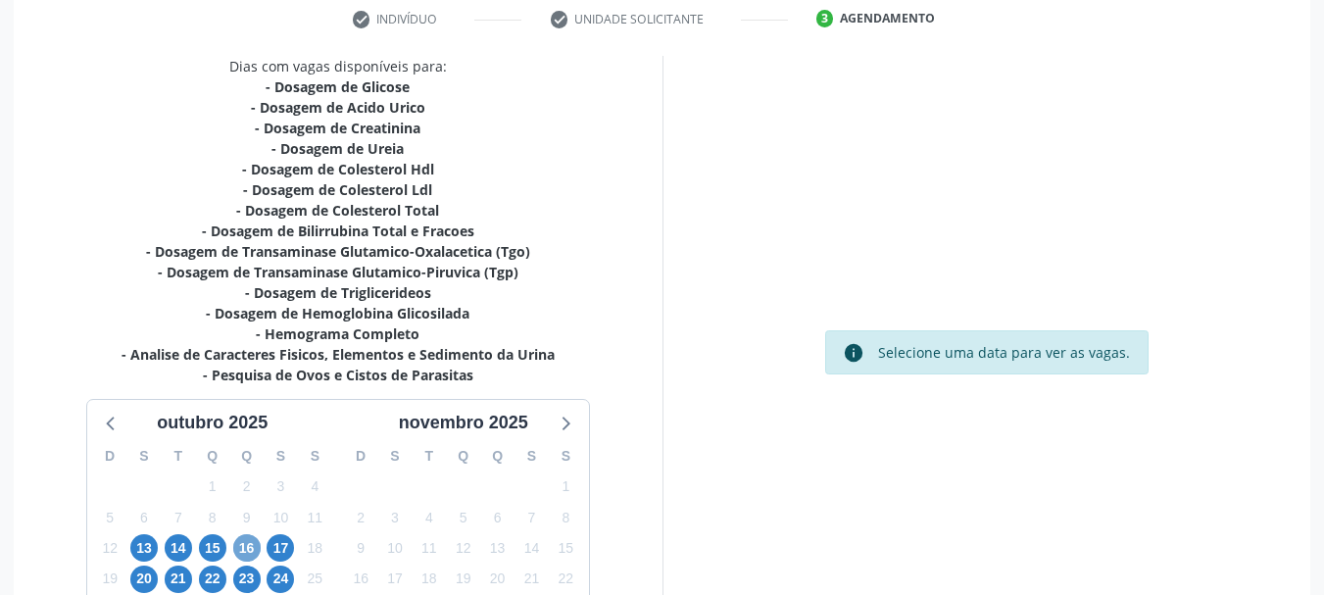
click at [238, 549] on span "16" at bounding box center [246, 547] width 27 height 27
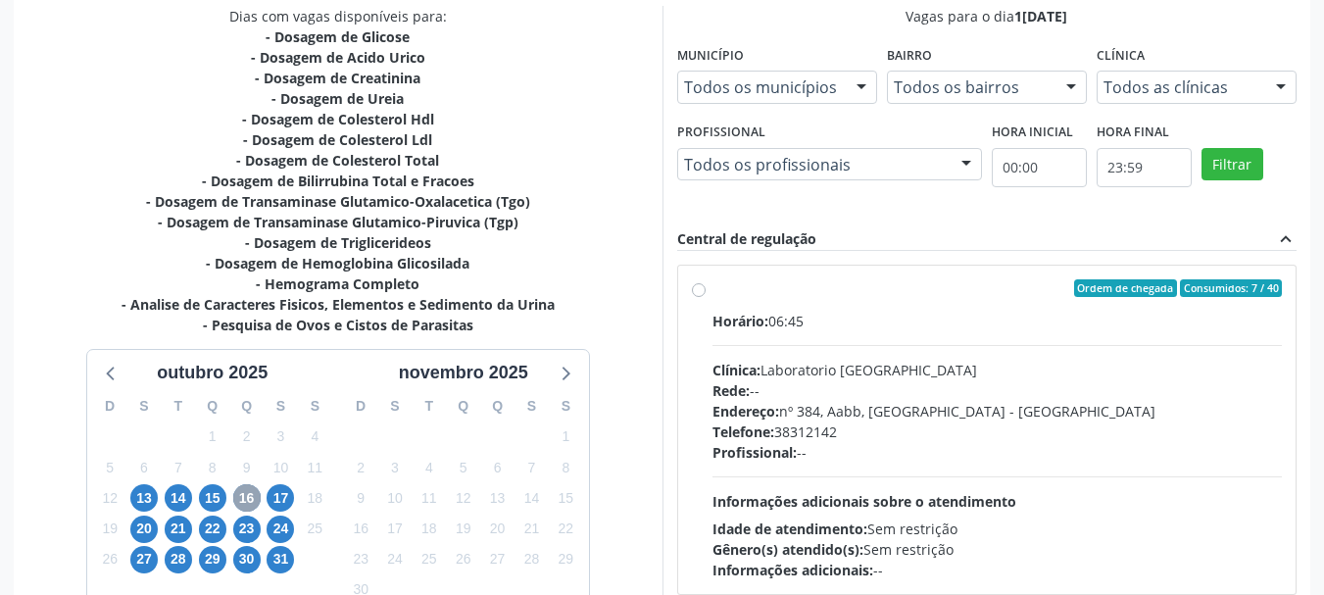
scroll to position [474, 0]
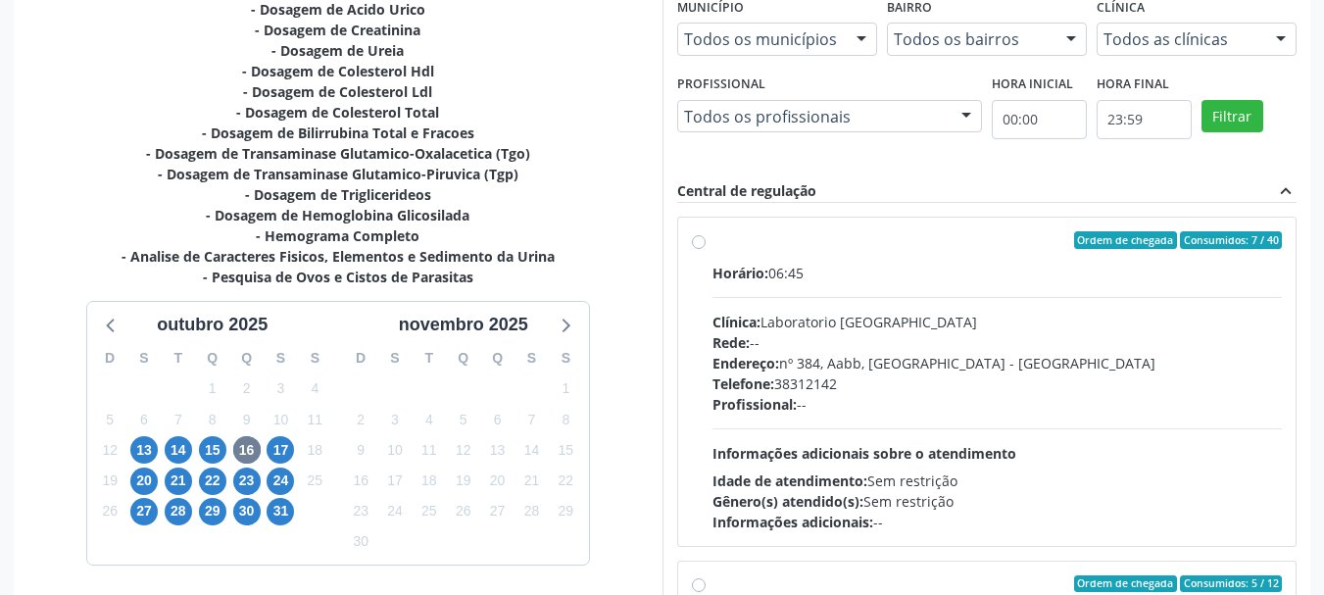
click at [907, 258] on label "Ordem de chegada Consumidos: 7 / 40 Horário: 06:45 Clínica: Laboratorio Sao Fra…" at bounding box center [998, 381] width 570 height 301
click at [706, 249] on input "Ordem de chegada Consumidos: 7 / 40 Horário: 06:45 Clínica: Laboratorio Sao Fra…" at bounding box center [699, 240] width 14 height 18
radio input "true"
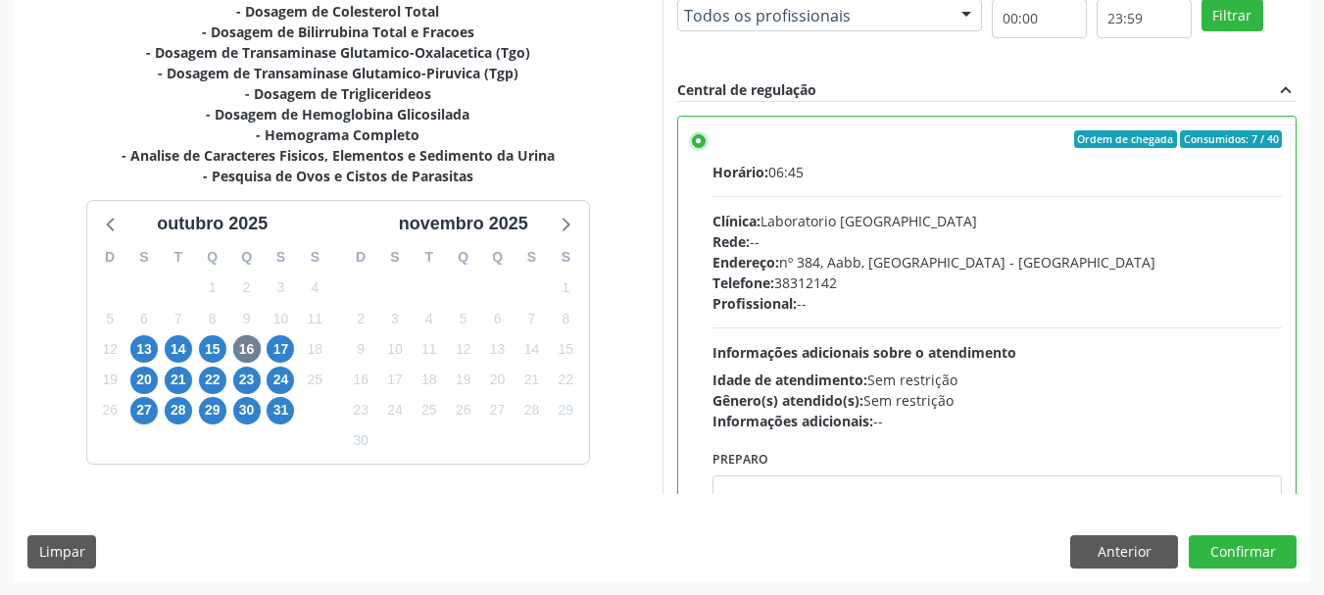
scroll to position [576, 0]
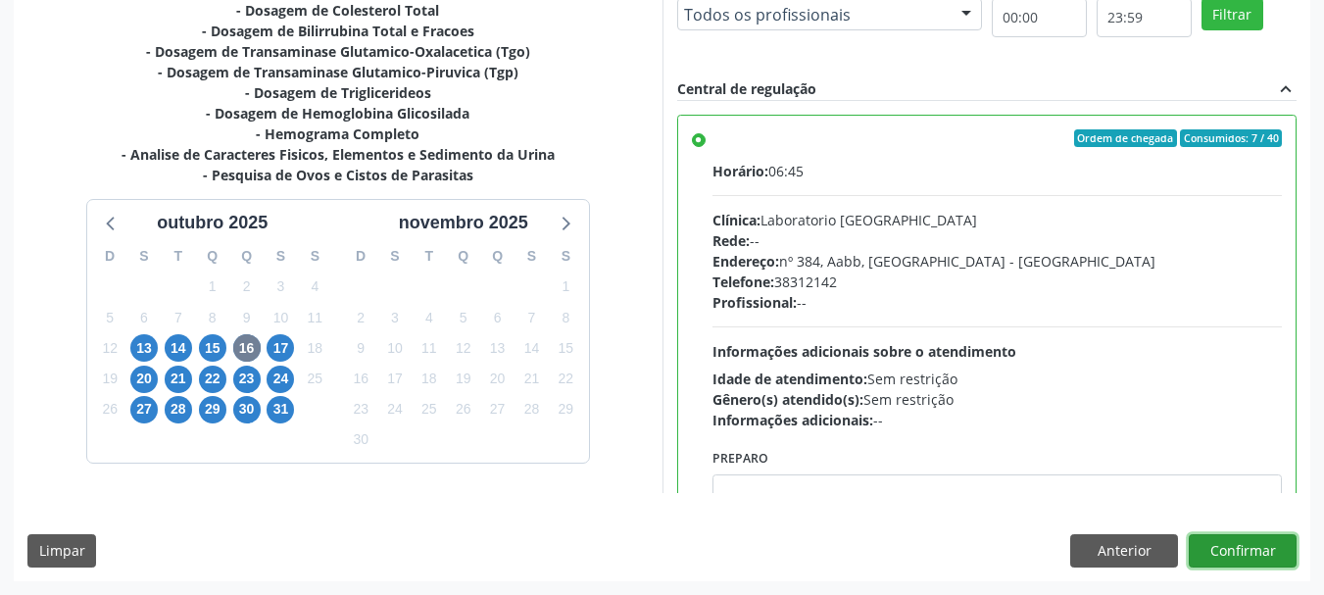
click at [1269, 549] on button "Confirmar" at bounding box center [1243, 550] width 108 height 33
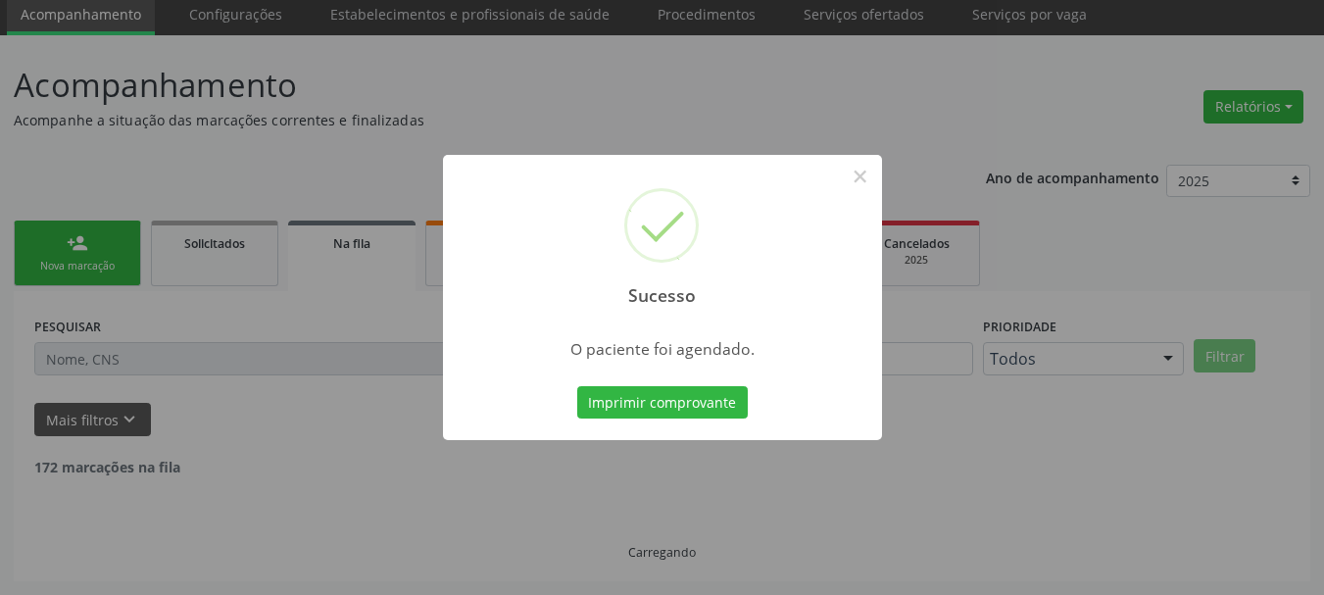
scroll to position [52, 0]
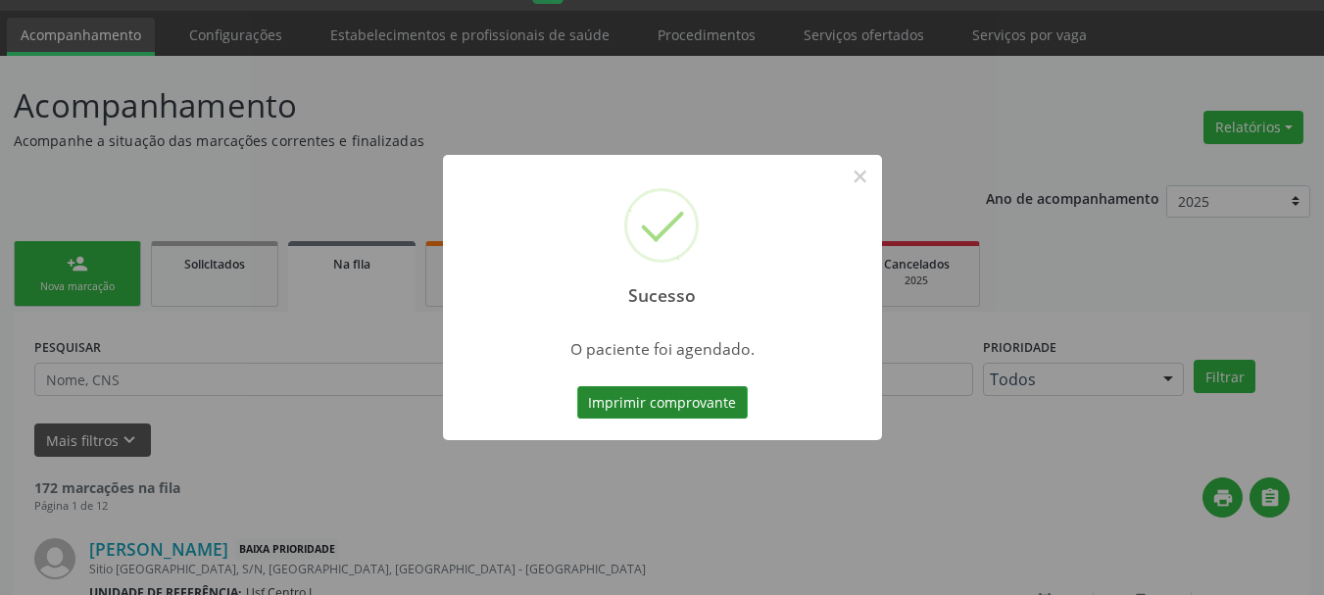
click at [632, 403] on button "Imprimir comprovante" at bounding box center [662, 402] width 171 height 33
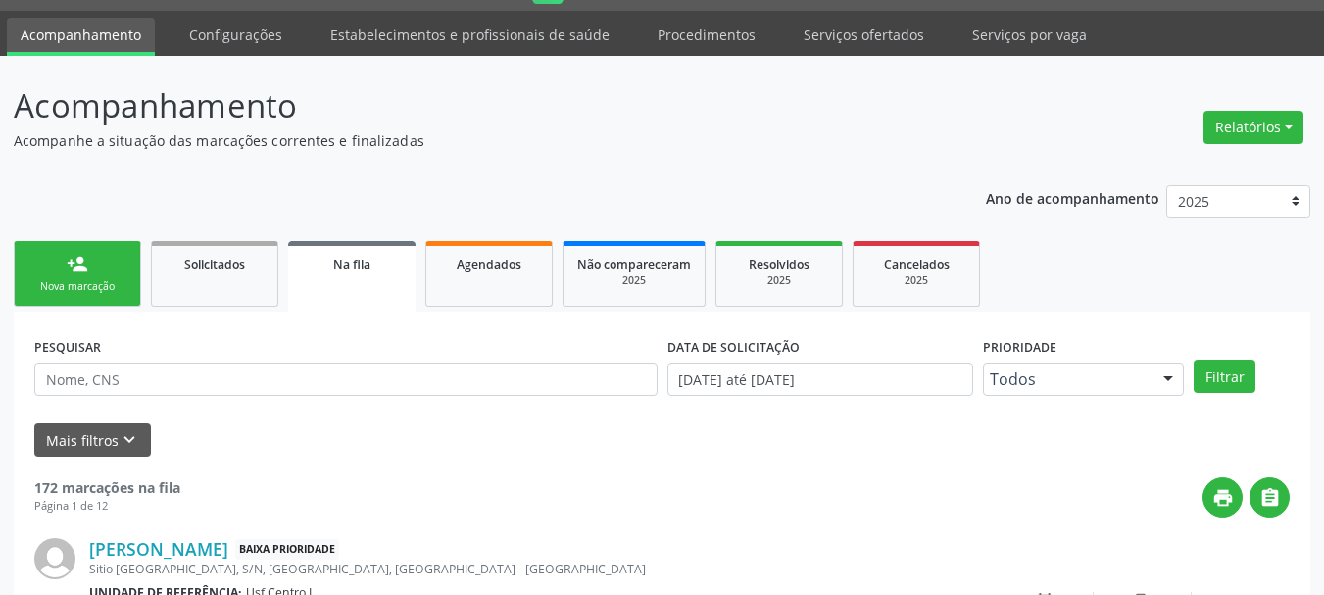
click at [76, 296] on div "Sucesso × O paciente foi agendado. Imprimir comprovante Cancel" at bounding box center [662, 297] width 1324 height 595
click at [114, 280] on div "Nova marcação" at bounding box center [77, 286] width 98 height 15
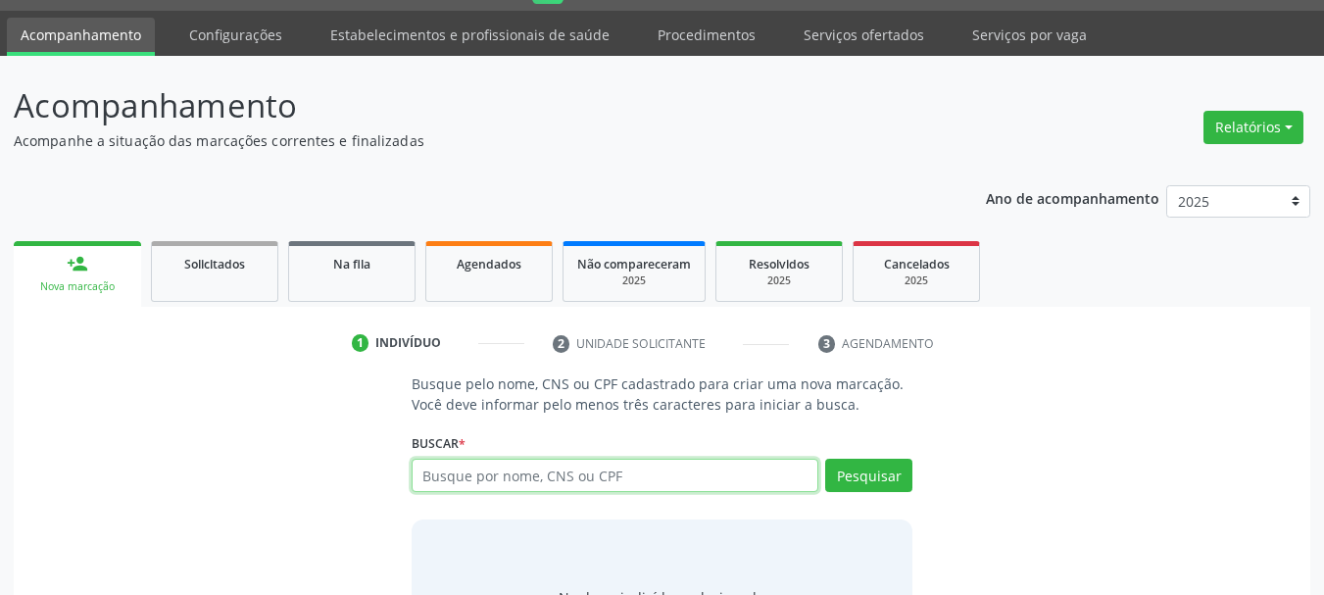
click at [416, 470] on input "text" at bounding box center [616, 475] width 408 height 33
type input "707408074545073"
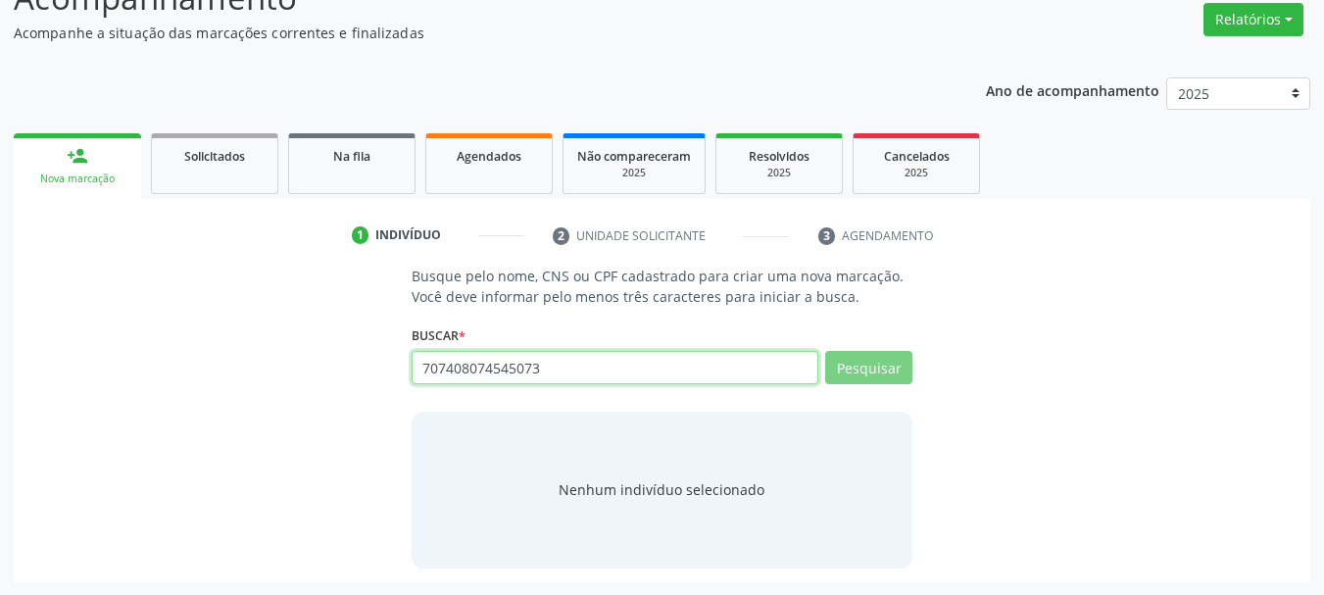
scroll to position [161, 0]
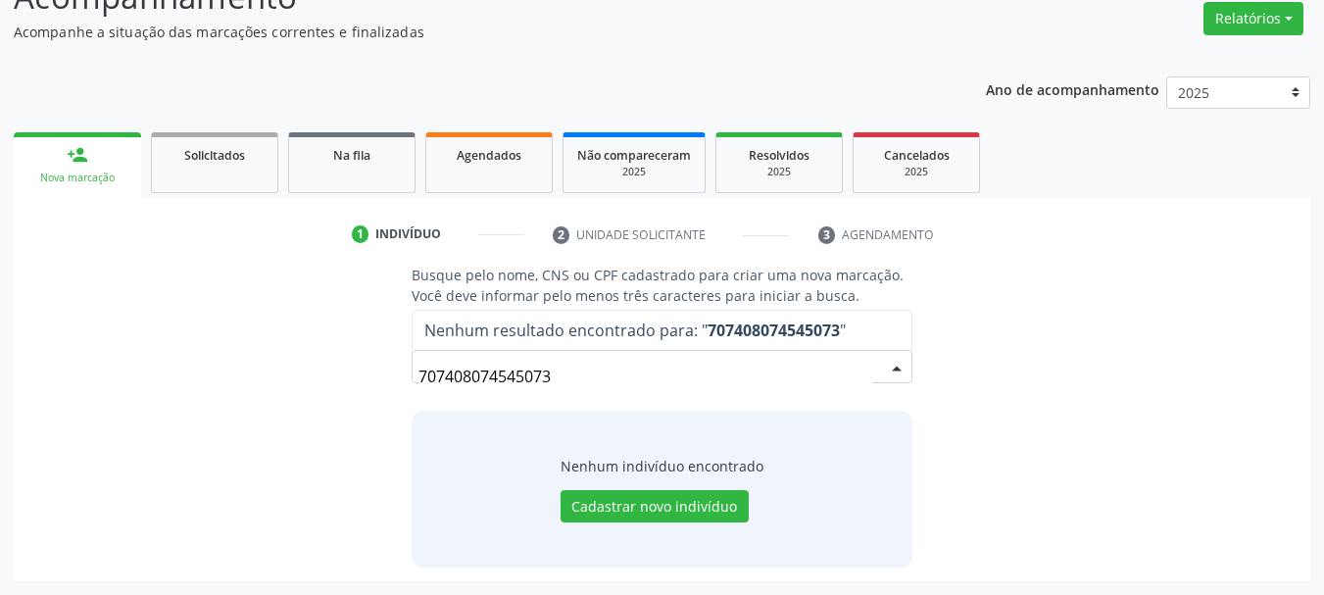
click at [503, 382] on input "707408074545073" at bounding box center [646, 376] width 455 height 39
drag, startPoint x: 503, startPoint y: 382, endPoint x: 487, endPoint y: 352, distance: 34.2
click at [499, 374] on input "707408074545073" at bounding box center [646, 376] width 455 height 39
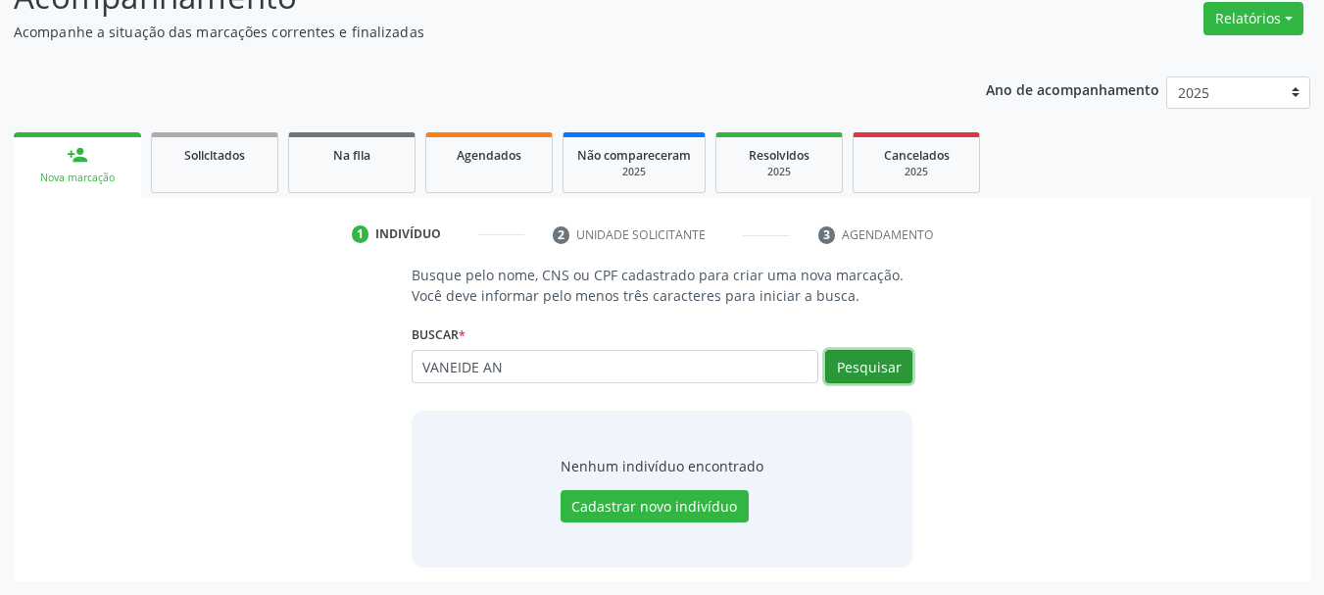
click at [841, 361] on button "Pesquisar" at bounding box center [868, 366] width 87 height 33
click at [599, 383] on div "VANEIDE AN Busque por nome, CNS ou CPF Nenhum resultado encontrado para: " VANE…" at bounding box center [663, 373] width 502 height 47
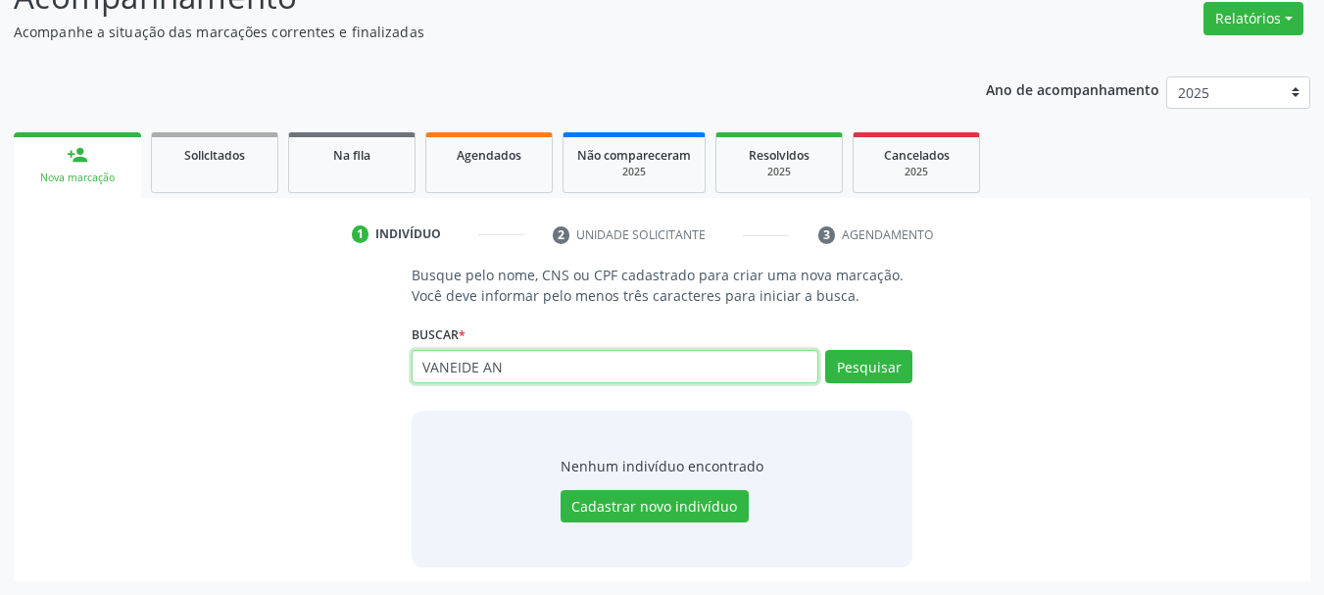
click at [591, 356] on input "VANEIDE AN" at bounding box center [616, 366] width 408 height 33
type input "01698992173"
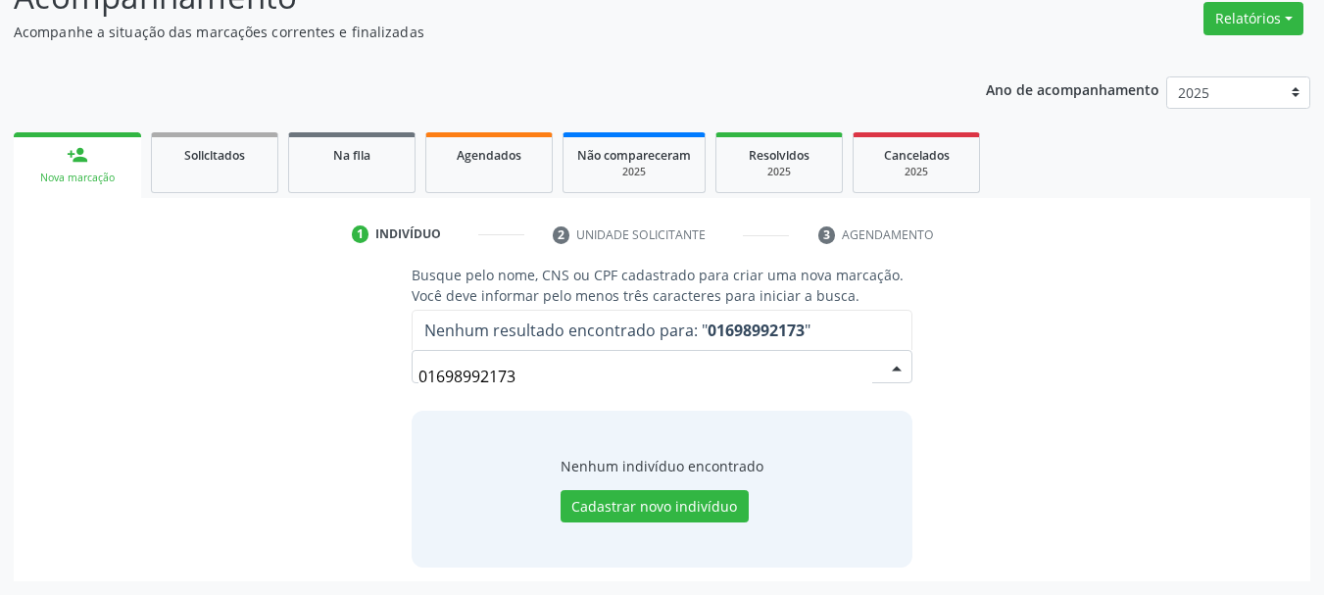
click at [449, 378] on input "01698992173" at bounding box center [646, 376] width 455 height 39
click at [622, 494] on button "Cadastrar novo indivíduo" at bounding box center [655, 506] width 188 height 33
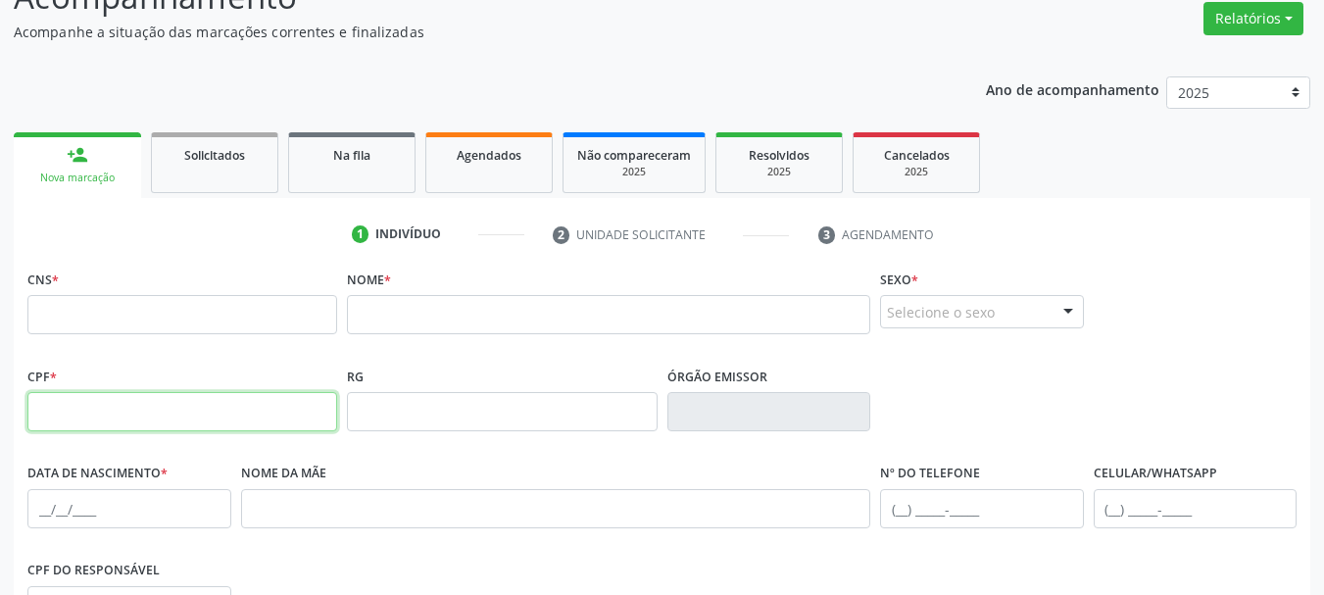
click at [173, 405] on input "text" at bounding box center [182, 411] width 310 height 39
paste input "016.989.921-73"
type input "016.989.921-73"
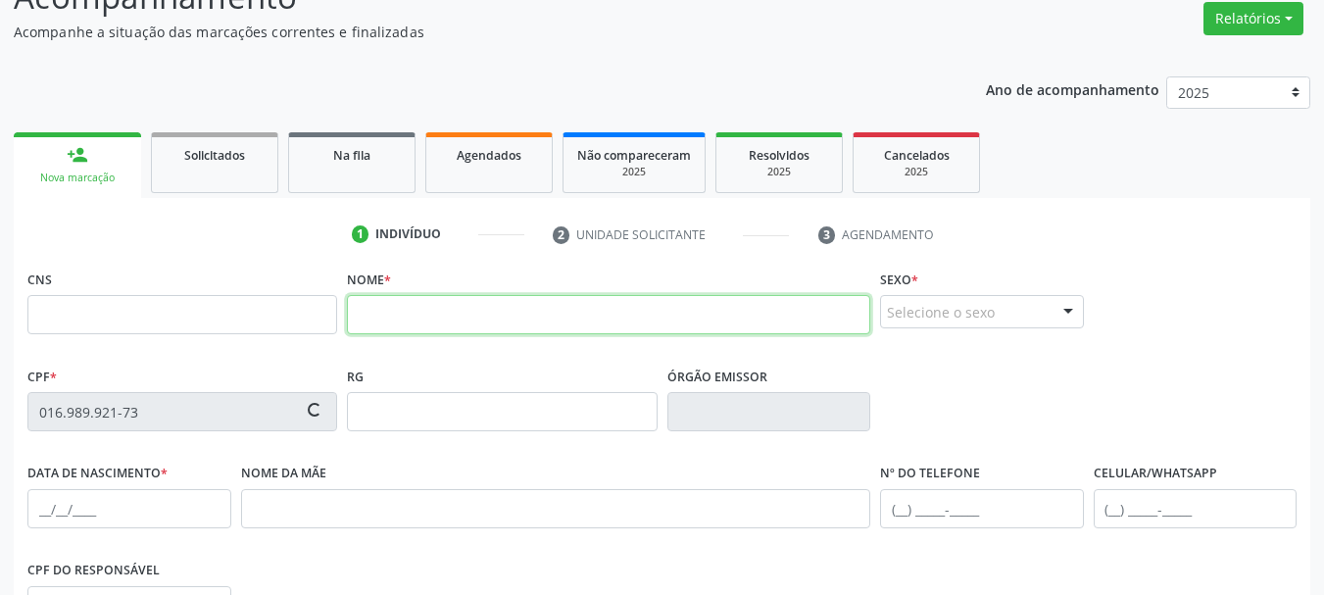
click at [433, 318] on input "text" at bounding box center [608, 314] width 523 height 39
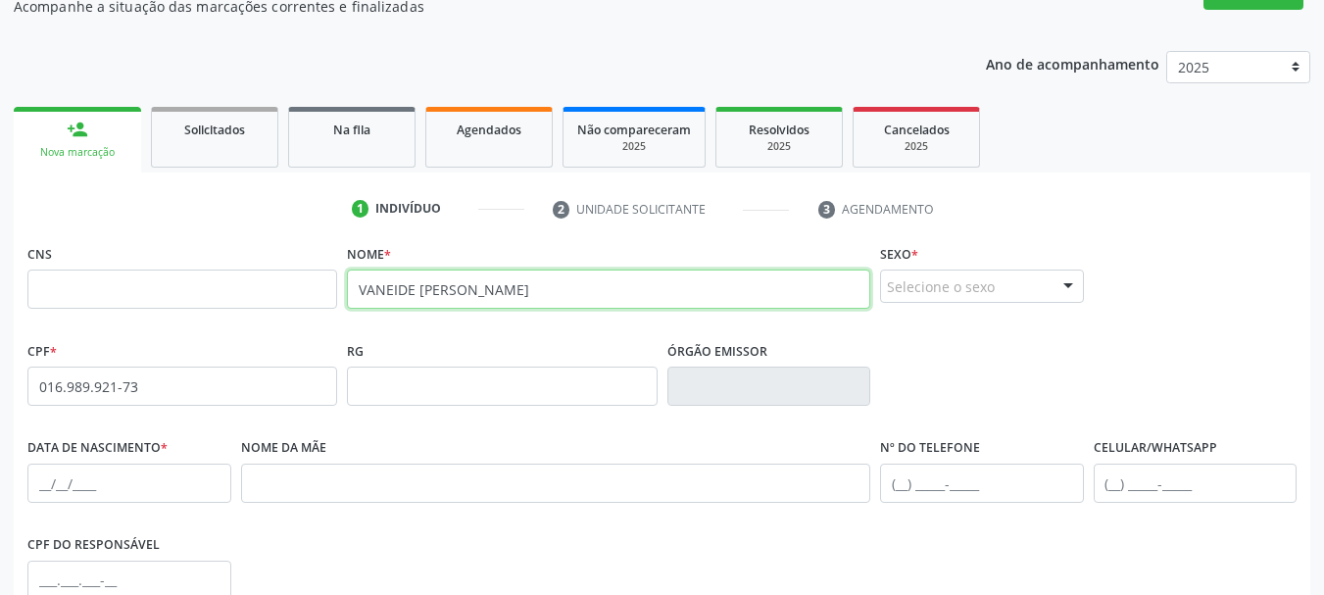
scroll to position [357, 0]
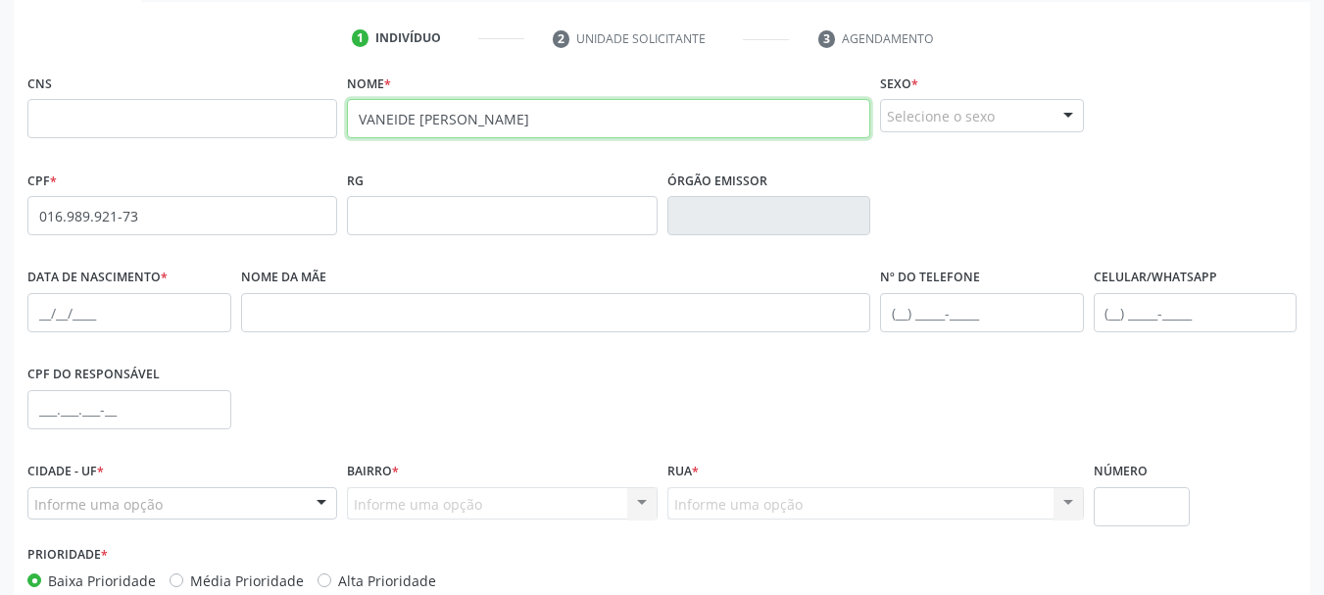
type input "VANEIDE ANTONIA DA SILVA"
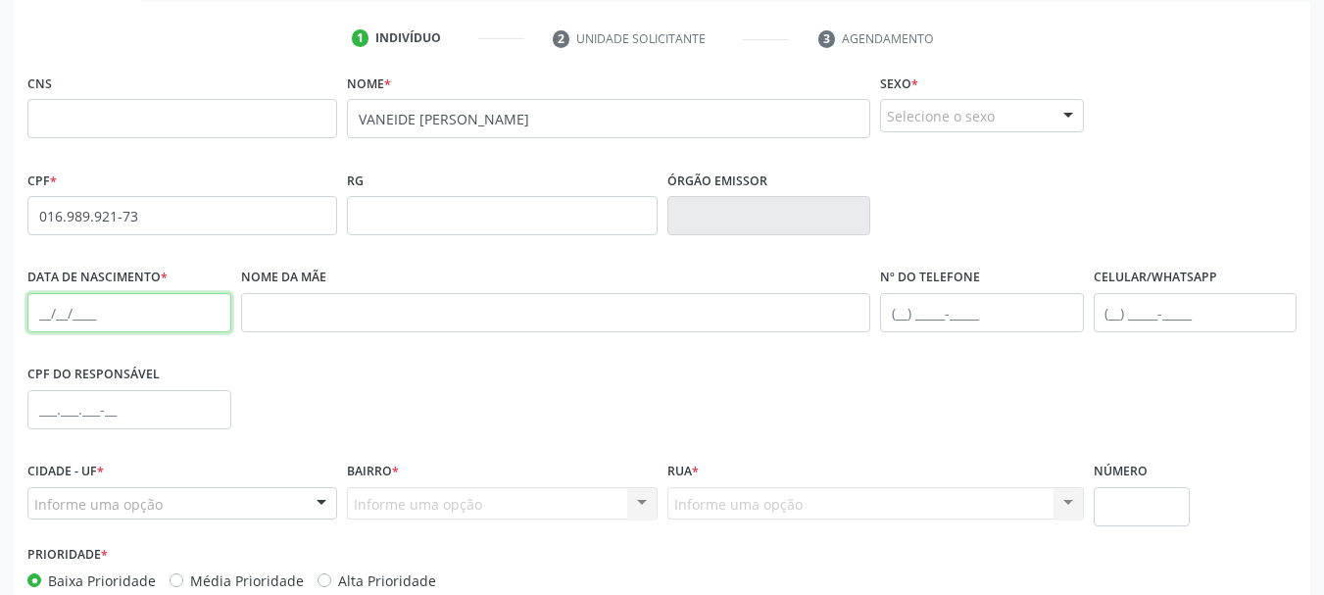
click at [53, 307] on input "text" at bounding box center [129, 312] width 204 height 39
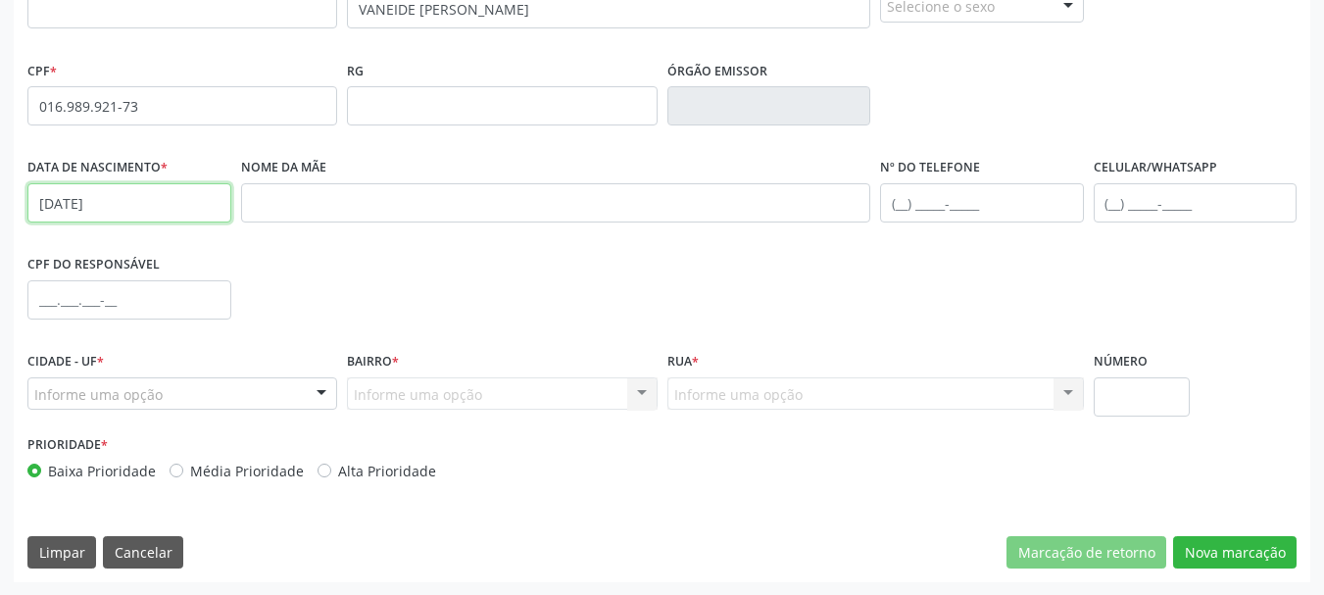
scroll to position [468, 0]
type input "[DATE]"
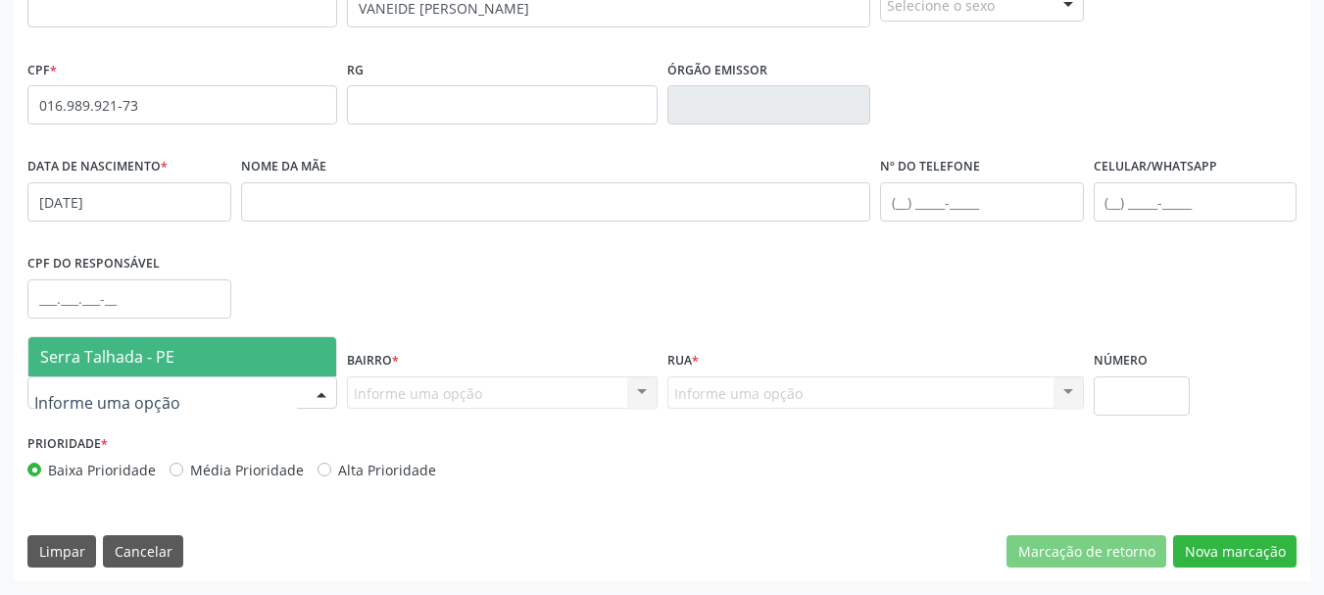
click at [167, 393] on div at bounding box center [182, 392] width 310 height 33
click at [155, 375] on span "Serra Talhada - PE" at bounding box center [182, 356] width 308 height 39
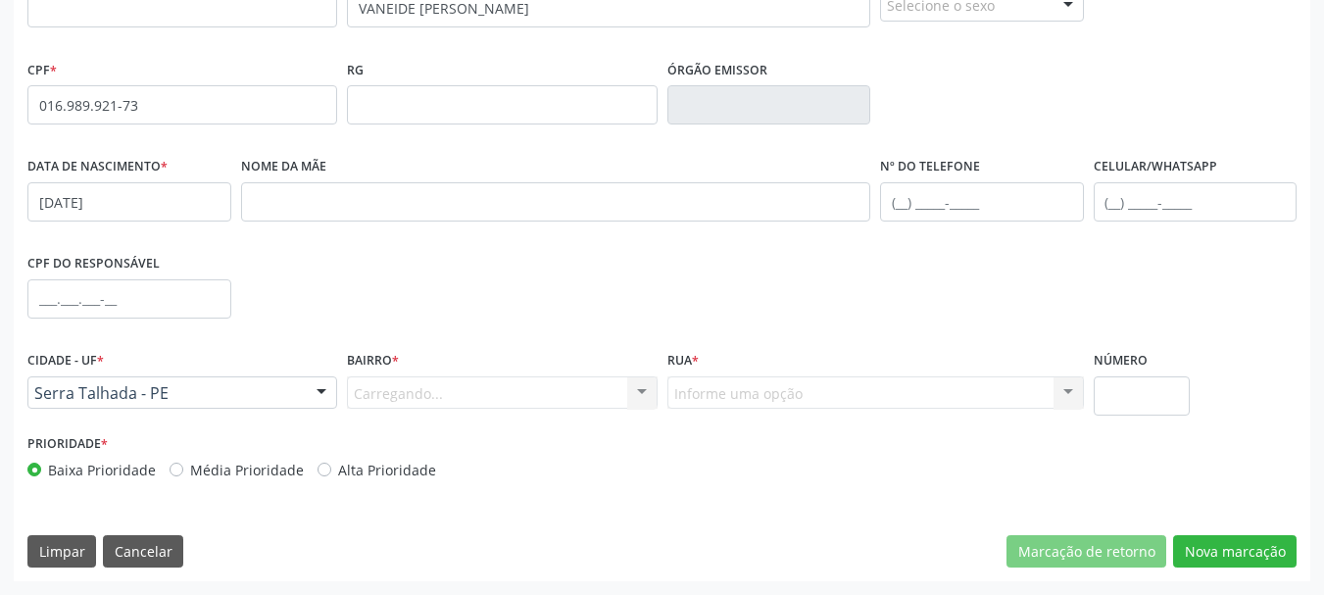
click at [433, 392] on div "Carregando... Nenhum resultado encontrado para: " " Nenhuma opção encontrada. D…" at bounding box center [502, 392] width 310 height 33
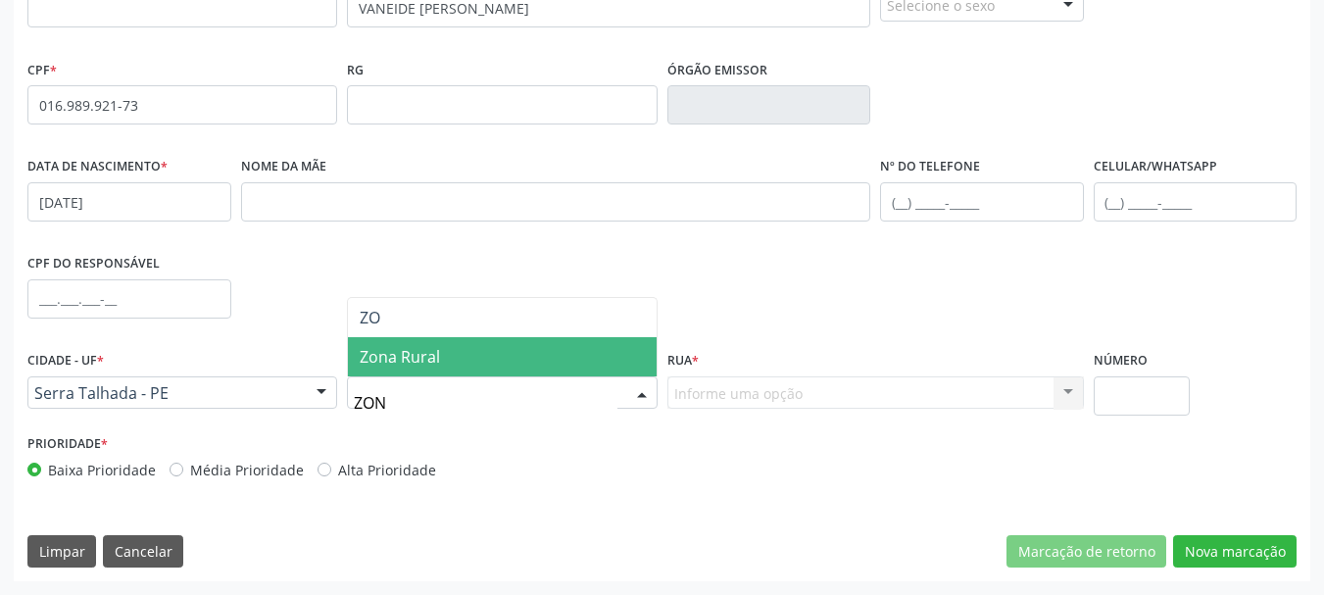
type input "ZONA"
click at [355, 344] on span "Zona Rural" at bounding box center [502, 356] width 308 height 39
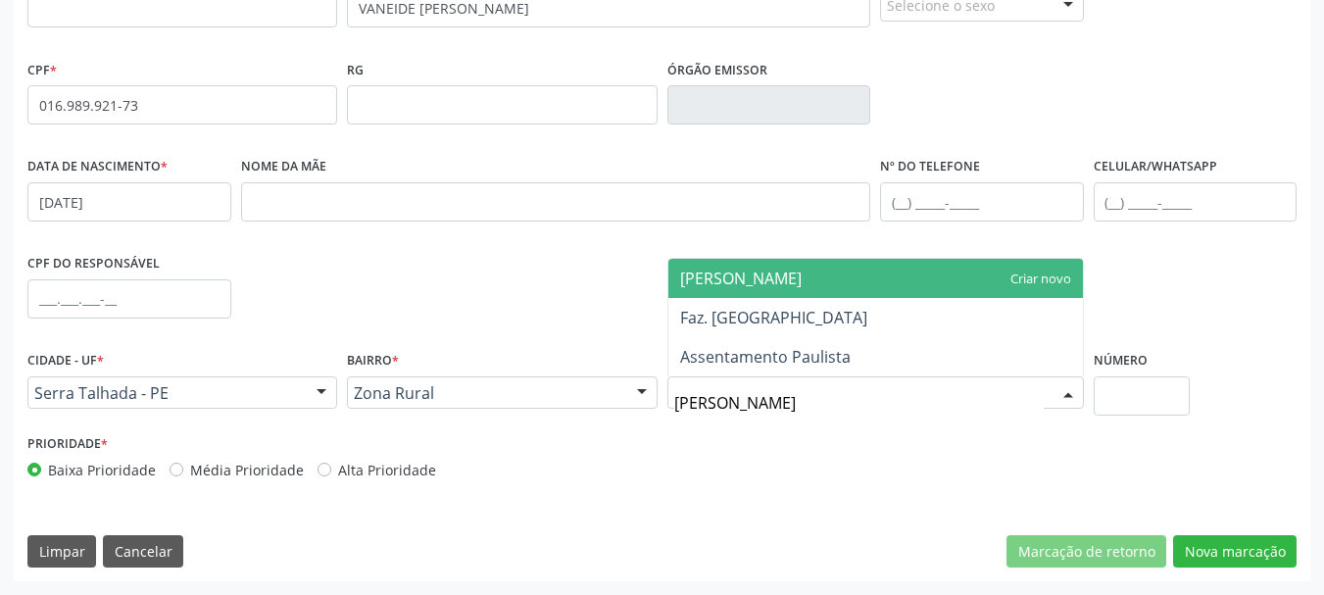
type input "PAULI"
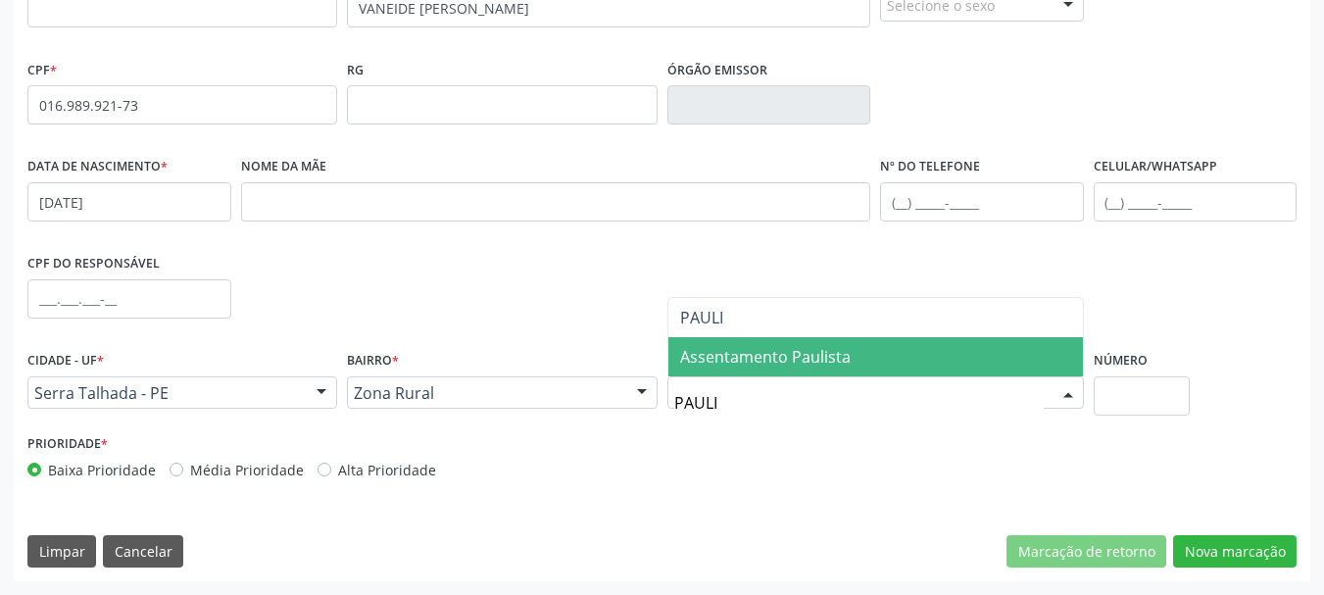
click at [771, 359] on span "Assentamento Paulista" at bounding box center [765, 357] width 171 height 22
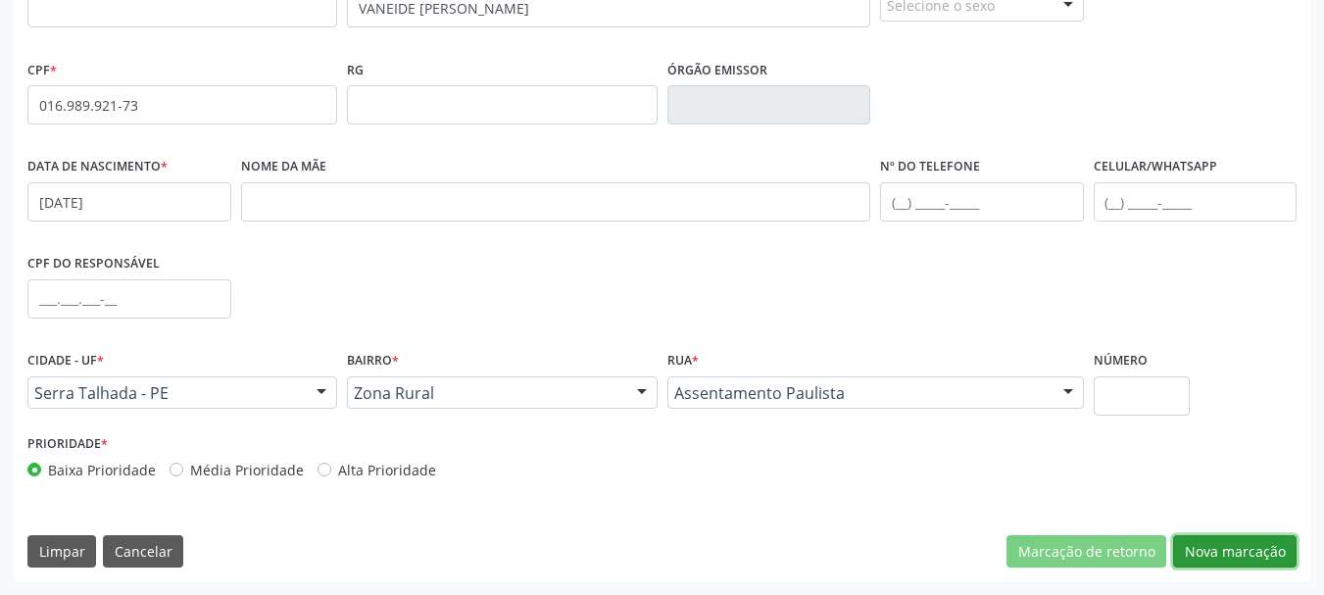
click at [1233, 539] on button "Nova marcação" at bounding box center [1235, 551] width 124 height 33
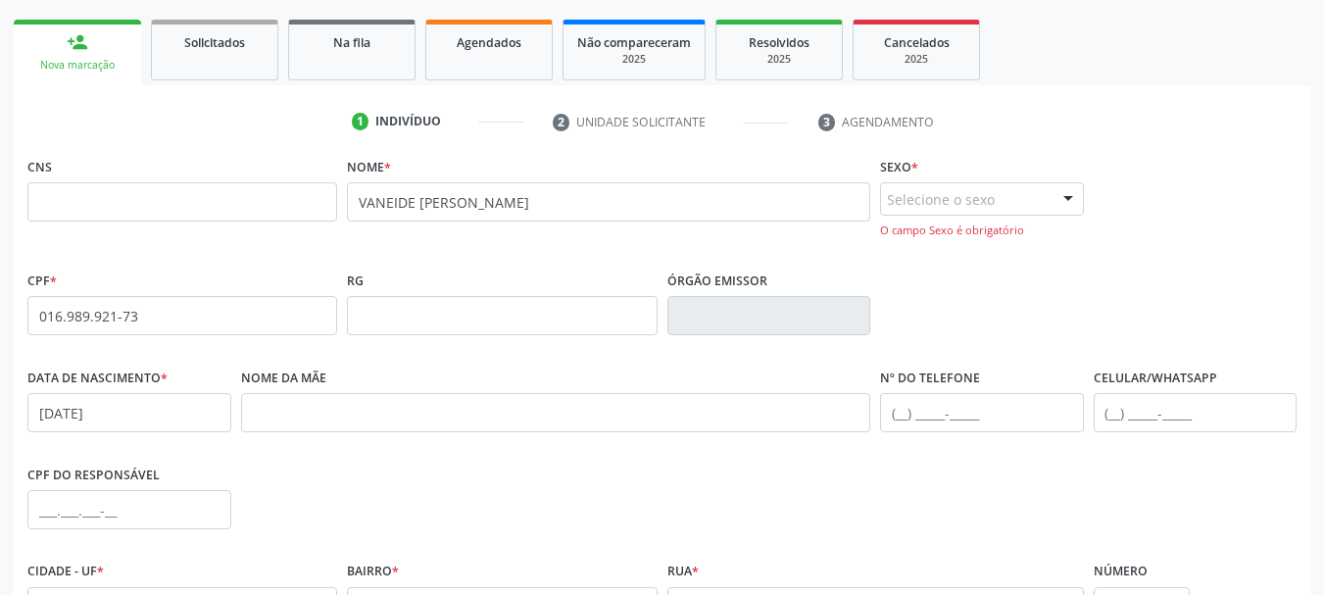
scroll to position [272, 0]
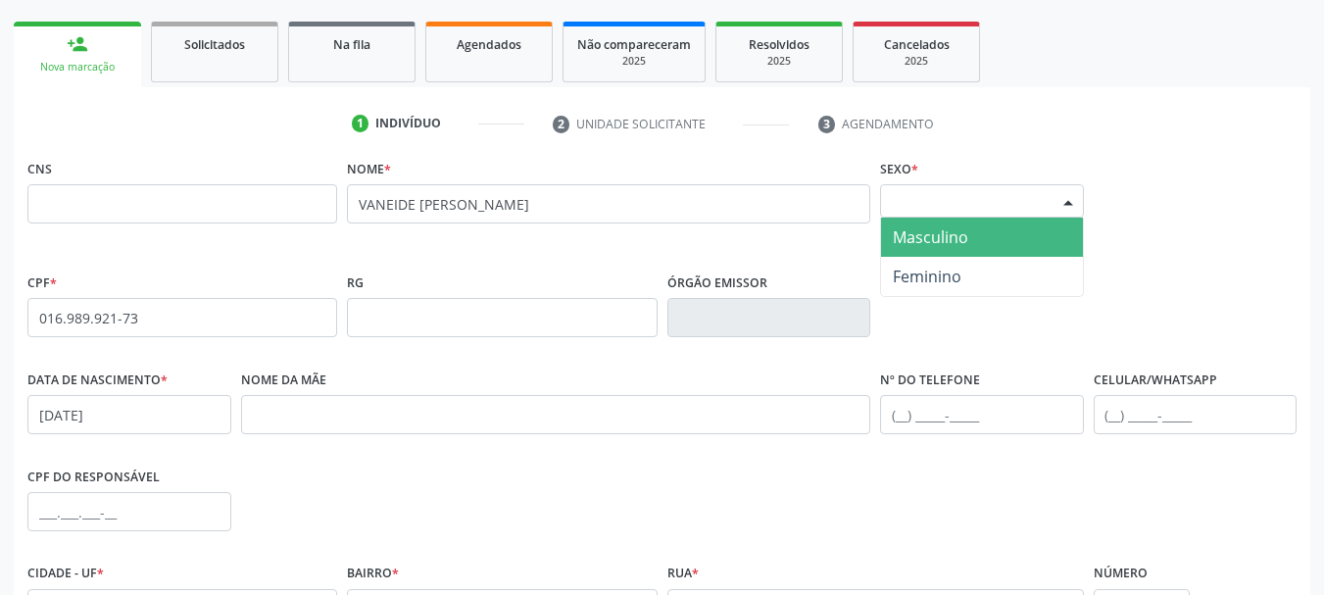
click at [904, 186] on div "Selecione o sexo" at bounding box center [982, 200] width 204 height 33
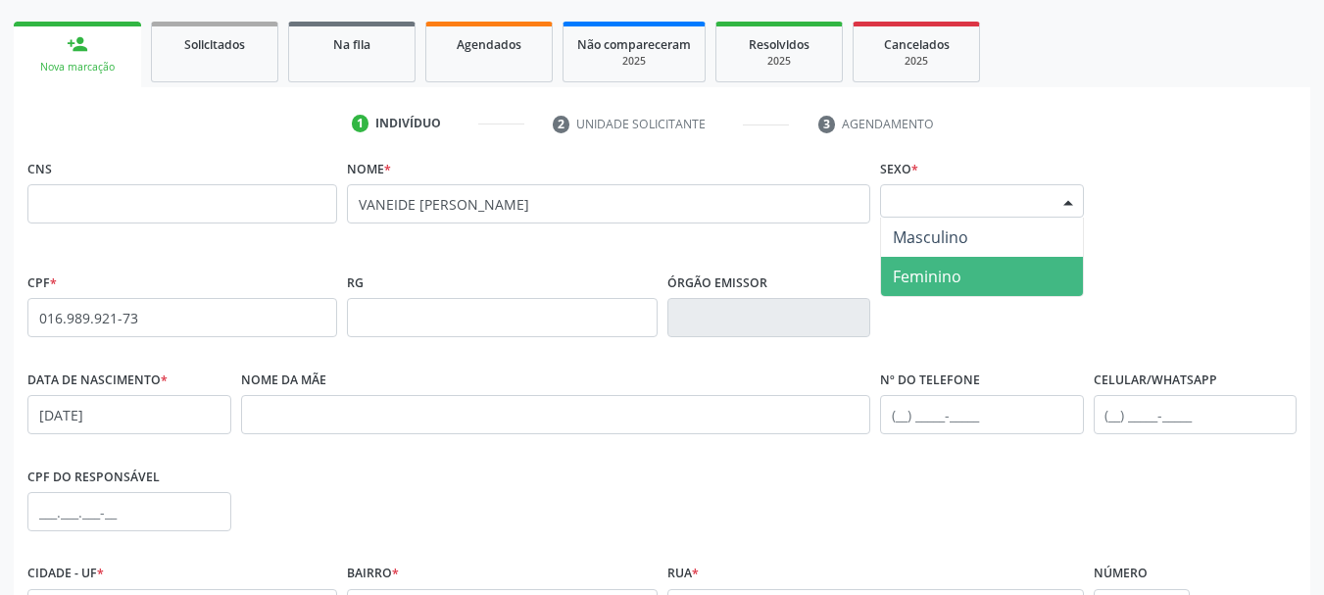
click at [900, 304] on div "CPF * 016.989.921-73 RG Órgão emissor" at bounding box center [662, 317] width 1279 height 97
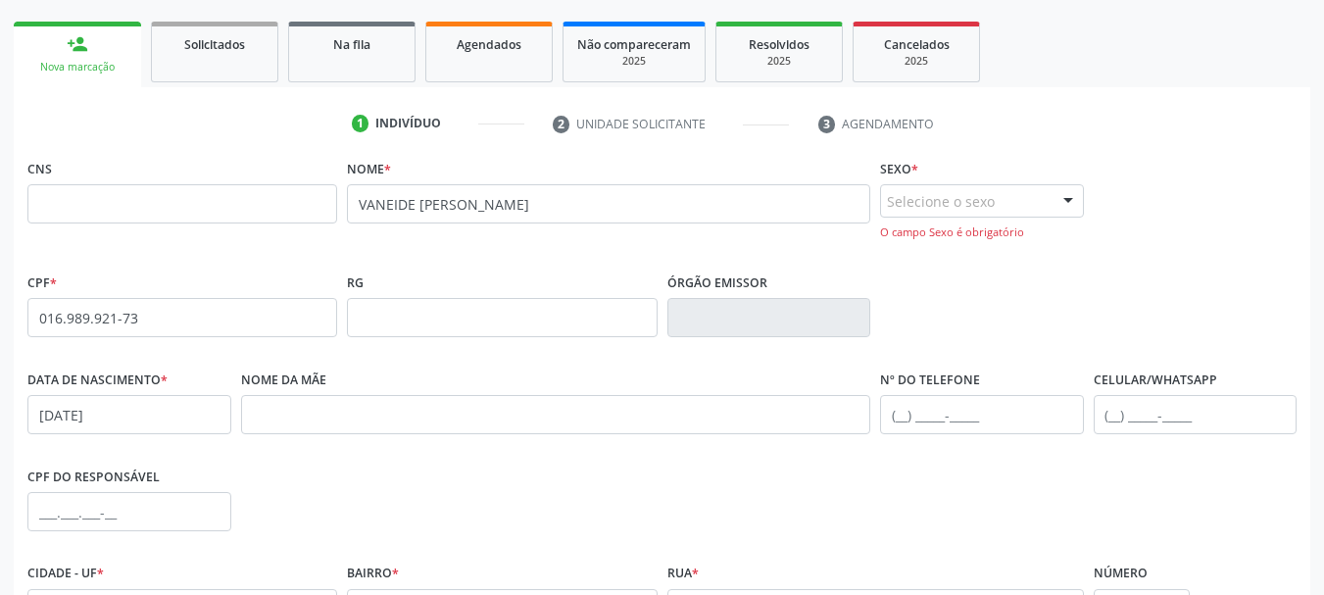
click at [926, 214] on div "Selecione o sexo" at bounding box center [982, 200] width 204 height 33
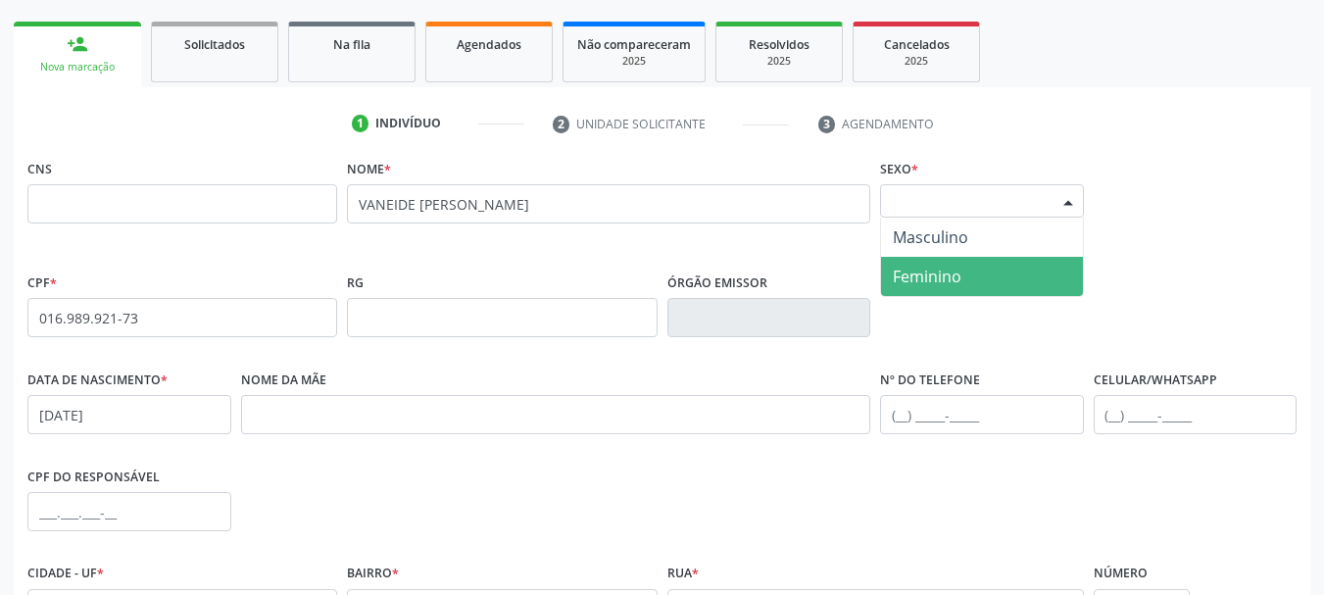
click at [928, 272] on span "Feminino" at bounding box center [927, 277] width 69 height 22
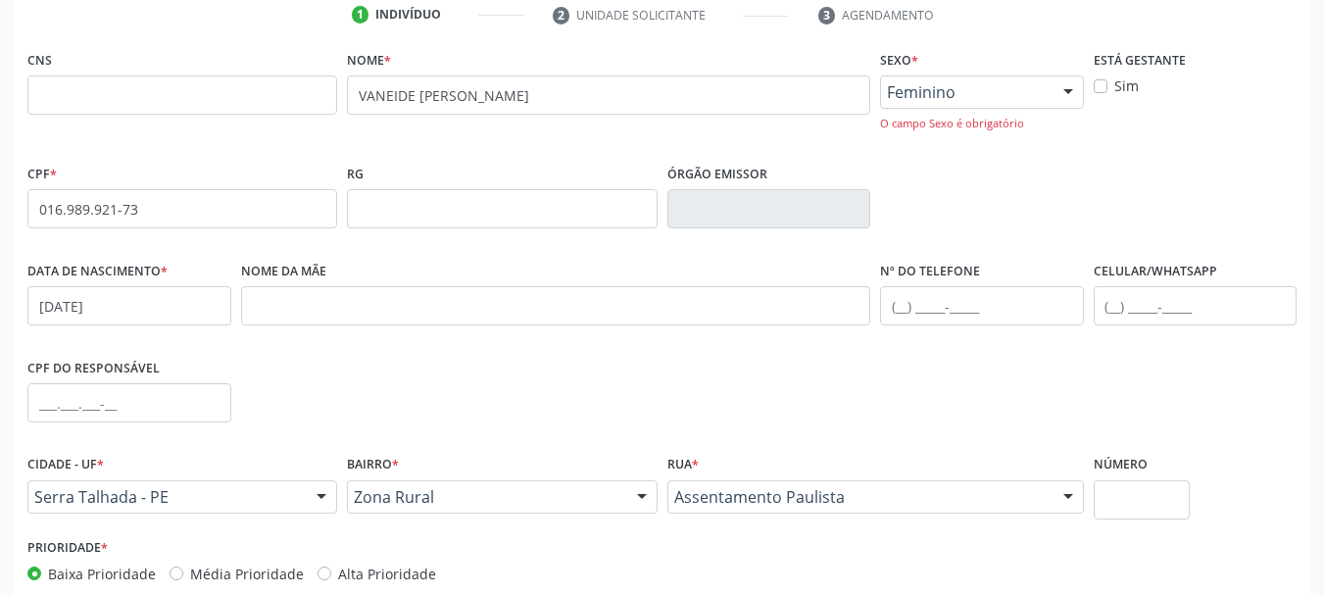
scroll to position [484, 0]
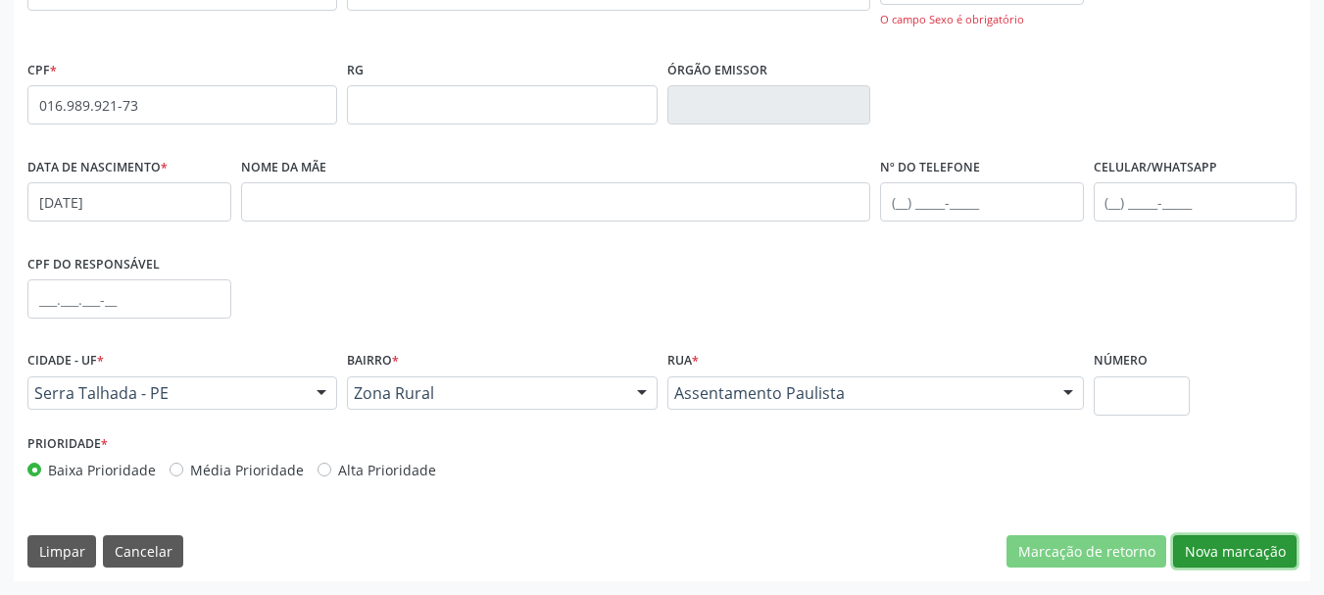
click at [1246, 559] on button "Nova marcação" at bounding box center [1235, 551] width 124 height 33
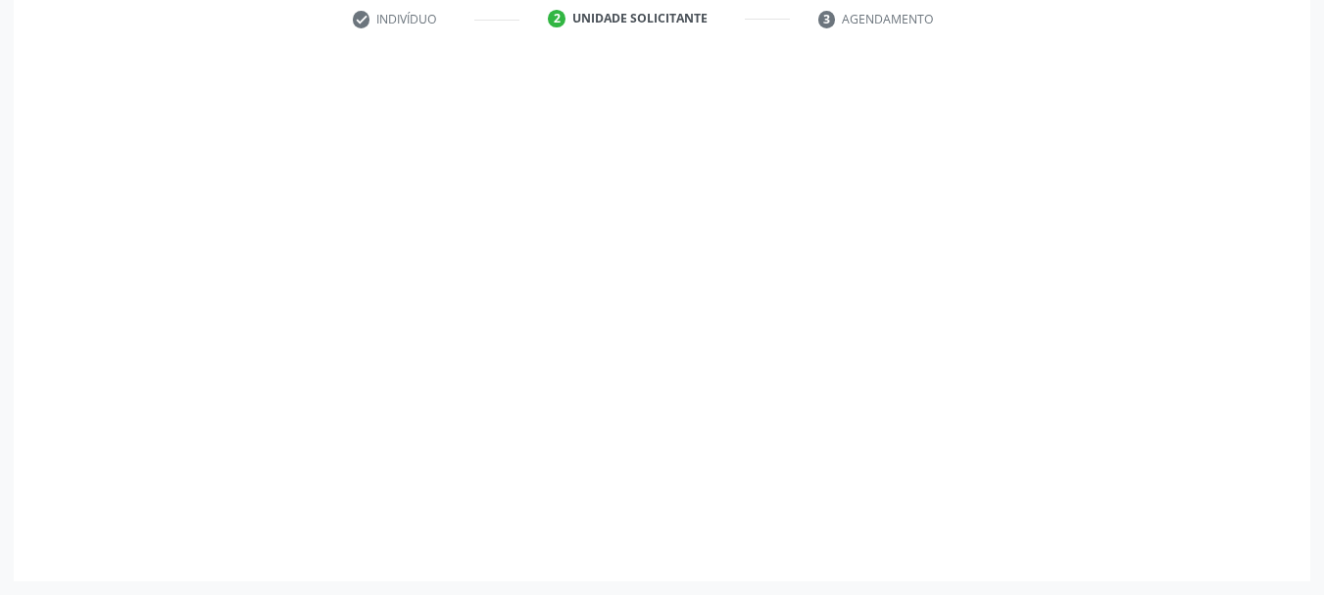
scroll to position [376, 0]
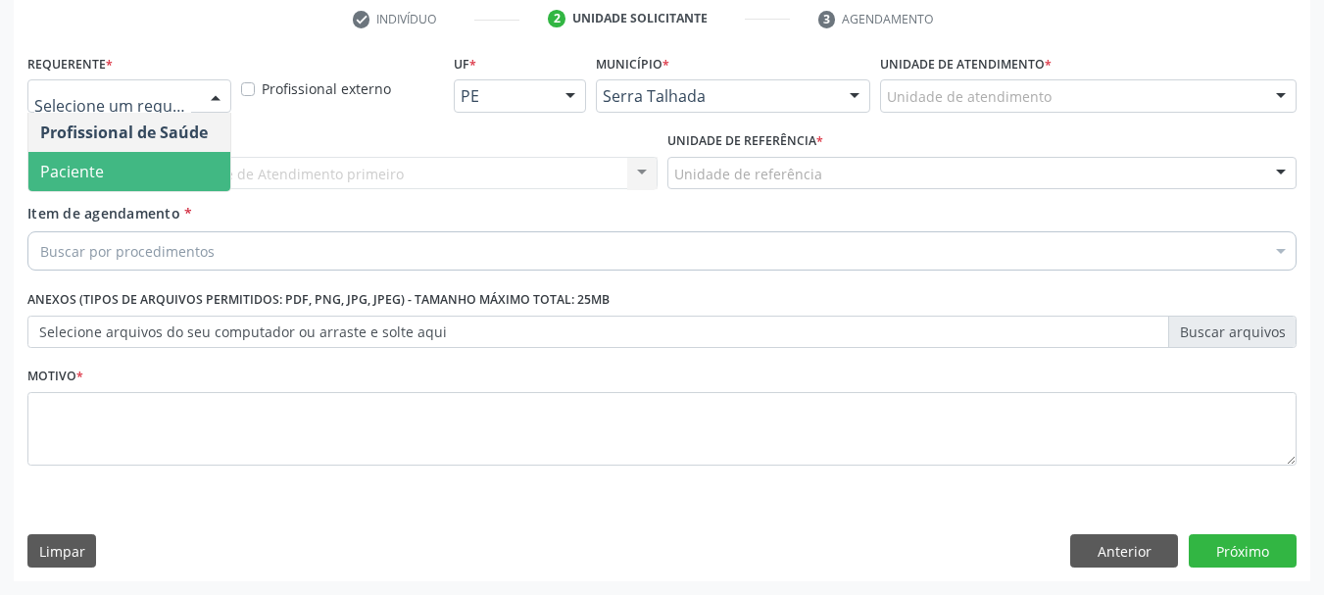
click at [108, 172] on span "Paciente" at bounding box center [129, 171] width 202 height 39
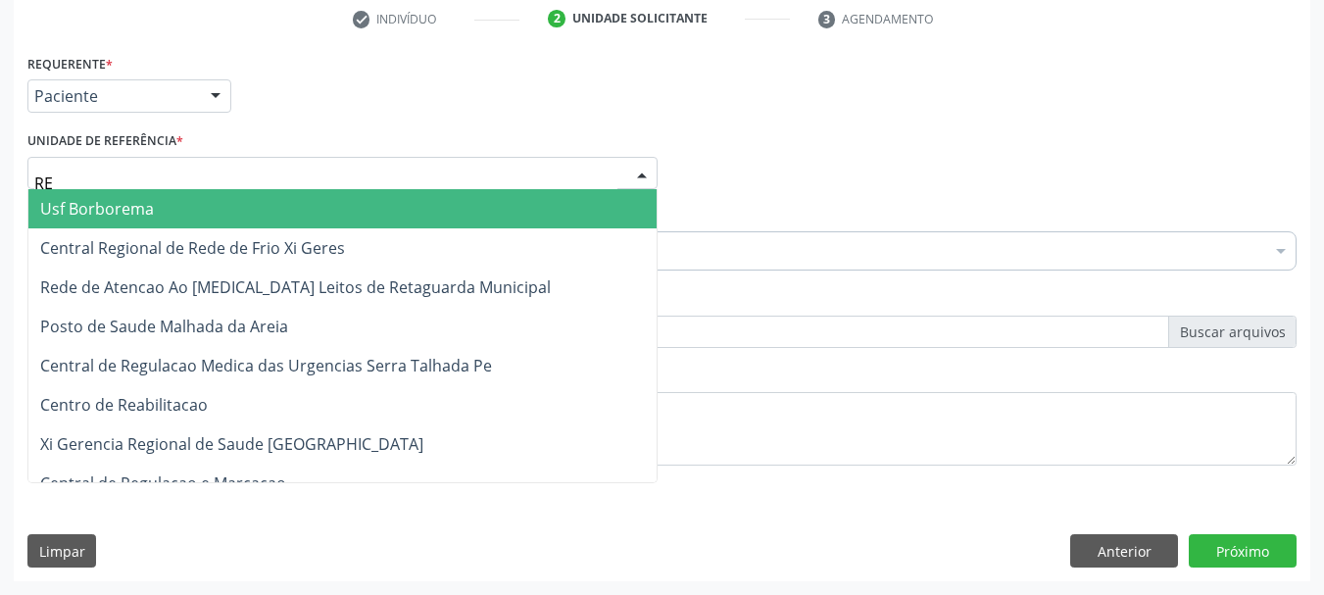
type input "REA"
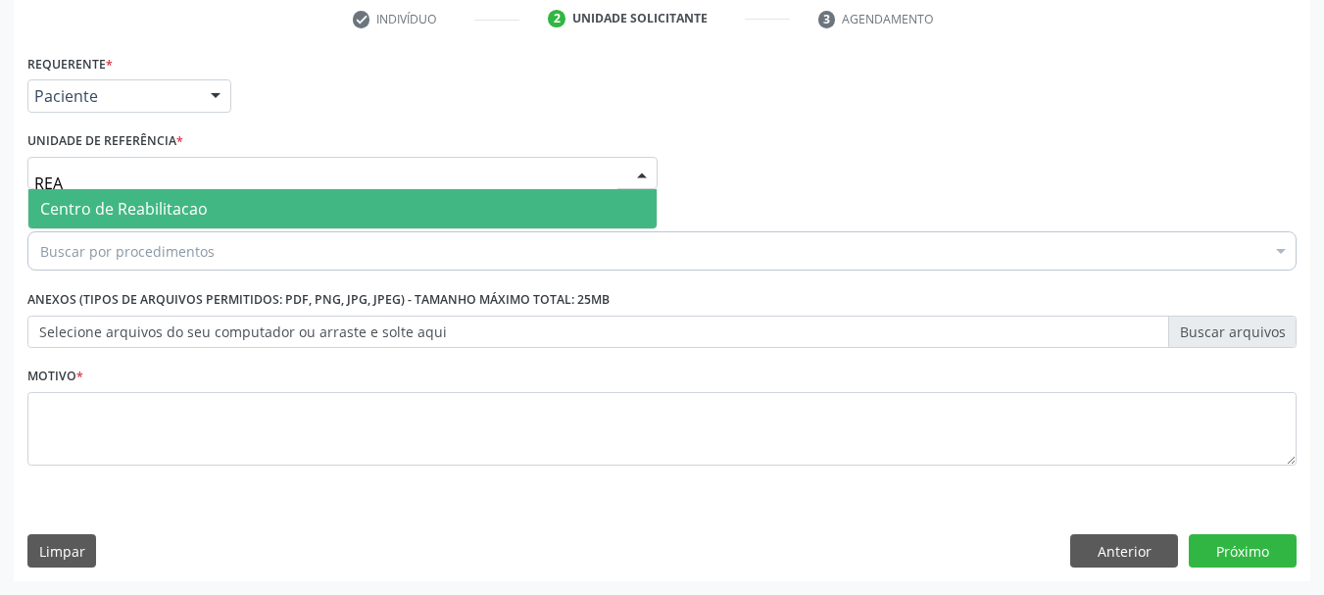
click at [119, 205] on span "Centro de Reabilitacao" at bounding box center [124, 209] width 168 height 22
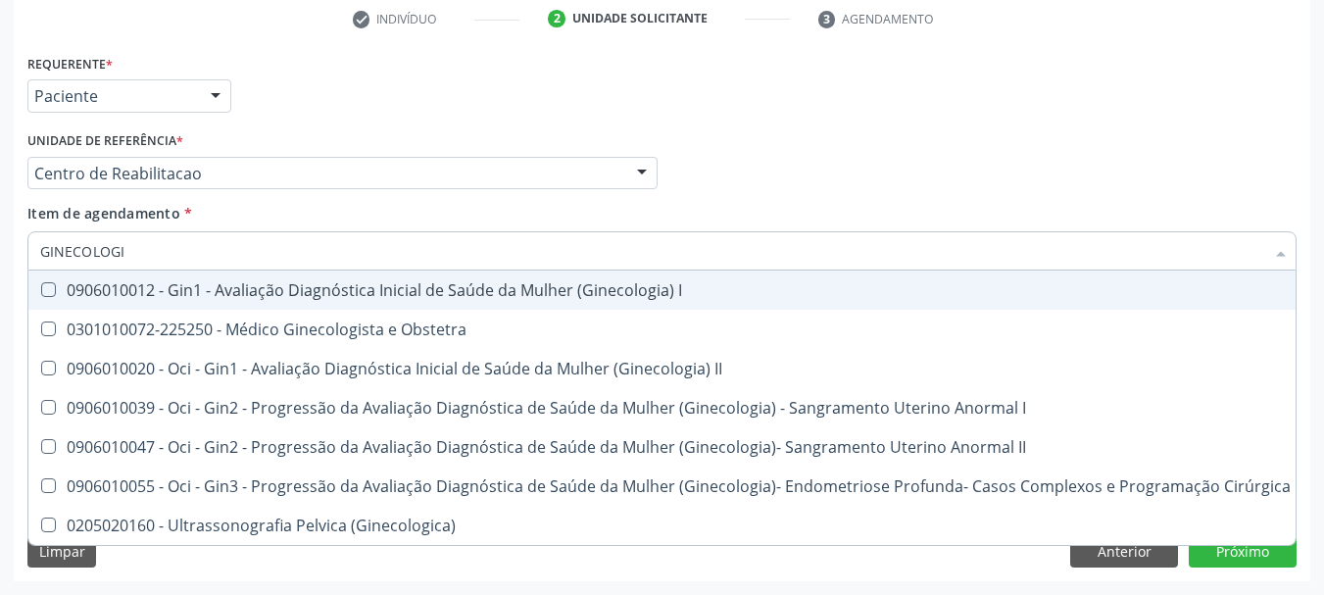
type input "GINECOLOGIS"
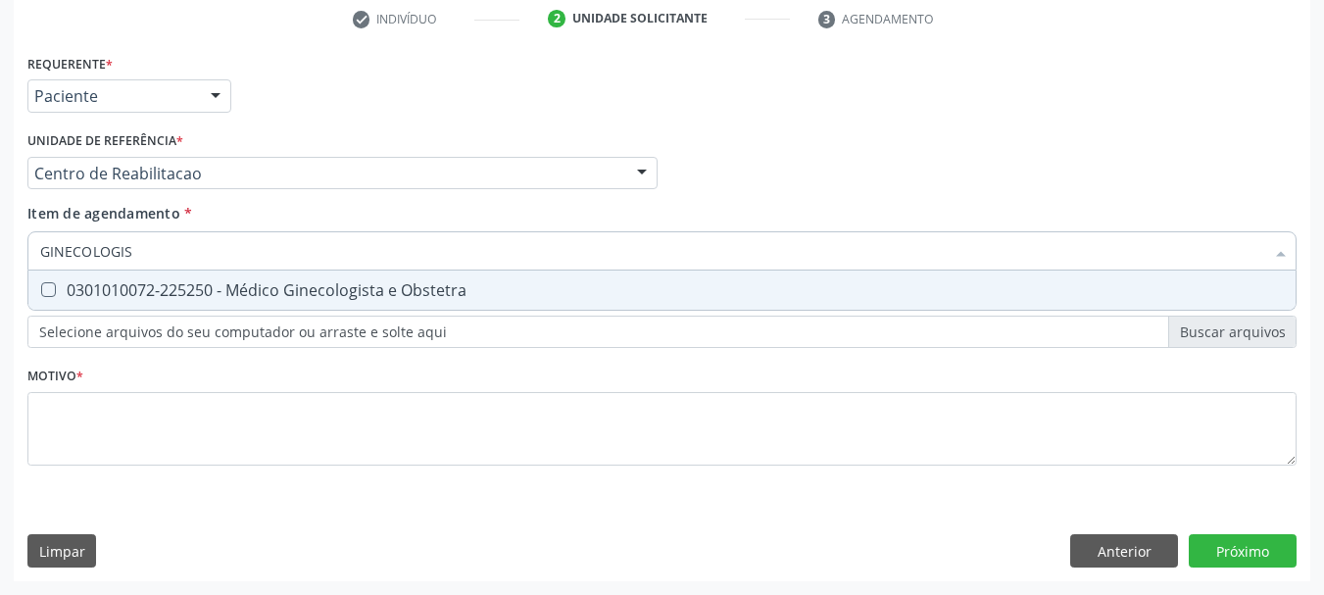
click at [147, 283] on div "0301010072-225250 - Médico Ginecologista e Obstetra" at bounding box center [662, 290] width 1244 height 16
checkbox Obstetra "true"
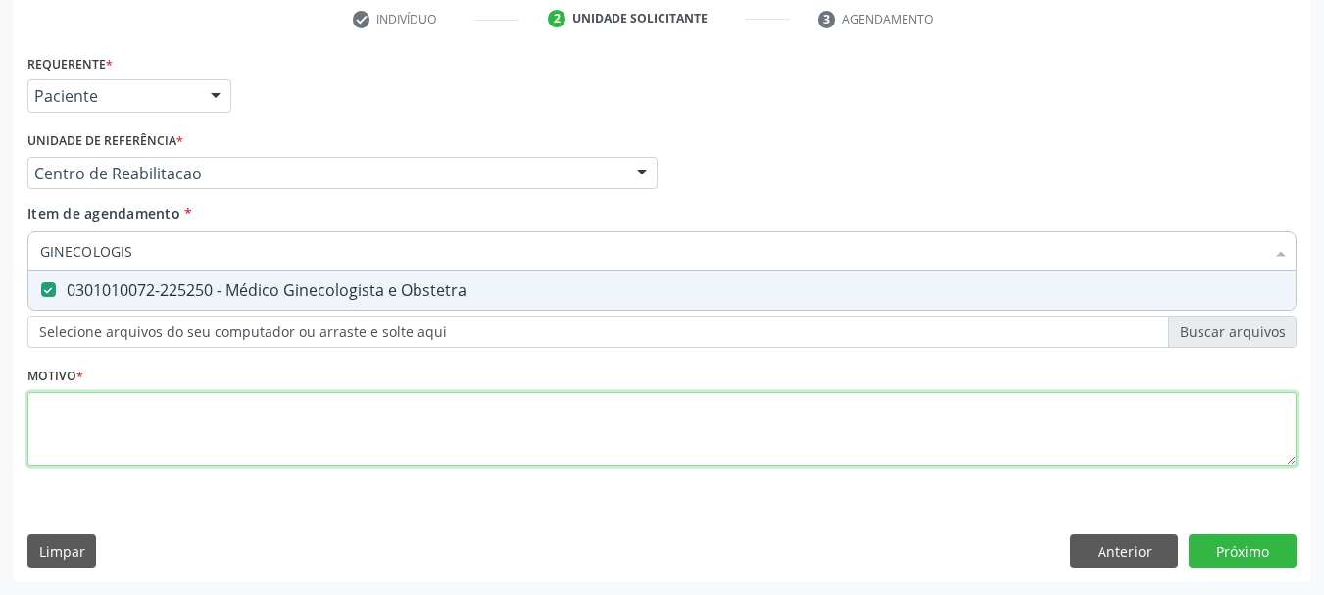
click at [91, 405] on div "Requerente * Paciente Profissional de Saúde Paciente Nenhum resultado encontrad…" at bounding box center [661, 271] width 1269 height 444
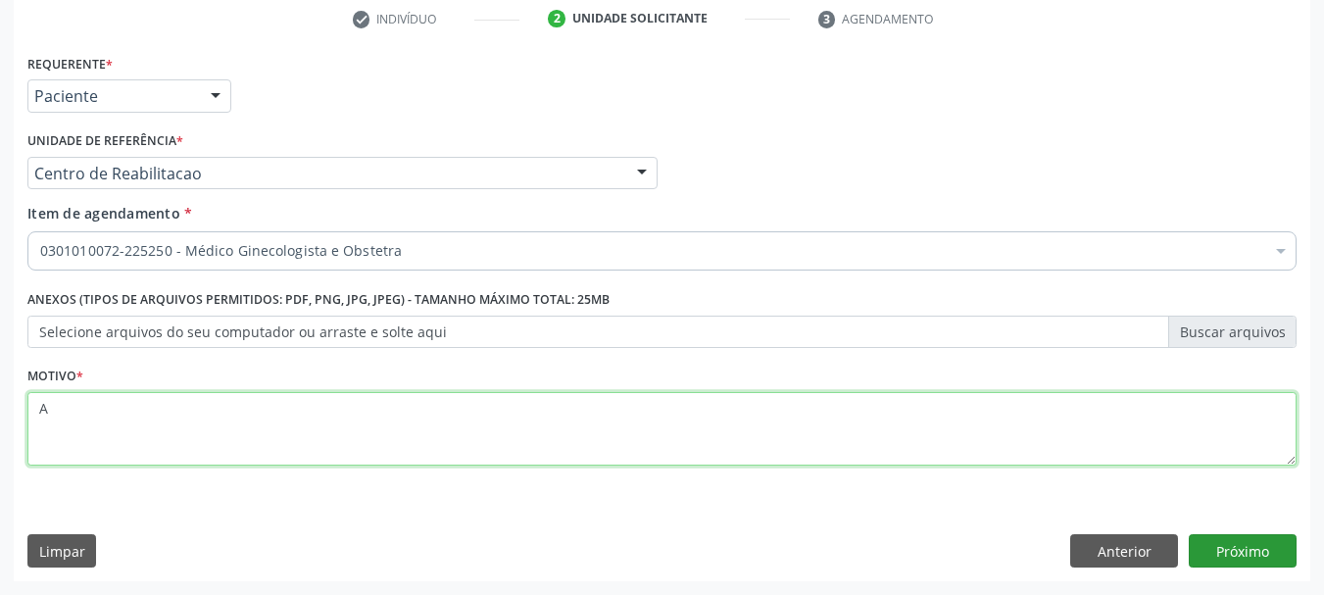
type textarea "A"
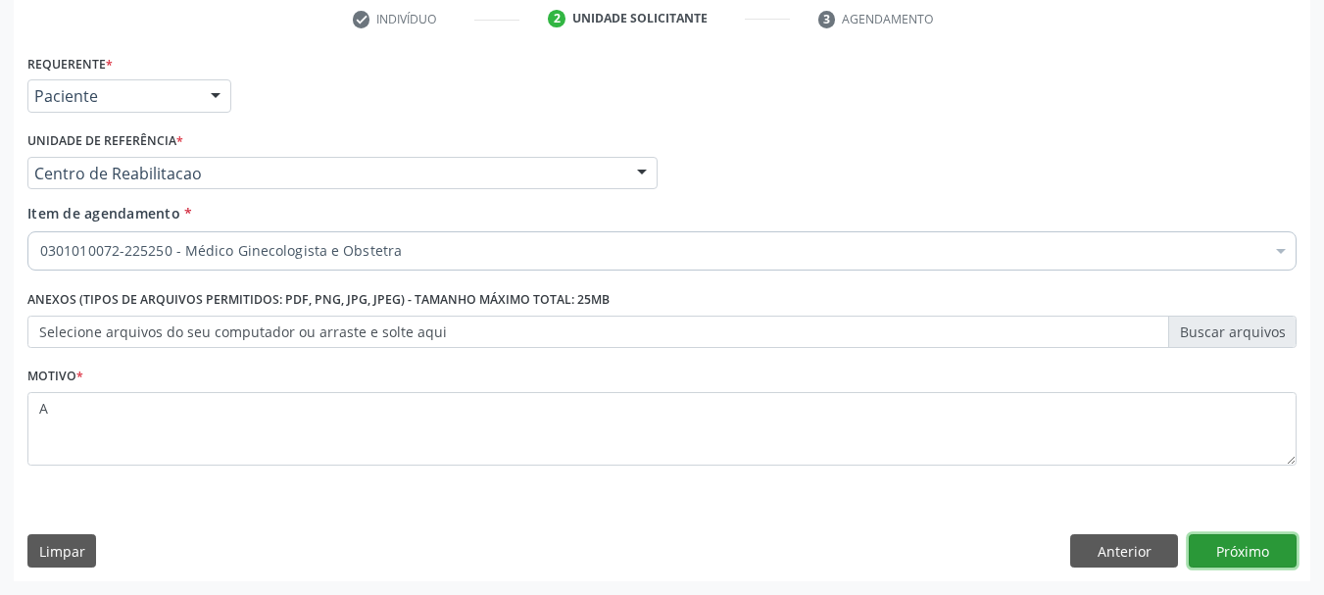
click at [1285, 555] on button "Próximo" at bounding box center [1243, 550] width 108 height 33
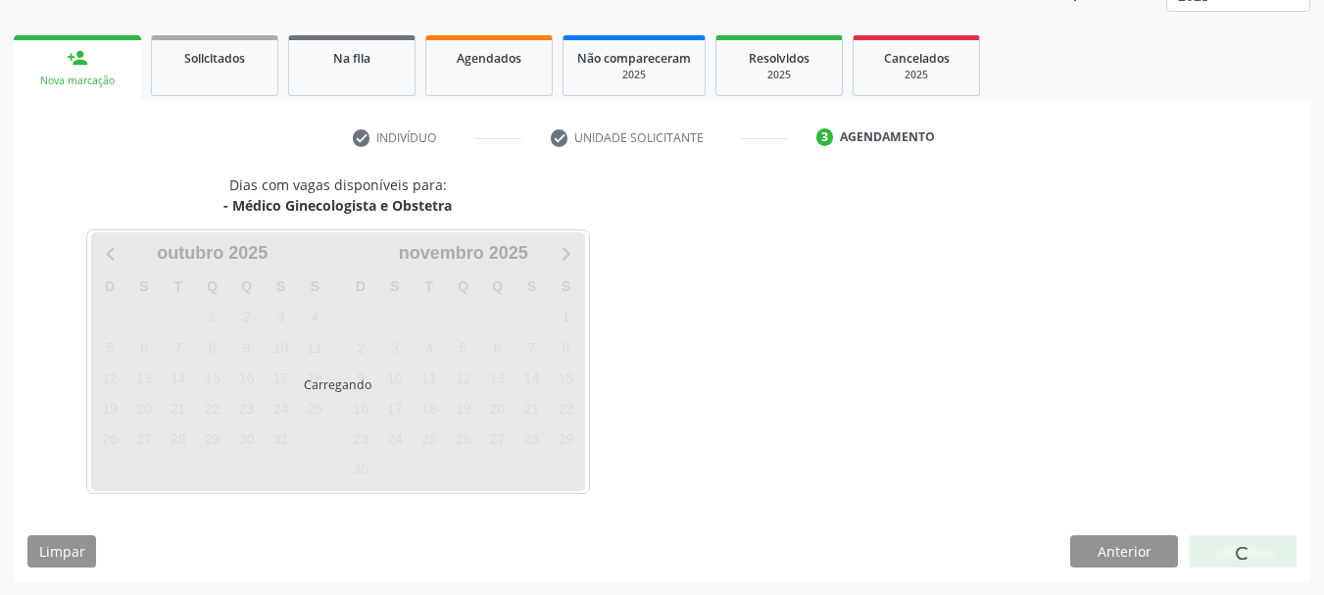
scroll to position [258, 0]
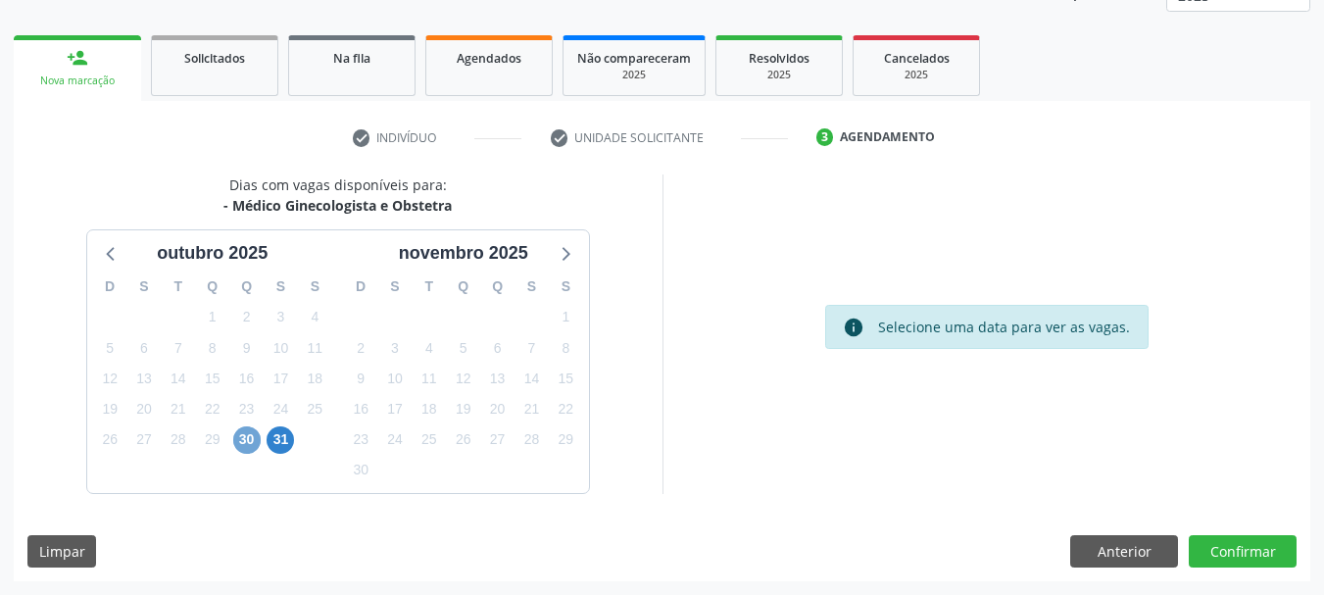
click at [247, 441] on span "30" at bounding box center [246, 439] width 27 height 27
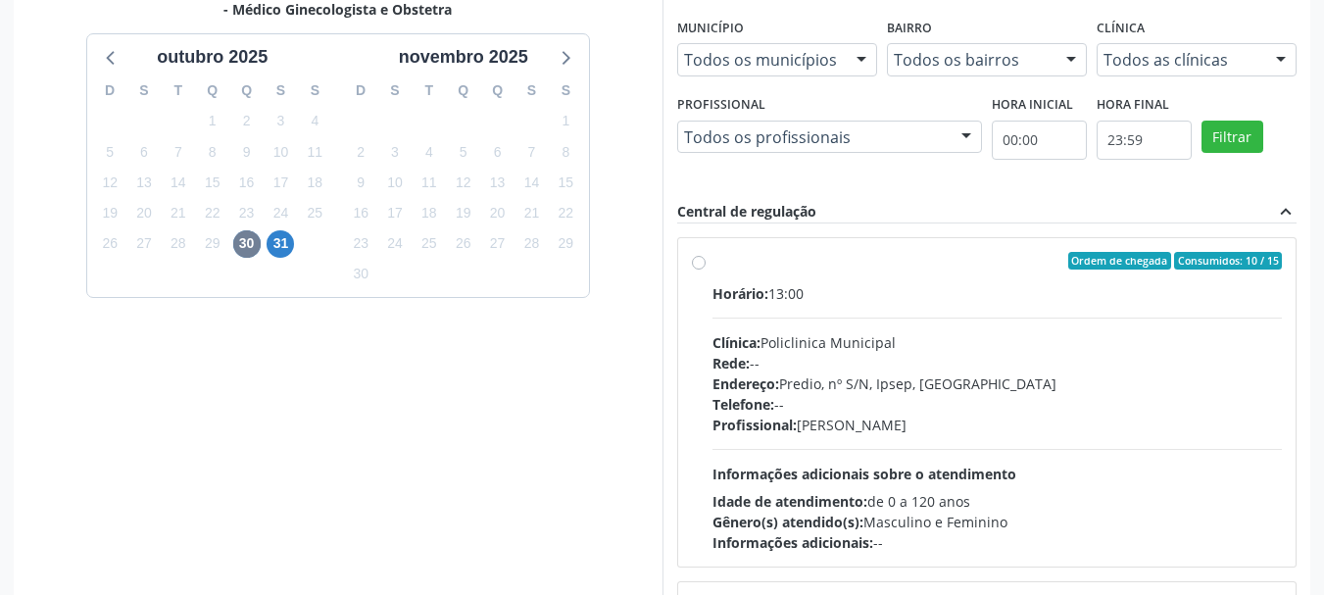
click at [817, 287] on div "Horário: 13:00" at bounding box center [998, 293] width 570 height 21
click at [706, 270] on input "Ordem de chegada Consumidos: 10 / 15 Horário: 13:00 Clínica: Policlinica Munici…" at bounding box center [699, 261] width 14 height 18
radio input "true"
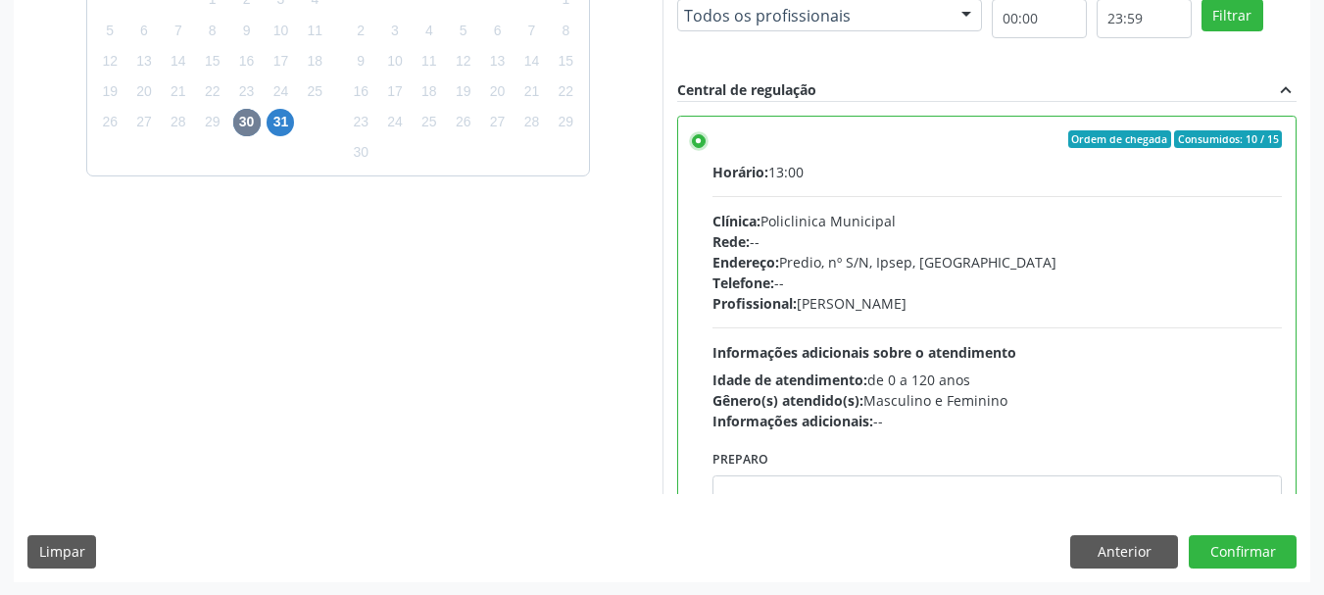
scroll to position [576, 0]
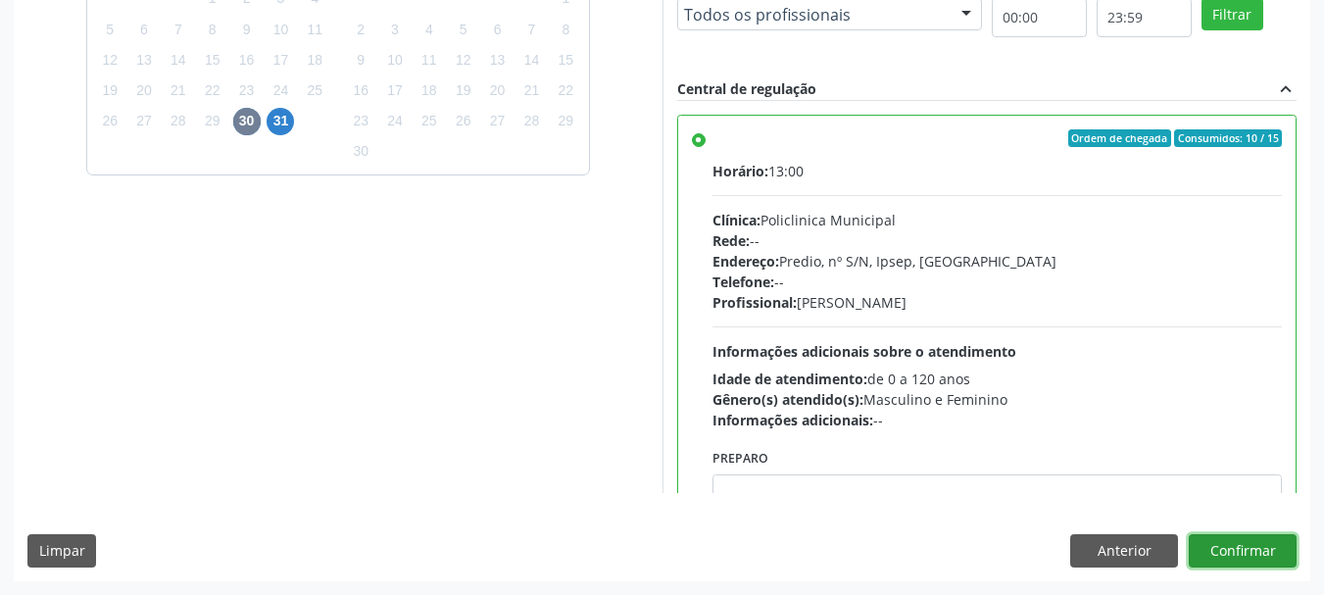
click at [1239, 542] on button "Confirmar" at bounding box center [1243, 550] width 108 height 33
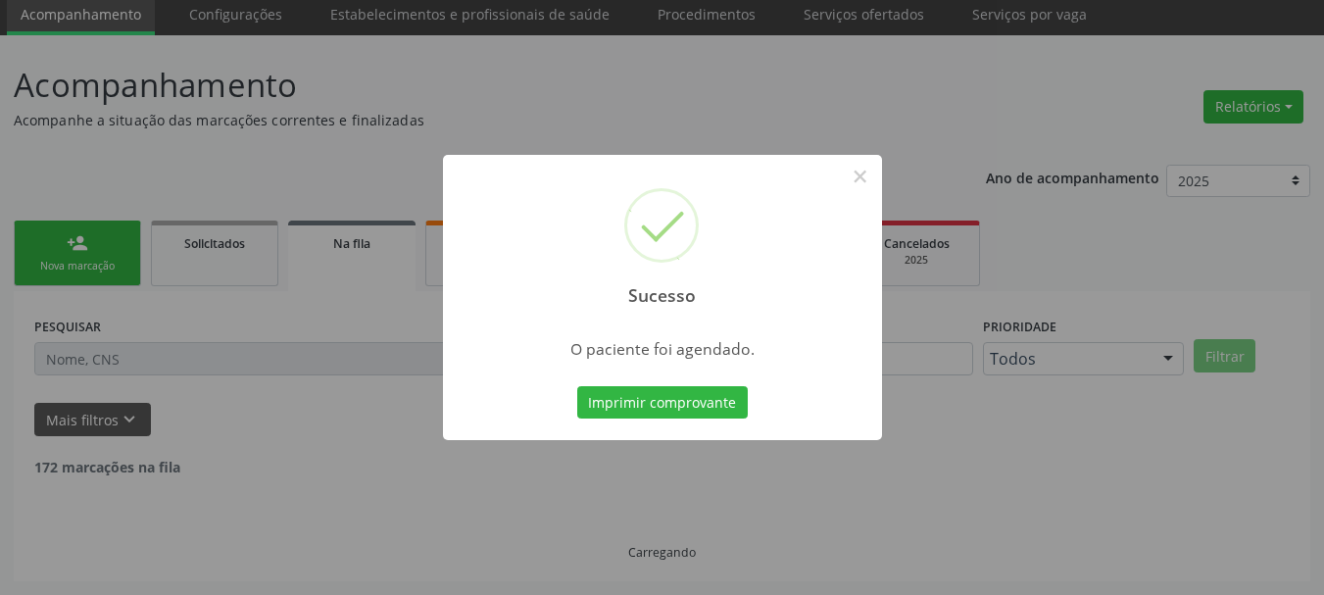
scroll to position [52, 0]
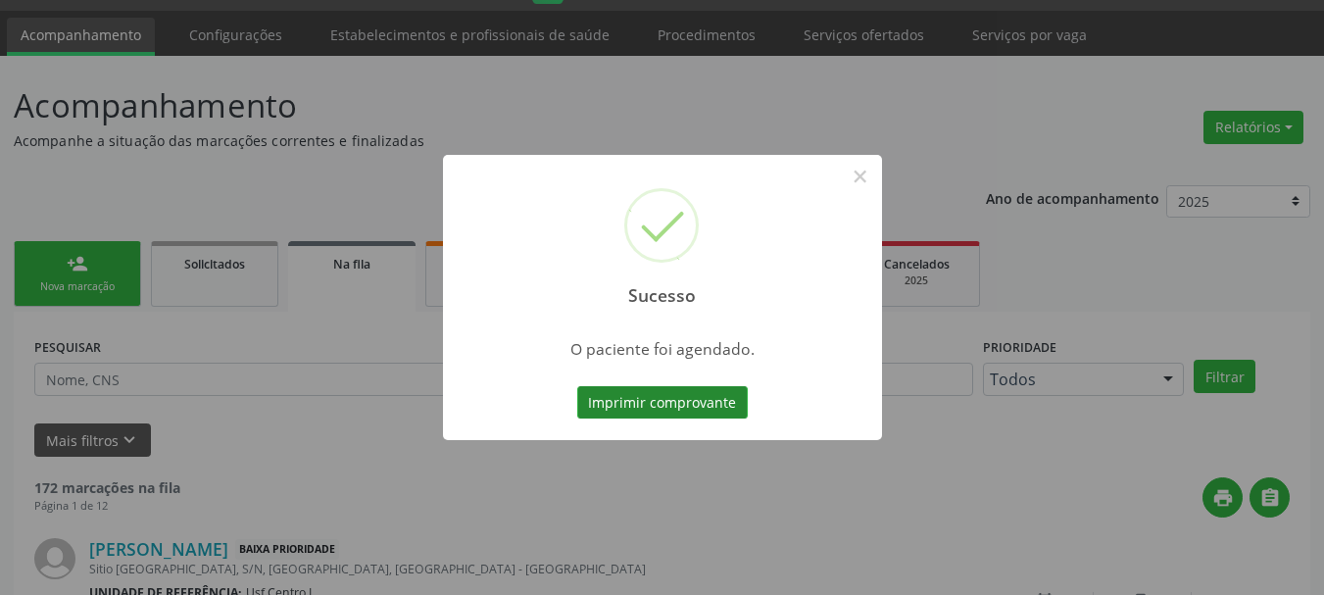
click at [719, 399] on button "Imprimir comprovante" at bounding box center [662, 402] width 171 height 33
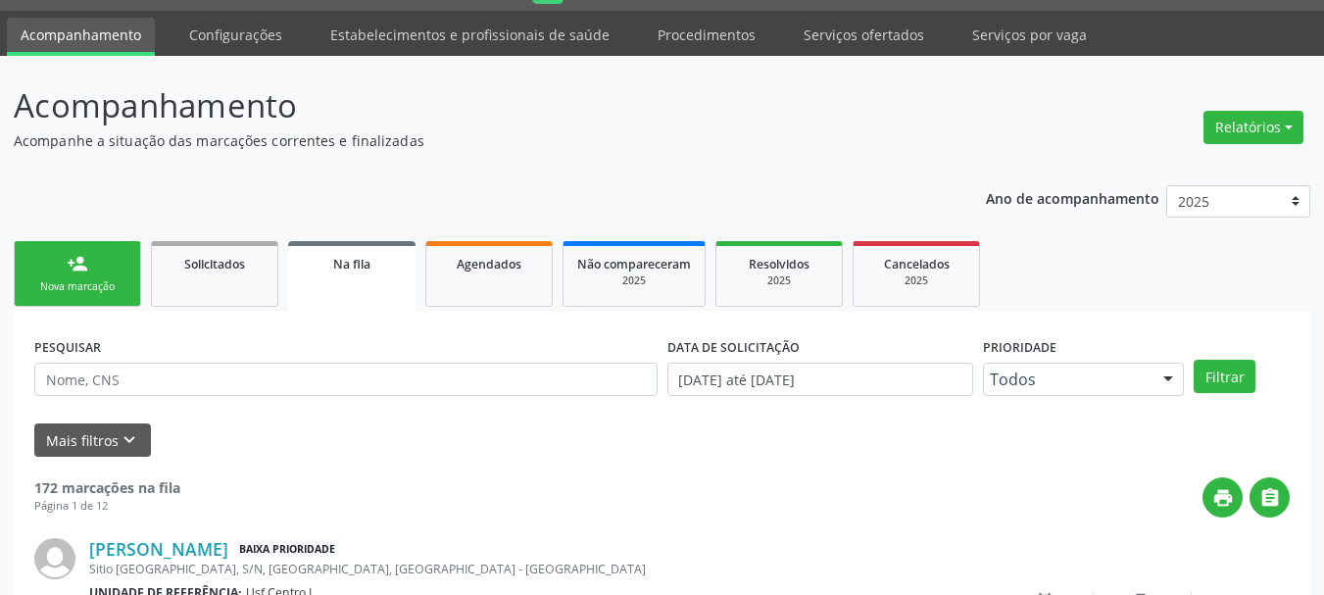
click at [133, 276] on link "person_add Nova marcação" at bounding box center [77, 274] width 127 height 66
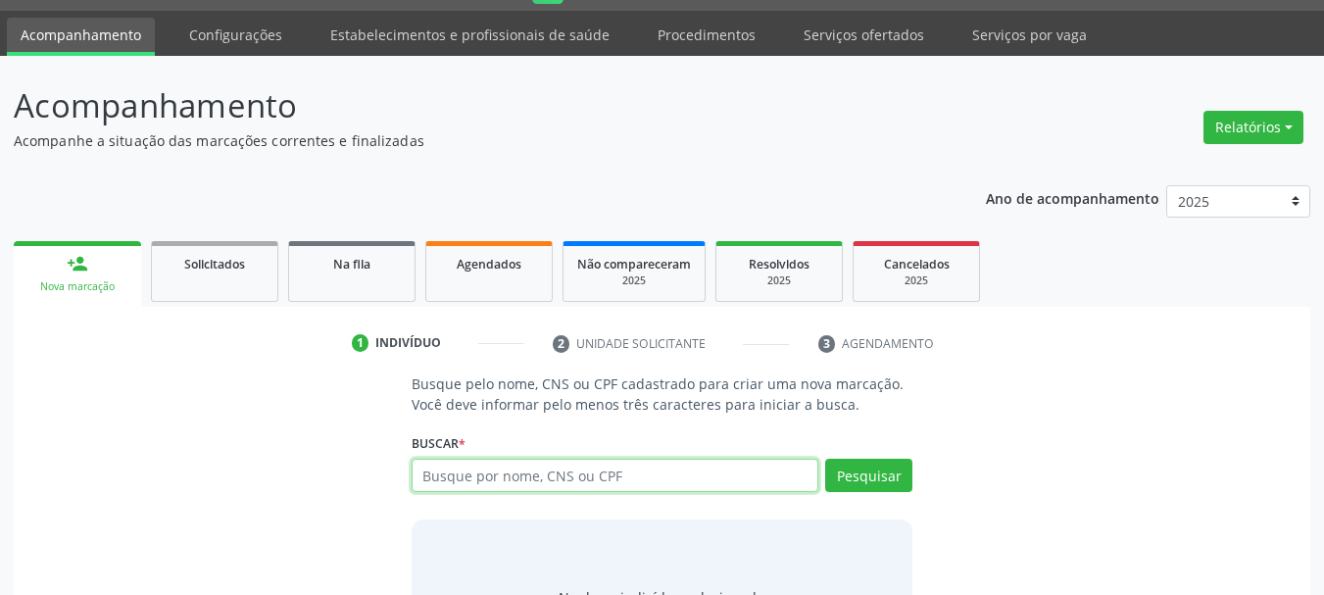
click at [440, 477] on input "text" at bounding box center [616, 475] width 408 height 33
type input "704801078121249"
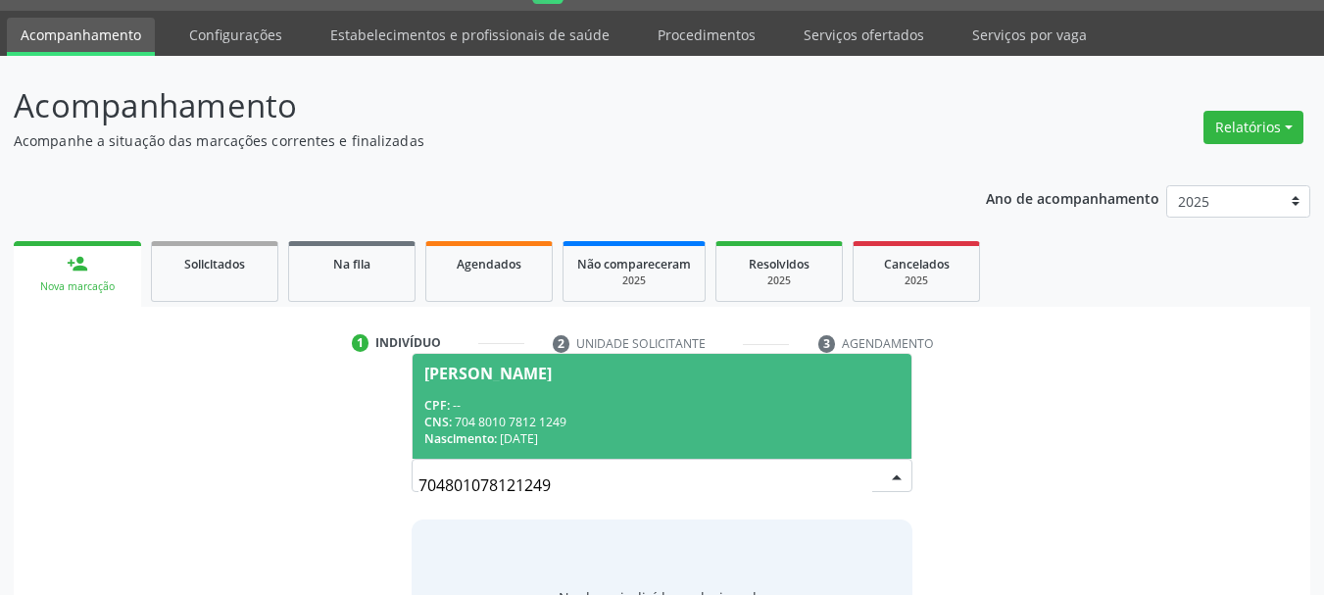
click at [655, 431] on div "Nascimento: 18/01/1963" at bounding box center [662, 438] width 476 height 17
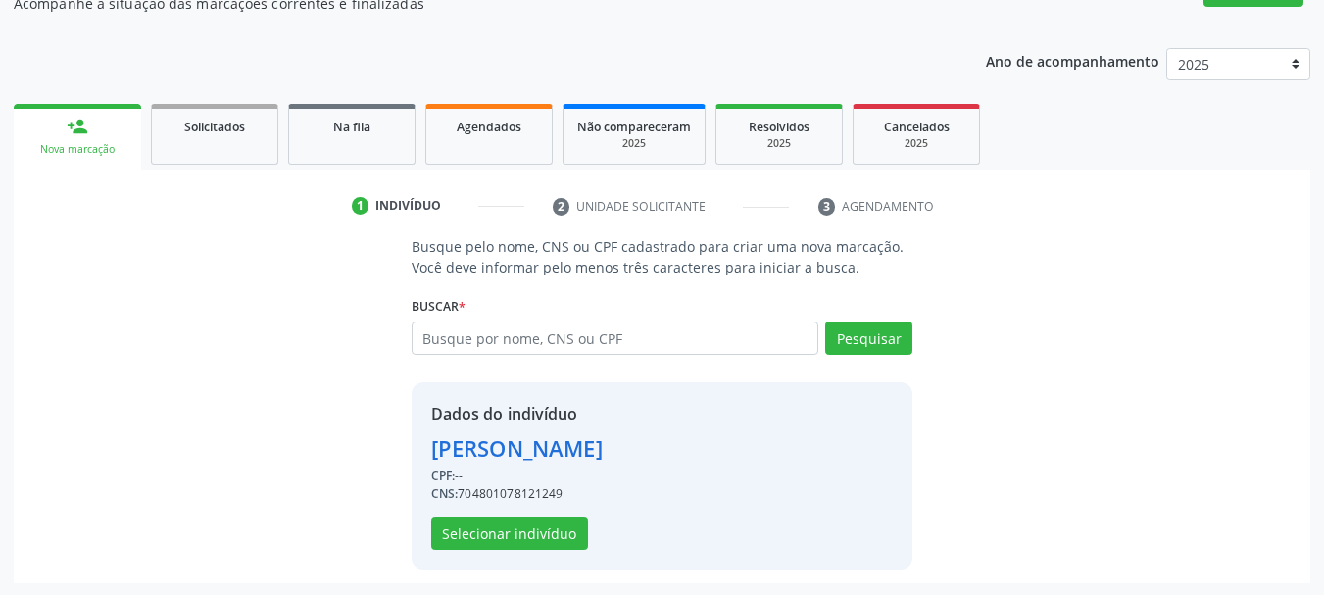
scroll to position [191, 0]
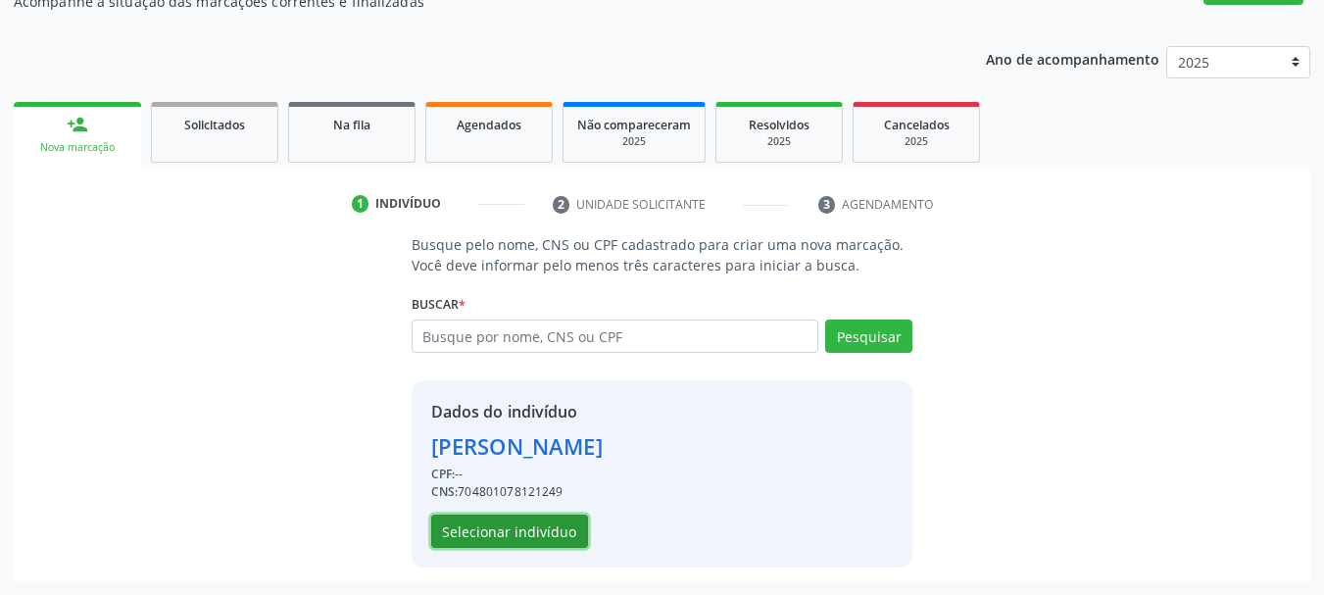
click at [552, 532] on button "Selecionar indivíduo" at bounding box center [509, 531] width 157 height 33
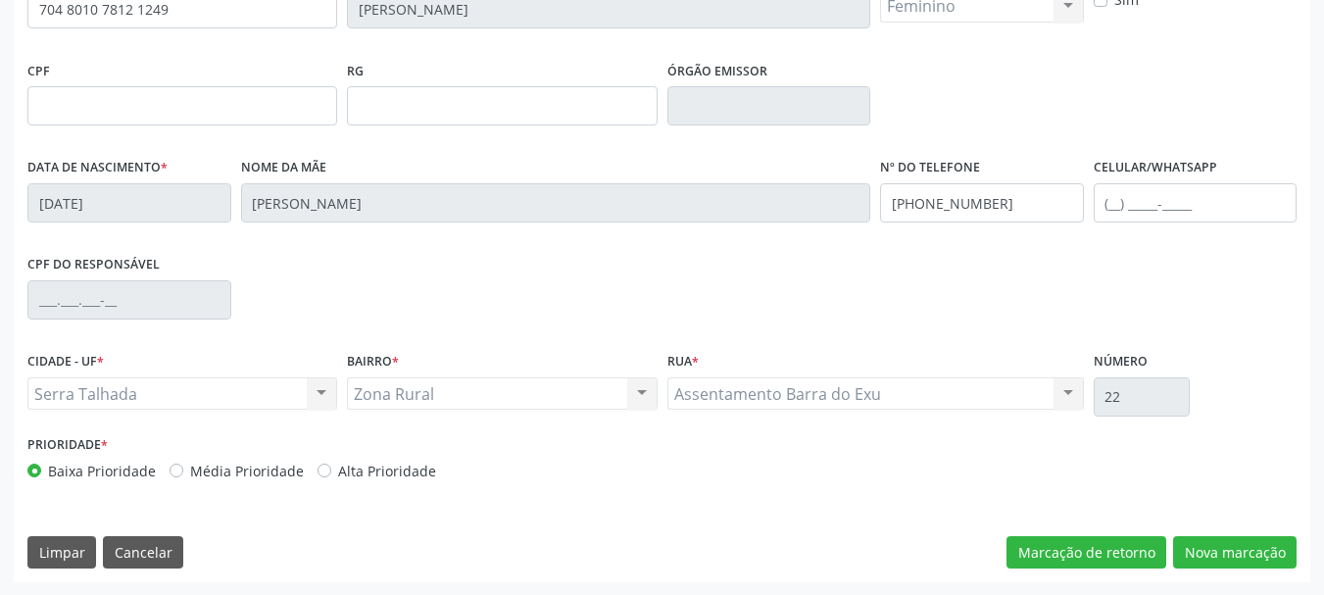
scroll to position [468, 0]
click at [962, 202] on input "(87) 99648-6089" at bounding box center [982, 201] width 204 height 39
click at [961, 200] on input "(87) 99648-6089" at bounding box center [982, 201] width 204 height 39
click at [1252, 545] on button "Nova marcação" at bounding box center [1235, 551] width 124 height 33
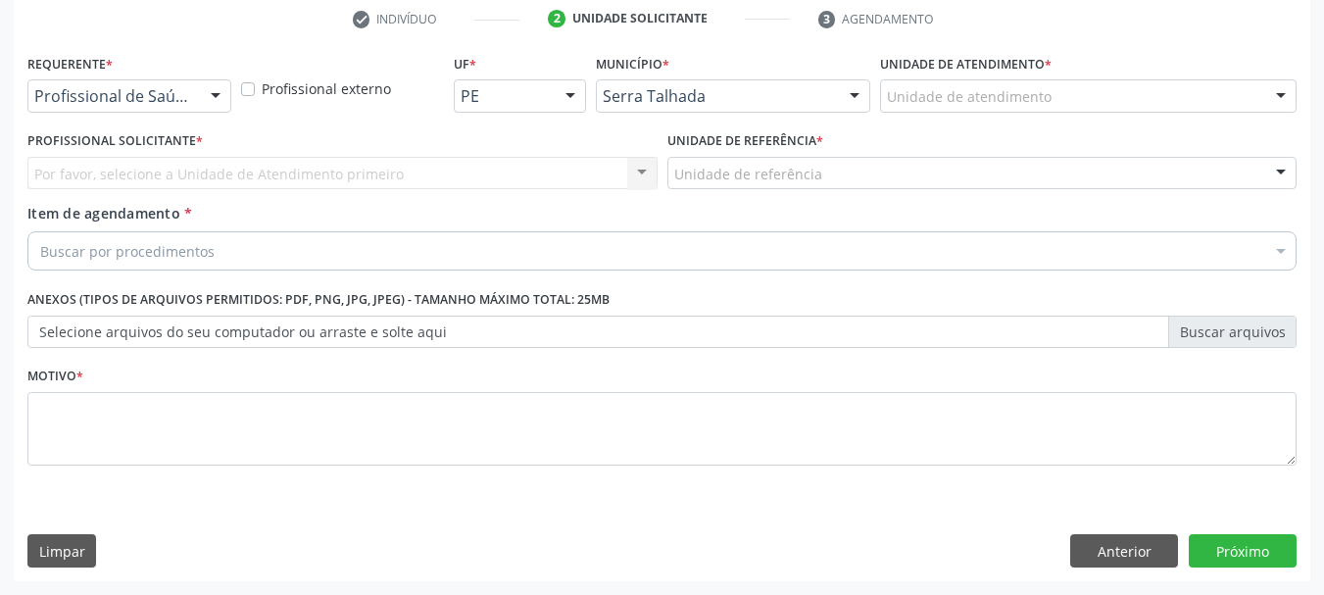
scroll to position [376, 0]
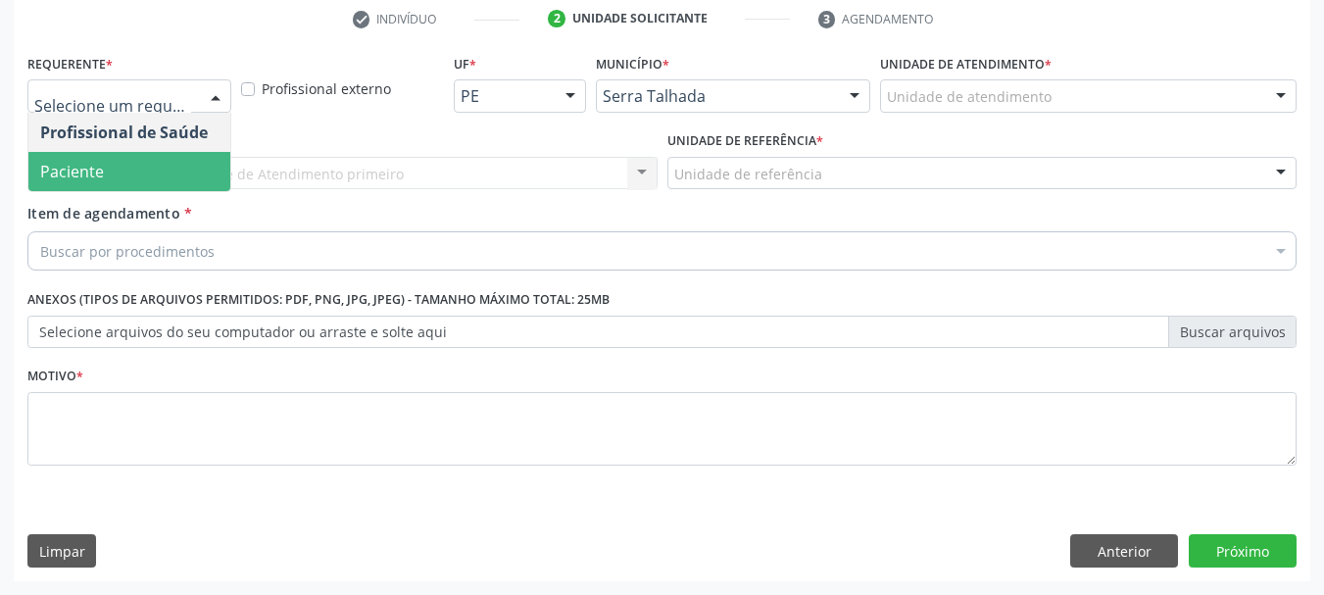
click at [82, 168] on span "Paciente" at bounding box center [72, 172] width 64 height 22
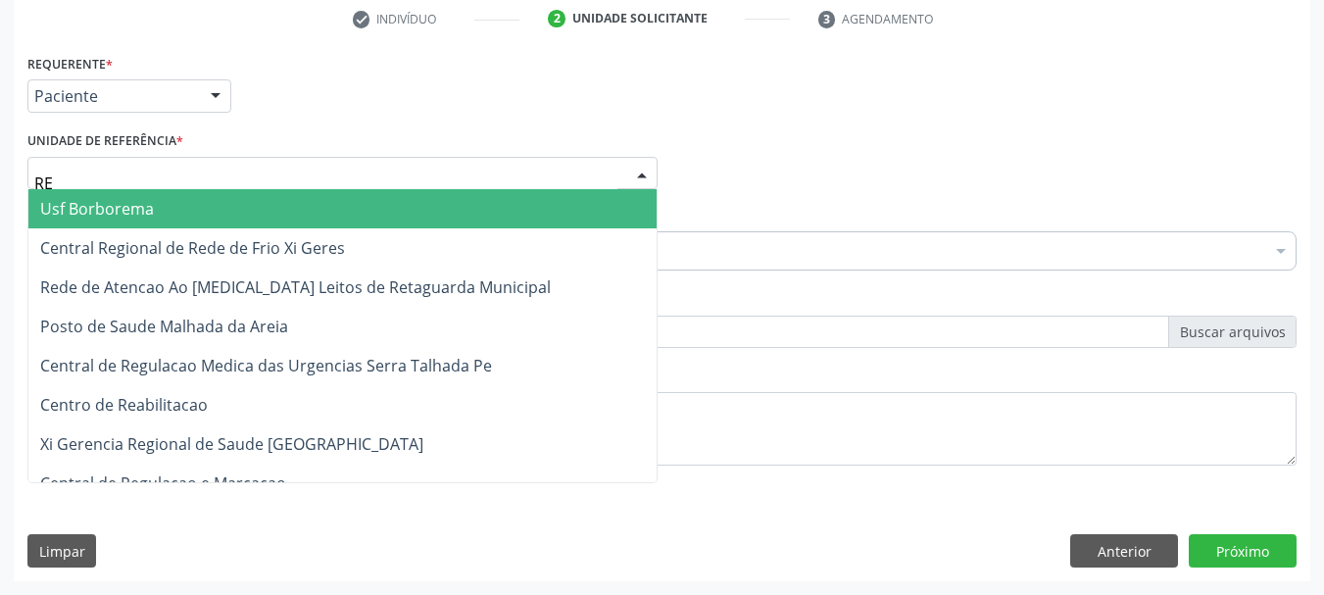
type input "REA"
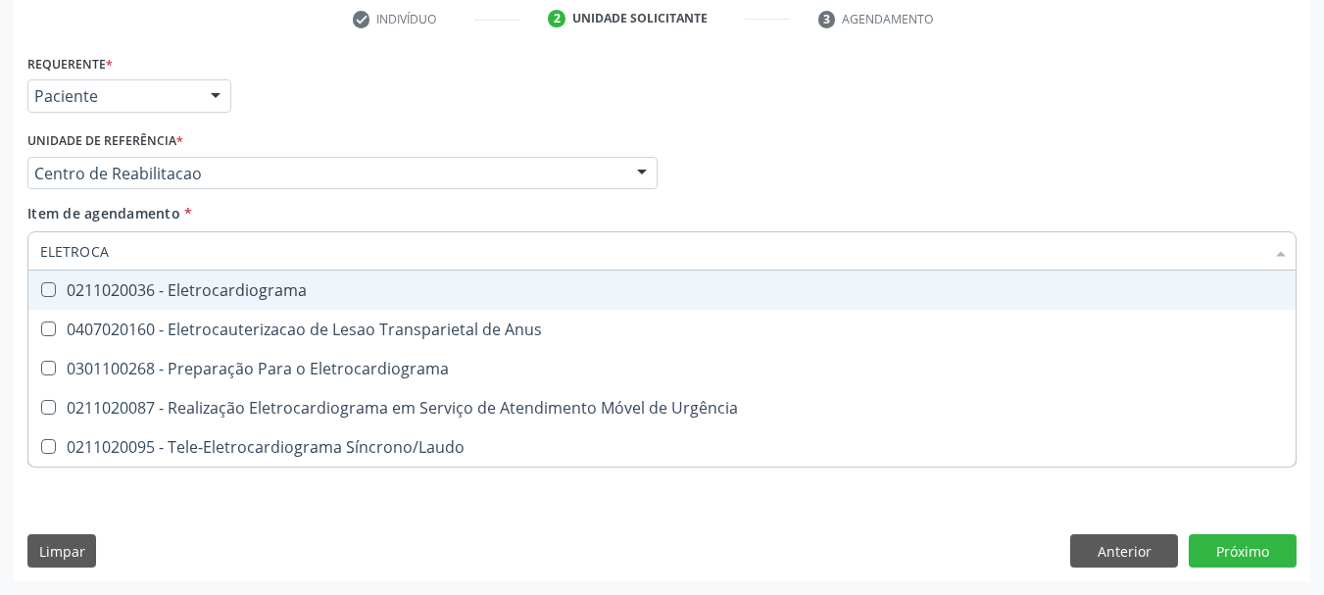
type input "ELETROCAR"
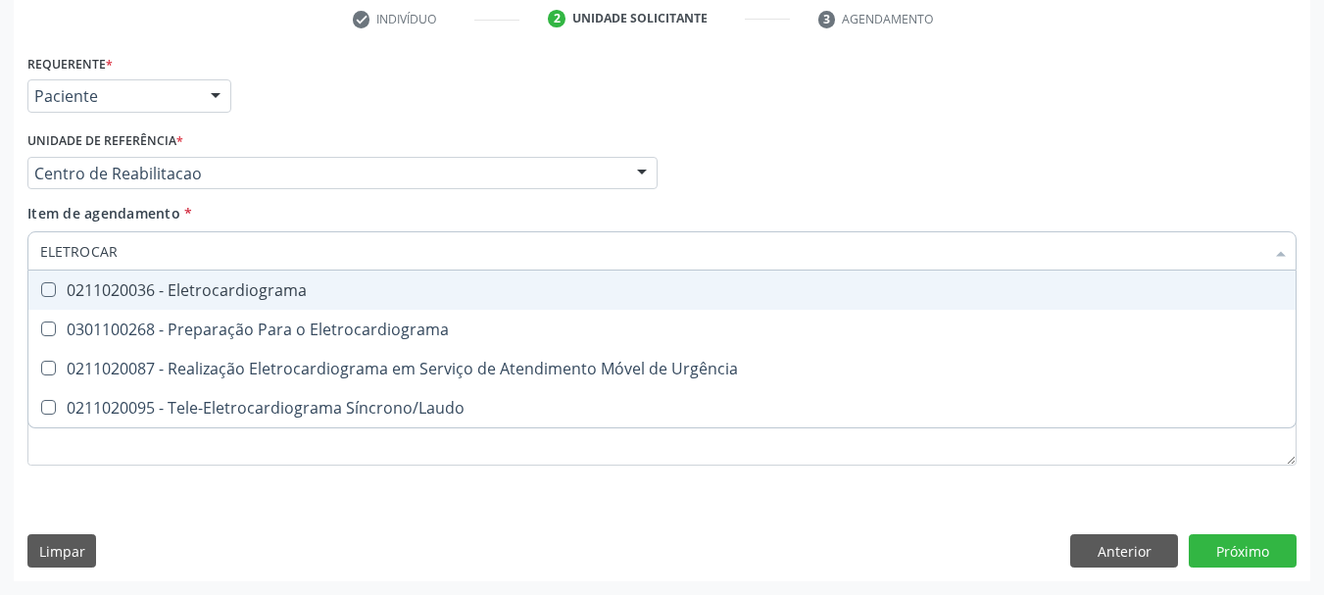
click at [267, 302] on span "0211020036 - Eletrocardiograma" at bounding box center [661, 290] width 1267 height 39
checkbox Eletrocardiograma "true"
click at [587, 105] on div "Requerente * Paciente Profissional de Saúde Paciente Nenhum resultado encontrad…" at bounding box center [662, 87] width 1279 height 76
checkbox Eletrocardiograma "true"
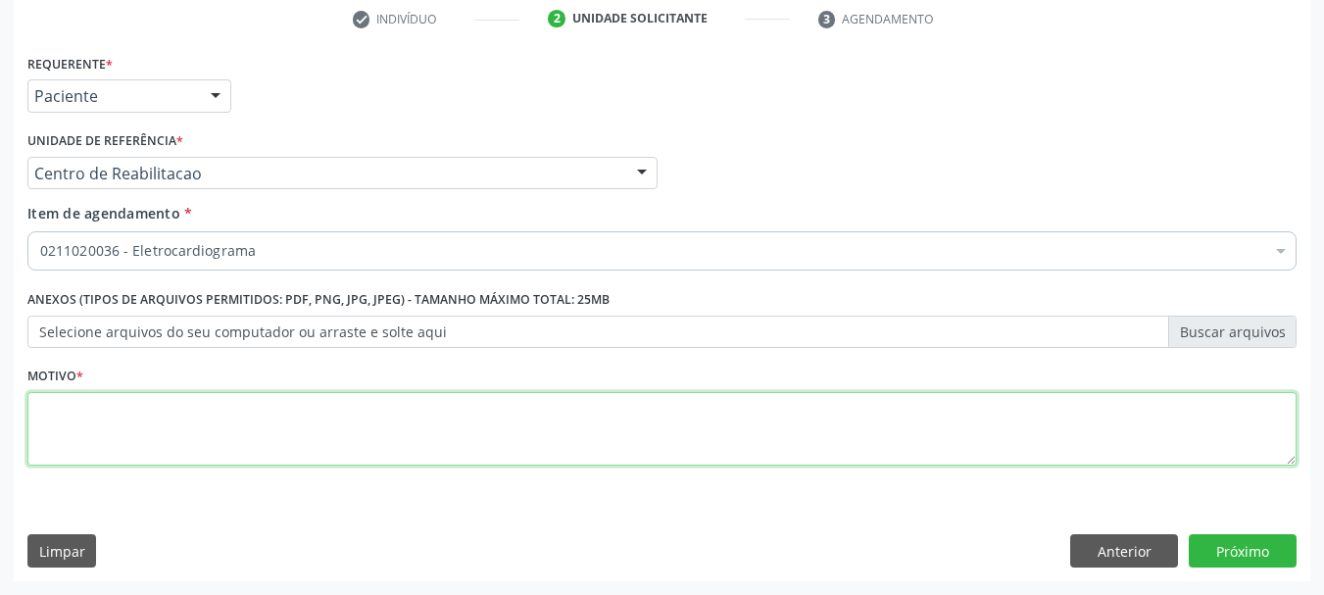
click at [144, 423] on textarea at bounding box center [661, 429] width 1269 height 74
type textarea "A"
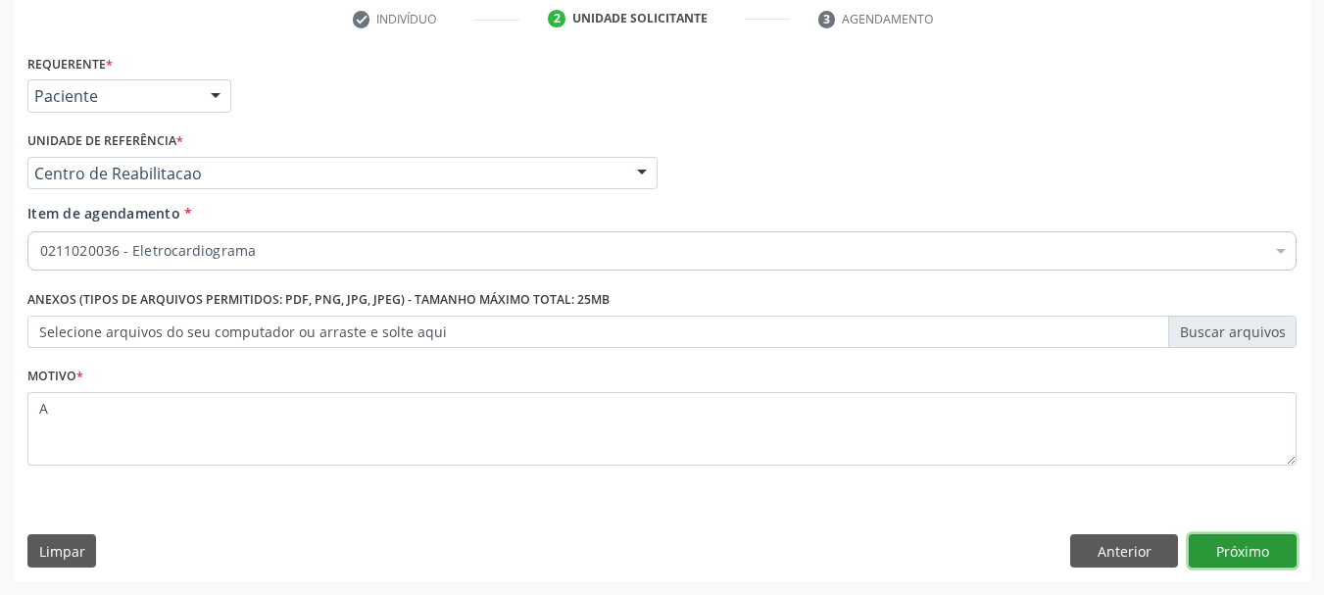
click at [1199, 561] on button "Próximo" at bounding box center [1243, 550] width 108 height 33
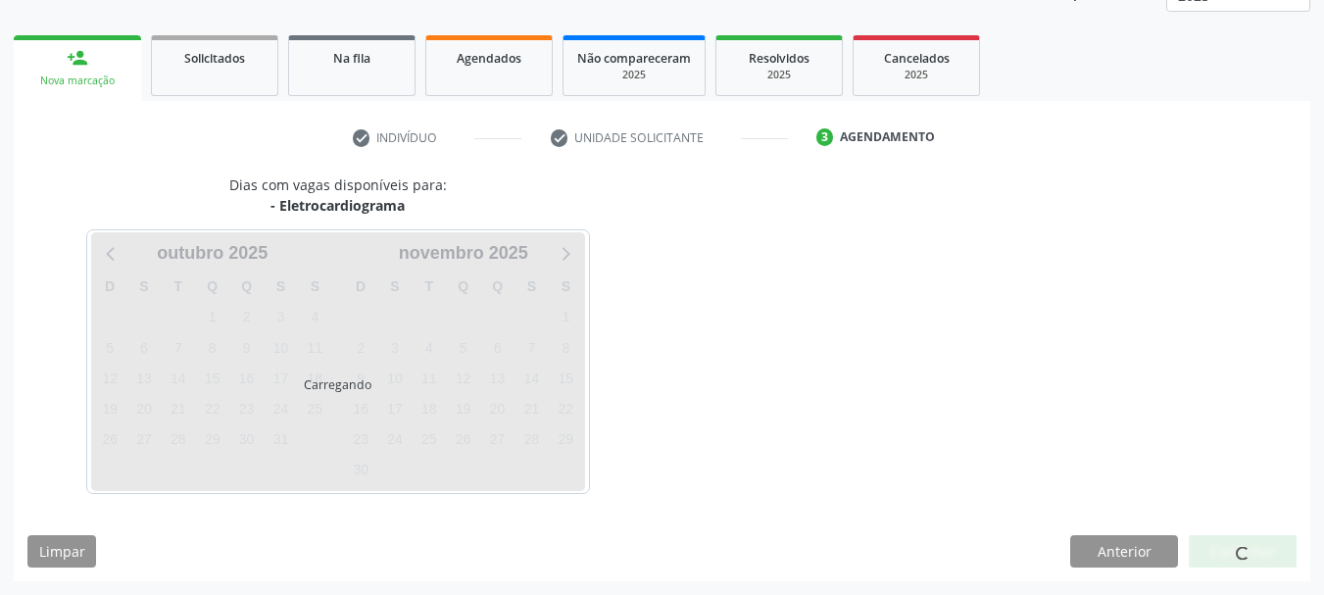
scroll to position [258, 0]
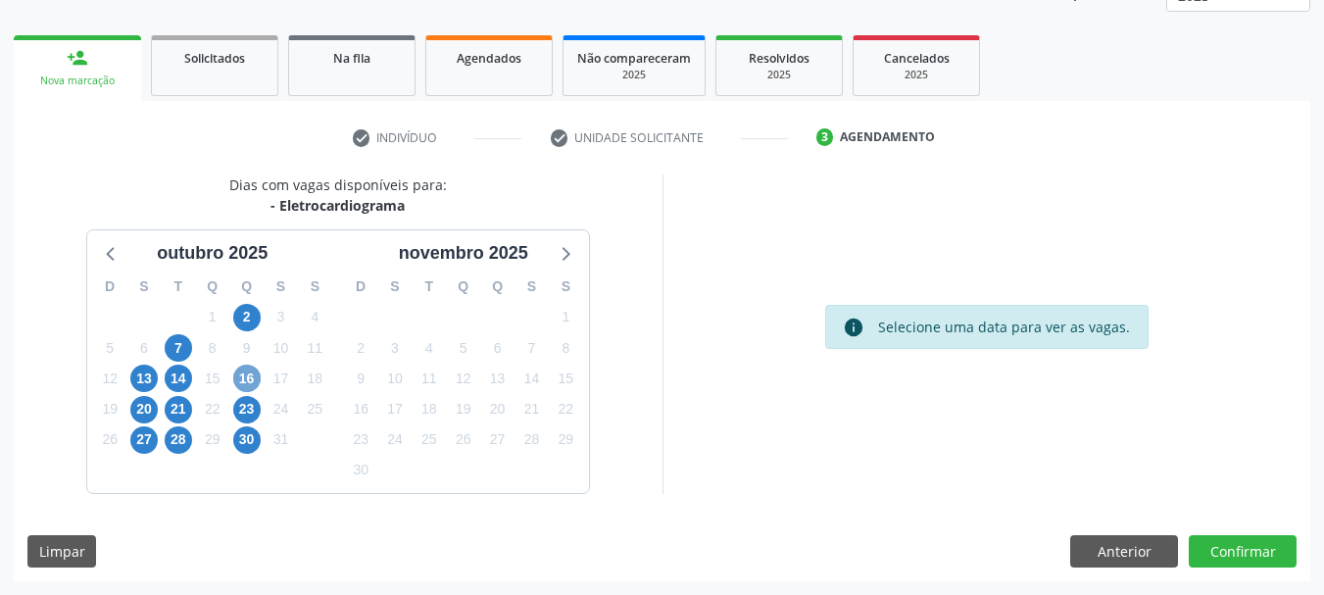
click at [242, 375] on span "16" at bounding box center [246, 378] width 27 height 27
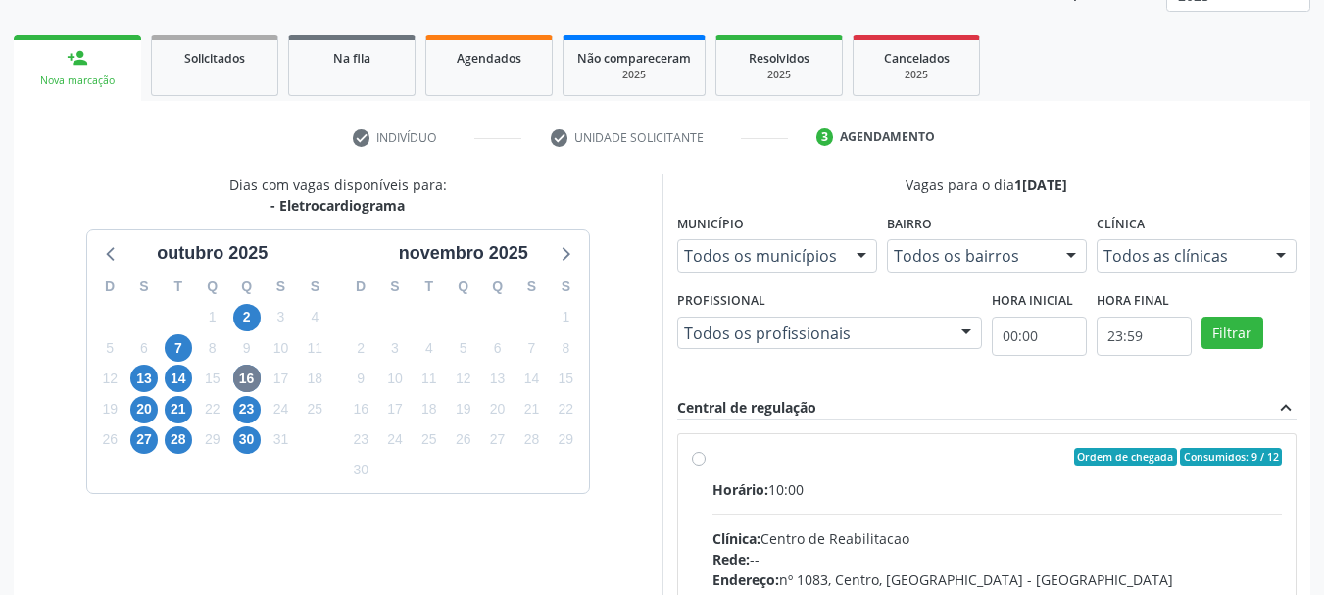
click at [793, 482] on div "Horário: 10:00" at bounding box center [998, 489] width 570 height 21
click at [706, 466] on input "Ordem de chegada Consumidos: 9 / 12 Horário: 10:00 Clínica: Centro de Reabilita…" at bounding box center [699, 457] width 14 height 18
radio input "true"
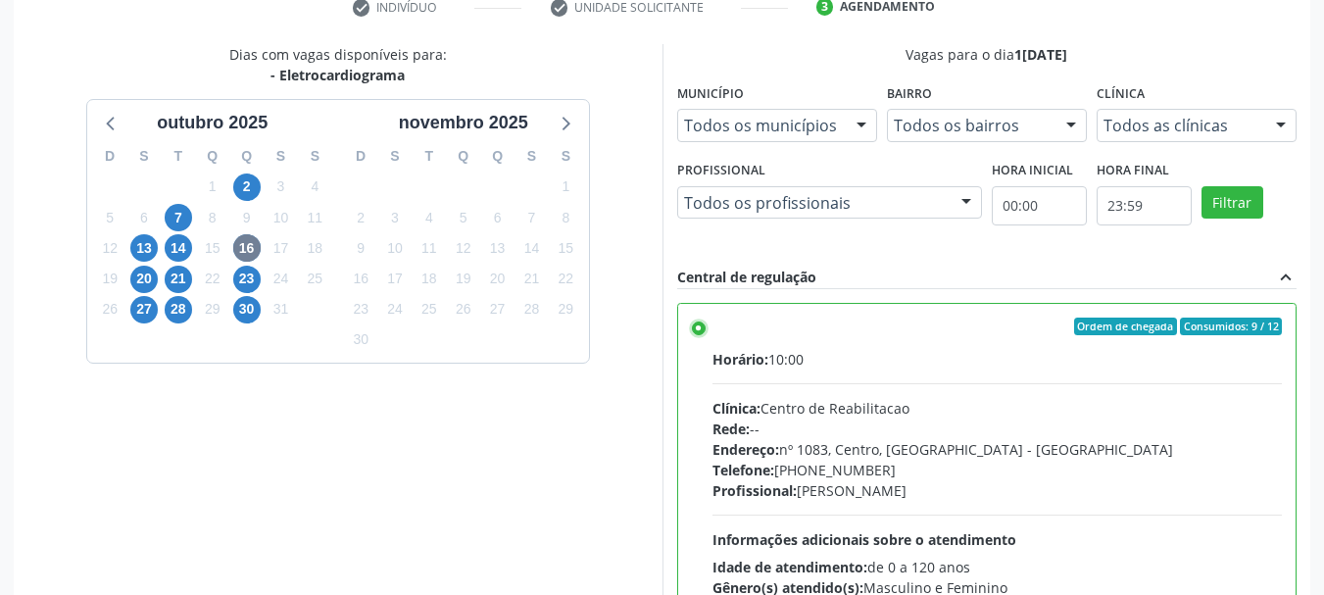
scroll to position [576, 0]
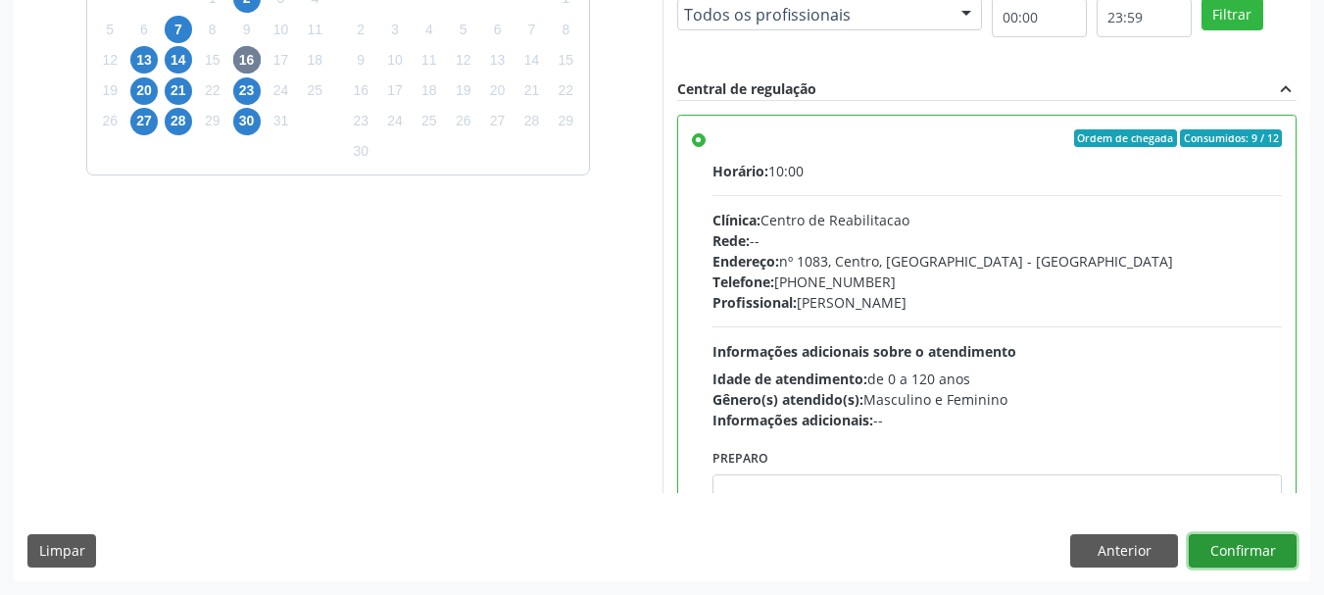
click at [1232, 552] on button "Confirmar" at bounding box center [1243, 550] width 108 height 33
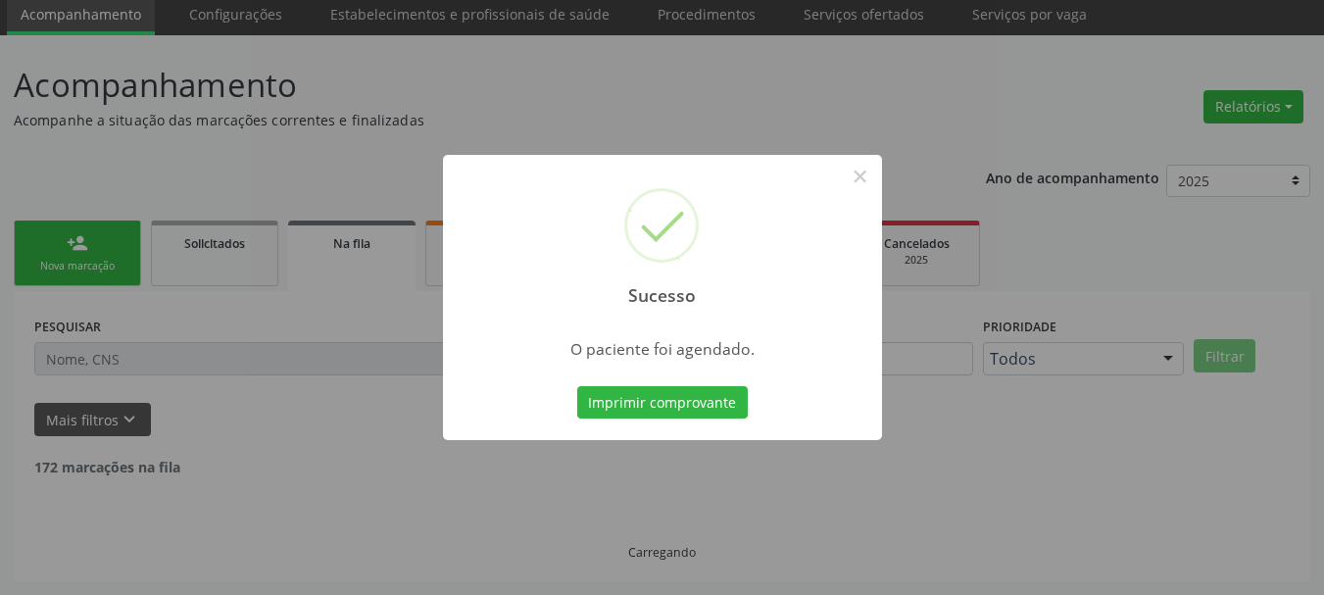
scroll to position [52, 0]
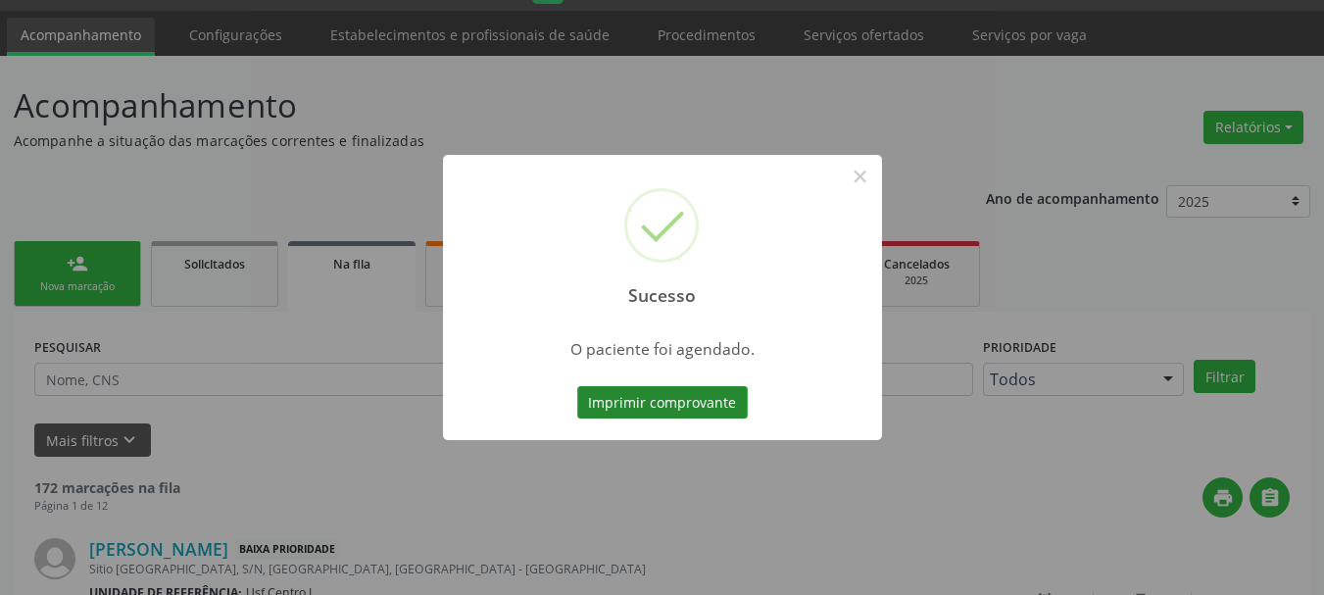
click at [686, 405] on button "Imprimir comprovante" at bounding box center [662, 402] width 171 height 33
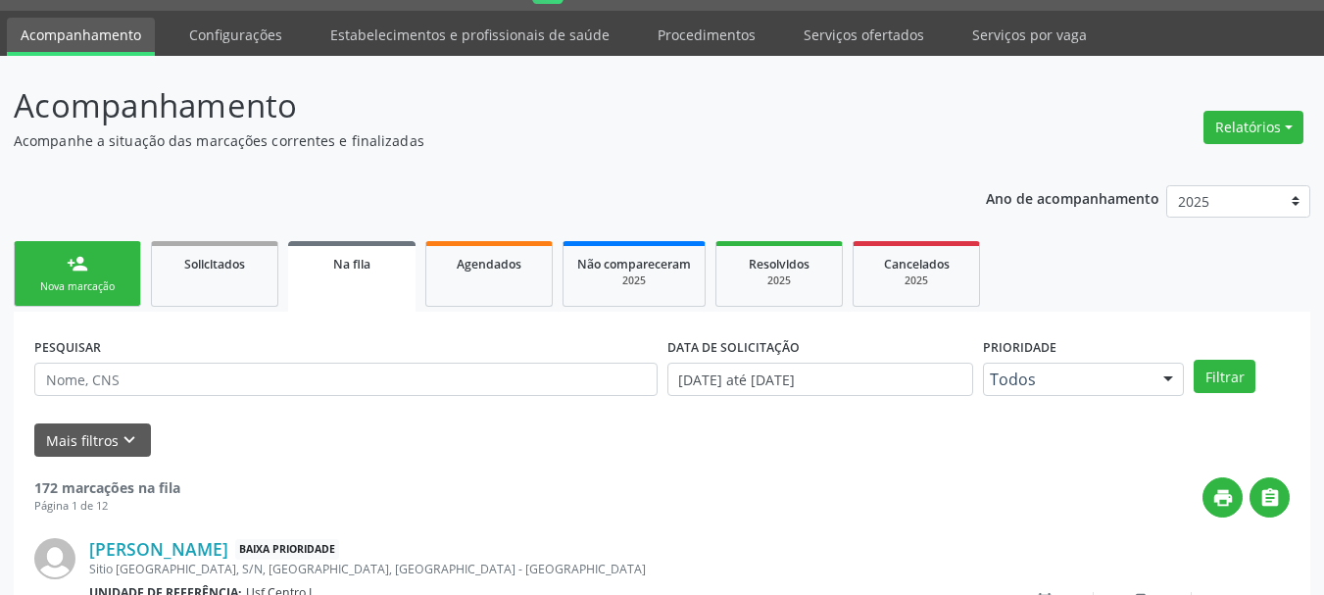
scroll to position [52, 0]
click at [94, 272] on link "person_add Nova marcação" at bounding box center [77, 274] width 127 height 66
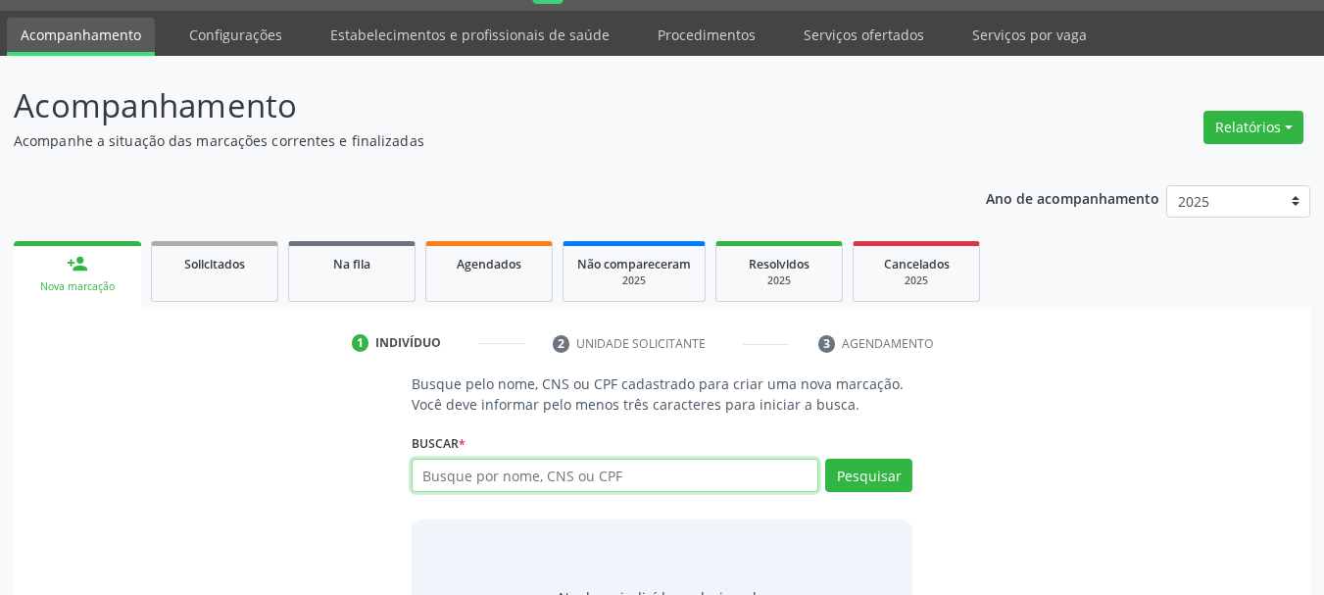
click at [476, 484] on input "text" at bounding box center [616, 475] width 408 height 33
paste input "01698992173"
type input "01698992173"
click at [891, 493] on div "Pesquisar" at bounding box center [865, 482] width 94 height 47
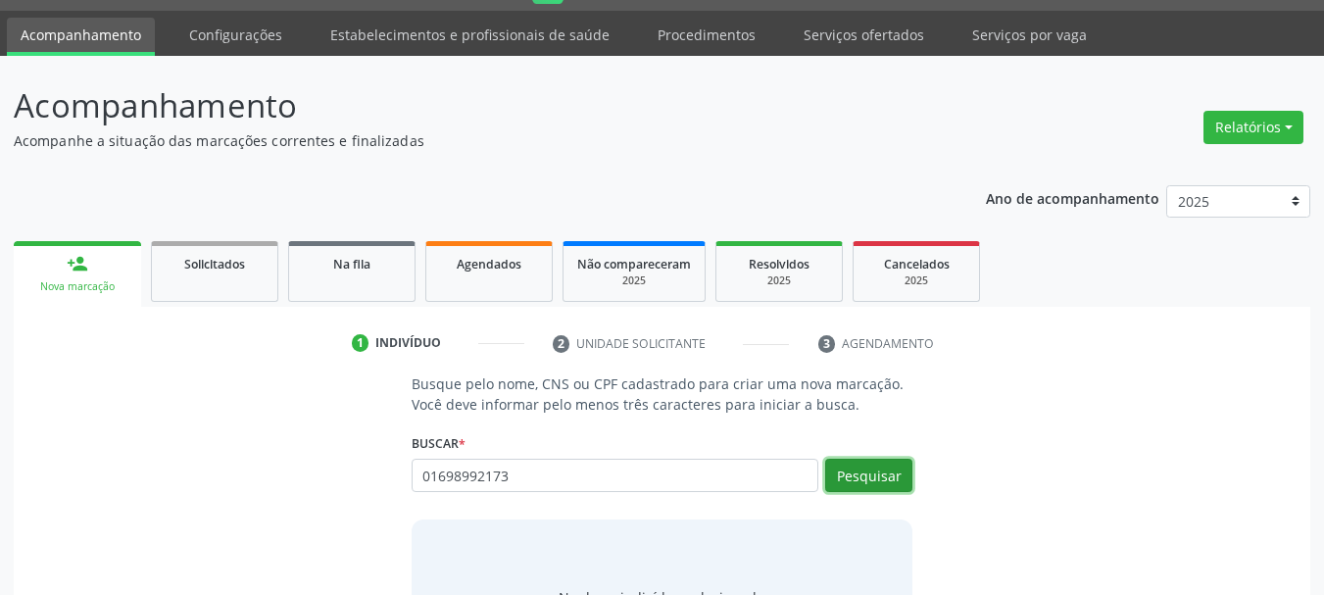
click at [883, 470] on button "Pesquisar" at bounding box center [868, 475] width 87 height 33
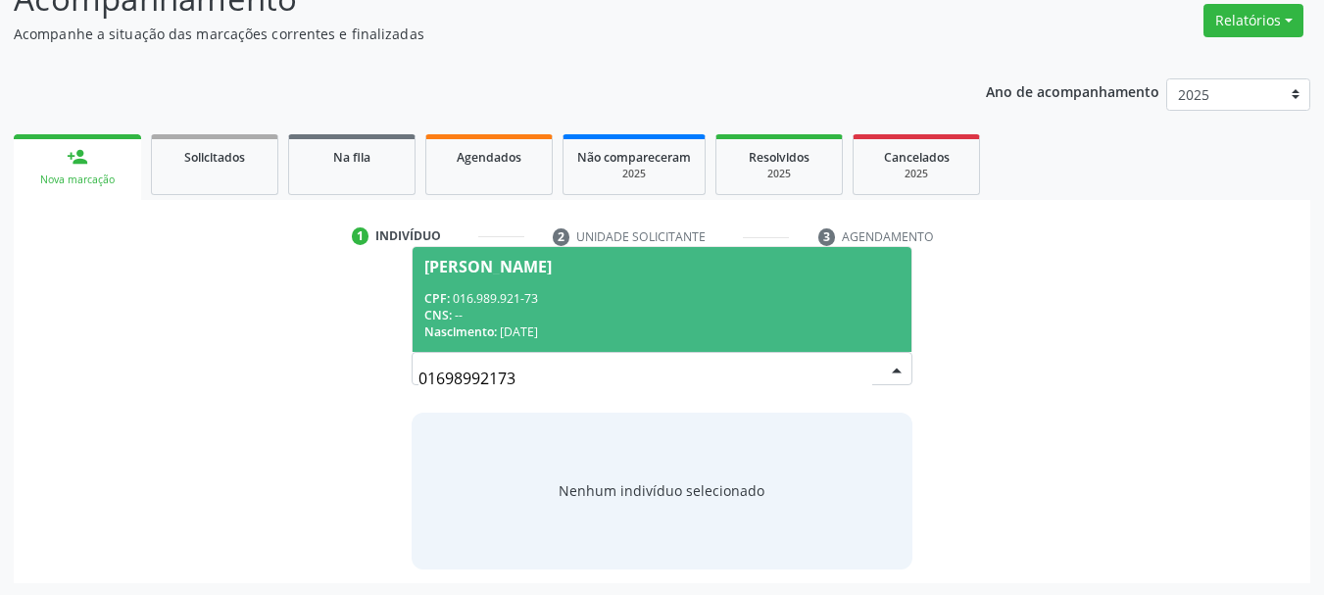
scroll to position [161, 0]
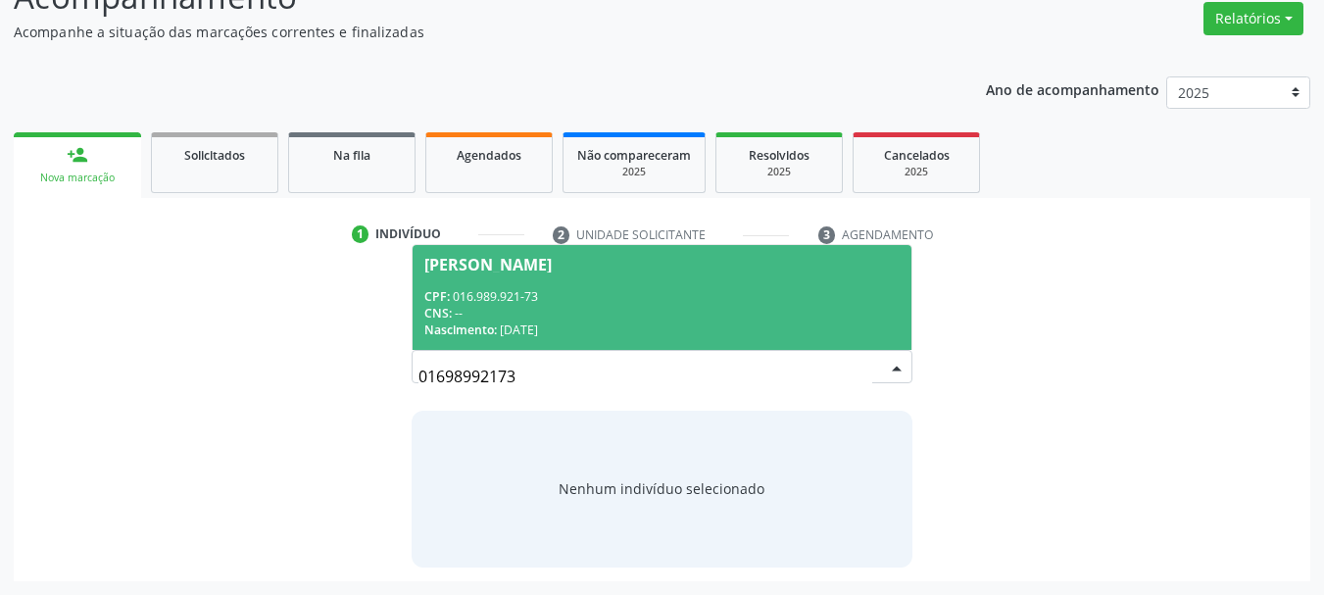
click at [604, 329] on div "Nascimento: 1[DATE]" at bounding box center [662, 330] width 476 height 17
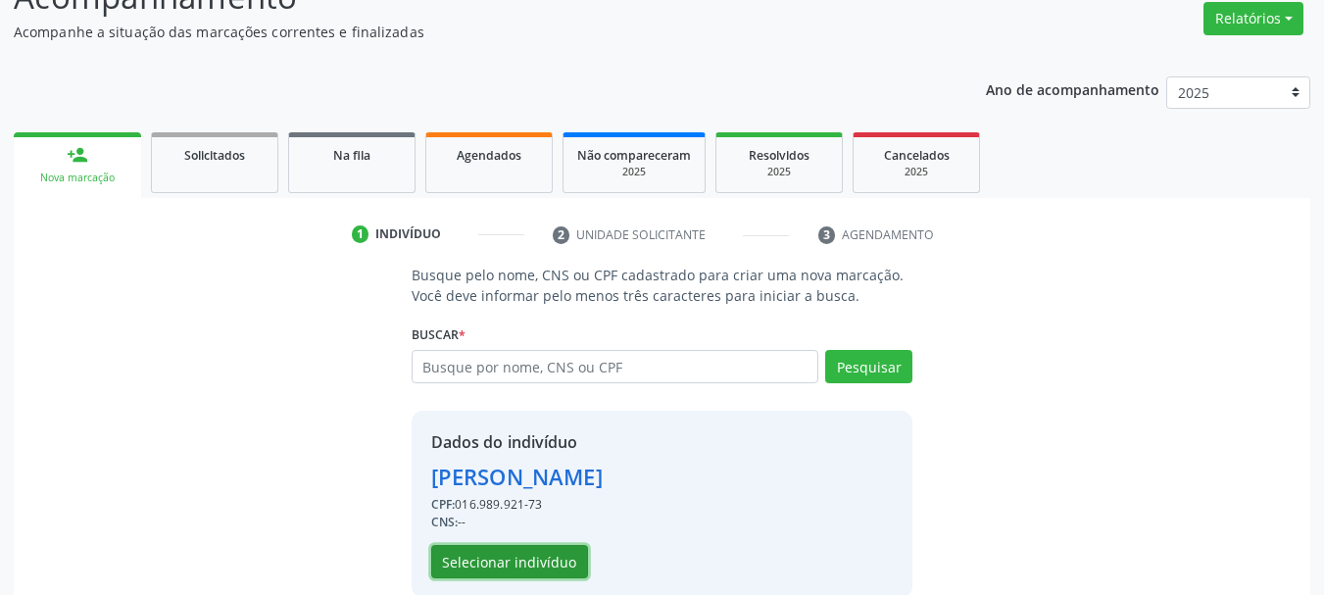
click at [542, 569] on button "Selecionar indivíduo" at bounding box center [509, 561] width 157 height 33
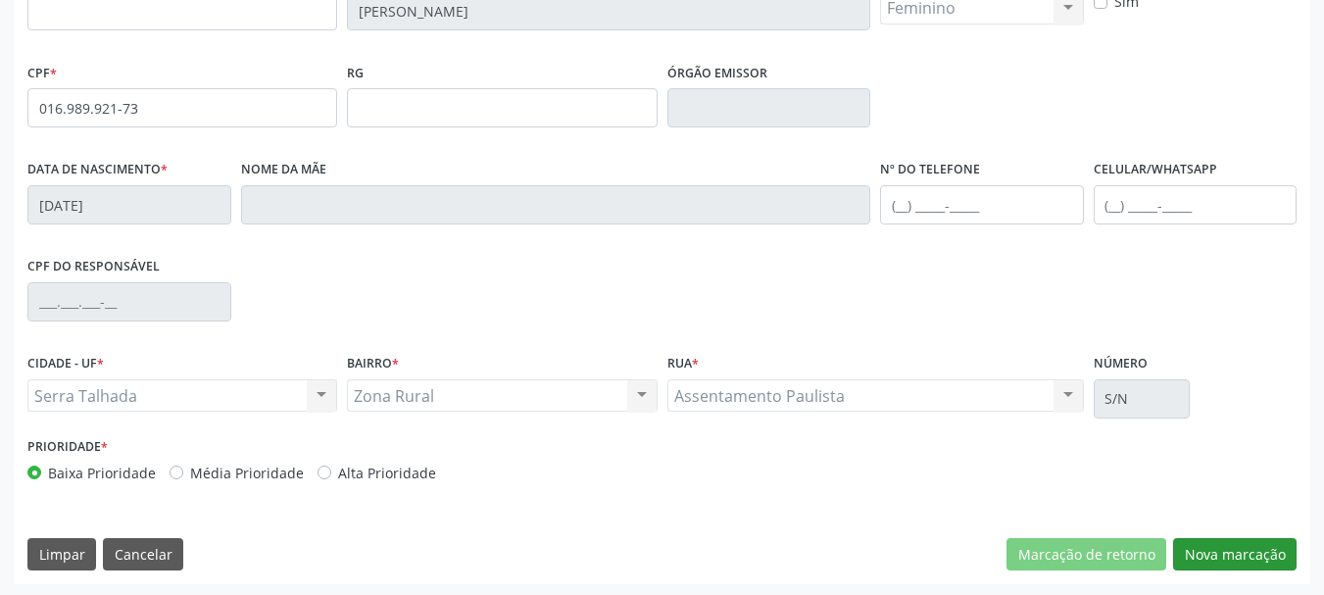
scroll to position [468, 0]
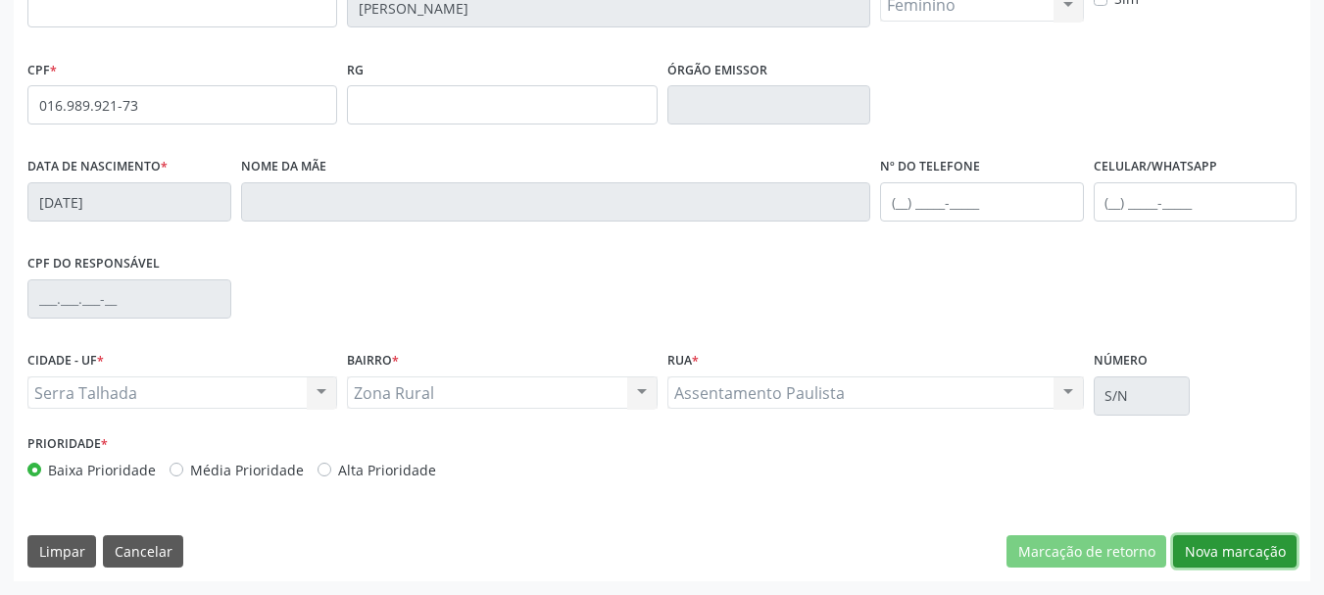
click at [1261, 552] on button "Nova marcação" at bounding box center [1235, 551] width 124 height 33
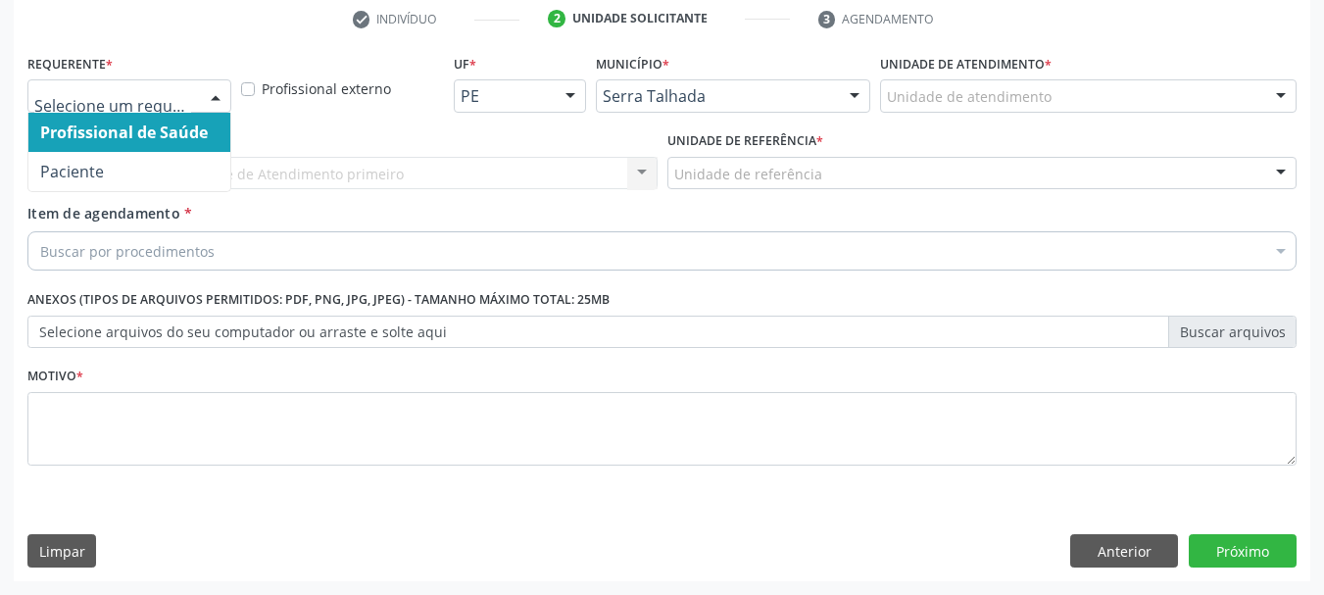
click at [100, 109] on div at bounding box center [129, 95] width 204 height 33
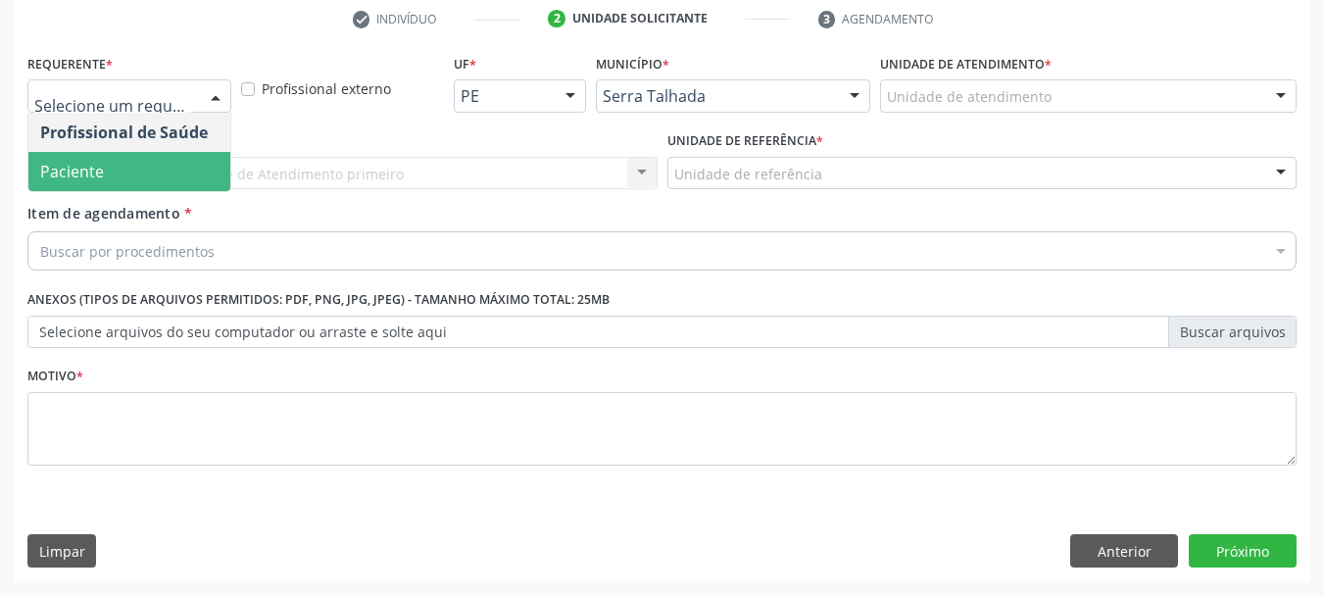
click at [111, 165] on span "Paciente" at bounding box center [129, 171] width 202 height 39
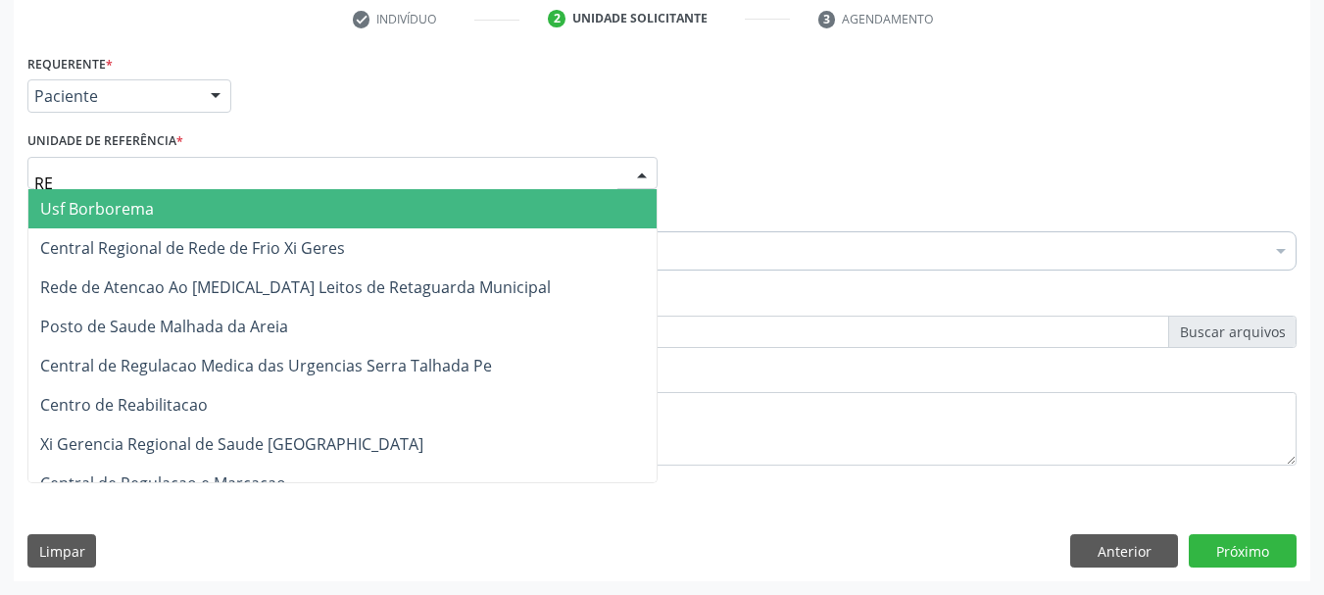
type input "REA"
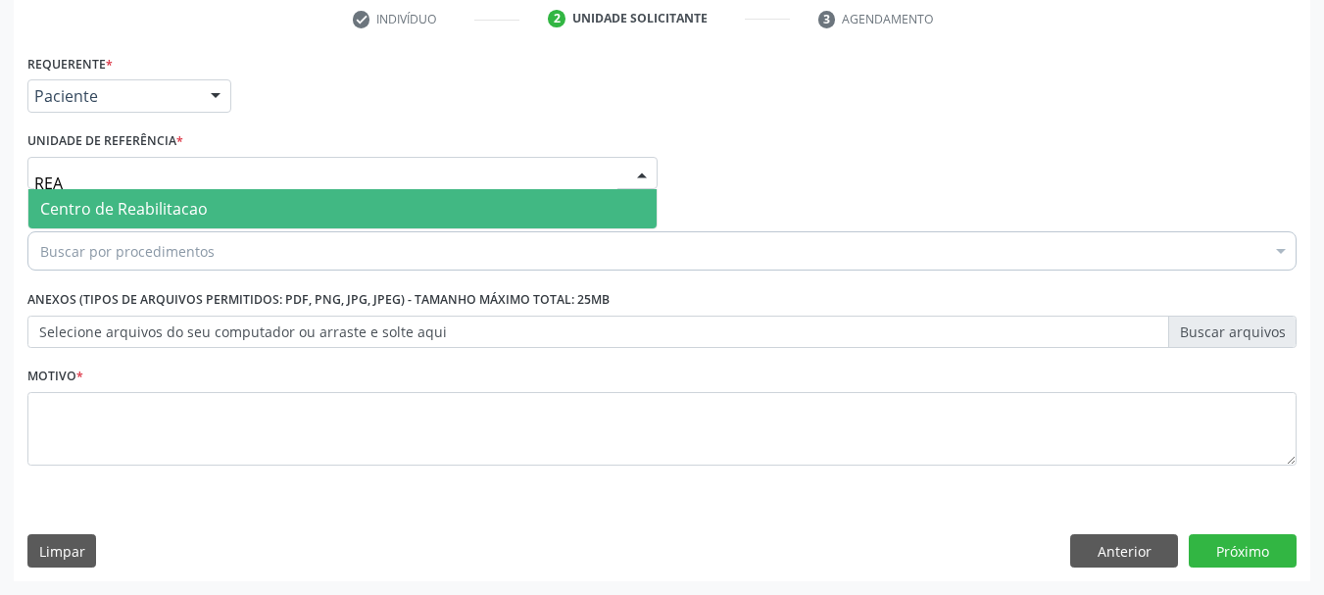
click at [116, 212] on span "Centro de Reabilitacao" at bounding box center [124, 209] width 168 height 22
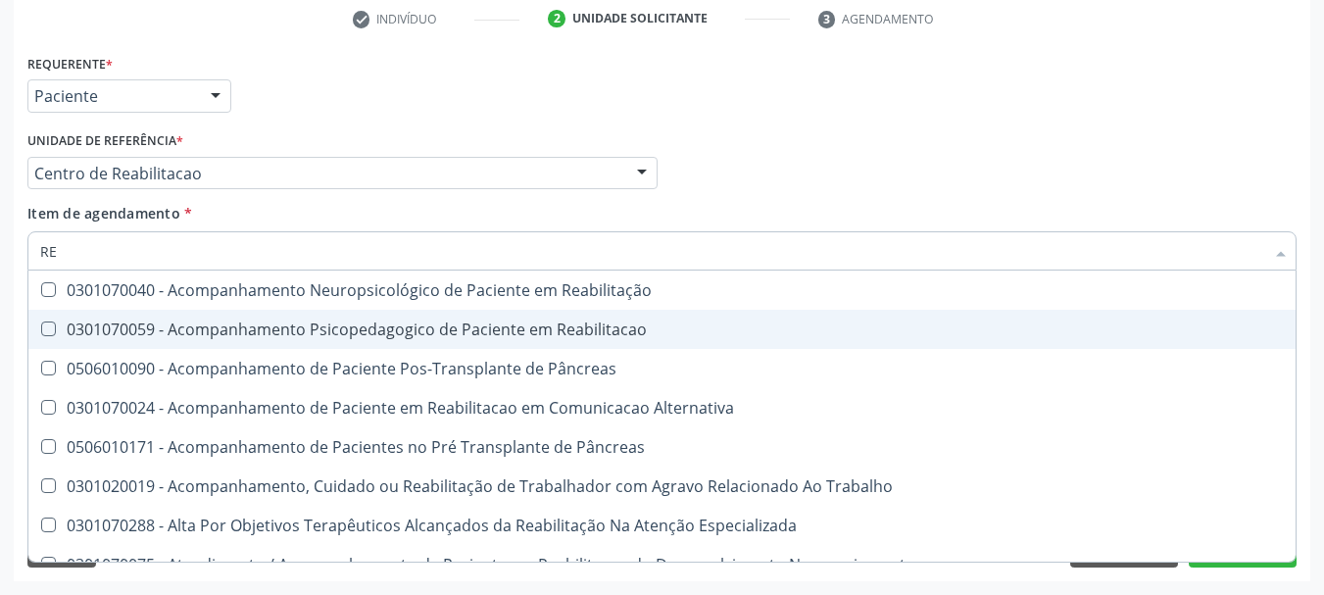
type input "R"
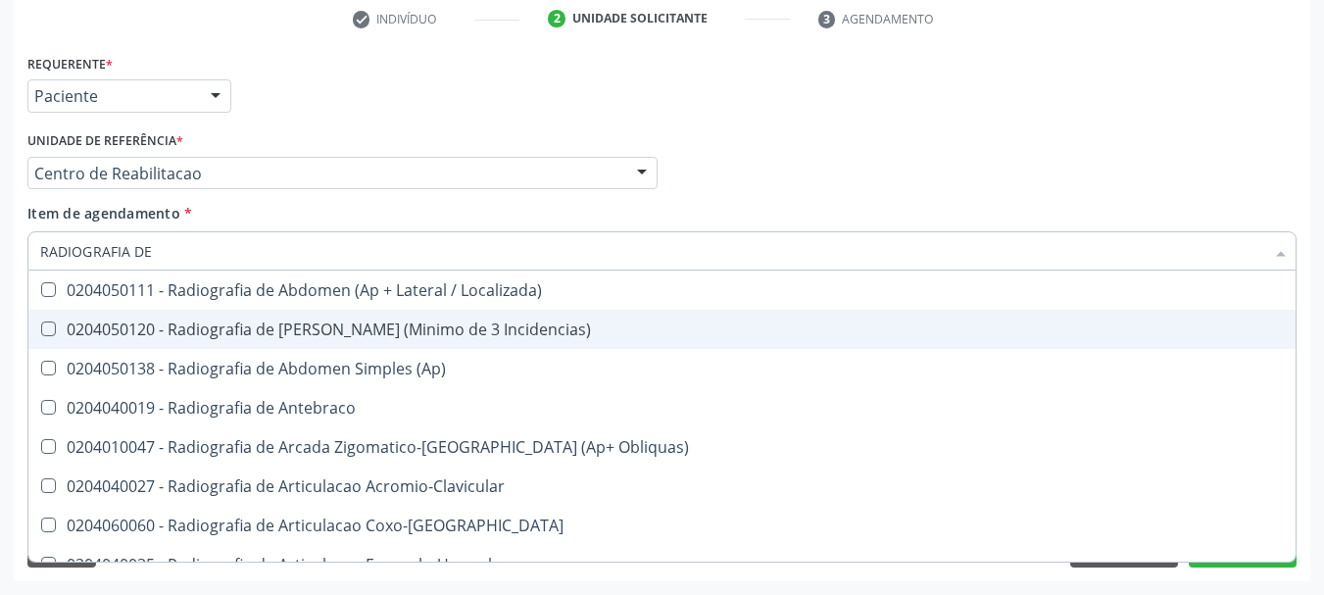
type input "RADIOGRAFIA DE T"
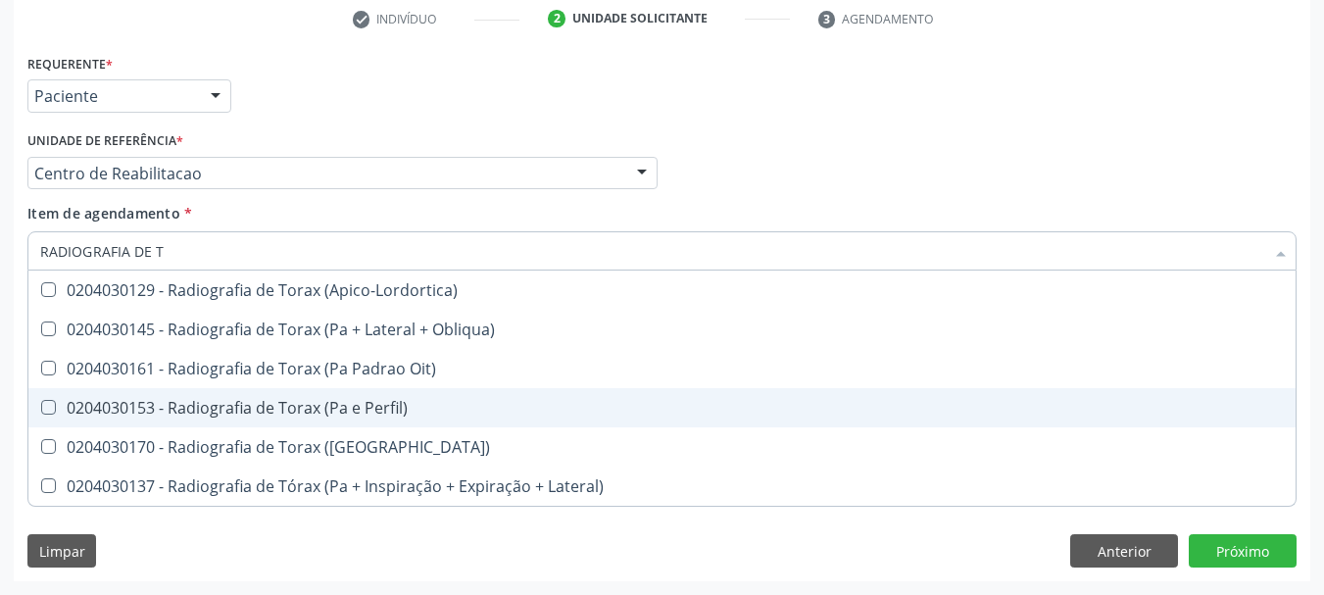
click at [242, 400] on div "0204030153 - Radiografia de Torax (Pa e Perfil)" at bounding box center [662, 408] width 1244 height 16
checkbox Perfil\) "true"
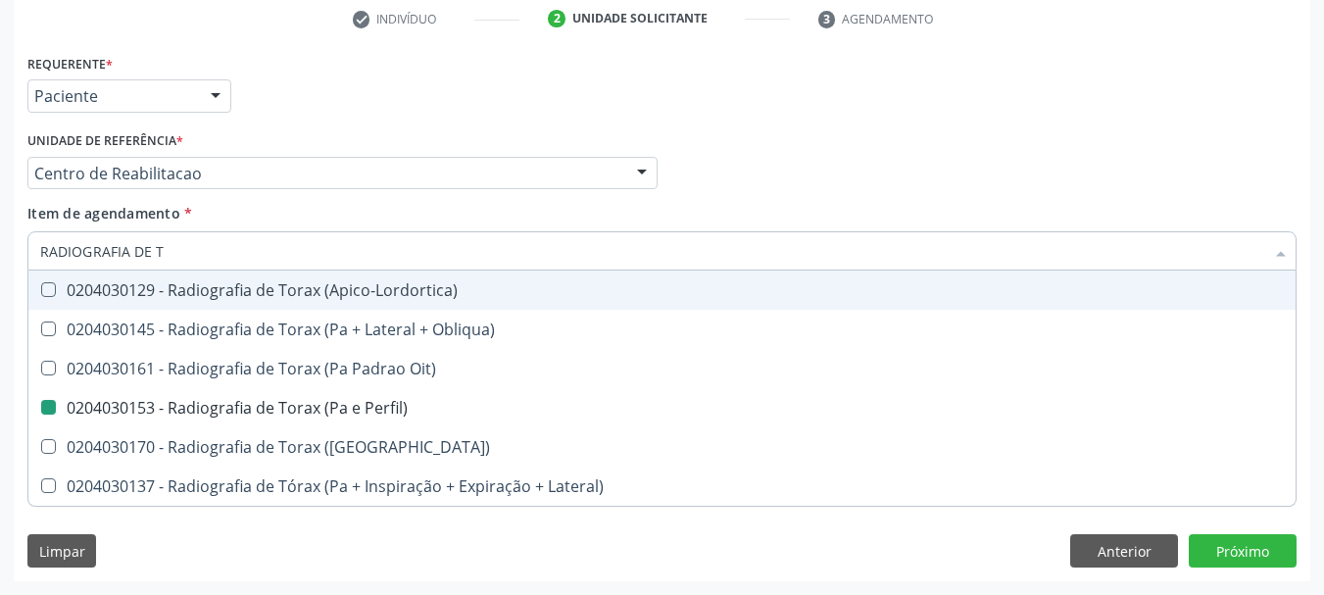
click at [785, 192] on div "Profissional Solicitante Por favor, selecione a Unidade de Atendimento primeiro…" at bounding box center [662, 164] width 1279 height 76
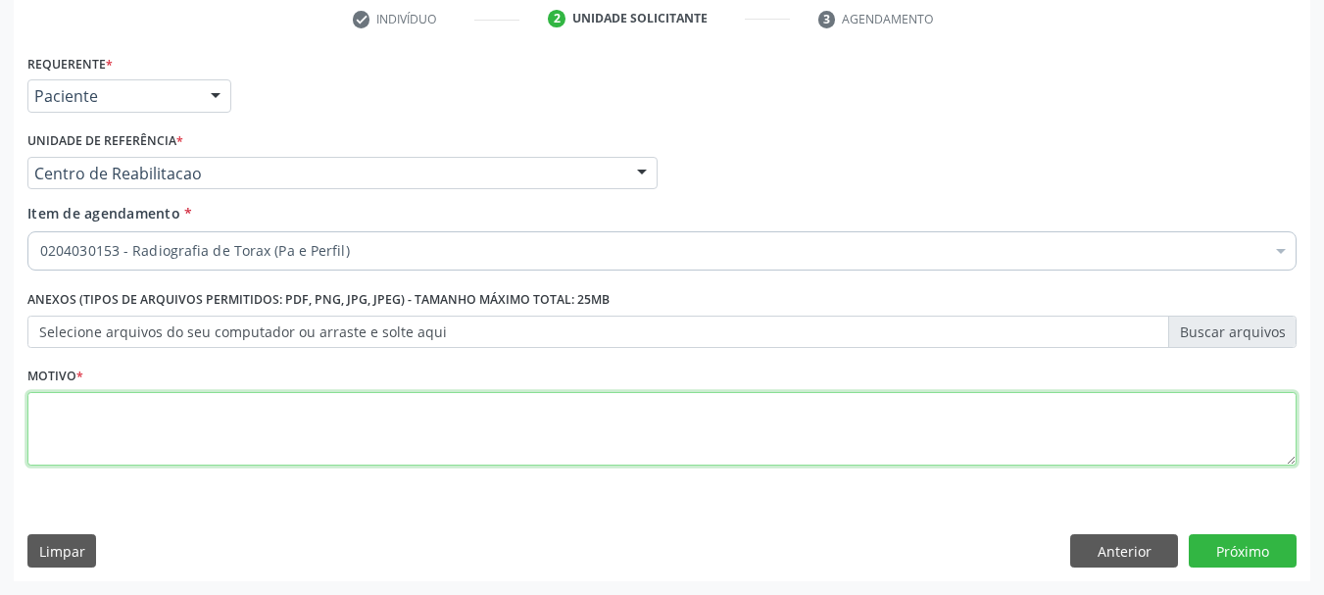
click at [140, 457] on textarea at bounding box center [661, 429] width 1269 height 74
type textarea "Z"
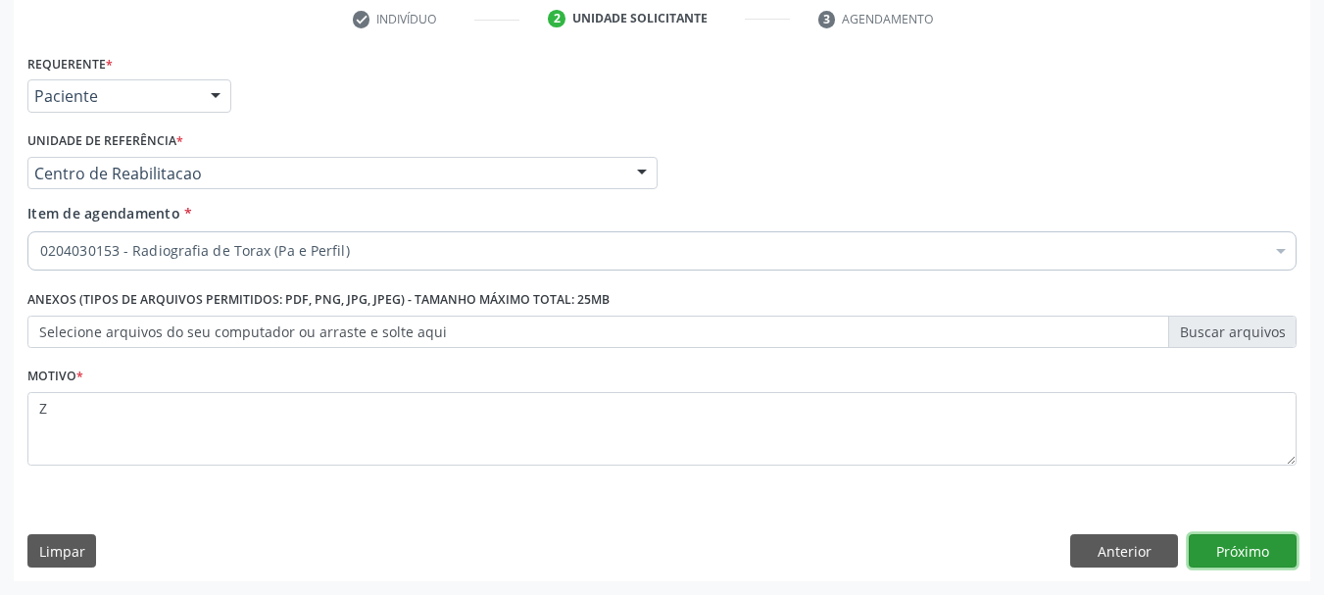
click at [1253, 559] on button "Próximo" at bounding box center [1243, 550] width 108 height 33
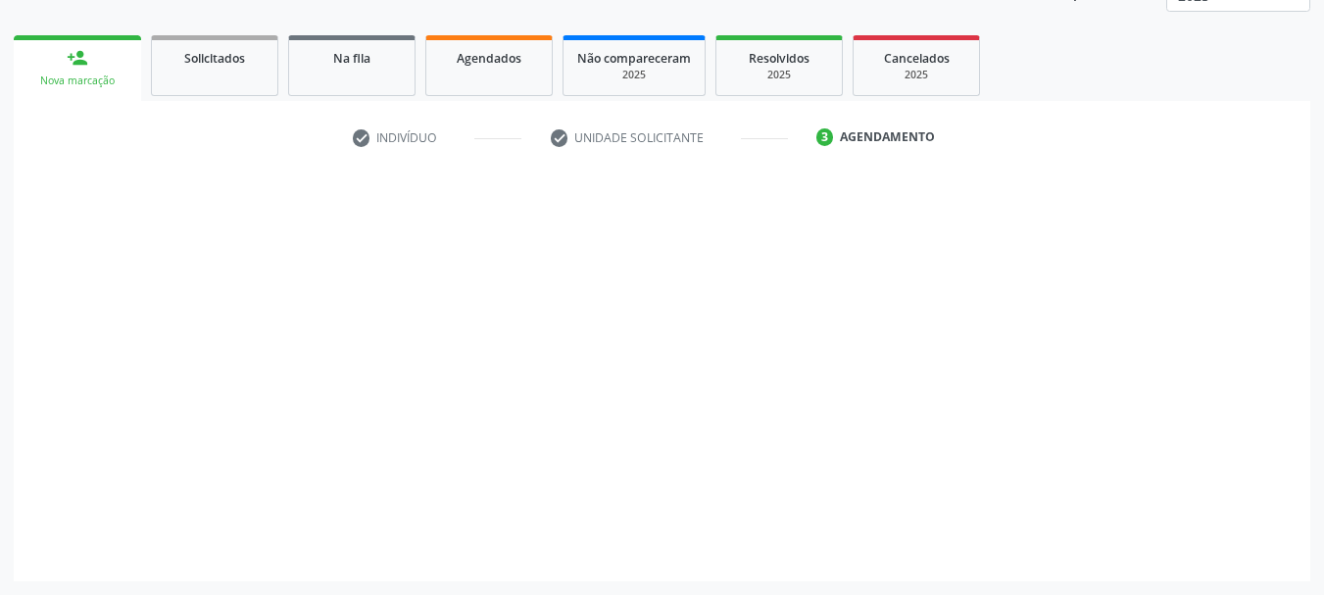
scroll to position [258, 0]
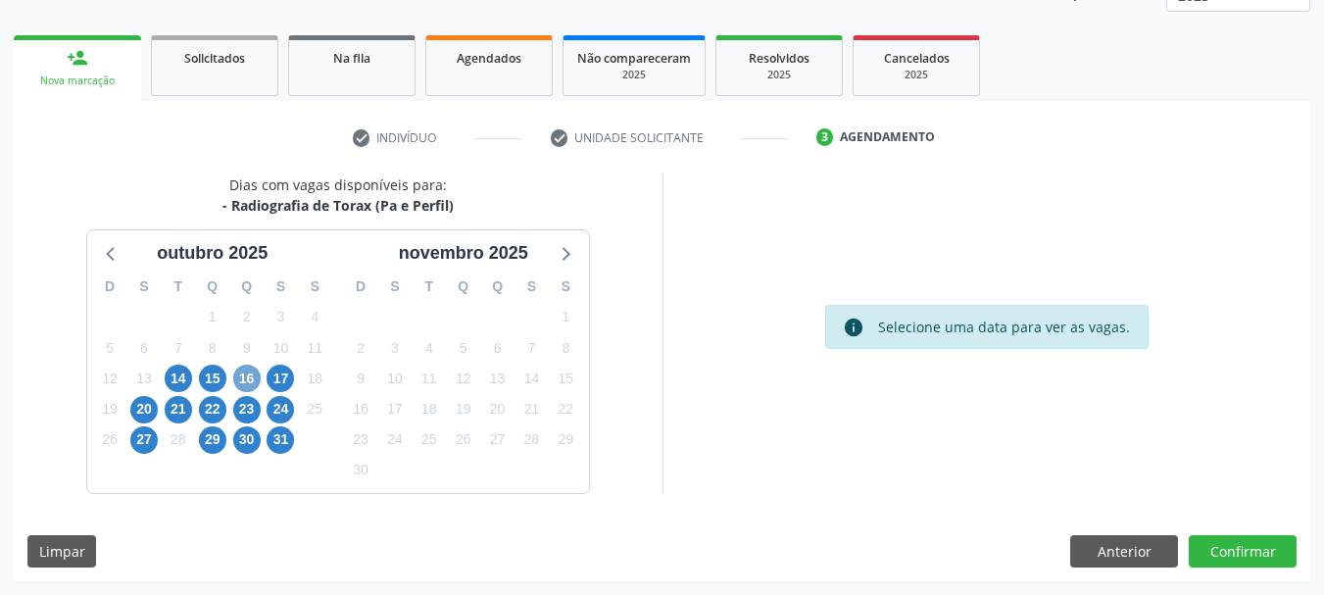
click at [238, 385] on span "16" at bounding box center [246, 378] width 27 height 27
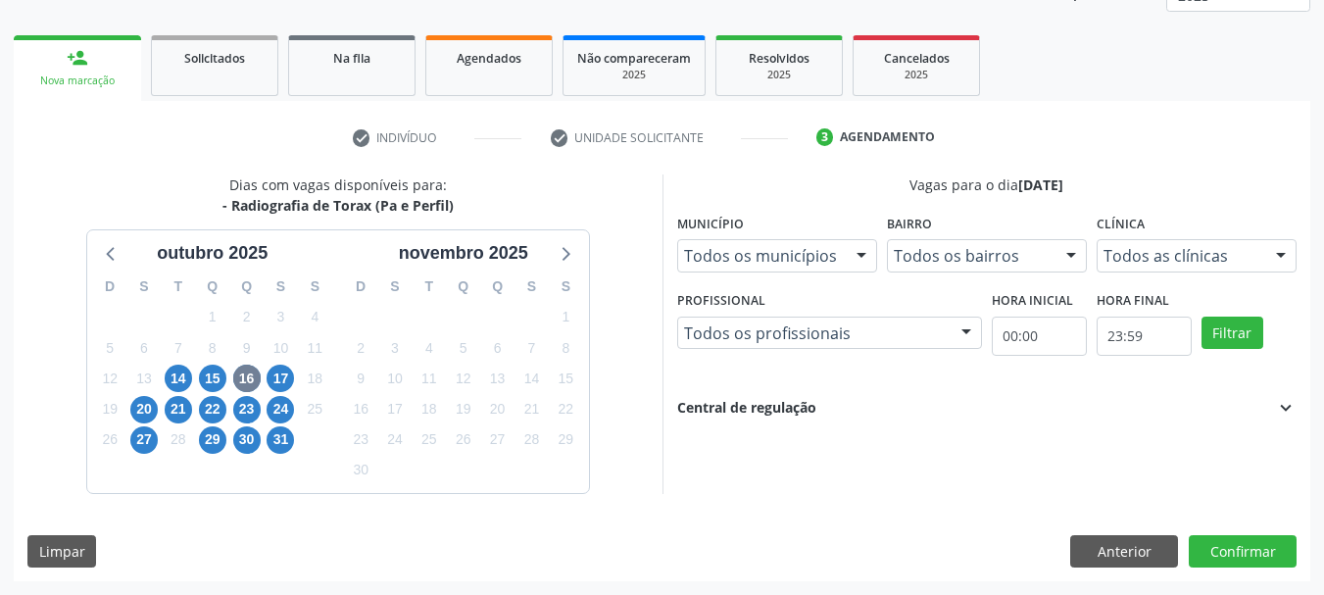
click at [1309, 407] on div "Vagas para o dia 1[DATE] Município Todos os municípios Todos os municípios [GEO…" at bounding box center [987, 333] width 649 height 319
click at [1292, 401] on icon "expand_more" at bounding box center [1286, 408] width 22 height 22
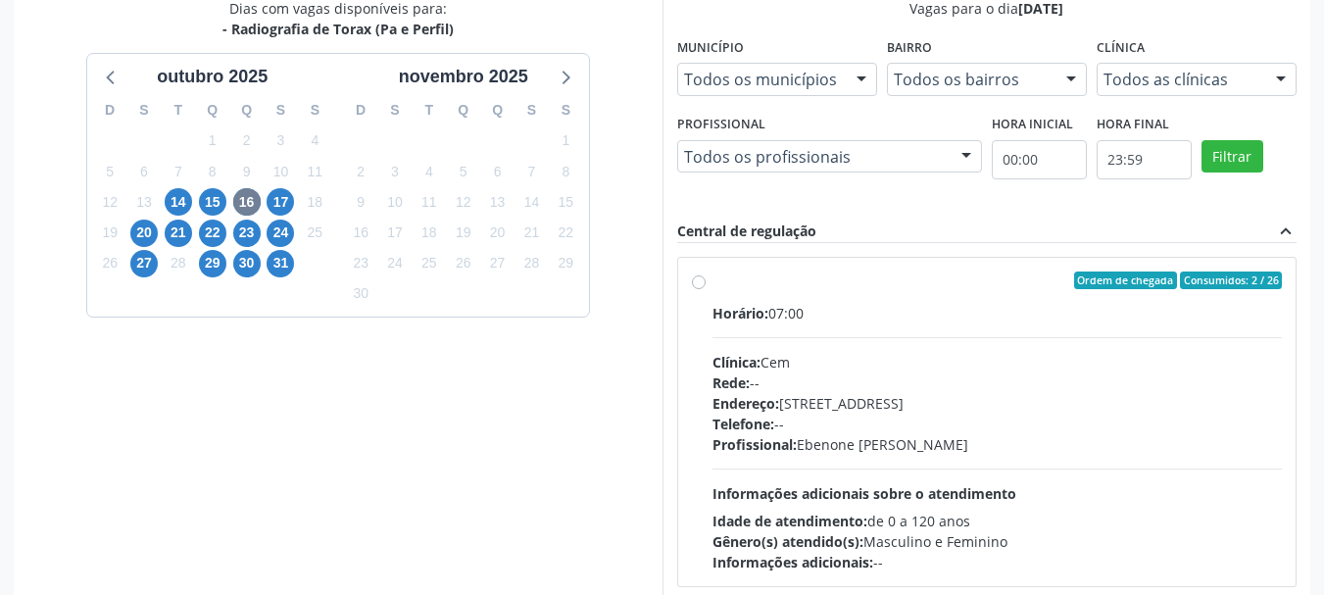
scroll to position [454, 0]
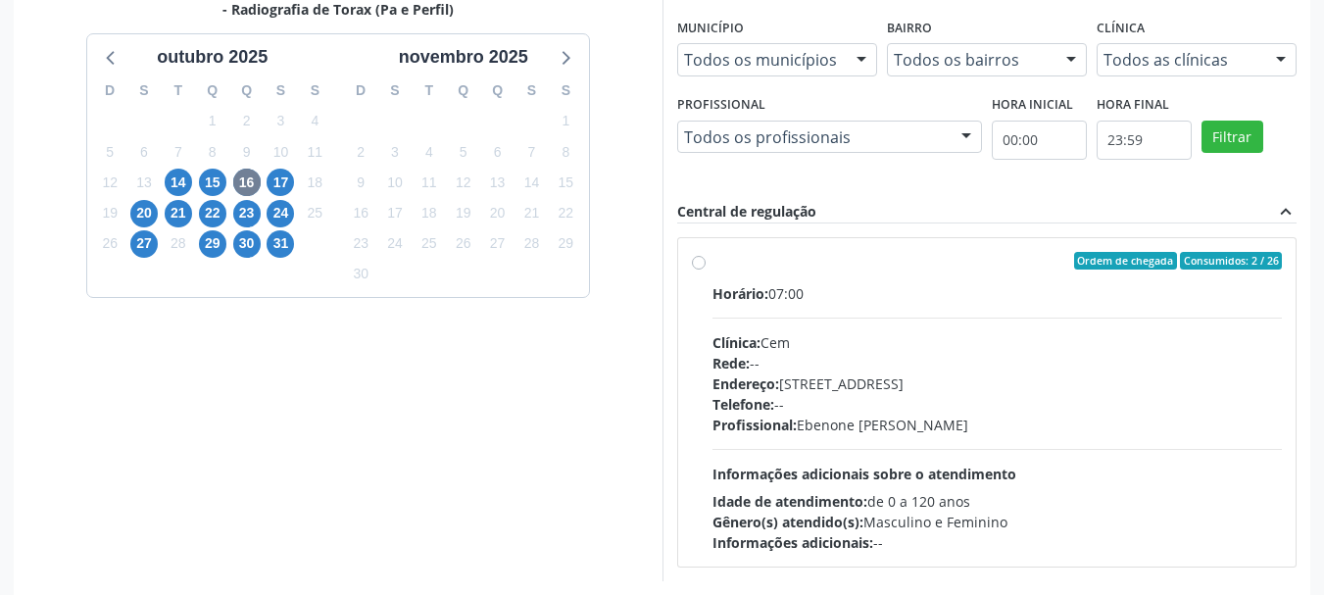
click at [923, 316] on div "Horário: 07:00 Clínica: Cem Rede: -- Endereço: [STREET_ADDRESS] Telefone: -- Pr…" at bounding box center [998, 418] width 570 height 270
click at [706, 270] on input "Ordem de chegada Consumidos: 2 / 26 Horário: 07:00 Clínica: Cem Rede: -- Endere…" at bounding box center [699, 261] width 14 height 18
radio input "true"
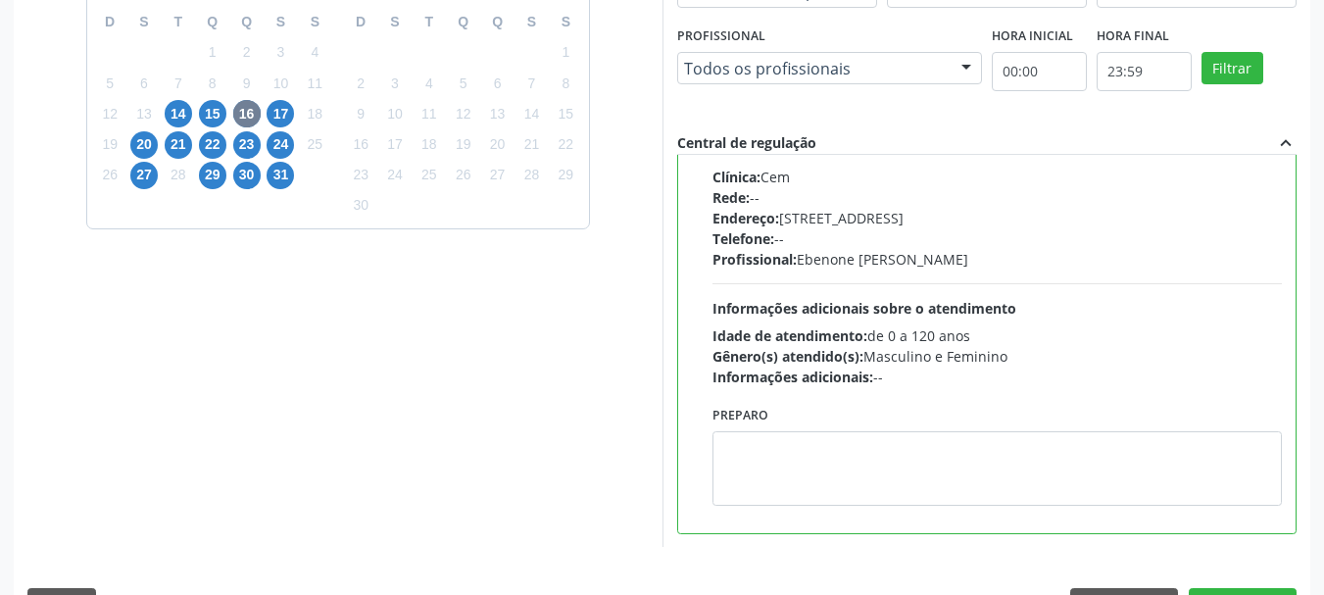
scroll to position [576, 0]
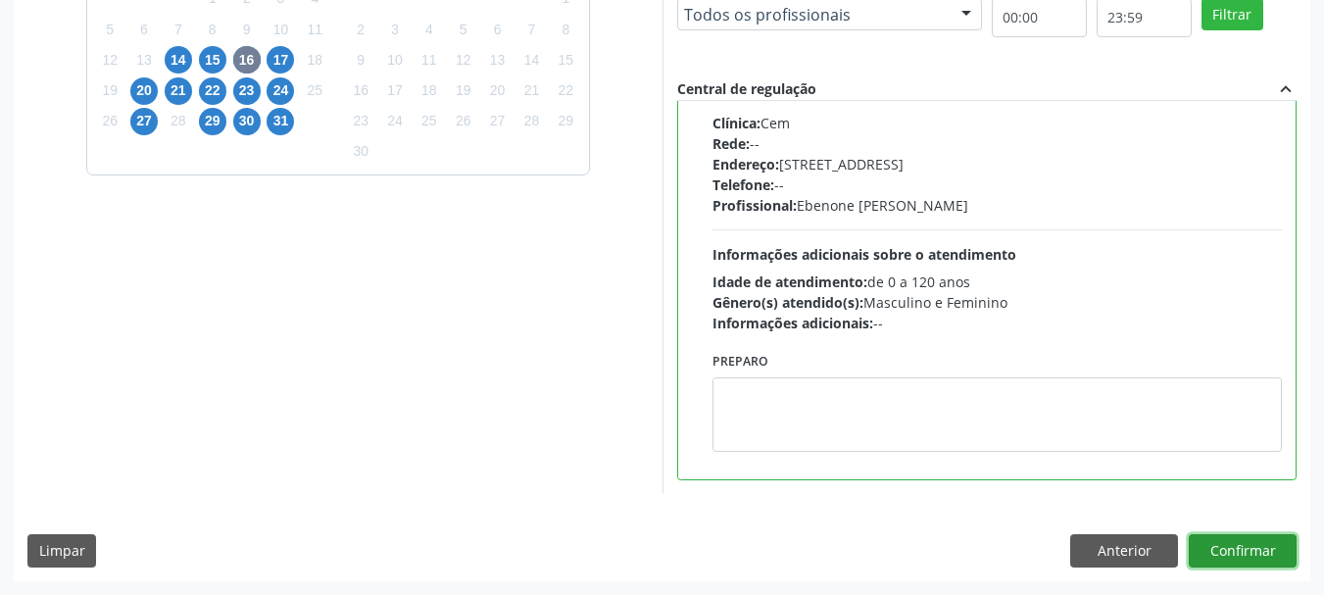
click at [1253, 560] on button "Confirmar" at bounding box center [1243, 550] width 108 height 33
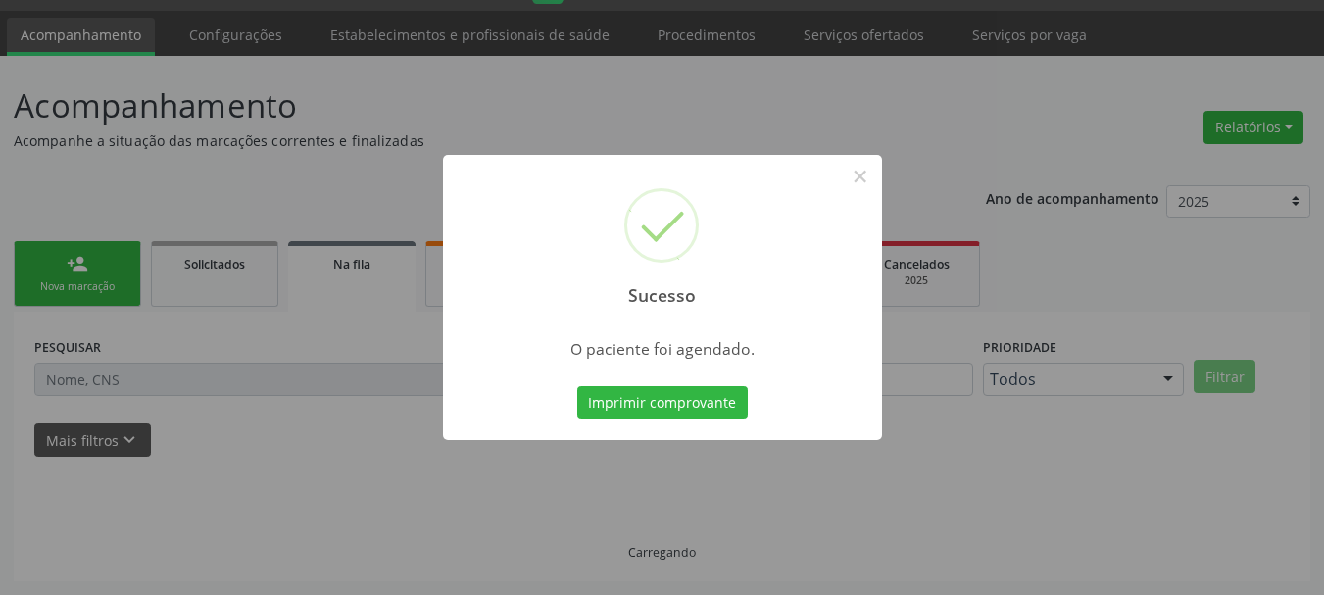
scroll to position [52, 0]
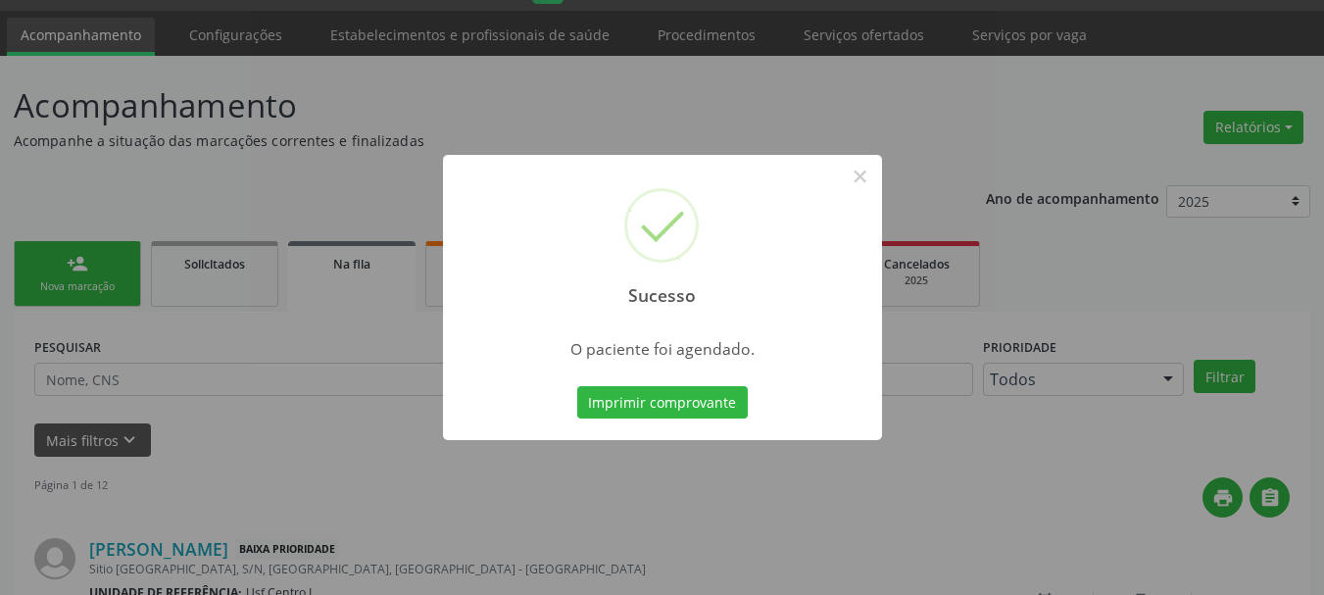
click at [706, 420] on div "Imprimir comprovante Cancel" at bounding box center [661, 402] width 179 height 41
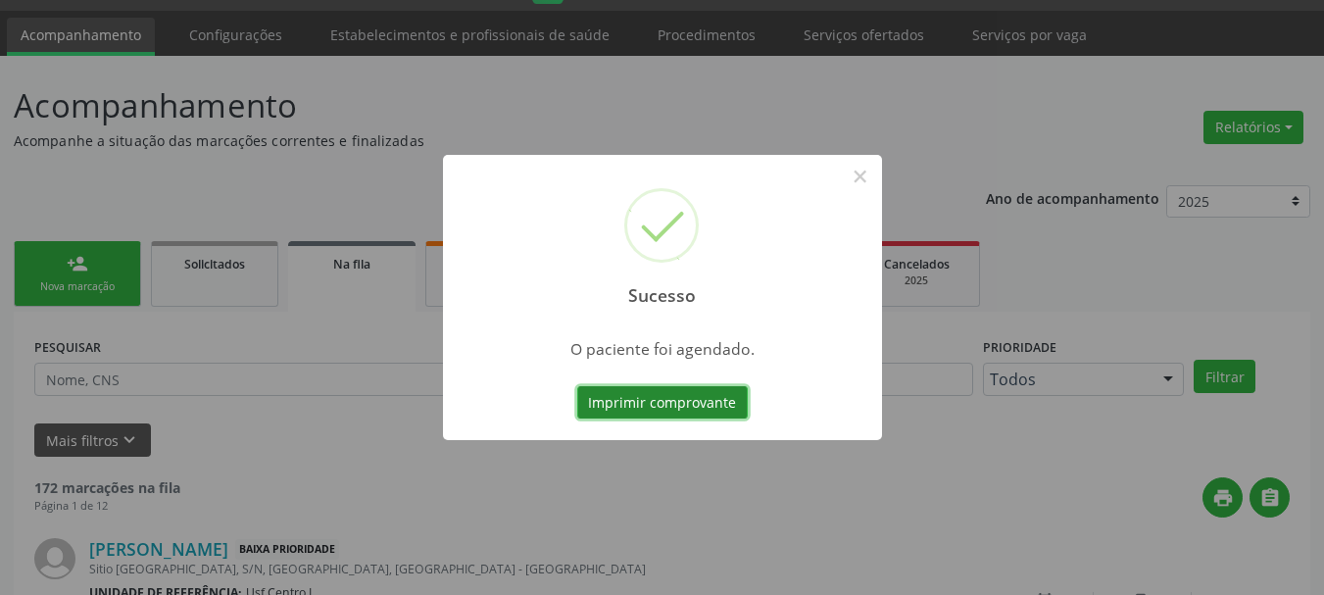
click at [697, 411] on button "Imprimir comprovante" at bounding box center [662, 402] width 171 height 33
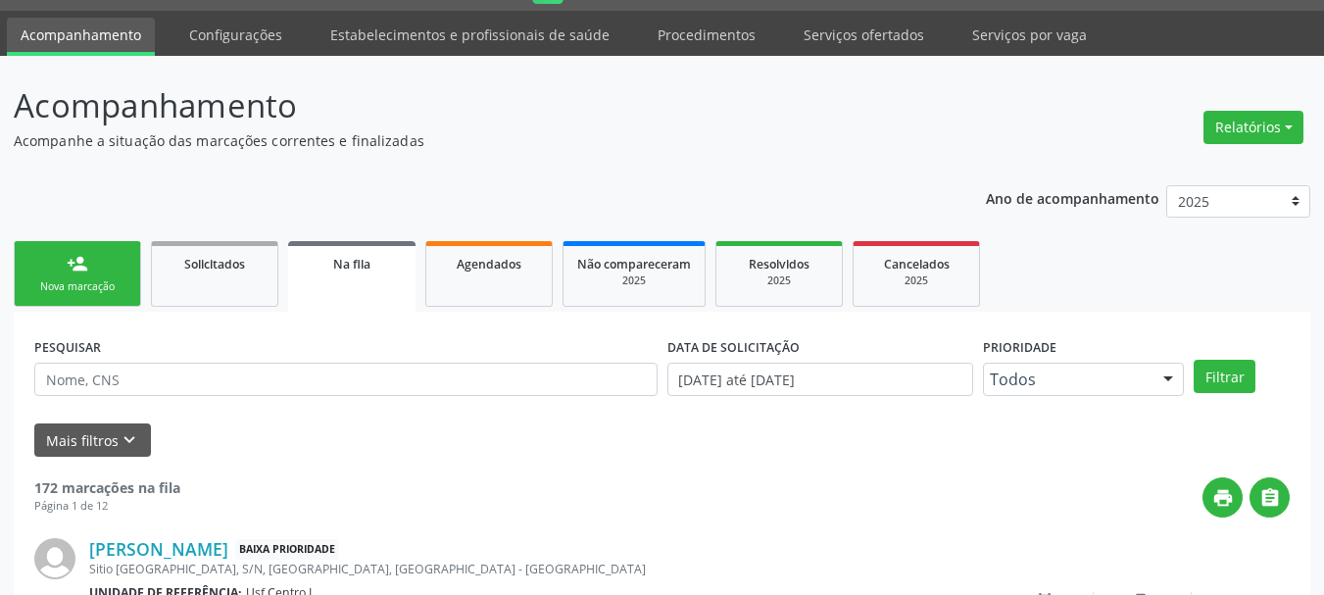
click at [113, 272] on link "person_add Nova marcação" at bounding box center [77, 274] width 127 height 66
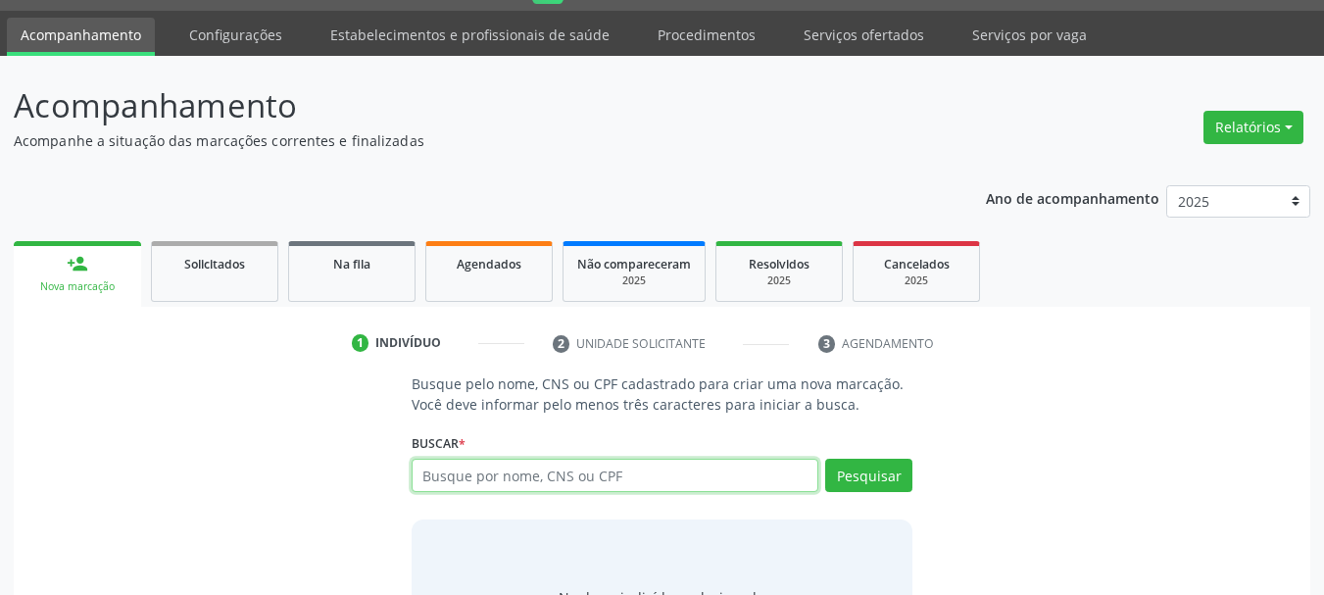
click at [470, 482] on input "text" at bounding box center [616, 475] width 408 height 33
type input "89800519826325"
click at [517, 480] on input "89800519826325" at bounding box center [616, 475] width 408 height 33
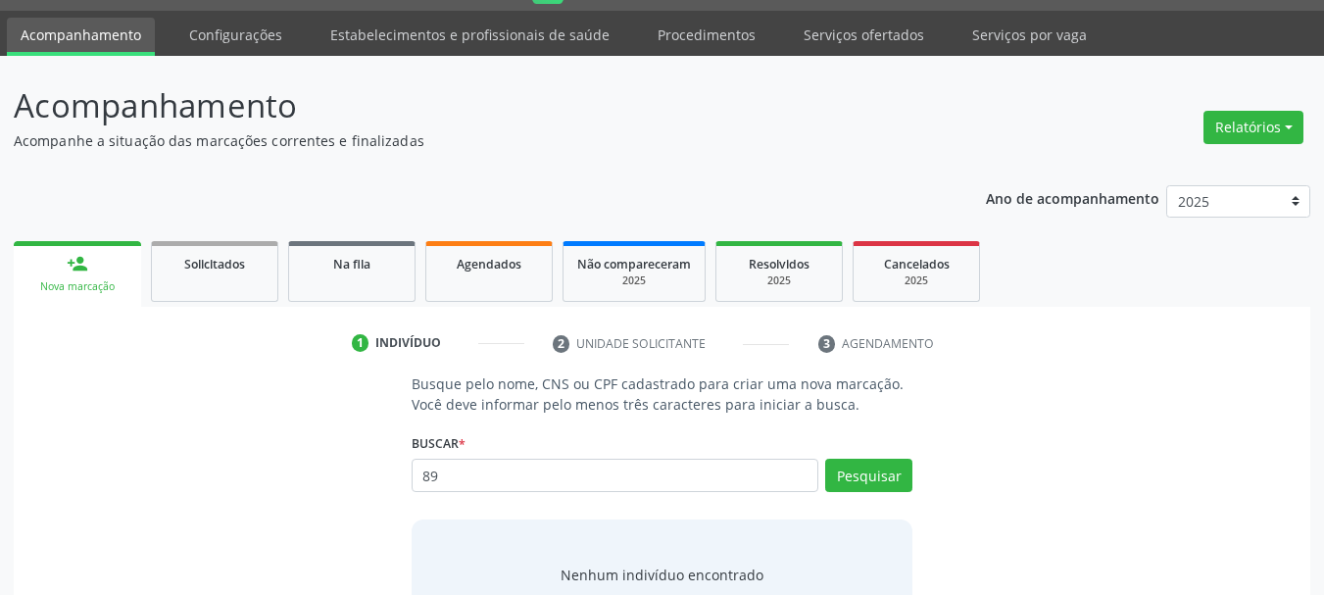
type input "8"
type input "[PERSON_NAME]"
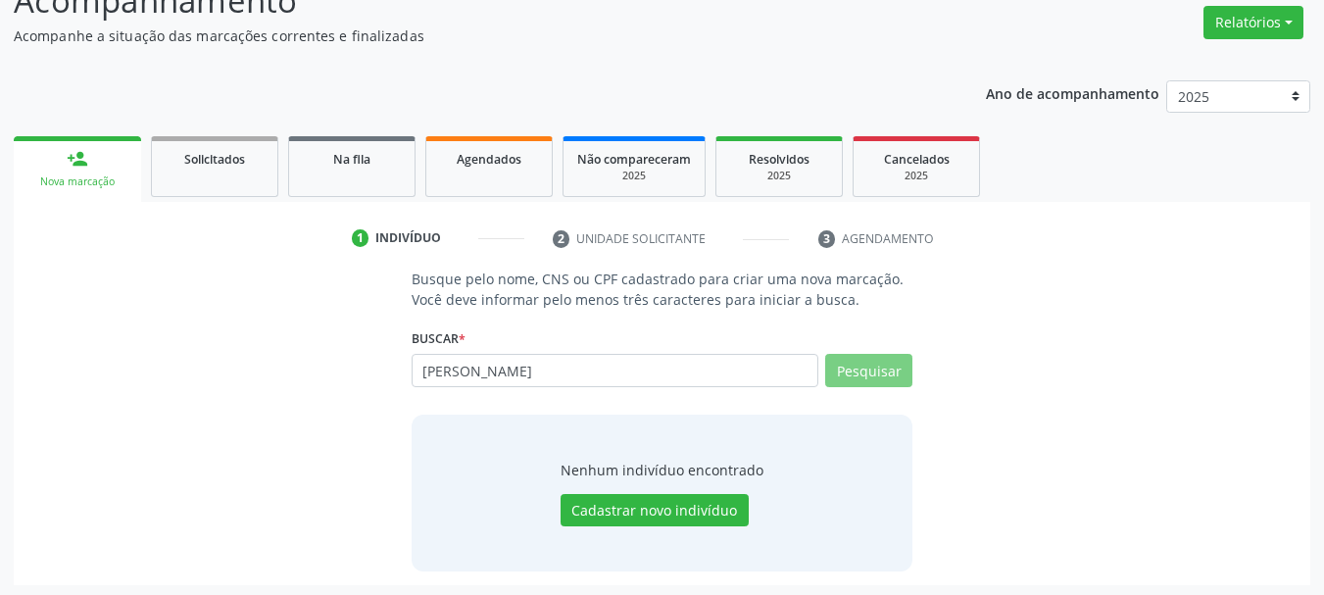
scroll to position [161, 0]
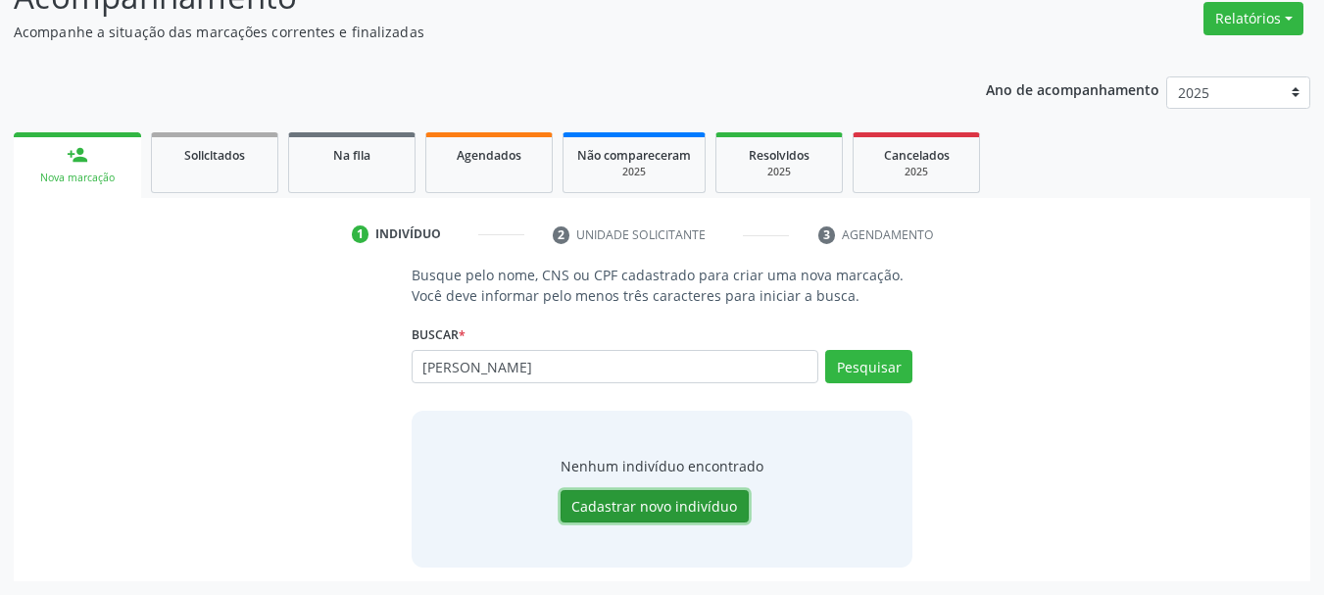
click at [724, 515] on button "Cadastrar novo indivíduo" at bounding box center [655, 506] width 188 height 33
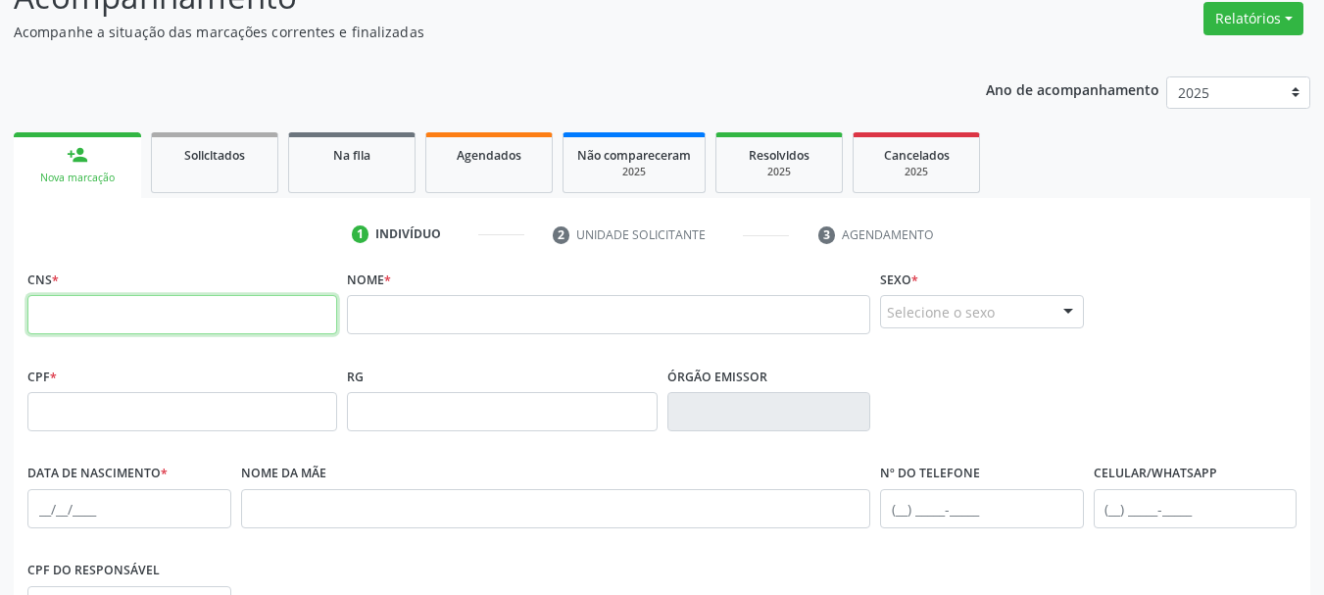
click at [283, 311] on input "text" at bounding box center [182, 314] width 310 height 39
paste input "700 5011 7377 0054"
type input "700 5011 7377 0054"
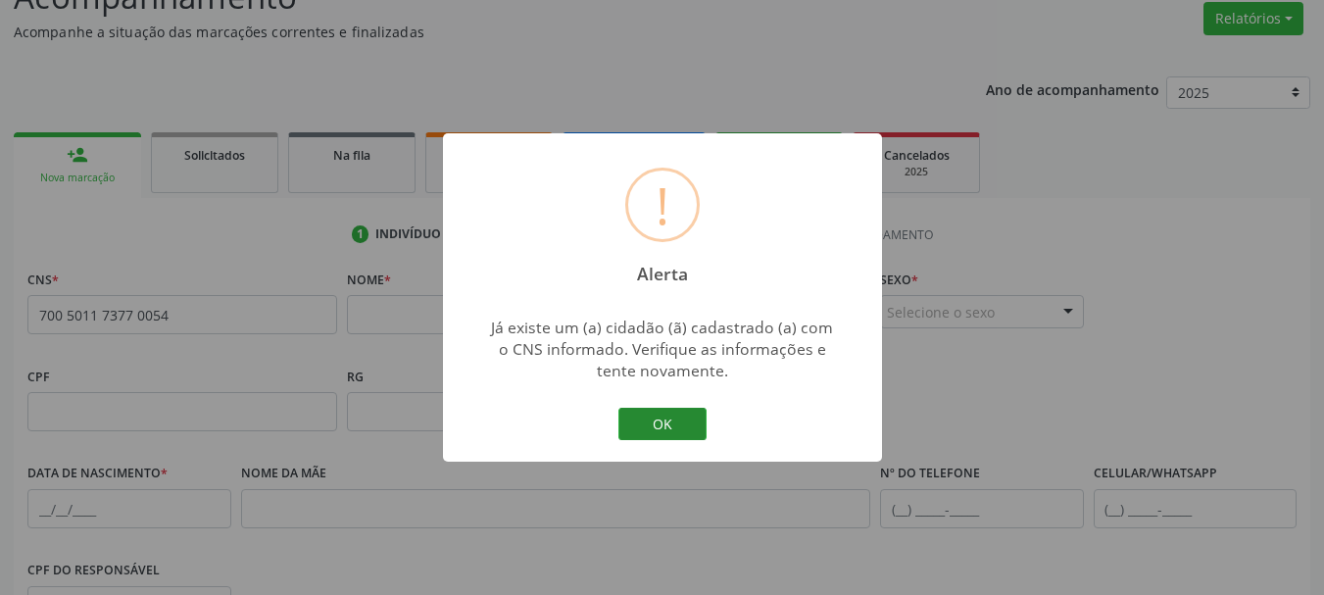
click at [673, 415] on button "OK" at bounding box center [663, 424] width 88 height 33
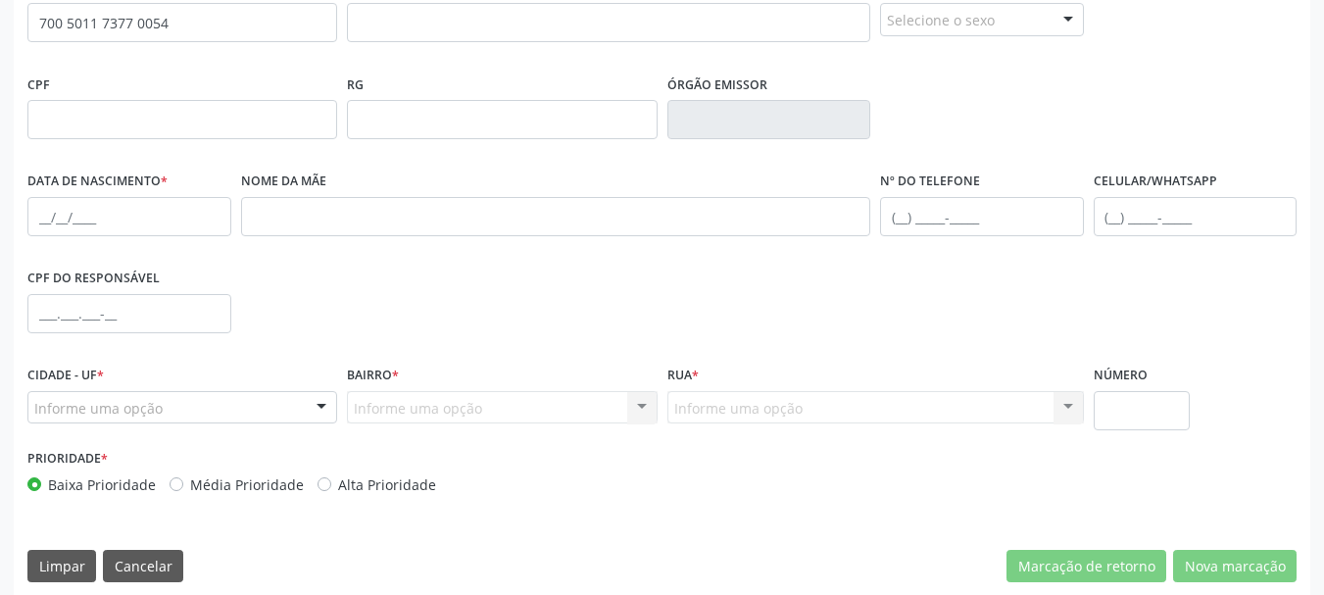
scroll to position [455, 0]
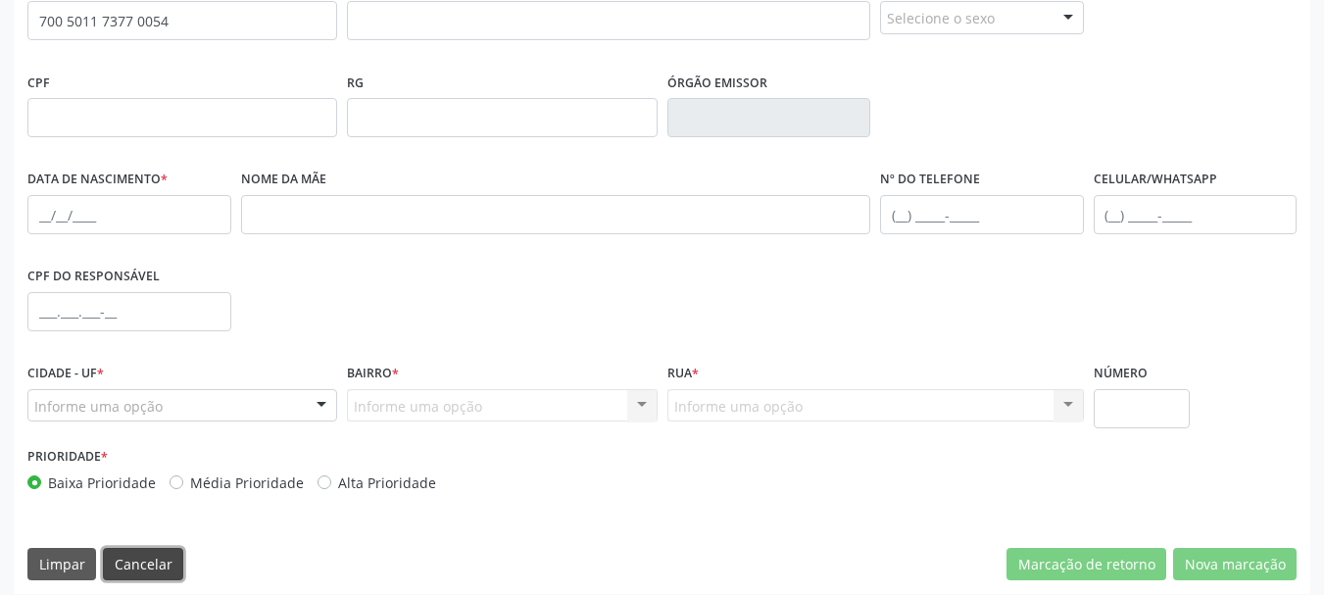
click at [129, 573] on button "Cancelar" at bounding box center [143, 564] width 80 height 33
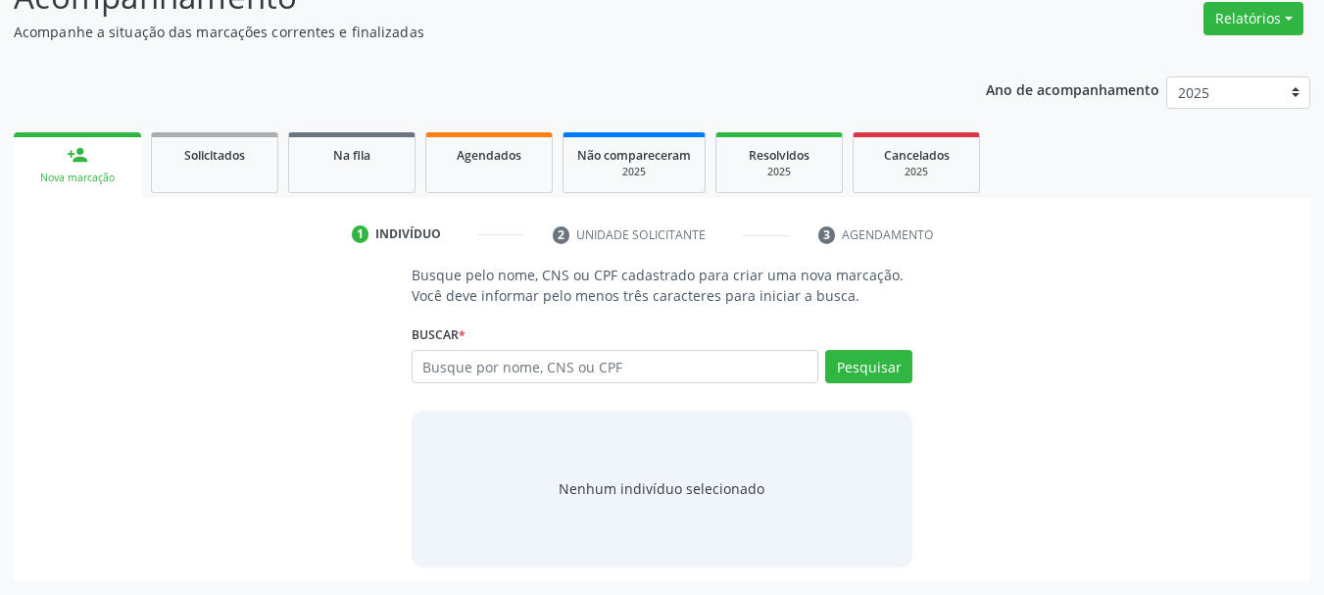
scroll to position [161, 0]
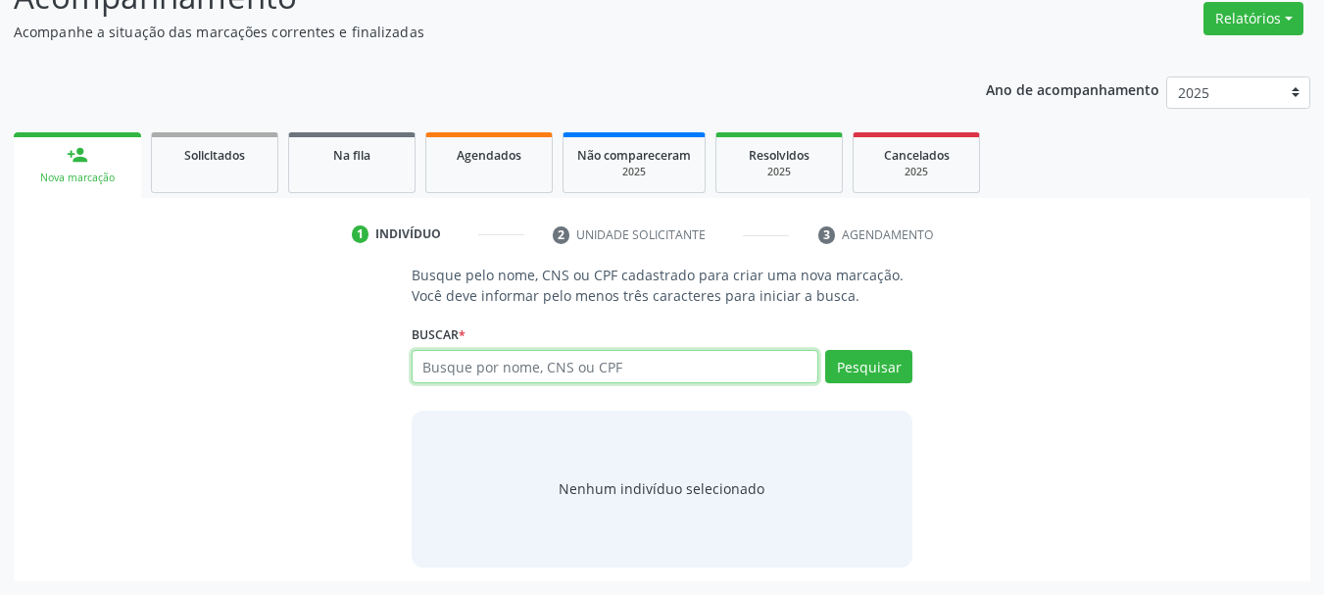
click at [606, 378] on input "text" at bounding box center [616, 366] width 408 height 33
paste input "700501173770054"
type input "700501173770054"
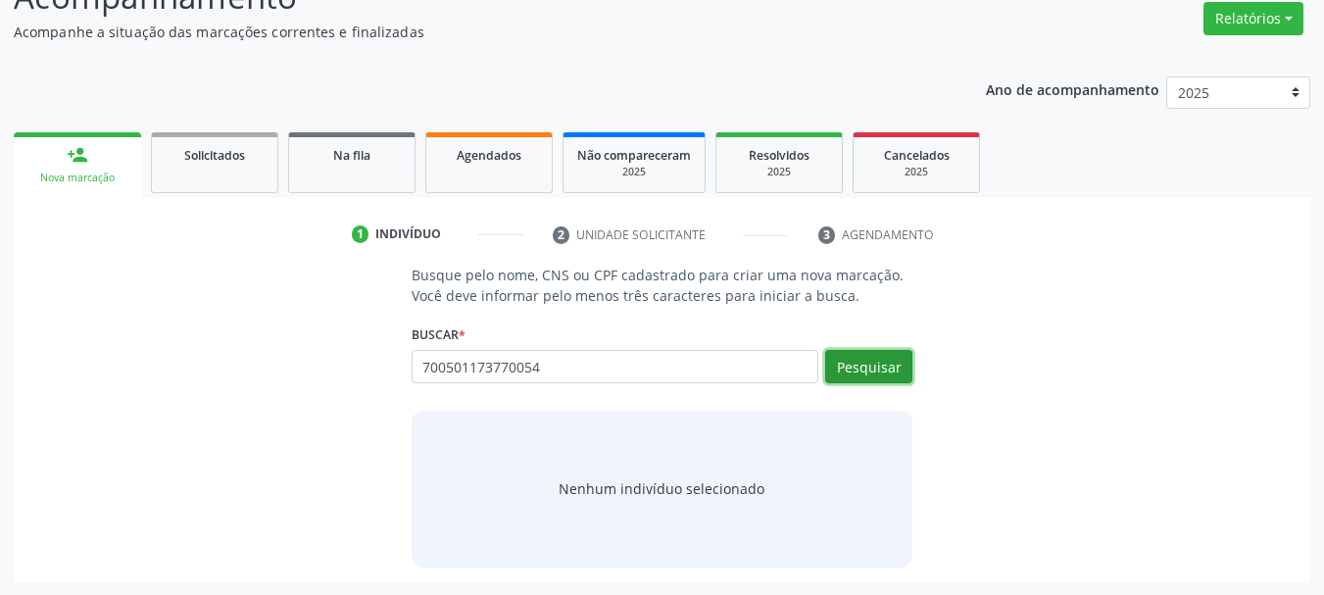
click at [855, 376] on button "Pesquisar" at bounding box center [868, 366] width 87 height 33
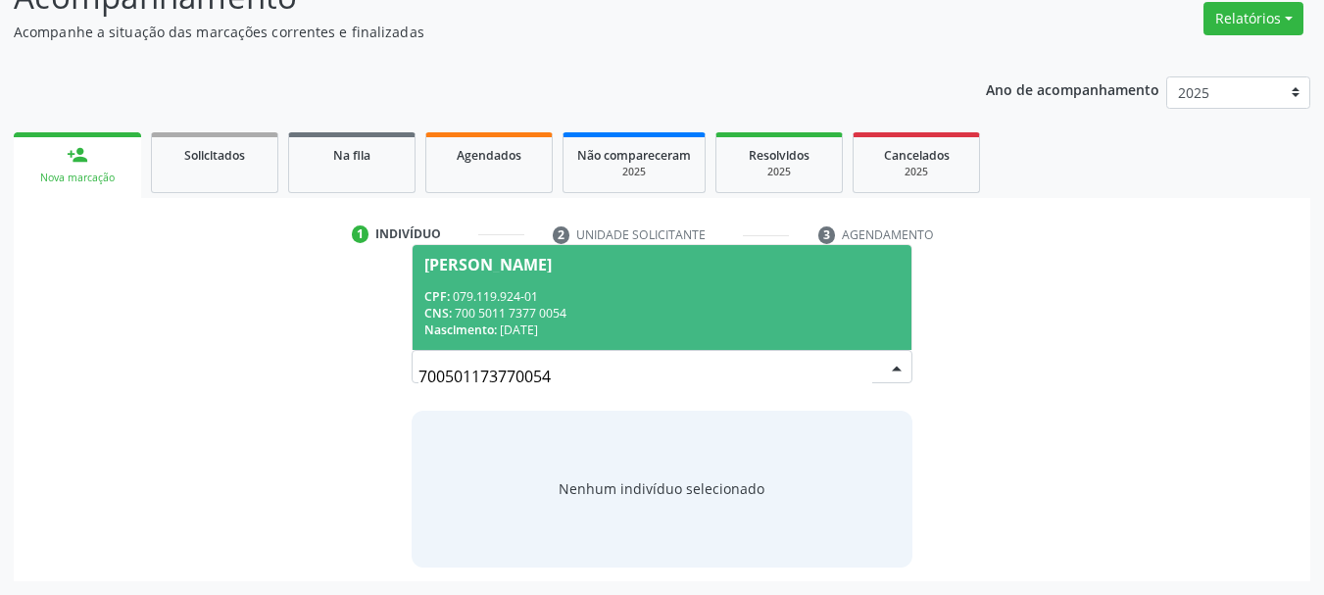
click at [510, 307] on div "CNS: 700 5011 7377 0054" at bounding box center [662, 313] width 476 height 17
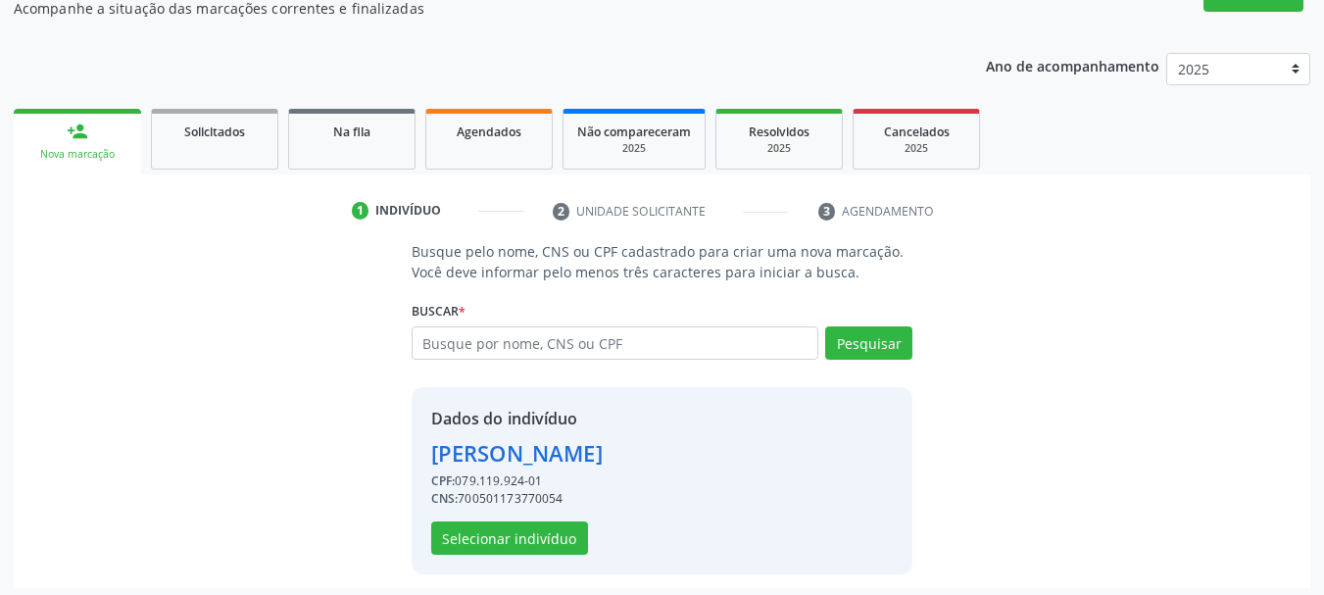
scroll to position [191, 0]
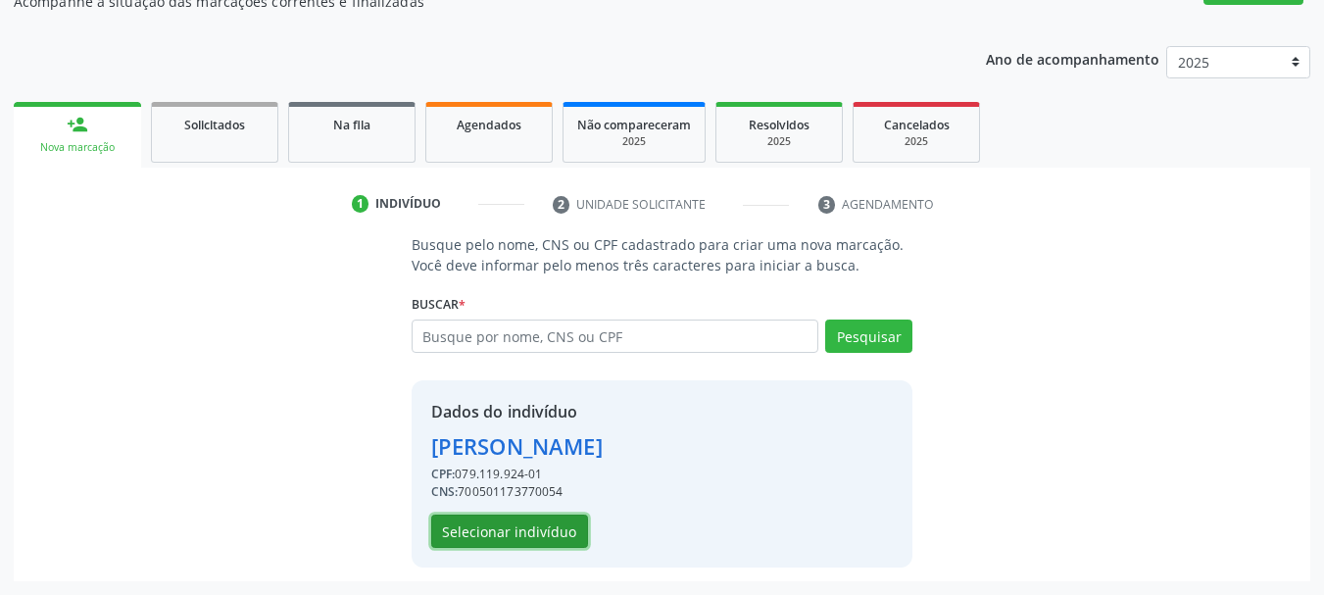
click at [501, 539] on button "Selecionar indivíduo" at bounding box center [509, 531] width 157 height 33
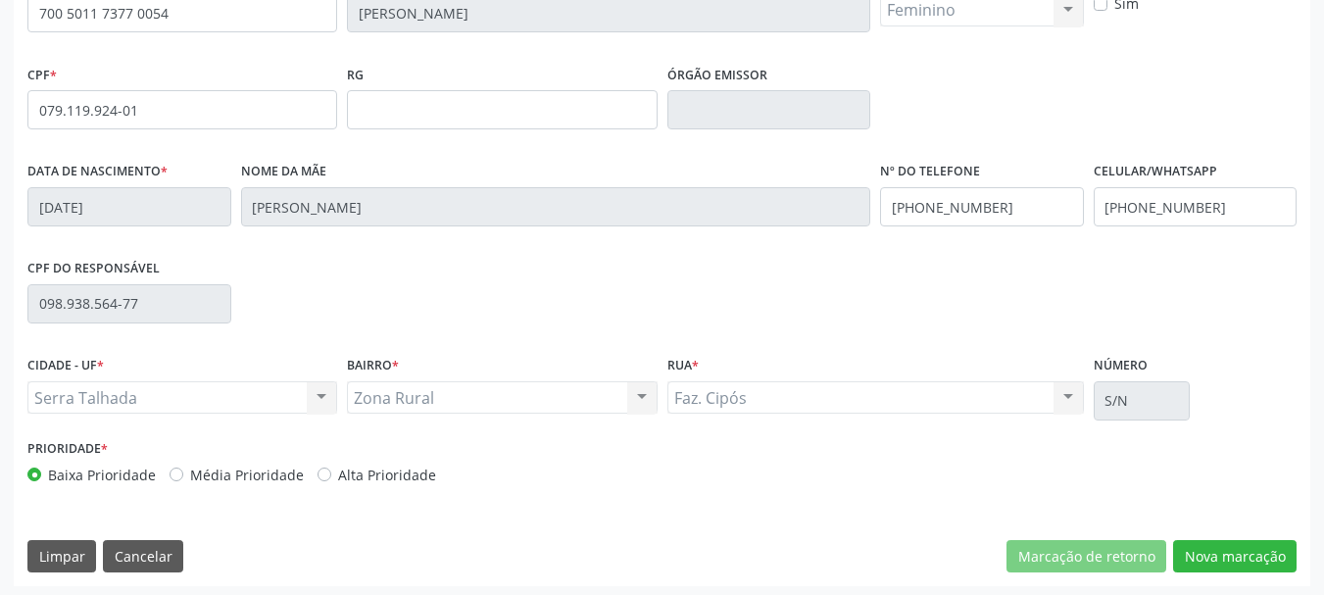
scroll to position [468, 0]
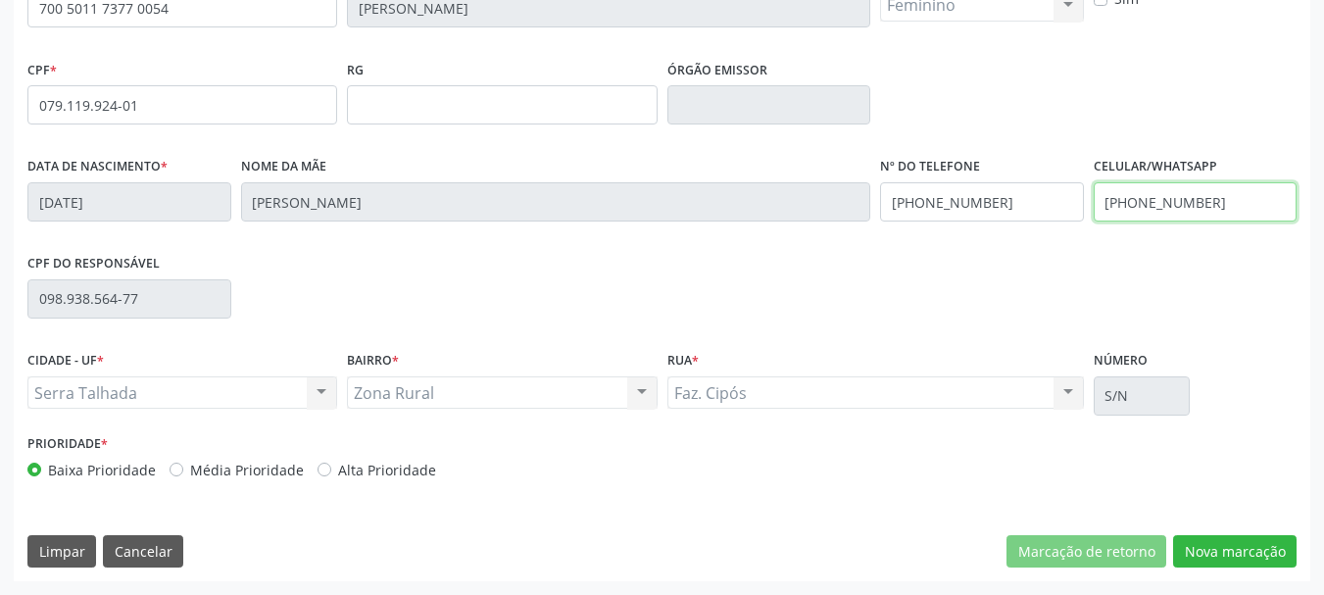
click at [1213, 211] on input "[PHONE_NUMBER]" at bounding box center [1196, 201] width 204 height 39
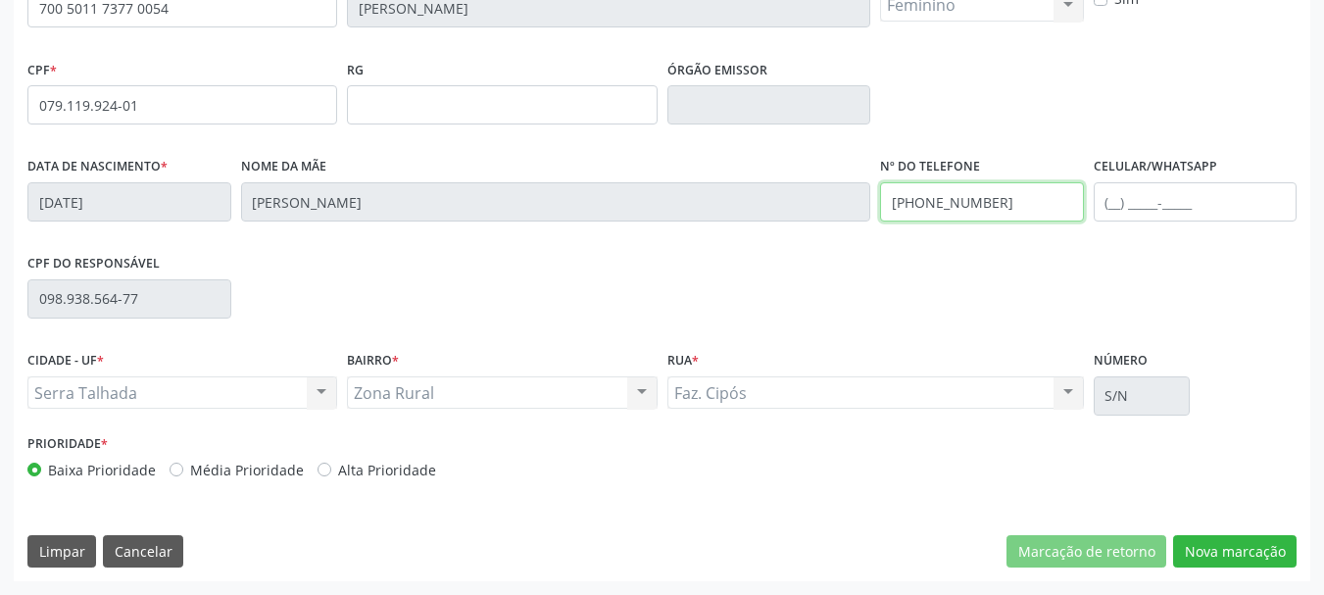
click at [1020, 203] on input "[PHONE_NUMBER]" at bounding box center [982, 201] width 204 height 39
click at [1020, 203] on input "text" at bounding box center [982, 201] width 204 height 39
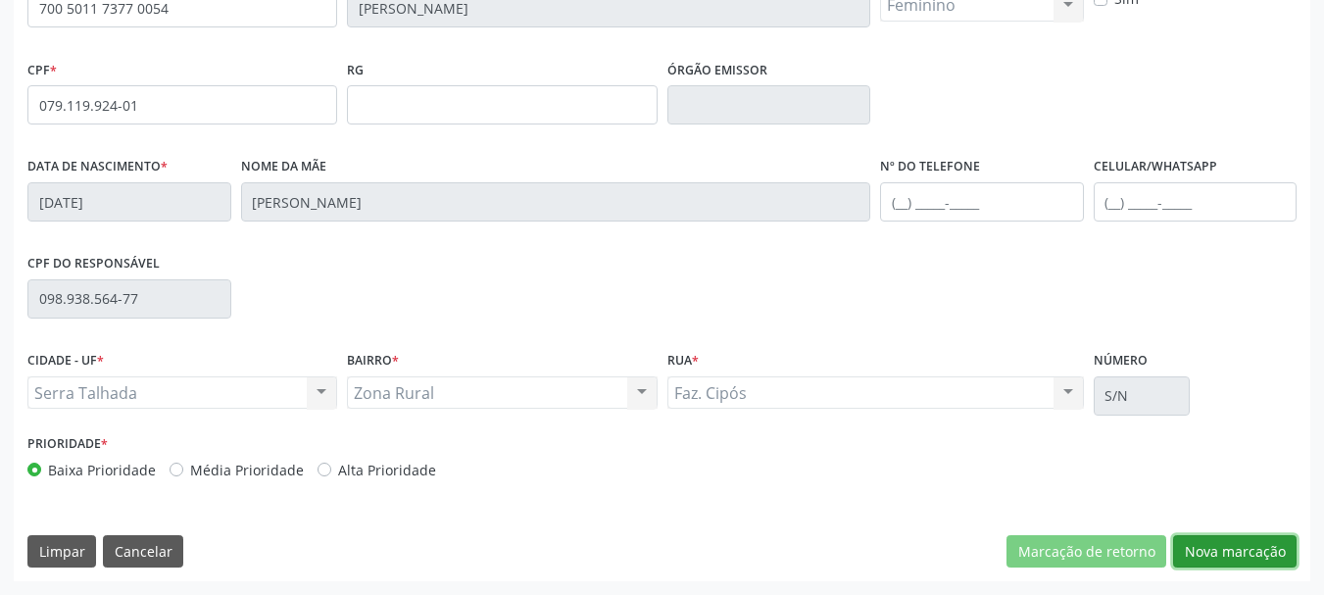
click at [1233, 565] on button "Nova marcação" at bounding box center [1235, 551] width 124 height 33
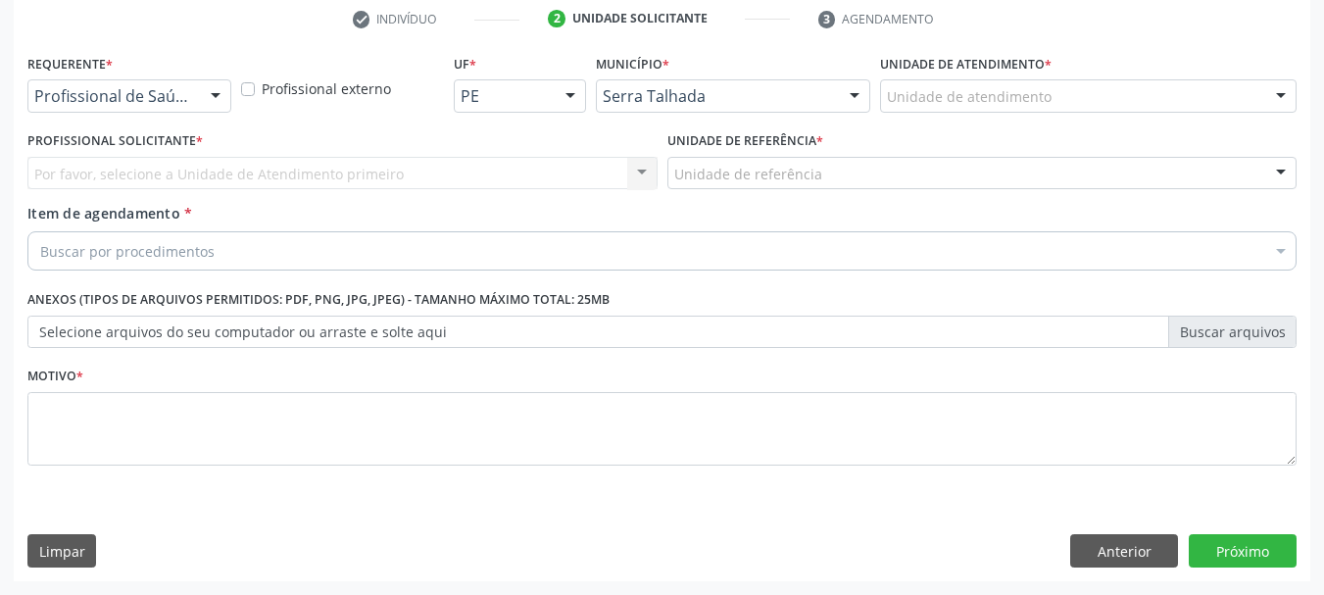
scroll to position [376, 0]
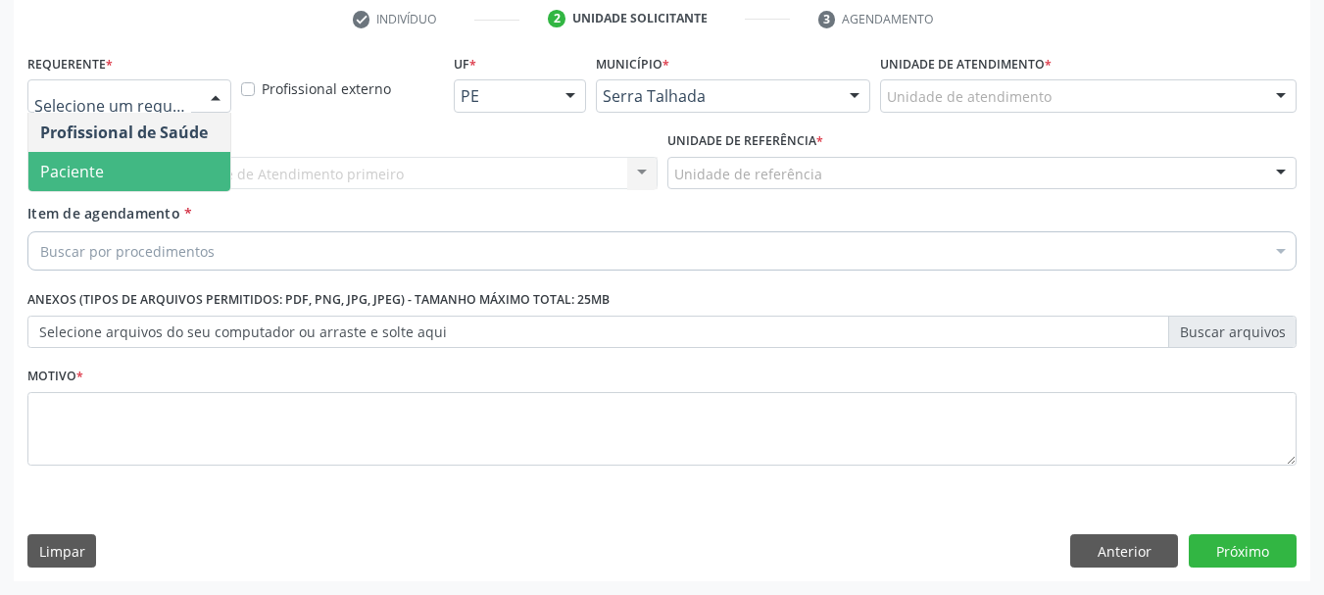
click at [77, 159] on span "Paciente" at bounding box center [129, 171] width 202 height 39
click at [81, 165] on span "Paciente" at bounding box center [72, 172] width 64 height 22
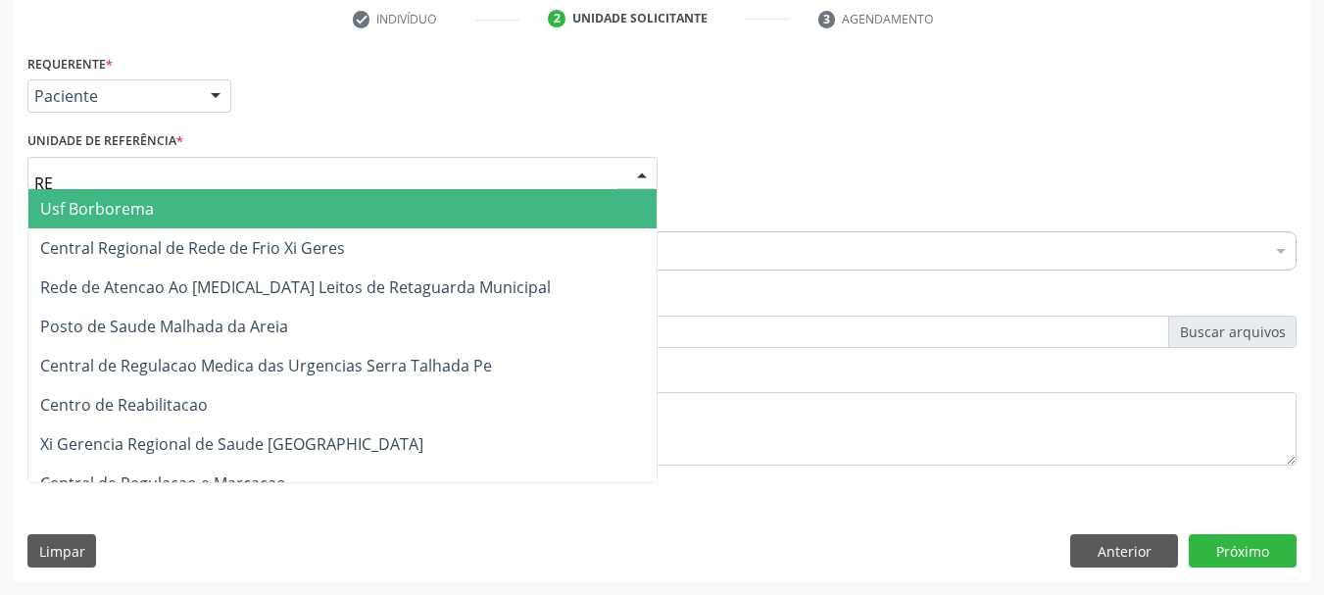
type input "REA"
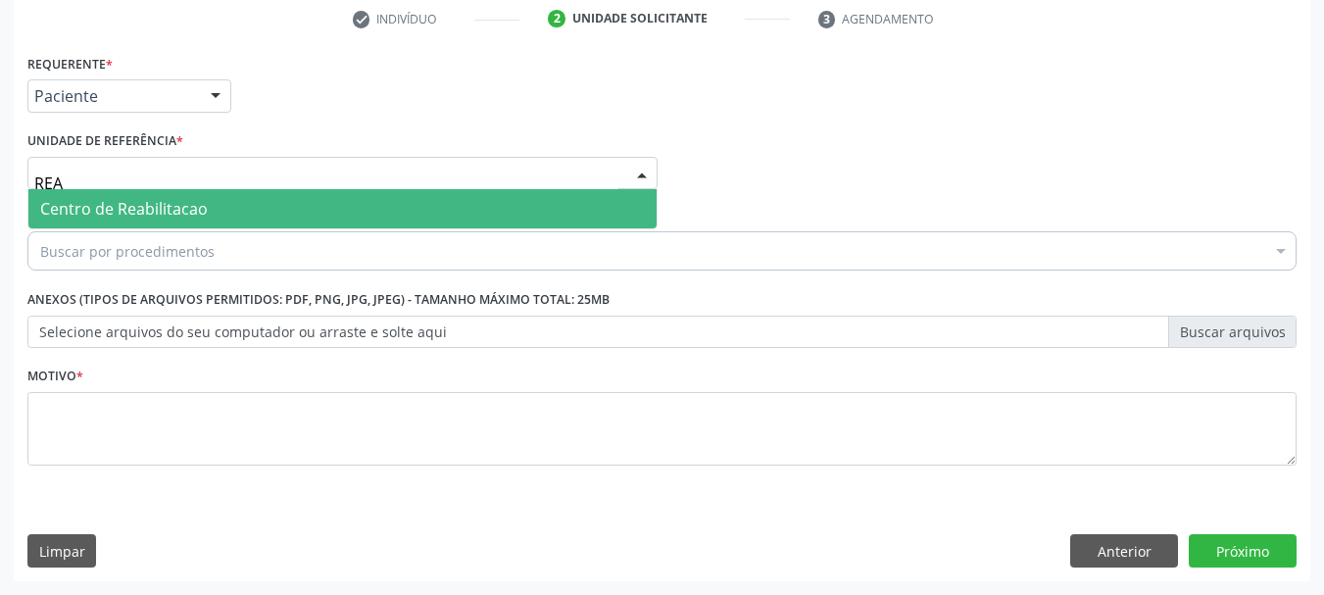
click at [94, 198] on span "Centro de Reabilitacao" at bounding box center [124, 209] width 168 height 22
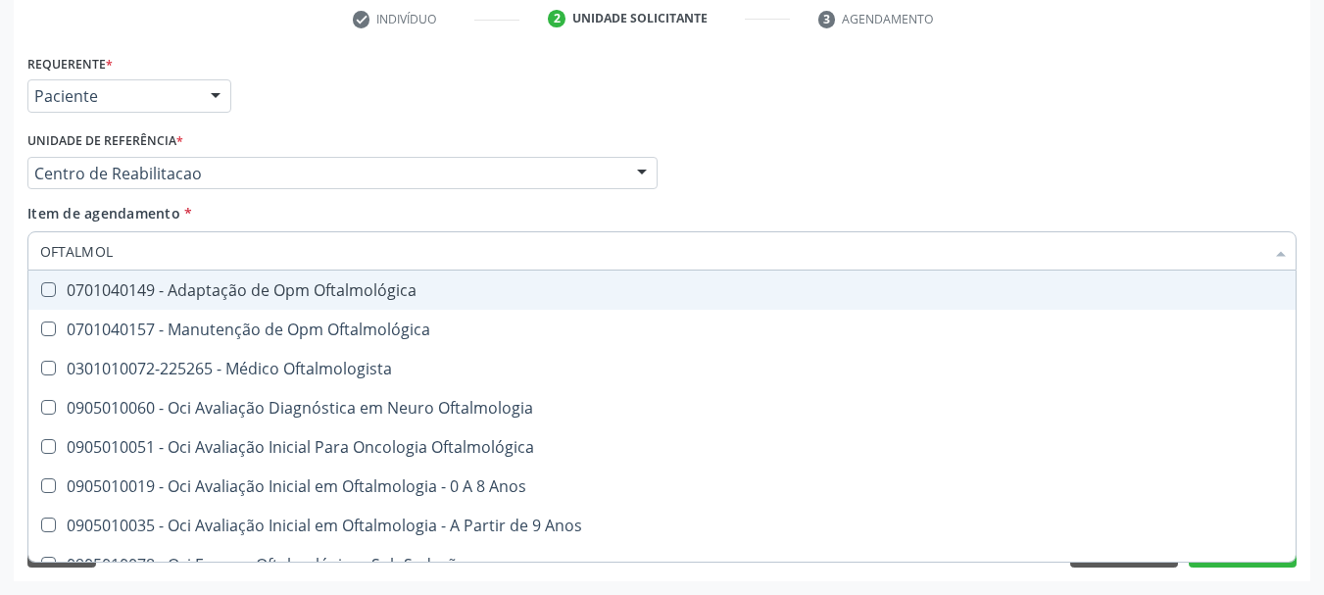
type input "OFTALMOLO"
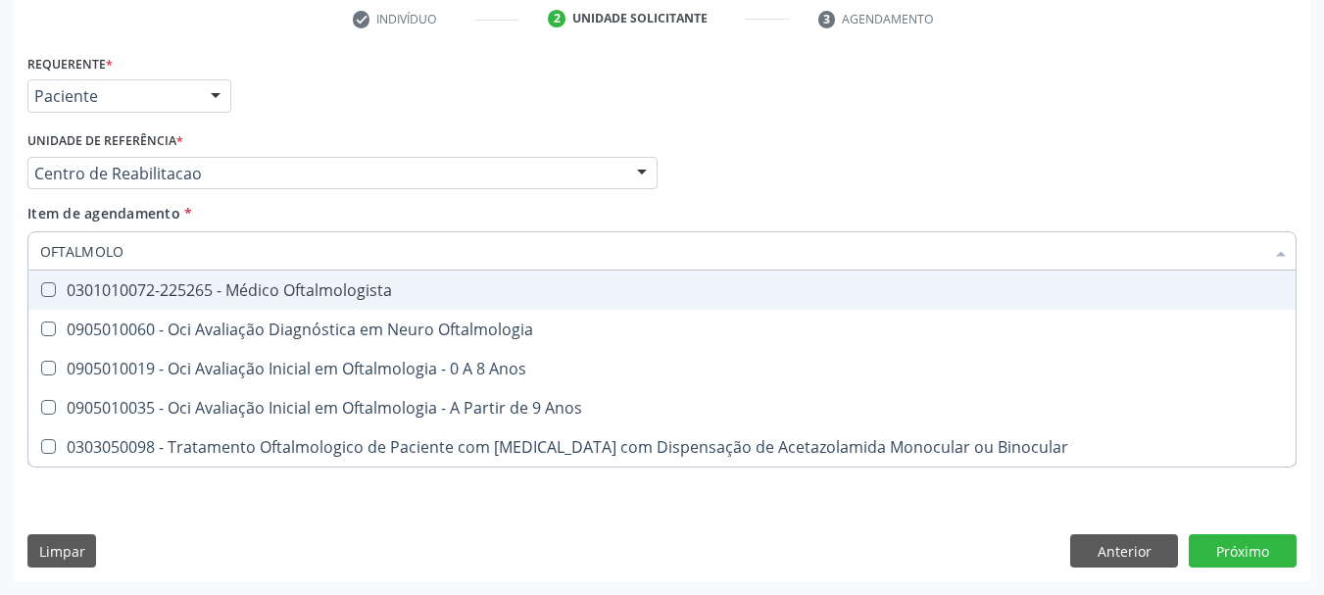
click at [268, 284] on div "0301010072-225265 - Médico Oftalmologista" at bounding box center [662, 290] width 1244 height 16
checkbox Oftalmologista "true"
click at [404, 139] on div "Unidade de referência * Centro de Reabilitacao Usf do Mutirao Usf Cohab Usf Cai…" at bounding box center [342, 157] width 630 height 63
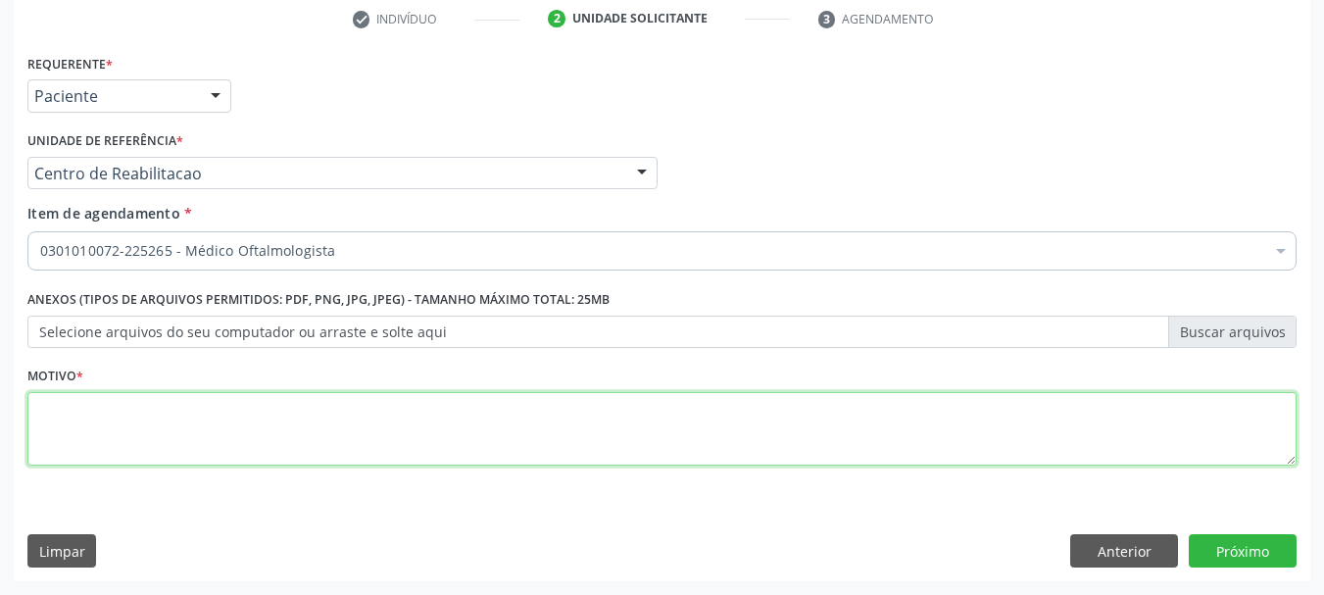
click at [172, 414] on textarea at bounding box center [661, 429] width 1269 height 74
type textarea "A"
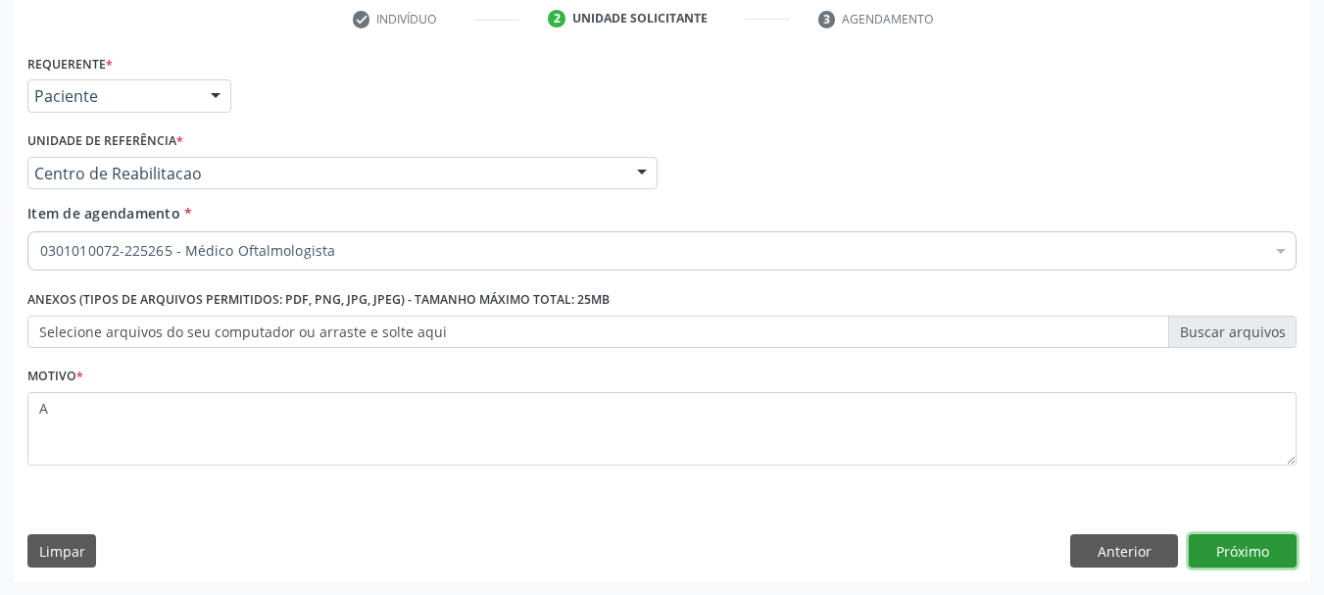
click at [1192, 552] on button "Próximo" at bounding box center [1243, 550] width 108 height 33
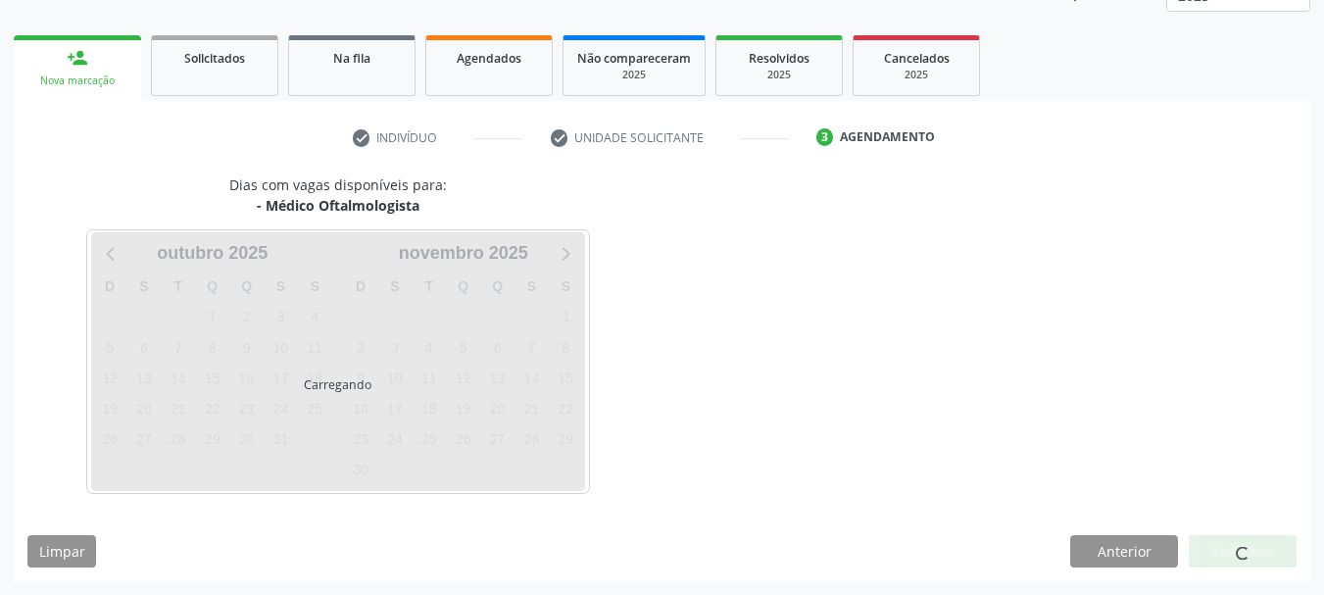
scroll to position [258, 0]
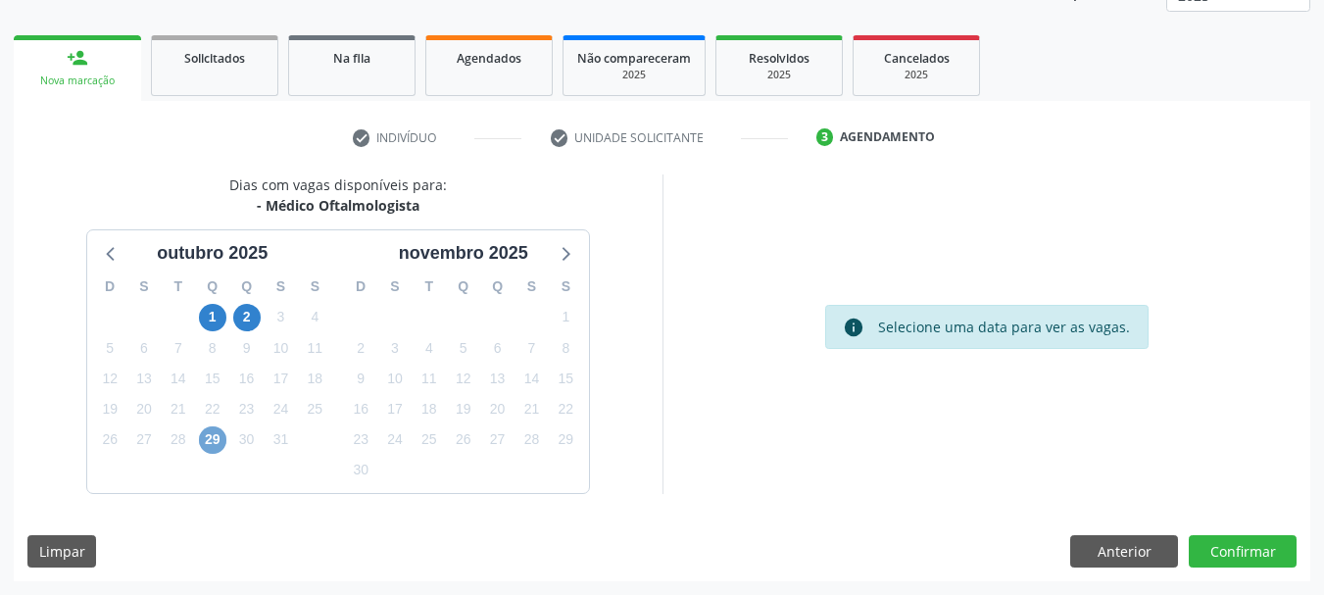
click at [206, 442] on span "29" at bounding box center [212, 439] width 27 height 27
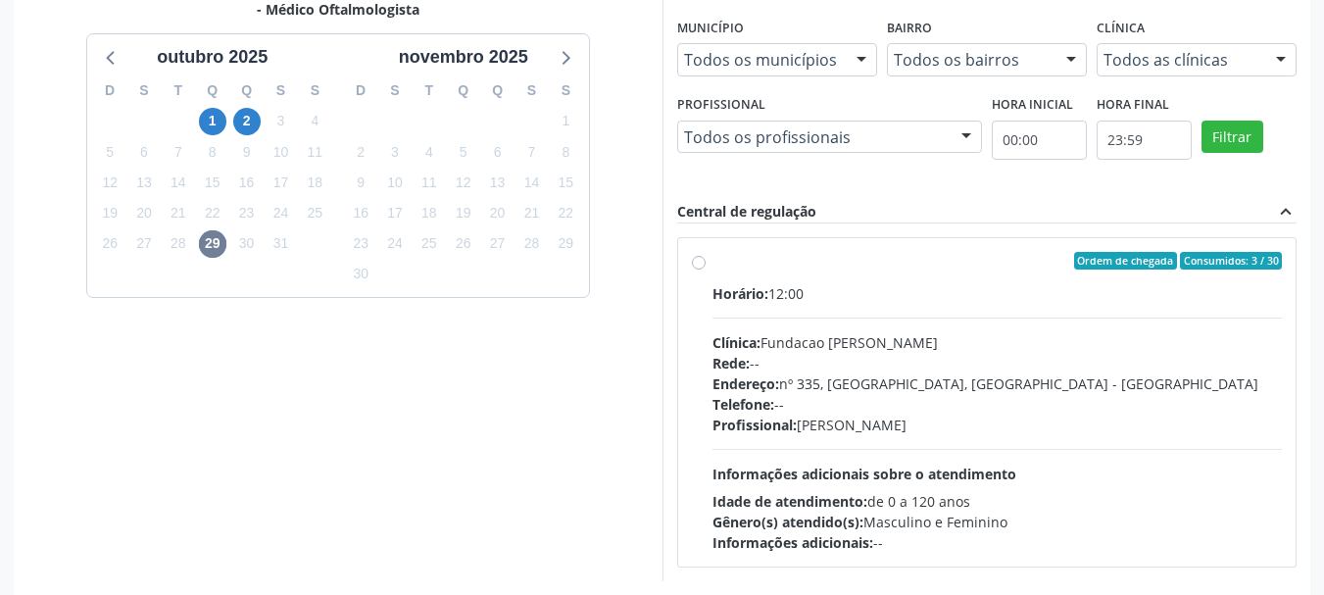
click at [788, 350] on div "Clínica: Fundacao [PERSON_NAME]" at bounding box center [998, 342] width 570 height 21
click at [706, 270] on input "Ordem de chegada Consumidos: 3 / 30 Horário: 12:00 Clínica: Fundacao [PERSON_NA…" at bounding box center [699, 261] width 14 height 18
radio input "true"
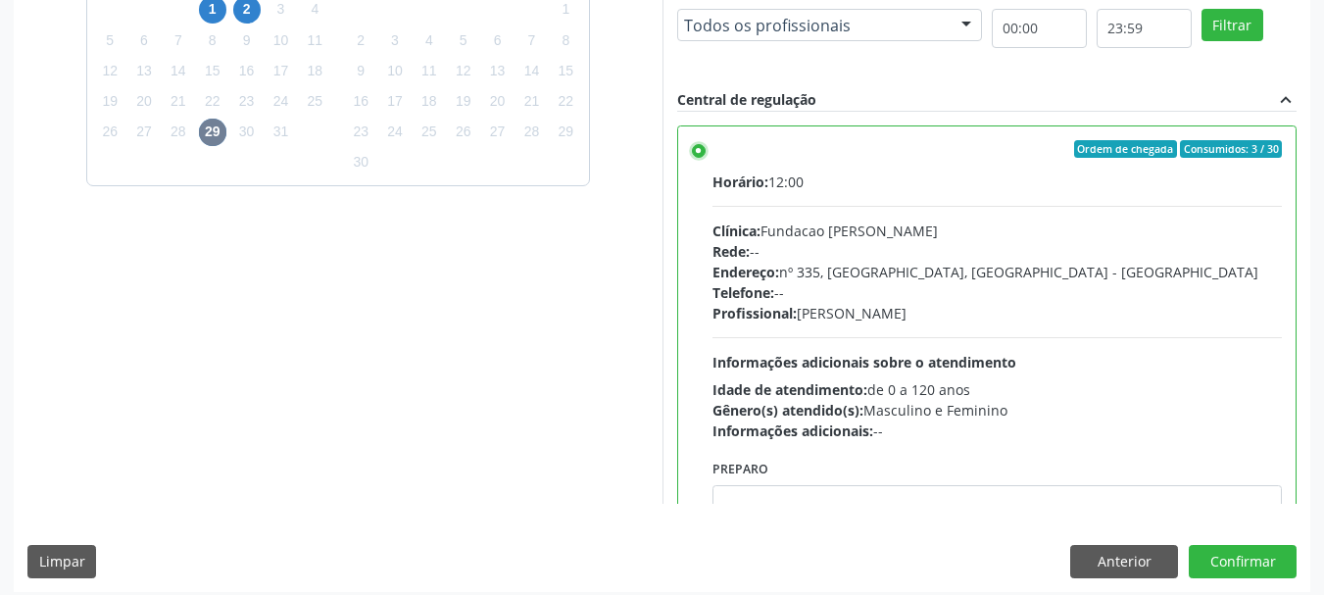
scroll to position [576, 0]
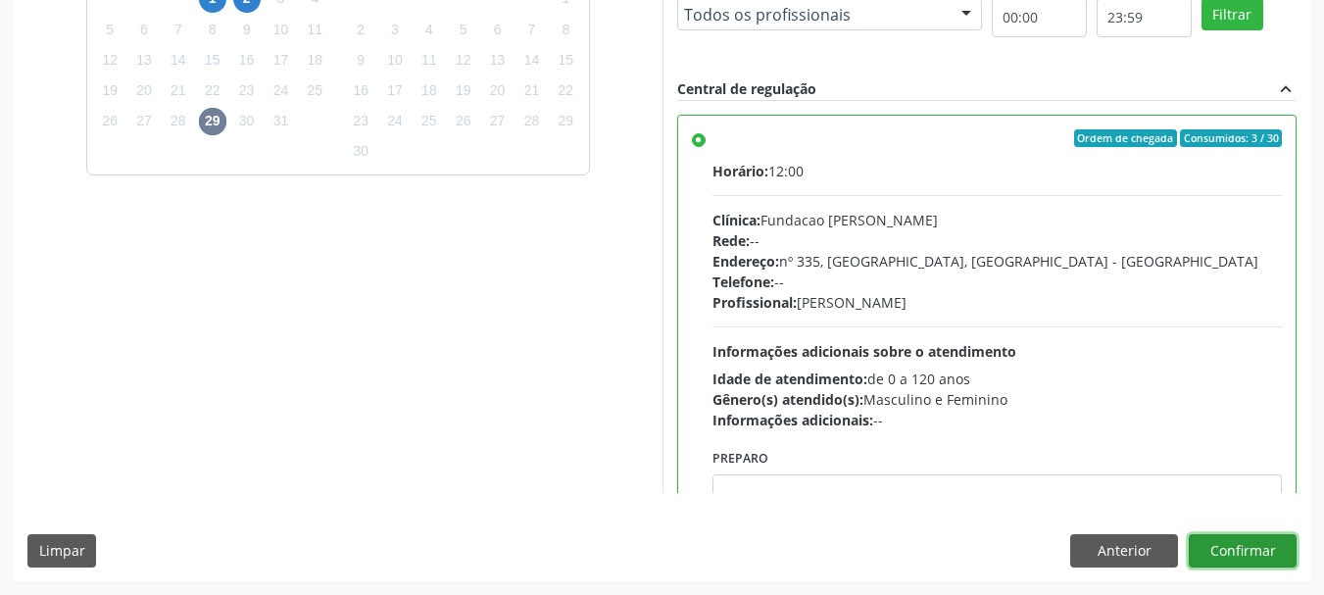
click at [1226, 555] on button "Confirmar" at bounding box center [1243, 550] width 108 height 33
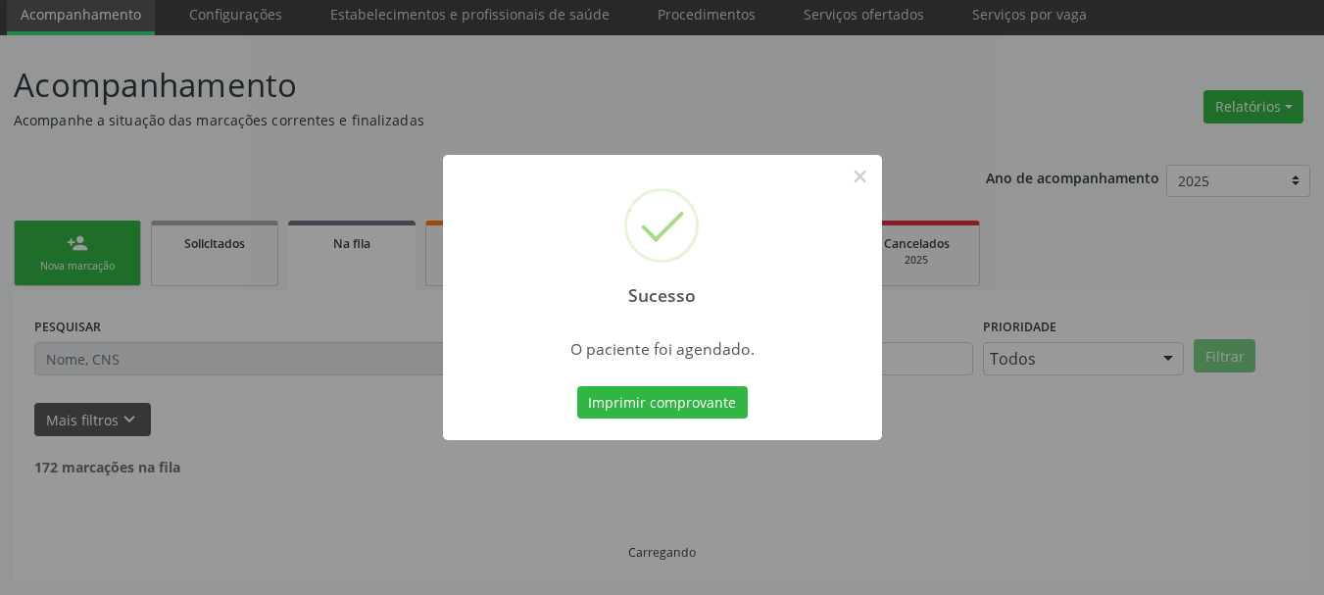
scroll to position [52, 0]
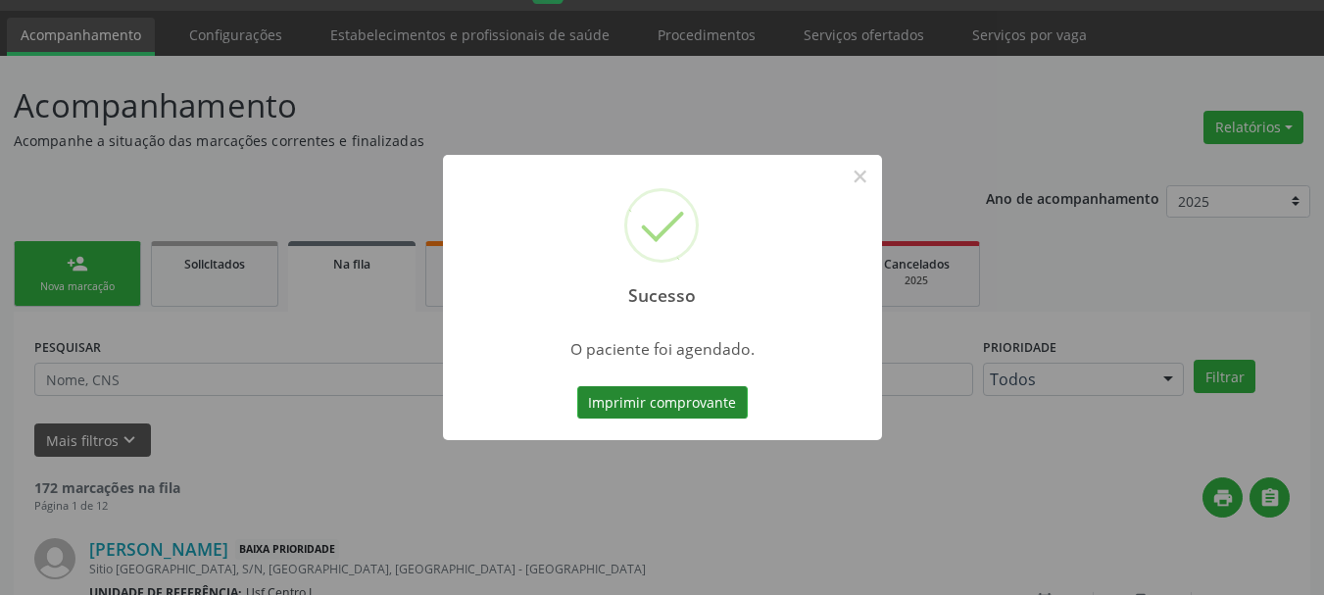
click at [696, 400] on button "Imprimir comprovante" at bounding box center [662, 402] width 171 height 33
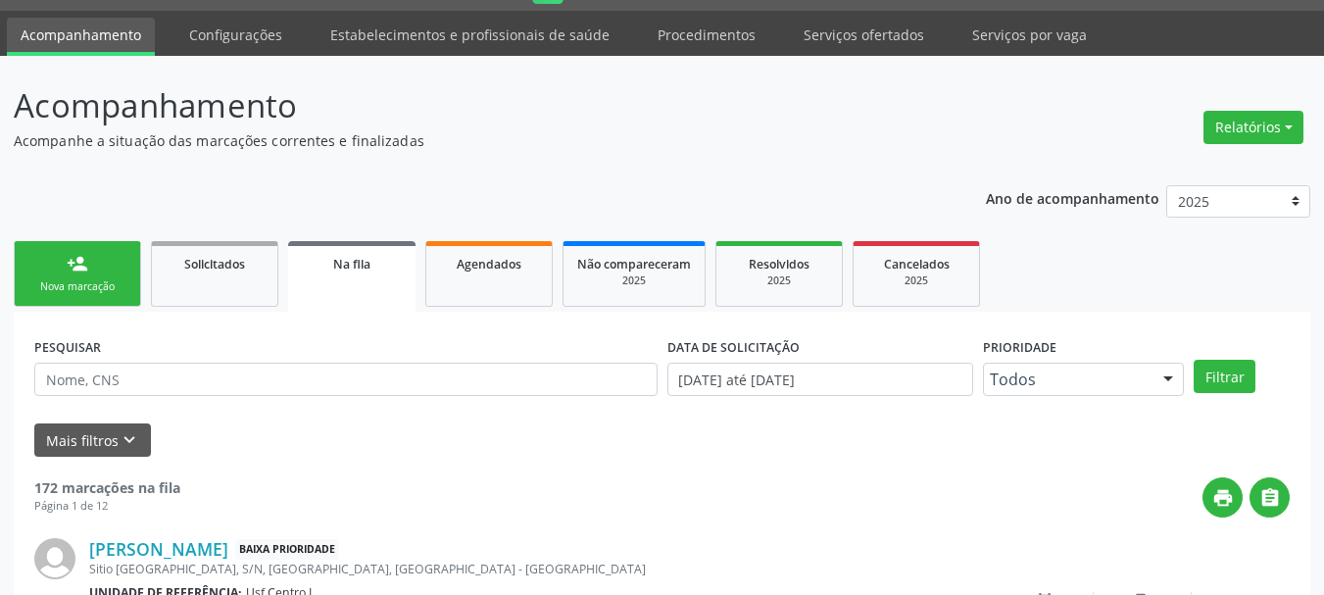
click at [105, 303] on link "person_add Nova marcação" at bounding box center [77, 274] width 127 height 66
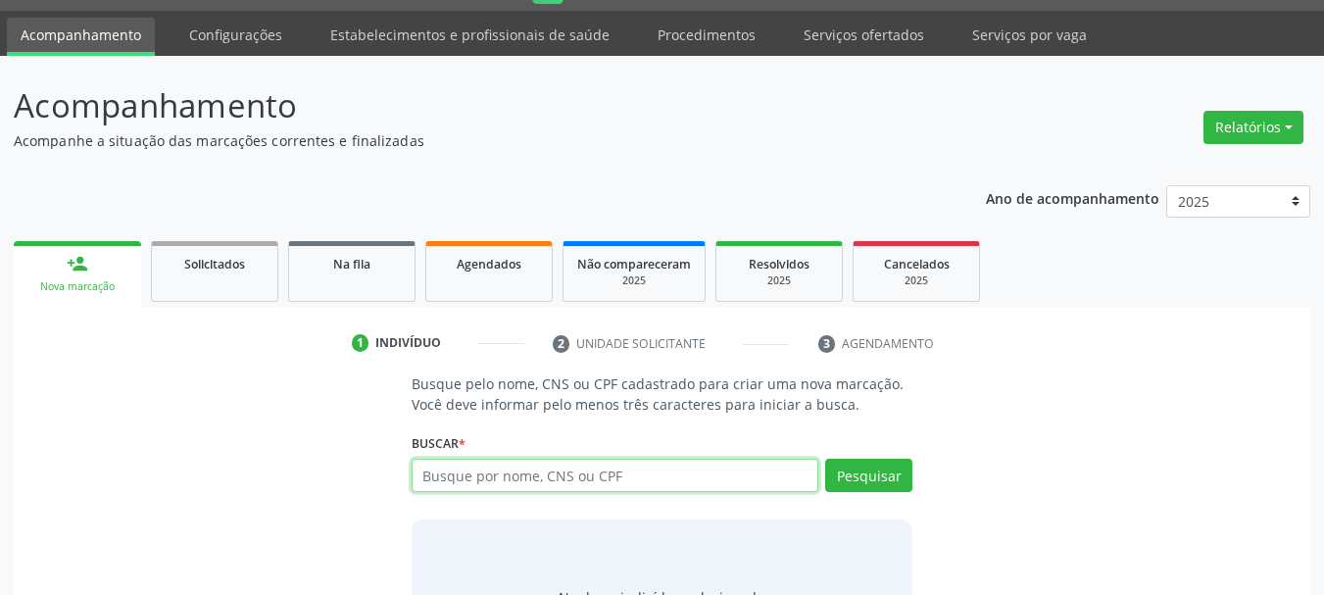
click at [458, 490] on input "text" at bounding box center [616, 475] width 408 height 33
type input "27328910534"
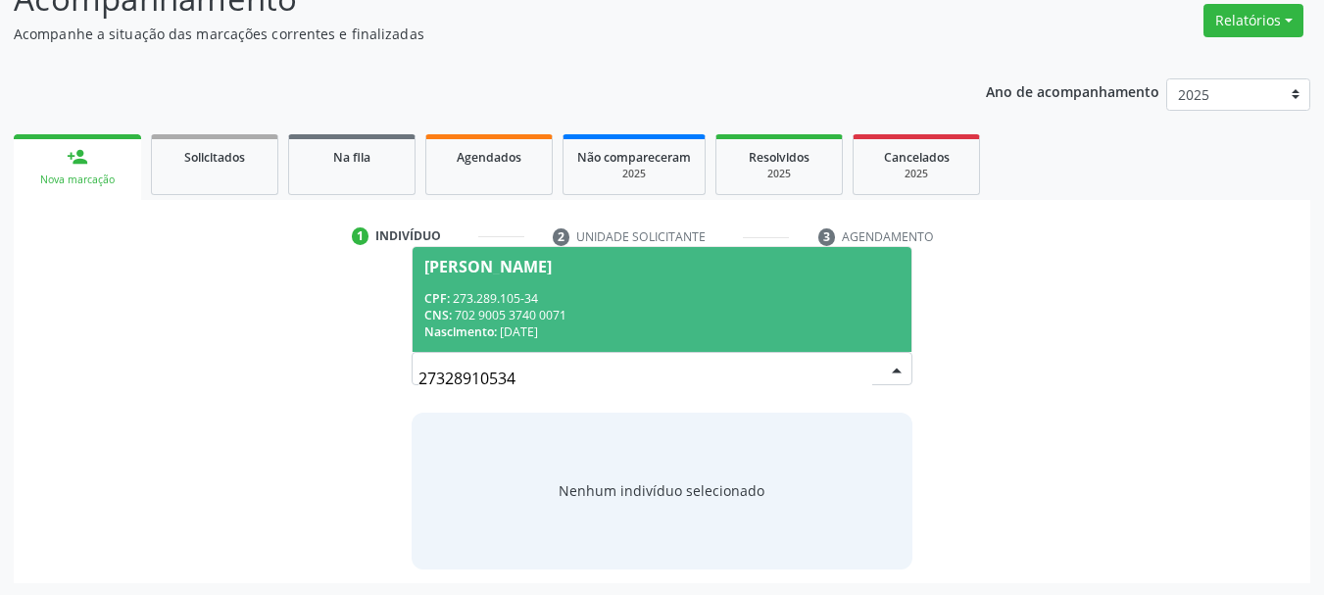
scroll to position [161, 0]
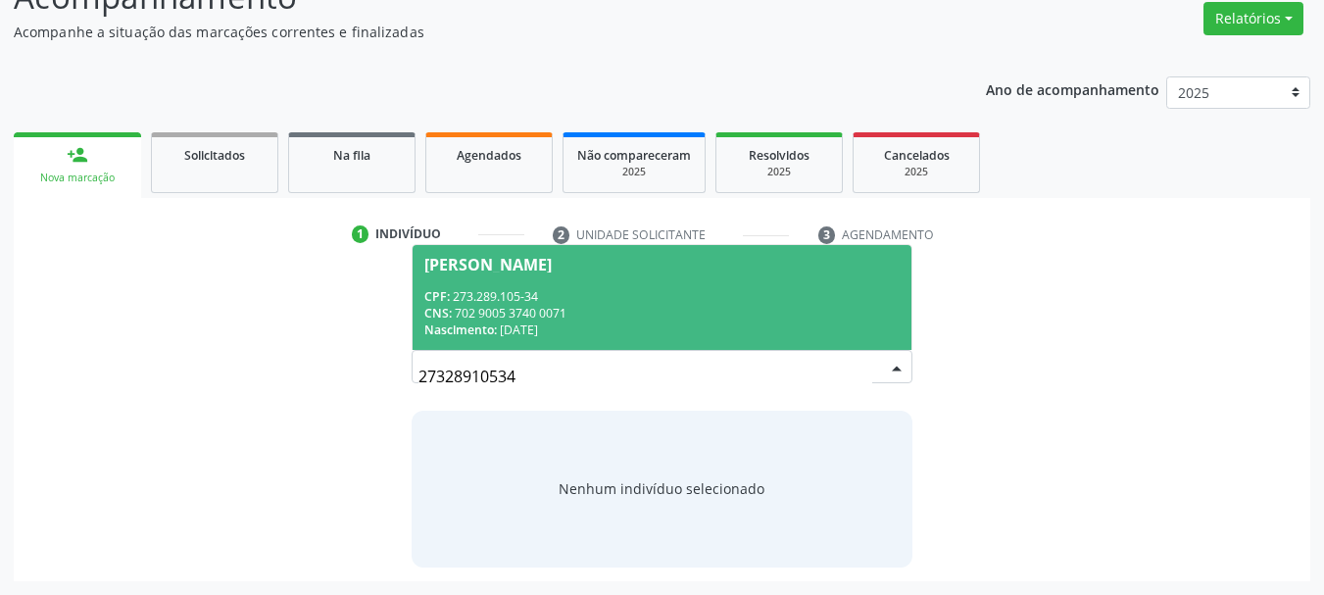
click at [587, 326] on div "Nascimento: [DATE]" at bounding box center [662, 330] width 476 height 17
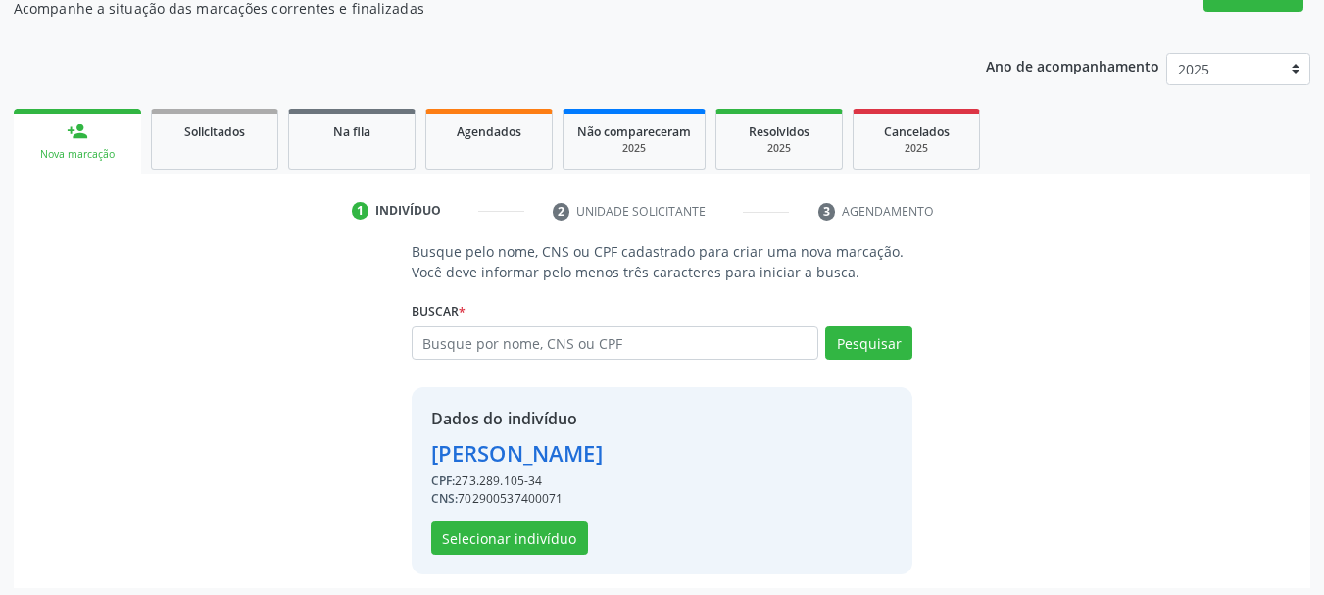
scroll to position [191, 0]
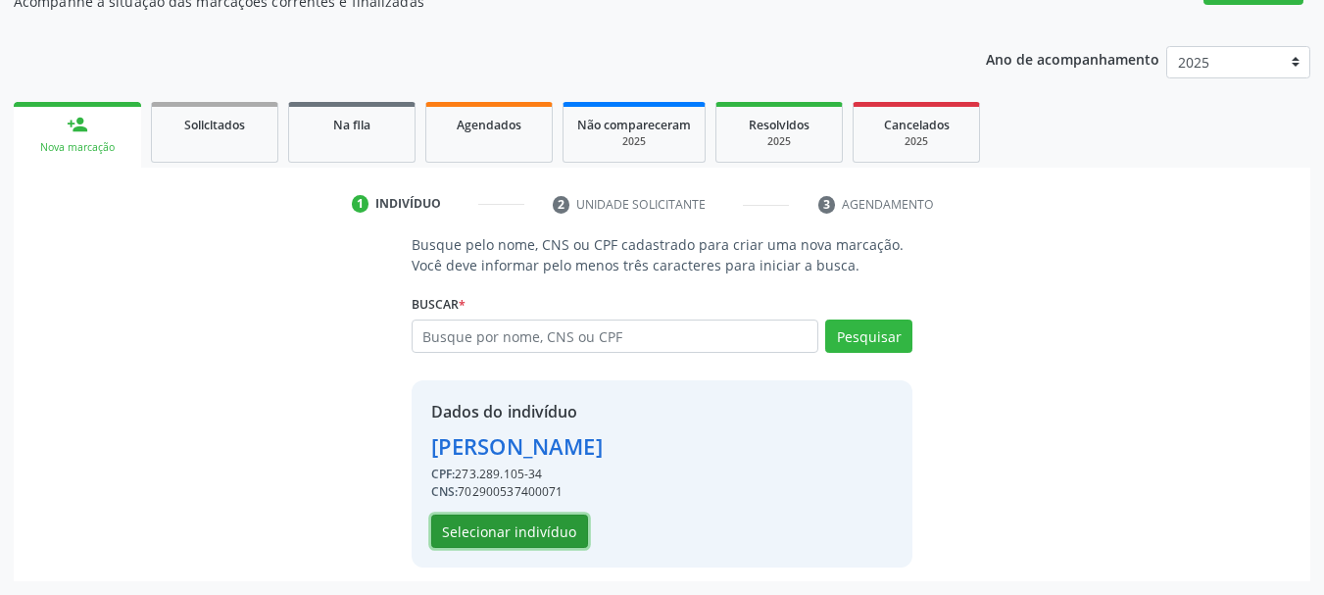
click at [535, 542] on button "Selecionar indivíduo" at bounding box center [509, 531] width 157 height 33
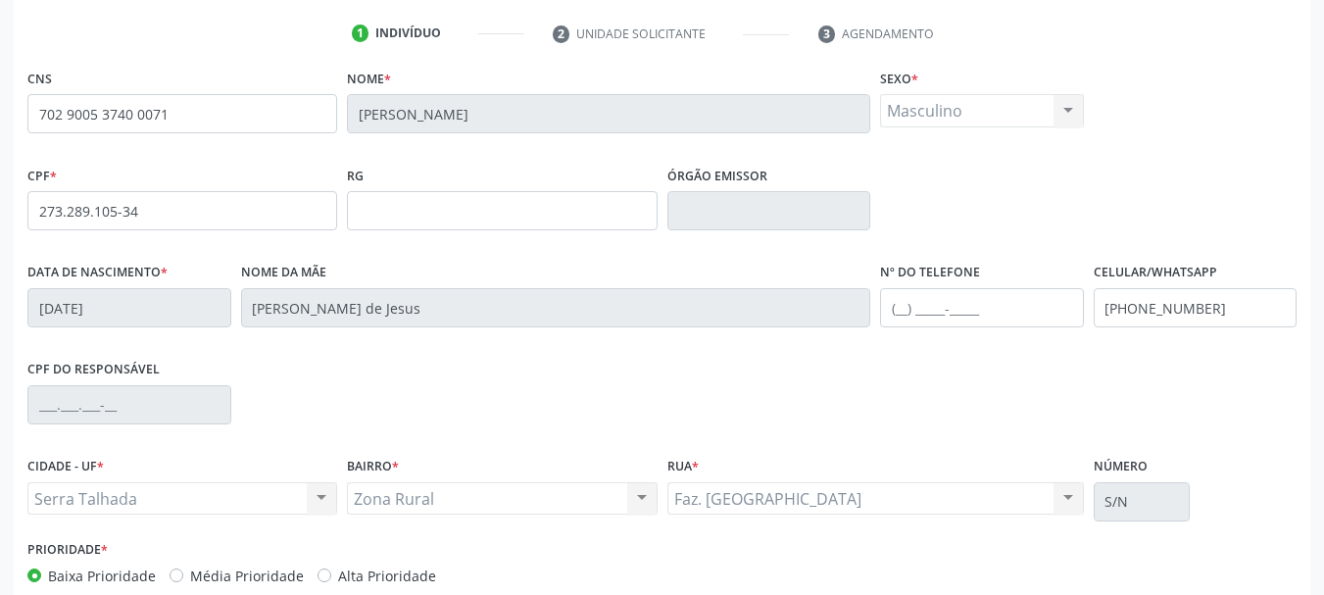
scroll to position [468, 0]
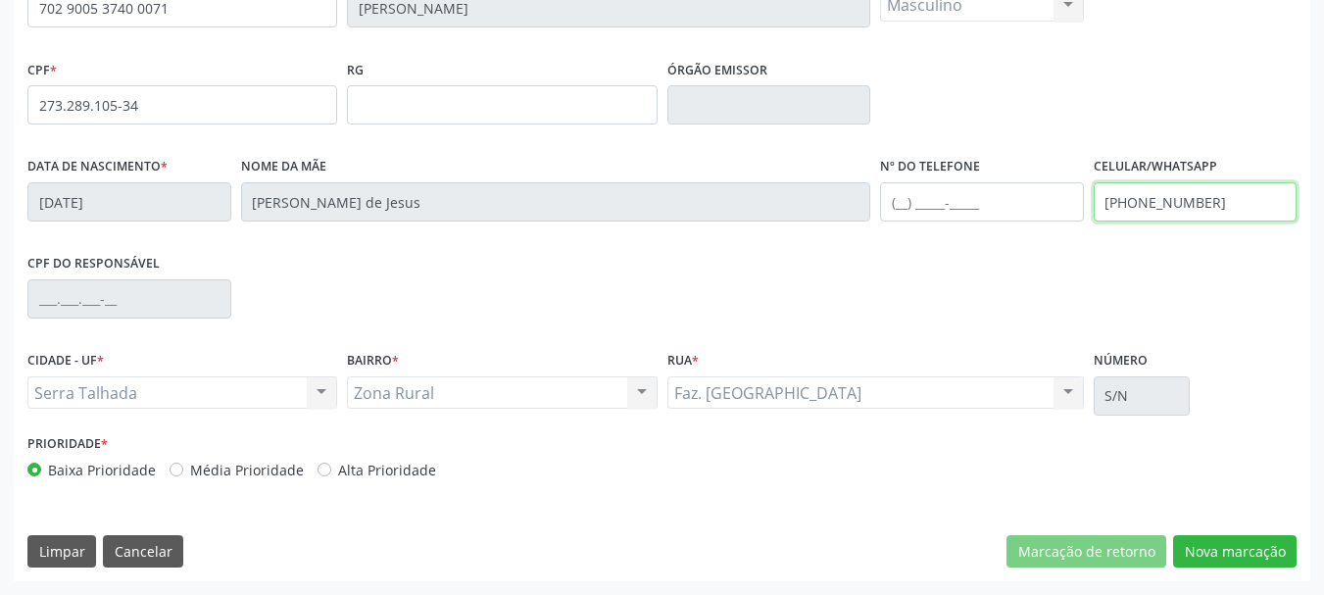
click at [1211, 188] on input "[PHONE_NUMBER]" at bounding box center [1196, 201] width 204 height 39
drag, startPoint x: 1211, startPoint y: 188, endPoint x: 1192, endPoint y: 212, distance: 30.0
click at [1208, 189] on input "[PHONE_NUMBER]" at bounding box center [1196, 201] width 204 height 39
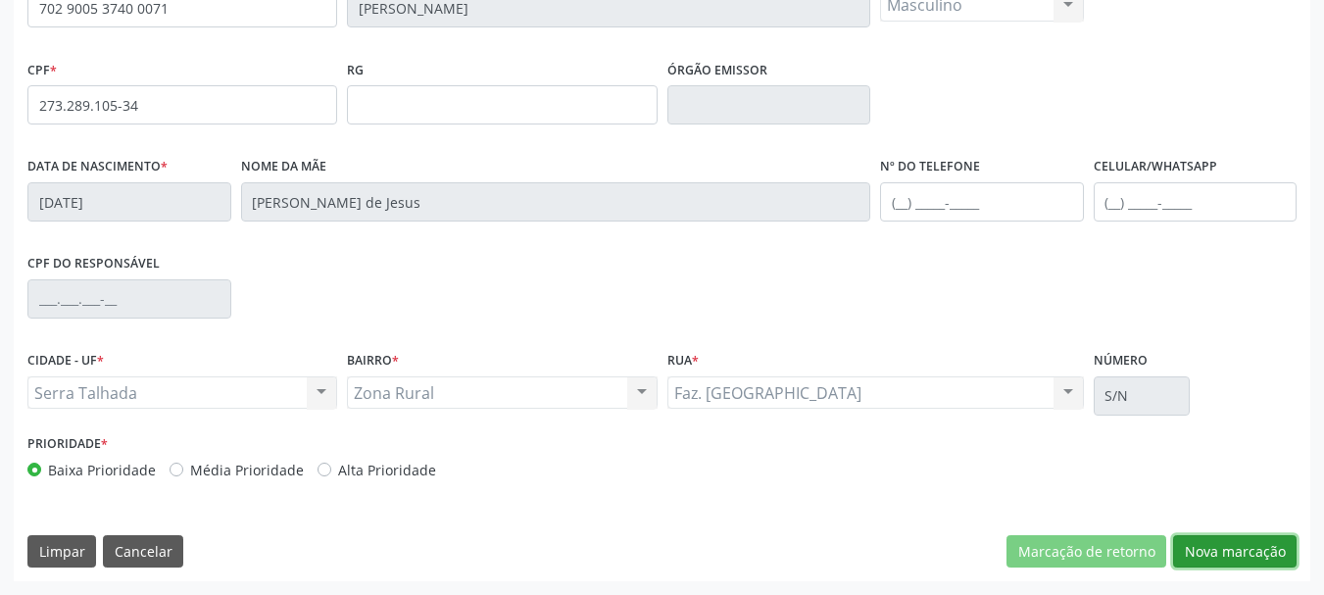
drag, startPoint x: 1200, startPoint y: 545, endPoint x: 1208, endPoint y: 536, distance: 11.8
click at [1201, 547] on button "Nova marcação" at bounding box center [1235, 551] width 124 height 33
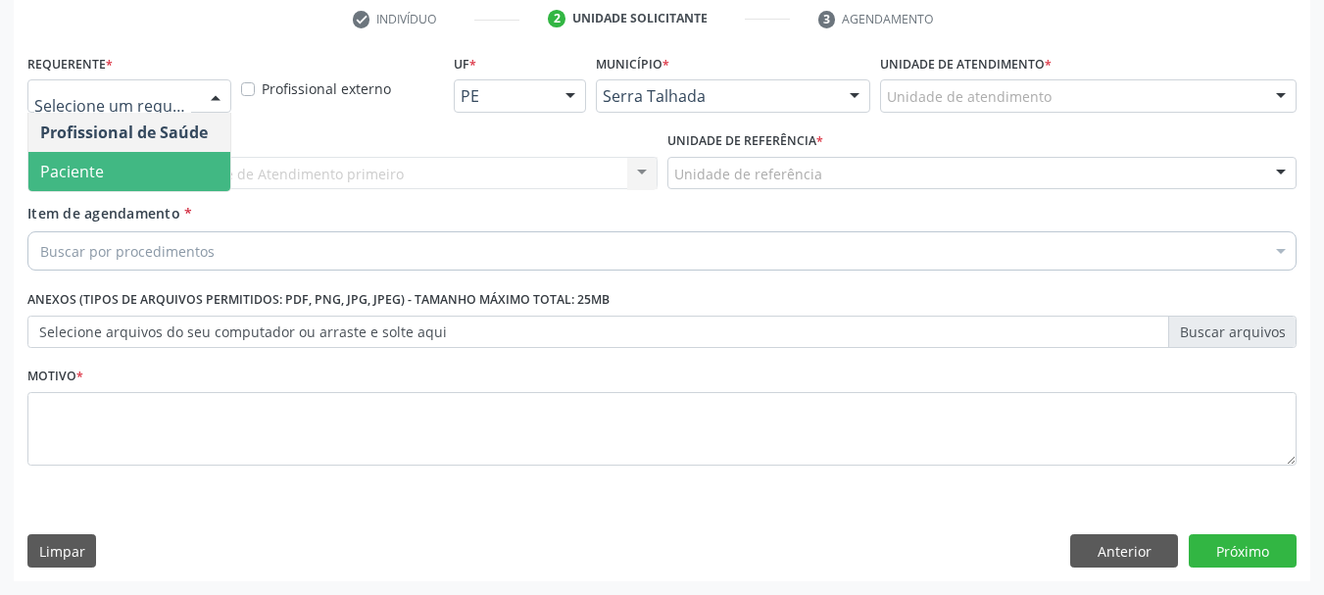
click at [100, 155] on span "Paciente" at bounding box center [129, 171] width 202 height 39
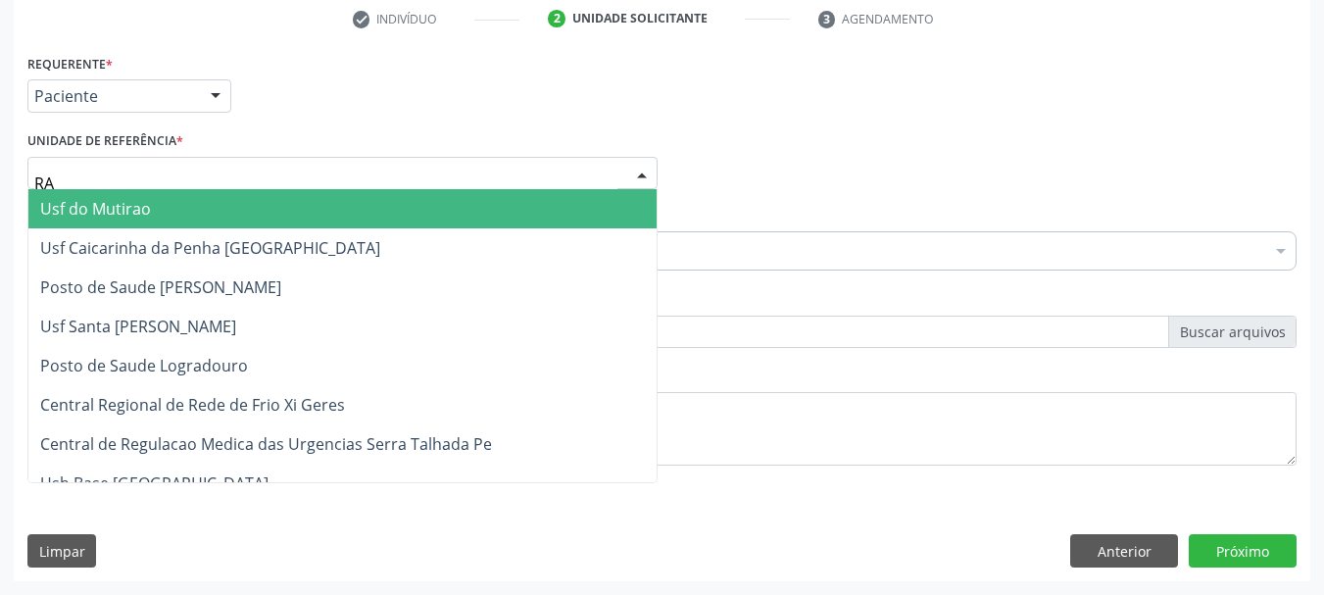
type input "R"
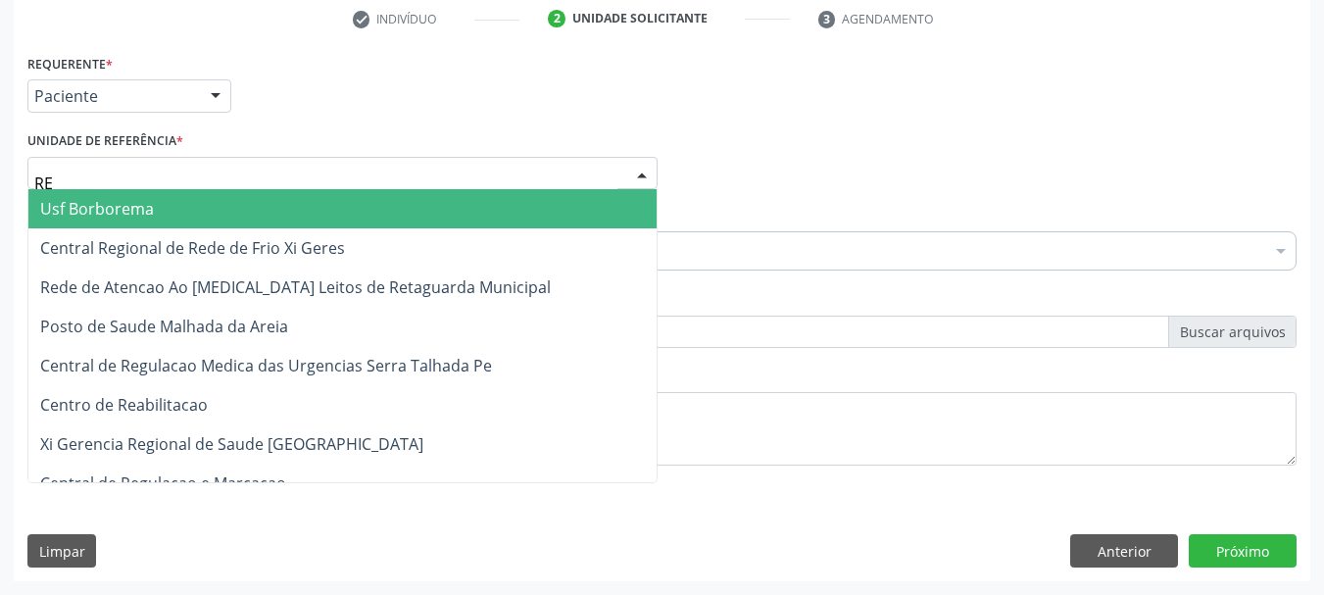
type input "REA"
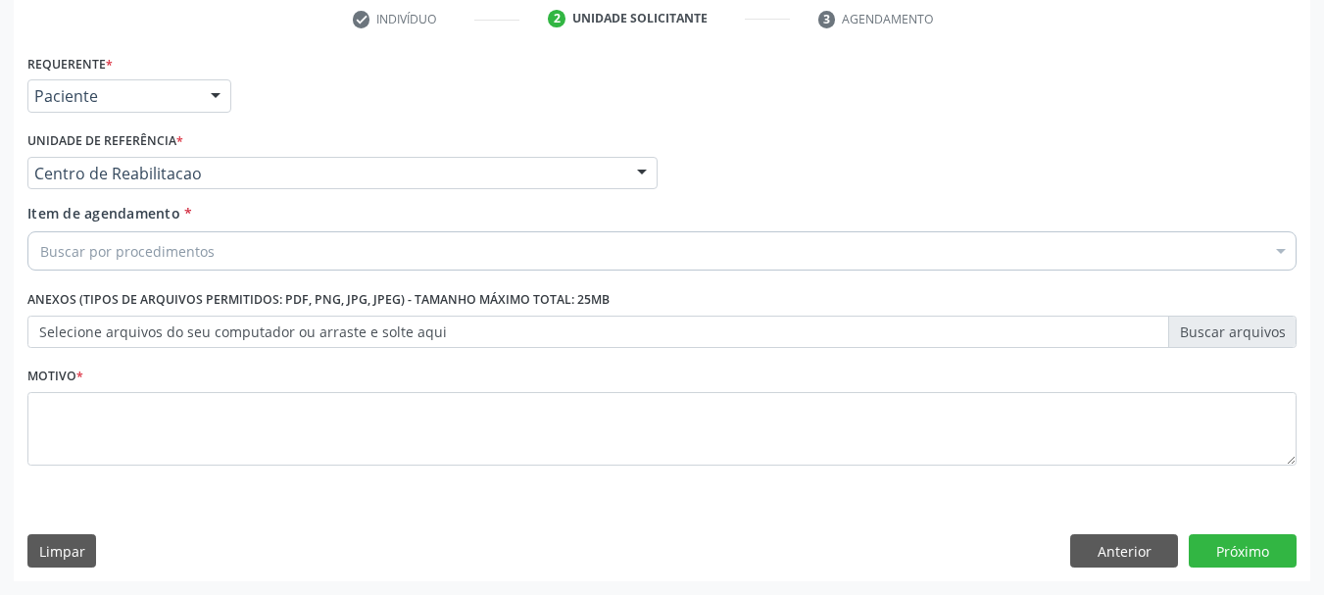
drag, startPoint x: 78, startPoint y: 273, endPoint x: 75, endPoint y: 245, distance: 28.6
click at [79, 272] on div "Item de agendamento * Buscar por procedimentos Selecionar todos 0304070076 - .Q…" at bounding box center [662, 240] width 1279 height 75
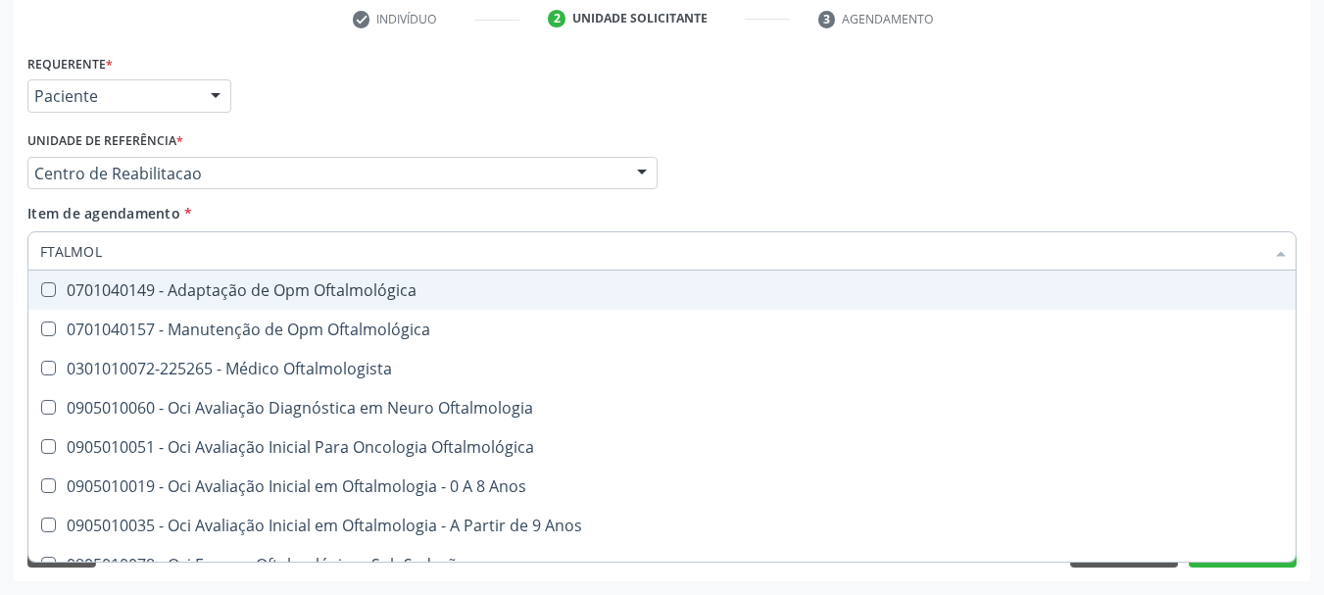
type input "FTALMOLO"
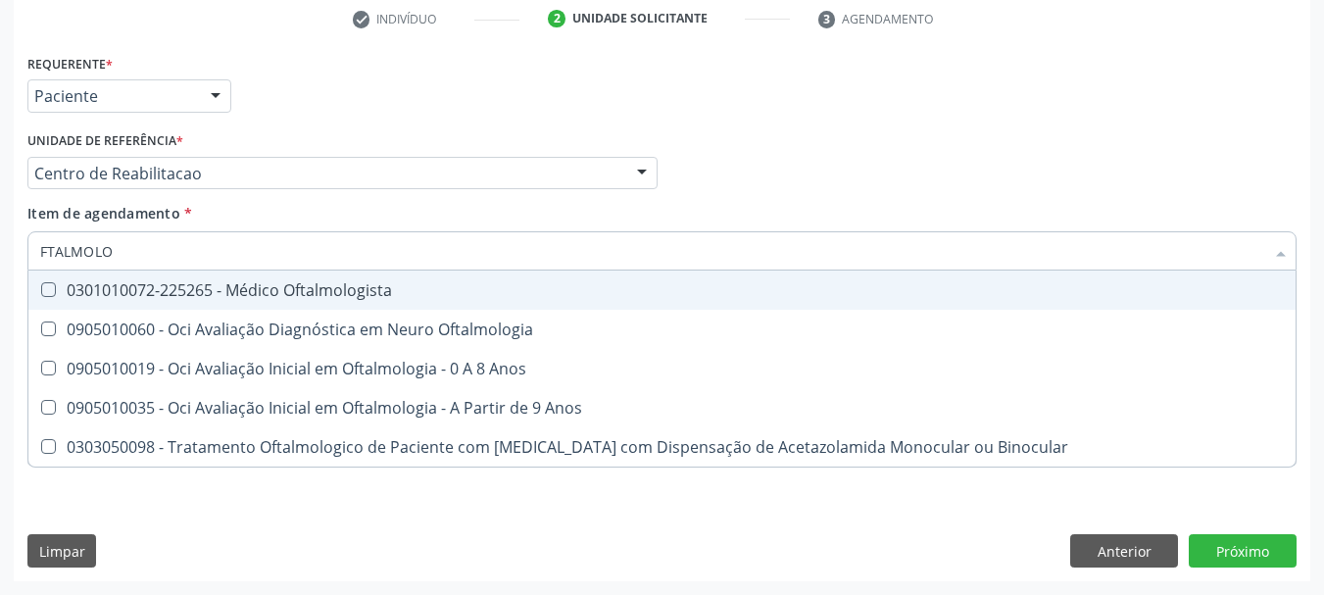
click at [140, 308] on span "0301010072-225265 - Médico Oftalmologista" at bounding box center [661, 290] width 1267 height 39
checkbox Oftalmologista "true"
click at [451, 150] on div "Unidade de referência * Centro de Reabilitacao Usf do Mutirao Usf Cohab Usf Cai…" at bounding box center [342, 157] width 630 height 63
checkbox Oftalmologia "true"
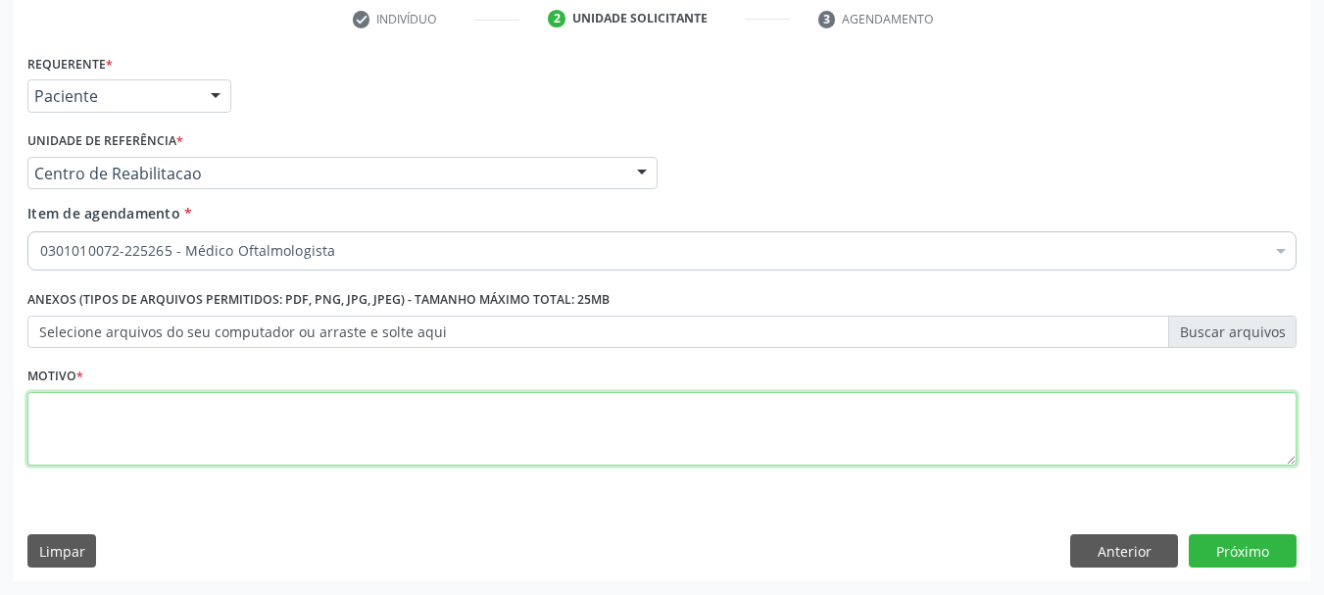
click at [138, 423] on textarea at bounding box center [661, 429] width 1269 height 74
type textarea "S"
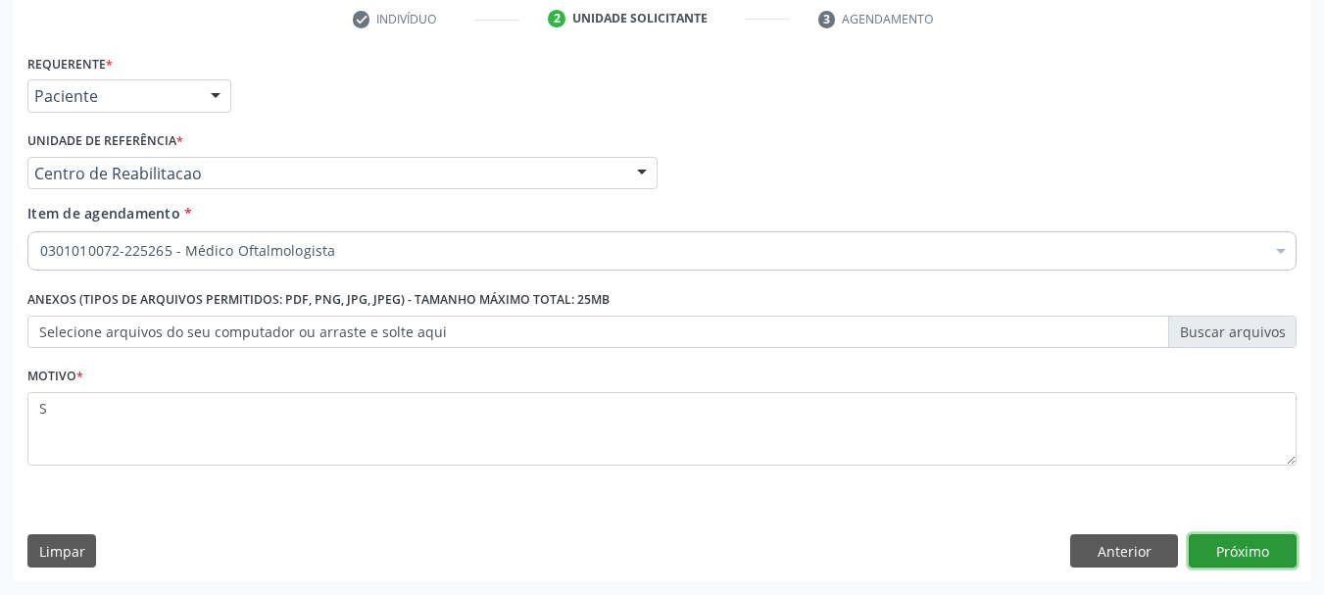
click at [1262, 565] on button "Próximo" at bounding box center [1243, 550] width 108 height 33
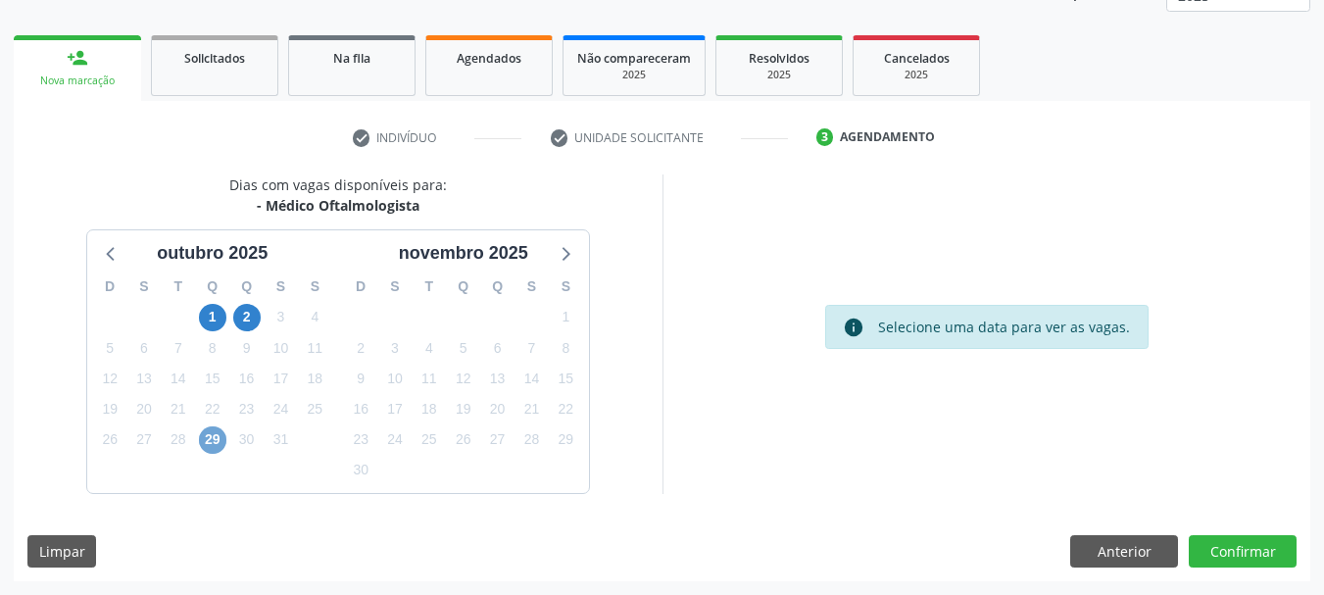
click at [202, 440] on span "29" at bounding box center [212, 439] width 27 height 27
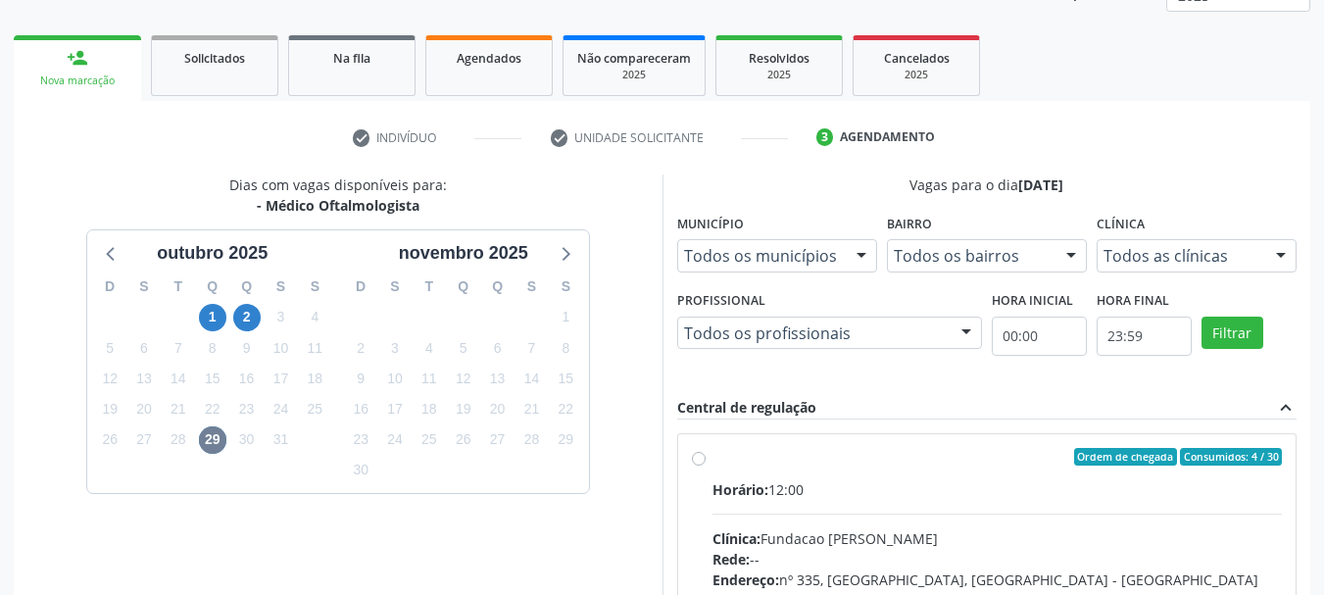
click at [820, 452] on div "Ordem de chegada Consumidos: 4 / 30" at bounding box center [998, 457] width 570 height 18
click at [706, 452] on input "Ordem de chegada Consumidos: 4 / 30 Horário: 12:00 Clínica: Fundacao [PERSON_NA…" at bounding box center [699, 457] width 14 height 18
radio input "true"
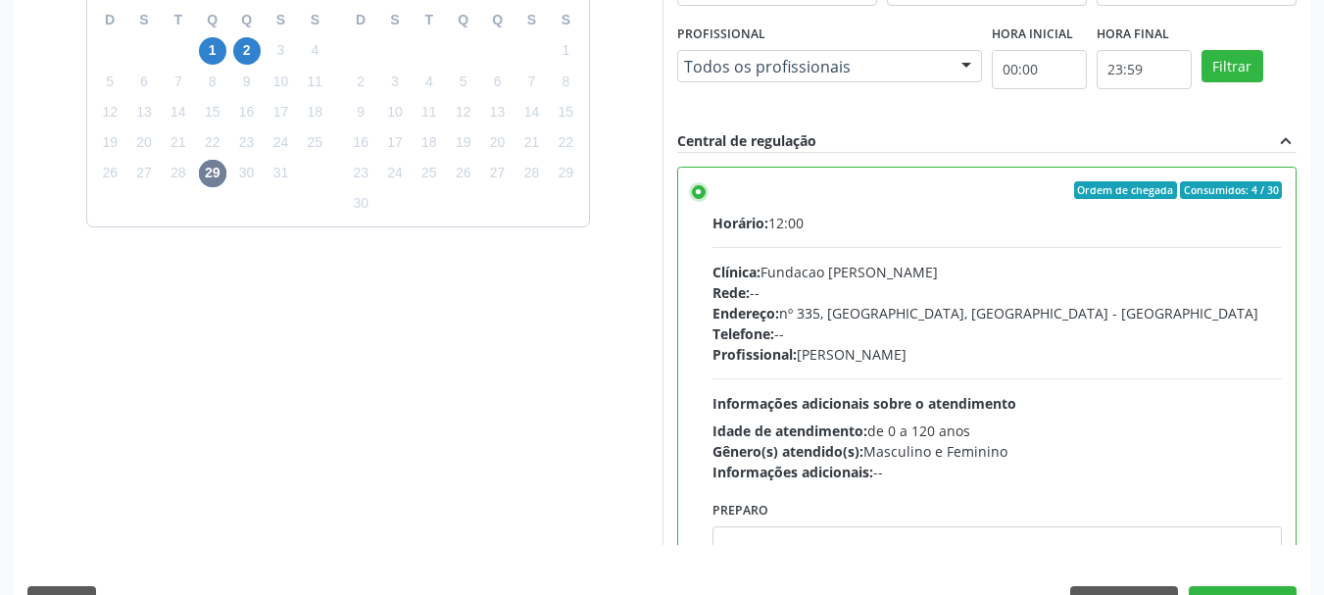
scroll to position [552, 0]
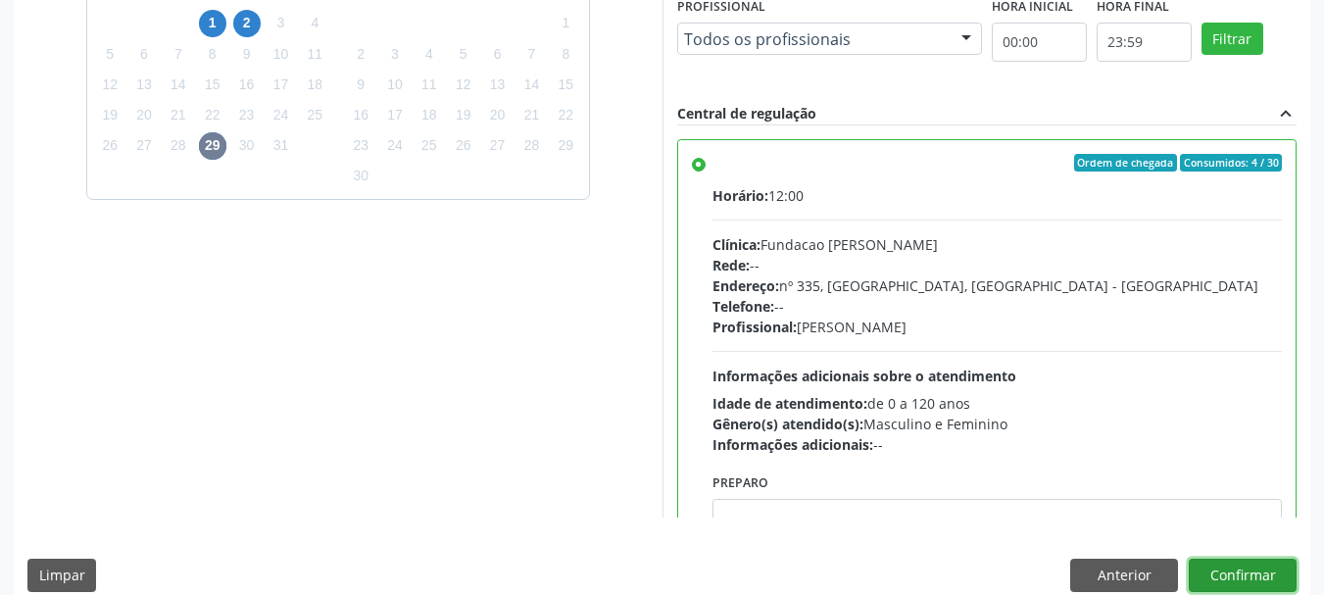
click at [1224, 583] on button "Confirmar" at bounding box center [1243, 575] width 108 height 33
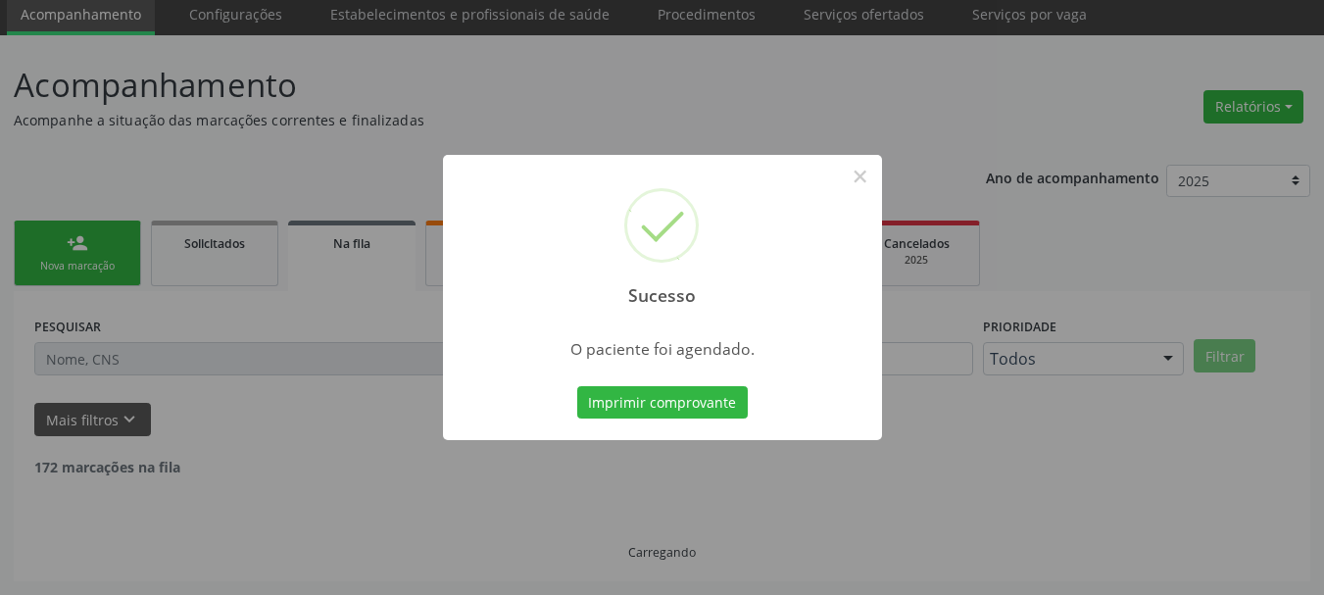
scroll to position [52, 0]
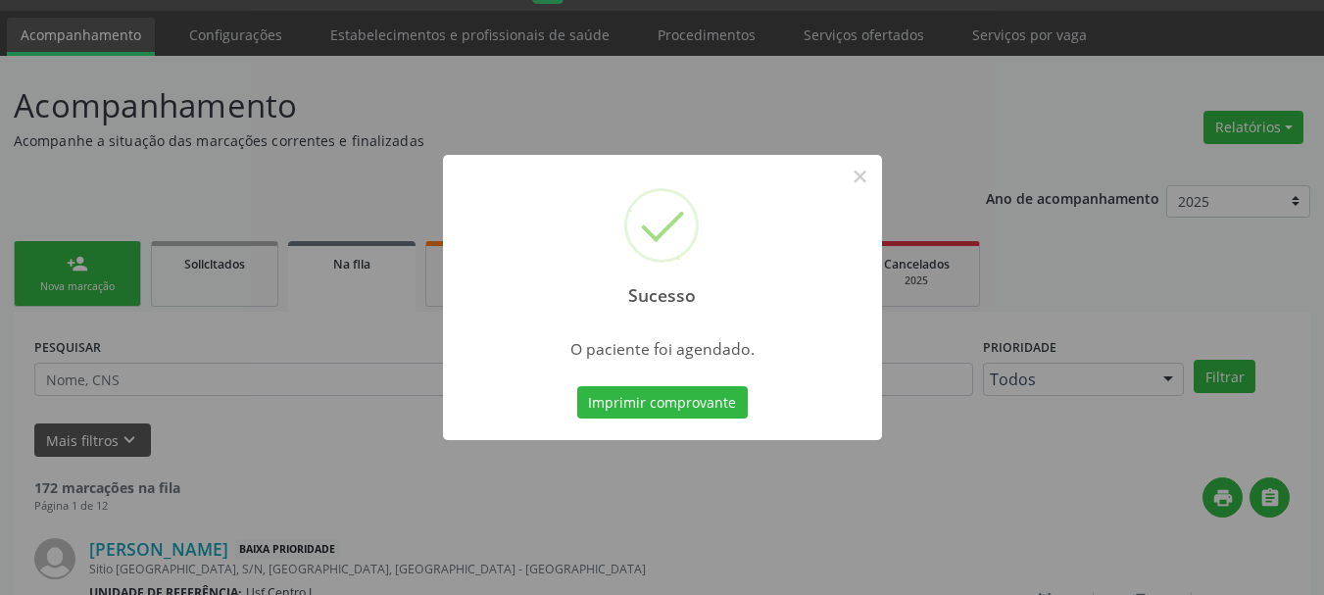
click at [635, 382] on div "Imprimir comprovante Cancel" at bounding box center [661, 402] width 179 height 41
click at [651, 393] on button "Imprimir comprovante" at bounding box center [662, 402] width 171 height 33
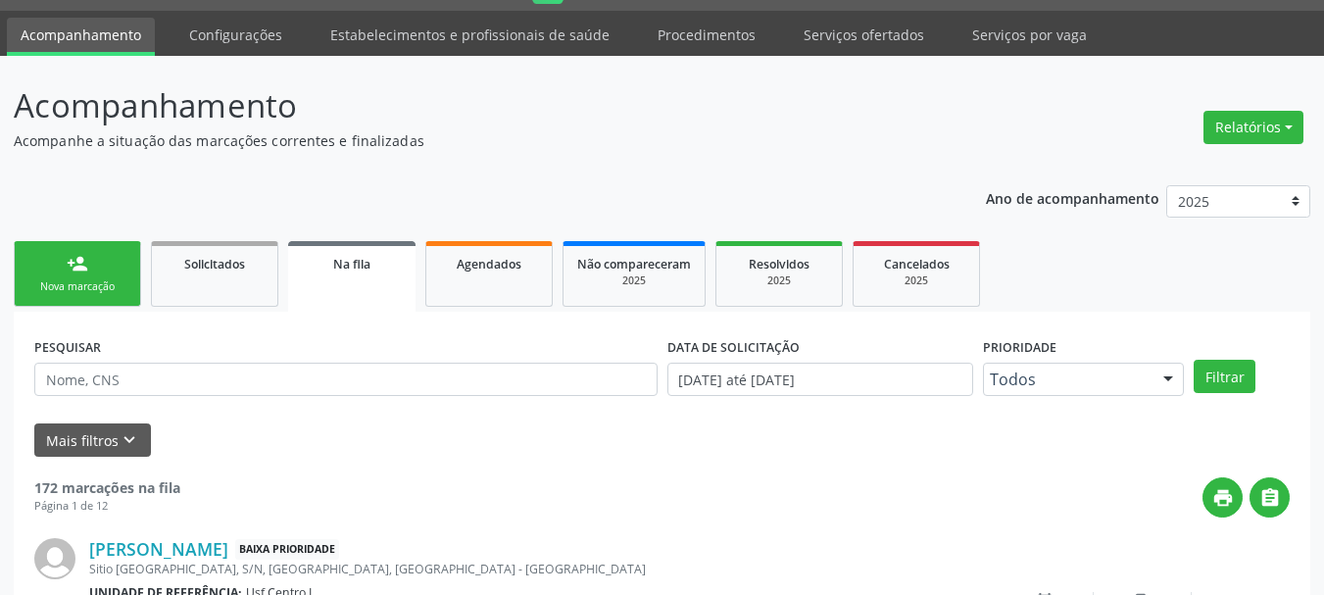
click at [91, 289] on div "Nova marcação" at bounding box center [77, 286] width 98 height 15
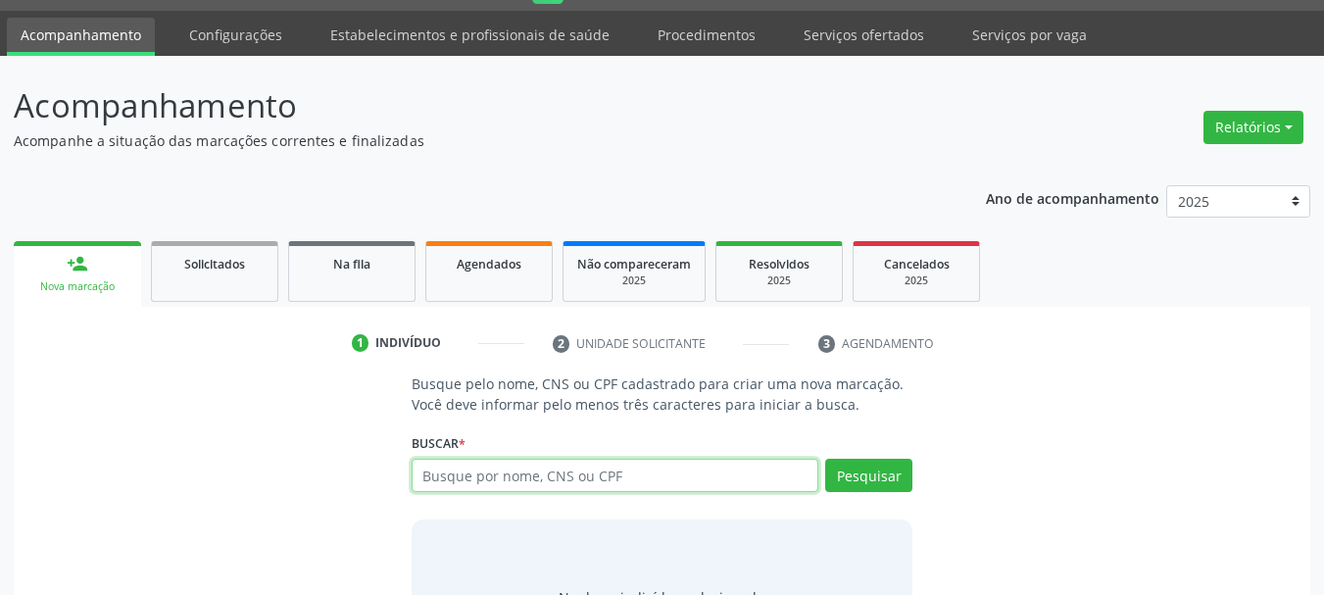
click at [490, 482] on input "text" at bounding box center [616, 475] width 408 height 33
type input "704700752624130"
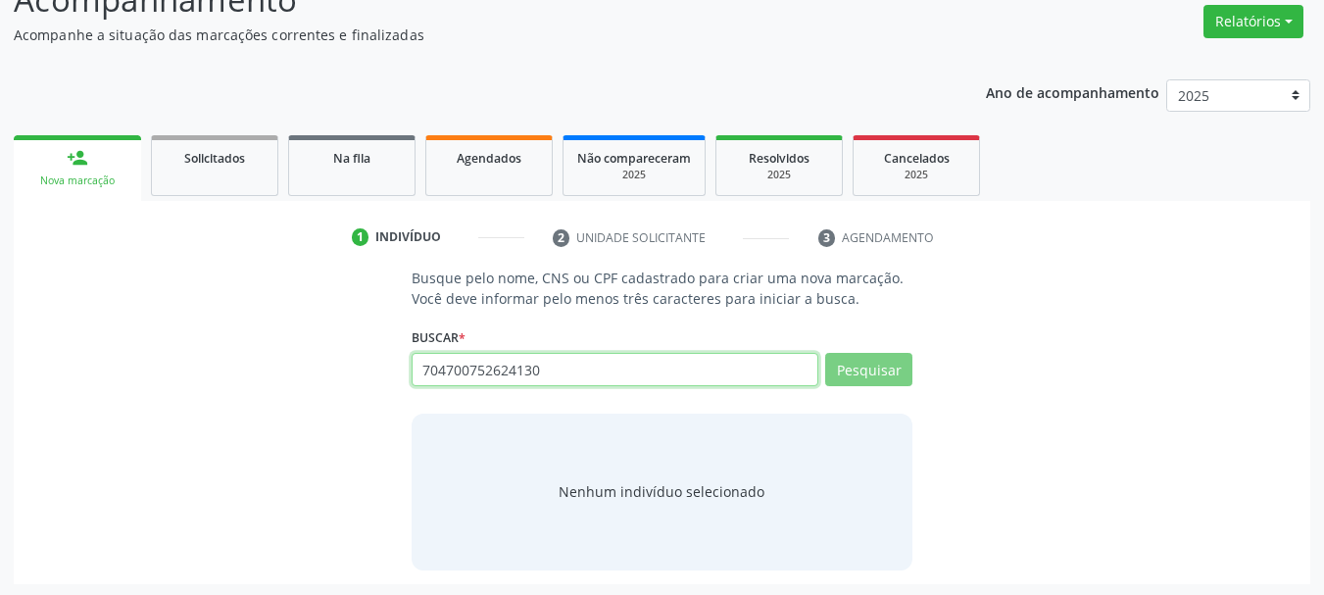
scroll to position [161, 0]
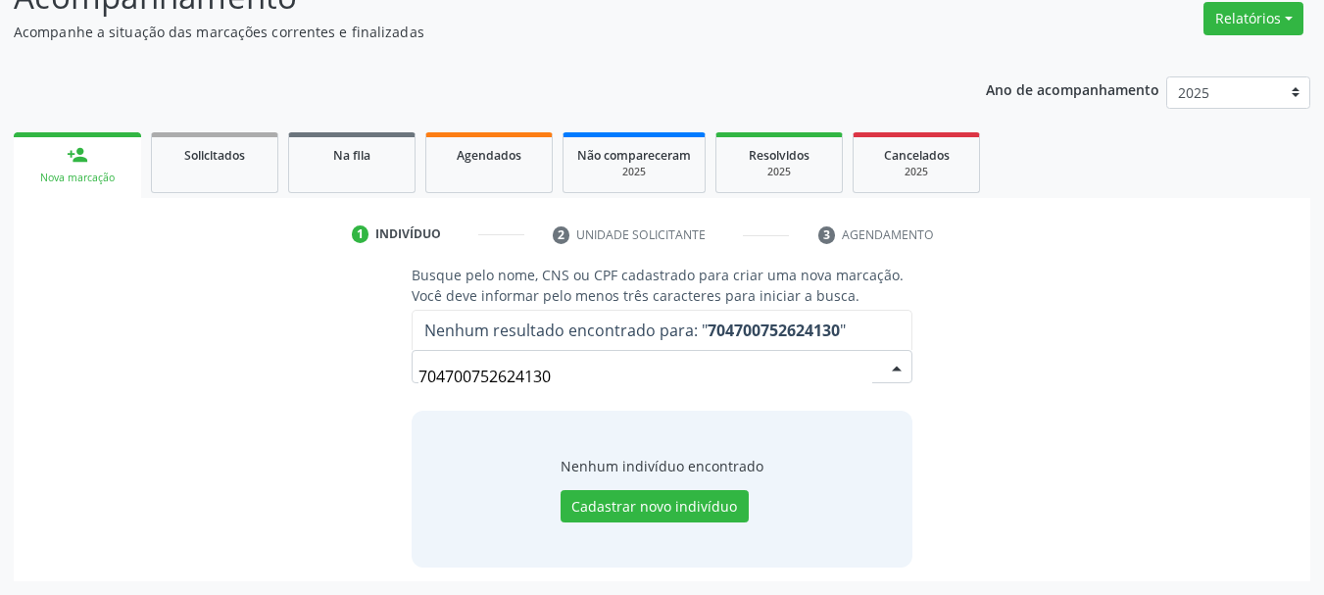
click at [582, 383] on input "704700752624130" at bounding box center [646, 376] width 455 height 39
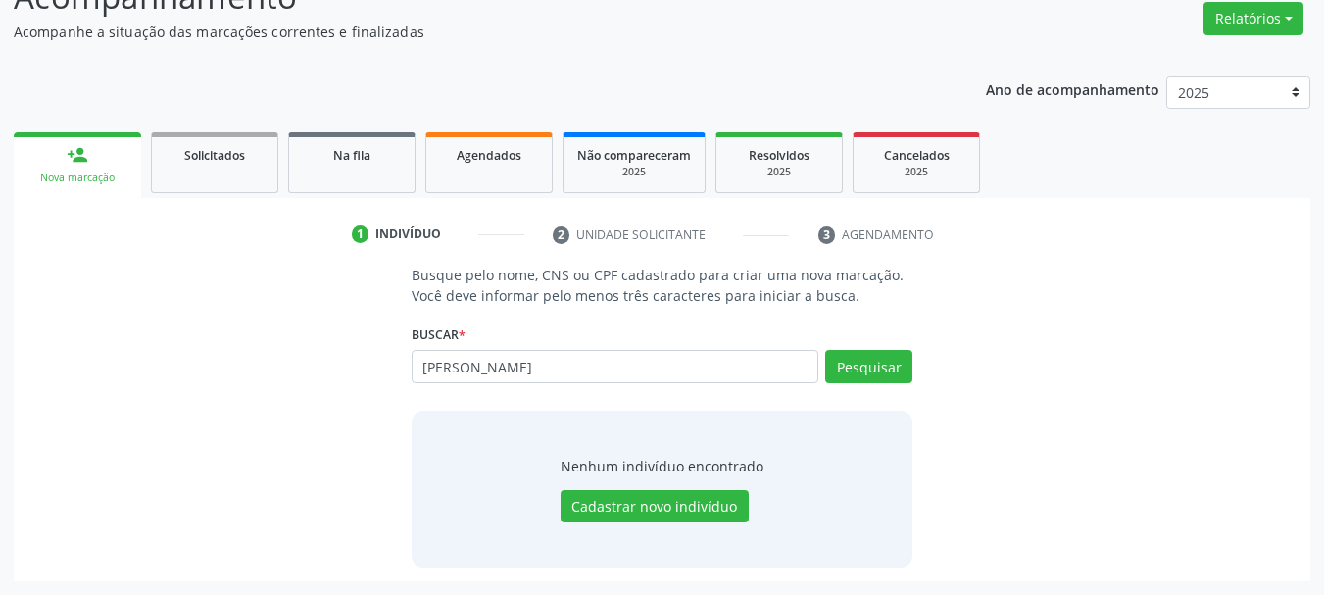
type input "[PERSON_NAME]"
click at [898, 353] on button "Pesquisar" at bounding box center [868, 366] width 87 height 33
click at [715, 497] on button "Cadastrar novo indivíduo" at bounding box center [655, 506] width 188 height 33
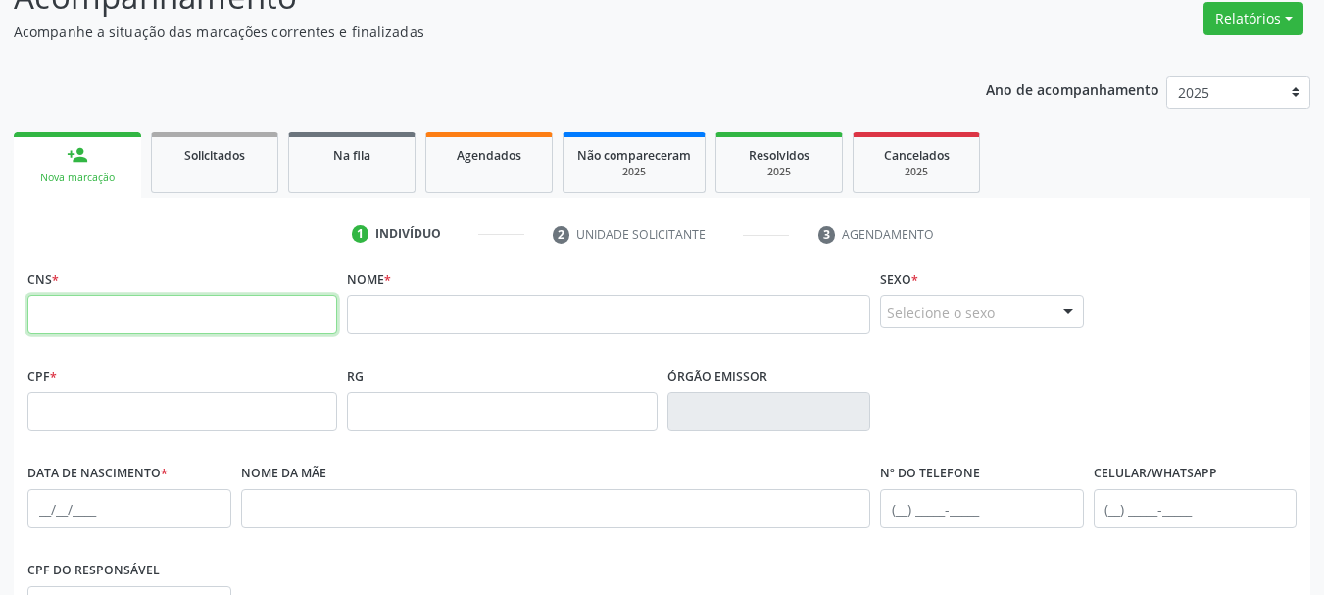
click at [228, 319] on input "text" at bounding box center [182, 314] width 310 height 39
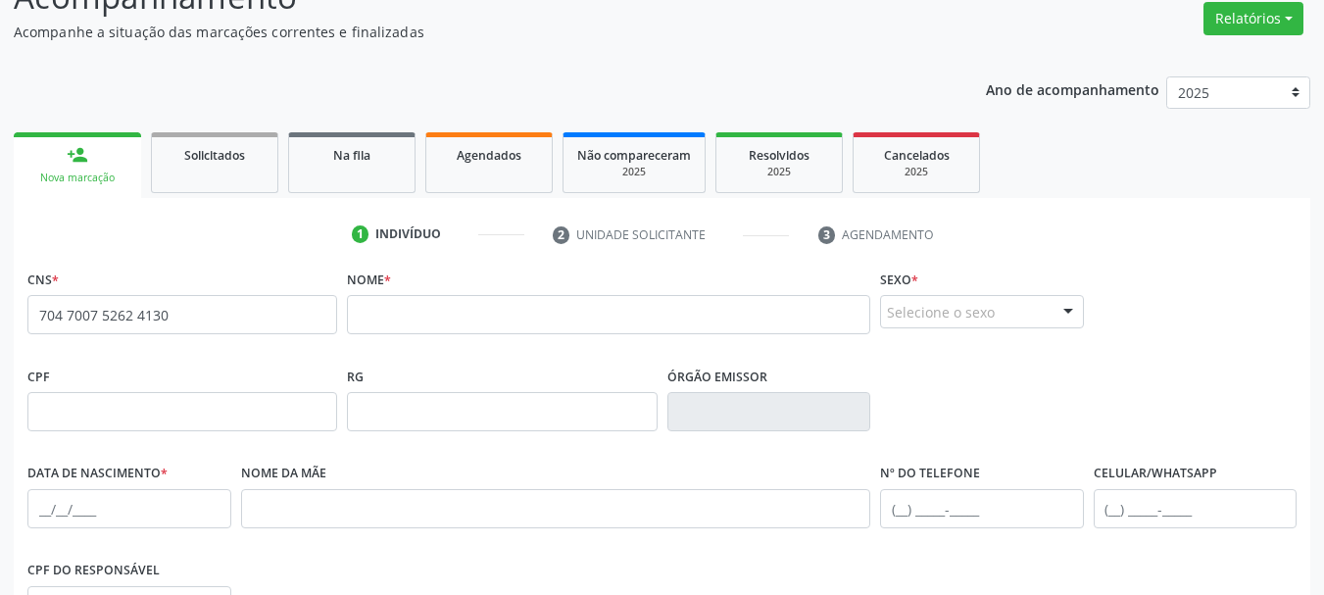
type input "704 7007 5262 4130"
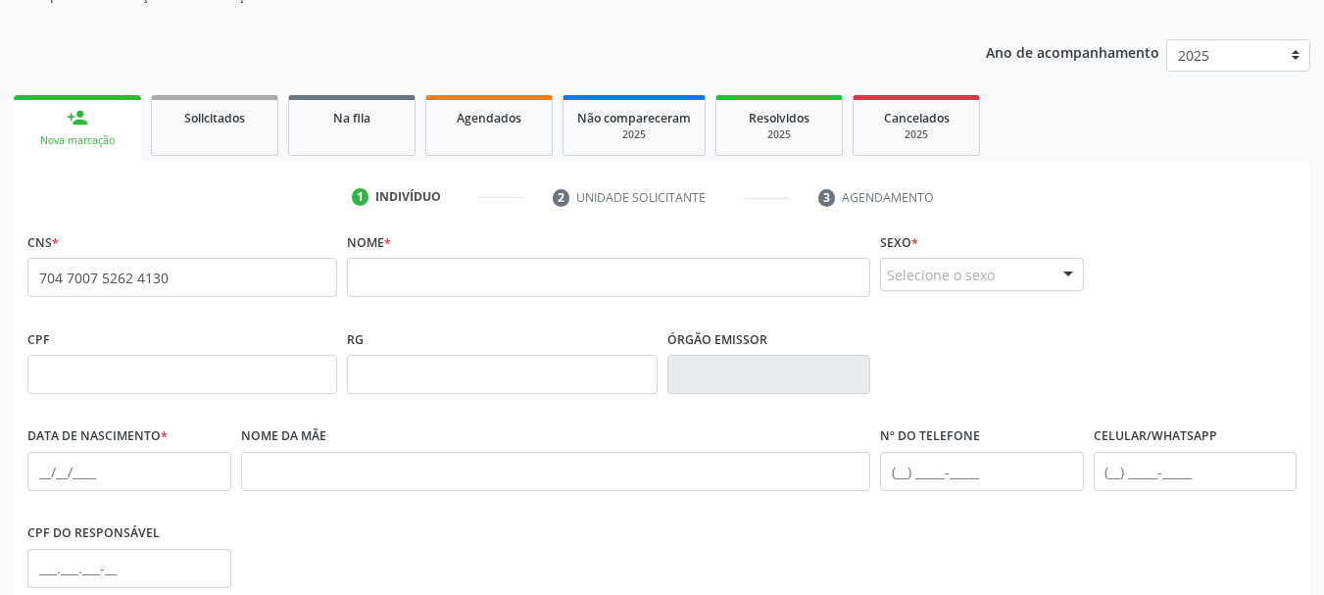
scroll to position [259, 0]
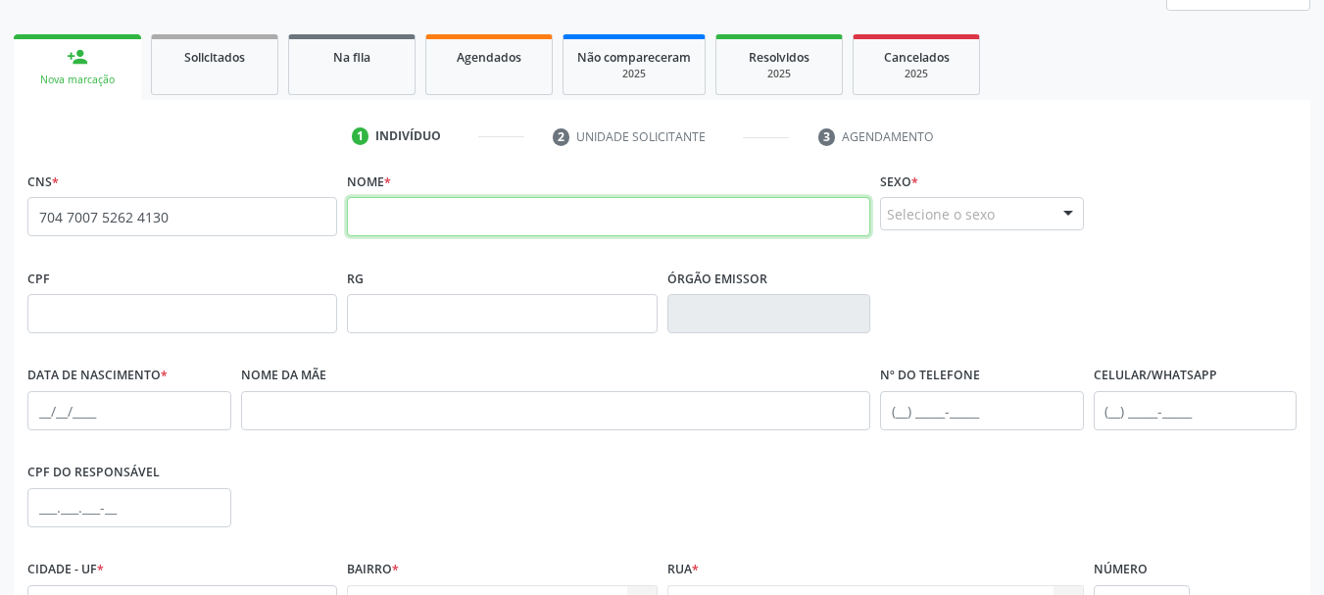
click at [482, 212] on input "text" at bounding box center [608, 216] width 523 height 39
type input "m"
type input "[PERSON_NAME]"
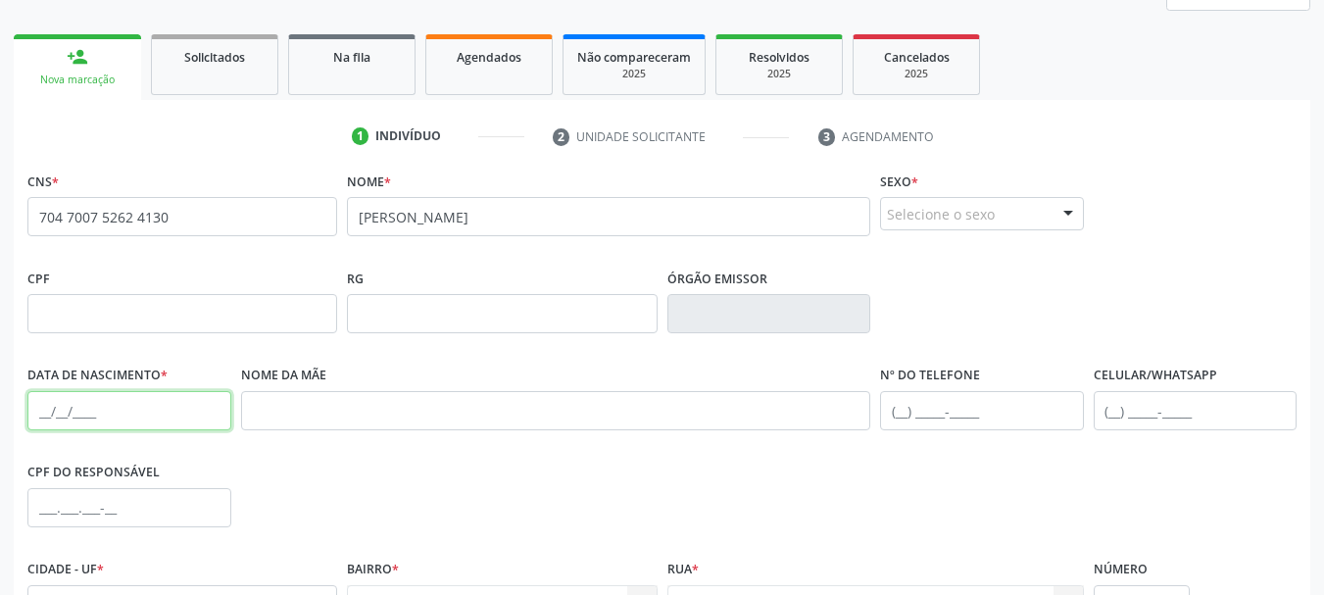
click at [30, 417] on input "text" at bounding box center [129, 410] width 204 height 39
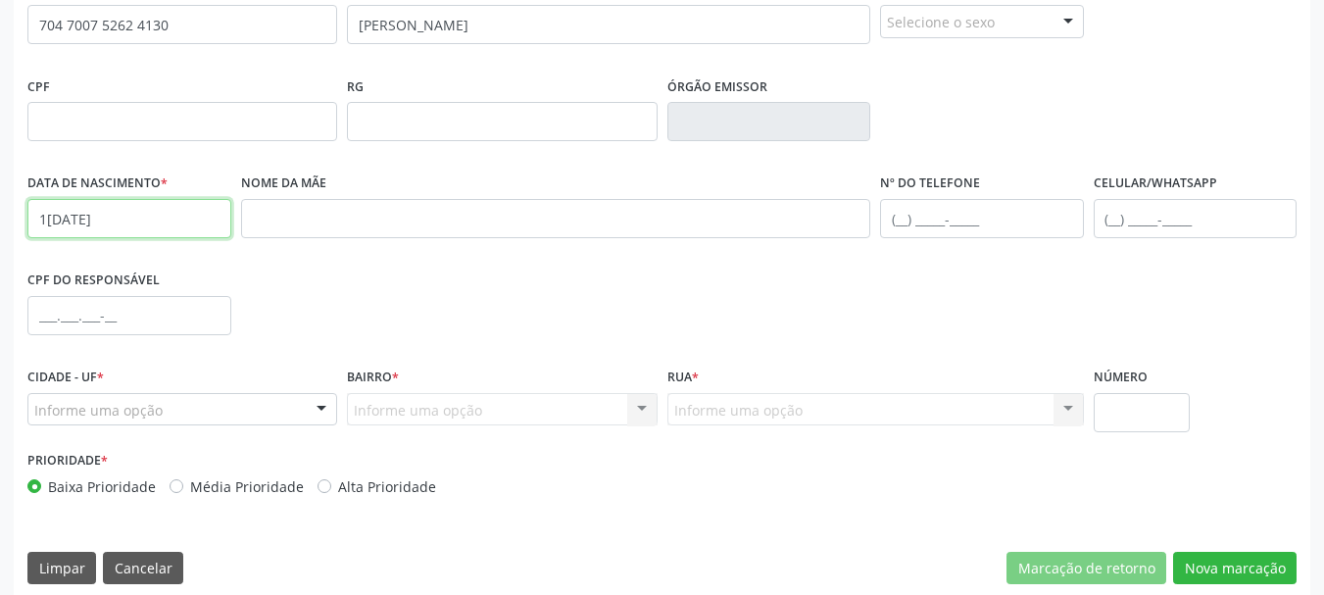
scroll to position [455, 0]
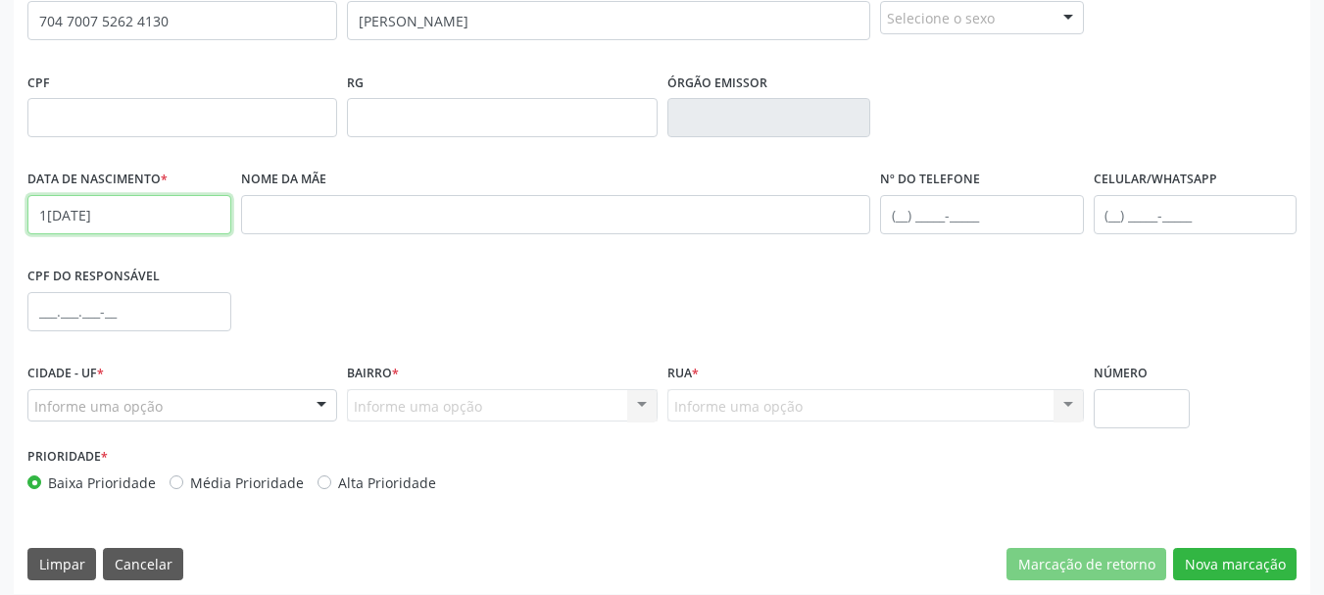
type input "1[DATE]"
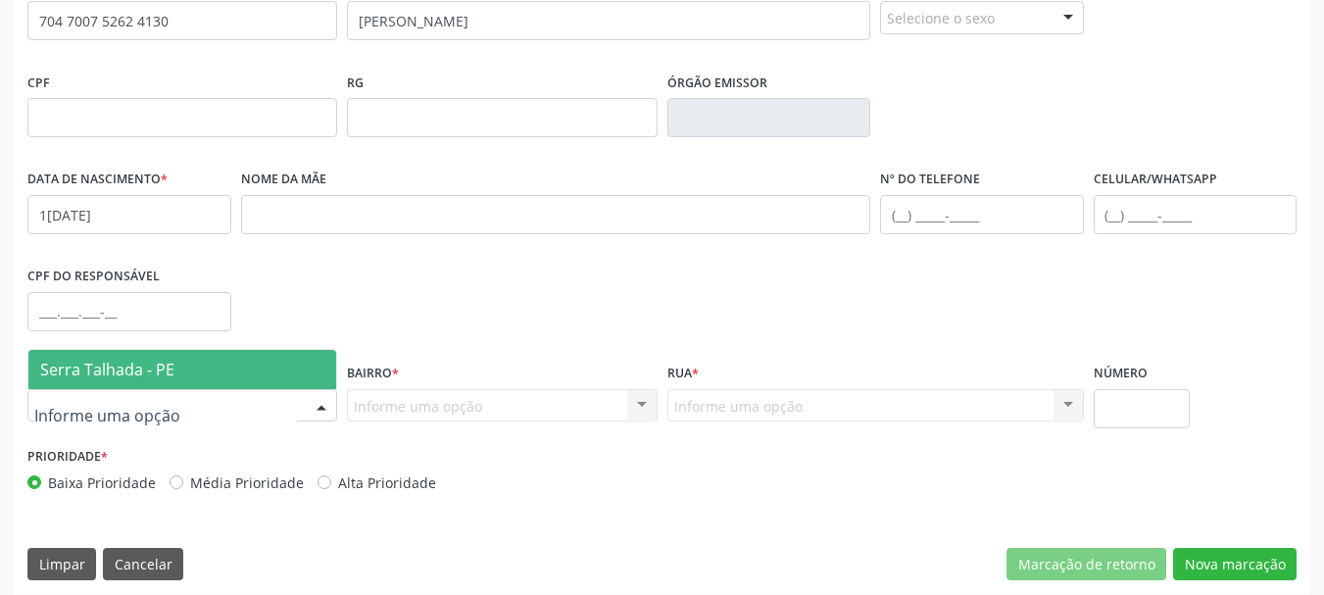
click at [122, 420] on div at bounding box center [182, 405] width 310 height 33
click at [122, 362] on span "Serra Talhada - PE" at bounding box center [107, 370] width 134 height 22
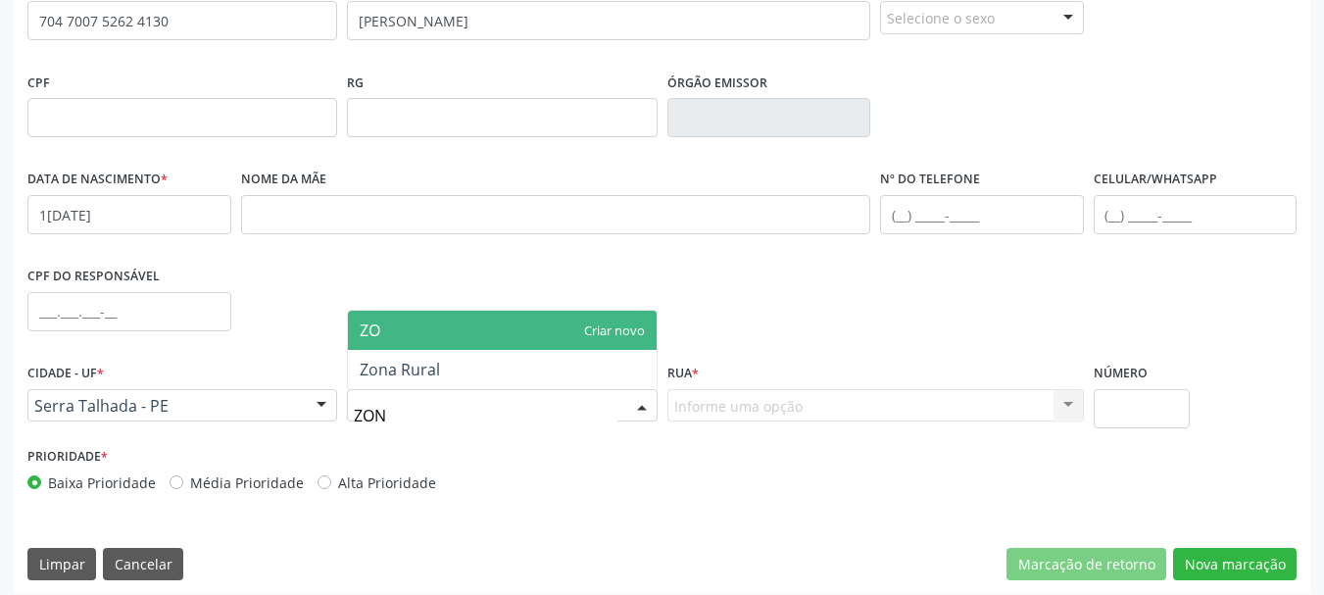
type input "ZONA"
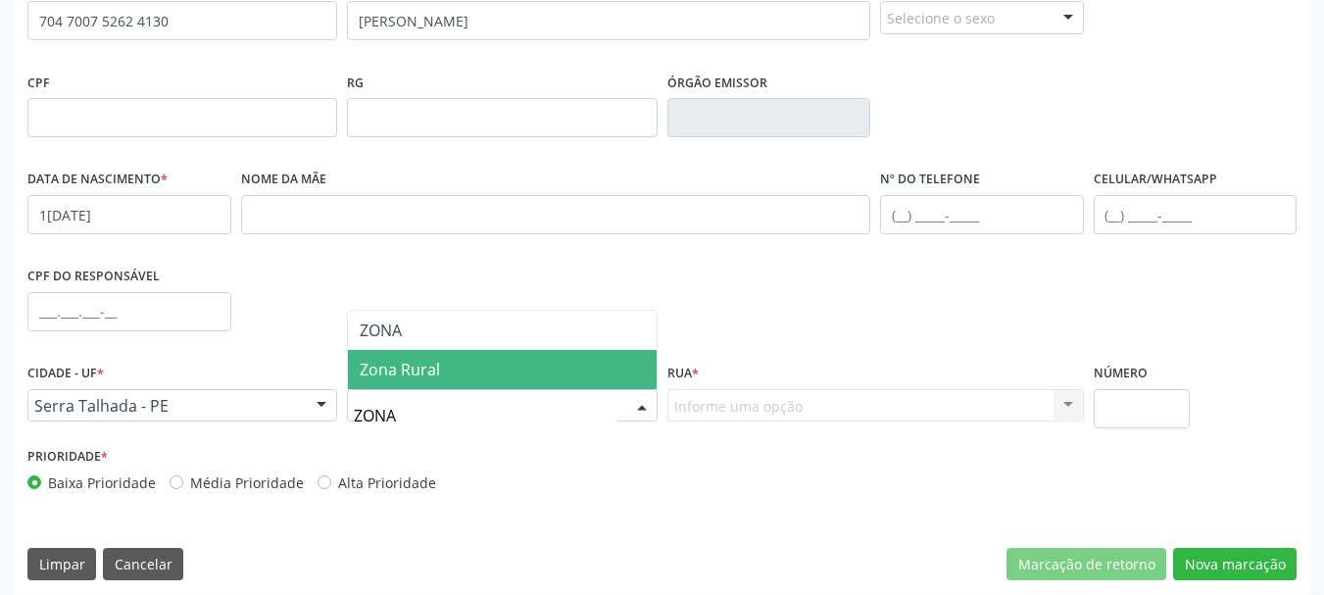
click at [456, 356] on span "Zona Rural" at bounding box center [502, 369] width 308 height 39
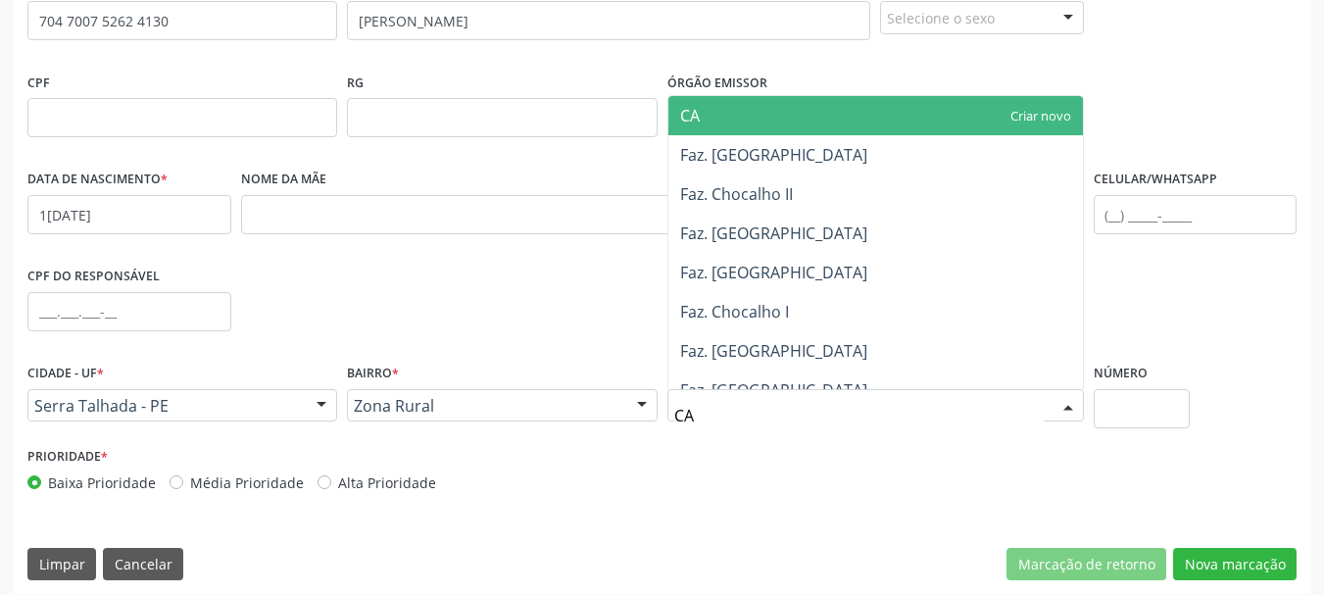
type input "CAS"
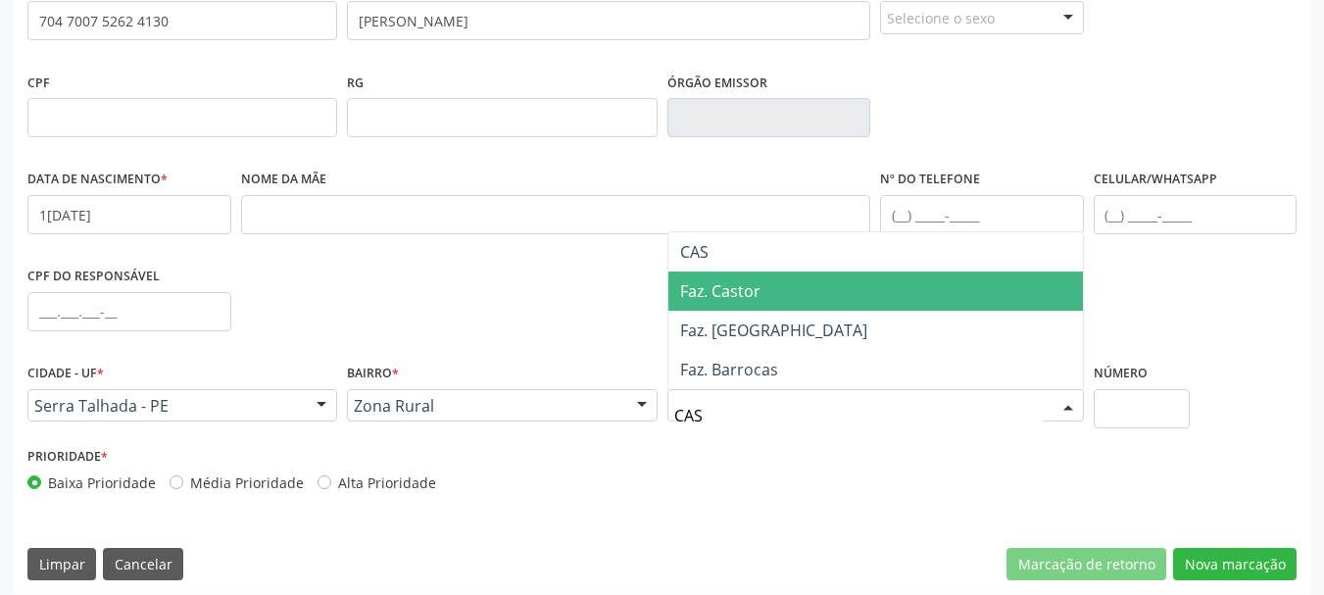
click at [752, 286] on span "Faz. Castor" at bounding box center [720, 291] width 80 height 22
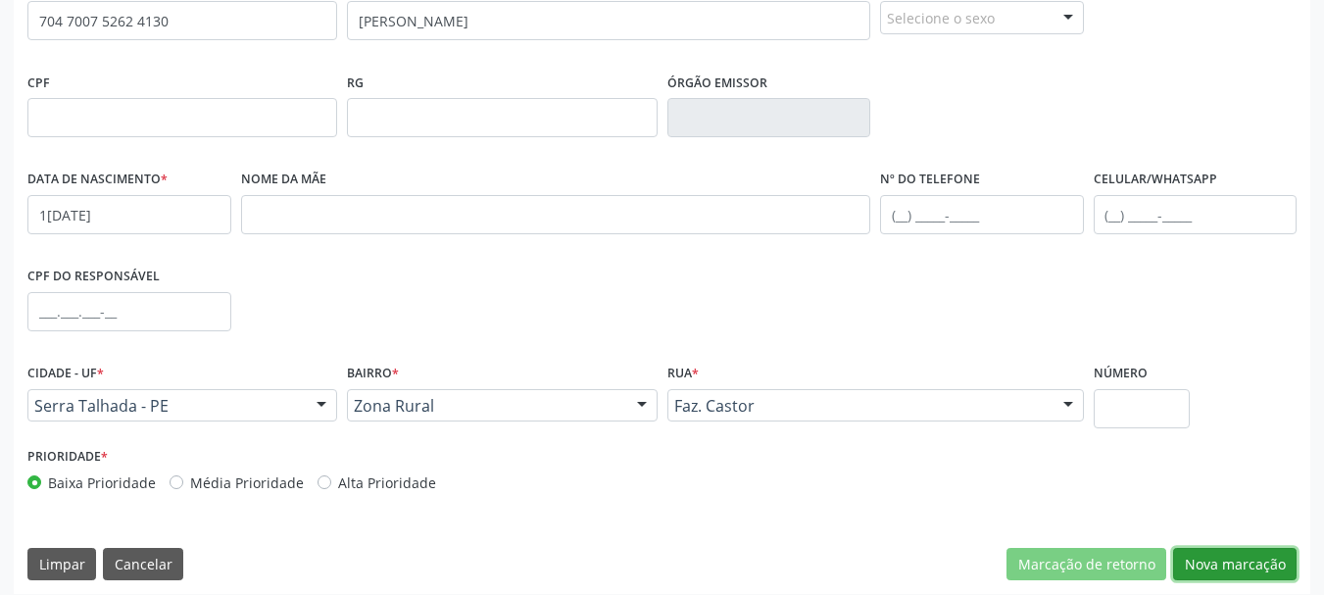
click at [1232, 568] on button "Nova marcação" at bounding box center [1235, 564] width 124 height 33
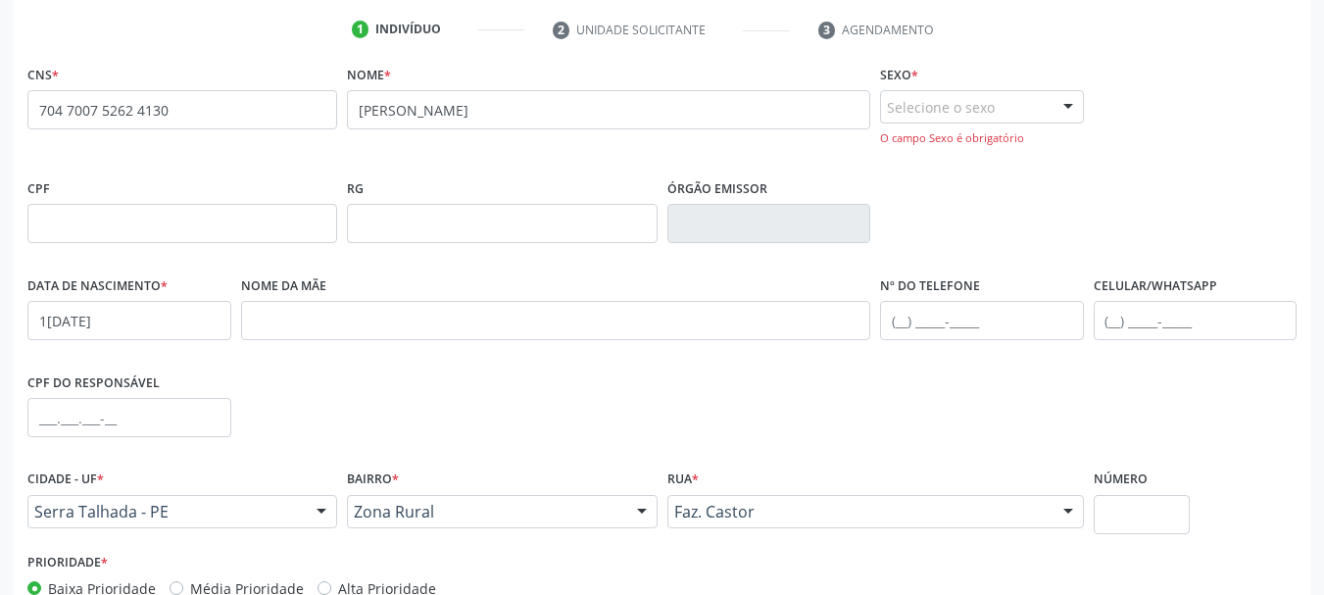
scroll to position [357, 0]
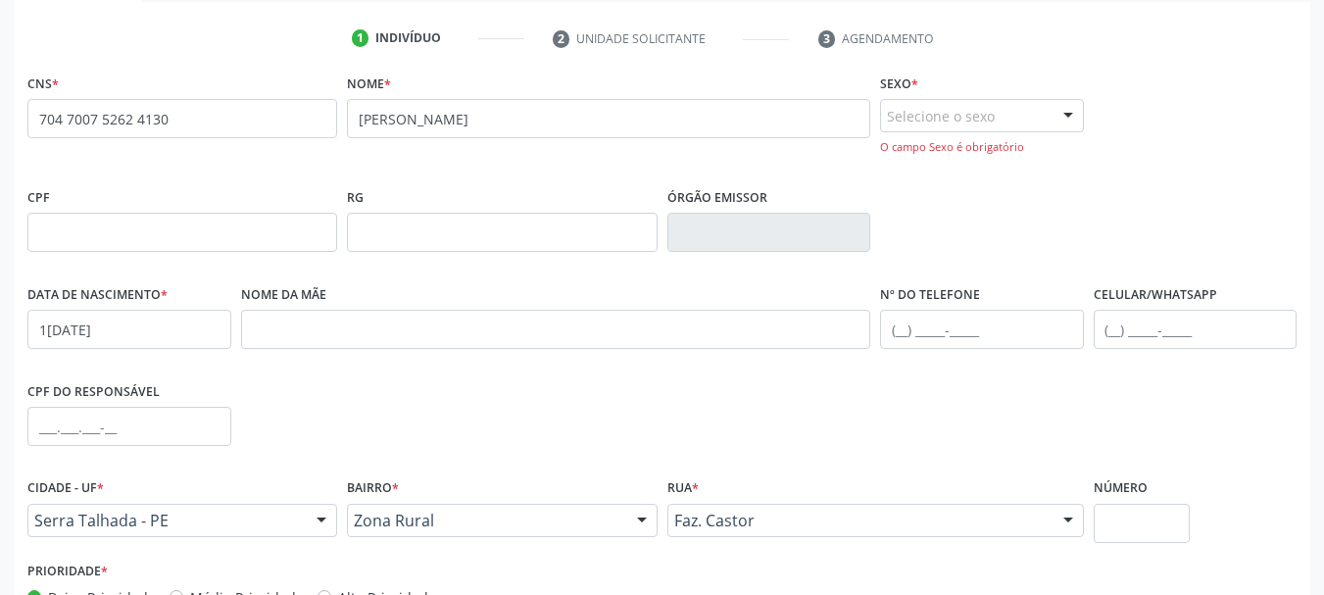
click at [1016, 117] on div "Selecione o sexo" at bounding box center [982, 115] width 204 height 33
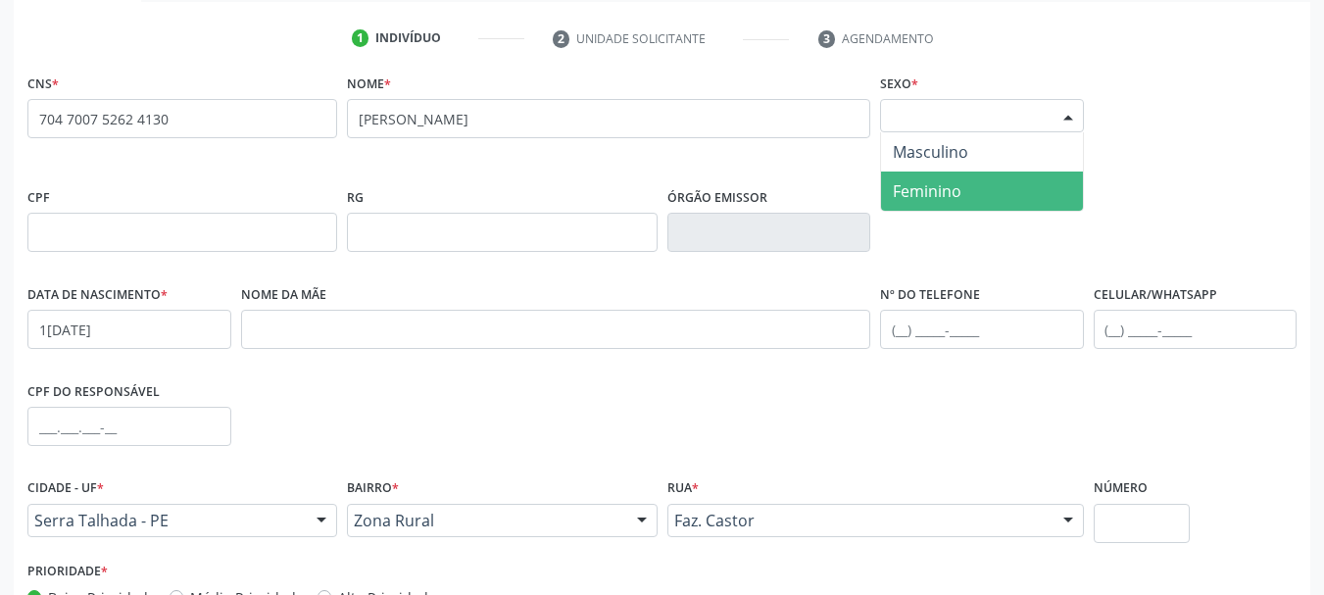
click at [989, 188] on span "Feminino" at bounding box center [982, 191] width 202 height 39
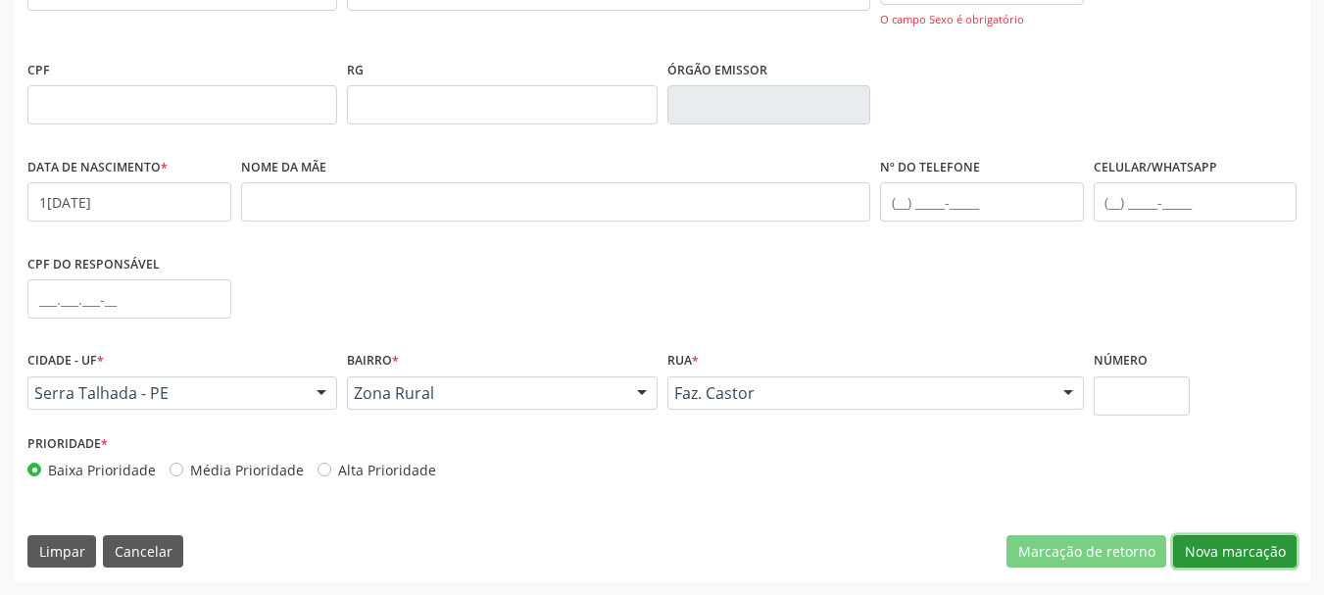
click at [1223, 546] on button "Nova marcação" at bounding box center [1235, 551] width 124 height 33
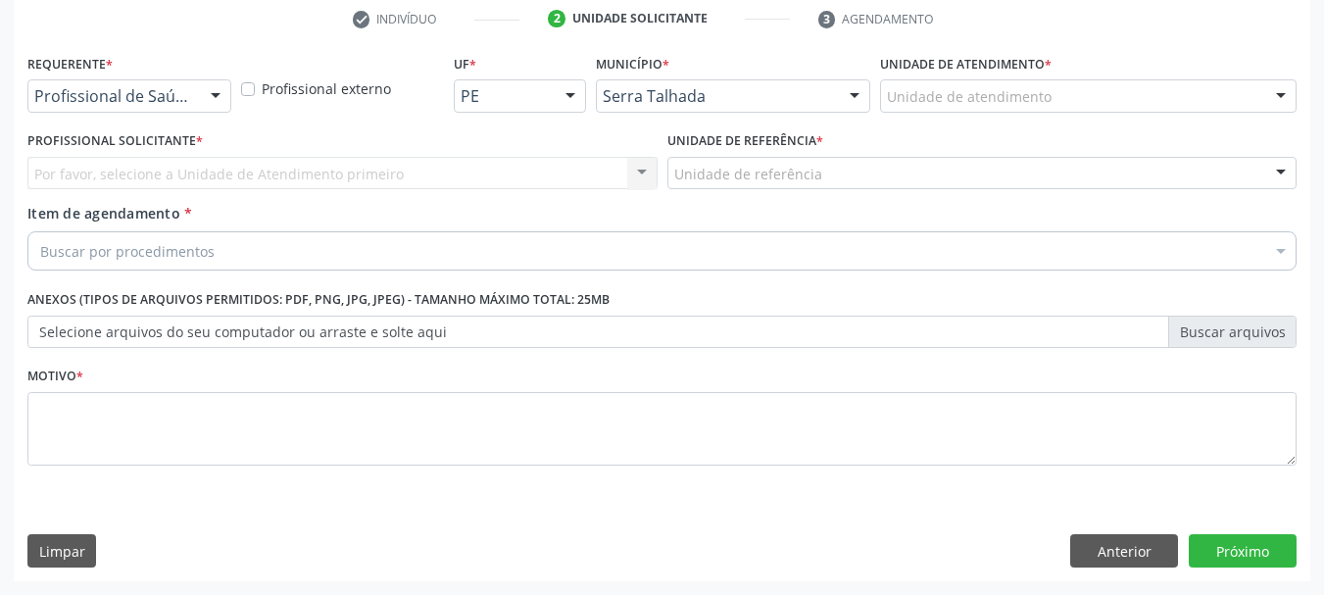
click at [166, 115] on div "Requerente * Profissional de Saúde Profissional de Saúde Paciente Nenhum result…" at bounding box center [130, 87] width 214 height 76
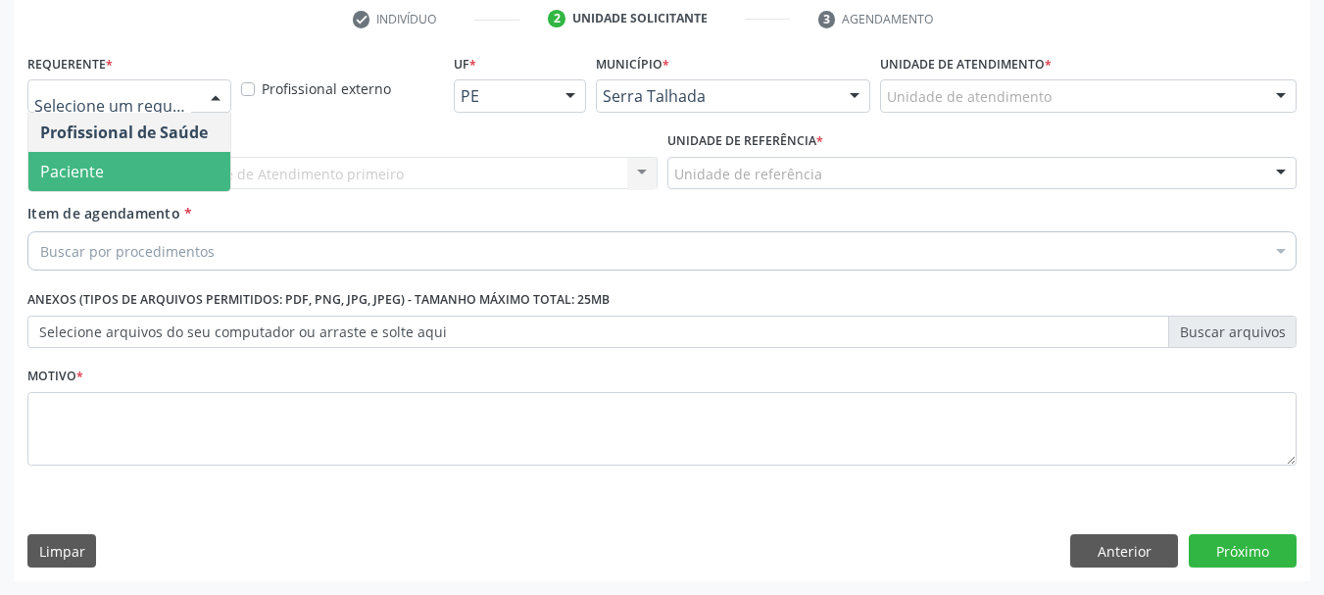
click at [144, 164] on span "Paciente" at bounding box center [129, 171] width 202 height 39
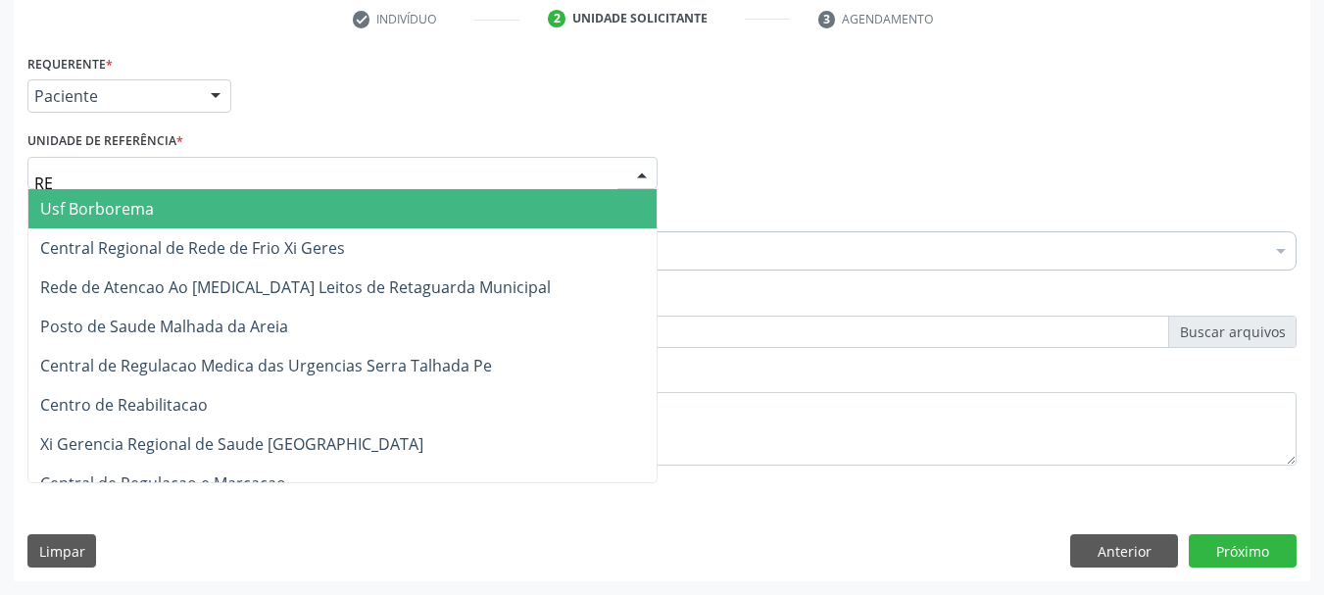
type input "REA"
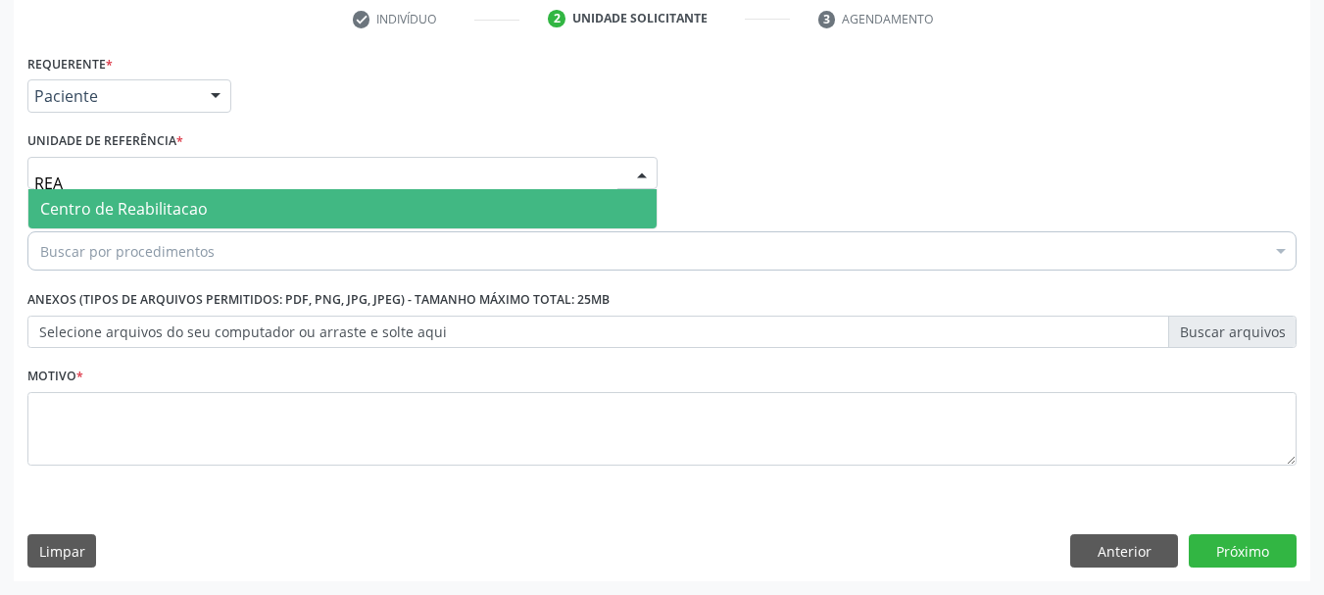
click at [147, 180] on input "REA" at bounding box center [325, 183] width 583 height 39
click at [150, 200] on span "Centro de Reabilitacao" at bounding box center [124, 209] width 168 height 22
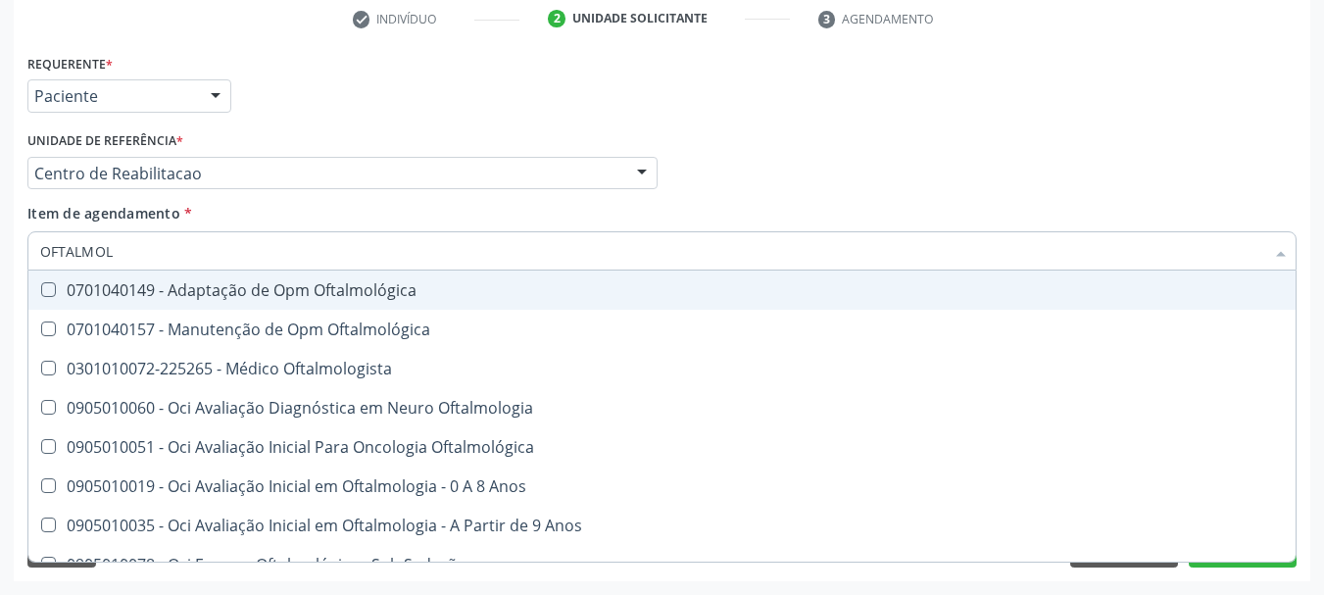
type input "OFTALMOLO"
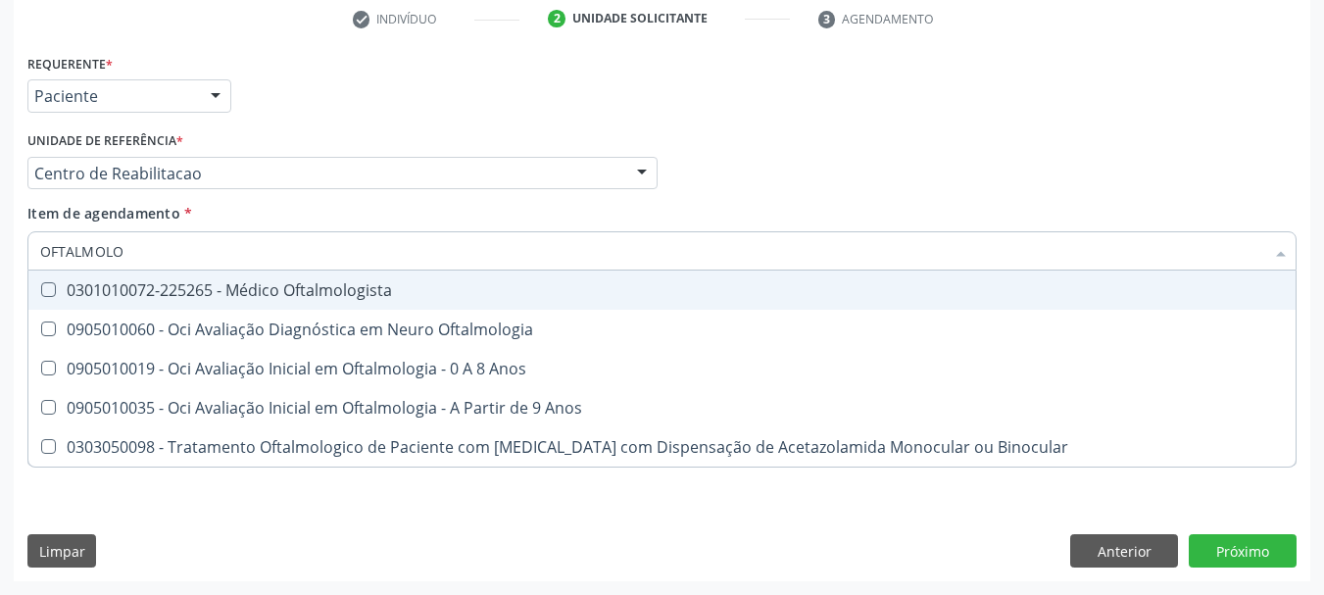
click at [89, 283] on div "0301010072-225265 - Médico Oftalmologista" at bounding box center [662, 290] width 1244 height 16
checkbox Oftalmologista "true"
click at [758, 144] on div "Profissional Solicitante Por favor, selecione a Unidade de Atendimento primeiro…" at bounding box center [662, 164] width 1279 height 76
checkbox Oftalmologia "true"
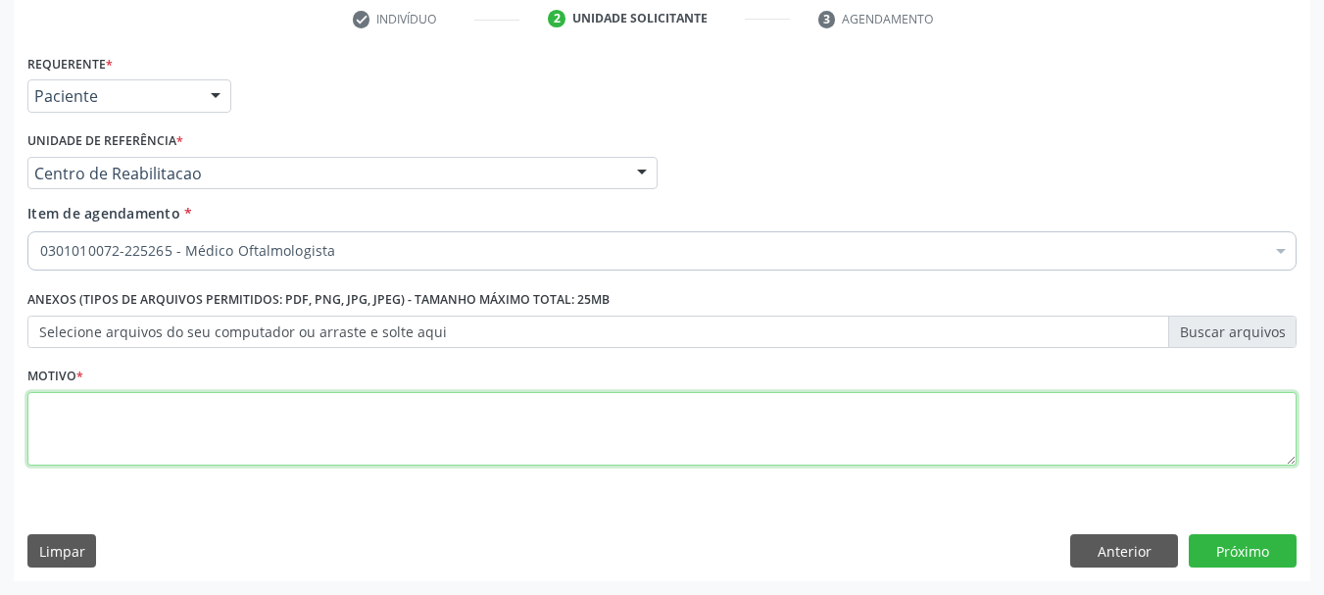
click at [173, 422] on textarea at bounding box center [661, 429] width 1269 height 74
type textarea "225265"
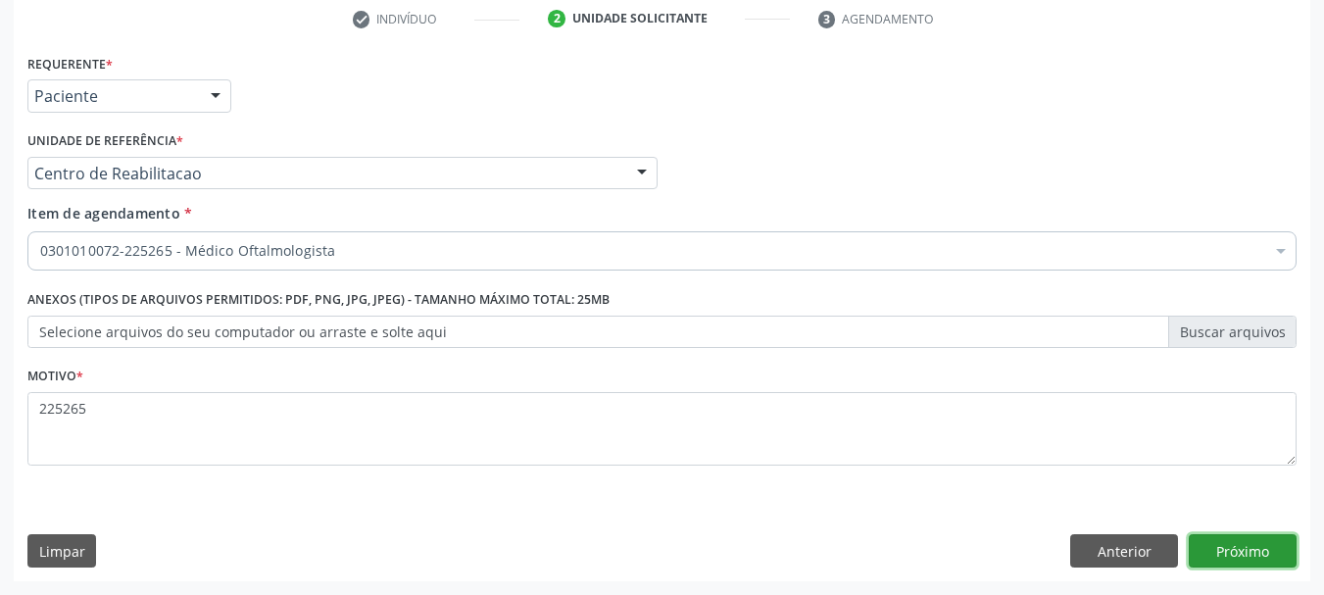
click at [1249, 554] on button "Próximo" at bounding box center [1243, 550] width 108 height 33
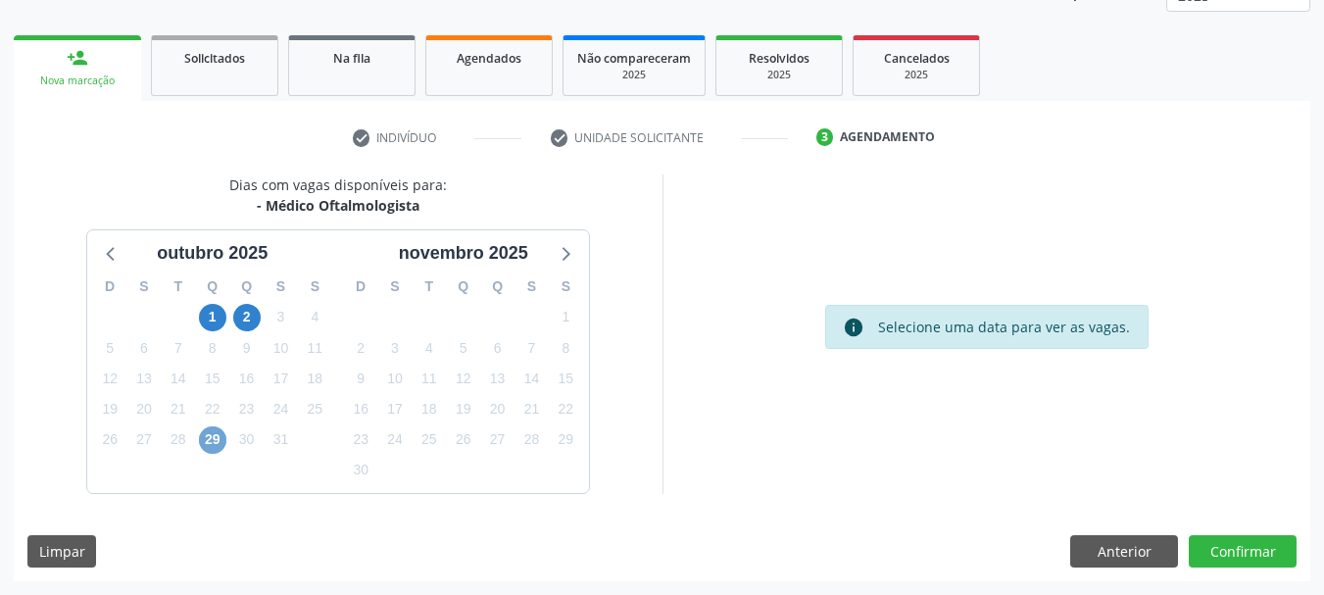
click at [213, 432] on span "29" at bounding box center [212, 439] width 27 height 27
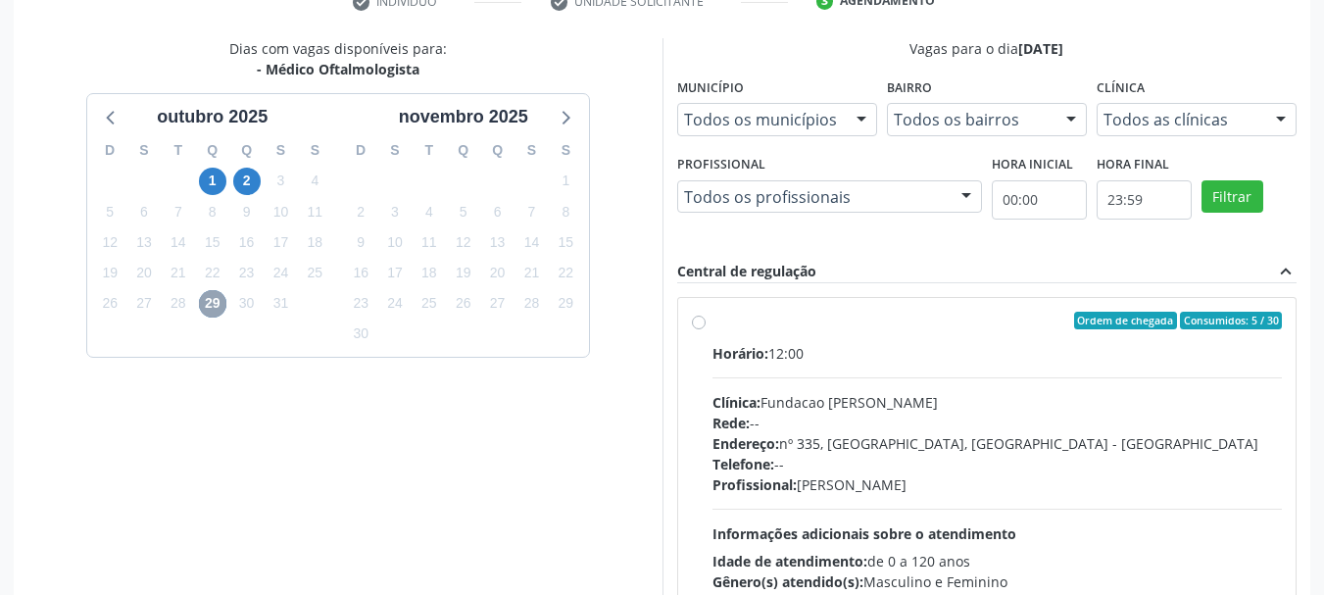
scroll to position [454, 0]
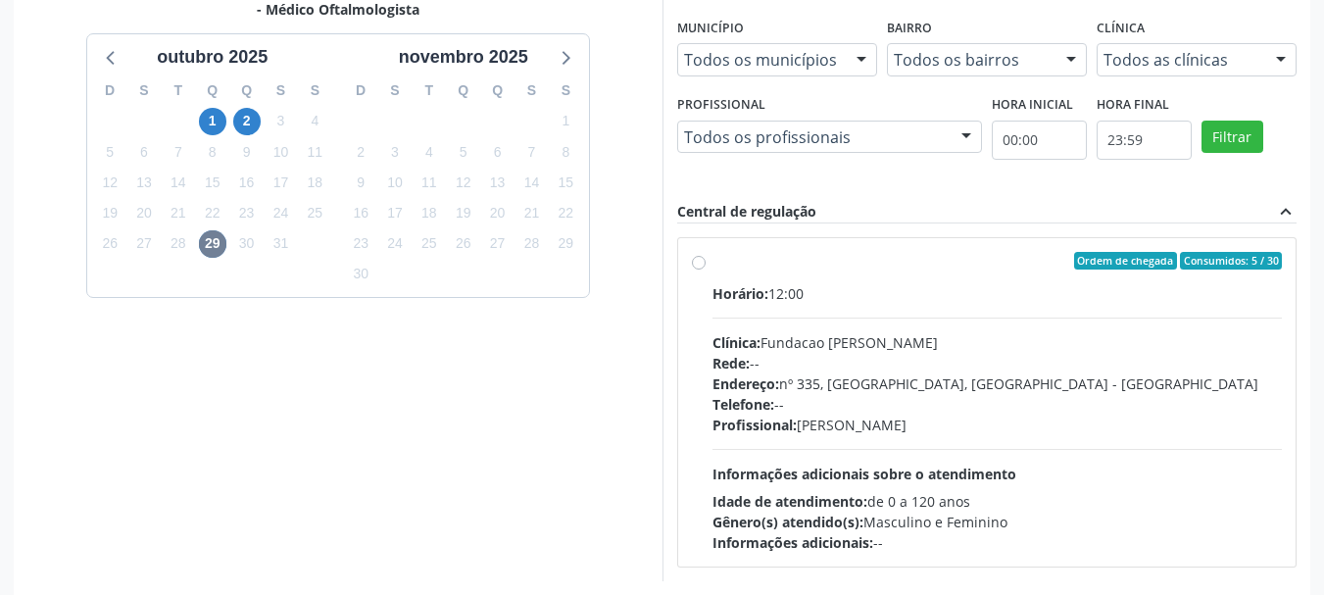
click at [804, 332] on div "Clínica: Fundacao [PERSON_NAME]" at bounding box center [998, 342] width 570 height 21
click at [706, 270] on input "Ordem de chegada Consumidos: 5 / 30 Horário: 12:00 Clínica: Fundacao [PERSON_NA…" at bounding box center [699, 261] width 14 height 18
radio input "true"
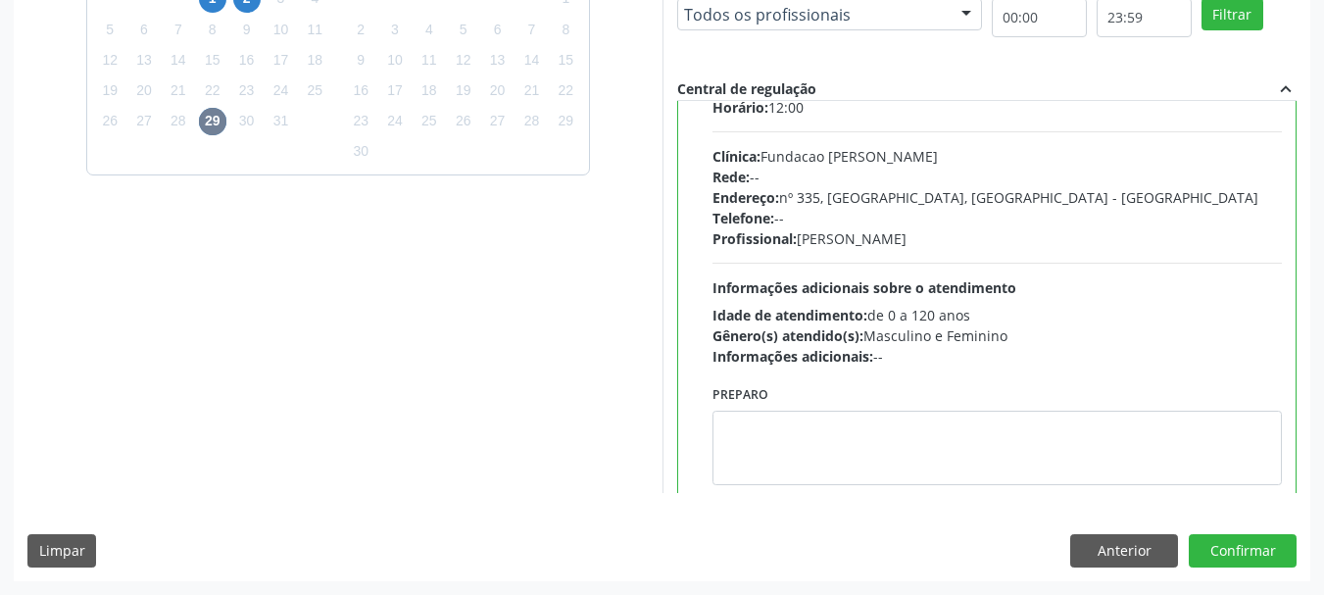
scroll to position [97, 0]
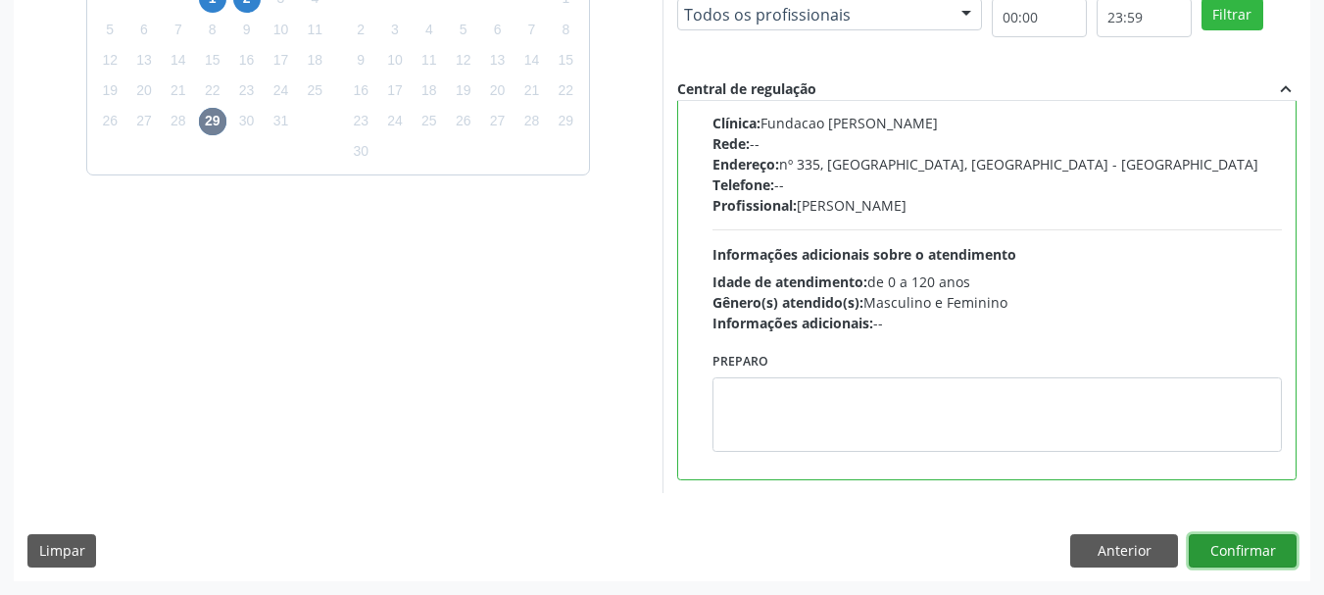
click at [1267, 548] on button "Confirmar" at bounding box center [1243, 550] width 108 height 33
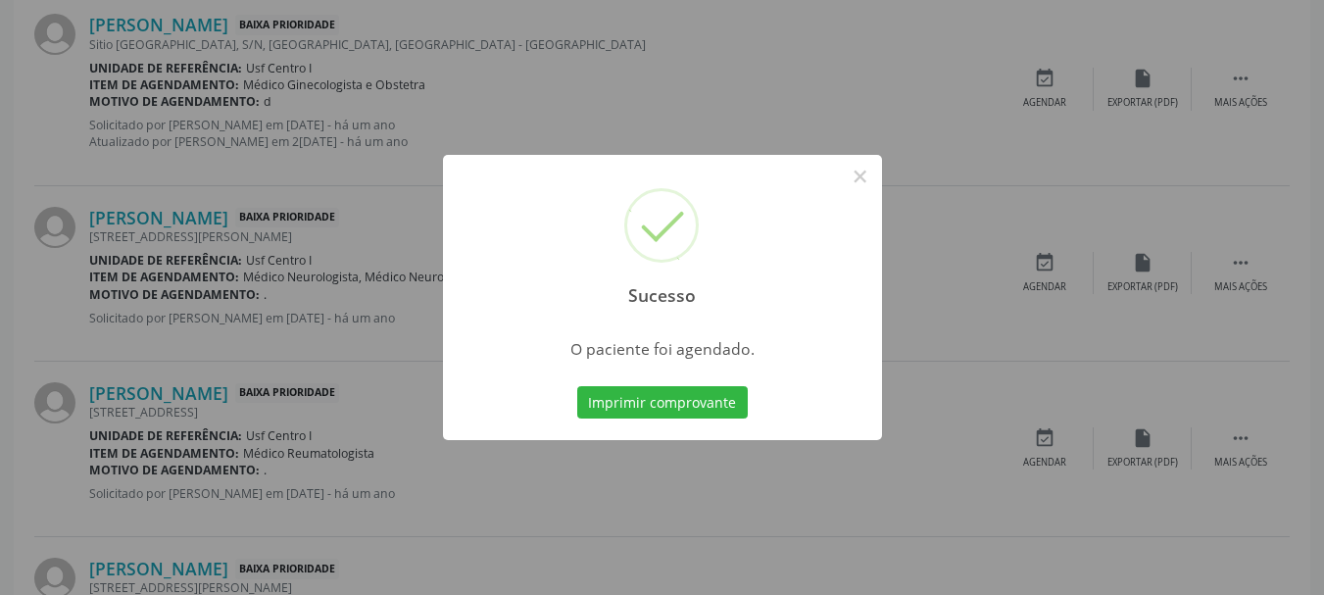
scroll to position [52, 0]
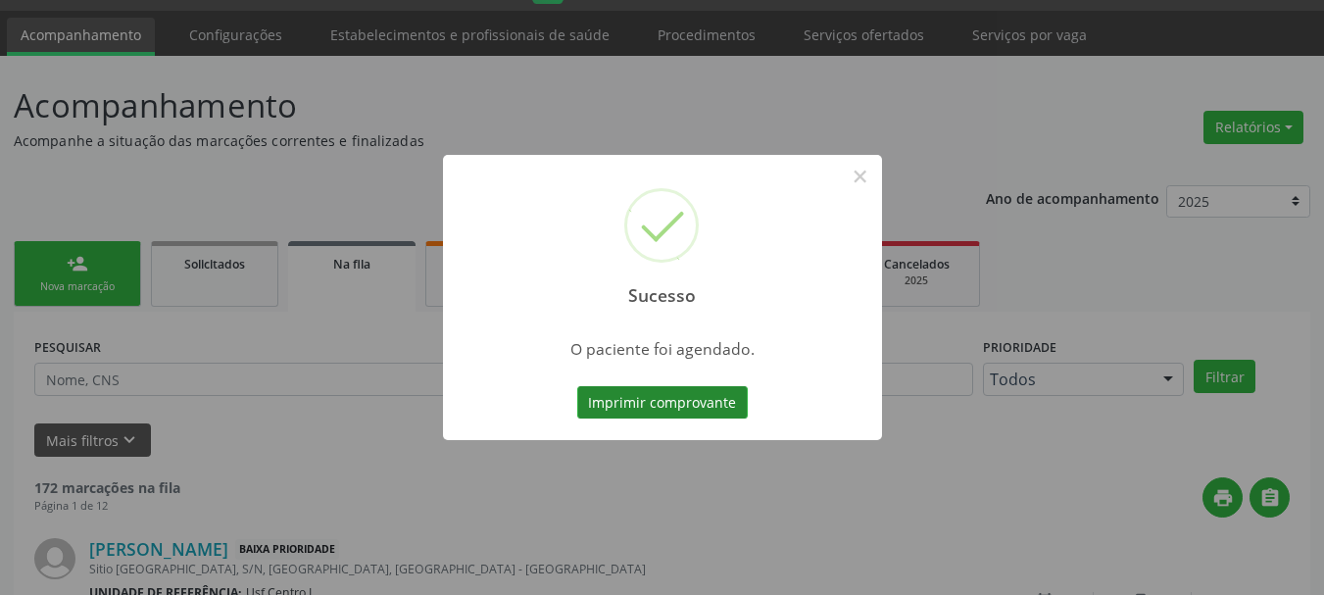
click at [646, 407] on button "Imprimir comprovante" at bounding box center [662, 402] width 171 height 33
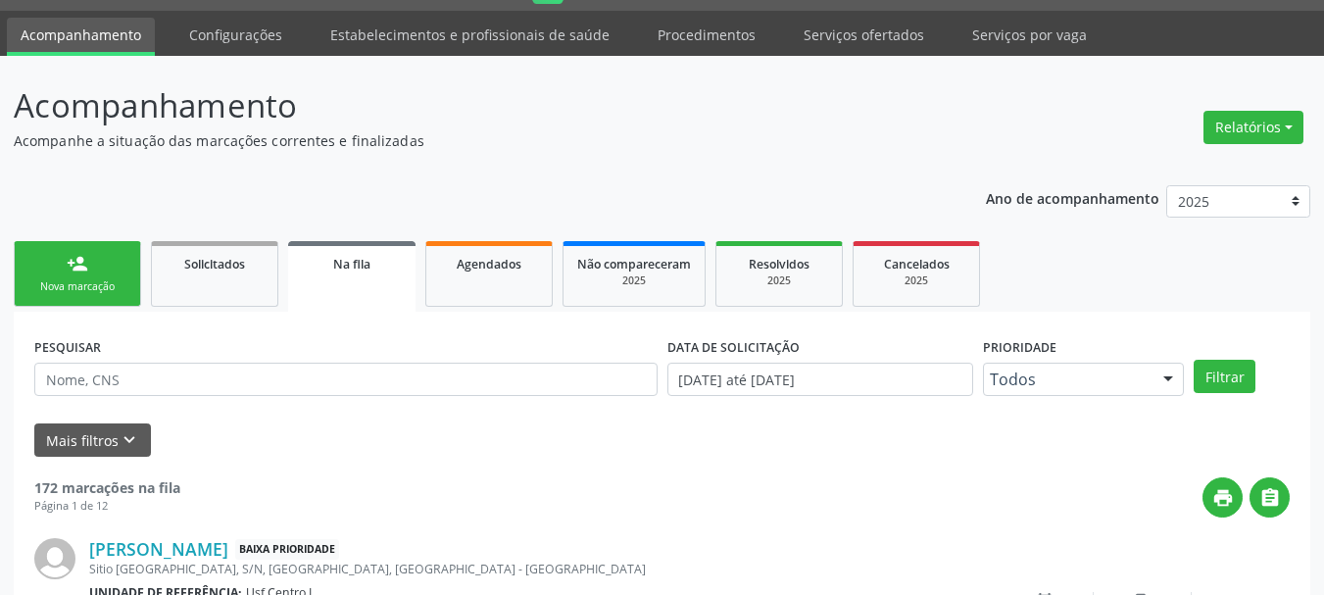
click at [102, 279] on div "Nova marcação" at bounding box center [77, 286] width 98 height 15
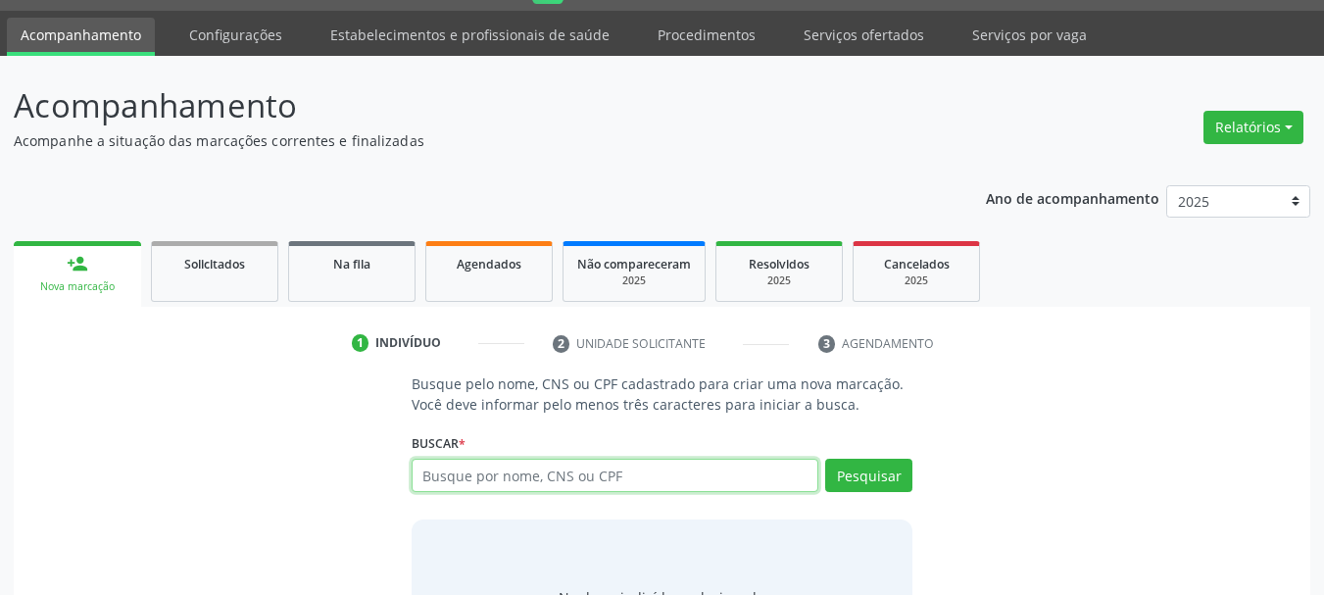
click at [542, 475] on input "text" at bounding box center [616, 475] width 408 height 33
type input "15624344465"
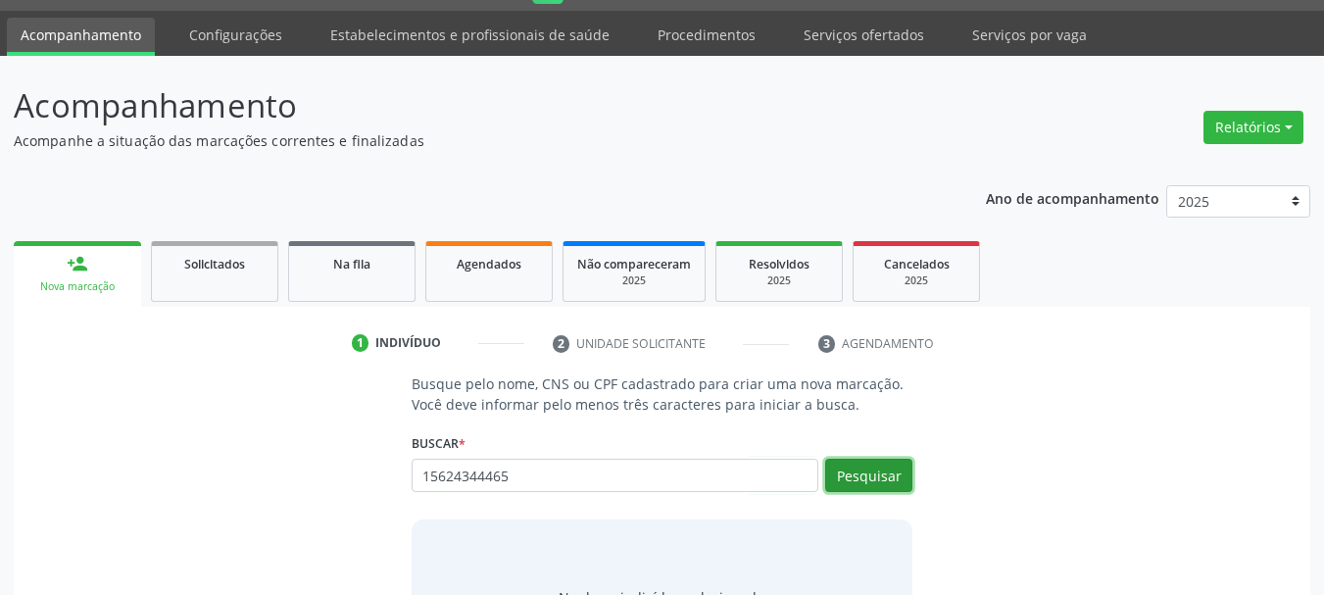
click at [850, 475] on button "Pesquisar" at bounding box center [868, 475] width 87 height 33
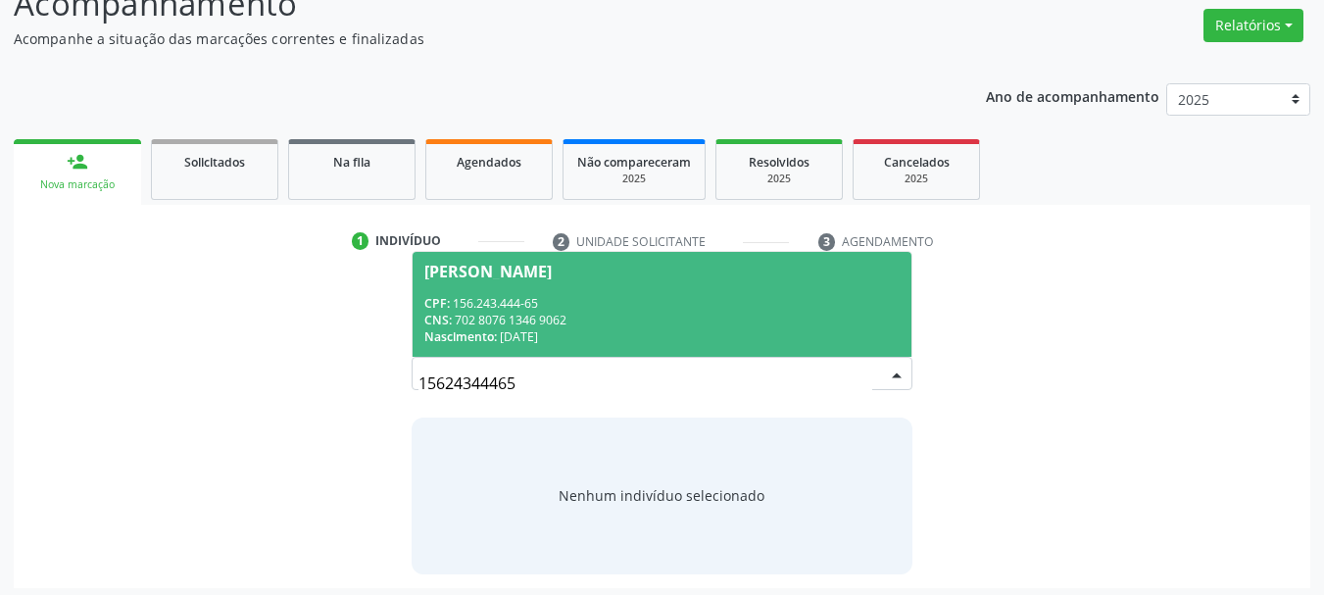
scroll to position [161, 0]
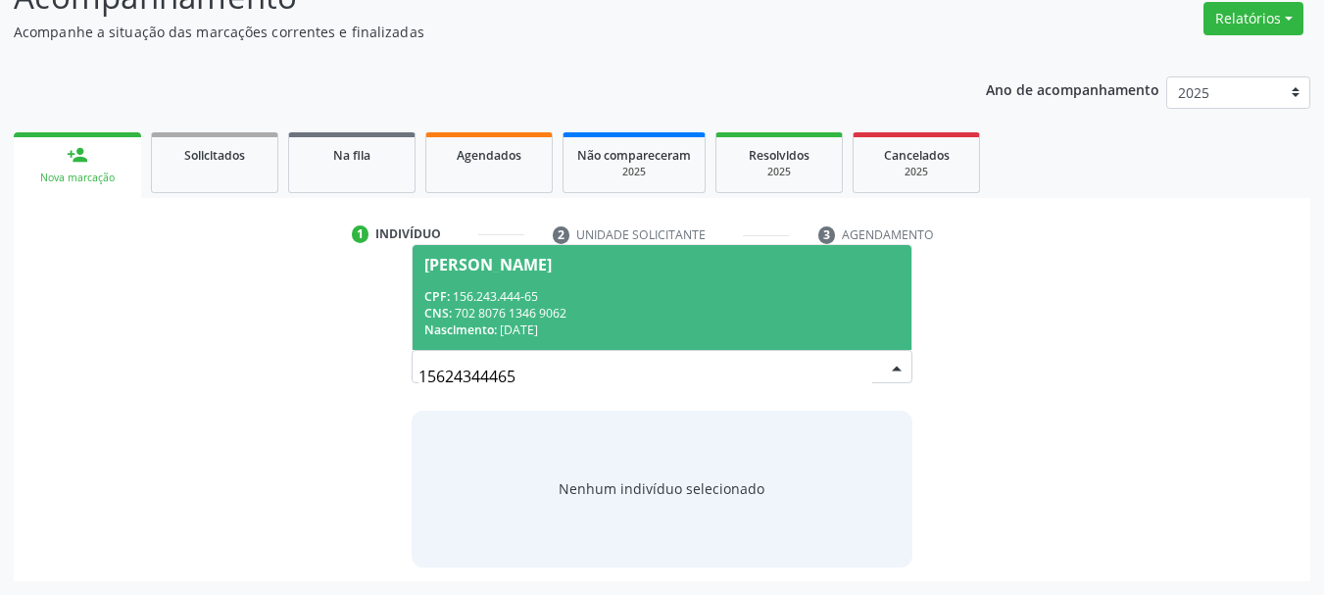
click at [639, 301] on div "CPF: 156.243.444-65" at bounding box center [662, 296] width 476 height 17
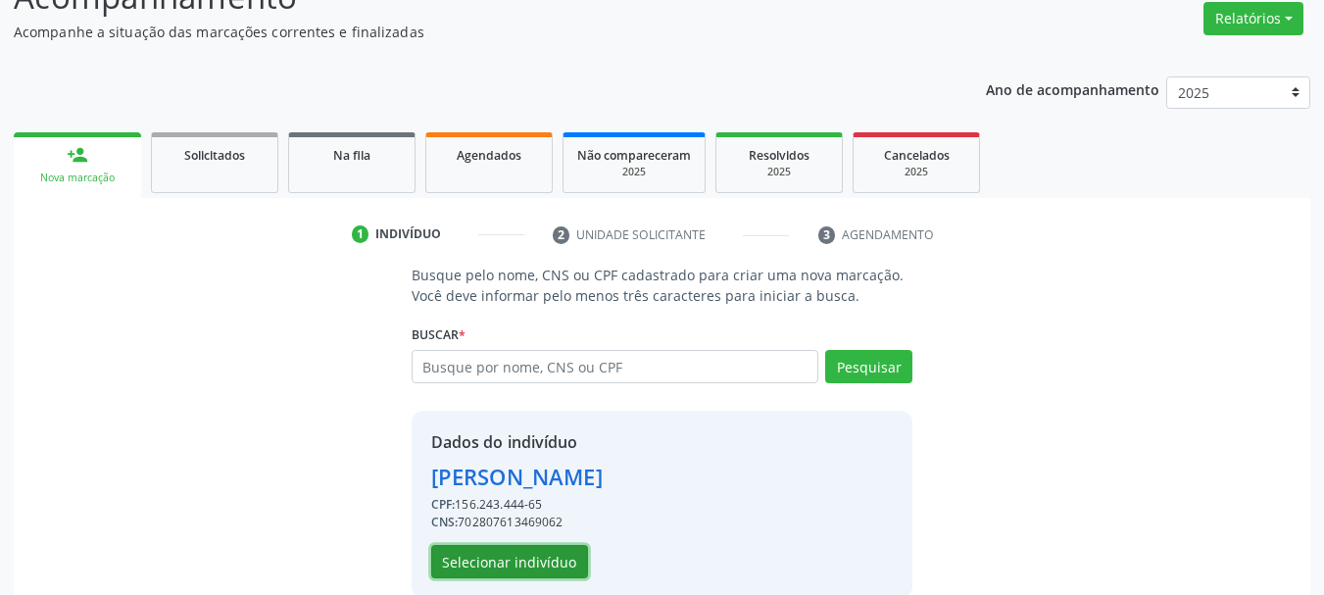
click at [563, 563] on button "Selecionar indivíduo" at bounding box center [509, 561] width 157 height 33
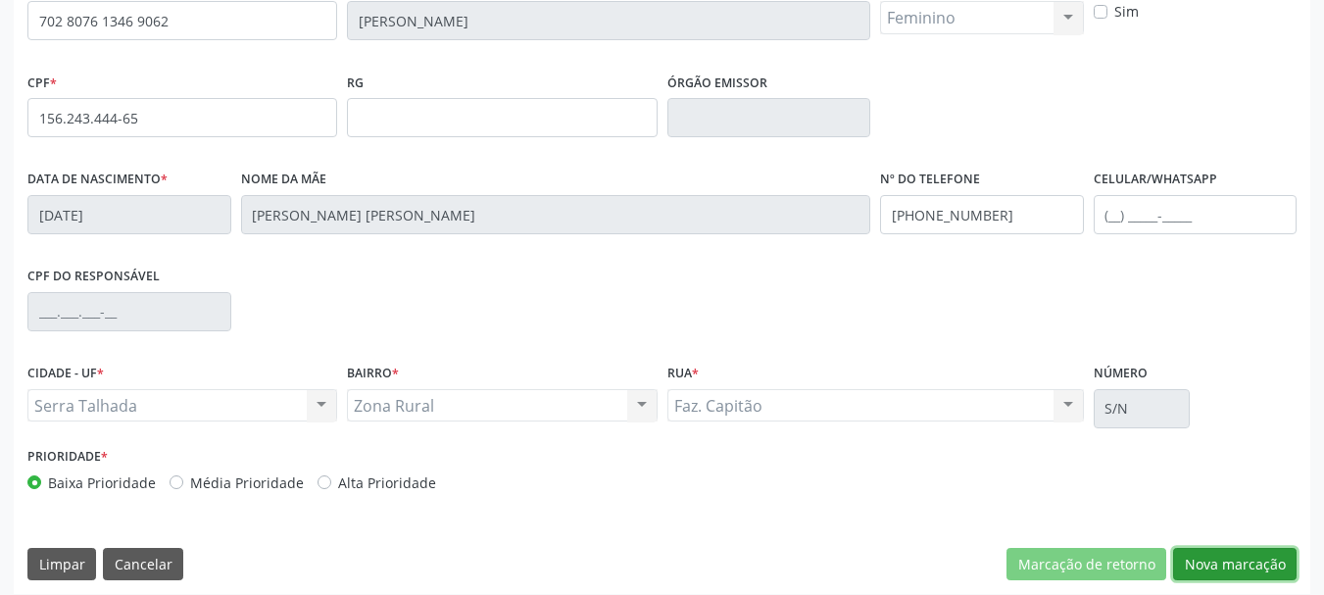
click at [1239, 548] on button "Nova marcação" at bounding box center [1235, 564] width 124 height 33
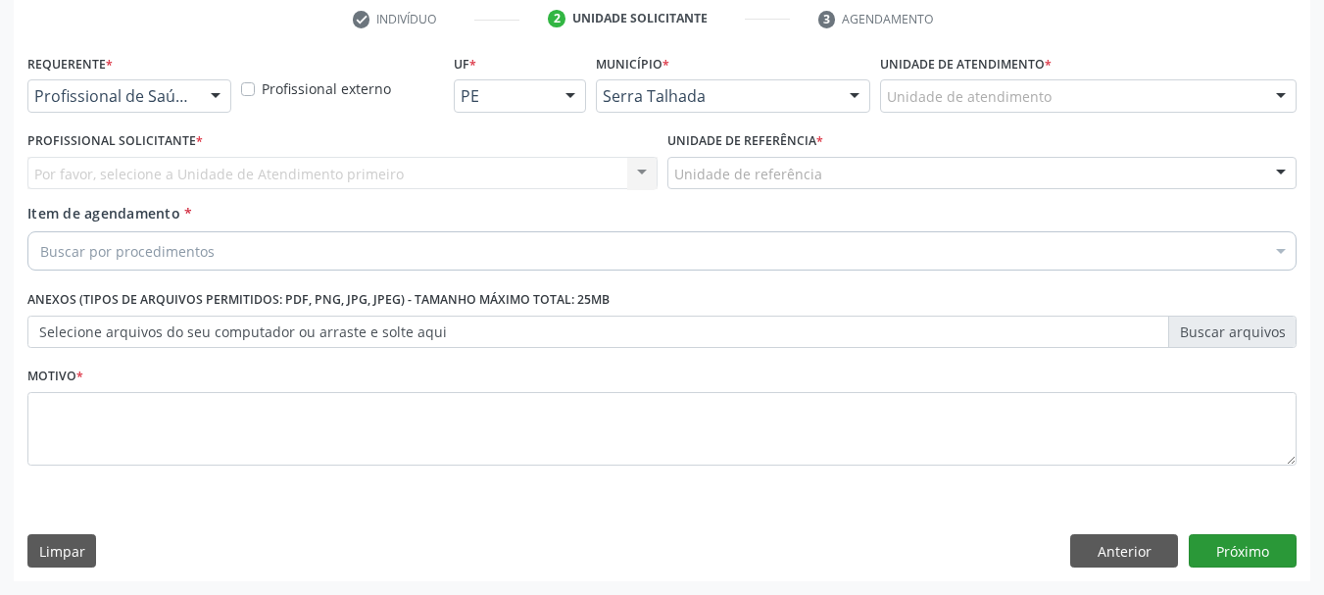
scroll to position [376, 0]
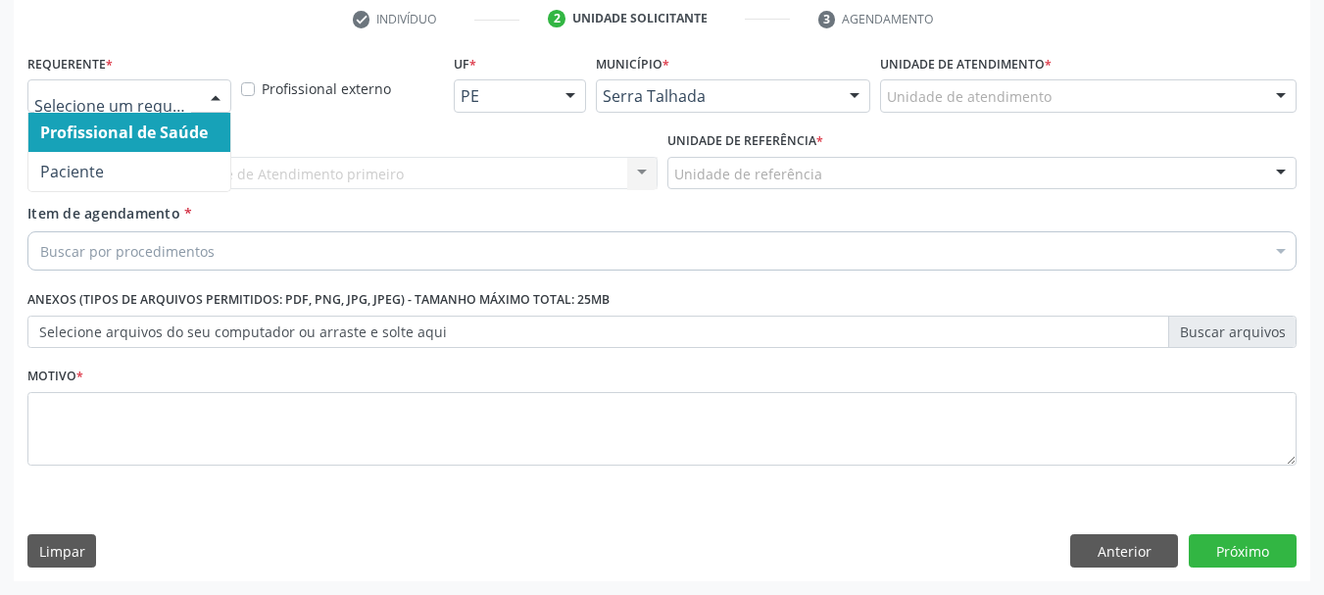
click at [160, 108] on div at bounding box center [129, 95] width 204 height 33
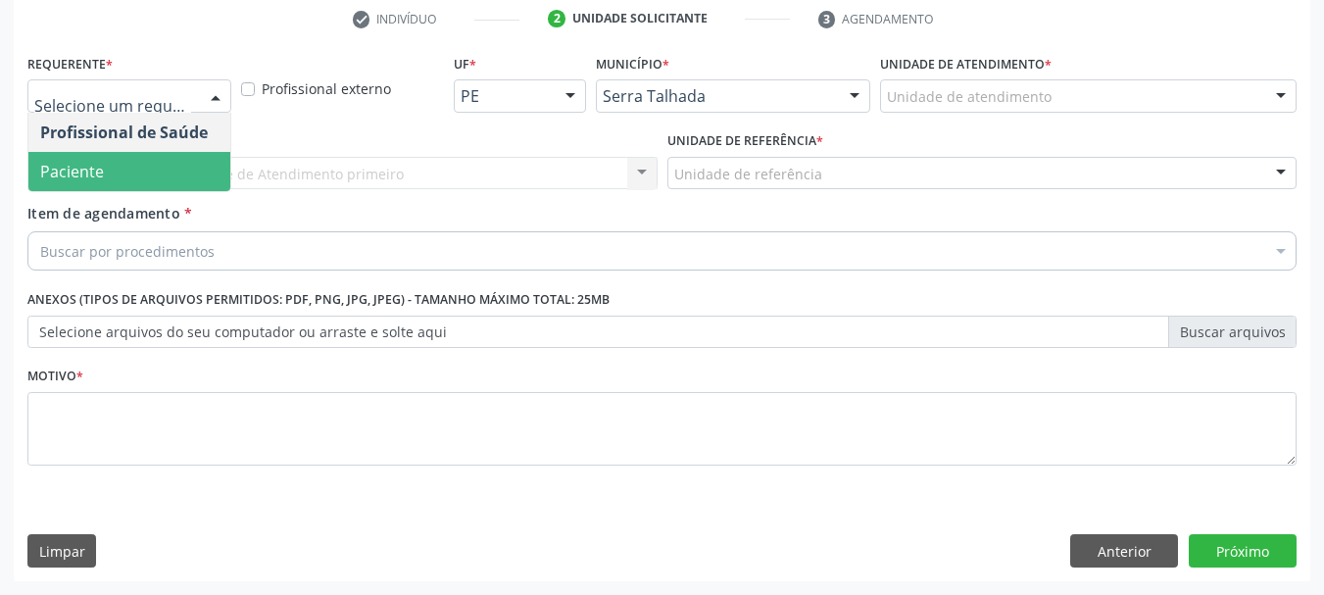
click at [156, 155] on span "Paciente" at bounding box center [129, 171] width 202 height 39
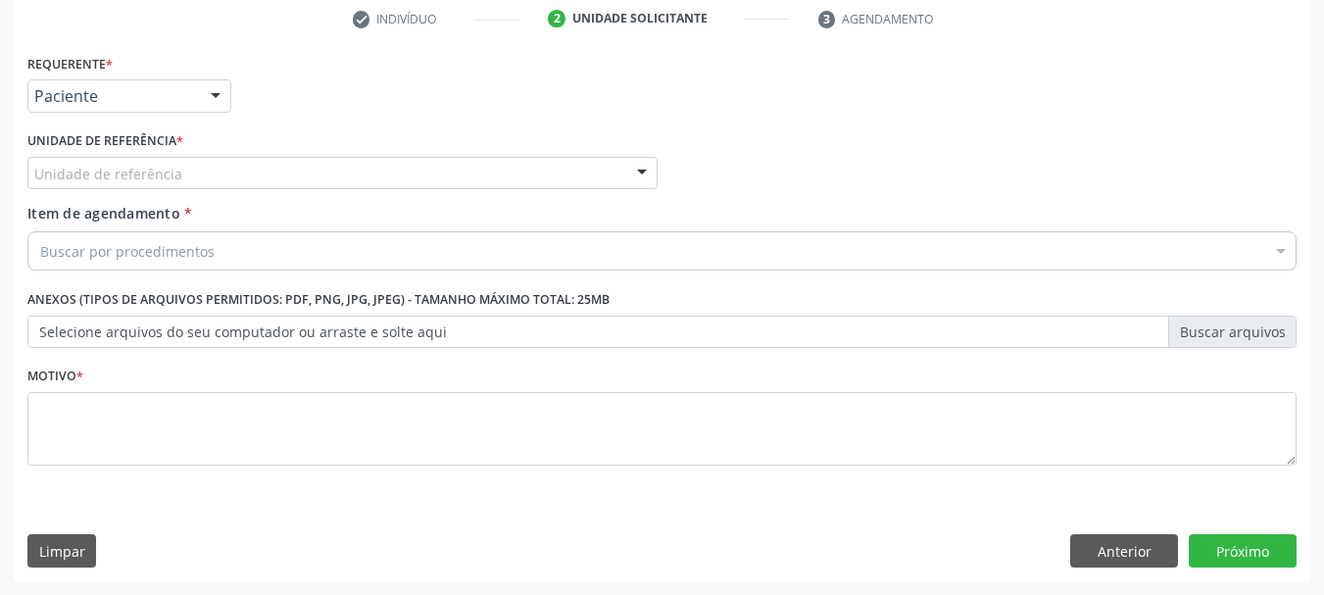
click at [153, 152] on label "Unidade de referência *" at bounding box center [105, 141] width 156 height 30
click at [156, 159] on div "Unidade de referência" at bounding box center [342, 173] width 630 height 33
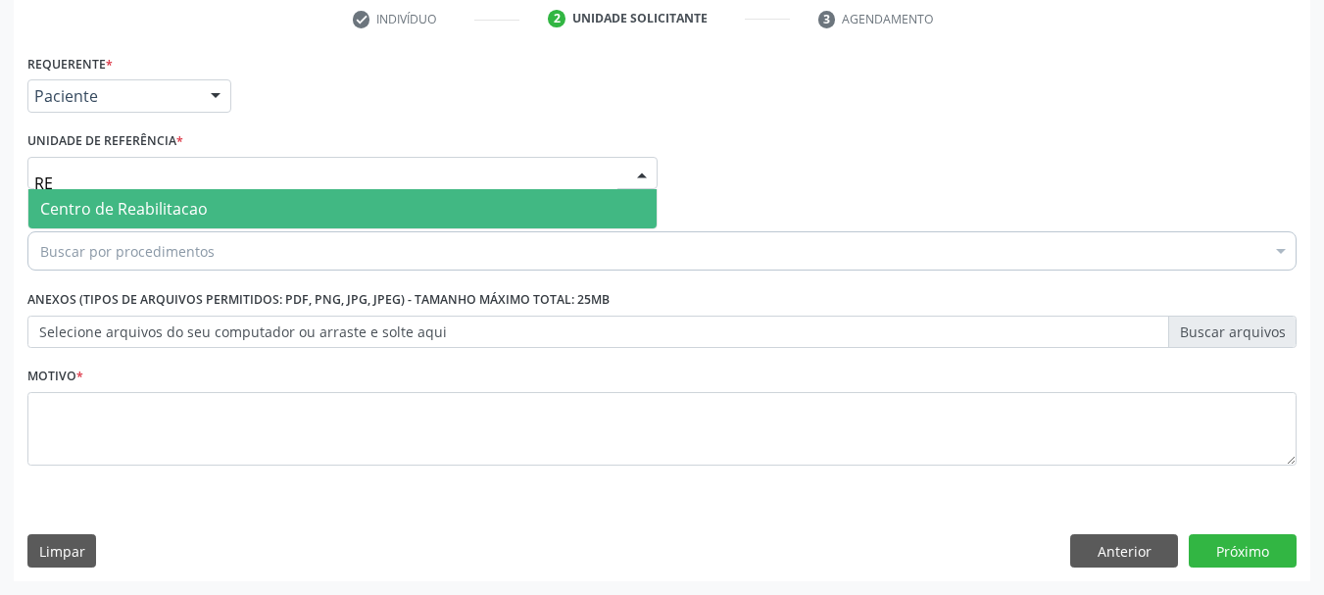
type input "REA"
click at [166, 192] on span "Centro de Reabilitacao" at bounding box center [342, 208] width 628 height 39
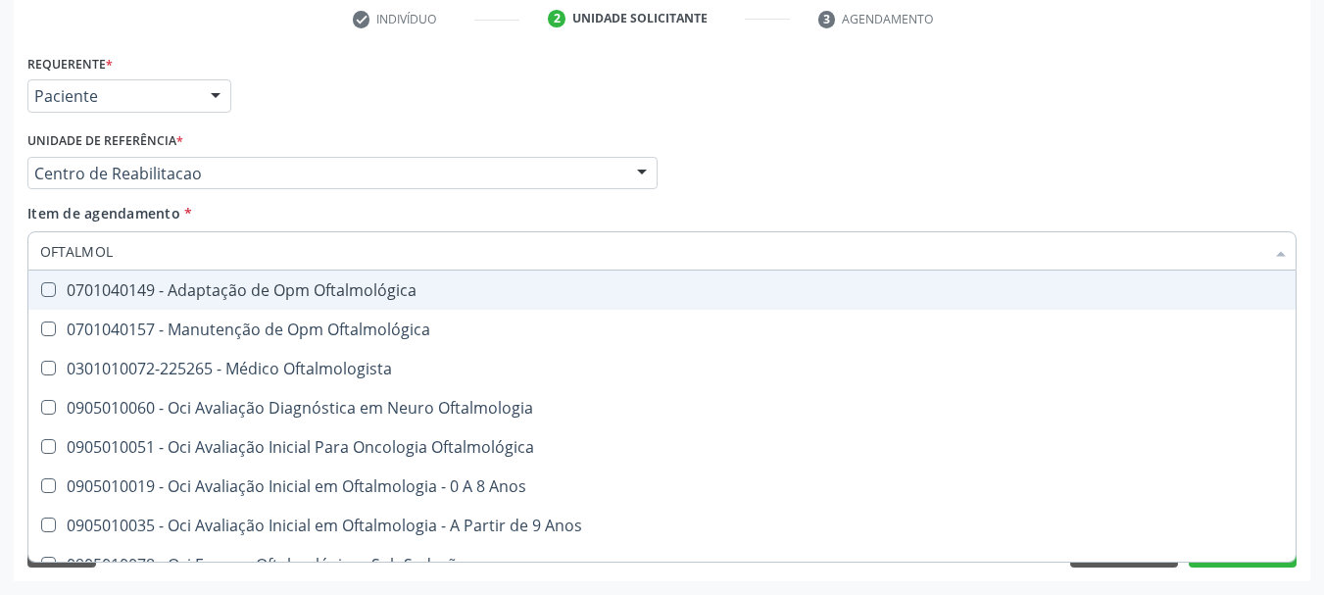
type input "OFTALMOLO"
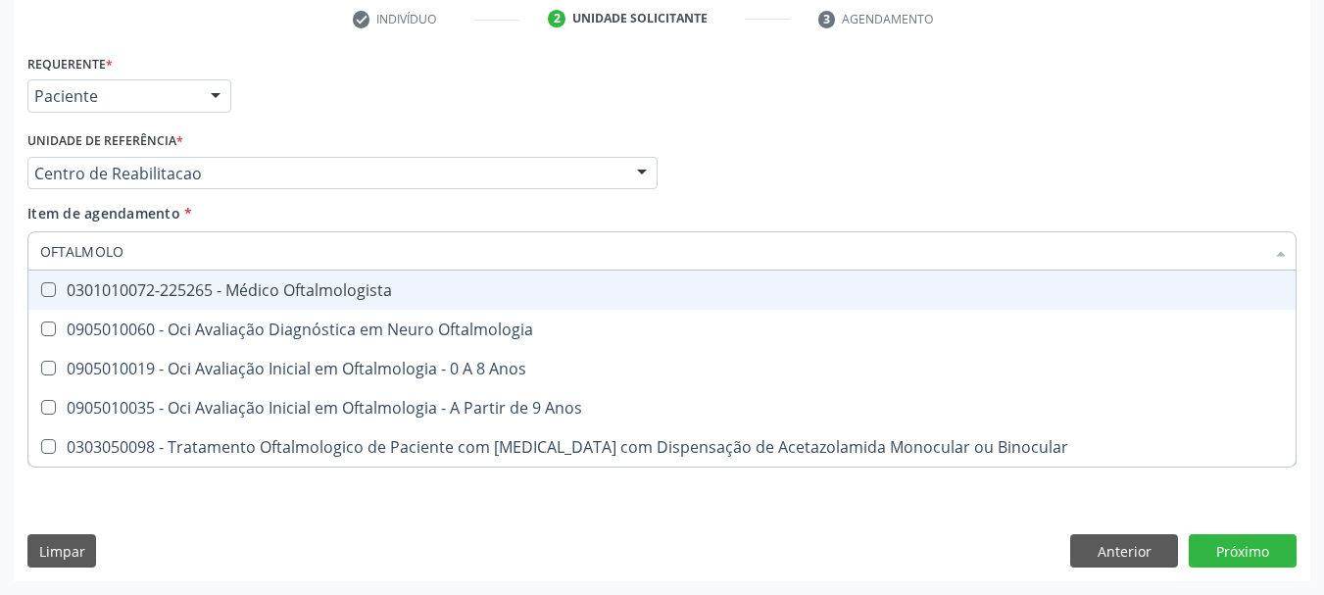
click at [160, 291] on div "0301010072-225265 - Médico Oftalmologista" at bounding box center [662, 290] width 1244 height 16
checkbox Oftalmologista "true"
click at [371, 142] on div "Unidade de referência * Centro de Reabilitacao Usf do Mutirao Usf Cohab Usf Cai…" at bounding box center [342, 157] width 630 height 63
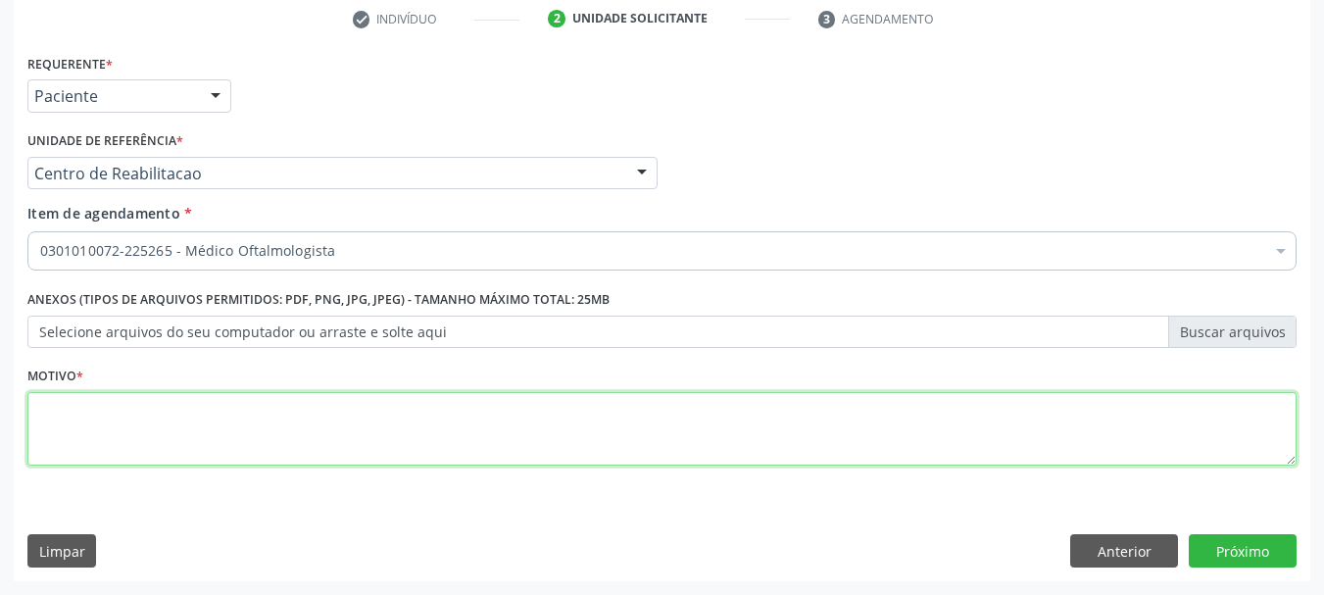
click at [93, 393] on textarea at bounding box center [661, 429] width 1269 height 74
type textarea "A"
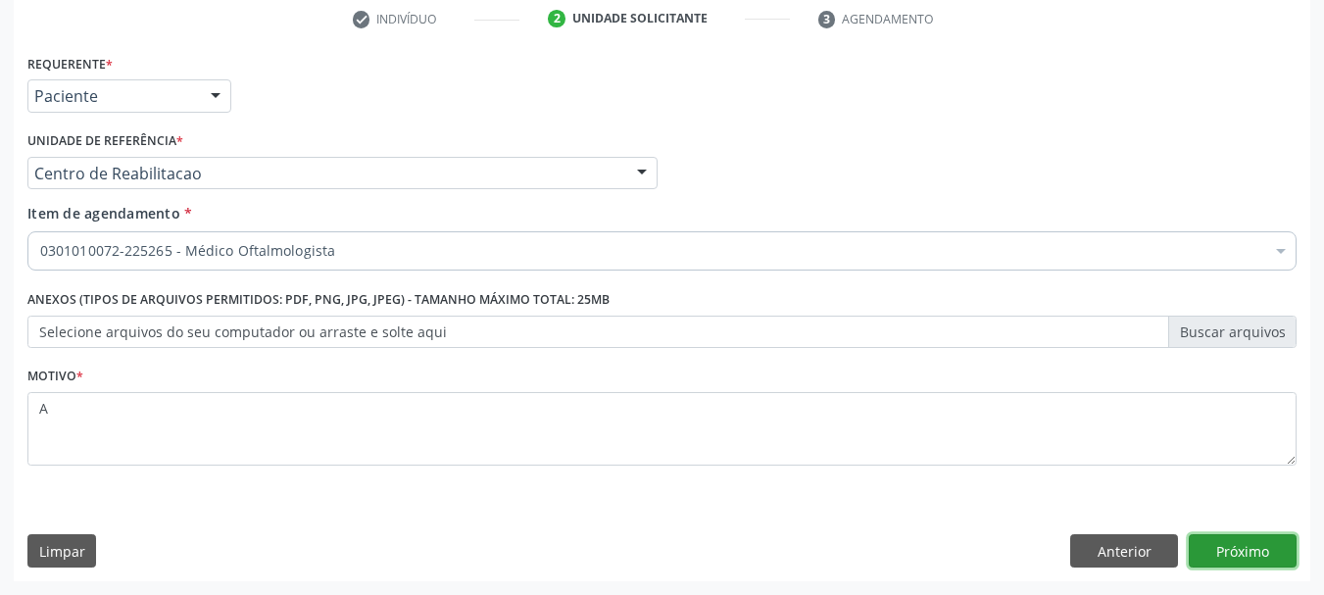
click at [1238, 551] on button "Próximo" at bounding box center [1243, 550] width 108 height 33
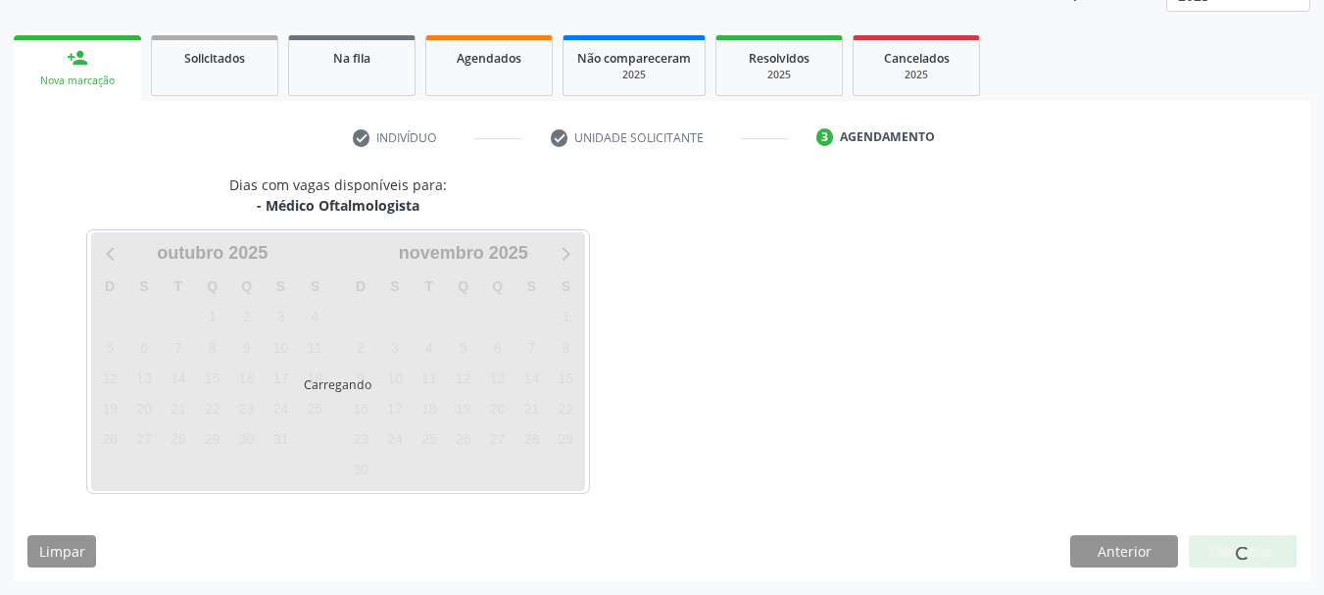
scroll to position [258, 0]
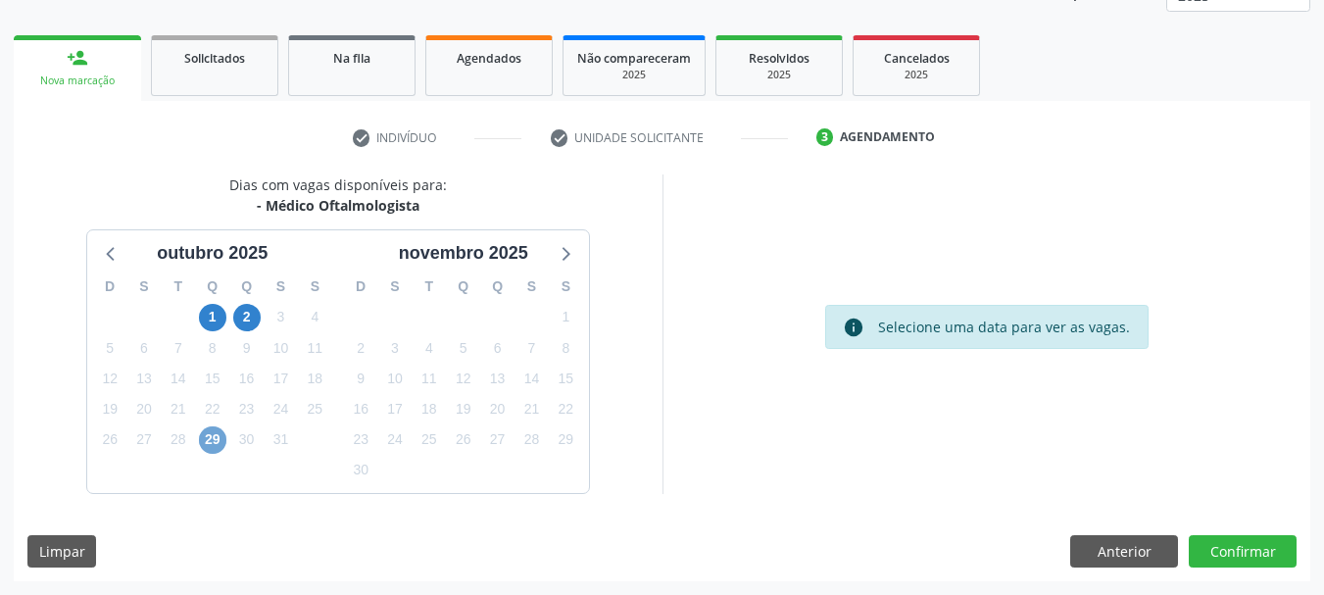
click at [222, 442] on span "29" at bounding box center [212, 439] width 27 height 27
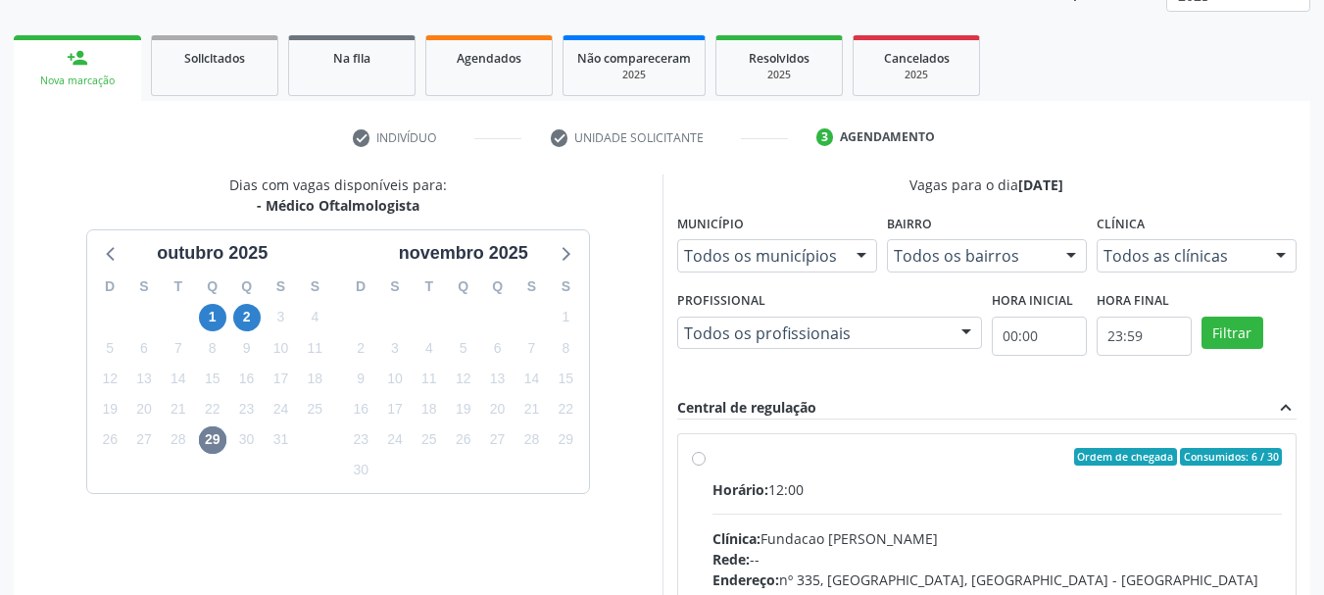
click at [803, 432] on div "Ordem de chegada Consumidos: 6 / 30 Horário: 12:00 Clínica: Fundacao Altino Ven…" at bounding box center [987, 599] width 620 height 358
drag, startPoint x: 811, startPoint y: 446, endPoint x: 811, endPoint y: 395, distance: 51.0
click at [811, 444] on div "Ordem de chegada Consumidos: 6 / 30 Horário: 12:00 Clínica: Fundacao Altino Ven…" at bounding box center [987, 598] width 619 height 328
radio input "true"
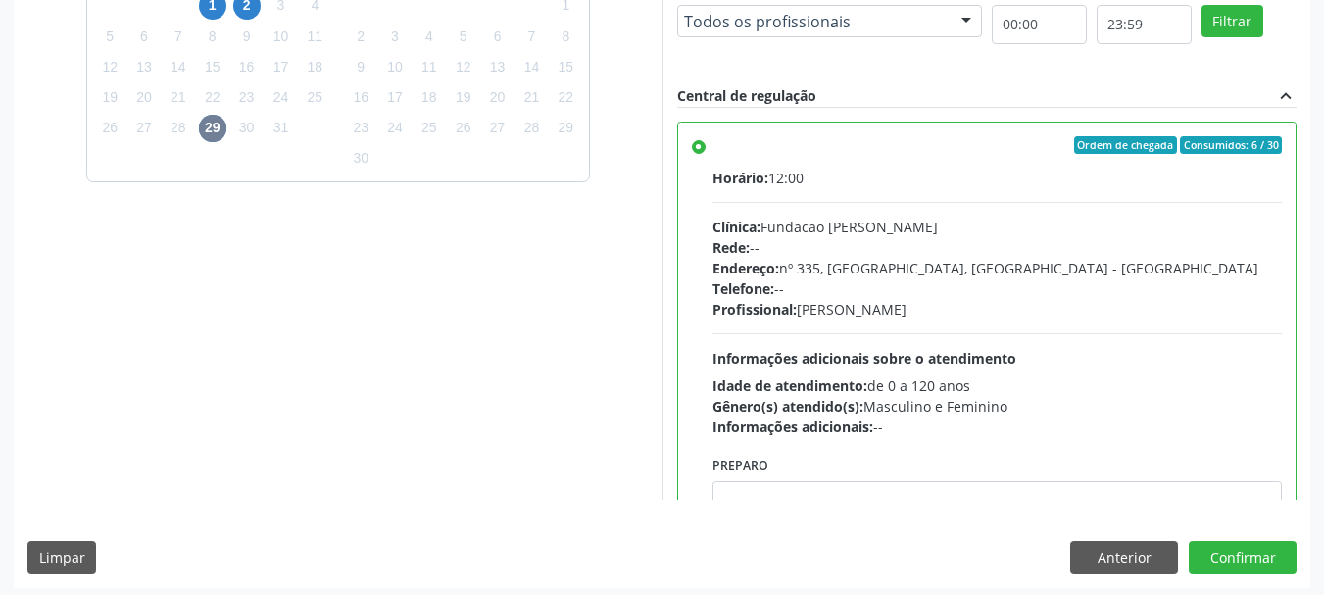
scroll to position [576, 0]
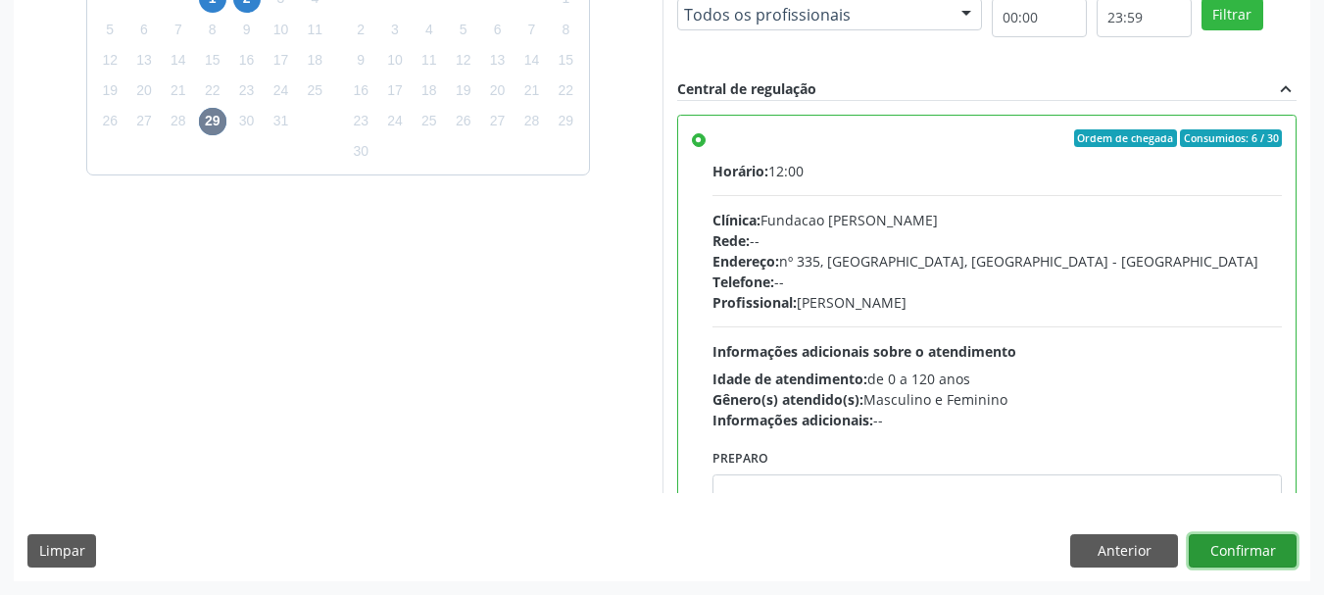
click at [1256, 563] on button "Confirmar" at bounding box center [1243, 550] width 108 height 33
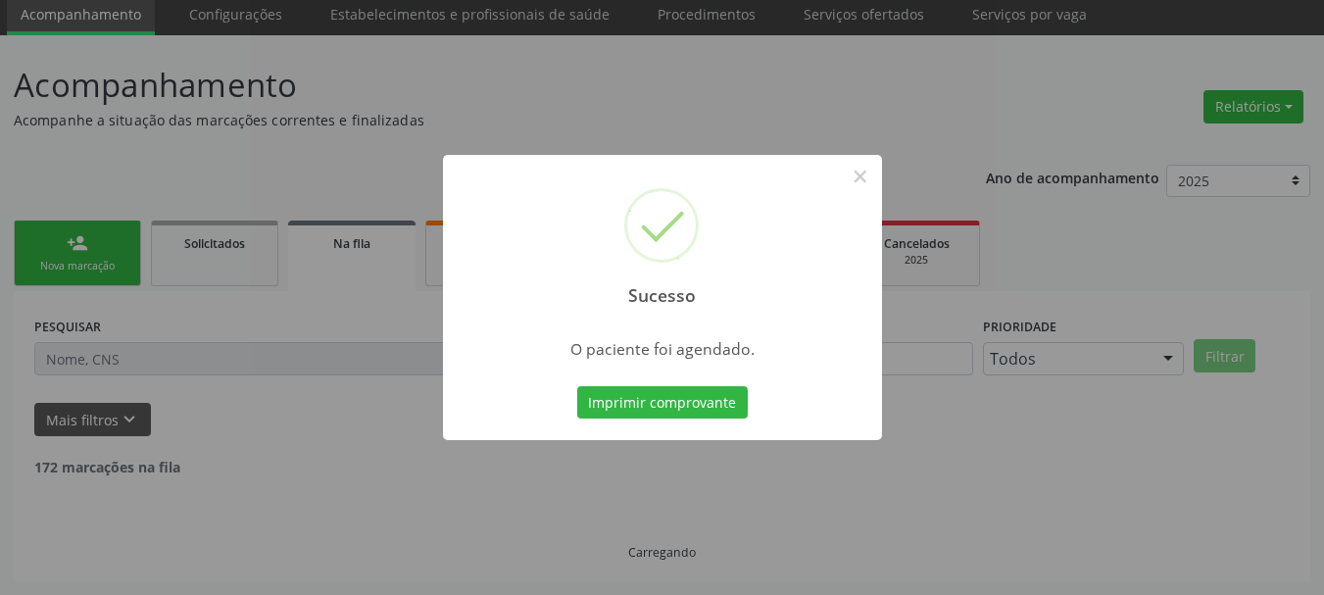
scroll to position [52, 0]
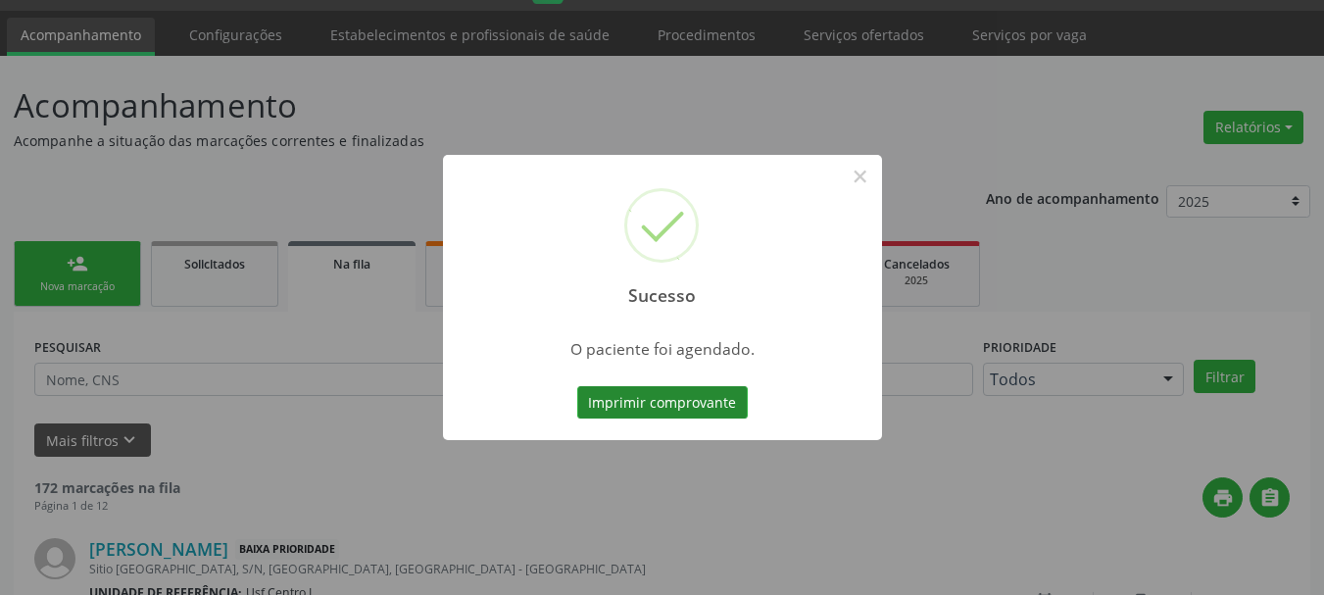
click at [638, 396] on button "Imprimir comprovante" at bounding box center [662, 402] width 171 height 33
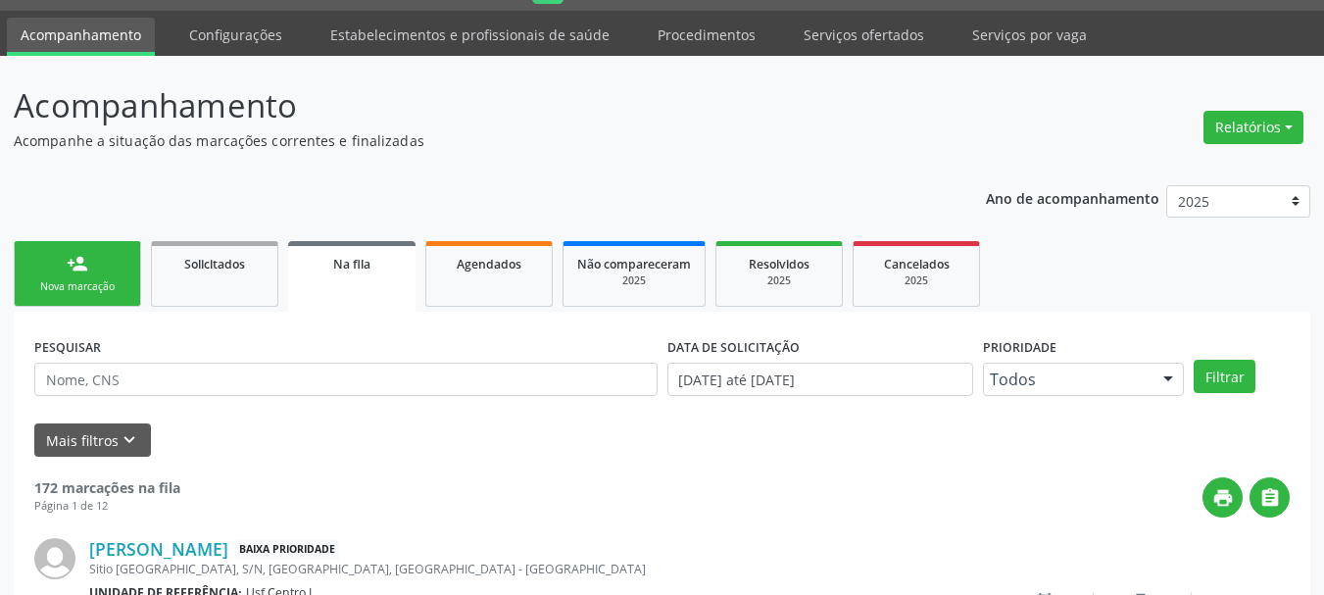
click at [122, 302] on link "person_add Nova marcação" at bounding box center [77, 274] width 127 height 66
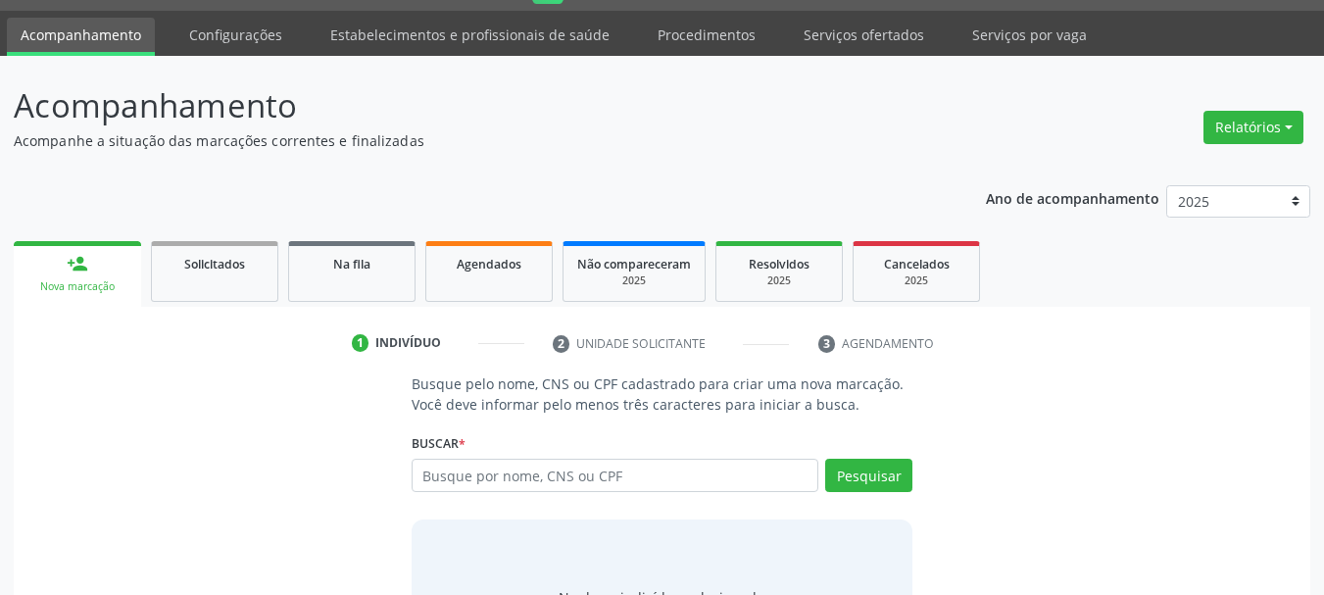
scroll to position [52, 0]
click at [478, 482] on input "text" at bounding box center [616, 475] width 408 height 33
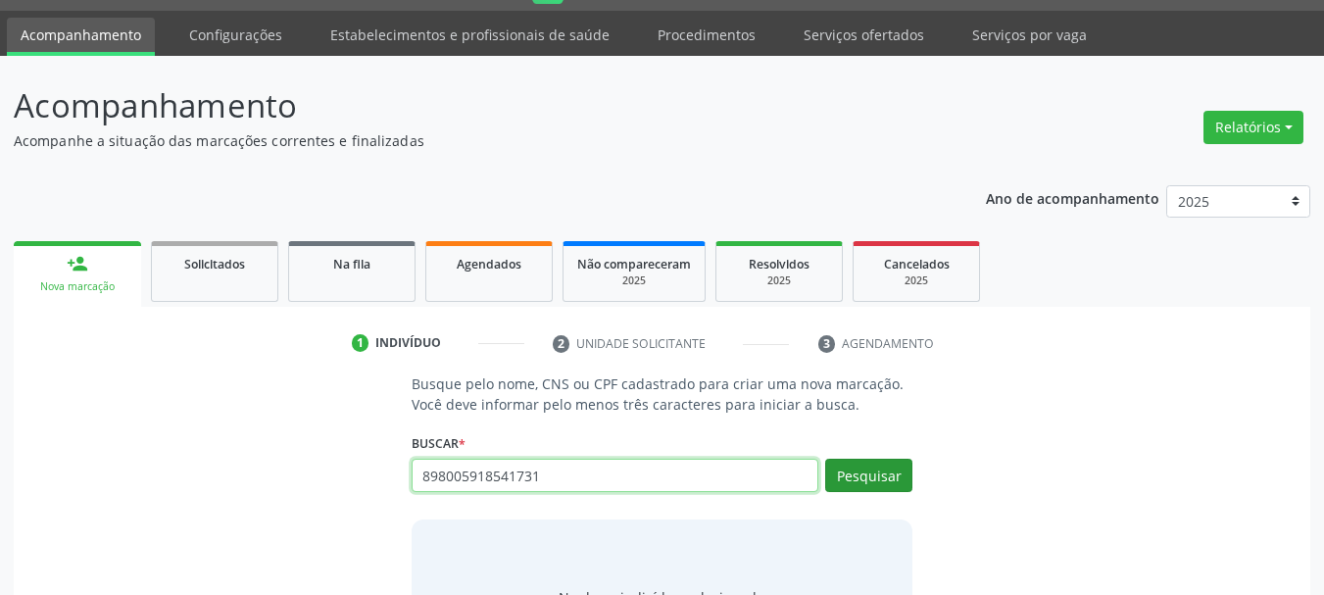
type input "898005918541731"
drag, startPoint x: 843, startPoint y: 468, endPoint x: 830, endPoint y: 436, distance: 33.9
click at [845, 468] on button "Pesquisar" at bounding box center [868, 475] width 87 height 33
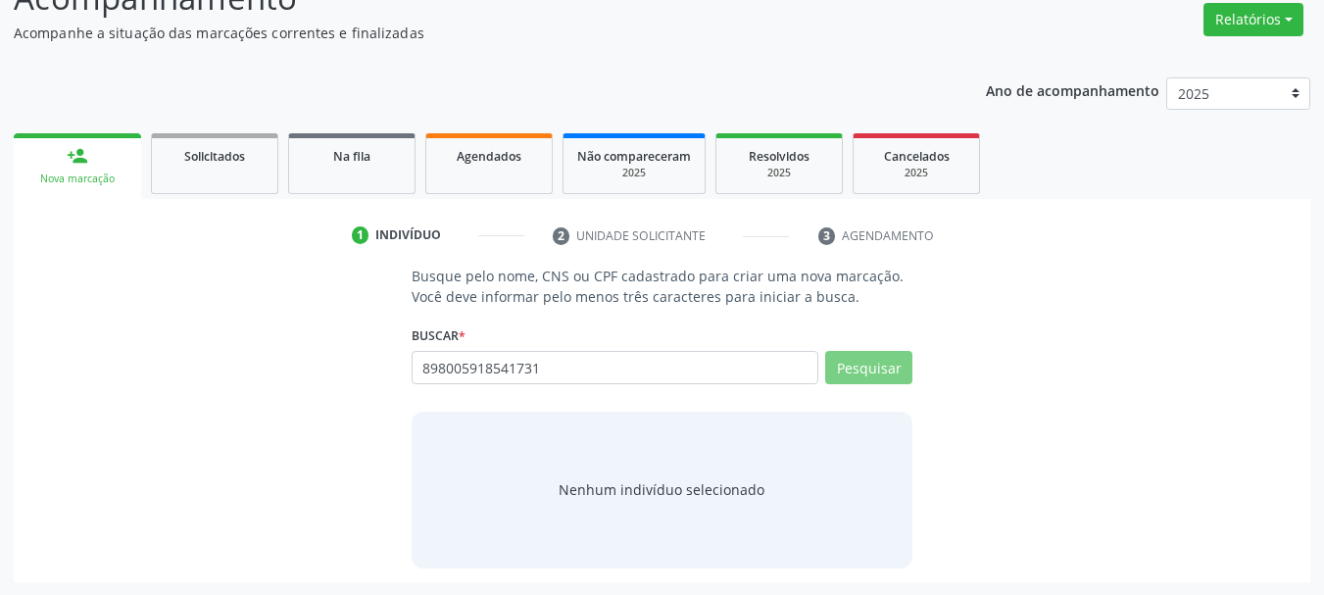
scroll to position [161, 0]
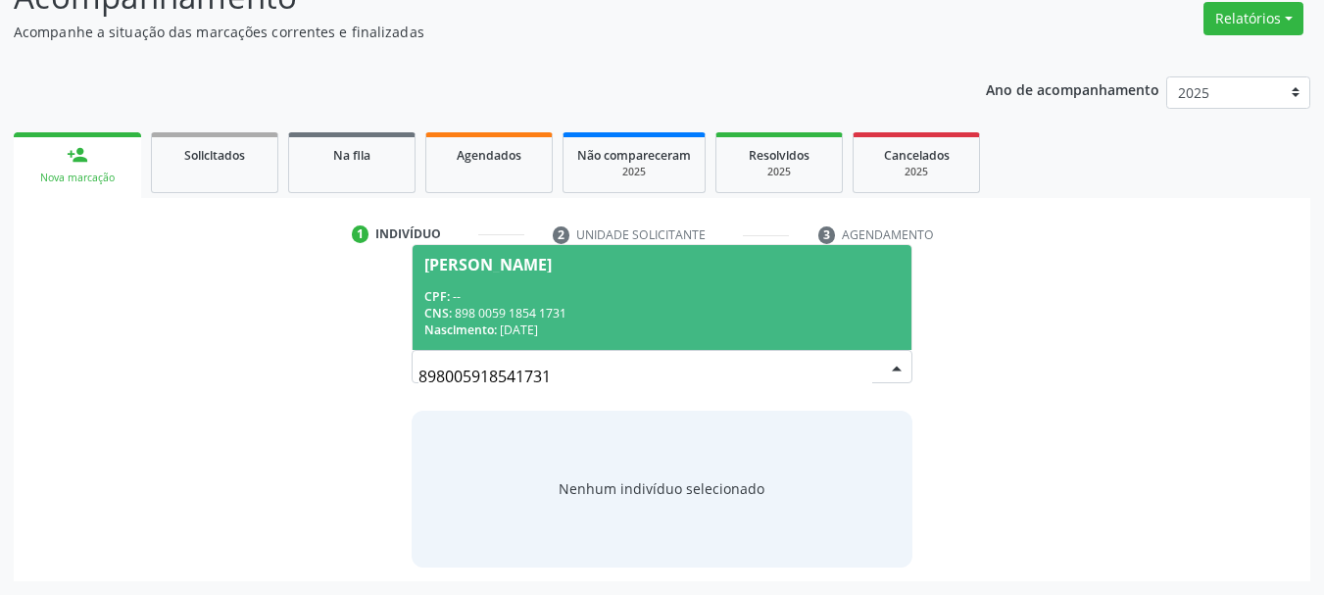
click at [611, 284] on span "[PERSON_NAME] CPF: -- CNS: 898 0059 1854 1731 Nascimento: [DATE]" at bounding box center [663, 297] width 500 height 105
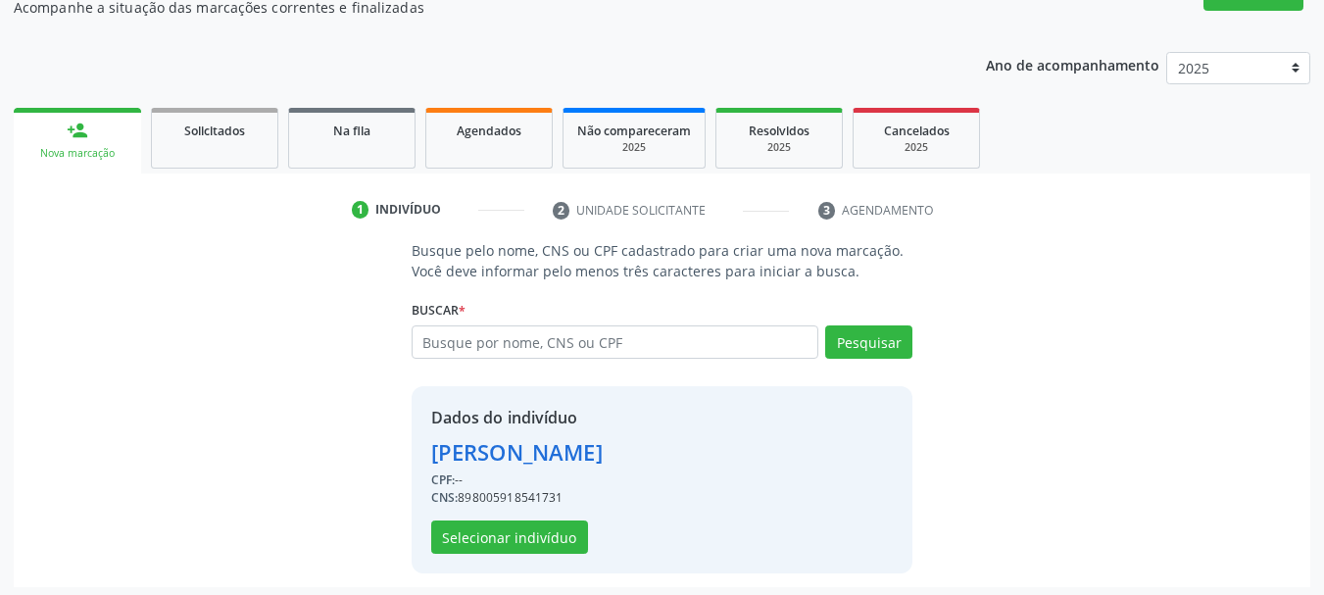
scroll to position [191, 0]
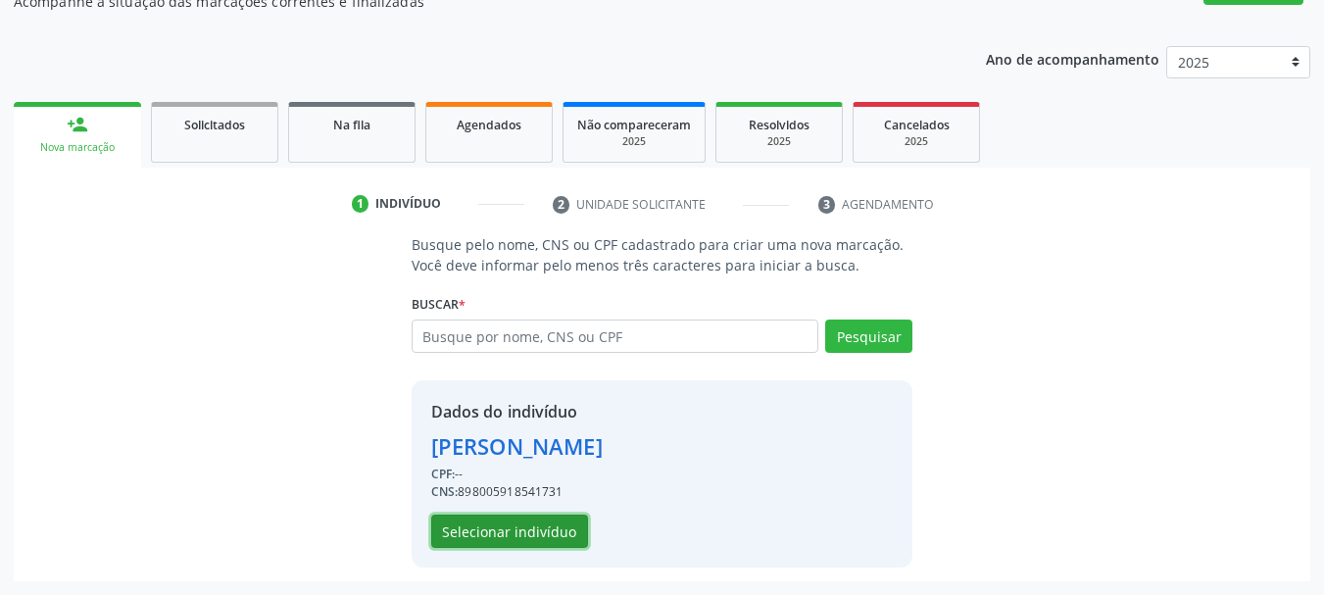
click at [565, 532] on button "Selecionar indivíduo" at bounding box center [509, 531] width 157 height 33
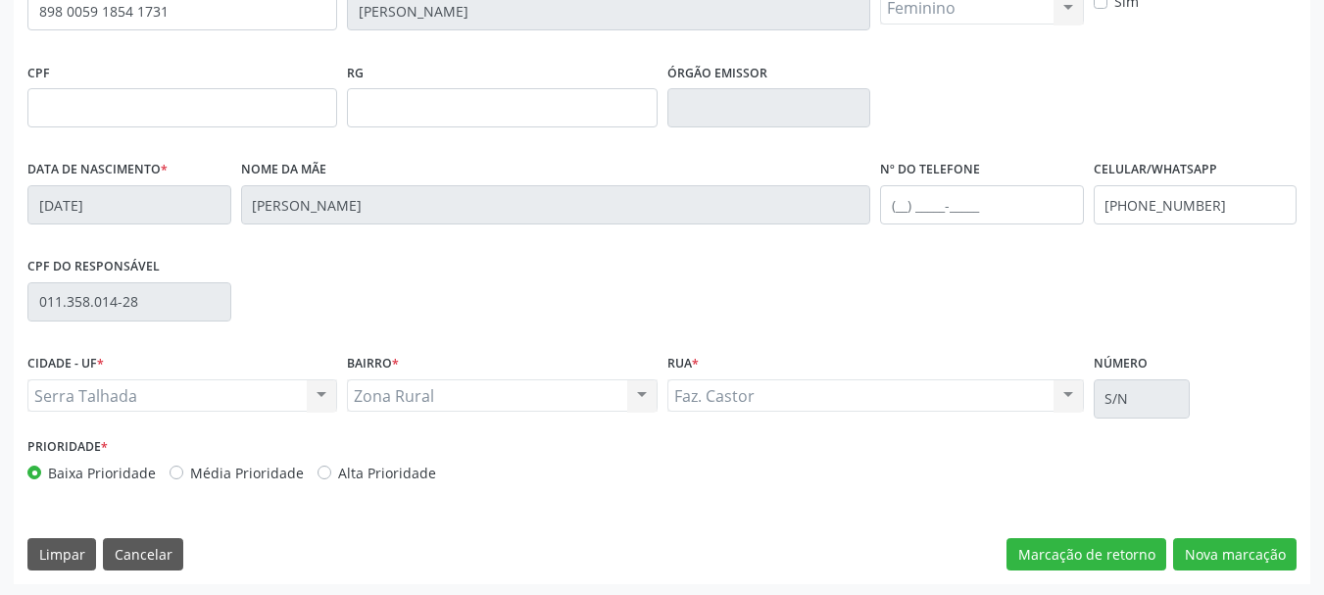
scroll to position [468, 0]
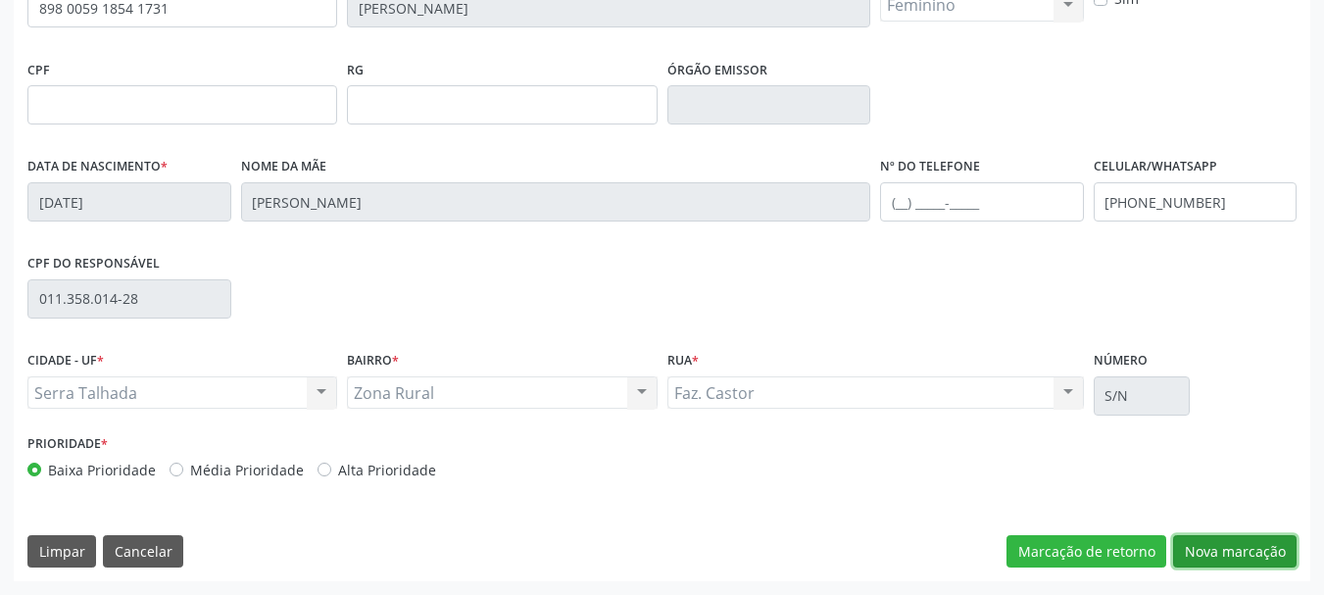
click at [1231, 547] on button "Nova marcação" at bounding box center [1235, 551] width 124 height 33
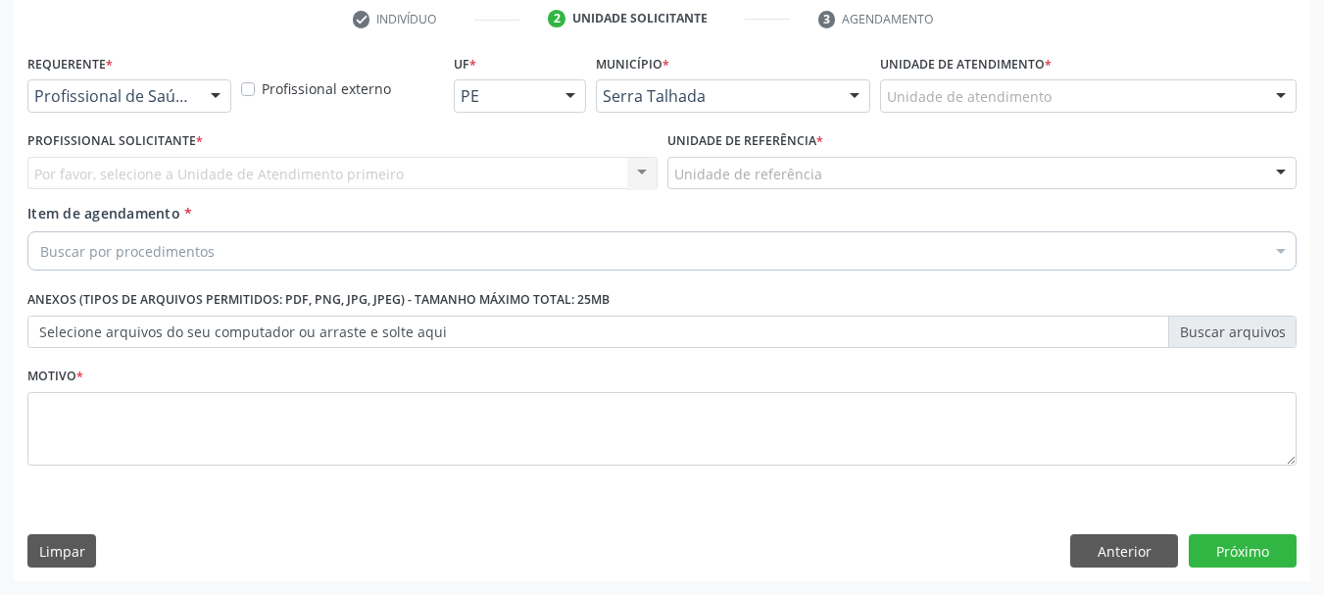
scroll to position [376, 0]
click at [177, 109] on div "Profissional de Saúde" at bounding box center [129, 95] width 204 height 33
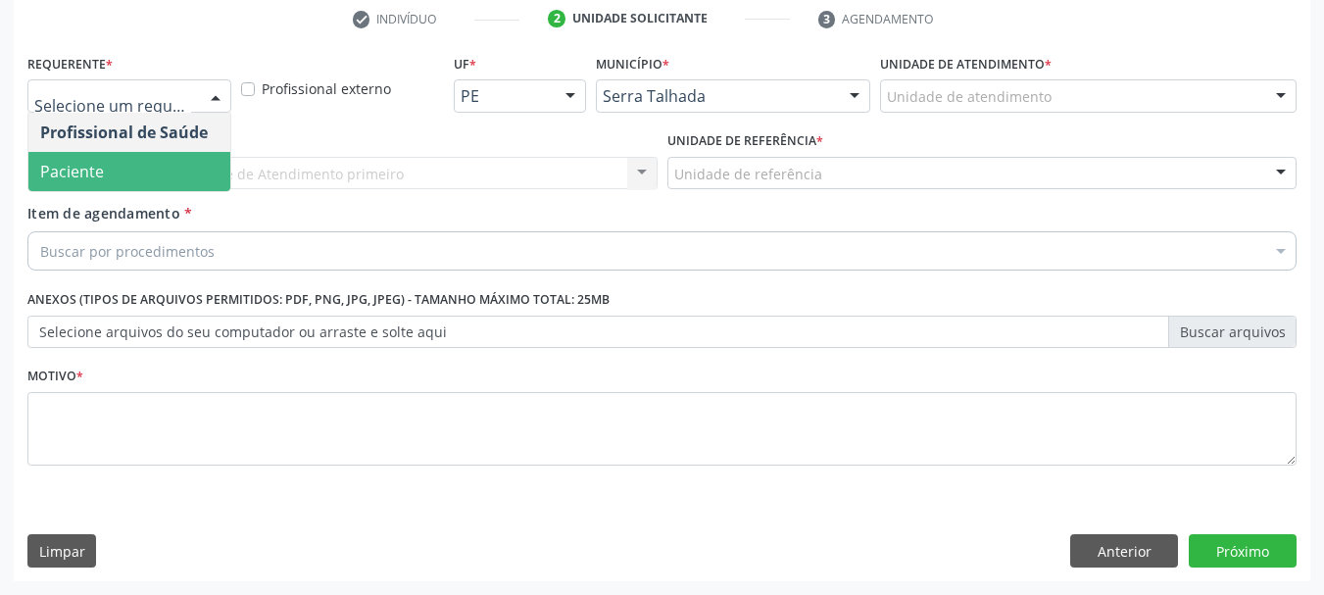
click at [176, 155] on span "Paciente" at bounding box center [129, 171] width 202 height 39
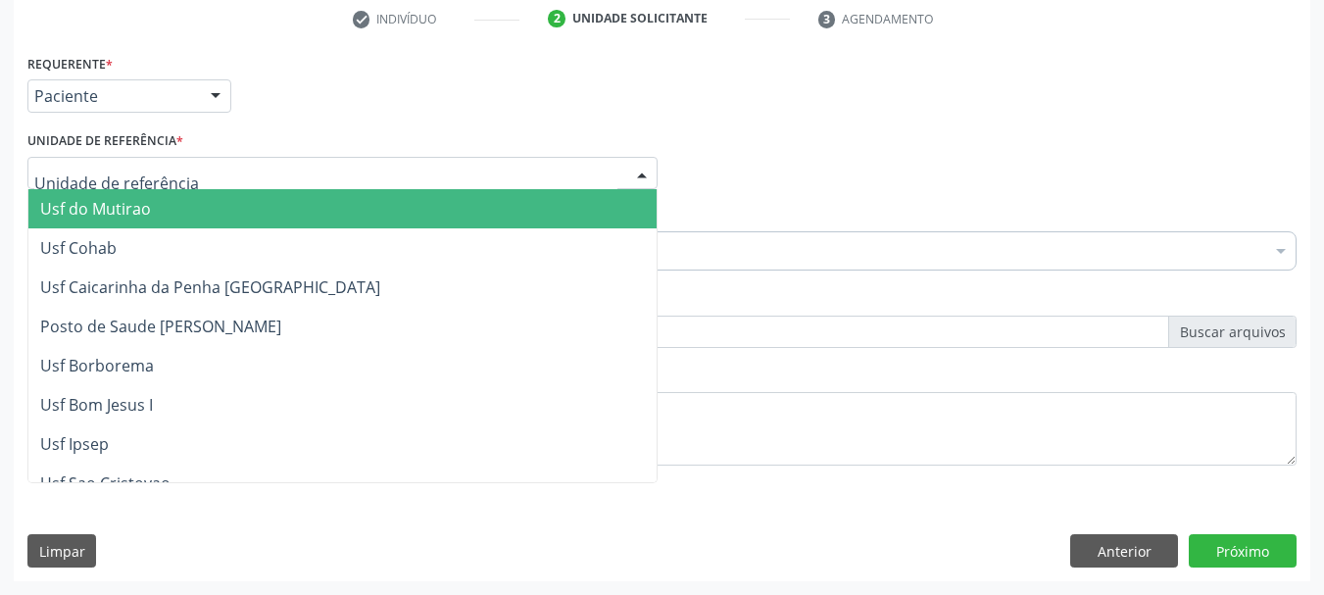
click at [180, 173] on div at bounding box center [342, 173] width 630 height 33
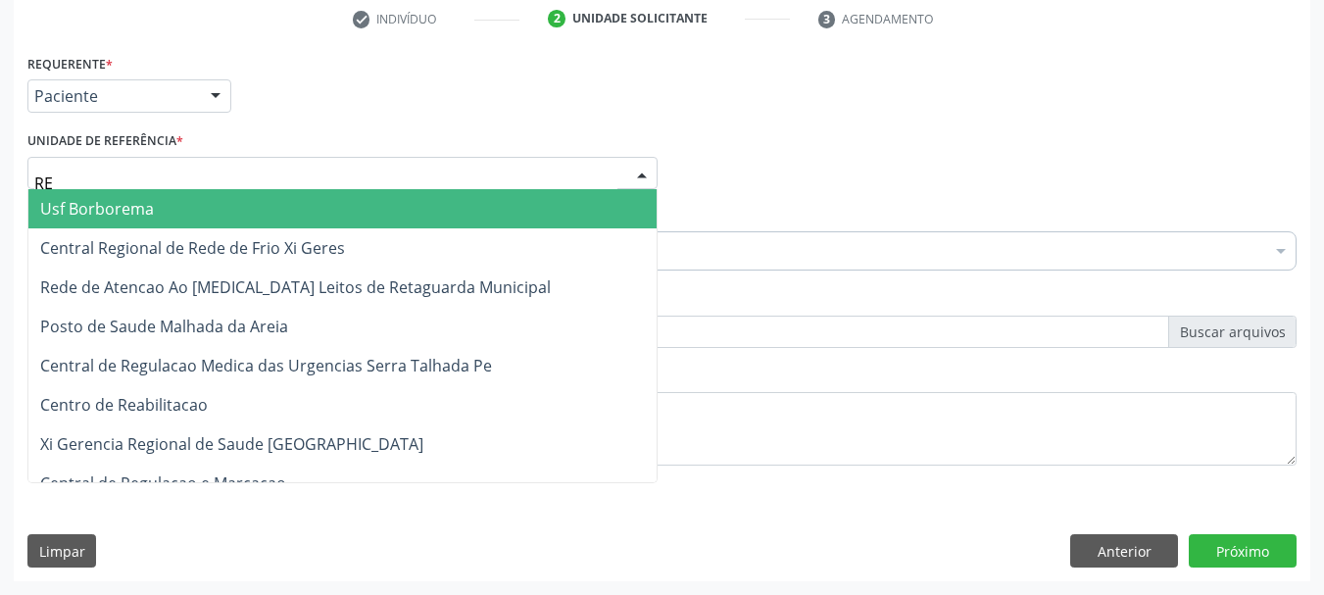
type input "REA"
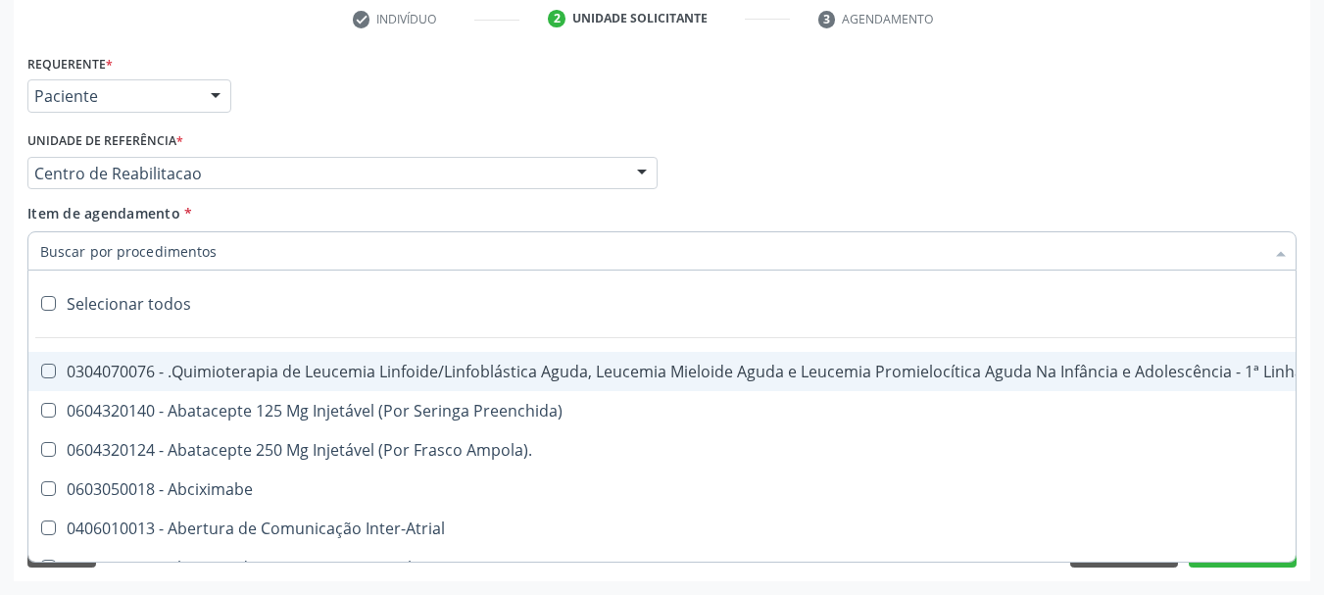
click at [195, 261] on input "Item de agendamento *" at bounding box center [652, 250] width 1224 height 39
paste input "225265"
type input "225265"
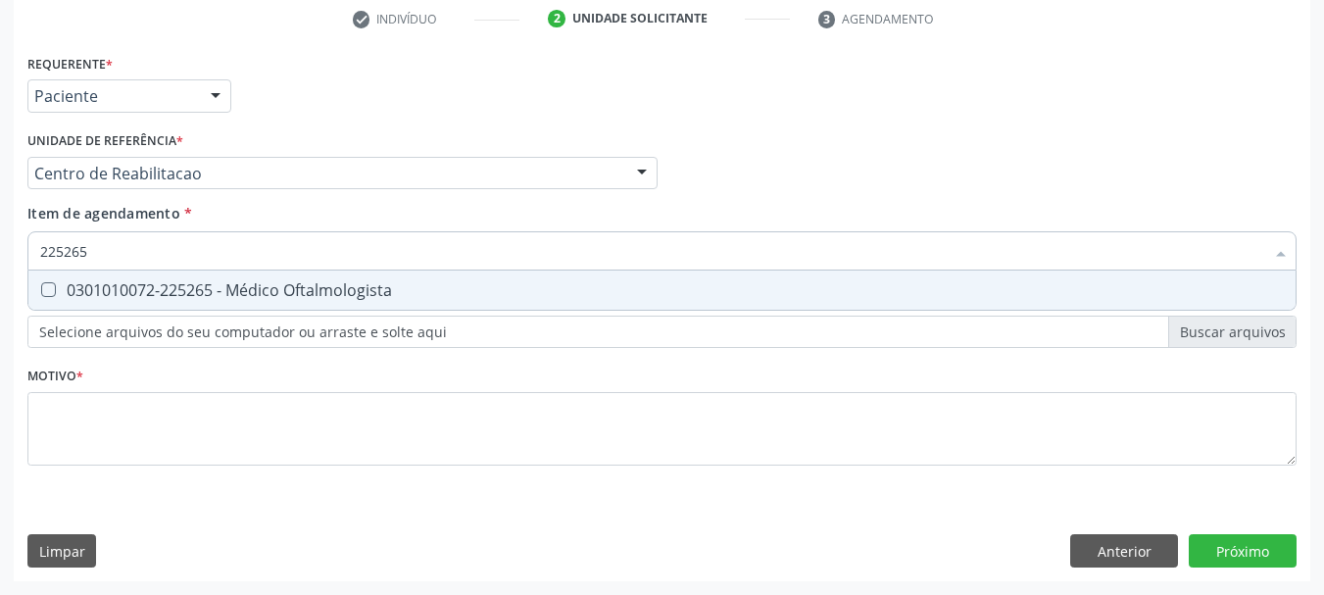
click at [195, 277] on span "0301010072-225265 - Médico Oftalmologista" at bounding box center [661, 290] width 1267 height 39
checkbox Oftalmologista "true"
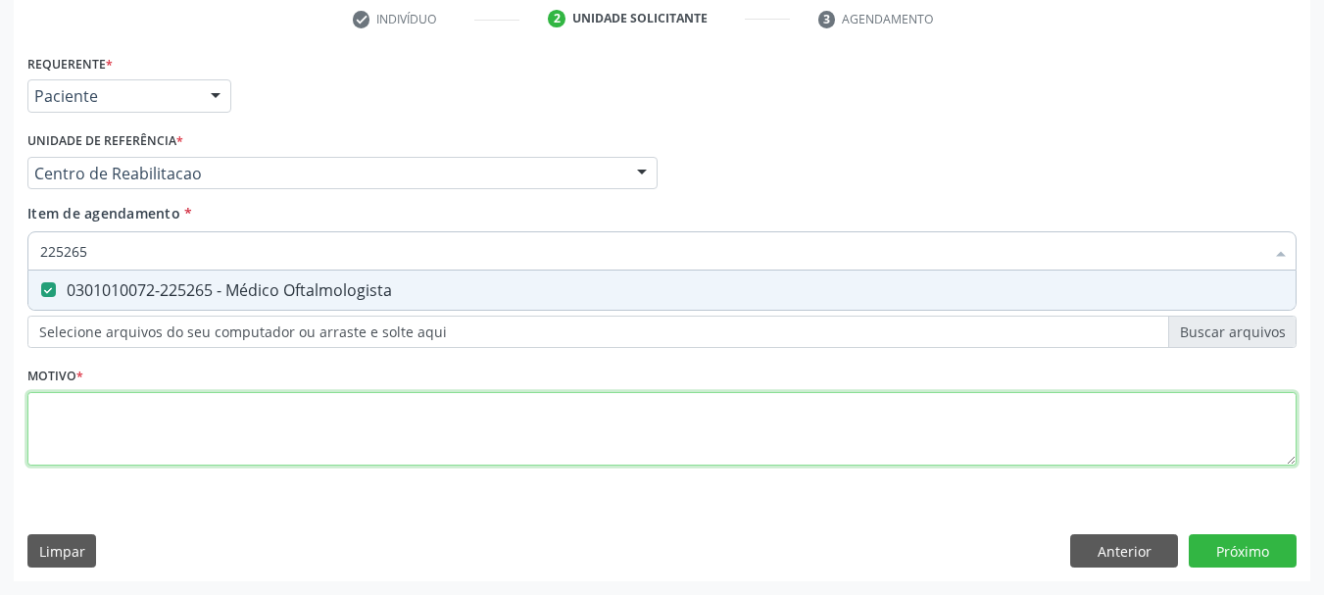
click at [187, 412] on div "Requerente * Paciente Profissional de Saúde Paciente Nenhum resultado encontrad…" at bounding box center [661, 271] width 1269 height 444
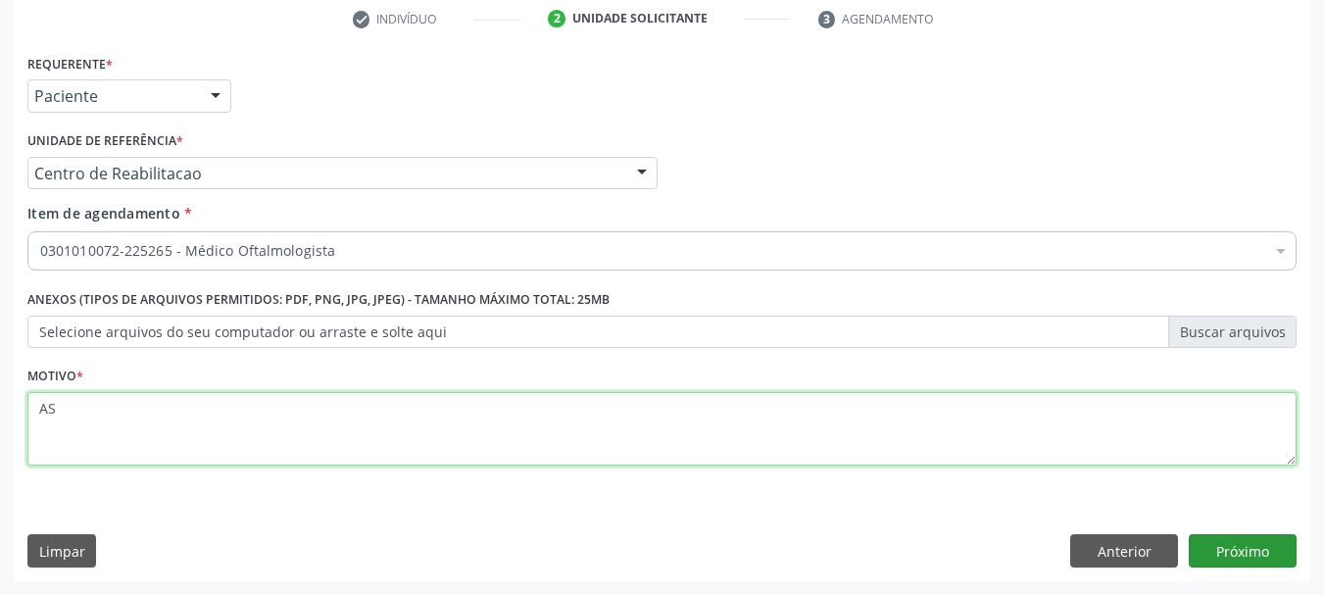
type textarea "AS"
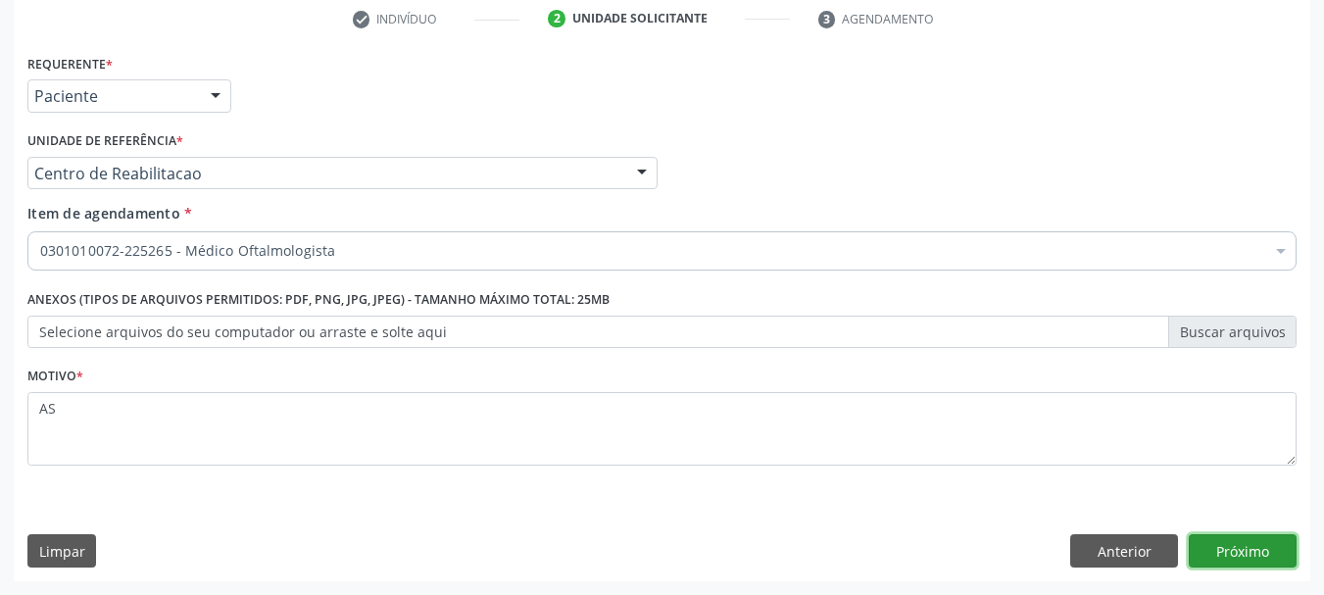
click at [1254, 539] on button "Próximo" at bounding box center [1243, 550] width 108 height 33
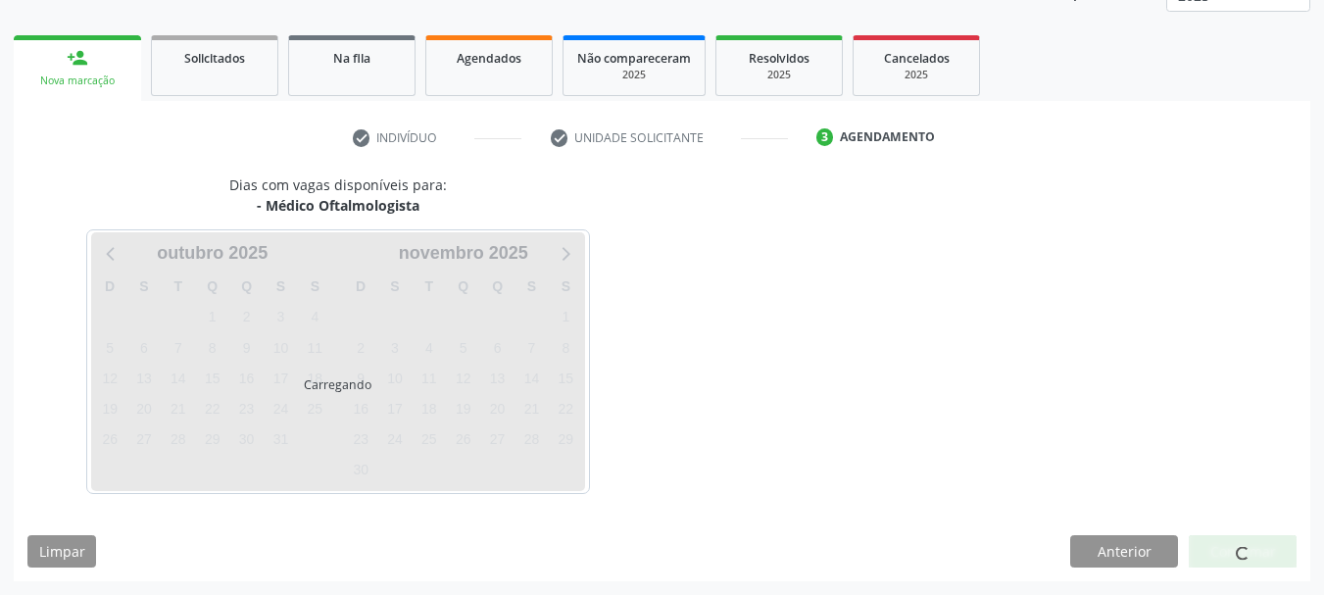
scroll to position [258, 0]
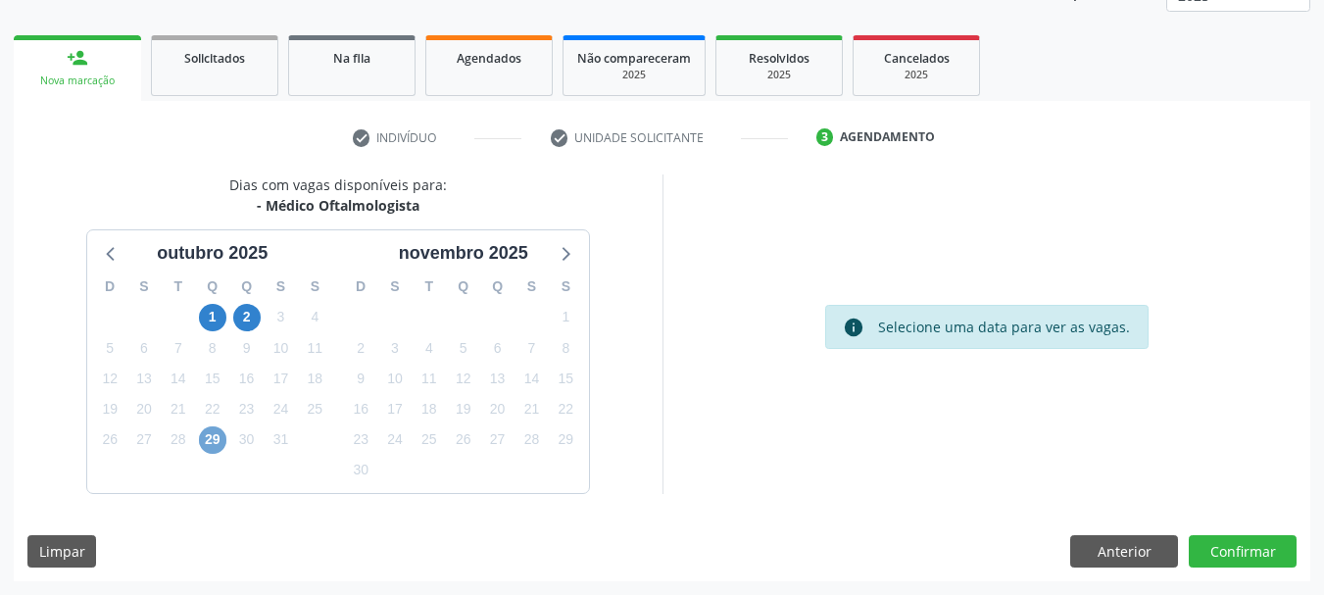
click at [220, 449] on span "29" at bounding box center [212, 439] width 27 height 27
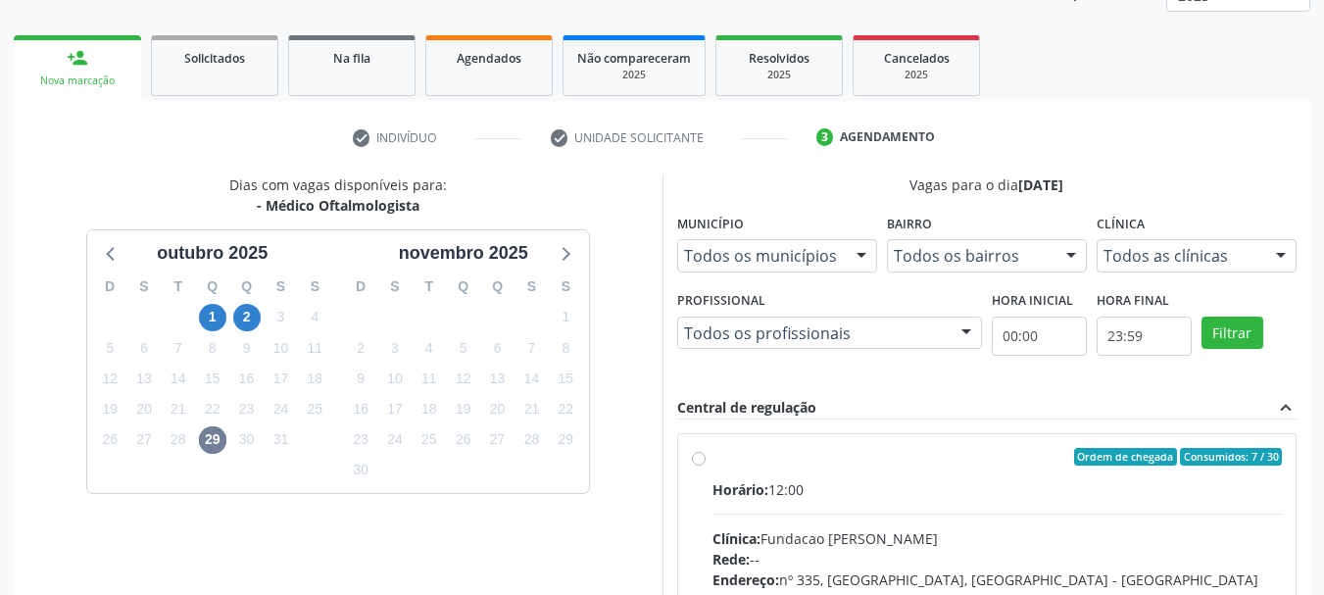
click at [801, 475] on label "Ordem de chegada Consumidos: 7 / 30 Horário: 12:00 Clínica: Fundacao Altino Ven…" at bounding box center [998, 598] width 570 height 301
click at [706, 466] on input "Ordem de chegada Consumidos: 7 / 30 Horário: 12:00 Clínica: Fundacao Altino Ven…" at bounding box center [699, 457] width 14 height 18
radio input "true"
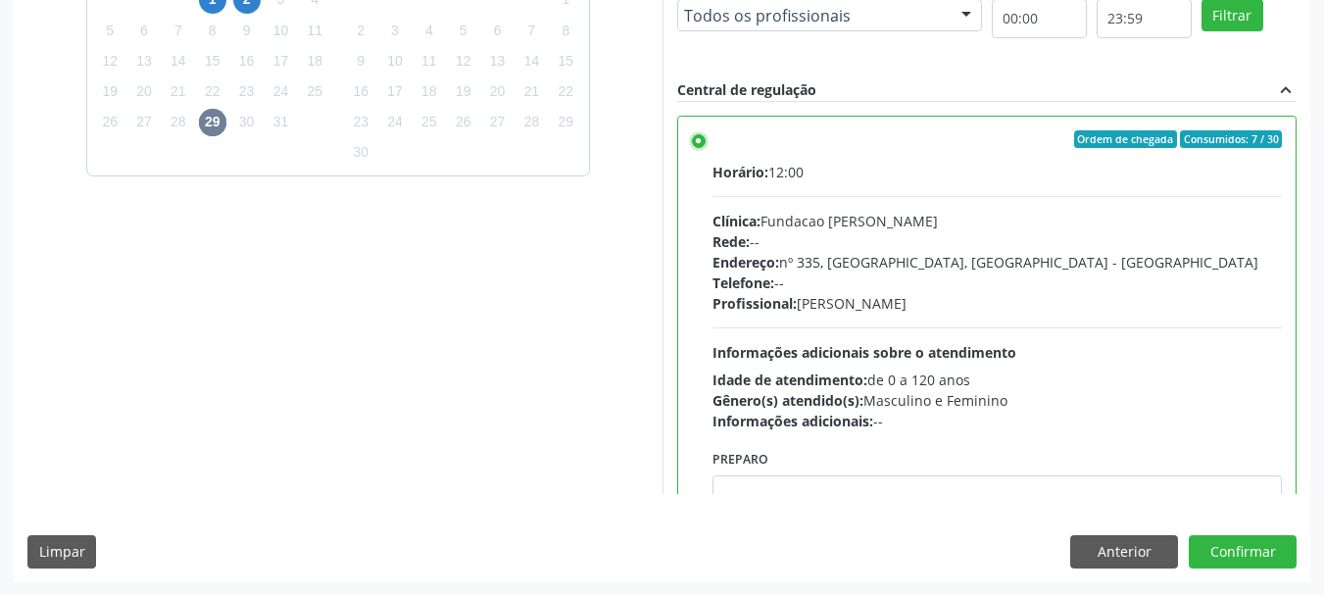
scroll to position [576, 0]
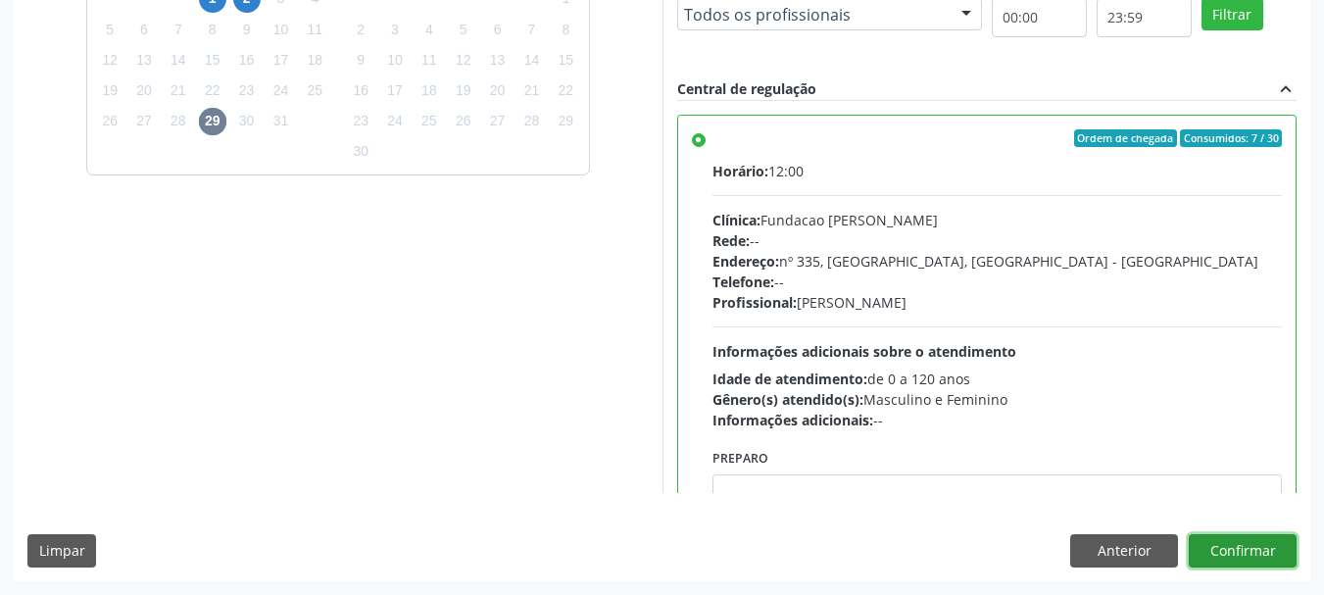
click at [1203, 548] on button "Confirmar" at bounding box center [1243, 550] width 108 height 33
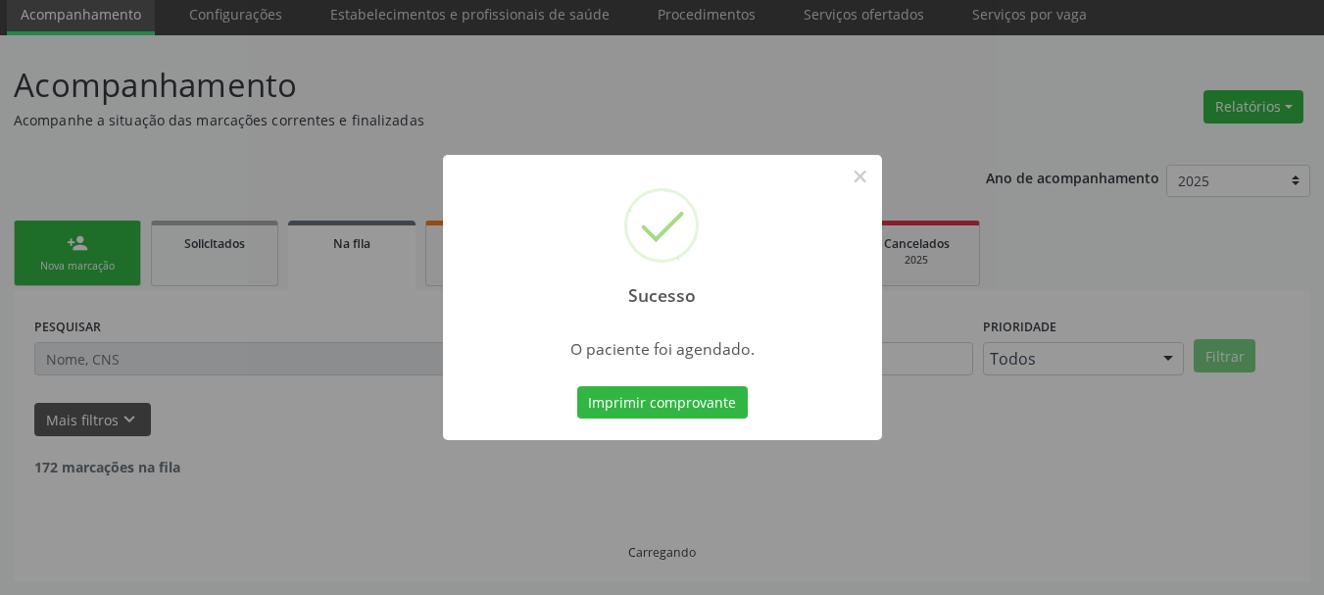
scroll to position [52, 0]
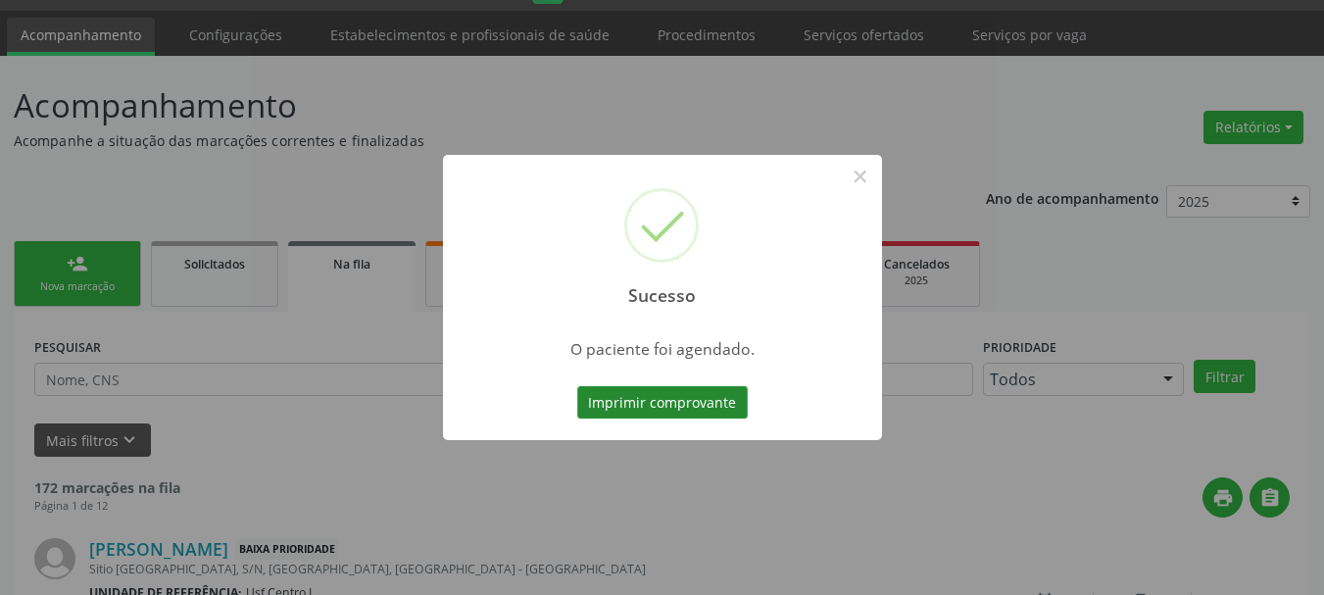
click at [655, 397] on button "Imprimir comprovante" at bounding box center [662, 402] width 171 height 33
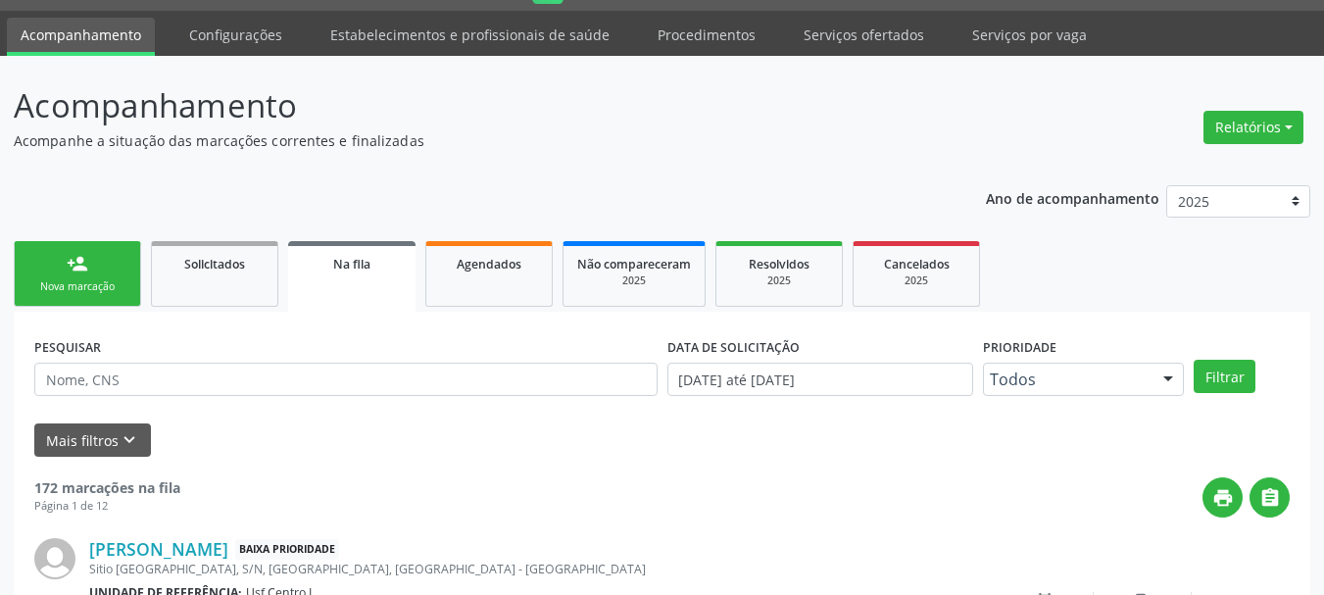
click at [108, 284] on div "Nova marcação" at bounding box center [77, 286] width 98 height 15
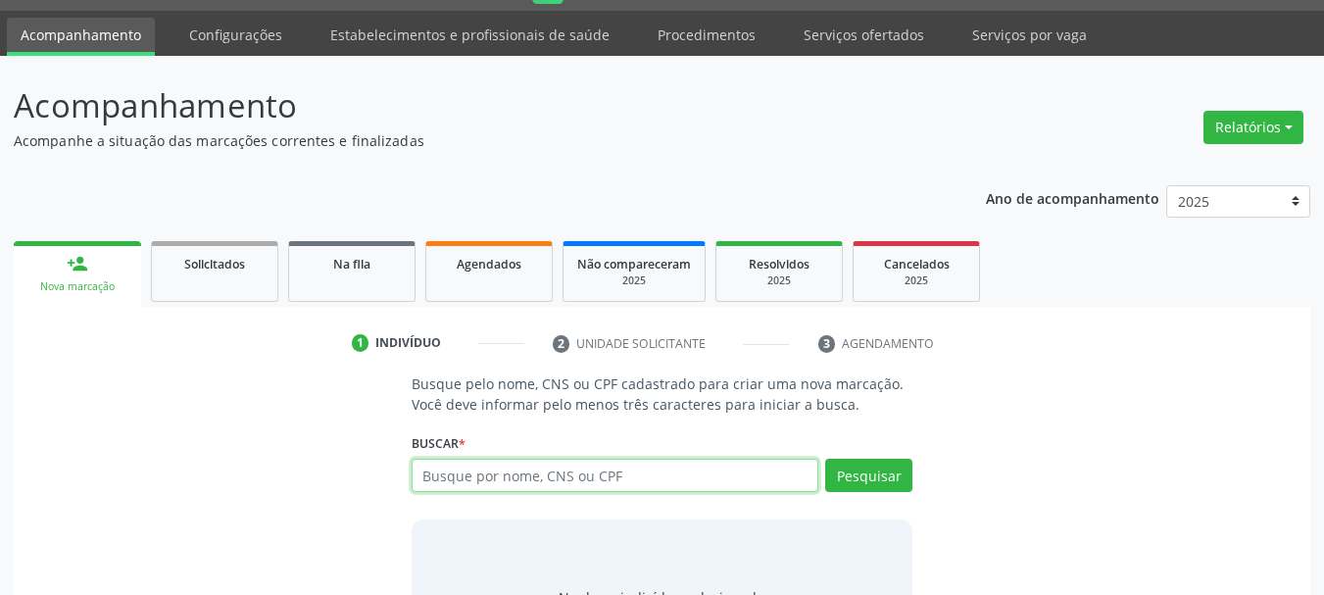
click at [502, 483] on input "text" at bounding box center [616, 475] width 408 height 33
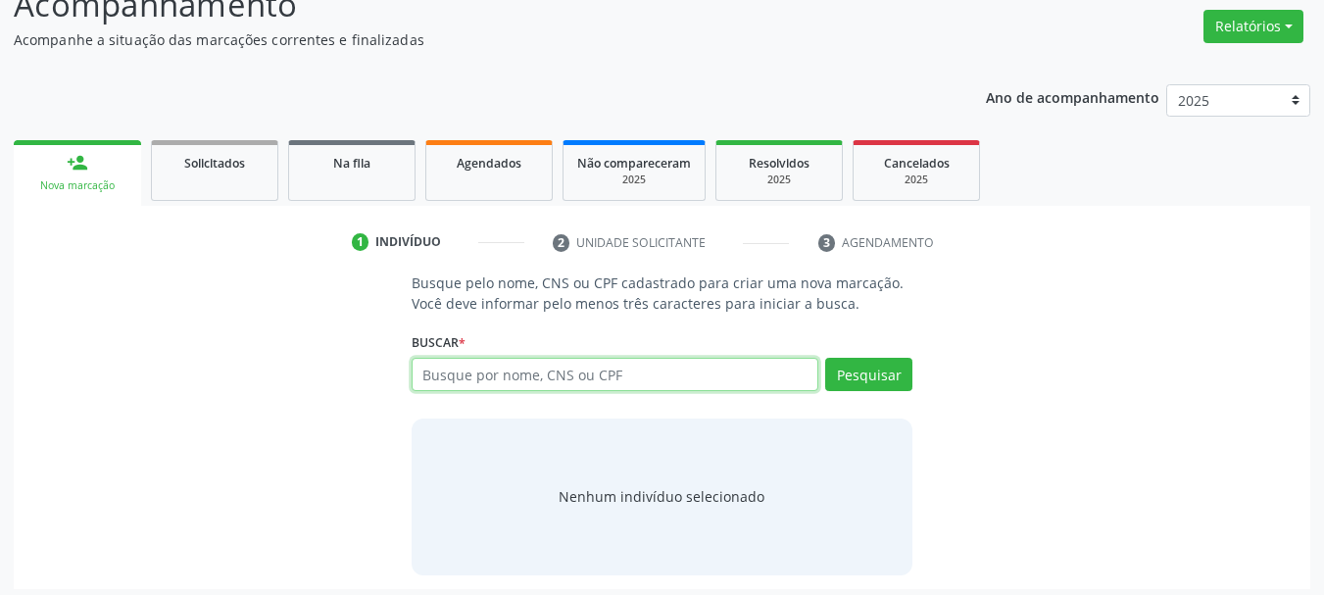
scroll to position [161, 0]
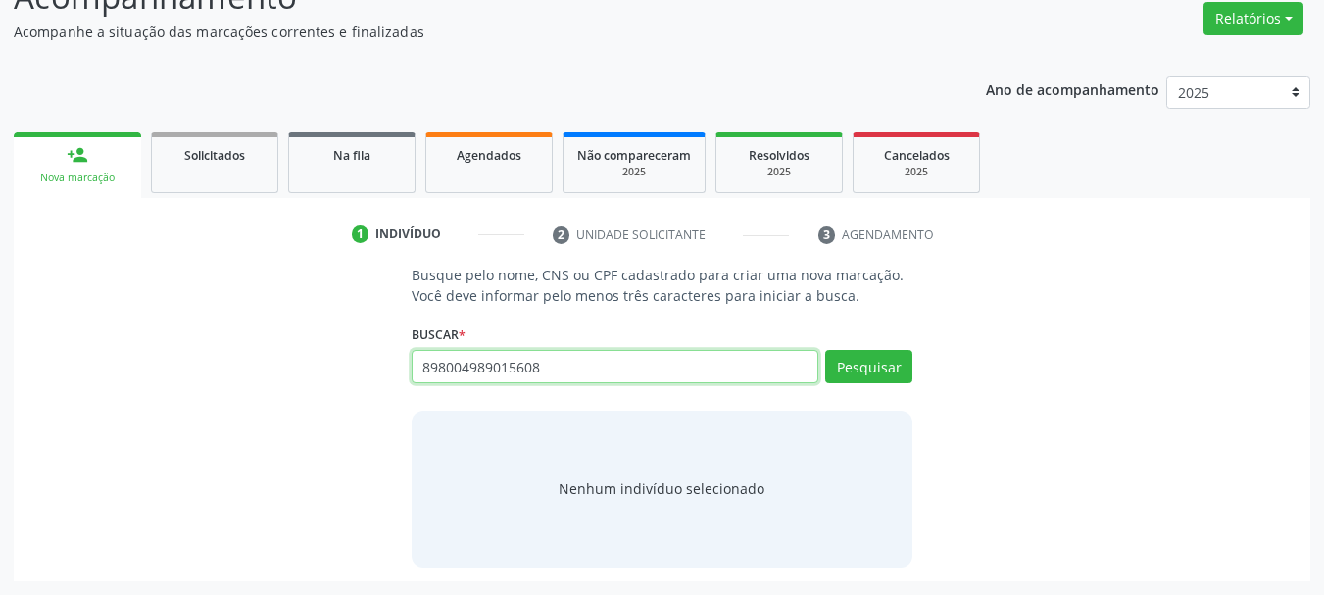
type input "898004989015608"
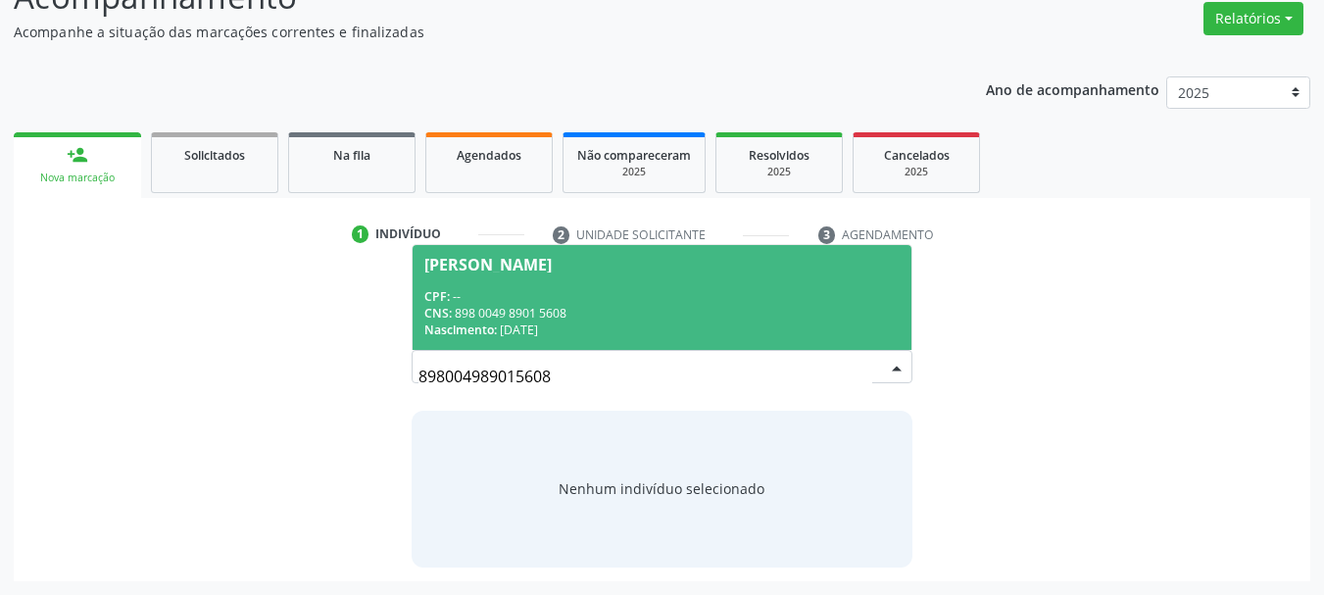
click at [639, 290] on div "CPF: --" at bounding box center [662, 296] width 476 height 17
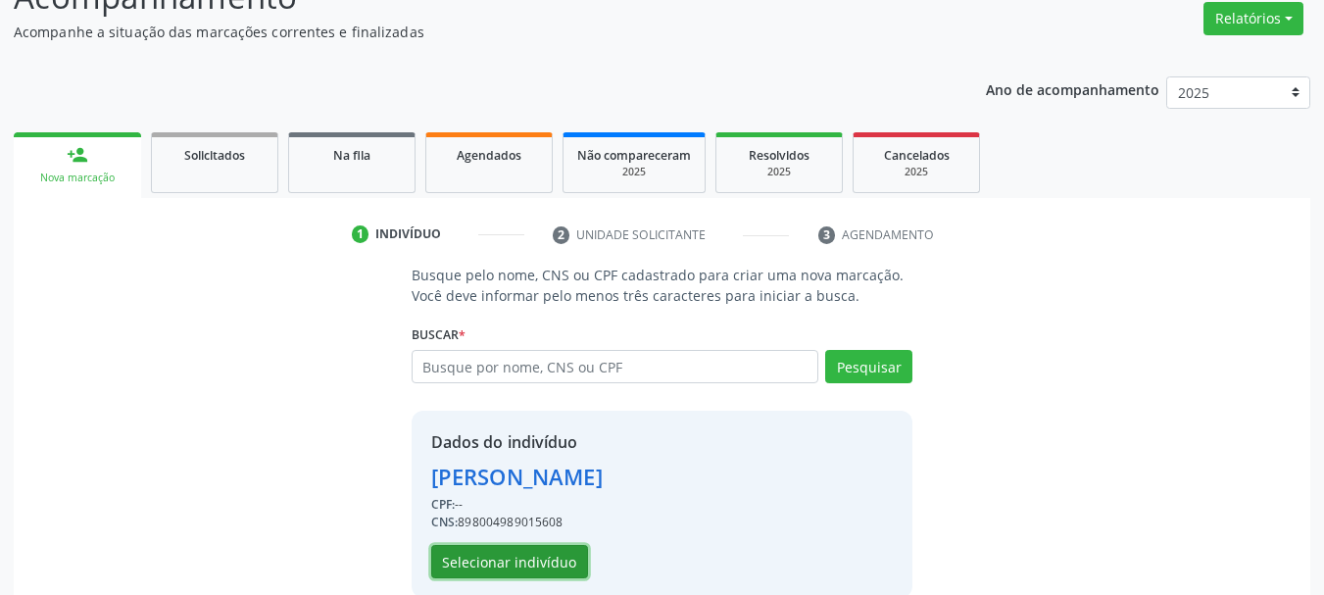
drag, startPoint x: 560, startPoint y: 571, endPoint x: 548, endPoint y: 565, distance: 13.6
click at [548, 565] on button "Selecionar indivíduo" at bounding box center [509, 561] width 157 height 33
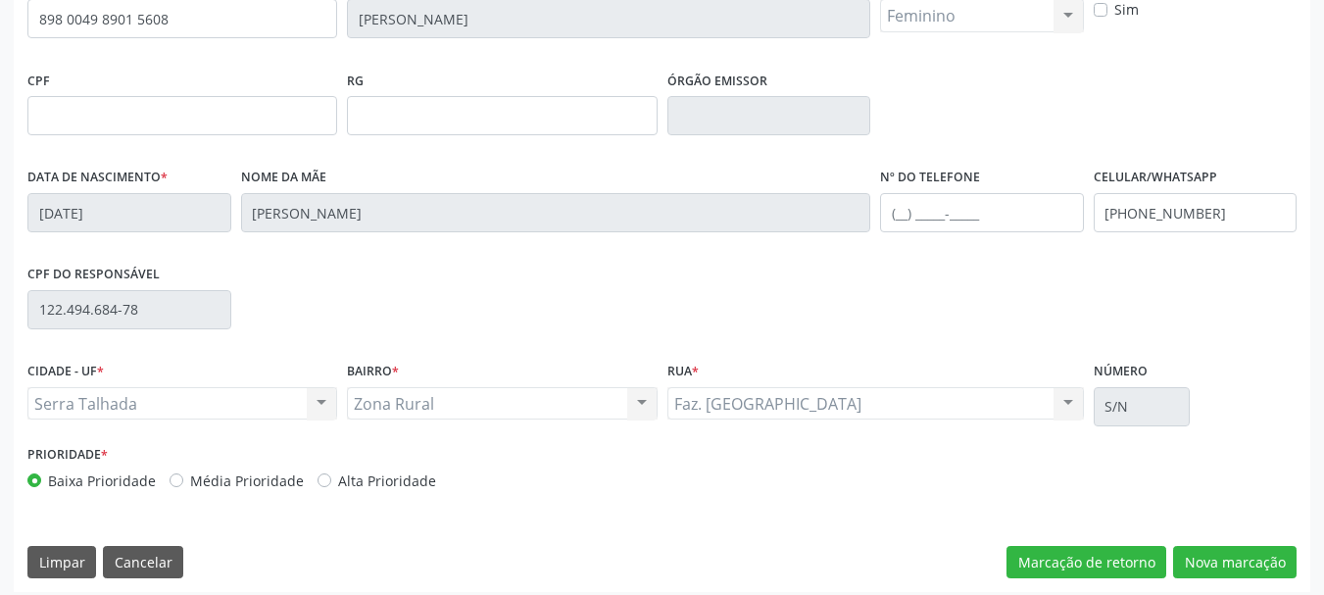
scroll to position [468, 0]
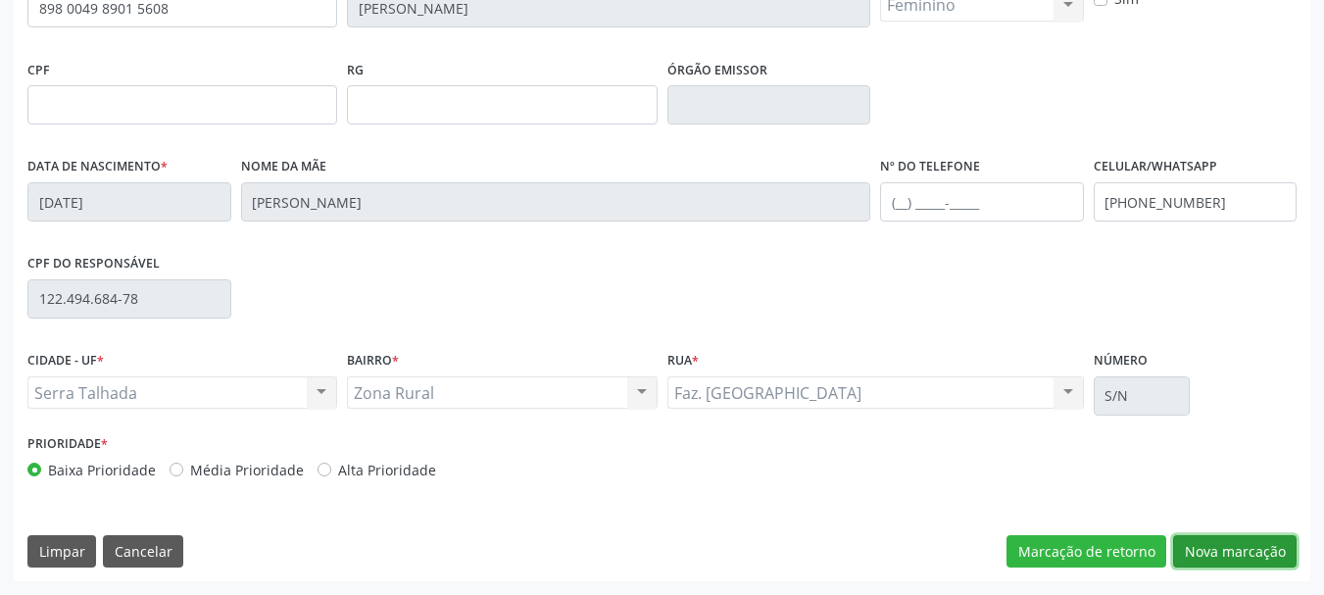
click at [1232, 557] on button "Nova marcação" at bounding box center [1235, 551] width 124 height 33
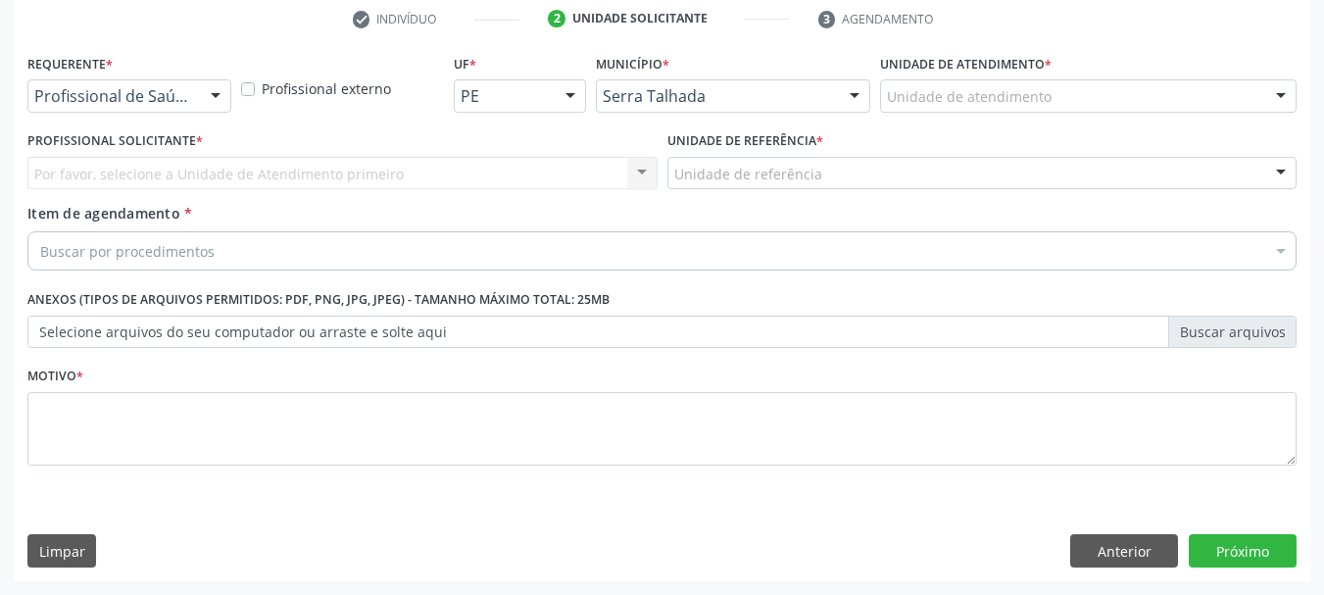
scroll to position [376, 0]
click at [132, 74] on div "Requerente * Profissional de Saúde Profissional de Saúde Paciente Nenhum result…" at bounding box center [129, 80] width 204 height 63
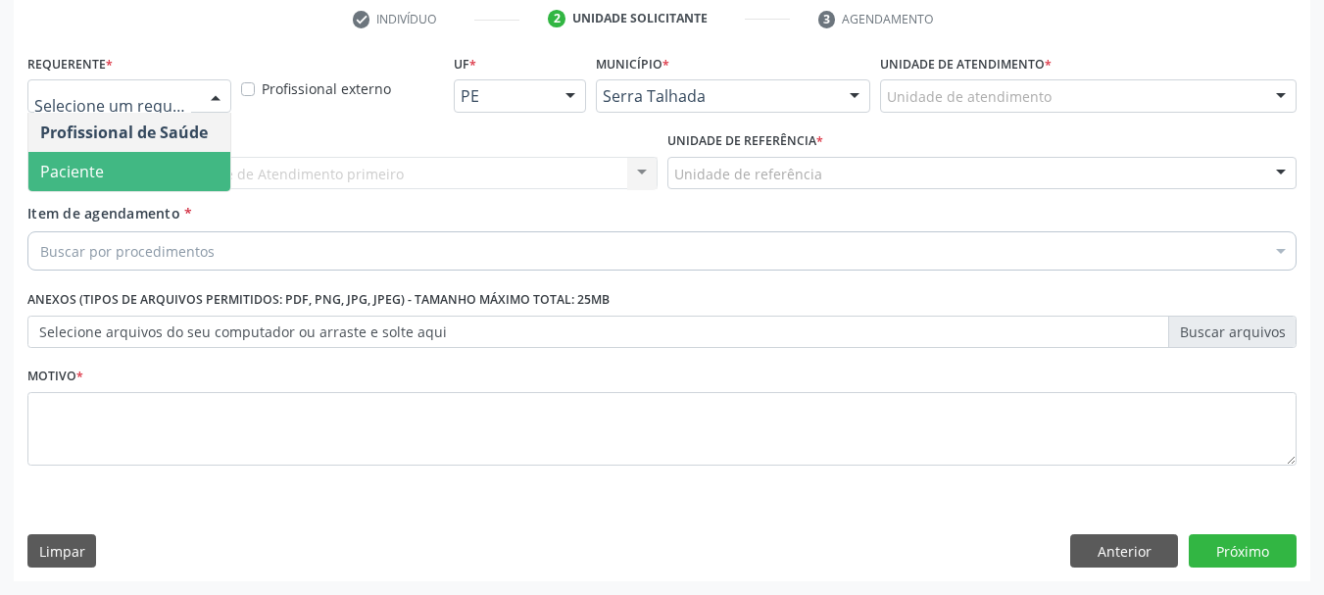
click at [121, 157] on span "Paciente" at bounding box center [129, 171] width 202 height 39
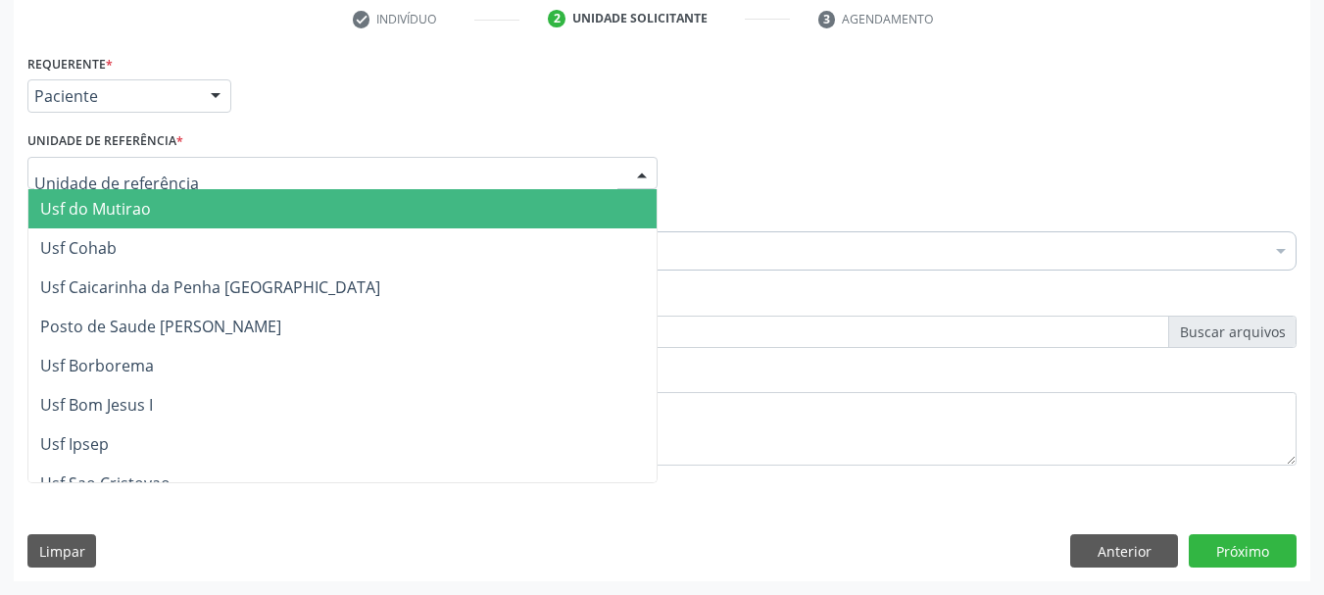
click at [121, 157] on div at bounding box center [342, 173] width 630 height 33
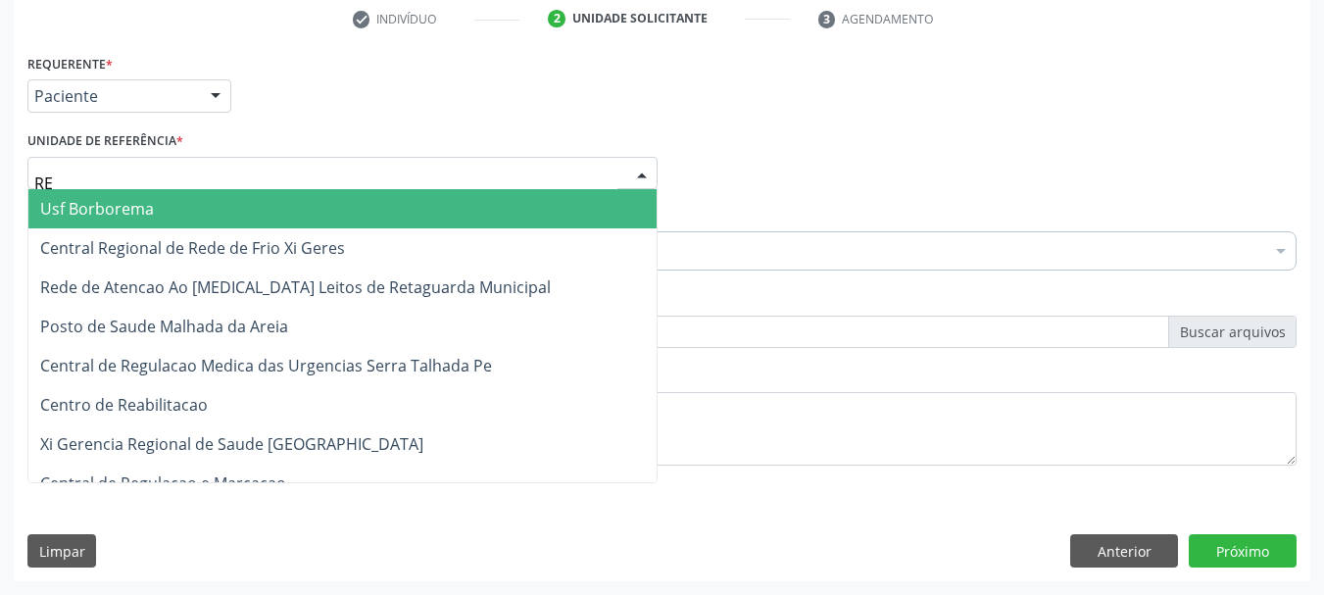
type input "REA"
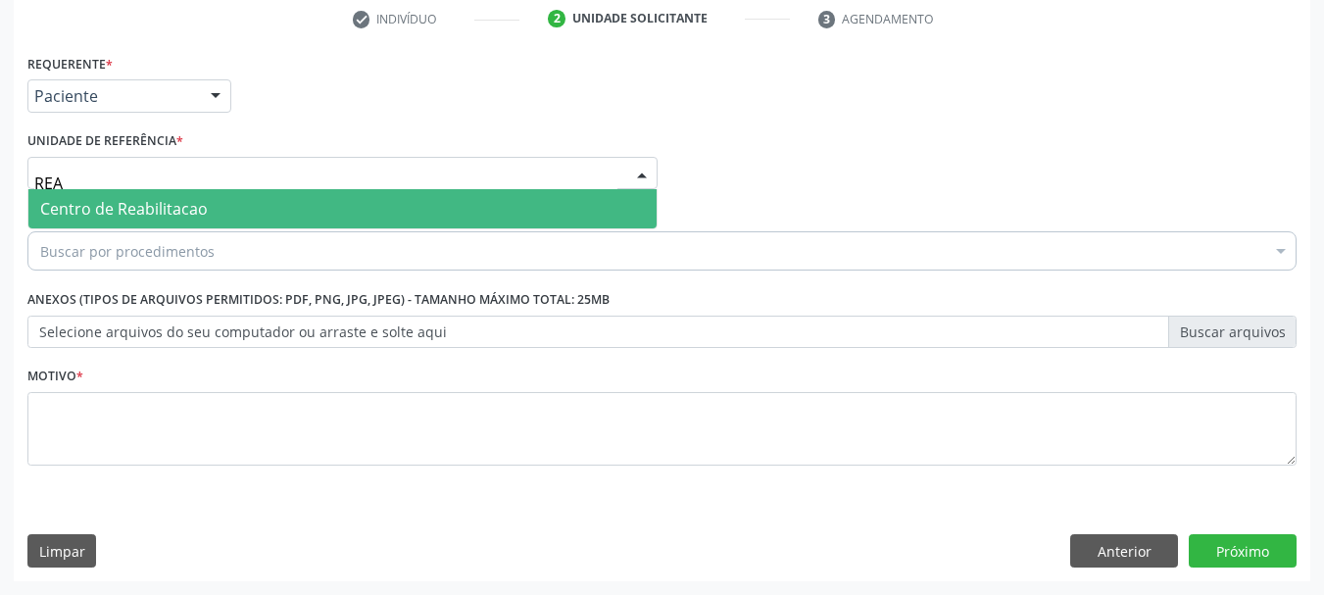
click at [120, 208] on span "Centro de Reabilitacao" at bounding box center [124, 209] width 168 height 22
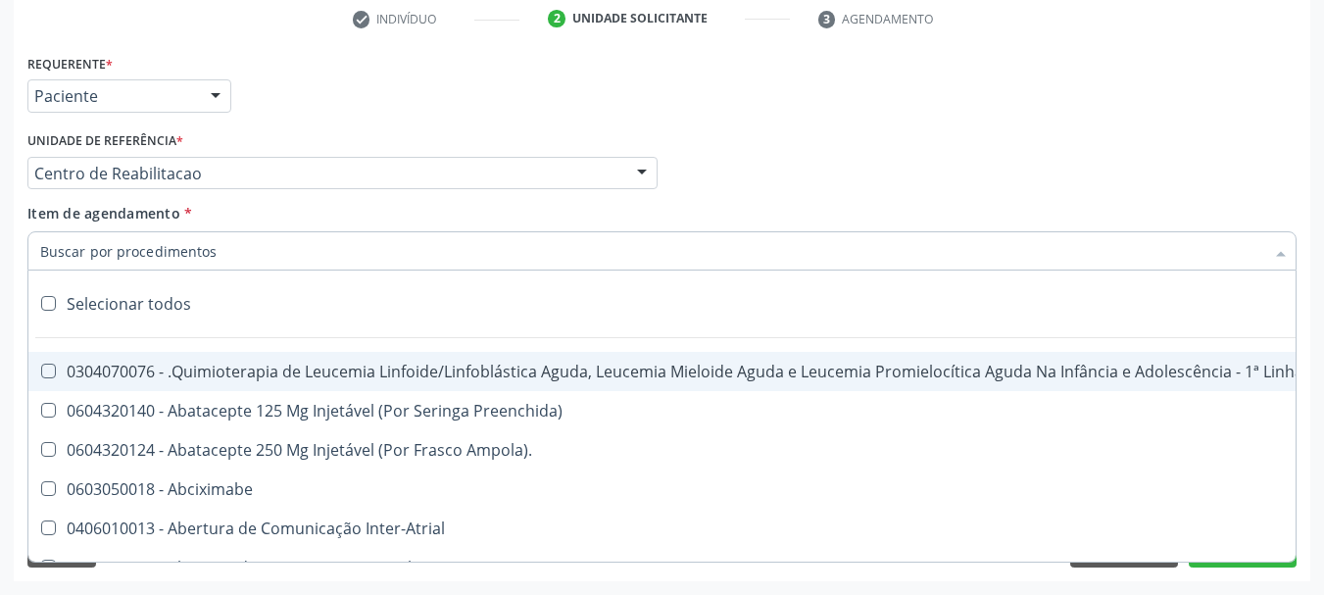
paste input "225265"
type input "225265"
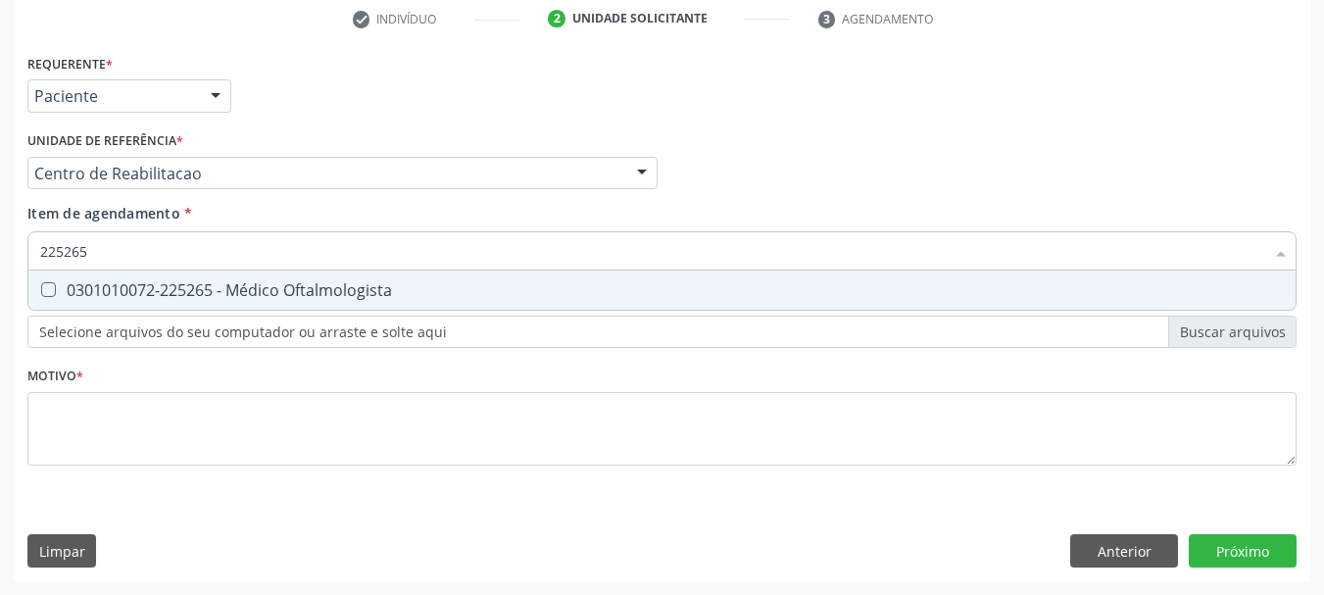
click at [145, 278] on span "0301010072-225265 - Médico Oftalmologista" at bounding box center [661, 290] width 1267 height 39
checkbox Oftalmologista "true"
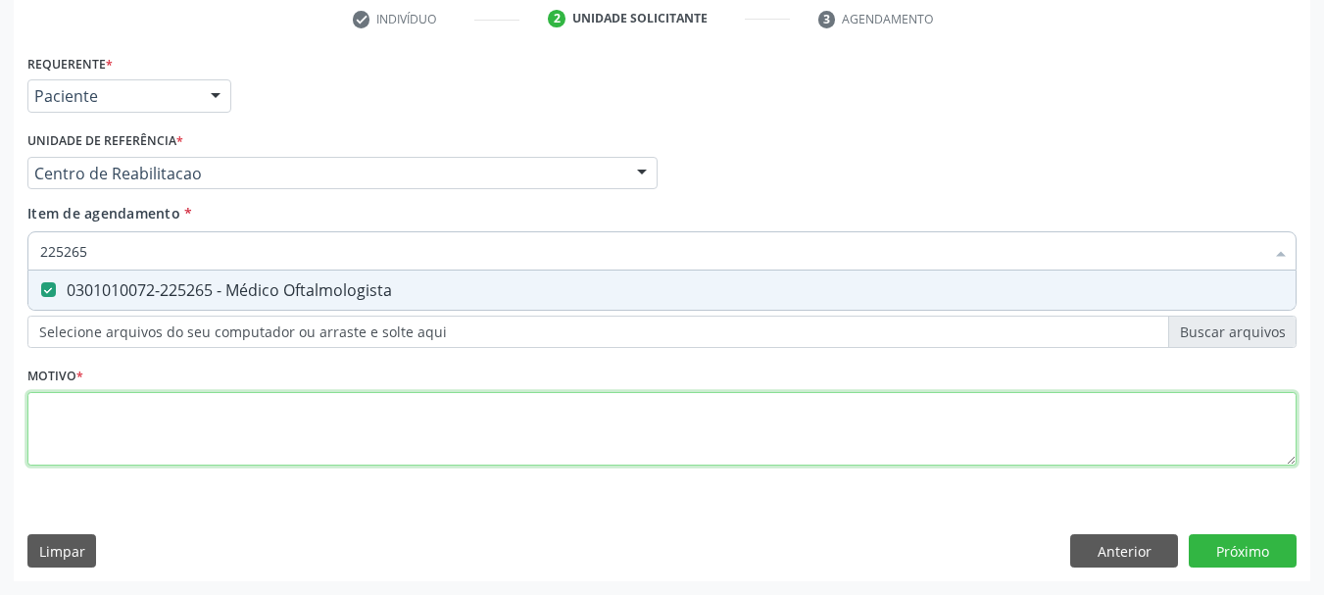
click at [133, 434] on div "Requerente * Paciente Profissional de Saúde Paciente Nenhum resultado encontrad…" at bounding box center [661, 271] width 1269 height 444
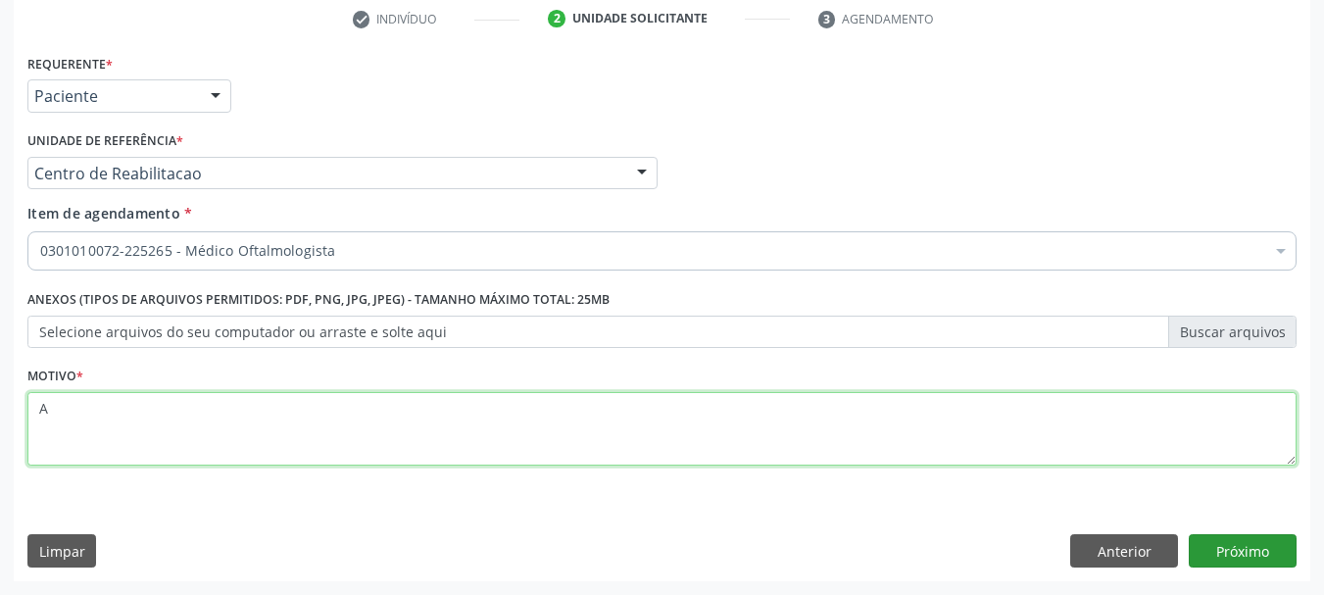
type textarea "A"
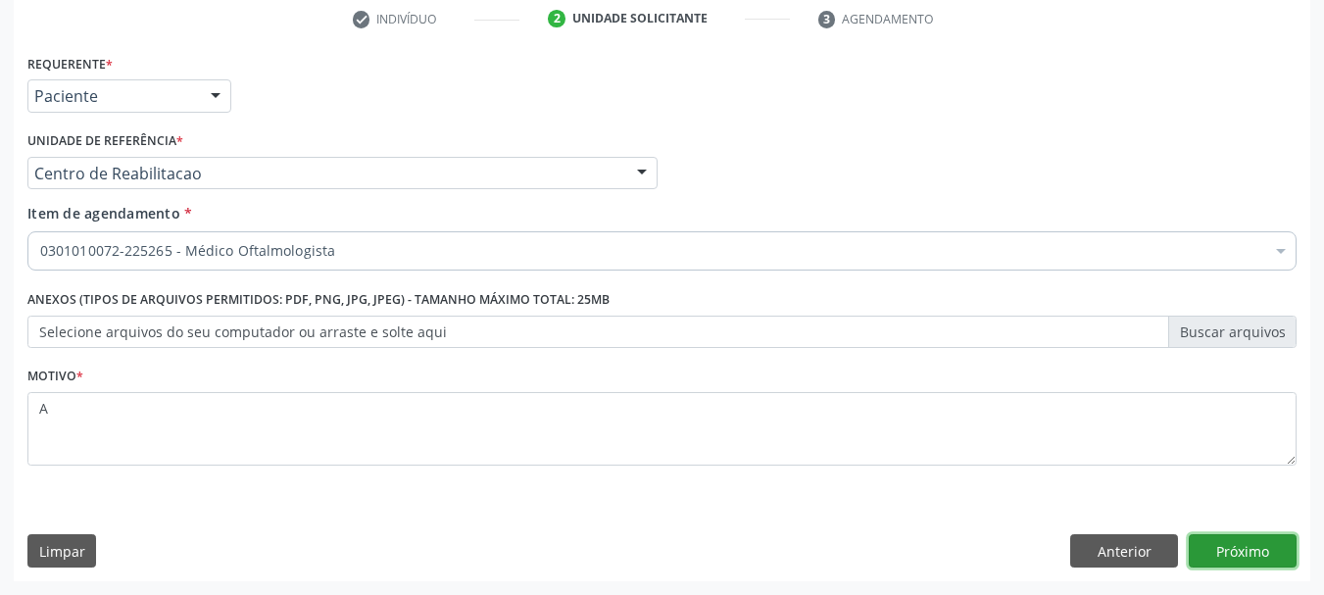
click at [1258, 553] on button "Próximo" at bounding box center [1243, 550] width 108 height 33
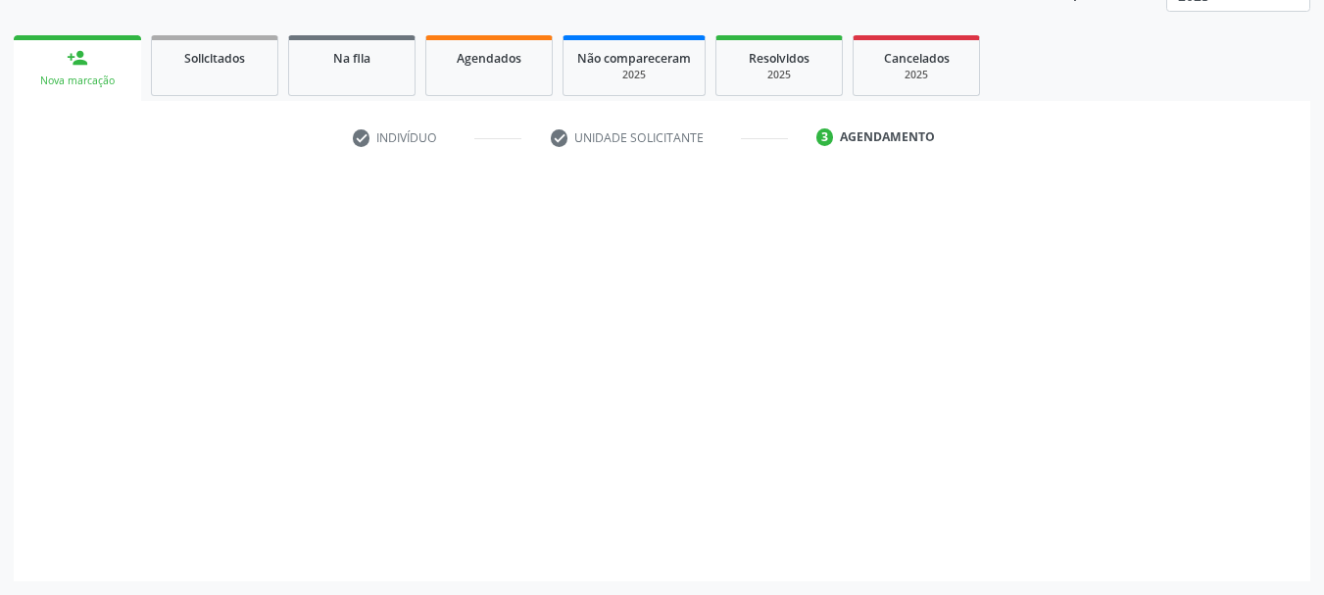
scroll to position [258, 0]
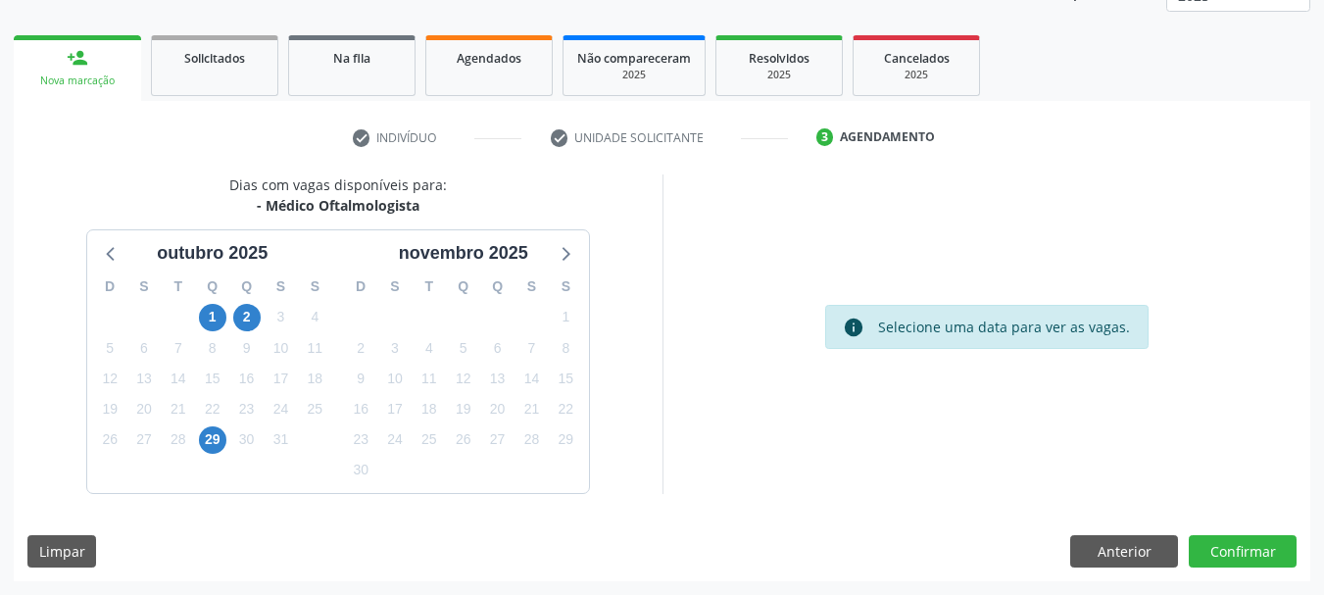
click at [204, 453] on div "29" at bounding box center [212, 439] width 27 height 30
click at [207, 441] on span "29" at bounding box center [212, 439] width 27 height 27
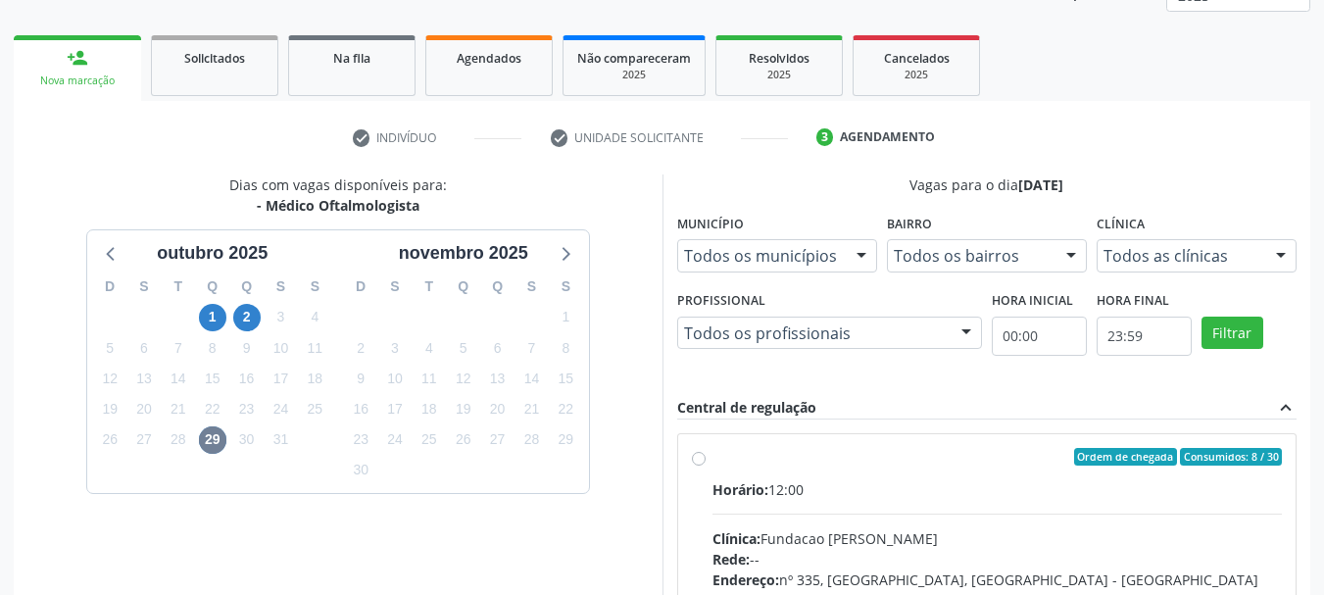
click at [868, 475] on label "Ordem de chegada Consumidos: 8 / 30 Horário: 12:00 Clínica: Fundacao Altino Ven…" at bounding box center [998, 598] width 570 height 301
click at [706, 466] on input "Ordem de chegada Consumidos: 8 / 30 Horário: 12:00 Clínica: Fundacao Altino Ven…" at bounding box center [699, 457] width 14 height 18
radio input "true"
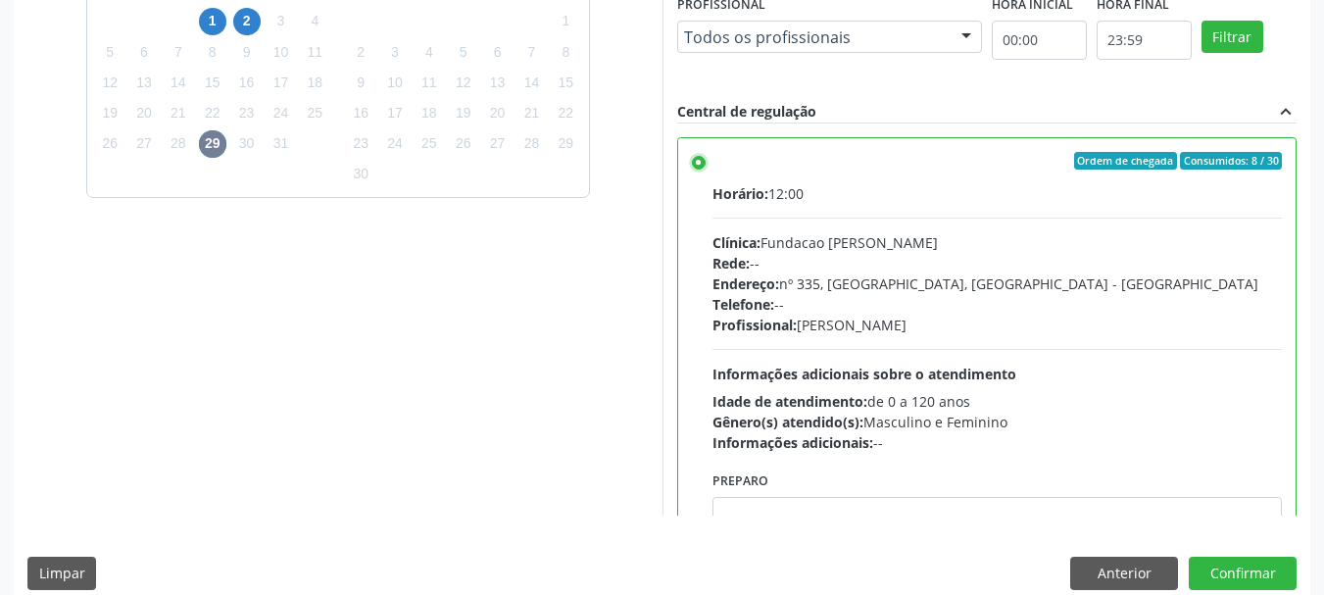
scroll to position [576, 0]
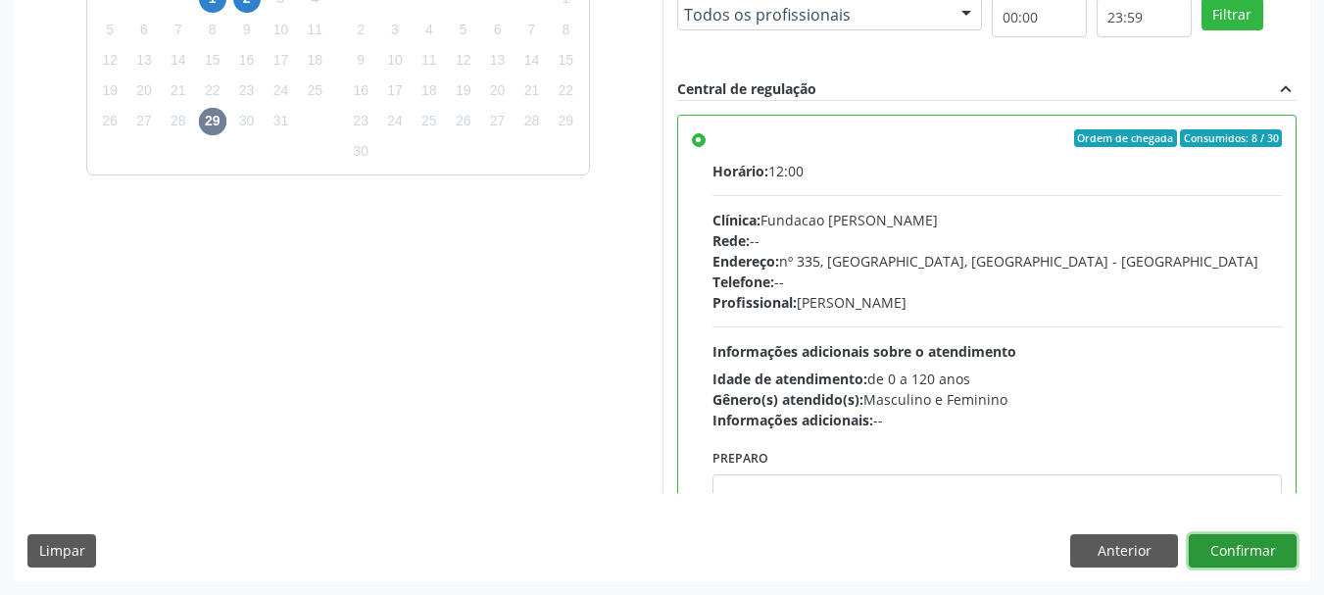
click at [1196, 546] on button "Confirmar" at bounding box center [1243, 550] width 108 height 33
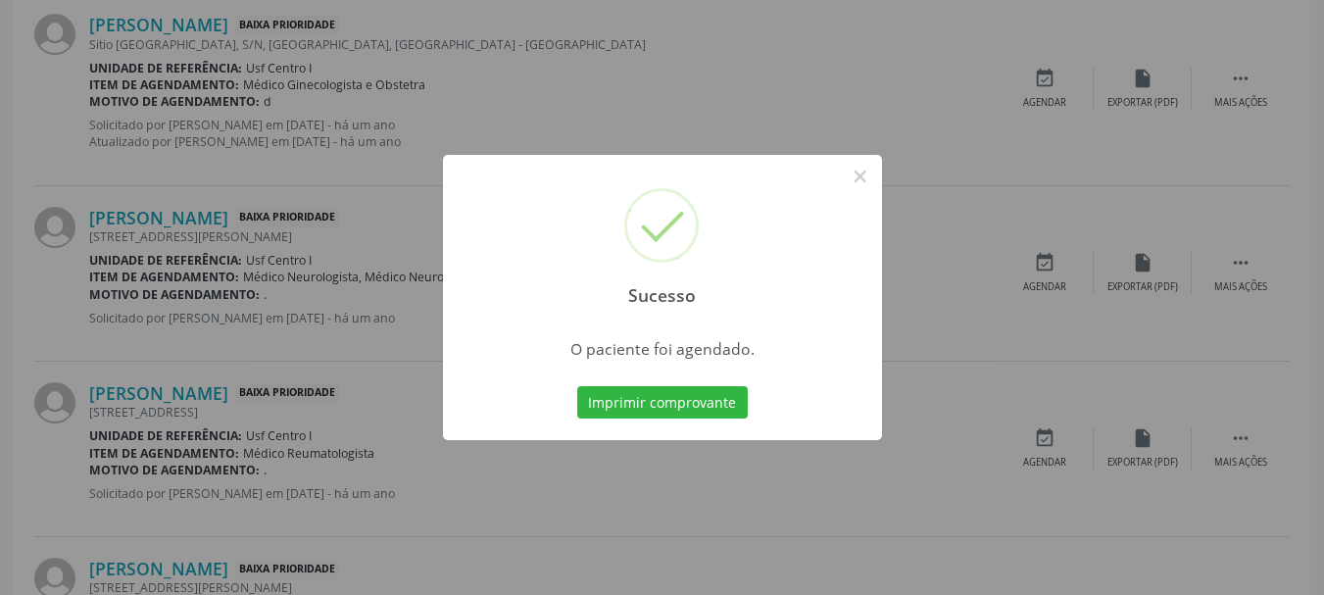
scroll to position [52, 0]
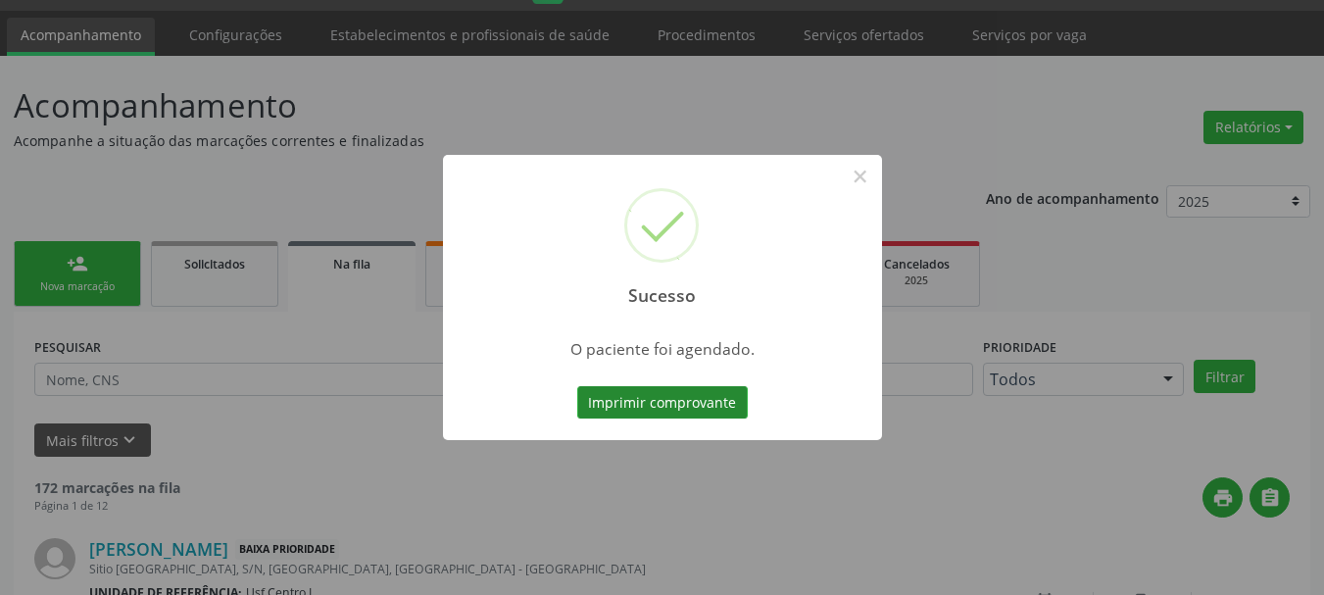
click at [687, 415] on button "Imprimir comprovante" at bounding box center [662, 402] width 171 height 33
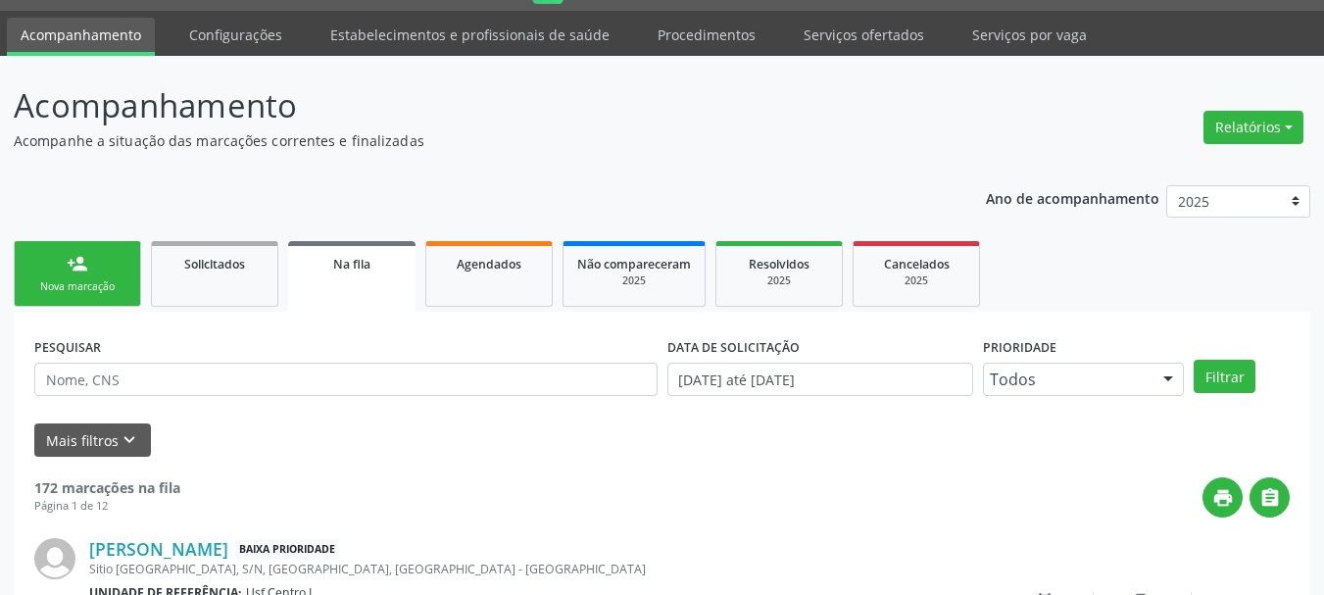
click at [86, 285] on div "Nova marcação" at bounding box center [77, 286] width 98 height 15
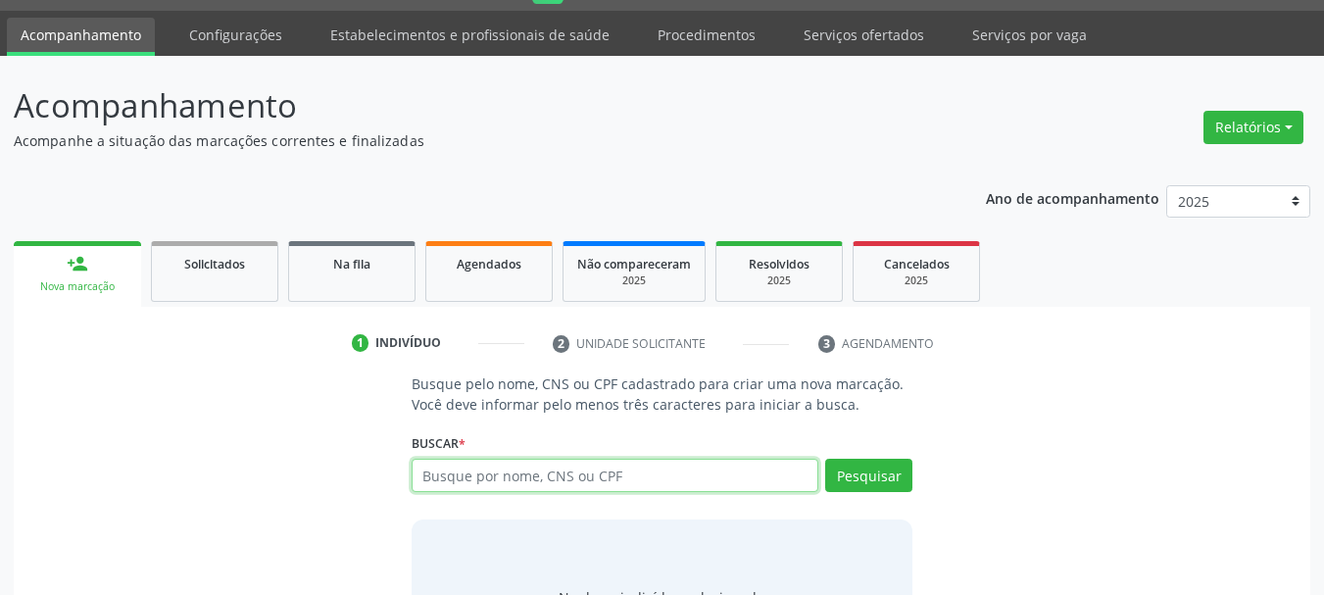
click at [591, 476] on input "text" at bounding box center [616, 475] width 408 height 33
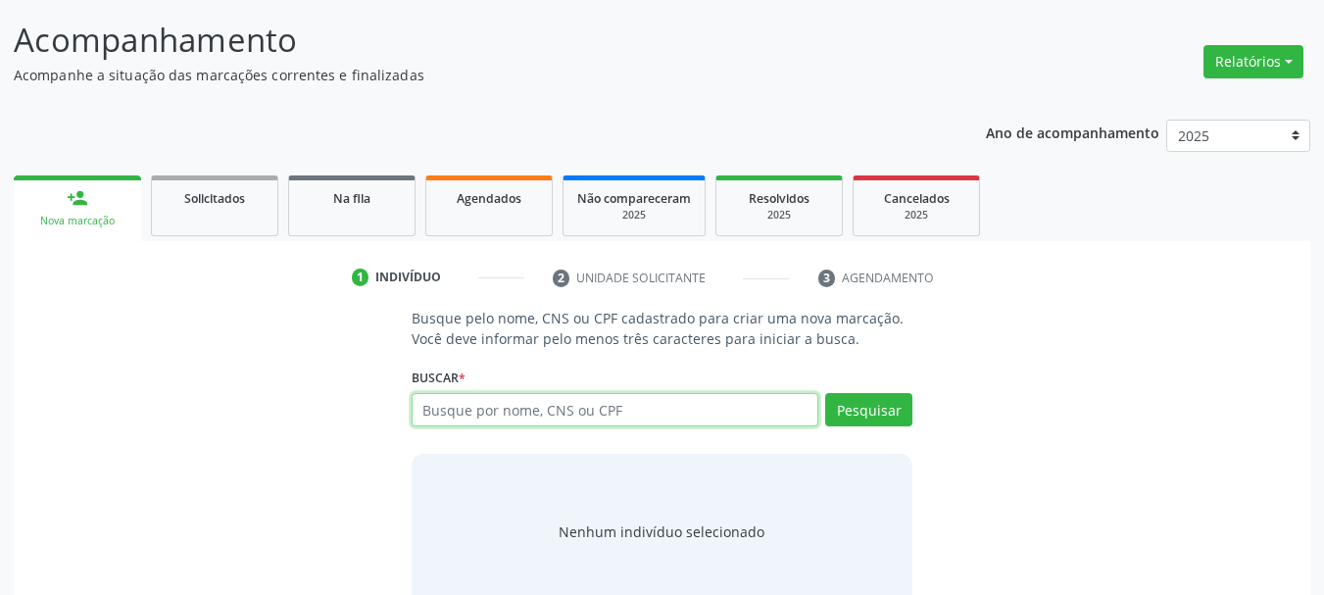
scroll to position [150, 0]
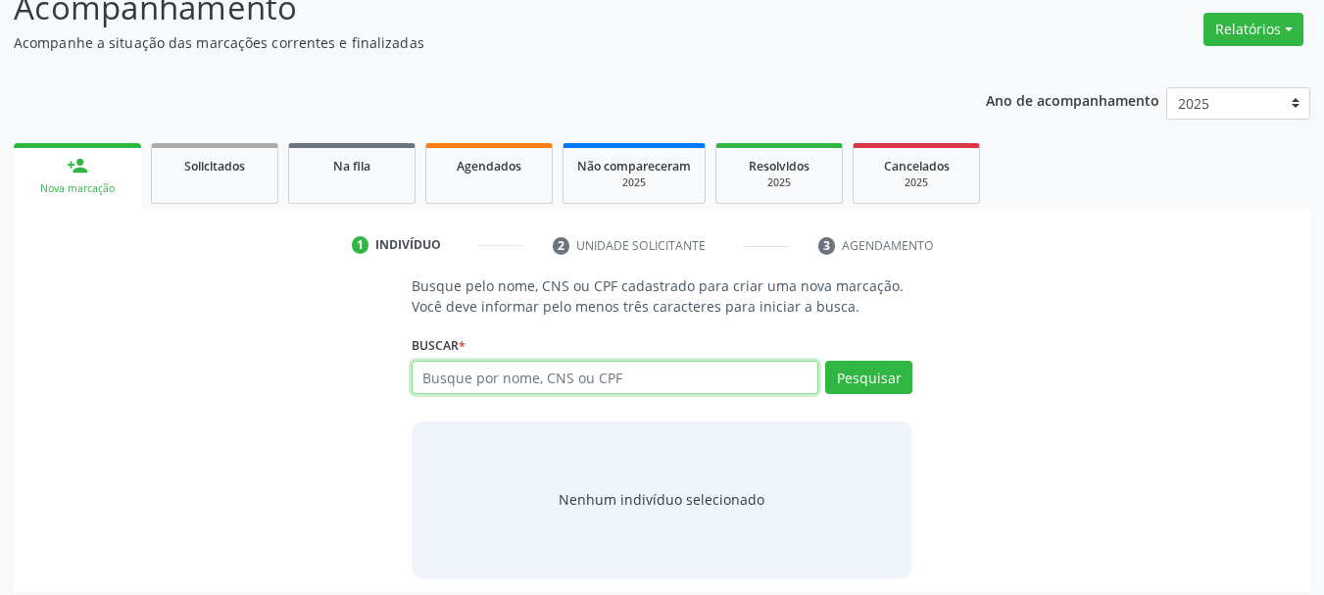
click at [562, 380] on input "text" at bounding box center [616, 377] width 408 height 33
type input "702906564266971"
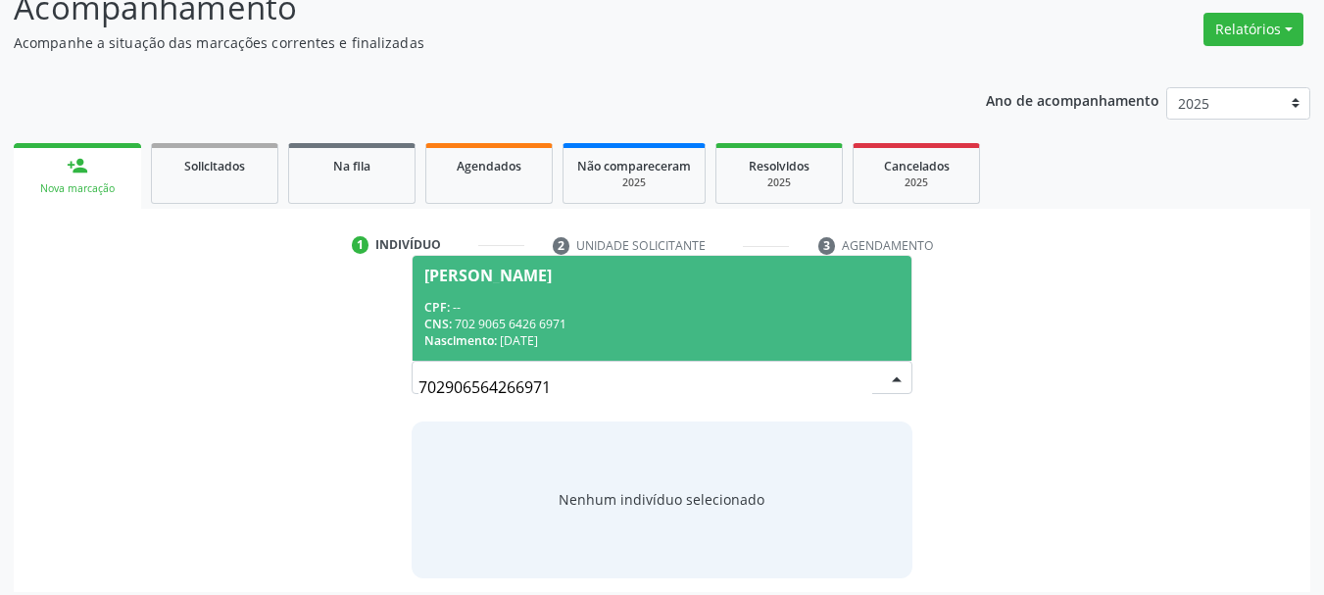
click at [594, 311] on div "CPF: --" at bounding box center [662, 307] width 476 height 17
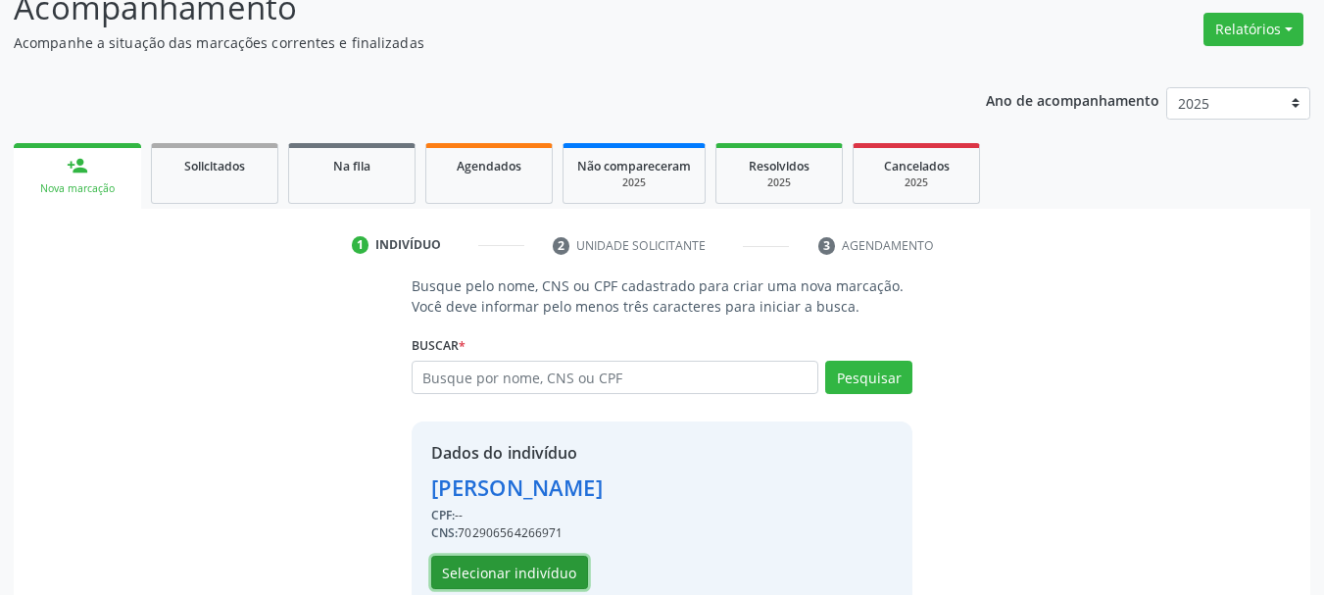
click at [533, 573] on button "Selecionar indivíduo" at bounding box center [509, 572] width 157 height 33
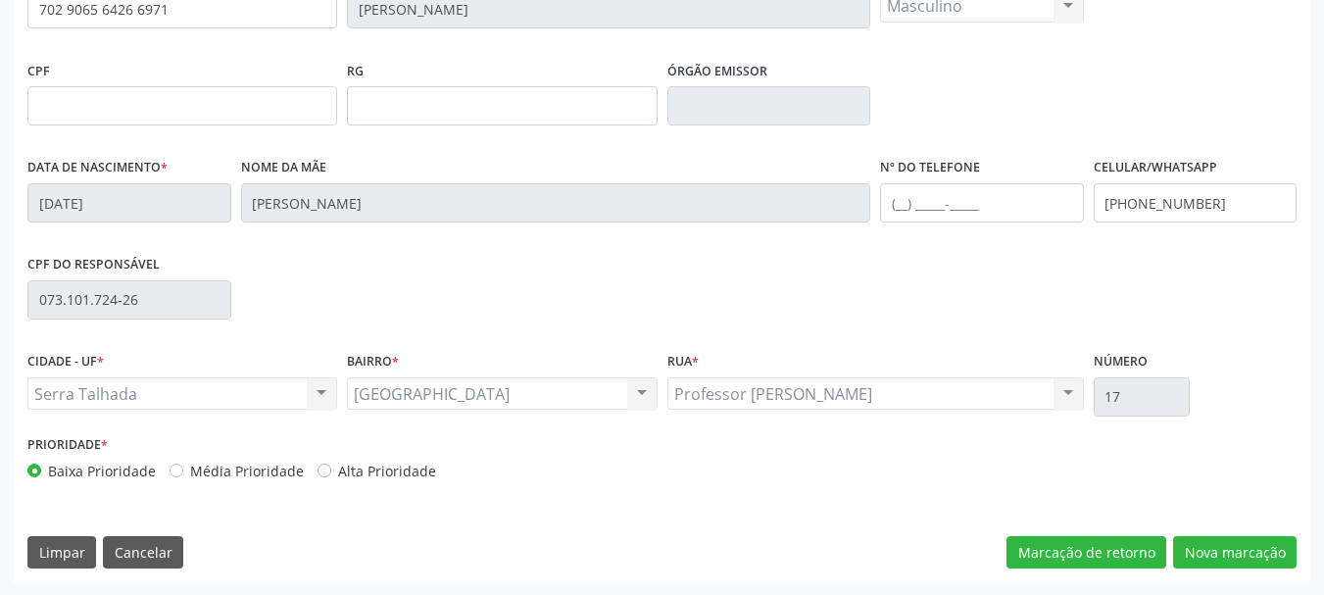
scroll to position [468, 0]
click at [132, 540] on button "Cancelar" at bounding box center [143, 551] width 80 height 33
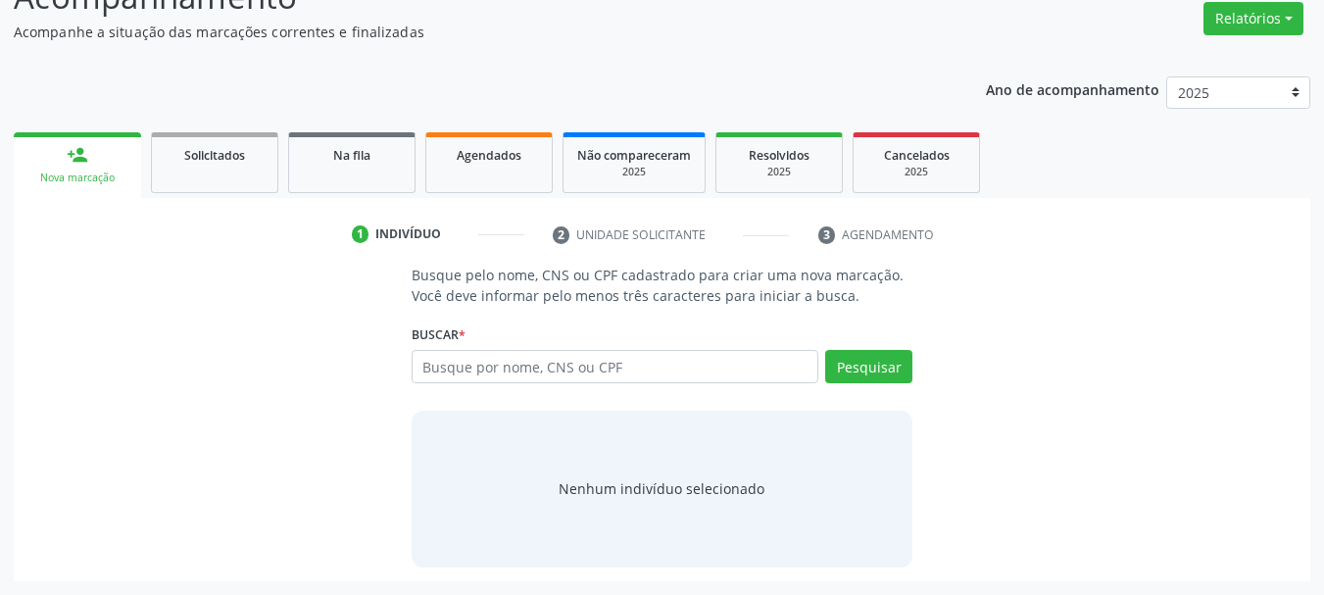
scroll to position [161, 0]
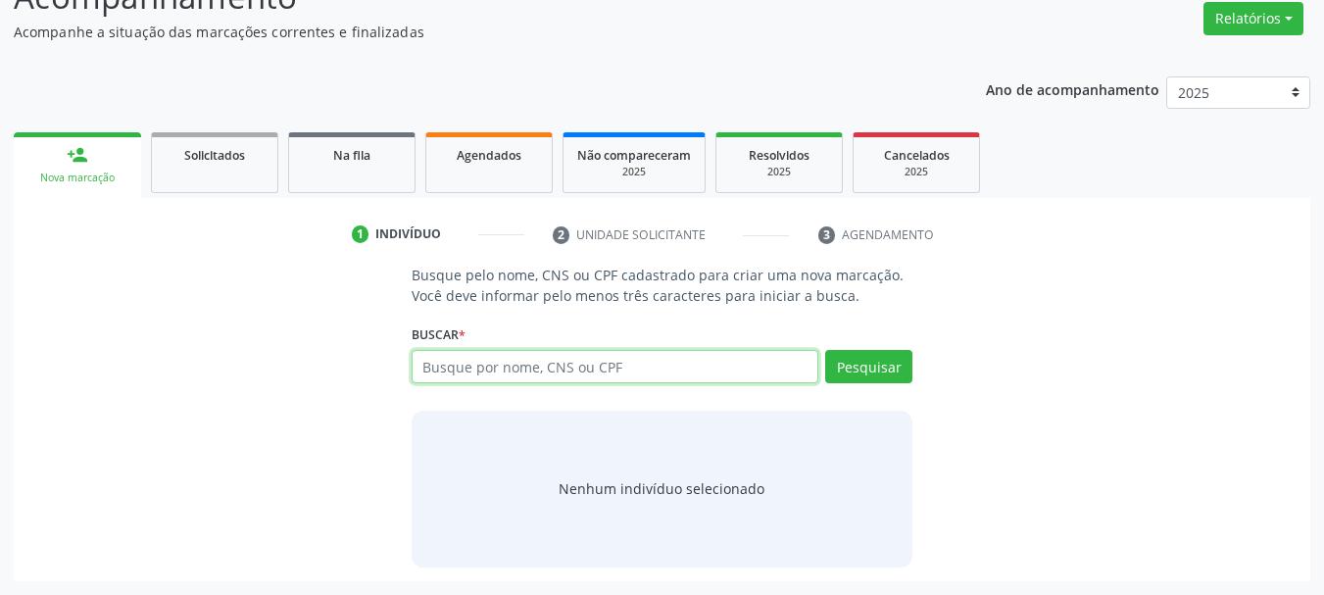
click at [506, 367] on input "text" at bounding box center [616, 366] width 408 height 33
type input "JOSE PEDRO DO NASCIM"
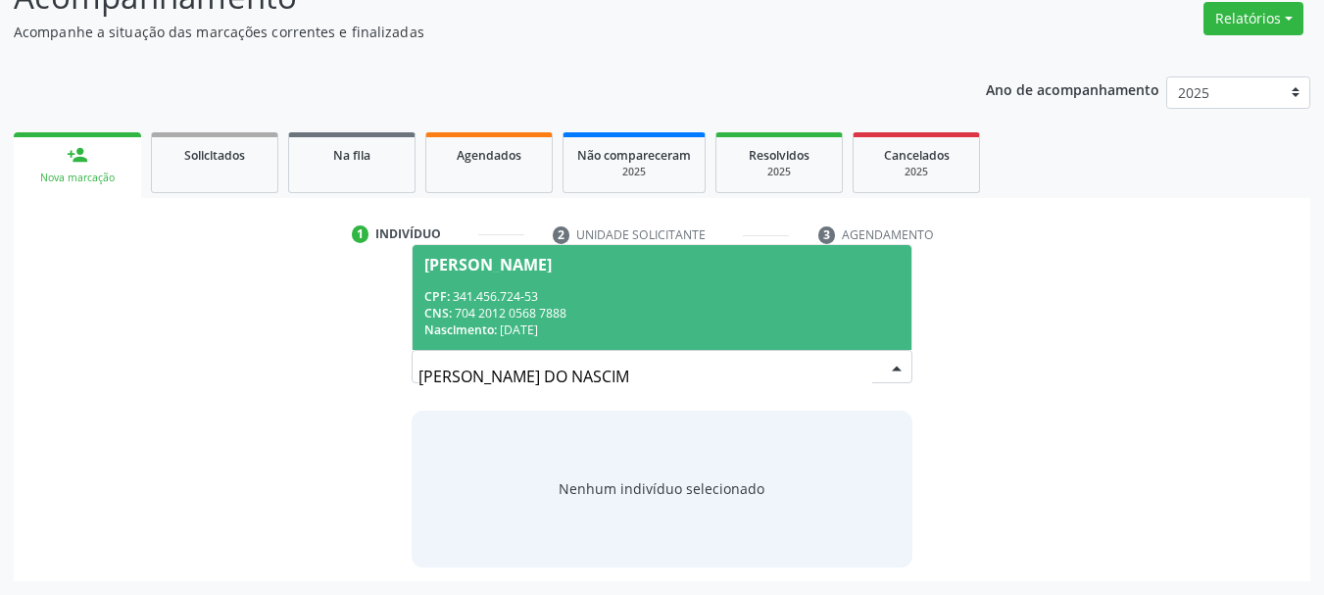
click at [625, 321] on div "CNS: 704 2012 0568 7888" at bounding box center [662, 313] width 476 height 17
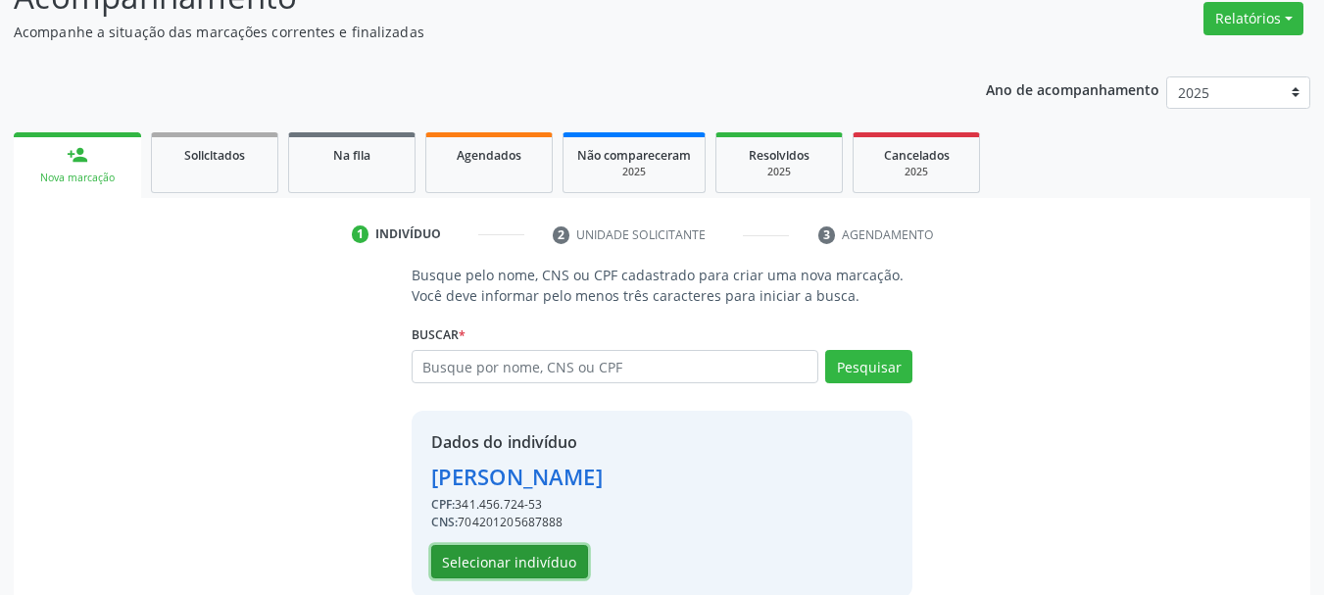
click at [506, 567] on button "Selecionar indivíduo" at bounding box center [509, 561] width 157 height 33
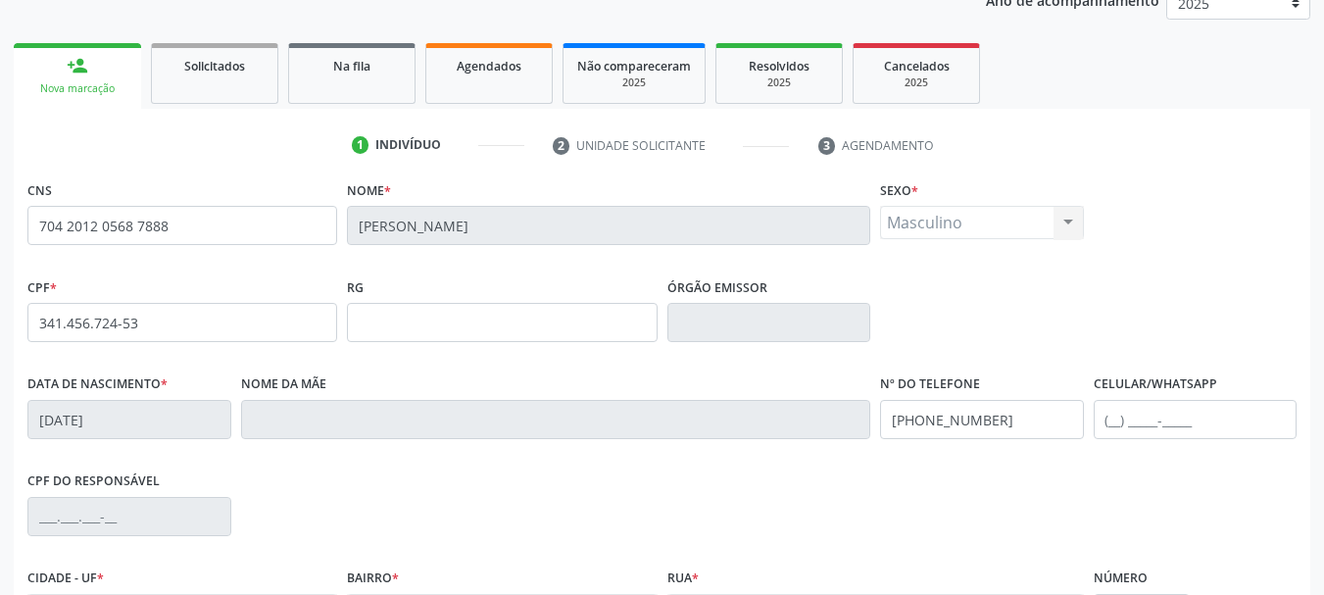
scroll to position [468, 0]
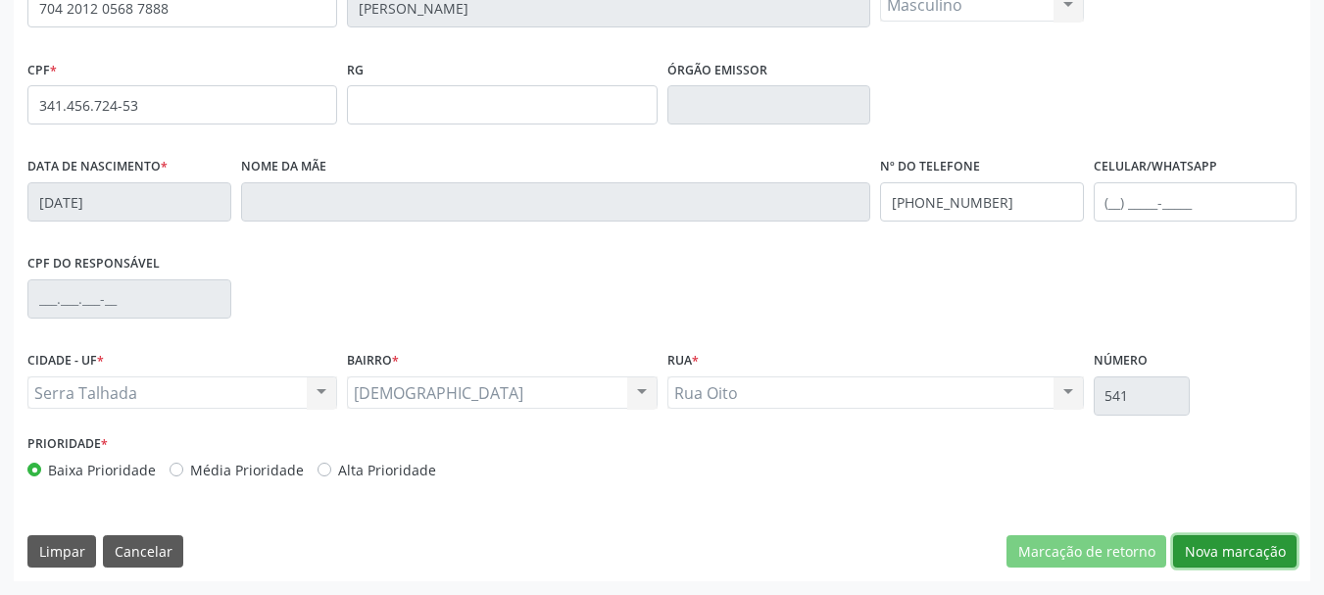
click at [1236, 552] on button "Nova marcação" at bounding box center [1235, 551] width 124 height 33
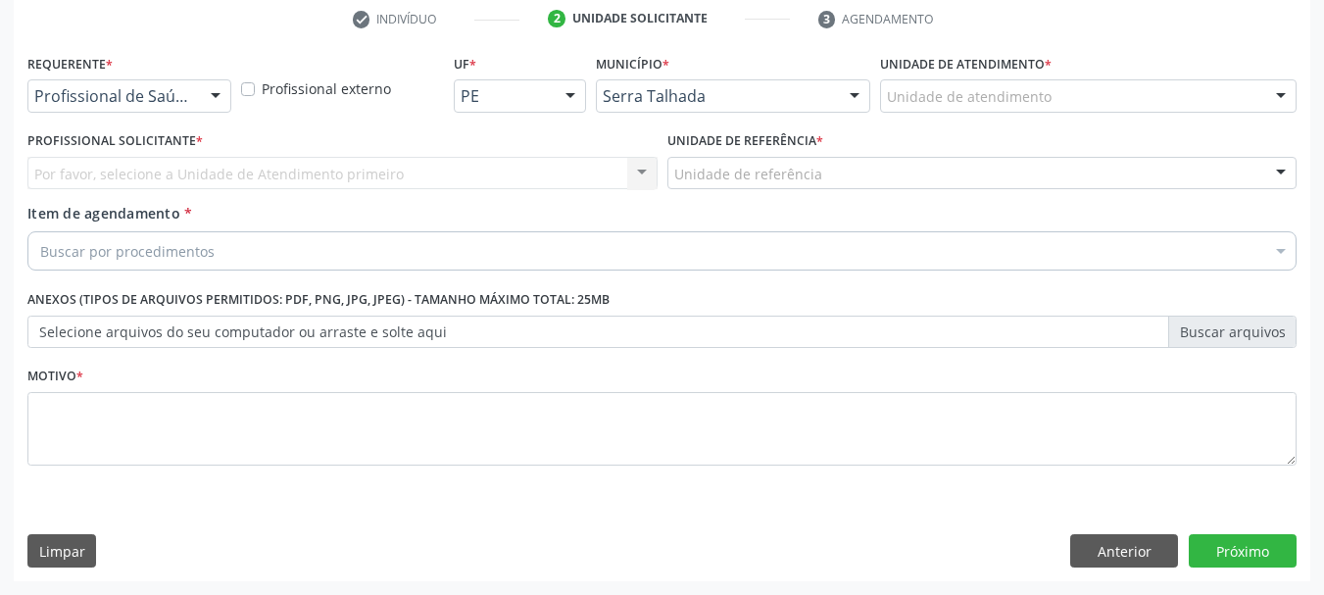
scroll to position [376, 0]
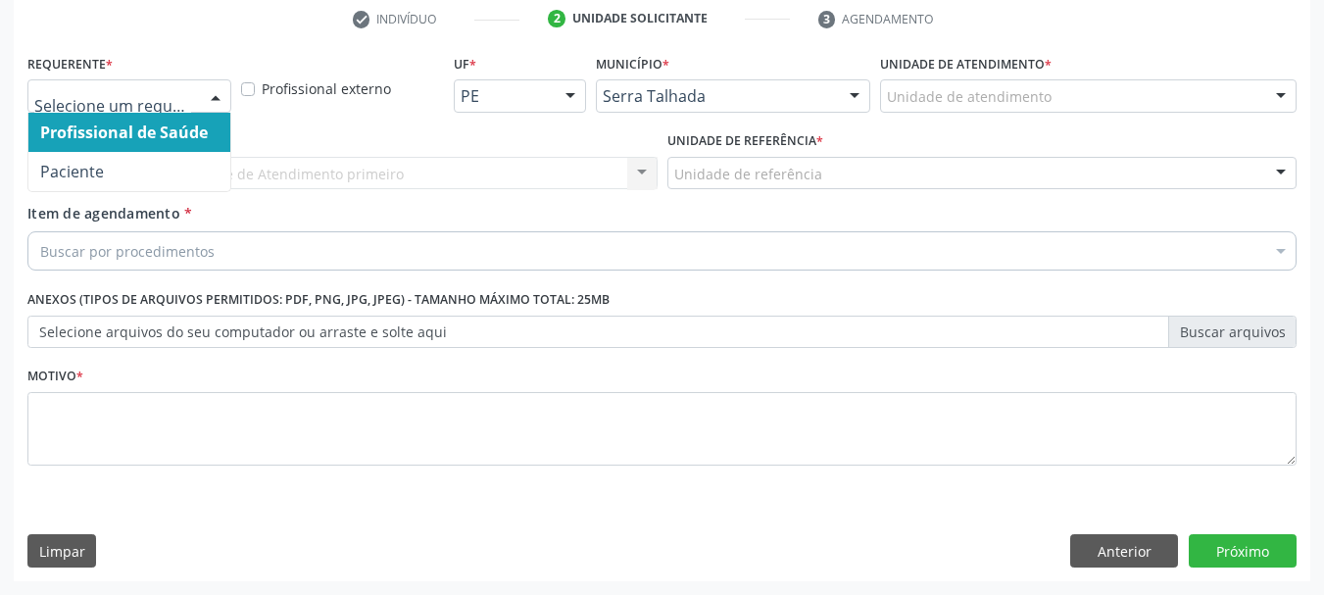
click at [211, 98] on div at bounding box center [215, 96] width 29 height 33
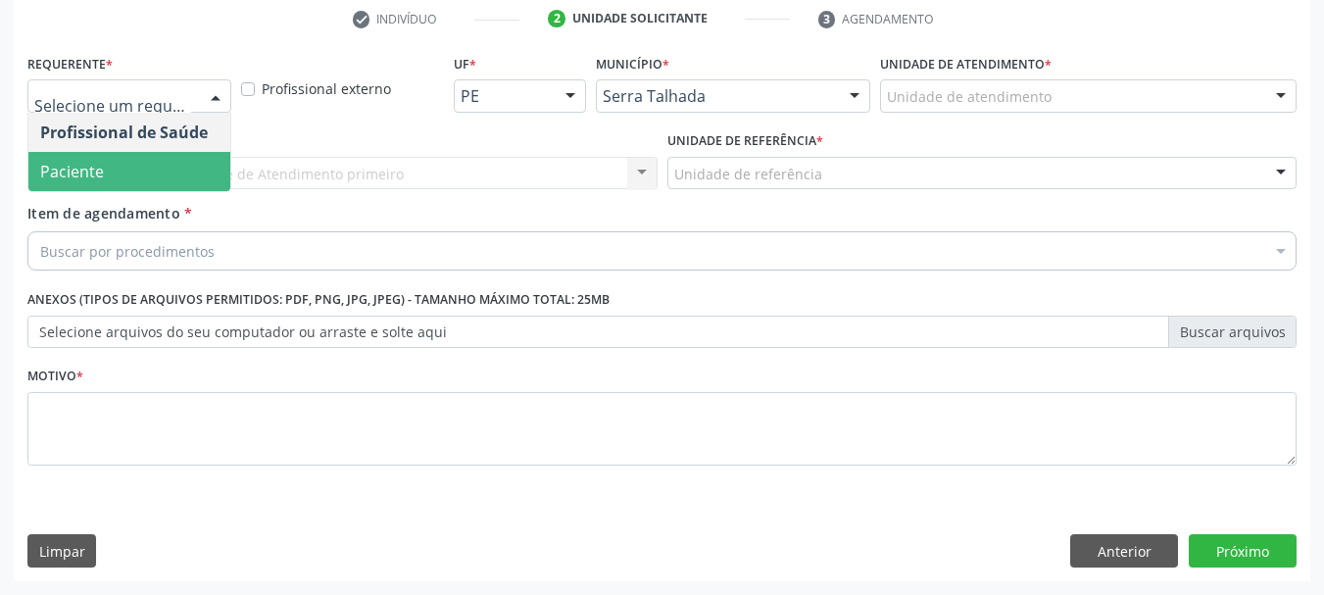
click at [190, 155] on span "Paciente" at bounding box center [129, 171] width 202 height 39
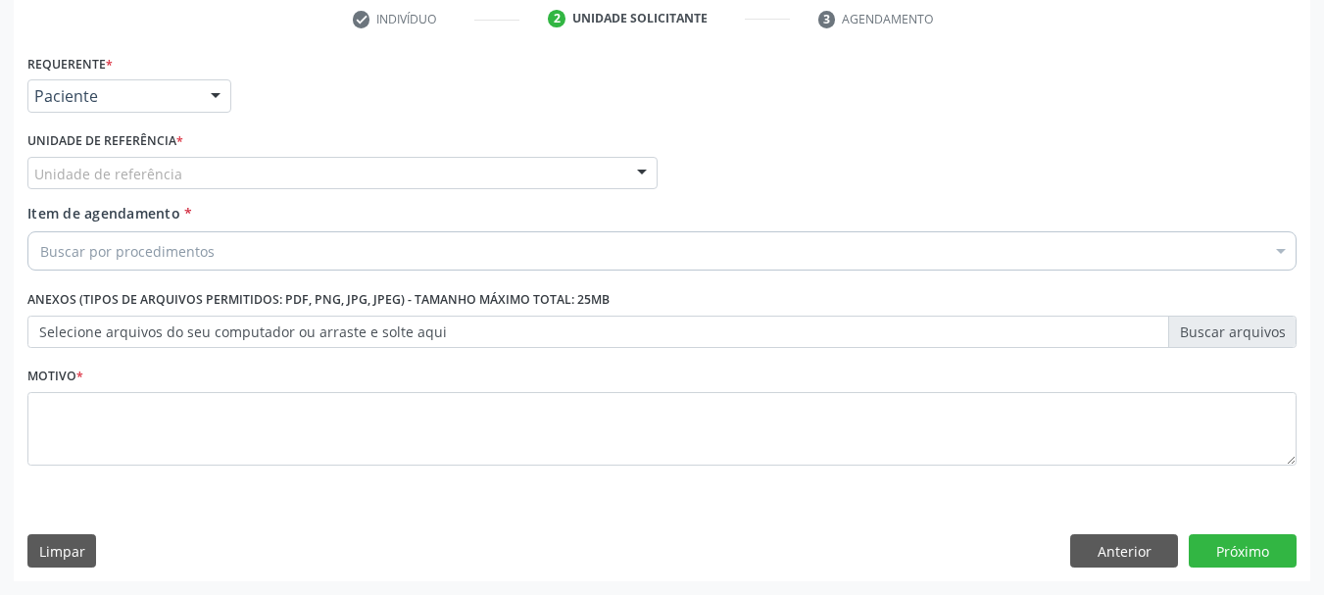
click at [190, 155] on div "Unidade de referência * Unidade de referência Usf do Mutirao Usf Cohab Usf Caic…" at bounding box center [342, 157] width 630 height 63
click at [189, 163] on div "Unidade de referência" at bounding box center [342, 173] width 630 height 33
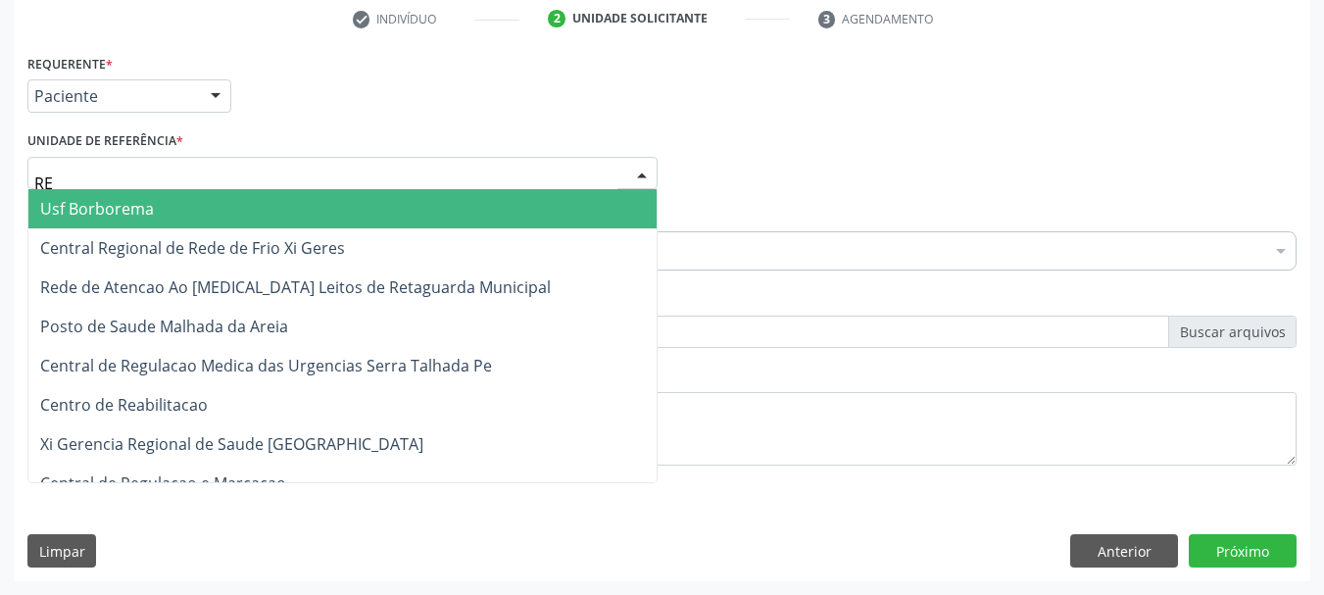
type input "REA"
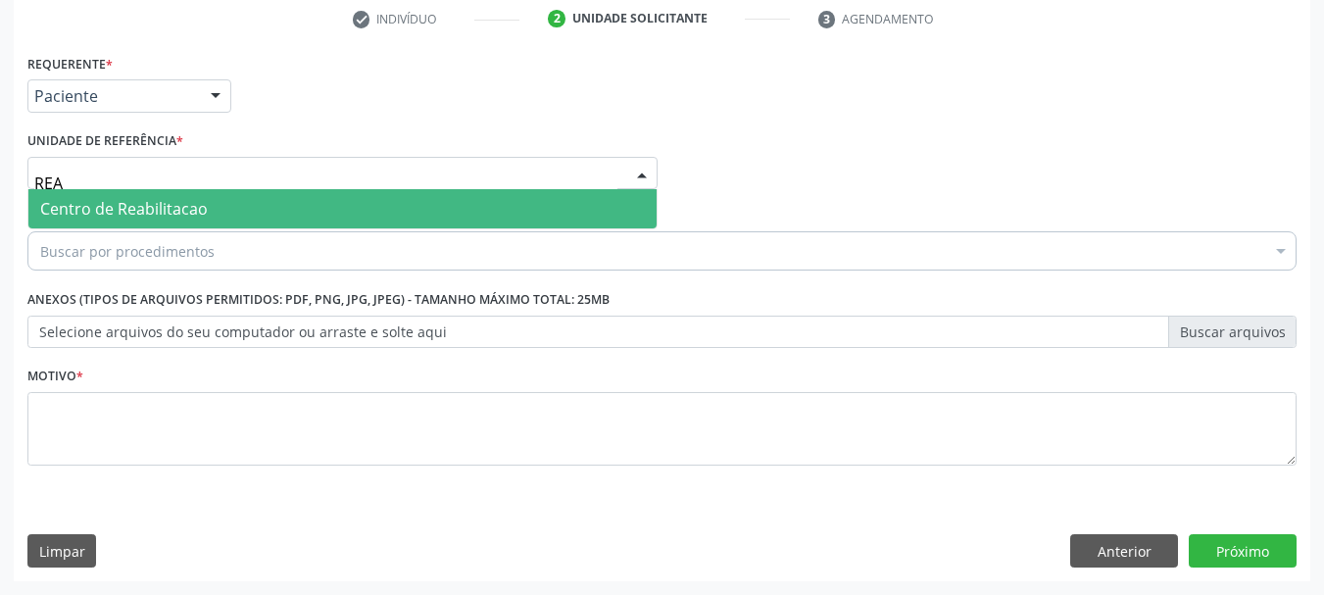
click at [183, 208] on span "Centro de Reabilitacao" at bounding box center [124, 209] width 168 height 22
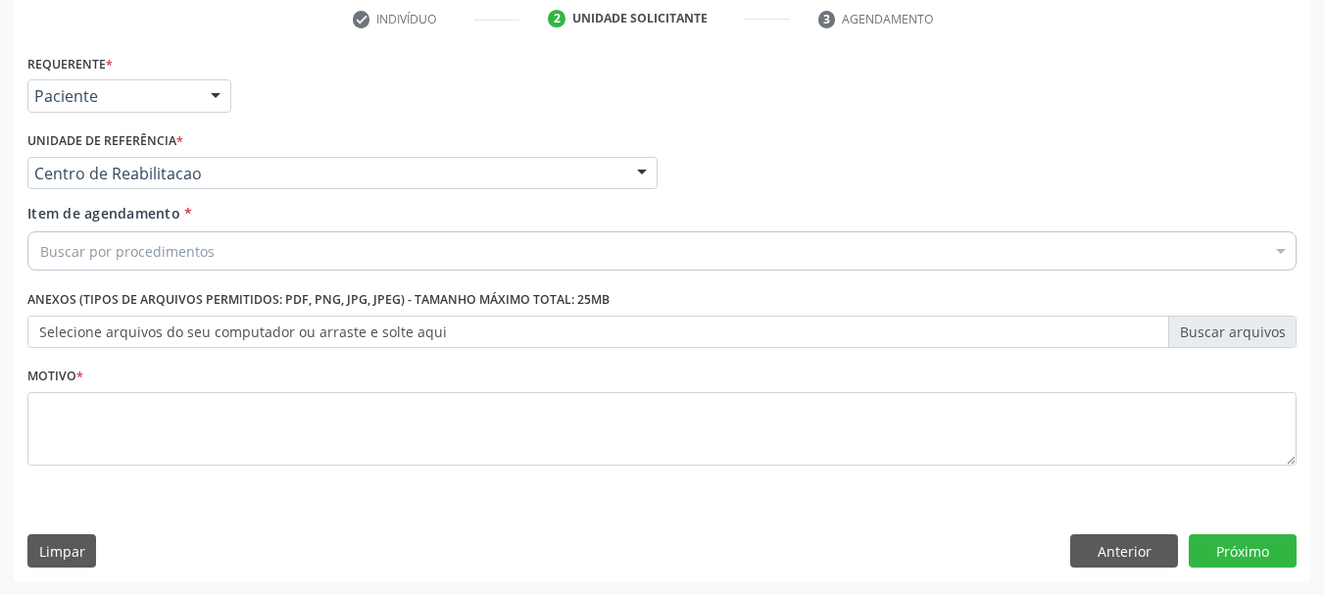
click at [40, 249] on input "GLICOSE" at bounding box center [40, 250] width 0 height 39
click at [414, 95] on div "Requerente * Paciente Profissional de Saúde Paciente Nenhum resultado encontrad…" at bounding box center [662, 87] width 1279 height 76
click at [126, 253] on div "Ano de acompanhamento 2025 2024 person_add Nova marcação Solicitados Na fila Ag…" at bounding box center [662, 214] width 1297 height 734
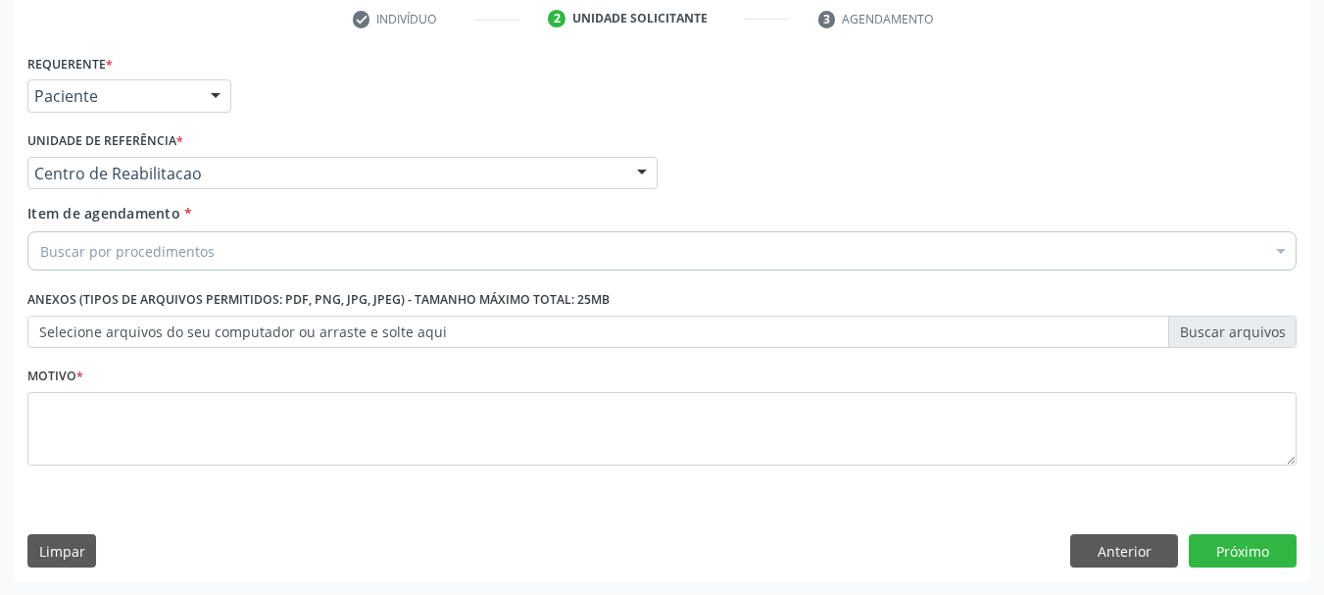
click at [126, 253] on div "Ano de acompanhamento 2025 2024 person_add Nova marcação Solicitados Na fila Ag…" at bounding box center [662, 214] width 1297 height 734
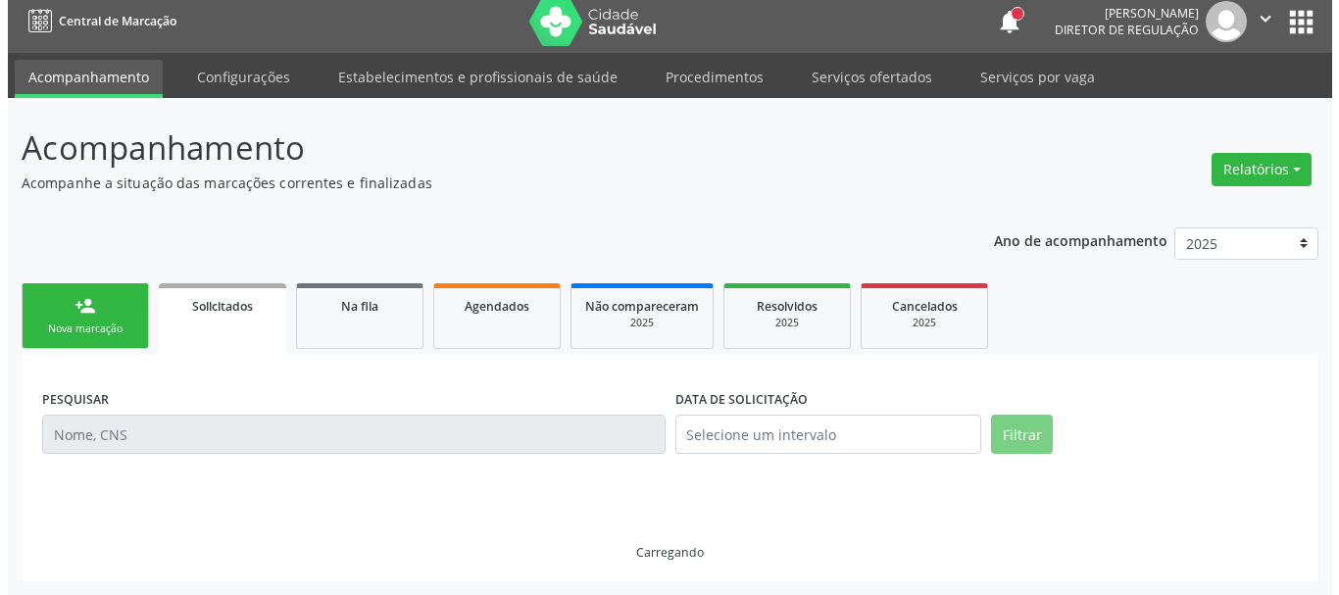
scroll to position [0, 0]
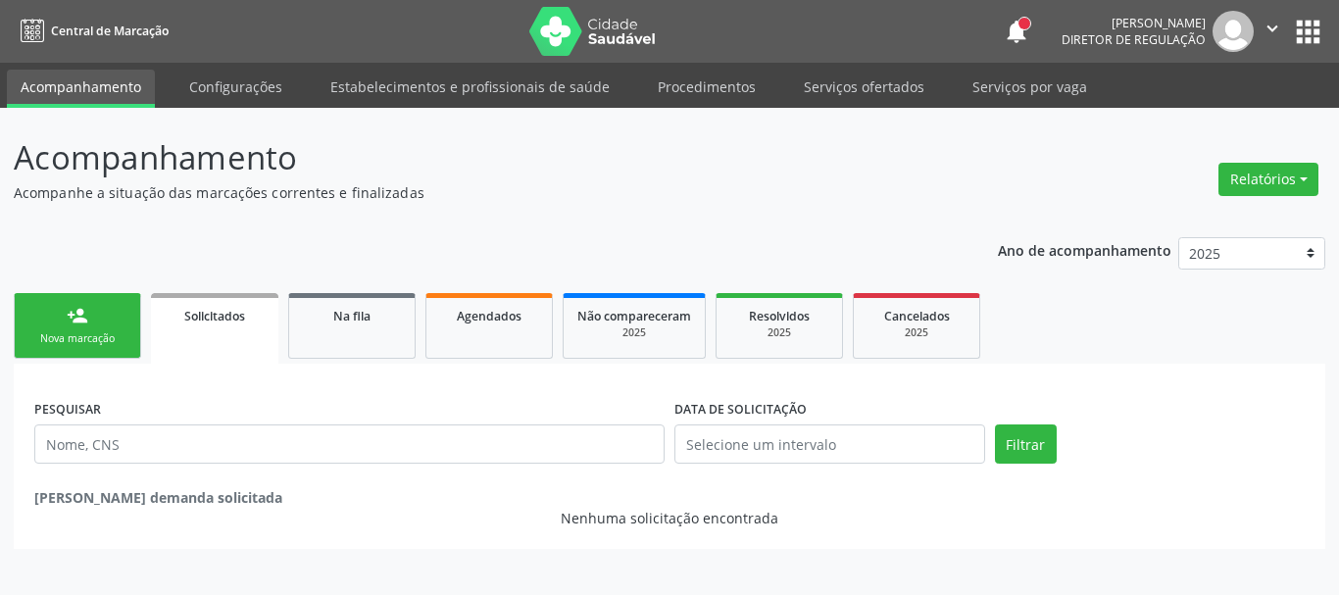
click at [99, 342] on div "Nova marcação" at bounding box center [77, 338] width 98 height 15
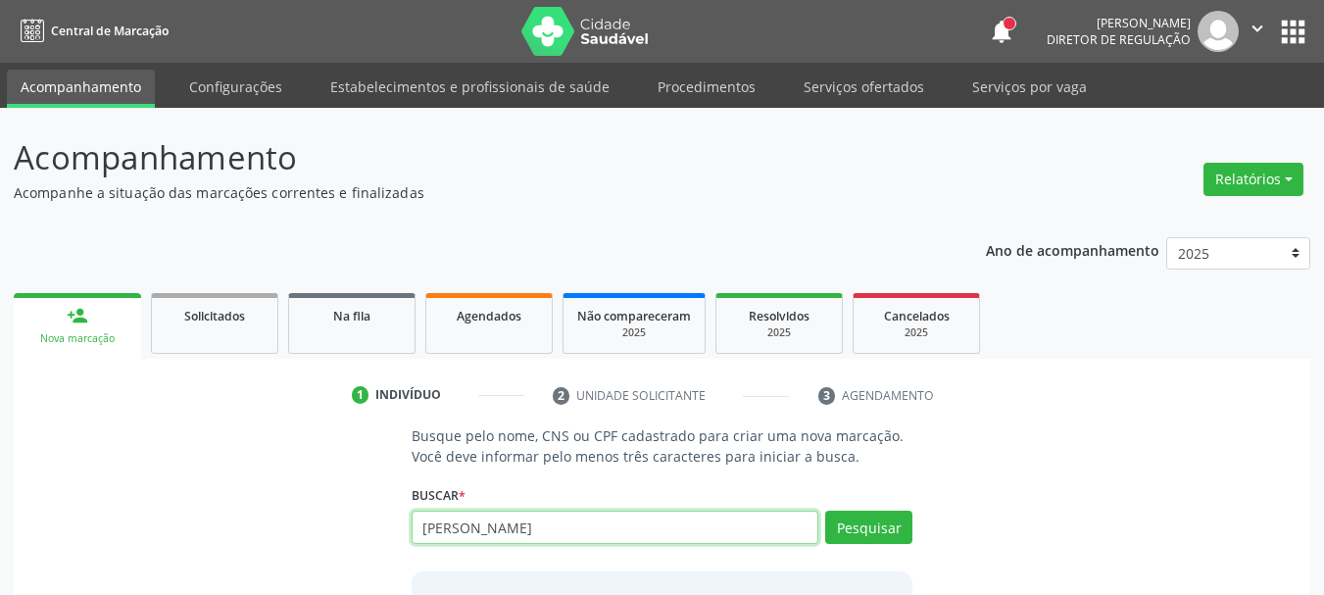
type input "[PERSON_NAME]"
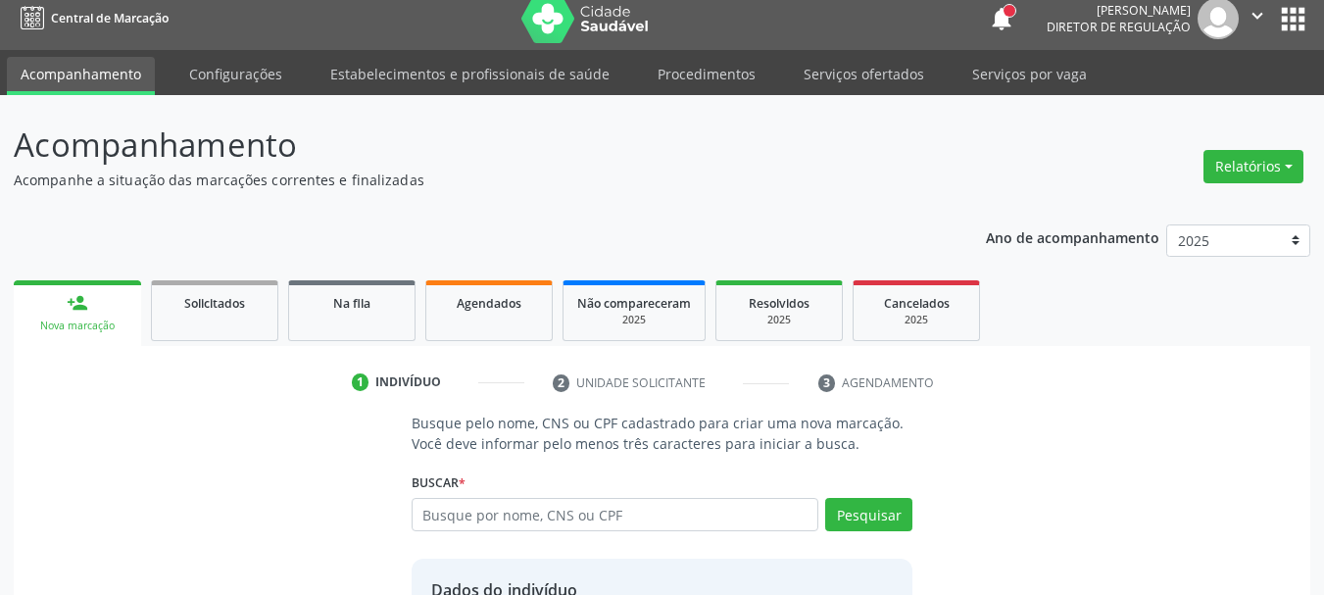
scroll to position [191, 0]
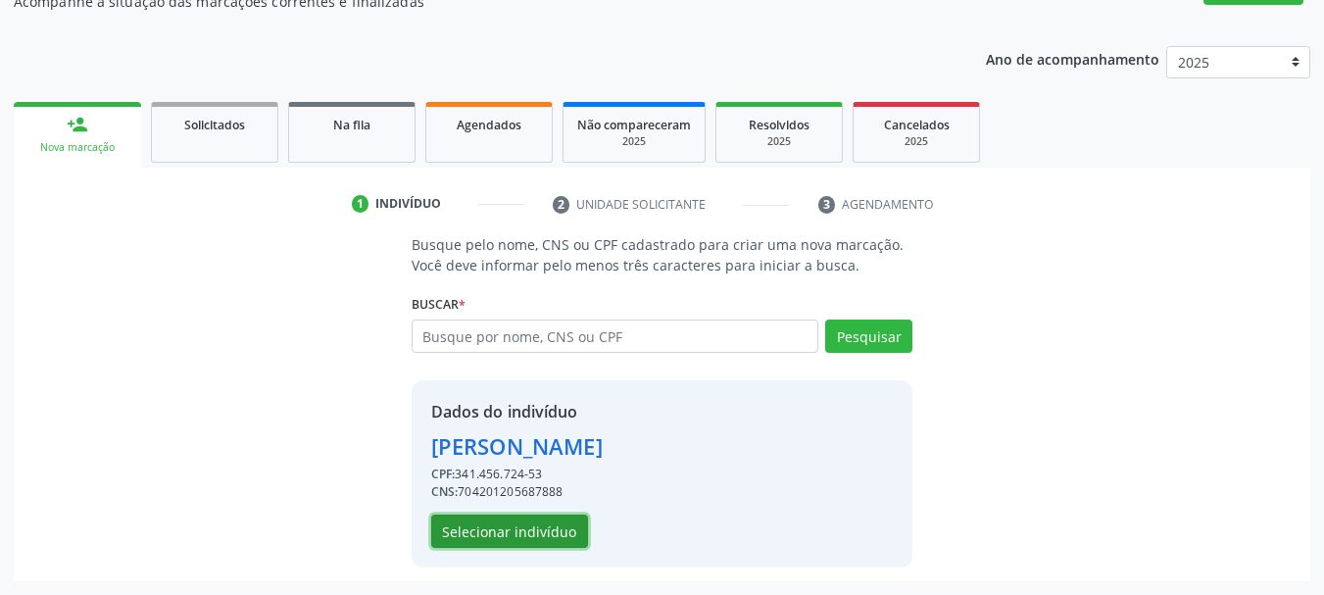
click at [512, 525] on button "Selecionar indivíduo" at bounding box center [509, 531] width 157 height 33
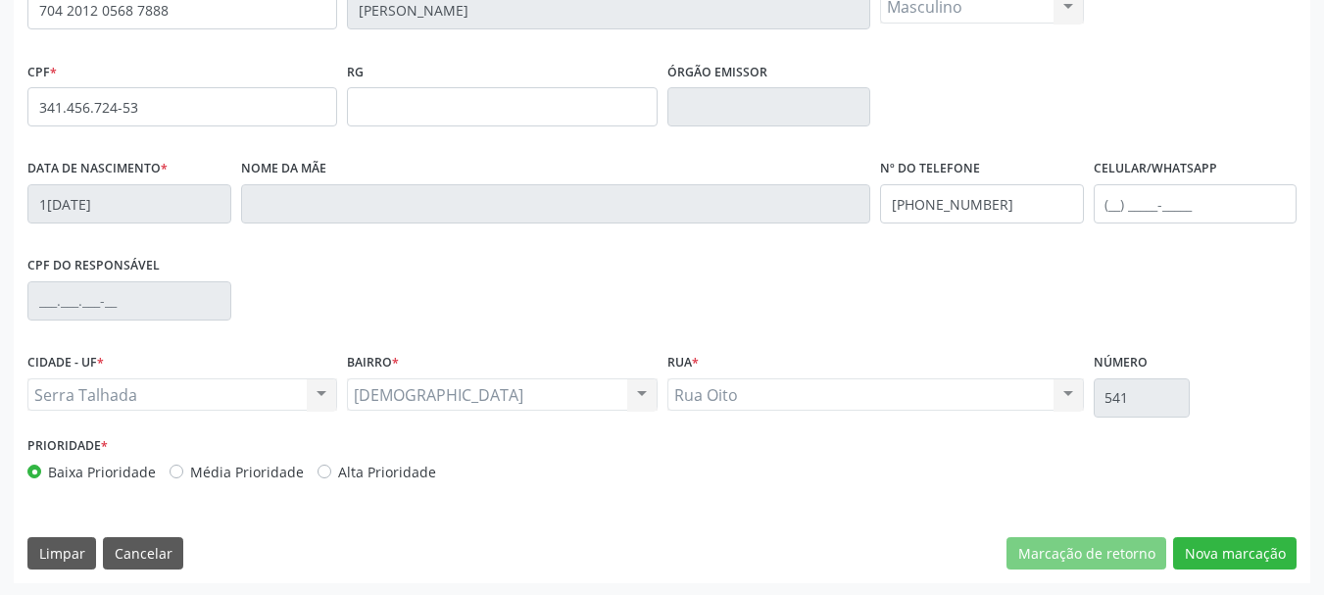
scroll to position [468, 0]
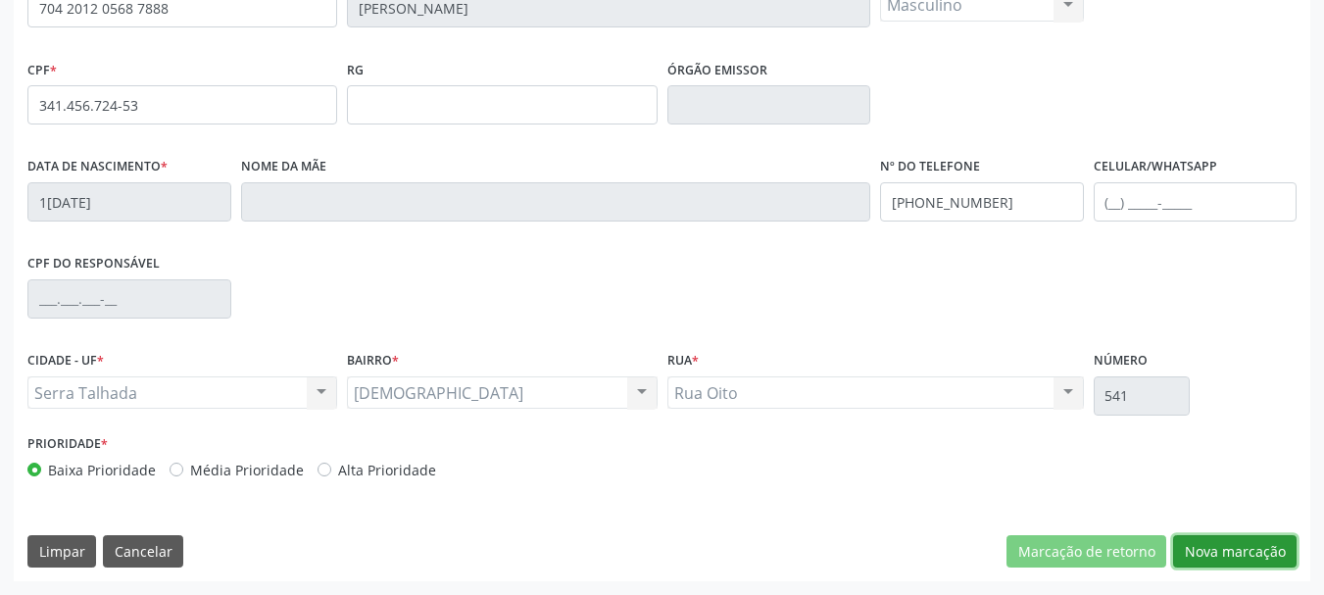
click at [1246, 558] on button "Nova marcação" at bounding box center [1235, 551] width 124 height 33
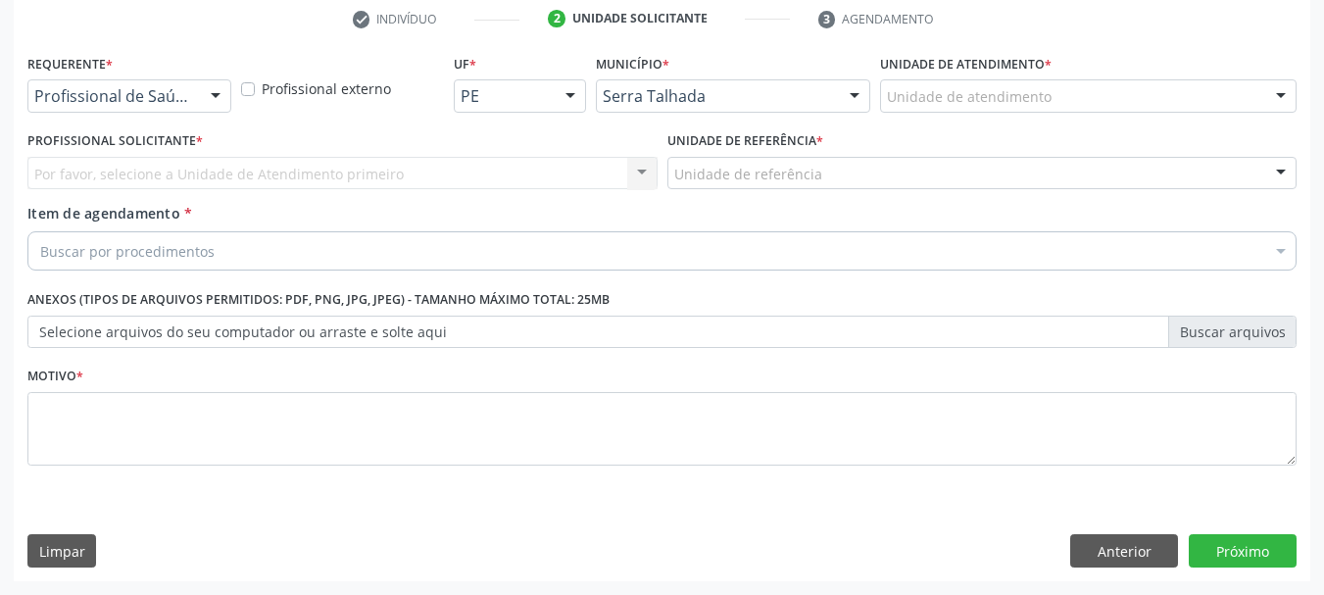
scroll to position [376, 0]
click at [168, 82] on div "Profissional de Saúde" at bounding box center [129, 95] width 204 height 33
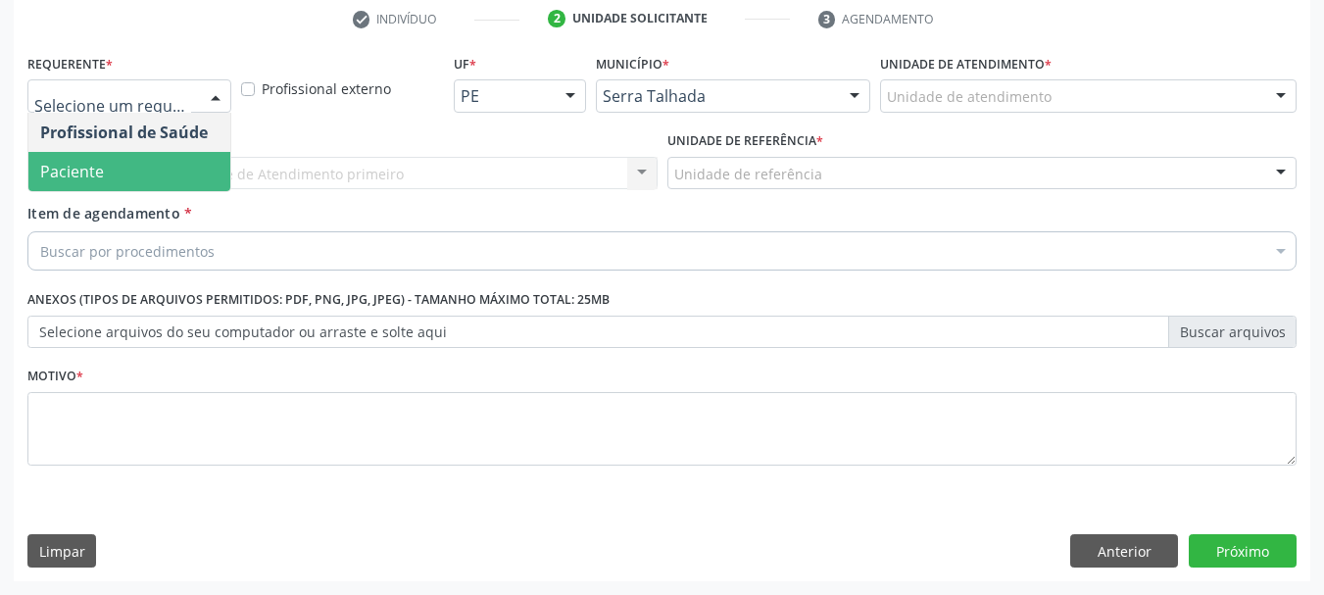
click at [122, 165] on span "Paciente" at bounding box center [129, 171] width 202 height 39
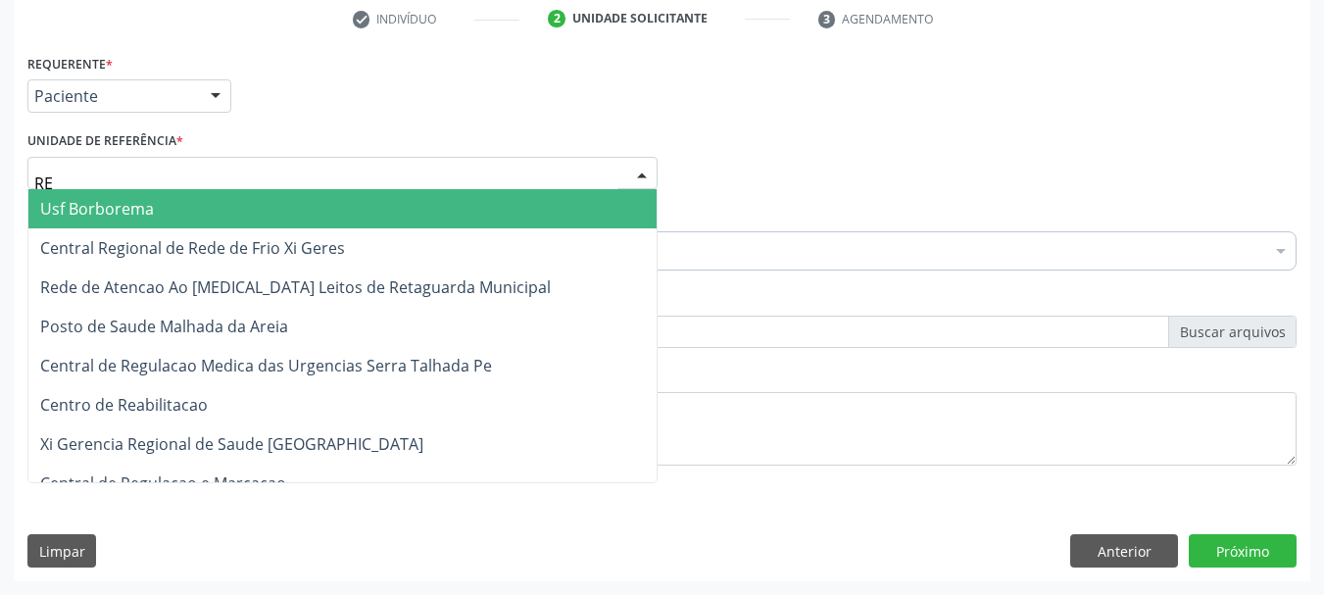
type input "REA"
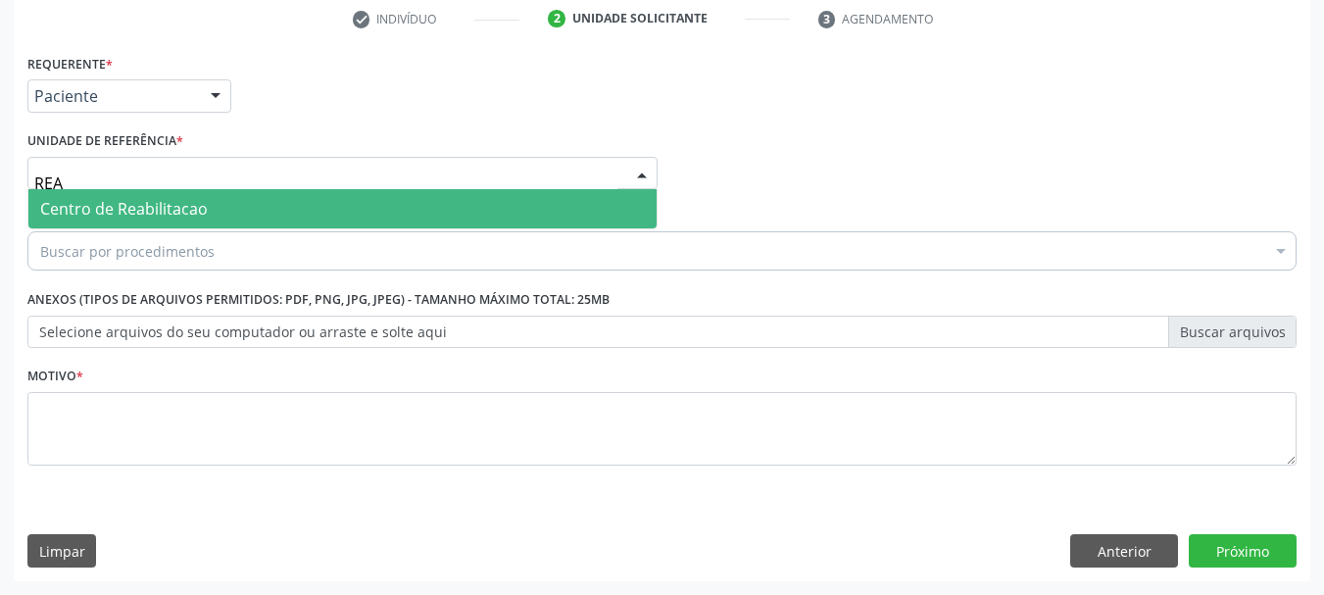
click at [140, 210] on span "Centro de Reabilitacao" at bounding box center [124, 209] width 168 height 22
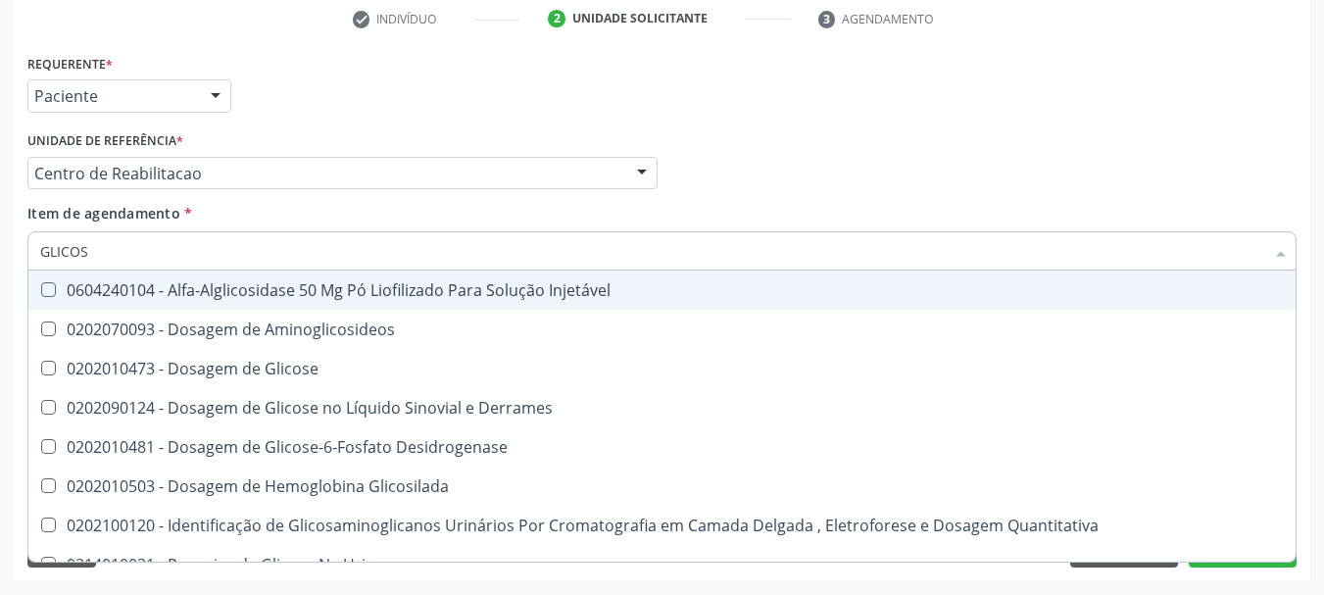
type input "GLICOSE"
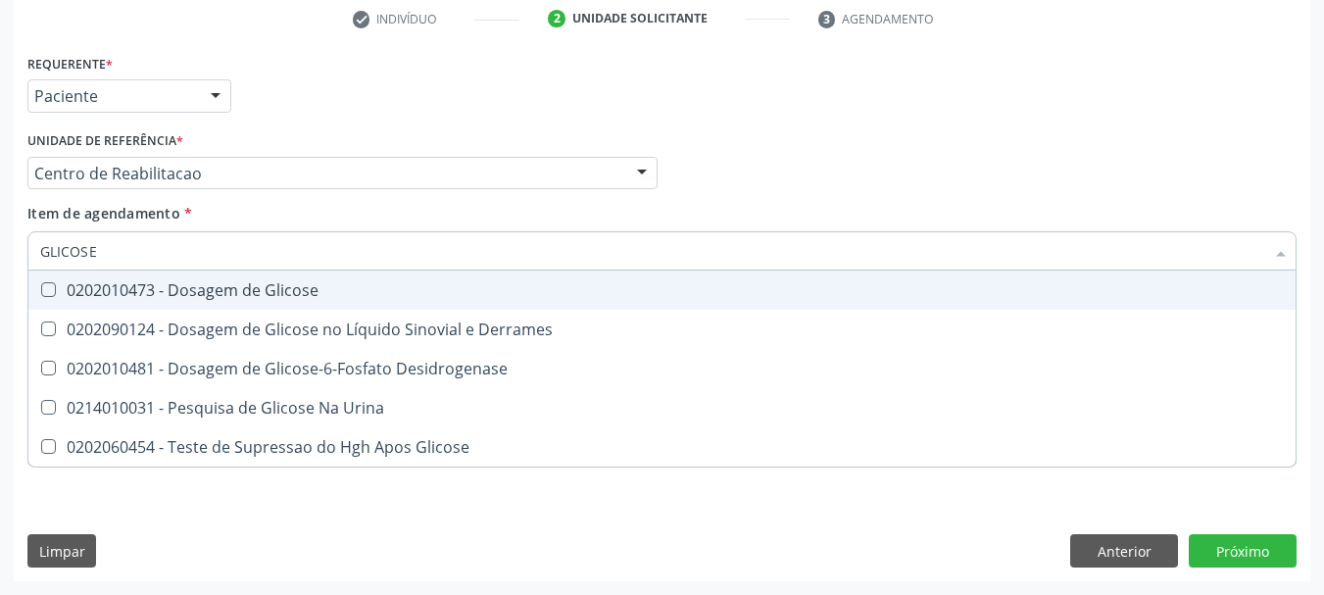
click at [81, 282] on div "0202010473 - Dosagem de Glicose" at bounding box center [662, 290] width 1244 height 16
checkbox Glicose "true"
click at [93, 248] on input "GLICOSE" at bounding box center [652, 250] width 1224 height 39
type input "CR"
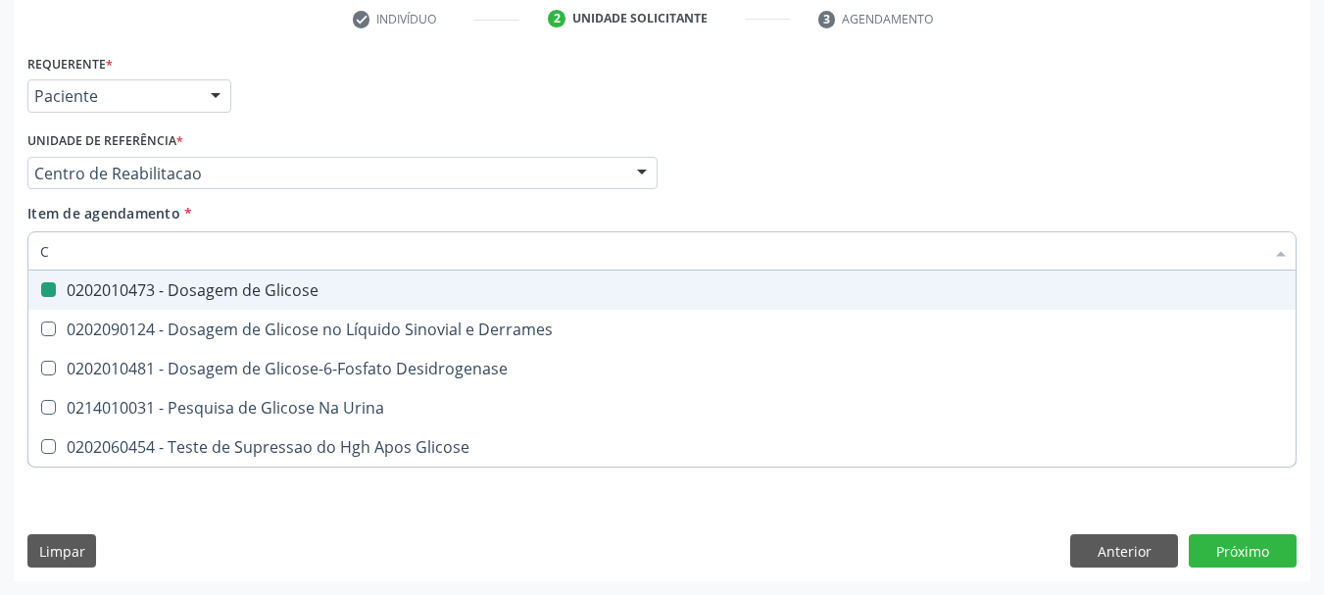
checkbox Glicose "false"
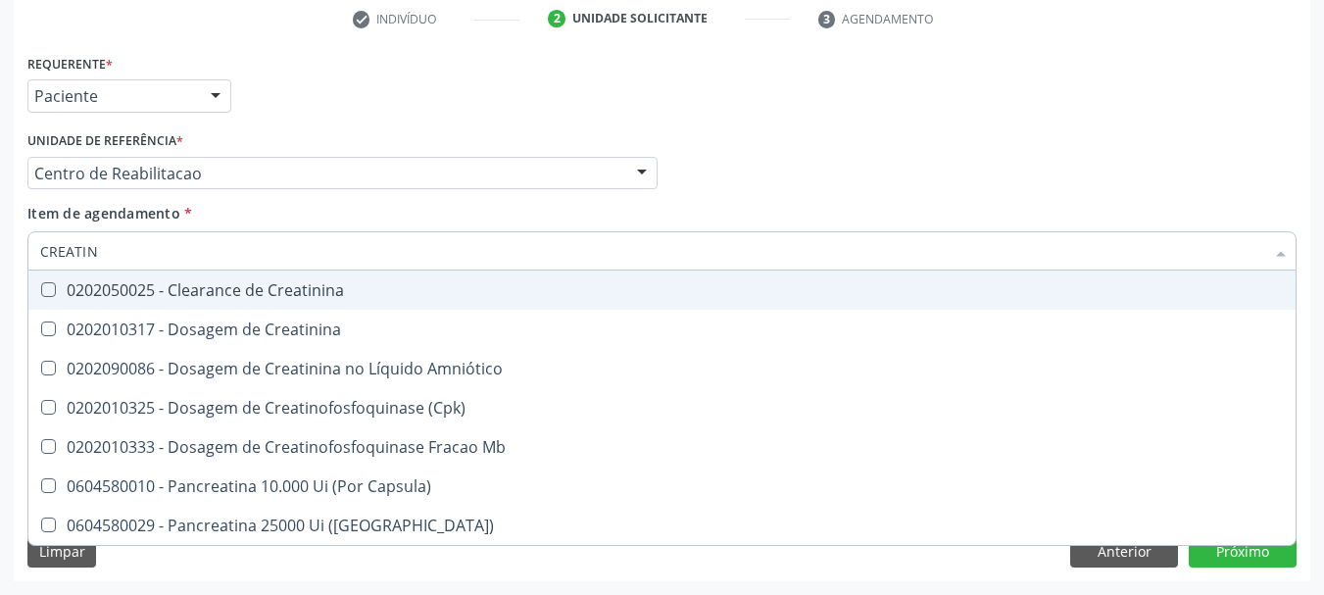
type input "CREATINI"
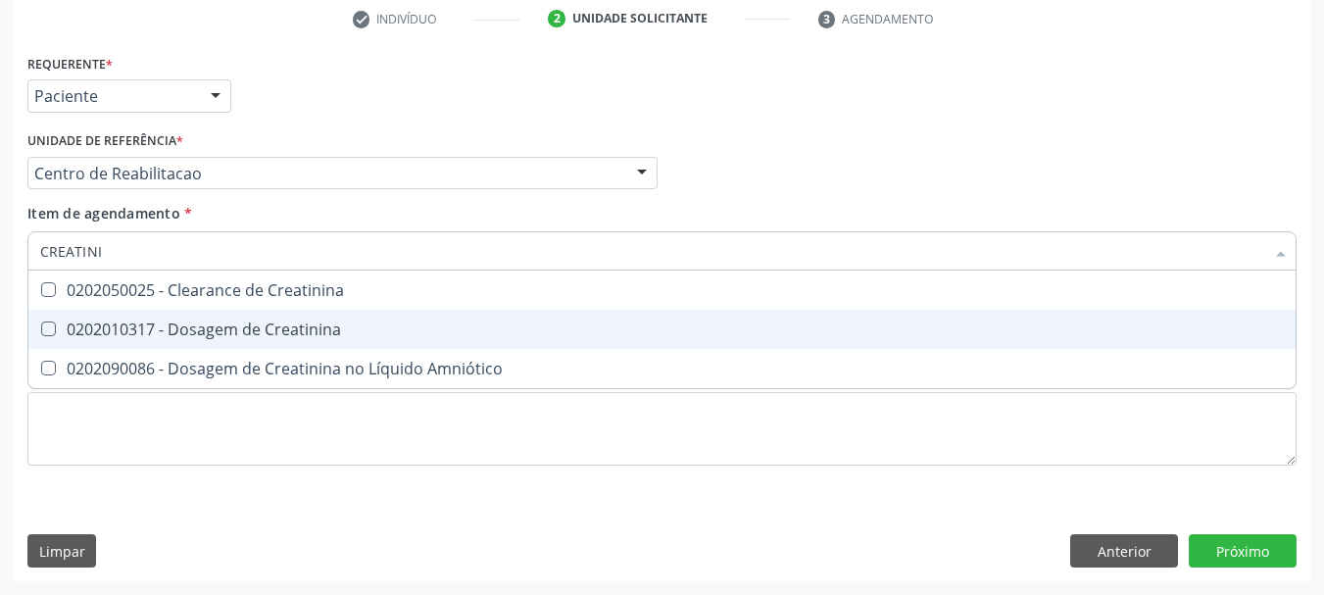
click at [185, 329] on div "0202010317 - Dosagem de Creatinina" at bounding box center [662, 330] width 1244 height 16
checkbox Creatinina "true"
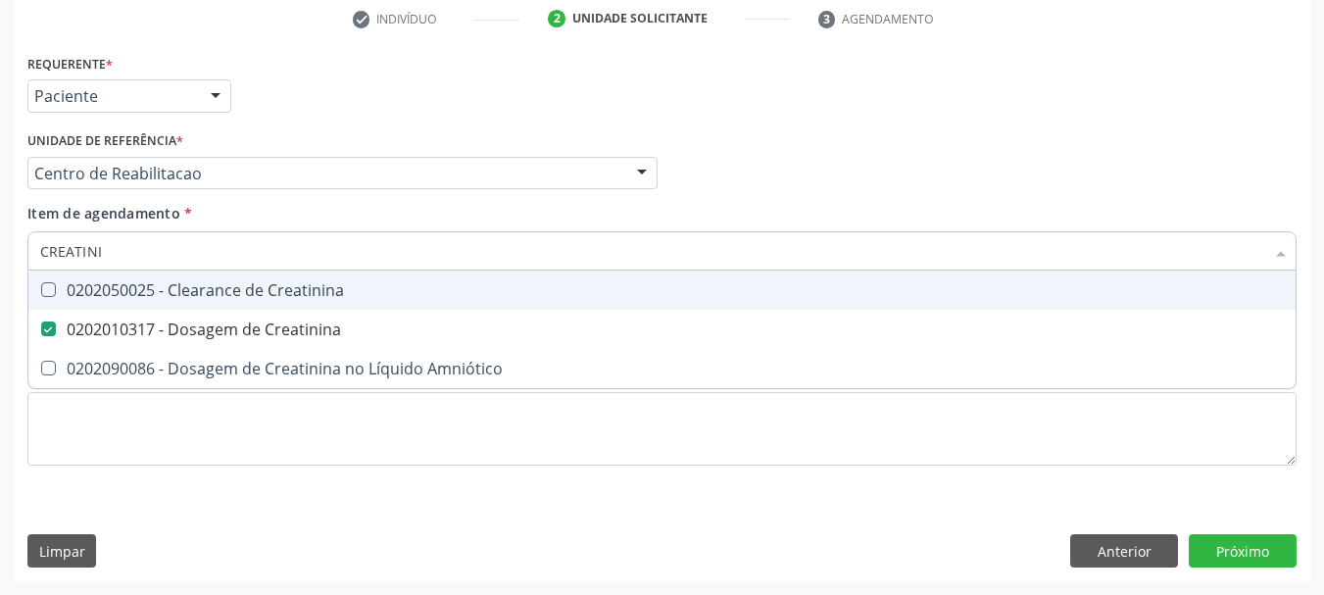
click at [159, 251] on input "CREATINI" at bounding box center [652, 250] width 1224 height 39
type input "U"
checkbox Creatinina "false"
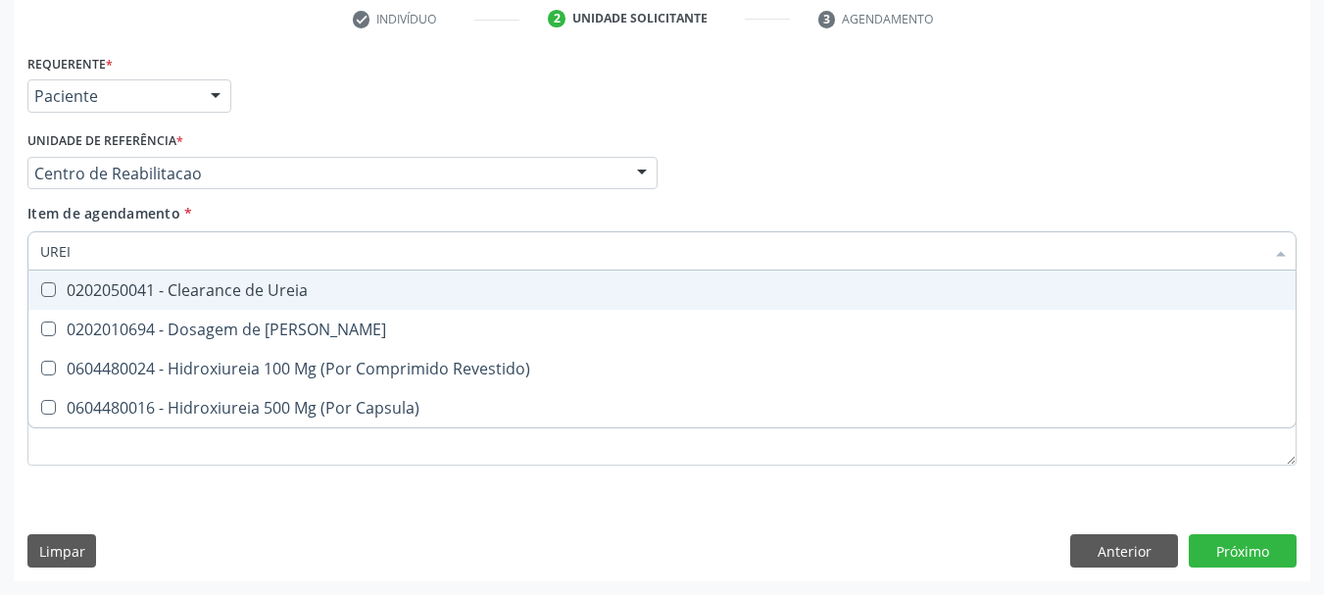
type input "UREIA"
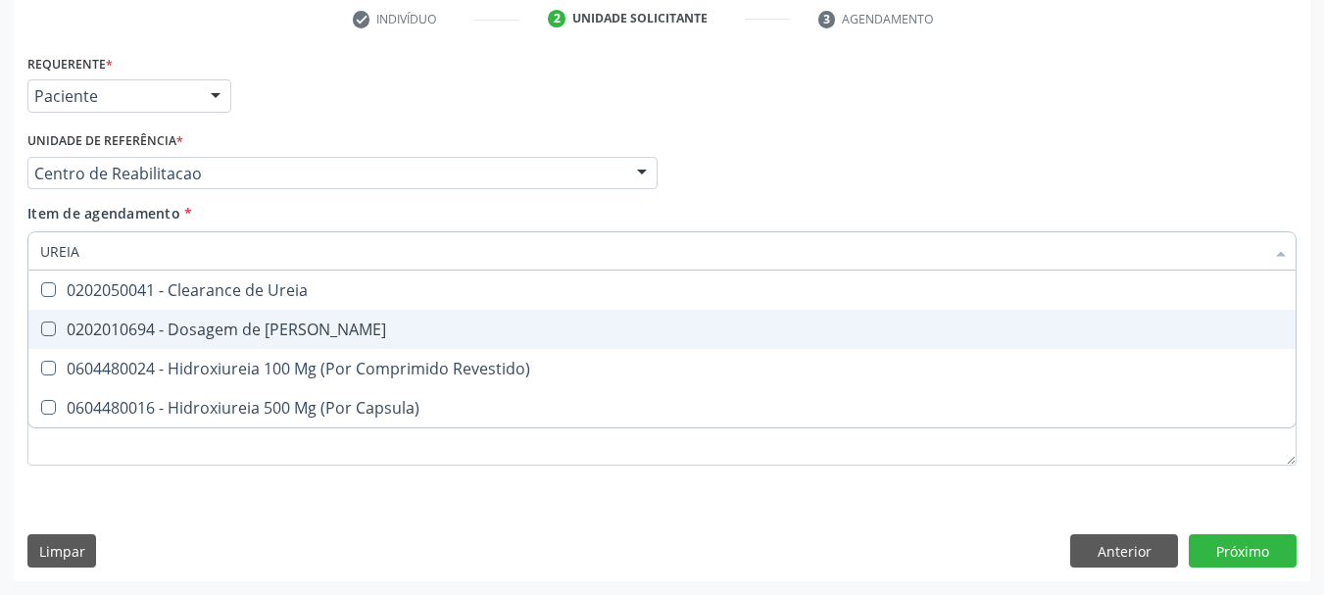
click at [225, 334] on div "0202010694 - Dosagem de [PERSON_NAME]" at bounding box center [662, 330] width 1244 height 16
checkbox Ureia "true"
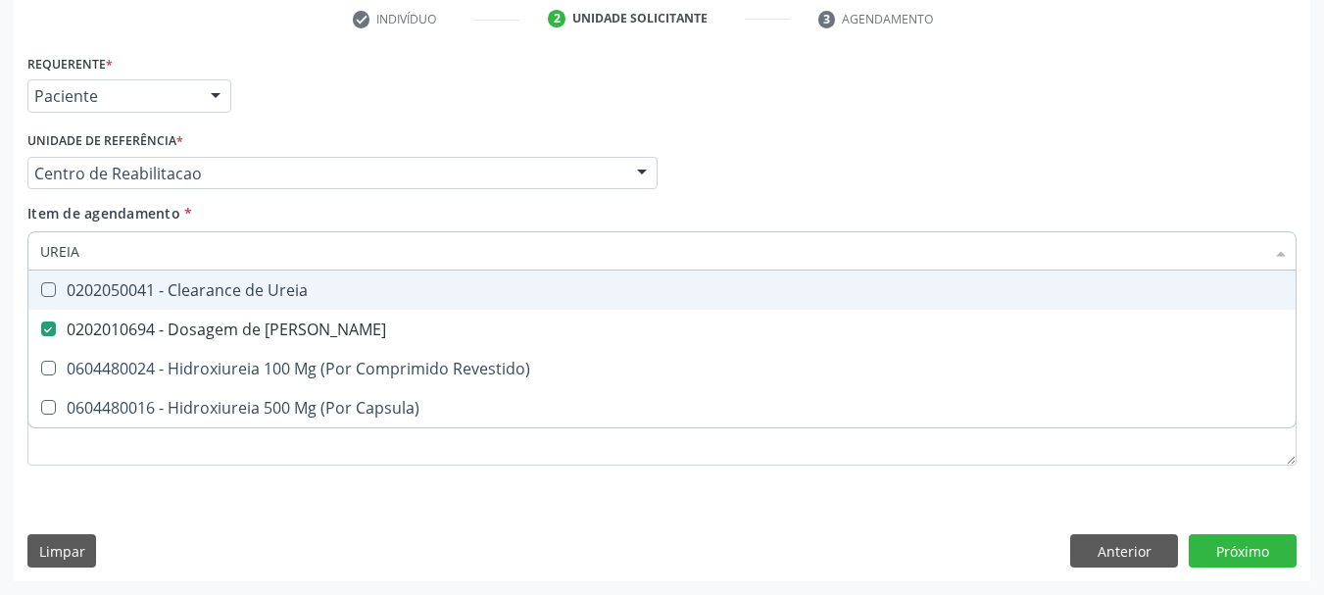
click at [142, 253] on input "UREIA" at bounding box center [652, 250] width 1224 height 39
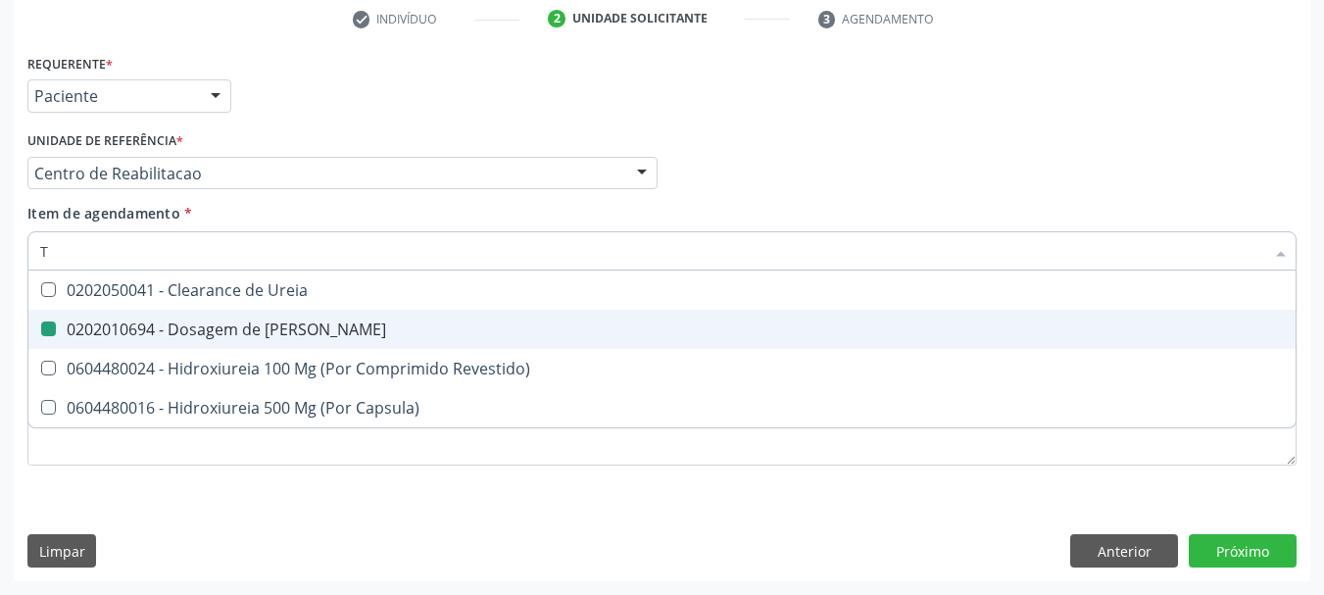
type input "TR"
checkbox Ureia "false"
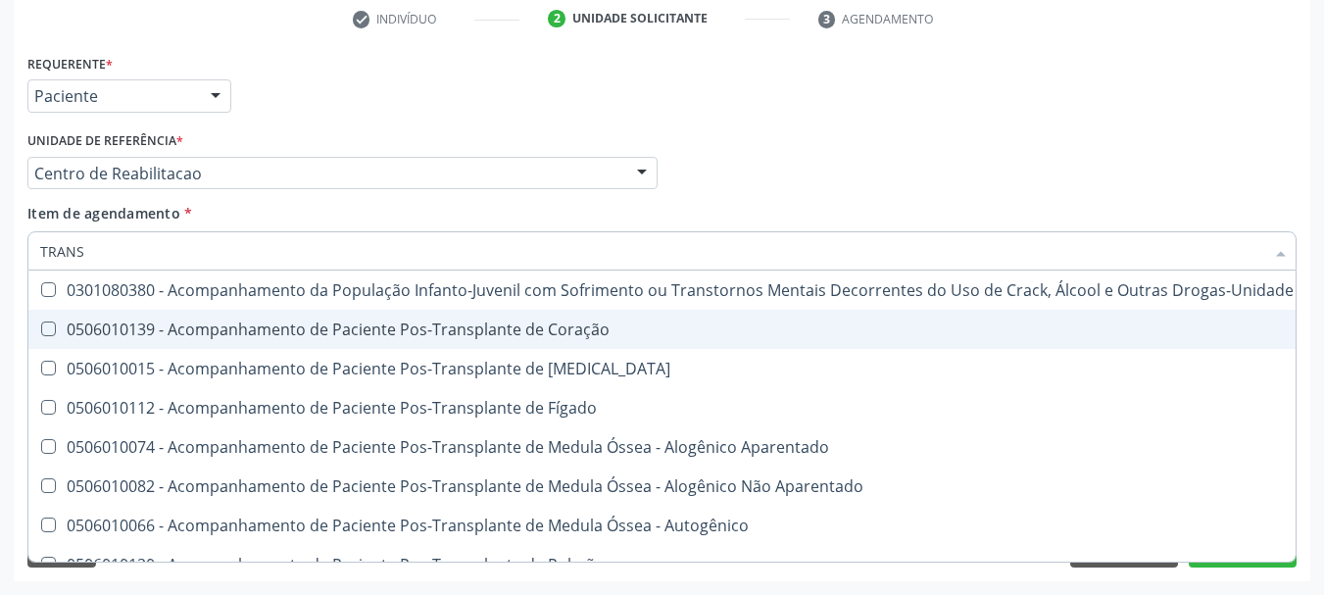
type input "TRANSA"
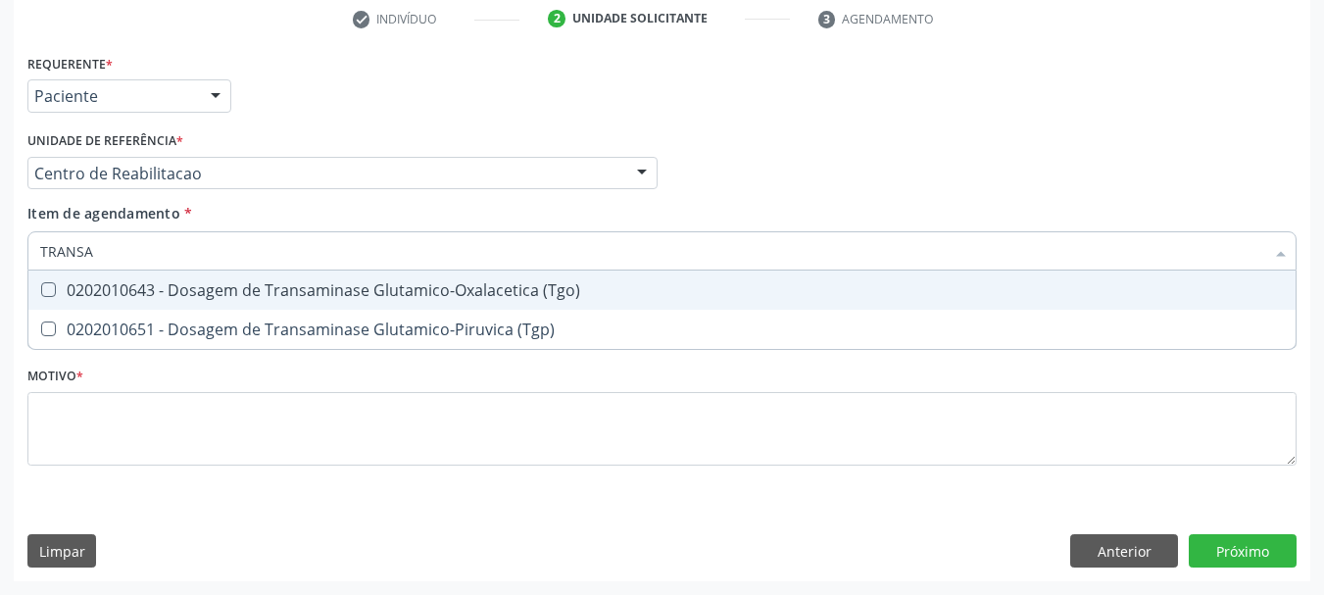
click at [421, 277] on span "0202010643 - Dosagem de Transaminase Glutamico-Oxalacetica (Tgo)" at bounding box center [661, 290] width 1267 height 39
checkbox \(Tgo\) "true"
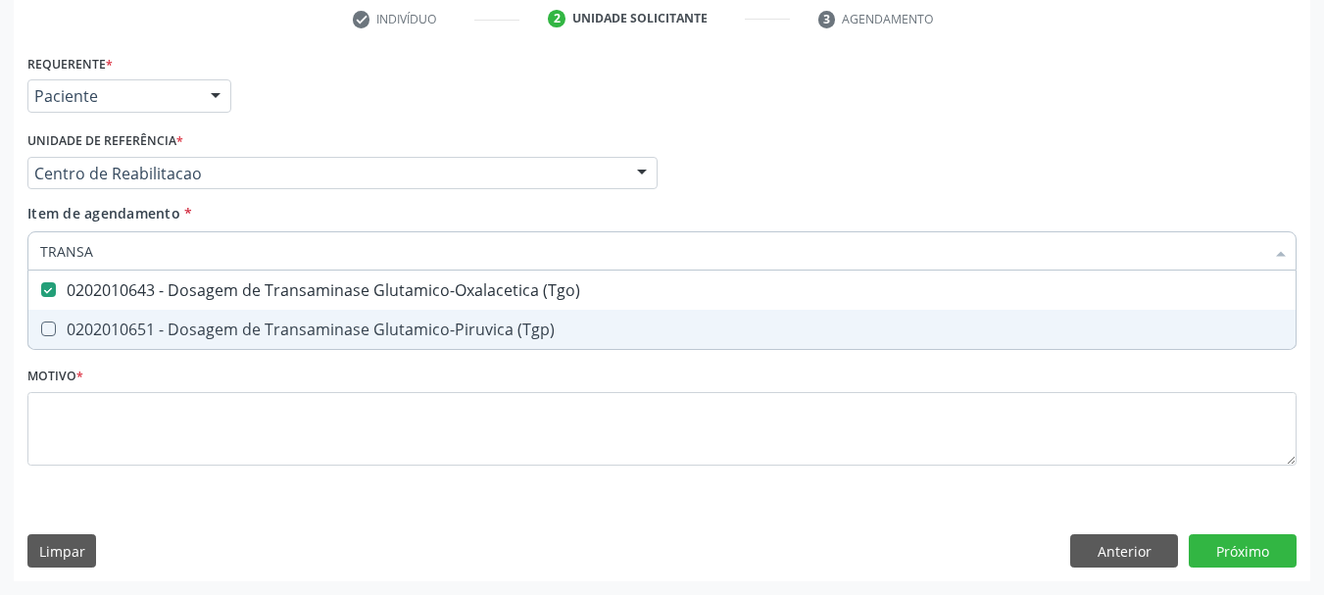
click at [379, 315] on span "0202010651 - Dosagem de Transaminase Glutamico-Piruvica (Tgp)" at bounding box center [661, 329] width 1267 height 39
checkbox \(Tgp\) "true"
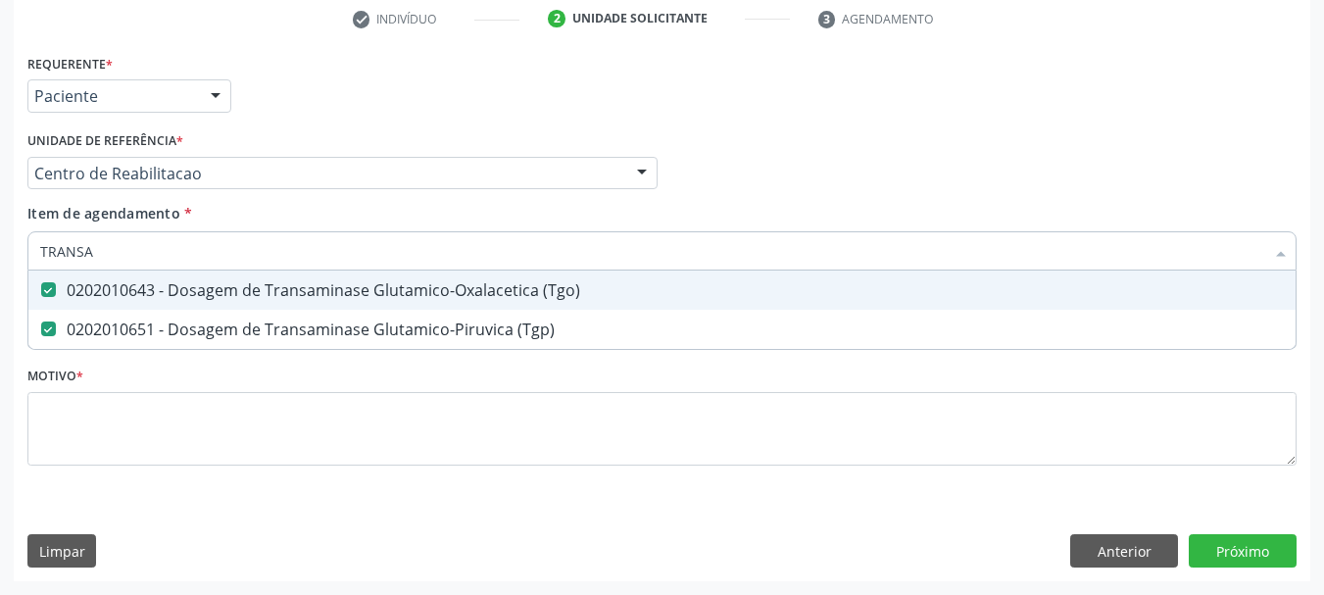
click at [306, 259] on input "TRANSA" at bounding box center [652, 250] width 1224 height 39
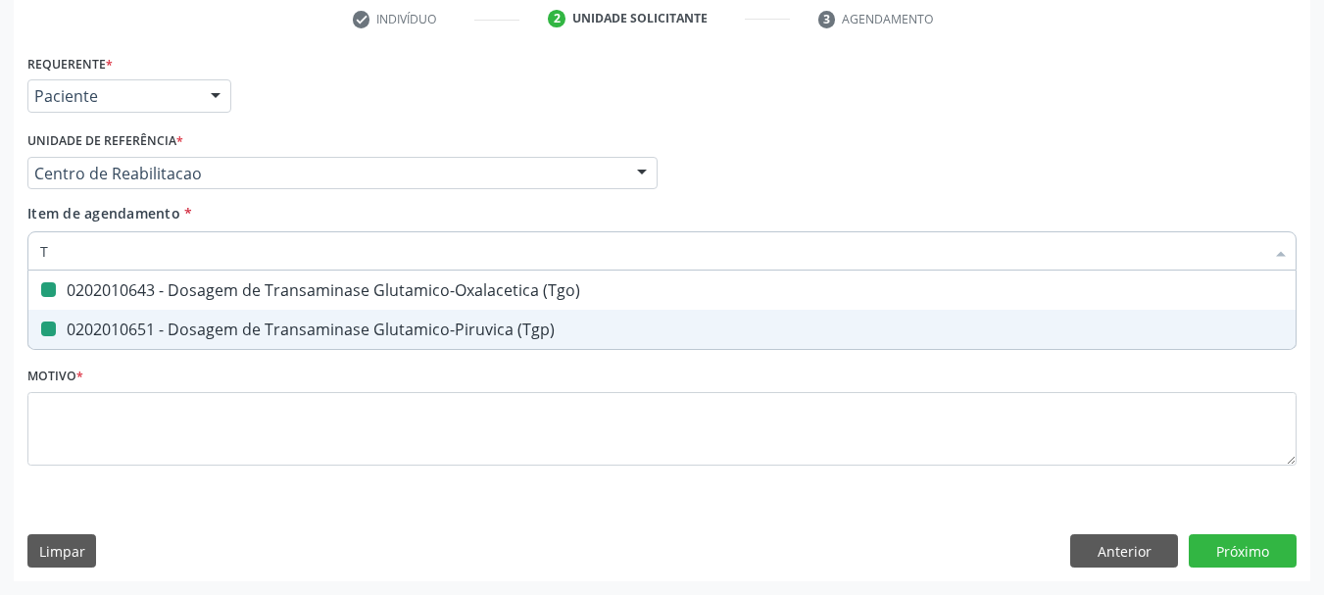
type input "TR"
checkbox \(Tgo\) "false"
checkbox \(Tgp\) "false"
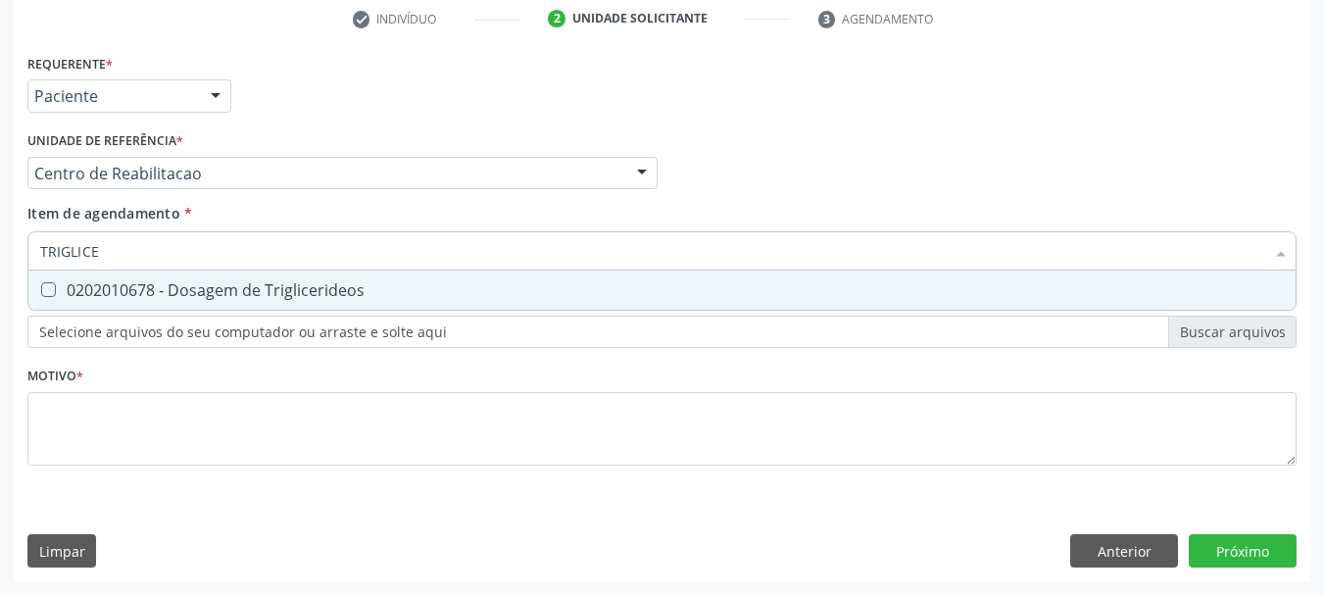
type input "TRIGLICER"
click at [127, 290] on div "0202010678 - Dosagem de Triglicerideos" at bounding box center [662, 290] width 1244 height 16
checkbox Triglicerideos "true"
click at [120, 237] on input "TRIGLICER" at bounding box center [652, 250] width 1224 height 39
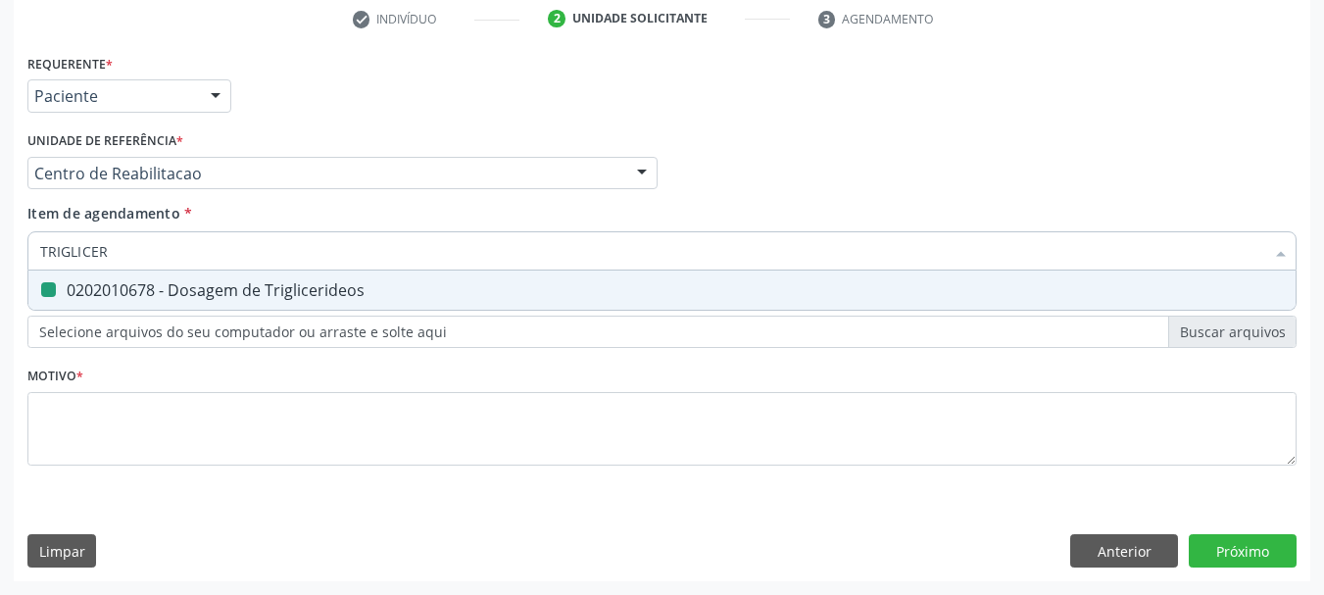
type input "G"
checkbox Triglicerideos "false"
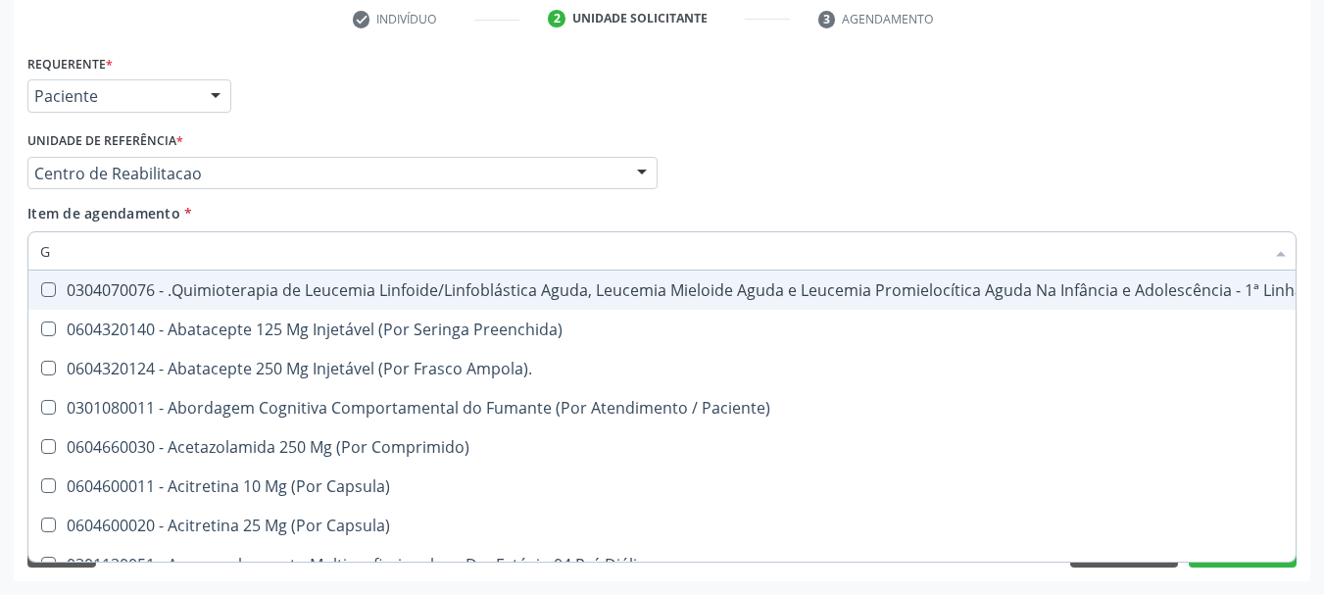
type input "GL"
checkbox Oftalmológica "true"
checkbox 5Ml\) "true"
checkbox Miotendinoso "true"
checkbox Pé "true"
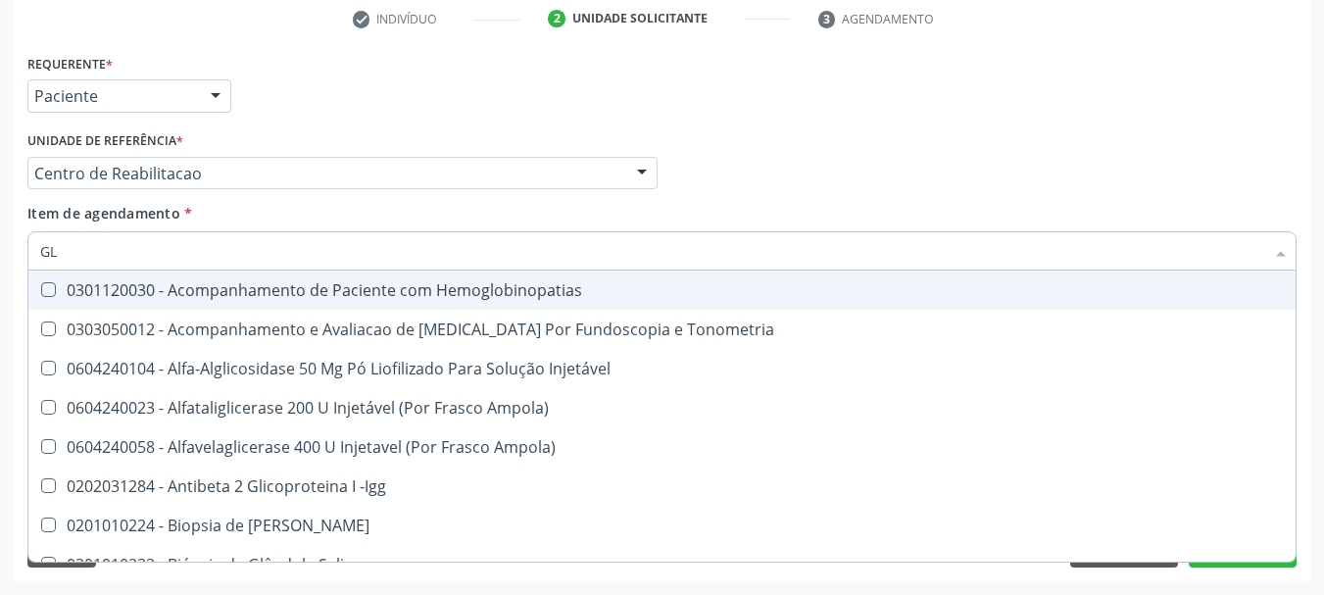
type input "GLI"
checkbox \(Confirmatorio\) "true"
checkbox Glomerular "true"
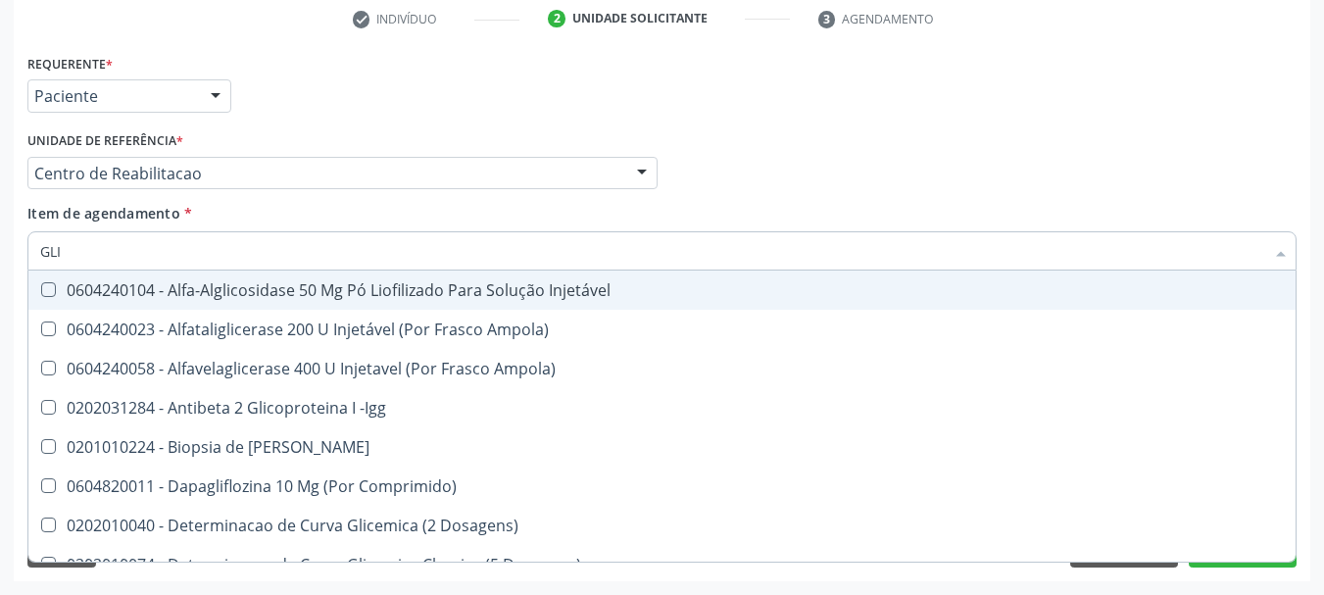
type input "GLIC"
checkbox Aminoglicosideos "true"
checkbox Glicose "false"
checkbox Derrames "true"
checkbox Triglicerideos "false"
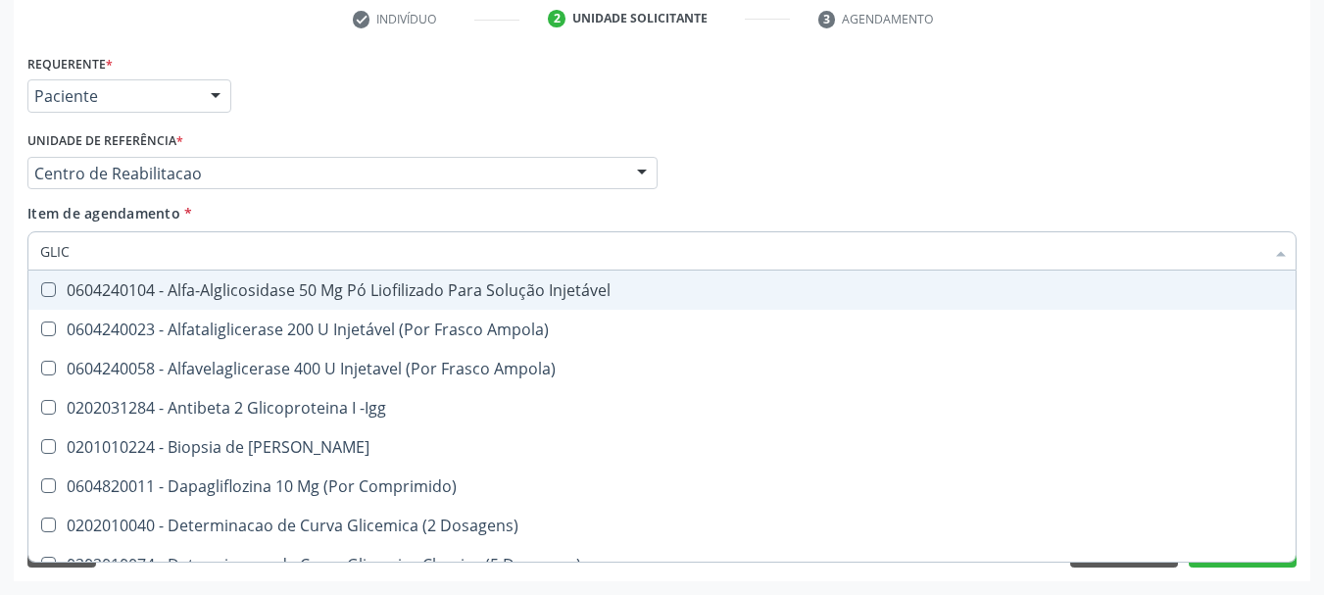
type input "GLICO"
checkbox Comprimido\) "true"
checkbox Aminoglicosideos "false"
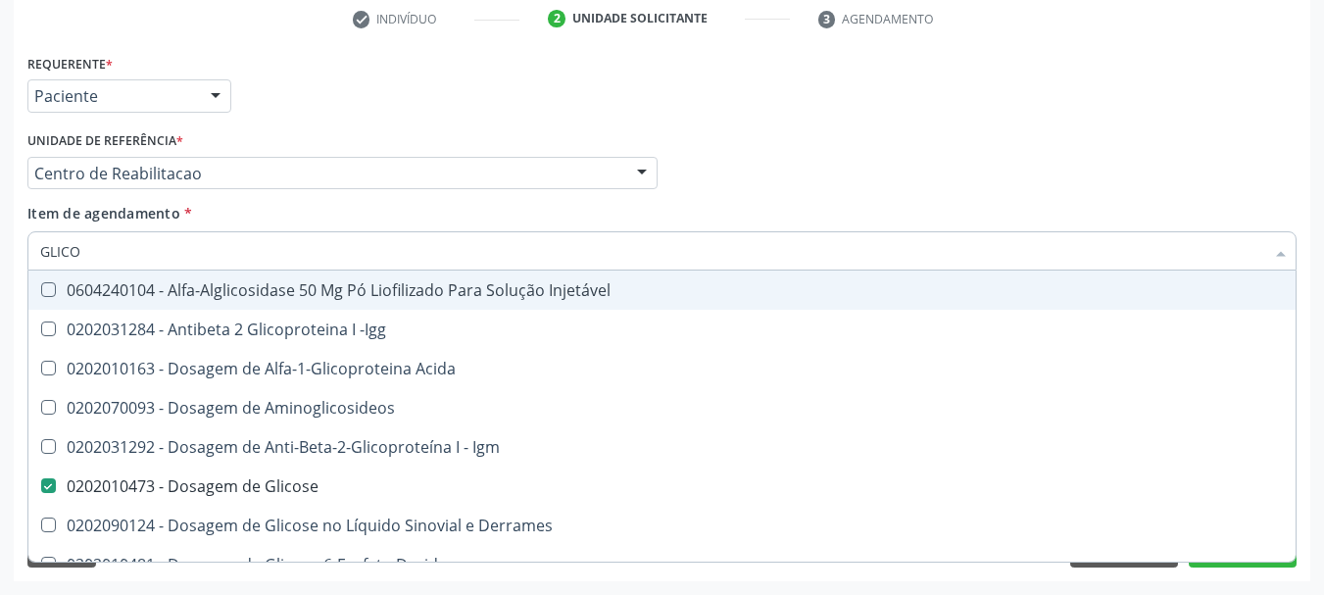
type input "GLICOS"
checkbox Acida "true"
type input "GLICOSI"
checkbox Acida "false"
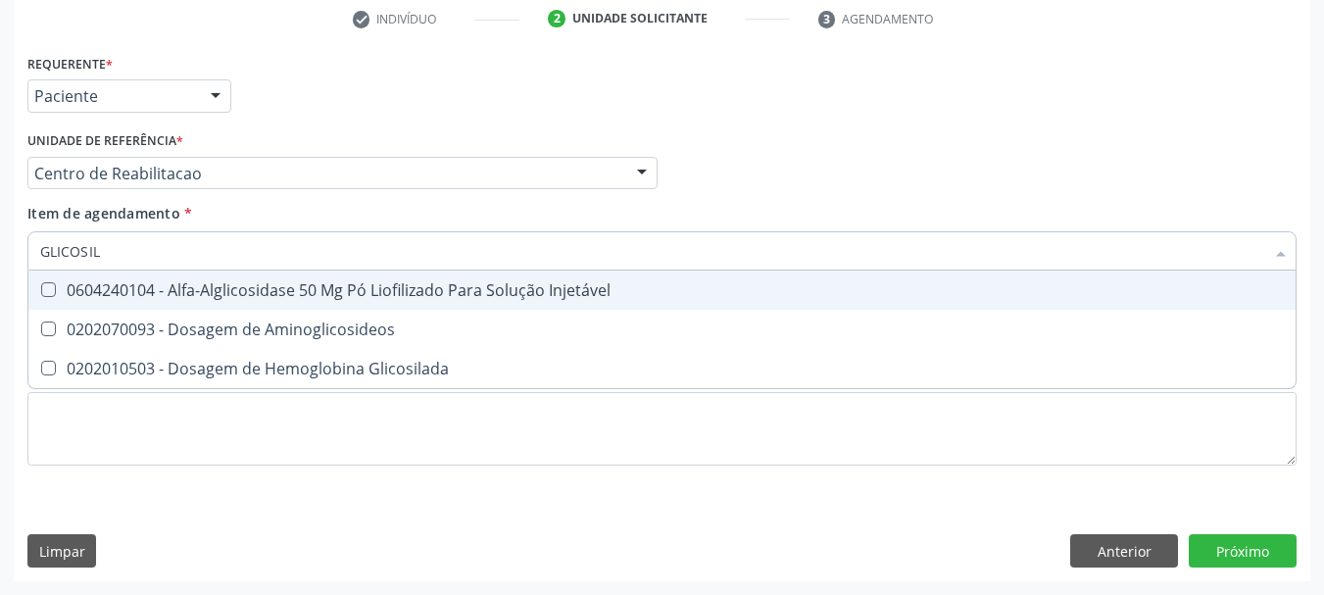
type input "GLICOSILA"
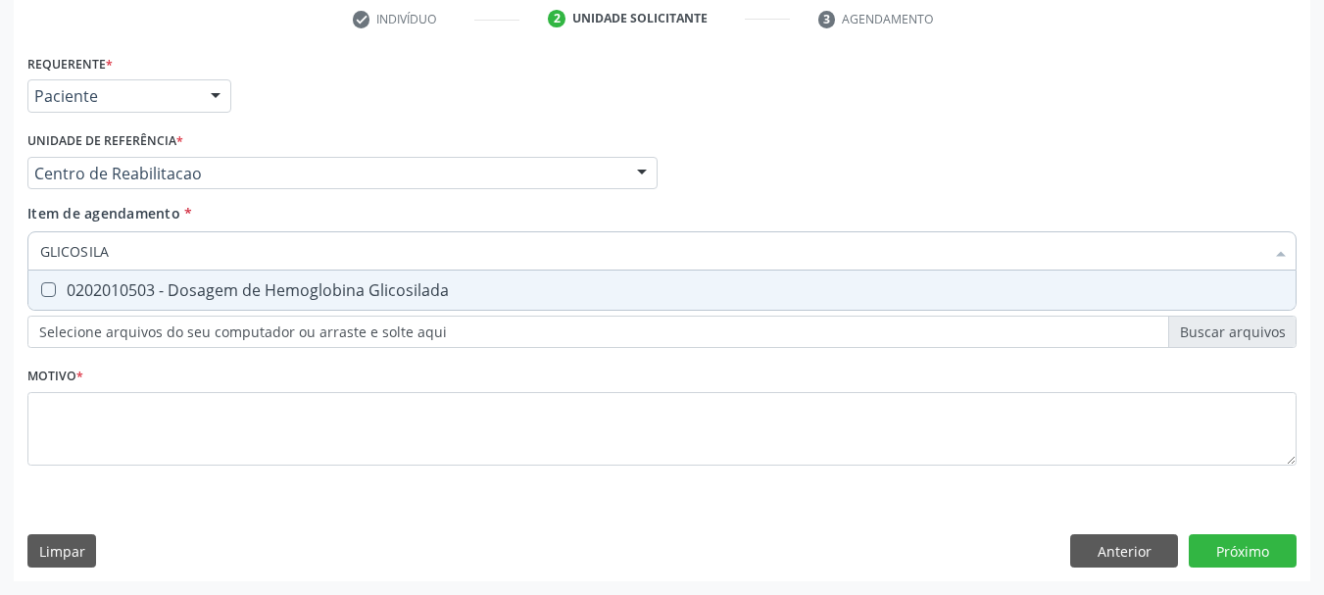
click at [133, 296] on div "0202010503 - Dosagem de Hemoglobina Glicosilada" at bounding box center [662, 290] width 1244 height 16
checkbox Glicosilada "true"
click at [132, 253] on input "GLICOSILA" at bounding box center [652, 250] width 1224 height 39
type input "O"
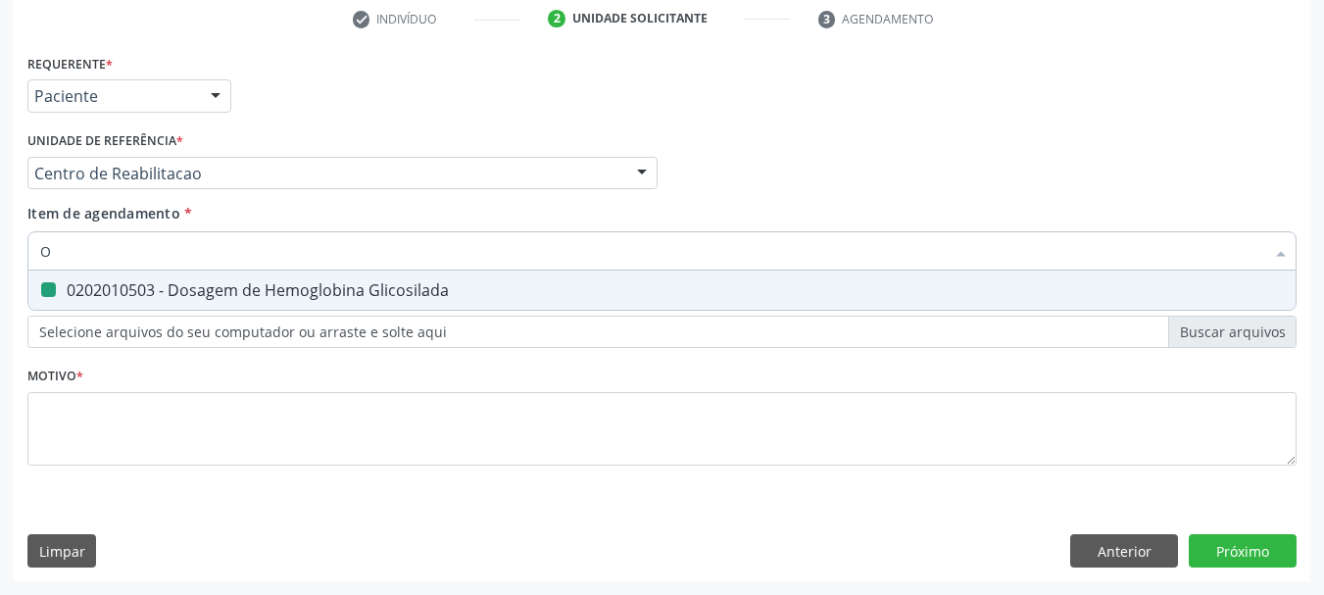
checkbox Glicosilada "false"
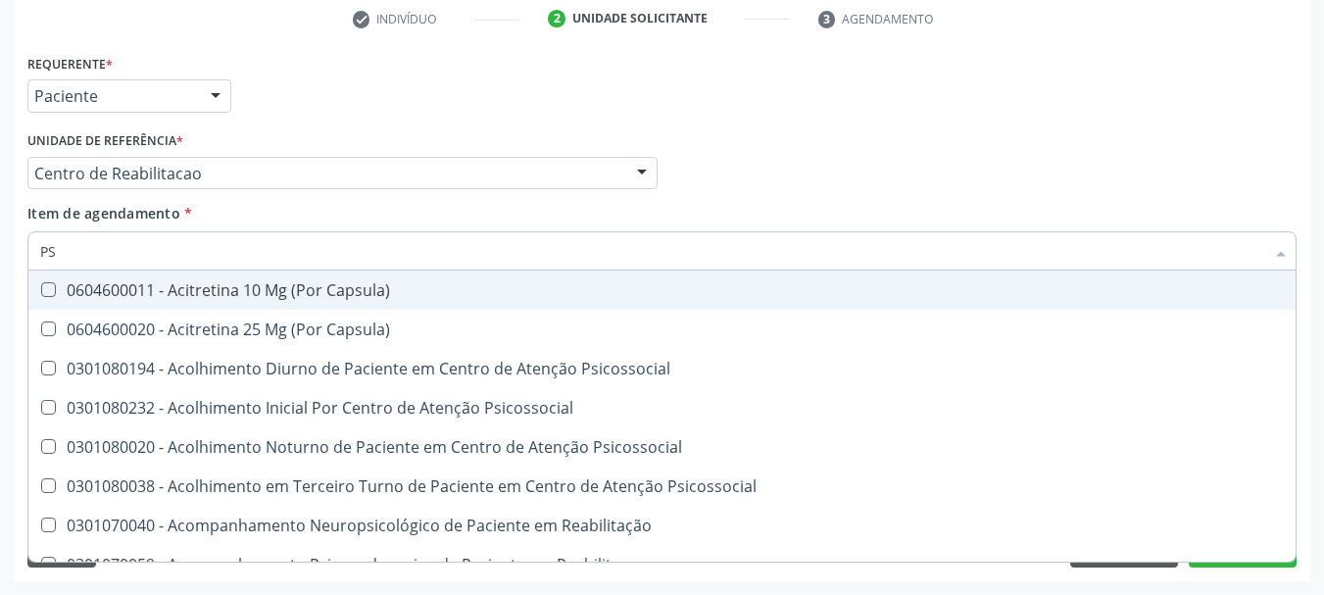
type input "PSA"
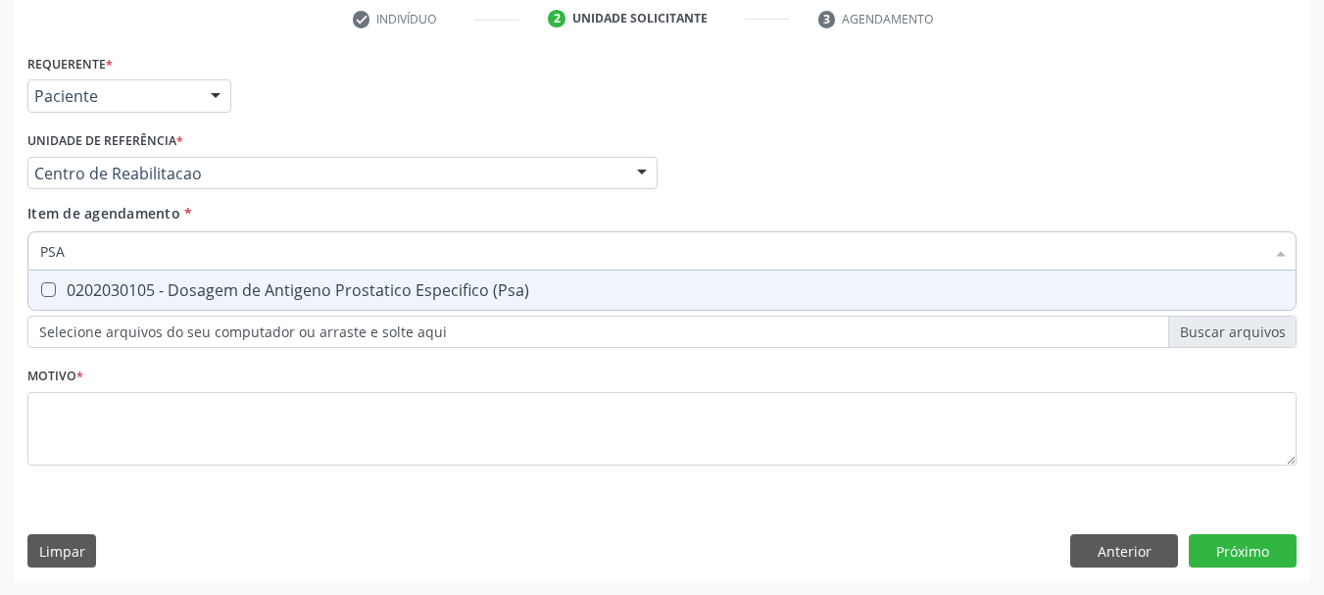
drag, startPoint x: 176, startPoint y: 299, endPoint x: 169, endPoint y: 279, distance: 21.1
click at [178, 298] on div "0202030105 - Dosagem de Antigeno Prostatico Especifico (Psa)" at bounding box center [662, 290] width 1244 height 16
checkbox \(Psa\) "true"
click at [152, 257] on input "PSA" at bounding box center [652, 250] width 1224 height 39
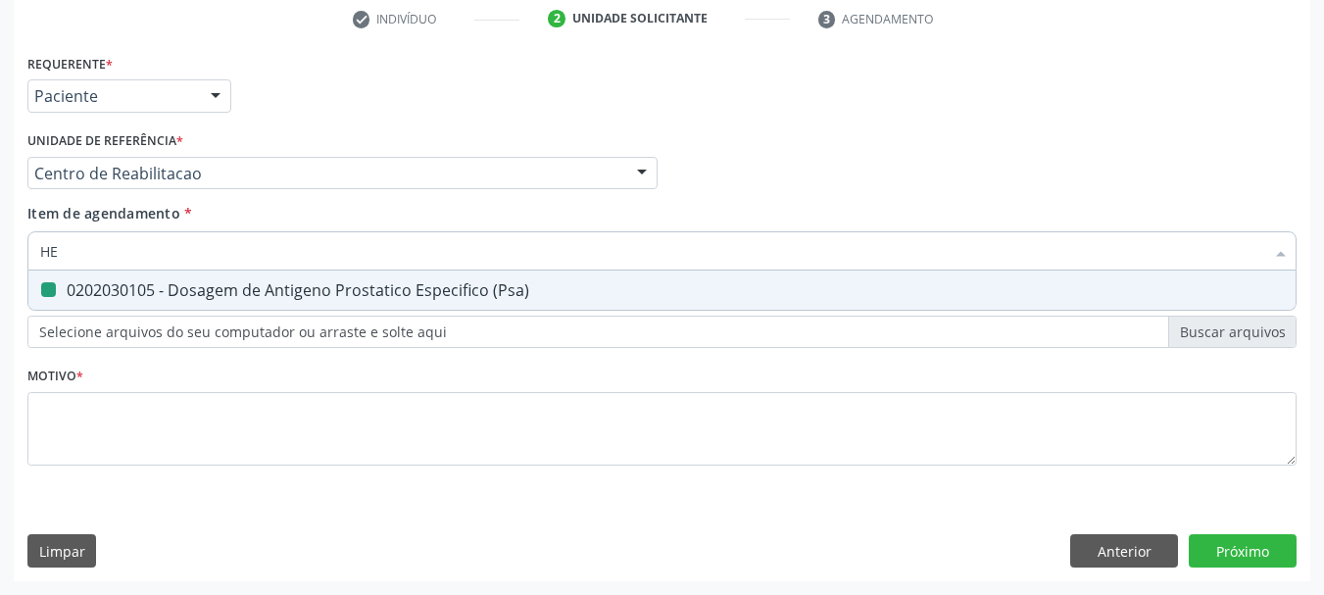
type input "HEM"
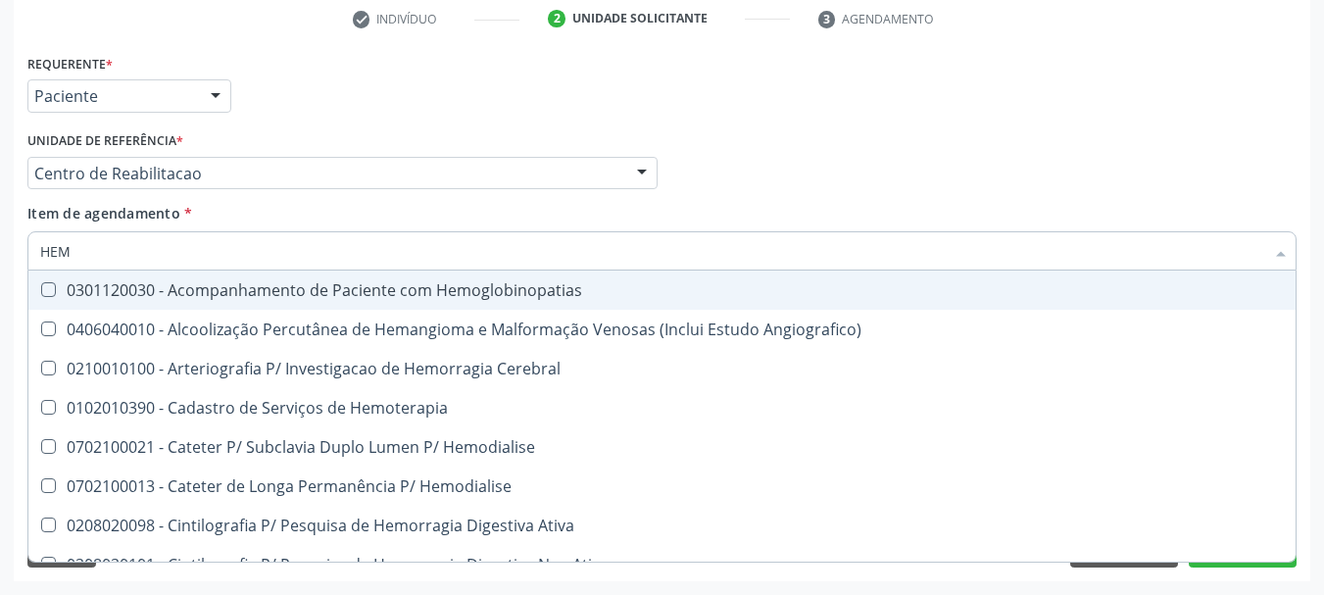
checkbox Hemoglobinopatias "false"
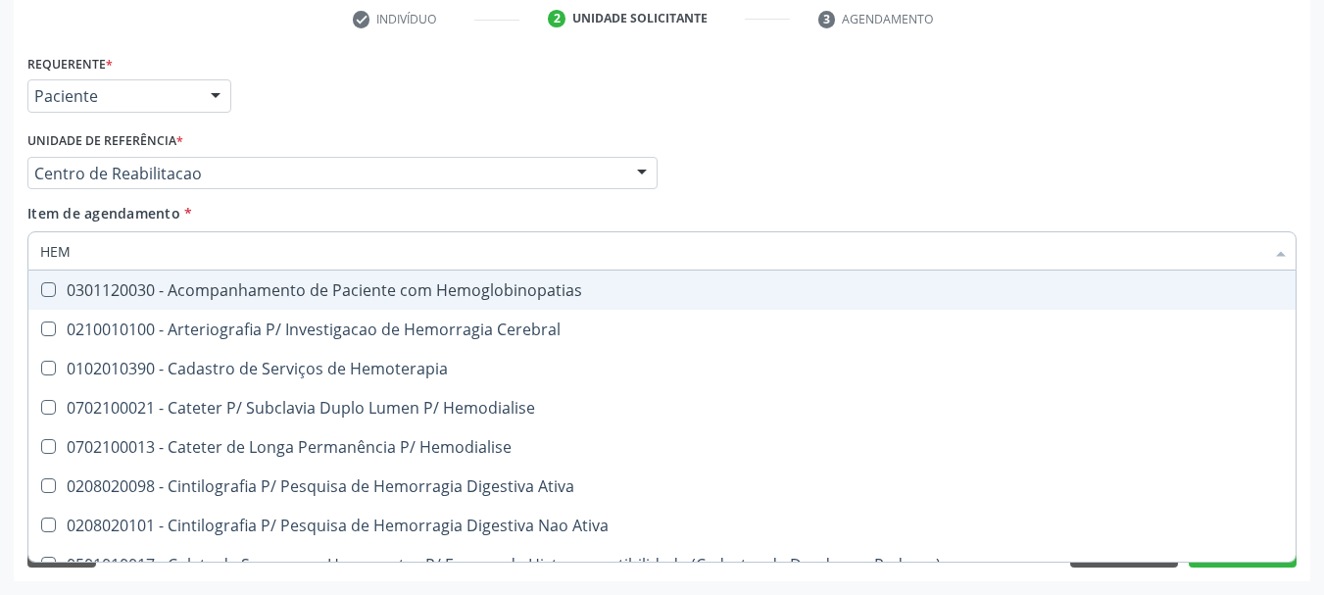
type input "HEMO"
checkbox Glicosilada "true"
checkbox Semana\) "false"
type input "HEMOG"
checkbox Tardio\) "true"
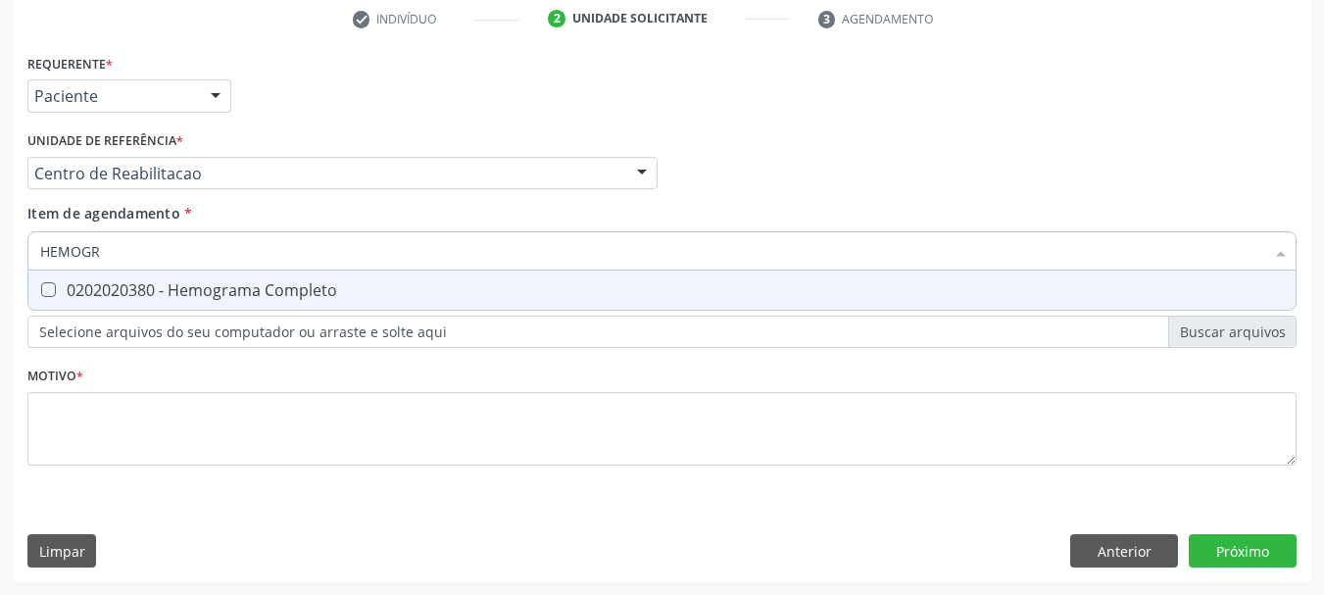
type input "HEMOGRA"
click at [112, 313] on div "Requerente * Paciente Profissional de Saúde Paciente Nenhum resultado encontrad…" at bounding box center [661, 271] width 1269 height 444
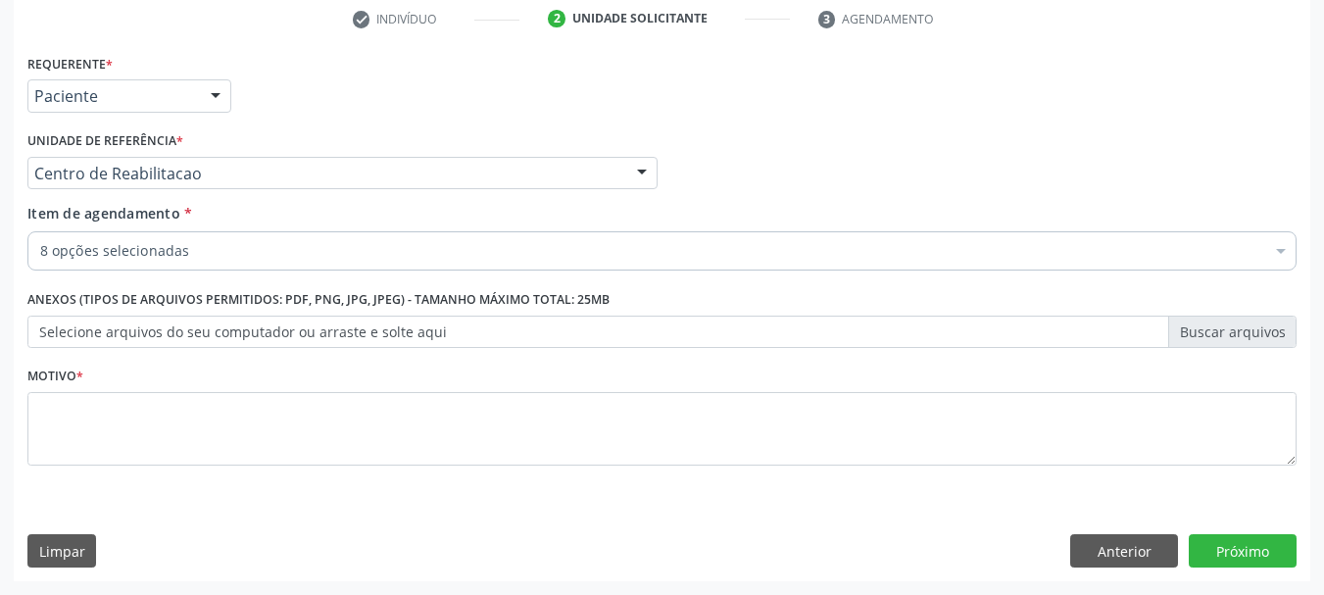
click at [110, 300] on div "Desfazer seleção" at bounding box center [803, 303] width 1550 height 39
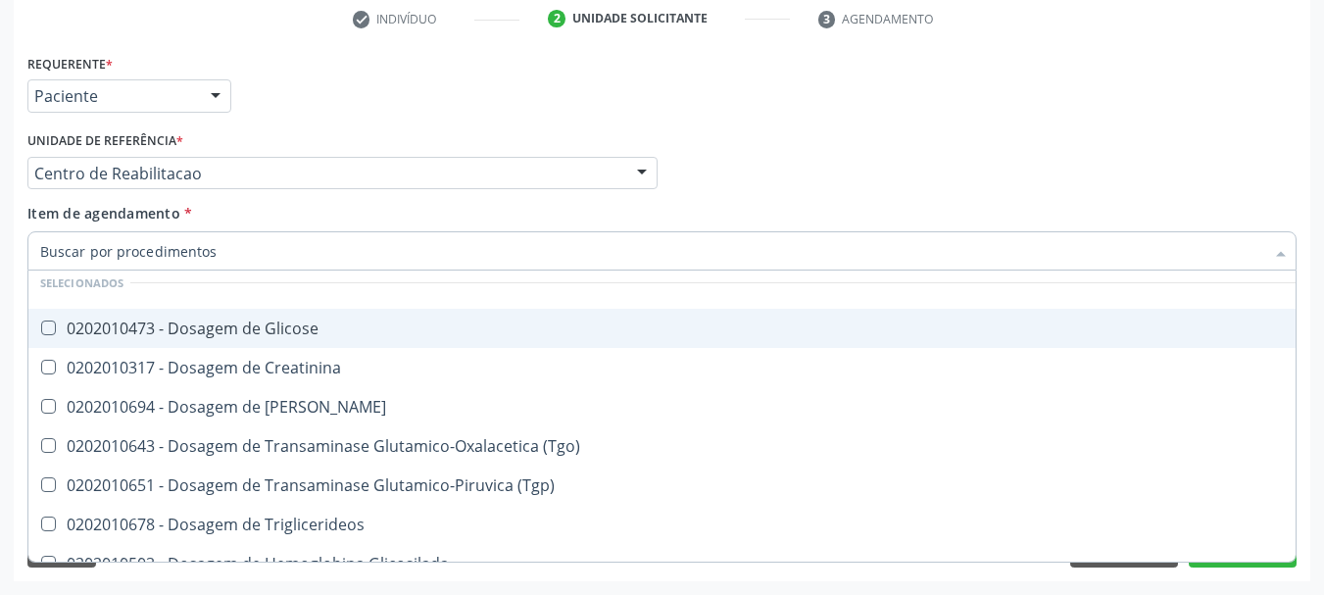
scroll to position [98, 0]
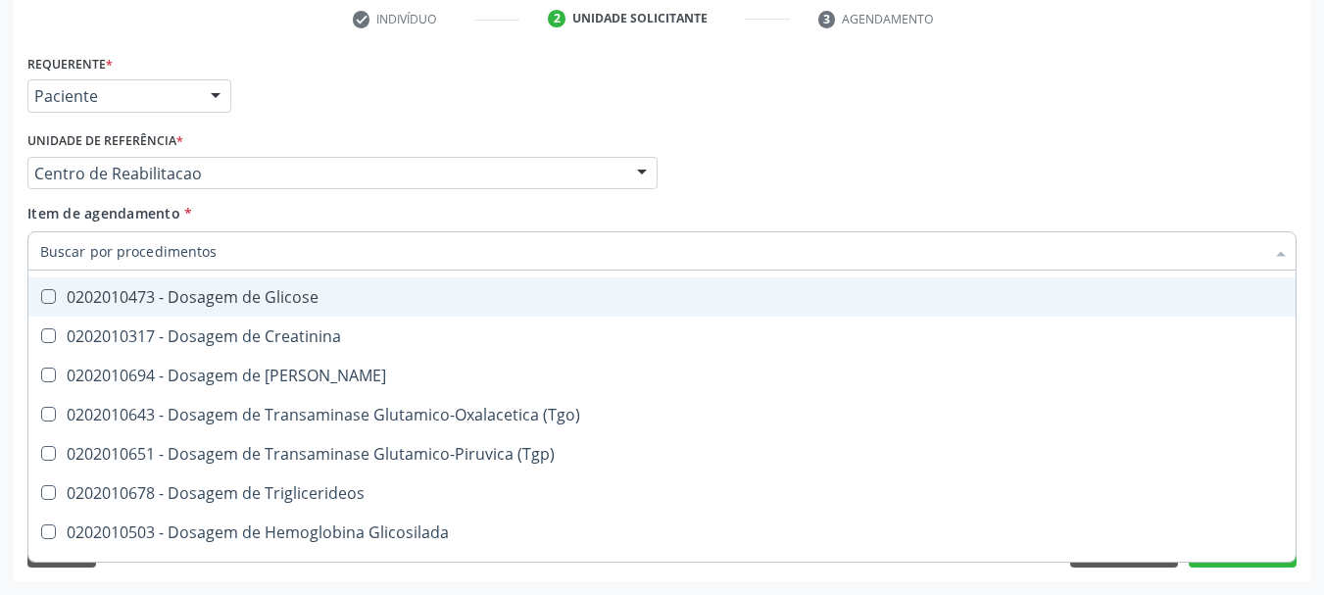
click at [231, 304] on div "0202010473 - Dosagem de Glicose" at bounding box center [803, 297] width 1526 height 16
checkbox Glicose "true"
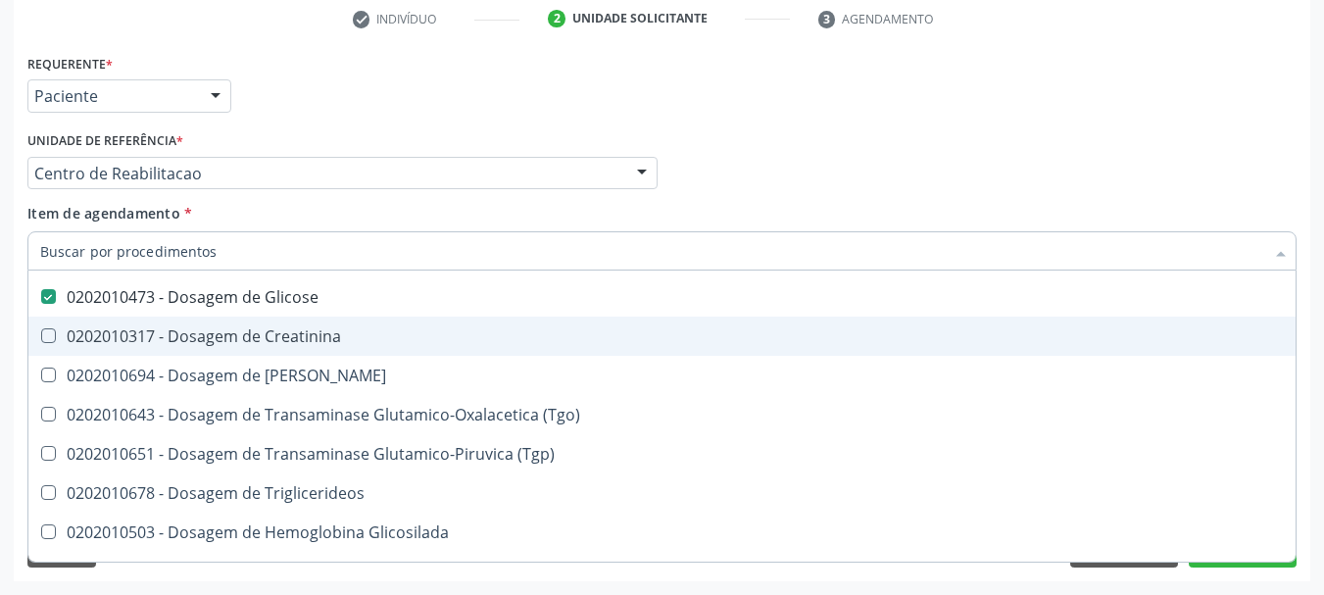
click at [234, 328] on div "0202010317 - Dosagem de Creatinina" at bounding box center [803, 336] width 1526 height 16
checkbox Creatinina "true"
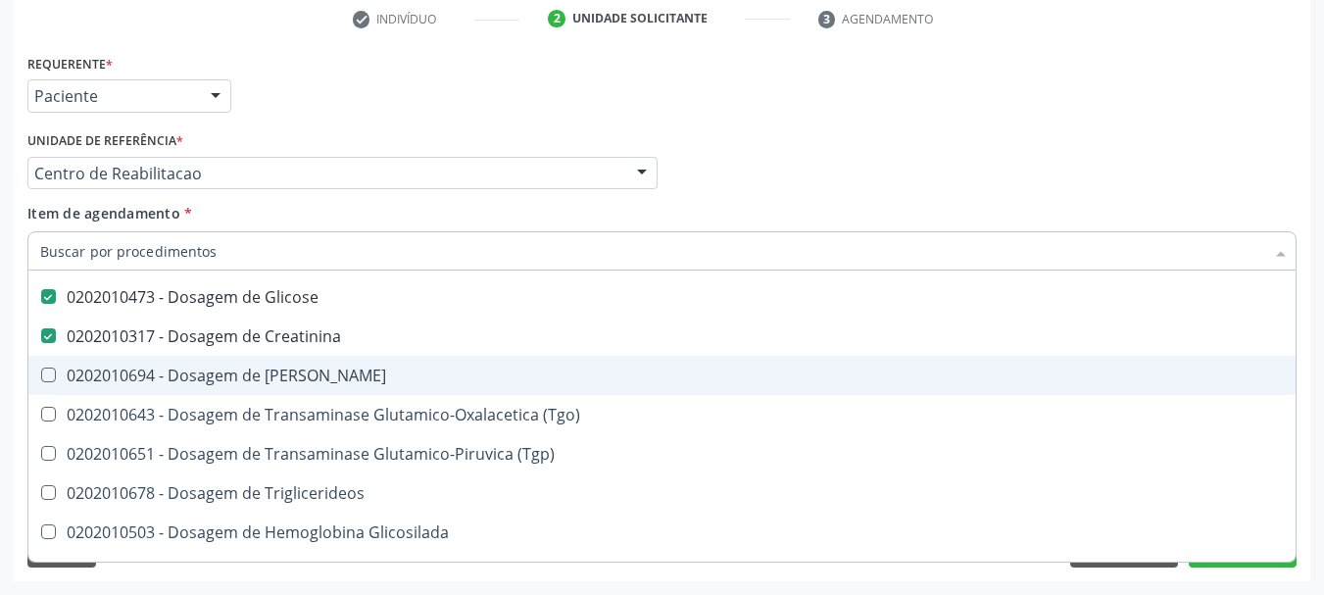
click at [231, 368] on div "0202010694 - Dosagem de [PERSON_NAME]" at bounding box center [803, 376] width 1526 height 16
checkbox Ureia "true"
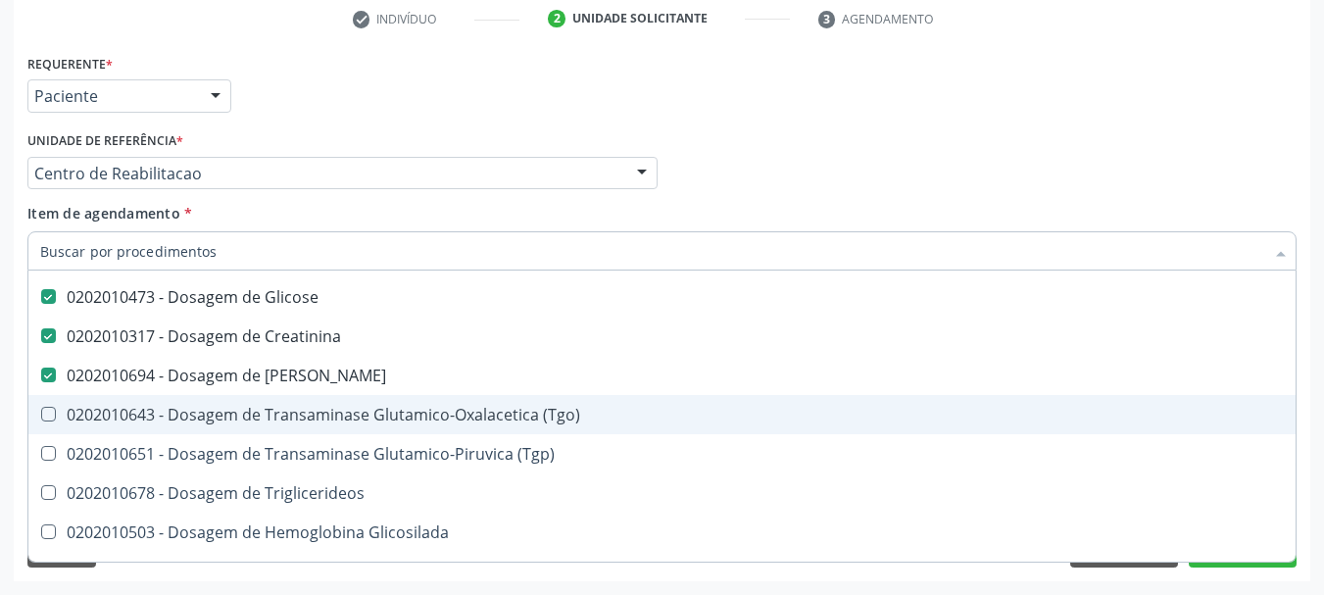
click at [227, 407] on div "0202010643 - Dosagem de Transaminase Glutamico-Oxalacetica (Tgo)" at bounding box center [803, 415] width 1526 height 16
checkbox \(Tgo\) "true"
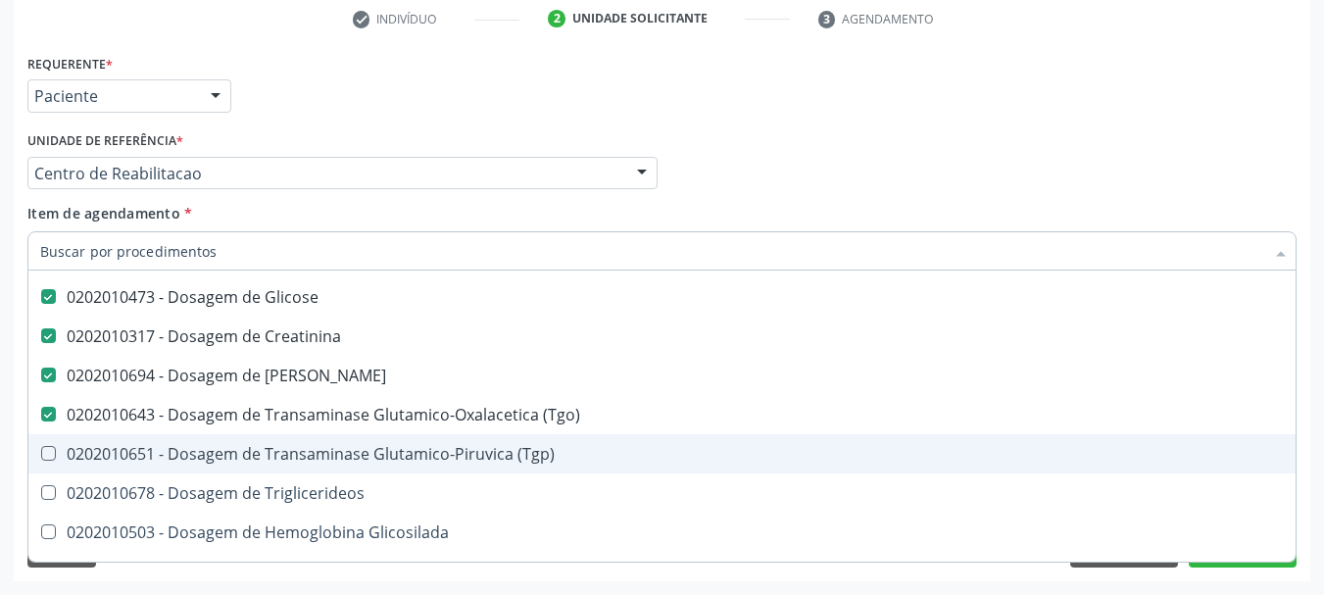
click at [217, 461] on div "0202010651 - Dosagem de Transaminase Glutamico-Piruvica (Tgp)" at bounding box center [803, 454] width 1526 height 16
checkbox \(Tgp\) "true"
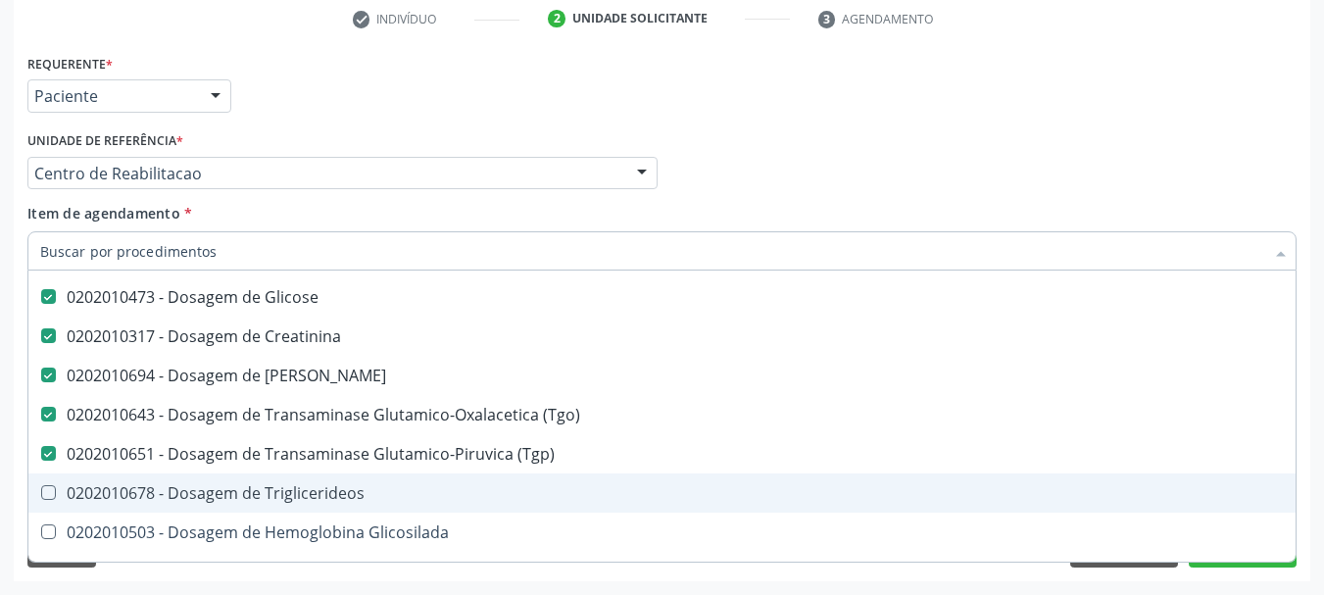
click at [217, 487] on div "0202010678 - Dosagem de Triglicerideos" at bounding box center [803, 493] width 1526 height 16
checkbox Triglicerideos "true"
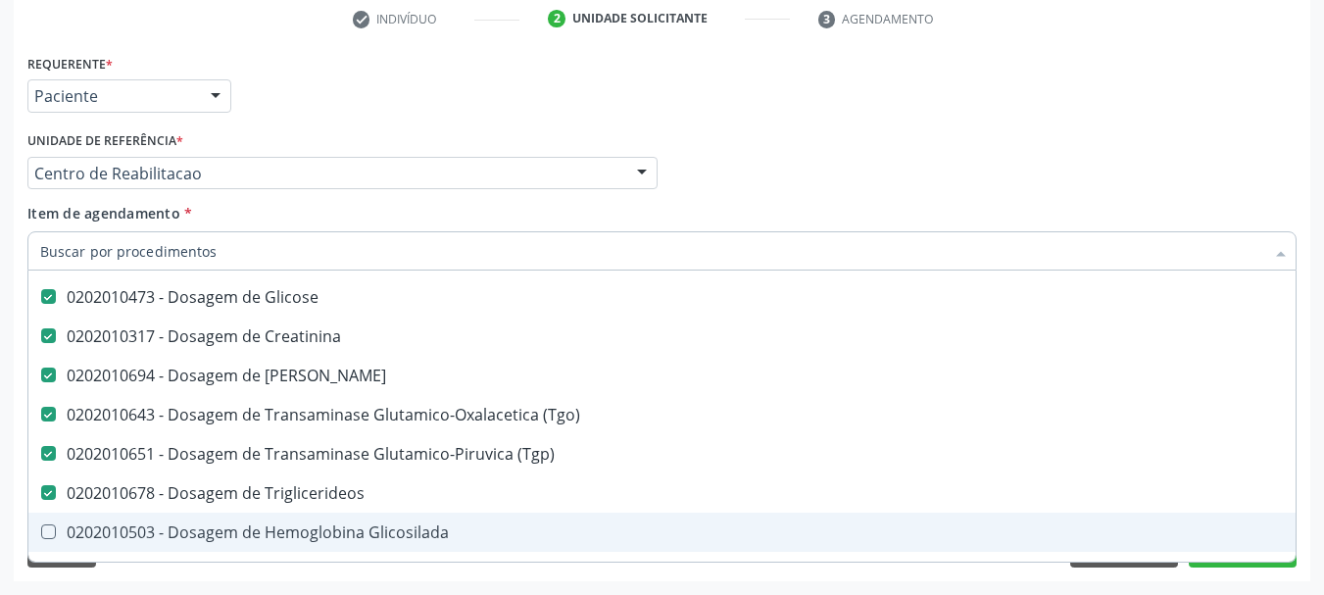
click at [221, 524] on div "0202010503 - Dosagem de Hemoglobina Glicosilada" at bounding box center [803, 532] width 1526 height 16
checkbox Glicosilada "true"
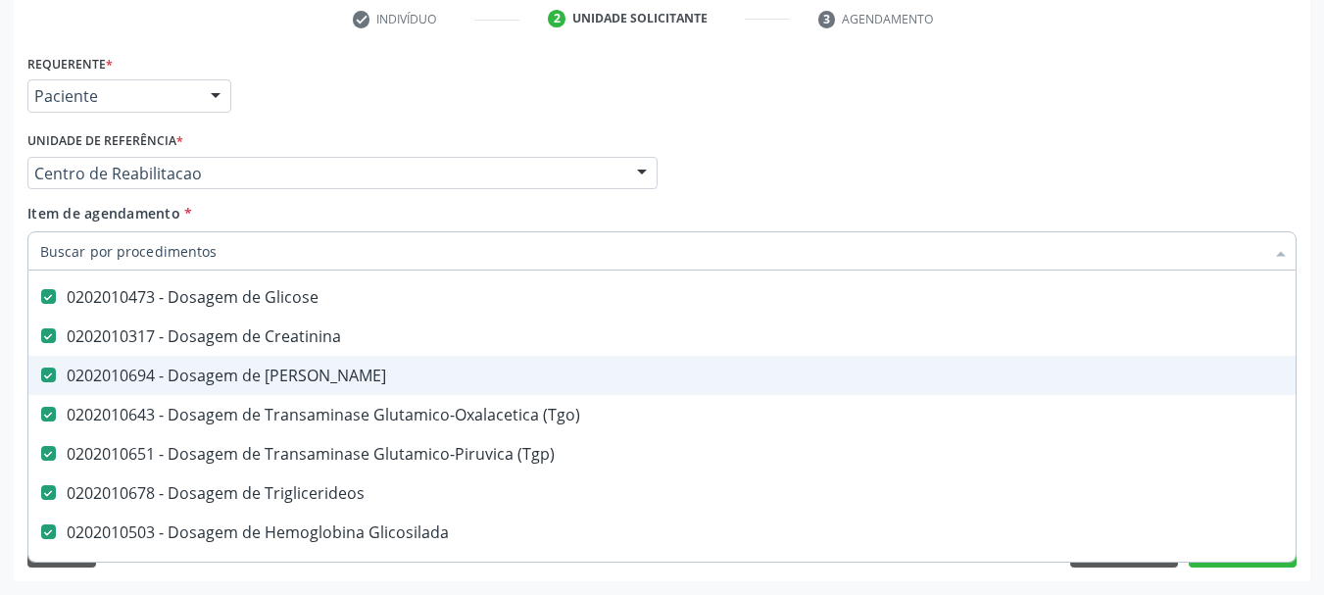
scroll to position [196, 0]
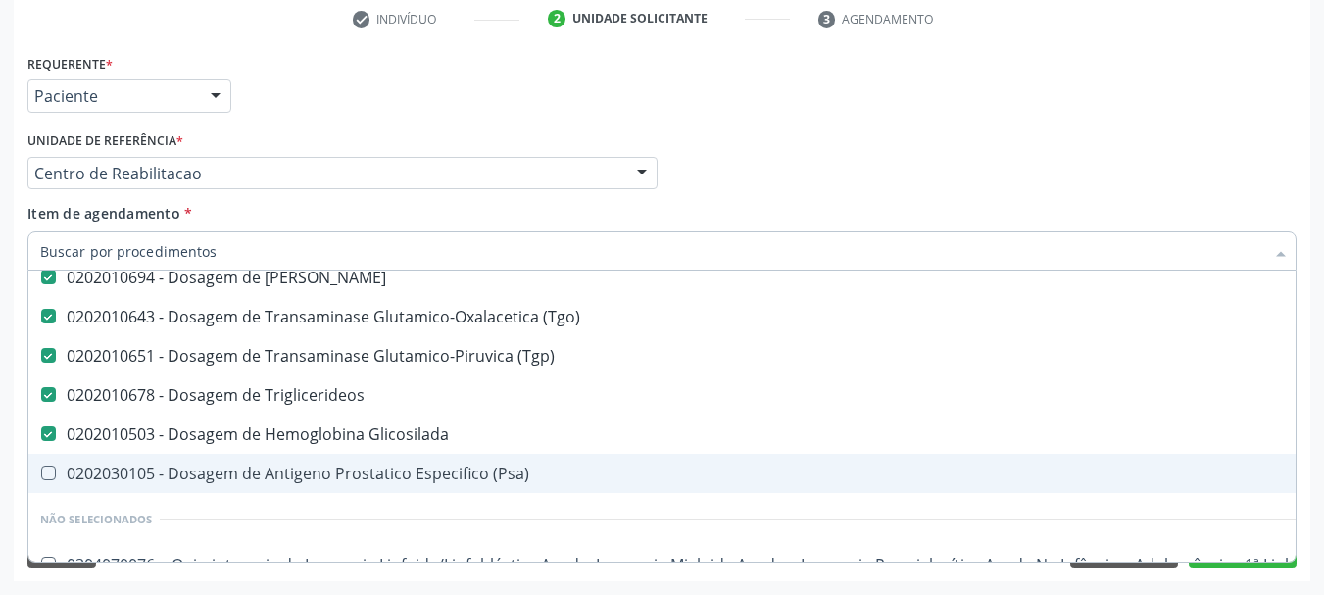
click at [280, 470] on div "0202030105 - Dosagem de Antigeno Prostatico Especifico (Psa)" at bounding box center [803, 474] width 1526 height 16
checkbox \(Psa\) "true"
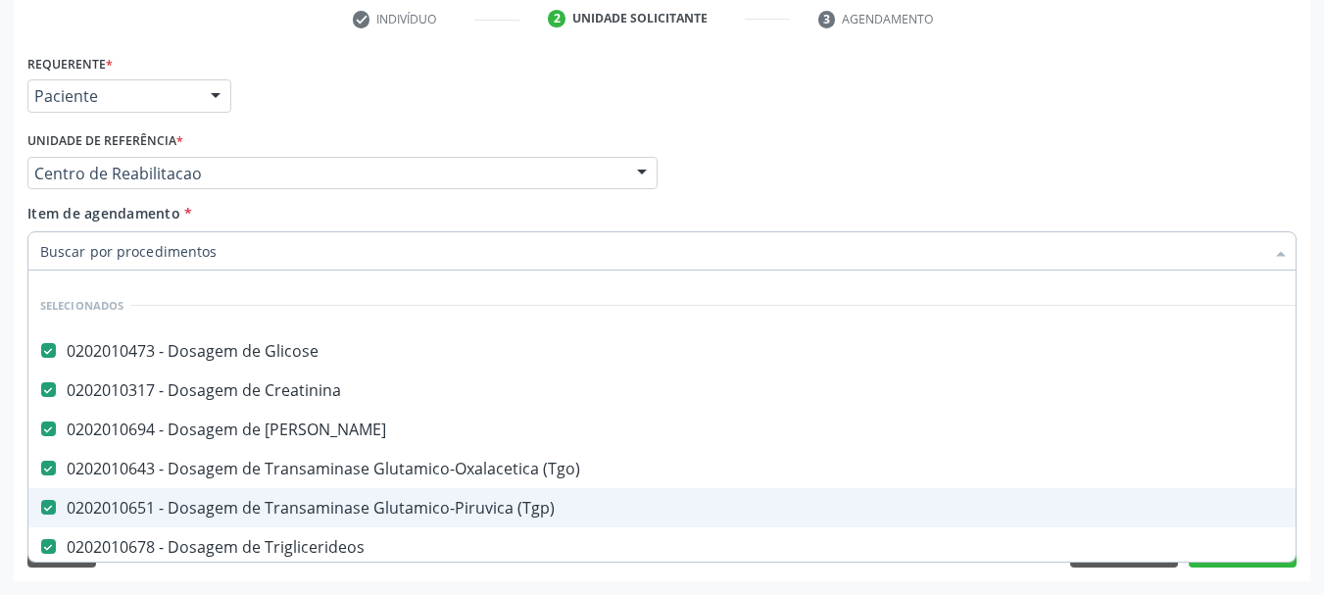
scroll to position [0, 0]
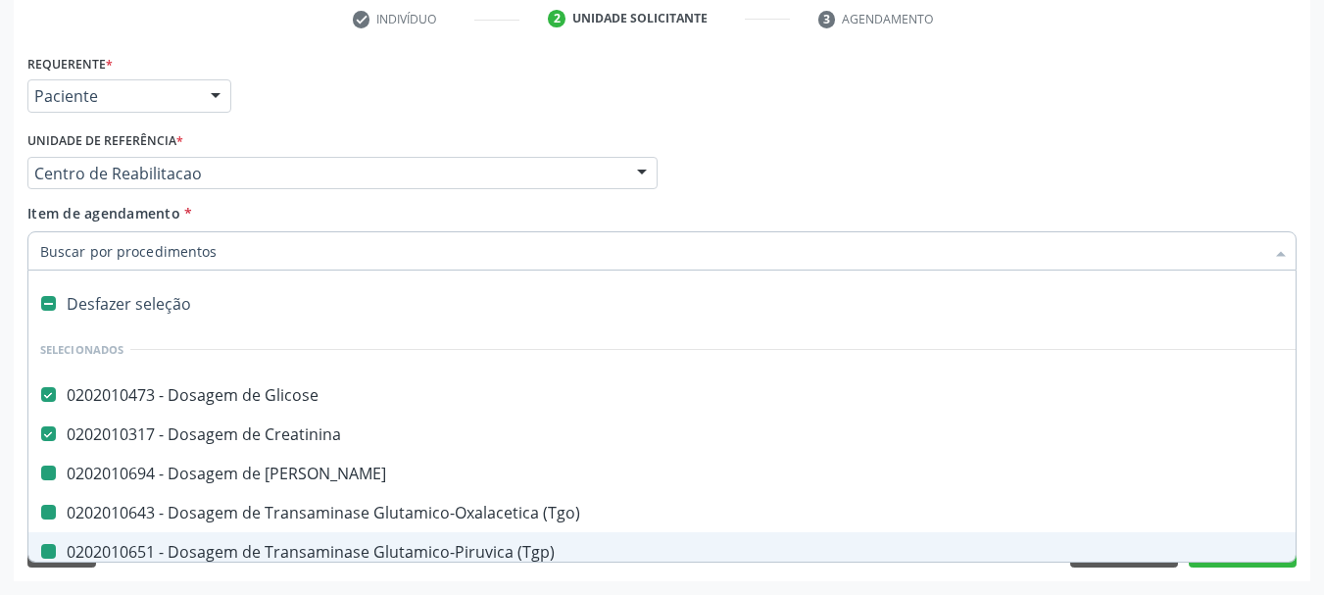
type input "H"
checkbox Ureia "false"
checkbox \(Tgo\) "false"
checkbox \(Tgp\) "false"
checkbox Triglicerideos "false"
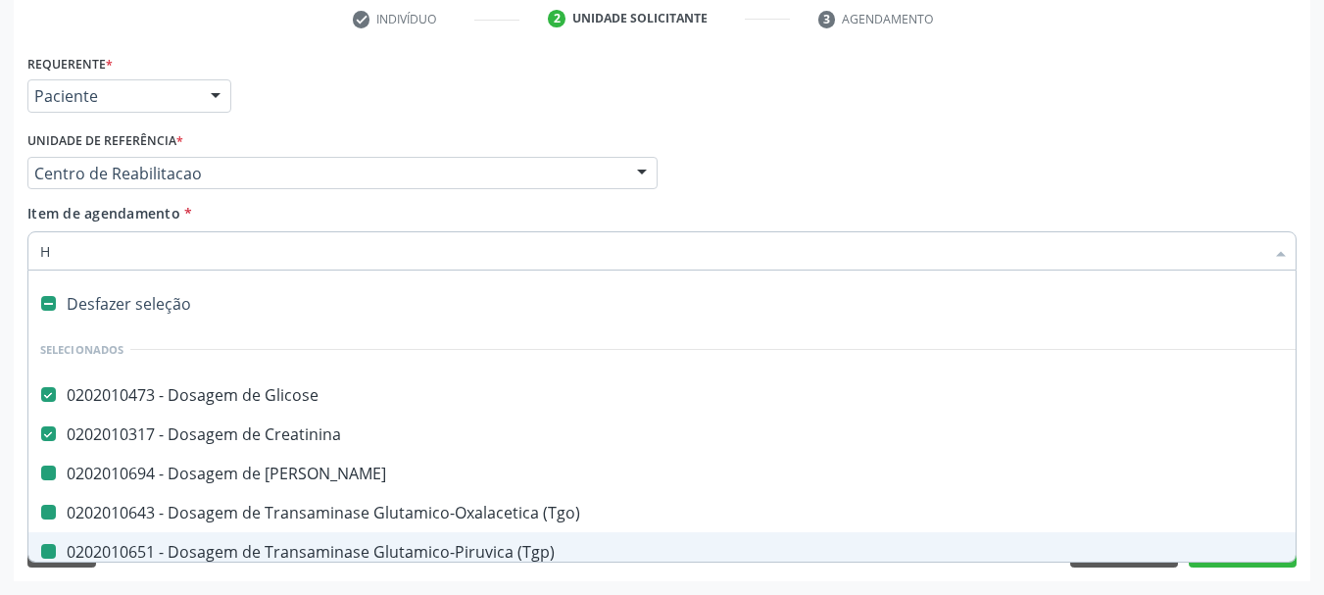
checkbox Glicosilada "false"
checkbox \(Psa\) "false"
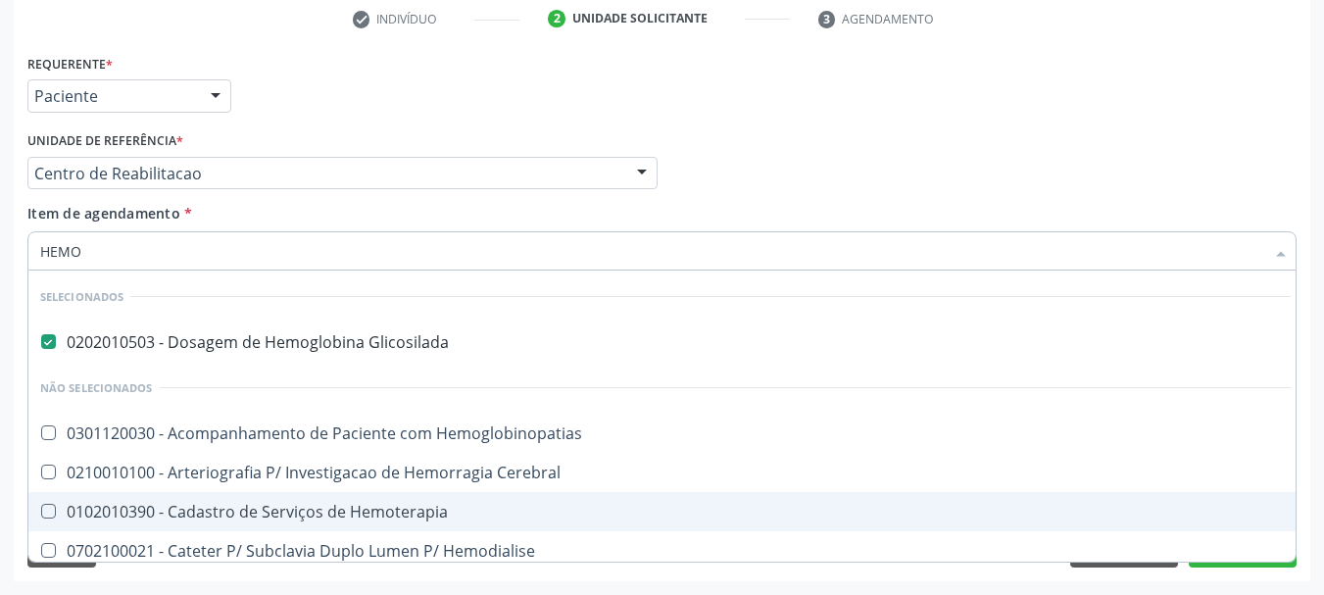
type input "HEMOG"
checkbox Glicosilada "false"
type input "HEMOGR"
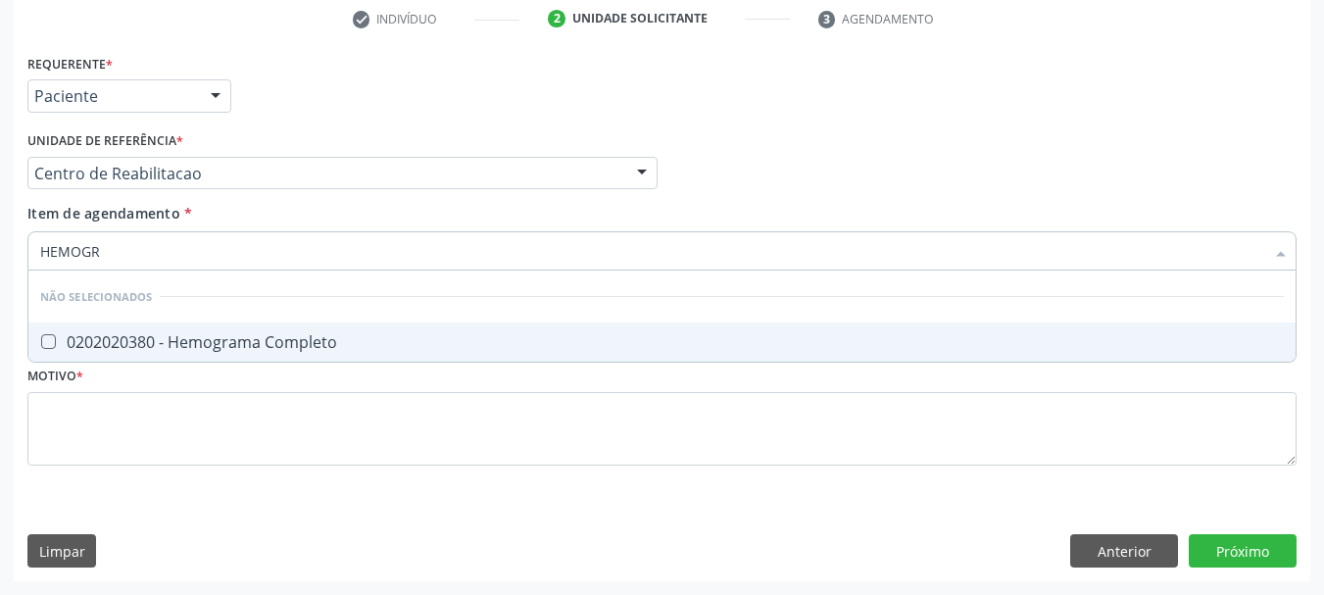
drag, startPoint x: 77, startPoint y: 348, endPoint x: 111, endPoint y: 292, distance: 65.1
click at [78, 347] on div "0202020380 - Hemograma Completo" at bounding box center [662, 342] width 1244 height 16
checkbox Completo "true"
click at [138, 246] on input "HEMOGR" at bounding box center [652, 250] width 1224 height 39
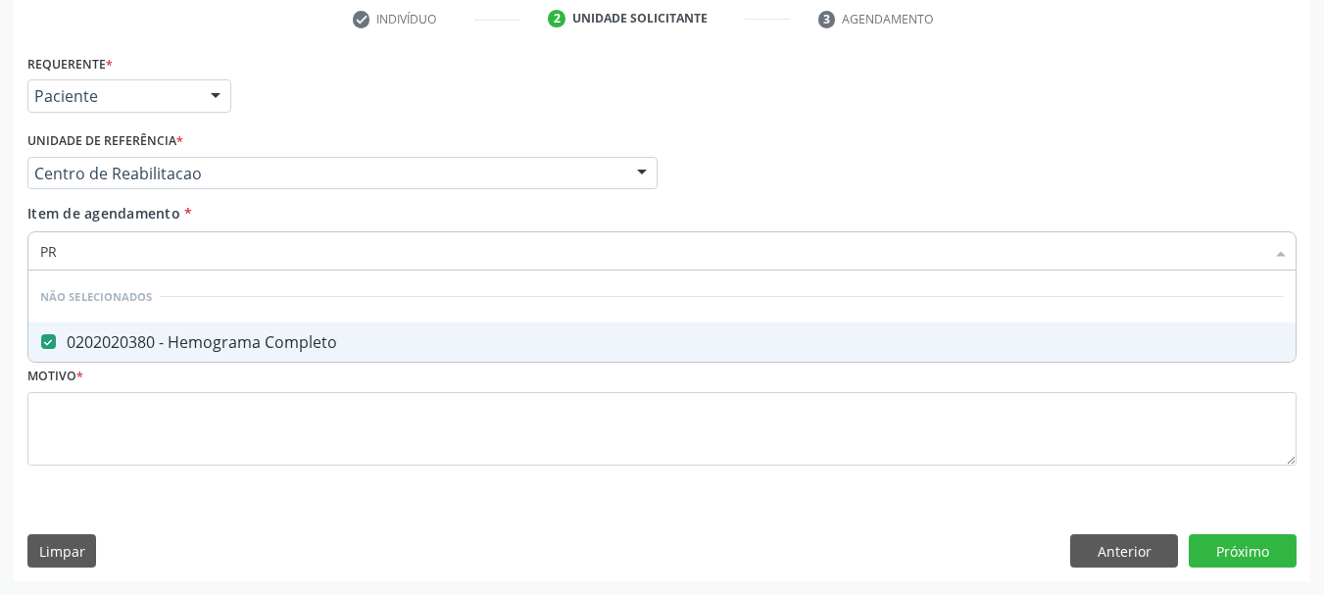
type input "PRO"
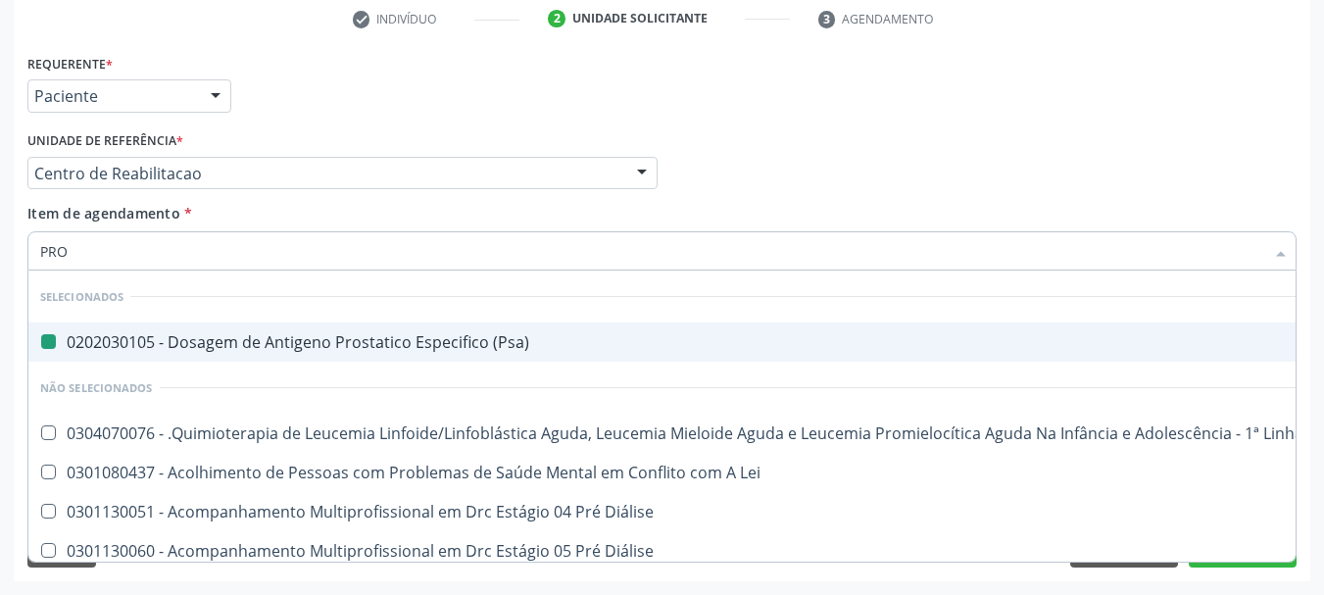
checkbox \(Psa\) "false"
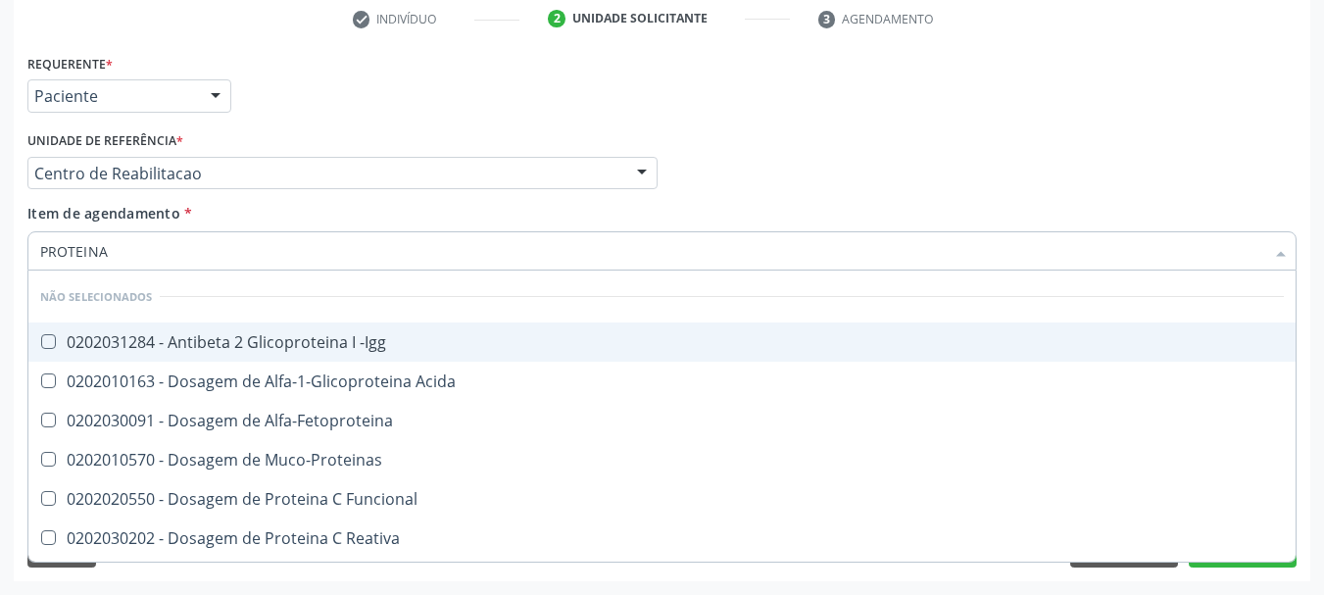
type input "PROTEINA C"
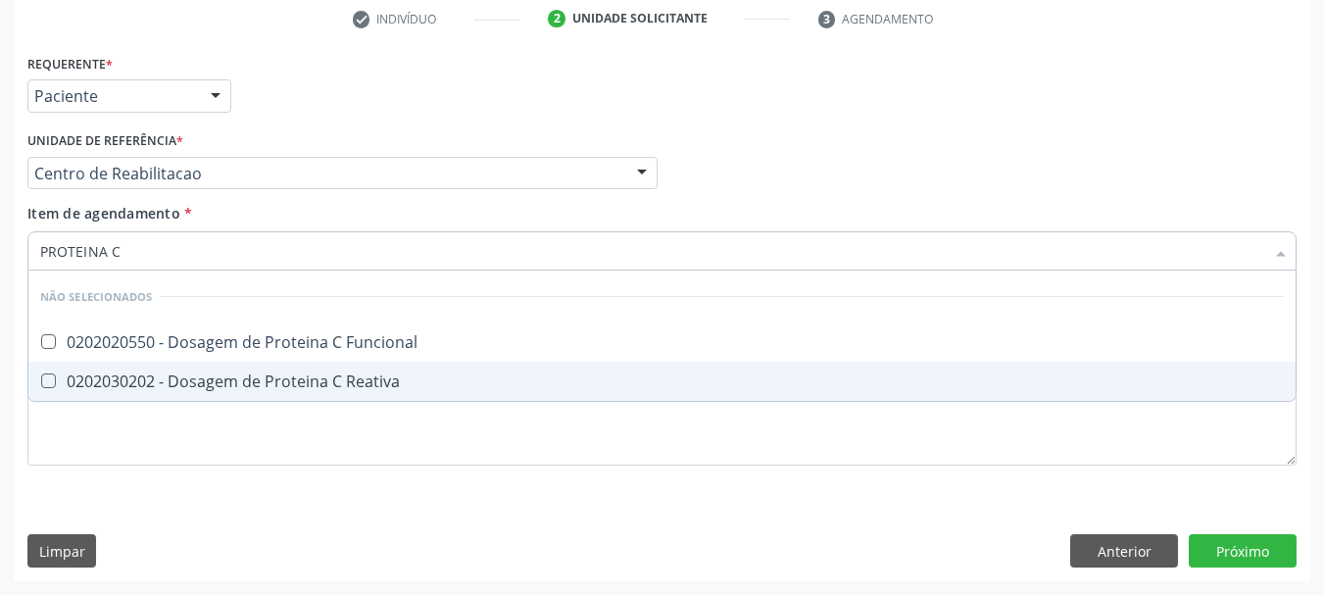
click at [227, 376] on div "0202030202 - Dosagem de Proteina C Reativa" at bounding box center [662, 381] width 1244 height 16
checkbox Reativa "true"
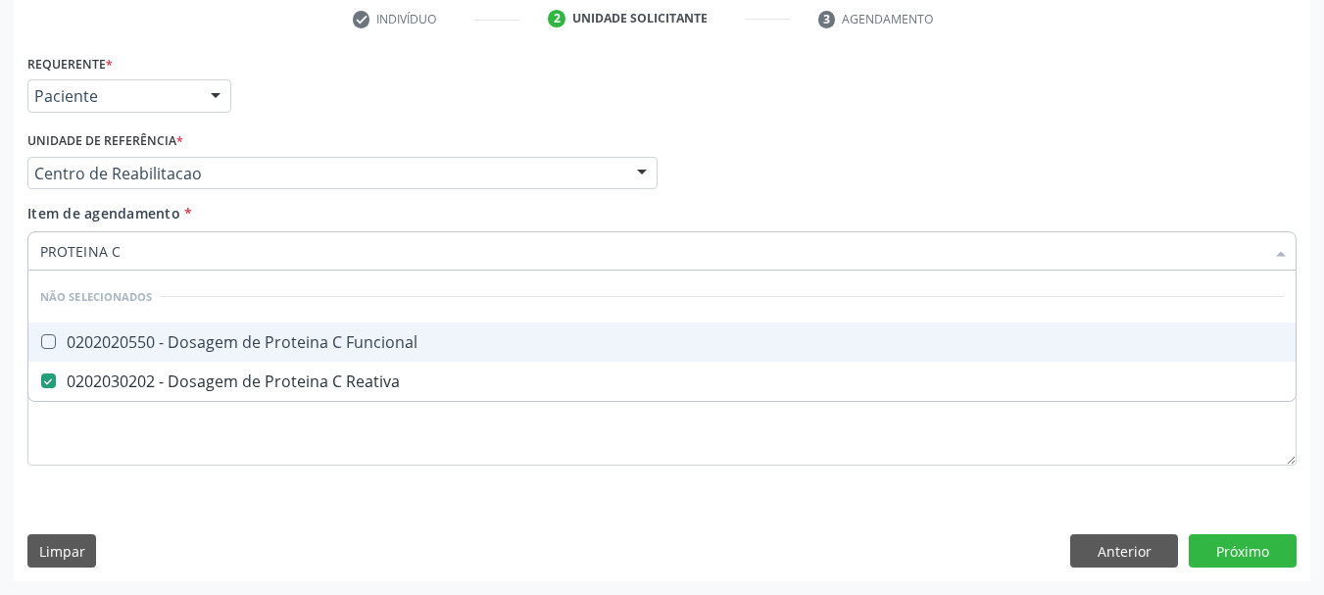
click at [193, 260] on input "PROTEINA C" at bounding box center [652, 250] width 1224 height 39
type input "A"
checkbox Funcional "true"
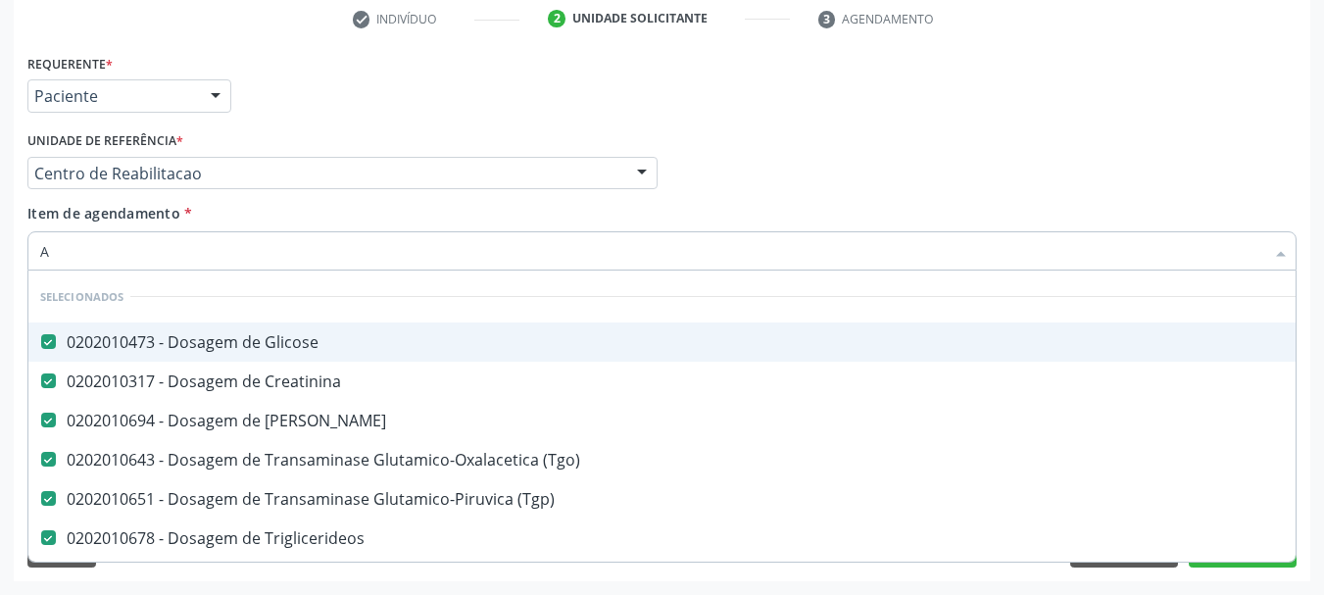
type input "AN"
checkbox Glicose "false"
type input "ANA"
checkbox Creatinina "false"
checkbox Ureia "false"
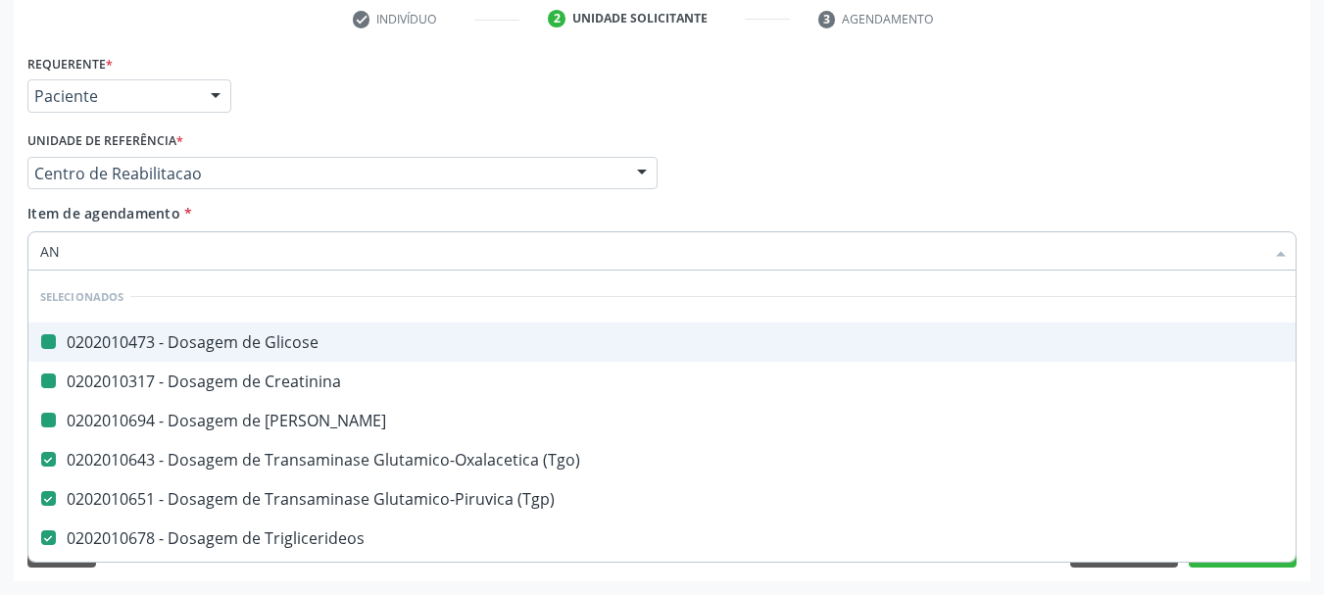
checkbox \(Tgp\) "false"
checkbox Triglicerideos "false"
checkbox Glicosilada "false"
checkbox \(Psa\) "false"
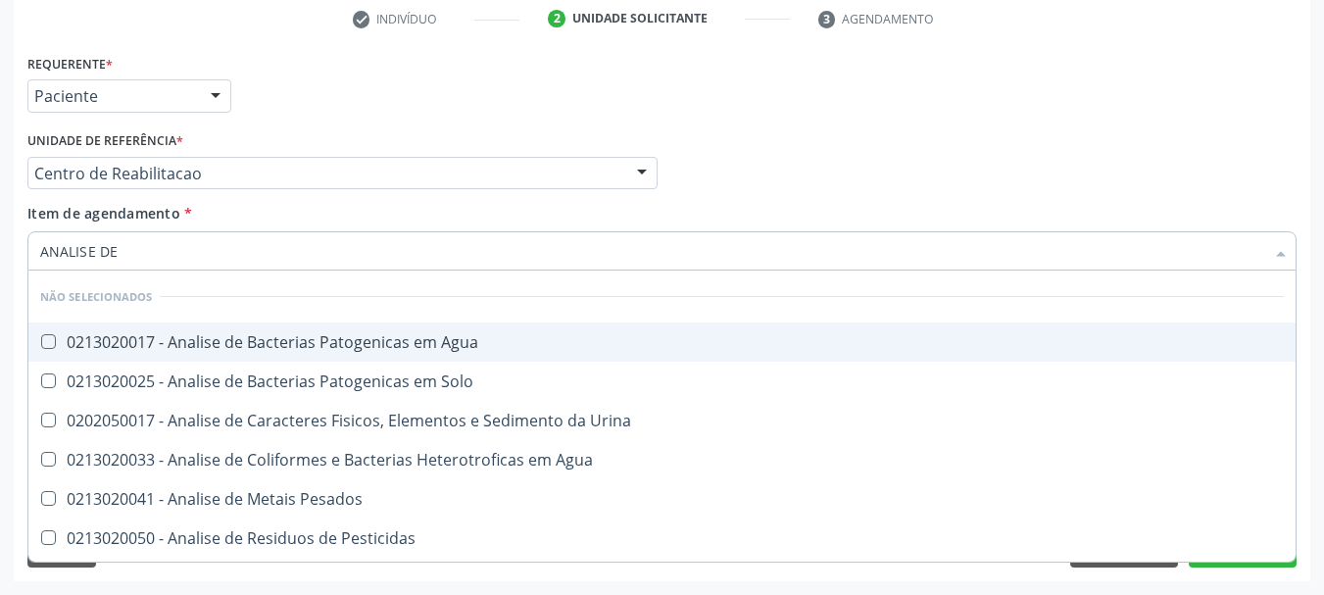
type input "ANALISE DE C"
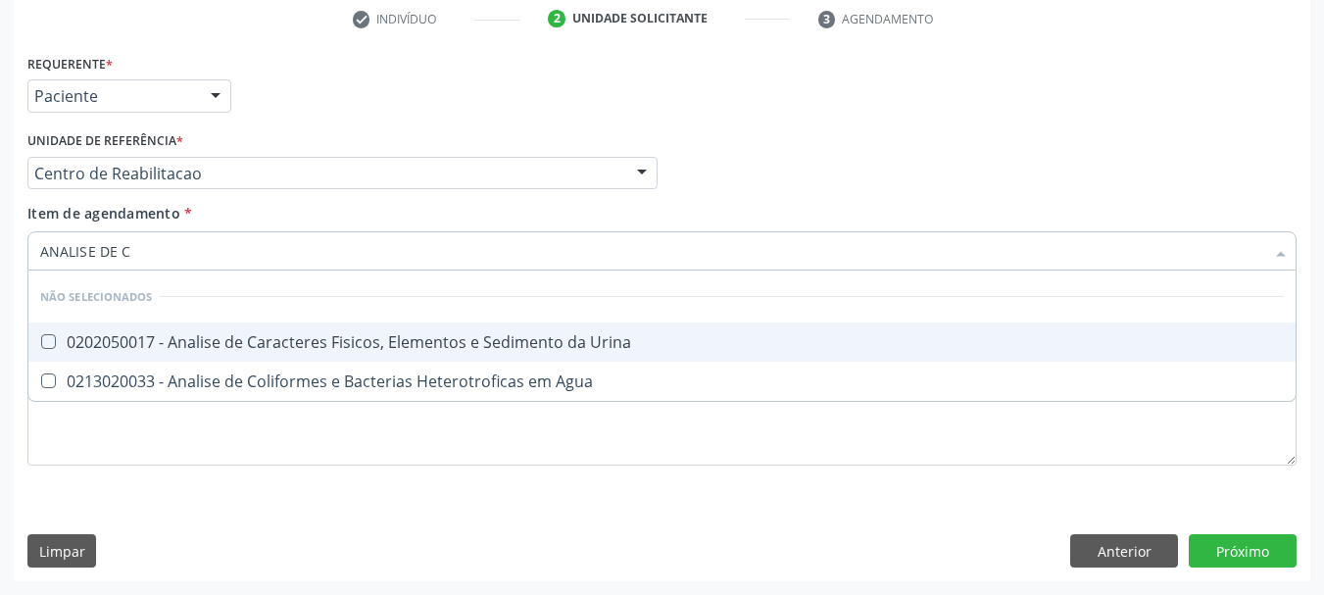
click at [259, 326] on span "0202050017 - Analise de Caracteres Fisicos, Elementos e Sedimento da Urina" at bounding box center [661, 341] width 1267 height 39
checkbox Urina "true"
click at [218, 261] on input "ANALISE DE C" at bounding box center [652, 250] width 1224 height 39
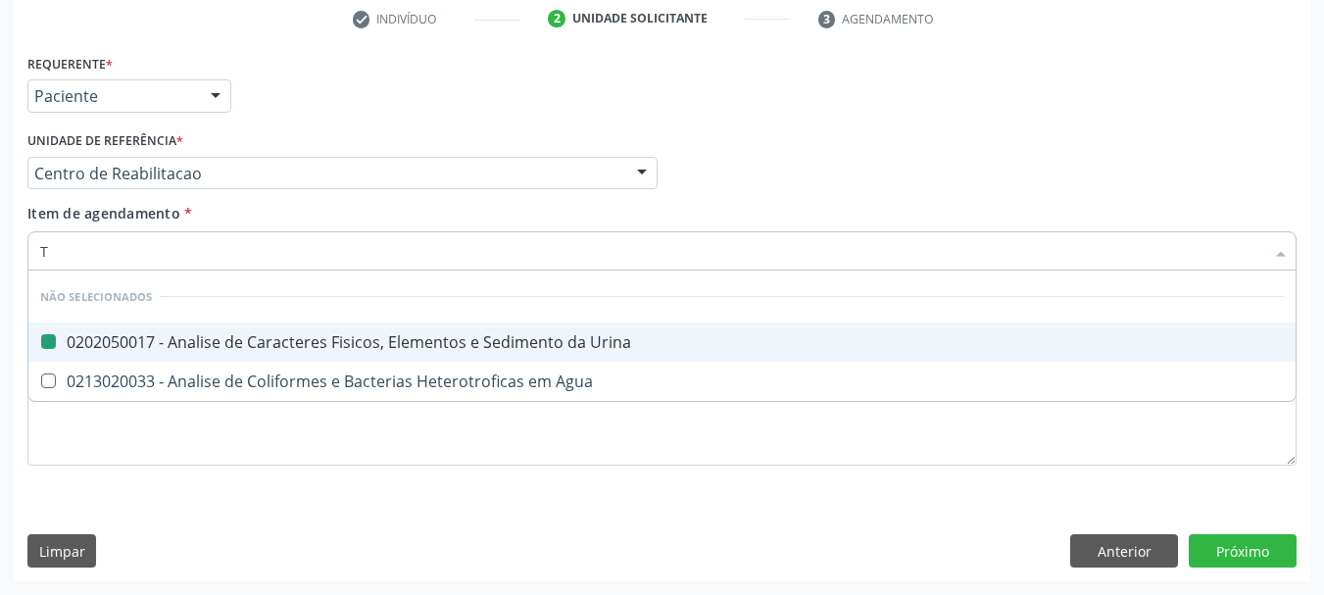
type input "TE"
checkbox Urina "false"
checkbox Agua "false"
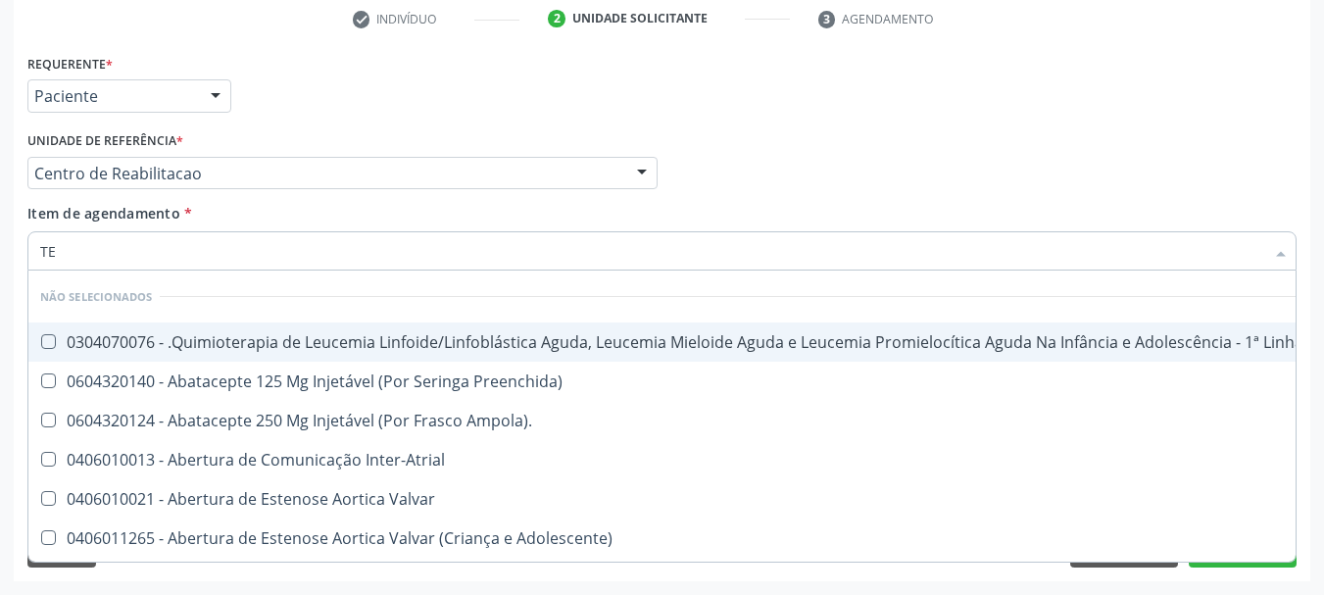
type input "TEM"
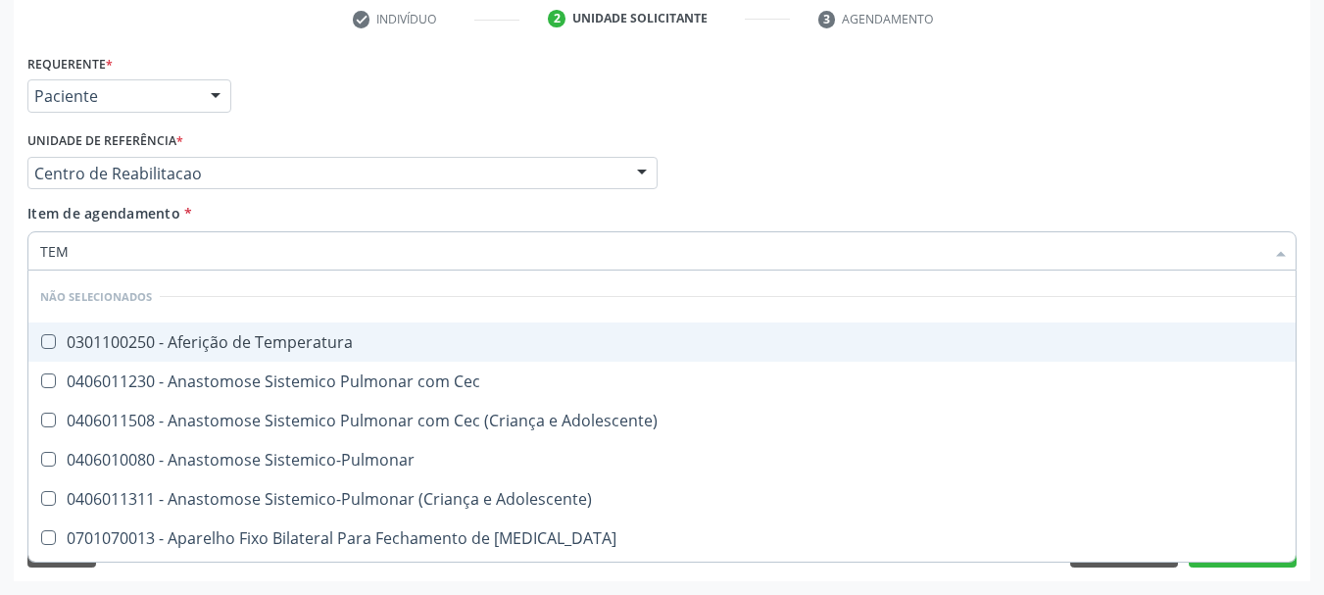
checkbox Coils "false"
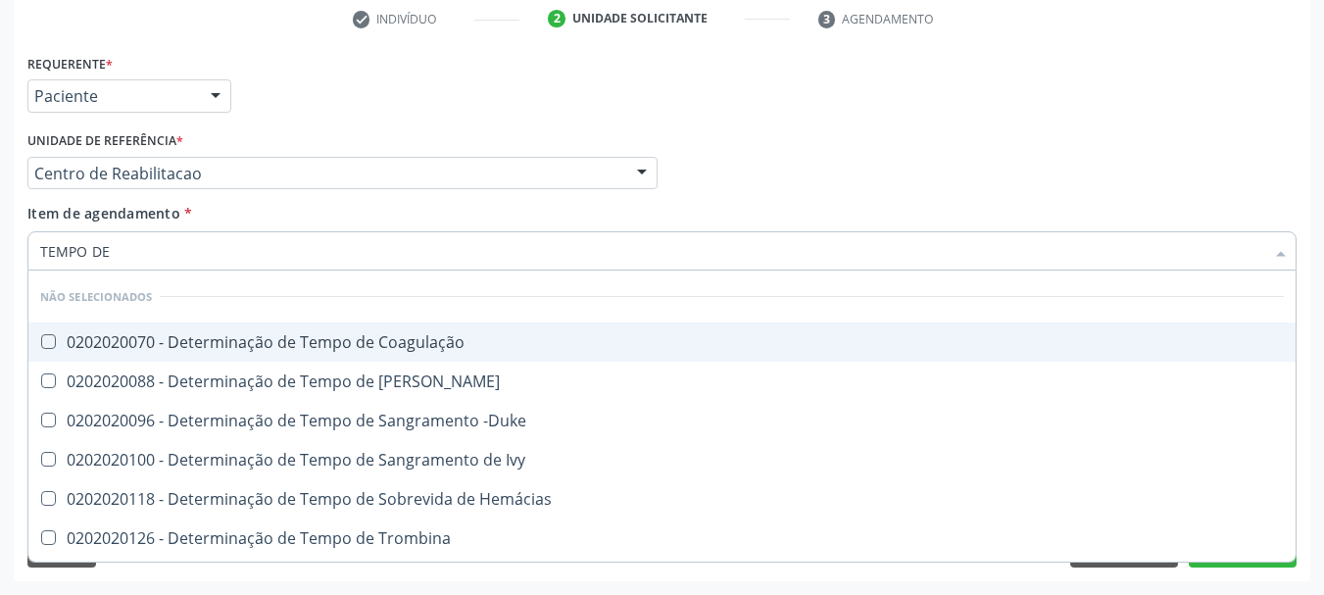
type input "TEMPO DE C"
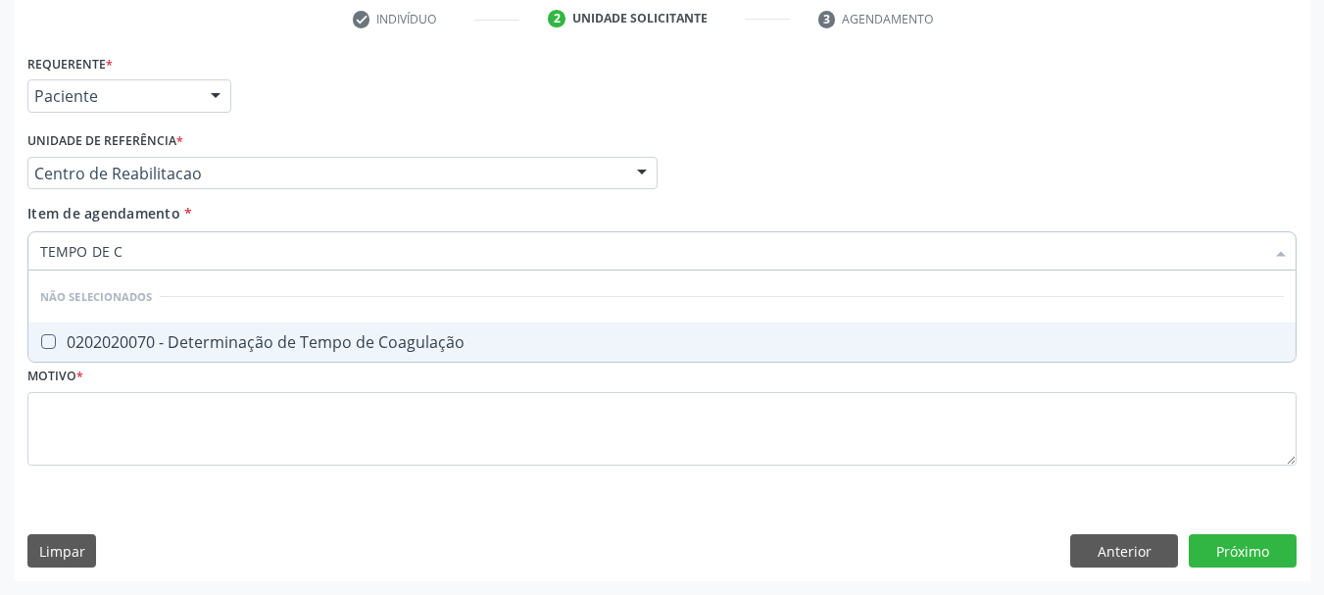
click at [179, 356] on span "0202020070 - Determinação de Tempo de Coagulação" at bounding box center [661, 341] width 1267 height 39
checkbox Coagulação "true"
click at [169, 261] on input "TEMPO DE C" at bounding box center [652, 250] width 1224 height 39
click at [172, 254] on input "TEMPO DE C" at bounding box center [652, 250] width 1224 height 39
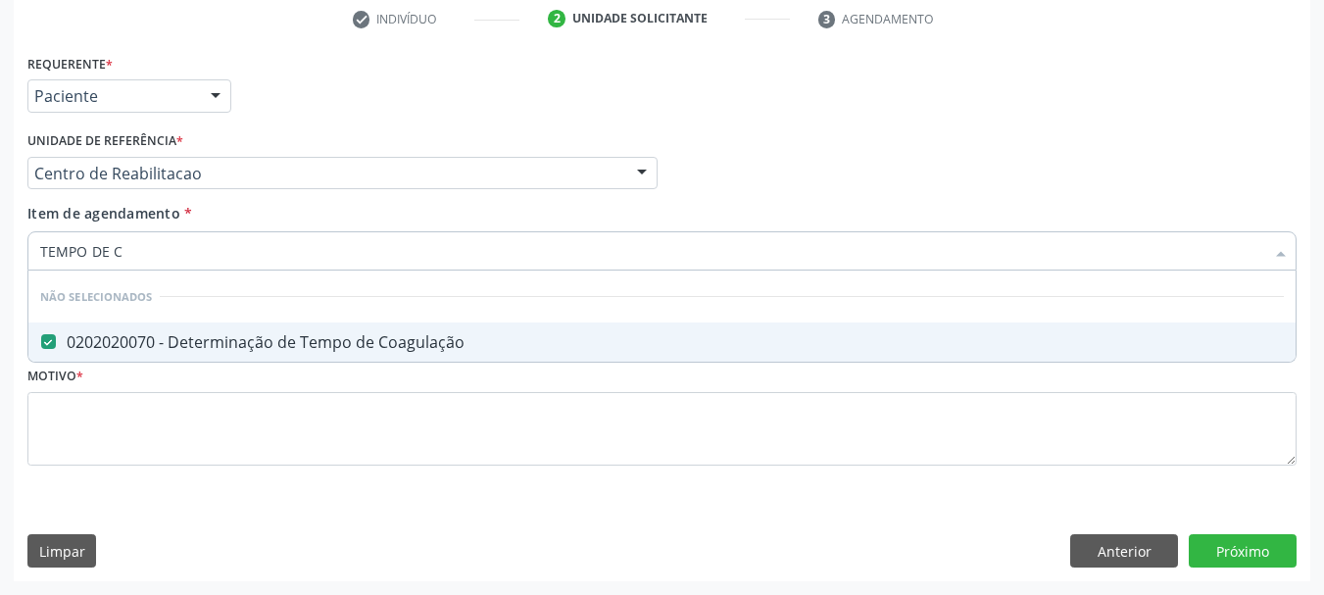
type input "T"
checkbox Coagulação "false"
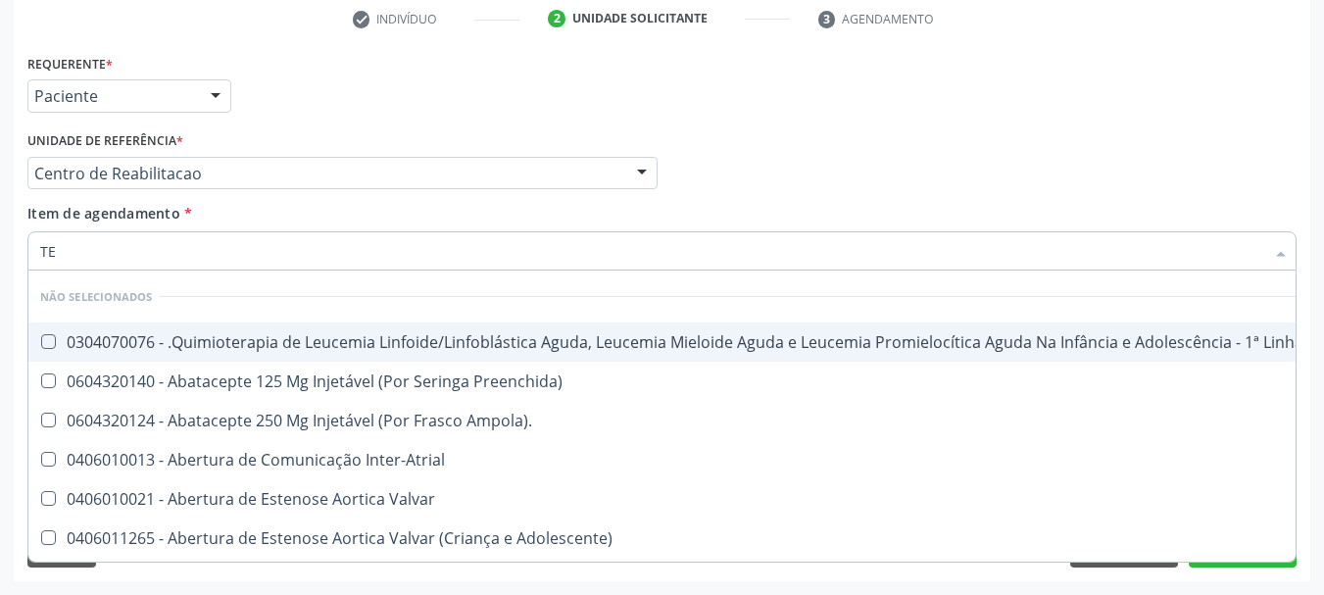
type input "TEM"
checkbox Bloco "true"
checkbox Urina "false"
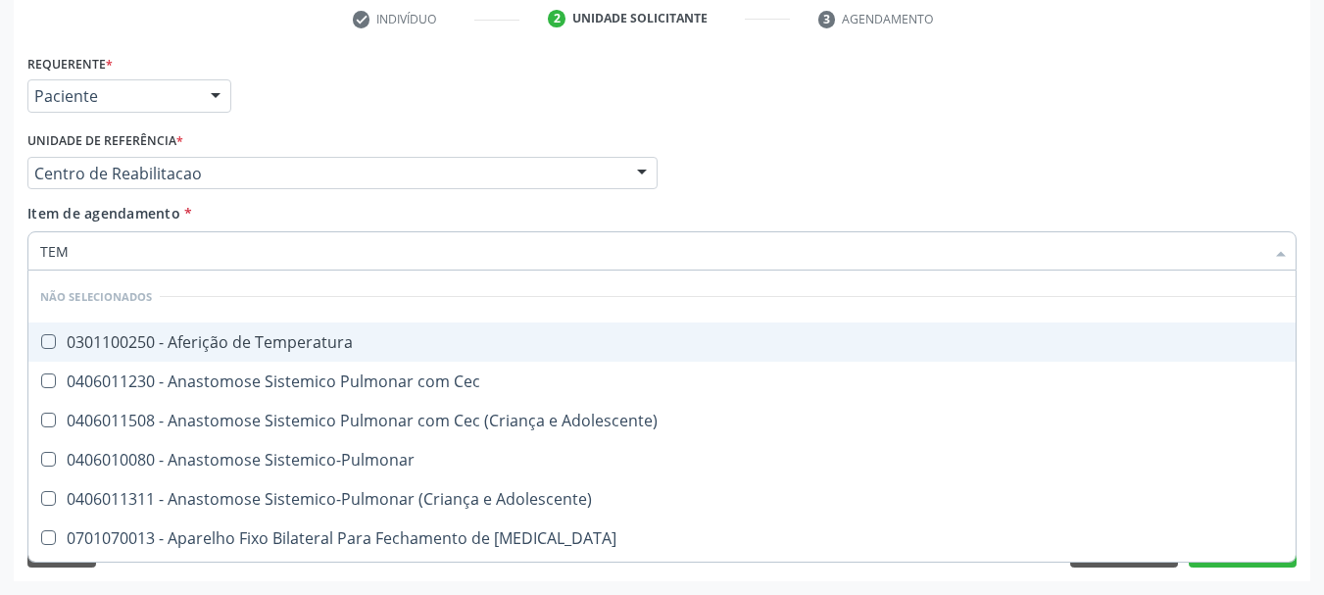
type input "TEMP"
checkbox Chagas\ "true"
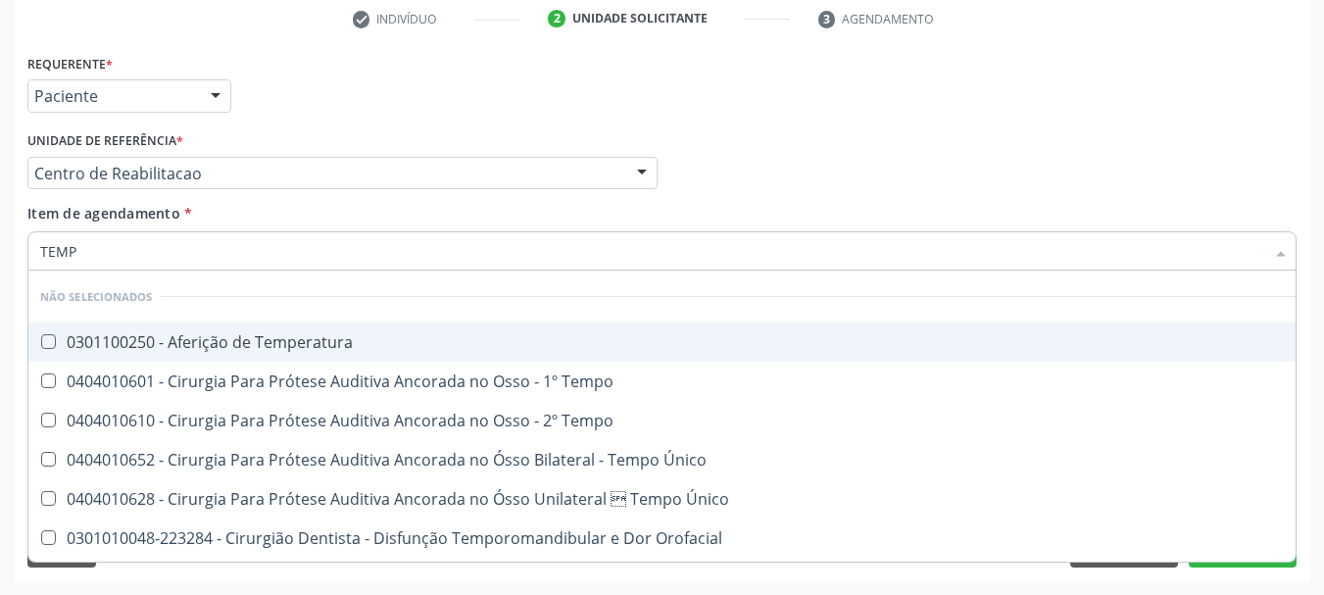
type input "TEMPO"
checkbox Tempo\) "true"
checkbox Coagulação "false"
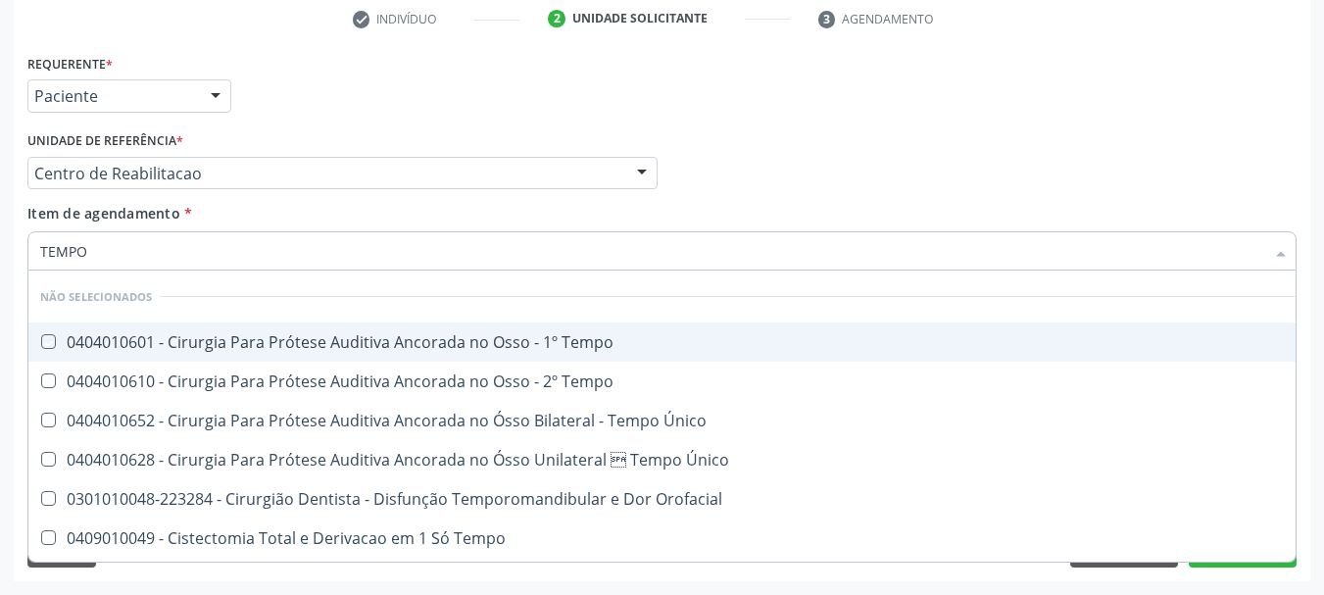
type input "TEMPO D"
checkbox Tempo "true"
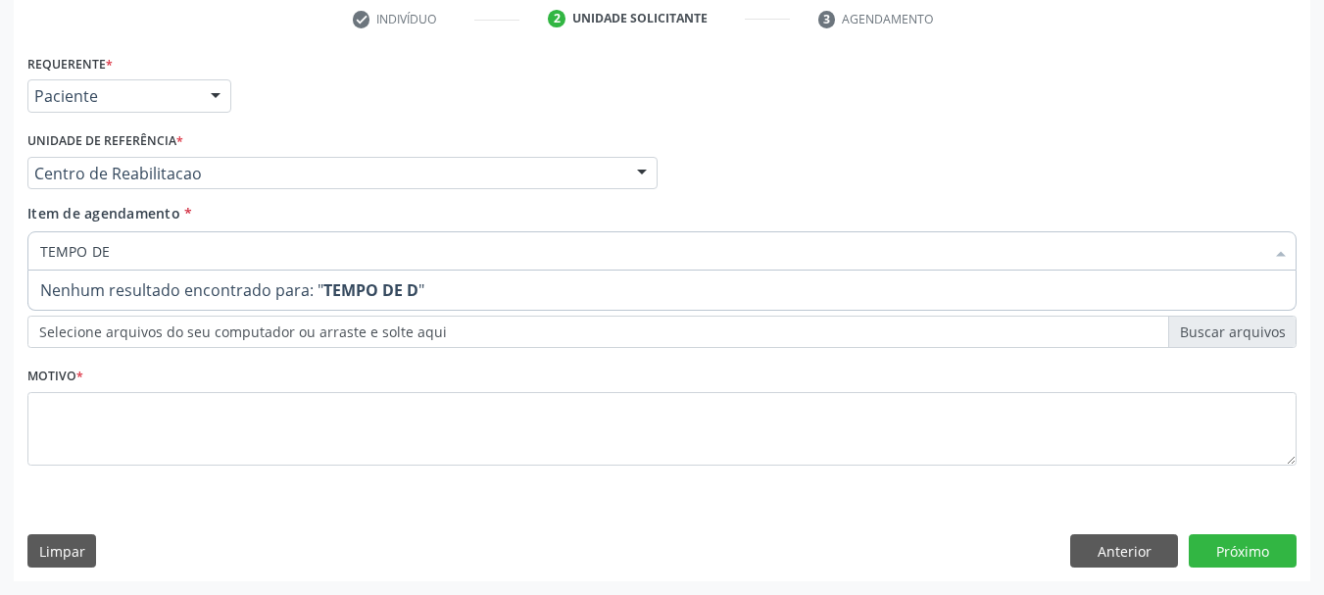
type input "TEMPO DE S"
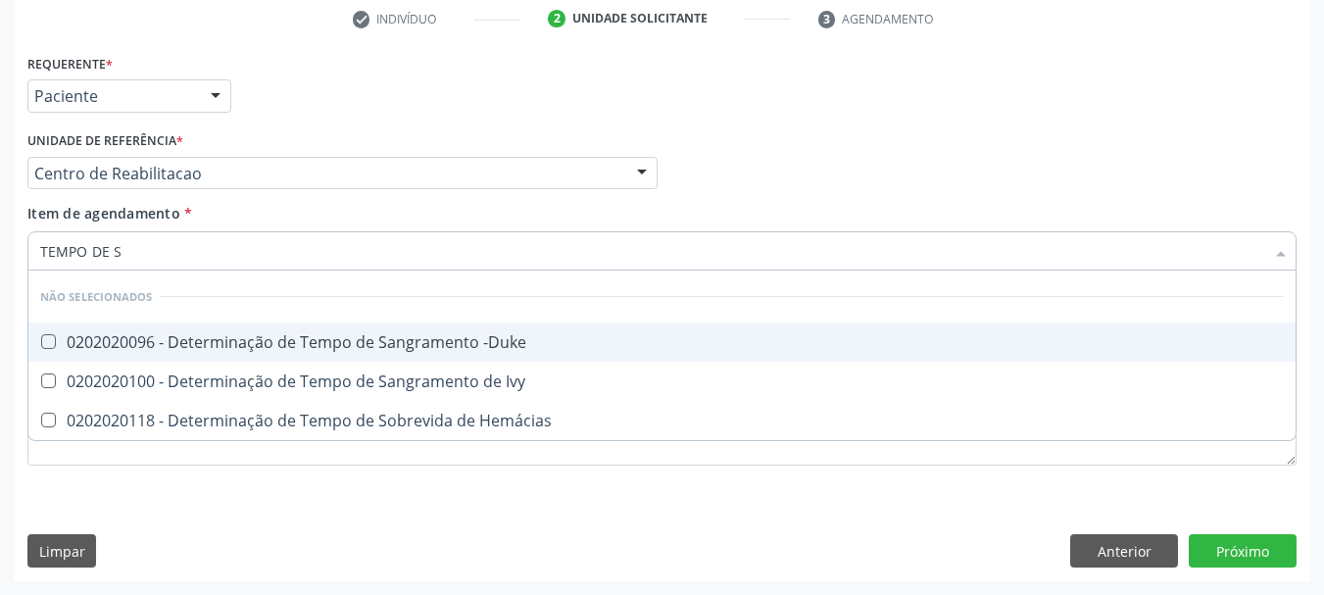
click at [180, 350] on div "0202020096 - Determinação de Tempo de Sangramento -Duke" at bounding box center [662, 342] width 1244 height 16
checkbox -Duke "true"
click at [135, 258] on input "TEMPO DE S" at bounding box center [652, 250] width 1224 height 39
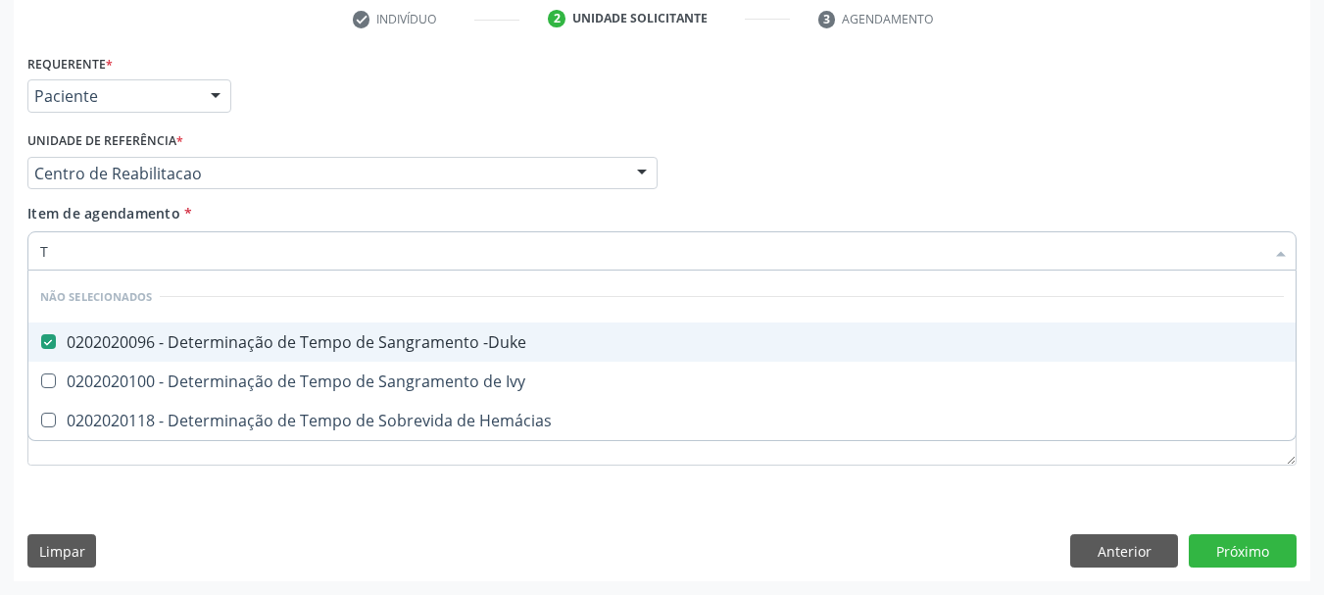
type input "TA"
checkbox Ivy "true"
checkbox Hemácias "true"
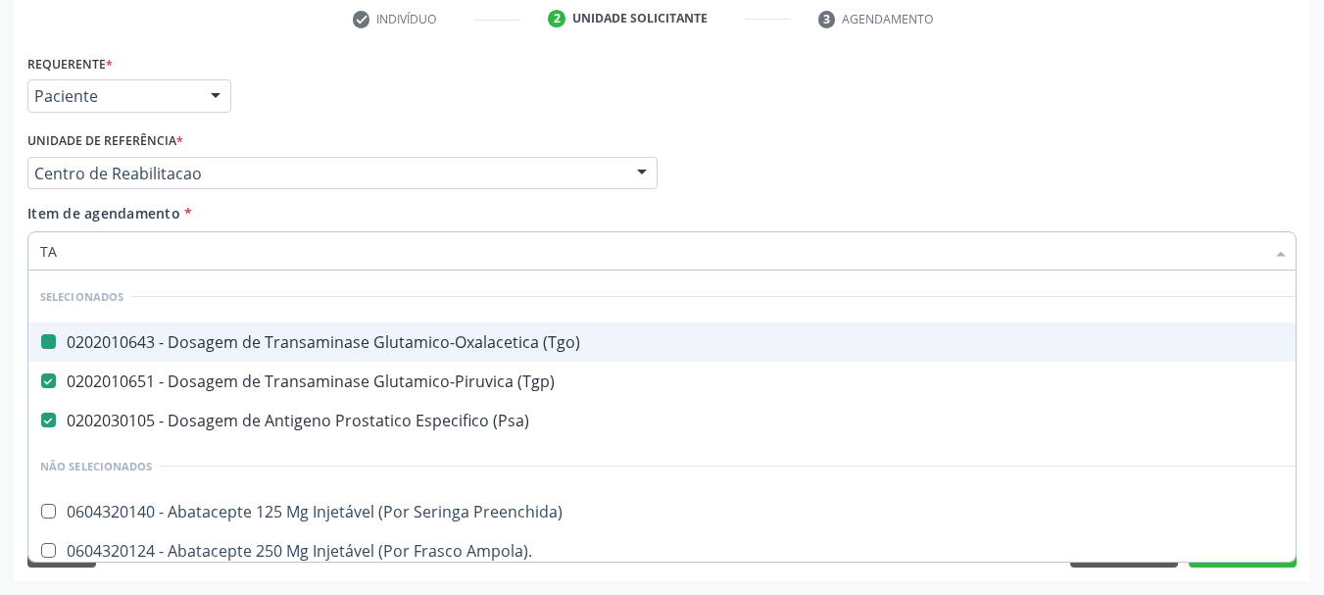
type input "TAP"
checkbox \(Tgo\) "false"
checkbox \(Tgp\) "false"
checkbox \(Psa\) "false"
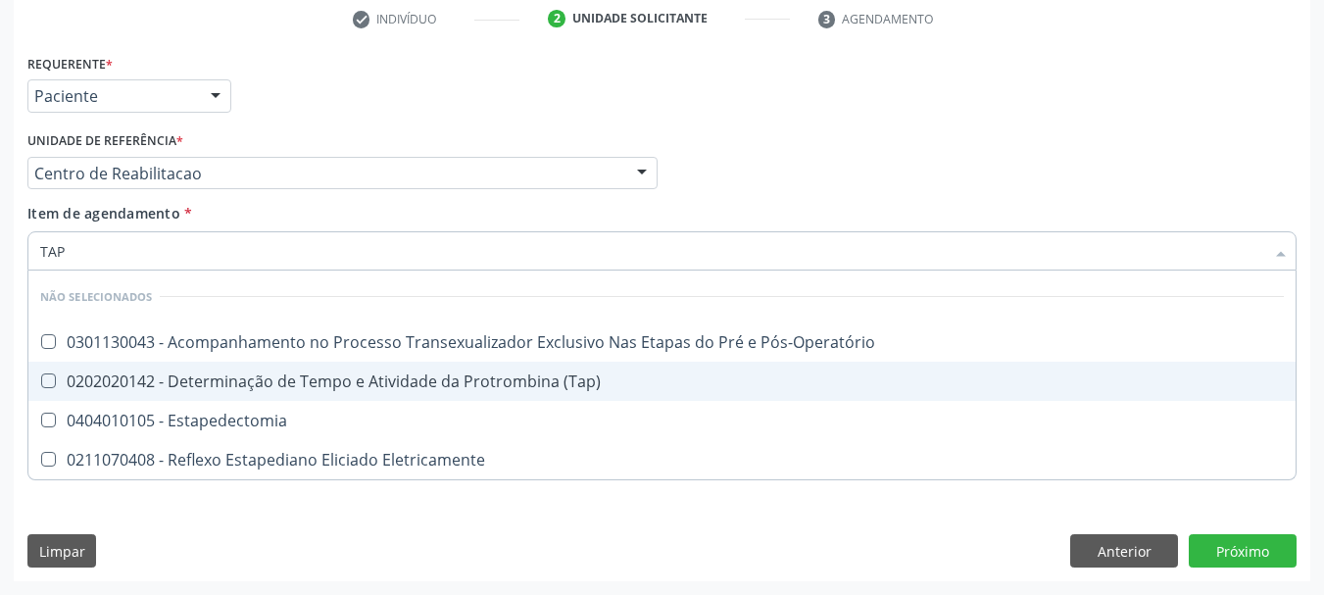
click at [154, 376] on div "0202020142 - Determinação de Tempo e Atividade da Protrombina (Tap)" at bounding box center [662, 381] width 1244 height 16
checkbox \(Tap\) "true"
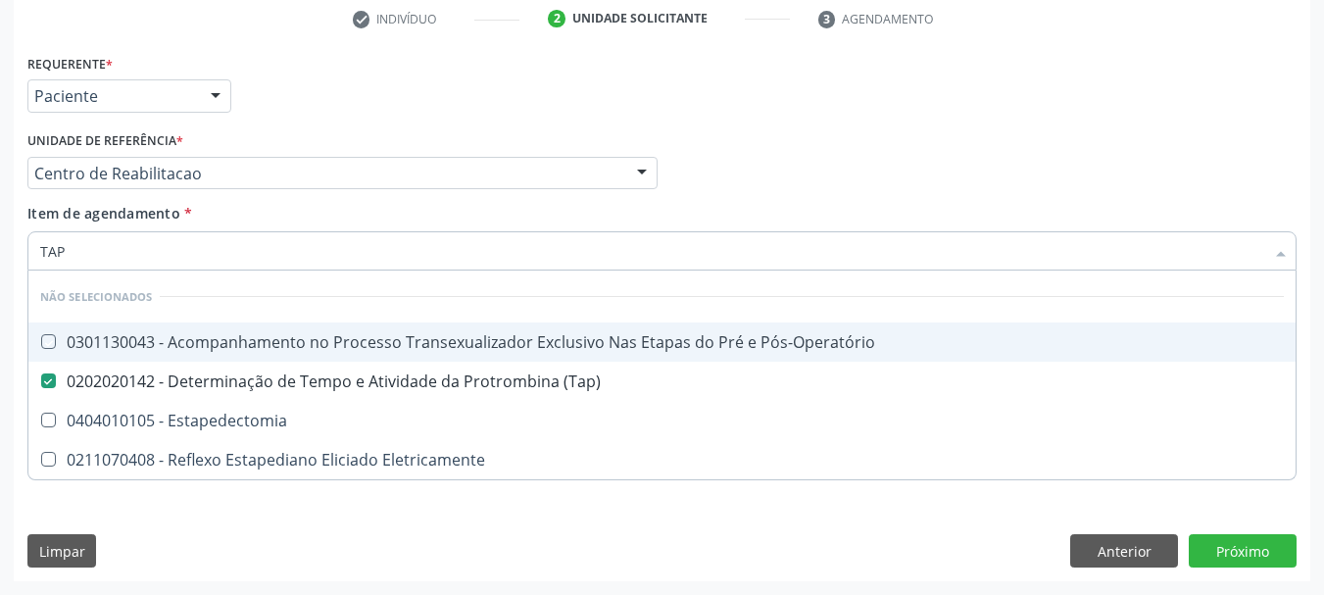
click at [573, 115] on div "Requerente * Paciente Profissional de Saúde Paciente Nenhum resultado encontrad…" at bounding box center [662, 87] width 1279 height 76
checkbox Pós-Operatório "true"
checkbox Estapedectomia "true"
checkbox Eletricamente "true"
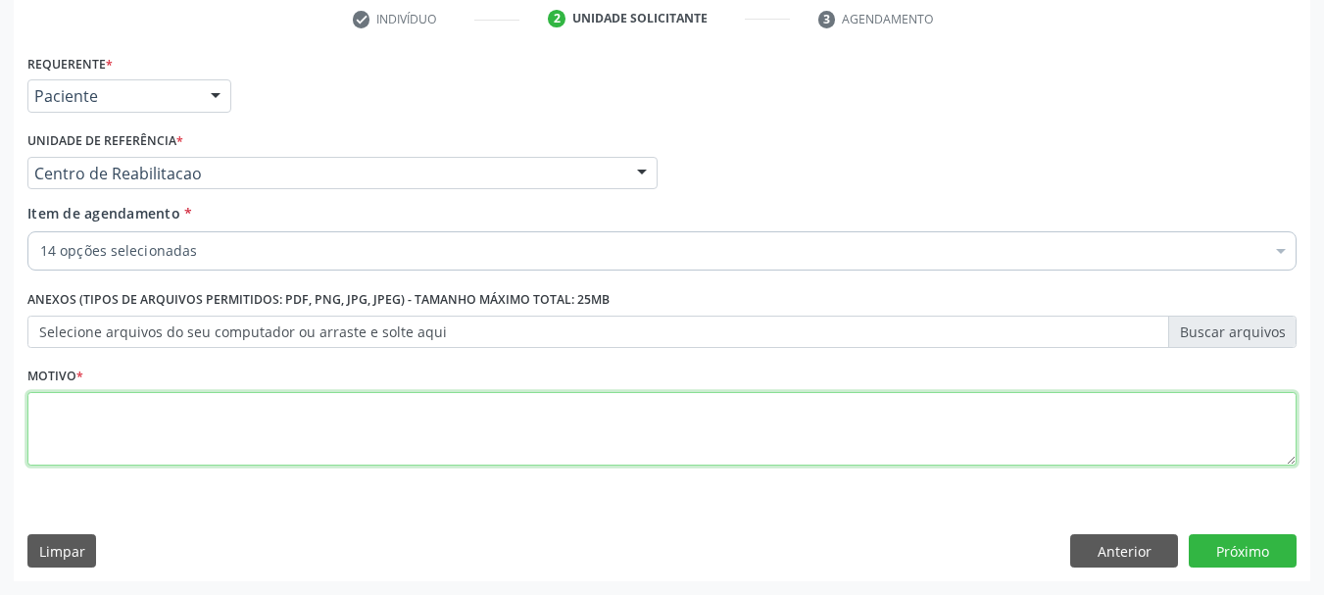
click at [192, 420] on textarea at bounding box center [661, 429] width 1269 height 74
type textarea "A"
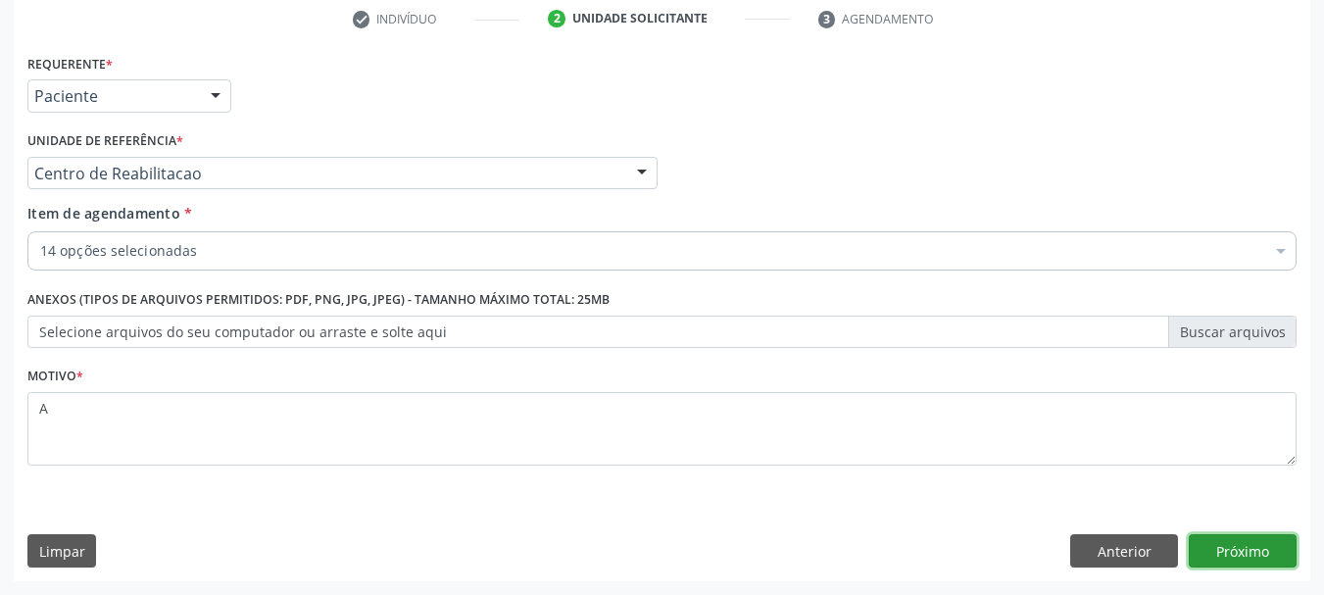
click at [1251, 546] on button "Próximo" at bounding box center [1243, 550] width 108 height 33
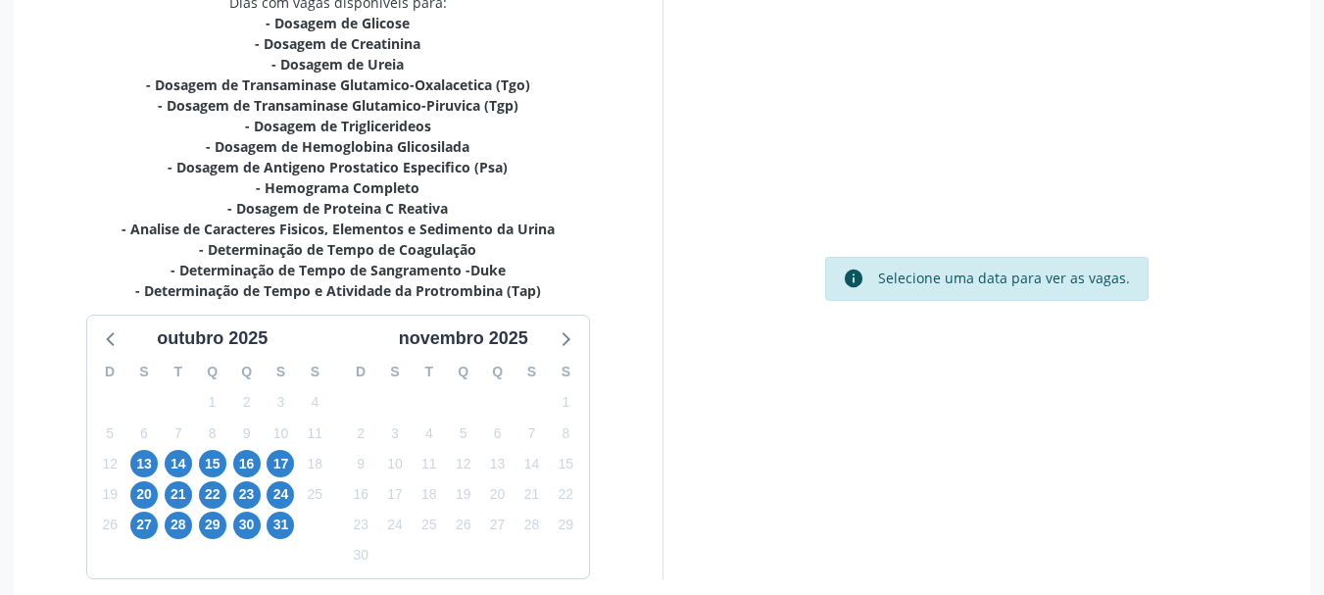
scroll to position [474, 0]
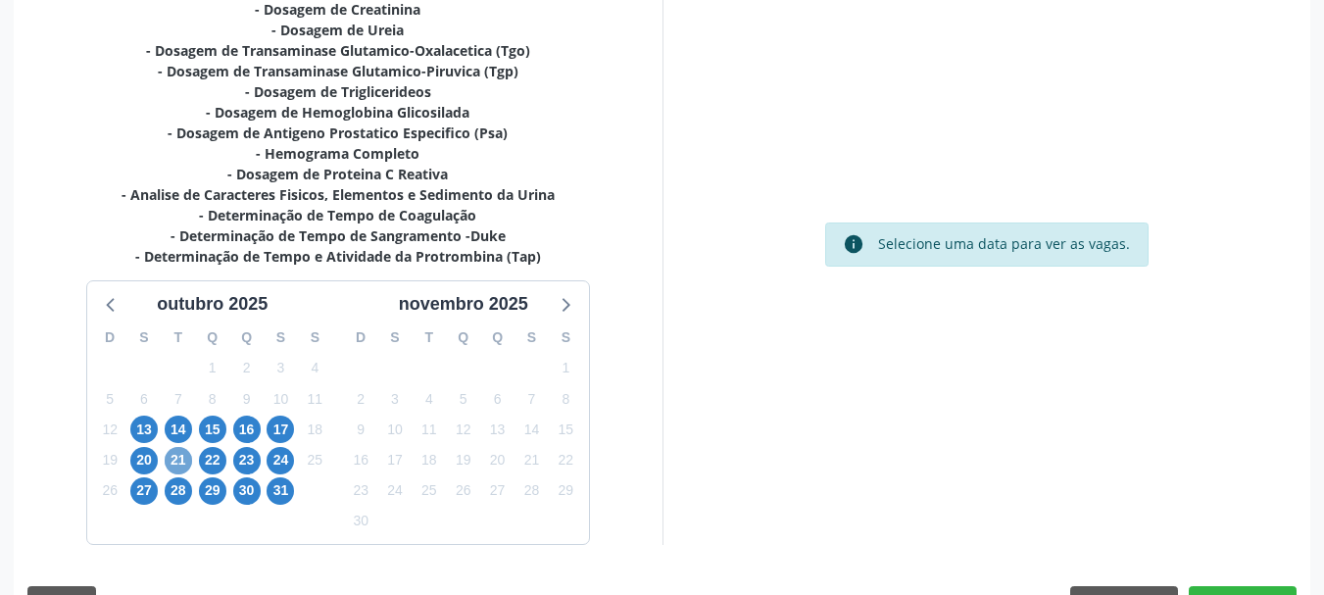
click at [181, 461] on span "21" at bounding box center [178, 460] width 27 height 27
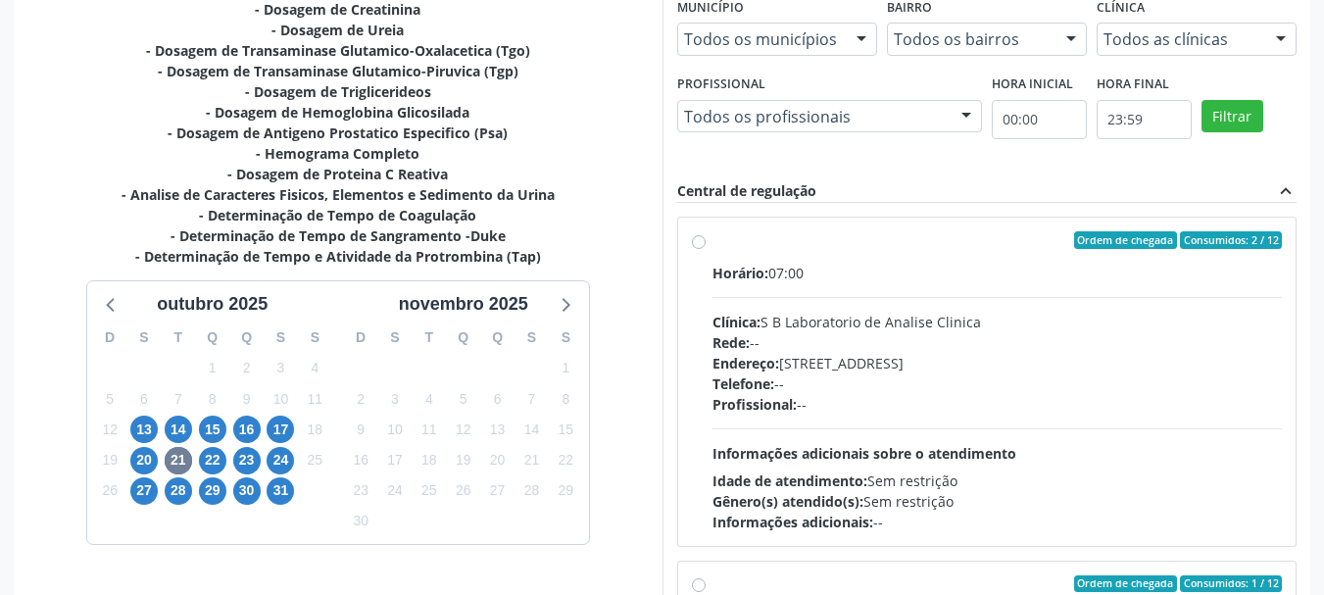
click at [782, 378] on div "Telefone: --" at bounding box center [998, 383] width 570 height 21
click at [706, 249] on input "Ordem de chegada Consumidos: 2 / 12 Horário: 07:00 Clínica: S B Laboratorio de …" at bounding box center [699, 240] width 14 height 18
radio input "true"
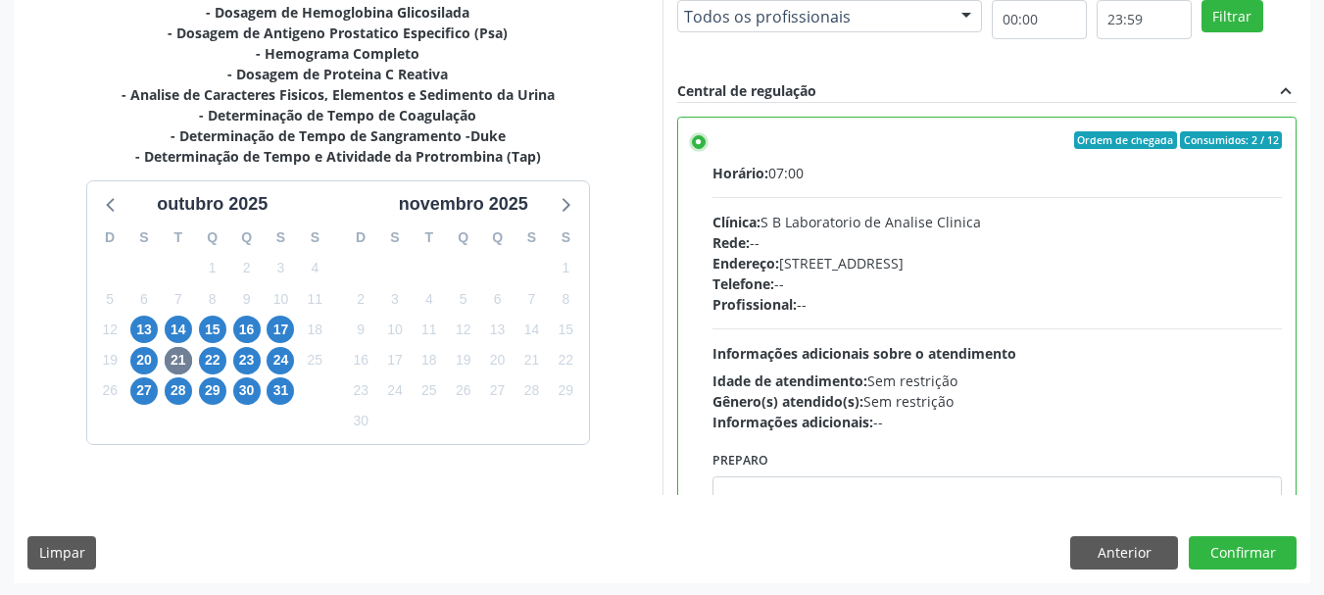
scroll to position [576, 0]
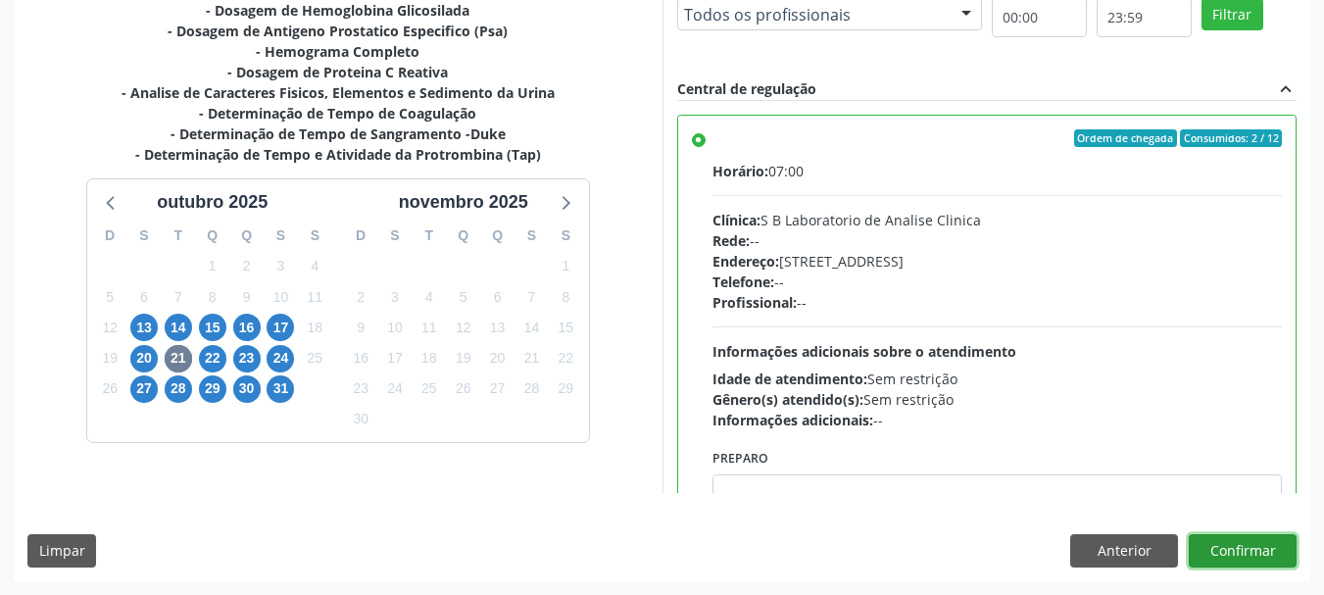
click at [1262, 556] on button "Confirmar" at bounding box center [1243, 550] width 108 height 33
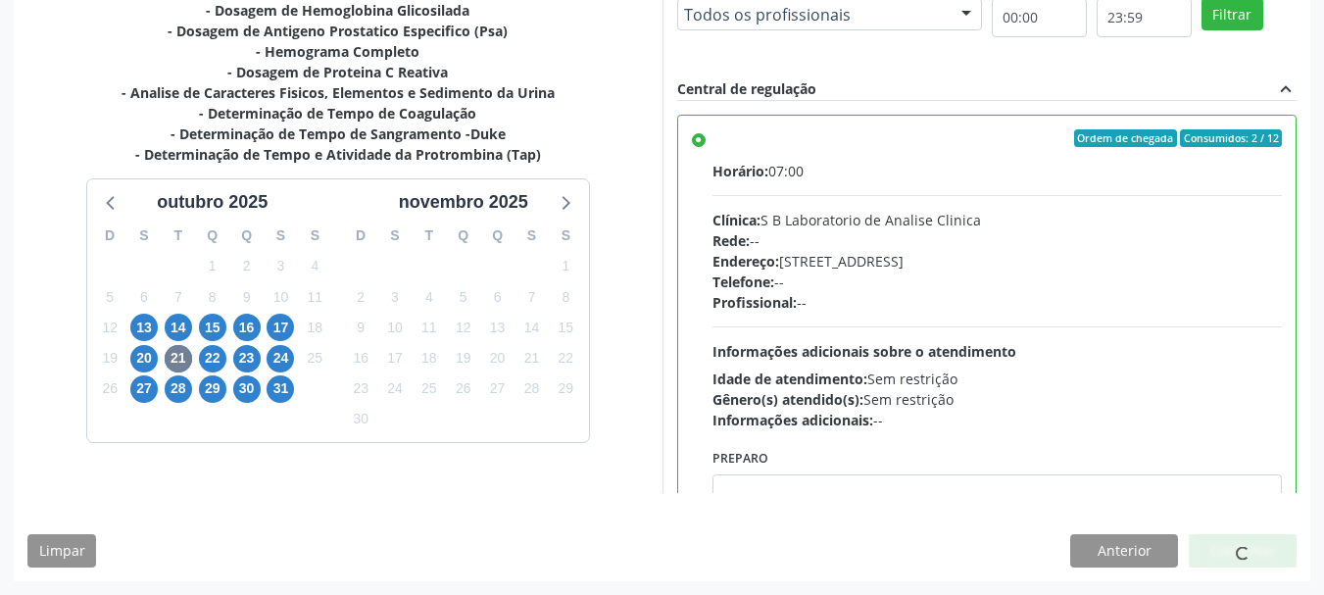
scroll to position [52, 0]
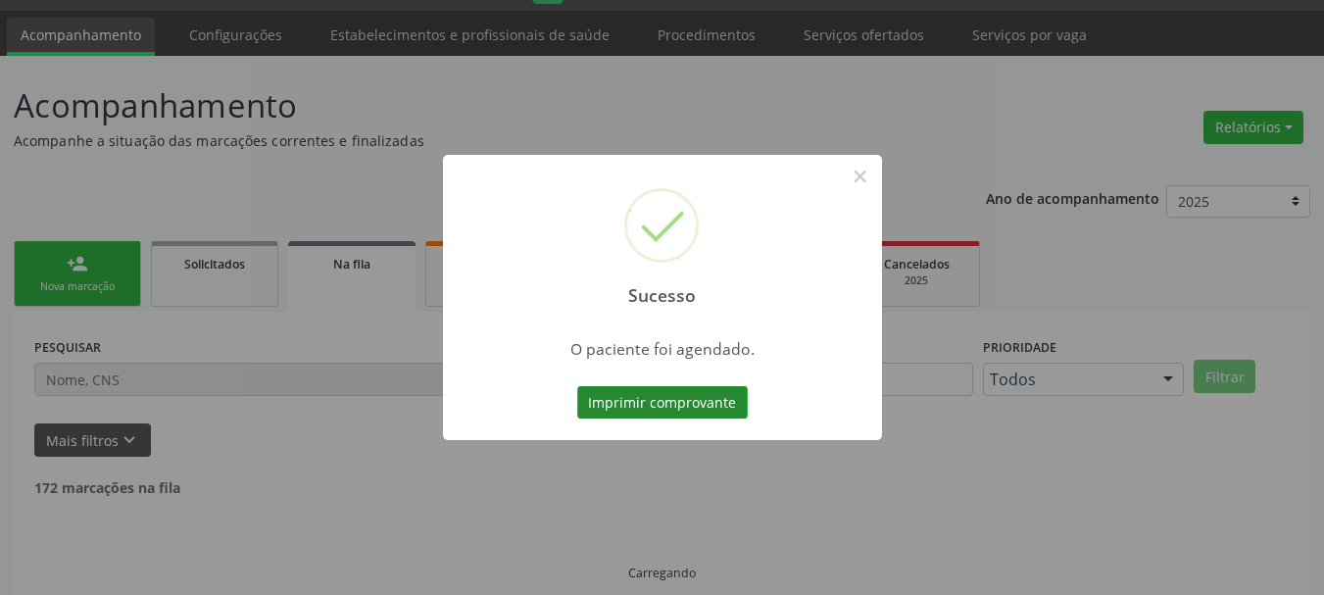
click at [683, 403] on button "Imprimir comprovante" at bounding box center [662, 402] width 171 height 33
